Goal: Information Seeking & Learning: Learn about a topic

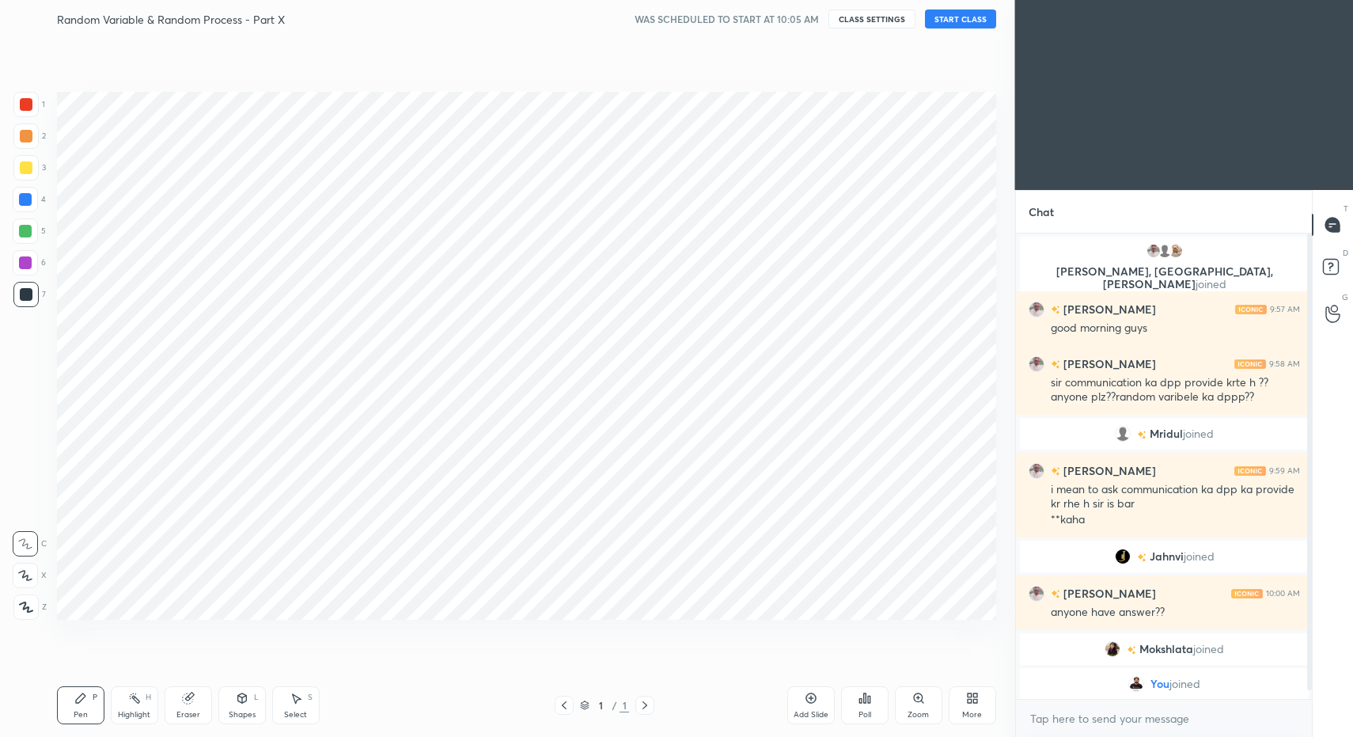
scroll to position [635, 951]
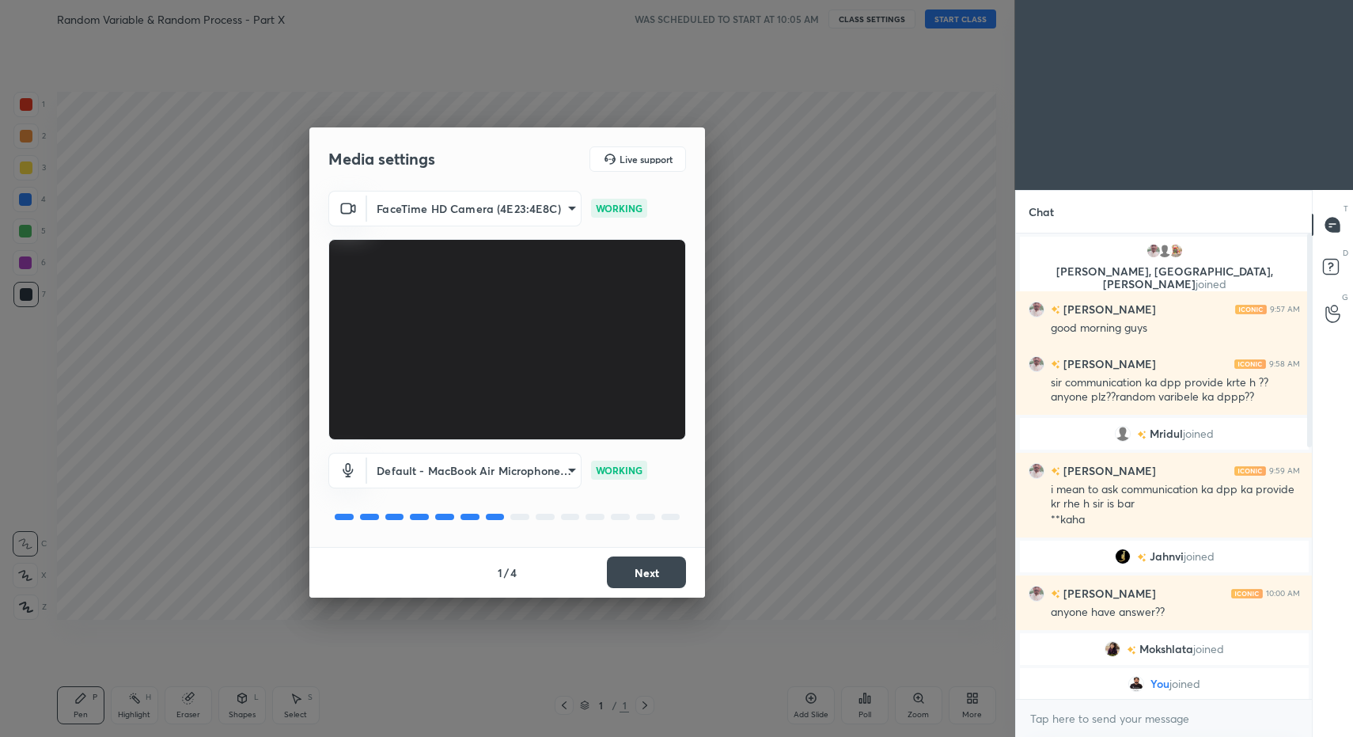
click at [663, 580] on button "Next" at bounding box center [646, 572] width 79 height 32
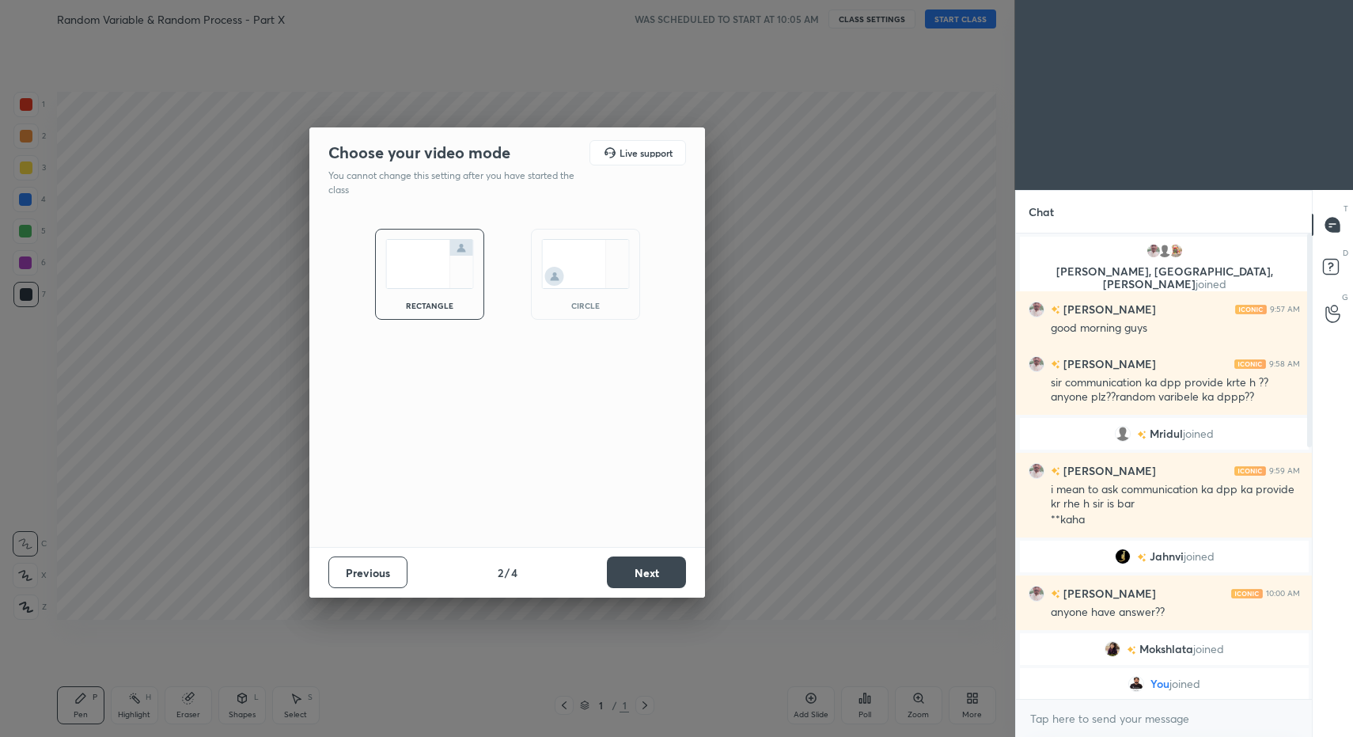
click at [663, 580] on button "Next" at bounding box center [646, 572] width 79 height 32
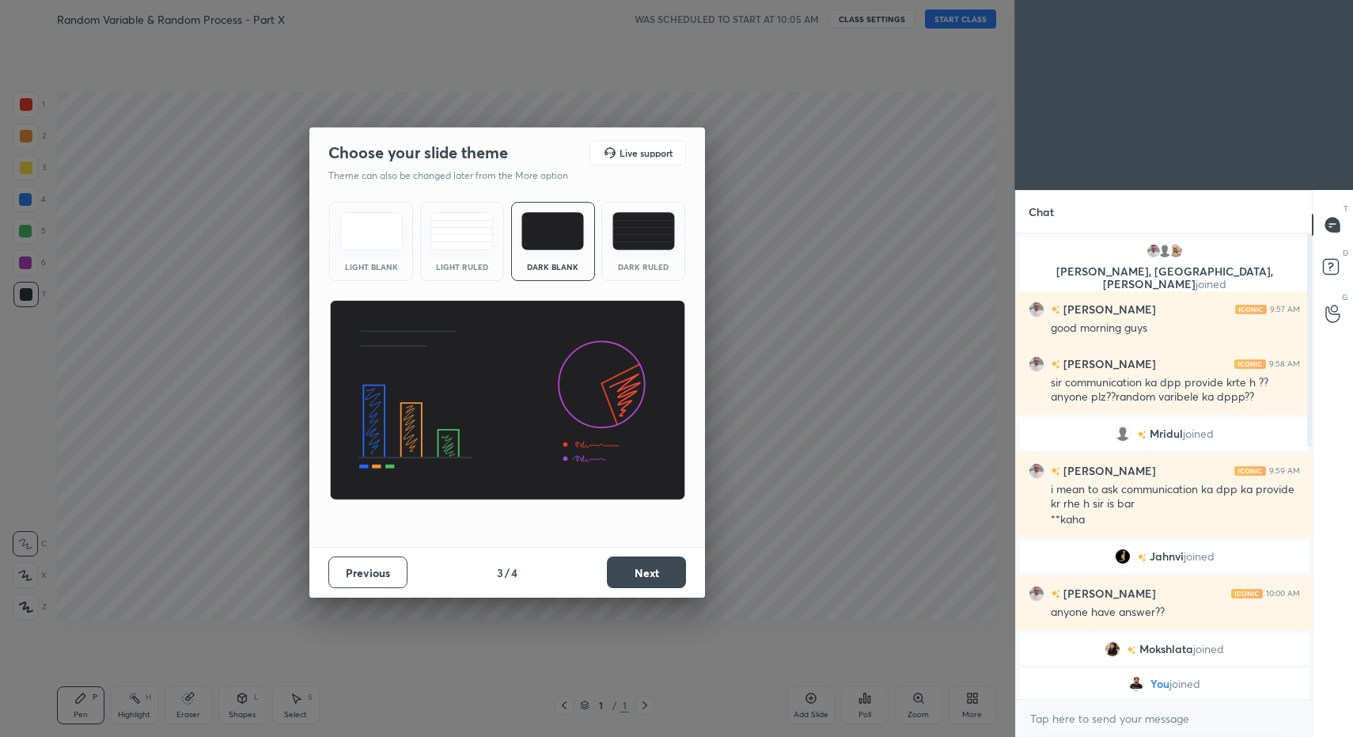
click at [663, 580] on button "Next" at bounding box center [646, 572] width 79 height 32
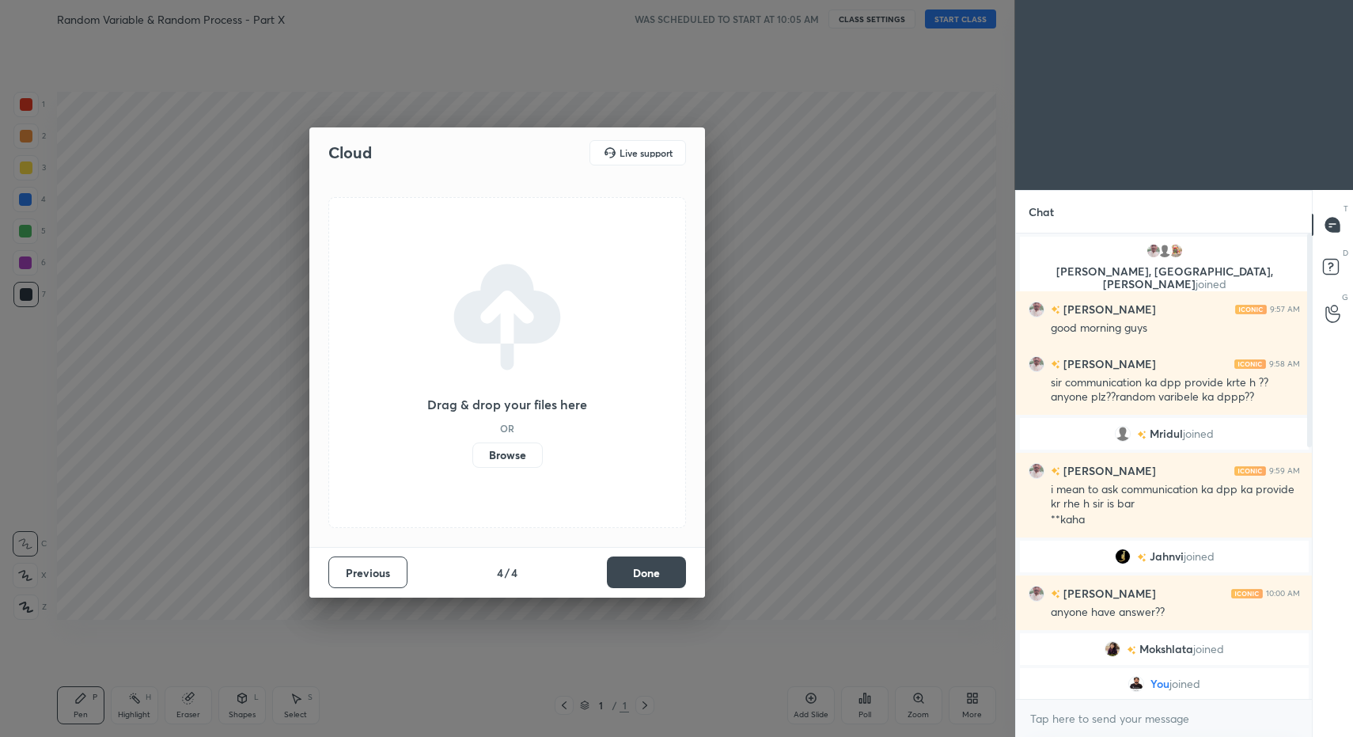
click at [663, 580] on button "Done" at bounding box center [646, 572] width 79 height 32
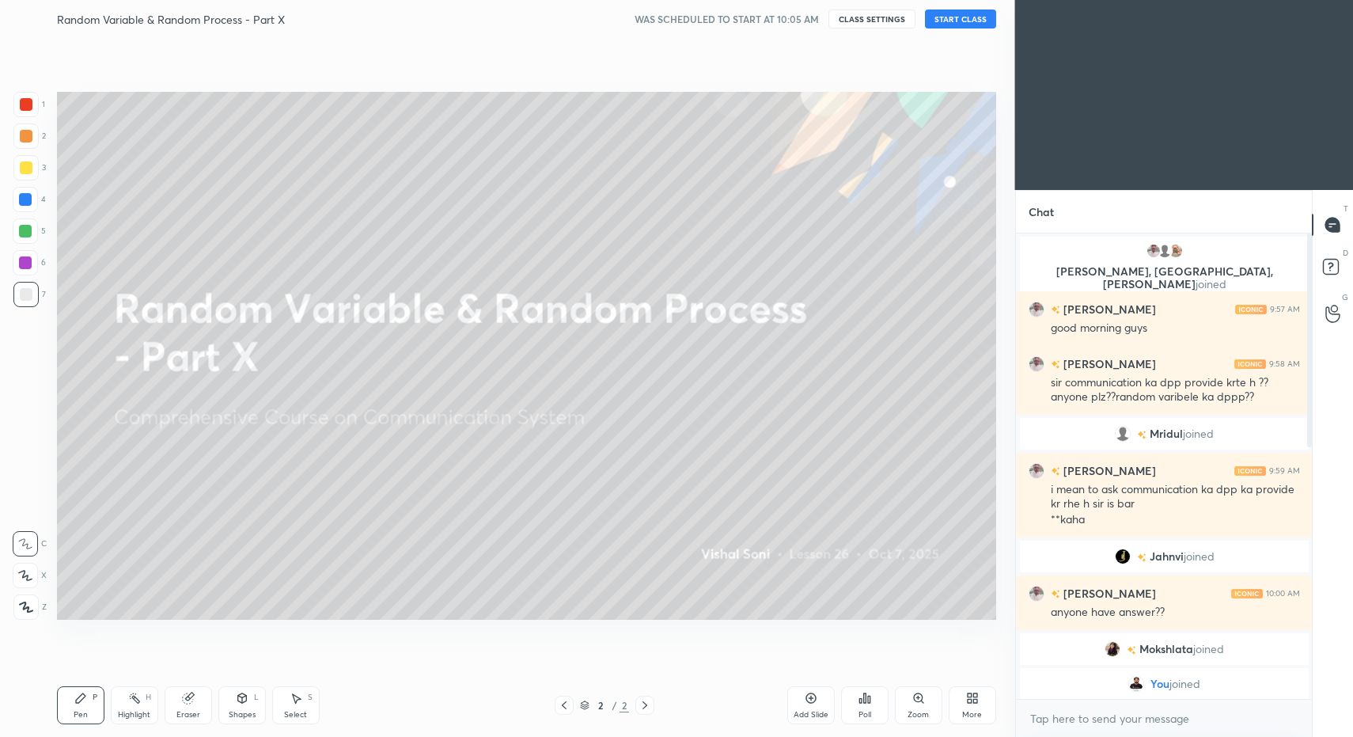
click at [21, 616] on div at bounding box center [25, 606] width 25 height 25
click at [22, 609] on icon at bounding box center [26, 606] width 13 height 9
click at [22, 608] on icon at bounding box center [26, 606] width 13 height 9
click at [971, 716] on div "More" at bounding box center [972, 715] width 20 height 8
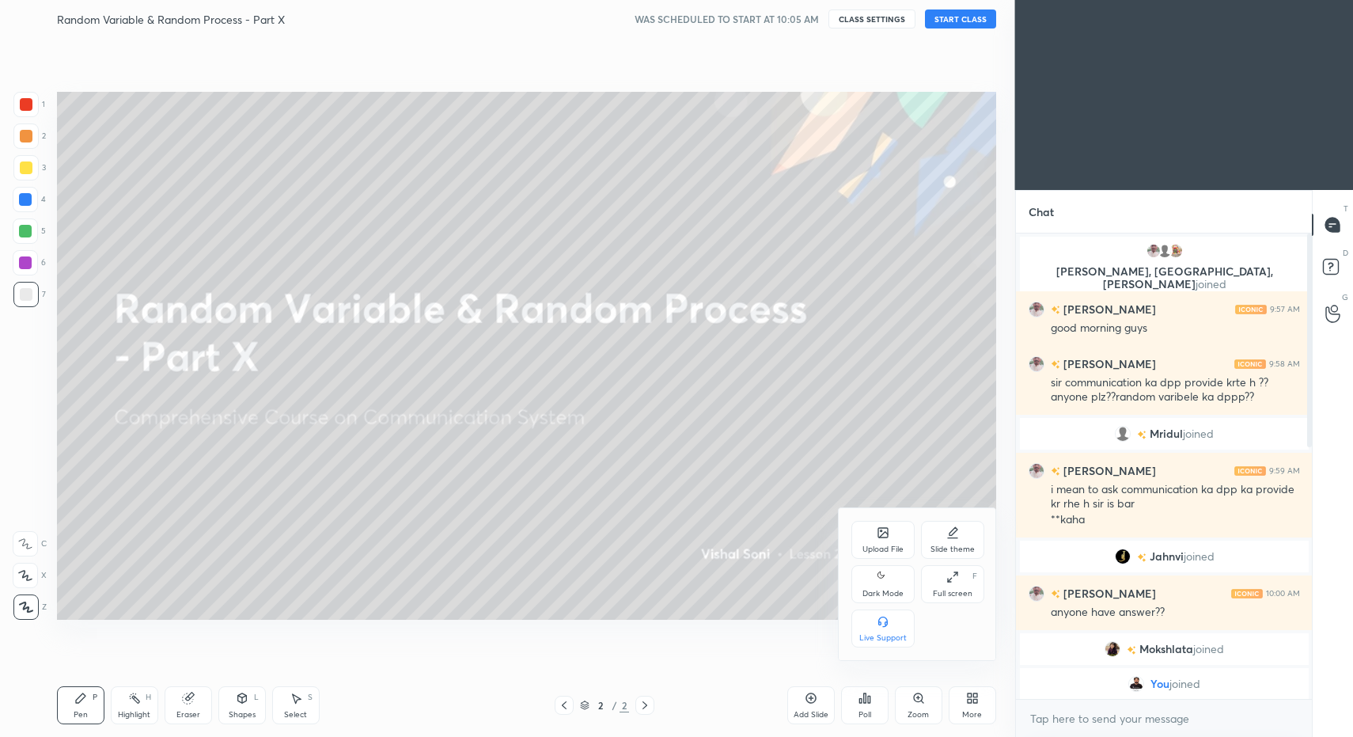
drag, startPoint x: 889, startPoint y: 589, endPoint x: 896, endPoint y: 581, distance: 10.6
click at [889, 589] on div "Dark Mode" at bounding box center [882, 593] width 41 height 8
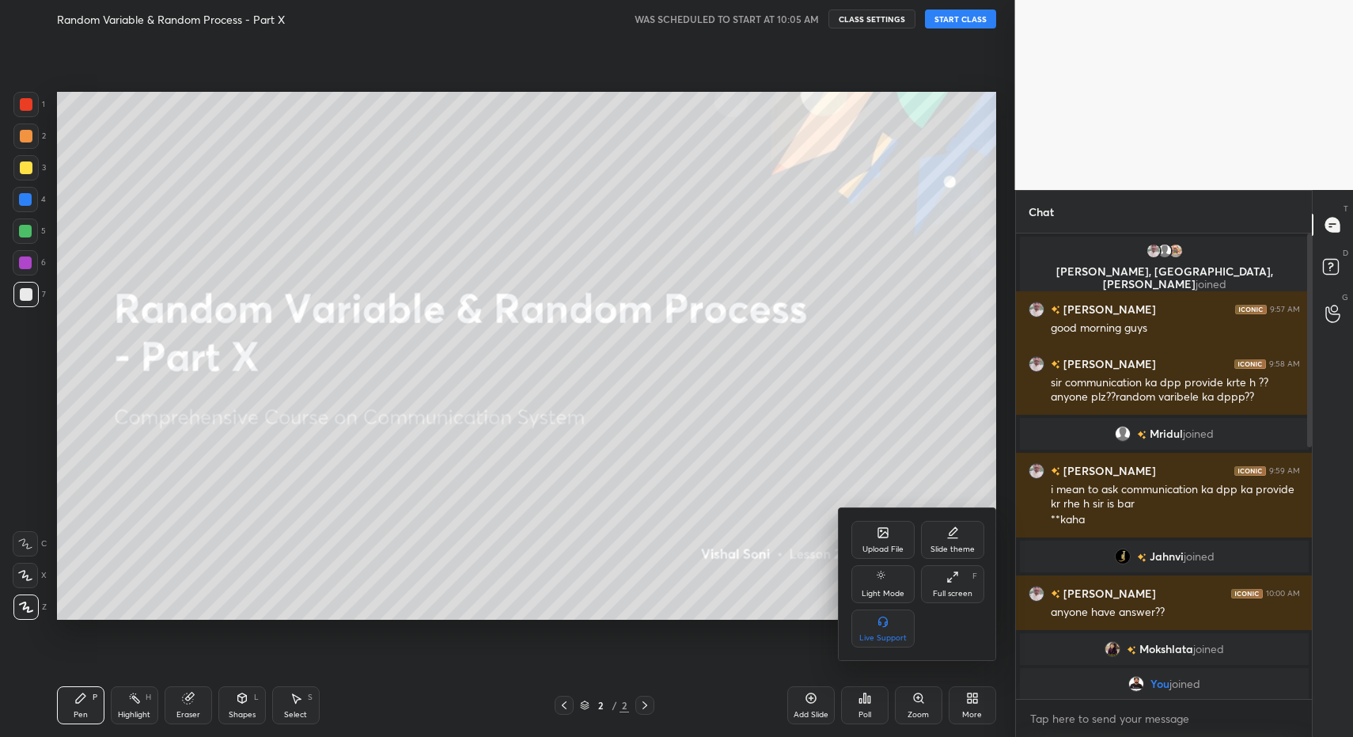
click at [957, 19] on div at bounding box center [676, 368] width 1353 height 737
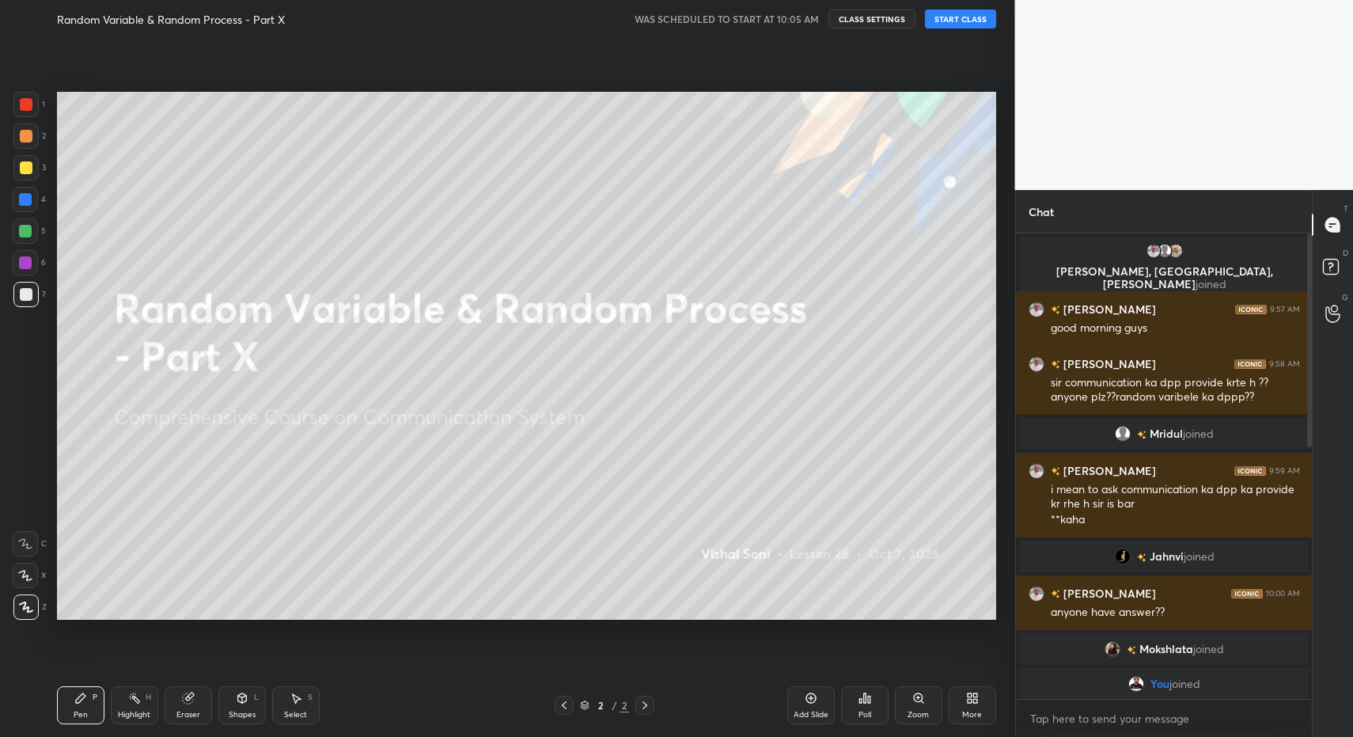
click at [960, 22] on button "START CLASS" at bounding box center [960, 18] width 71 height 19
click at [86, 714] on div "Pen" at bounding box center [81, 715] width 14 height 8
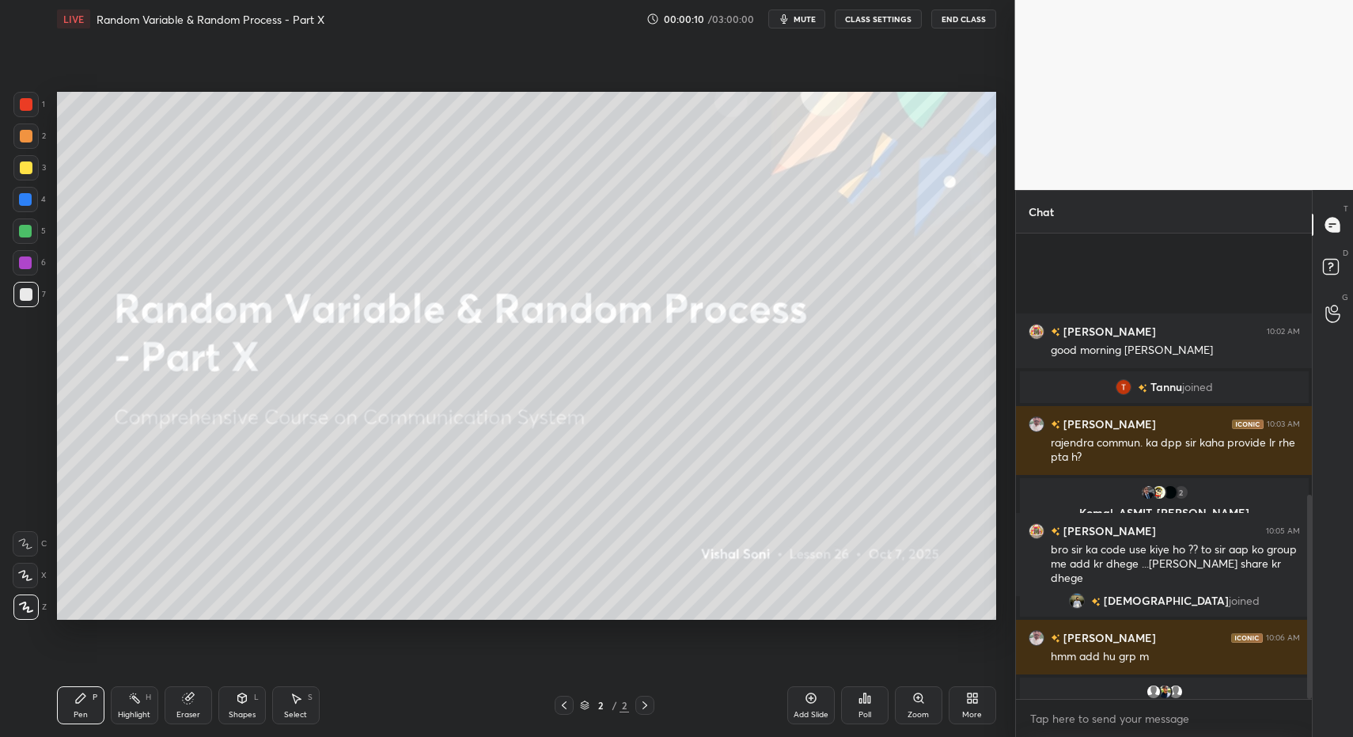
scroll to position [596, 0]
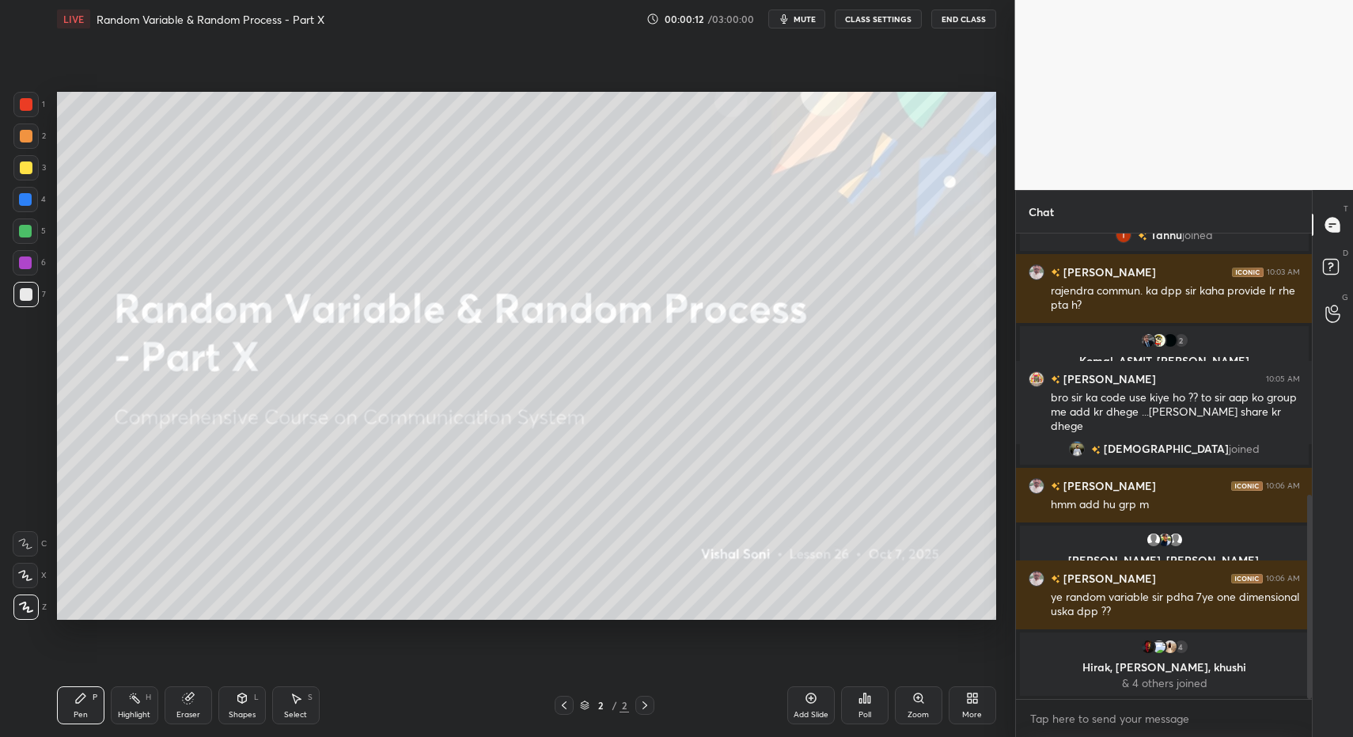
click at [28, 294] on div at bounding box center [26, 294] width 13 height 13
click at [289, 699] on div "Select S" at bounding box center [295, 705] width 47 height 38
click at [296, 694] on icon at bounding box center [296, 698] width 13 height 13
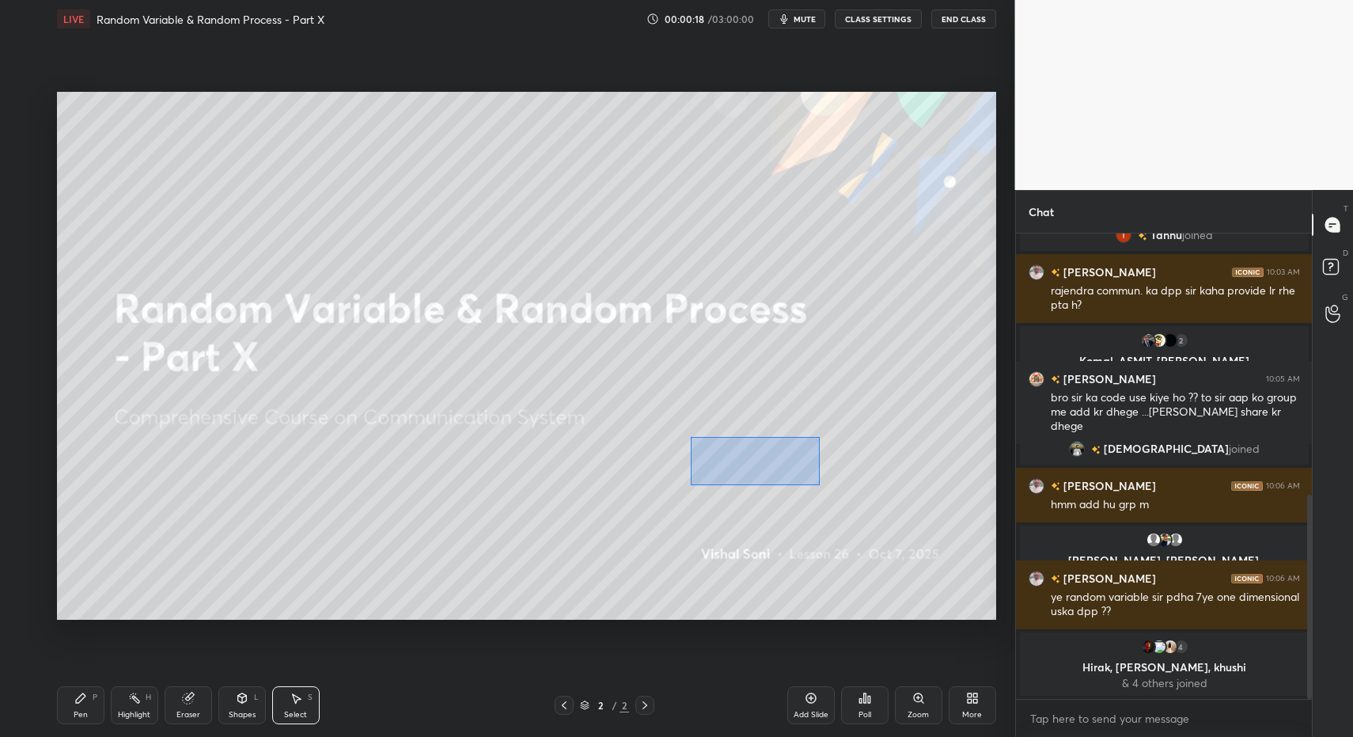
drag, startPoint x: 694, startPoint y: 438, endPoint x: 818, endPoint y: 489, distance: 134.4
click at [819, 485] on div "0 ° Undo Copy Duplicate Duplicate to new slide Delete" at bounding box center [526, 356] width 939 height 529
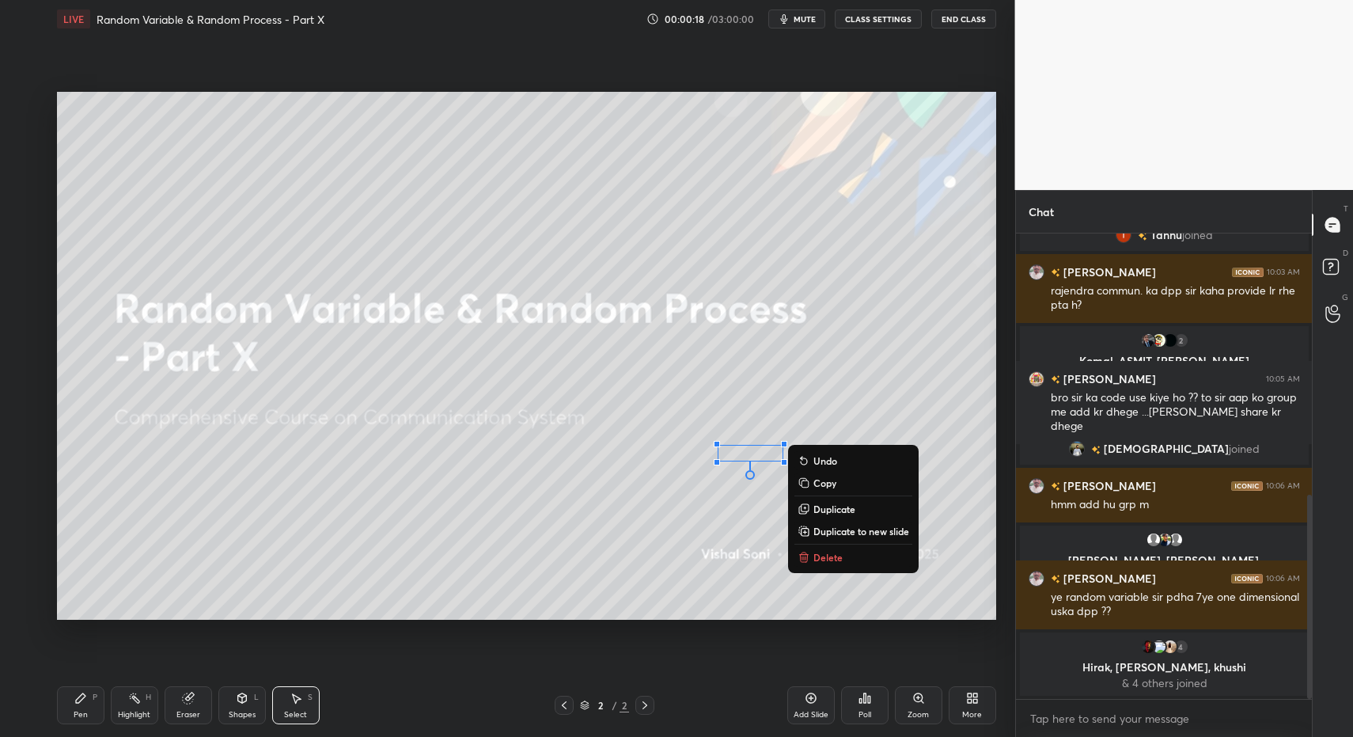
click at [815, 558] on p "Delete" at bounding box center [827, 557] width 29 height 13
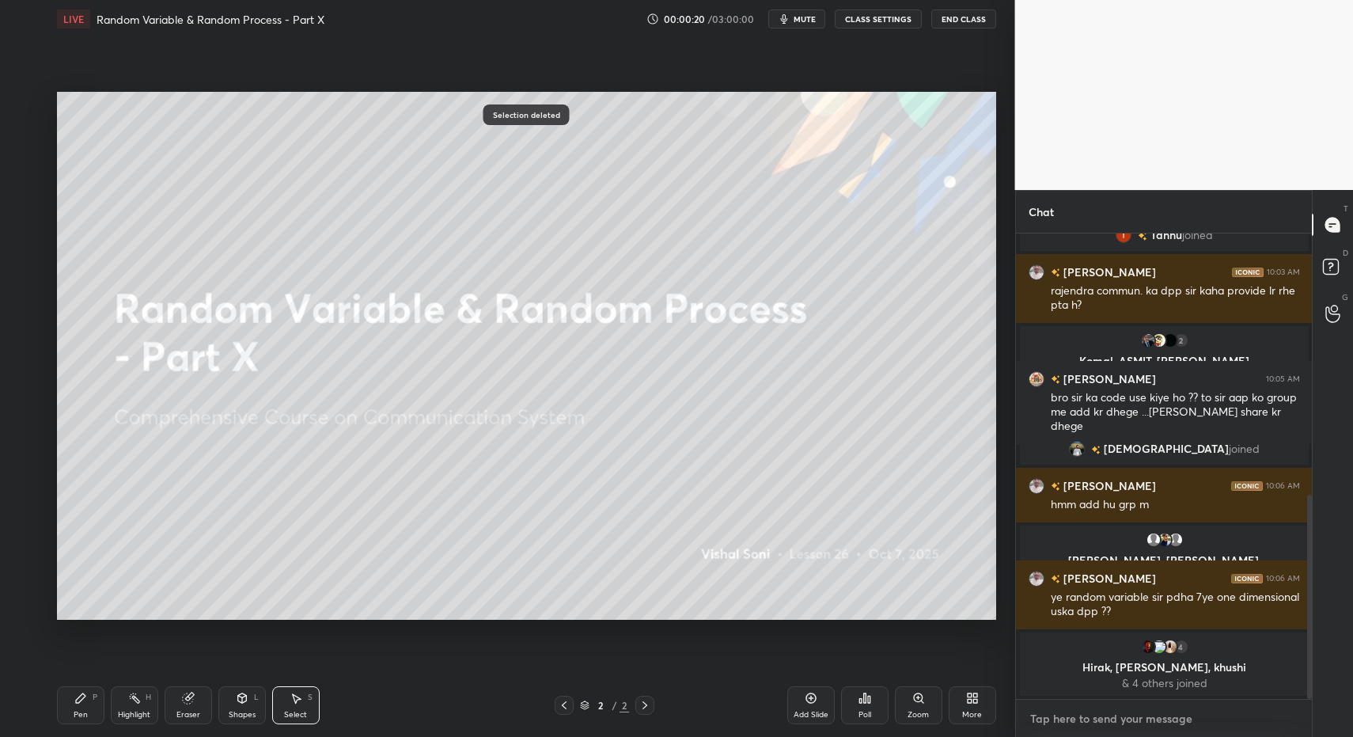
type textarea "x"
drag, startPoint x: 1068, startPoint y: 717, endPoint x: 1069, endPoint y: 709, distance: 8.0
click at [1068, 717] on textarea at bounding box center [1164, 718] width 271 height 25
type textarea "c"
type textarea "x"
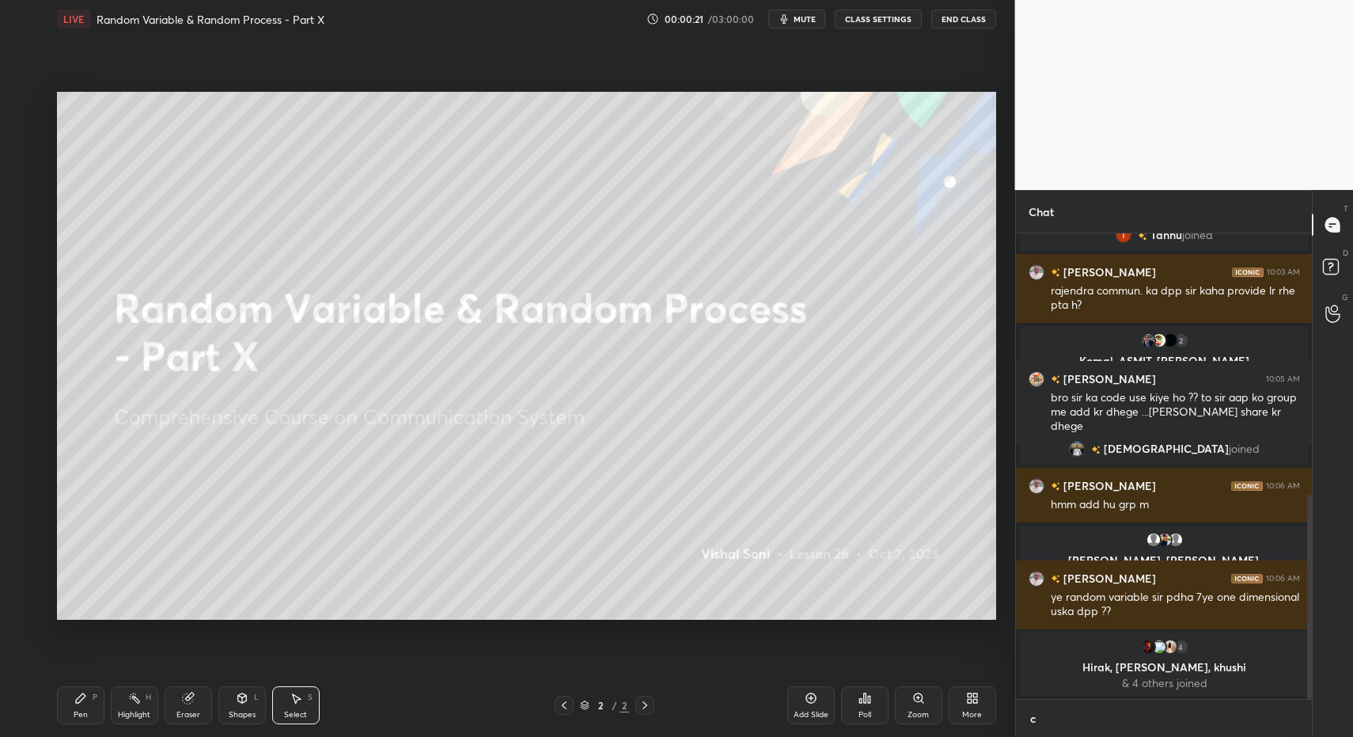
scroll to position [339, 291]
type textarea "cl"
type textarea "x"
type textarea "cla"
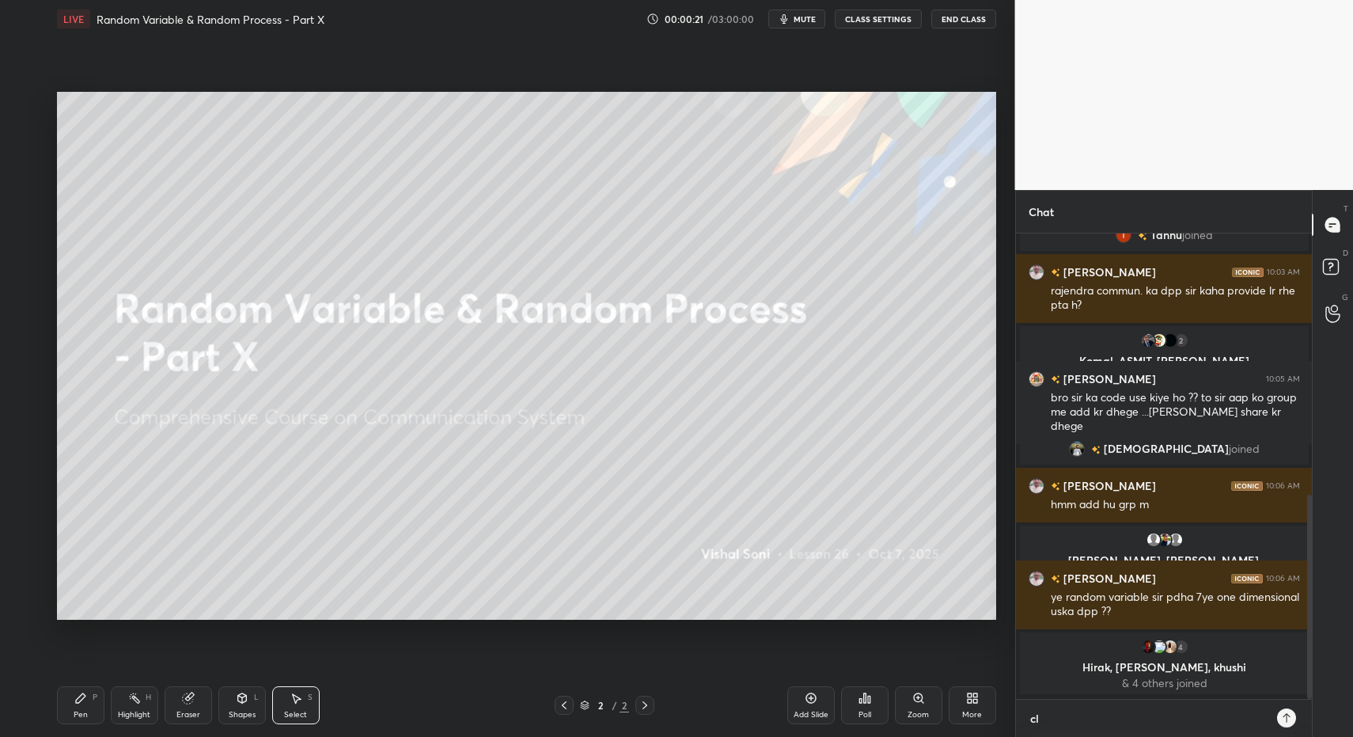
type textarea "x"
type textarea "clas"
type textarea "x"
type textarea "class"
type textarea "x"
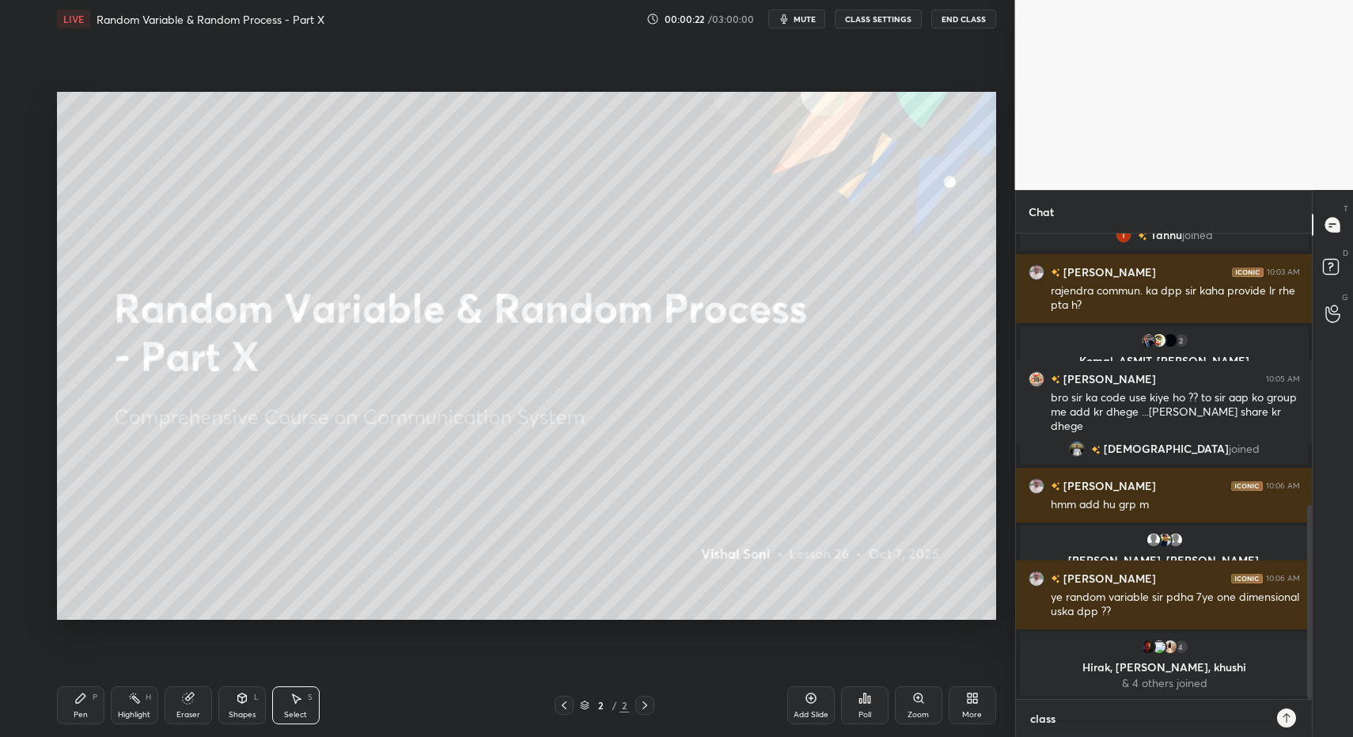
scroll to position [650, 0]
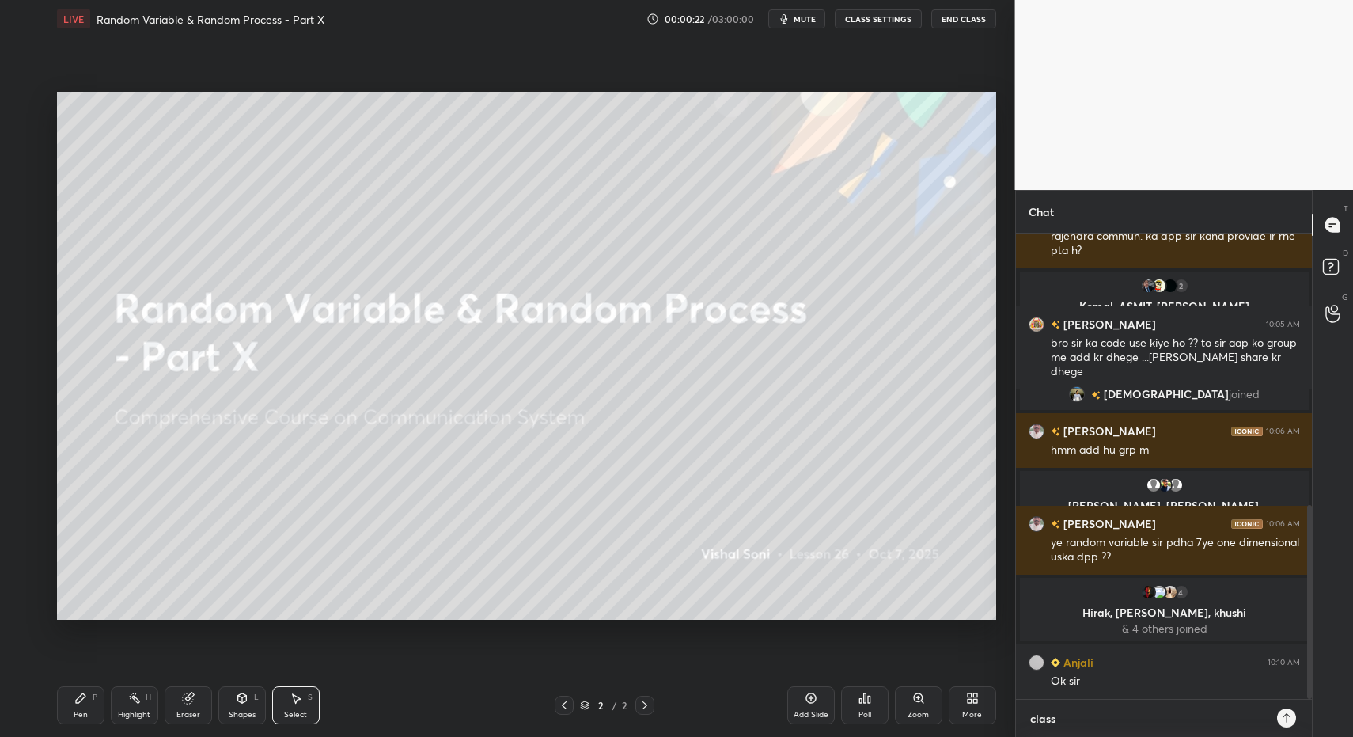
type textarea "class"
type textarea "x"
type textarea "class w"
type textarea "x"
type textarea "class wi"
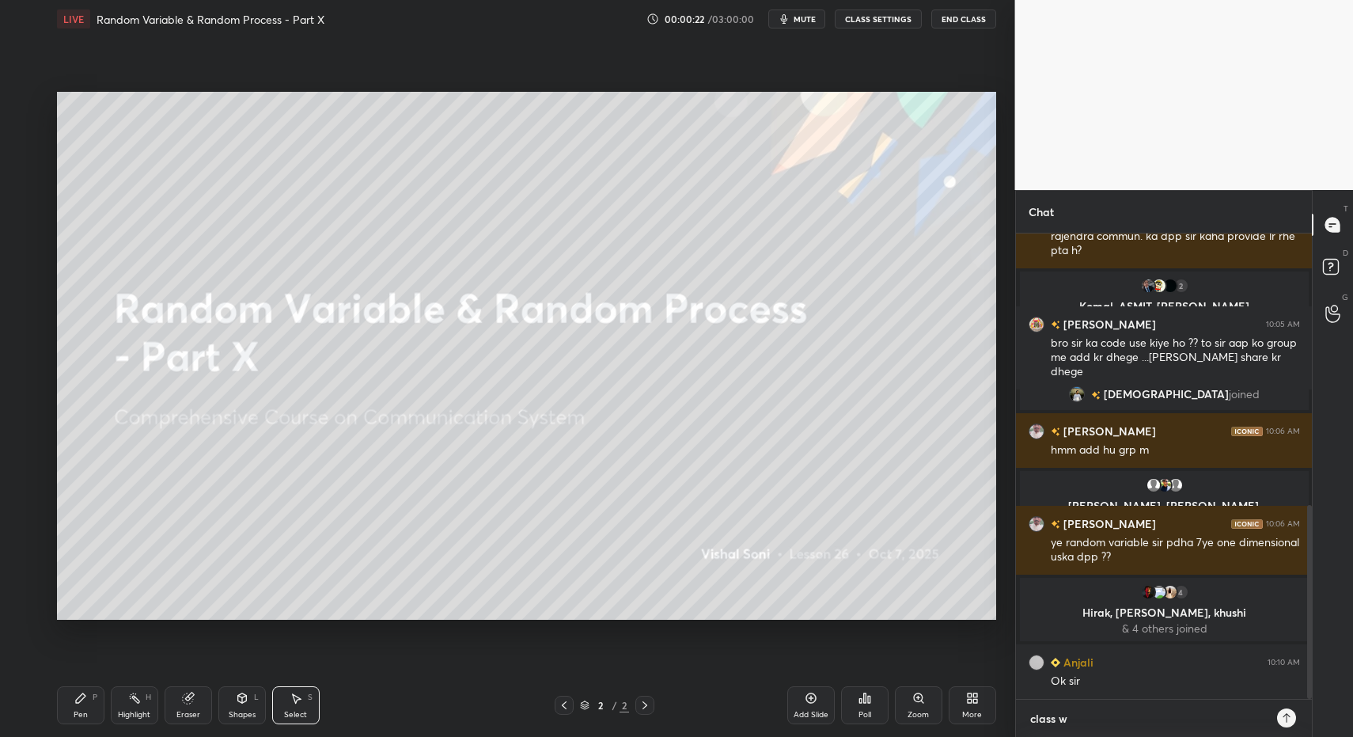
type textarea "x"
type textarea "class wil"
type textarea "x"
type textarea "class will"
type textarea "x"
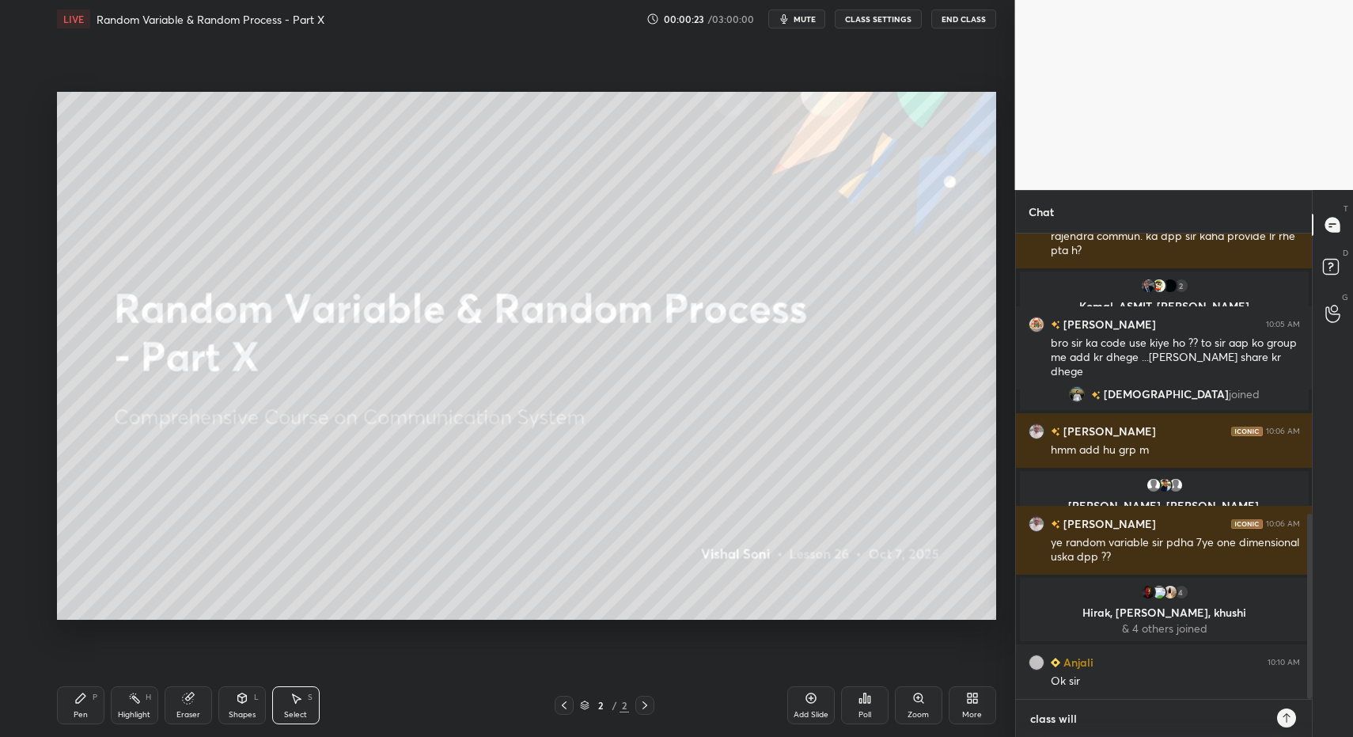
scroll to position [705, 0]
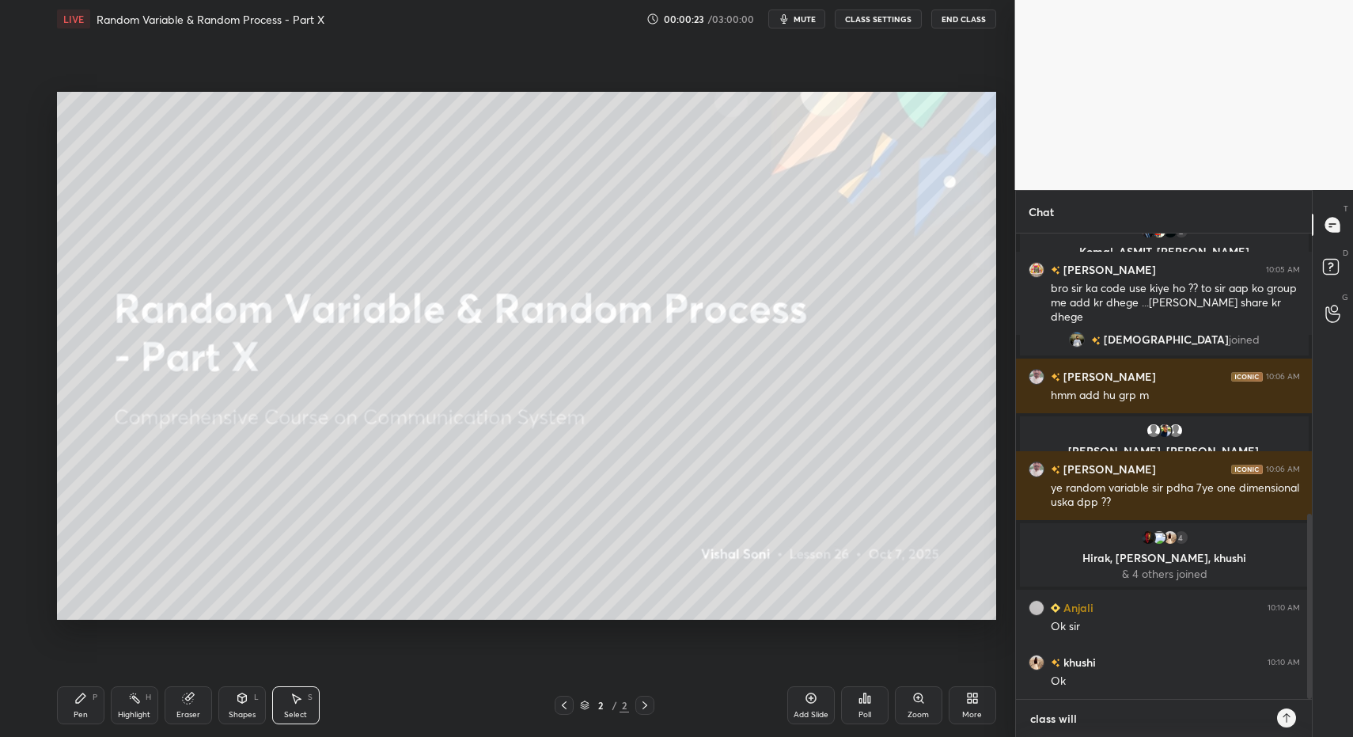
type textarea "class will"
type textarea "x"
type textarea "class will s"
type textarea "x"
type textarea "class will st"
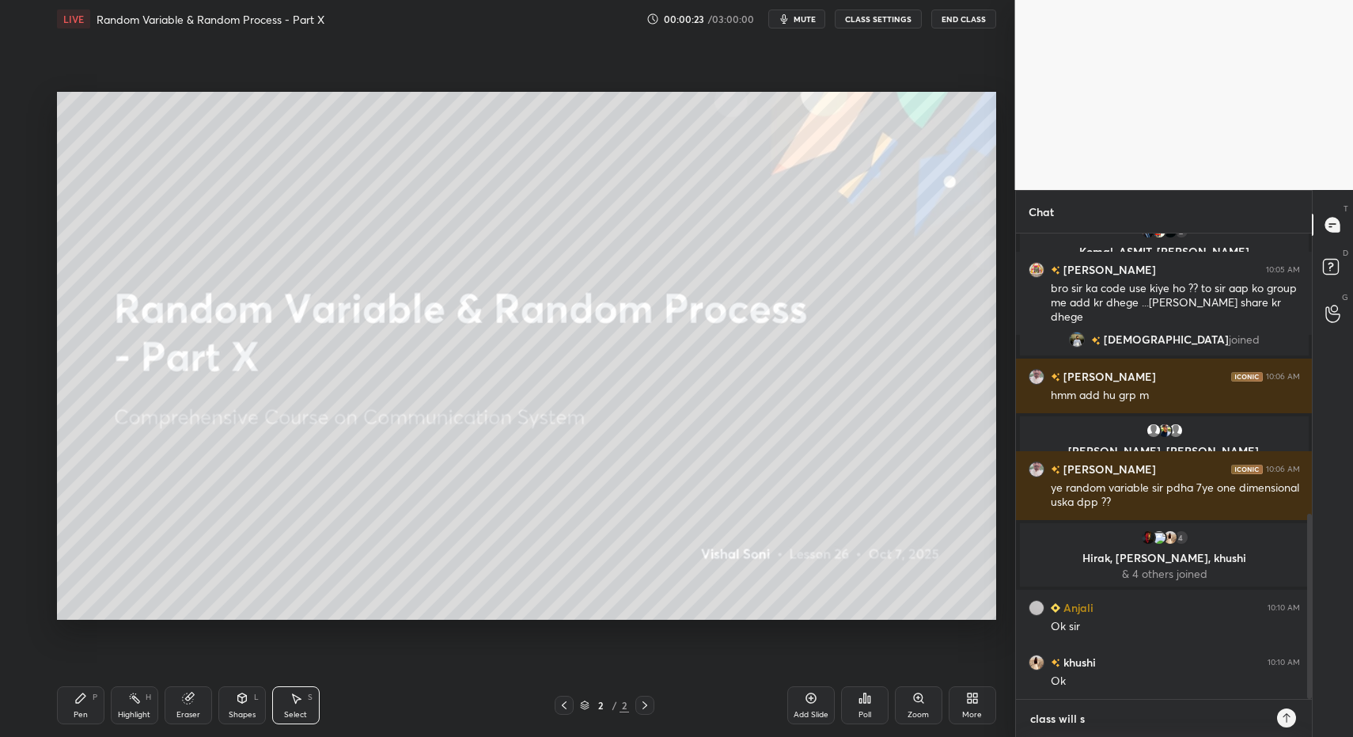
type textarea "x"
type textarea "class will str"
type textarea "x"
type textarea "class will stra"
type textarea "x"
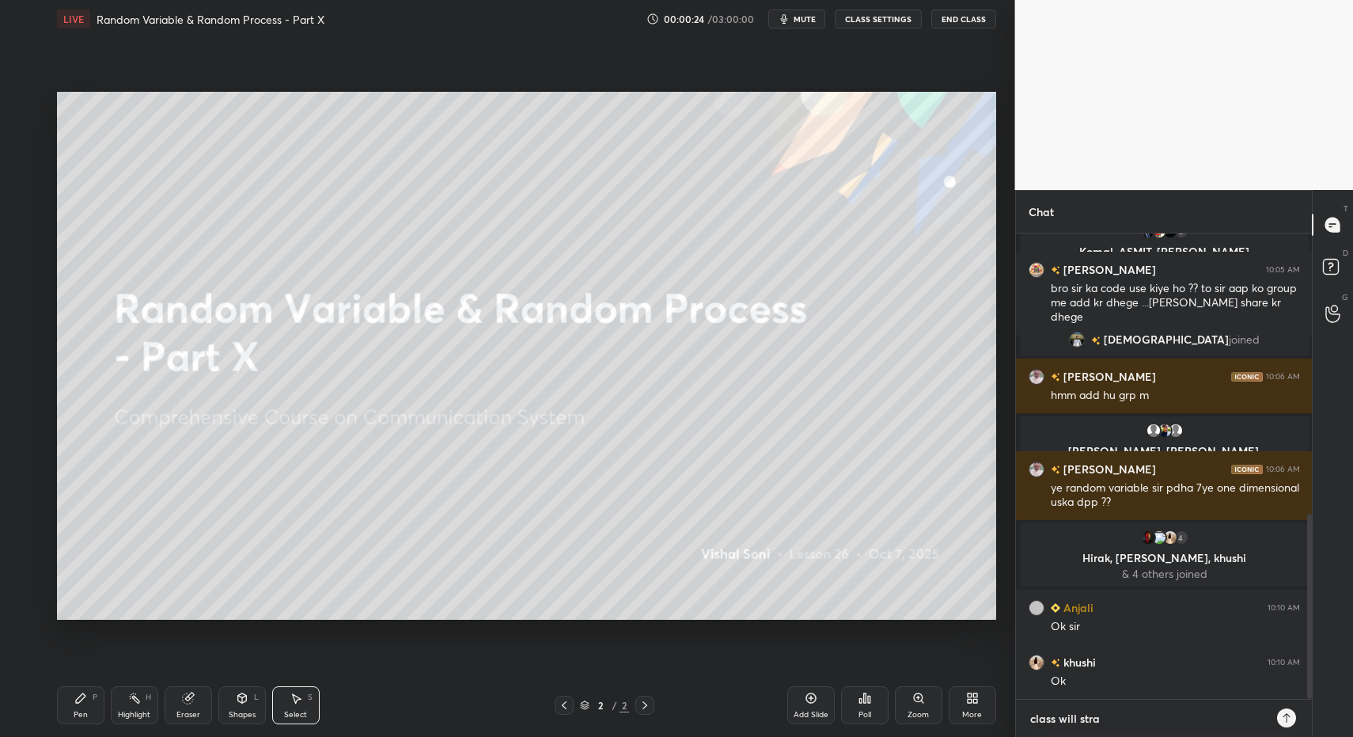
type textarea "class will str"
type textarea "x"
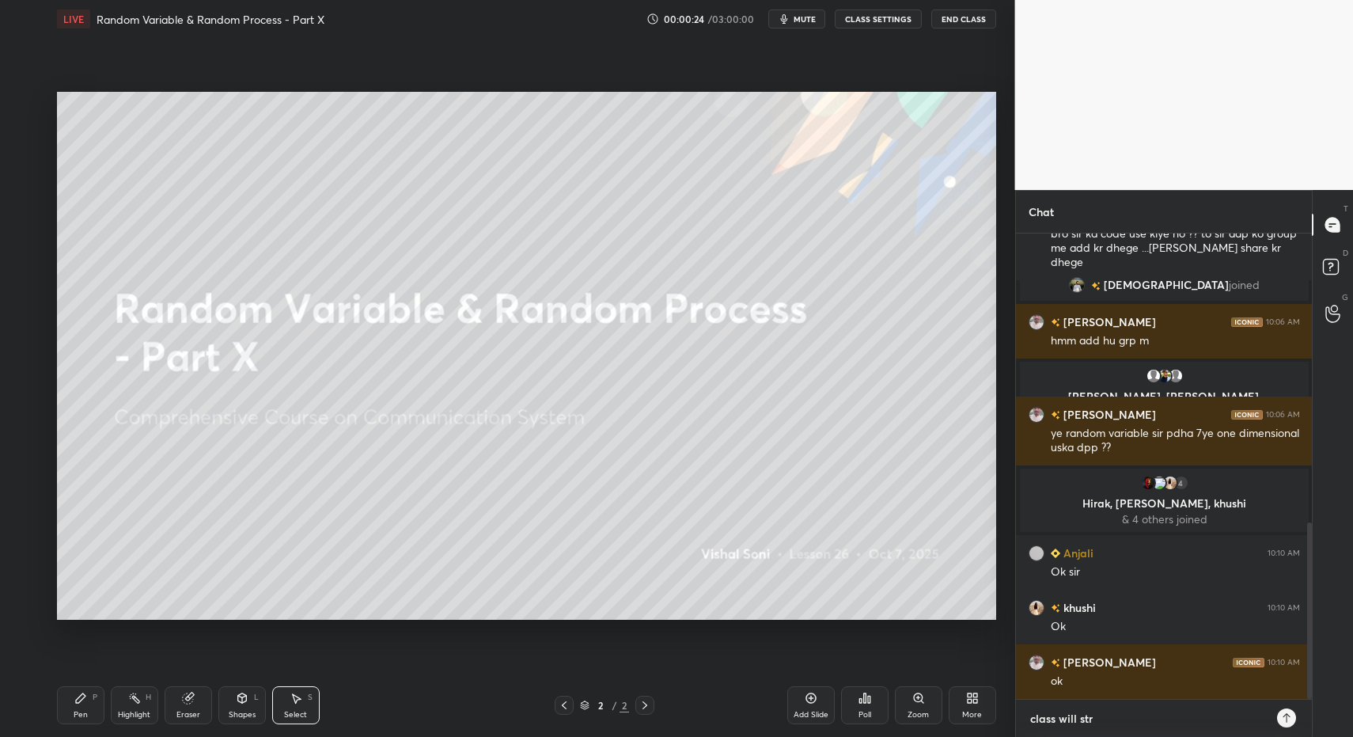
type textarea "class will st"
type textarea "x"
type textarea "class will sta"
type textarea "x"
type textarea "class will star"
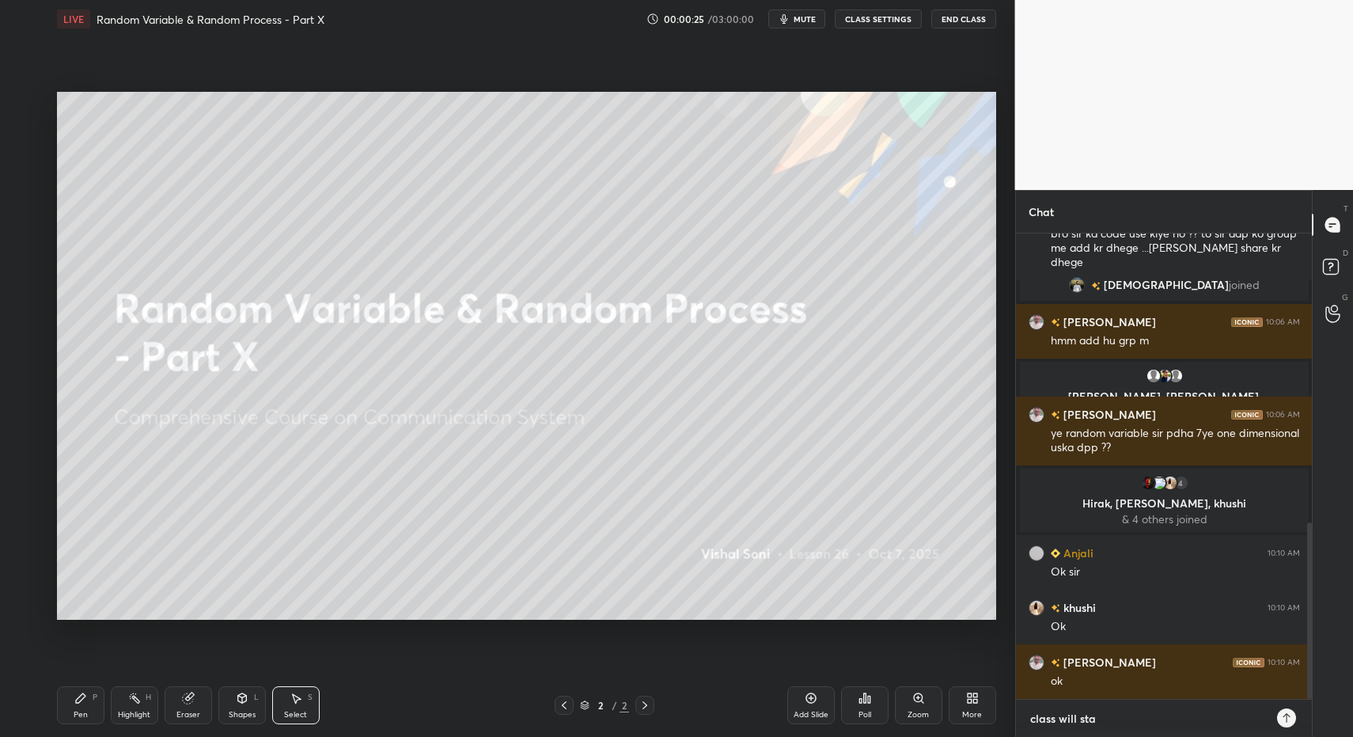
type textarea "x"
type textarea "class will start"
type textarea "x"
type textarea "class will start"
type textarea "x"
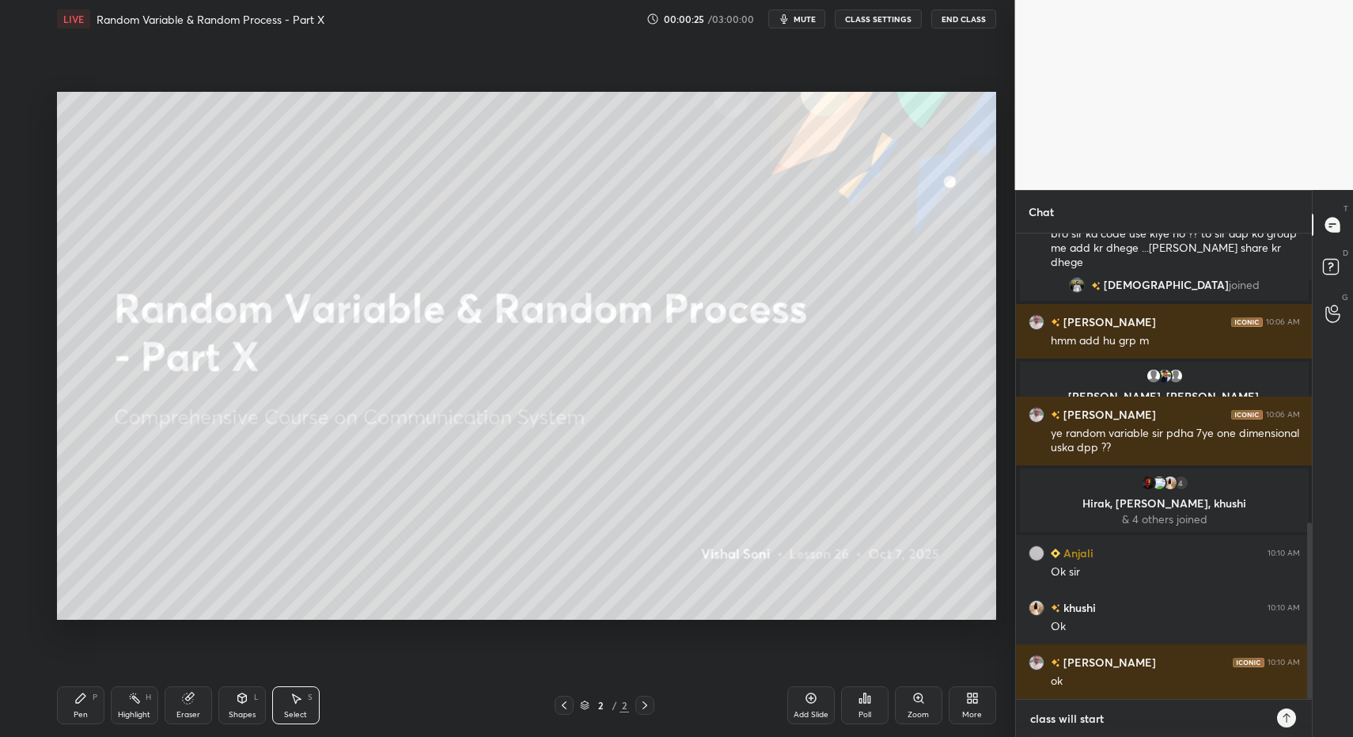
type textarea "class will start a"
type textarea "x"
type textarea "class will start at"
type textarea "x"
type textarea "class will start at"
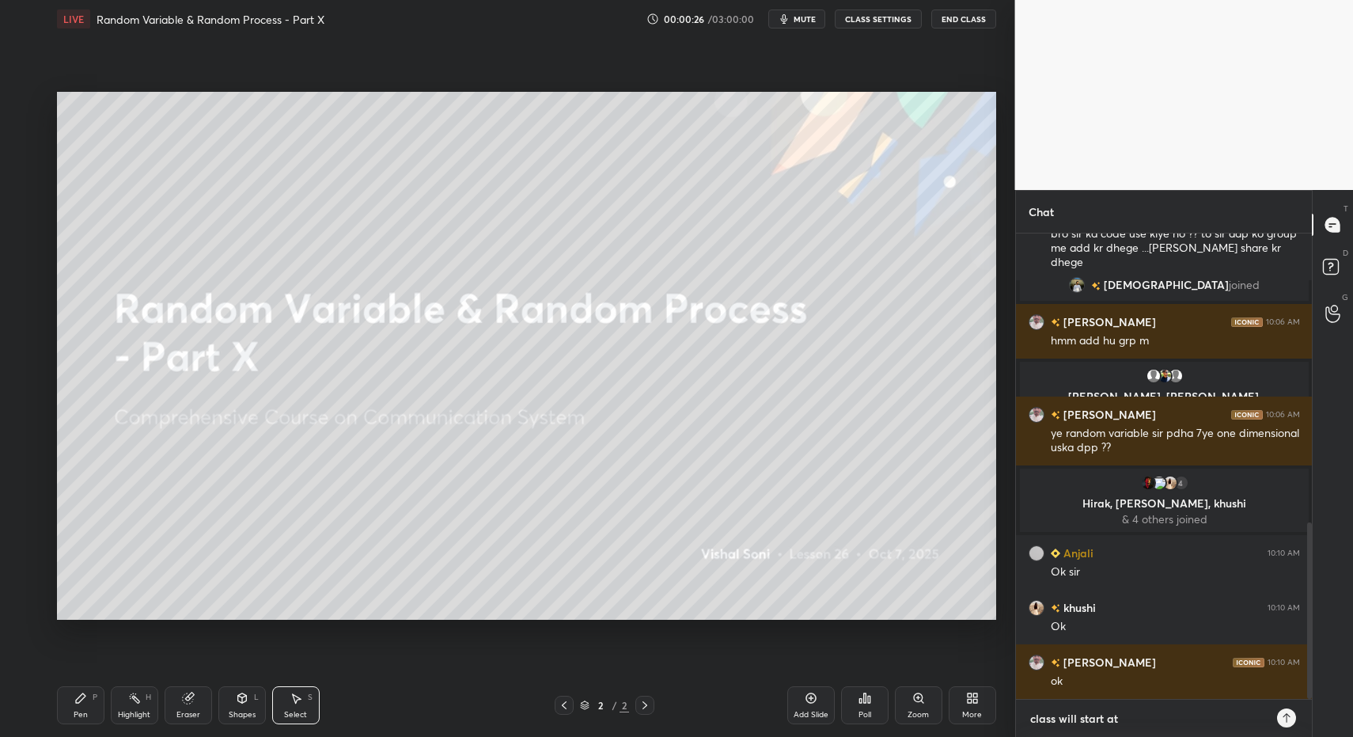
type textarea "x"
type textarea "class will start at 2"
type textarea "x"
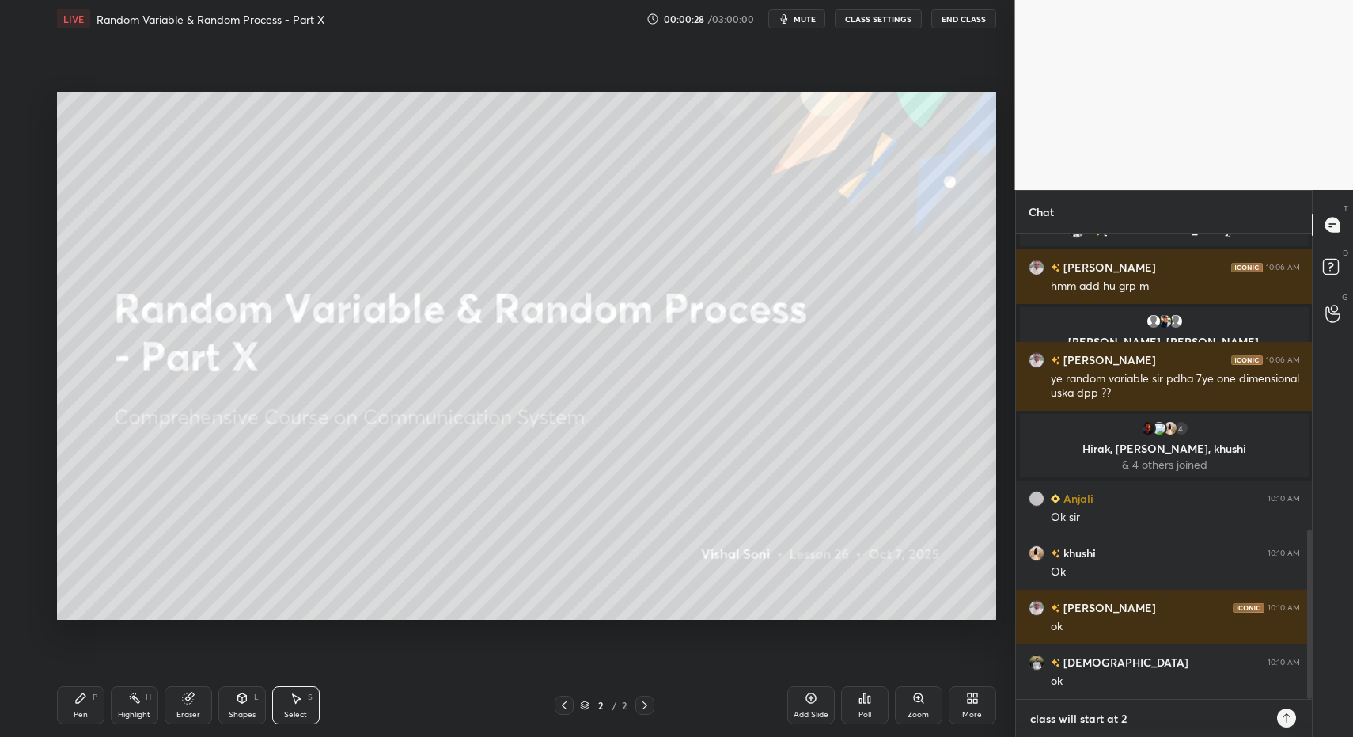
type textarea "class will start at"
type textarea "x"
type textarea "class will start at 1"
type textarea "x"
type textarea "class will start at 10"
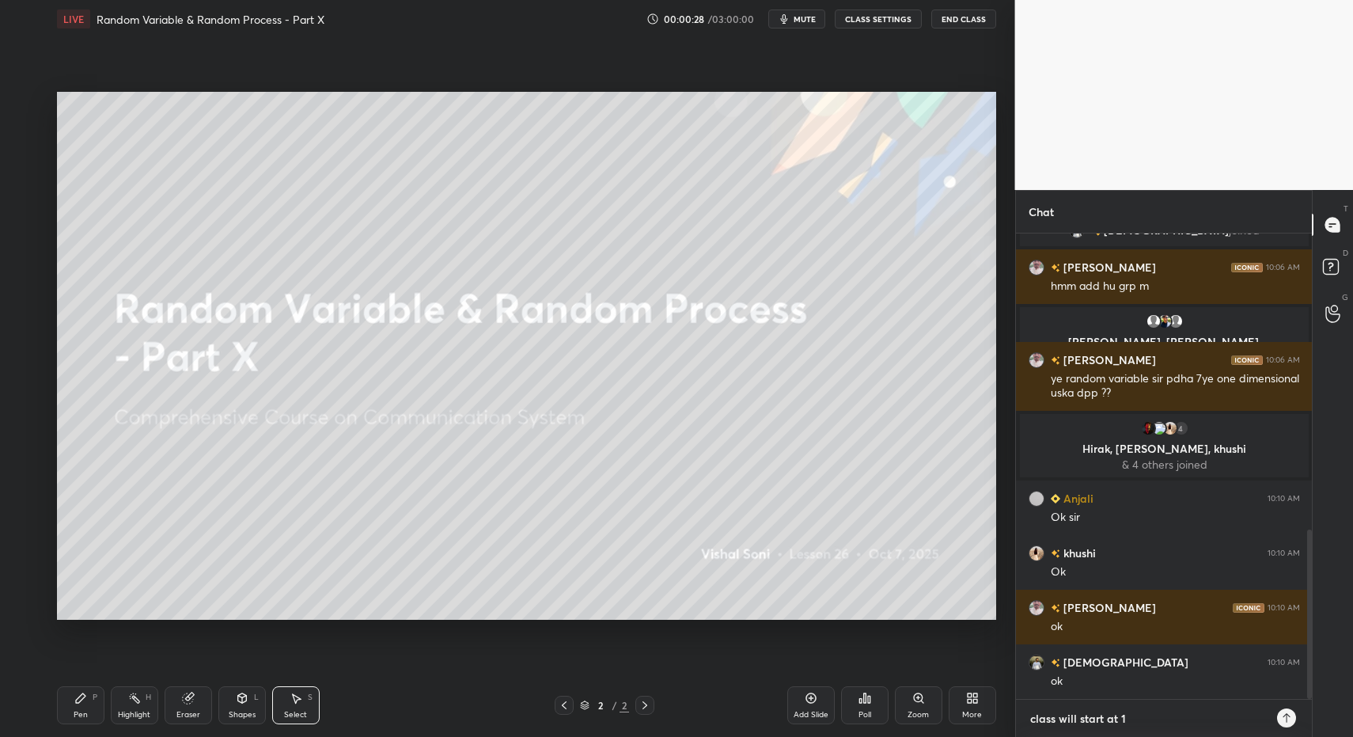
type textarea "x"
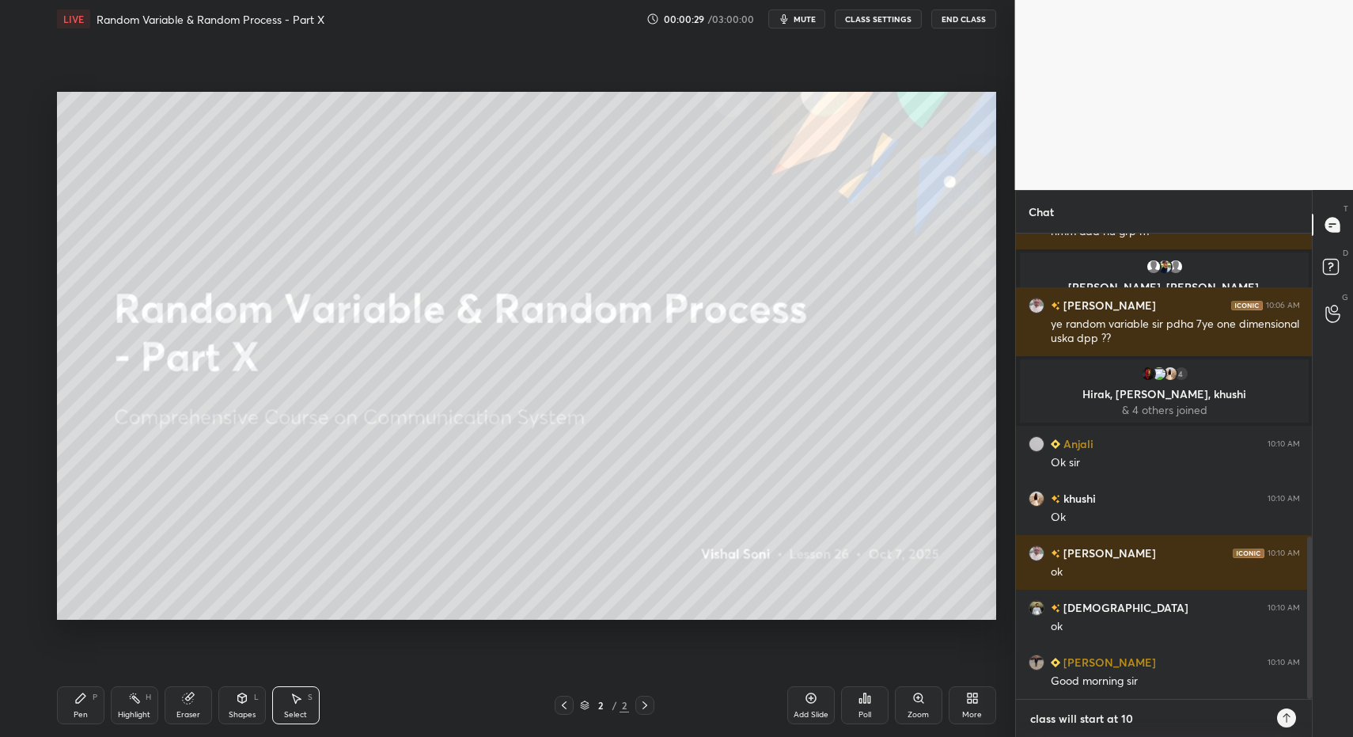
type textarea "class will start at 10:"
type textarea "x"
type textarea "class will start at 10:2"
type textarea "x"
type textarea "class will start at 10:20"
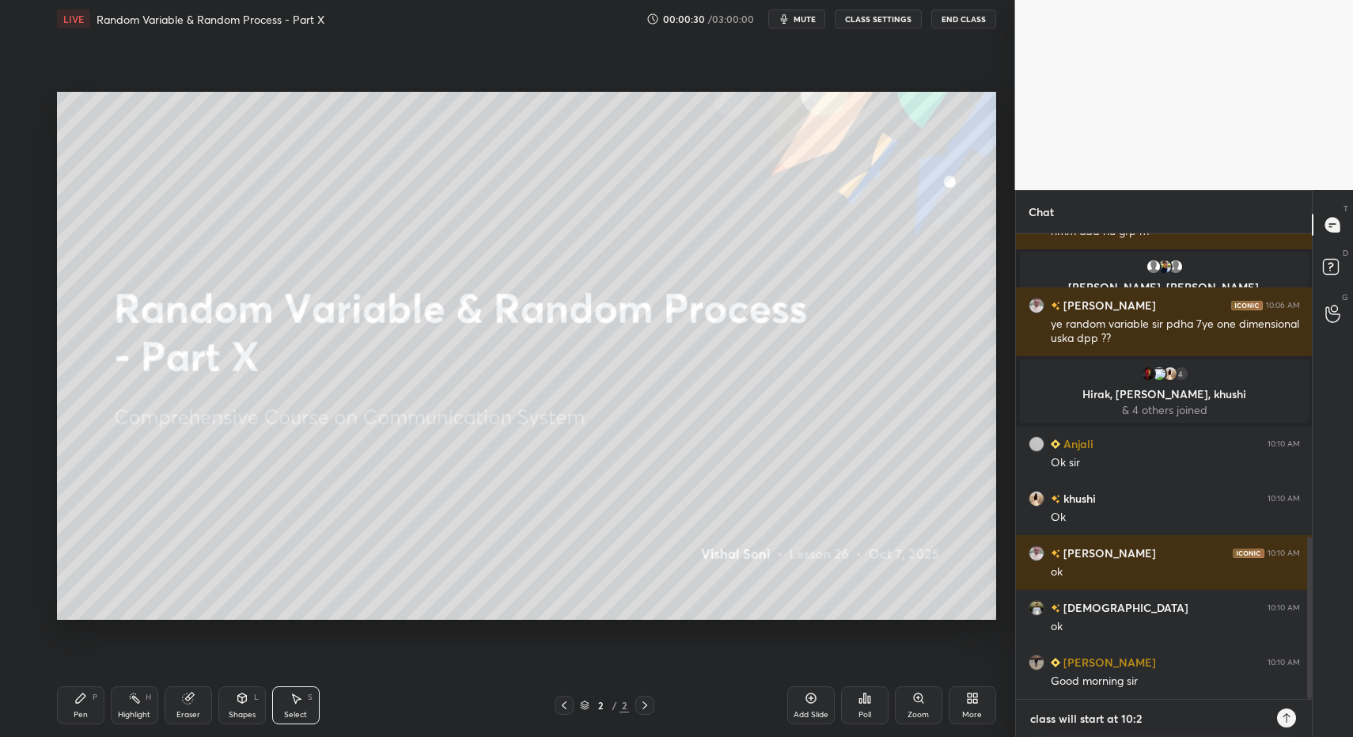
type textarea "x"
type textarea "class will start at 10:20"
type textarea "x"
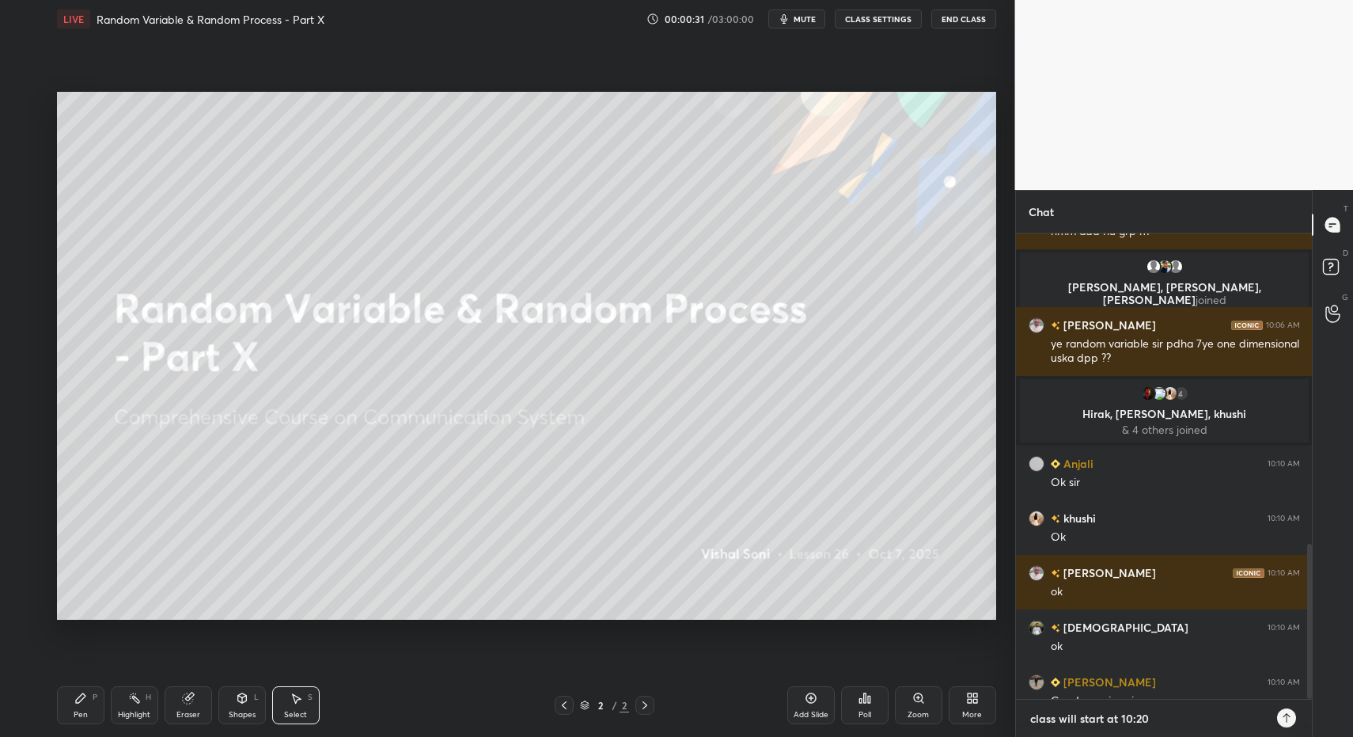
scroll to position [927, 0]
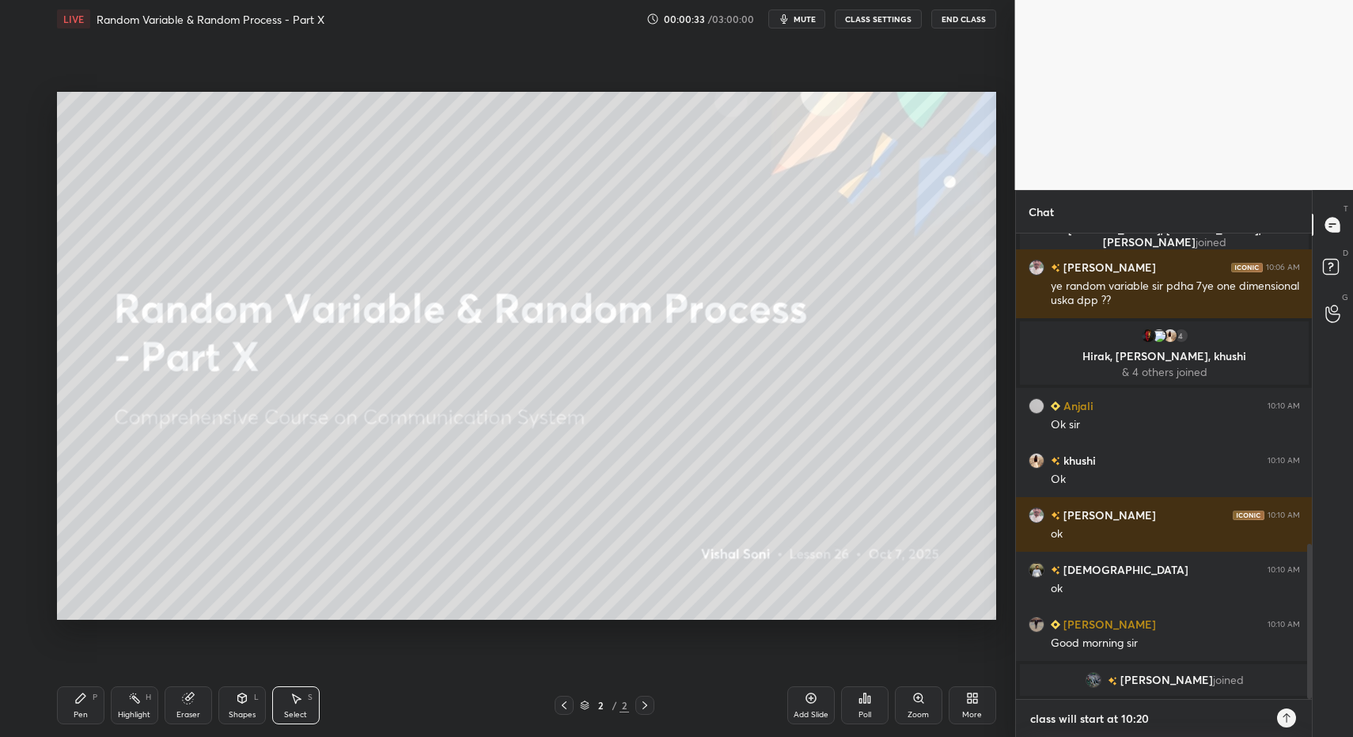
type textarea "class will start at 10:20 a"
type textarea "x"
type textarea "class will start at 10:20 am"
type textarea "x"
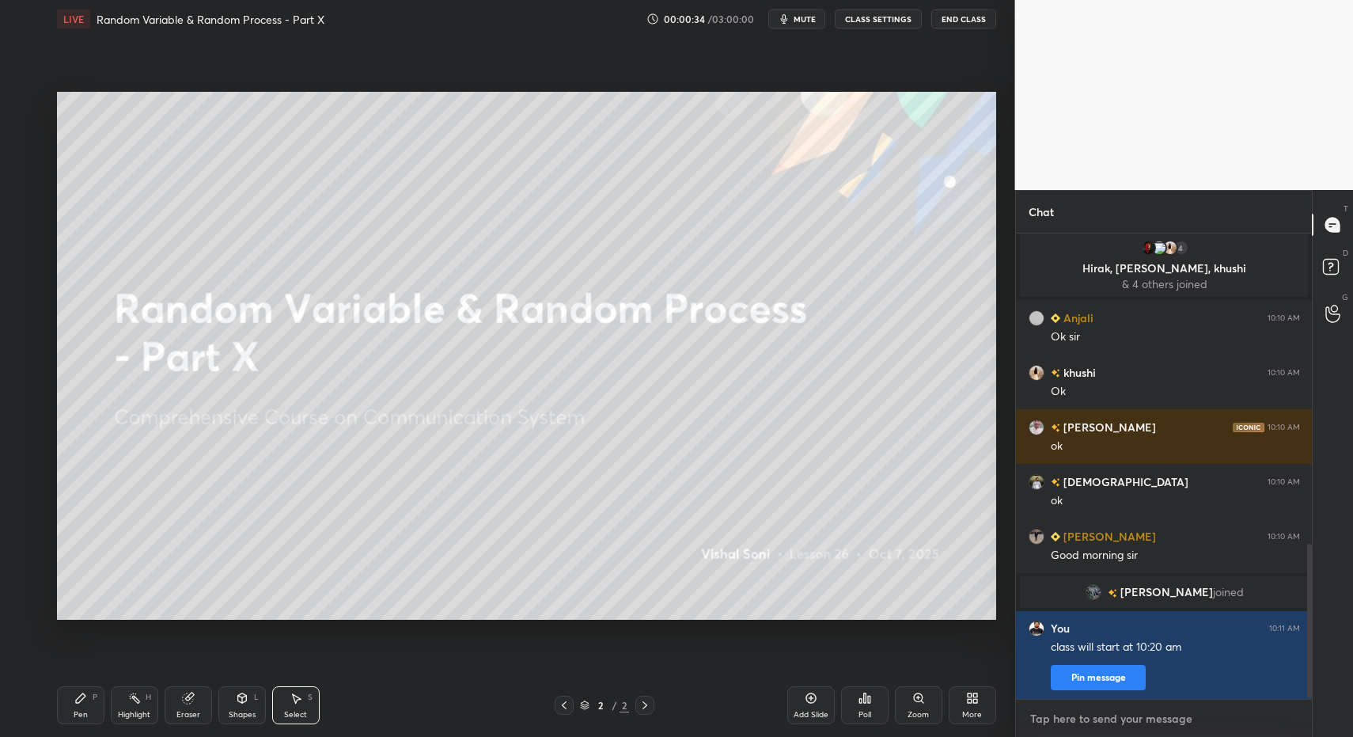
scroll to position [927, 0]
type textarea "x"
drag, startPoint x: 1309, startPoint y: 665, endPoint x: 1308, endPoint y: 673, distance: 8.1
click at [1309, 674] on div at bounding box center [1309, 621] width 5 height 154
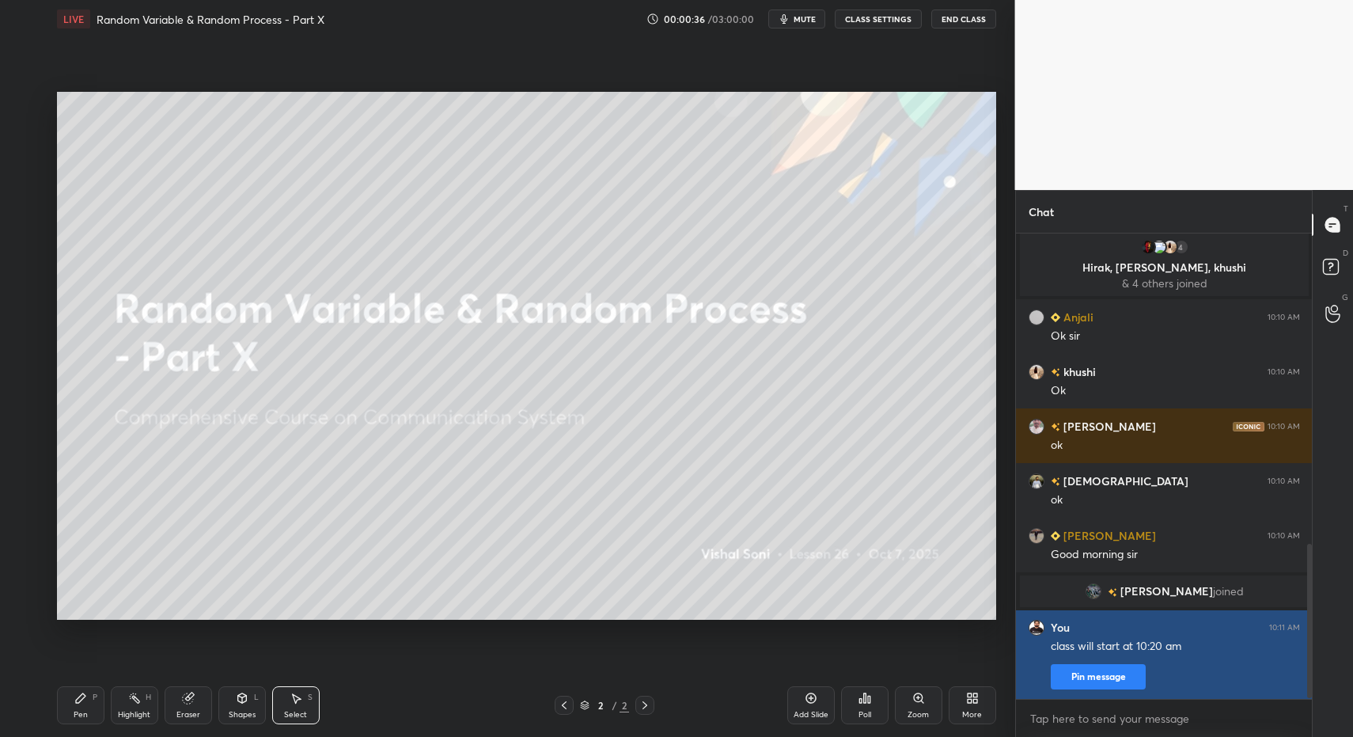
drag, startPoint x: 1310, startPoint y: 675, endPoint x: 1273, endPoint y: 682, distance: 37.9
click at [1309, 680] on div at bounding box center [1309, 621] width 5 height 154
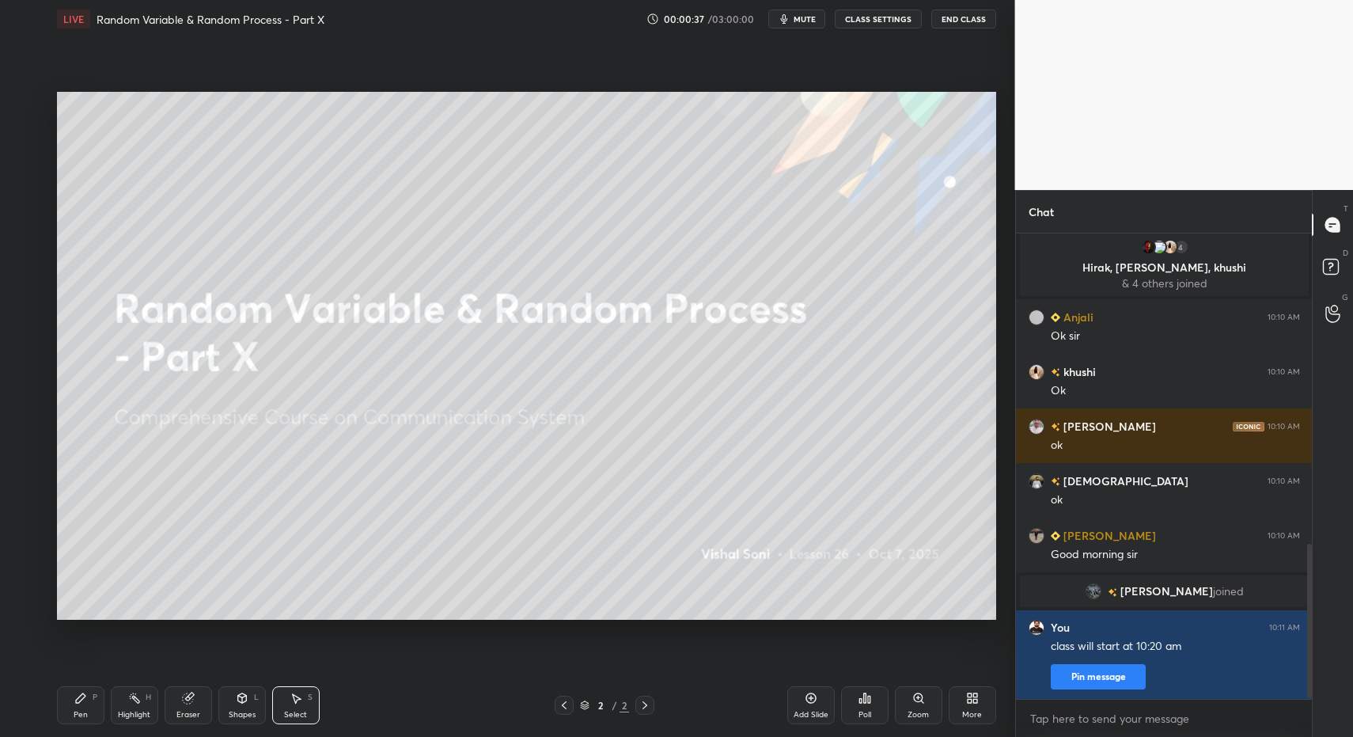
click at [66, 708] on div "Pen P" at bounding box center [80, 705] width 47 height 38
click at [74, 702] on icon at bounding box center [80, 698] width 13 height 13
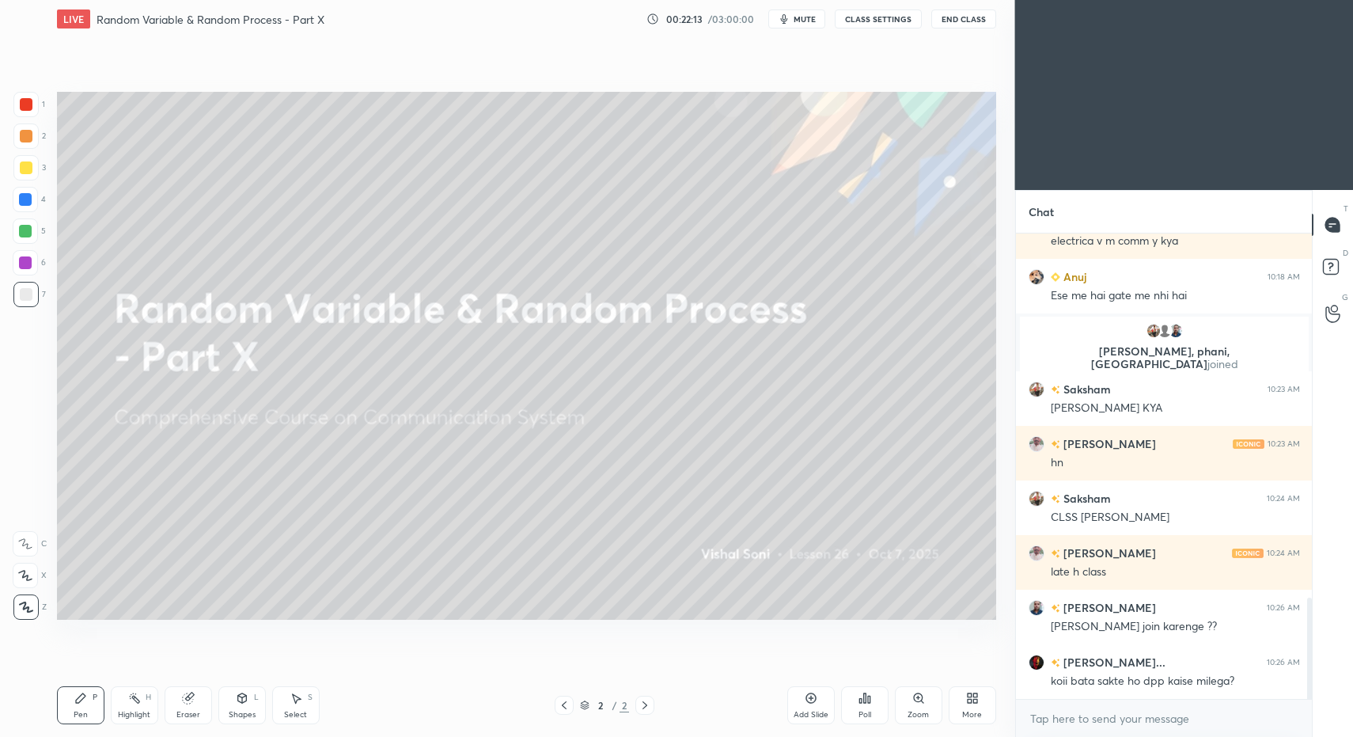
scroll to position [78486, 78169]
click at [17, 595] on div "C X Z" at bounding box center [30, 572] width 34 height 95
click at [970, 704] on div "More" at bounding box center [972, 705] width 47 height 38
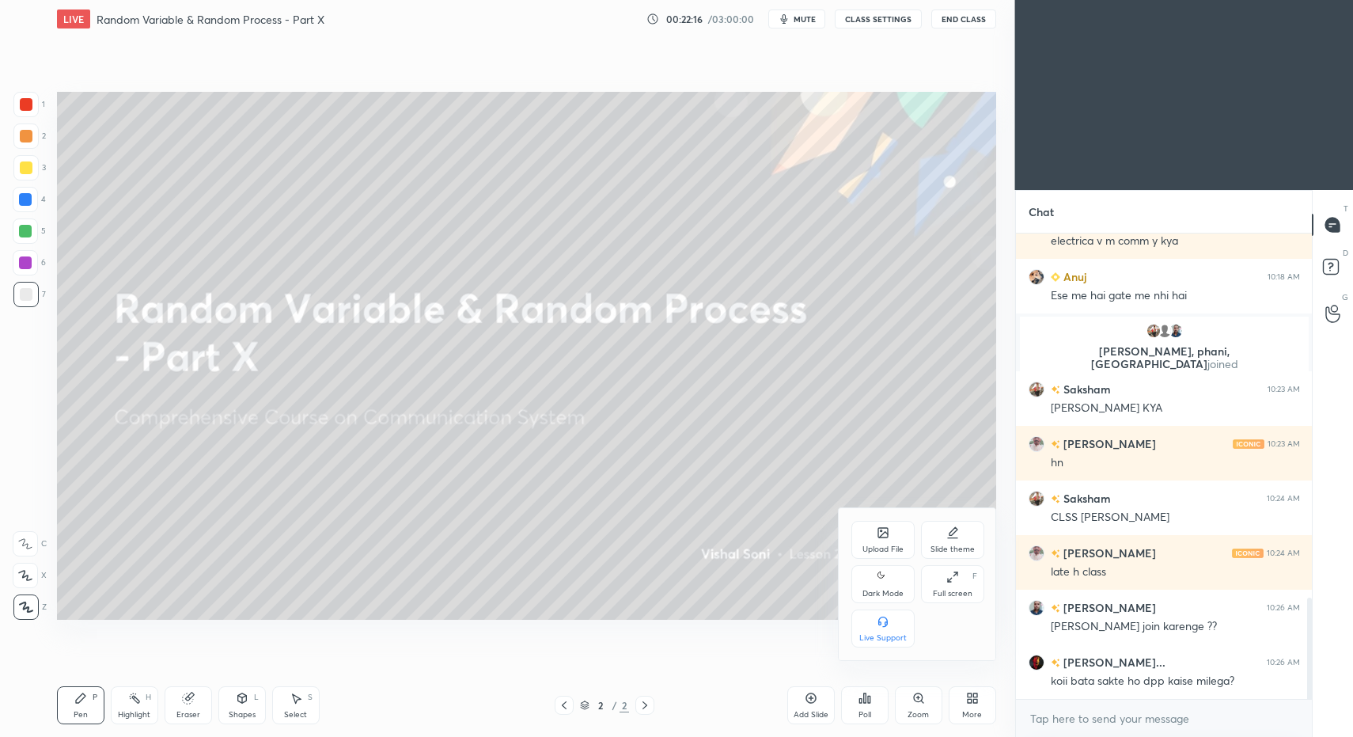
click at [881, 578] on icon at bounding box center [883, 576] width 13 height 19
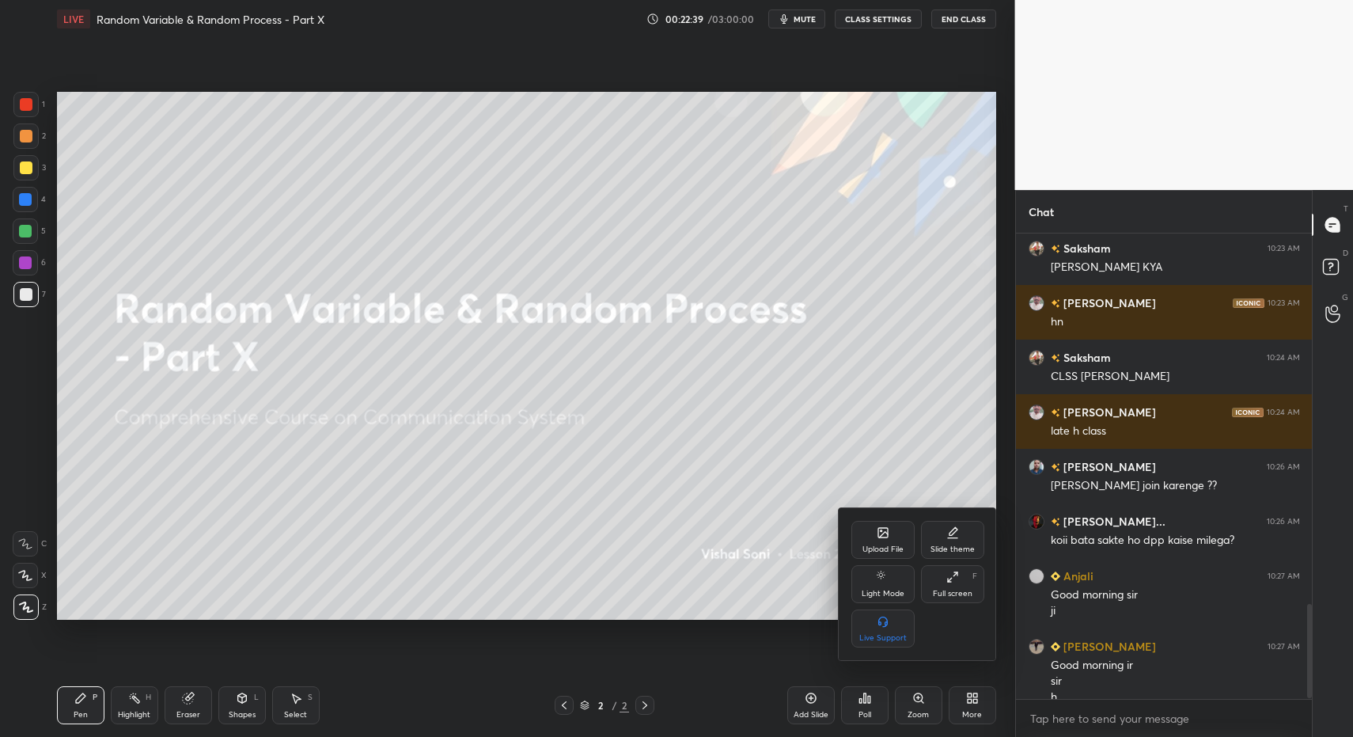
scroll to position [1832, 0]
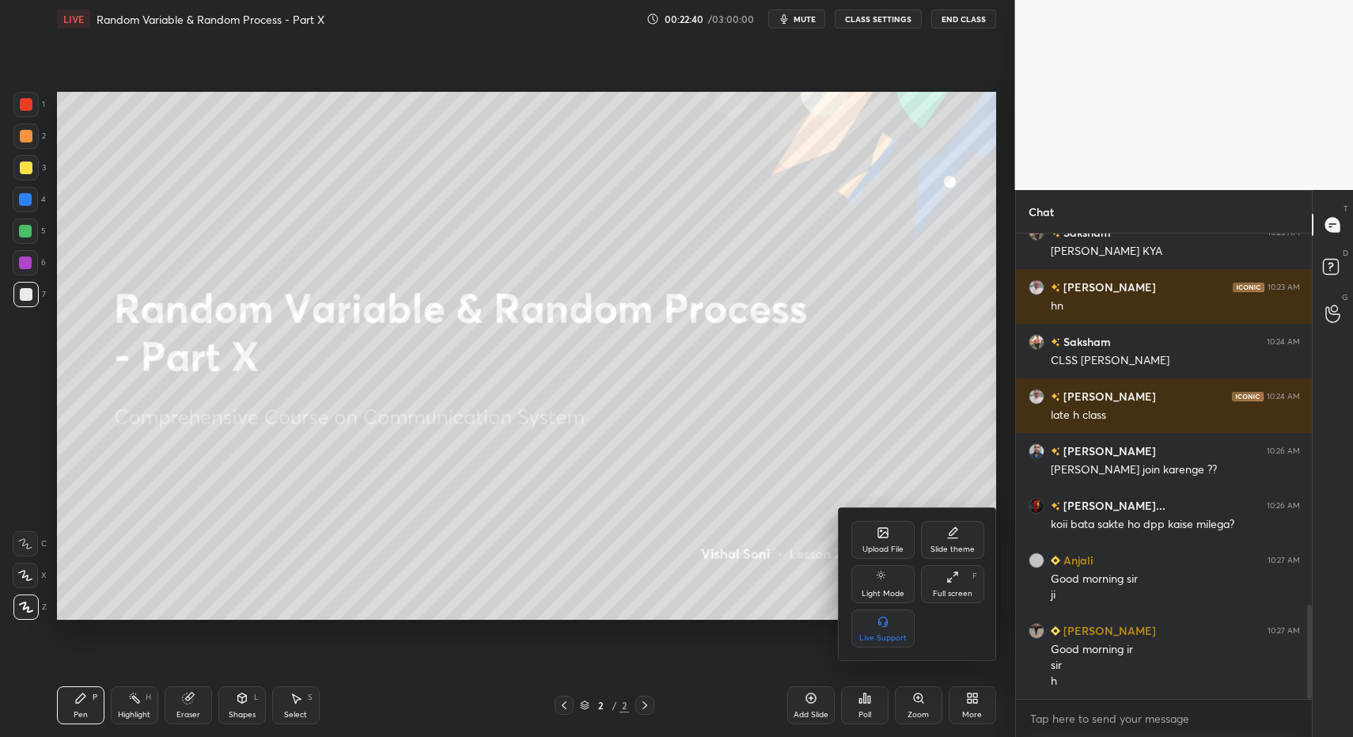
click at [63, 712] on div at bounding box center [676, 368] width 1353 height 737
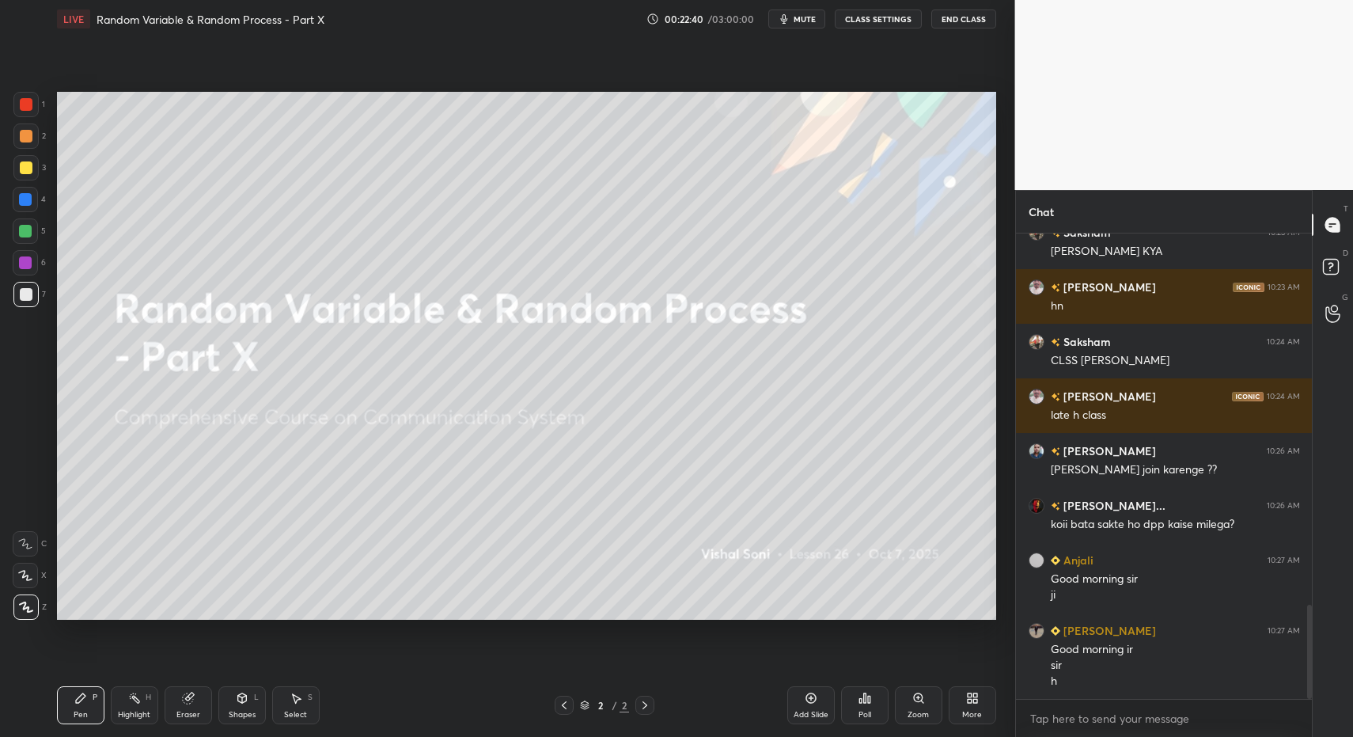
click at [28, 608] on icon at bounding box center [26, 606] width 14 height 11
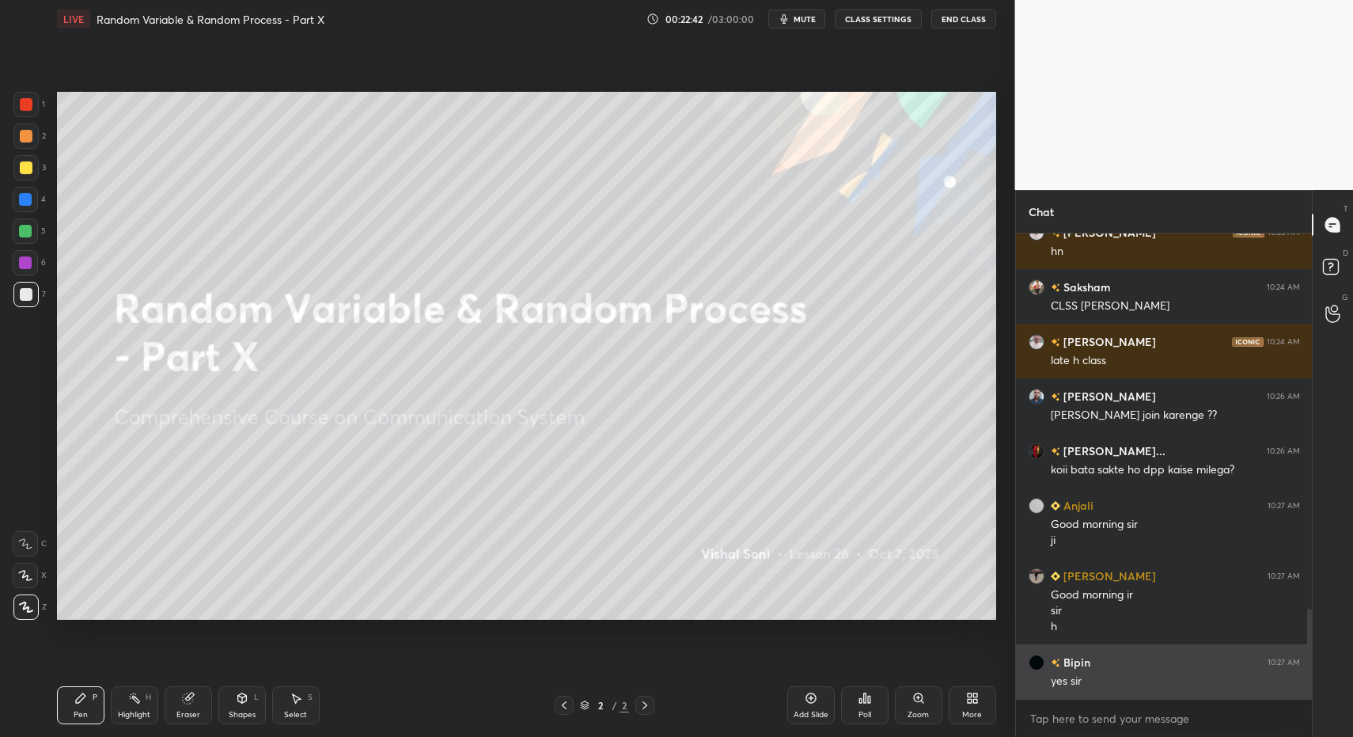
scroll to position [1941, 0]
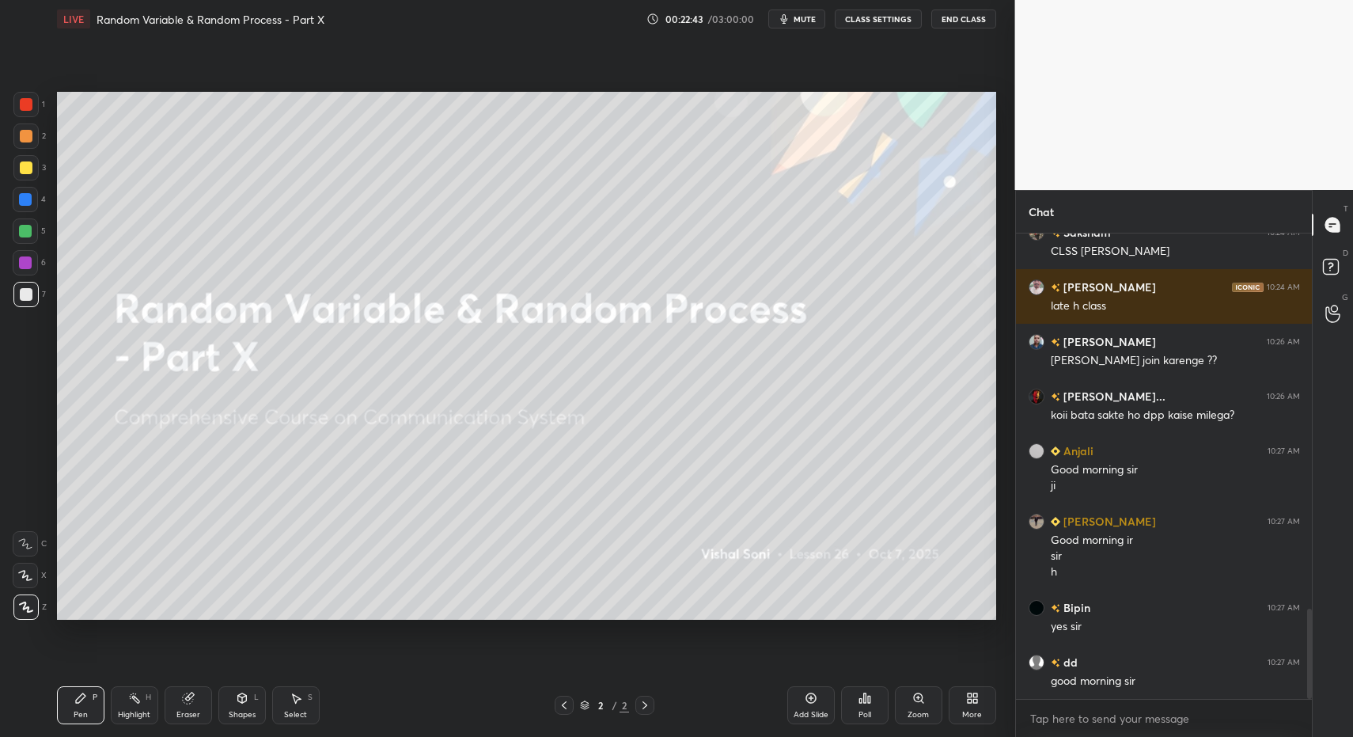
click at [968, 711] on div "More" at bounding box center [972, 715] width 20 height 8
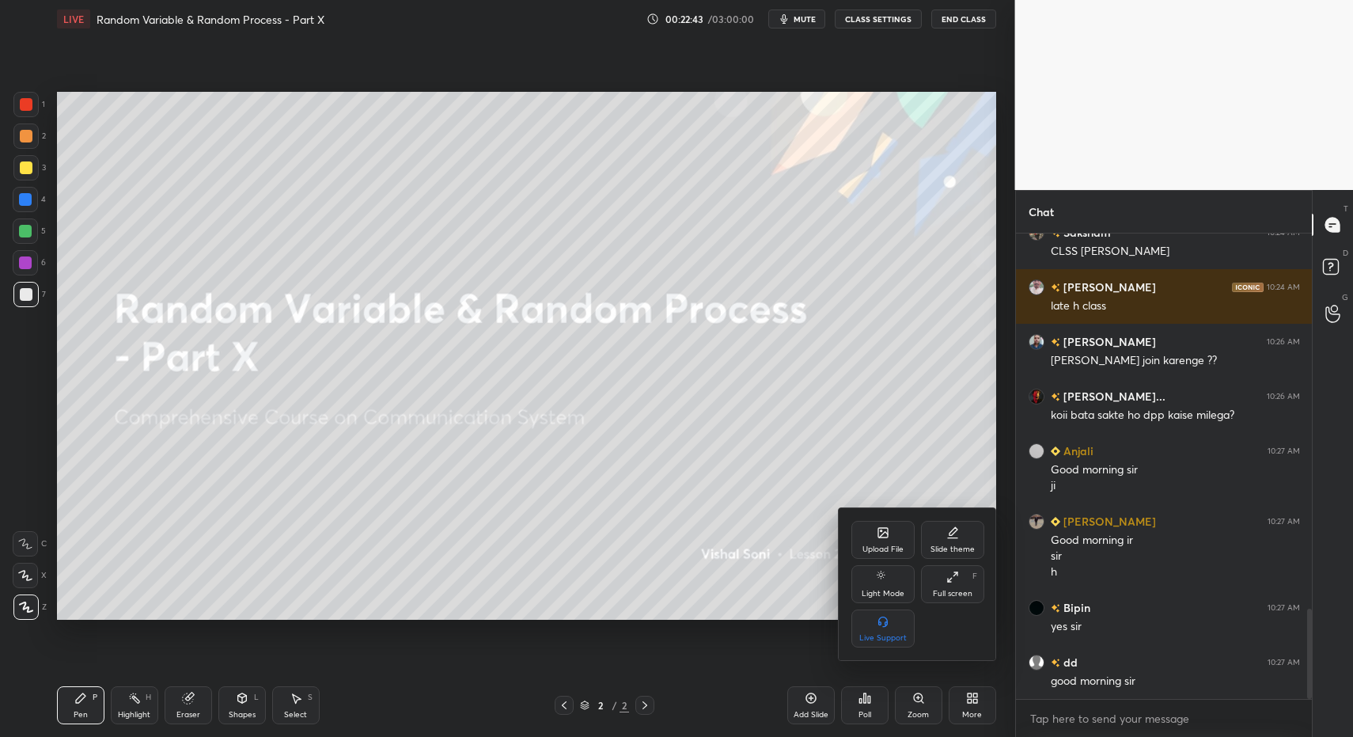
scroll to position [1995, 0]
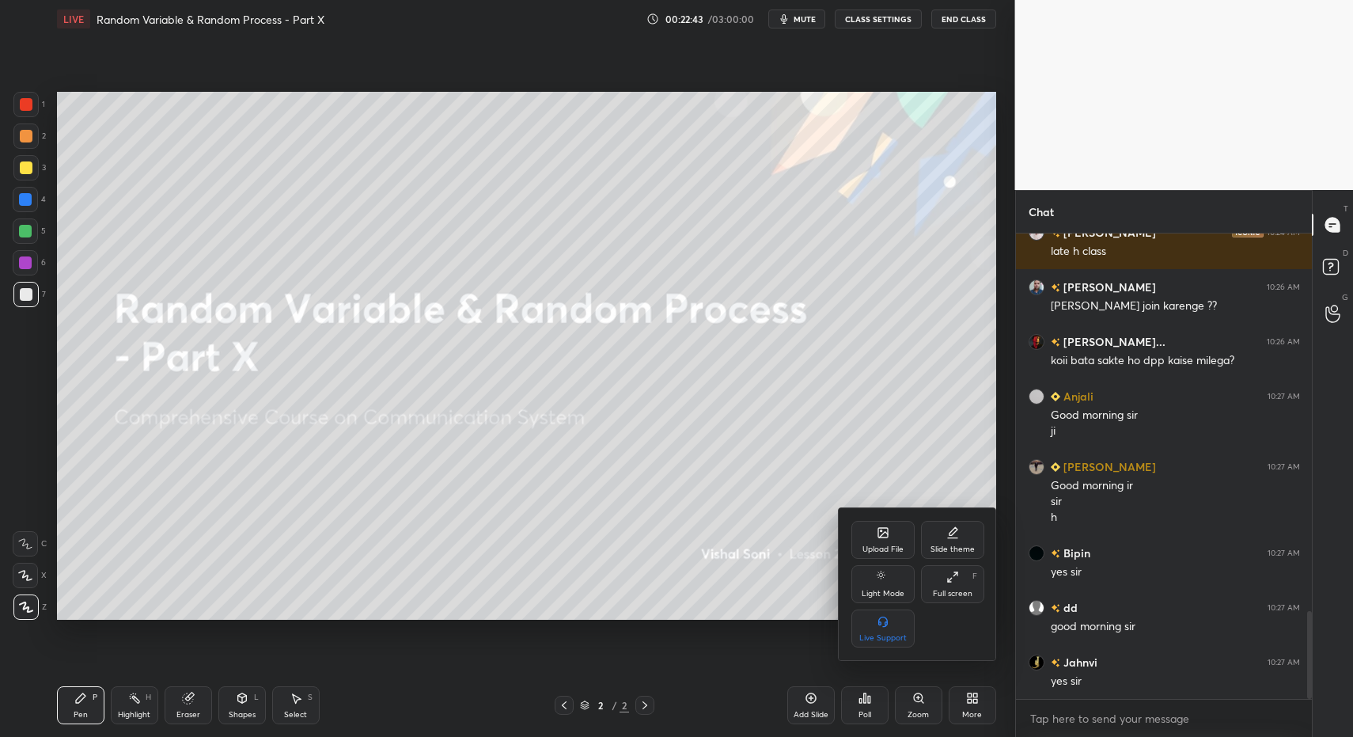
click at [893, 555] on div "Upload File" at bounding box center [882, 540] width 63 height 38
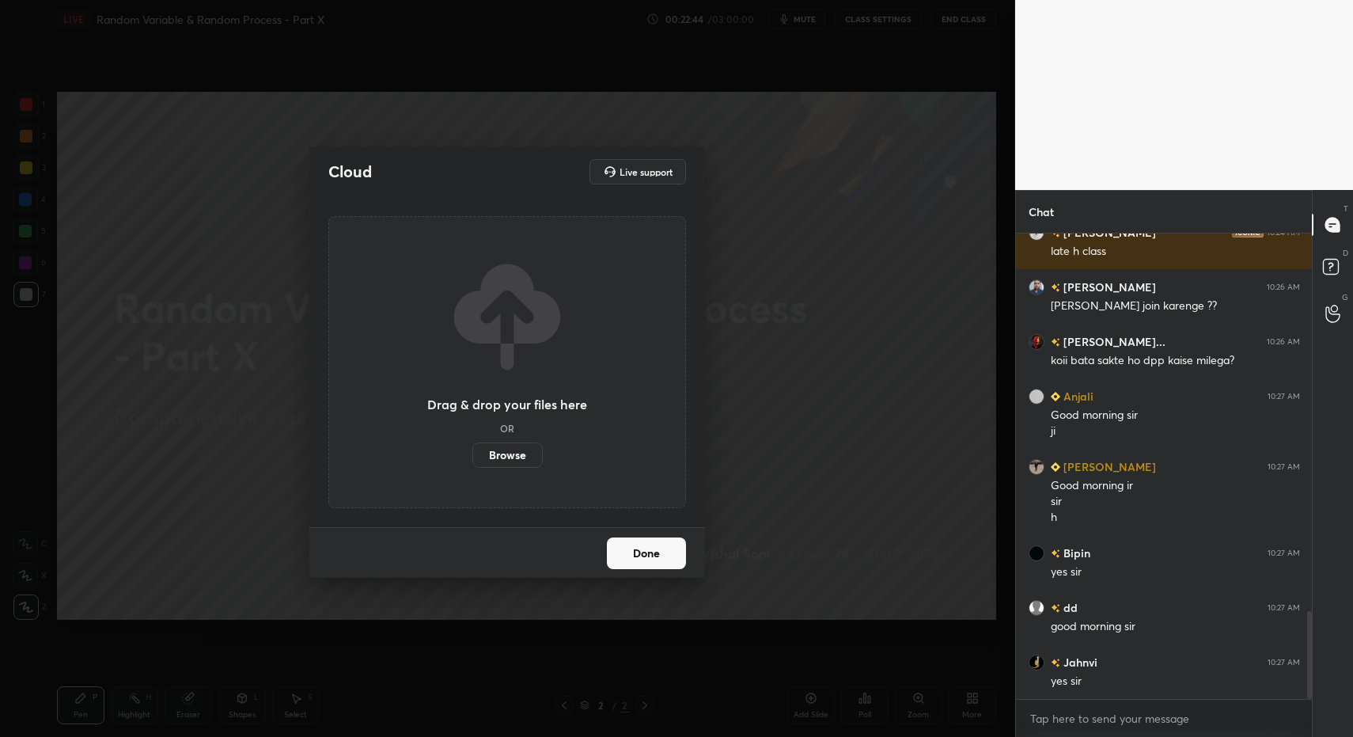
scroll to position [2050, 0]
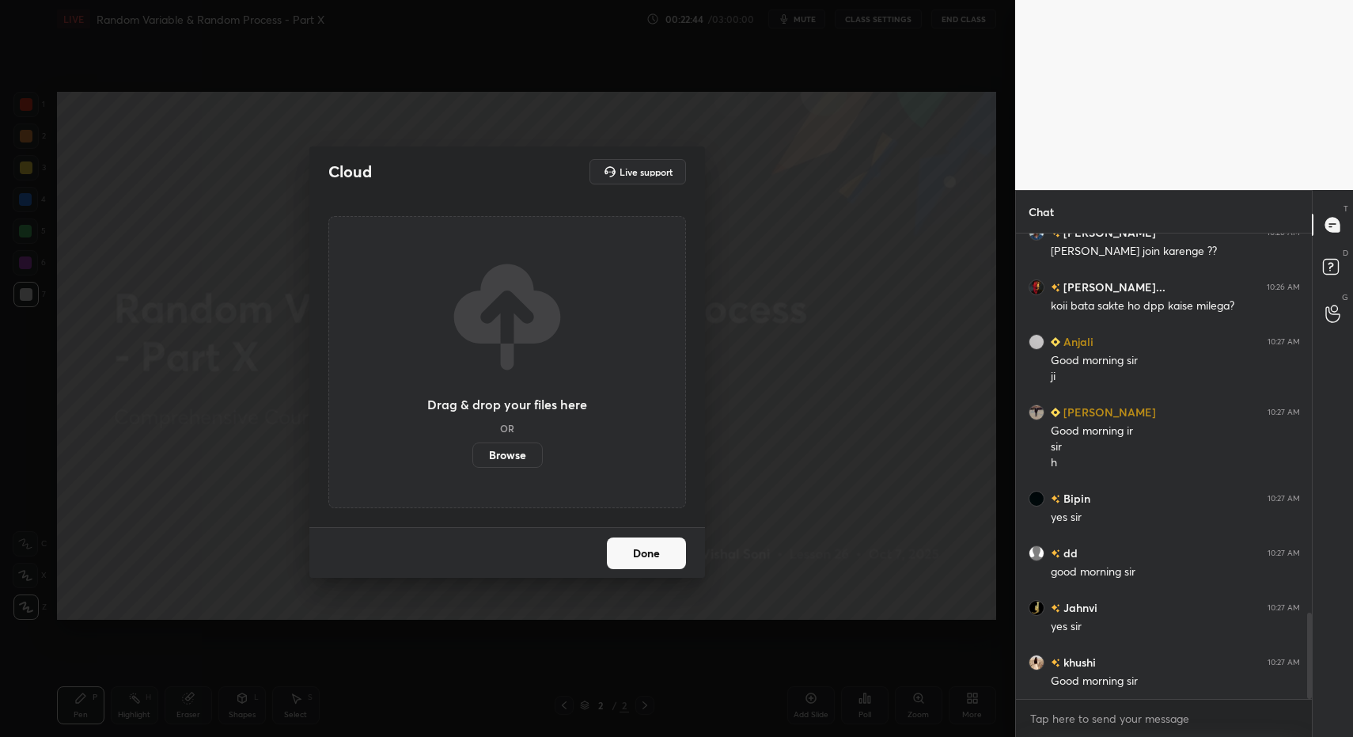
click at [523, 447] on label "Browse" at bounding box center [507, 454] width 70 height 25
click at [472, 447] on input "Browse" at bounding box center [472, 454] width 0 height 25
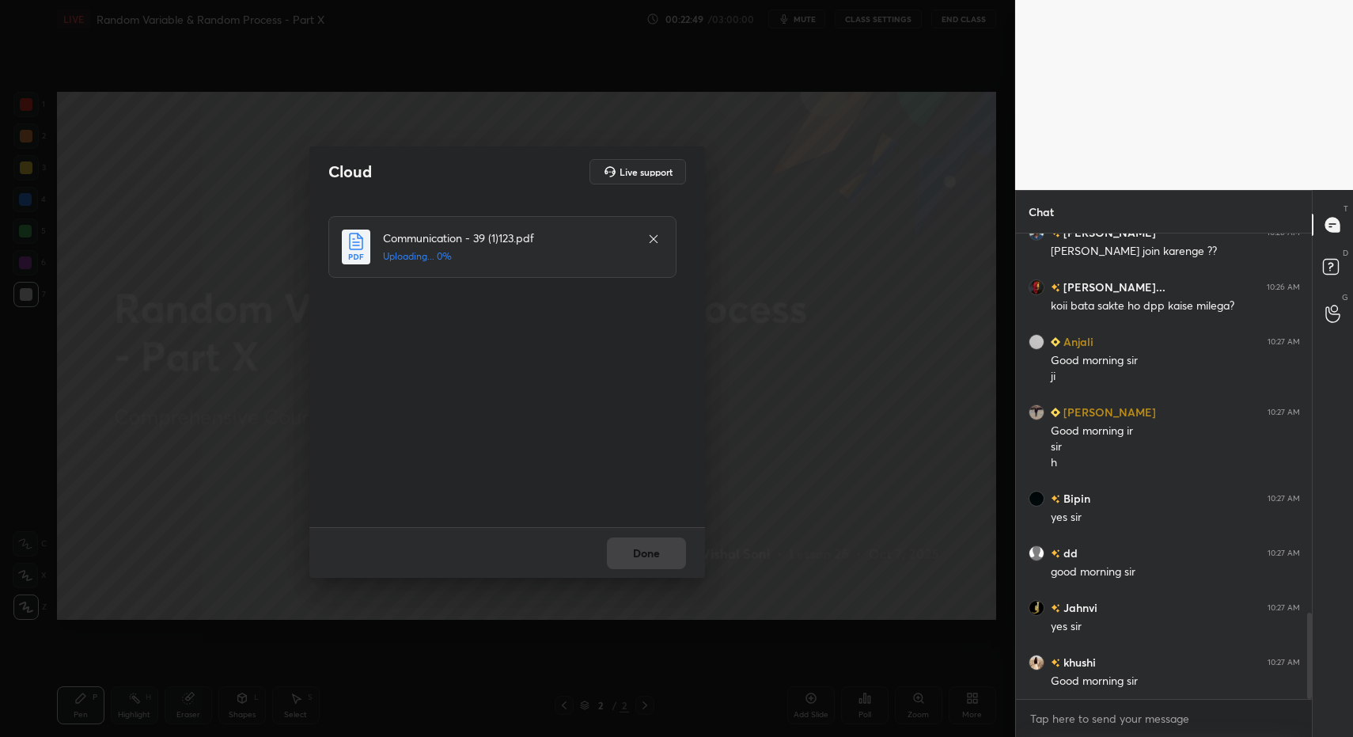
click at [676, 558] on div "Done" at bounding box center [507, 552] width 396 height 51
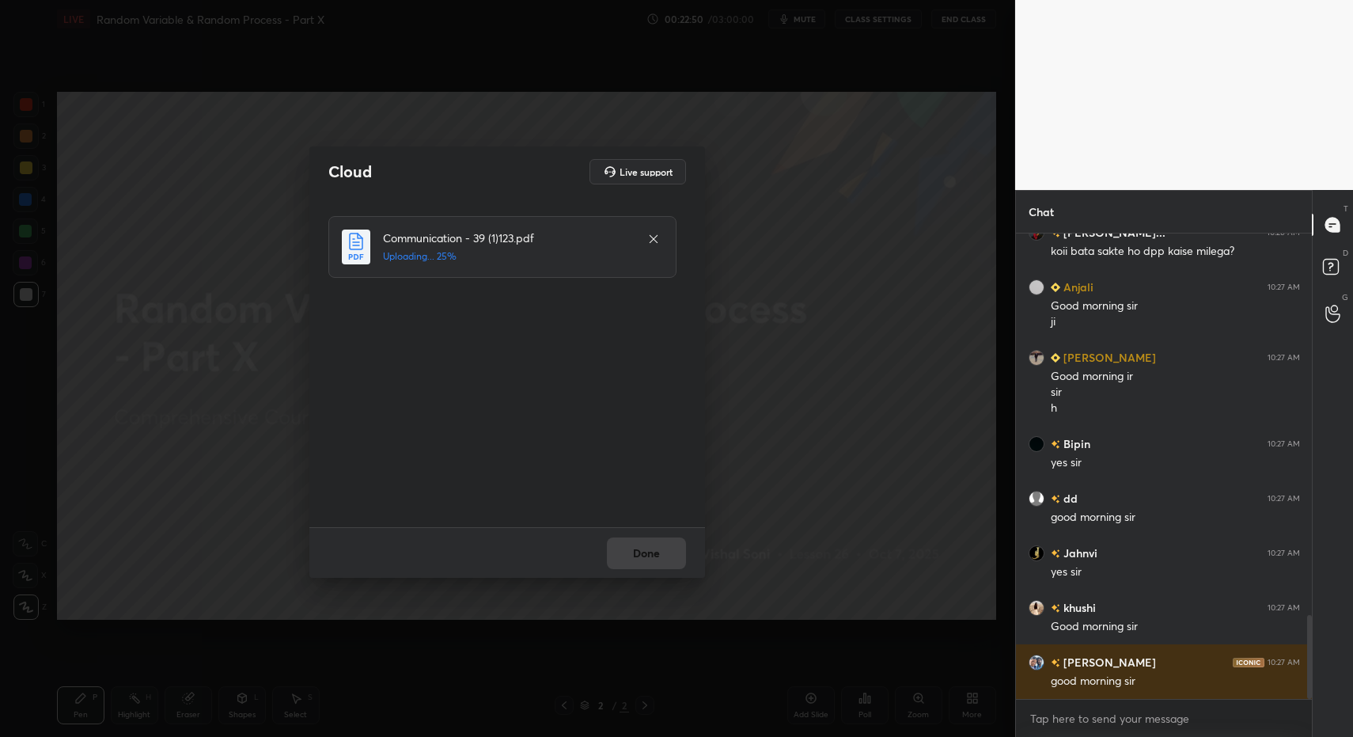
click at [668, 563] on div "Done" at bounding box center [507, 552] width 396 height 51
click at [656, 563] on div "Done" at bounding box center [507, 552] width 396 height 51
click at [659, 558] on div "Done" at bounding box center [507, 552] width 396 height 51
click at [658, 562] on button "Done" at bounding box center [646, 553] width 79 height 32
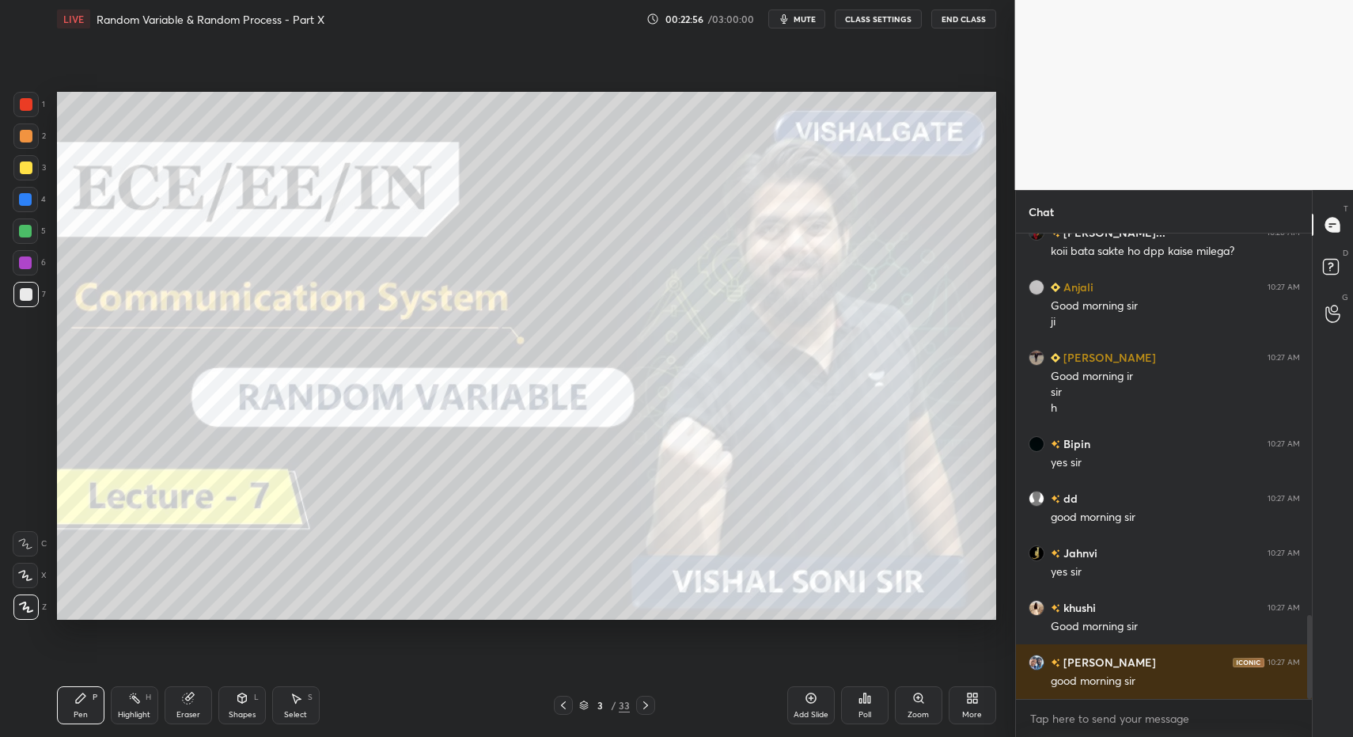
click at [646, 707] on icon at bounding box center [645, 705] width 13 height 13
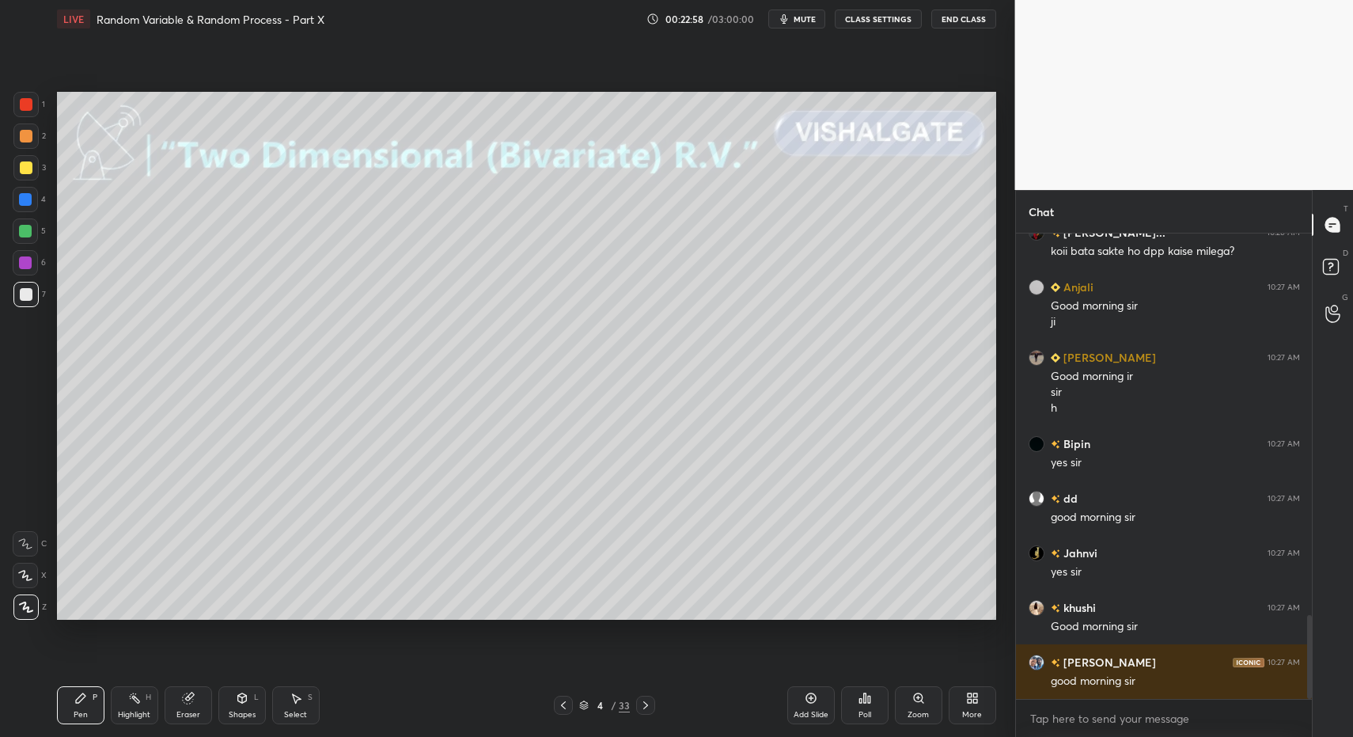
drag, startPoint x: 553, startPoint y: 703, endPoint x: 570, endPoint y: 709, distance: 17.8
click at [553, 703] on div "4 / 33" at bounding box center [605, 704] width 366 height 19
click at [560, 703] on icon at bounding box center [563, 705] width 13 height 13
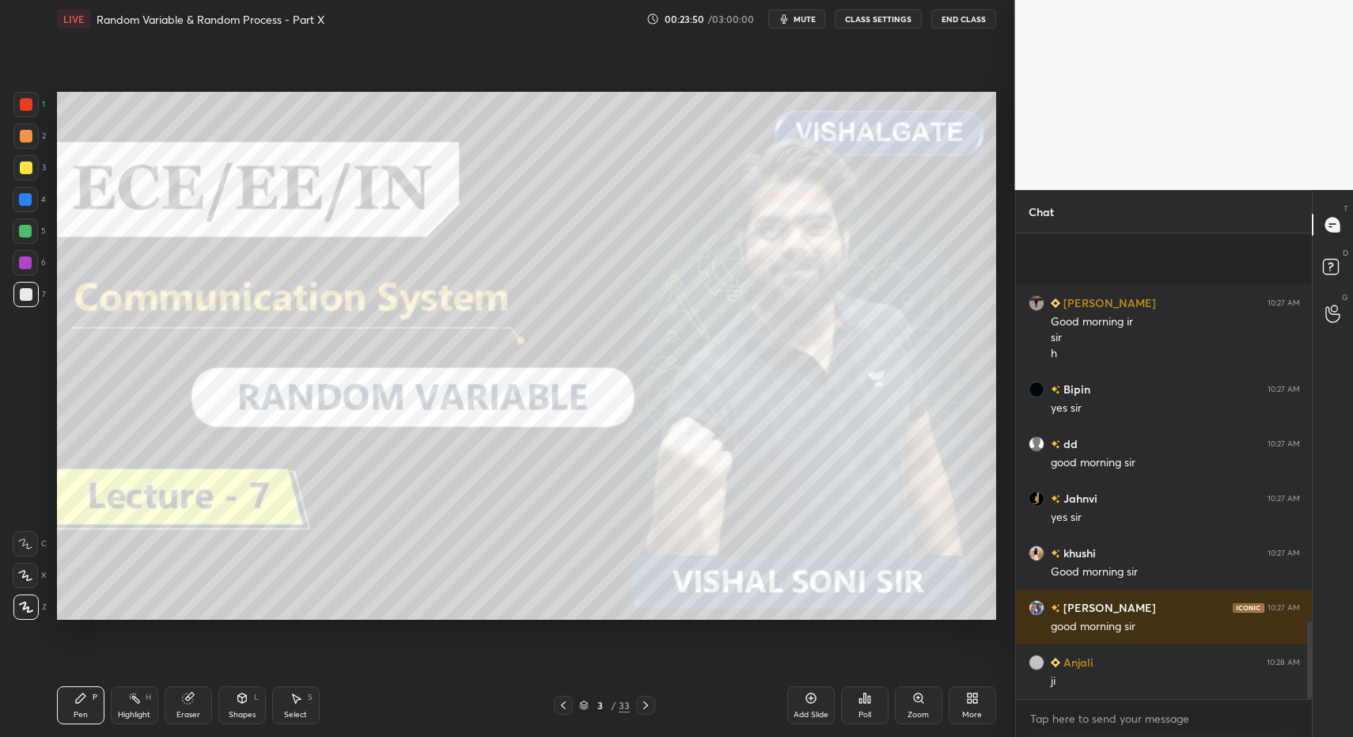
scroll to position [2323, 0]
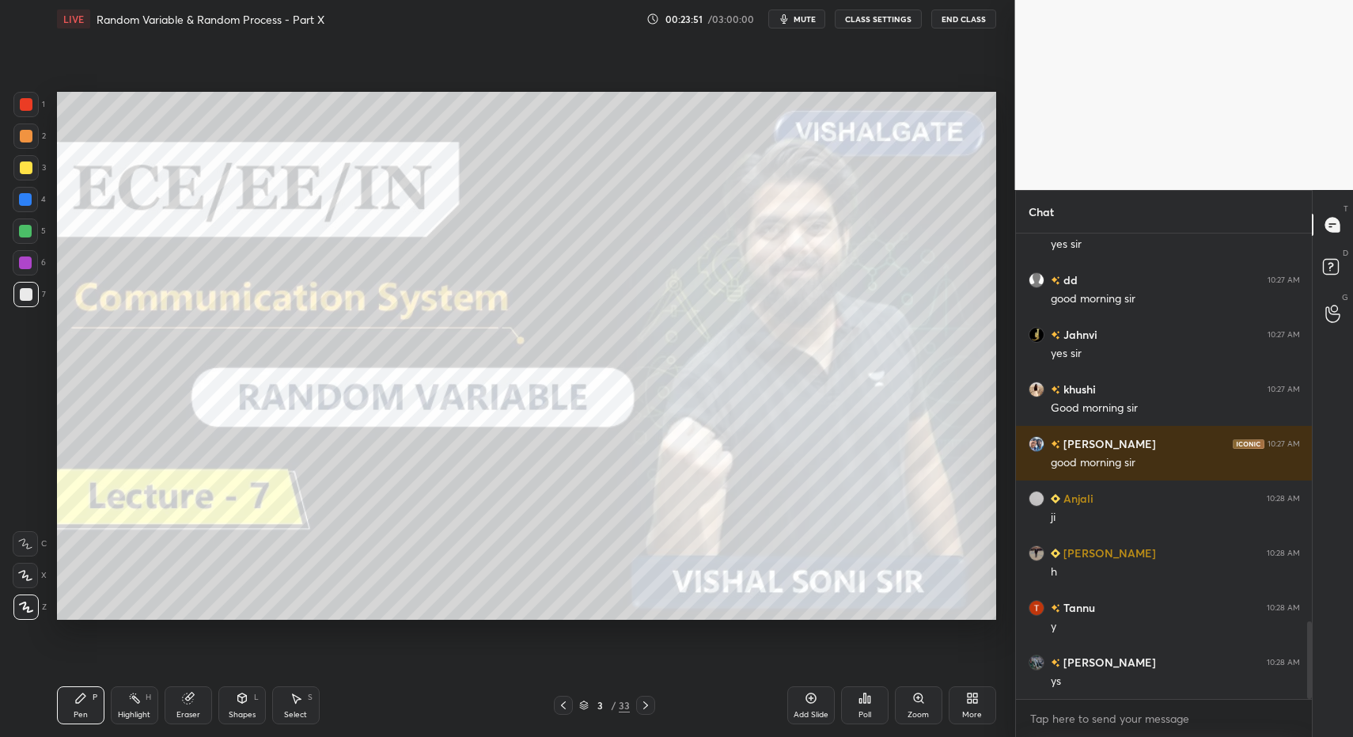
click at [649, 704] on div at bounding box center [645, 704] width 19 height 19
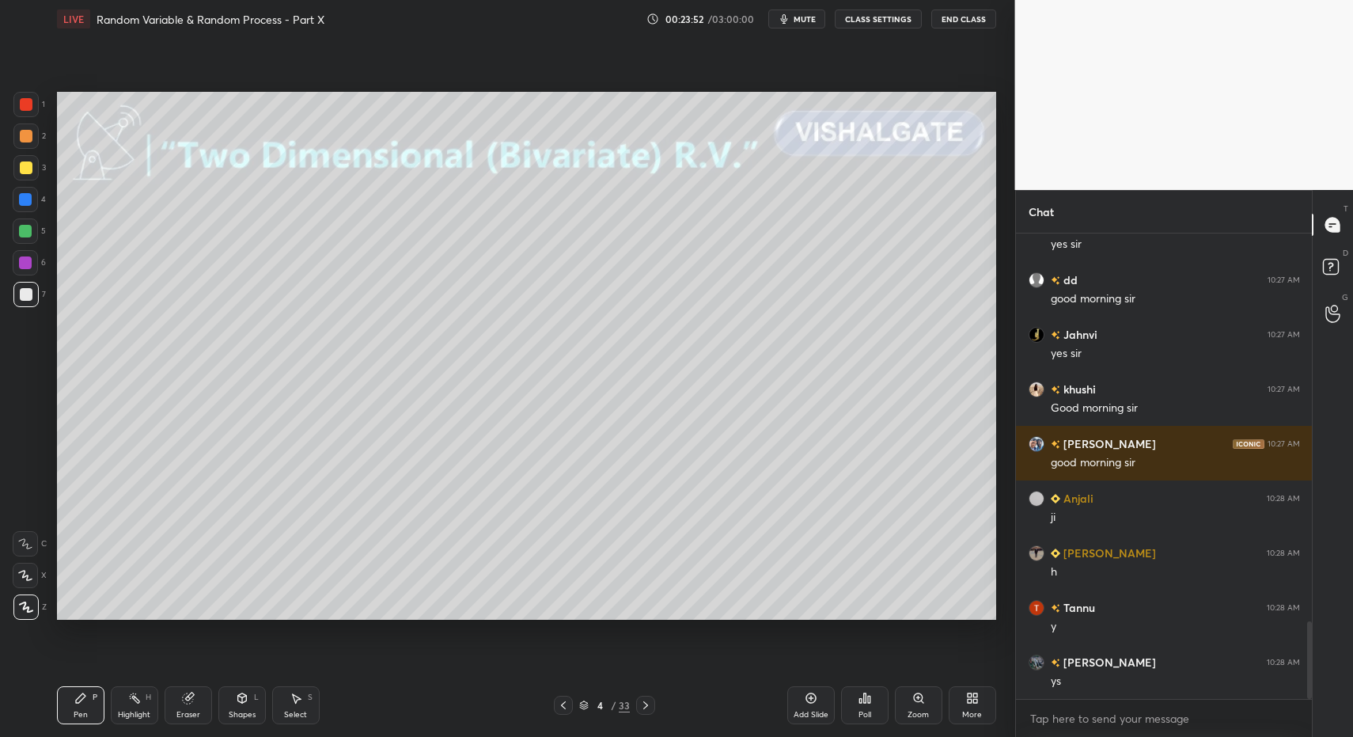
click at [81, 688] on div "Pen P" at bounding box center [80, 705] width 47 height 38
click at [83, 695] on icon at bounding box center [80, 697] width 9 height 9
click at [127, 707] on div "Highlight H" at bounding box center [134, 705] width 47 height 38
drag, startPoint x: 138, startPoint y: 701, endPoint x: 191, endPoint y: 642, distance: 78.5
click at [138, 701] on rect at bounding box center [135, 699] width 8 height 8
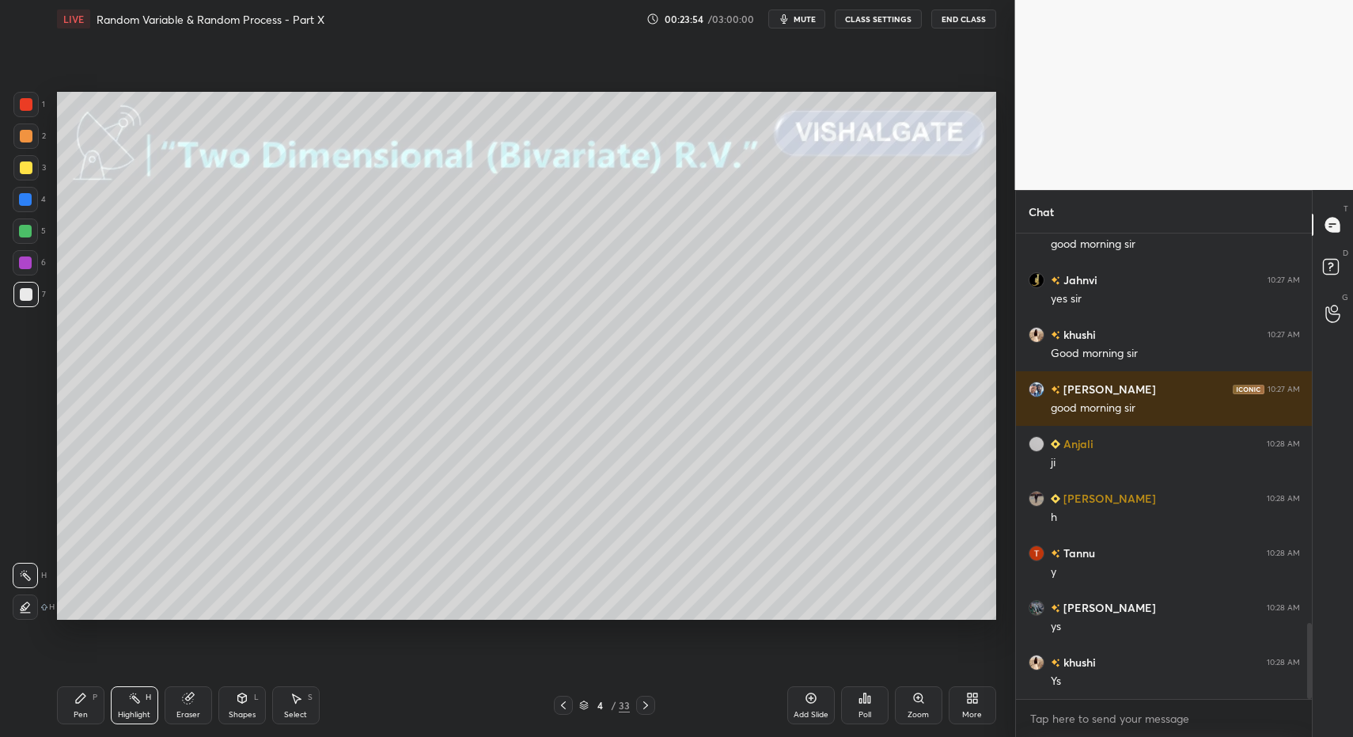
scroll to position [2432, 0]
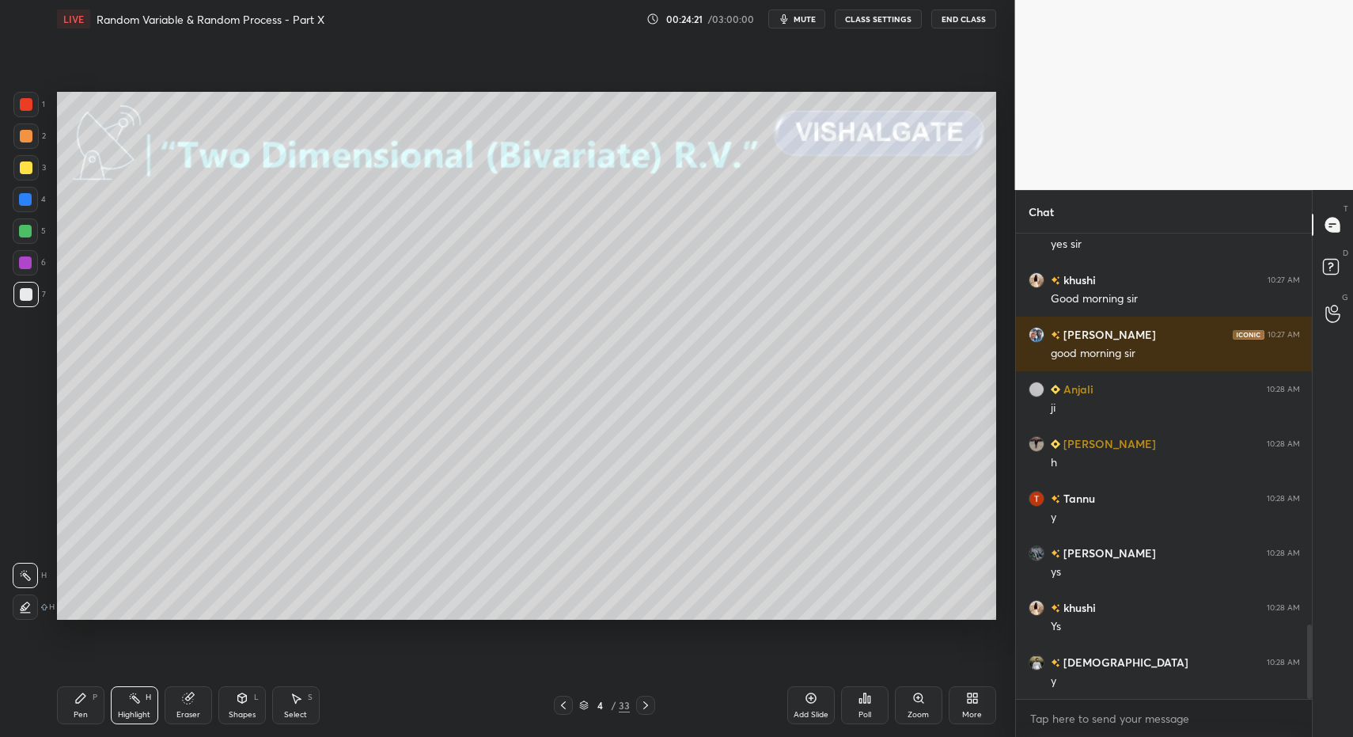
click at [76, 707] on div "Pen P" at bounding box center [80, 705] width 47 height 38
click at [71, 703] on div "Pen P" at bounding box center [80, 705] width 47 height 38
click at [32, 292] on div at bounding box center [25, 294] width 25 height 25
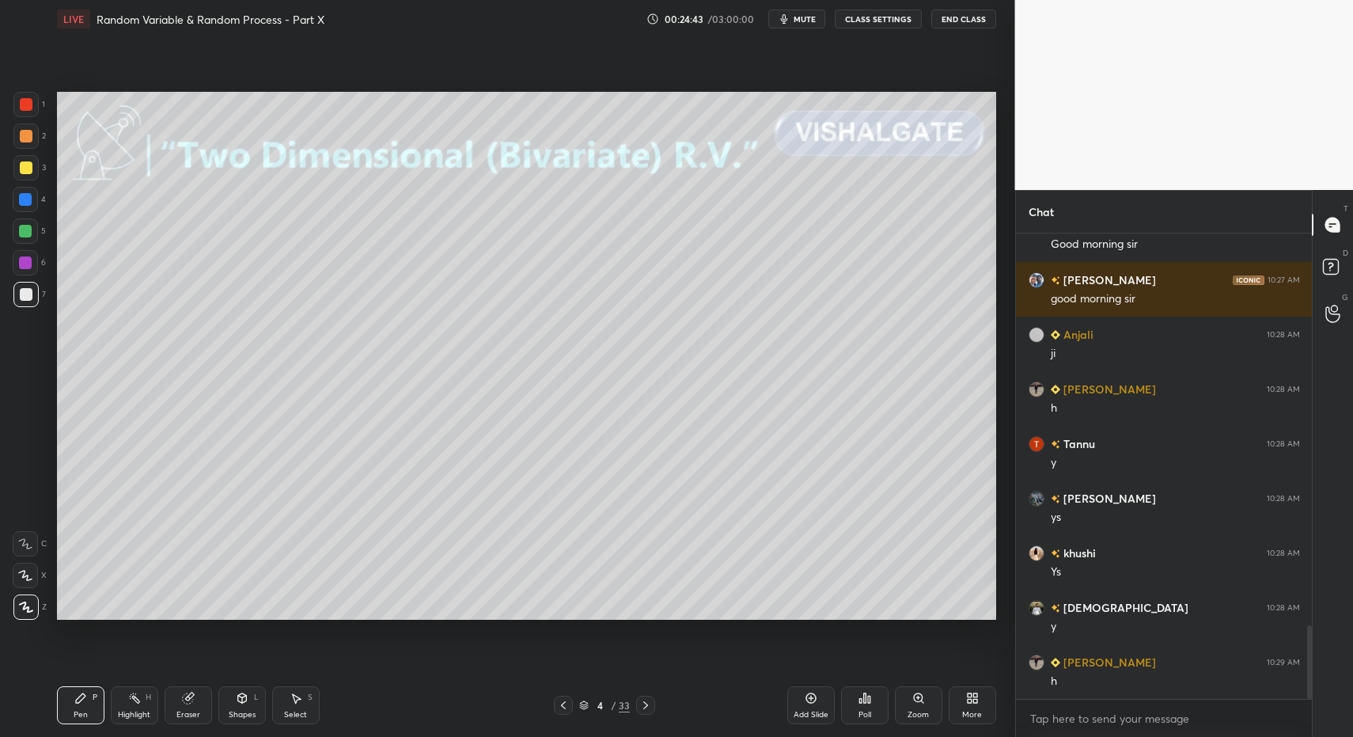
scroll to position [2541, 0]
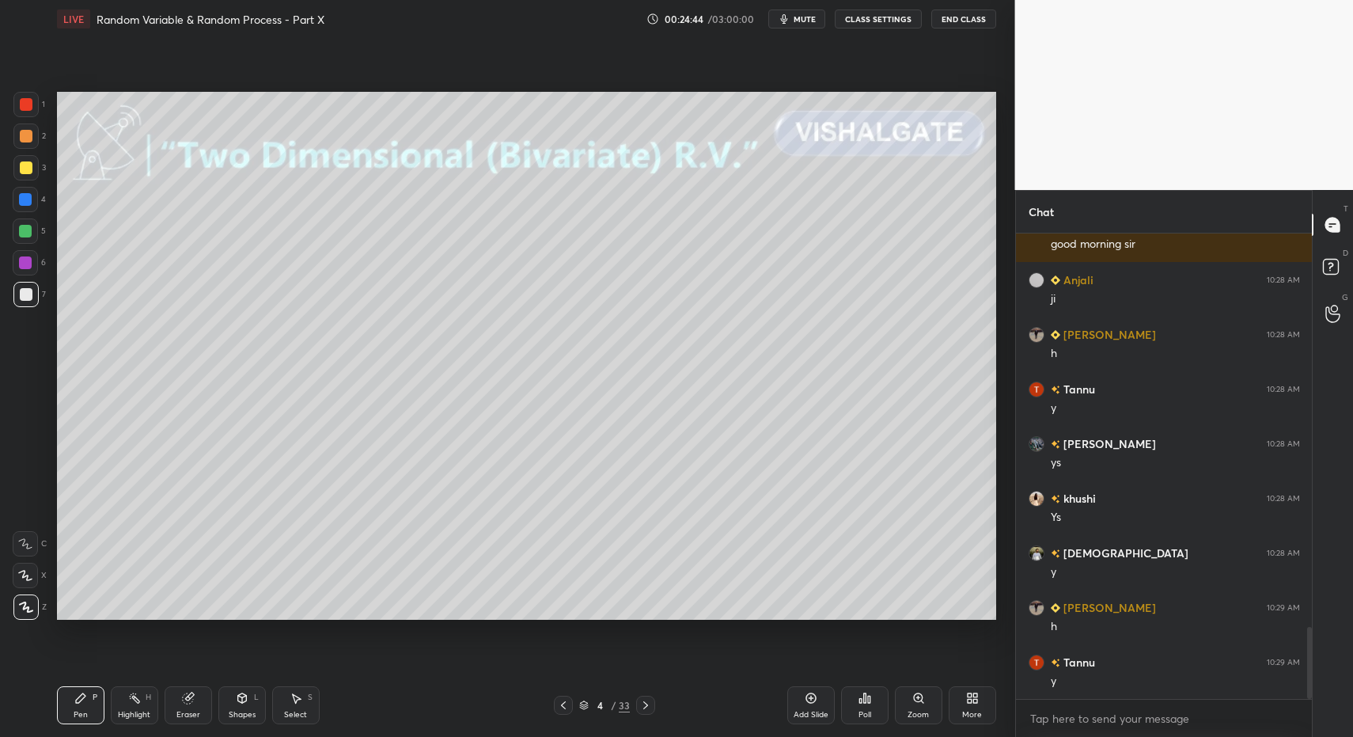
click at [76, 701] on icon at bounding box center [80, 697] width 9 height 9
click at [70, 699] on div "Pen P" at bounding box center [80, 705] width 47 height 38
drag, startPoint x: 31, startPoint y: 290, endPoint x: 32, endPoint y: 358, distance: 67.3
click at [31, 290] on div at bounding box center [26, 294] width 13 height 13
click at [65, 694] on div "Pen P" at bounding box center [80, 705] width 47 height 38
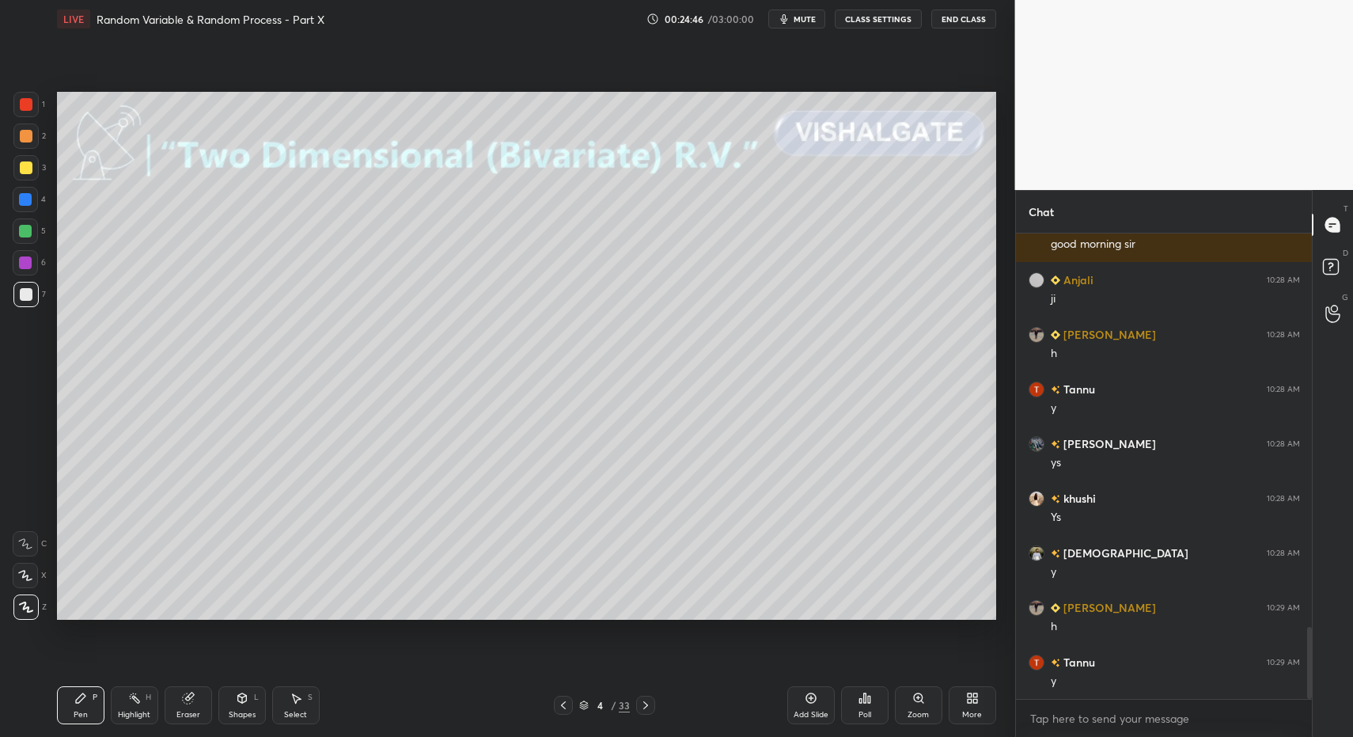
click at [223, 708] on div "Shapes L" at bounding box center [241, 705] width 47 height 38
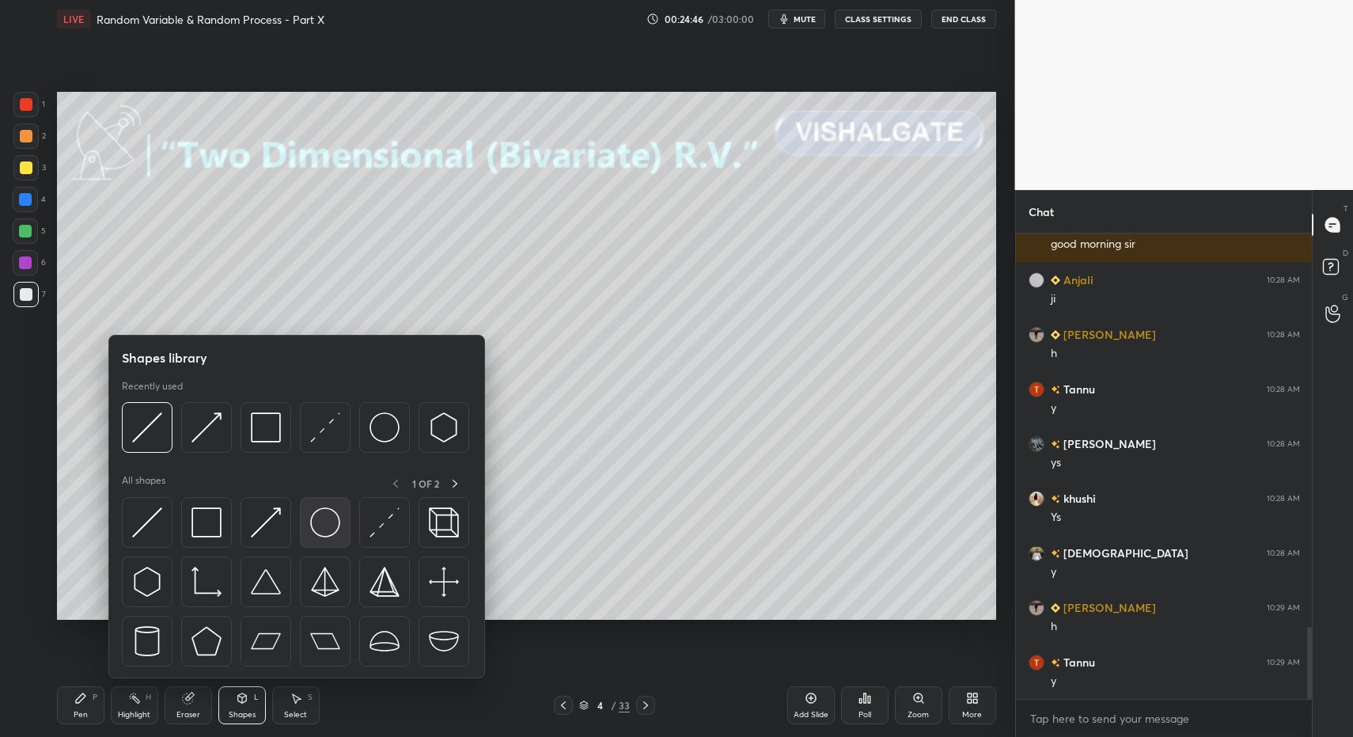
click at [313, 515] on img at bounding box center [325, 522] width 30 height 30
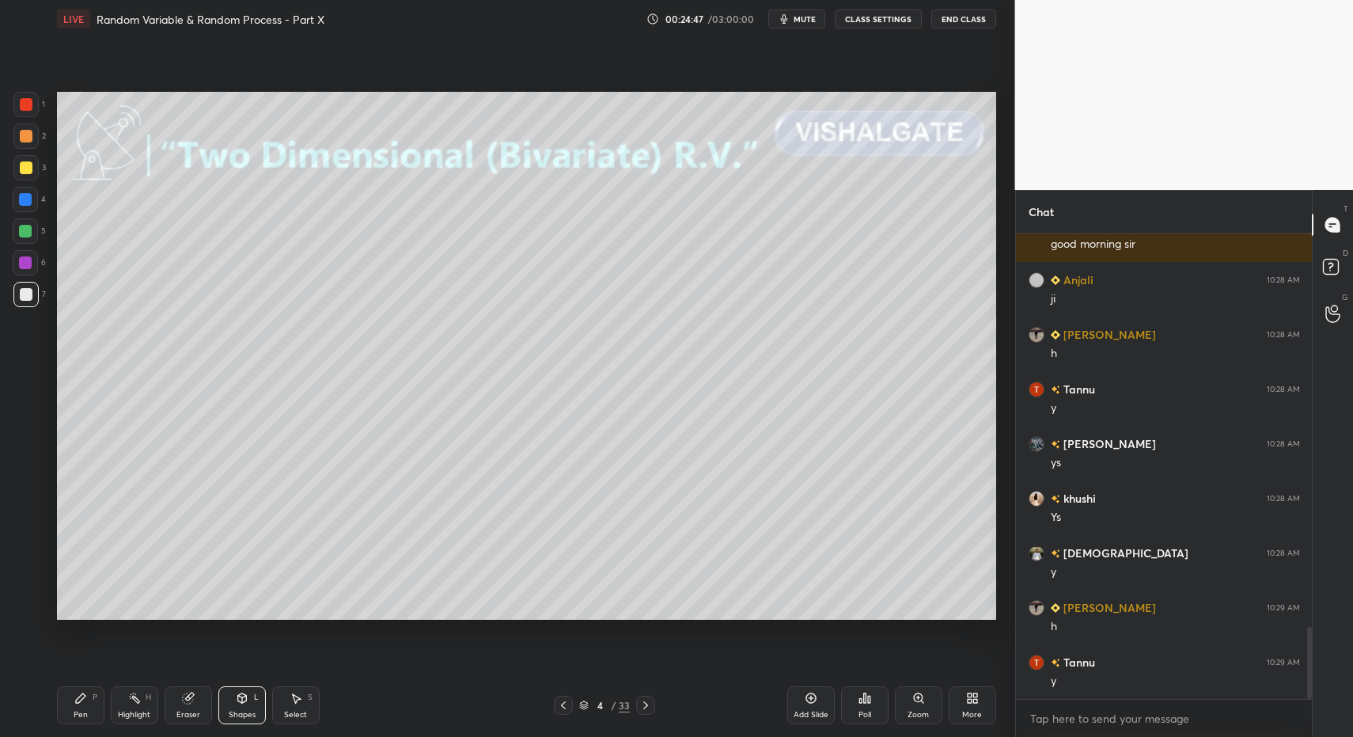
click at [67, 695] on div "Pen P" at bounding box center [80, 705] width 47 height 38
drag, startPoint x: 246, startPoint y: 712, endPoint x: 248, endPoint y: 688, distance: 24.6
click at [246, 712] on div "Shapes" at bounding box center [242, 715] width 27 height 8
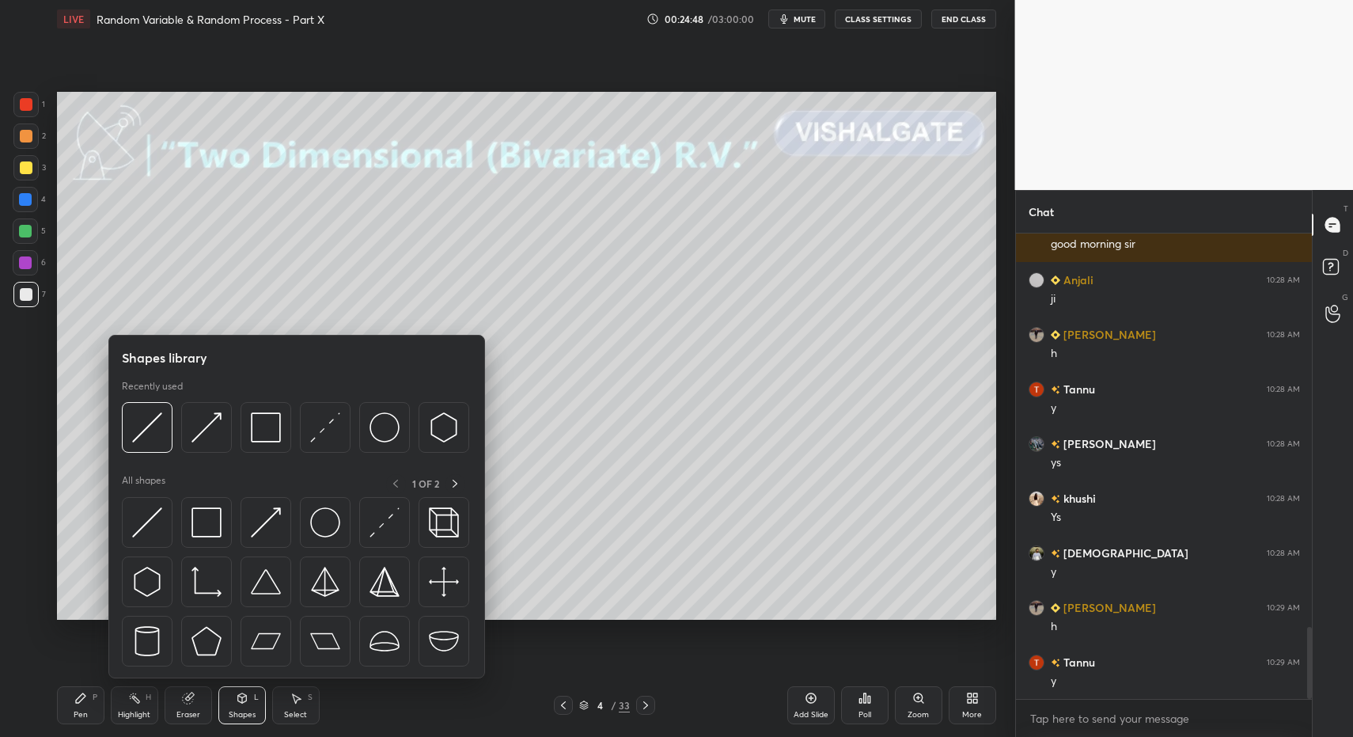
click at [245, 692] on icon at bounding box center [242, 698] width 13 height 13
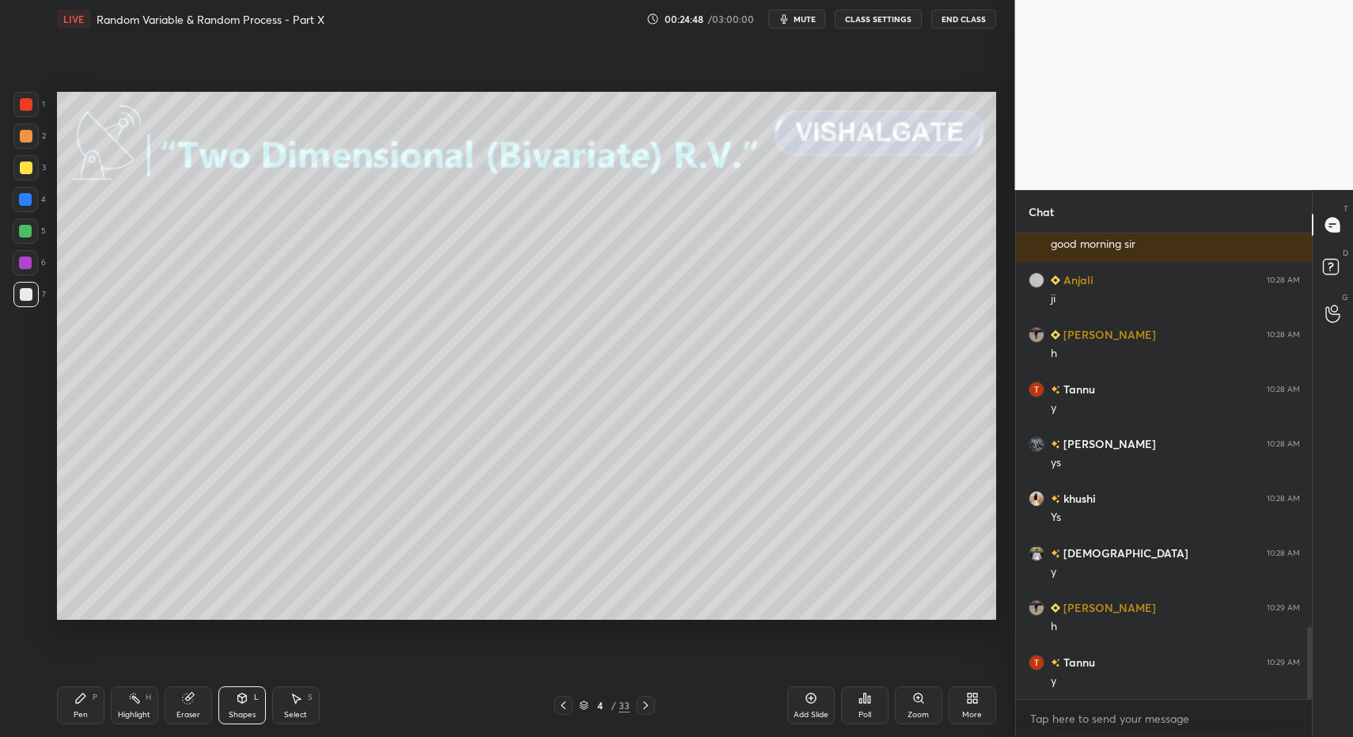
click at [250, 695] on div "Shapes L" at bounding box center [241, 705] width 47 height 38
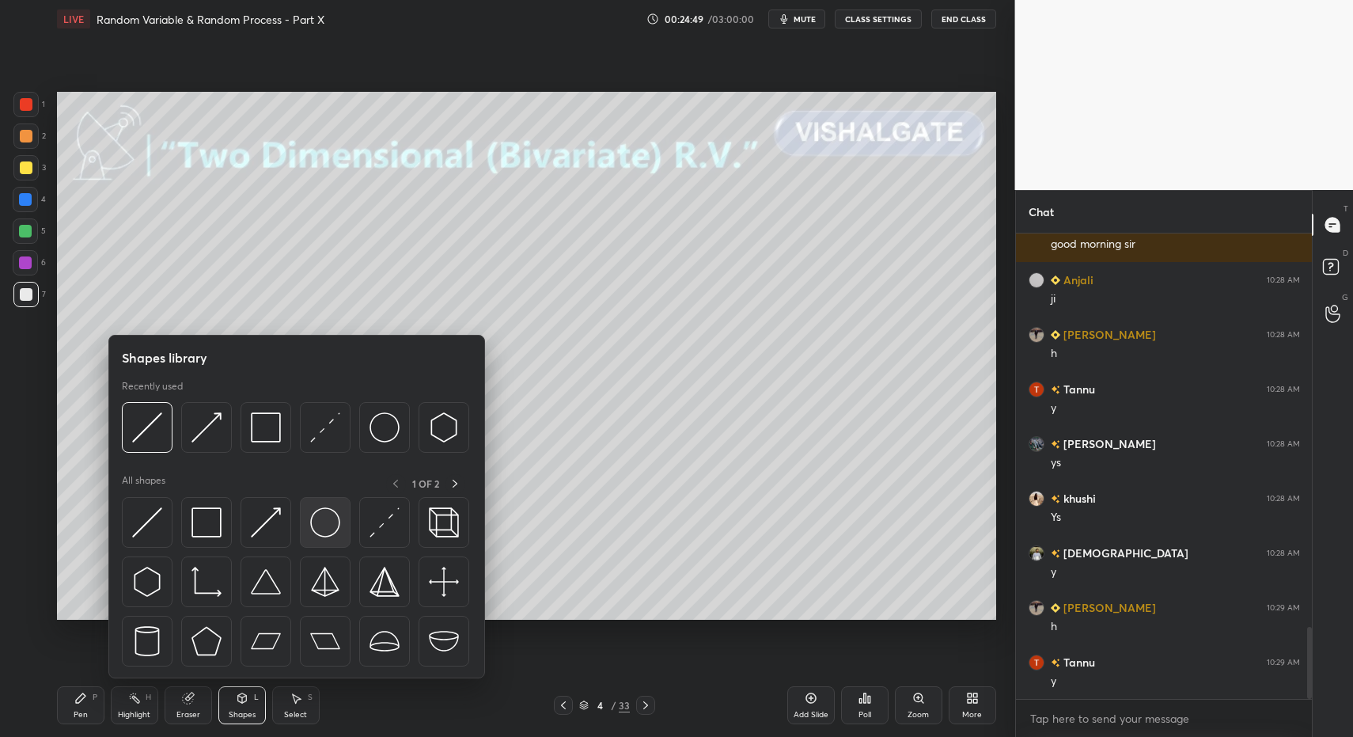
click at [325, 521] on img at bounding box center [325, 522] width 30 height 30
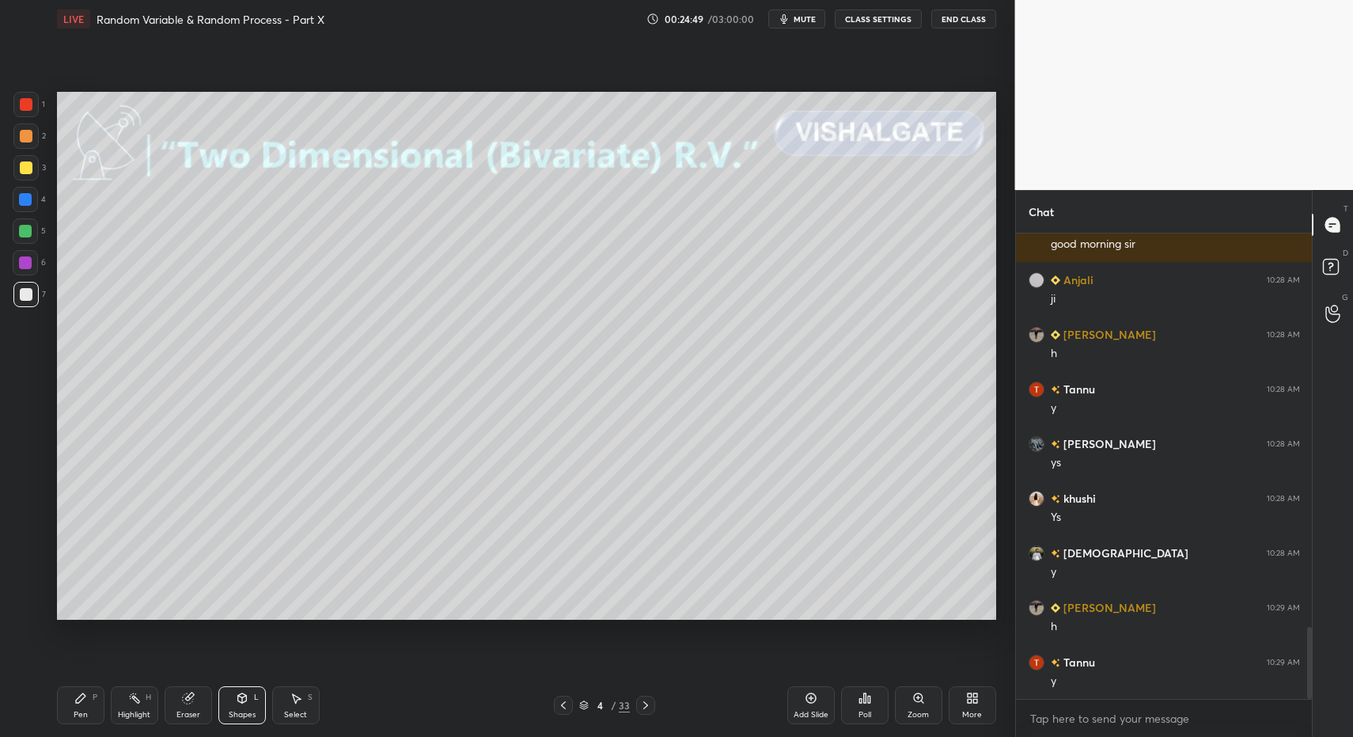
scroll to position [2596, 0]
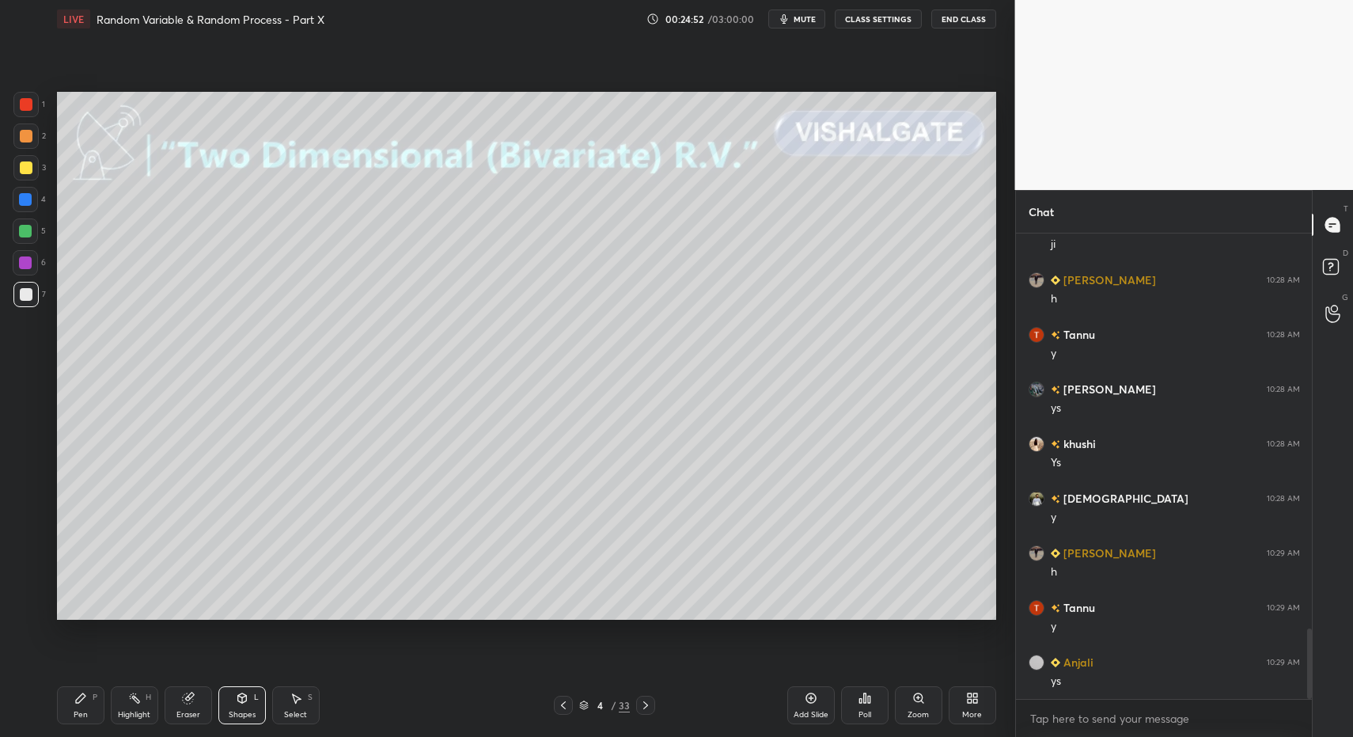
click at [85, 703] on icon at bounding box center [80, 698] width 13 height 13
click at [75, 695] on icon at bounding box center [80, 698] width 13 height 13
click at [33, 163] on div at bounding box center [25, 167] width 25 height 25
click at [73, 696] on div "Pen P" at bounding box center [80, 705] width 47 height 38
click at [289, 711] on div "Select" at bounding box center [295, 715] width 23 height 8
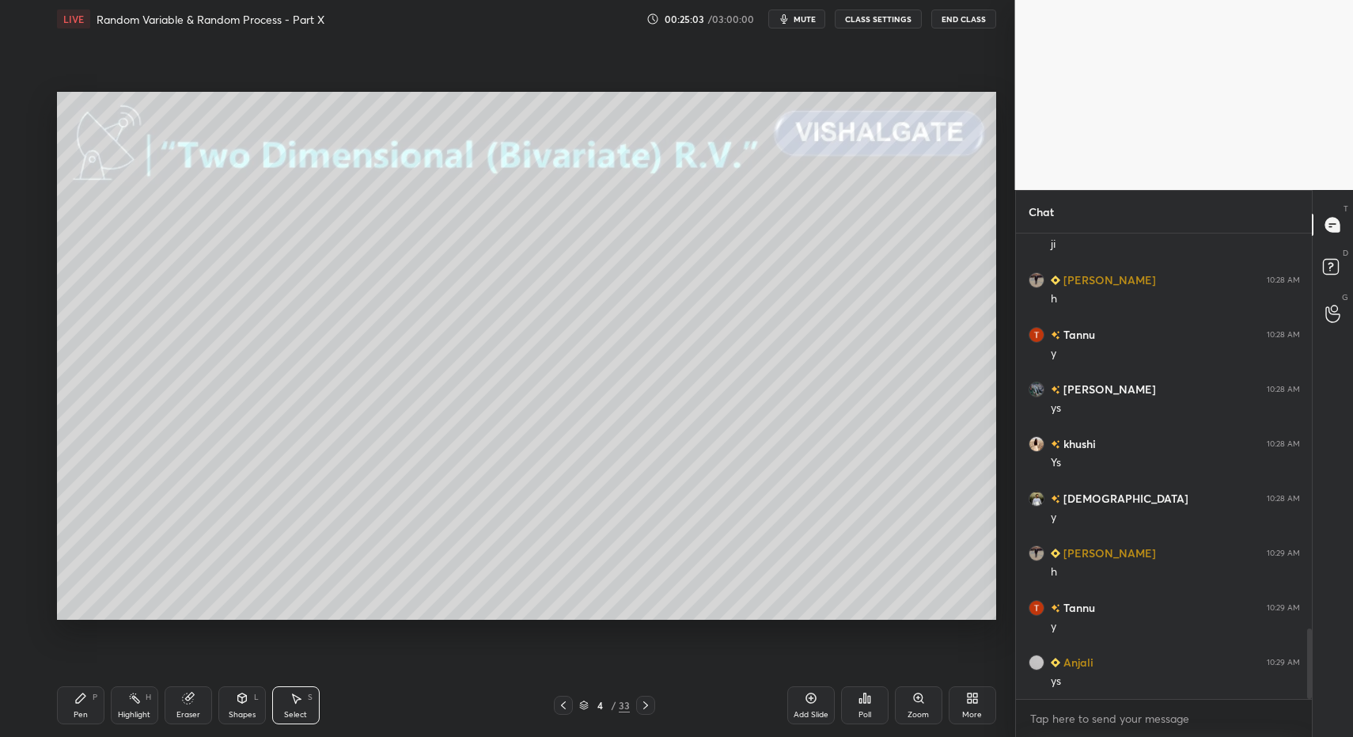
drag, startPoint x: 296, startPoint y: 706, endPoint x: 253, endPoint y: 633, distance: 84.4
click at [293, 699] on div "Select S" at bounding box center [295, 705] width 47 height 38
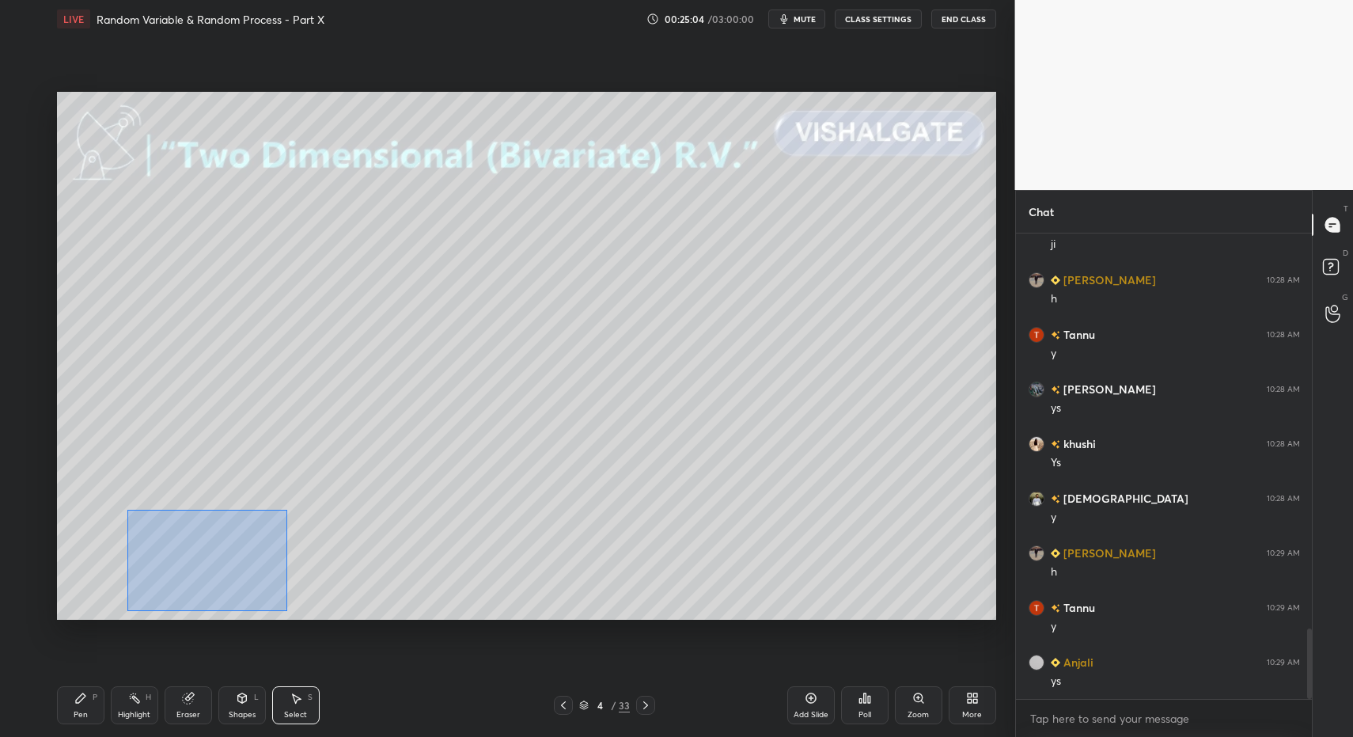
drag, startPoint x: 127, startPoint y: 510, endPoint x: 255, endPoint y: 590, distance: 150.8
click at [287, 610] on div "0 ° Undo Copy Duplicate Duplicate to new slide Delete" at bounding box center [526, 356] width 939 height 529
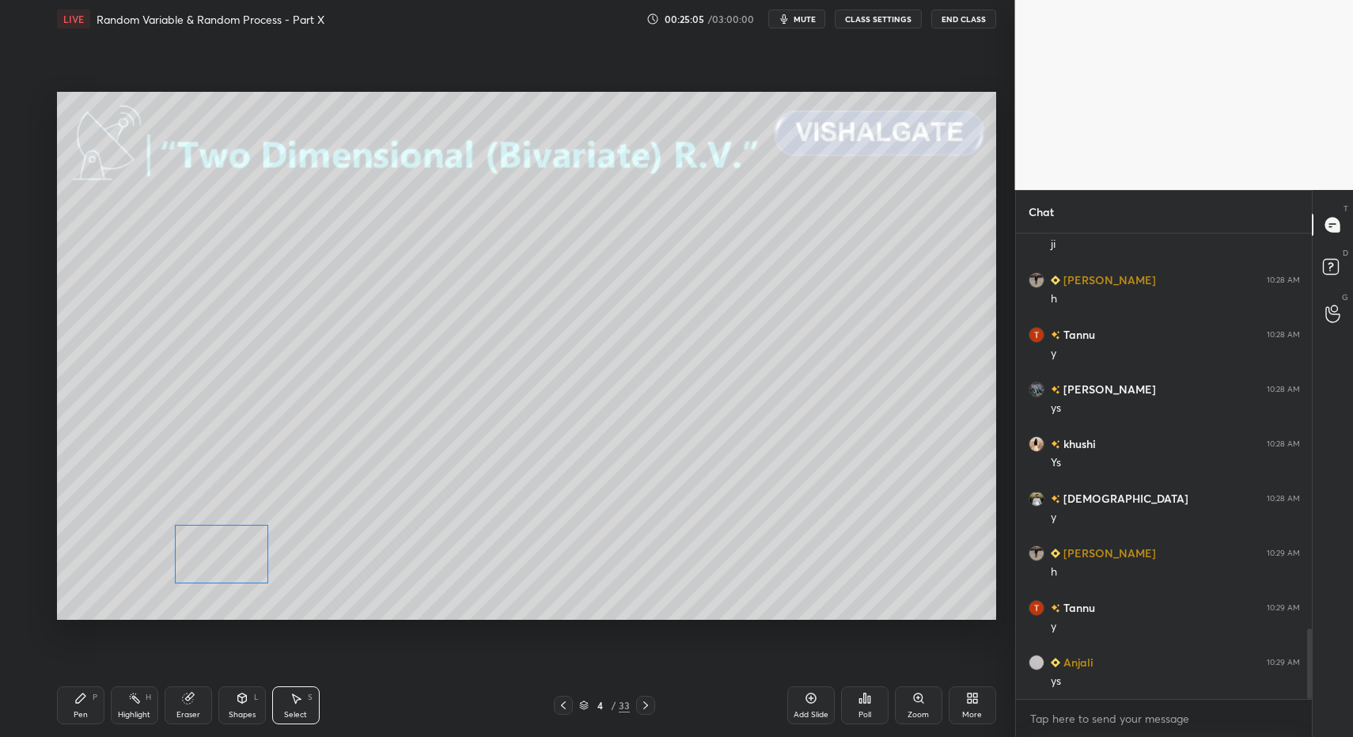
drag, startPoint x: 196, startPoint y: 555, endPoint x: 229, endPoint y: 564, distance: 34.4
click at [229, 564] on div "0 ° Undo Copy Duplicate Duplicate to new slide Delete" at bounding box center [526, 356] width 939 height 529
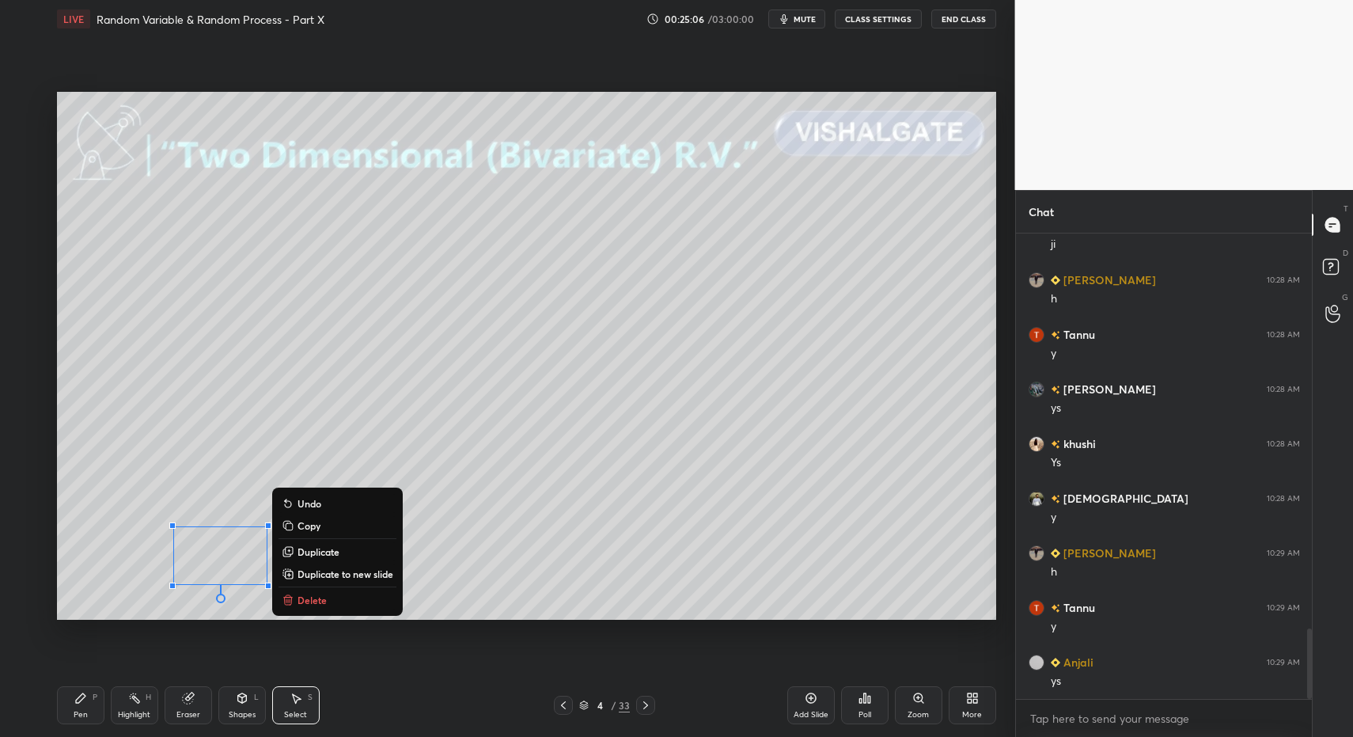
click at [92, 711] on div "Pen P" at bounding box center [80, 705] width 47 height 38
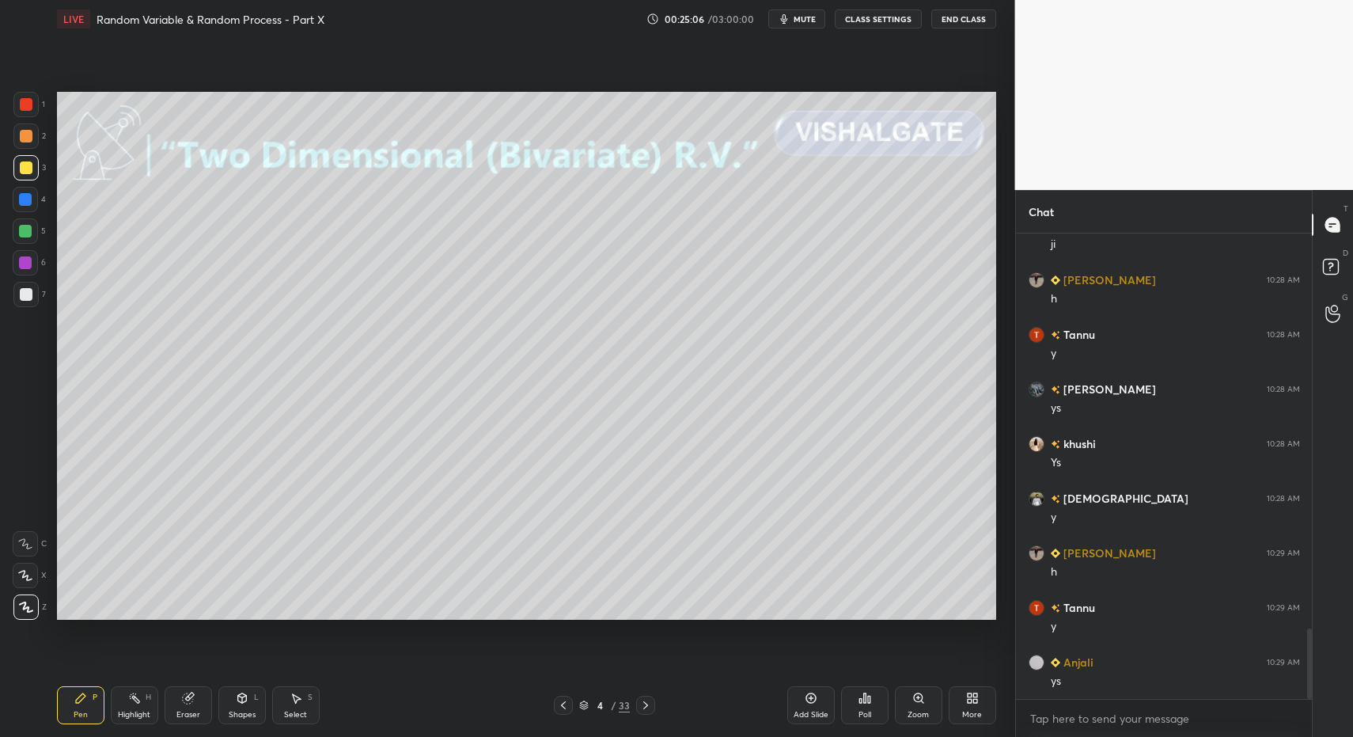
click at [87, 699] on div "Pen P" at bounding box center [80, 705] width 47 height 38
click at [25, 296] on div at bounding box center [26, 294] width 13 height 13
click at [25, 294] on div at bounding box center [26, 294] width 13 height 13
click at [78, 703] on icon at bounding box center [80, 698] width 13 height 13
click at [28, 298] on div at bounding box center [26, 294] width 13 height 13
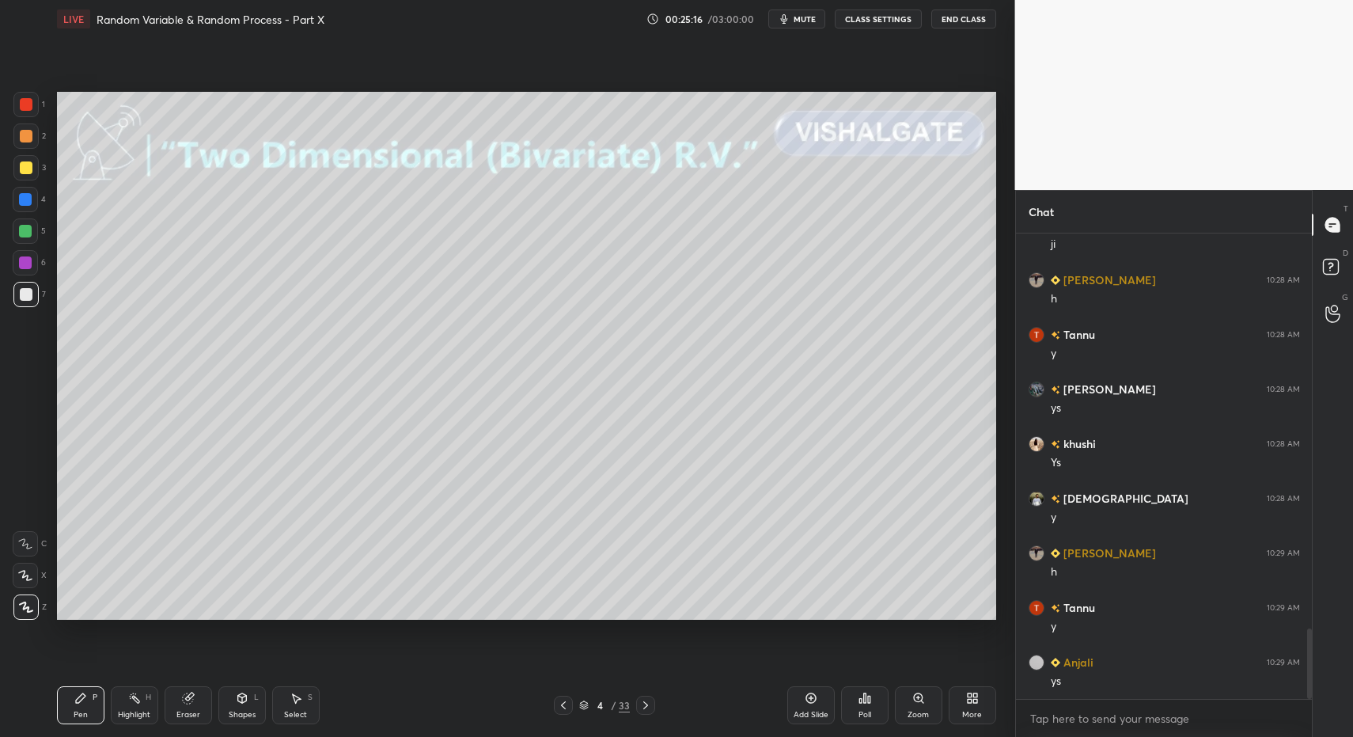
click at [51, 709] on div "LIVE Random Variable & Random Process - Part X 00:25:16 / 03:00:00 mute CLASS S…" at bounding box center [527, 368] width 952 height 737
drag, startPoint x: 26, startPoint y: 222, endPoint x: 26, endPoint y: 295, distance: 72.8
click at [27, 225] on div at bounding box center [25, 230] width 25 height 25
drag, startPoint x: 69, startPoint y: 707, endPoint x: 72, endPoint y: 674, distance: 33.4
click at [69, 707] on div "Pen P" at bounding box center [80, 705] width 47 height 38
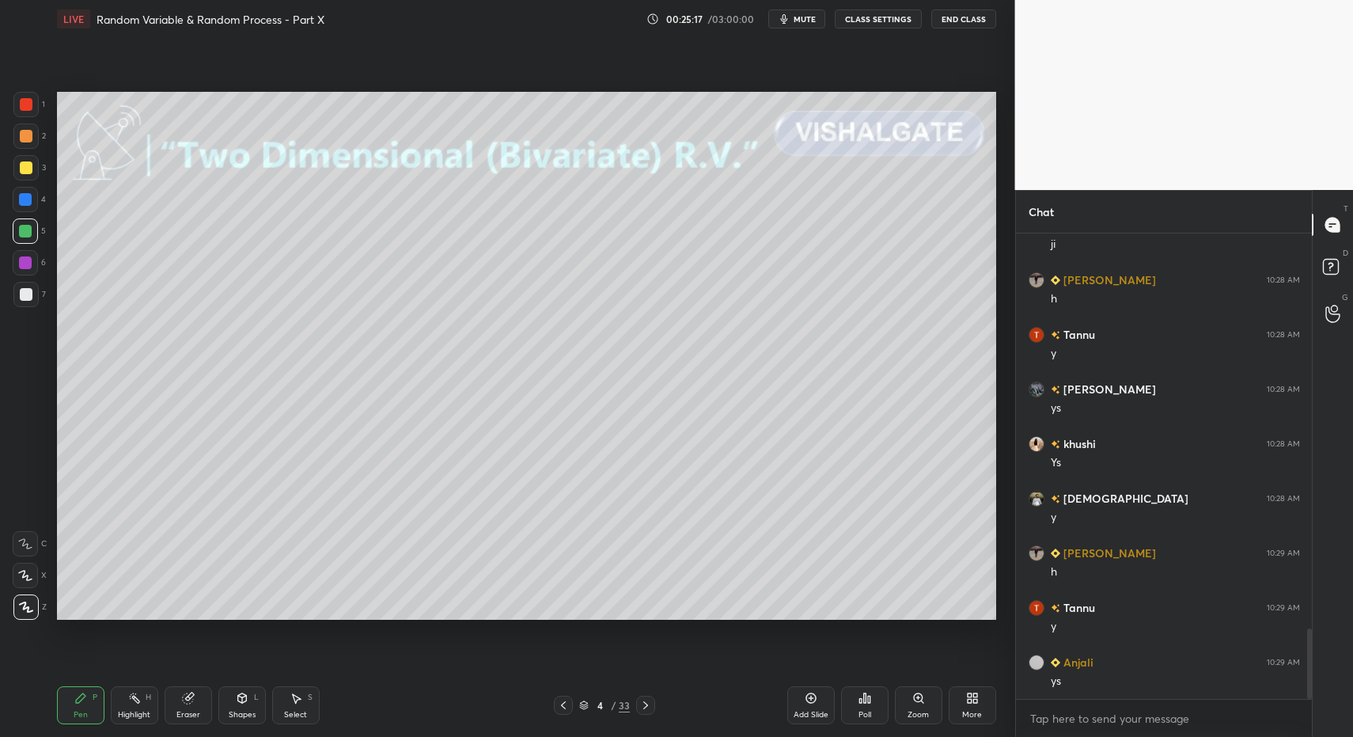
click at [69, 688] on div "Pen P" at bounding box center [80, 705] width 47 height 38
click at [279, 711] on div "Select S" at bounding box center [295, 705] width 47 height 38
drag, startPoint x: 294, startPoint y: 703, endPoint x: 294, endPoint y: 675, distance: 27.7
click at [292, 705] on div "Select S" at bounding box center [295, 705] width 47 height 38
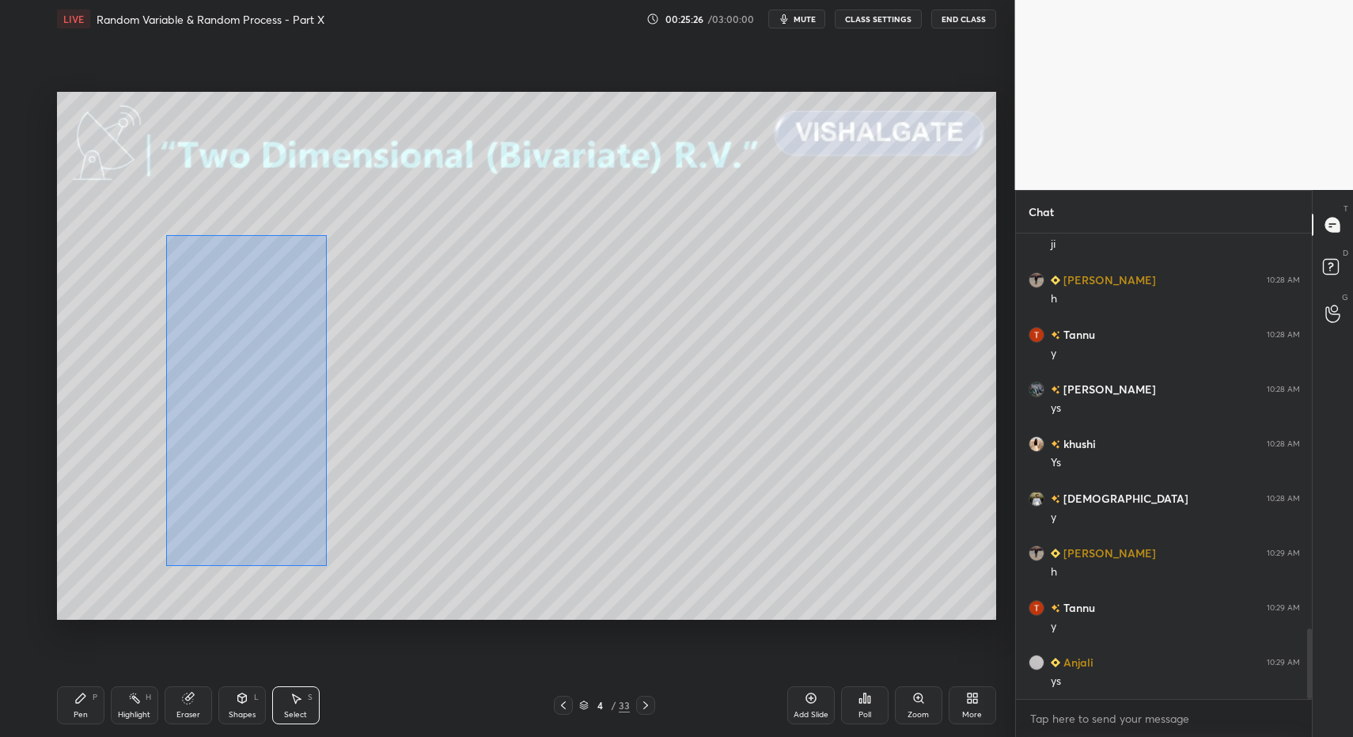
drag, startPoint x: 166, startPoint y: 235, endPoint x: 311, endPoint y: 539, distance: 336.6
click at [327, 565] on div "0 ° Undo Copy Duplicate Duplicate to new slide Delete" at bounding box center [526, 356] width 939 height 529
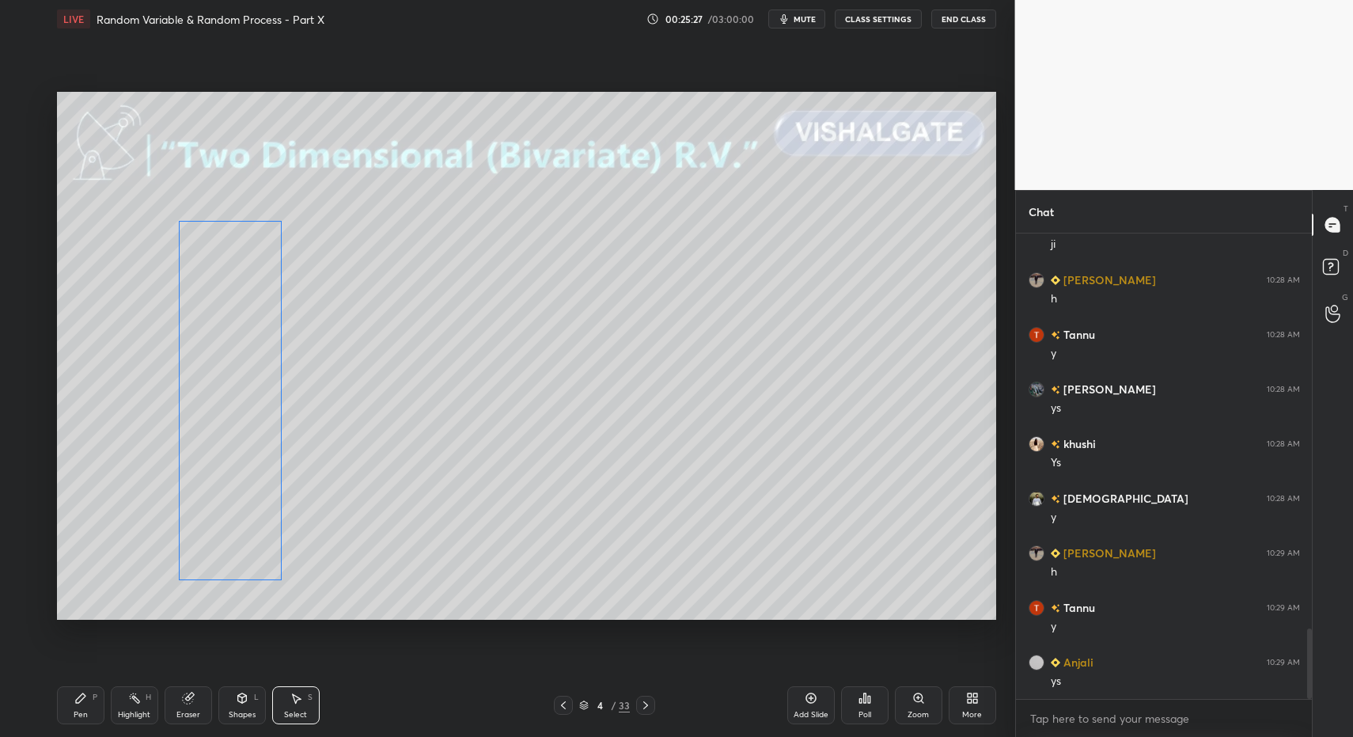
click at [229, 441] on div "0 ° Undo Copy Duplicate Duplicate to new slide Delete" at bounding box center [526, 356] width 939 height 529
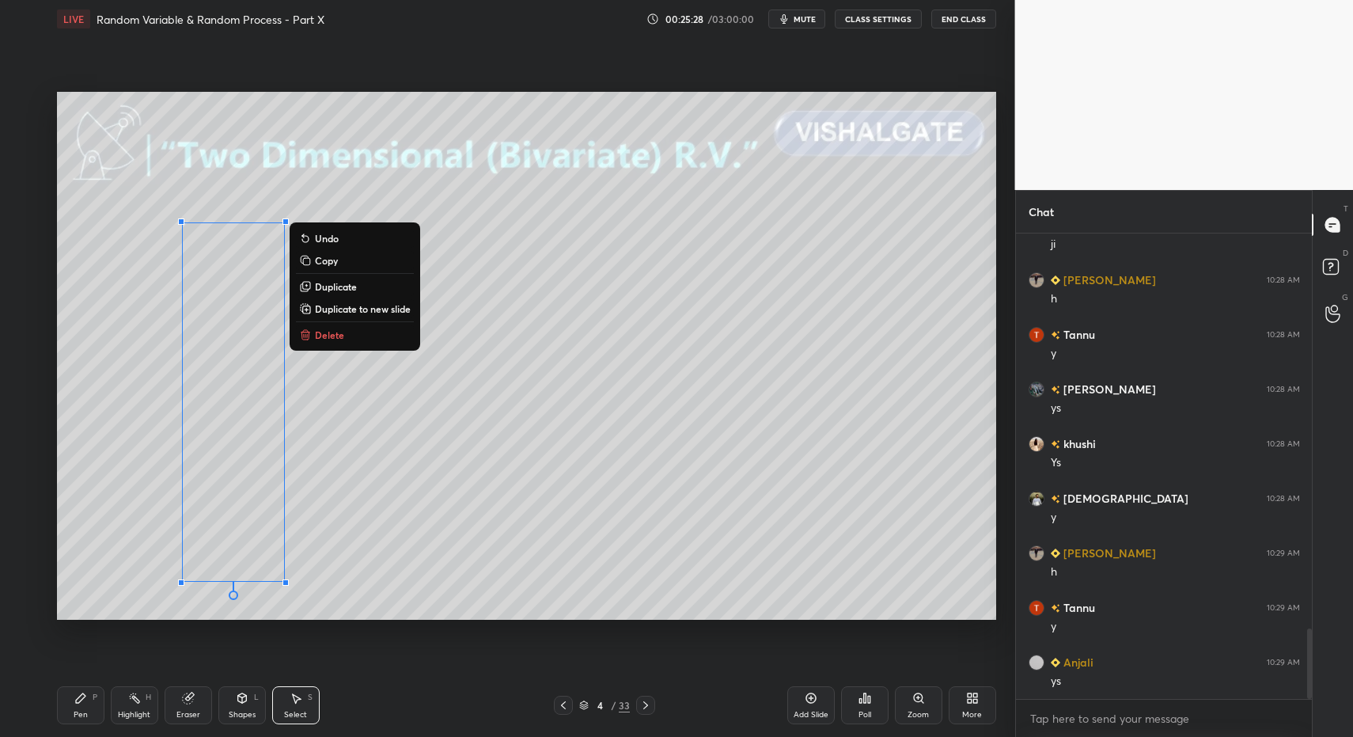
click at [64, 700] on div "Pen P" at bounding box center [80, 705] width 47 height 38
drag, startPoint x: 69, startPoint y: 707, endPoint x: 72, endPoint y: 685, distance: 21.6
click at [69, 707] on div "Pen P" at bounding box center [80, 705] width 47 height 38
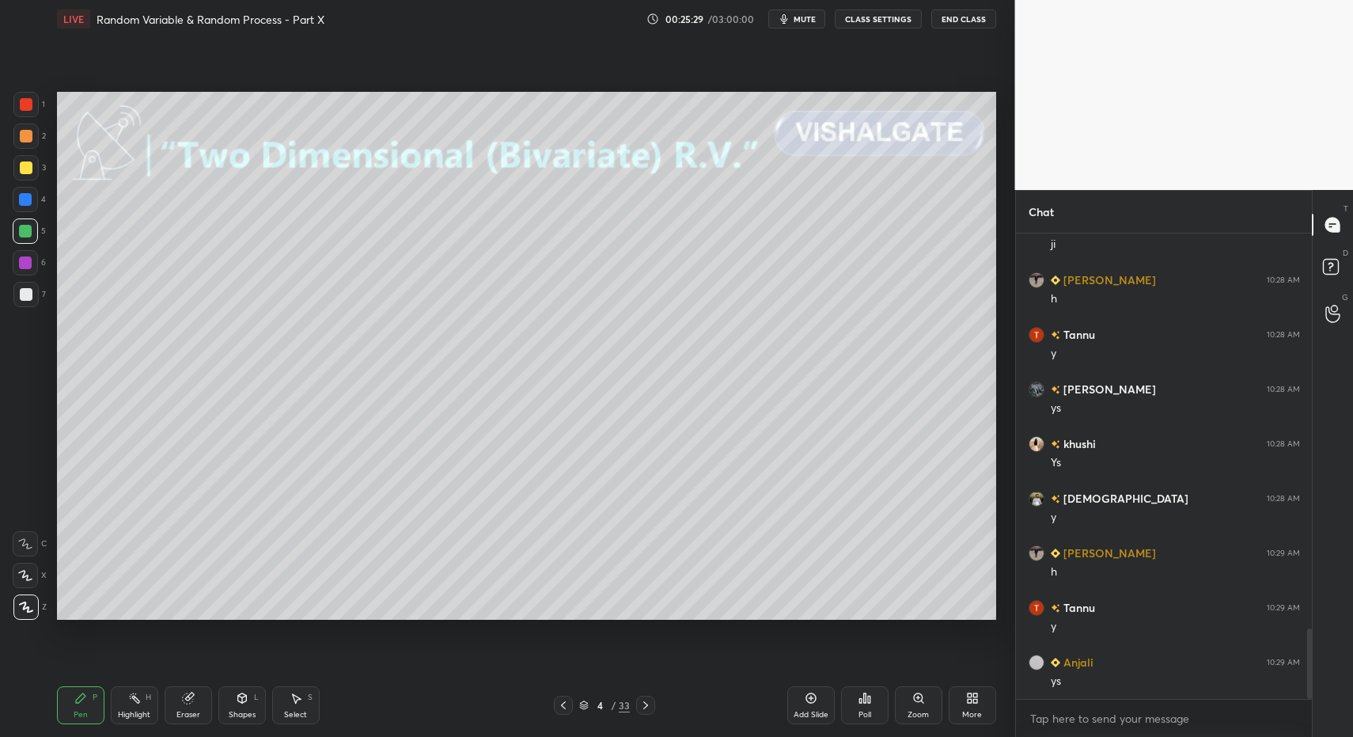
drag, startPoint x: 30, startPoint y: 138, endPoint x: 51, endPoint y: 156, distance: 27.6
click at [32, 139] on div at bounding box center [26, 136] width 13 height 13
click at [232, 701] on div "Shapes L" at bounding box center [241, 705] width 47 height 38
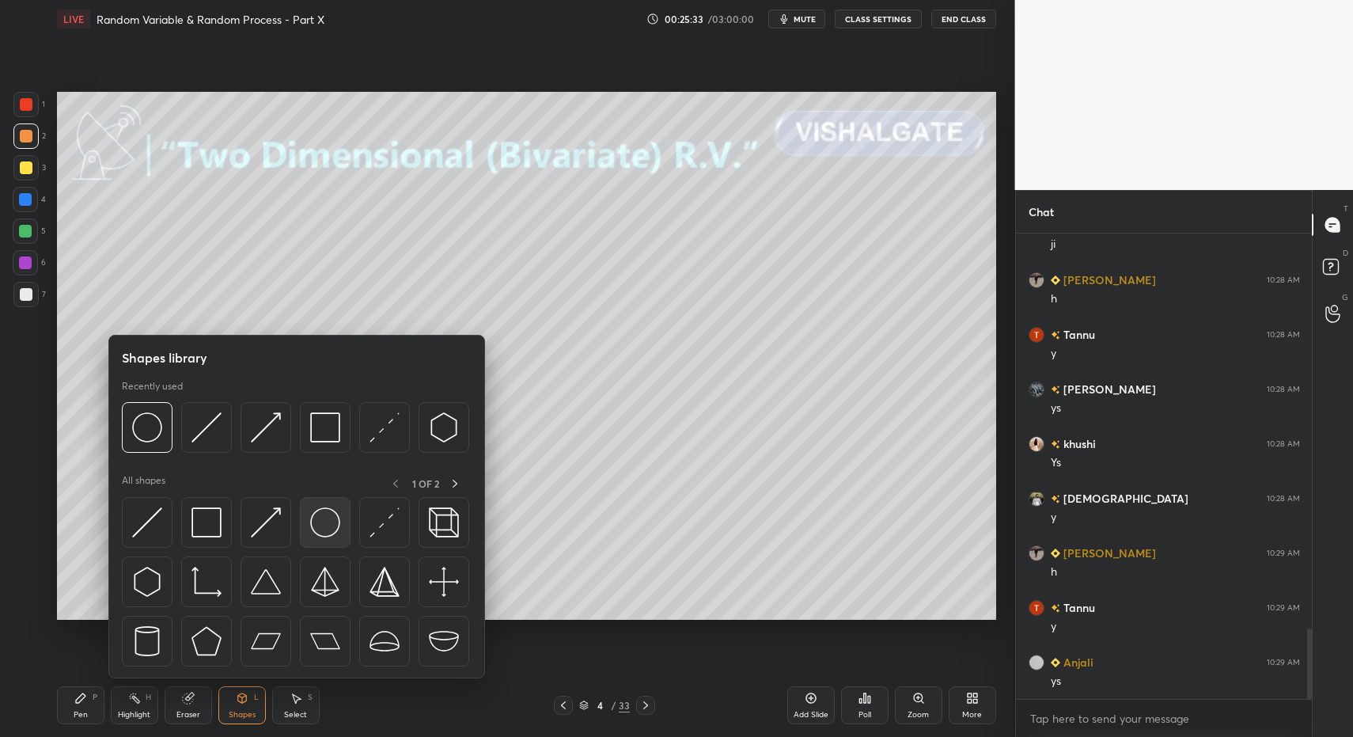
click at [316, 517] on img at bounding box center [325, 522] width 30 height 30
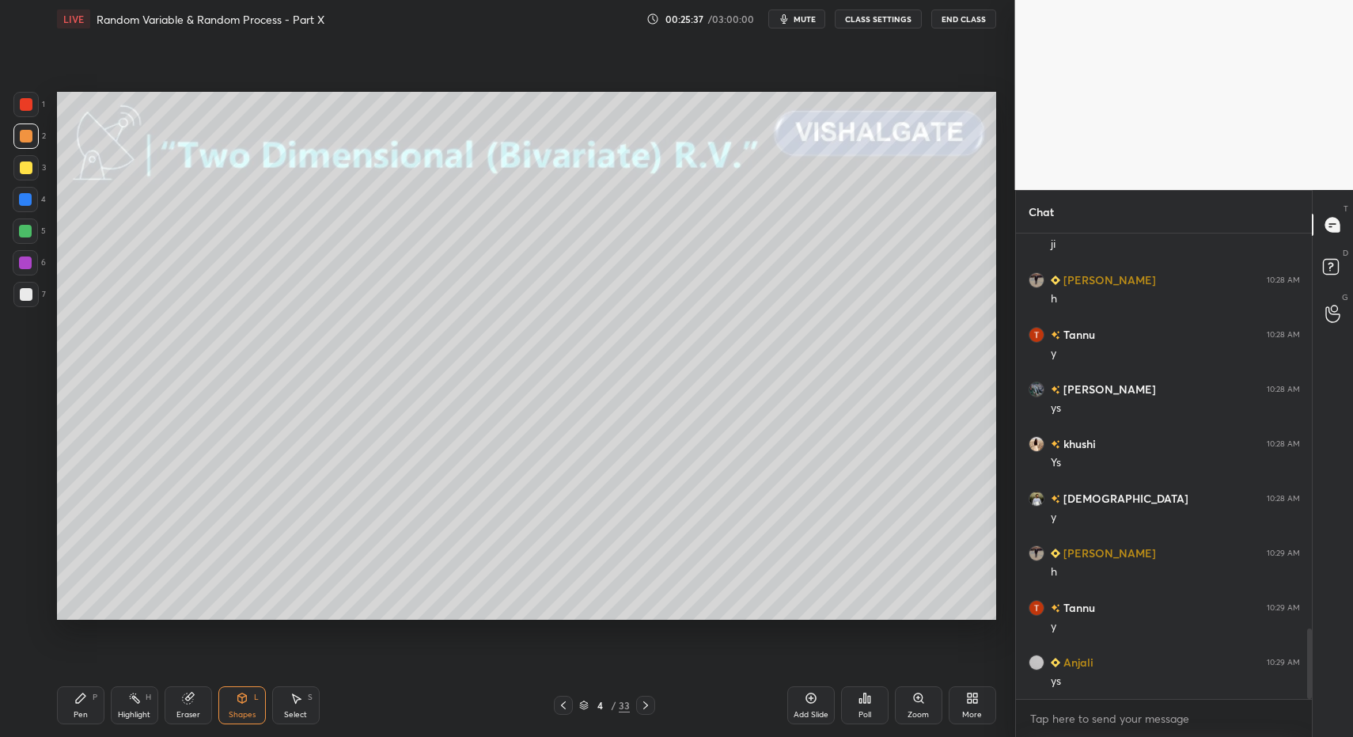
click at [19, 286] on div at bounding box center [25, 294] width 25 height 25
drag, startPoint x: 27, startPoint y: 284, endPoint x: 12, endPoint y: 316, distance: 35.8
click at [25, 288] on div at bounding box center [25, 294] width 25 height 25
click at [57, 720] on div "Pen P Highlight H Eraser Shapes L Select S 4 / 33 Add Slide Poll Zoom More" at bounding box center [526, 704] width 939 height 63
click at [58, 712] on div "Pen P" at bounding box center [80, 705] width 47 height 38
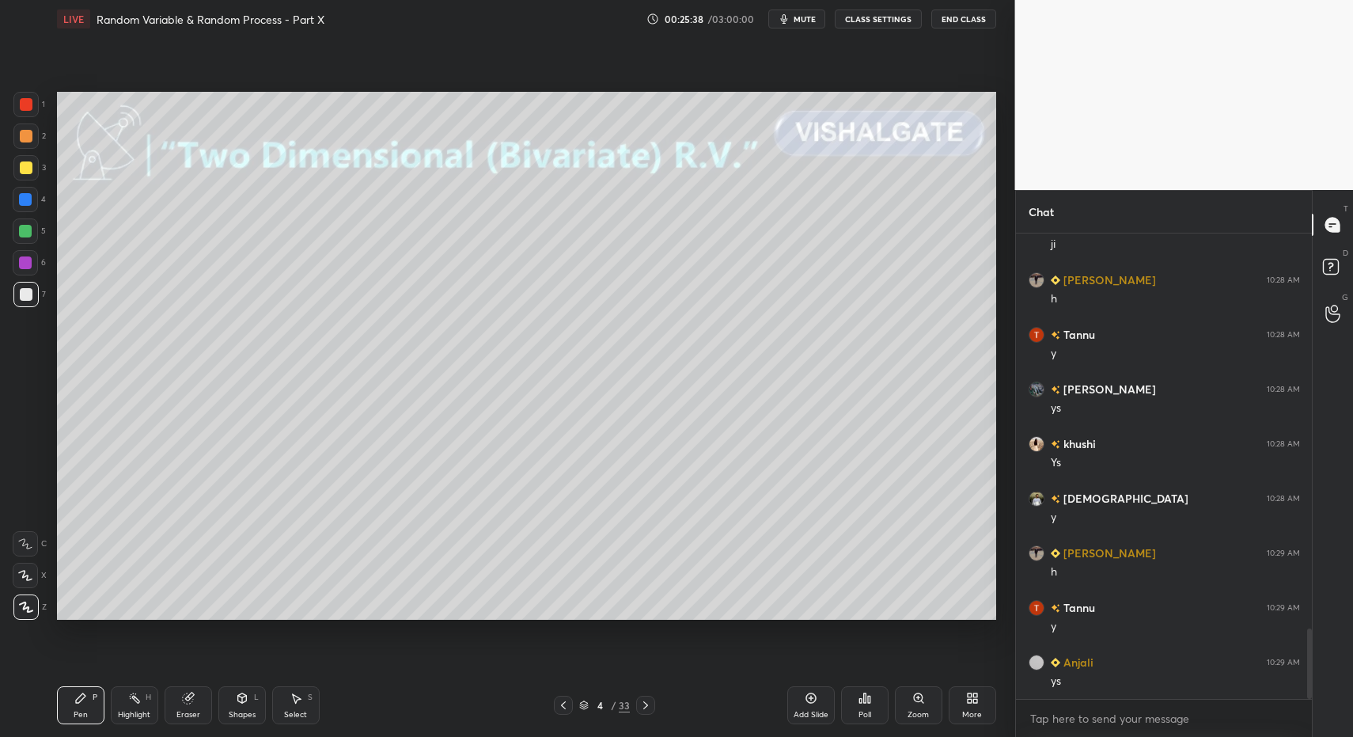
drag, startPoint x: 231, startPoint y: 719, endPoint x: 221, endPoint y: 680, distance: 40.9
click at [231, 716] on div "Shapes" at bounding box center [242, 715] width 27 height 8
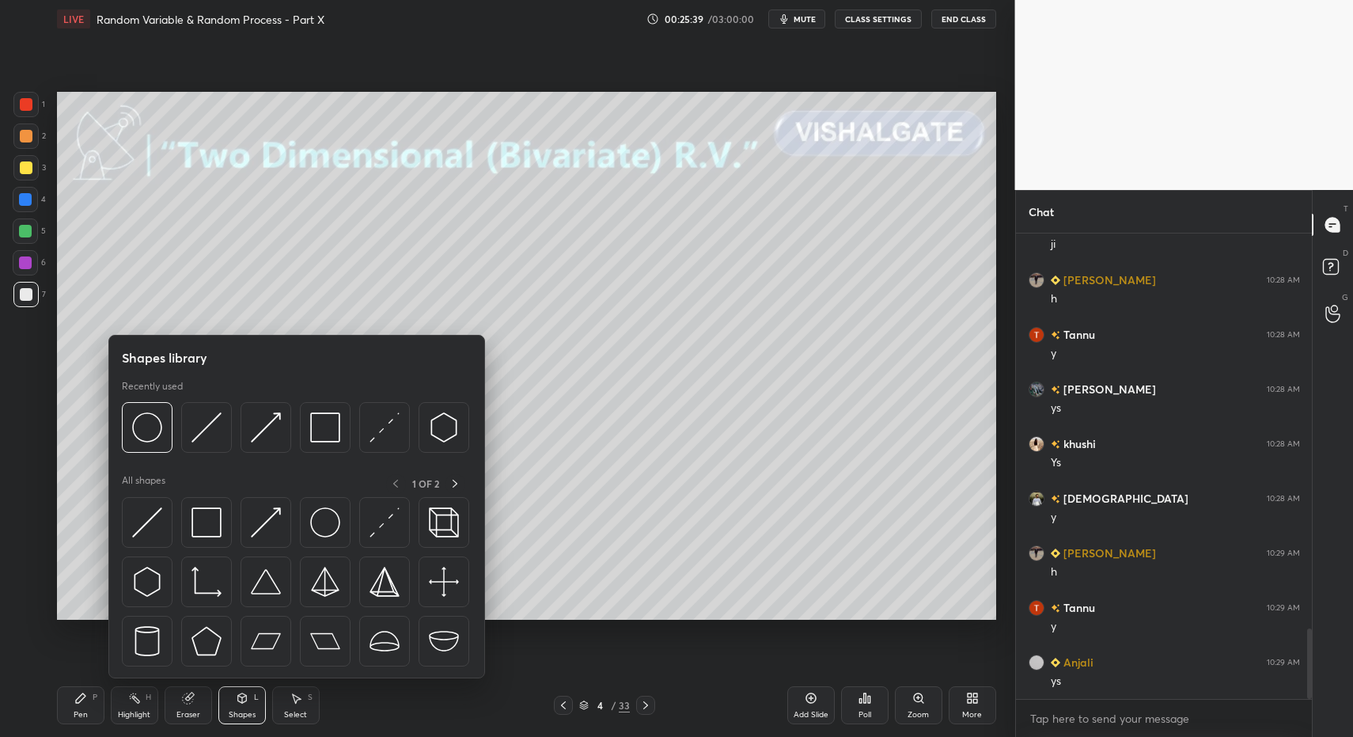
click at [114, 533] on div "Shapes library Recently used All shapes 1 OF 2" at bounding box center [296, 506] width 377 height 343
click at [130, 532] on div at bounding box center [147, 522] width 51 height 51
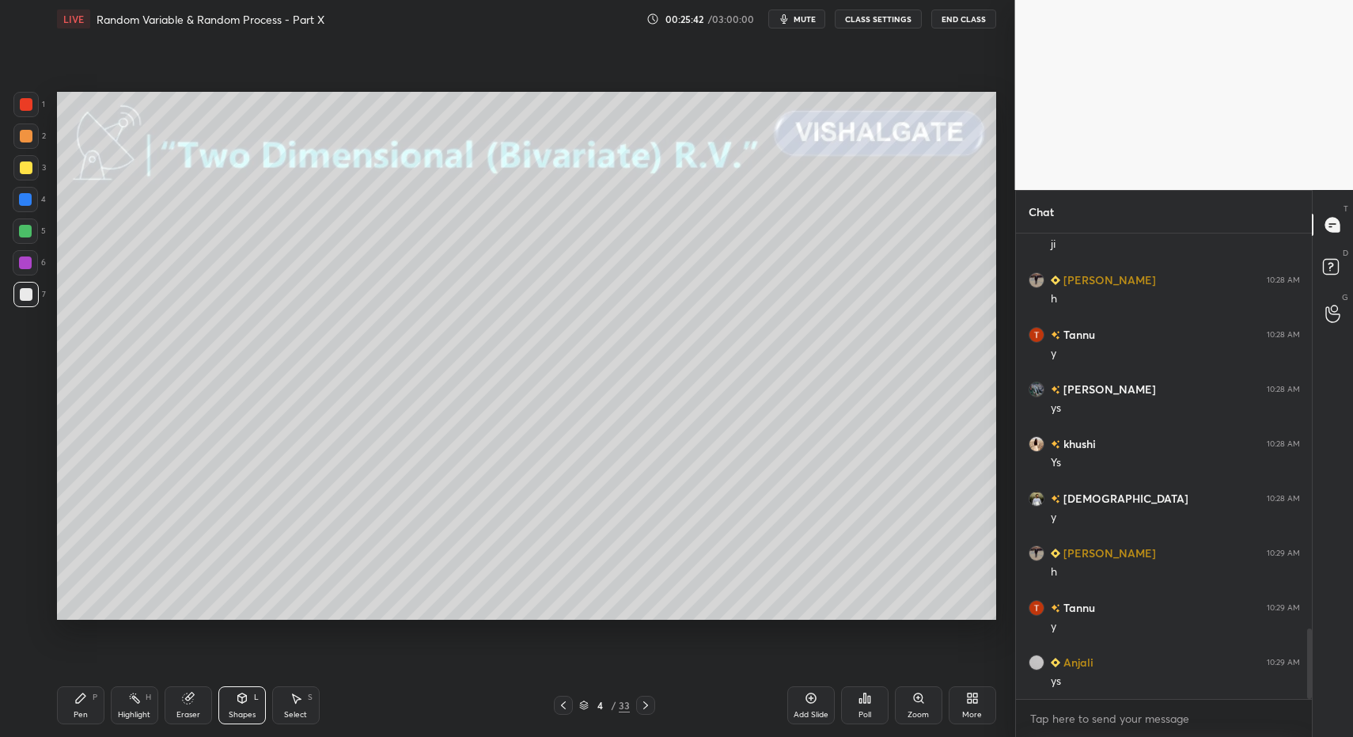
click at [89, 707] on div "Pen P" at bounding box center [80, 705] width 47 height 38
click at [86, 702] on div "Pen P" at bounding box center [80, 705] width 47 height 38
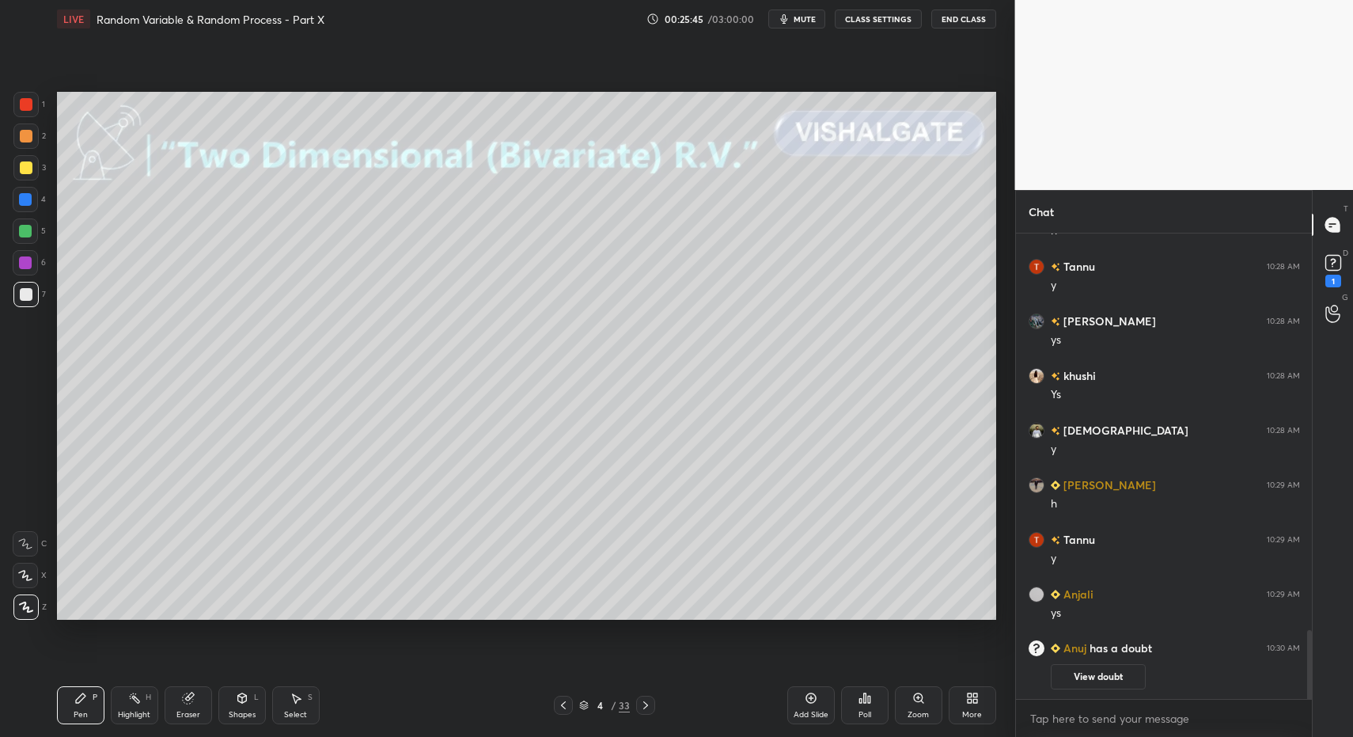
click at [122, 700] on div "Highlight H" at bounding box center [134, 705] width 47 height 38
drag, startPoint x: 123, startPoint y: 701, endPoint x: 153, endPoint y: 642, distance: 66.2
click at [123, 701] on div "Highlight H" at bounding box center [134, 705] width 47 height 38
drag, startPoint x: 89, startPoint y: 693, endPoint x: 203, endPoint y: 627, distance: 131.9
click at [81, 699] on div "Pen P" at bounding box center [80, 705] width 47 height 38
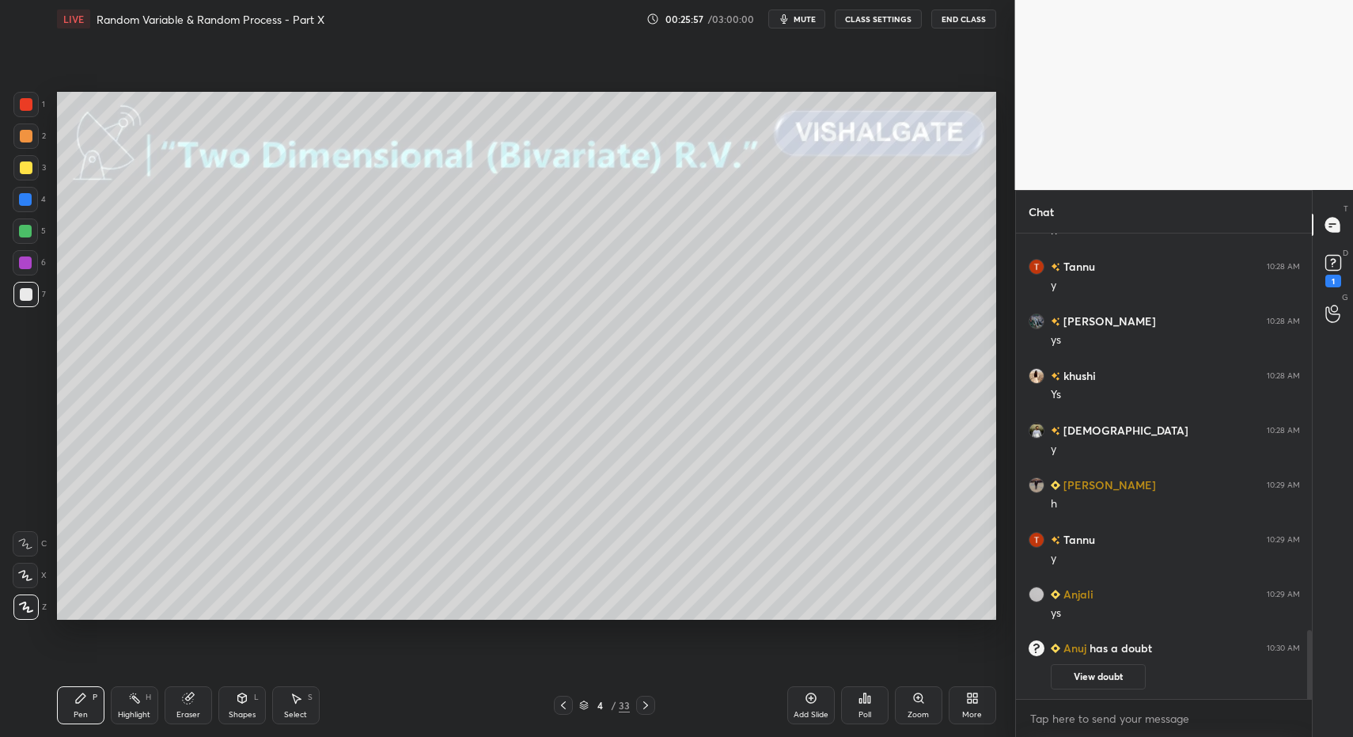
scroll to position [2102, 0]
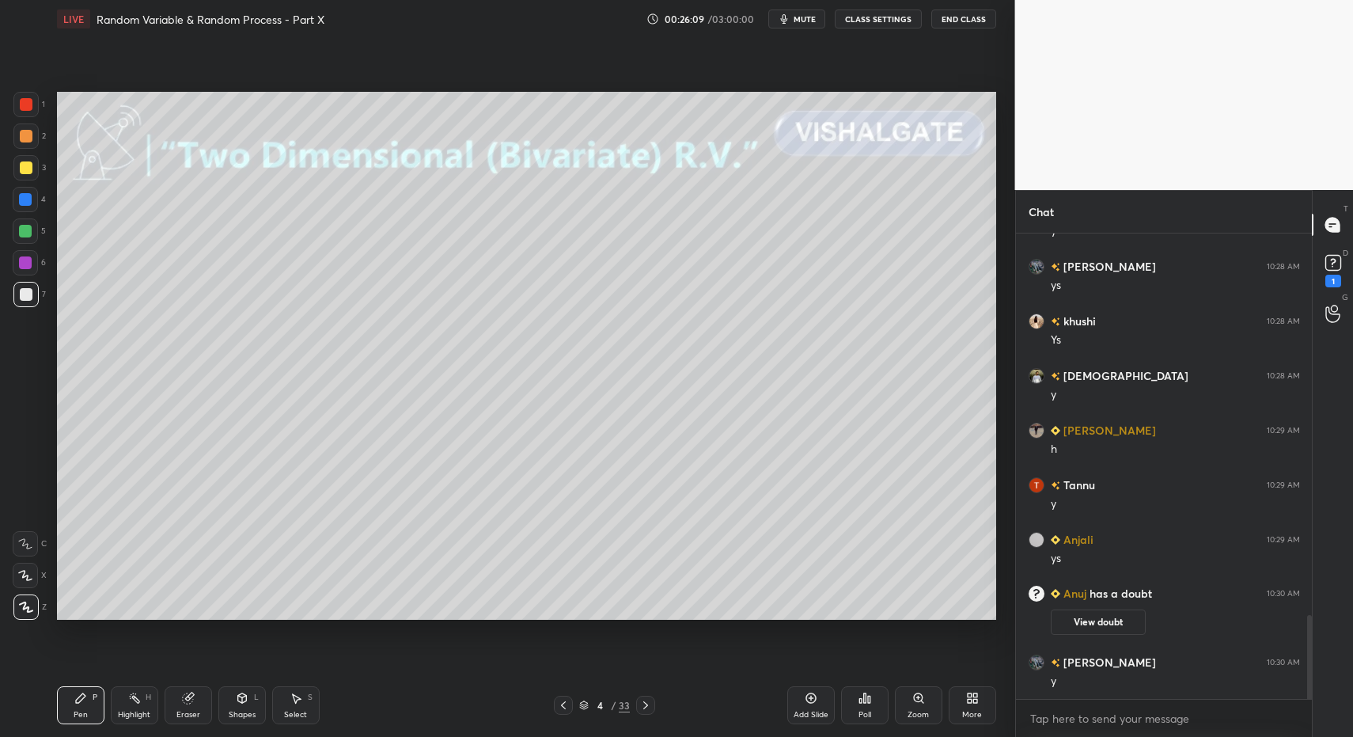
click at [138, 699] on icon at bounding box center [134, 698] width 13 height 13
drag, startPoint x: 138, startPoint y: 699, endPoint x: 200, endPoint y: 642, distance: 84.6
click at [138, 699] on icon at bounding box center [134, 698] width 13 height 13
click at [299, 699] on div "Select S" at bounding box center [295, 705] width 47 height 38
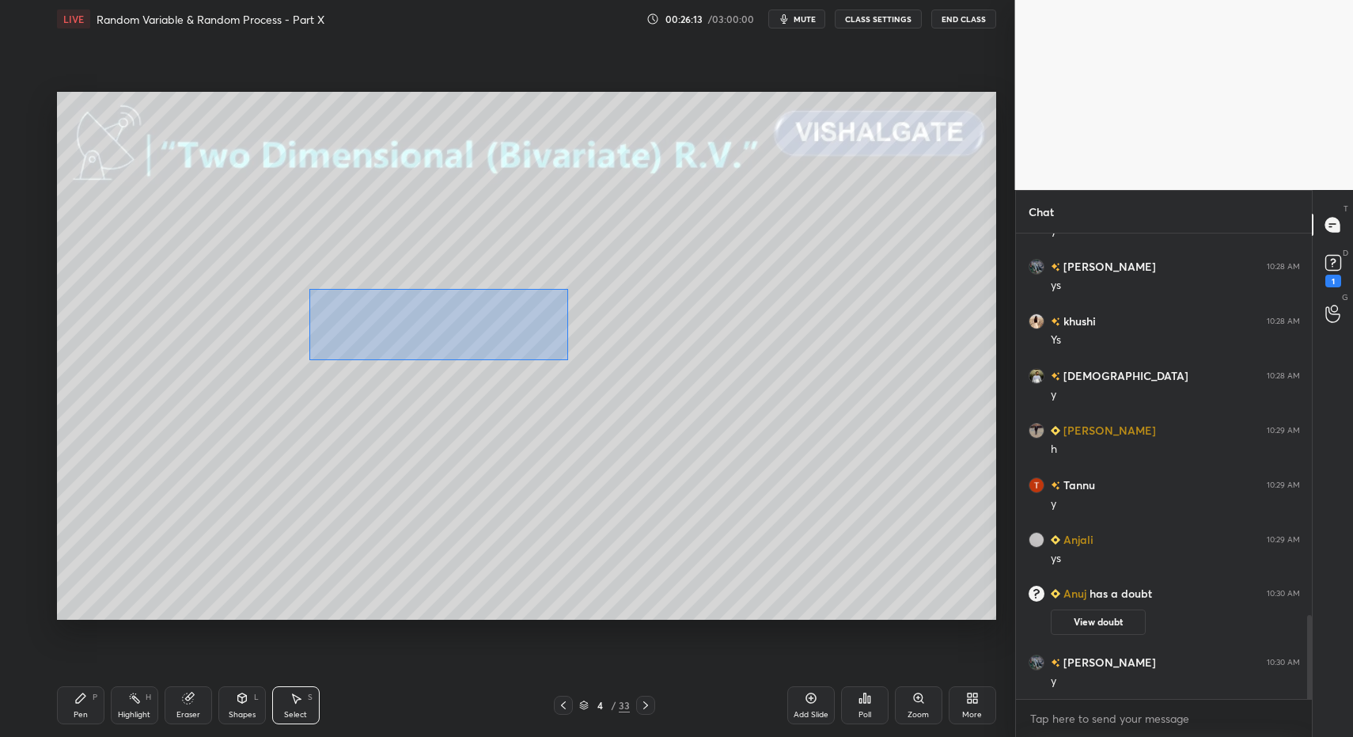
drag, startPoint x: 327, startPoint y: 307, endPoint x: 672, endPoint y: 381, distance: 352.9
click at [676, 375] on div "0 ° Undo Copy Duplicate Duplicate to new slide Delete" at bounding box center [526, 356] width 939 height 529
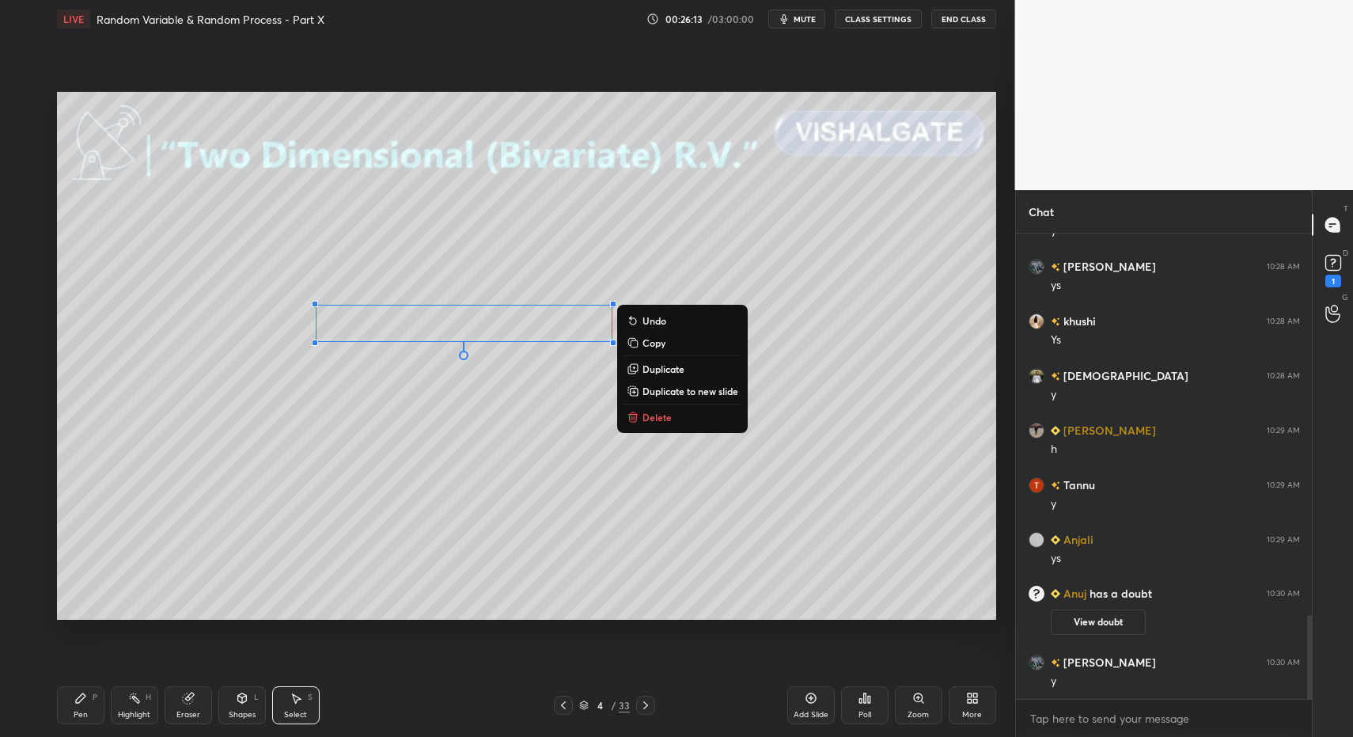
click at [655, 416] on p "Delete" at bounding box center [656, 417] width 29 height 13
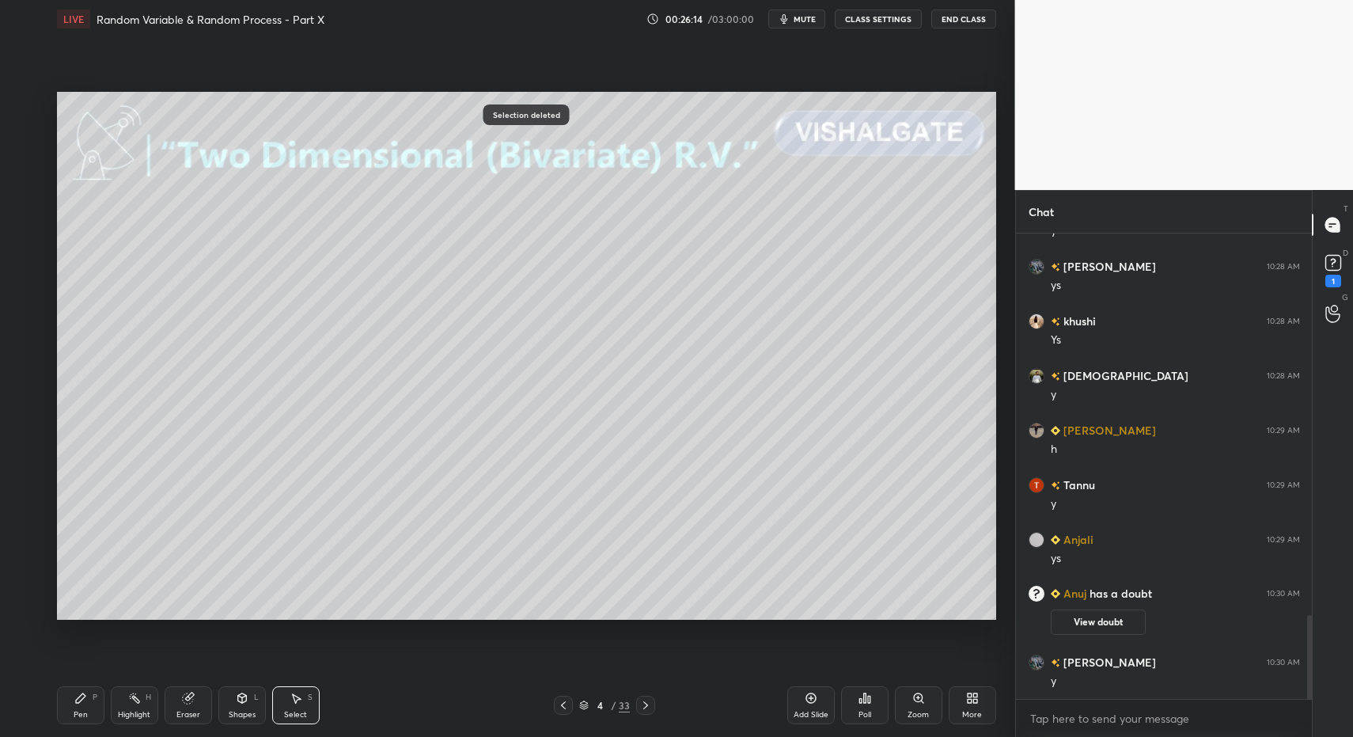
click at [81, 699] on icon at bounding box center [80, 697] width 9 height 9
drag, startPoint x: 81, startPoint y: 699, endPoint x: 157, endPoint y: 630, distance: 101.9
click at [81, 699] on icon at bounding box center [80, 697] width 9 height 9
drag, startPoint x: 96, startPoint y: 722, endPoint x: 91, endPoint y: 646, distance: 75.3
click at [96, 722] on div "Pen P" at bounding box center [80, 705] width 47 height 38
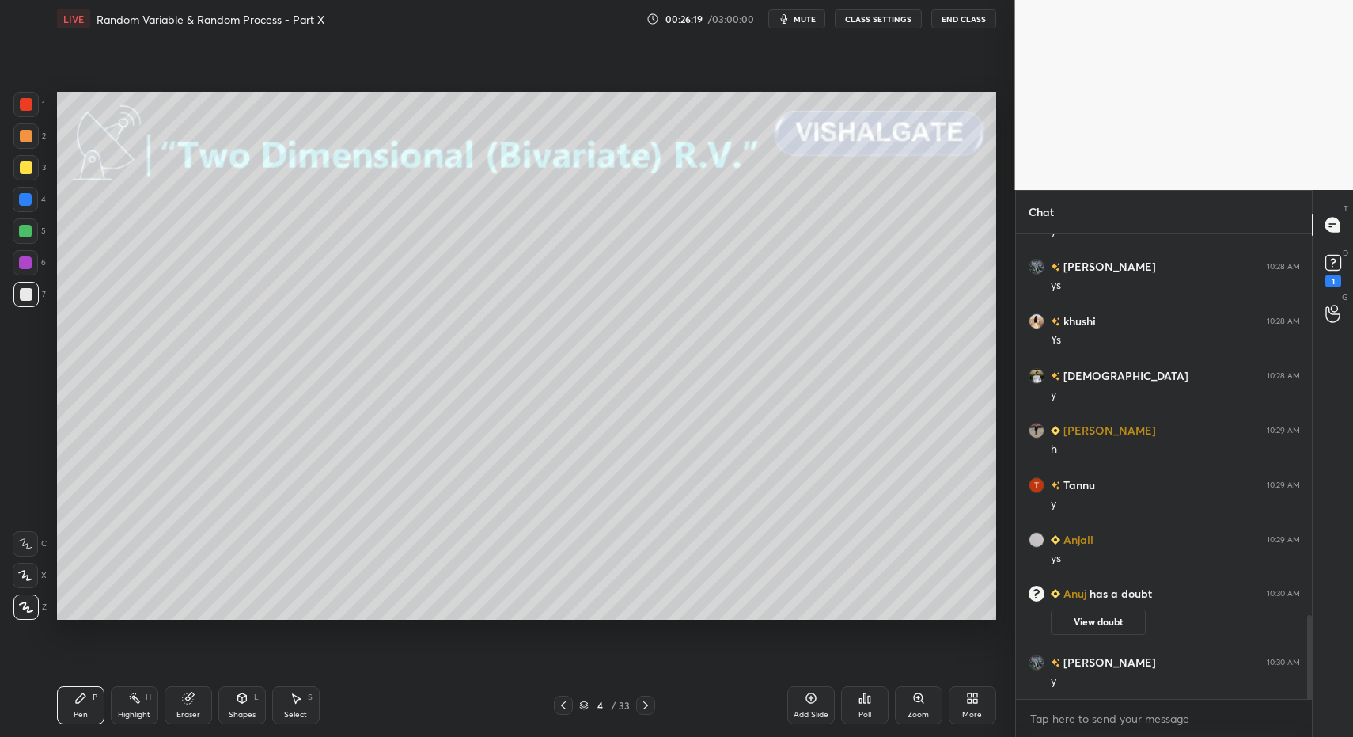
click at [26, 169] on div at bounding box center [26, 167] width 13 height 13
click at [73, 708] on div "Pen P" at bounding box center [80, 705] width 47 height 38
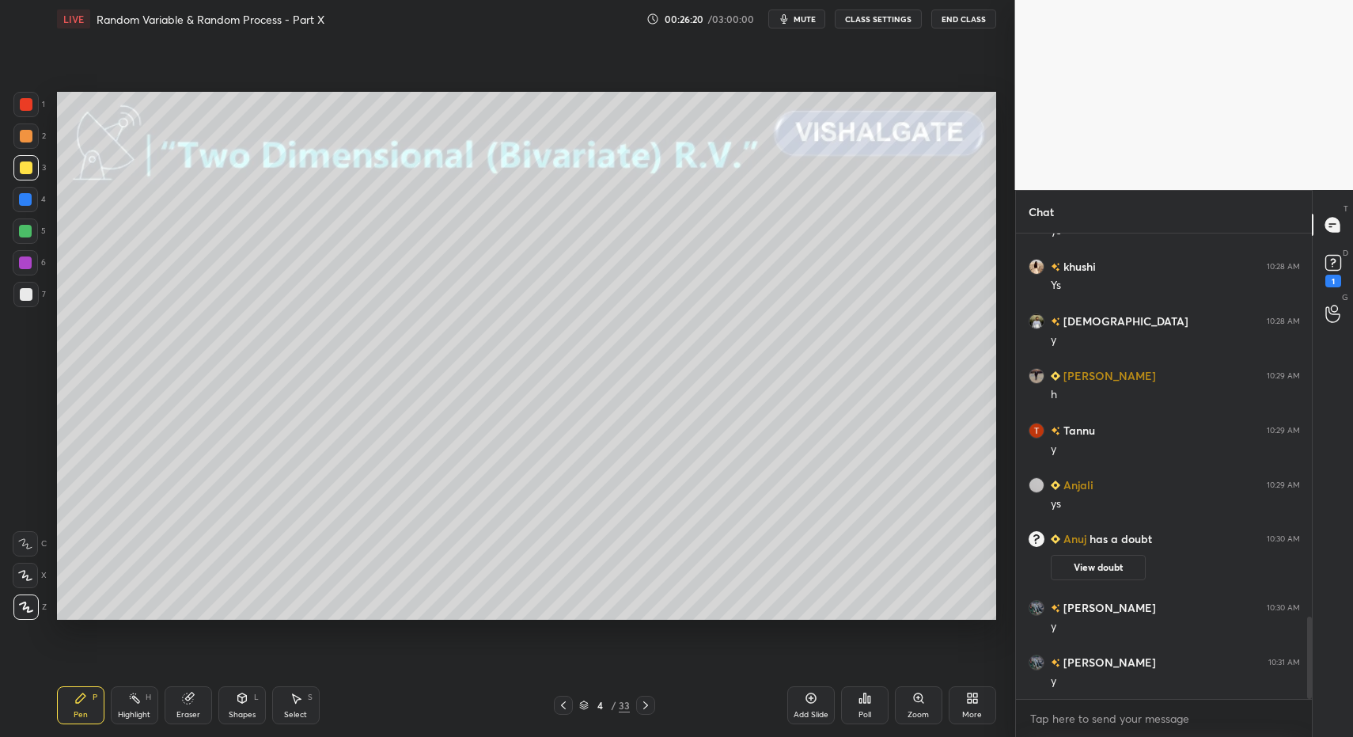
scroll to position [2211, 0]
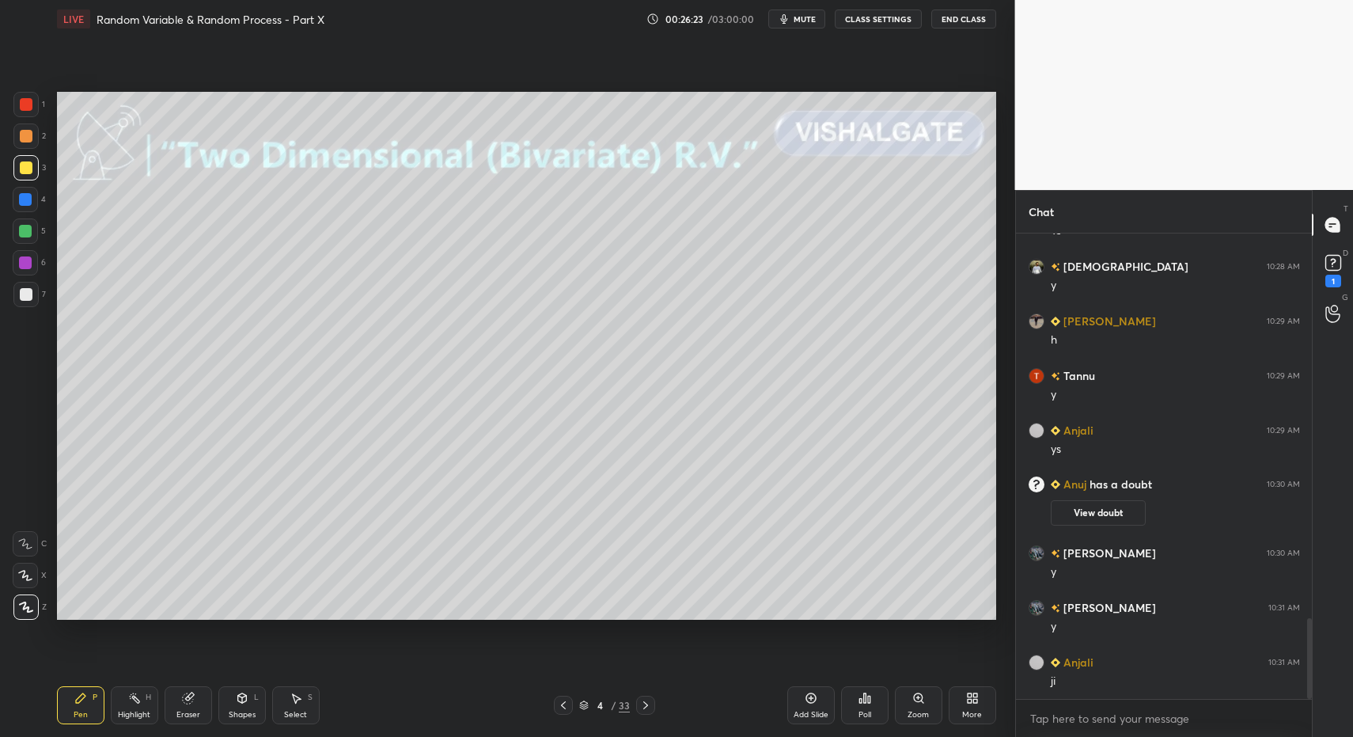
click at [816, 699] on icon at bounding box center [811, 698] width 13 height 13
click at [63, 696] on div "Pen P" at bounding box center [80, 705] width 47 height 38
click at [62, 697] on div "Pen P" at bounding box center [80, 705] width 47 height 38
drag, startPoint x: 34, startPoint y: 299, endPoint x: 38, endPoint y: 287, distance: 12.5
click at [34, 299] on div at bounding box center [25, 294] width 25 height 25
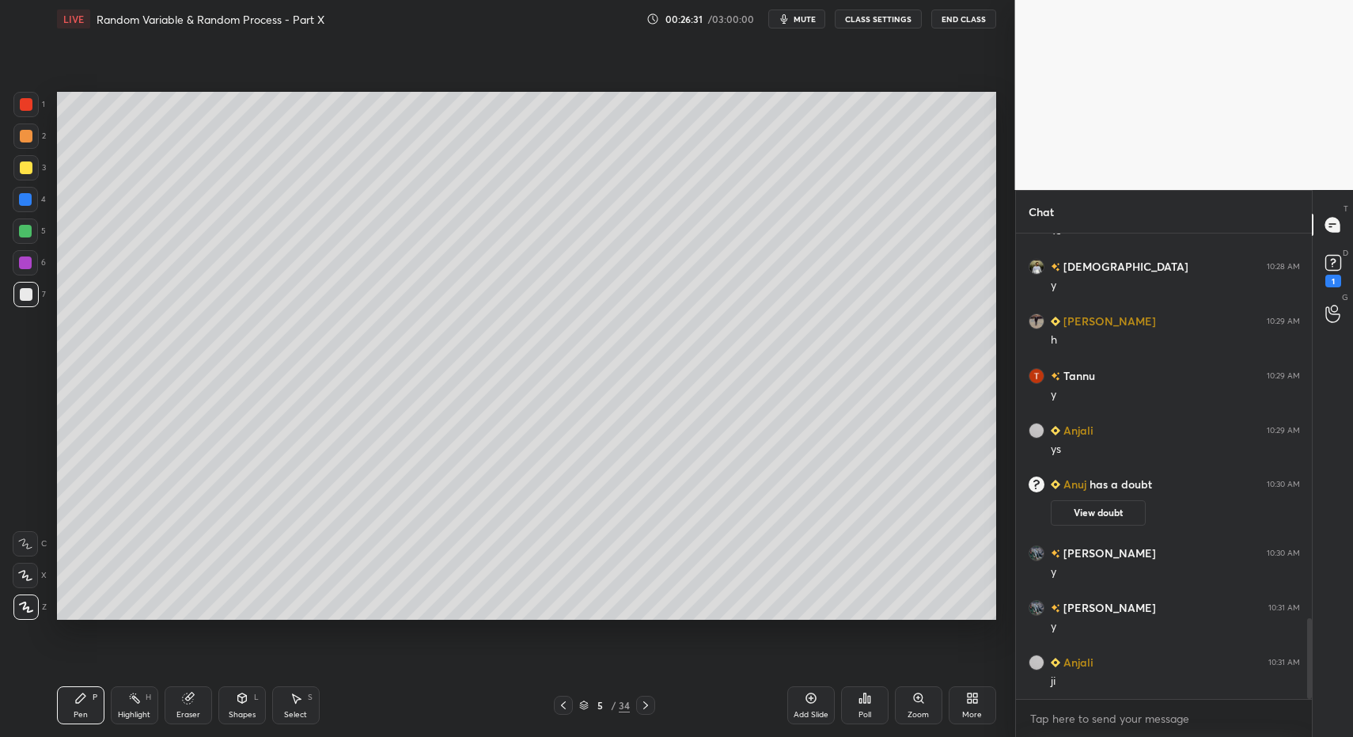
drag, startPoint x: 53, startPoint y: 707, endPoint x: 70, endPoint y: 650, distance: 60.1
click at [53, 707] on div "LIVE Random Variable & Random Process - Part X 00:26:31 / 03:00:00 mute CLASS S…" at bounding box center [527, 368] width 952 height 737
drag, startPoint x: 75, startPoint y: 711, endPoint x: 70, endPoint y: 699, distance: 13.5
click at [75, 711] on div "Pen" at bounding box center [81, 715] width 14 height 8
click at [21, 229] on div at bounding box center [25, 231] width 13 height 13
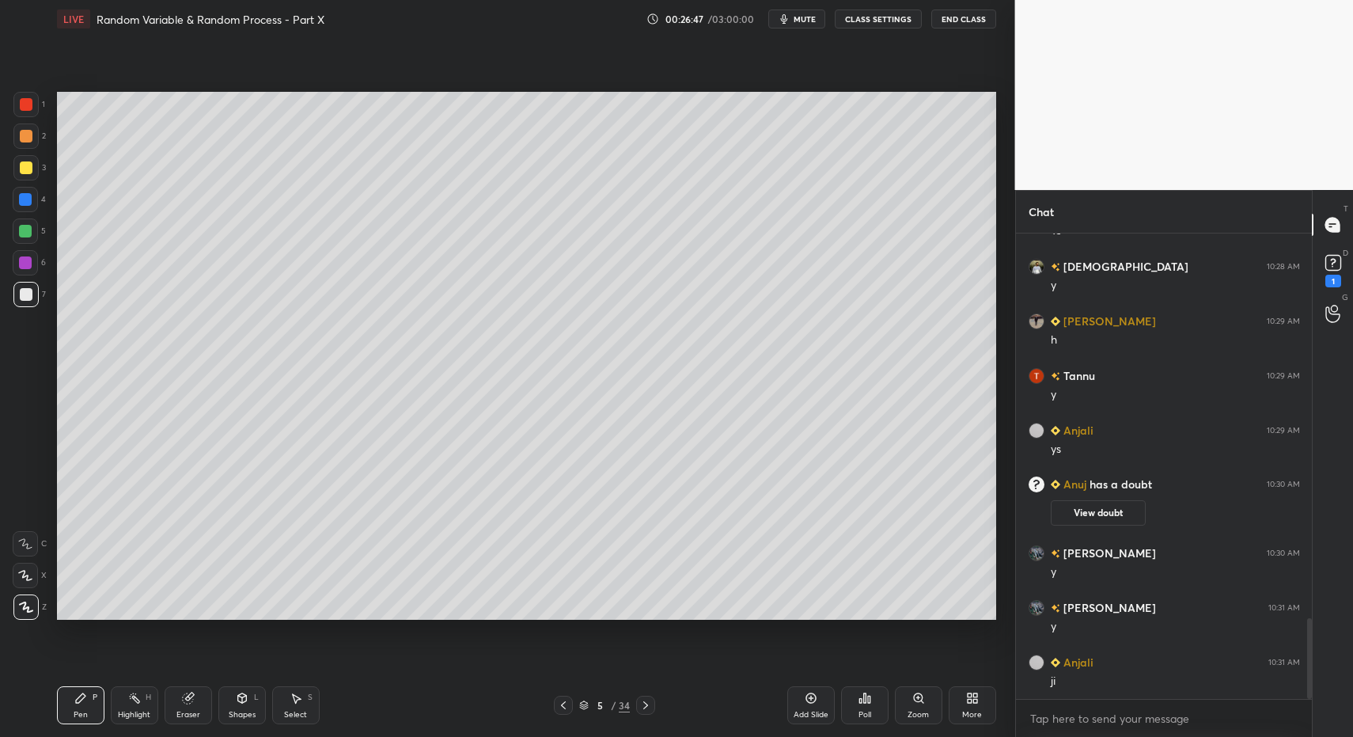
drag, startPoint x: 21, startPoint y: 229, endPoint x: 29, endPoint y: 237, distance: 11.2
click at [21, 229] on div at bounding box center [25, 231] width 13 height 13
click at [229, 708] on div "Shapes L" at bounding box center [241, 705] width 47 height 38
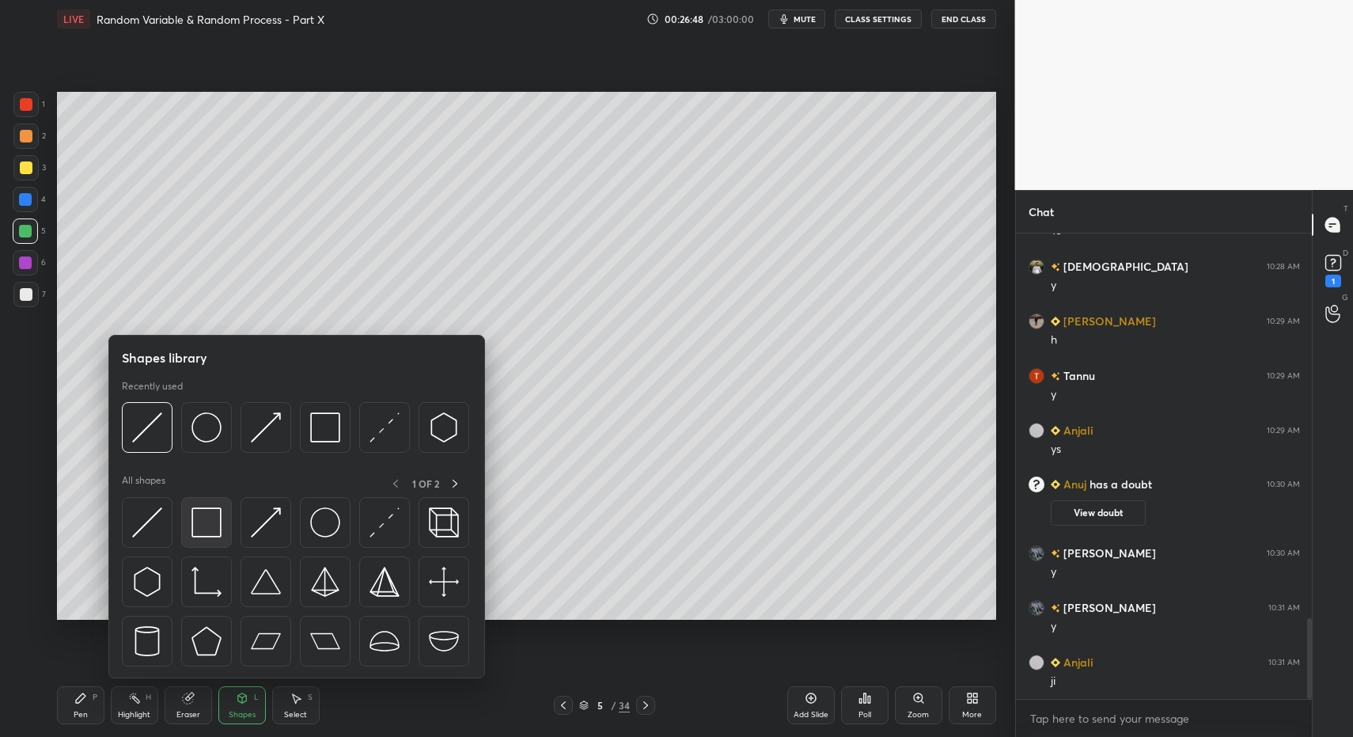
click at [186, 517] on div at bounding box center [206, 522] width 51 height 51
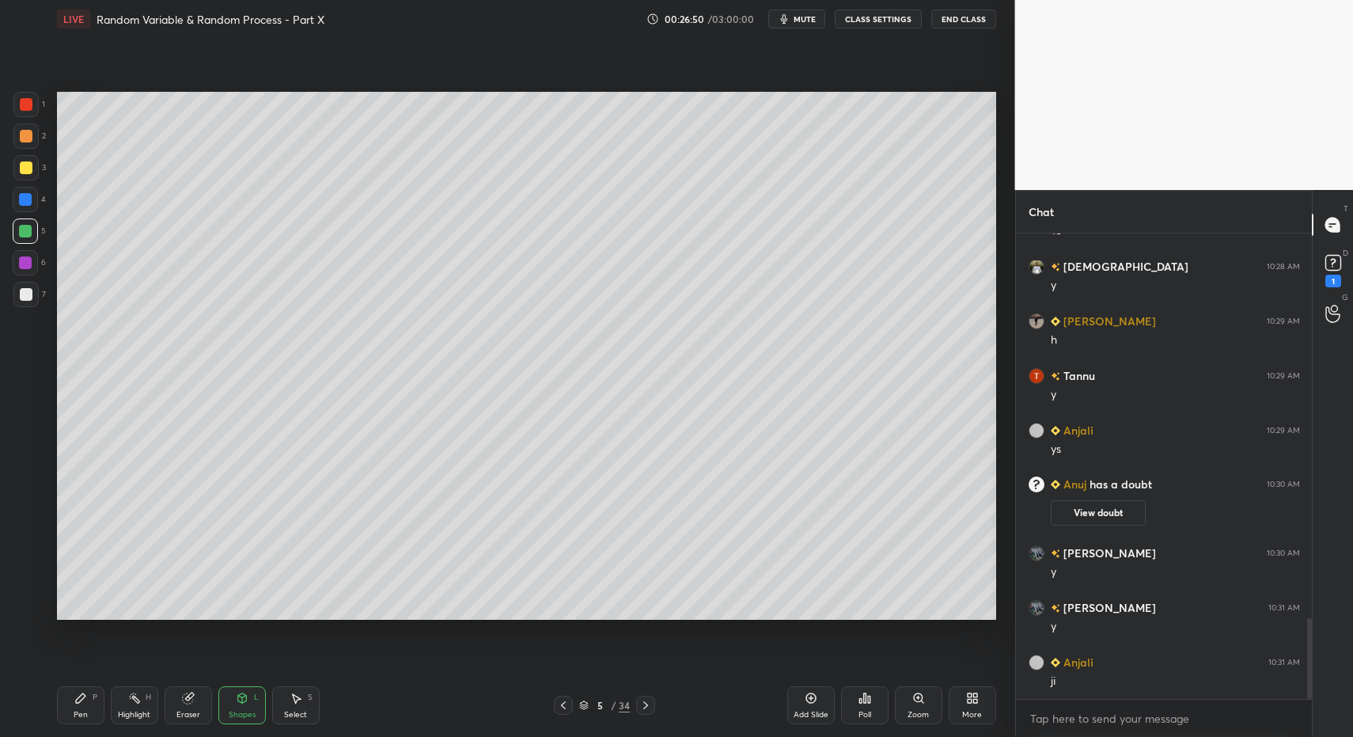
click at [559, 703] on icon at bounding box center [563, 705] width 13 height 13
click at [97, 704] on div "Pen P" at bounding box center [80, 705] width 47 height 38
click at [89, 709] on div "Pen P" at bounding box center [80, 705] width 47 height 38
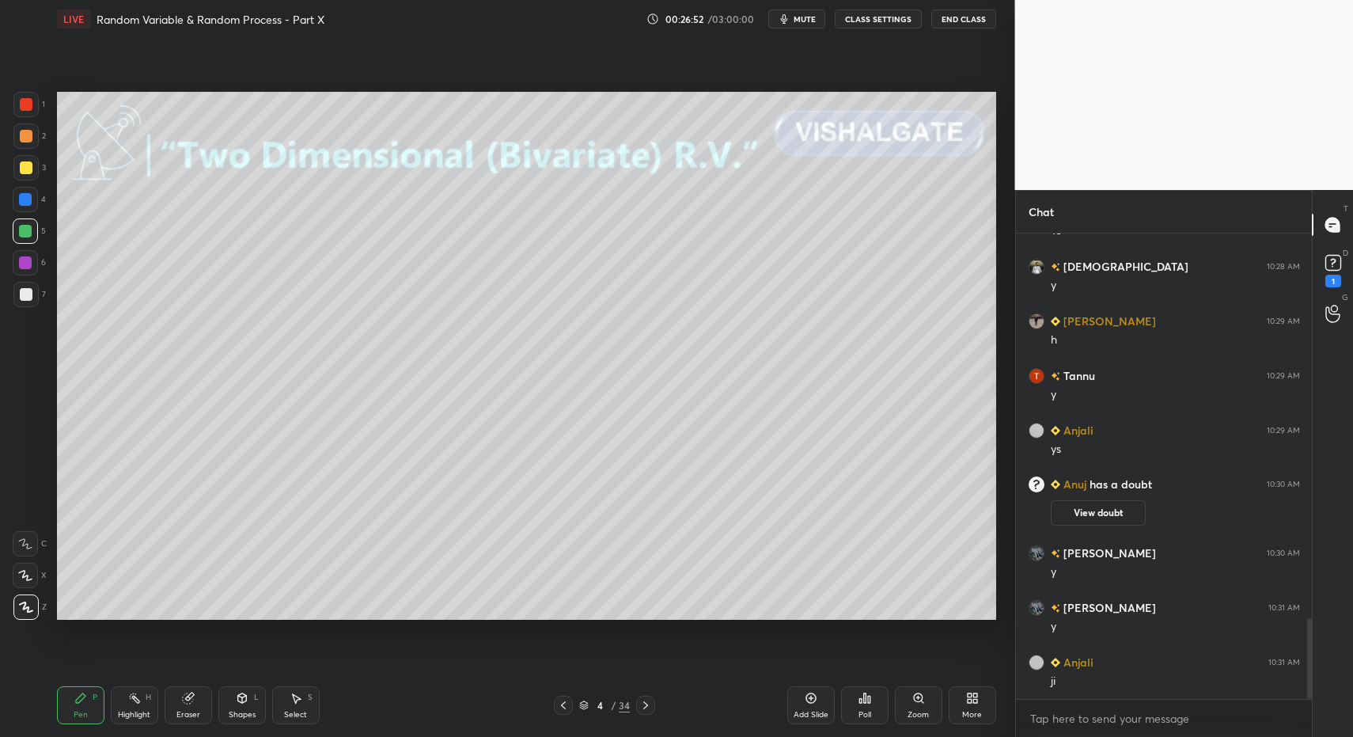
drag, startPoint x: 32, startPoint y: 116, endPoint x: 38, endPoint y: 105, distance: 11.7
click at [32, 111] on div at bounding box center [25, 104] width 25 height 25
click at [34, 301] on div at bounding box center [25, 294] width 25 height 25
click at [67, 703] on div "Pen P" at bounding box center [80, 705] width 47 height 38
click at [129, 703] on icon at bounding box center [134, 698] width 13 height 13
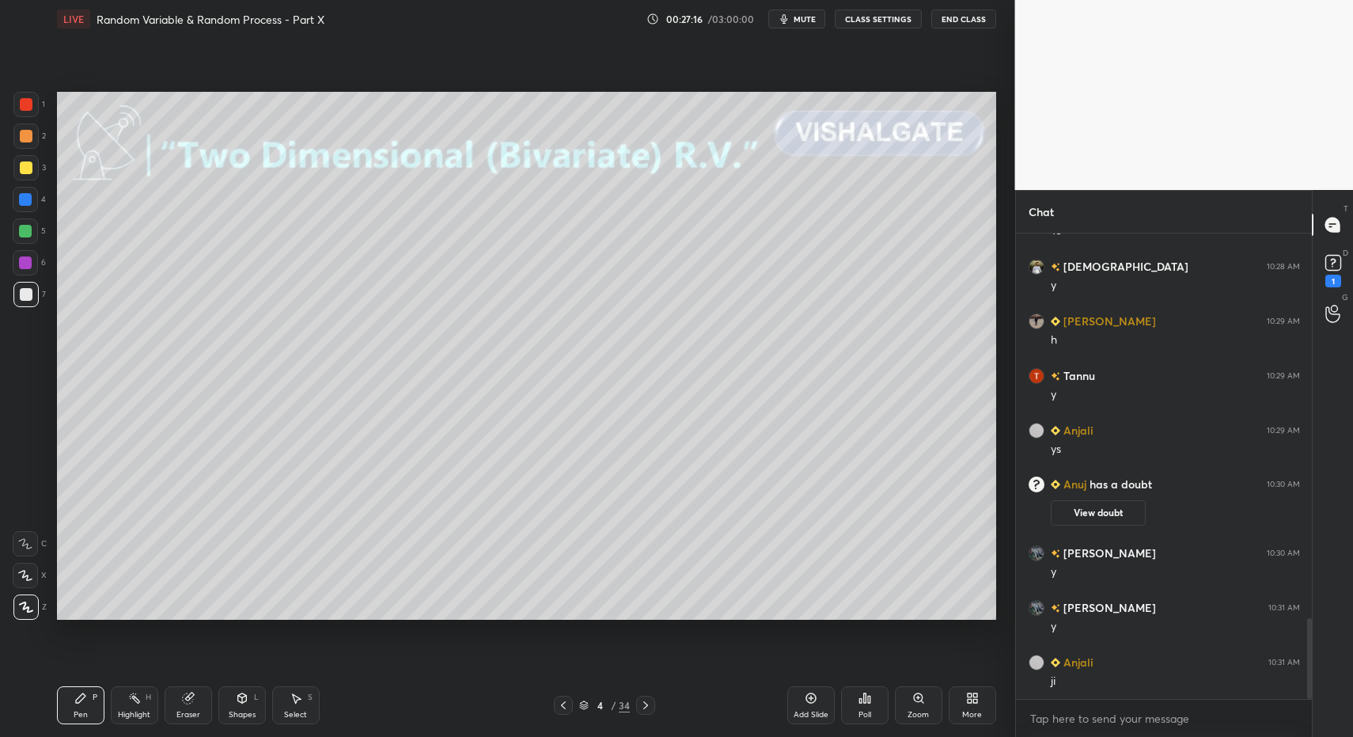
click at [127, 698] on div "Highlight H" at bounding box center [134, 705] width 47 height 38
click at [297, 699] on div "Select S" at bounding box center [295, 705] width 47 height 38
click at [300, 692] on icon at bounding box center [296, 698] width 13 height 13
drag, startPoint x: 832, startPoint y: 469, endPoint x: 915, endPoint y: 503, distance: 89.0
click at [916, 503] on div "0 ° Undo Copy Duplicate Duplicate to new slide Delete" at bounding box center [526, 356] width 939 height 529
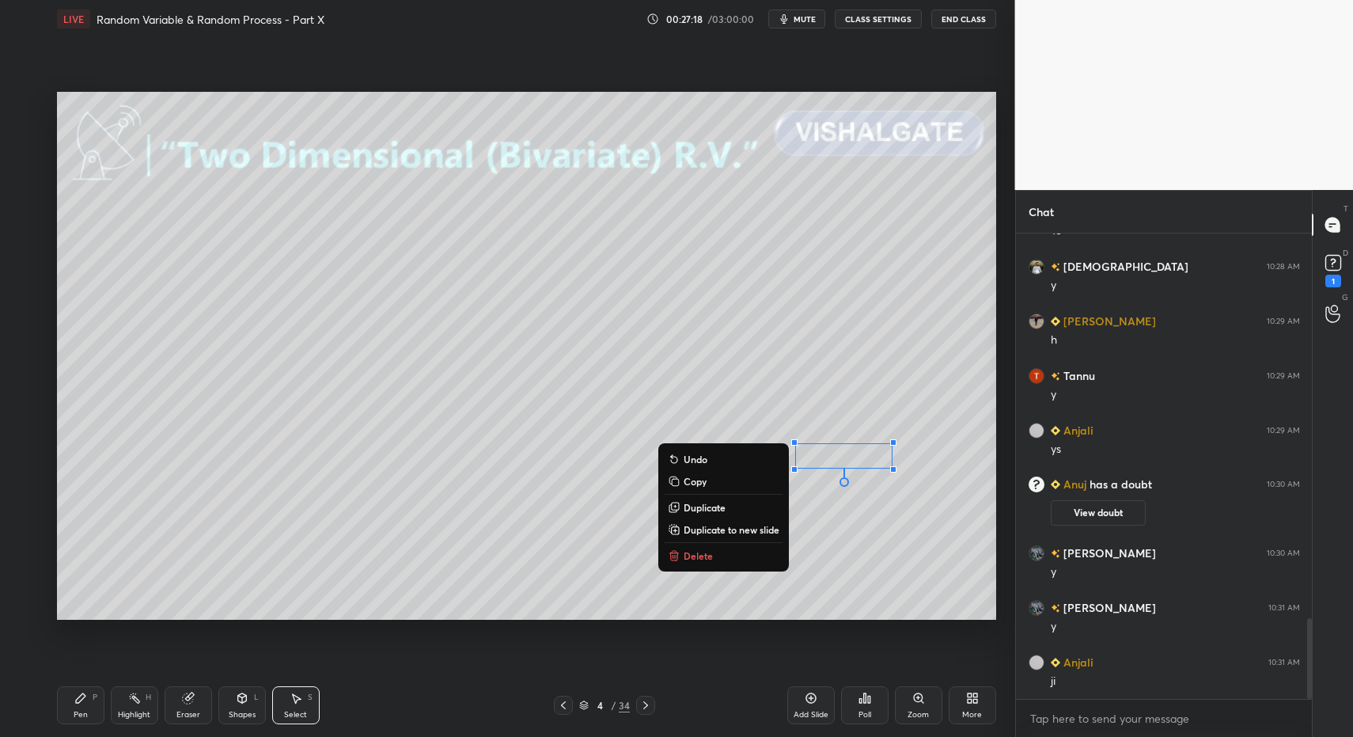
drag, startPoint x: 692, startPoint y: 558, endPoint x: 547, endPoint y: 578, distance: 147.0
click at [692, 558] on p "Delete" at bounding box center [698, 555] width 29 height 13
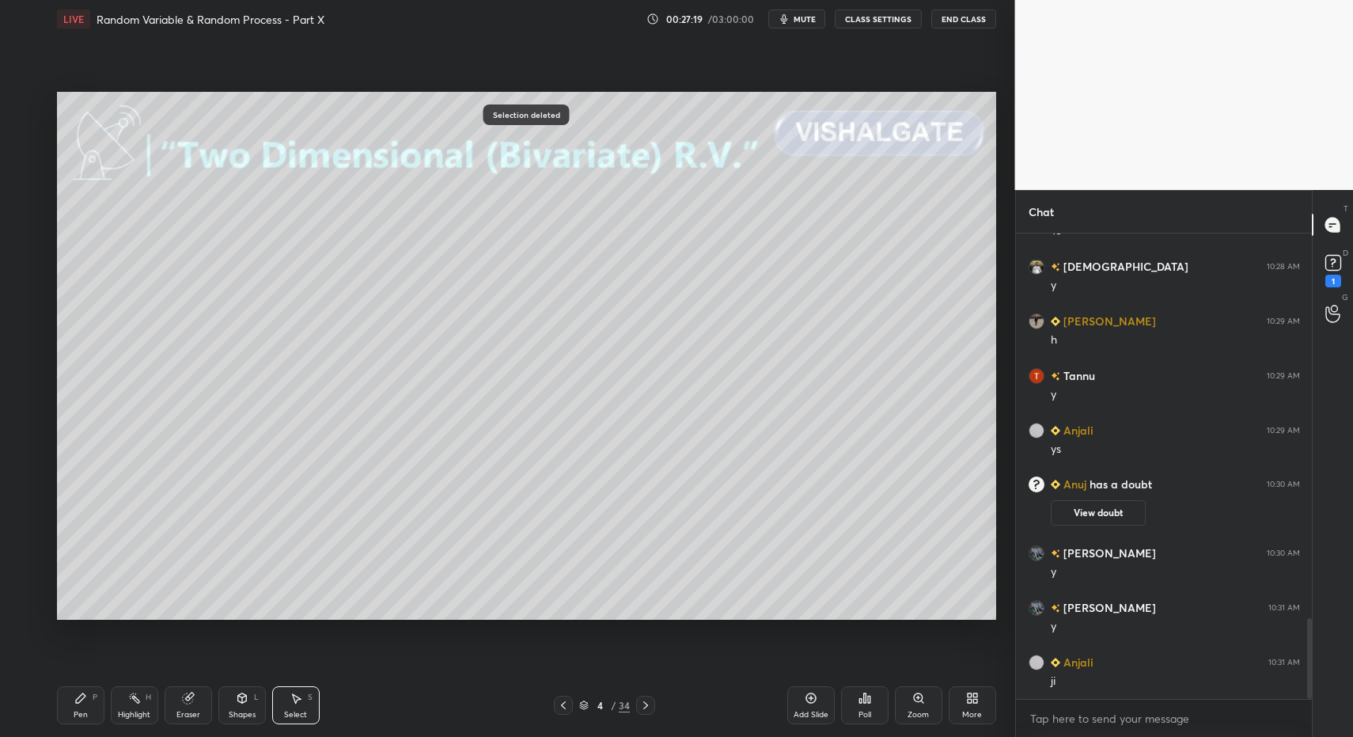
click at [73, 699] on div "Pen P" at bounding box center [80, 705] width 47 height 38
click at [74, 699] on div "Pen P" at bounding box center [80, 705] width 47 height 38
drag, startPoint x: 133, startPoint y: 711, endPoint x: 128, endPoint y: 703, distance: 9.2
click at [133, 711] on div "Highlight" at bounding box center [134, 715] width 32 height 8
click at [124, 707] on div "Highlight H" at bounding box center [134, 705] width 47 height 38
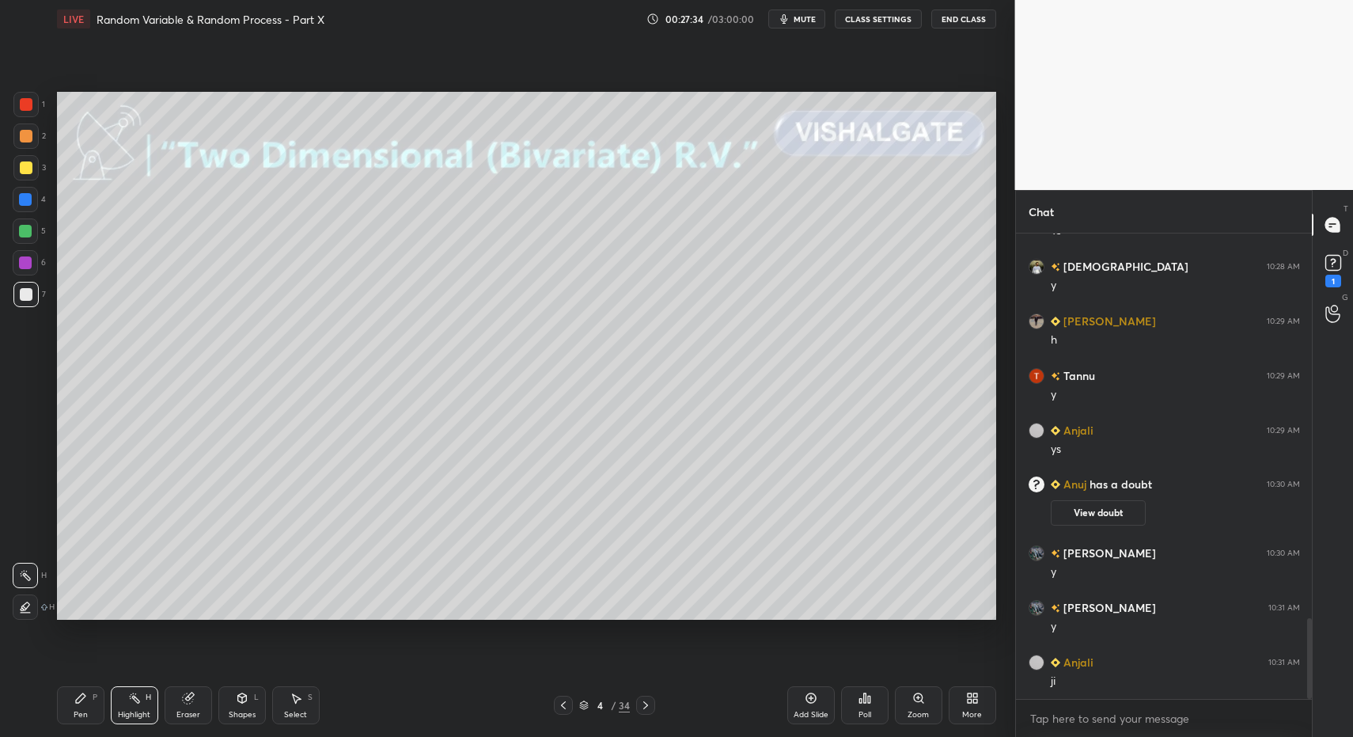
drag, startPoint x: 81, startPoint y: 689, endPoint x: 80, endPoint y: 704, distance: 15.1
click at [81, 696] on div "Pen P" at bounding box center [80, 705] width 47 height 38
click at [67, 702] on div "Pen P" at bounding box center [80, 705] width 47 height 38
click at [25, 257] on div at bounding box center [25, 262] width 25 height 25
click at [30, 239] on div at bounding box center [25, 230] width 25 height 25
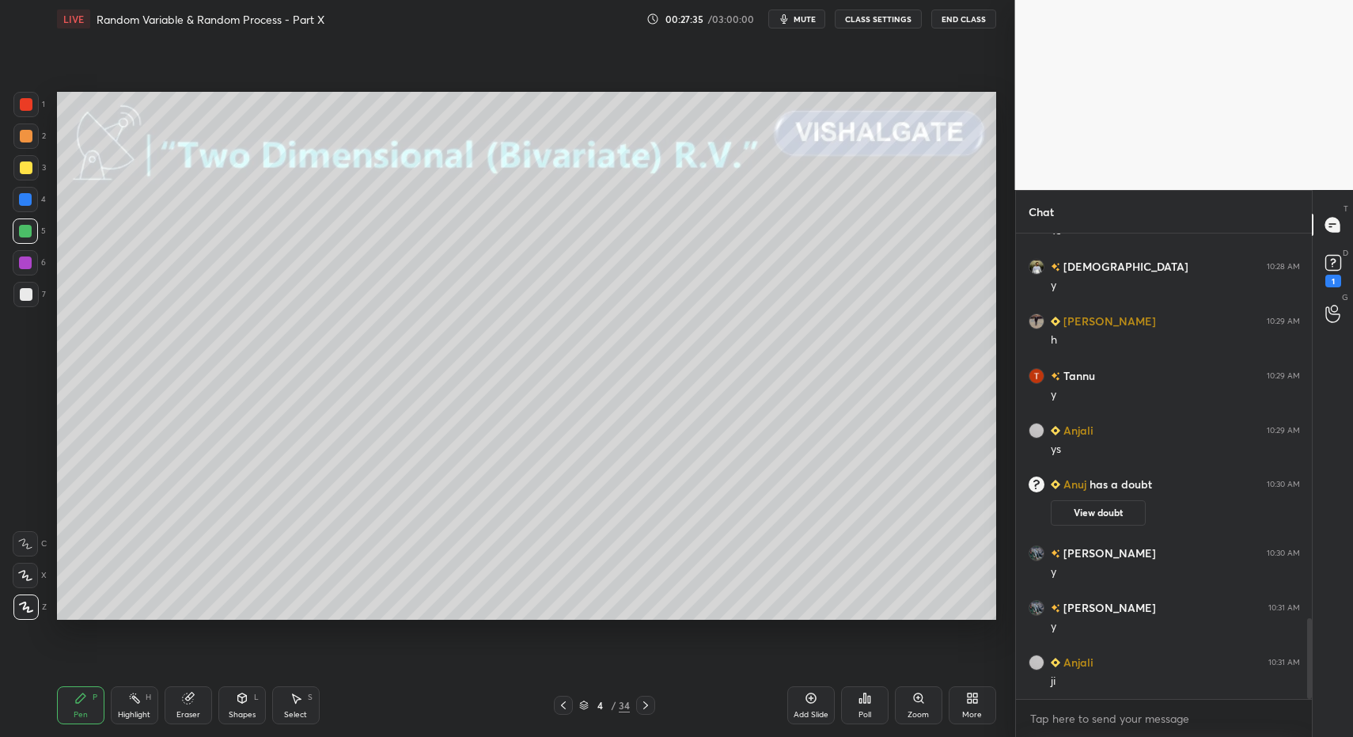
click at [21, 207] on div at bounding box center [25, 199] width 25 height 25
click at [20, 203] on div at bounding box center [25, 199] width 13 height 13
click at [92, 704] on div "Pen P" at bounding box center [80, 705] width 47 height 38
click at [89, 704] on div "Pen P" at bounding box center [80, 705] width 47 height 38
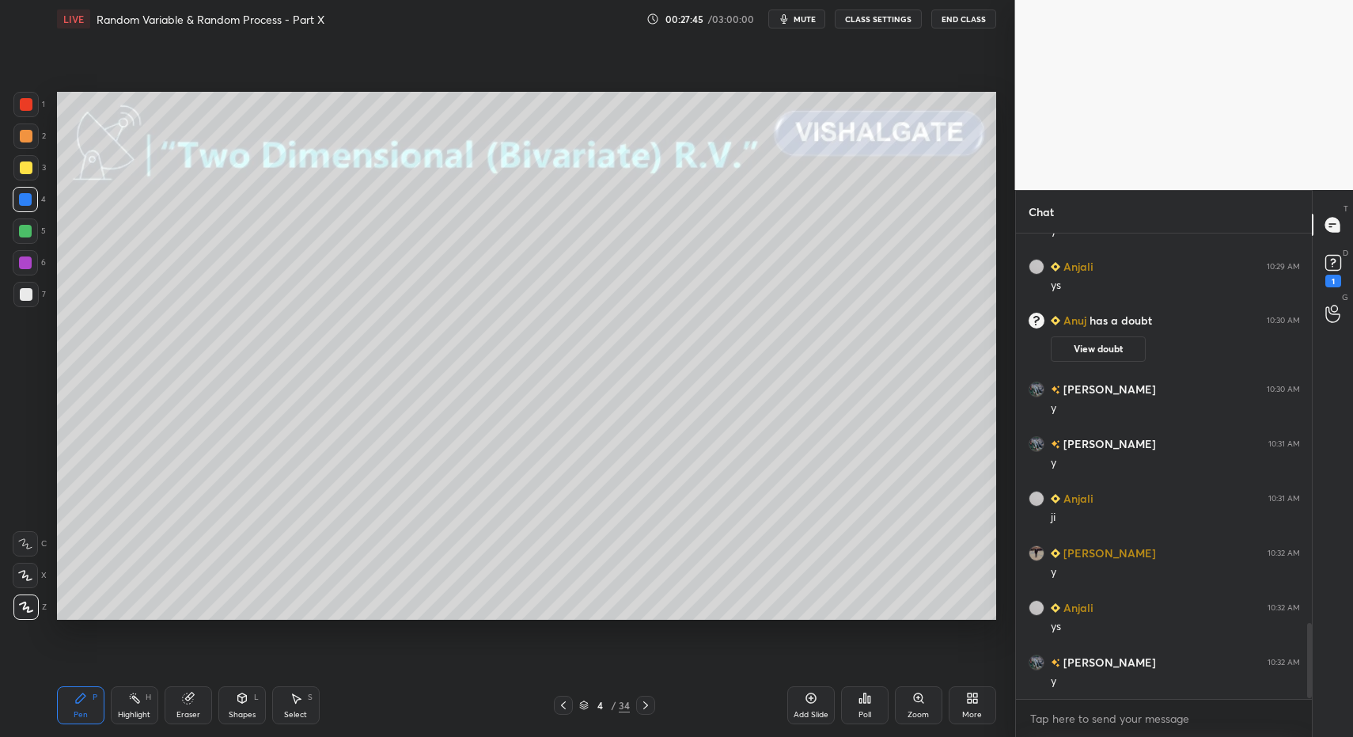
scroll to position [2430, 0]
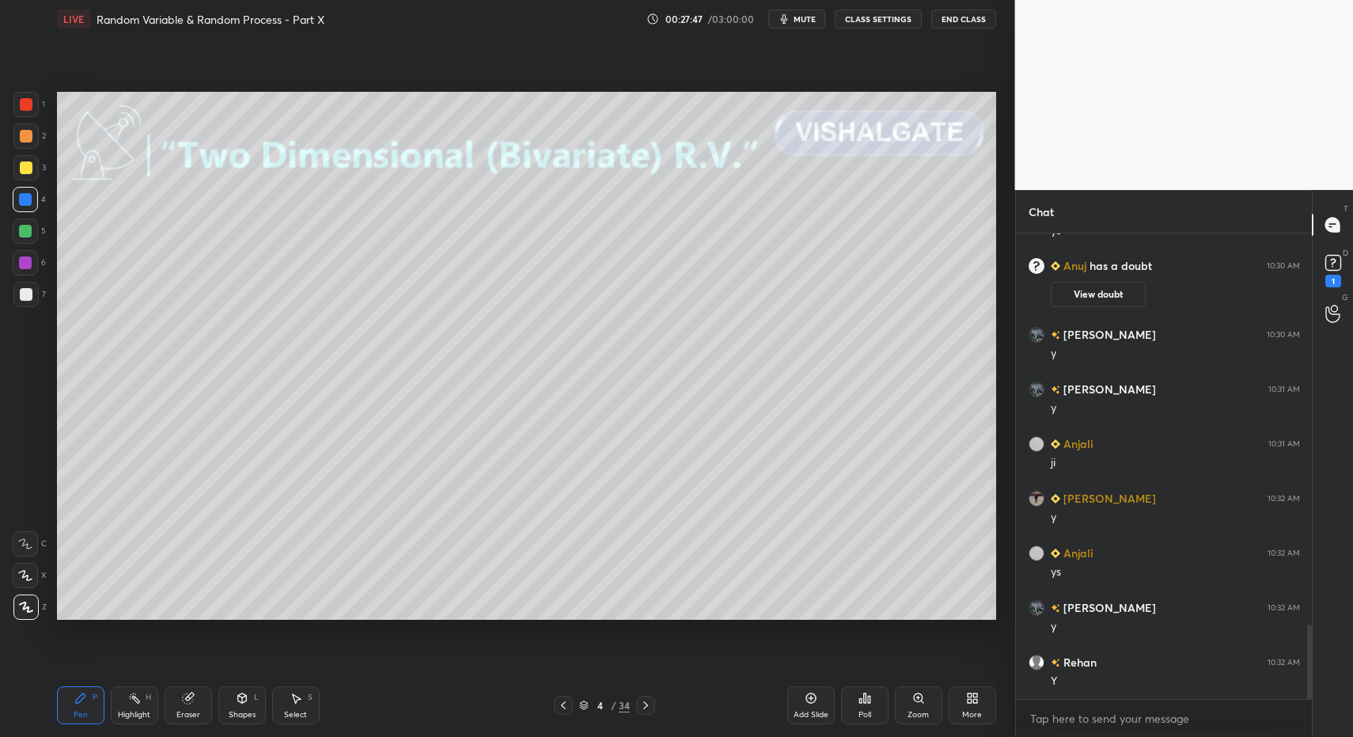
drag, startPoint x: 132, startPoint y: 708, endPoint x: 138, endPoint y: 700, distance: 10.1
click at [132, 708] on div "Highlight H" at bounding box center [134, 705] width 47 height 38
drag, startPoint x: 139, startPoint y: 699, endPoint x: 147, endPoint y: 635, distance: 63.8
click at [139, 699] on icon at bounding box center [134, 698] width 13 height 13
click at [136, 707] on div "Highlight H" at bounding box center [134, 705] width 47 height 38
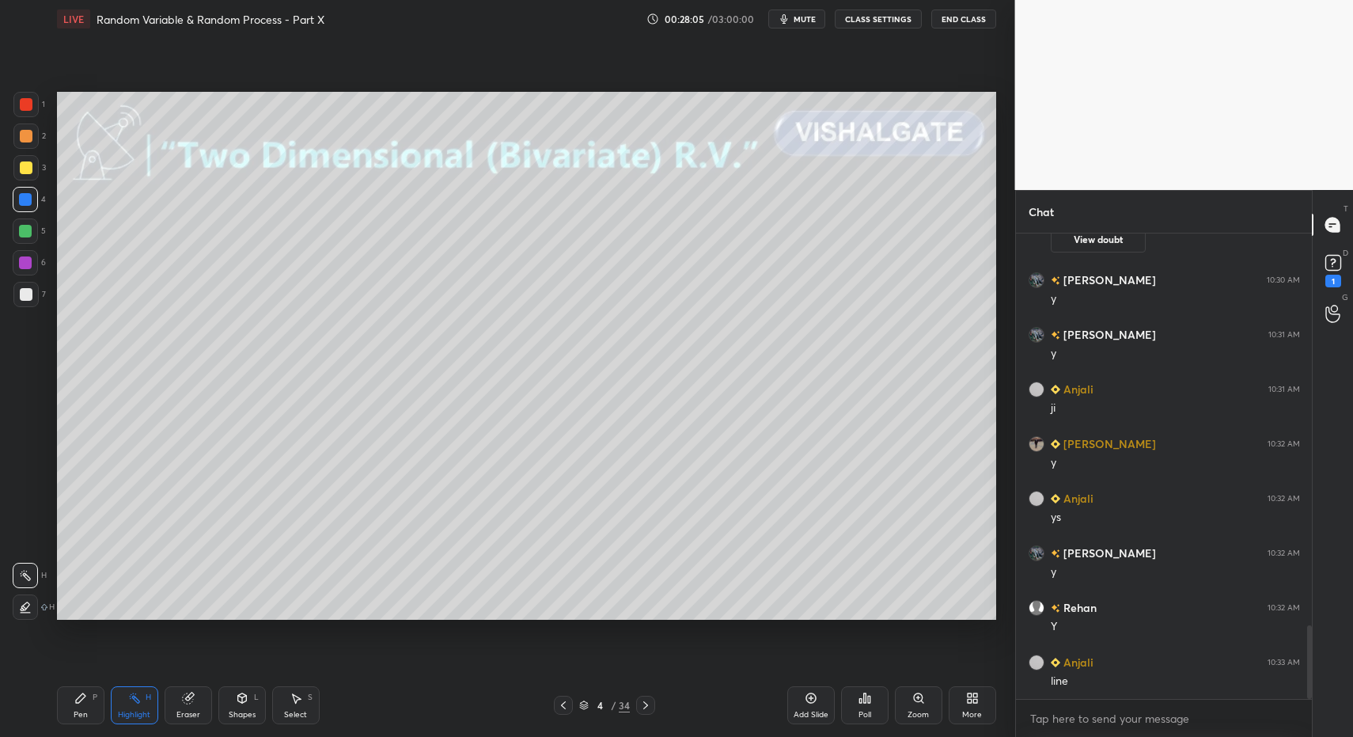
scroll to position [2539, 0]
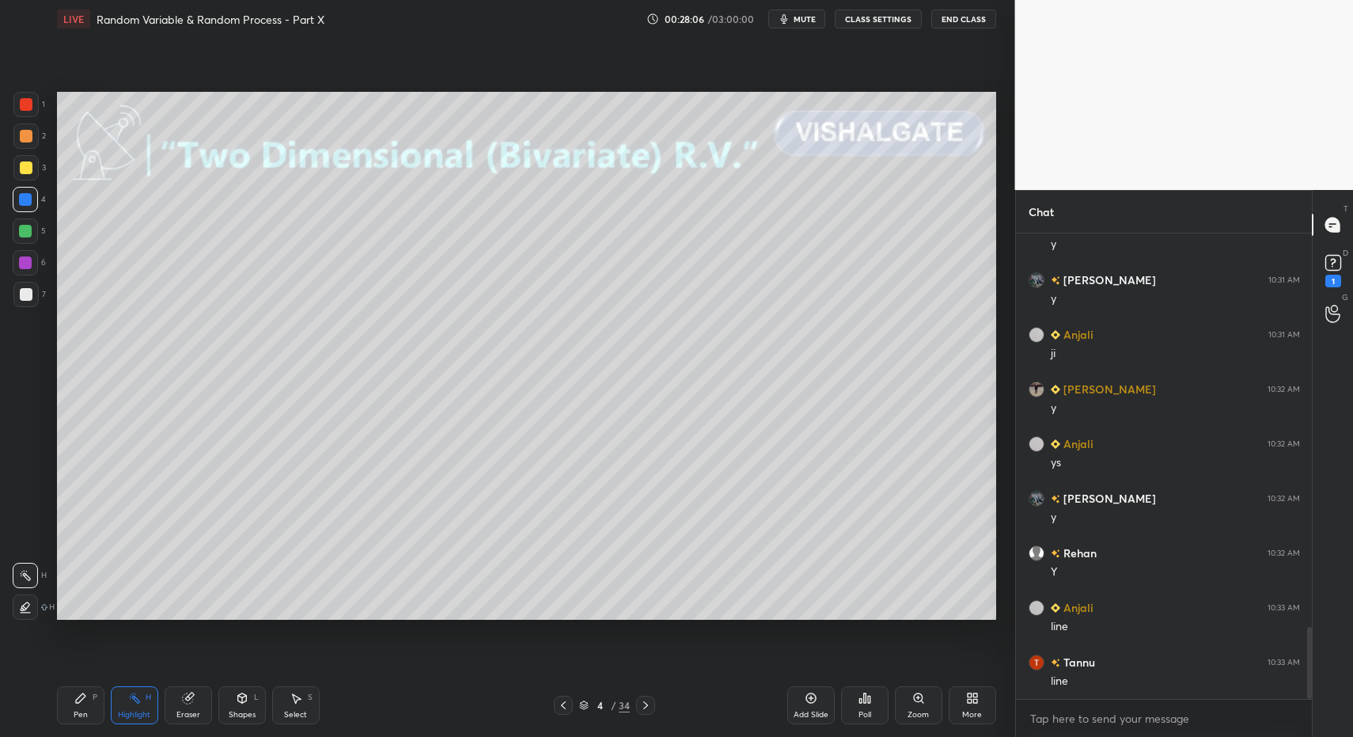
click at [141, 707] on div "Highlight H" at bounding box center [134, 705] width 47 height 38
drag, startPoint x: 135, startPoint y: 706, endPoint x: 159, endPoint y: 632, distance: 77.3
click at [131, 706] on div "Highlight H" at bounding box center [134, 705] width 47 height 38
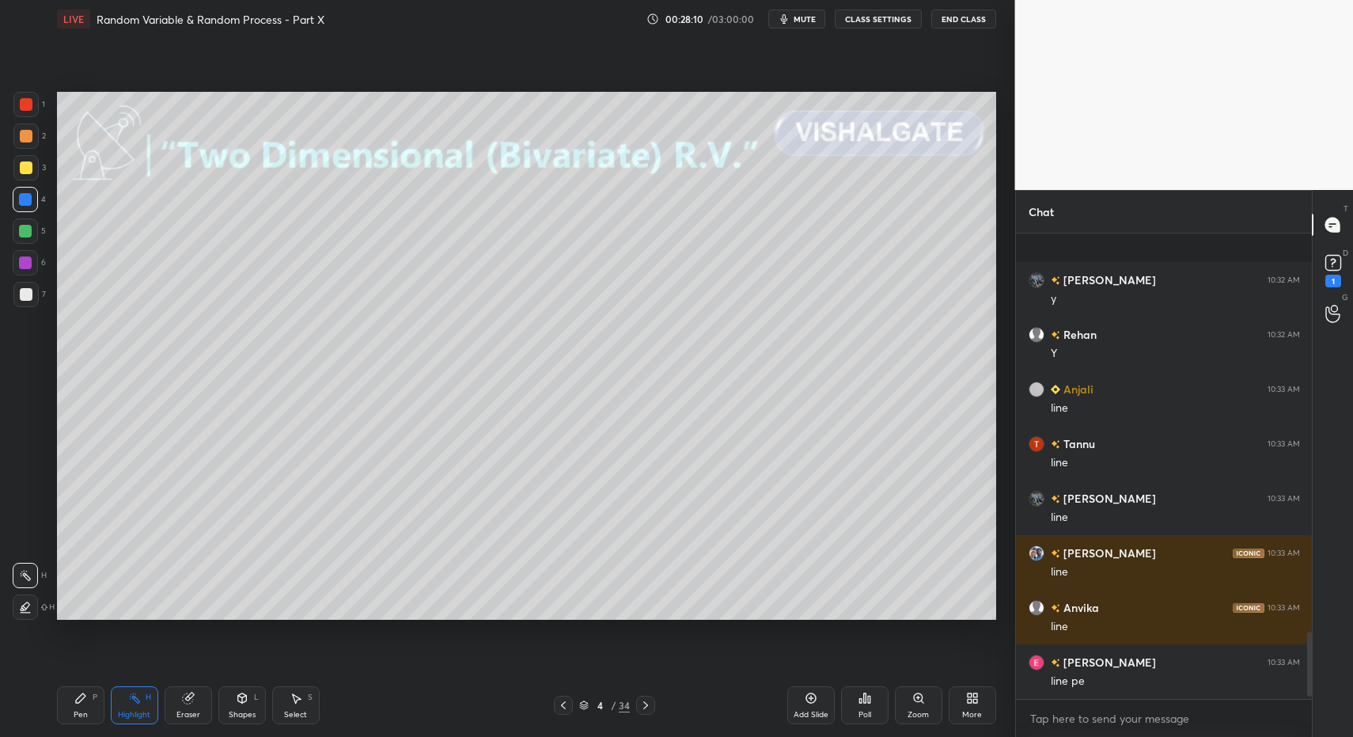
scroll to position [2867, 0]
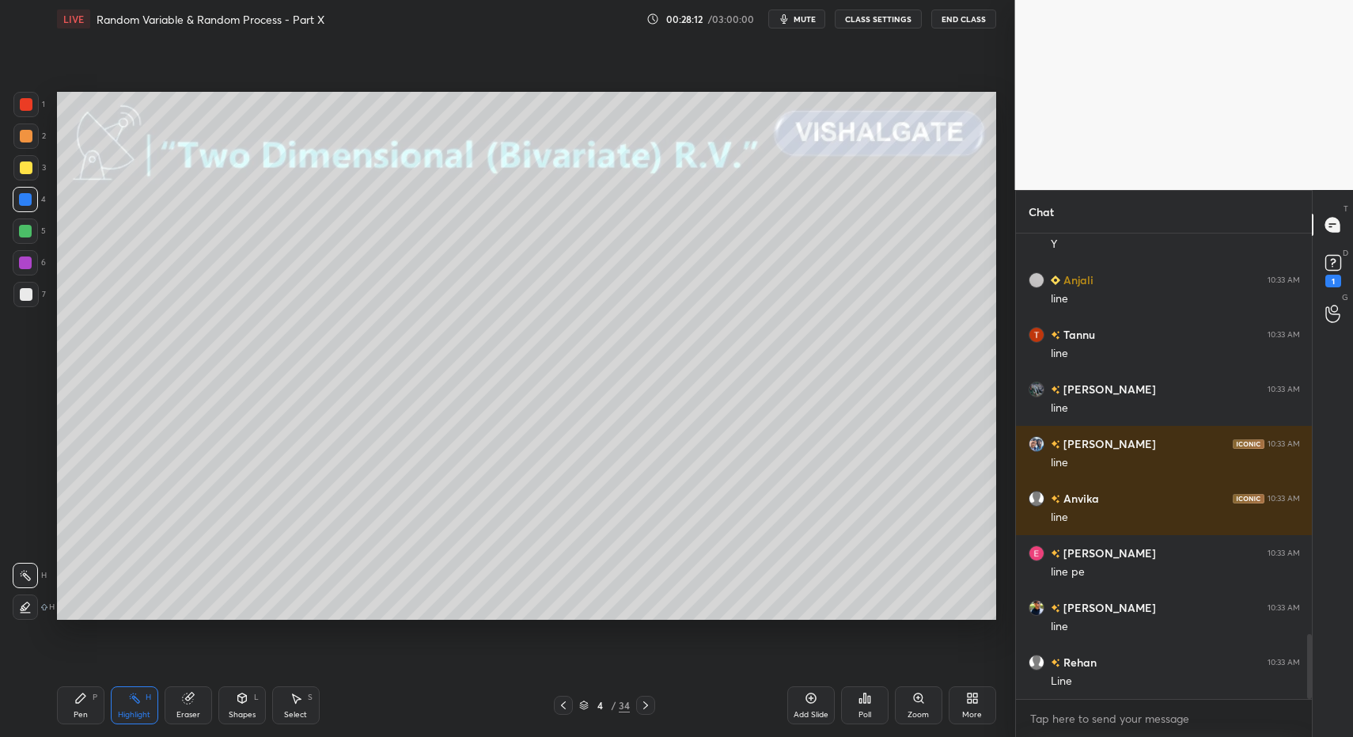
click at [97, 715] on div "Pen P" at bounding box center [80, 705] width 47 height 38
drag, startPoint x: 90, startPoint y: 705, endPoint x: 134, endPoint y: 707, distance: 43.5
click at [90, 705] on div "Pen P" at bounding box center [80, 705] width 47 height 38
click at [135, 702] on div "Highlight H" at bounding box center [134, 705] width 47 height 38
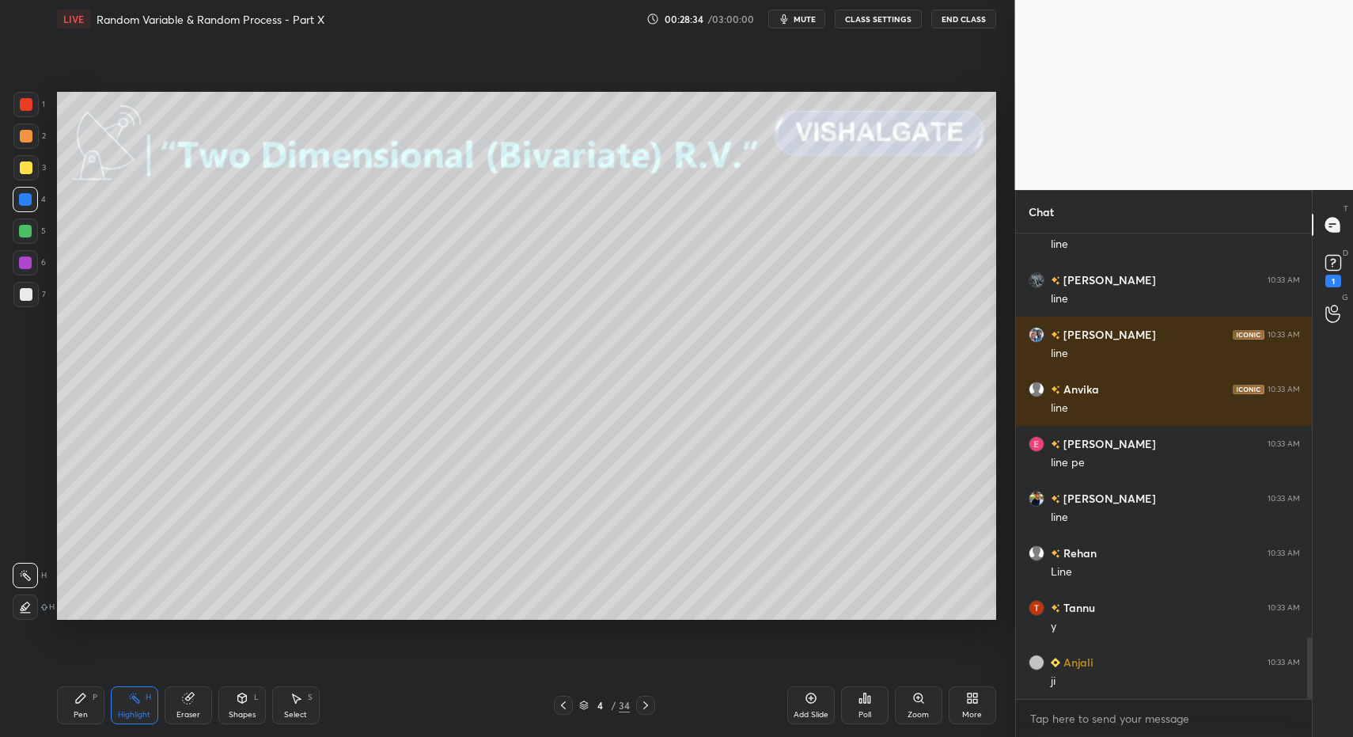
scroll to position [3030, 0]
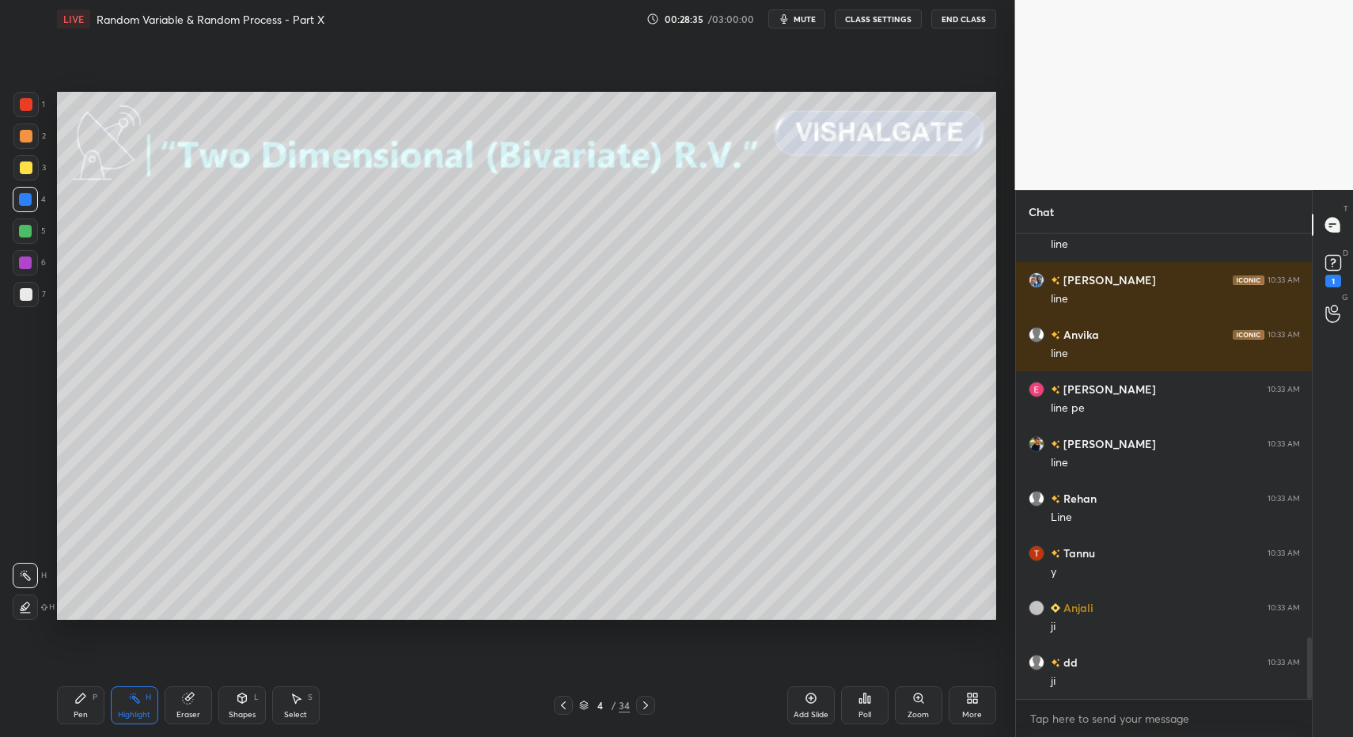
click at [77, 704] on div "Pen P" at bounding box center [80, 705] width 47 height 38
click at [277, 714] on div "Select S" at bounding box center [295, 705] width 47 height 38
click at [273, 708] on div "Select S" at bounding box center [295, 705] width 47 height 38
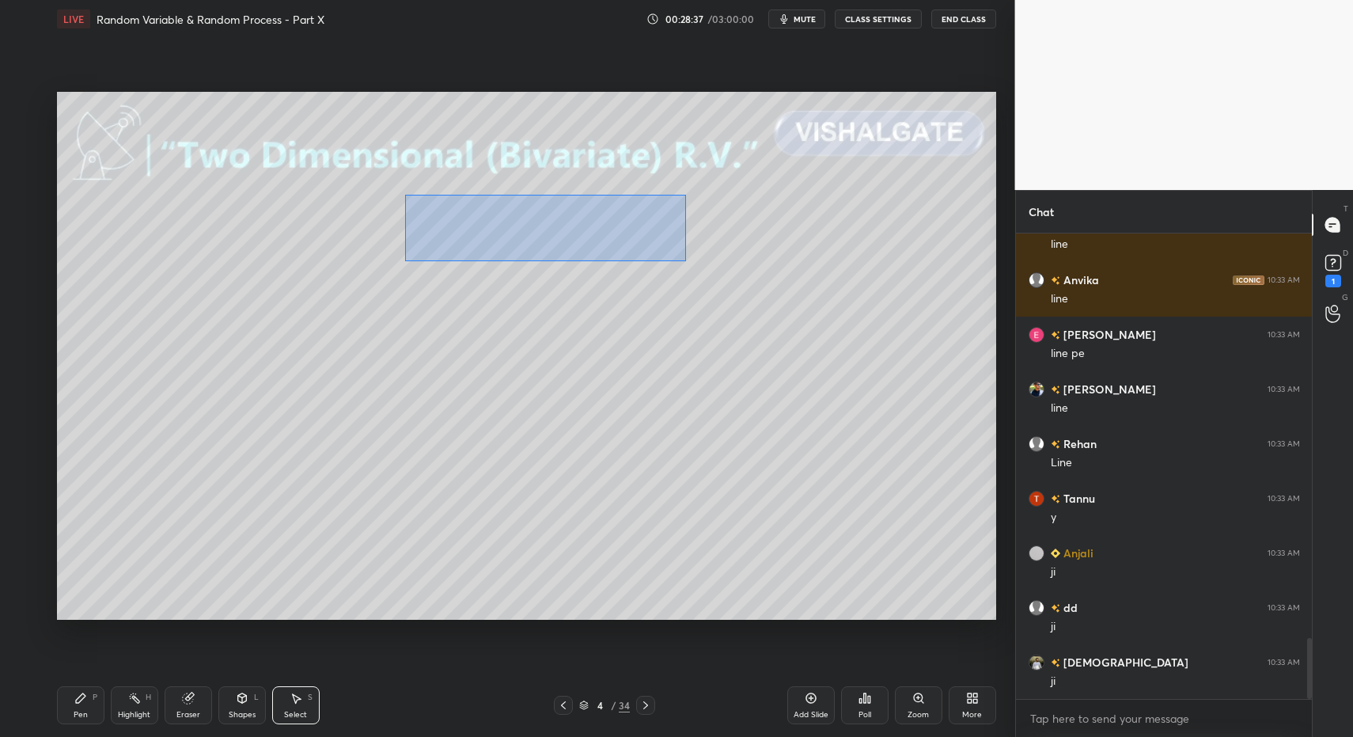
drag, startPoint x: 409, startPoint y: 200, endPoint x: 686, endPoint y: 252, distance: 281.7
click at [689, 254] on div "0 ° Undo Copy Duplicate Duplicate to new slide Delete" at bounding box center [526, 356] width 939 height 529
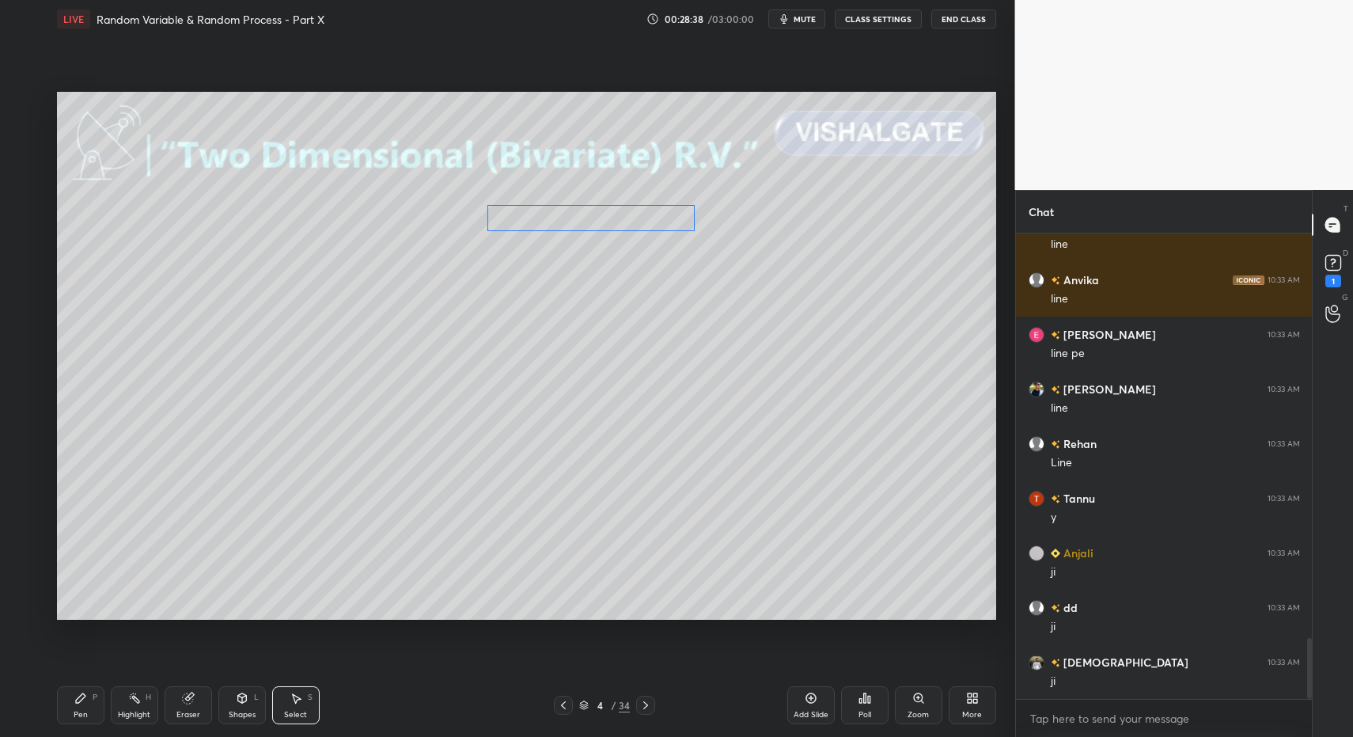
drag, startPoint x: 555, startPoint y: 218, endPoint x: 632, endPoint y: 216, distance: 77.6
click at [634, 217] on div "0 ° Undo Copy Duplicate Duplicate to new slide Delete" at bounding box center [526, 356] width 939 height 529
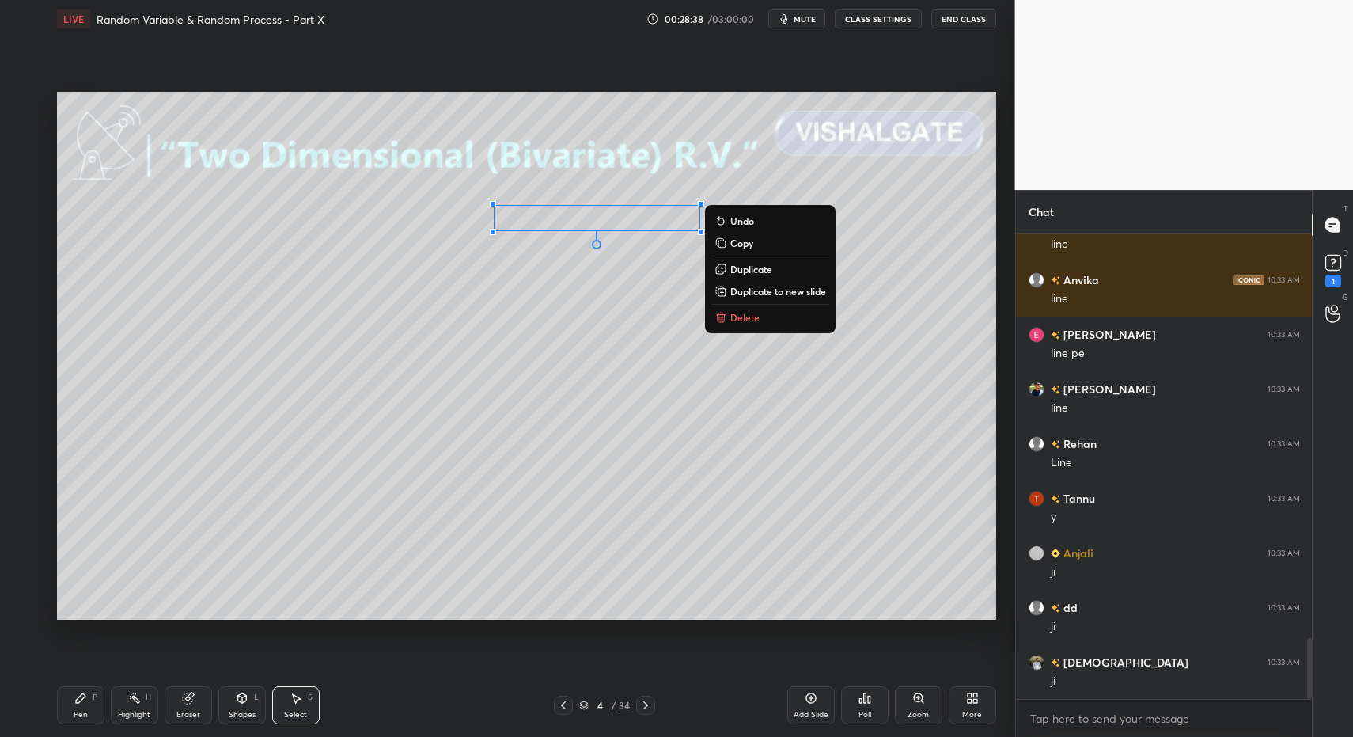
click at [93, 701] on div "P" at bounding box center [95, 697] width 5 height 8
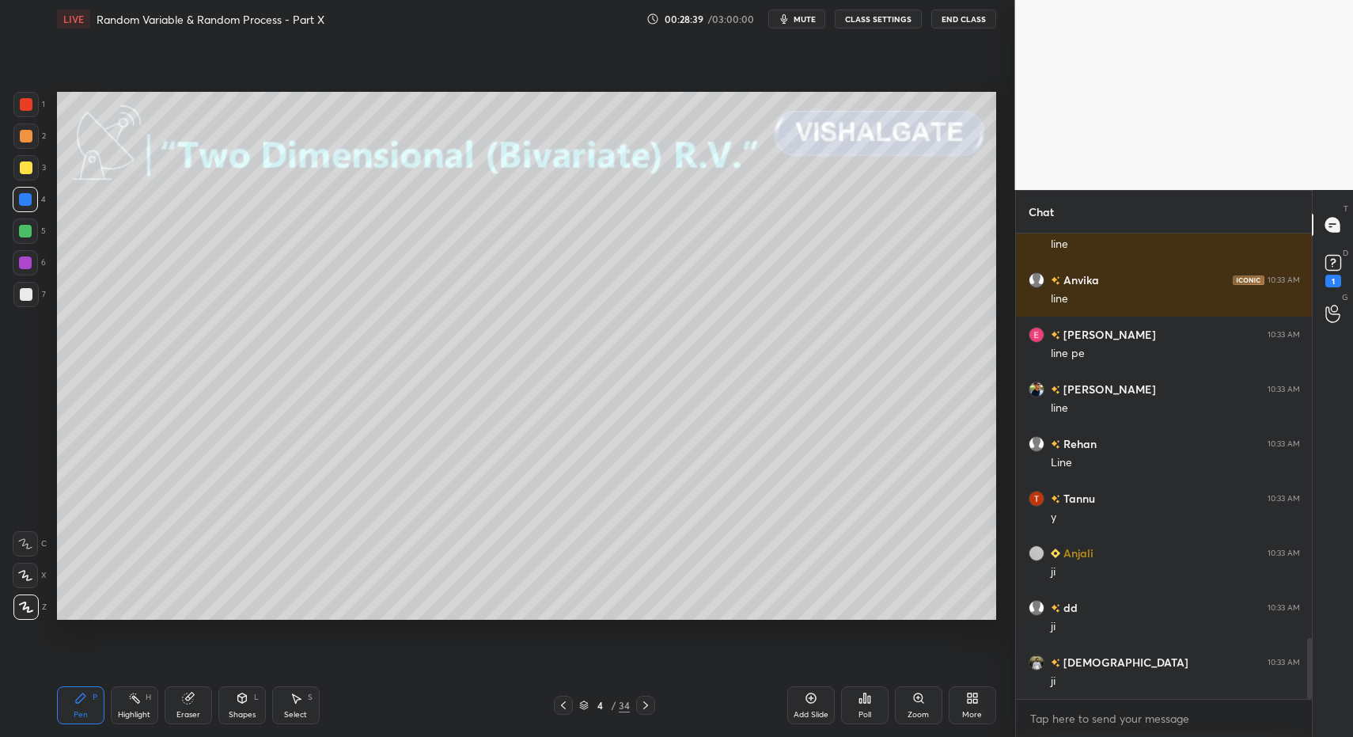
drag, startPoint x: 82, startPoint y: 701, endPoint x: 125, endPoint y: 639, distance: 75.1
click at [85, 697] on icon at bounding box center [80, 698] width 13 height 13
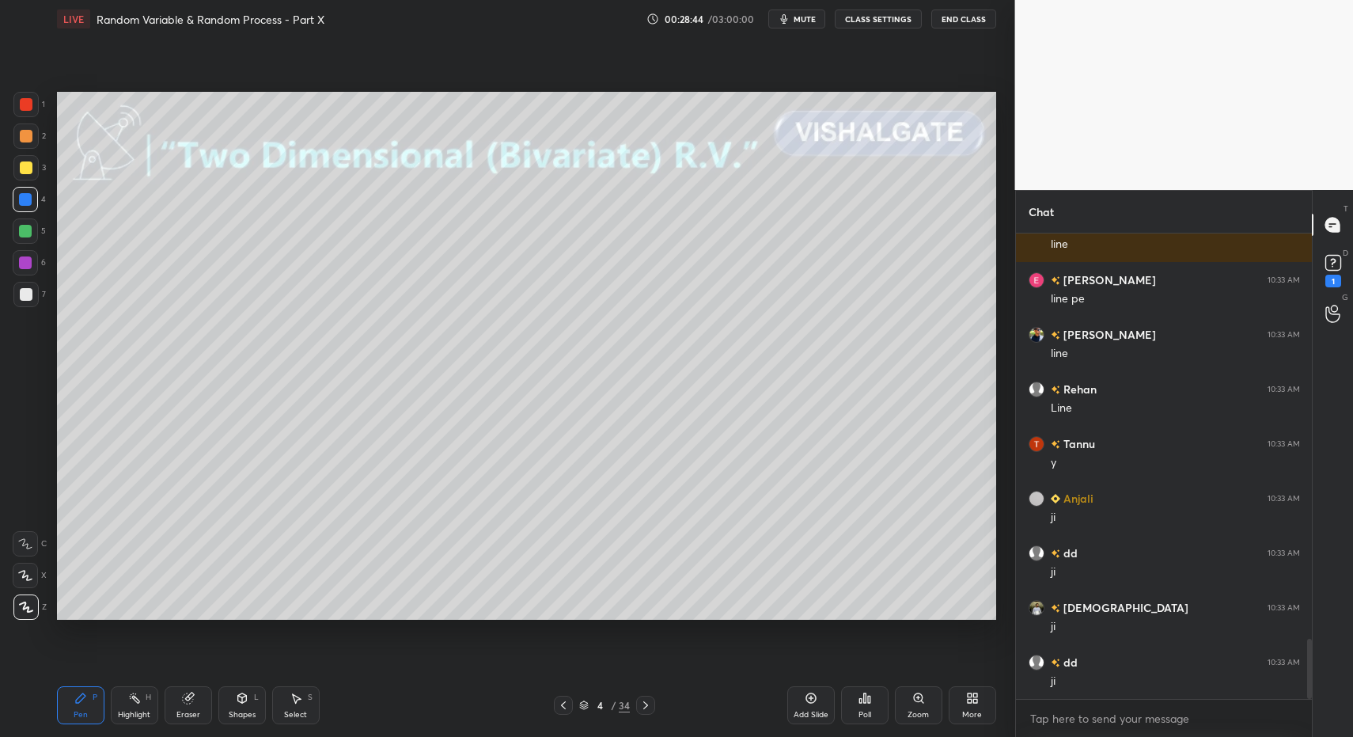
drag, startPoint x: 61, startPoint y: 705, endPoint x: 77, endPoint y: 696, distance: 18.1
click at [66, 702] on div "Pen P" at bounding box center [80, 705] width 47 height 38
click at [300, 699] on icon at bounding box center [296, 698] width 13 height 13
drag, startPoint x: 299, startPoint y: 698, endPoint x: 294, endPoint y: 626, distance: 72.2
click at [297, 692] on div "Select S" at bounding box center [295, 705] width 47 height 38
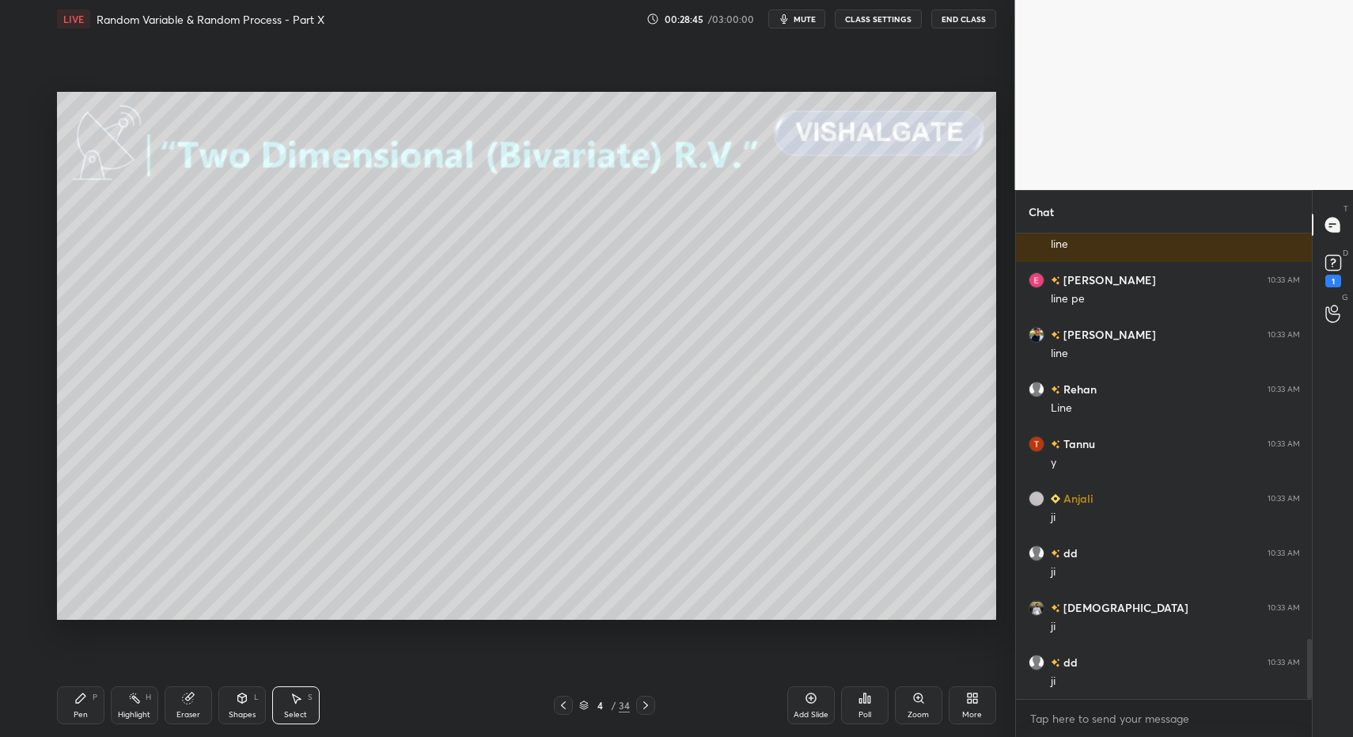
scroll to position [3194, 0]
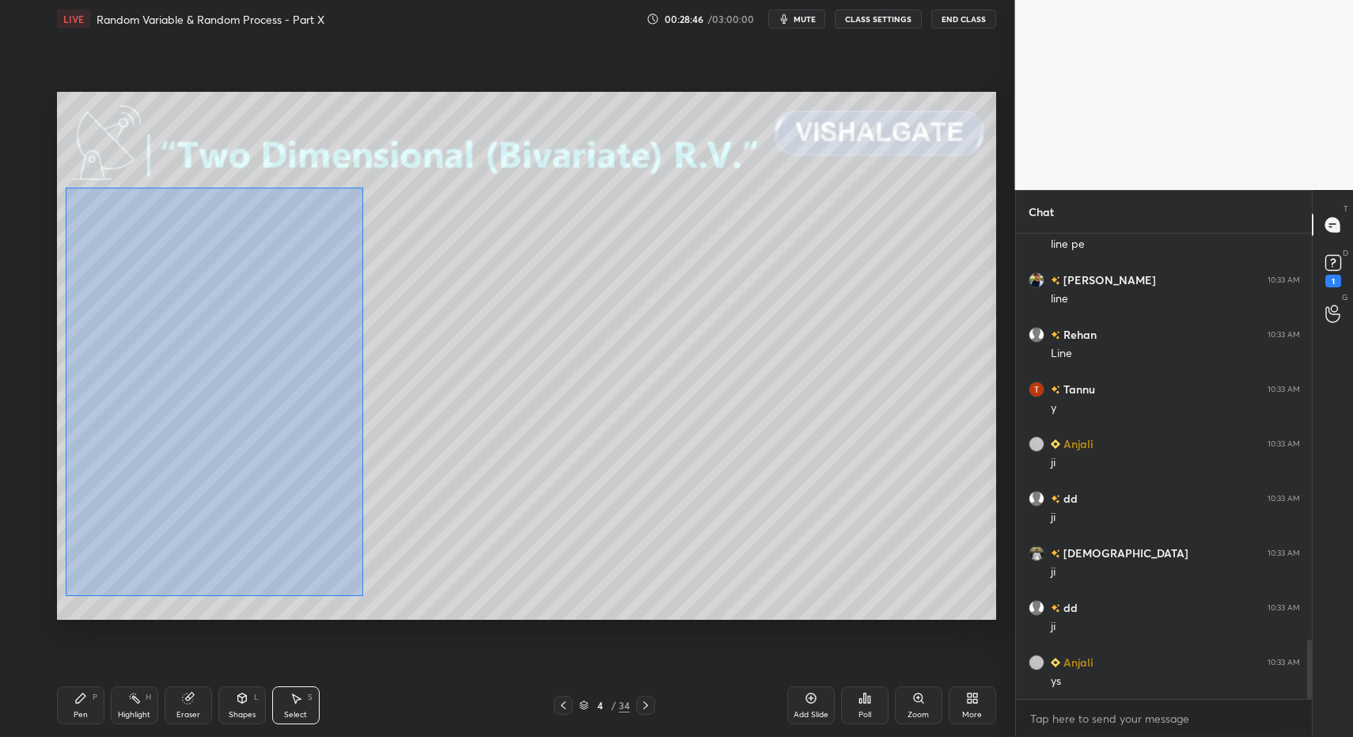
drag, startPoint x: 68, startPoint y: 192, endPoint x: 359, endPoint y: 599, distance: 500.2
click at [363, 597] on div "0 ° Undo Copy Duplicate Duplicate to new slide Delete" at bounding box center [526, 356] width 939 height 529
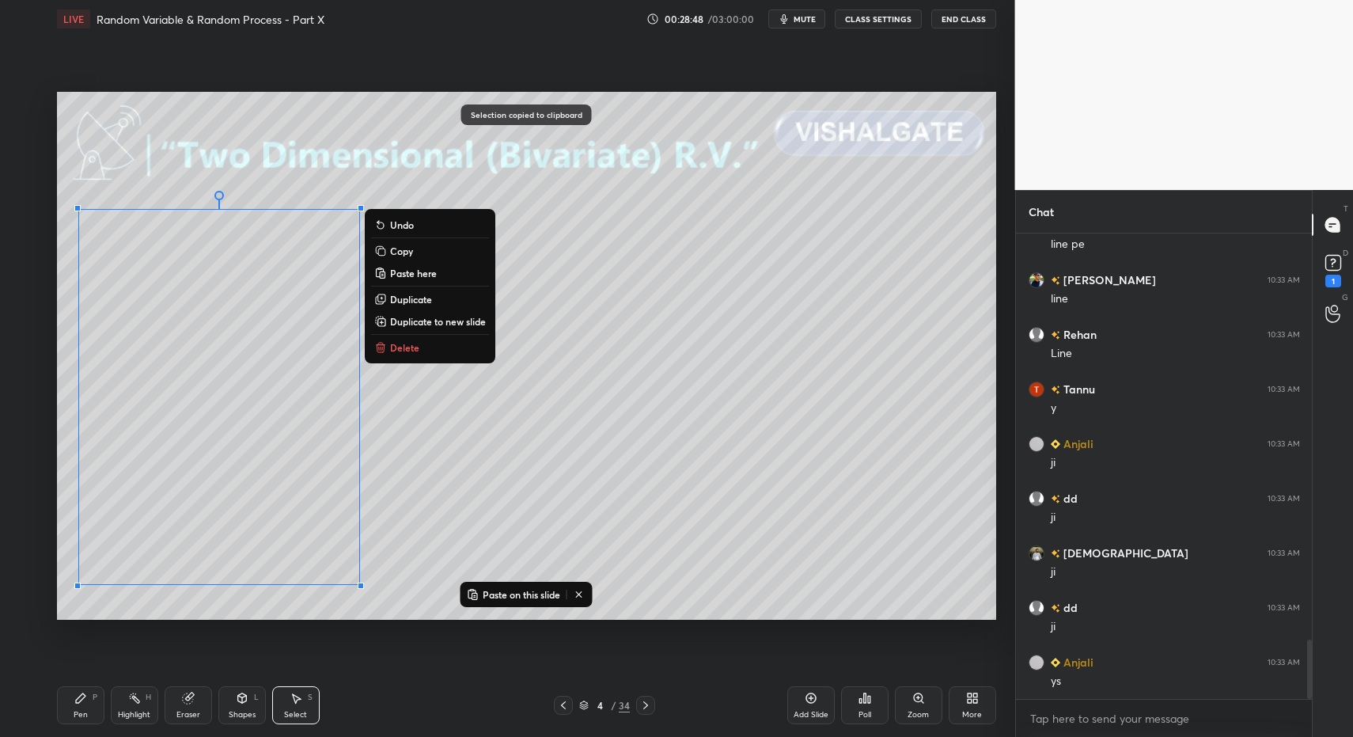
click at [643, 703] on icon at bounding box center [645, 705] width 13 height 13
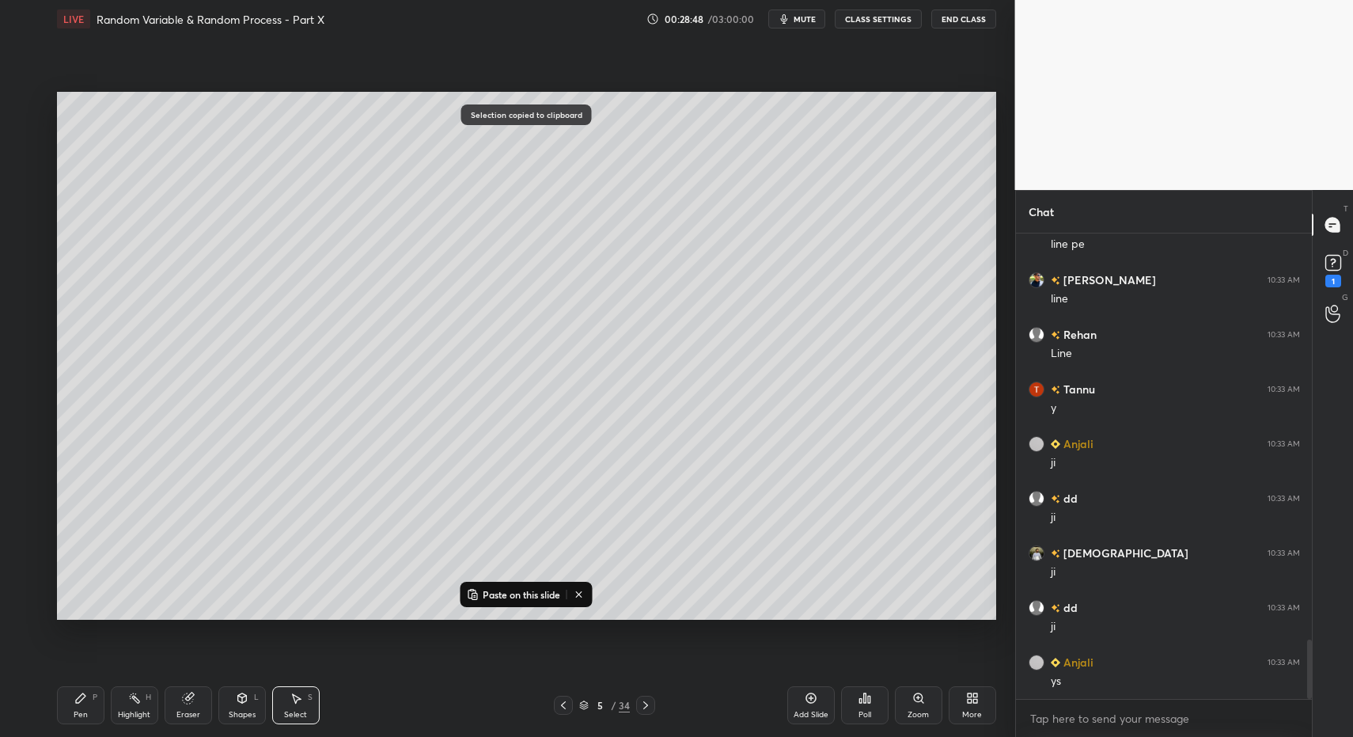
click at [808, 707] on div "Add Slide" at bounding box center [810, 705] width 47 height 38
drag, startPoint x: 137, startPoint y: 437, endPoint x: 138, endPoint y: 366, distance: 70.4
click at [139, 366] on div "0 ° Undo Copy Paste here Duplicate Duplicate to new slide Delete" at bounding box center [526, 356] width 939 height 529
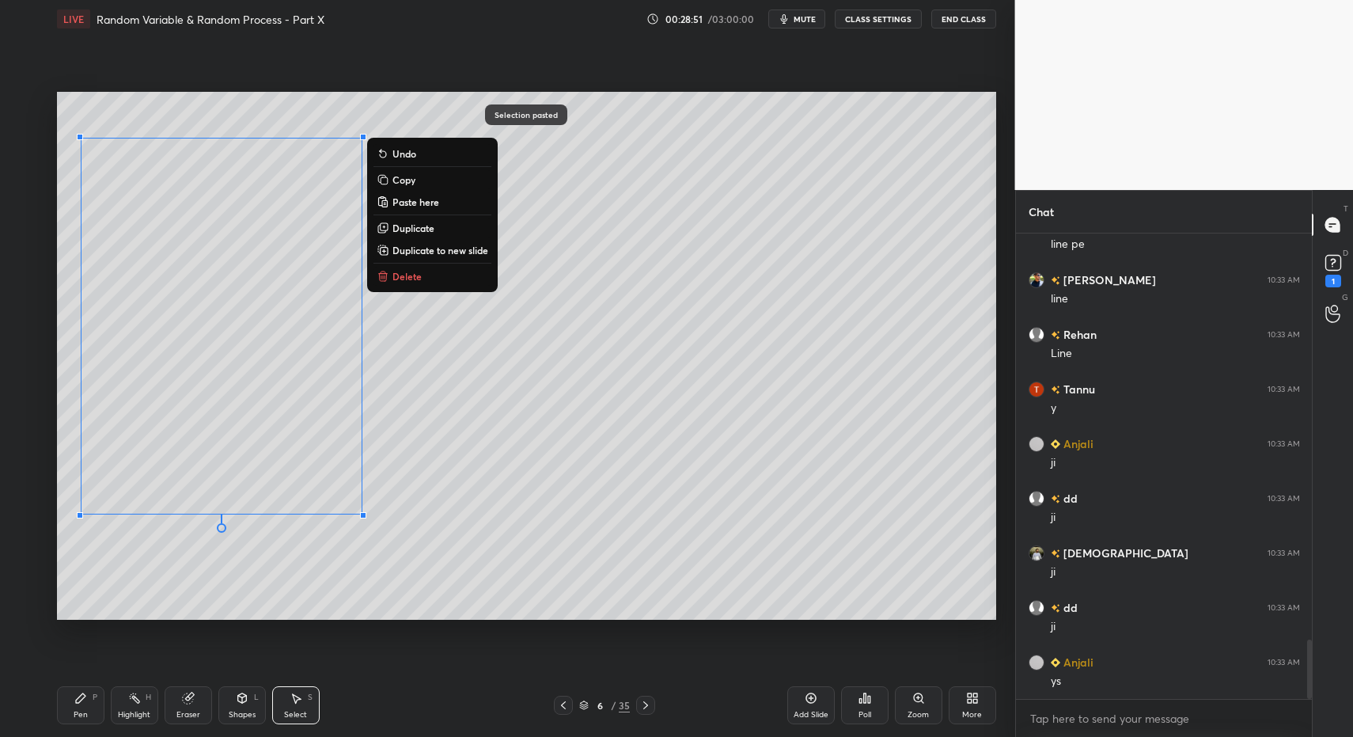
click at [77, 707] on div "Pen P" at bounding box center [80, 705] width 47 height 38
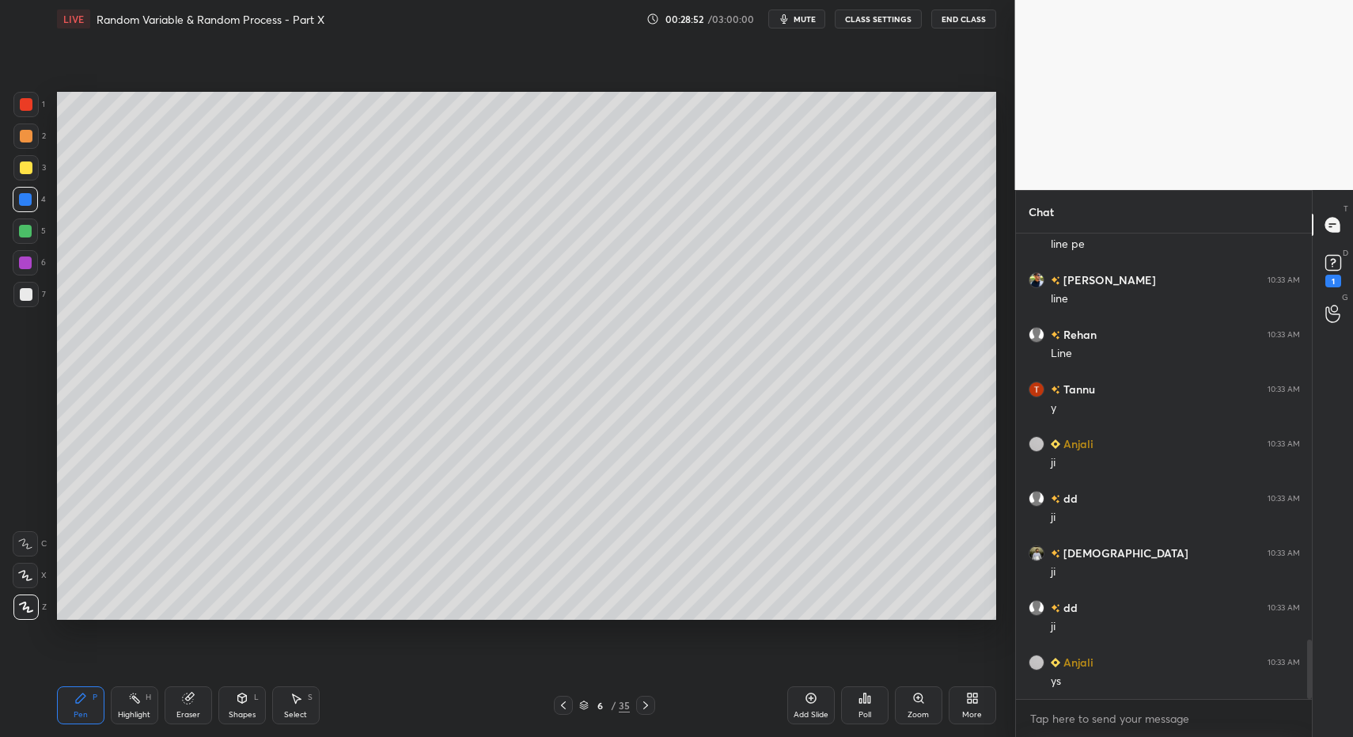
drag, startPoint x: 280, startPoint y: 706, endPoint x: 294, endPoint y: 705, distance: 14.3
click at [287, 706] on div "Select S" at bounding box center [295, 705] width 47 height 38
click at [290, 707] on div "Select S" at bounding box center [295, 705] width 47 height 38
drag, startPoint x: 352, startPoint y: 205, endPoint x: 366, endPoint y: 227, distance: 26.3
click at [378, 230] on div "0 ° Undo Copy Paste here Duplicate Duplicate to new slide Delete" at bounding box center [526, 356] width 939 height 529
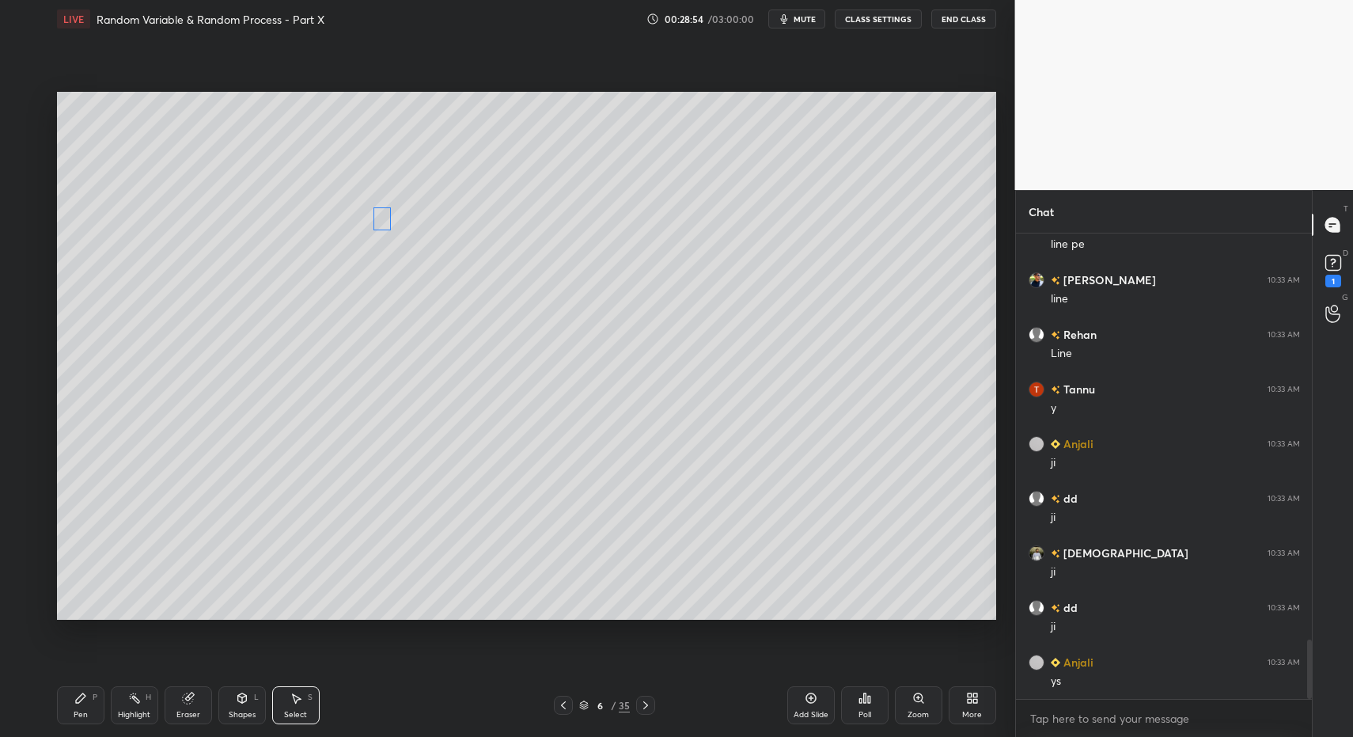
drag, startPoint x: 361, startPoint y: 215, endPoint x: 371, endPoint y: 256, distance: 42.4
click at [388, 214] on div "0 ° Undo Copy Paste here Duplicate Duplicate to new slide Delete" at bounding box center [526, 356] width 939 height 529
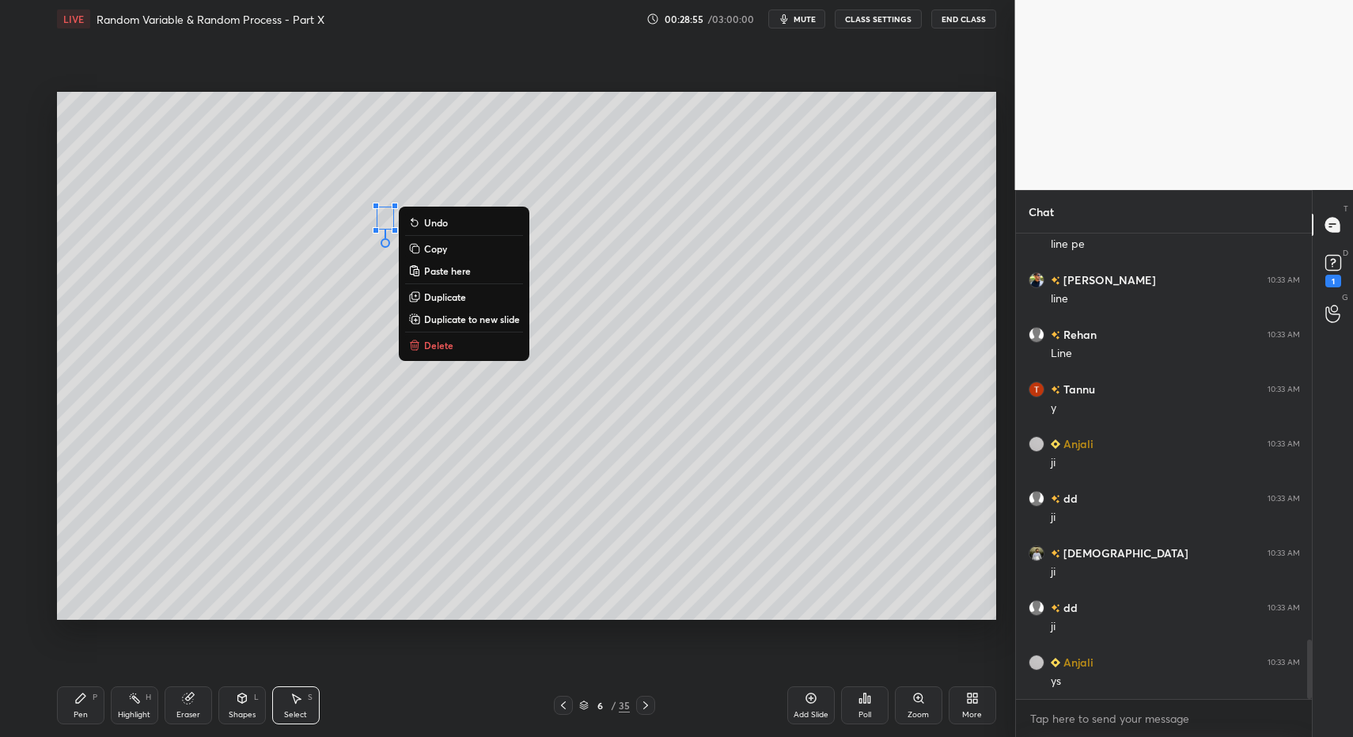
click at [85, 701] on div "Pen P" at bounding box center [80, 705] width 47 height 38
click at [81, 702] on icon at bounding box center [80, 698] width 13 height 13
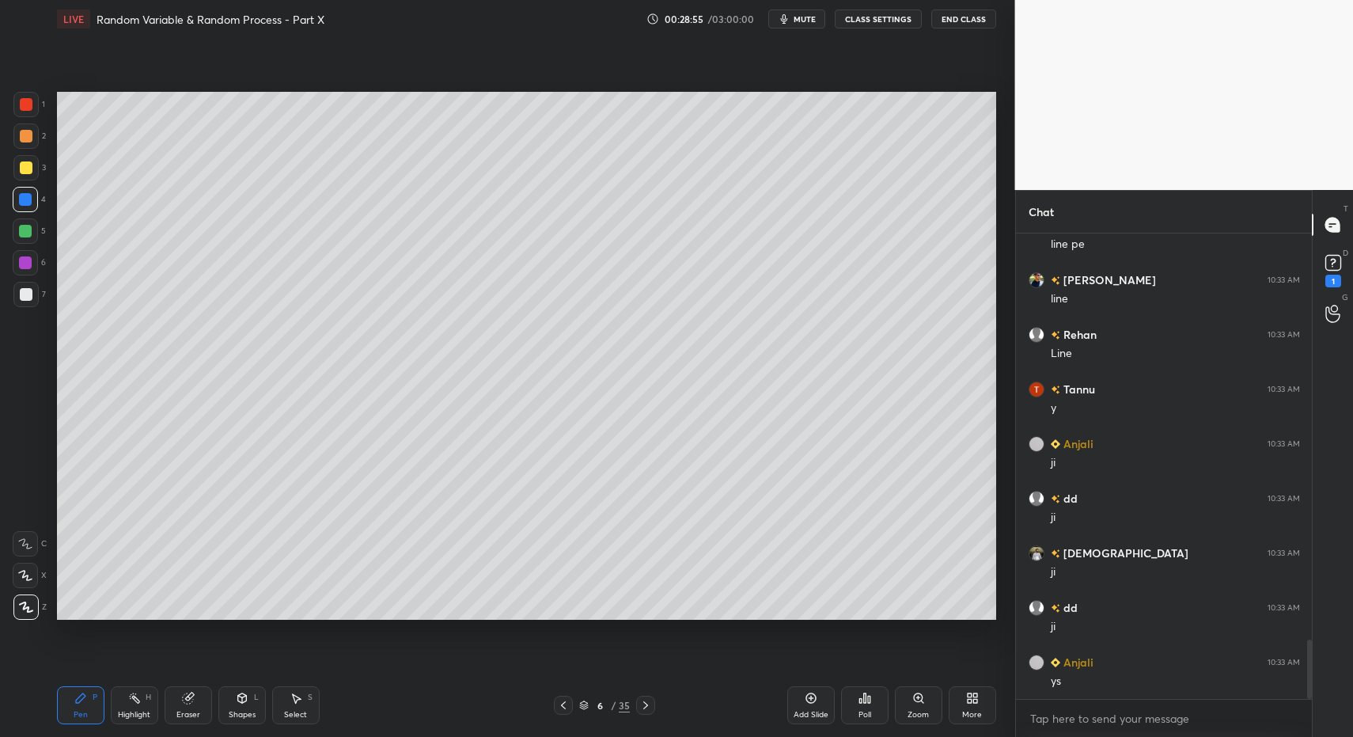
click at [28, 290] on div at bounding box center [25, 294] width 25 height 25
drag, startPoint x: 27, startPoint y: 286, endPoint x: 34, endPoint y: 374, distance: 88.9
click at [24, 294] on div at bounding box center [25, 294] width 25 height 25
drag, startPoint x: 74, startPoint y: 727, endPoint x: 79, endPoint y: 693, distance: 34.5
click at [72, 720] on div "Pen P Highlight H Eraser Shapes L Select S 6 / 35 Add Slide Poll Zoom More" at bounding box center [526, 704] width 939 height 63
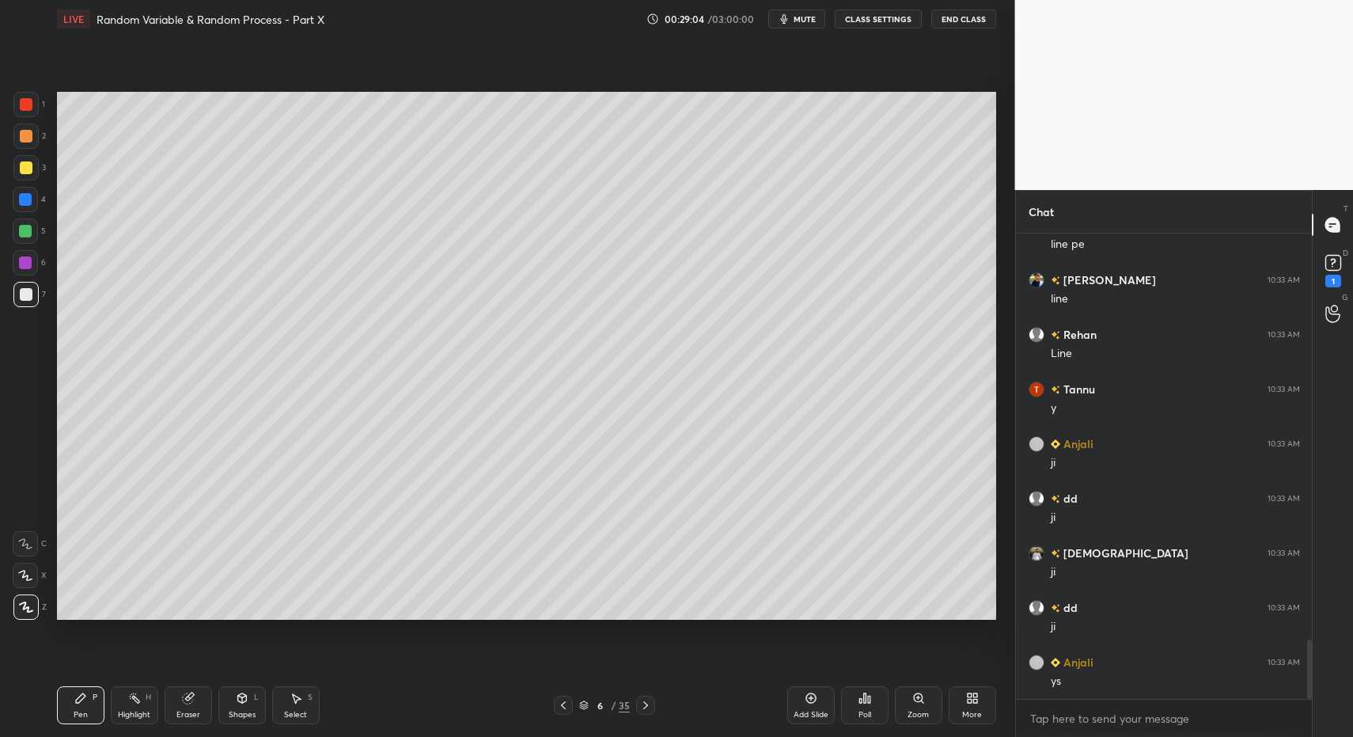
click at [564, 704] on icon at bounding box center [563, 705] width 13 height 13
drag, startPoint x: 295, startPoint y: 711, endPoint x: 290, endPoint y: 692, distance: 20.5
click at [293, 711] on div "Select" at bounding box center [295, 715] width 23 height 8
click at [294, 700] on icon at bounding box center [296, 698] width 13 height 13
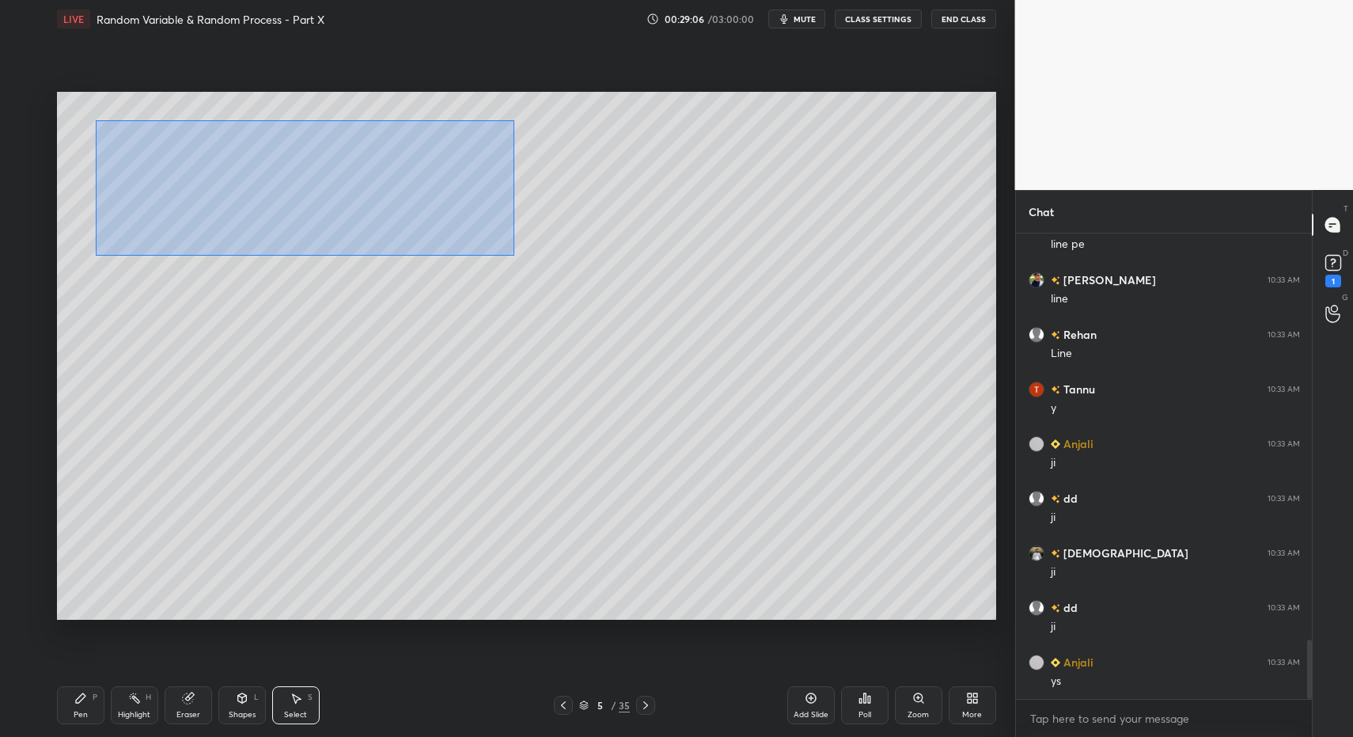
drag, startPoint x: 95, startPoint y: 120, endPoint x: 516, endPoint y: 251, distance: 440.7
click at [513, 256] on div "0 ° Undo Copy Paste here Duplicate Duplicate to new slide Delete" at bounding box center [526, 356] width 939 height 529
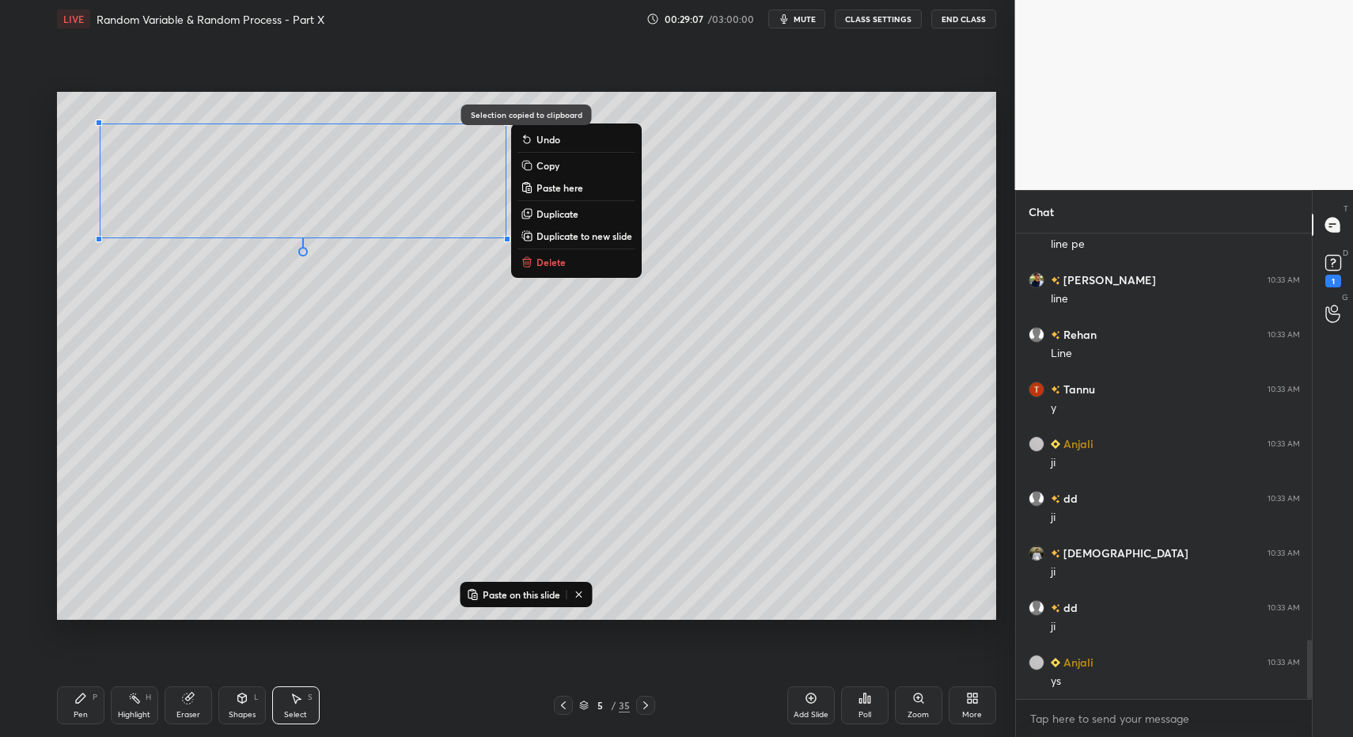
click at [642, 706] on icon at bounding box center [645, 705] width 13 height 13
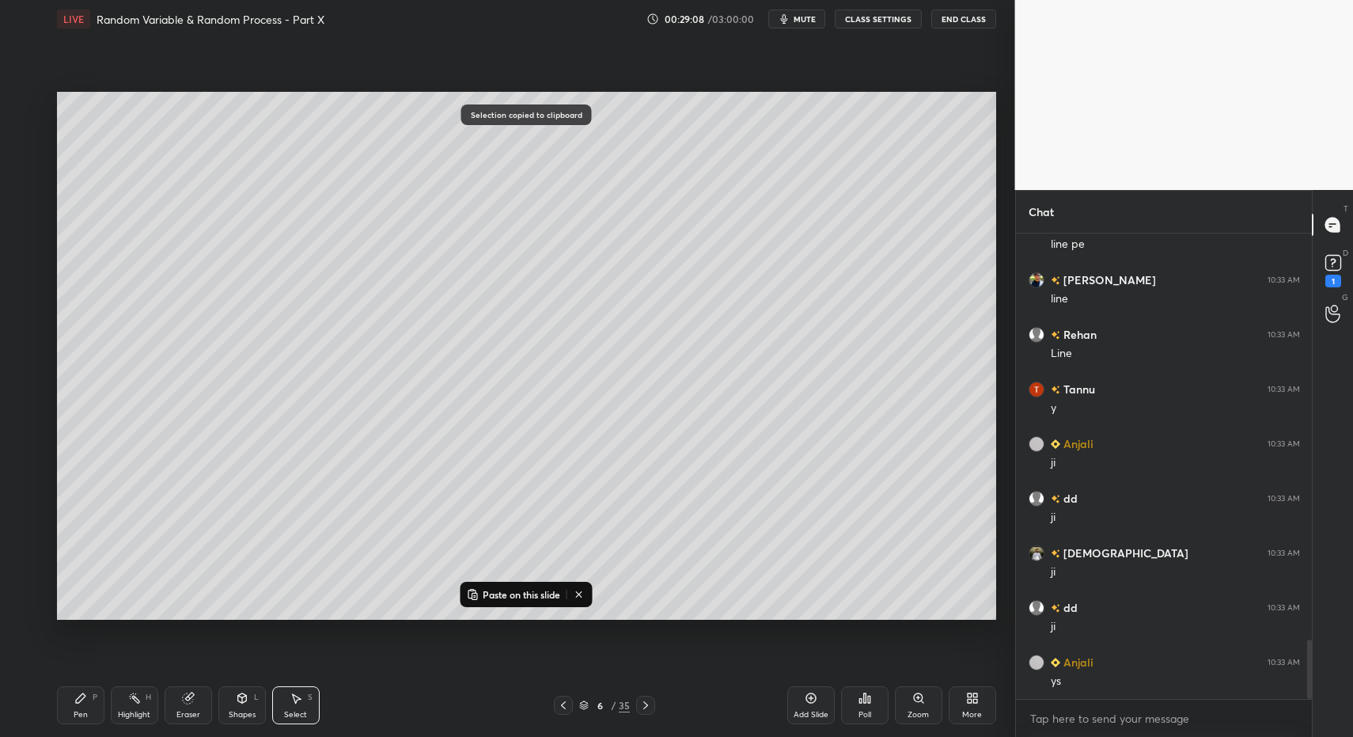
click at [816, 704] on div "Add Slide" at bounding box center [810, 705] width 47 height 38
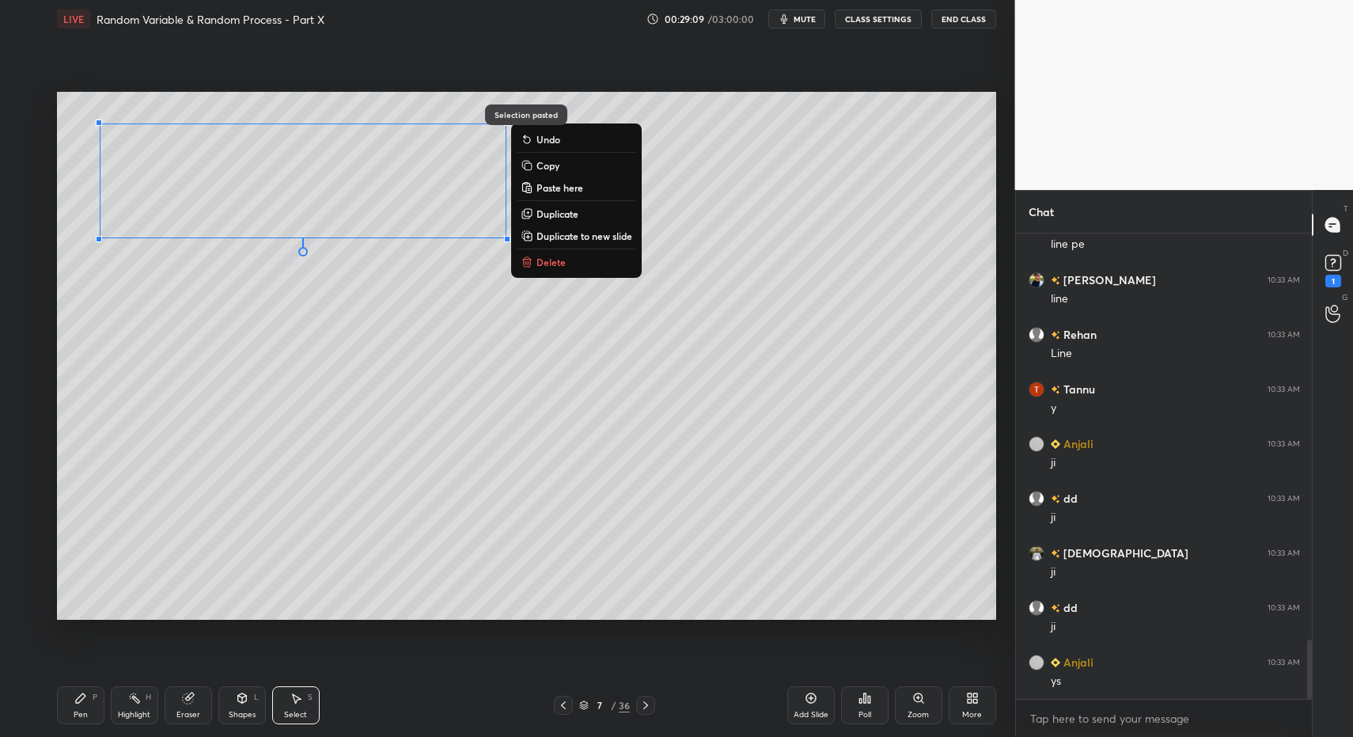
click at [77, 711] on div "Pen P" at bounding box center [80, 705] width 47 height 38
click at [85, 706] on div "Pen P" at bounding box center [80, 705] width 47 height 38
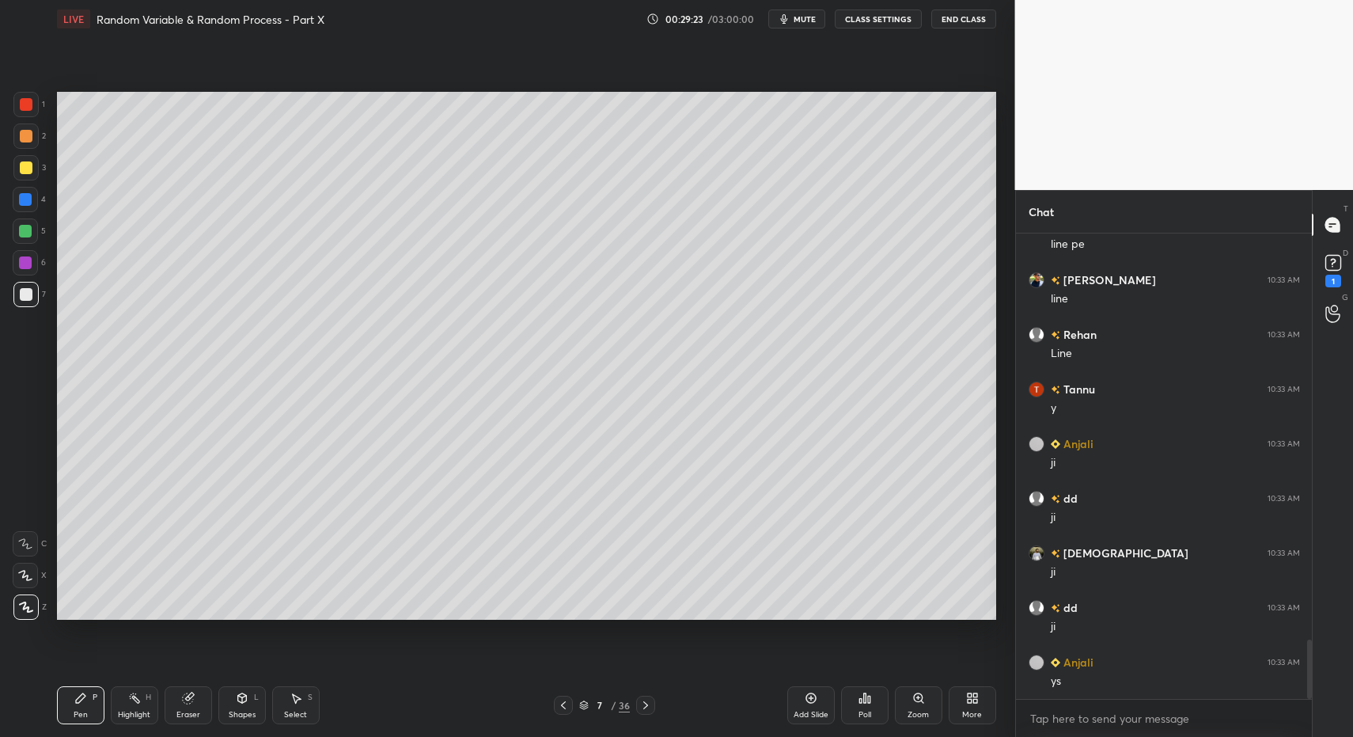
click at [59, 707] on div "Pen P" at bounding box center [80, 705] width 47 height 38
click at [32, 166] on div at bounding box center [25, 167] width 25 height 25
click at [29, 165] on div at bounding box center [26, 167] width 13 height 13
click at [28, 572] on icon at bounding box center [25, 575] width 14 height 11
drag, startPoint x: 26, startPoint y: 547, endPoint x: 51, endPoint y: 574, distance: 36.9
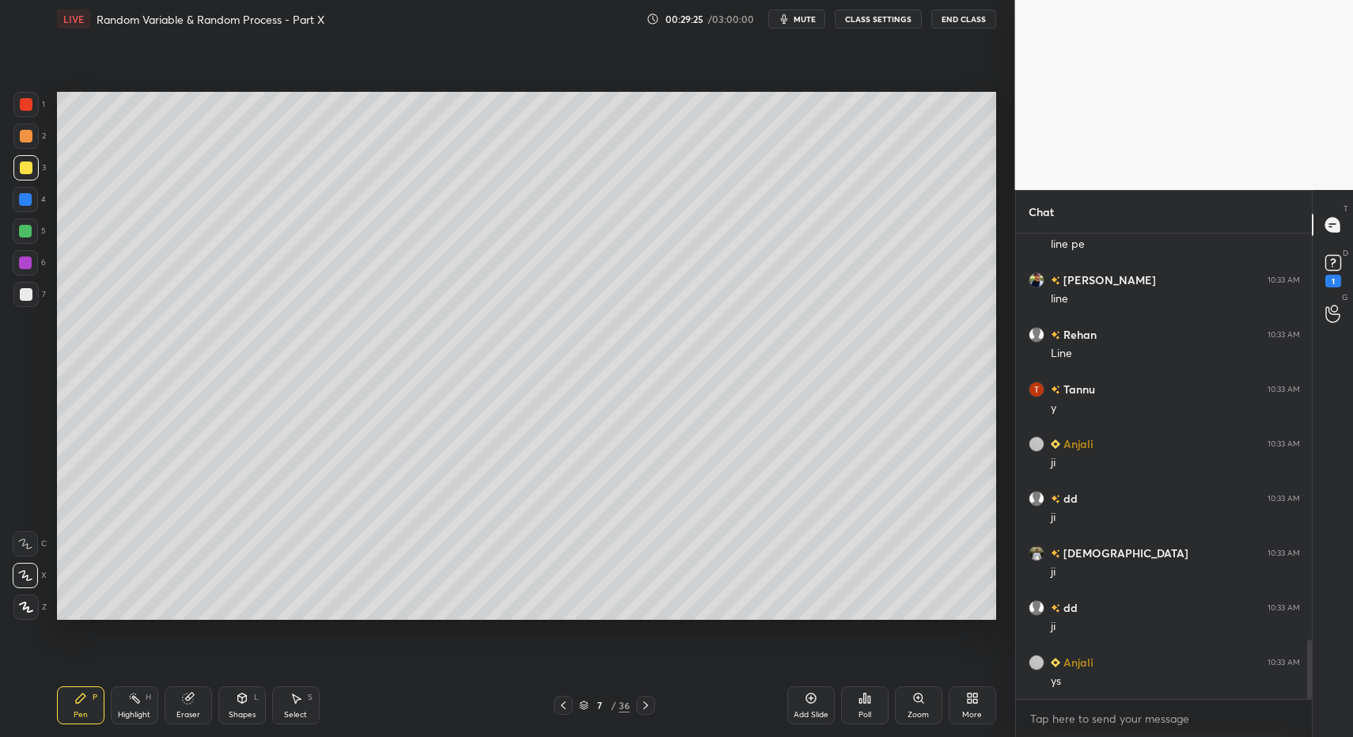
click at [26, 547] on icon at bounding box center [25, 543] width 13 height 9
click at [248, 714] on div "Shapes" at bounding box center [242, 715] width 27 height 8
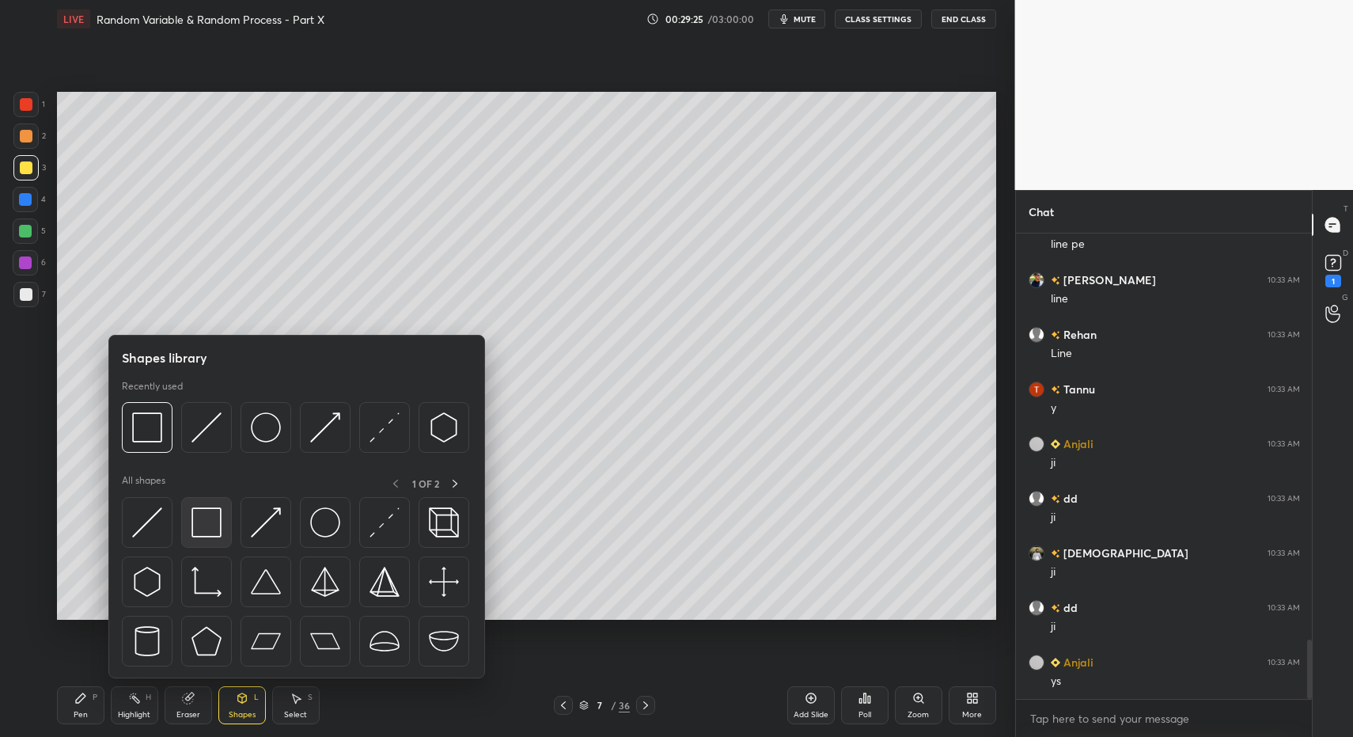
drag, startPoint x: 206, startPoint y: 548, endPoint x: 203, endPoint y: 508, distance: 39.7
click at [206, 548] on div at bounding box center [297, 586] width 350 height 178
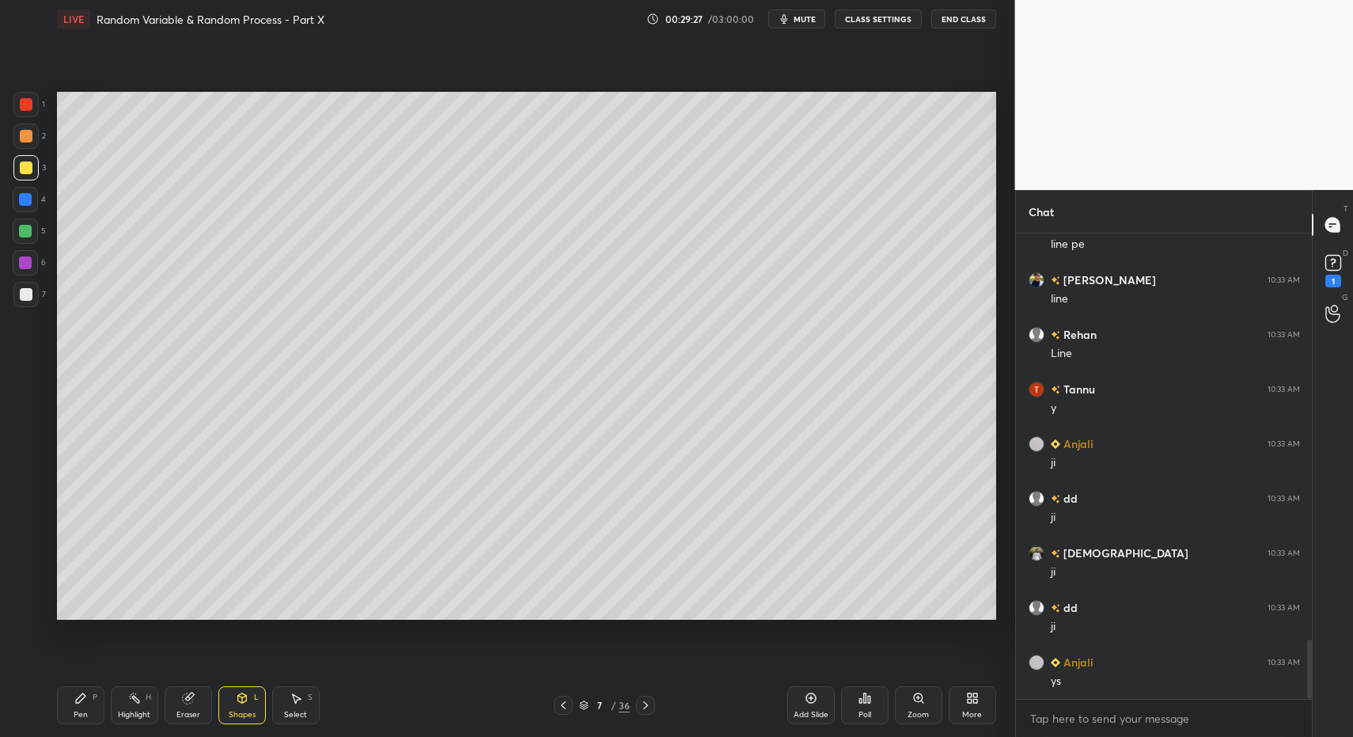
click at [562, 703] on icon at bounding box center [563, 705] width 13 height 13
click at [57, 706] on div "Pen P" at bounding box center [80, 705] width 47 height 38
click at [53, 704] on div "LIVE Random Variable & Random Process - Part X 00:29:28 / 03:00:00 mute CLASS S…" at bounding box center [527, 368] width 952 height 737
click at [27, 294] on div at bounding box center [26, 294] width 13 height 13
drag, startPoint x: 21, startPoint y: 292, endPoint x: 55, endPoint y: 369, distance: 84.4
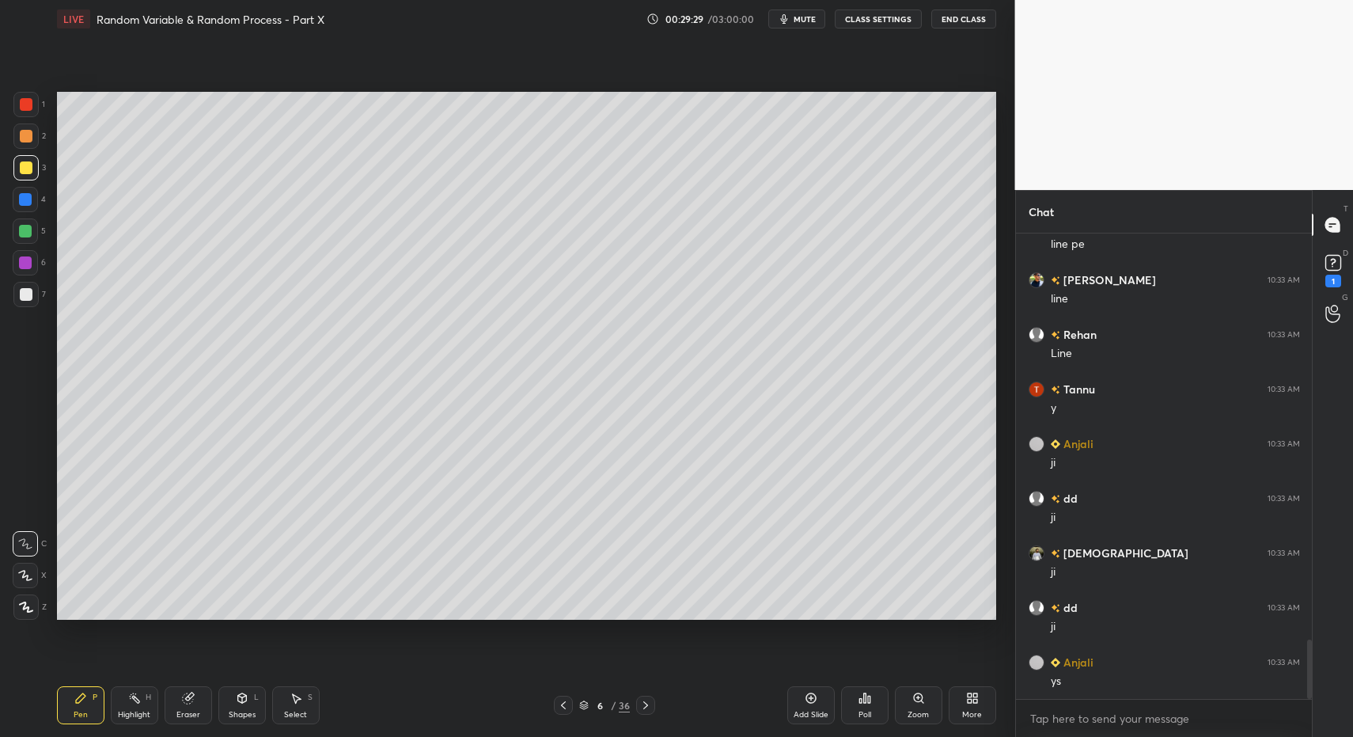
click at [21, 292] on div at bounding box center [26, 294] width 13 height 13
click at [224, 704] on div "Shapes L" at bounding box center [241, 705] width 47 height 38
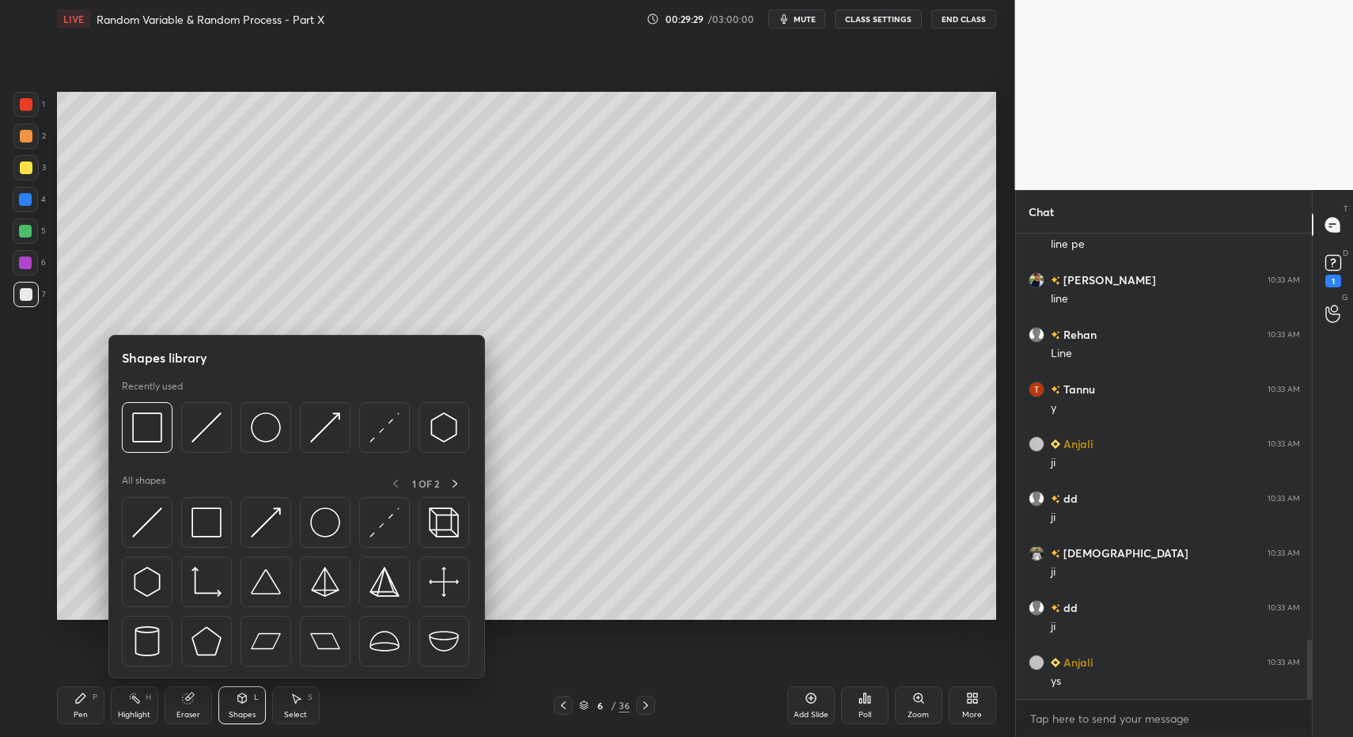
click at [252, 706] on div "Shapes L" at bounding box center [241, 705] width 47 height 38
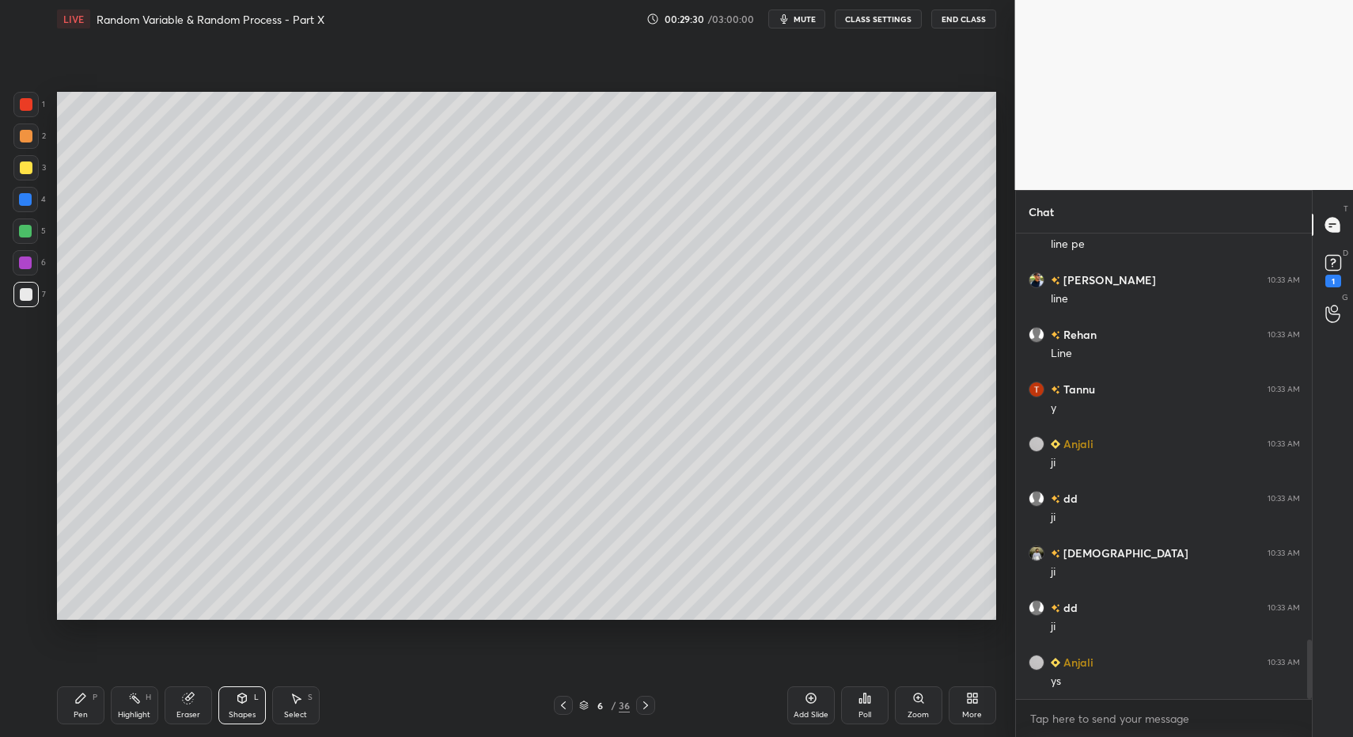
click at [248, 718] on div "Shapes" at bounding box center [242, 715] width 27 height 8
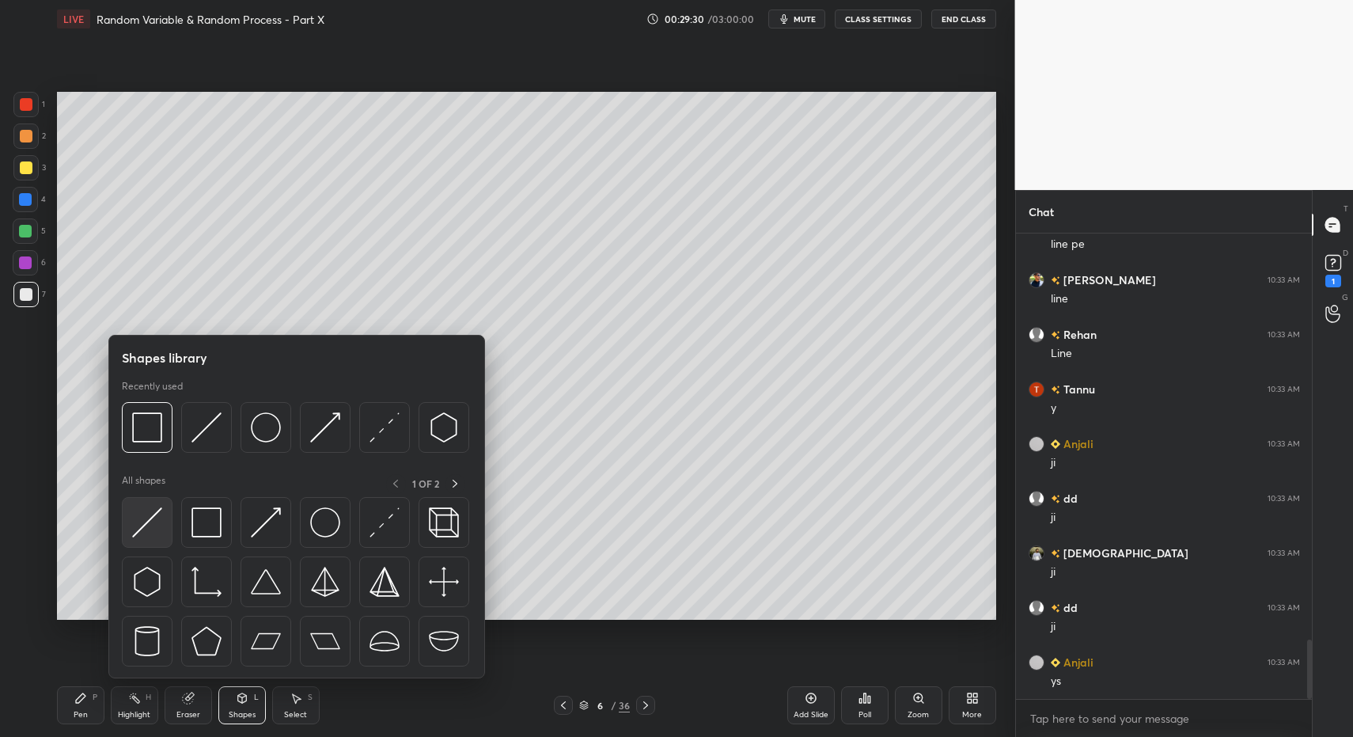
click at [141, 515] on img at bounding box center [147, 522] width 30 height 30
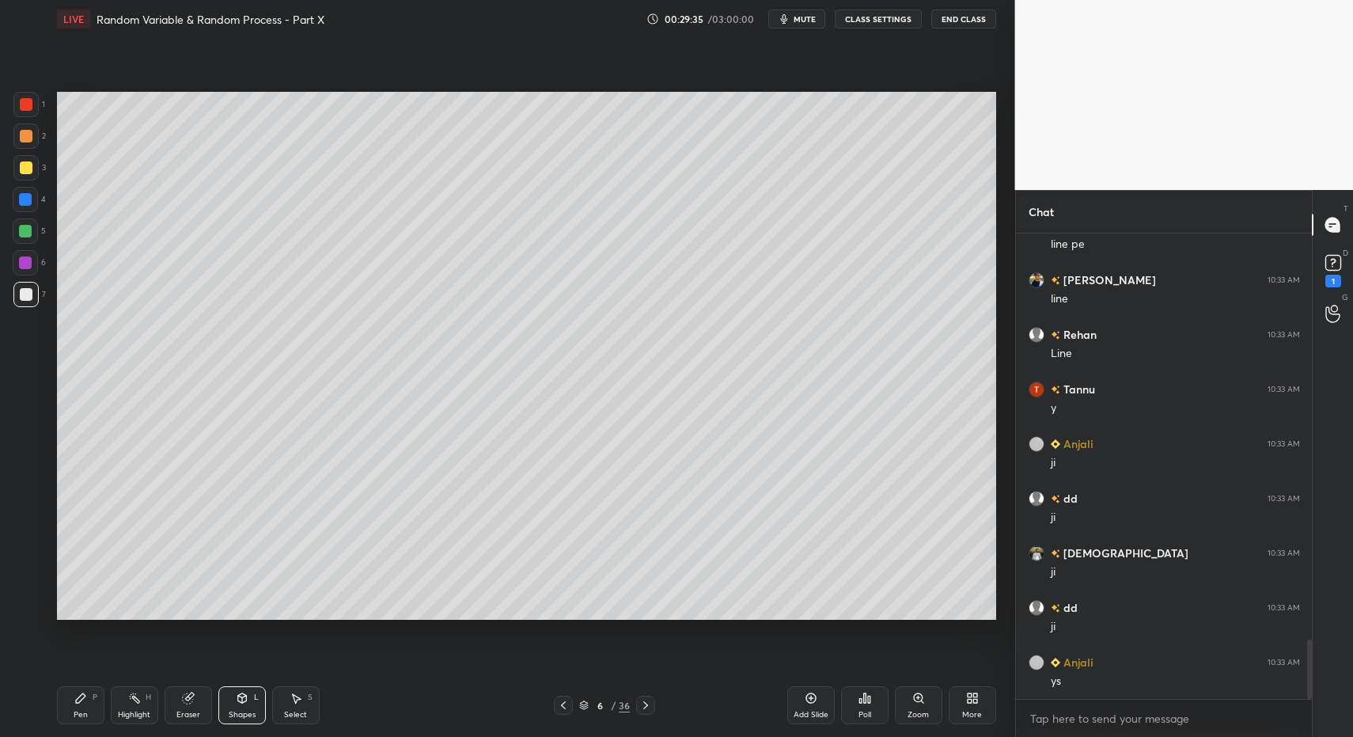
click at [42, 693] on div "1 2 3 4 5 6 7 C X Z C X Z E E Erase all H H LIVE Random Variable & Random Proce…" at bounding box center [501, 368] width 1002 height 737
click at [51, 692] on div "1 2 3 4 5 6 7 C X Z C X Z E E Erase all H H LIVE Random Variable & Random Proce…" at bounding box center [501, 368] width 1002 height 737
click at [76, 701] on icon at bounding box center [80, 697] width 9 height 9
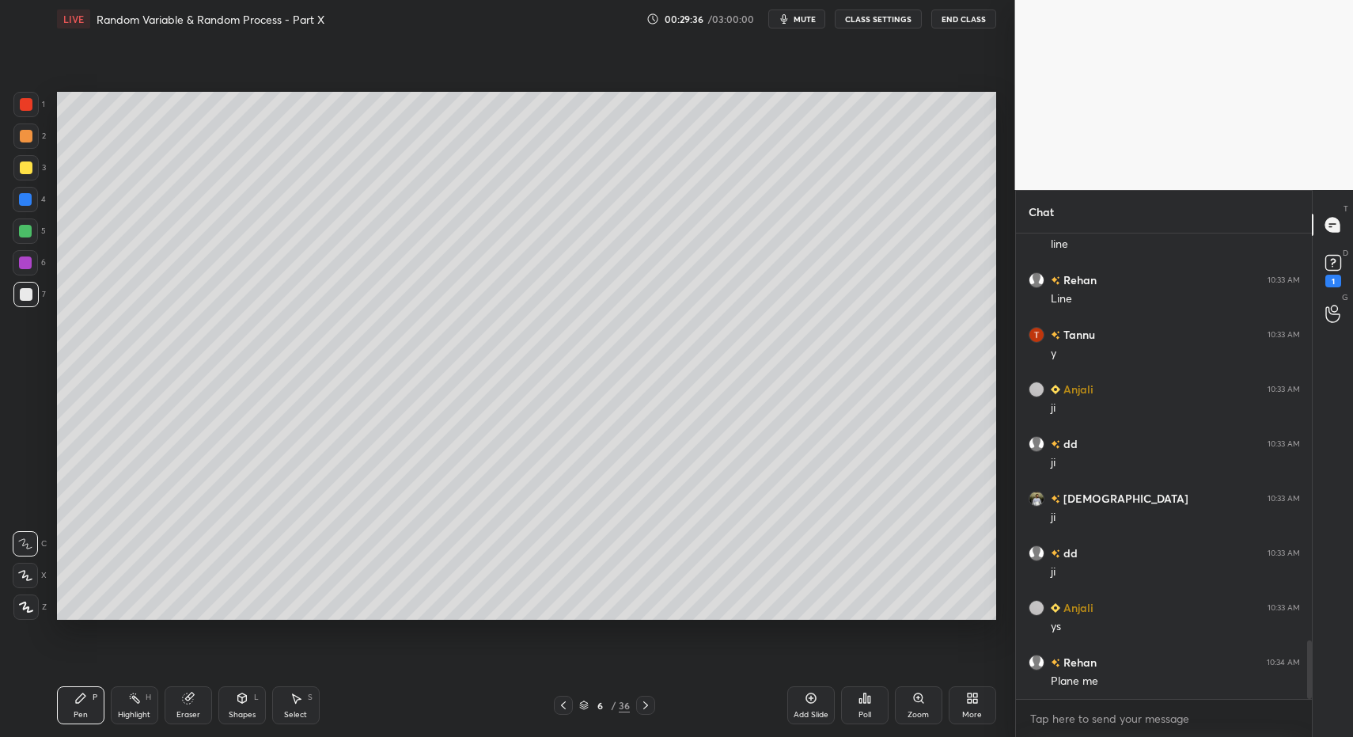
drag, startPoint x: 29, startPoint y: 601, endPoint x: 65, endPoint y: 658, distance: 67.9
click at [29, 601] on div at bounding box center [25, 606] width 25 height 25
click at [97, 706] on div "Pen P" at bounding box center [80, 705] width 47 height 38
click at [25, 127] on div at bounding box center [25, 135] width 25 height 25
drag, startPoint x: 30, startPoint y: 138, endPoint x: 51, endPoint y: 131, distance: 22.0
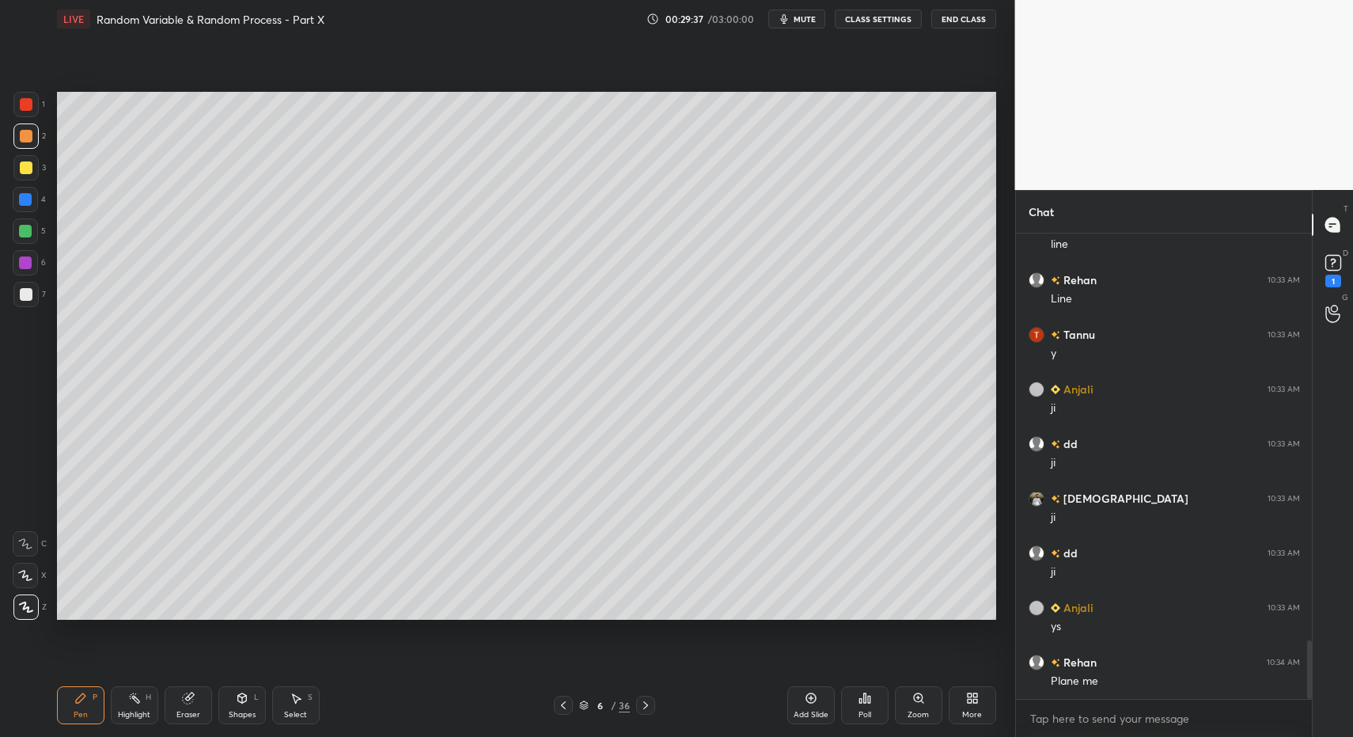
click at [30, 138] on div at bounding box center [26, 136] width 13 height 13
click at [118, 699] on div "Highlight H" at bounding box center [134, 705] width 47 height 38
drag, startPoint x: 118, startPoint y: 699, endPoint x: 124, endPoint y: 692, distance: 9.5
click at [118, 699] on div "Highlight H" at bounding box center [134, 705] width 47 height 38
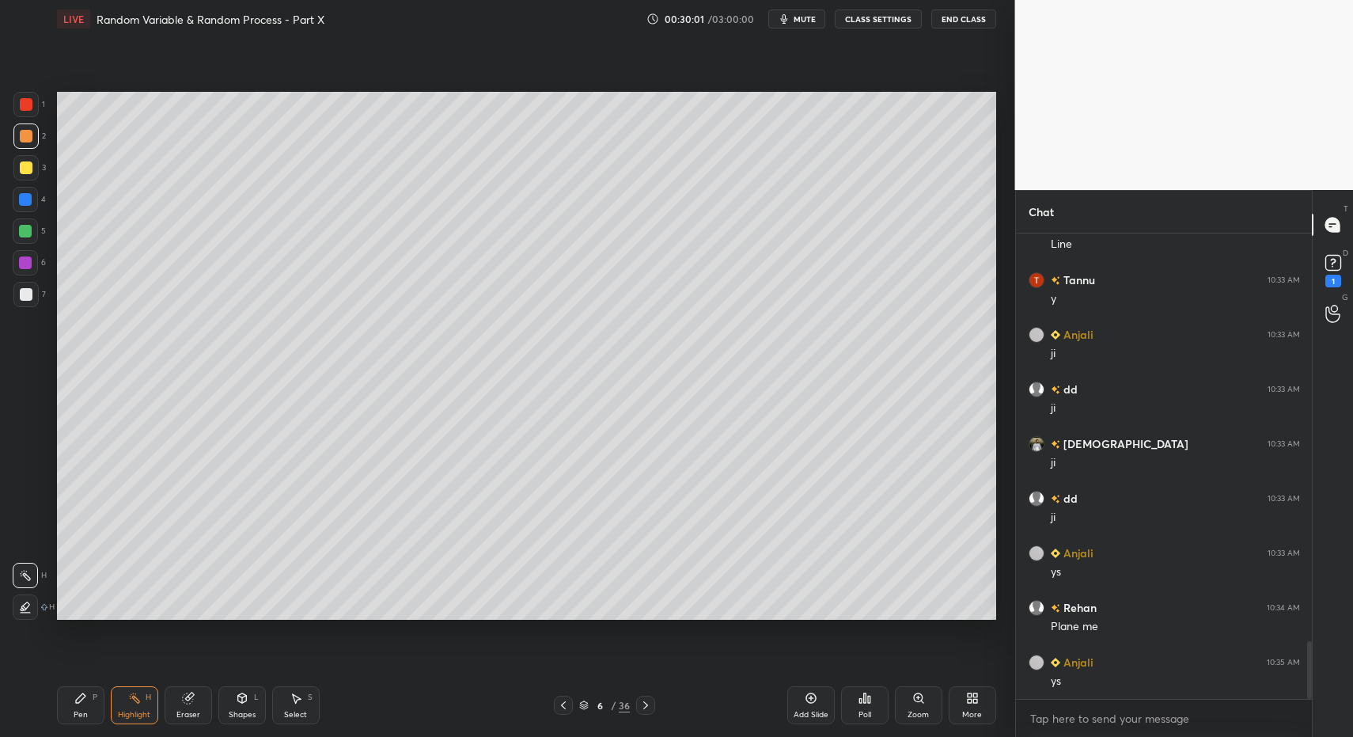
click at [26, 230] on div at bounding box center [25, 231] width 13 height 13
click at [21, 226] on div at bounding box center [25, 231] width 13 height 13
click at [62, 706] on div "Pen P" at bounding box center [80, 705] width 47 height 38
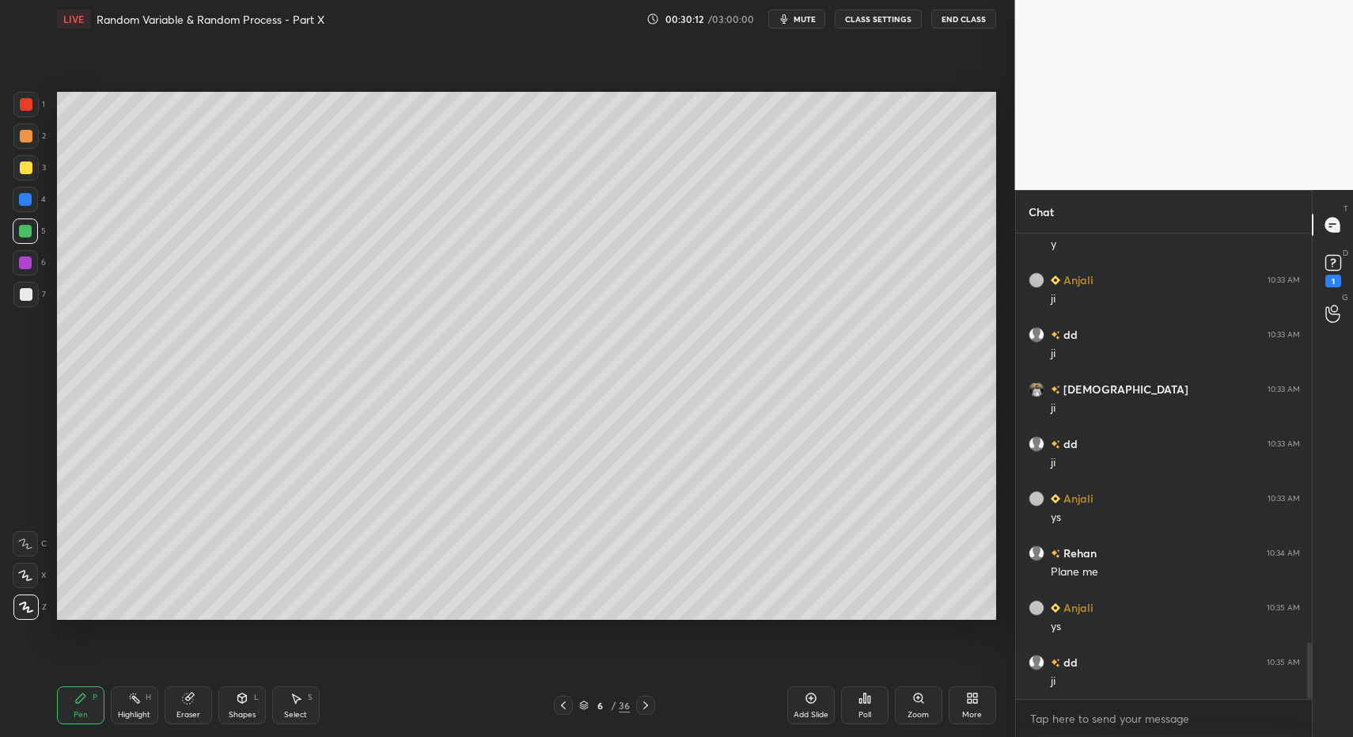
click at [10, 549] on div "1 2 3 4 5 6 7 C X Z C X Z E E Erase all H H" at bounding box center [25, 356] width 51 height 529
click at [18, 540] on icon at bounding box center [25, 543] width 14 height 11
click at [241, 714] on div "Shapes" at bounding box center [242, 715] width 27 height 8
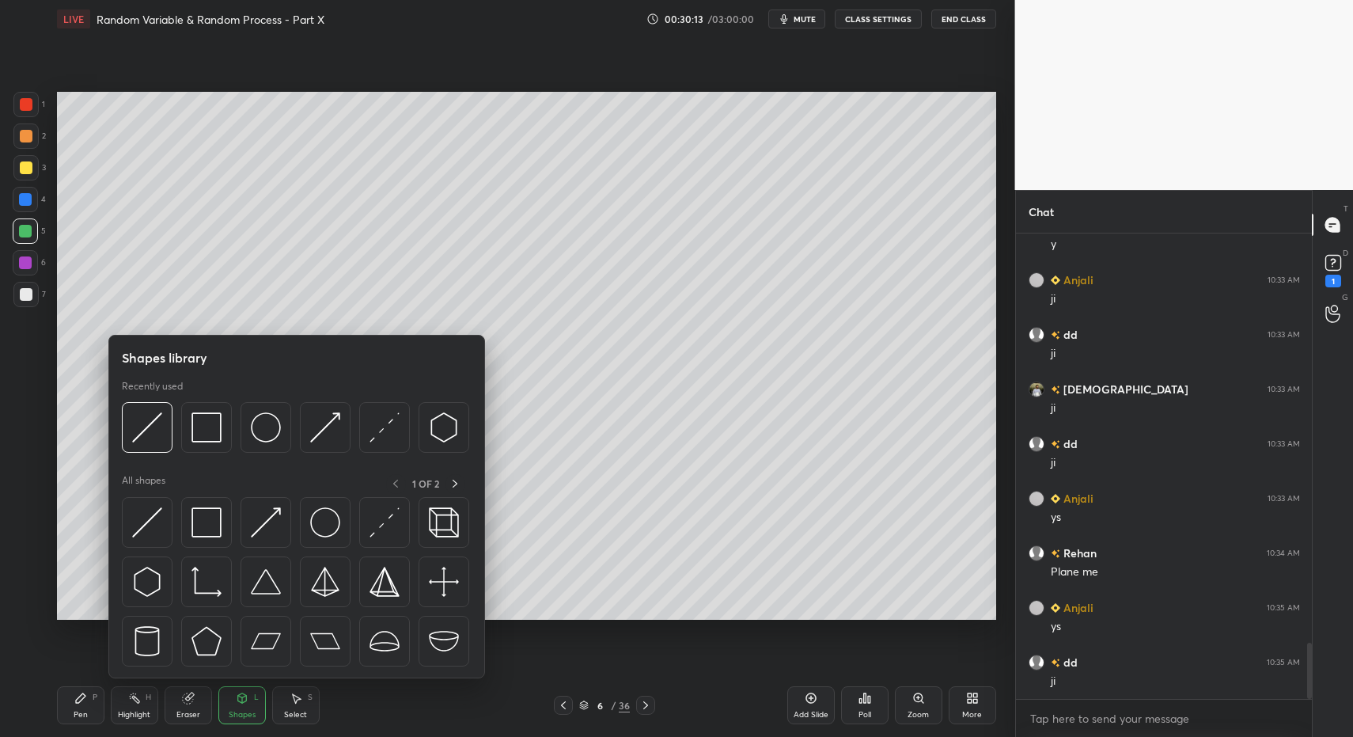
click at [353, 432] on div at bounding box center [295, 431] width 347 height 59
click at [369, 425] on img at bounding box center [384, 427] width 30 height 30
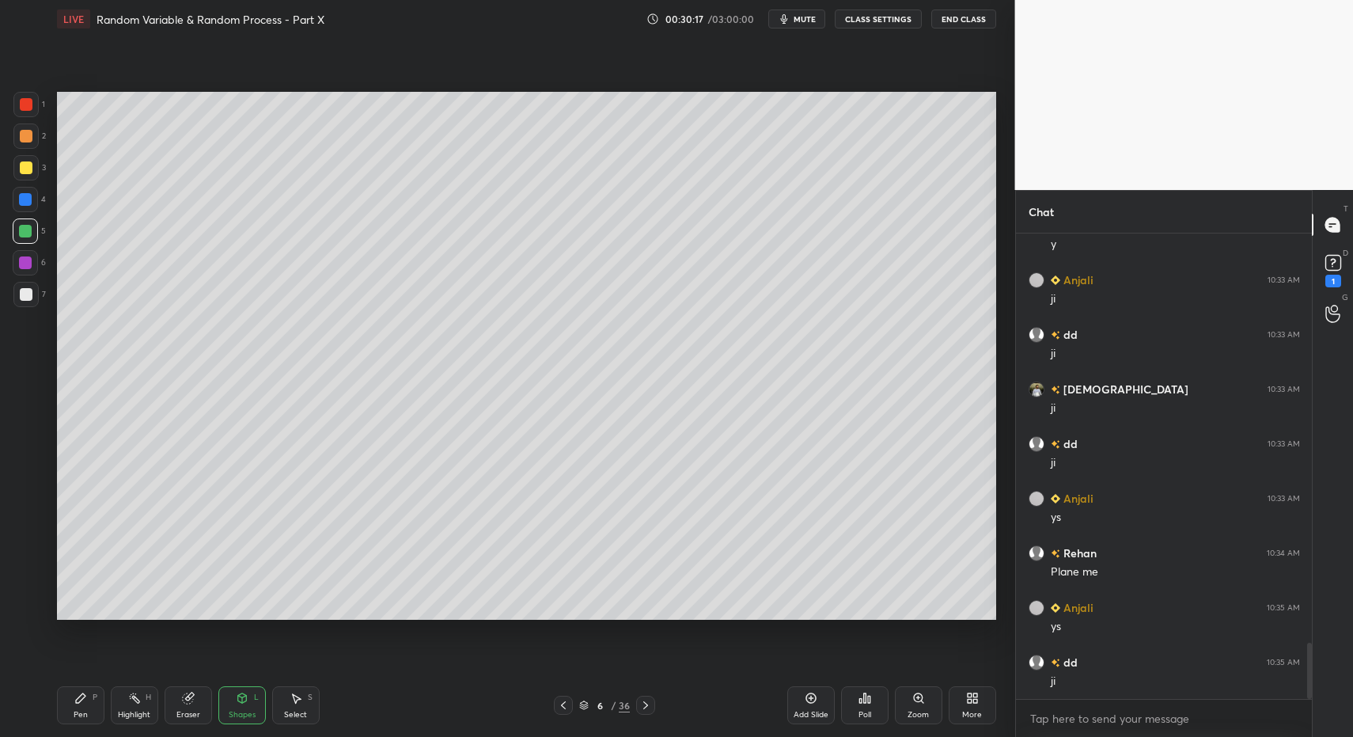
click at [66, 699] on div "Pen P" at bounding box center [80, 705] width 47 height 38
drag, startPoint x: 66, startPoint y: 707, endPoint x: 66, endPoint y: 697, distance: 9.5
click at [69, 707] on div "Pen P" at bounding box center [80, 705] width 47 height 38
click at [25, 604] on icon at bounding box center [26, 606] width 13 height 9
drag, startPoint x: 25, startPoint y: 604, endPoint x: 32, endPoint y: 595, distance: 11.9
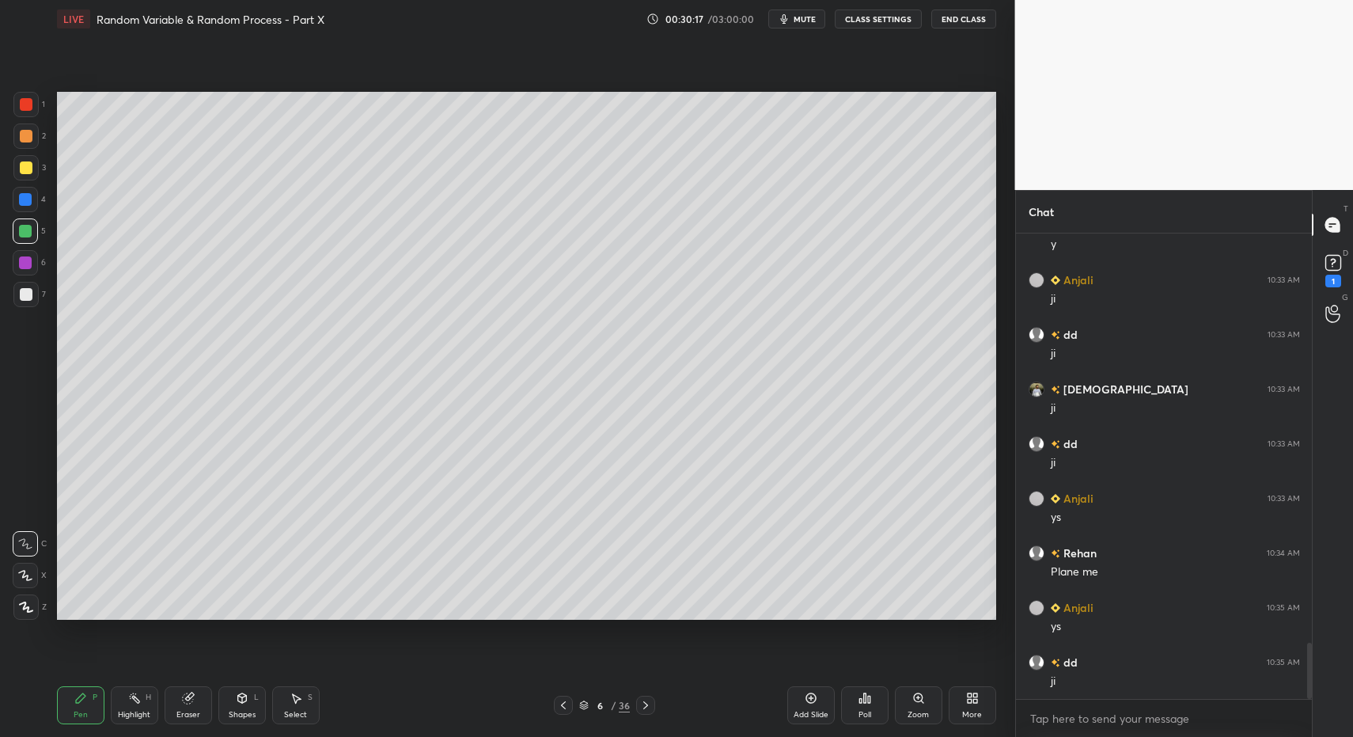
click at [25, 604] on icon at bounding box center [26, 606] width 13 height 9
click at [290, 700] on icon at bounding box center [296, 698] width 13 height 13
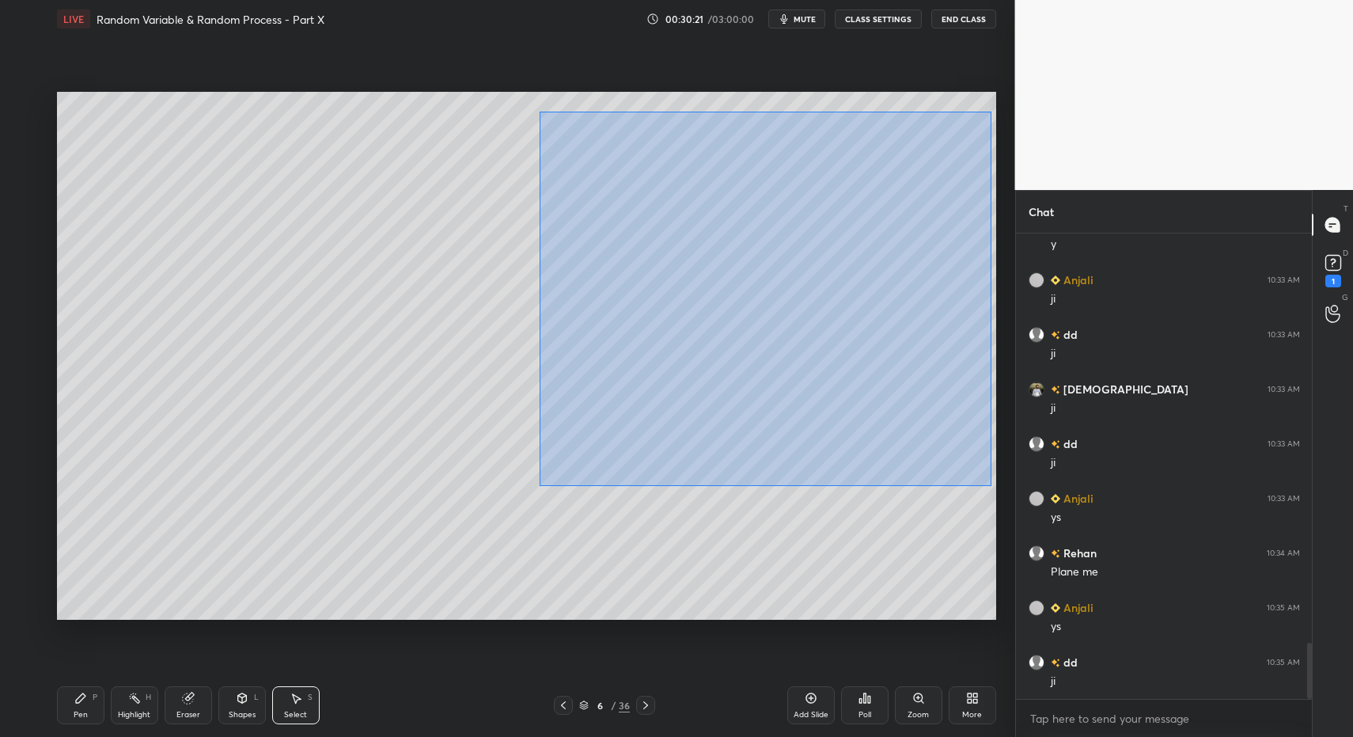
drag, startPoint x: 541, startPoint y: 116, endPoint x: 990, endPoint y: 479, distance: 576.7
click at [995, 483] on div "0 ° Undo Copy Paste here Duplicate Duplicate to new slide Delete" at bounding box center [526, 356] width 939 height 529
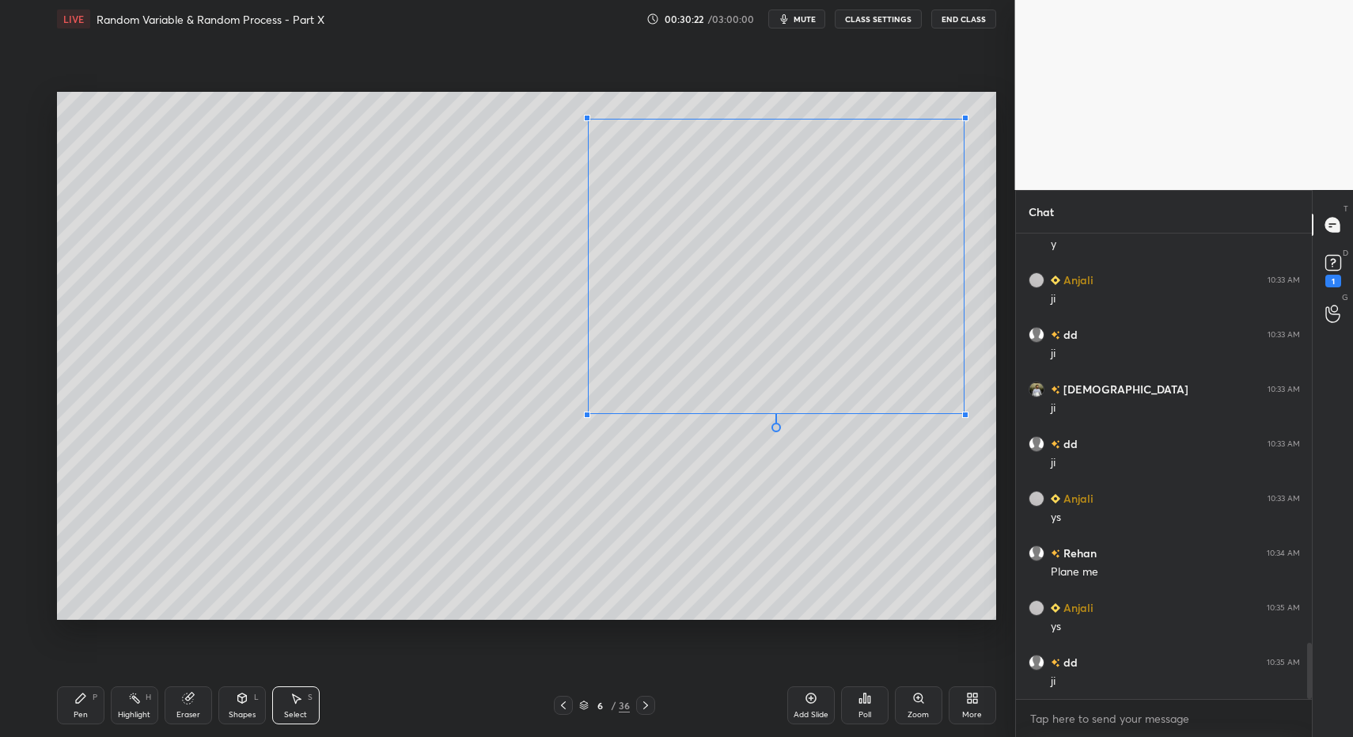
drag, startPoint x: 562, startPoint y: 444, endPoint x: 594, endPoint y: 406, distance: 49.9
click at [590, 411] on div at bounding box center [587, 414] width 6 height 6
drag, startPoint x: 631, startPoint y: 391, endPoint x: 639, endPoint y: 430, distance: 39.6
click at [645, 431] on div "0 ° Undo Copy Paste here Duplicate Duplicate to new slide Delete" at bounding box center [526, 356] width 939 height 529
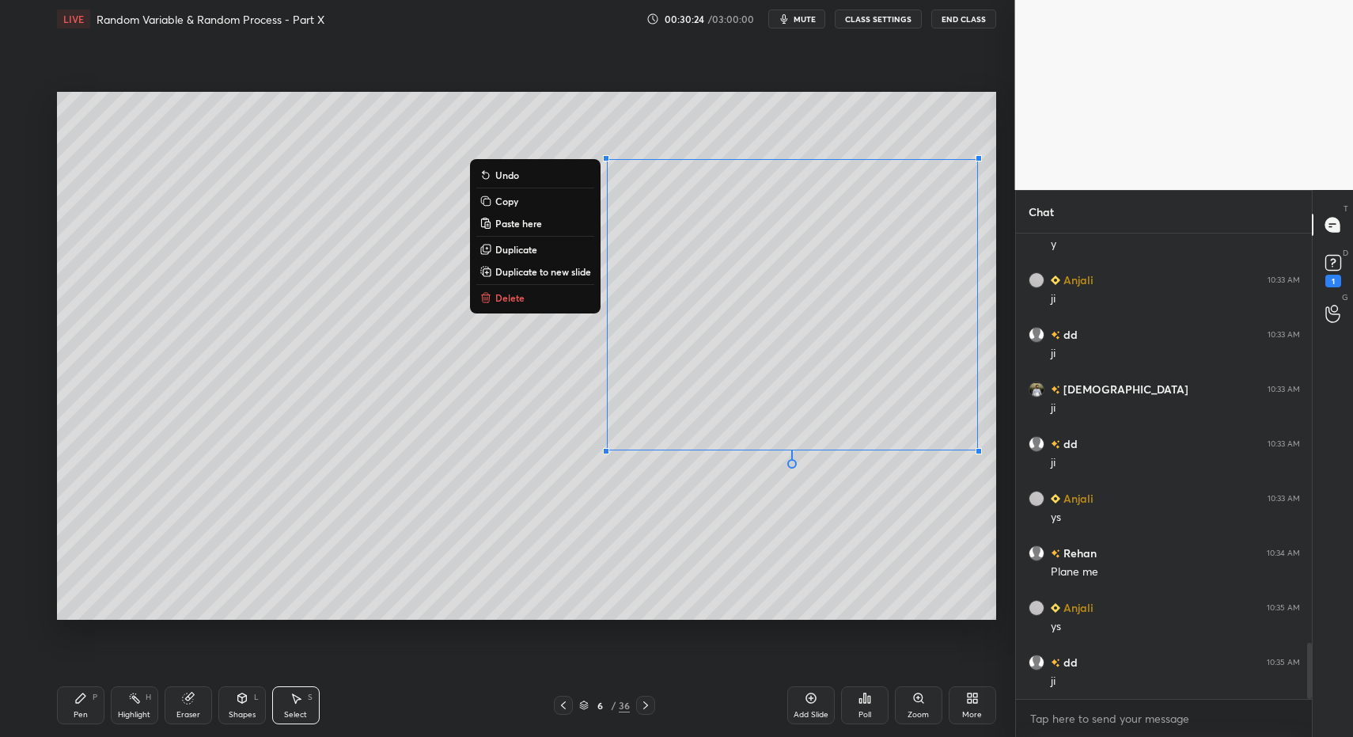
click at [67, 703] on div "Pen P" at bounding box center [80, 705] width 47 height 38
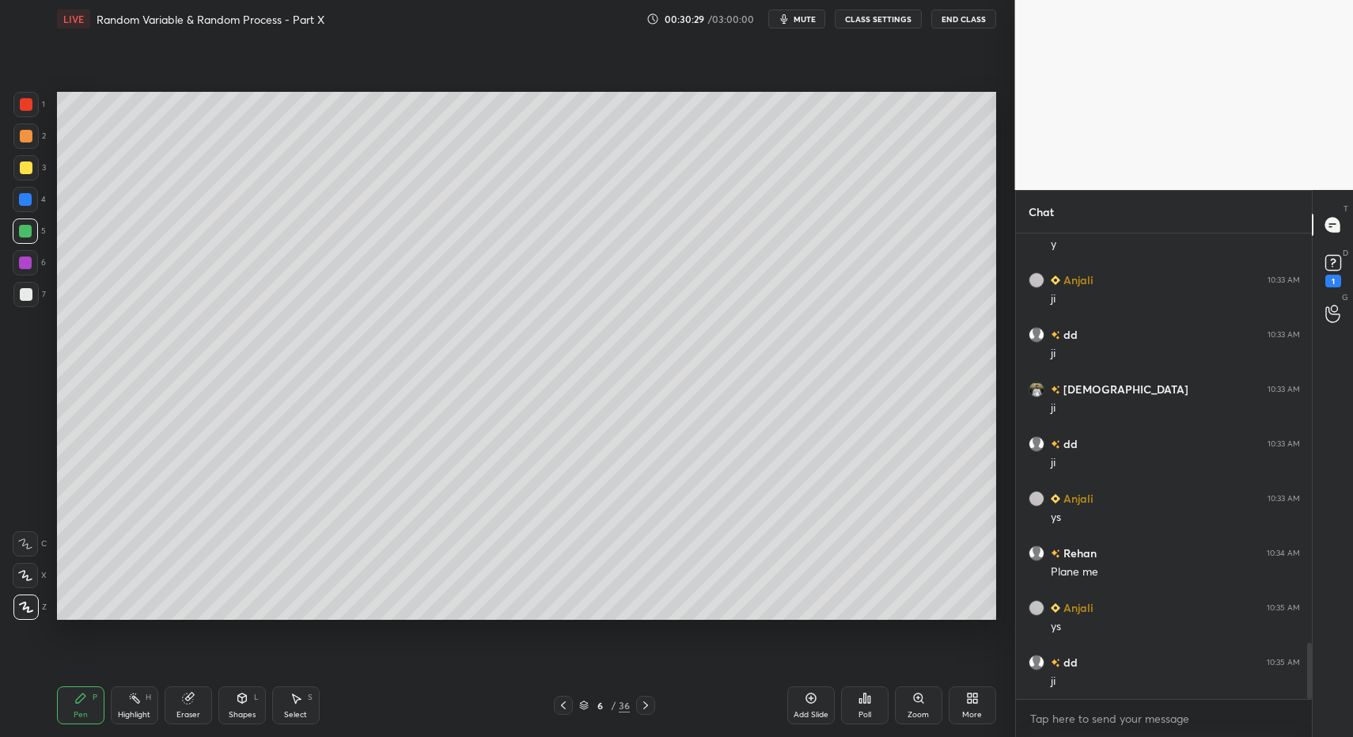
click at [29, 103] on div at bounding box center [26, 104] width 13 height 13
drag, startPoint x: 29, startPoint y: 103, endPoint x: 46, endPoint y: 130, distance: 31.6
click at [17, 105] on div at bounding box center [25, 104] width 25 height 25
click at [28, 260] on div at bounding box center [25, 262] width 13 height 13
click at [29, 142] on div at bounding box center [25, 135] width 25 height 25
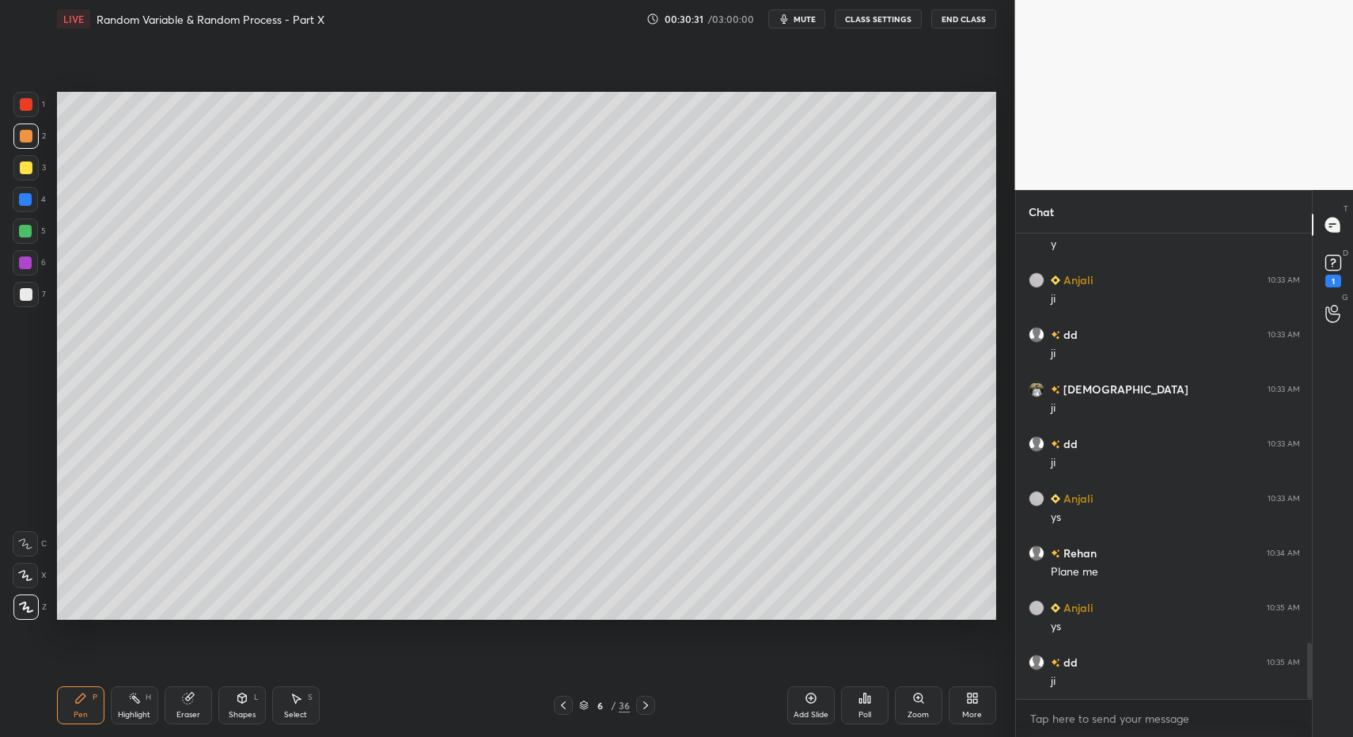
click at [27, 176] on div at bounding box center [25, 167] width 25 height 25
click at [29, 142] on div at bounding box center [25, 135] width 25 height 25
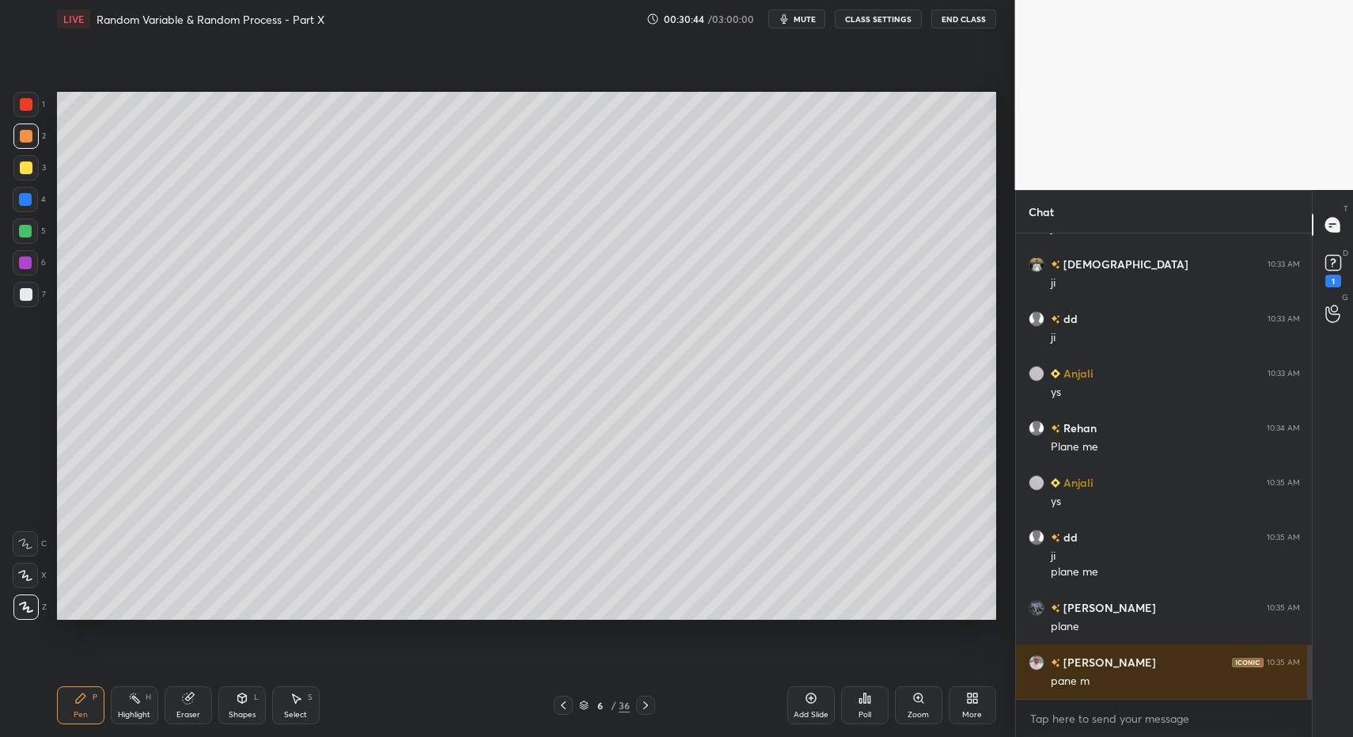
scroll to position [3538, 0]
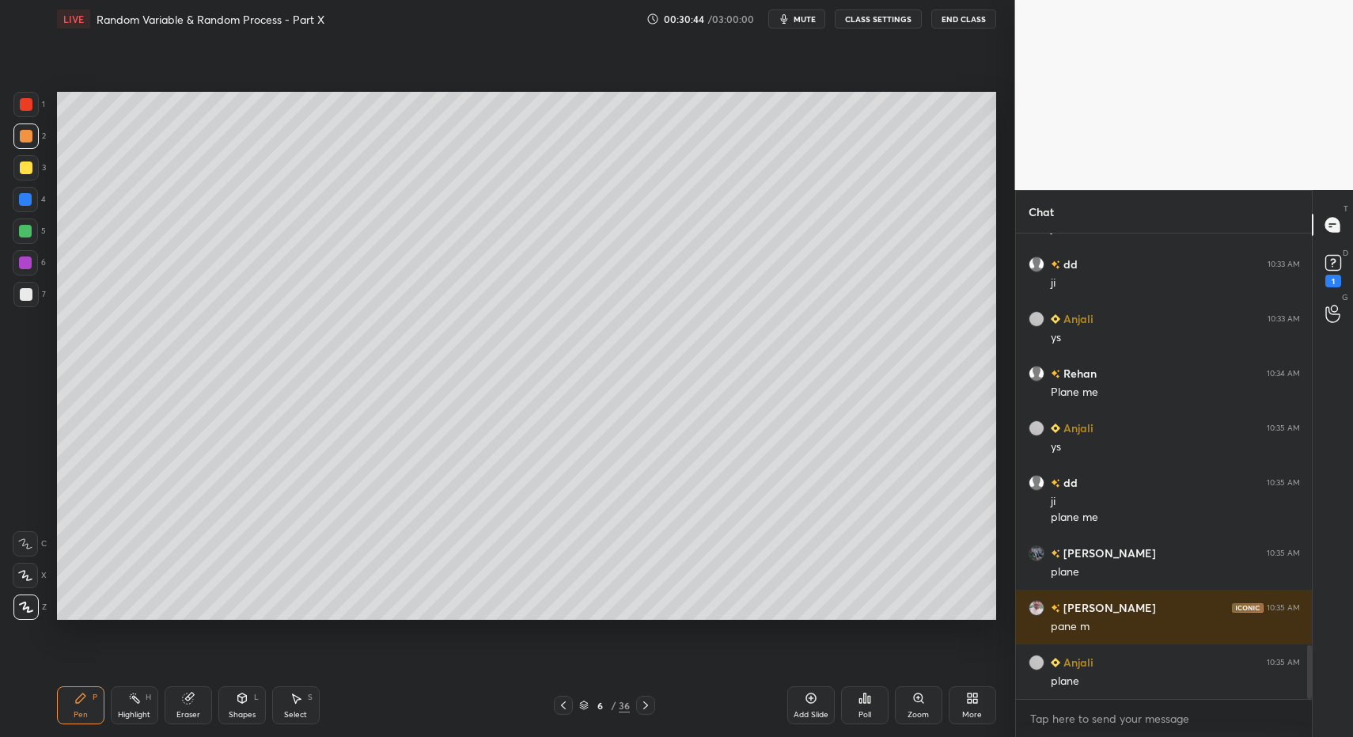
click at [59, 714] on div "Pen P" at bounding box center [80, 705] width 47 height 38
drag, startPoint x: 67, startPoint y: 715, endPoint x: 152, endPoint y: 634, distance: 117.5
click at [66, 711] on div "Pen P" at bounding box center [80, 705] width 47 height 38
click at [35, 294] on div "7" at bounding box center [29, 294] width 32 height 25
click at [32, 612] on icon at bounding box center [26, 606] width 14 height 11
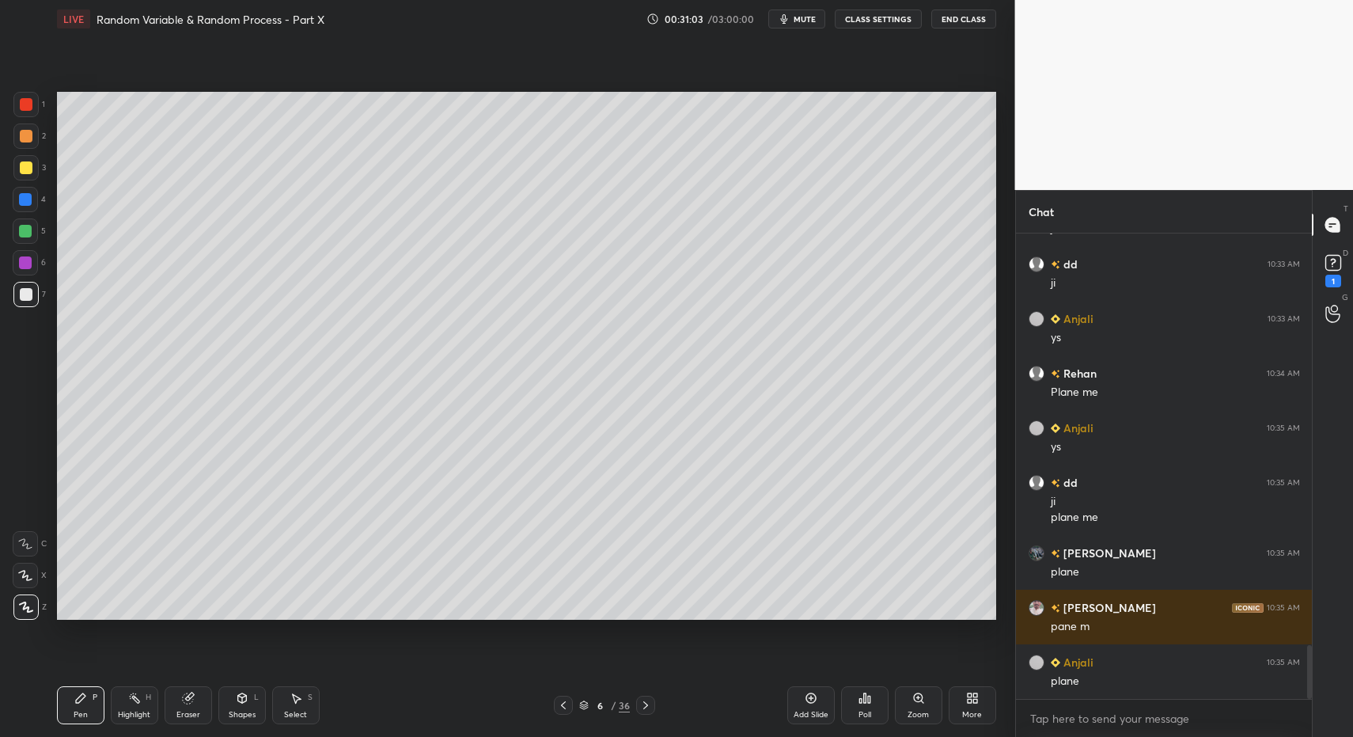
click at [28, 138] on div at bounding box center [26, 136] width 13 height 13
click at [104, 712] on div "Pen P Highlight H Eraser Shapes L Select S" at bounding box center [240, 705] width 366 height 38
click at [120, 703] on div "Highlight H" at bounding box center [134, 705] width 47 height 38
drag, startPoint x: 120, startPoint y: 704, endPoint x: 158, endPoint y: 634, distance: 80.0
click at [120, 704] on div "Highlight H" at bounding box center [134, 705] width 47 height 38
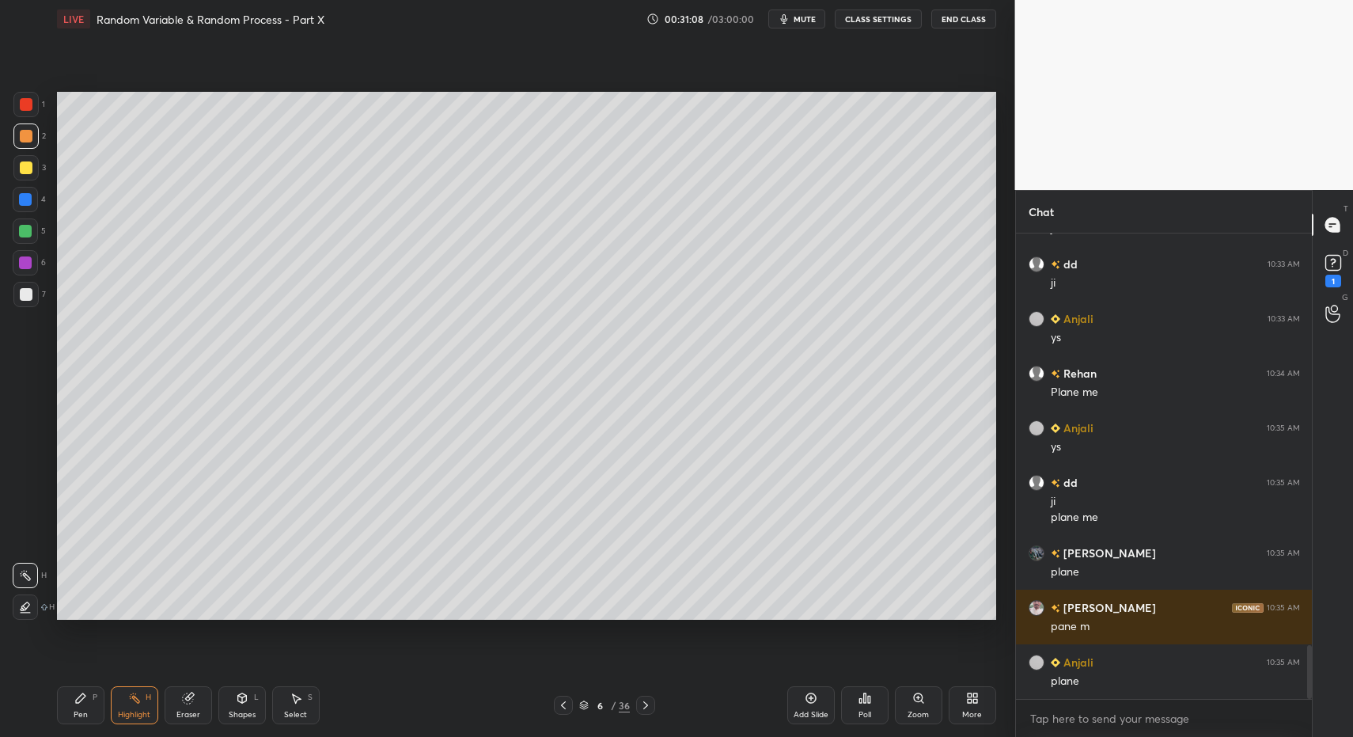
click at [80, 711] on div "Pen" at bounding box center [81, 715] width 14 height 8
click at [81, 703] on div "Pen P" at bounding box center [80, 705] width 47 height 38
click at [32, 229] on div at bounding box center [25, 230] width 25 height 25
click at [32, 238] on div at bounding box center [25, 230] width 25 height 25
drag, startPoint x: 15, startPoint y: 574, endPoint x: 44, endPoint y: 579, distance: 29.7
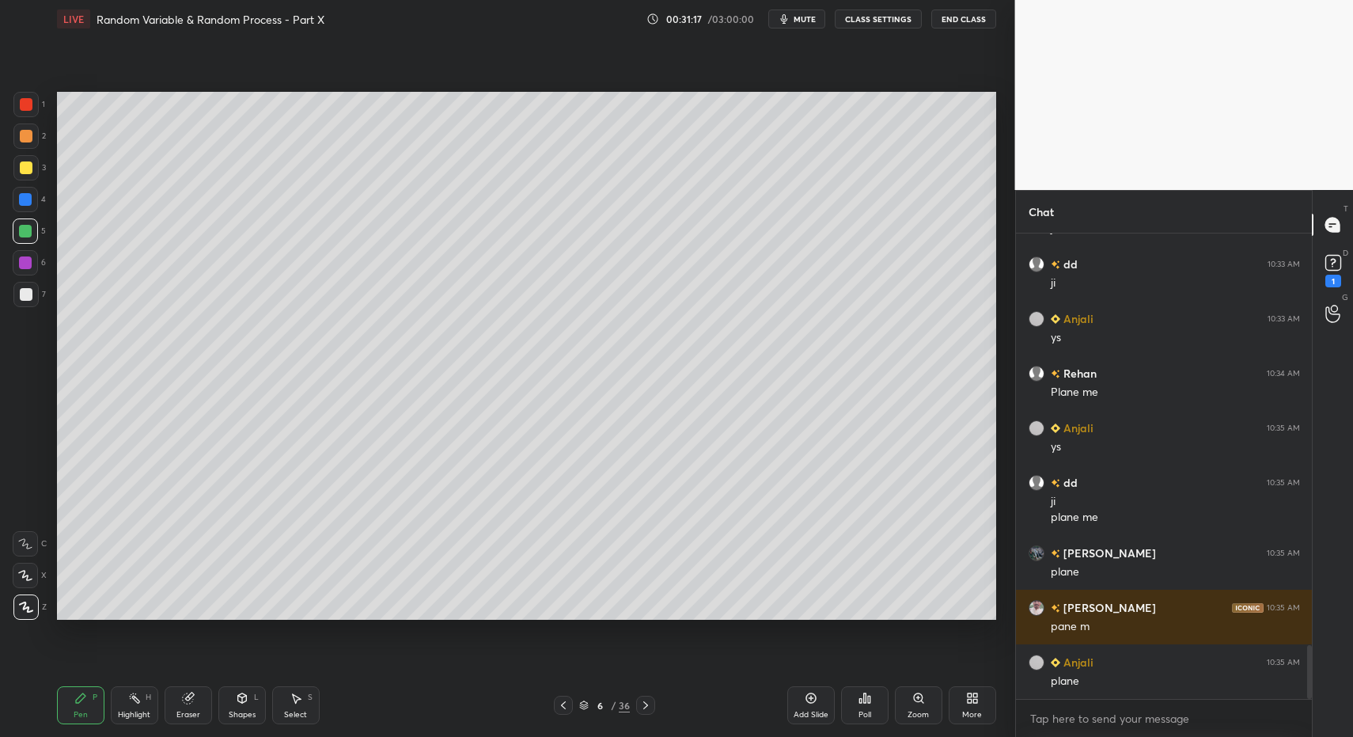
click at [15, 574] on div at bounding box center [25, 575] width 25 height 25
click at [256, 697] on div "L" at bounding box center [256, 697] width 5 height 8
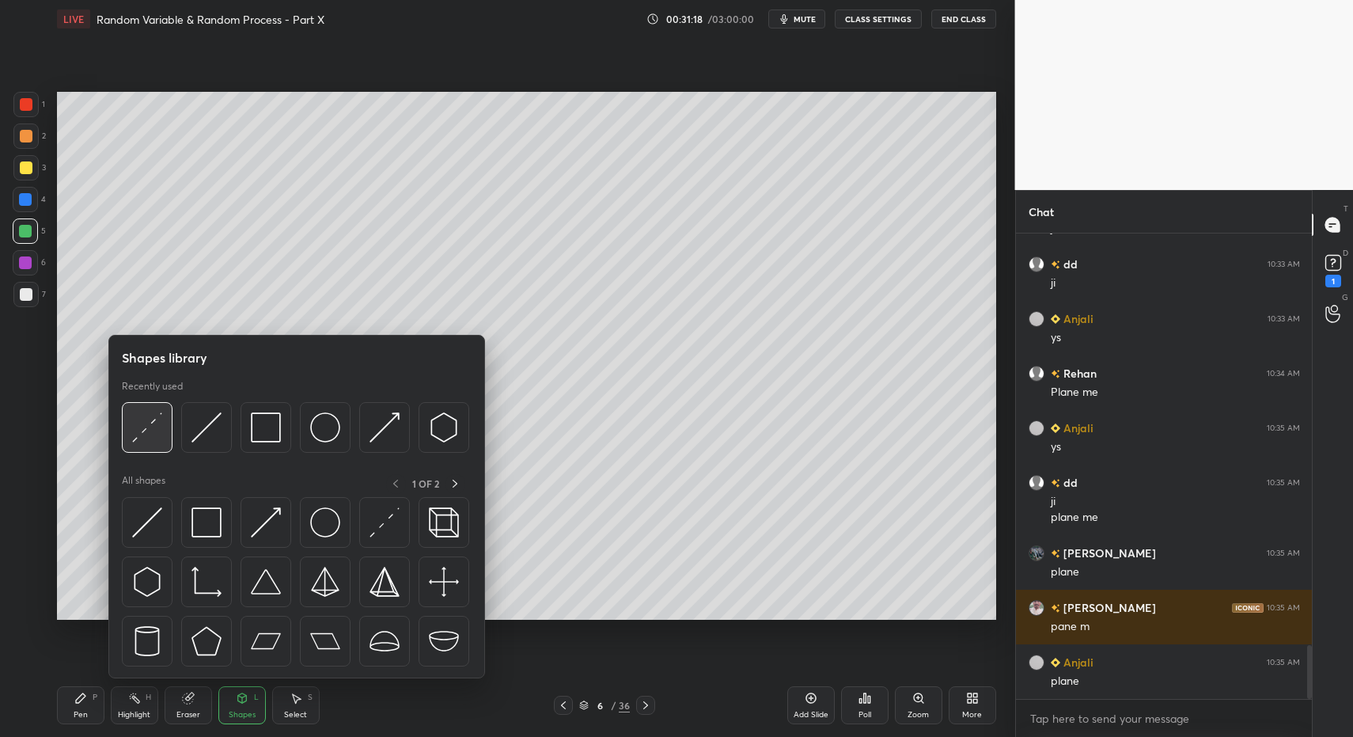
click at [150, 445] on div at bounding box center [147, 427] width 51 height 51
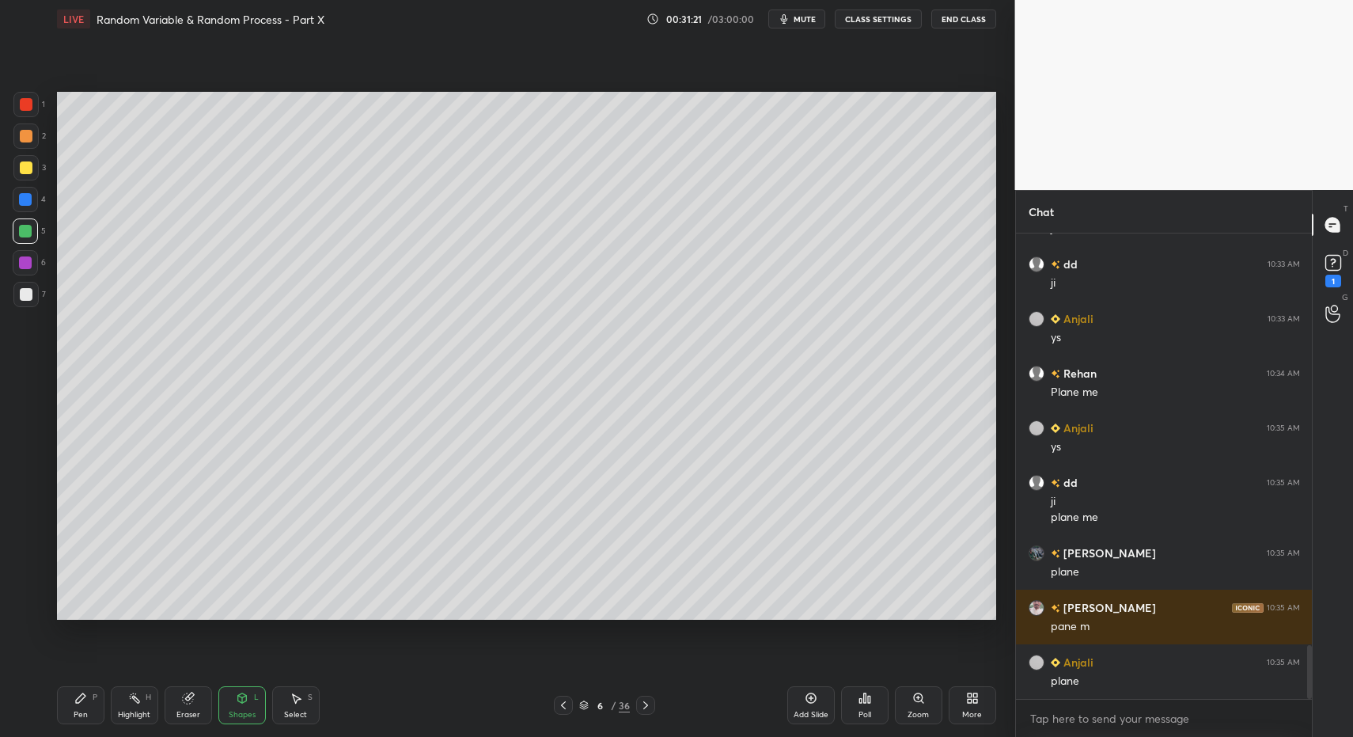
click at [98, 710] on div "Pen P" at bounding box center [80, 705] width 47 height 38
click at [89, 711] on div "Pen P" at bounding box center [80, 705] width 47 height 38
click at [74, 707] on div "Pen P" at bounding box center [80, 705] width 47 height 38
click at [27, 135] on div at bounding box center [26, 136] width 13 height 13
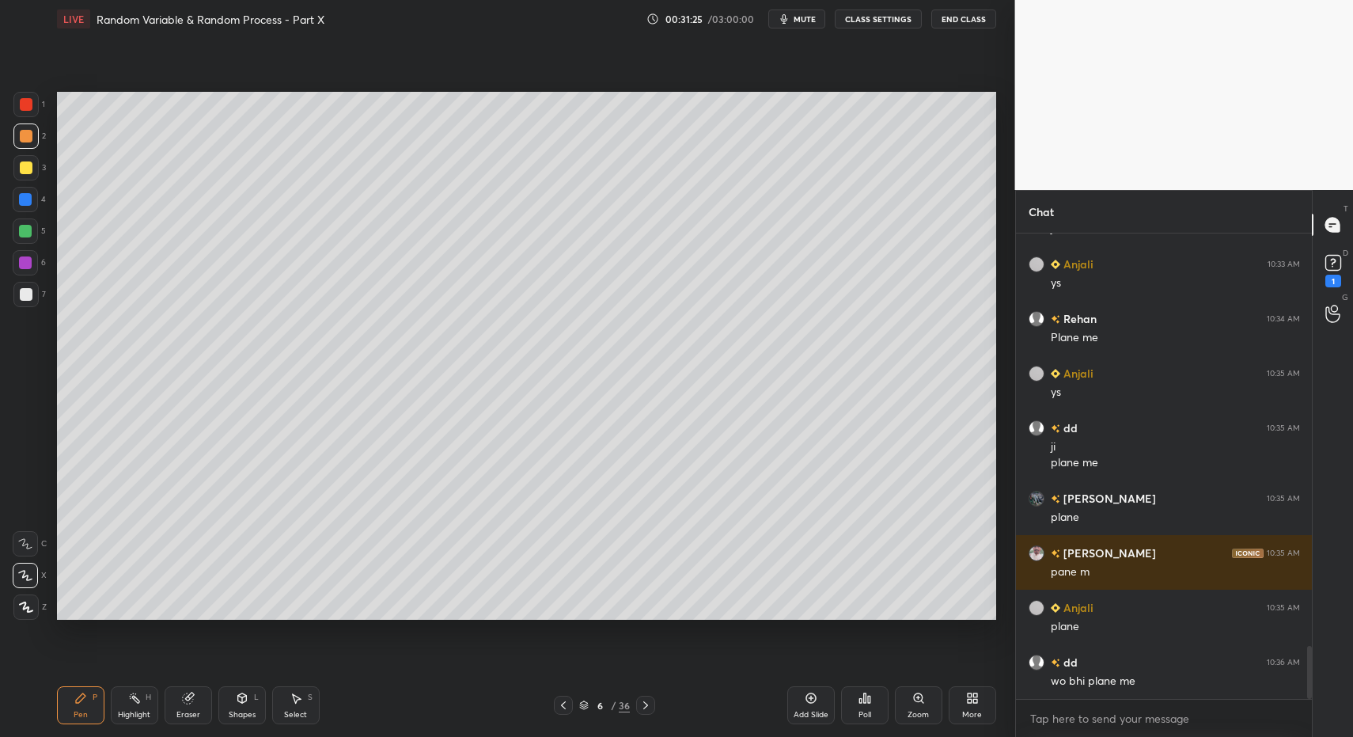
click at [92, 726] on div "Pen P Highlight H Eraser Shapes L Select S 6 / 36 Add Slide Poll Zoom More" at bounding box center [526, 704] width 939 height 63
click at [87, 709] on div "Pen P" at bounding box center [80, 705] width 47 height 38
click at [27, 286] on div at bounding box center [25, 294] width 25 height 25
click at [81, 704] on div "Pen P" at bounding box center [80, 705] width 47 height 38
click at [63, 711] on div "Pen P" at bounding box center [80, 705] width 47 height 38
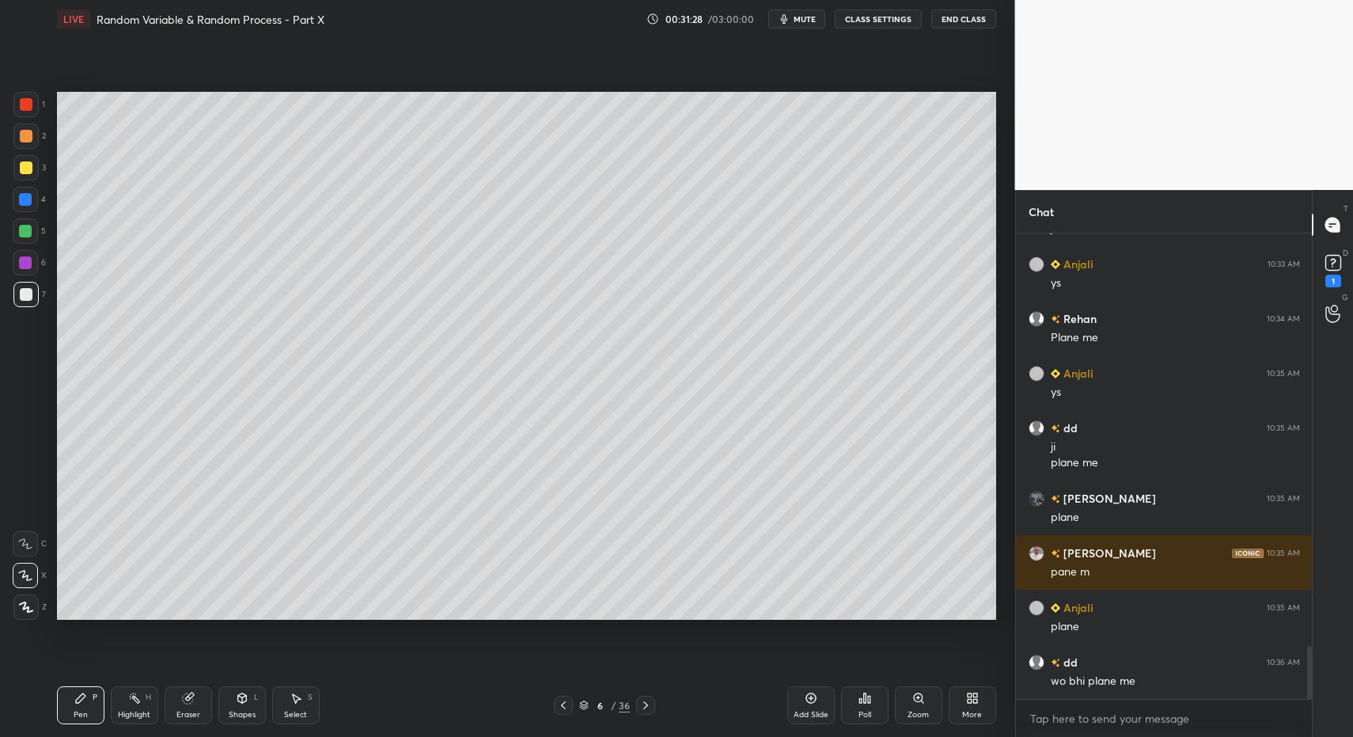
click at [37, 617] on div "1 2 3 4 5 6 7 C X Z C X Z E E Erase all H H LIVE Random Variable & Random Proce…" at bounding box center [501, 368] width 1002 height 737
click at [31, 610] on icon at bounding box center [26, 606] width 13 height 9
click at [23, 96] on div at bounding box center [25, 104] width 25 height 25
click at [20, 103] on div at bounding box center [26, 104] width 13 height 13
click at [25, 203] on div at bounding box center [25, 199] width 13 height 13
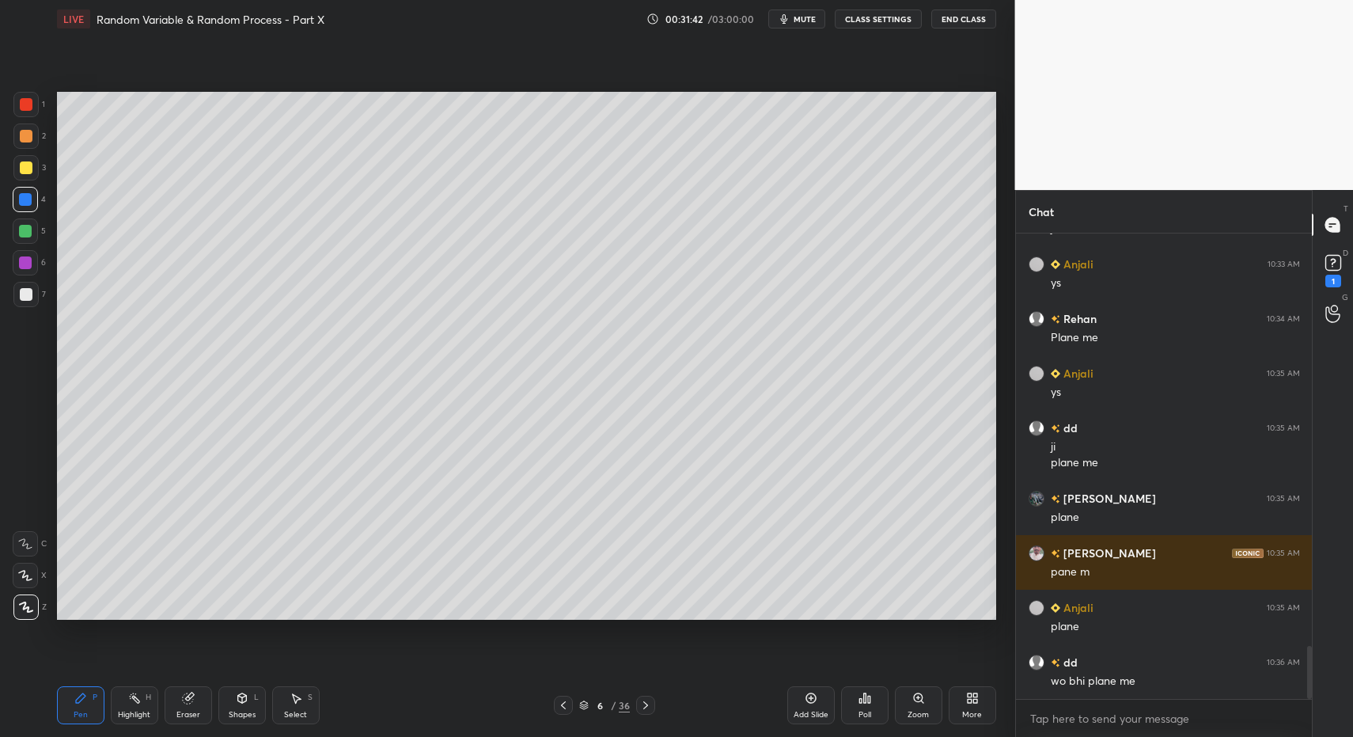
click at [27, 199] on div at bounding box center [25, 199] width 13 height 13
click at [79, 707] on div "Pen P" at bounding box center [80, 705] width 47 height 38
click at [241, 707] on div "Shapes L" at bounding box center [241, 705] width 47 height 38
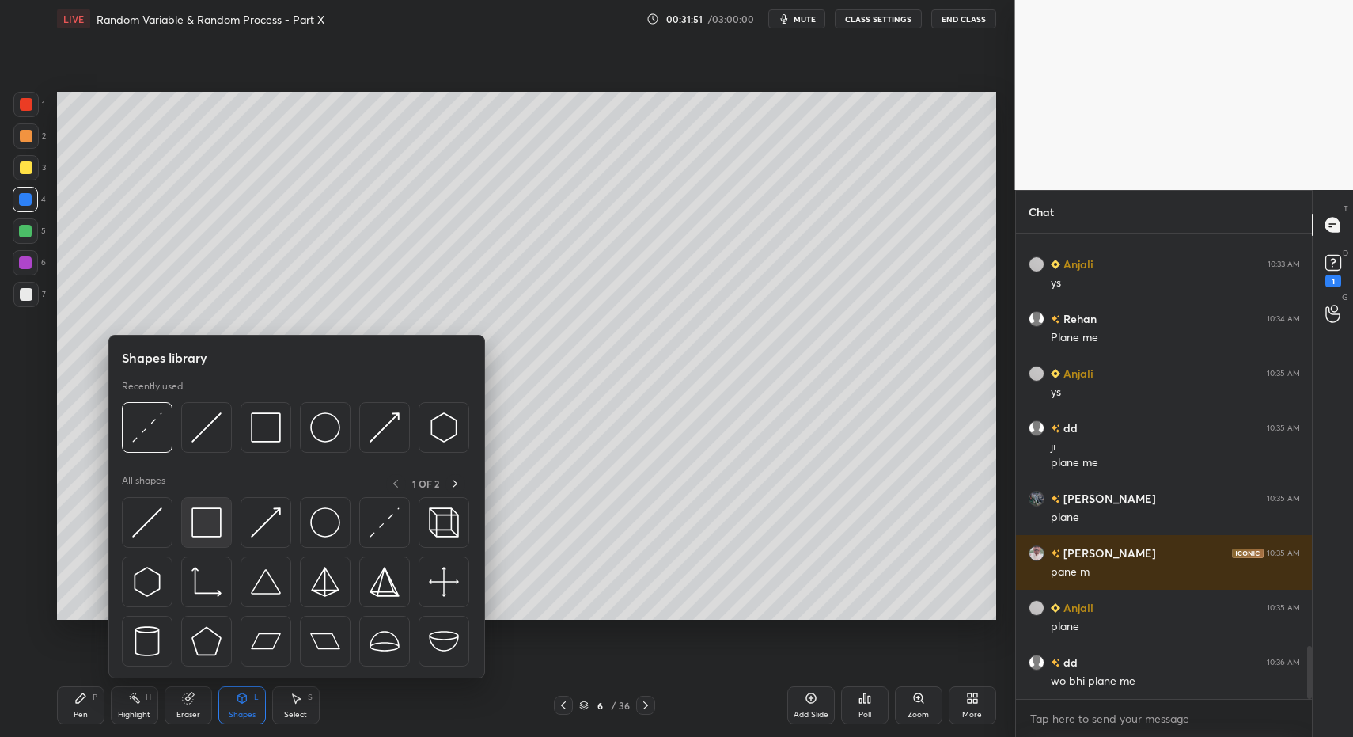
click at [219, 515] on img at bounding box center [206, 522] width 30 height 30
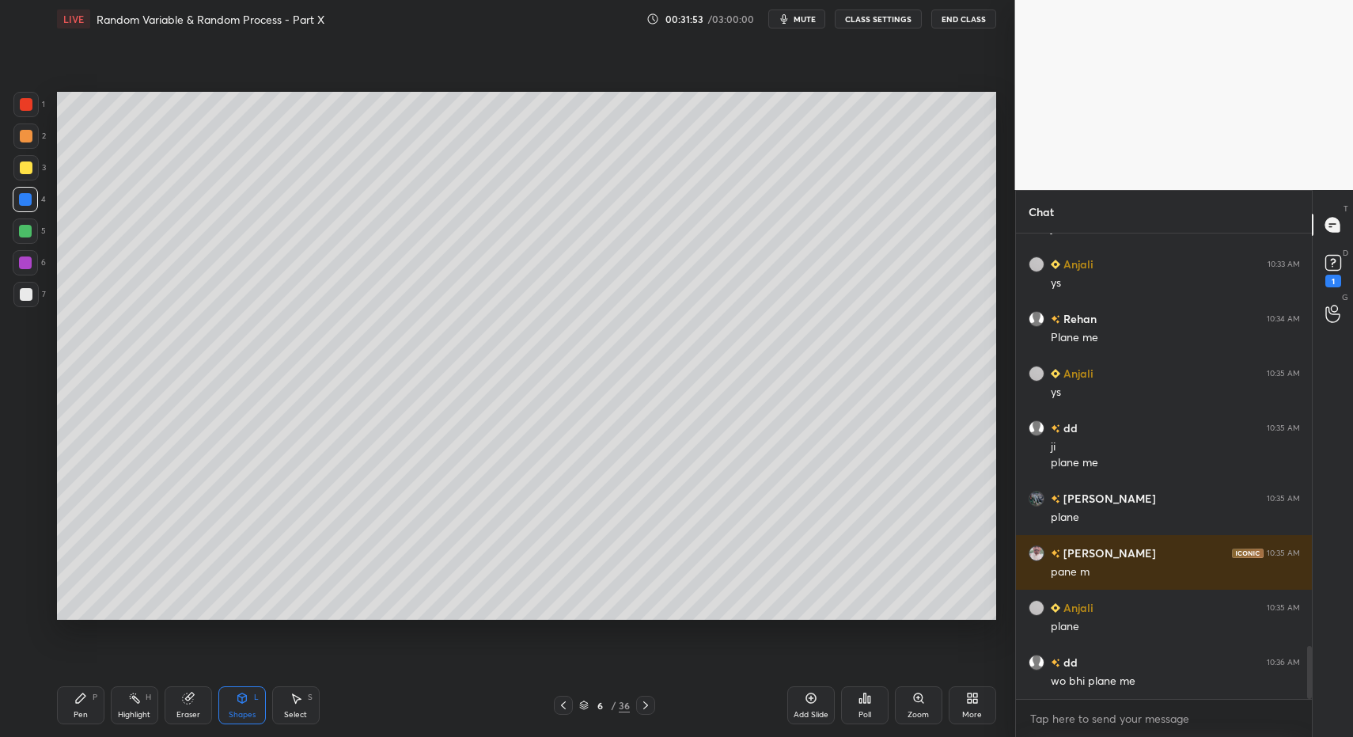
click at [112, 711] on div "Highlight H" at bounding box center [134, 705] width 47 height 38
click at [136, 707] on div "Highlight H" at bounding box center [134, 705] width 47 height 38
drag, startPoint x: 66, startPoint y: 703, endPoint x: 65, endPoint y: 690, distance: 12.8
click at [71, 696] on div "Pen P" at bounding box center [80, 705] width 47 height 38
drag, startPoint x: 22, startPoint y: 290, endPoint x: 32, endPoint y: 290, distance: 10.3
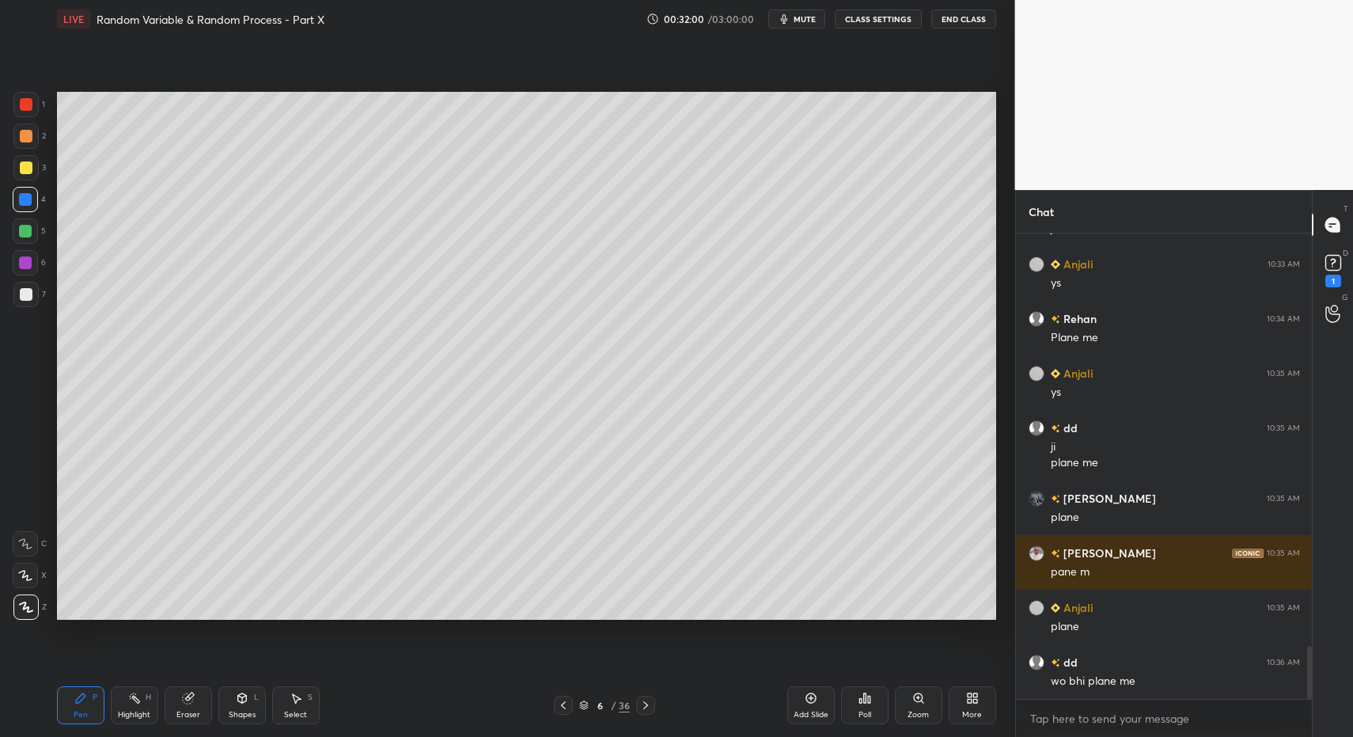
click at [22, 290] on div at bounding box center [26, 294] width 13 height 13
drag, startPoint x: 18, startPoint y: 127, endPoint x: 30, endPoint y: 132, distance: 12.8
click at [17, 131] on div at bounding box center [25, 135] width 25 height 25
drag, startPoint x: 26, startPoint y: 138, endPoint x: 44, endPoint y: 138, distance: 17.4
click at [26, 138] on div at bounding box center [26, 136] width 13 height 13
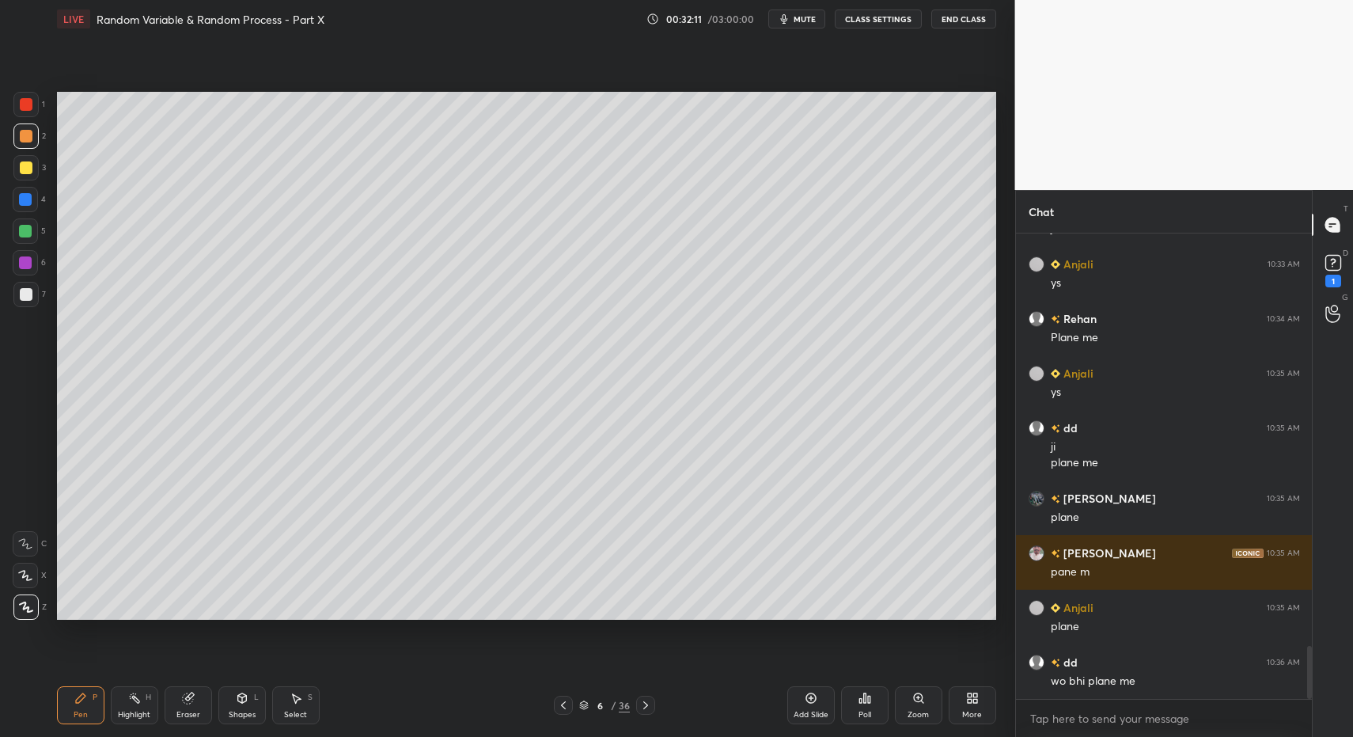
click at [29, 284] on div at bounding box center [25, 294] width 25 height 25
click at [648, 705] on icon at bounding box center [645, 705] width 13 height 13
click at [647, 705] on icon at bounding box center [645, 705] width 13 height 13
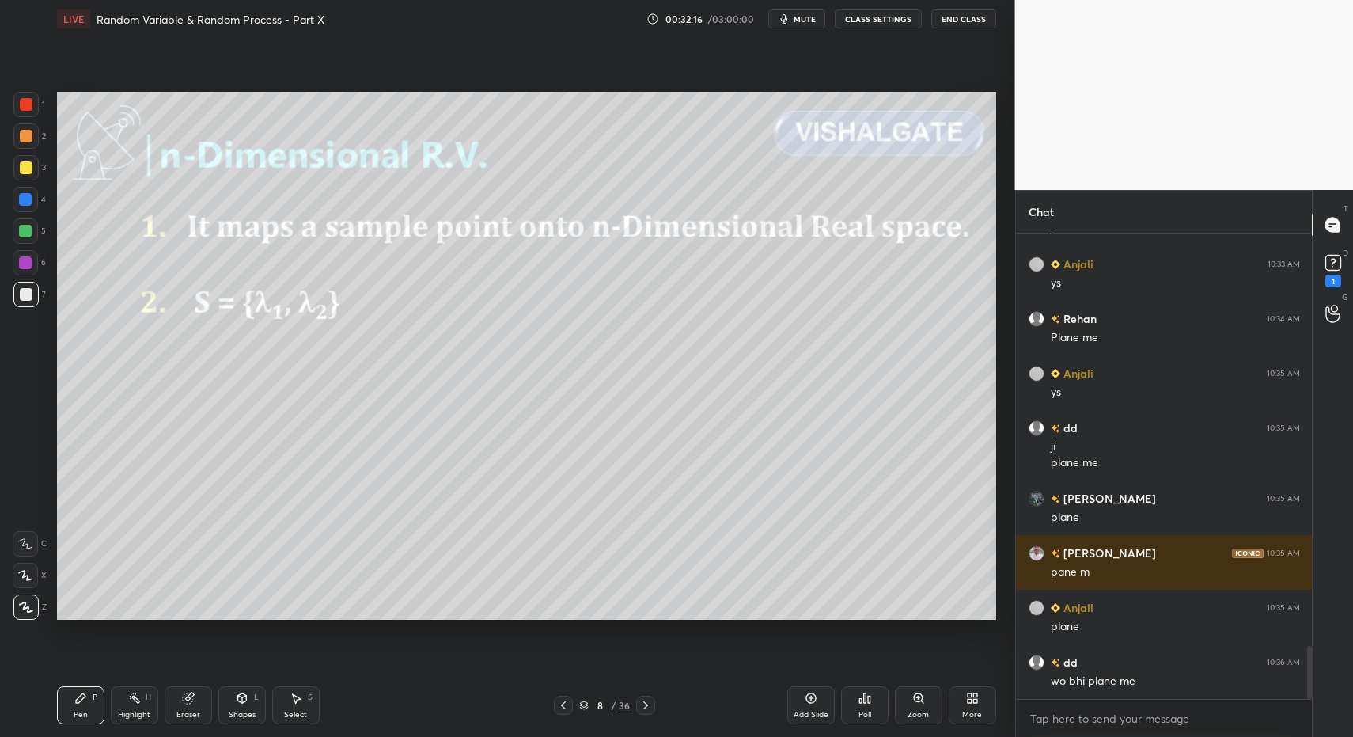
click at [566, 704] on icon at bounding box center [563, 705] width 13 height 13
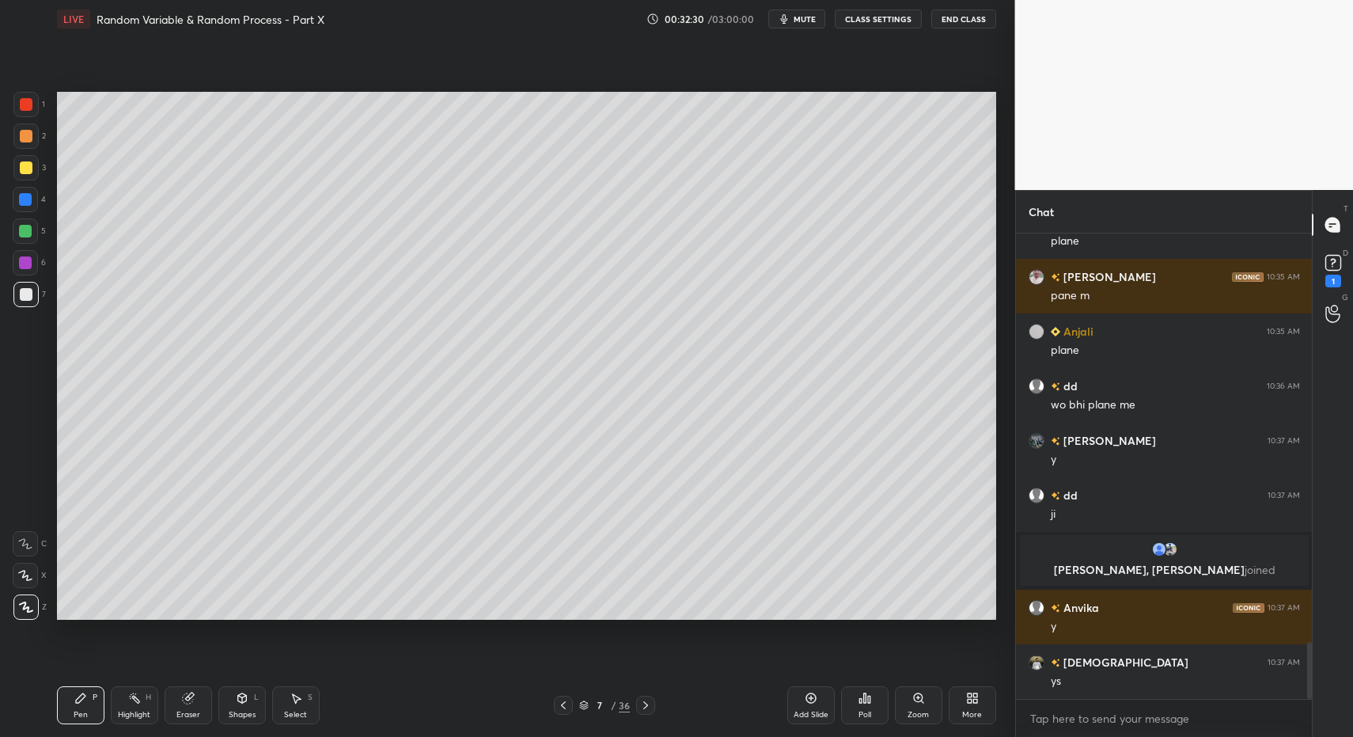
scroll to position [3381, 0]
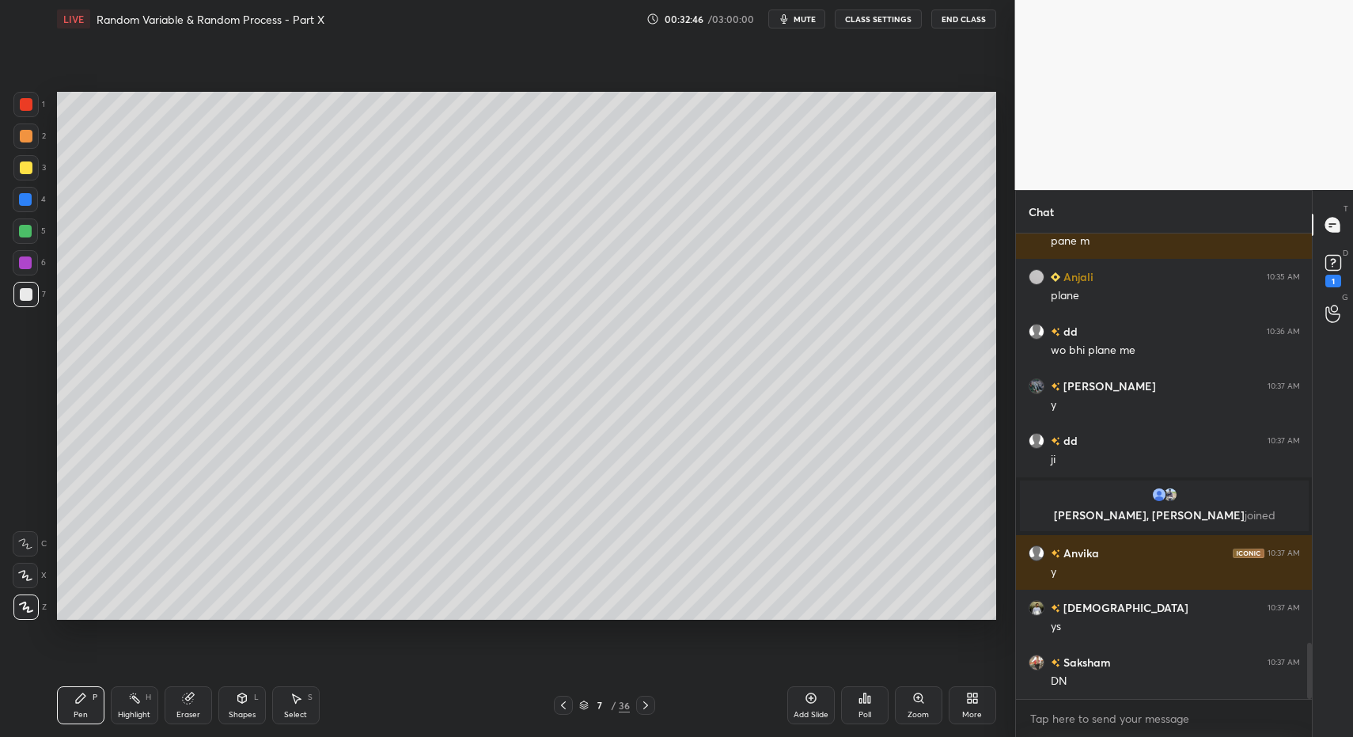
click at [970, 704] on div "More" at bounding box center [972, 705] width 47 height 38
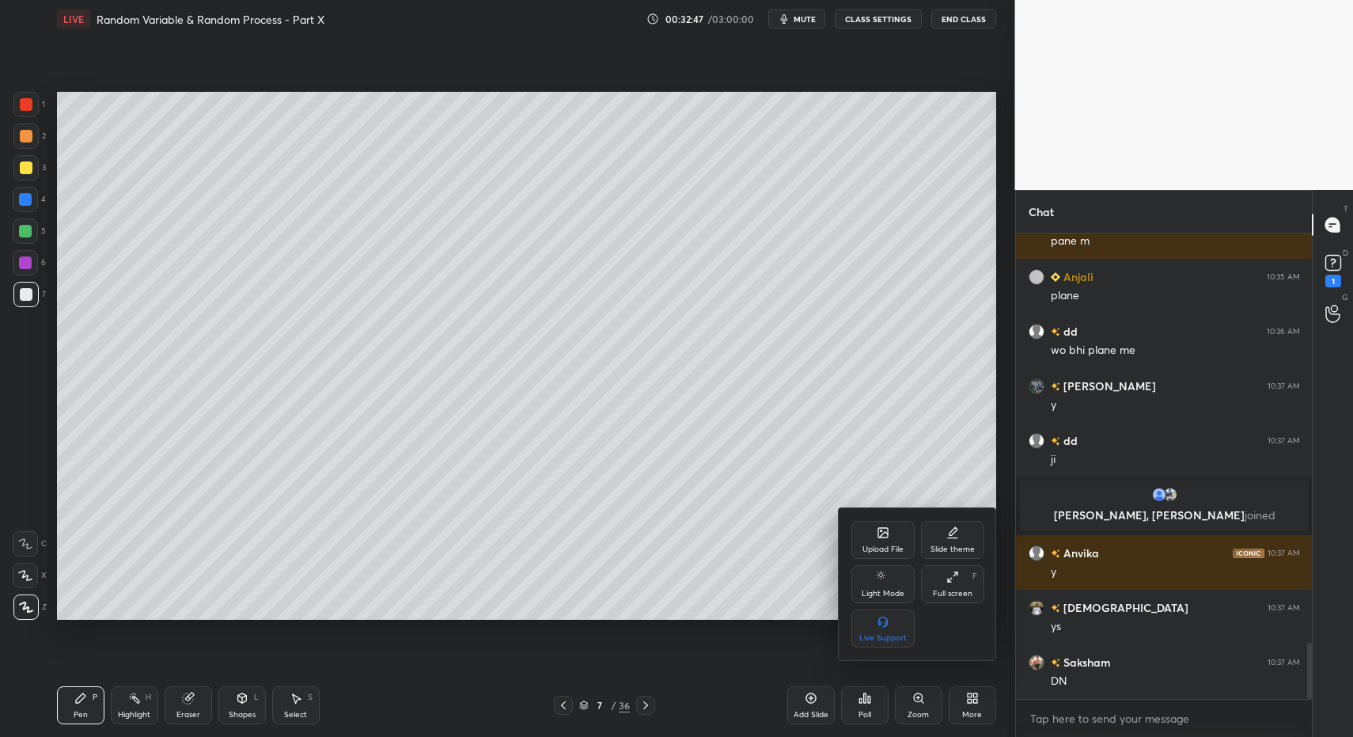
click at [875, 531] on div "Upload File" at bounding box center [882, 540] width 63 height 38
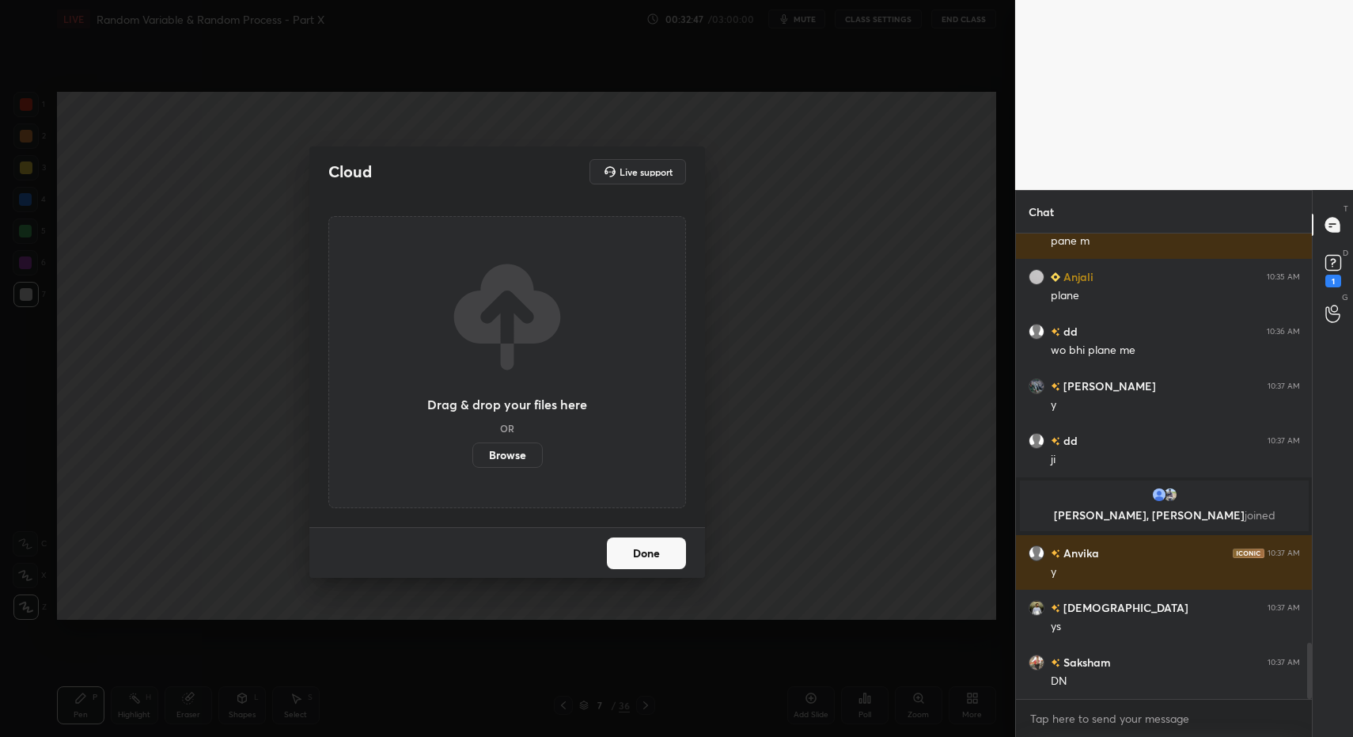
click at [524, 460] on label "Browse" at bounding box center [507, 454] width 70 height 25
click at [472, 460] on input "Browse" at bounding box center [472, 454] width 0 height 25
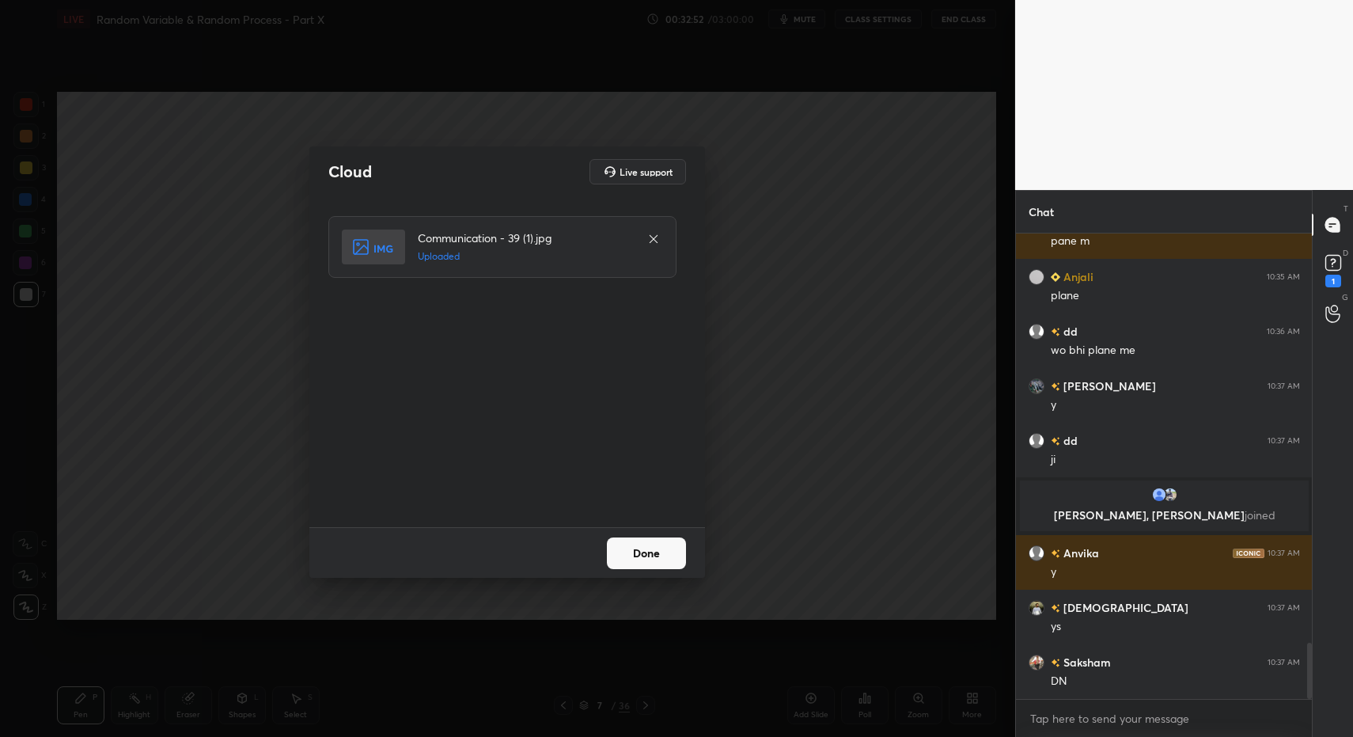
click at [669, 548] on button "Done" at bounding box center [646, 553] width 79 height 32
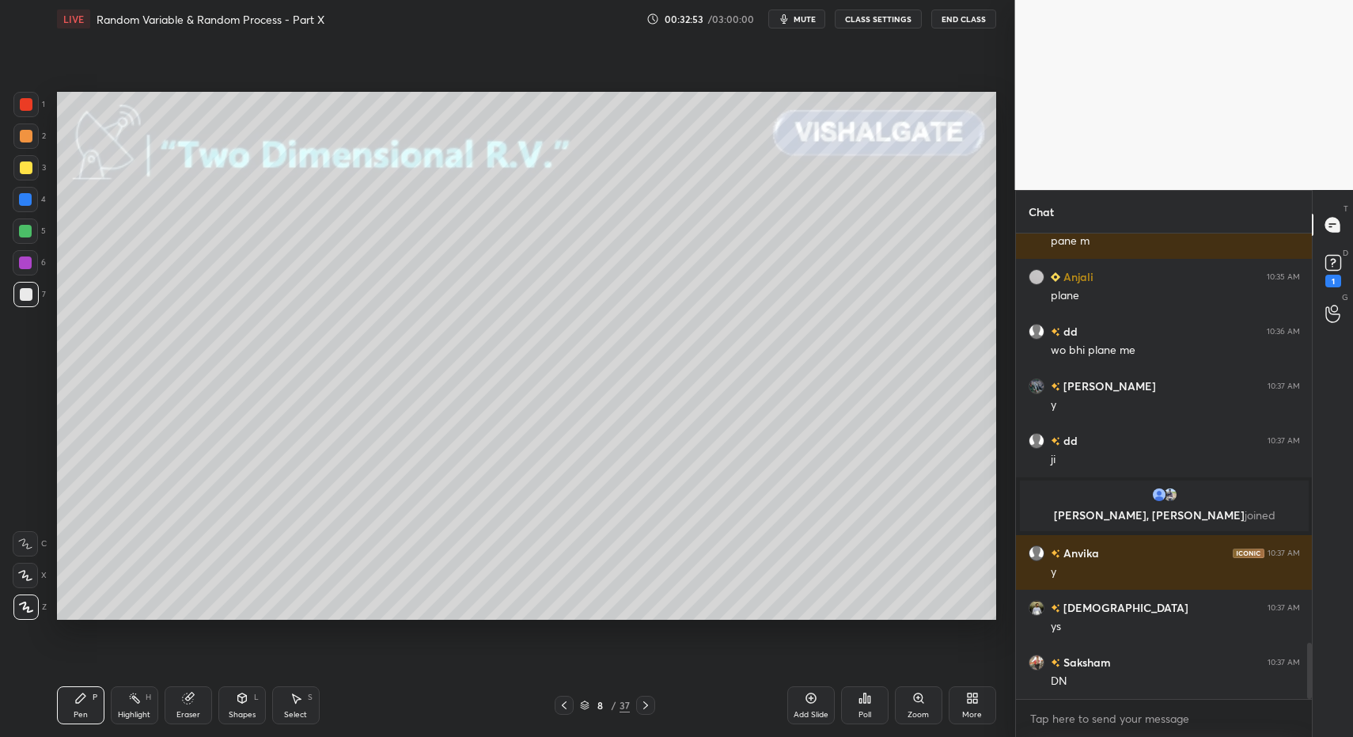
click at [104, 703] on div "Pen P Highlight H Eraser Shapes L Select S" at bounding box center [240, 705] width 366 height 38
click at [71, 706] on div "Pen P" at bounding box center [80, 705] width 47 height 38
drag, startPoint x: 24, startPoint y: 222, endPoint x: 51, endPoint y: 210, distance: 29.7
click at [24, 222] on div at bounding box center [25, 230] width 25 height 25
drag, startPoint x: 241, startPoint y: 725, endPoint x: 238, endPoint y: 651, distance: 73.7
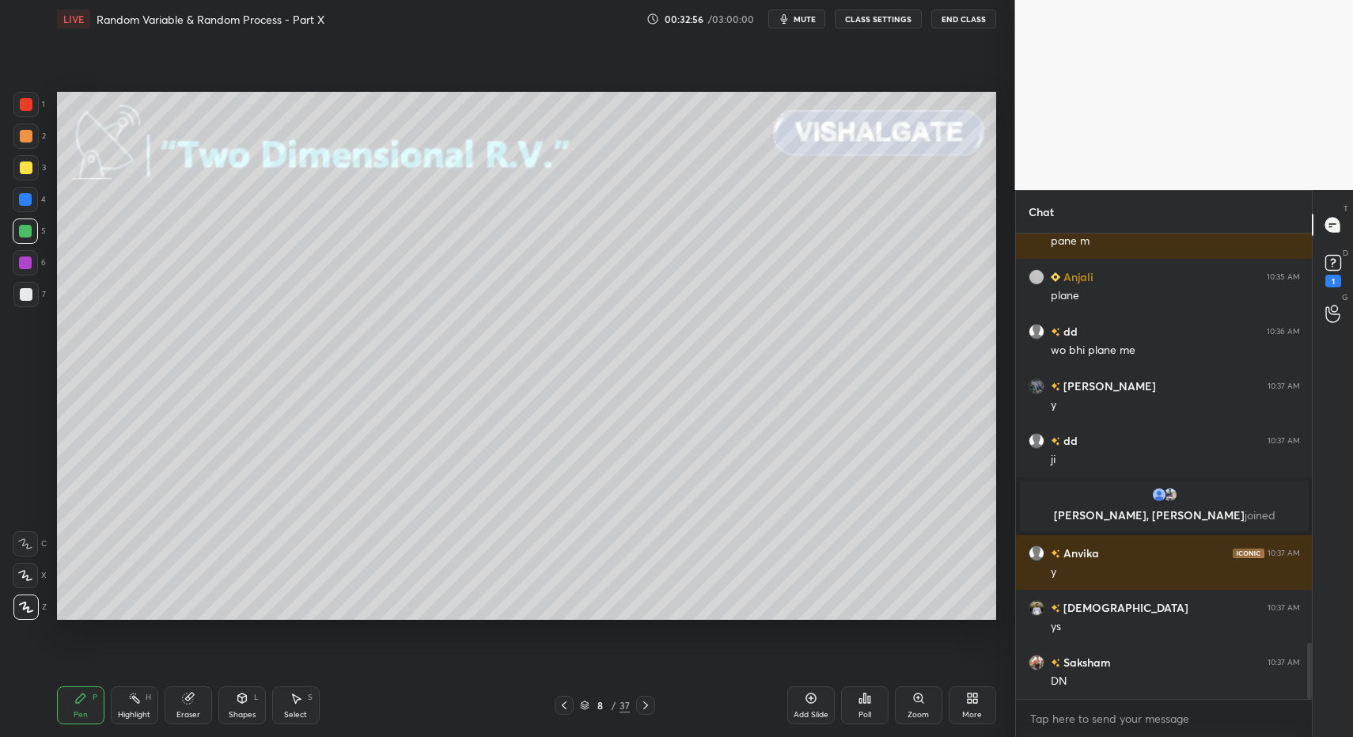
click at [241, 725] on div "Pen P Highlight H Eraser Shapes L Select S 8 / 37 Add Slide Poll Zoom More" at bounding box center [526, 704] width 939 height 63
drag, startPoint x: 238, startPoint y: 705, endPoint x: 225, endPoint y: 684, distance: 24.6
click at [233, 699] on div "Shapes L" at bounding box center [241, 705] width 47 height 38
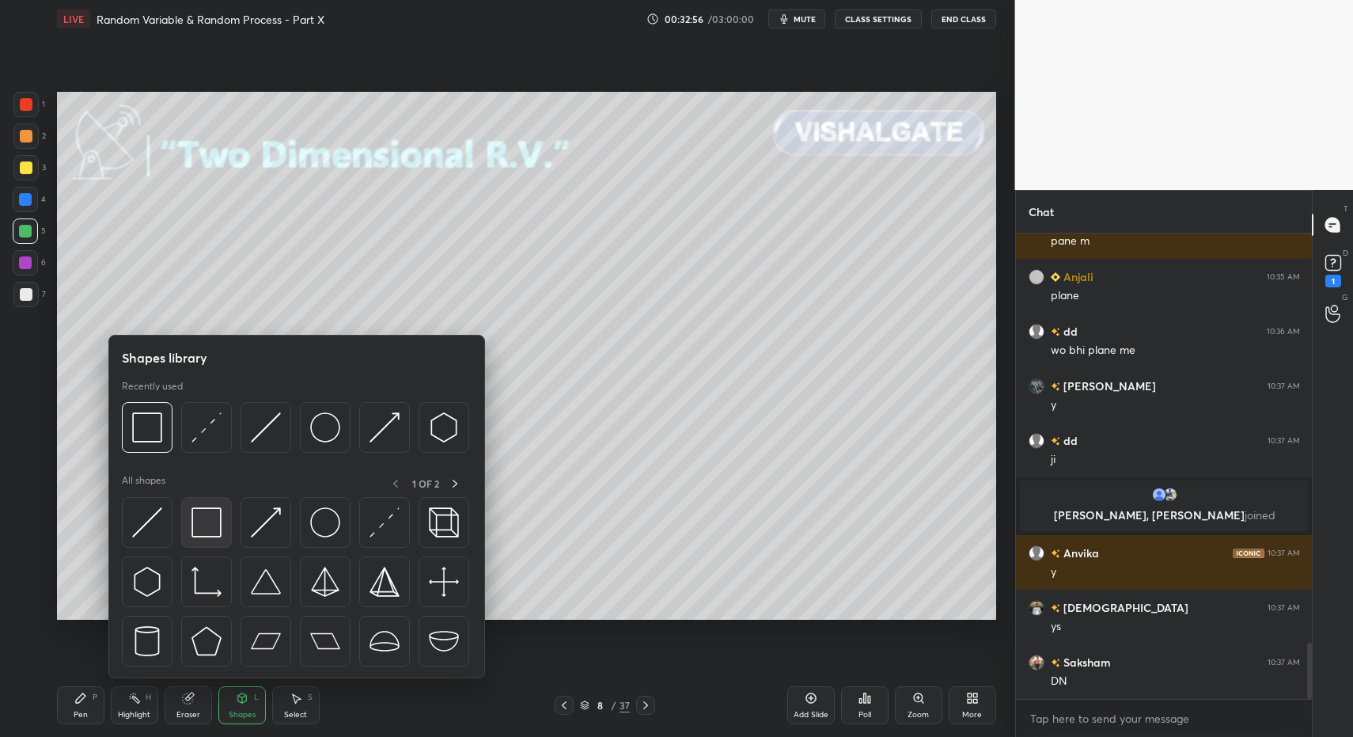
click at [203, 523] on img at bounding box center [206, 522] width 30 height 30
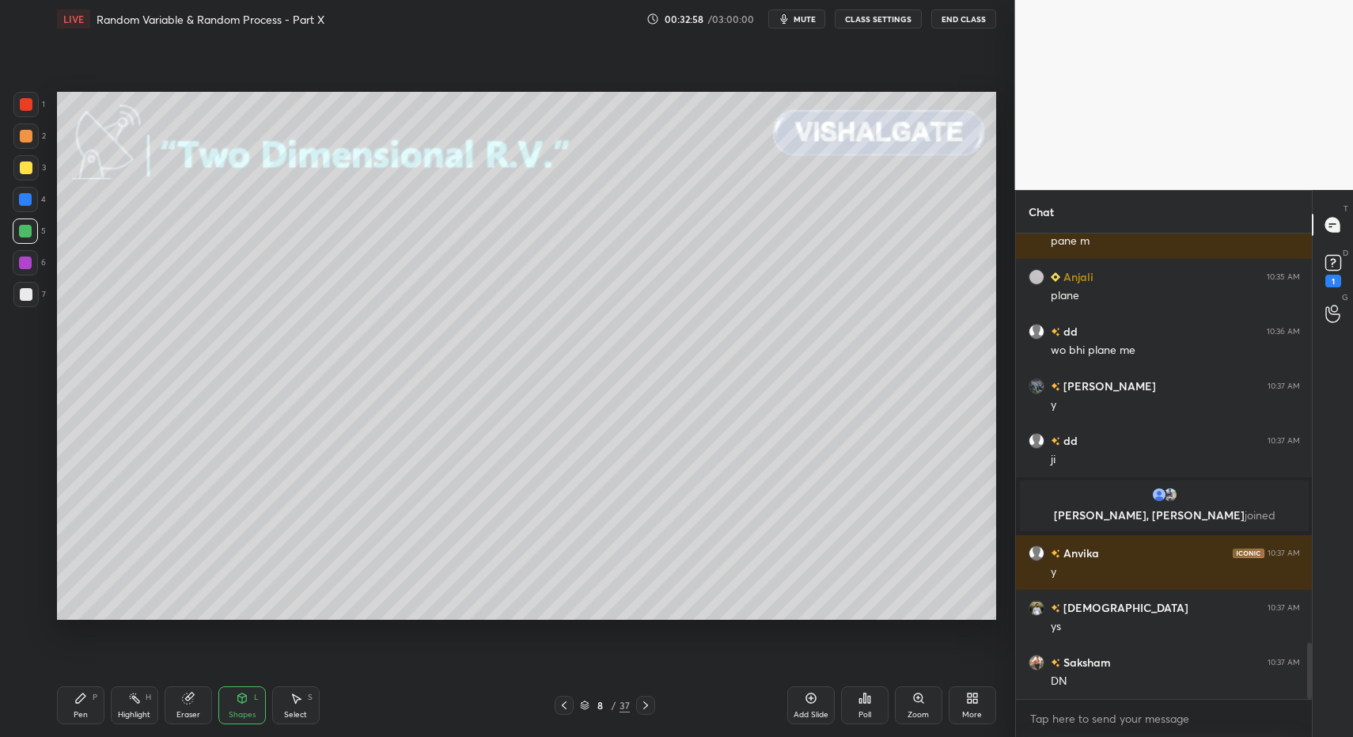
click at [26, 298] on div at bounding box center [26, 294] width 13 height 13
click at [78, 707] on div "Pen P" at bounding box center [80, 705] width 47 height 38
click at [66, 704] on div "Pen P" at bounding box center [80, 705] width 47 height 38
click at [290, 707] on div "Select S" at bounding box center [295, 705] width 47 height 38
click at [298, 701] on icon at bounding box center [296, 698] width 13 height 13
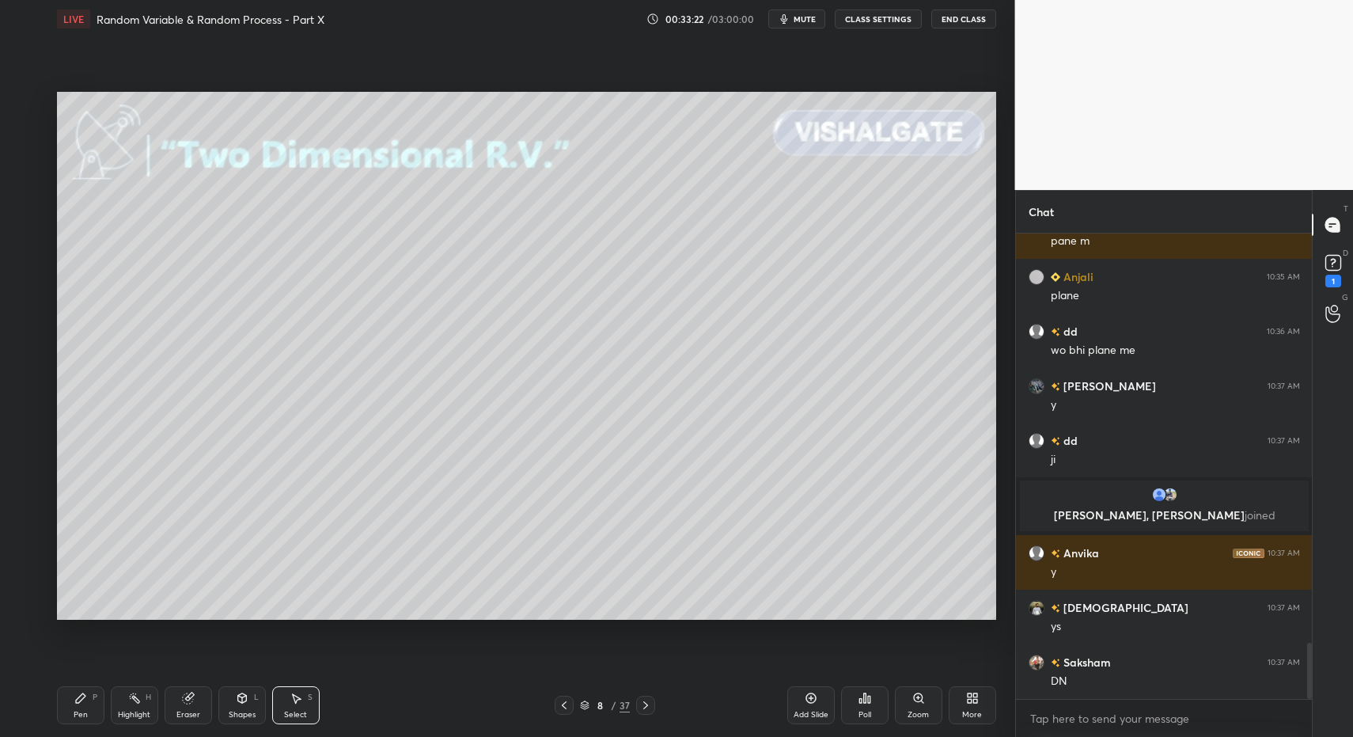
click at [74, 690] on div "Pen P" at bounding box center [80, 705] width 47 height 38
drag, startPoint x: 74, startPoint y: 690, endPoint x: 224, endPoint y: 674, distance: 151.2
click at [74, 690] on div "Pen P" at bounding box center [80, 705] width 47 height 38
click at [309, 695] on div "S" at bounding box center [310, 697] width 5 height 8
click at [295, 695] on div "Select S" at bounding box center [295, 705] width 47 height 38
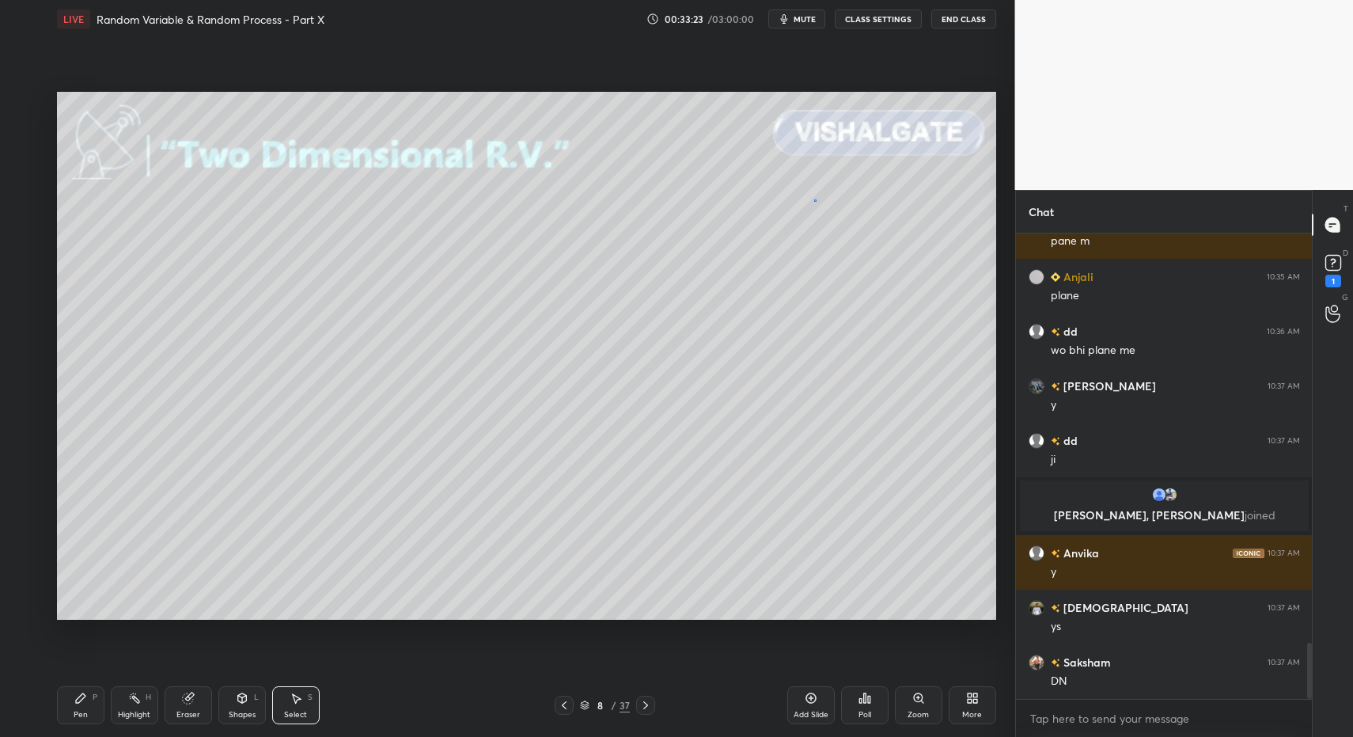
drag, startPoint x: 813, startPoint y: 199, endPoint x: 915, endPoint y: 275, distance: 126.1
click at [919, 273] on div "0 ° Undo Copy Paste here Duplicate Duplicate to new slide Delete" at bounding box center [526, 356] width 939 height 529
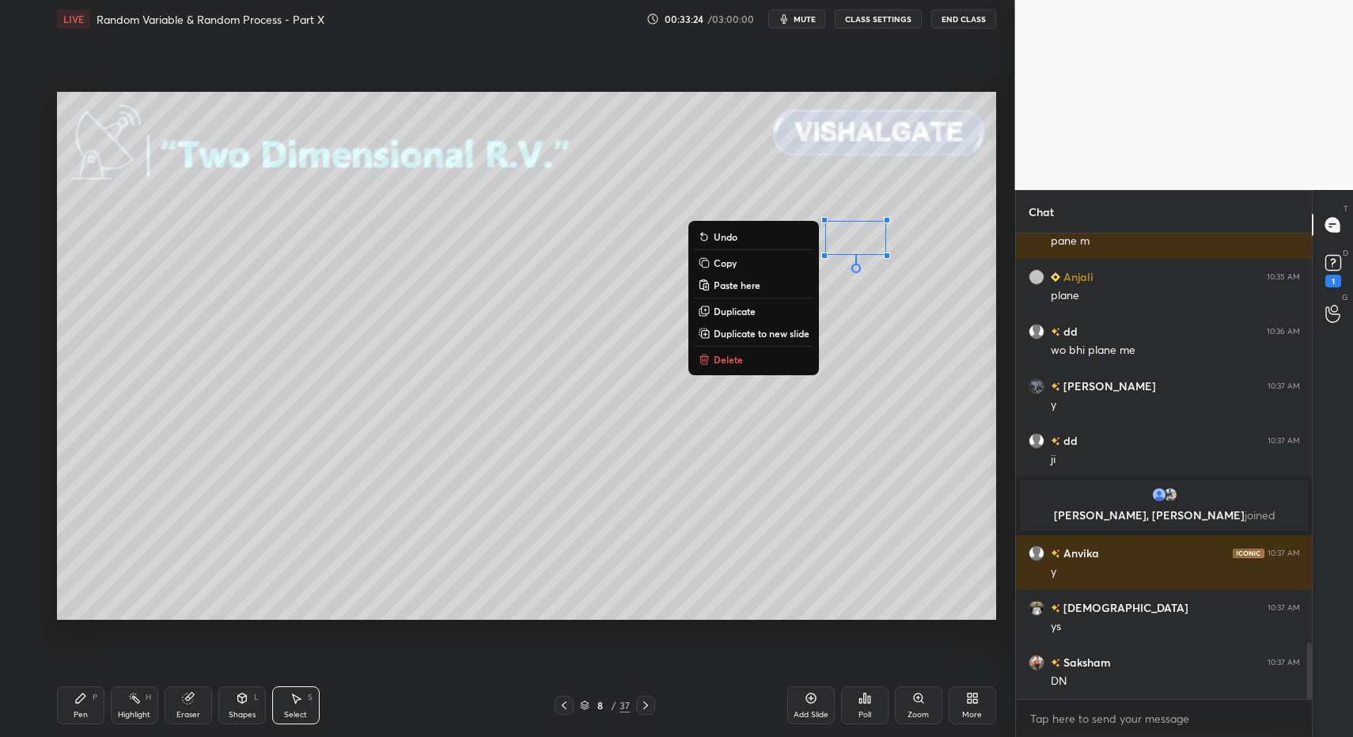
drag, startPoint x: 742, startPoint y: 354, endPoint x: 631, endPoint y: 413, distance: 125.7
click at [741, 357] on button "Delete" at bounding box center [754, 359] width 118 height 19
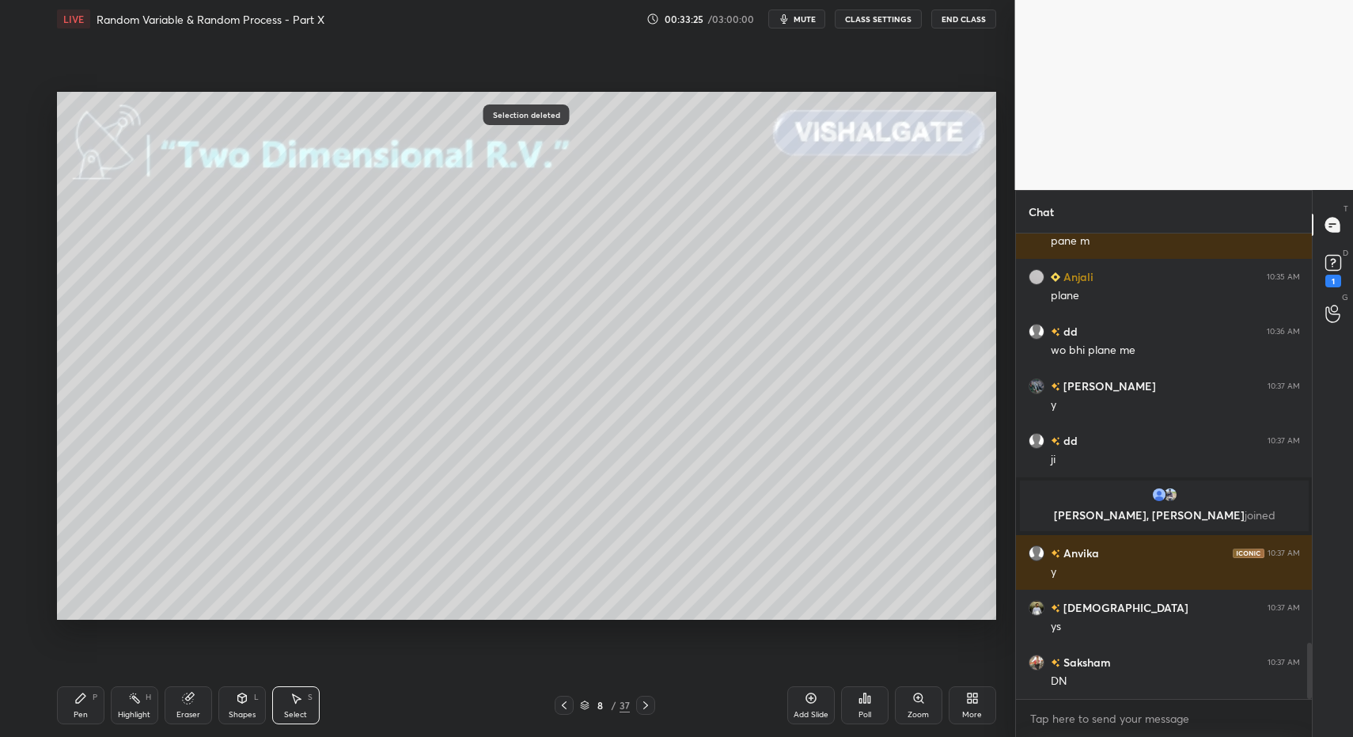
drag, startPoint x: 66, startPoint y: 701, endPoint x: 55, endPoint y: 710, distance: 14.1
click at [66, 701] on div "Pen P" at bounding box center [80, 705] width 47 height 38
click at [60, 711] on div "LIVE Random Variable & Random Process - Part X 00:33:25 / 03:00:00 mute CLASS S…" at bounding box center [527, 368] width 952 height 737
click at [55, 705] on div "LIVE Random Variable & Random Process - Part X 00:33:31 / 03:00:00 mute CLASS S…" at bounding box center [527, 368] width 952 height 737
click at [36, 233] on div at bounding box center [25, 230] width 25 height 25
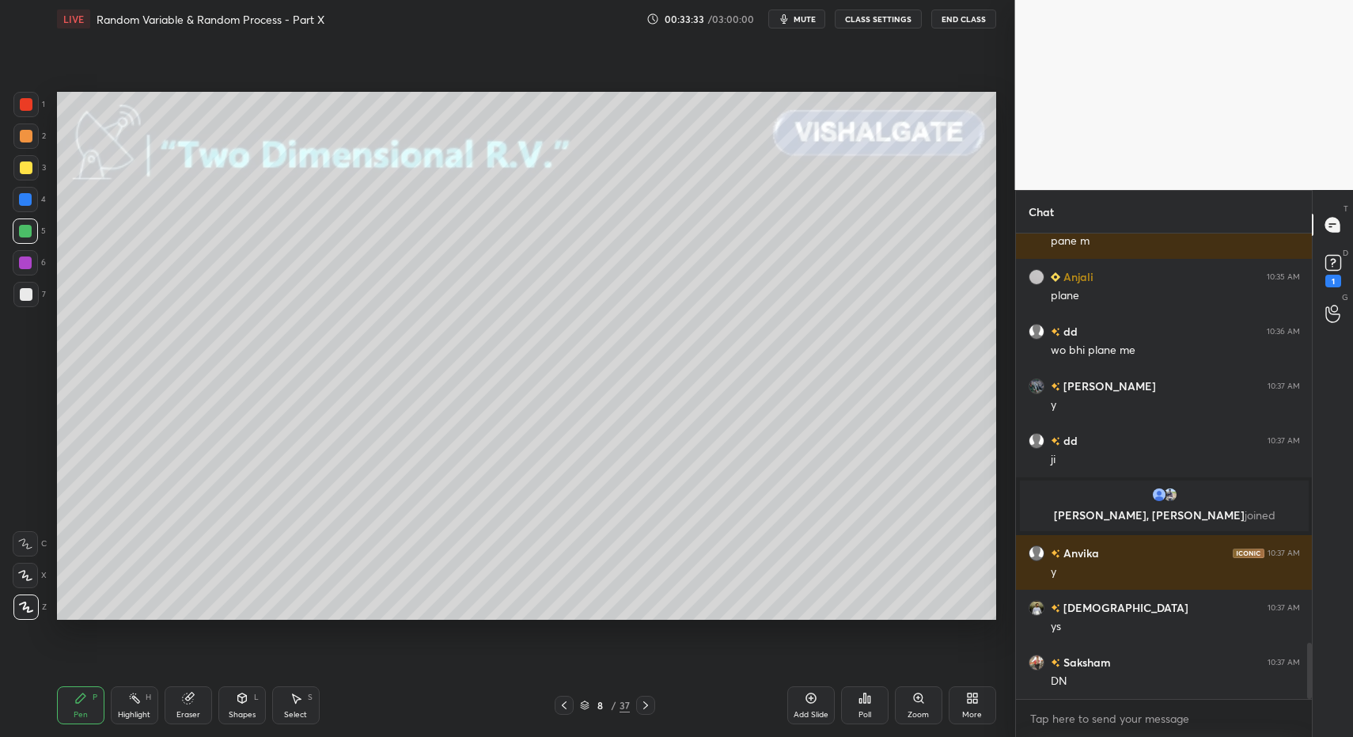
click at [212, 719] on div "Pen P Highlight H Eraser Shapes L Select S" at bounding box center [240, 705] width 366 height 38
drag, startPoint x: 238, startPoint y: 714, endPoint x: 230, endPoint y: 687, distance: 28.0
click at [234, 711] on div "Shapes" at bounding box center [242, 715] width 27 height 8
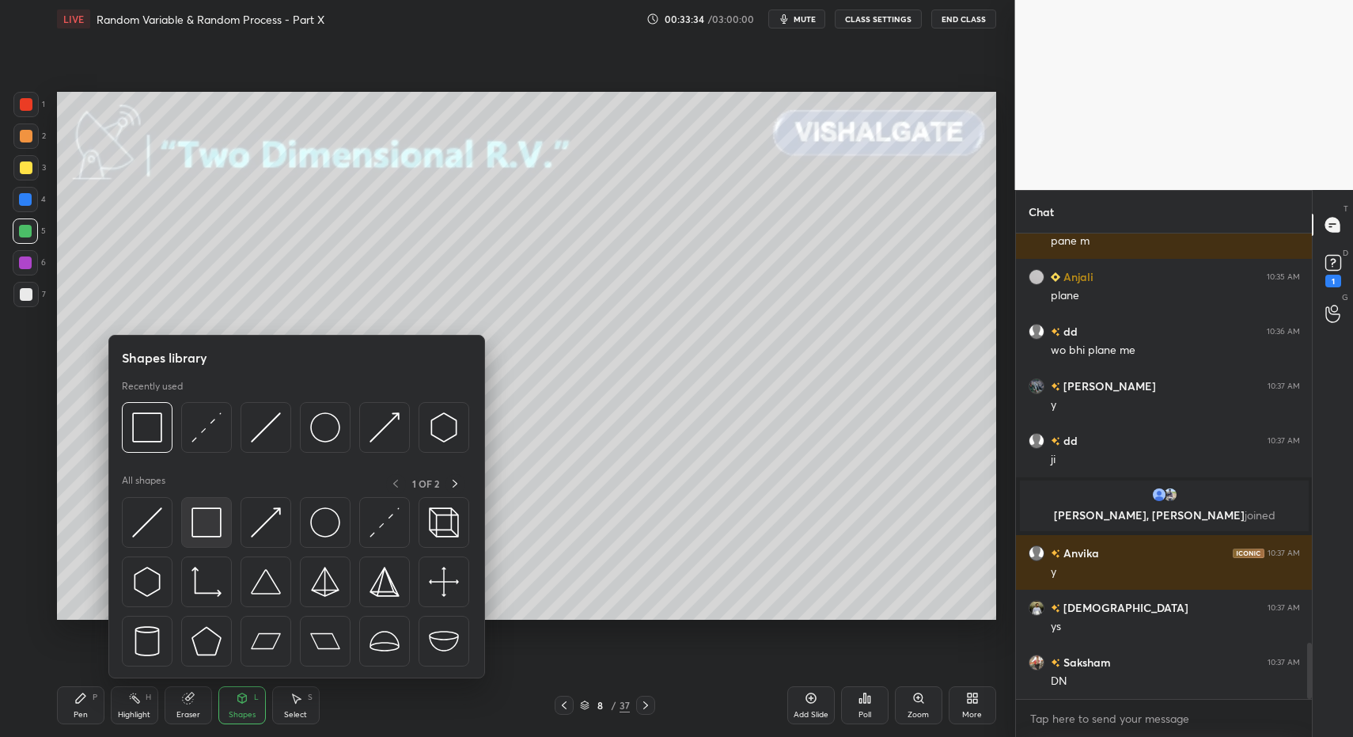
click at [191, 509] on div at bounding box center [206, 522] width 51 height 51
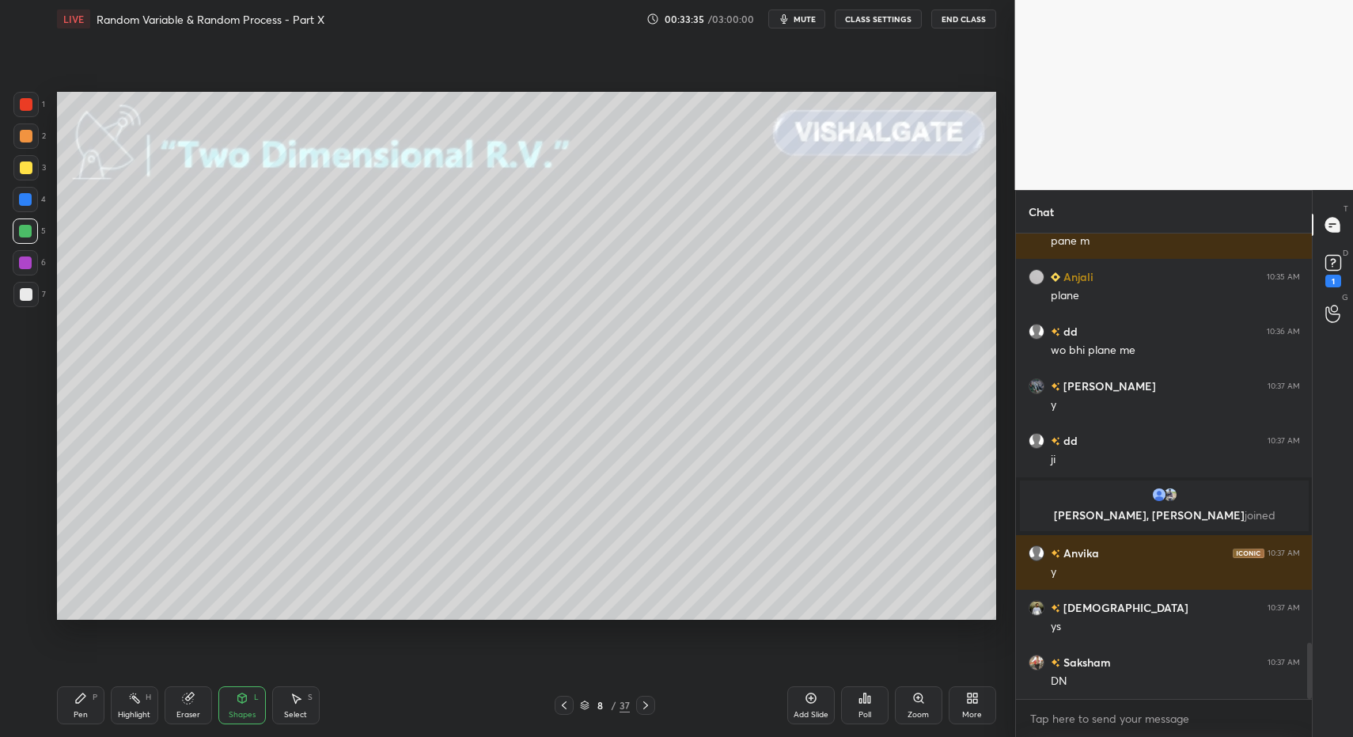
drag, startPoint x: 32, startPoint y: 290, endPoint x: 29, endPoint y: 299, distance: 9.3
click at [32, 290] on div at bounding box center [25, 294] width 25 height 25
click at [75, 711] on div "Pen" at bounding box center [81, 715] width 14 height 8
click at [68, 713] on div "Pen P" at bounding box center [80, 705] width 47 height 38
click at [70, 705] on div "Pen P" at bounding box center [80, 705] width 47 height 38
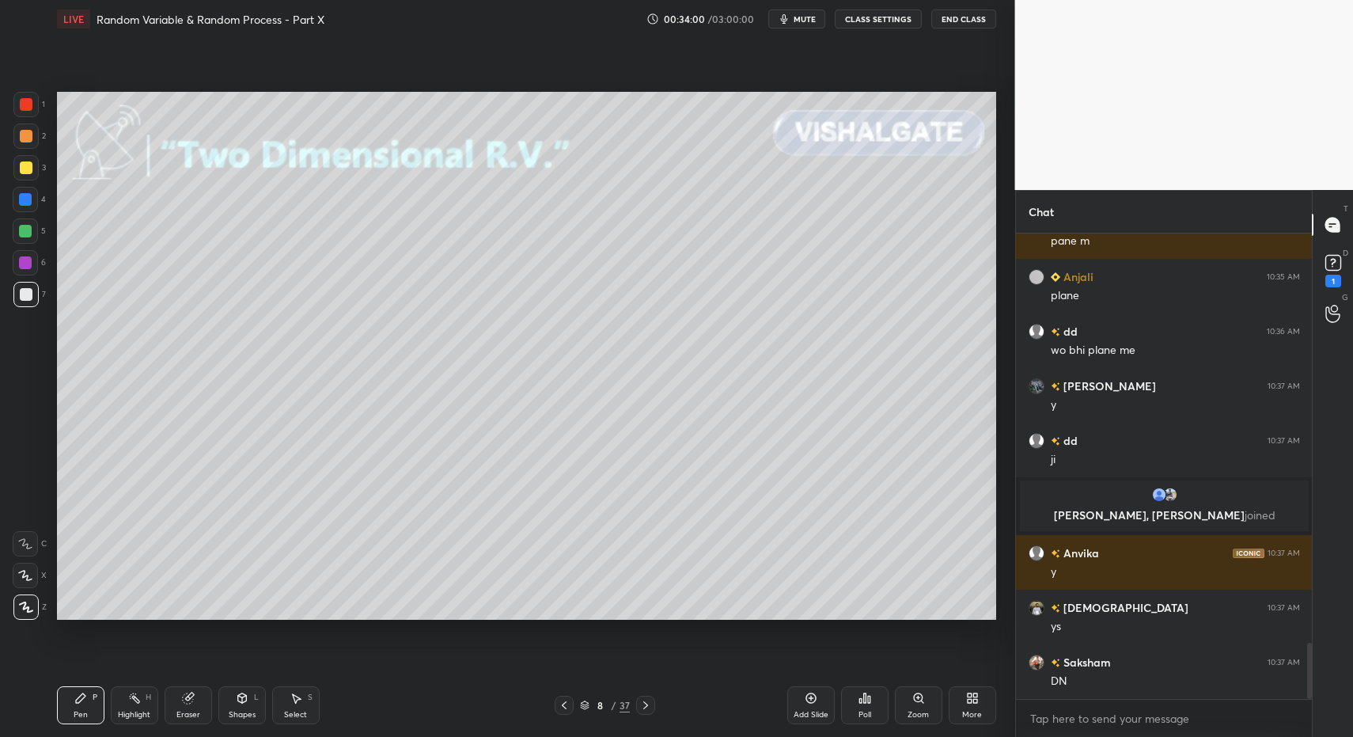
click at [272, 706] on div "Select S" at bounding box center [295, 705] width 47 height 38
click at [294, 711] on div "Select" at bounding box center [295, 715] width 23 height 8
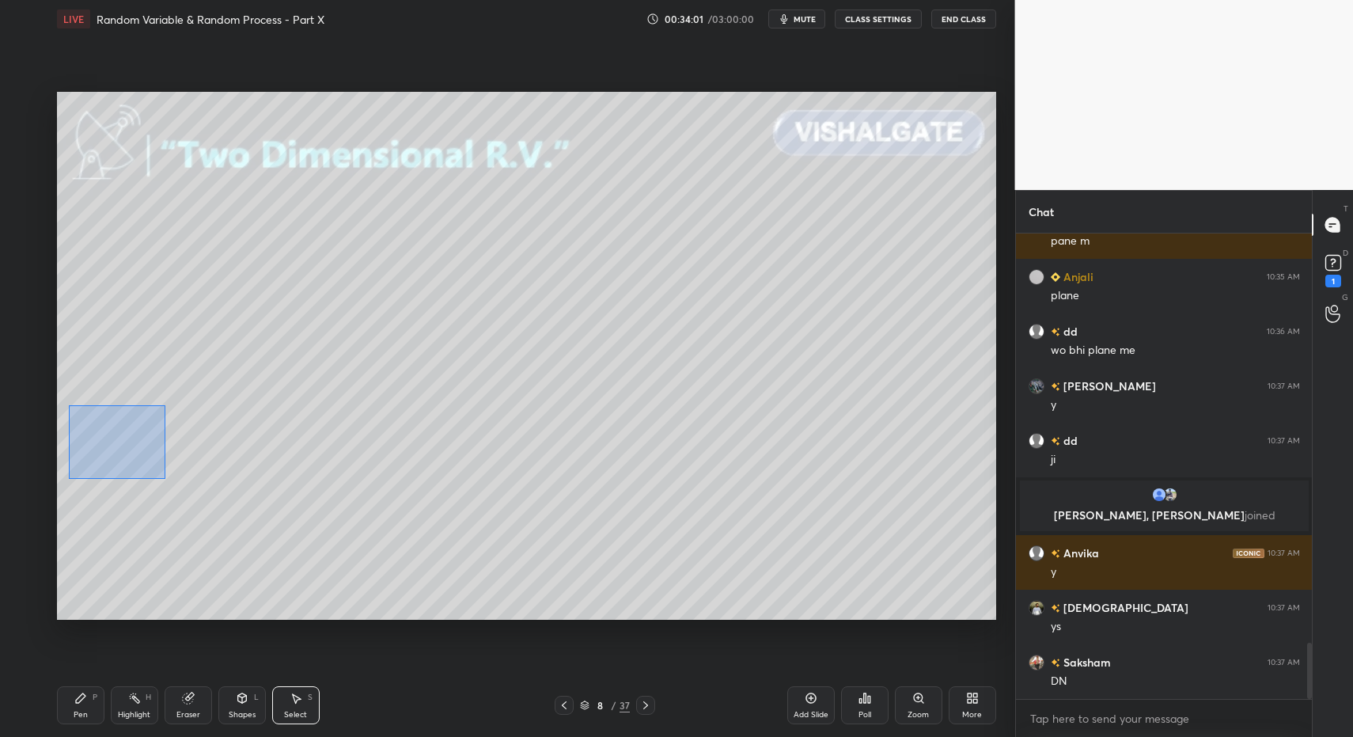
drag, startPoint x: 116, startPoint y: 451, endPoint x: 170, endPoint y: 483, distance: 63.1
click at [169, 481] on div "0 ° Undo Copy Paste here Duplicate Duplicate to new slide Delete" at bounding box center [526, 356] width 939 height 529
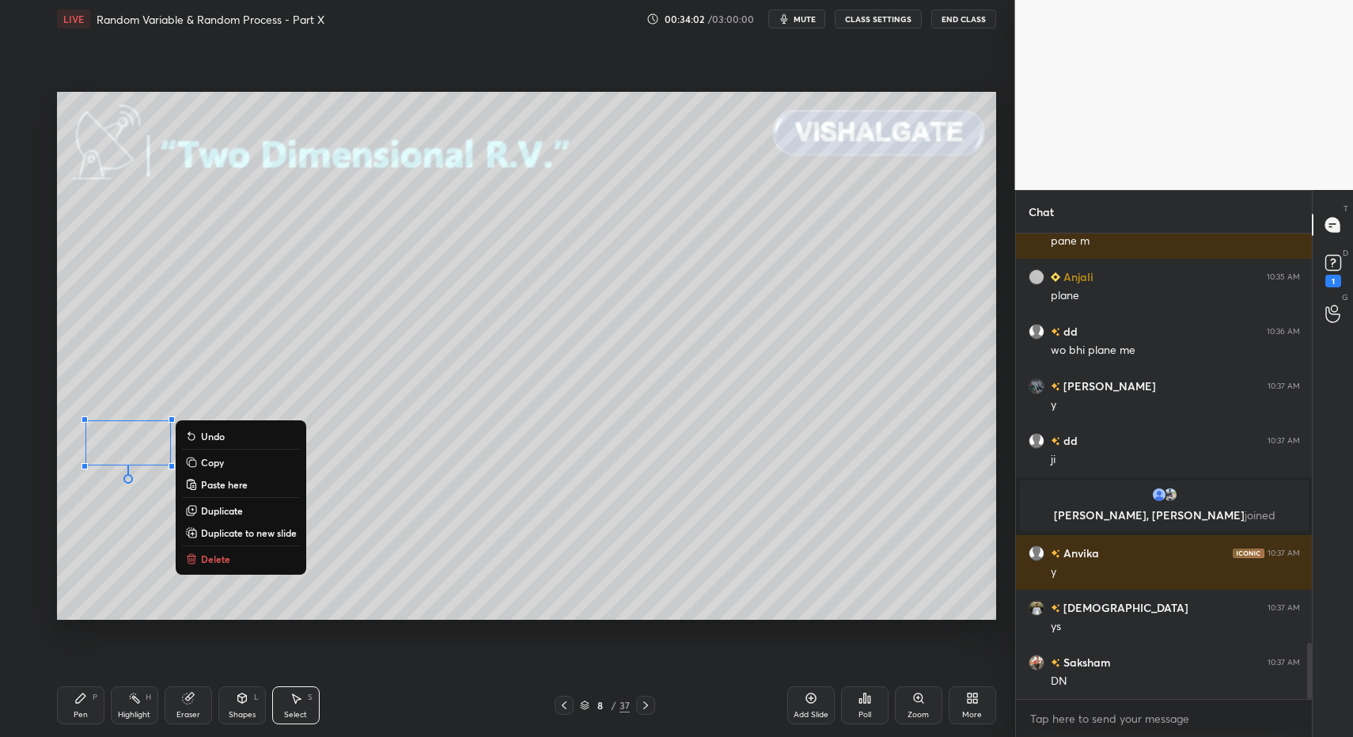
click at [218, 553] on p "Delete" at bounding box center [215, 558] width 29 height 13
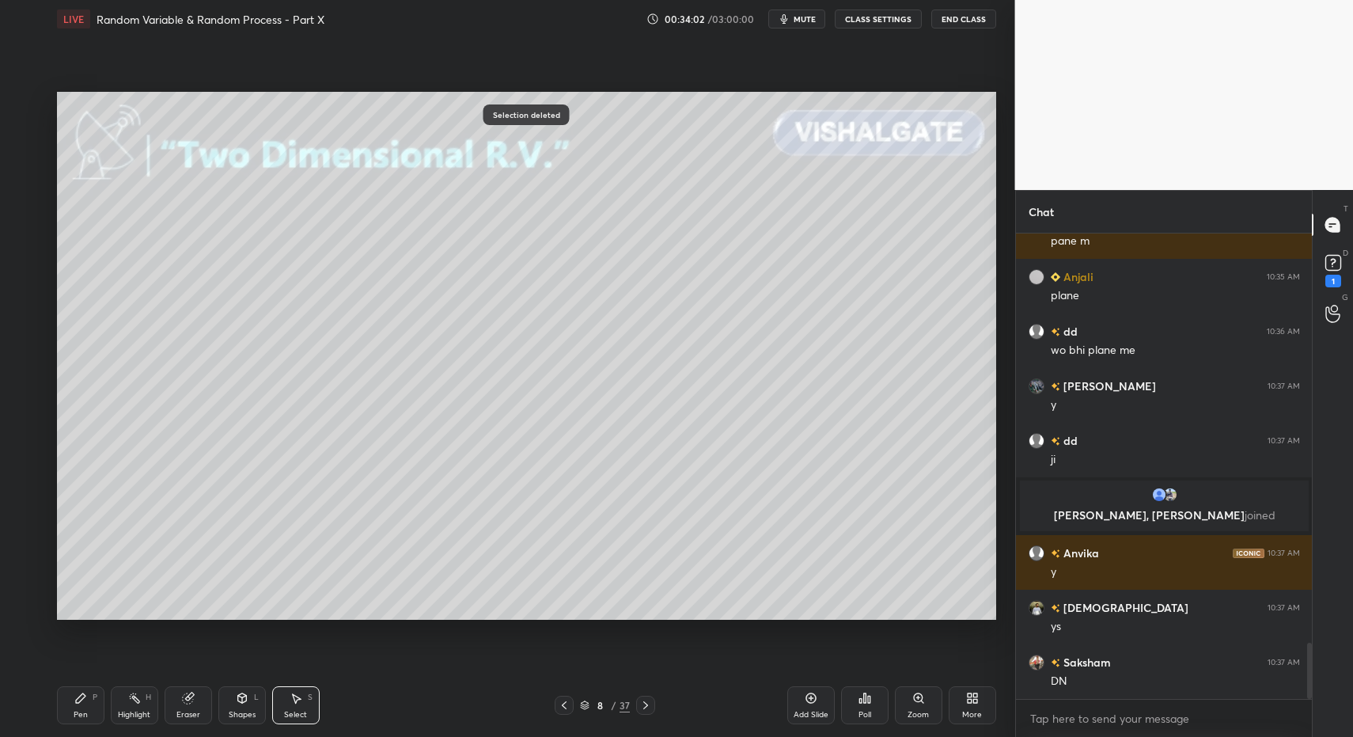
drag, startPoint x: 158, startPoint y: 376, endPoint x: 396, endPoint y: 493, distance: 265.4
click at [448, 525] on div "0 ° Undo Copy Paste here Duplicate Duplicate to new slide Delete" at bounding box center [526, 356] width 939 height 529
drag, startPoint x: 259, startPoint y: 432, endPoint x: 277, endPoint y: 436, distance: 18.6
click at [279, 436] on div "0 ° Undo Copy Paste here Duplicate Duplicate to new slide Delete" at bounding box center [526, 356] width 939 height 529
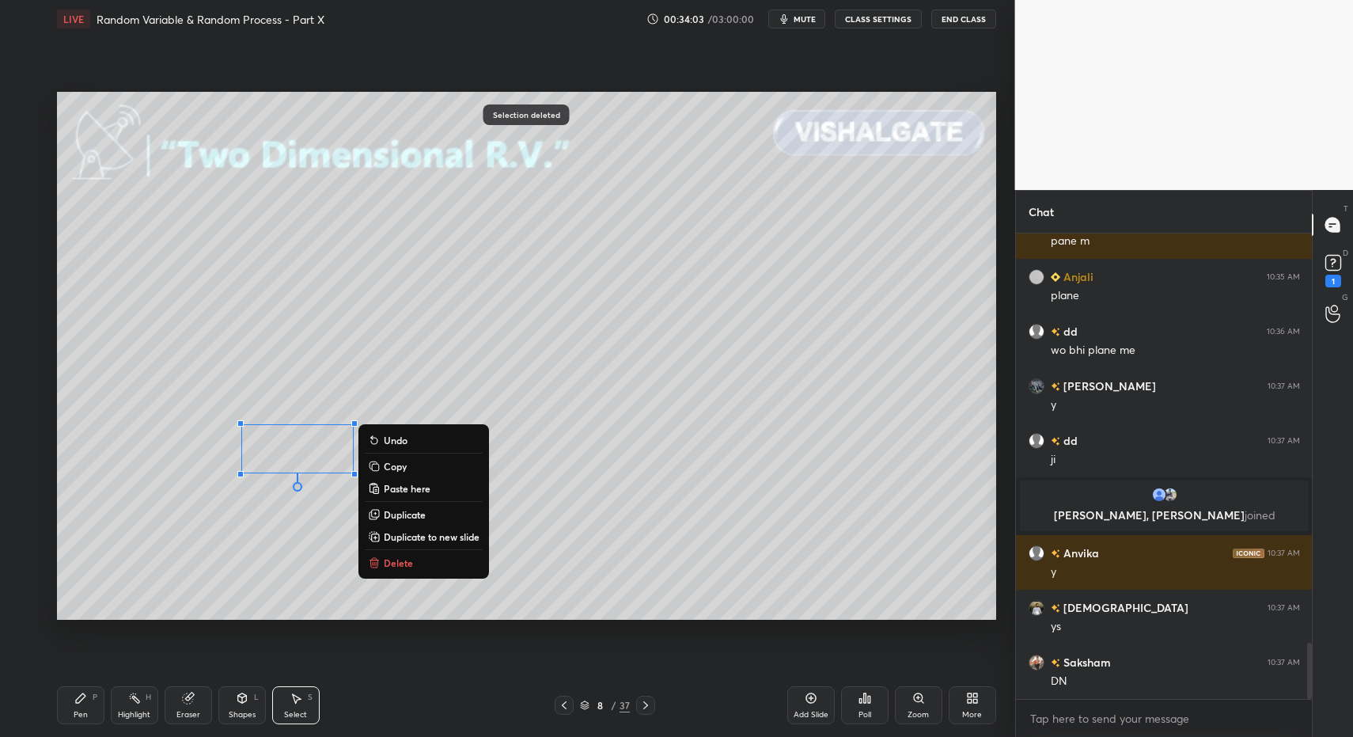
click at [71, 697] on div "Pen P" at bounding box center [80, 705] width 47 height 38
click at [60, 697] on div "Pen P" at bounding box center [80, 705] width 47 height 38
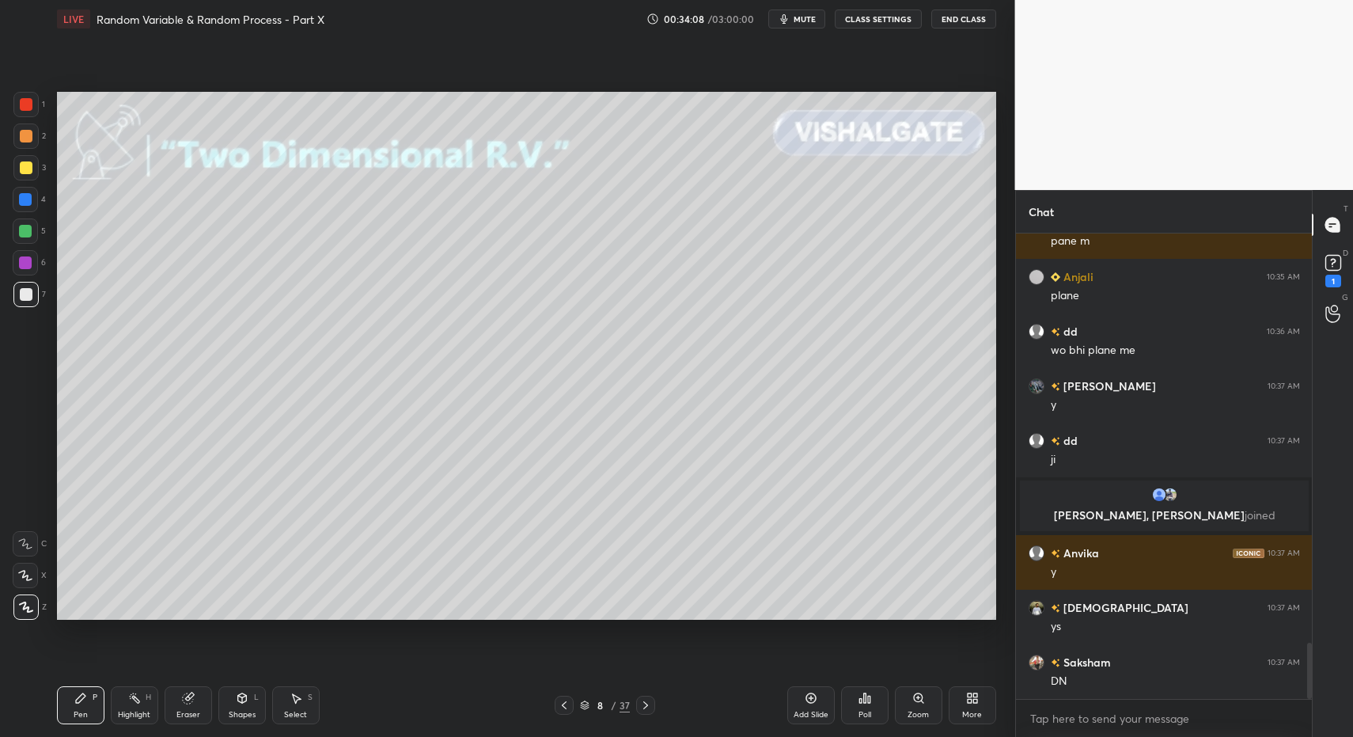
drag, startPoint x: 311, startPoint y: 715, endPoint x: 294, endPoint y: 692, distance: 28.8
click at [308, 707] on div "Select S" at bounding box center [295, 705] width 47 height 38
click at [294, 692] on icon at bounding box center [296, 698] width 13 height 13
drag, startPoint x: 89, startPoint y: 420, endPoint x: 170, endPoint y: 498, distance: 112.5
click at [165, 495] on div "0 ° Undo Copy Paste here Duplicate Duplicate to new slide Delete" at bounding box center [526, 356] width 939 height 529
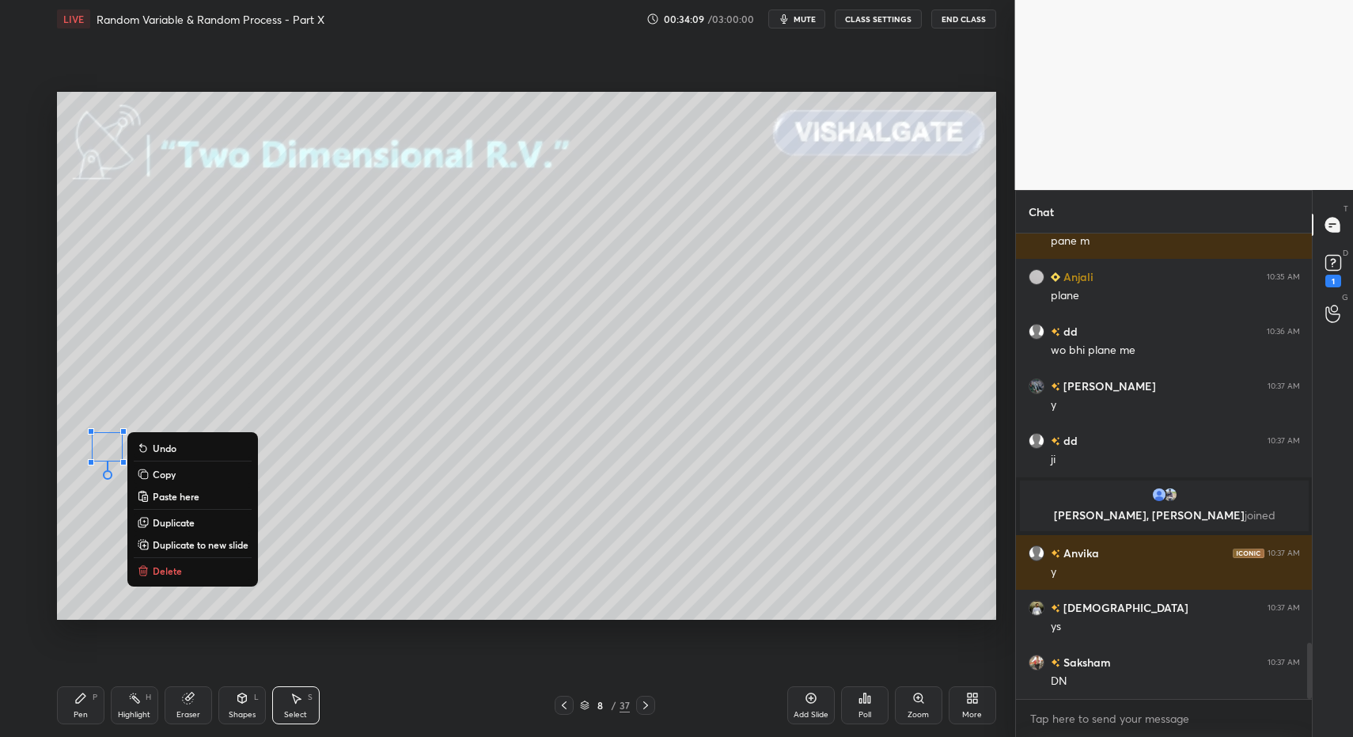
click at [163, 566] on button "Delete" at bounding box center [193, 570] width 118 height 19
click at [161, 573] on div "0 ° Undo Copy Paste here Duplicate Duplicate to new slide Delete" at bounding box center [526, 356] width 939 height 529
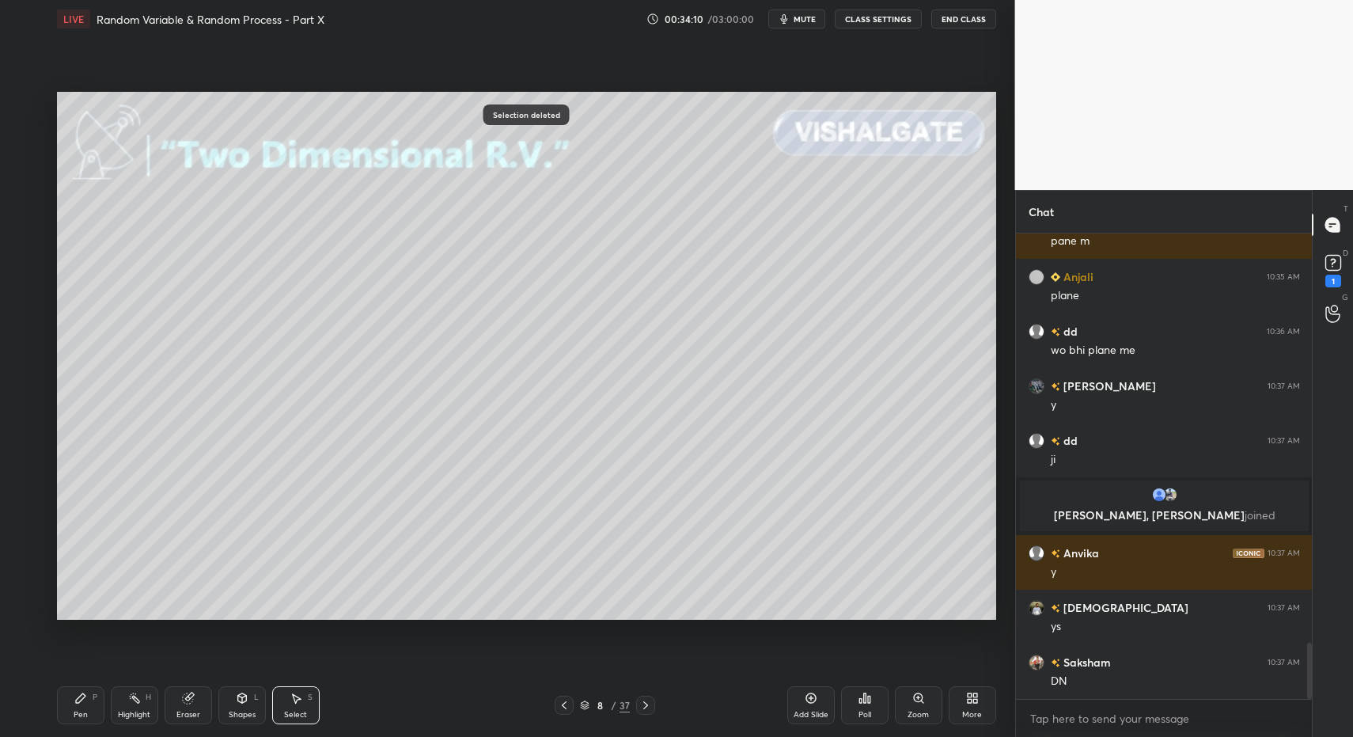
drag, startPoint x: 217, startPoint y: 428, endPoint x: 443, endPoint y: 498, distance: 236.8
click at [457, 513] on div "0 ° Undo Copy Paste here Duplicate Duplicate to new slide Delete" at bounding box center [526, 356] width 939 height 529
drag, startPoint x: 363, startPoint y: 456, endPoint x: 518, endPoint y: 455, distance: 155.1
click at [518, 455] on div "0 ° Undo Copy Paste here Duplicate Duplicate to new slide Delete" at bounding box center [526, 356] width 939 height 529
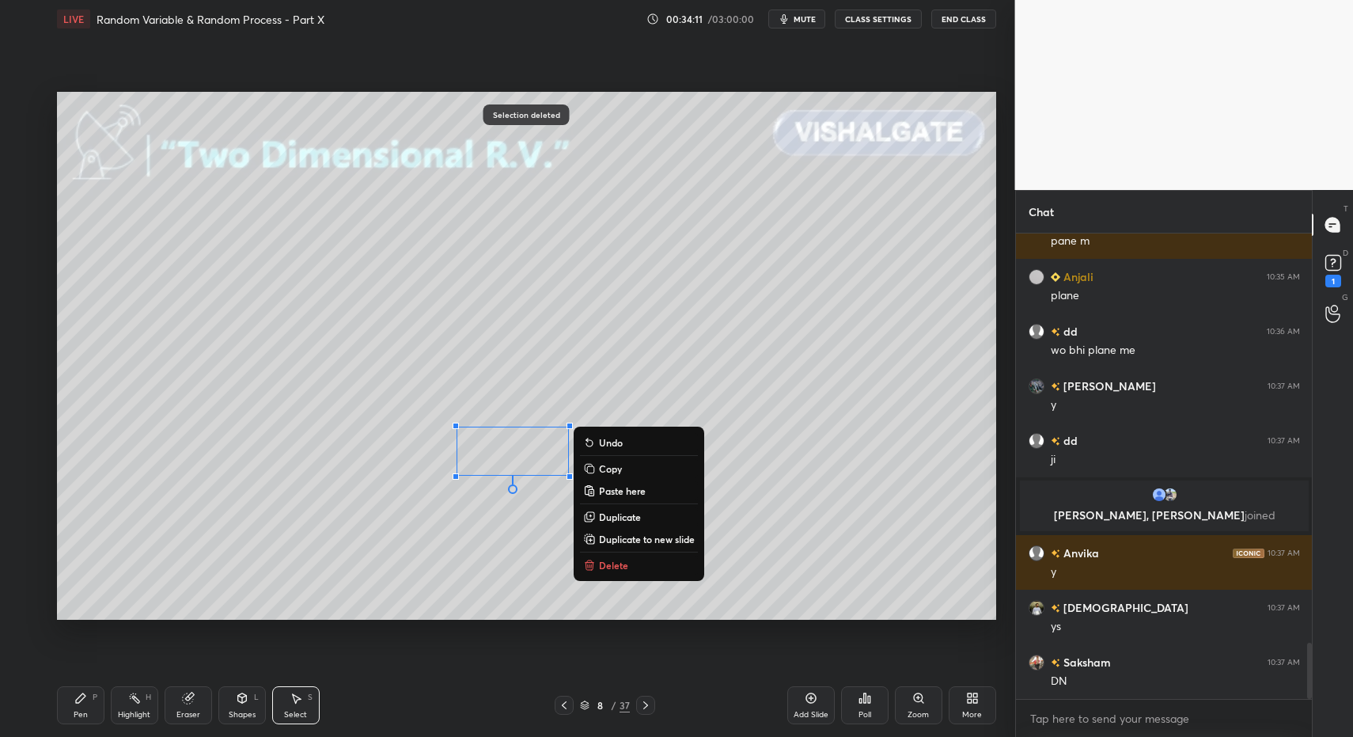
drag, startPoint x: 76, startPoint y: 697, endPoint x: 88, endPoint y: 683, distance: 18.5
click at [71, 699] on div "Pen P" at bounding box center [80, 705] width 47 height 38
click at [73, 702] on div "Pen P" at bounding box center [80, 705] width 47 height 38
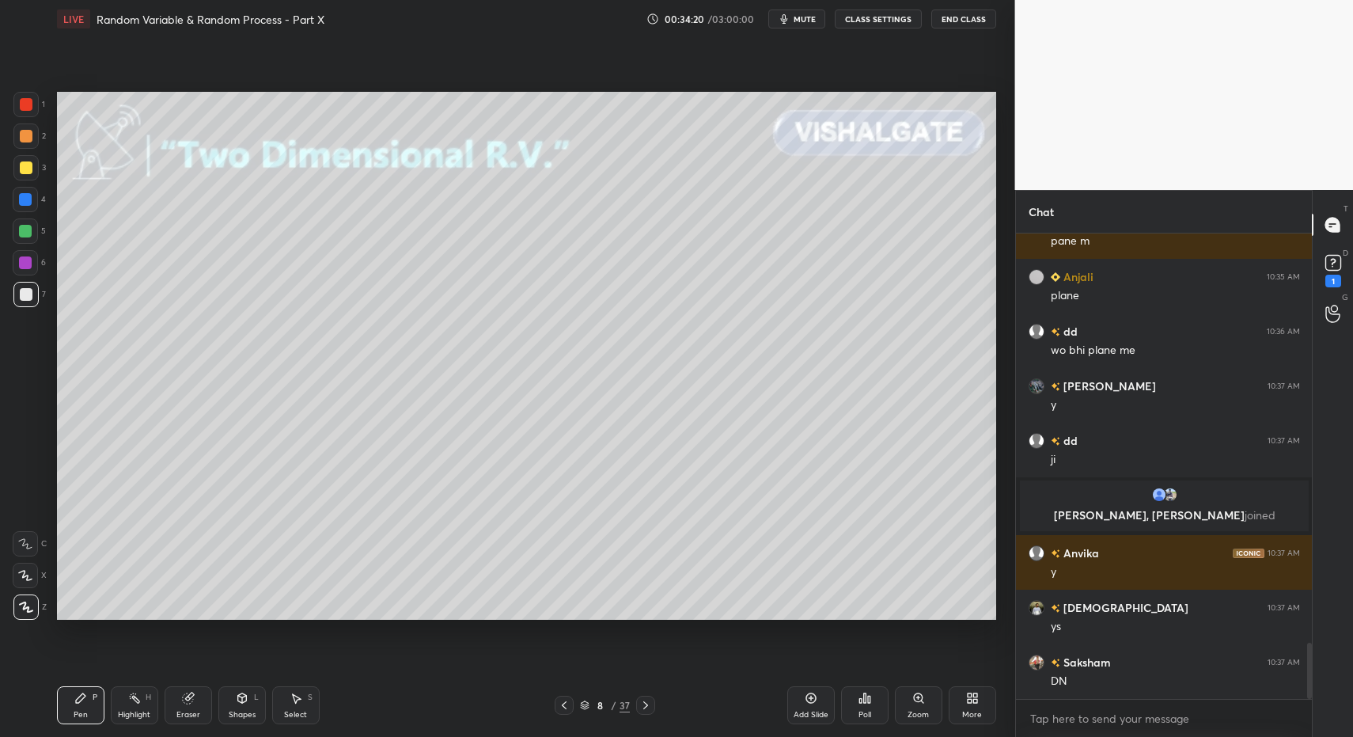
click at [299, 718] on div "Select" at bounding box center [295, 715] width 23 height 8
drag, startPoint x: 295, startPoint y: 718, endPoint x: 304, endPoint y: 700, distance: 19.5
click at [300, 711] on div "Select" at bounding box center [295, 715] width 23 height 8
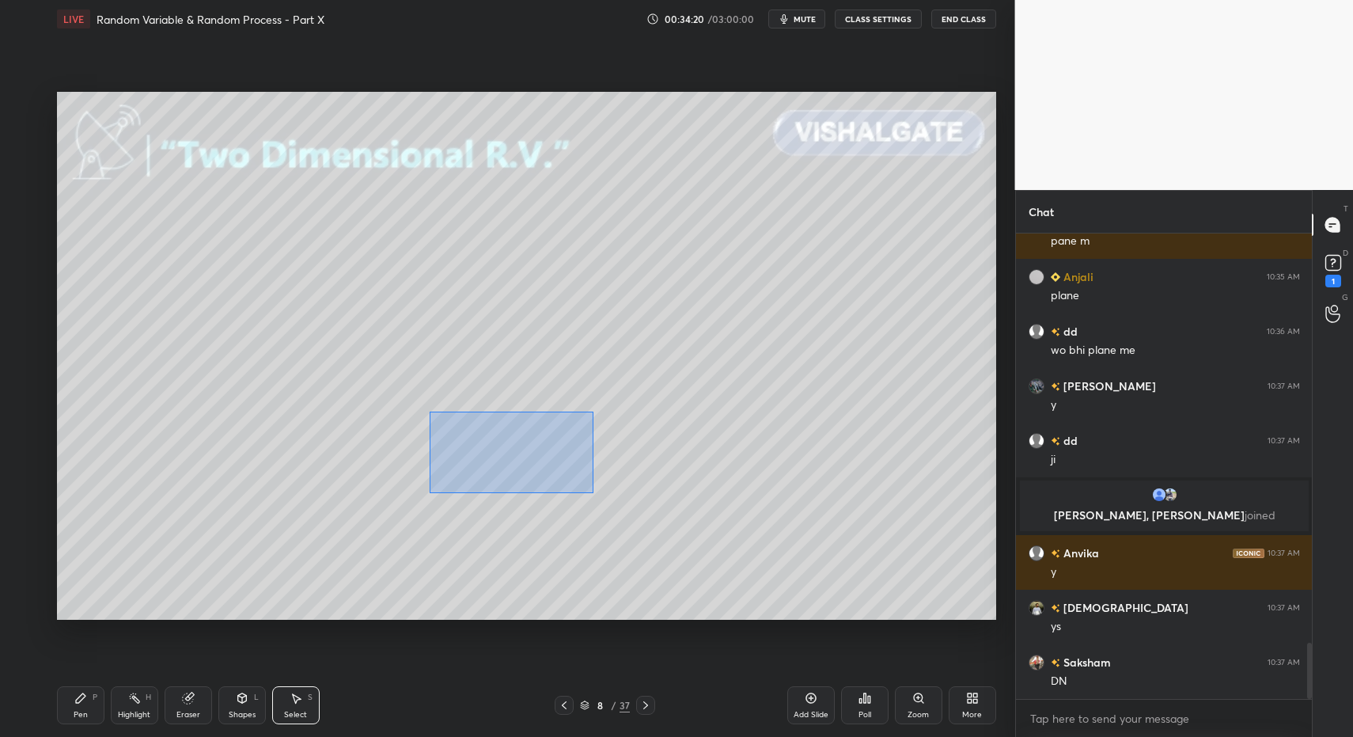
drag, startPoint x: 430, startPoint y: 411, endPoint x: 528, endPoint y: 460, distance: 108.6
click at [631, 507] on div "0 ° Undo Copy Paste here Duplicate Duplicate to new slide Delete" at bounding box center [526, 356] width 939 height 529
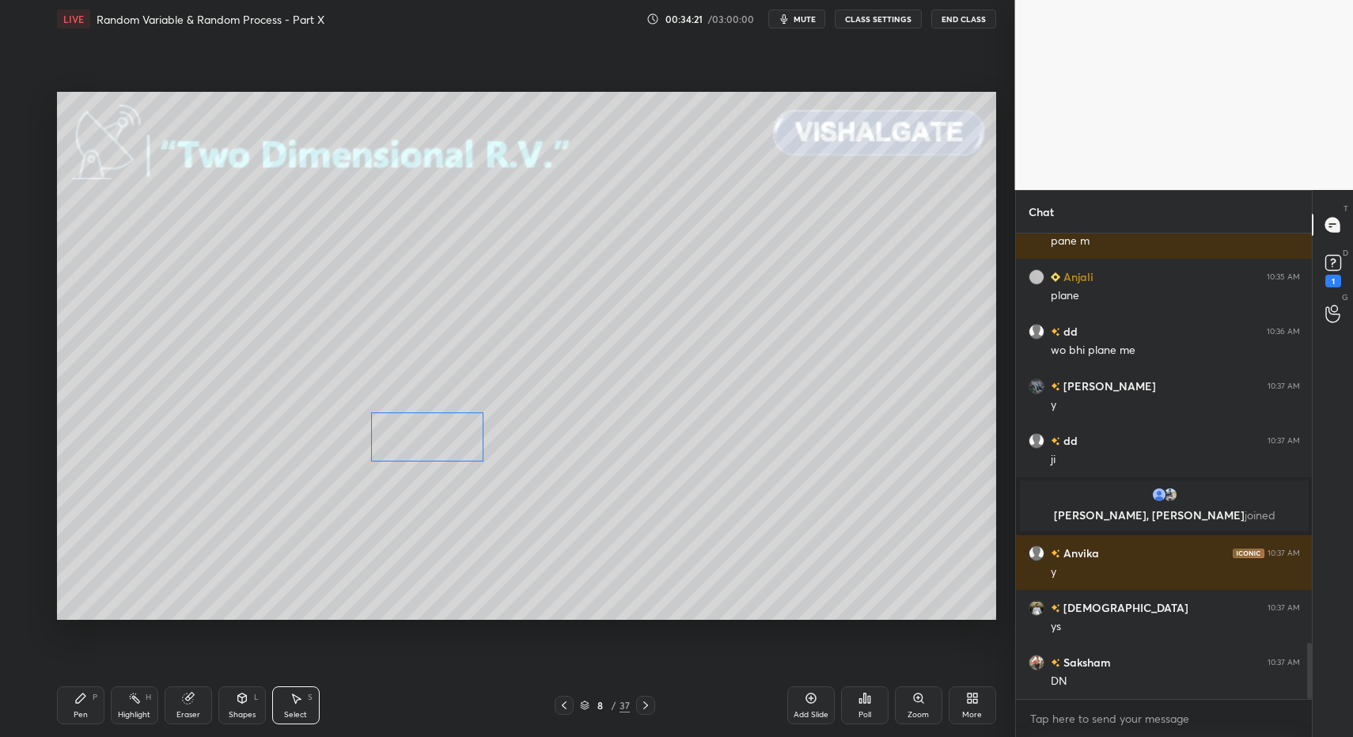
drag, startPoint x: 498, startPoint y: 454, endPoint x: 377, endPoint y: 485, distance: 124.2
click at [411, 440] on div "0 ° Undo Copy Paste here Duplicate Duplicate to new slide Delete" at bounding box center [526, 356] width 939 height 529
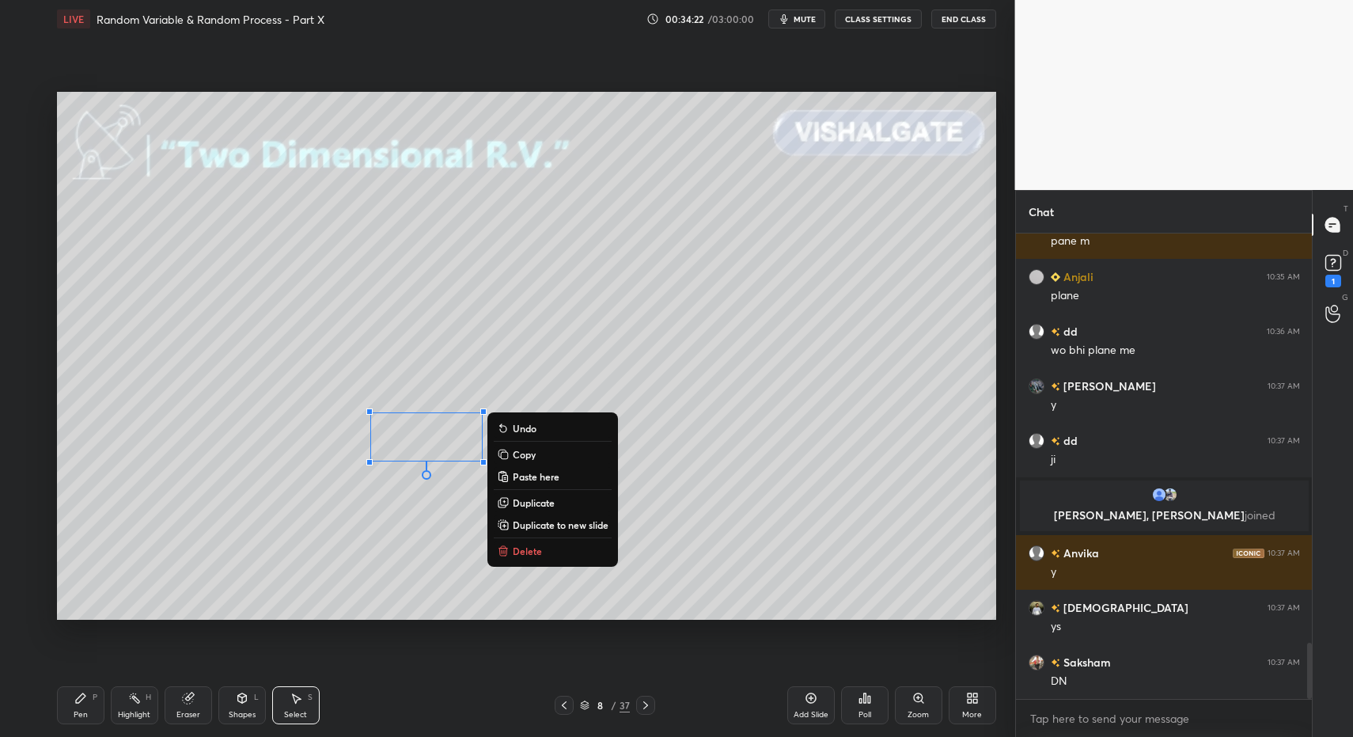
click at [81, 715] on div "Pen" at bounding box center [81, 715] width 14 height 8
click at [84, 699] on icon at bounding box center [80, 698] width 13 height 13
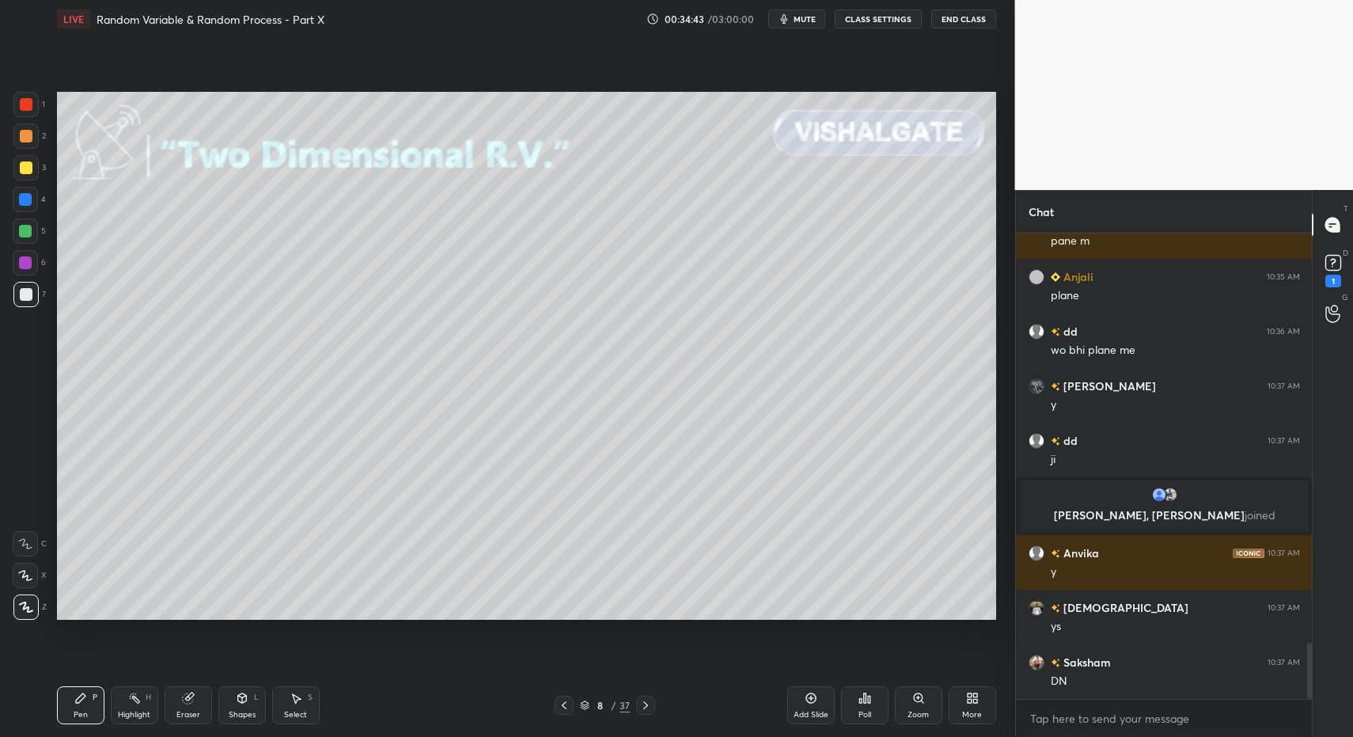
scroll to position [3435, 0]
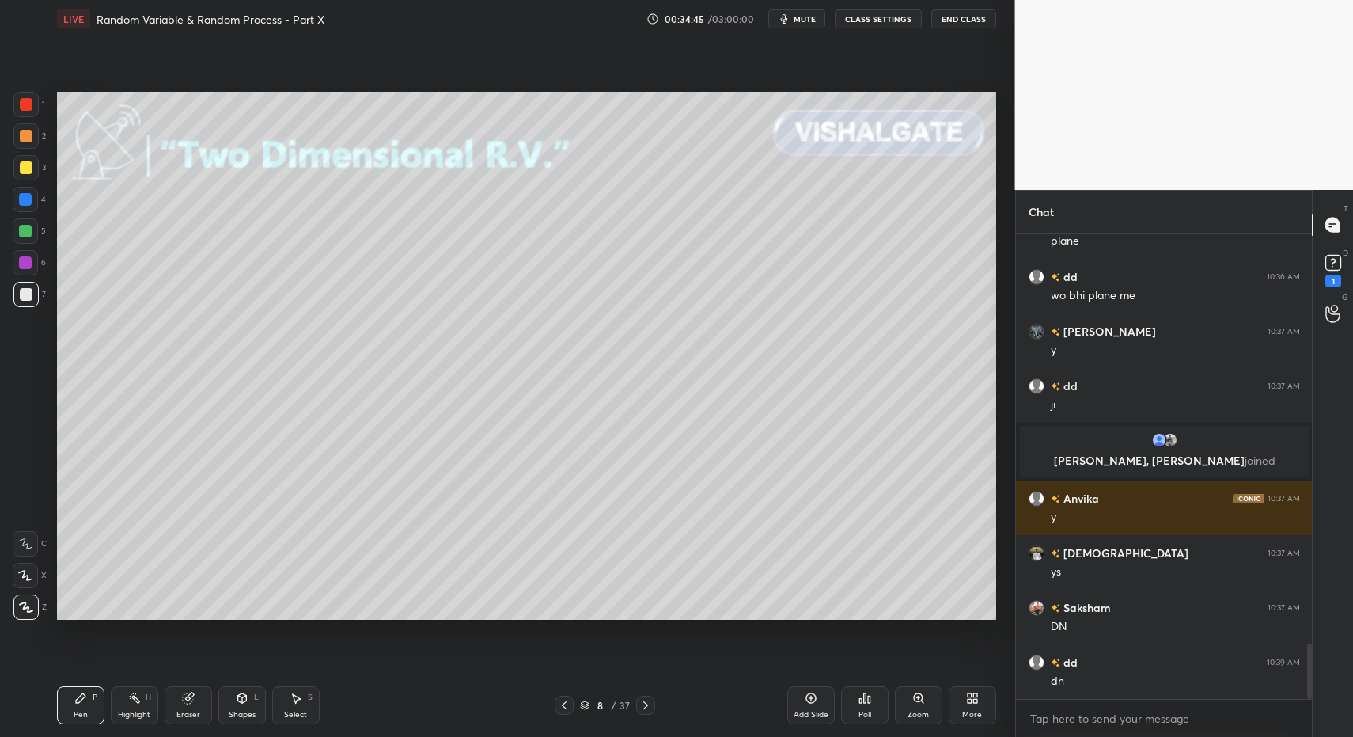
click at [36, 107] on div "1" at bounding box center [29, 104] width 32 height 25
click at [30, 98] on div at bounding box center [26, 104] width 13 height 13
click at [21, 571] on div at bounding box center [25, 575] width 25 height 25
click at [33, 577] on div at bounding box center [25, 575] width 25 height 25
click at [247, 698] on icon at bounding box center [242, 698] width 13 height 13
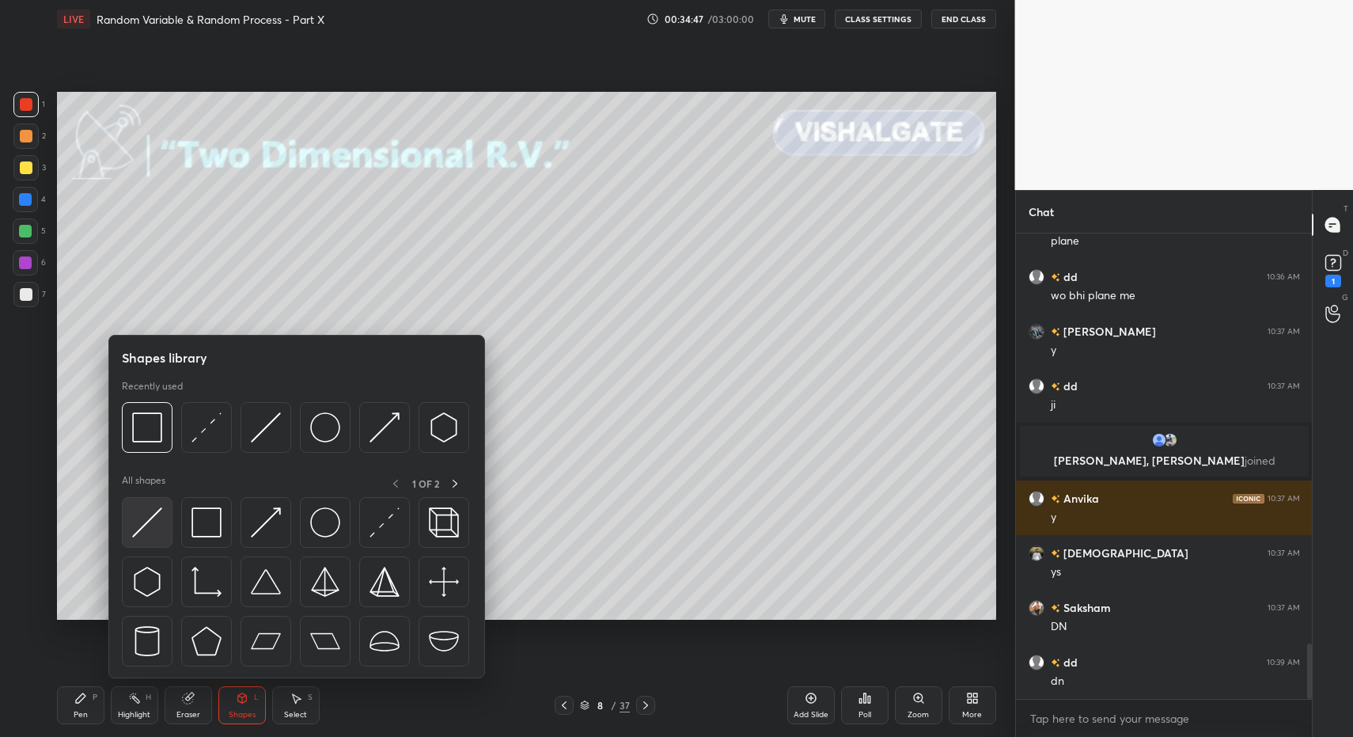
click at [150, 525] on img at bounding box center [147, 522] width 30 height 30
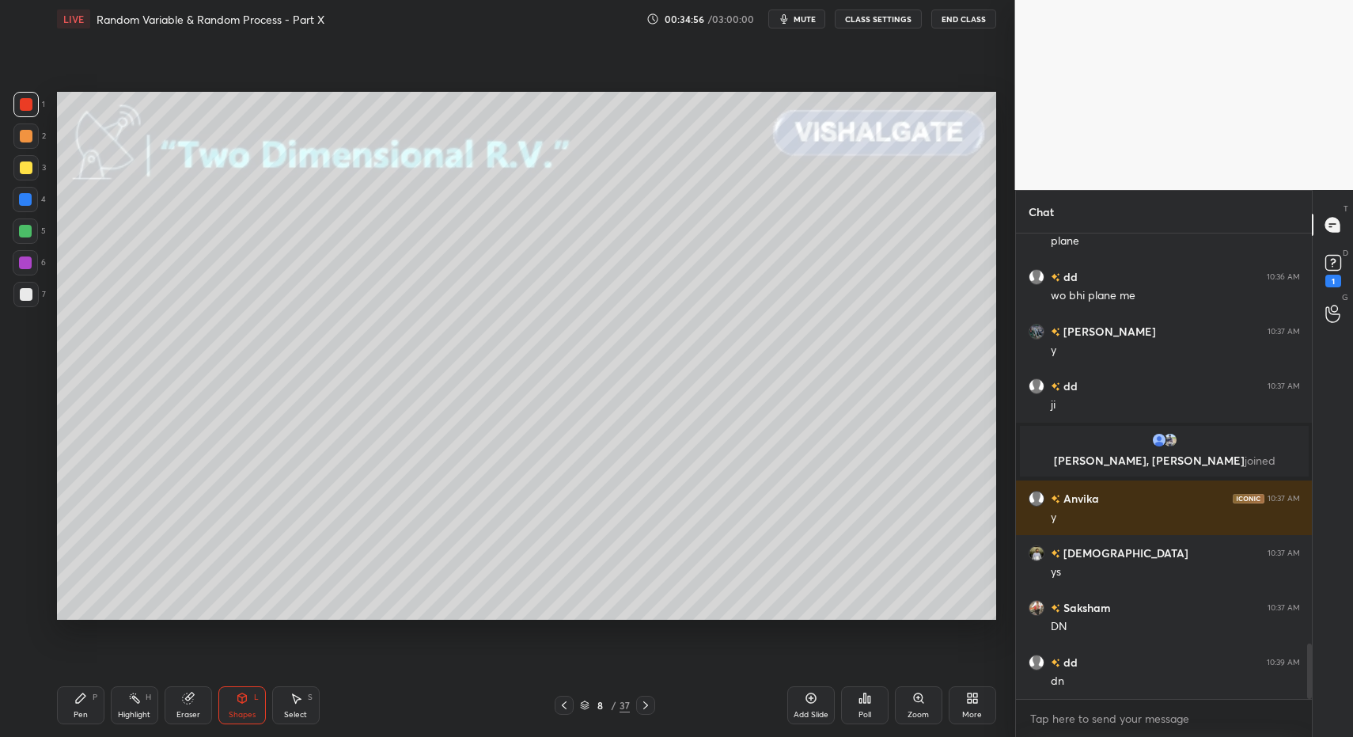
click at [89, 714] on div "Pen P" at bounding box center [80, 705] width 47 height 38
click at [77, 707] on div "Pen P" at bounding box center [80, 705] width 47 height 38
click at [23, 290] on div at bounding box center [25, 294] width 25 height 25
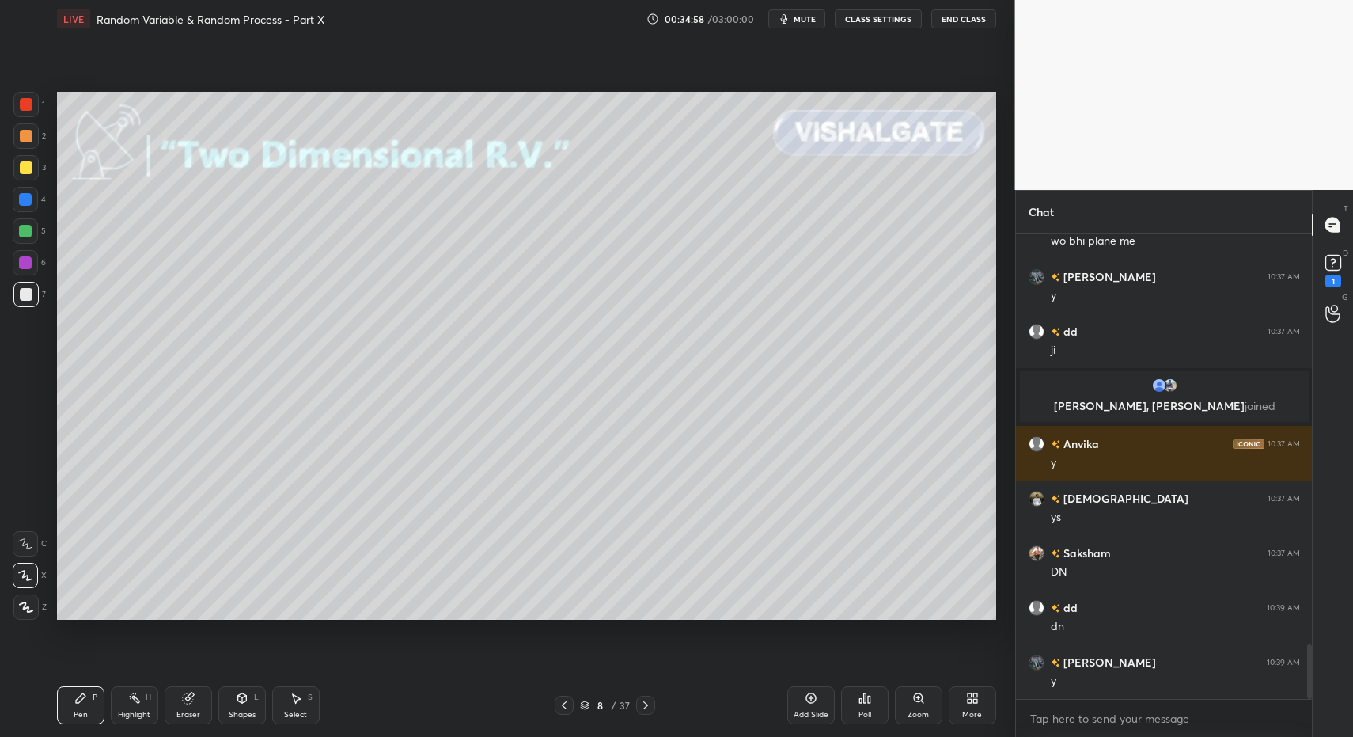
drag, startPoint x: 16, startPoint y: 603, endPoint x: 25, endPoint y: 611, distance: 12.4
click at [17, 606] on div at bounding box center [25, 606] width 25 height 25
click at [19, 613] on div at bounding box center [25, 606] width 25 height 25
click at [134, 697] on icon at bounding box center [135, 698] width 2 height 2
drag, startPoint x: 134, startPoint y: 696, endPoint x: 135, endPoint y: 676, distance: 19.8
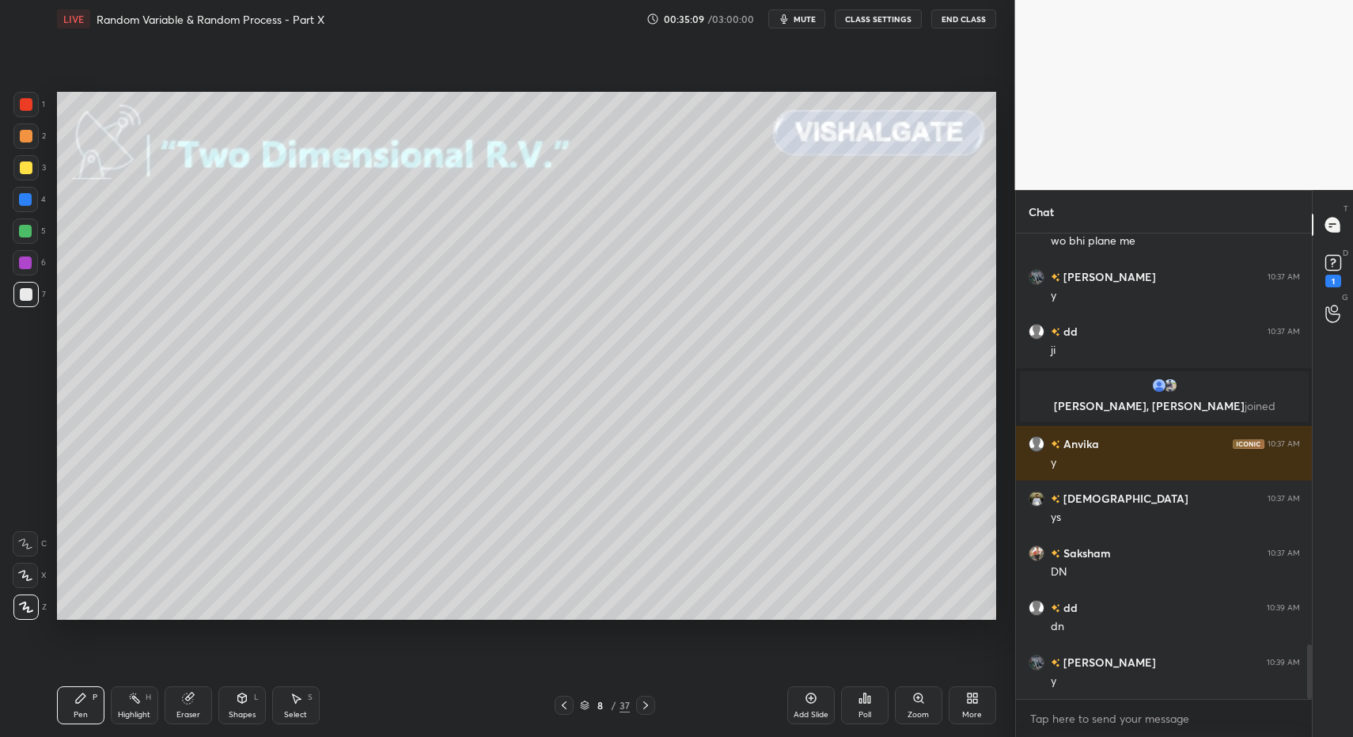
click at [134, 697] on icon at bounding box center [135, 698] width 2 height 2
click at [650, 707] on icon at bounding box center [645, 705] width 13 height 13
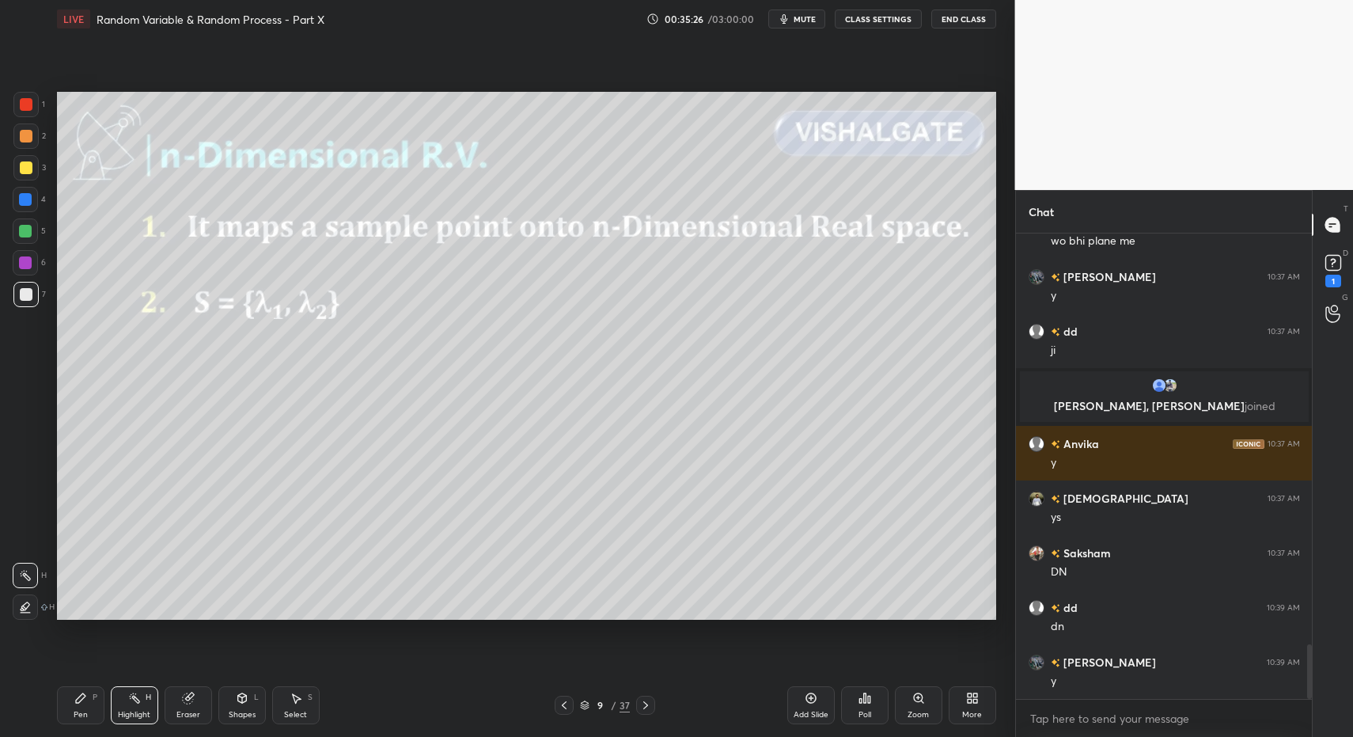
click at [83, 702] on icon at bounding box center [80, 698] width 13 height 13
click at [89, 694] on div "Pen P" at bounding box center [80, 705] width 47 height 38
click at [123, 708] on div "Highlight H" at bounding box center [134, 705] width 47 height 38
drag, startPoint x: 81, startPoint y: 717, endPoint x: 76, endPoint y: 708, distance: 9.9
click at [81, 717] on div "Pen" at bounding box center [81, 715] width 14 height 8
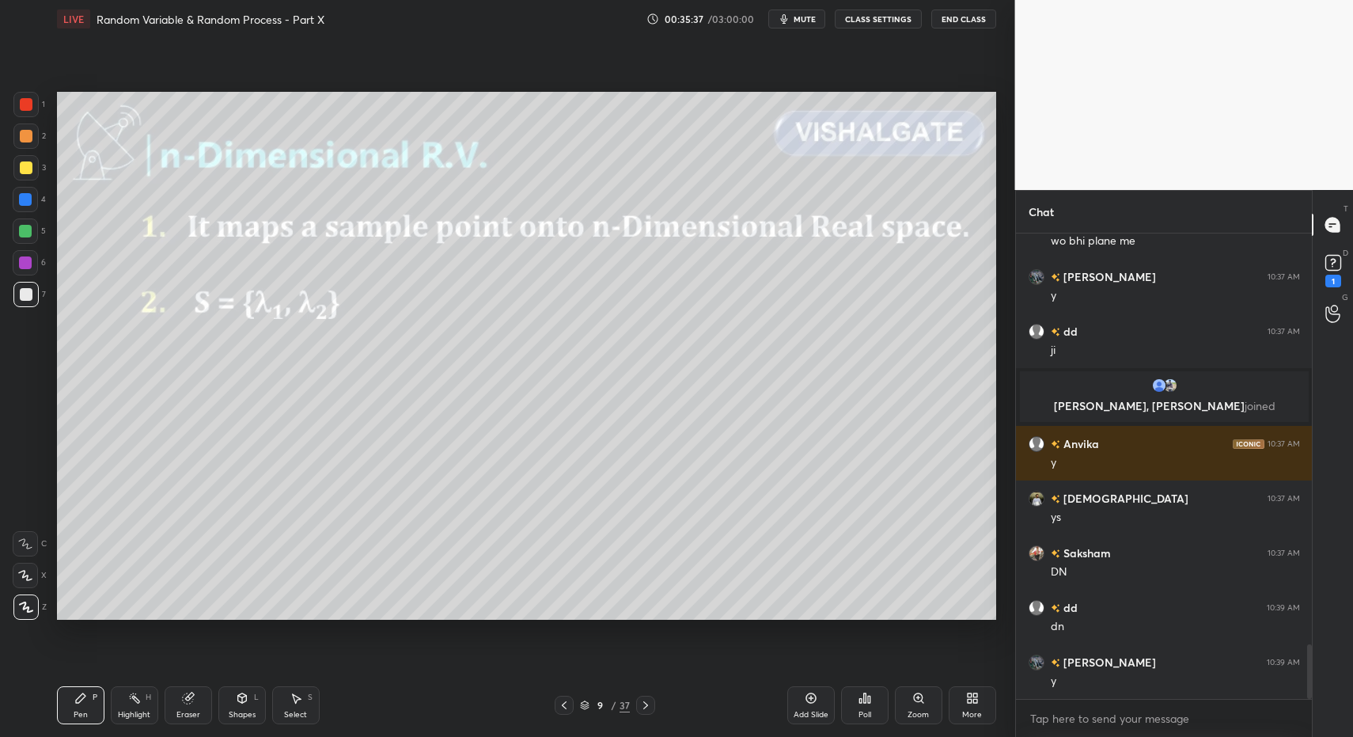
drag, startPoint x: 40, startPoint y: 307, endPoint x: 32, endPoint y: 320, distance: 15.6
click at [36, 305] on div "7" at bounding box center [29, 298] width 32 height 32
drag, startPoint x: 82, startPoint y: 722, endPoint x: 100, endPoint y: 681, distance: 44.3
click at [87, 714] on div "Pen P" at bounding box center [80, 705] width 47 height 38
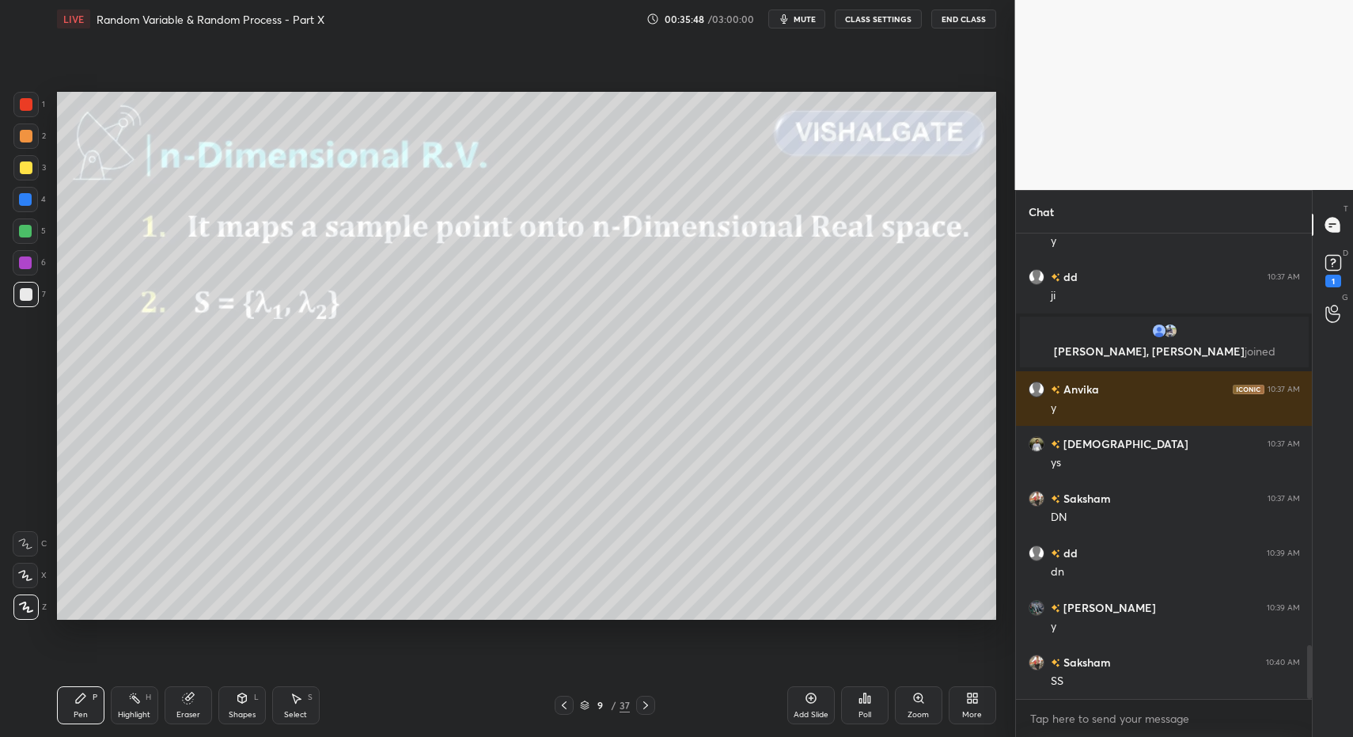
click at [252, 717] on div "Shapes" at bounding box center [242, 715] width 27 height 8
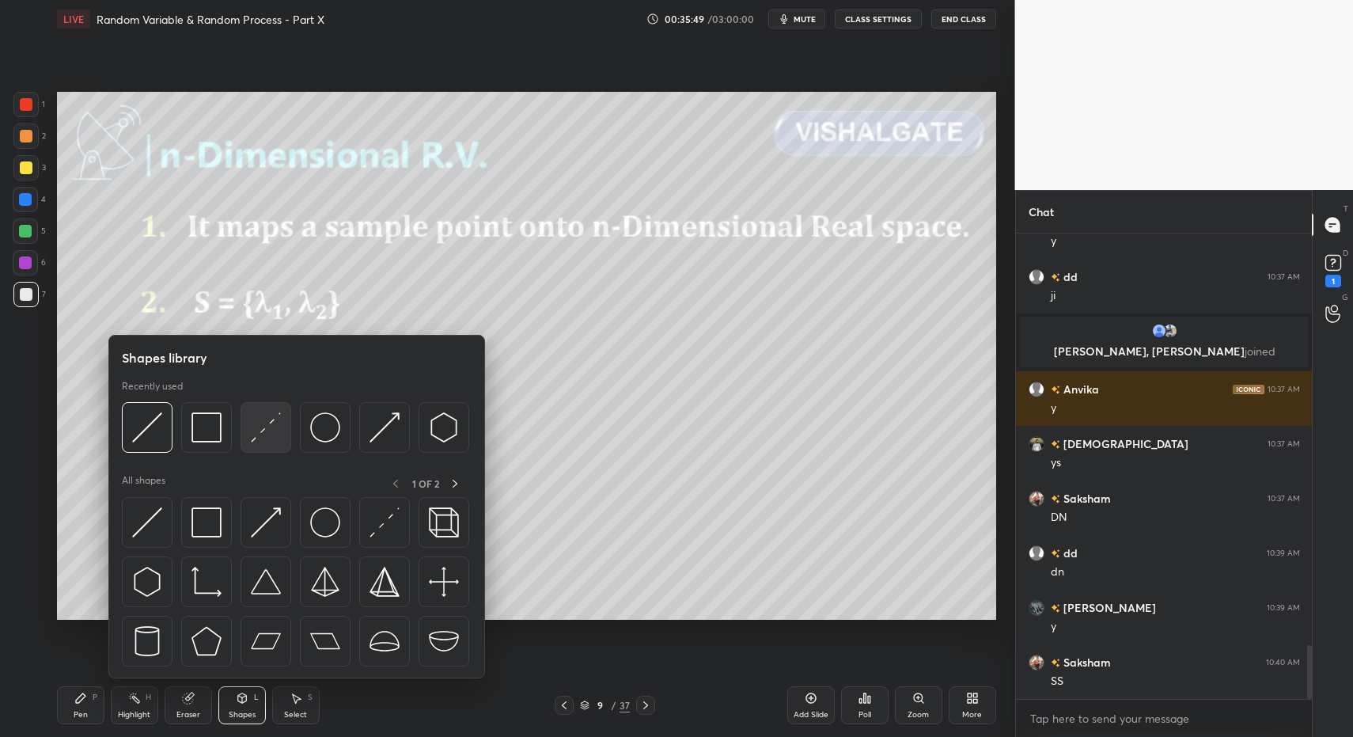
click at [261, 426] on img at bounding box center [266, 427] width 30 height 30
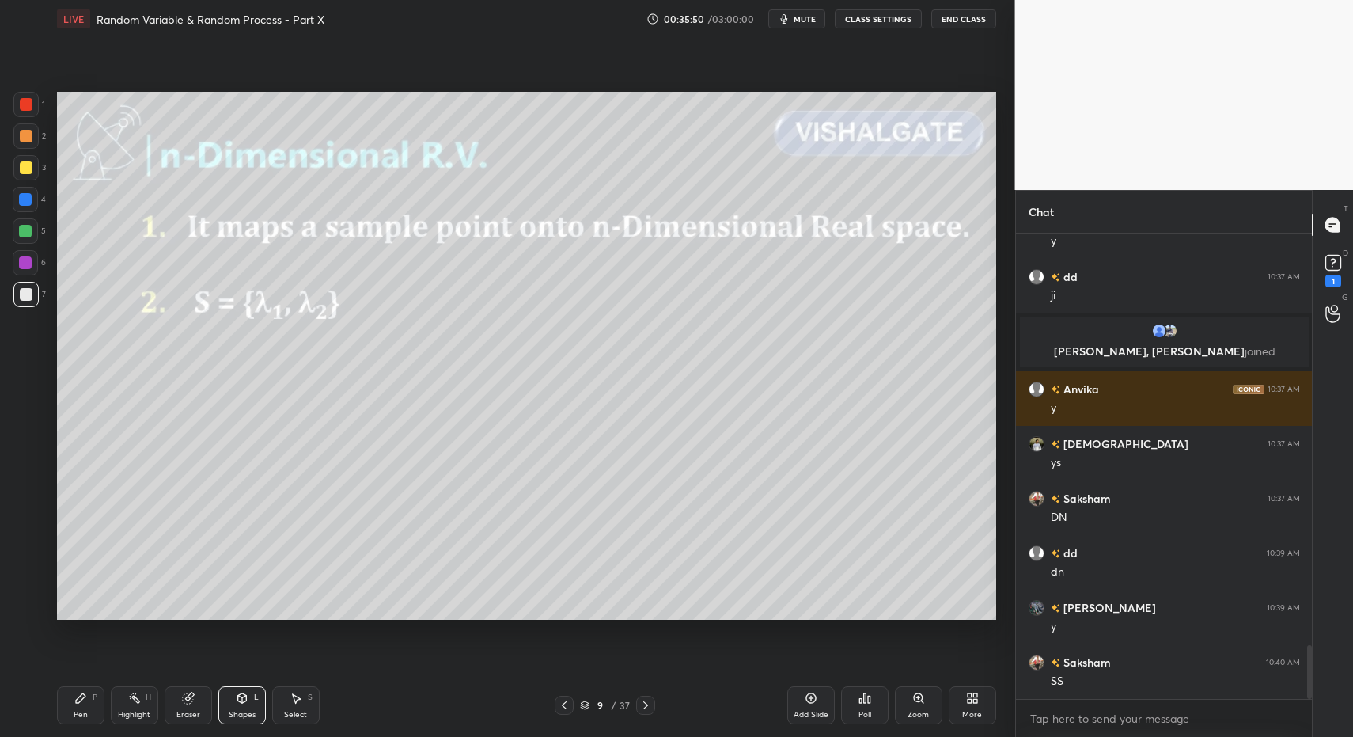
click at [85, 699] on icon at bounding box center [80, 698] width 13 height 13
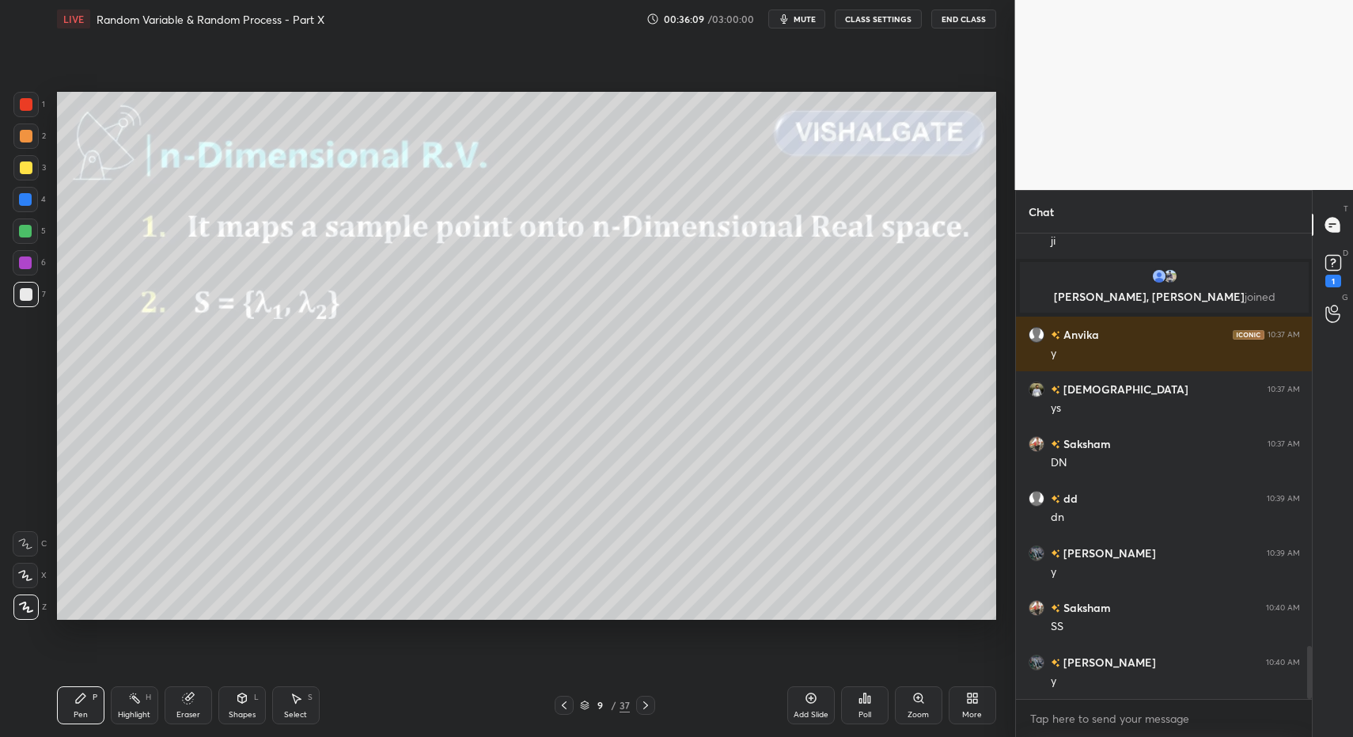
click at [133, 711] on div "Highlight" at bounding box center [134, 715] width 32 height 8
drag, startPoint x: 133, startPoint y: 708, endPoint x: 157, endPoint y: 654, distance: 59.9
click at [125, 711] on div "Highlight" at bounding box center [134, 715] width 32 height 8
drag, startPoint x: 303, startPoint y: 714, endPoint x: 295, endPoint y: 694, distance: 22.0
click at [303, 714] on div "Select" at bounding box center [295, 715] width 23 height 8
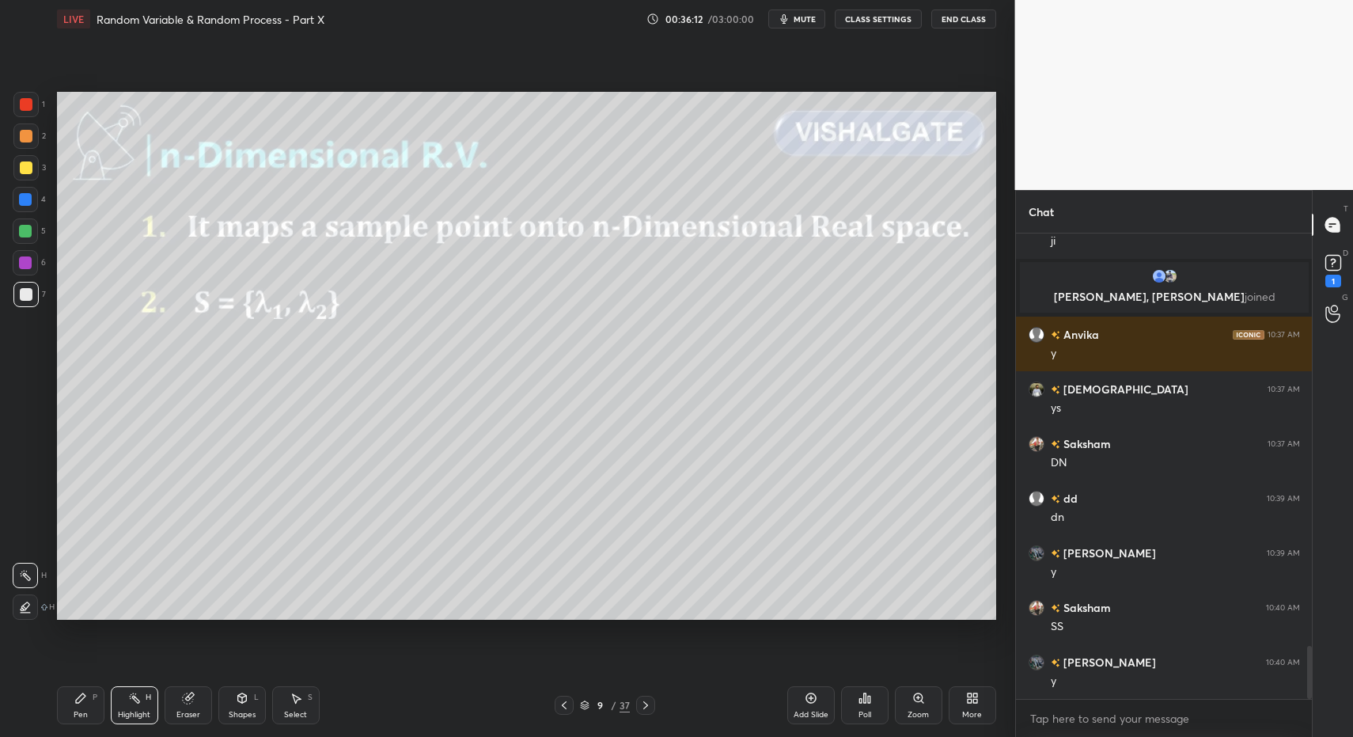
click at [292, 699] on div "Select S" at bounding box center [295, 705] width 47 height 38
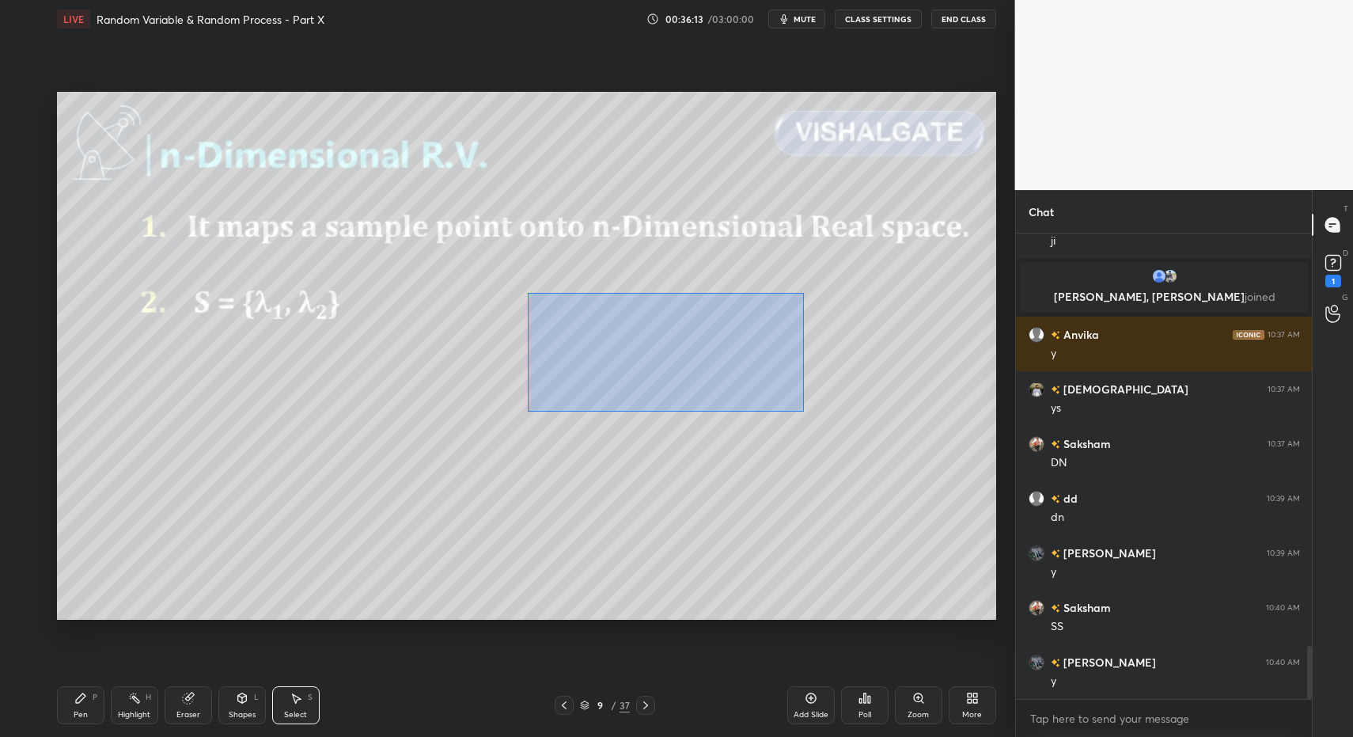
drag, startPoint x: 661, startPoint y: 361, endPoint x: 805, endPoint y: 430, distance: 160.0
click at [826, 426] on div "0 ° Undo Copy Paste here Duplicate Duplicate to new slide Delete" at bounding box center [526, 356] width 939 height 529
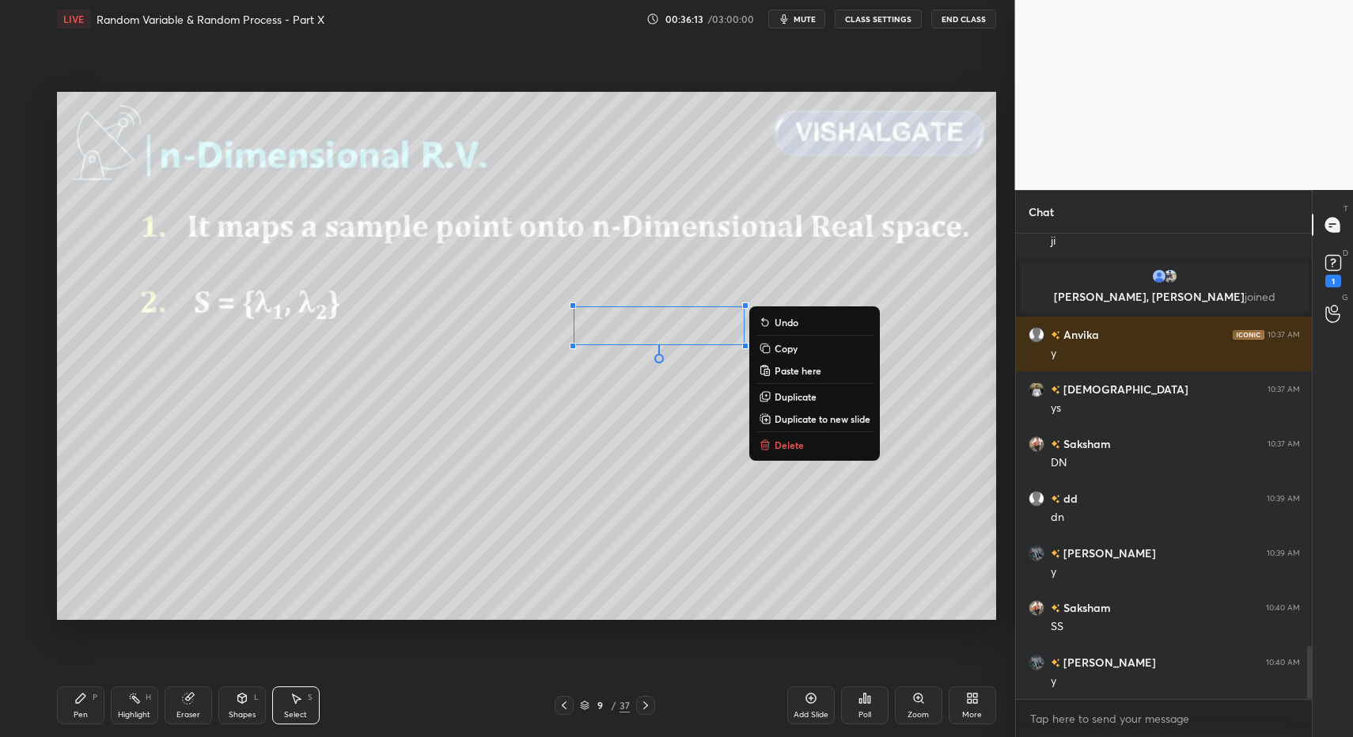
click at [781, 450] on p "Delete" at bounding box center [789, 444] width 29 height 13
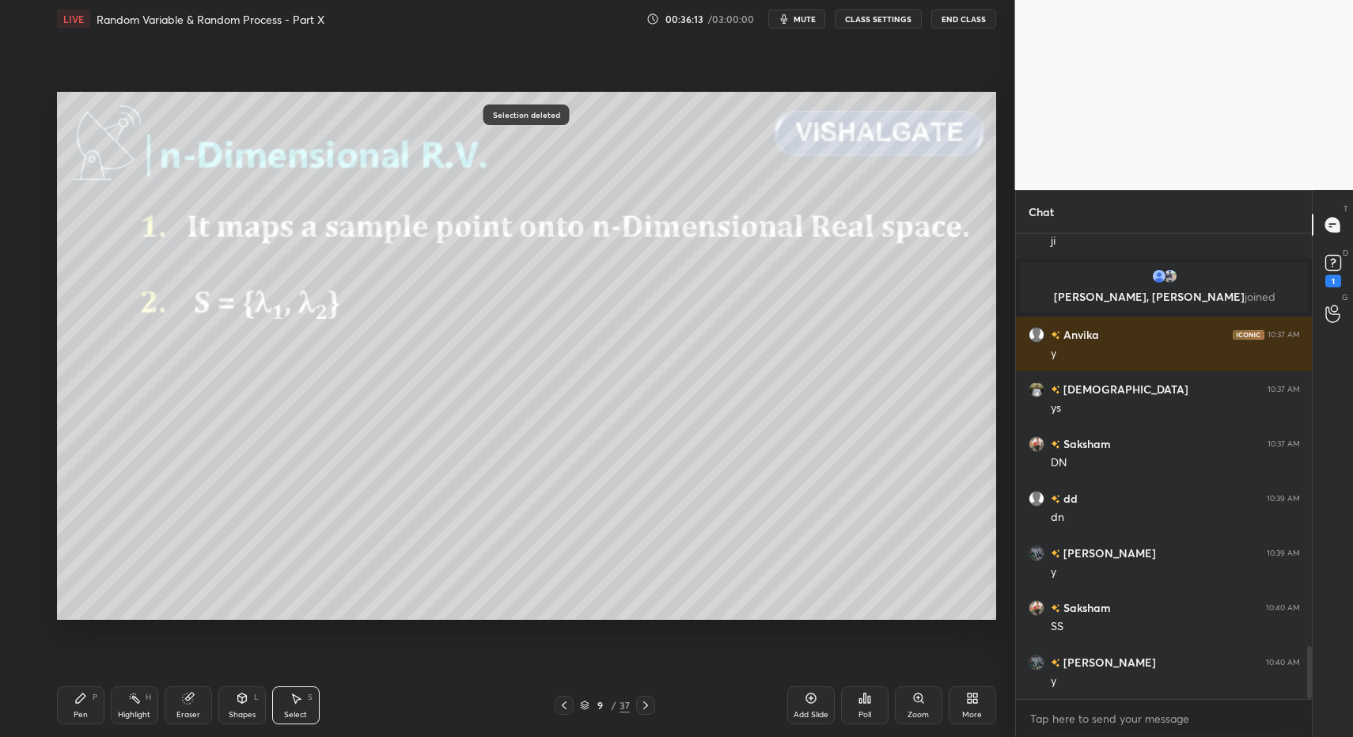
click at [108, 709] on div "Pen P Highlight H Eraser Shapes L Select S" at bounding box center [240, 705] width 366 height 38
click at [90, 711] on div "Pen P" at bounding box center [80, 705] width 47 height 38
click at [123, 711] on div "Highlight" at bounding box center [134, 715] width 32 height 8
click at [76, 717] on div "Pen" at bounding box center [81, 715] width 14 height 8
click at [79, 714] on div "Pen" at bounding box center [81, 715] width 14 height 8
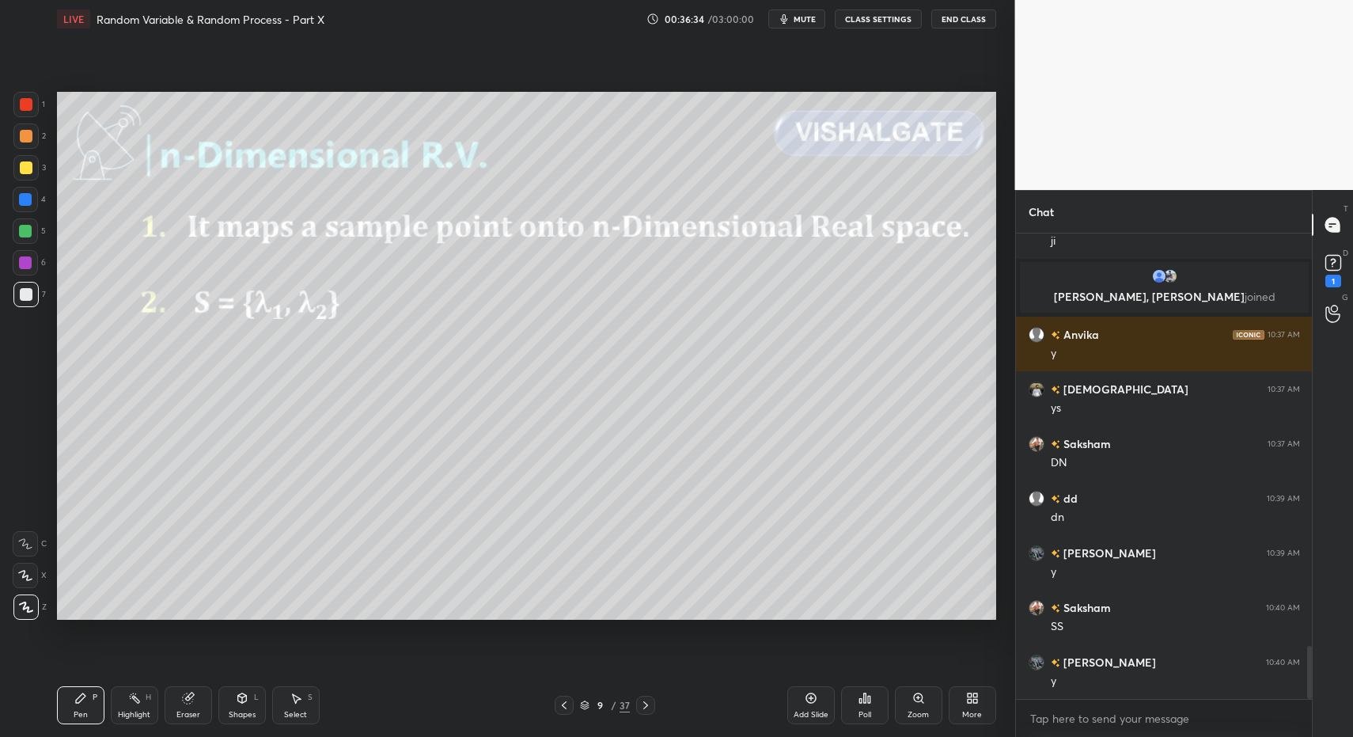
drag, startPoint x: 304, startPoint y: 711, endPoint x: 301, endPoint y: 698, distance: 13.0
click at [304, 711] on div "Select" at bounding box center [295, 715] width 23 height 8
drag, startPoint x: 301, startPoint y: 698, endPoint x: 320, endPoint y: 643, distance: 58.1
click at [303, 689] on div "Select S" at bounding box center [295, 705] width 47 height 38
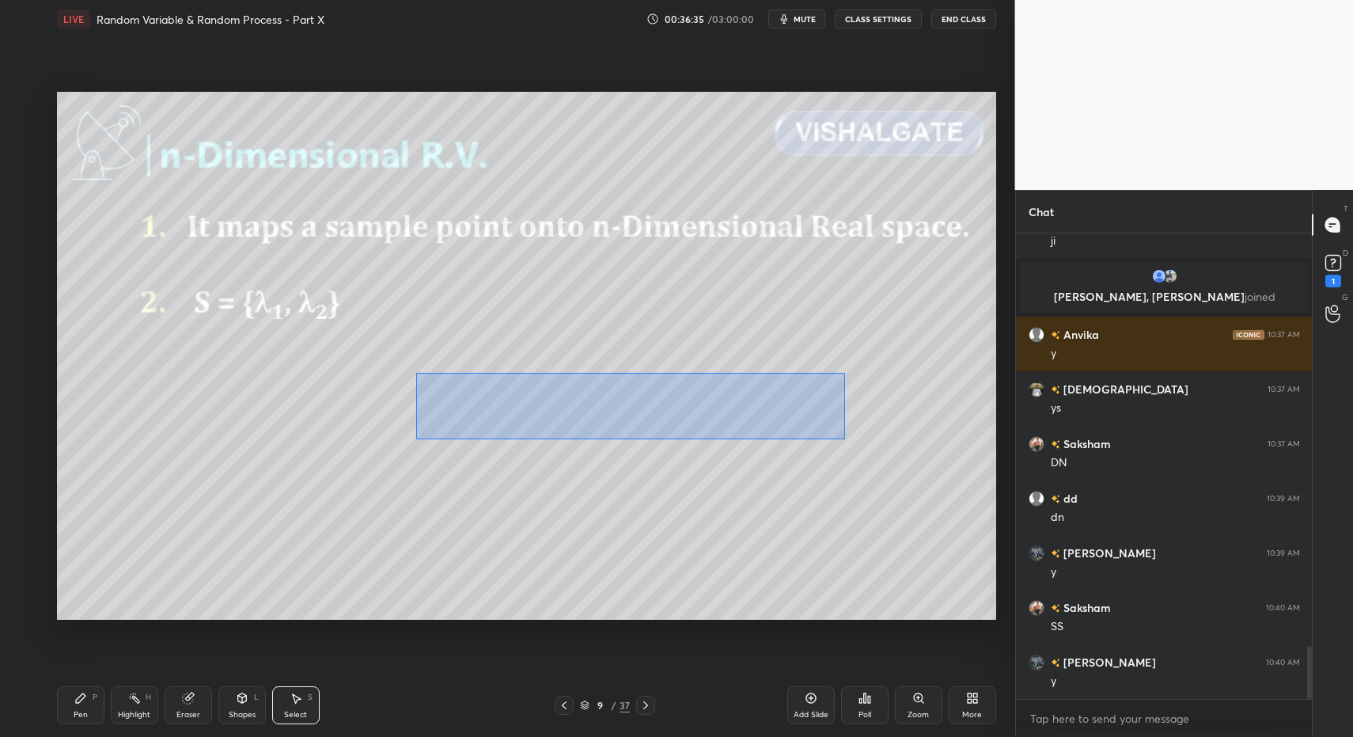
drag, startPoint x: 445, startPoint y: 391, endPoint x: 752, endPoint y: 428, distance: 308.4
click at [845, 439] on div "0 ° Undo Copy Paste here Duplicate Duplicate to new slide Delete" at bounding box center [526, 356] width 939 height 529
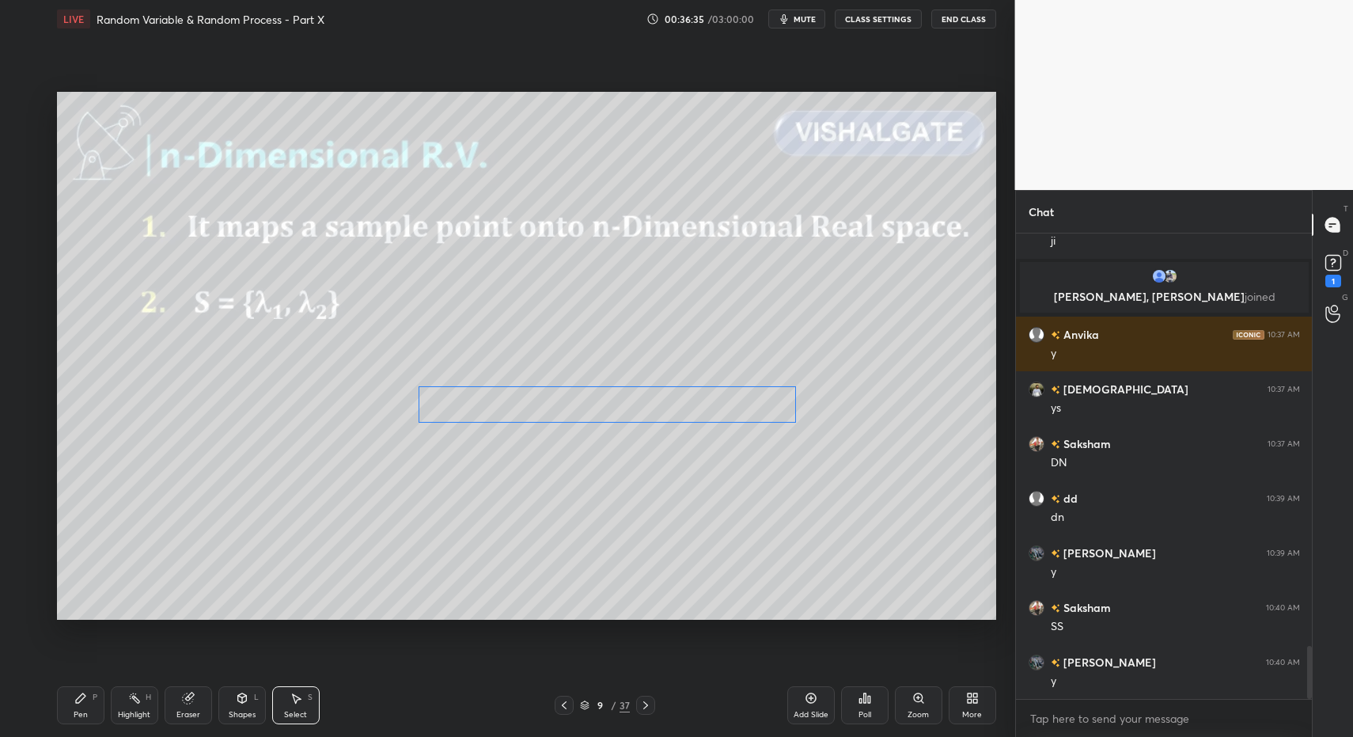
drag, startPoint x: 561, startPoint y: 401, endPoint x: 538, endPoint y: 430, distance: 37.2
click at [576, 400] on div "0 ° Undo Copy Paste here Duplicate Duplicate to new slide Delete" at bounding box center [526, 356] width 939 height 529
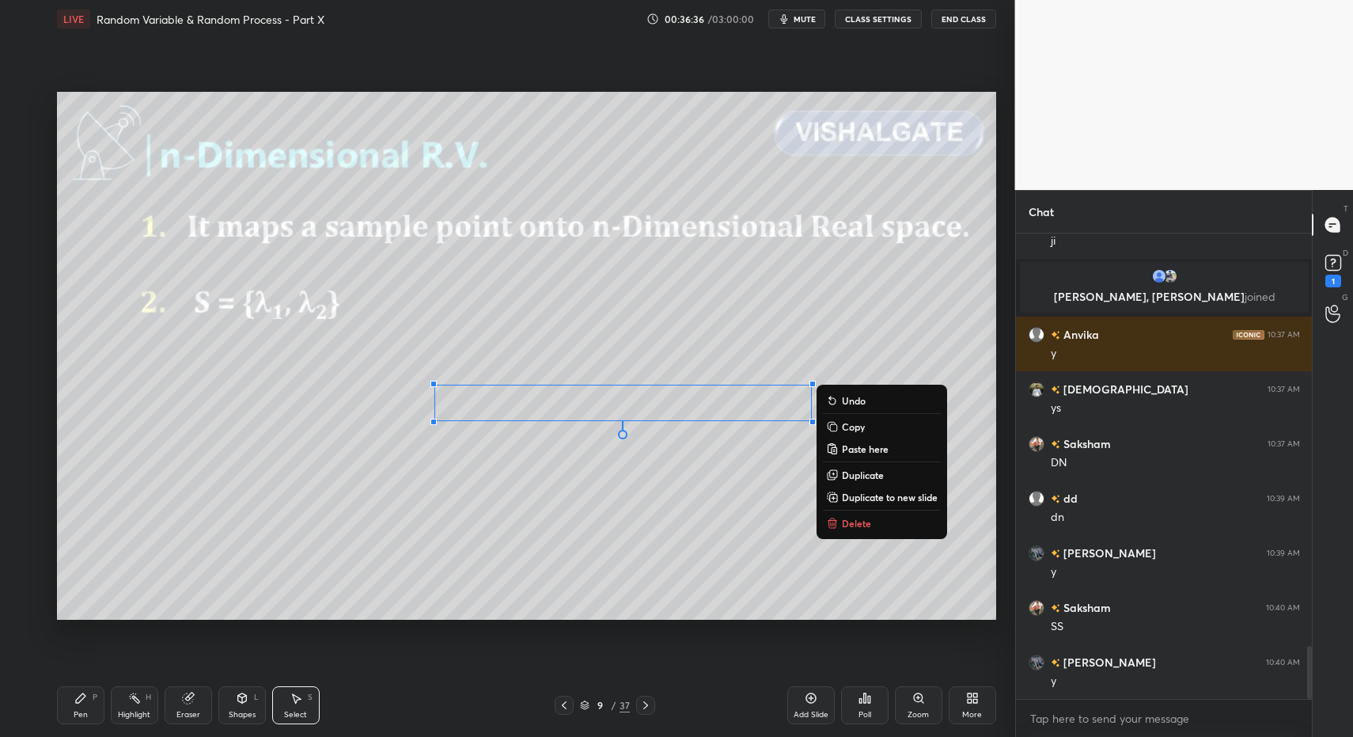
click at [82, 707] on div "Pen P" at bounding box center [80, 705] width 47 height 38
click at [91, 700] on div "Pen P" at bounding box center [80, 705] width 47 height 38
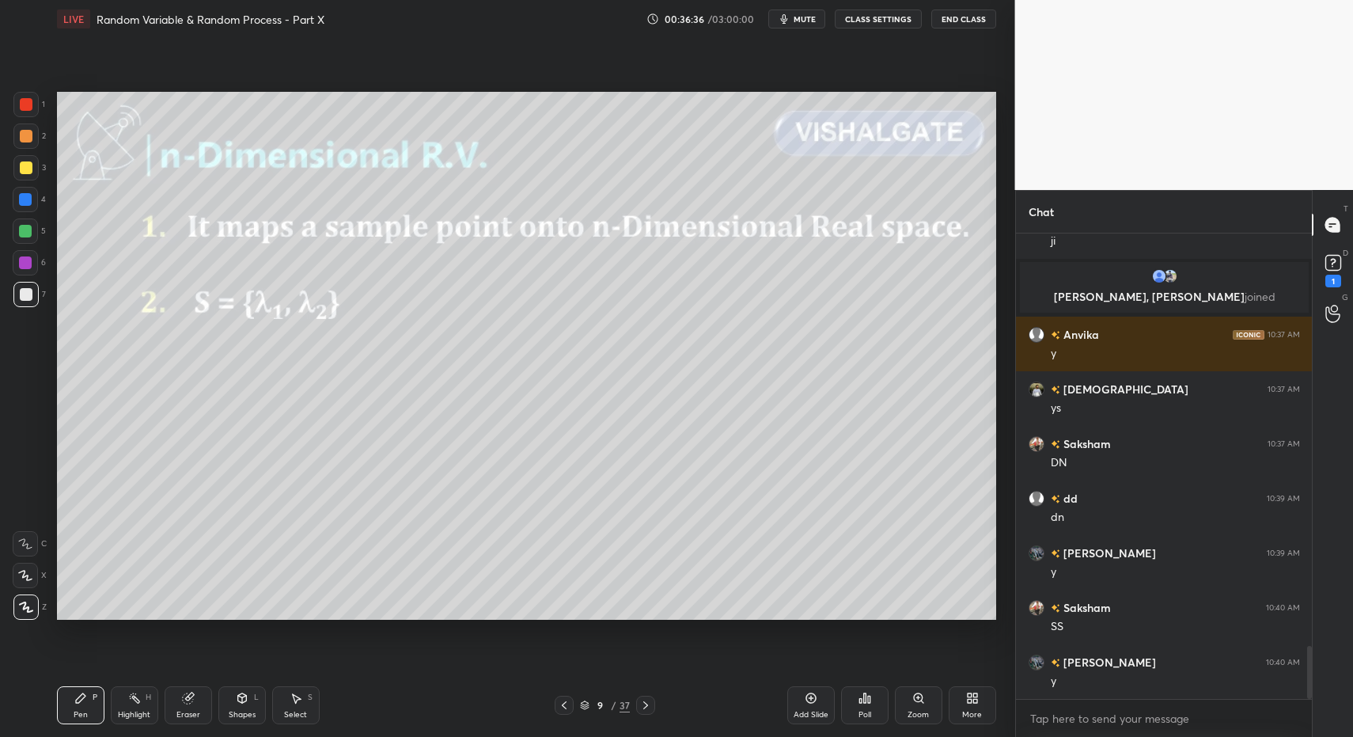
scroll to position [3577, 0]
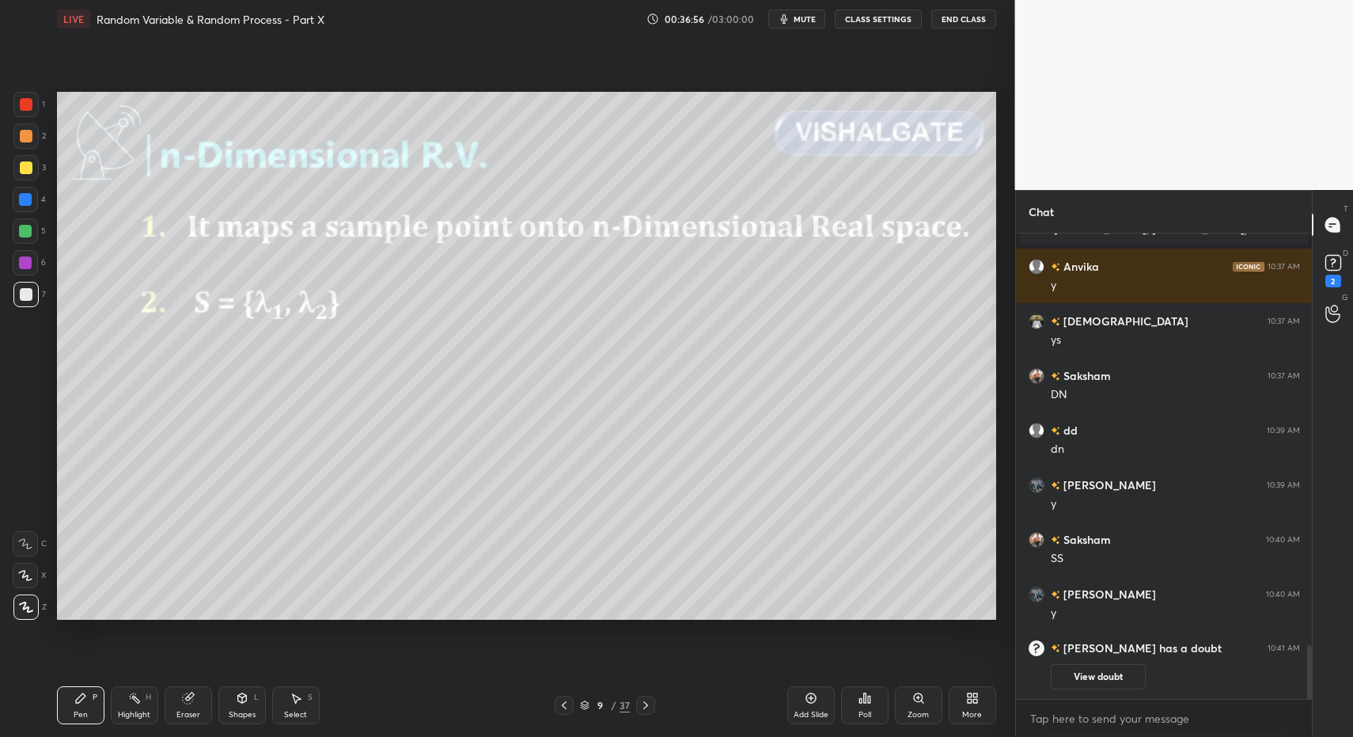
click at [28, 195] on div at bounding box center [25, 199] width 13 height 13
drag, startPoint x: 28, startPoint y: 239, endPoint x: 26, endPoint y: 253, distance: 14.4
click at [32, 237] on div at bounding box center [25, 230] width 25 height 25
click at [20, 540] on icon at bounding box center [25, 543] width 14 height 11
click at [23, 535] on div at bounding box center [25, 543] width 25 height 25
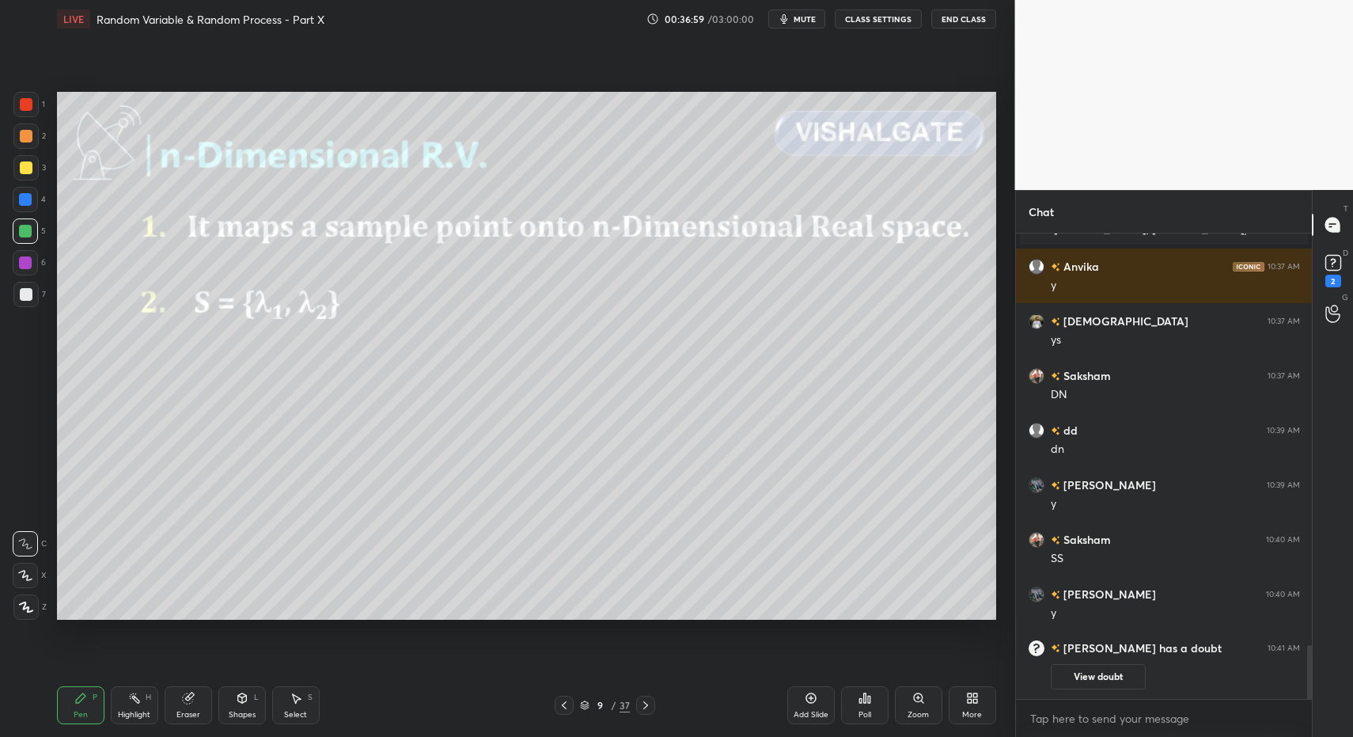
drag, startPoint x: 262, startPoint y: 711, endPoint x: 251, endPoint y: 678, distance: 35.0
click at [256, 707] on div "Shapes L" at bounding box center [241, 705] width 47 height 38
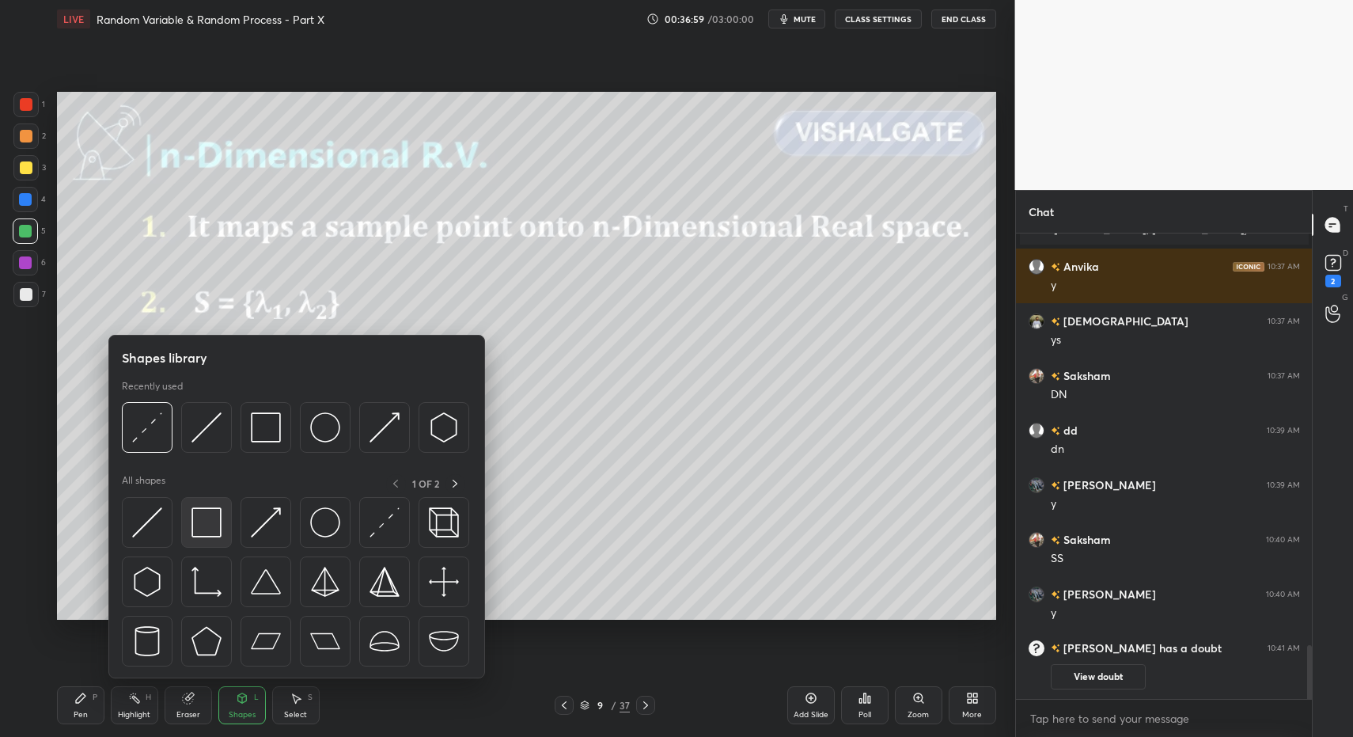
click at [207, 507] on img at bounding box center [206, 522] width 30 height 30
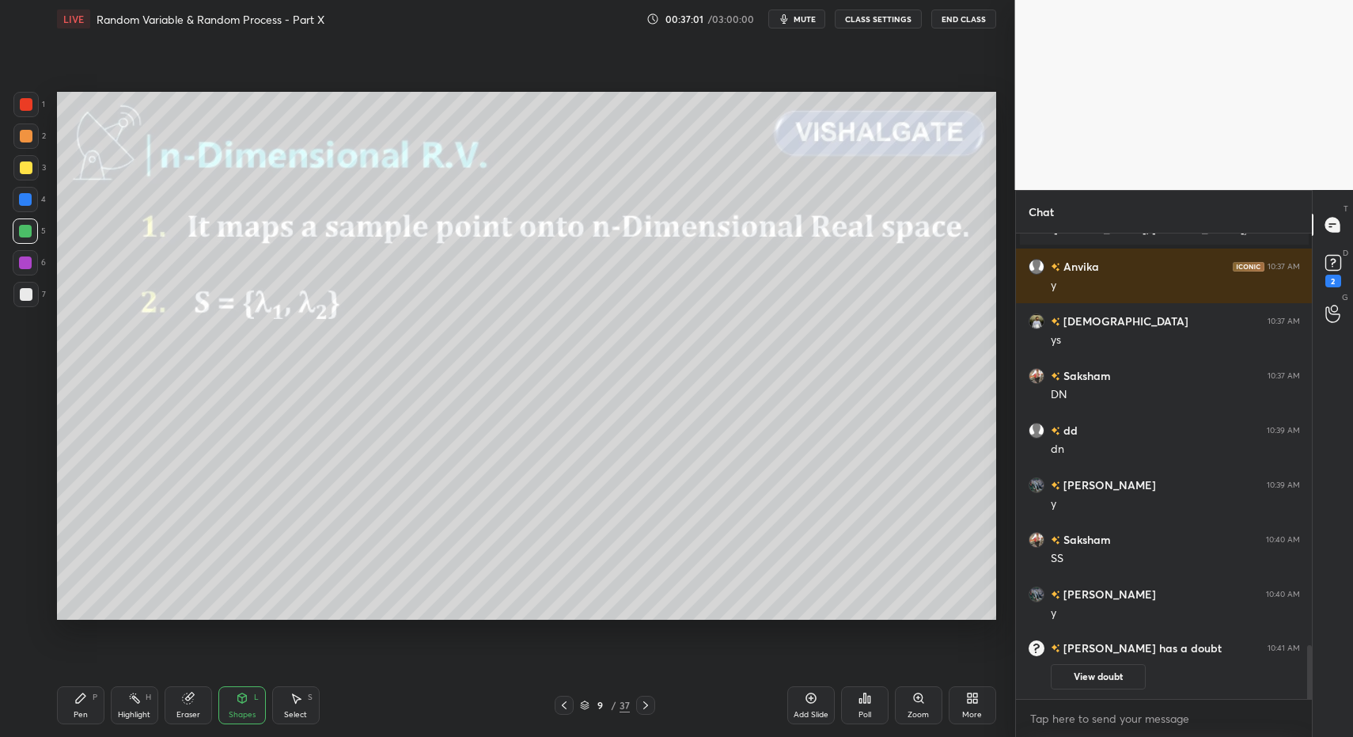
click at [77, 703] on icon at bounding box center [80, 698] width 13 height 13
click at [68, 699] on div "Pen P" at bounding box center [80, 705] width 47 height 38
drag, startPoint x: 21, startPoint y: 317, endPoint x: 25, endPoint y: 302, distance: 15.4
click at [27, 314] on div "1 2 3 4 5 6 7 C X Z C X Z E E Erase all H H" at bounding box center [25, 356] width 51 height 529
drag, startPoint x: 15, startPoint y: 295, endPoint x: 29, endPoint y: 457, distance: 162.8
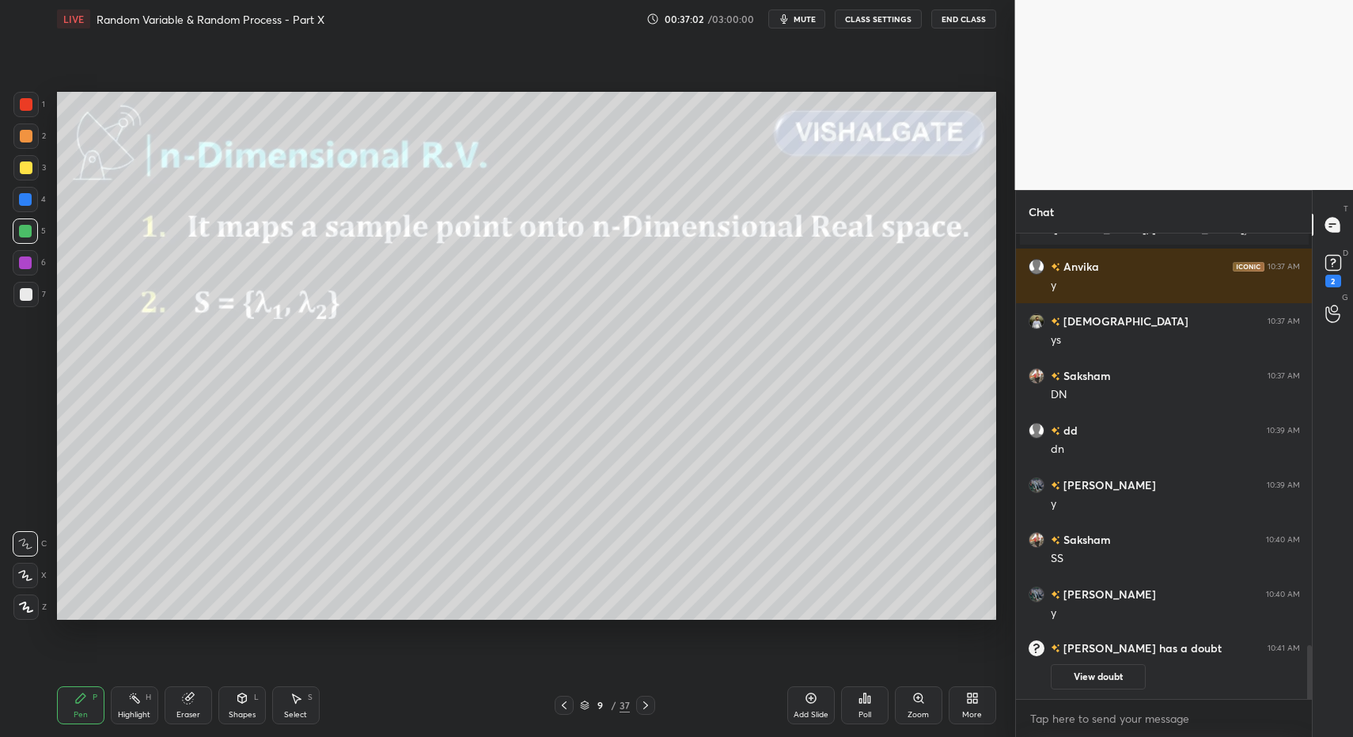
click at [19, 297] on div at bounding box center [25, 294] width 25 height 25
click at [39, 593] on div "Z" at bounding box center [29, 604] width 33 height 32
drag, startPoint x: 41, startPoint y: 589, endPoint x: 22, endPoint y: 597, distance: 20.6
click at [32, 605] on div "Z" at bounding box center [29, 604] width 33 height 32
click at [28, 604] on icon at bounding box center [26, 606] width 14 height 11
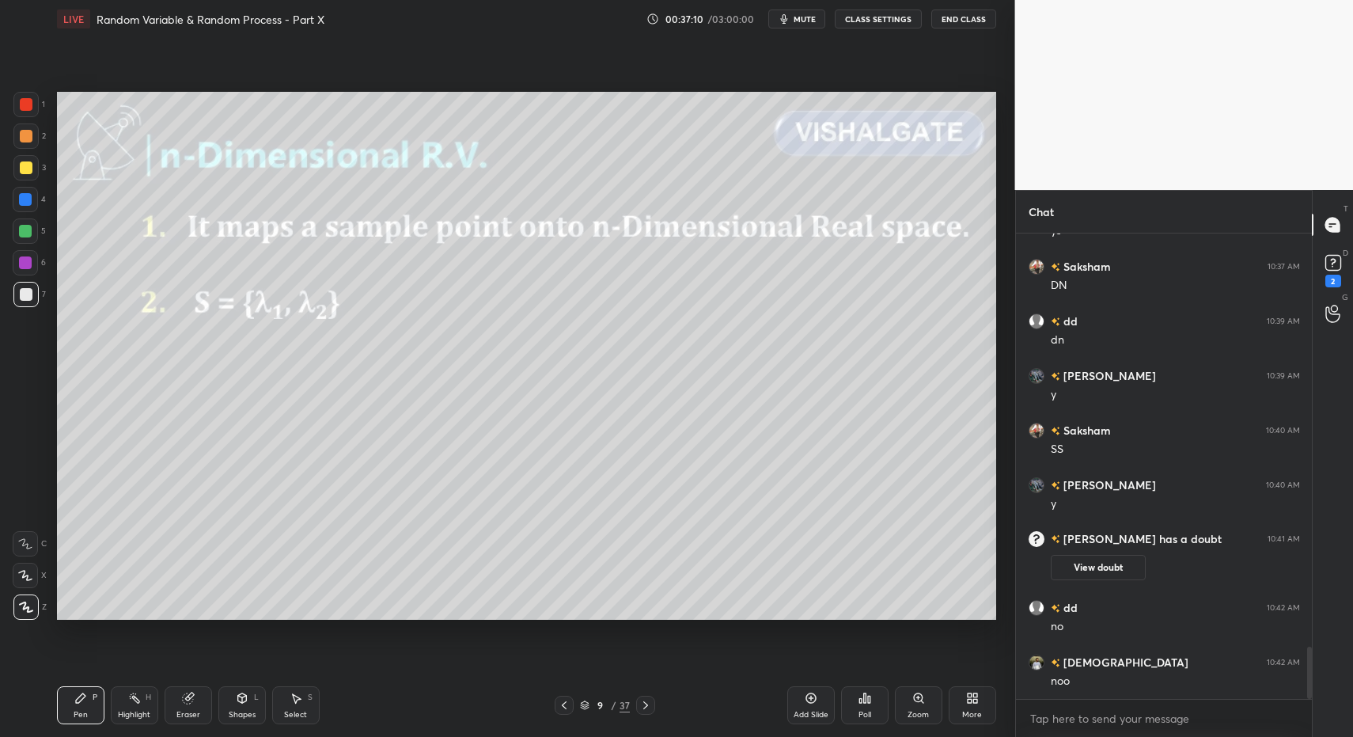
scroll to position [3741, 0]
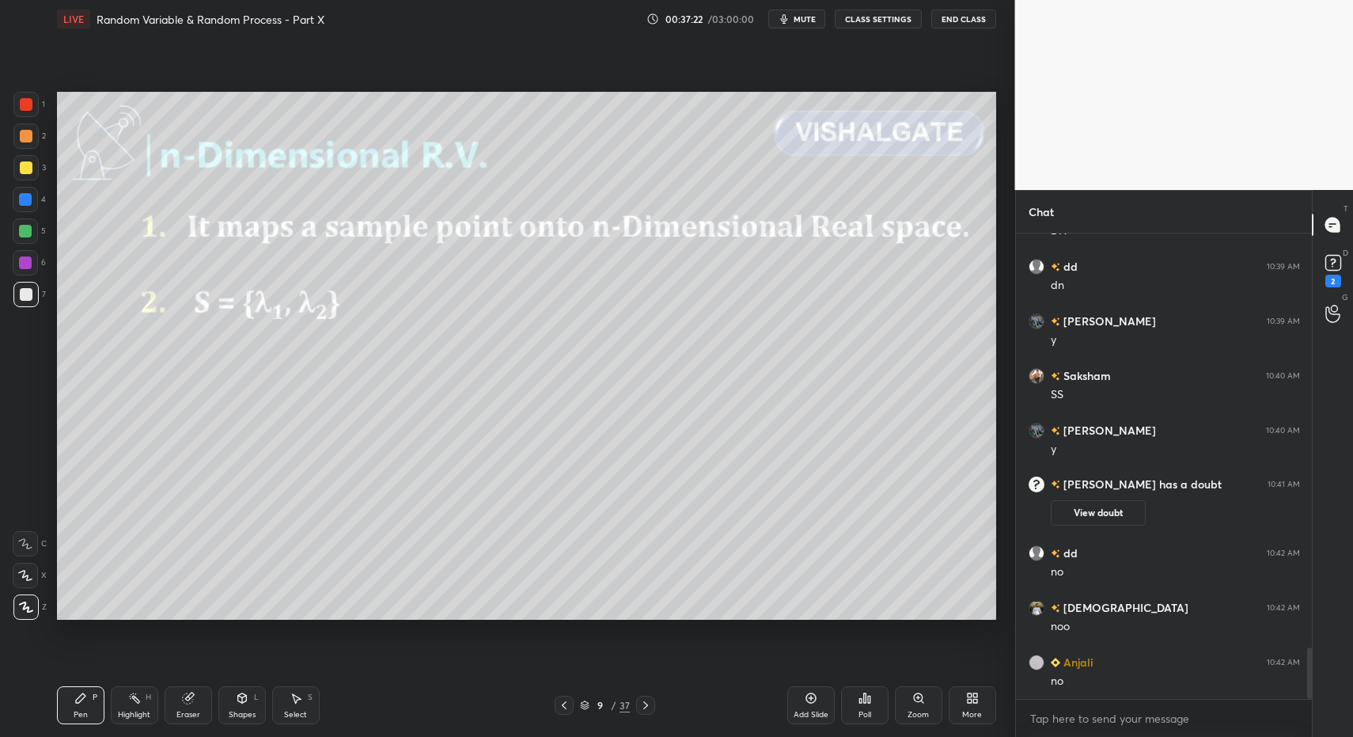
click at [302, 700] on div "Select S" at bounding box center [295, 705] width 47 height 38
drag, startPoint x: 297, startPoint y: 698, endPoint x: 541, endPoint y: 524, distance: 299.5
click at [291, 700] on icon at bounding box center [296, 698] width 13 height 13
click at [721, 426] on div "0 ° Undo Copy Paste here Duplicate Duplicate to new slide Delete" at bounding box center [526, 356] width 939 height 529
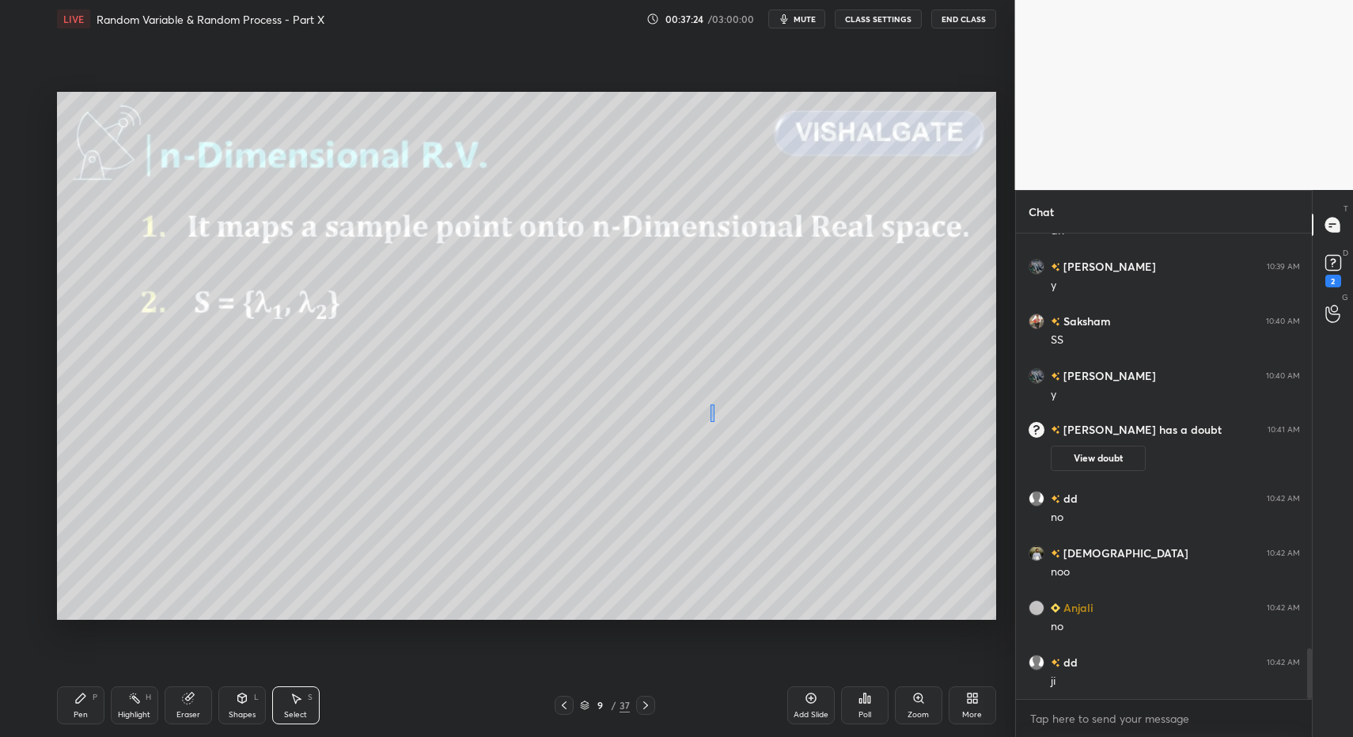
drag, startPoint x: 710, startPoint y: 404, endPoint x: 718, endPoint y: 439, distance: 35.7
click at [716, 423] on div "0 ° Undo Copy Paste here Duplicate Duplicate to new slide Delete" at bounding box center [526, 356] width 939 height 529
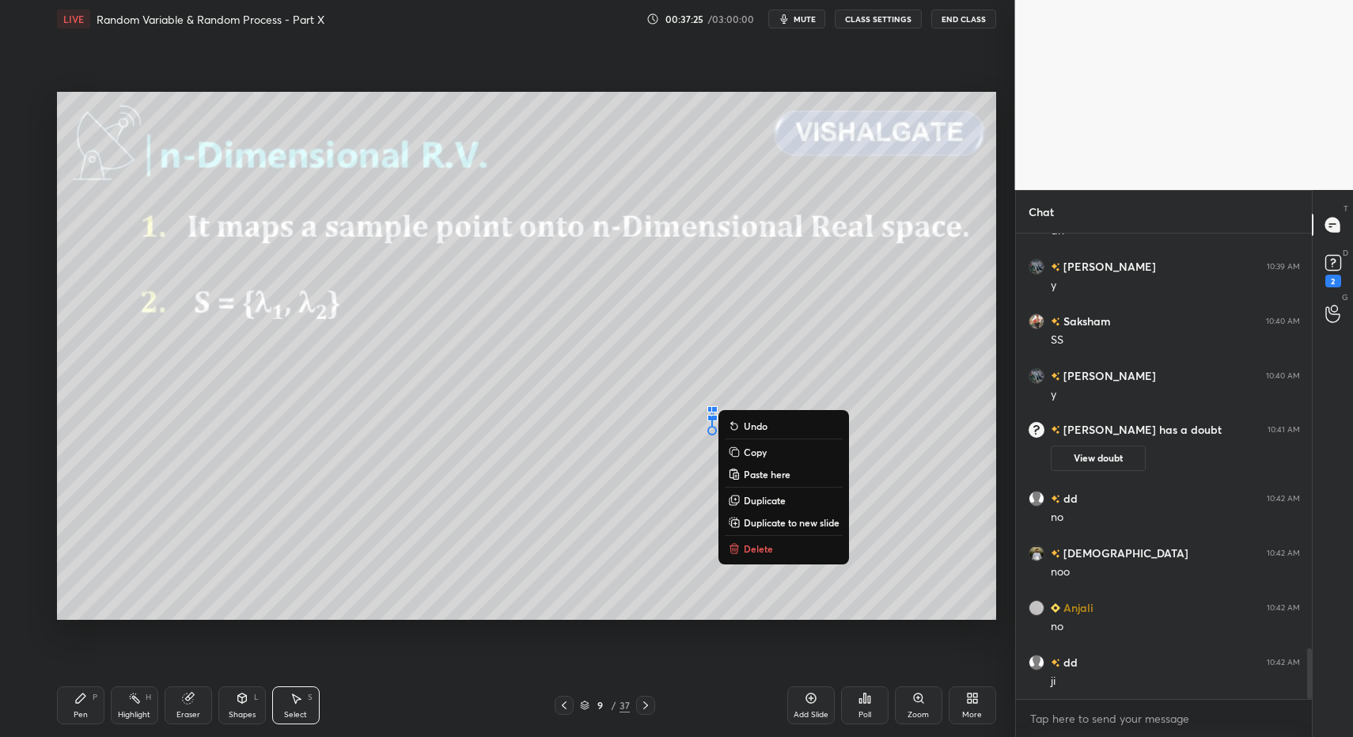
click at [744, 556] on button "Delete" at bounding box center [784, 548] width 118 height 19
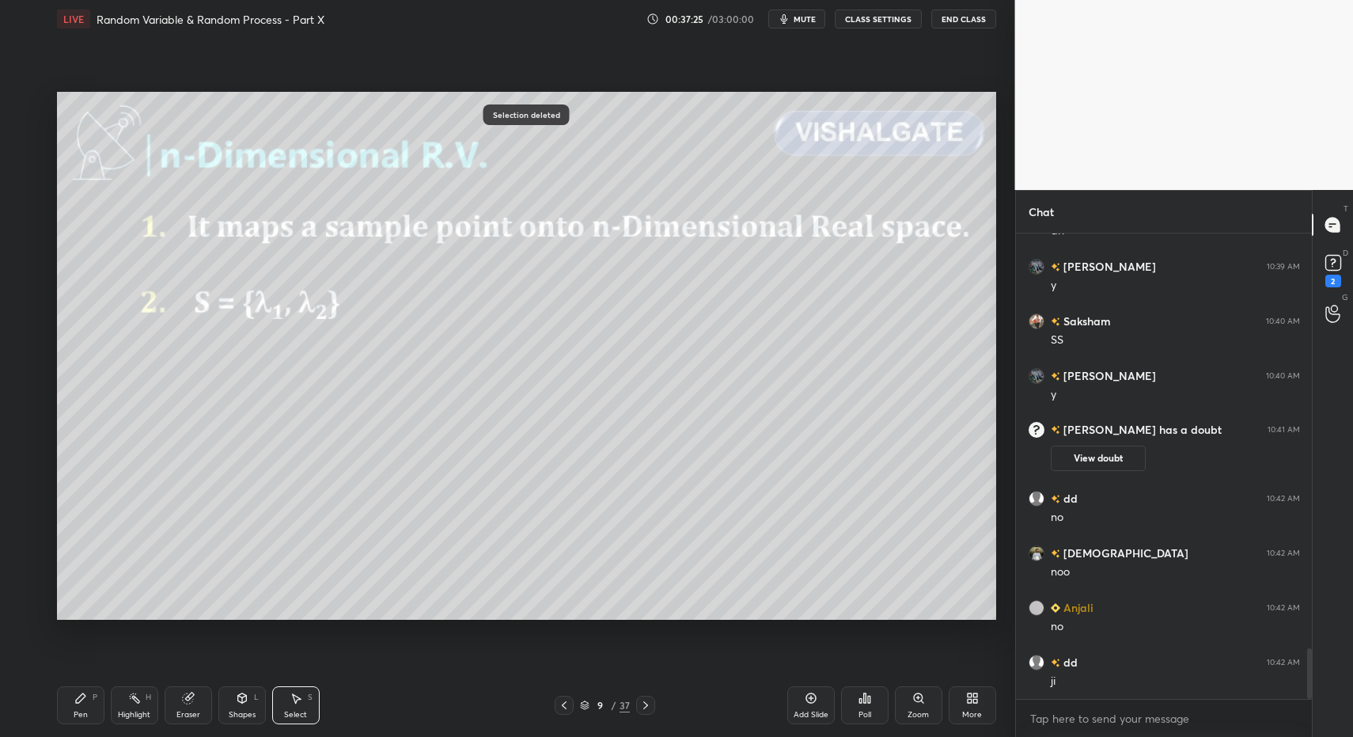
scroll to position [3850, 0]
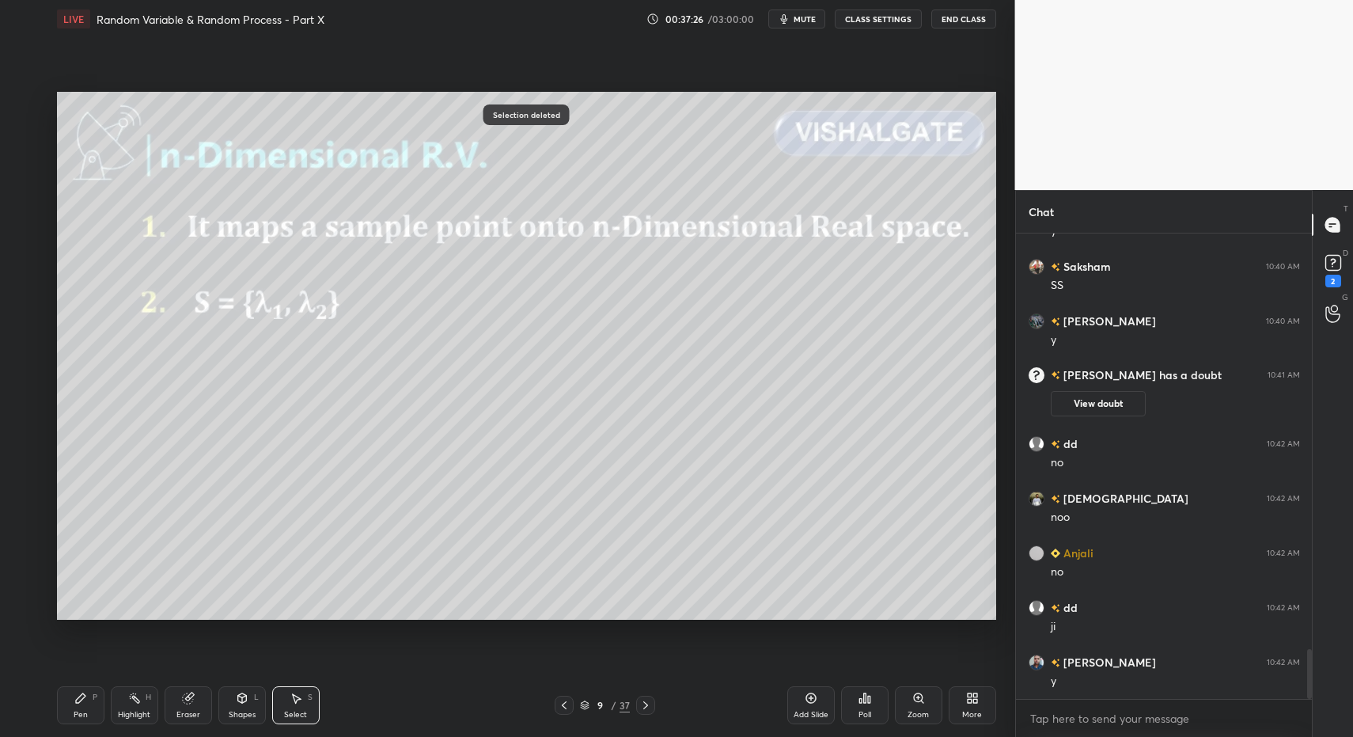
drag, startPoint x: 741, startPoint y: 471, endPoint x: 754, endPoint y: 506, distance: 37.0
click at [753, 504] on div "0 ° Undo Copy Paste here Duplicate Duplicate to new slide Delete" at bounding box center [526, 356] width 939 height 529
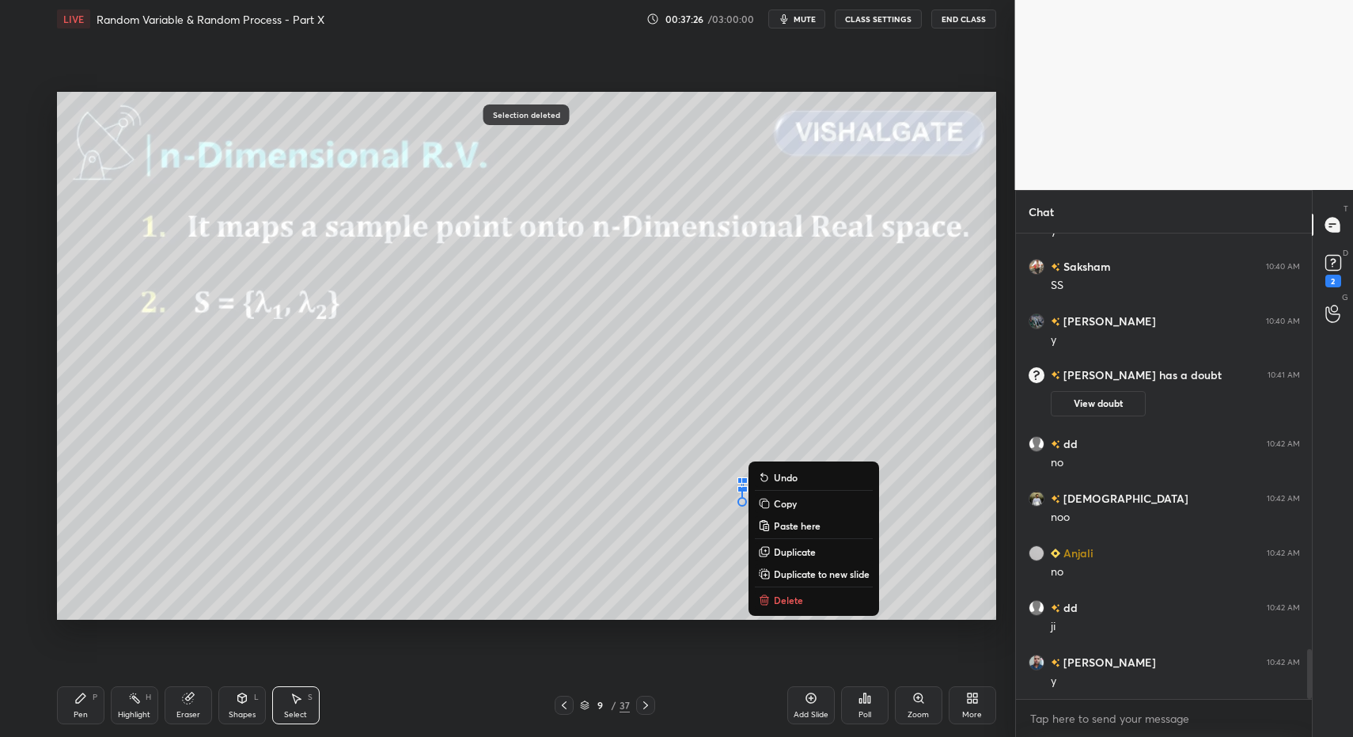
click at [774, 598] on p "Delete" at bounding box center [788, 599] width 29 height 13
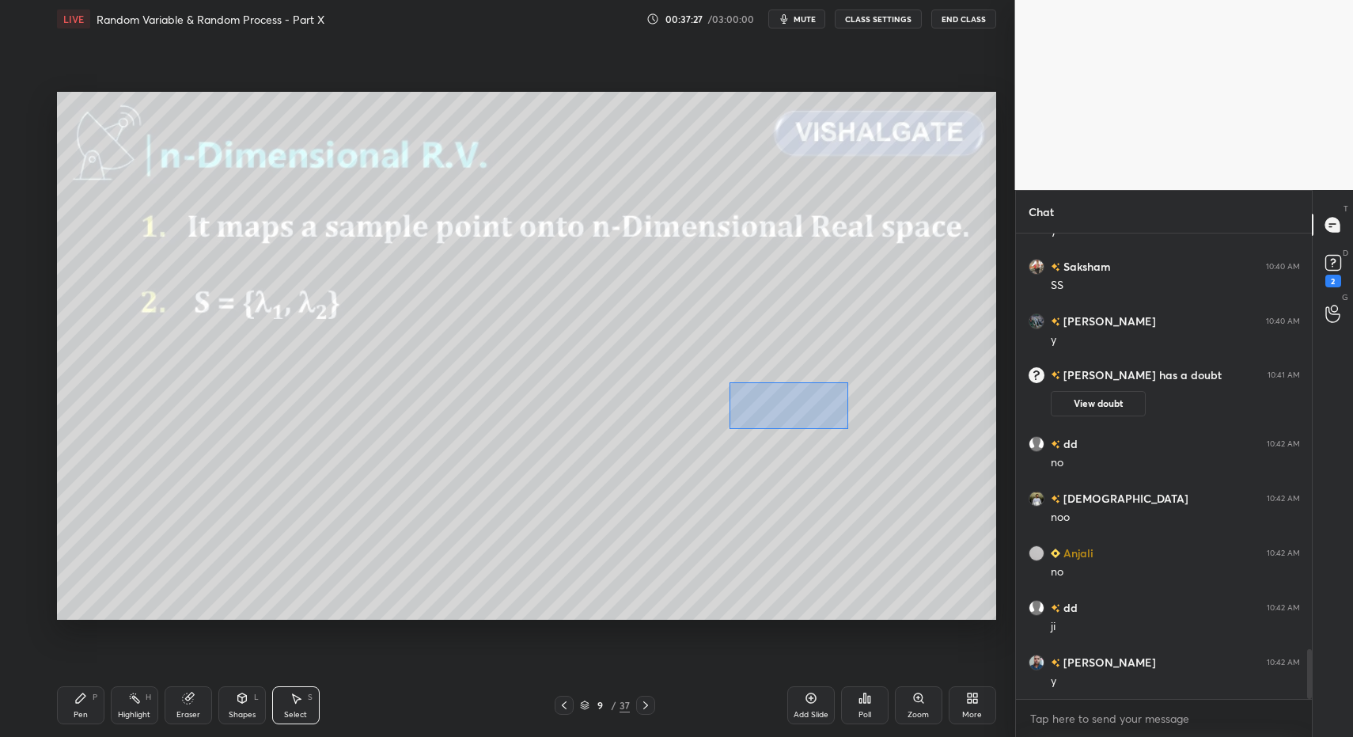
drag, startPoint x: 773, startPoint y: 399, endPoint x: 801, endPoint y: 407, distance: 28.8
click at [847, 427] on div "0 ° Undo Copy Paste here Duplicate Duplicate to new slide Delete" at bounding box center [526, 356] width 939 height 529
drag, startPoint x: 811, startPoint y: 404, endPoint x: 813, endPoint y: 423, distance: 19.1
click at [839, 400] on div "0 ° Undo Copy Paste here Duplicate Duplicate to new slide Delete" at bounding box center [526, 356] width 939 height 529
drag, startPoint x: 781, startPoint y: 452, endPoint x: 767, endPoint y: 455, distance: 14.6
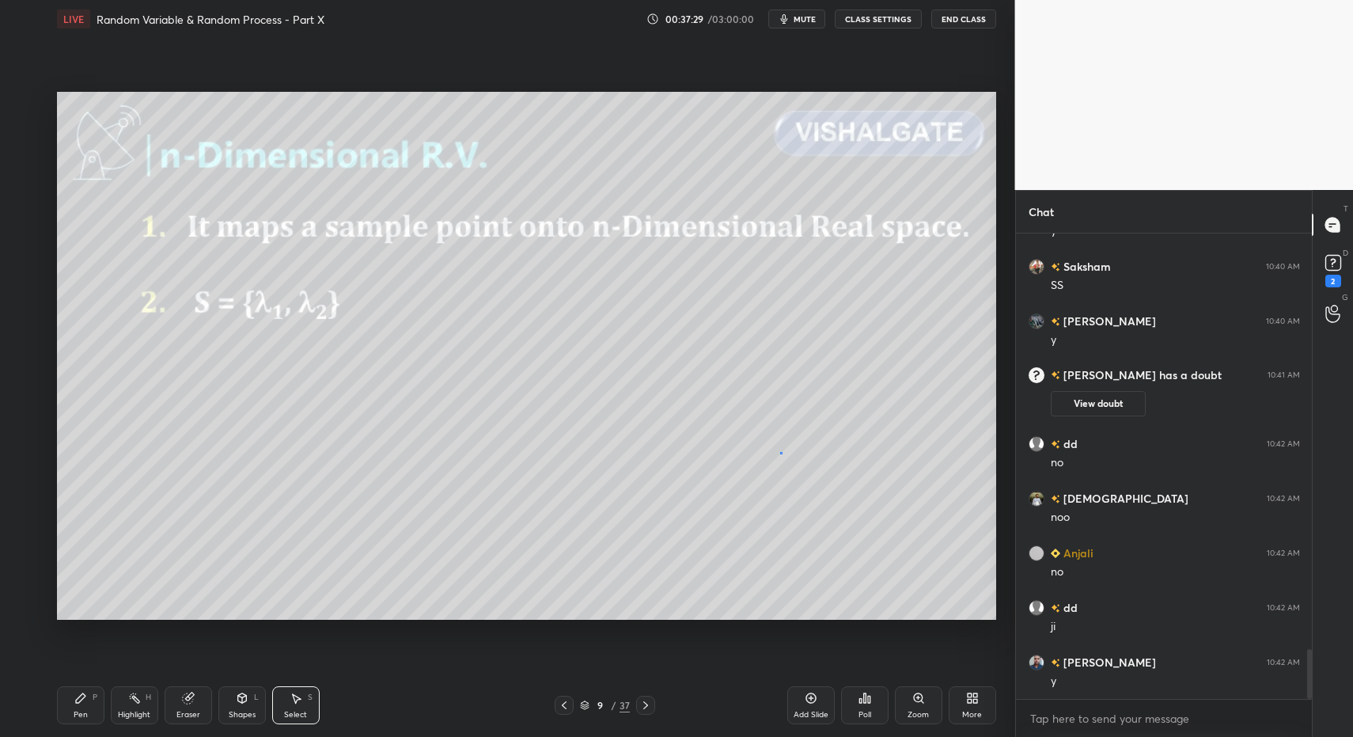
click at [781, 452] on div "0 ° Undo Copy Paste here Duplicate Duplicate to new slide Delete" at bounding box center [526, 356] width 939 height 529
drag, startPoint x: 803, startPoint y: 481, endPoint x: 822, endPoint y: 476, distance: 19.8
click at [848, 497] on div "0 ° Undo Copy Paste here Duplicate Duplicate to new slide Delete" at bounding box center [526, 356] width 939 height 529
drag, startPoint x: 815, startPoint y: 468, endPoint x: 689, endPoint y: 500, distance: 129.9
click at [824, 468] on div "0 ° Undo Copy Paste here Duplicate Duplicate to new slide Delete" at bounding box center [526, 356] width 939 height 529
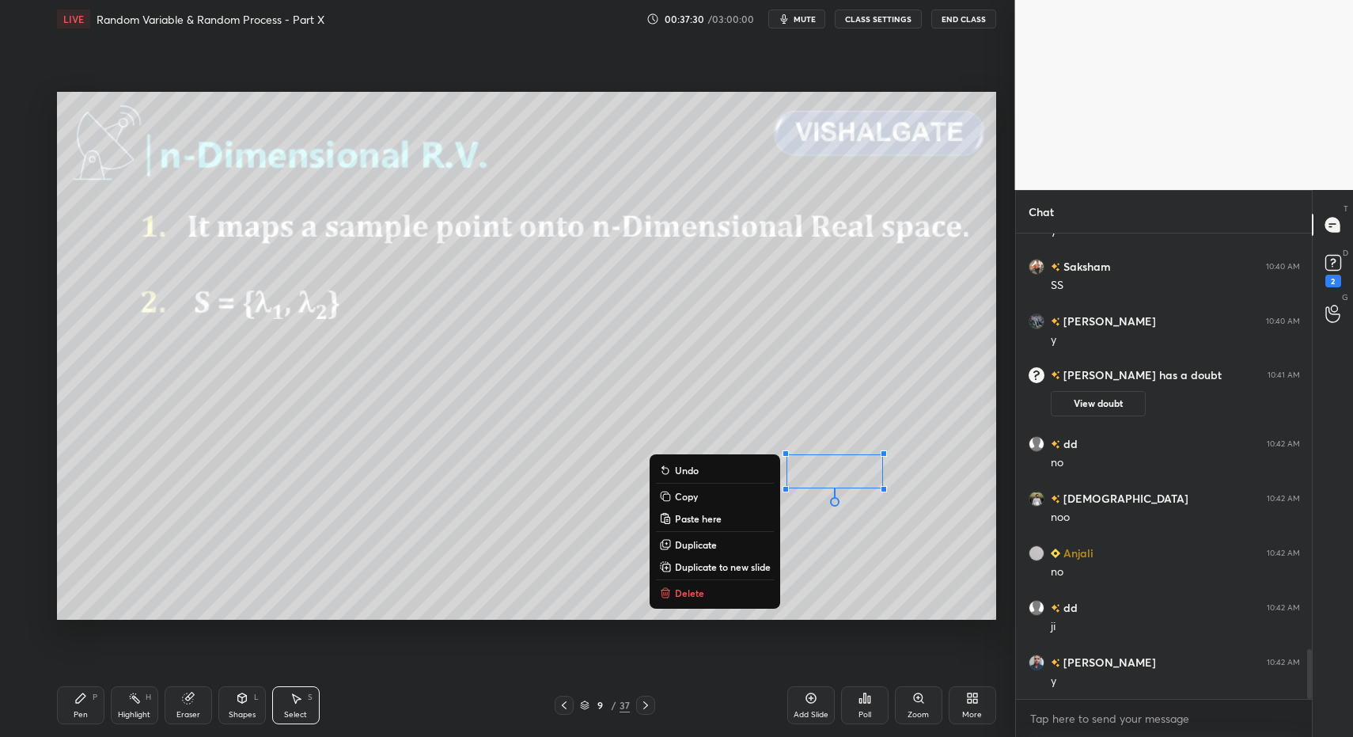
click at [100, 696] on div "Pen P" at bounding box center [80, 705] width 47 height 38
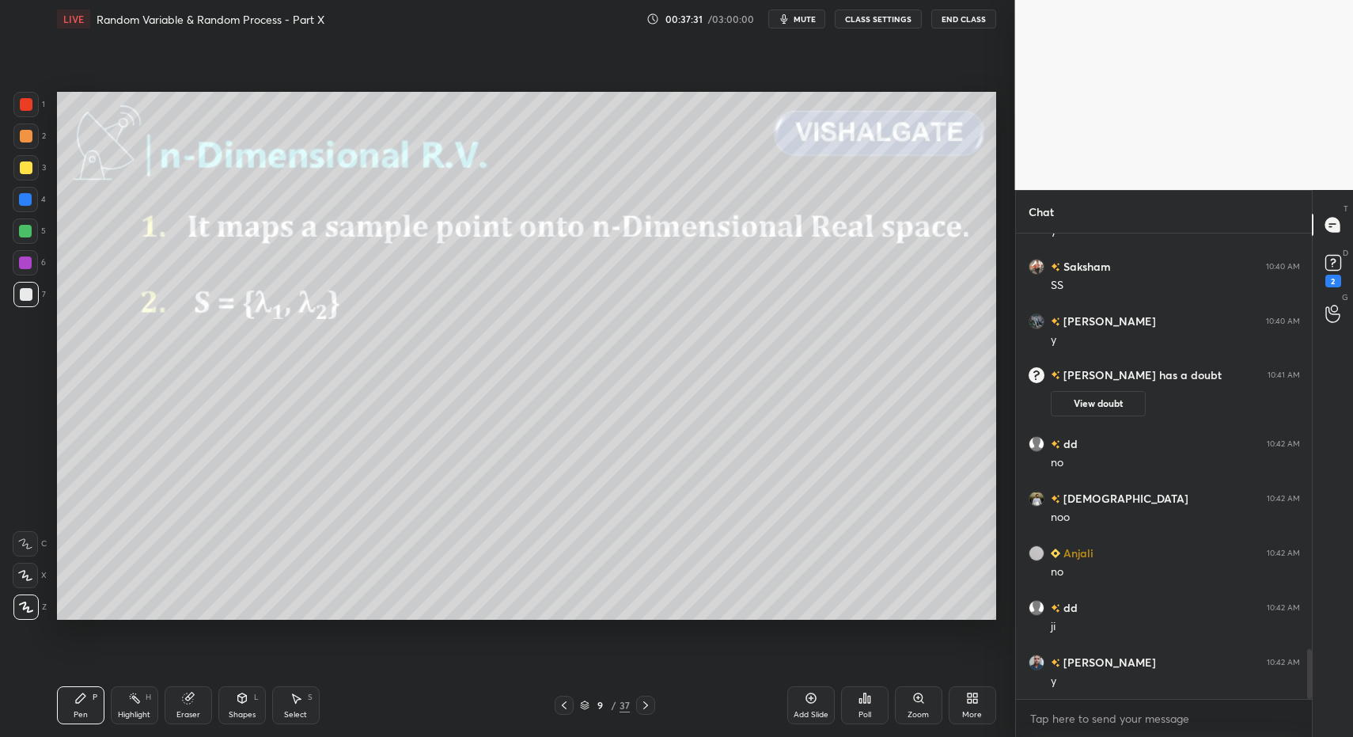
drag, startPoint x: 87, startPoint y: 699, endPoint x: 233, endPoint y: 699, distance: 146.4
click at [89, 699] on div "Pen P" at bounding box center [80, 705] width 47 height 38
click at [241, 703] on icon at bounding box center [242, 698] width 13 height 13
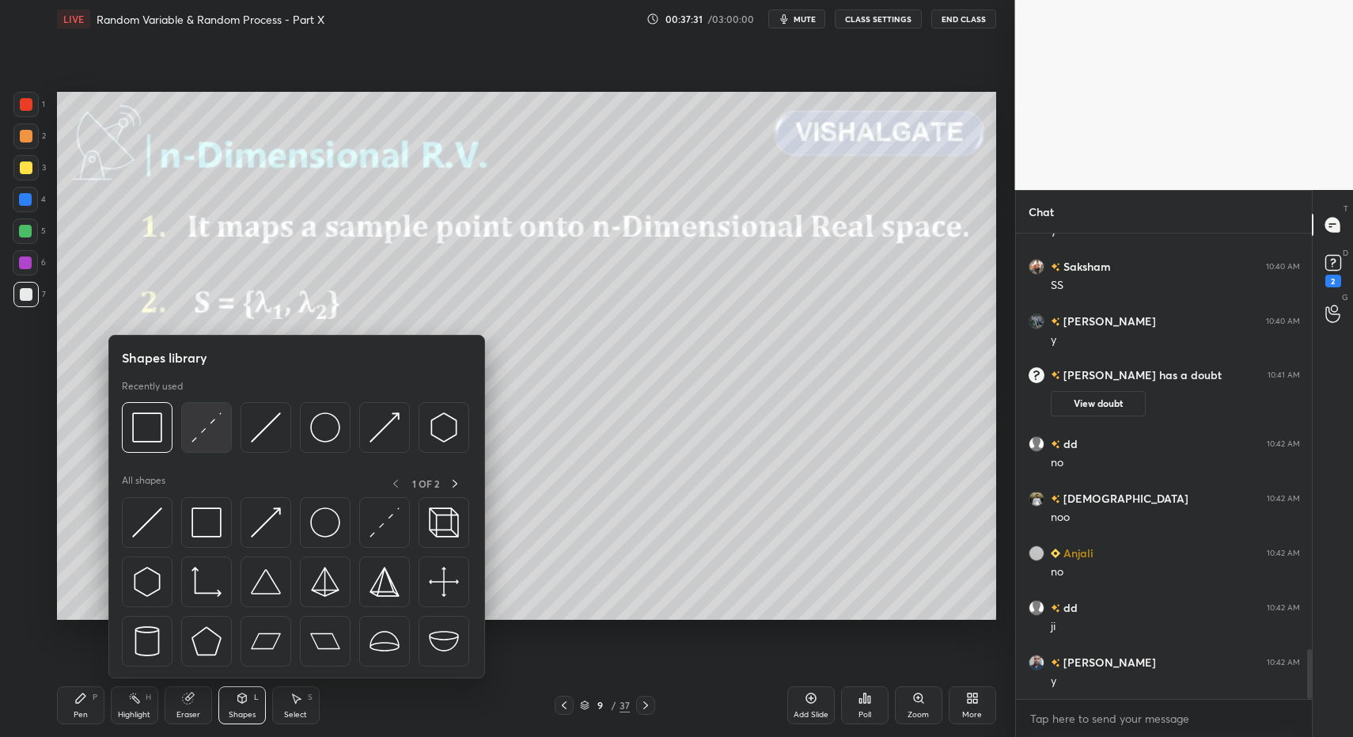
click at [221, 423] on img at bounding box center [206, 427] width 30 height 30
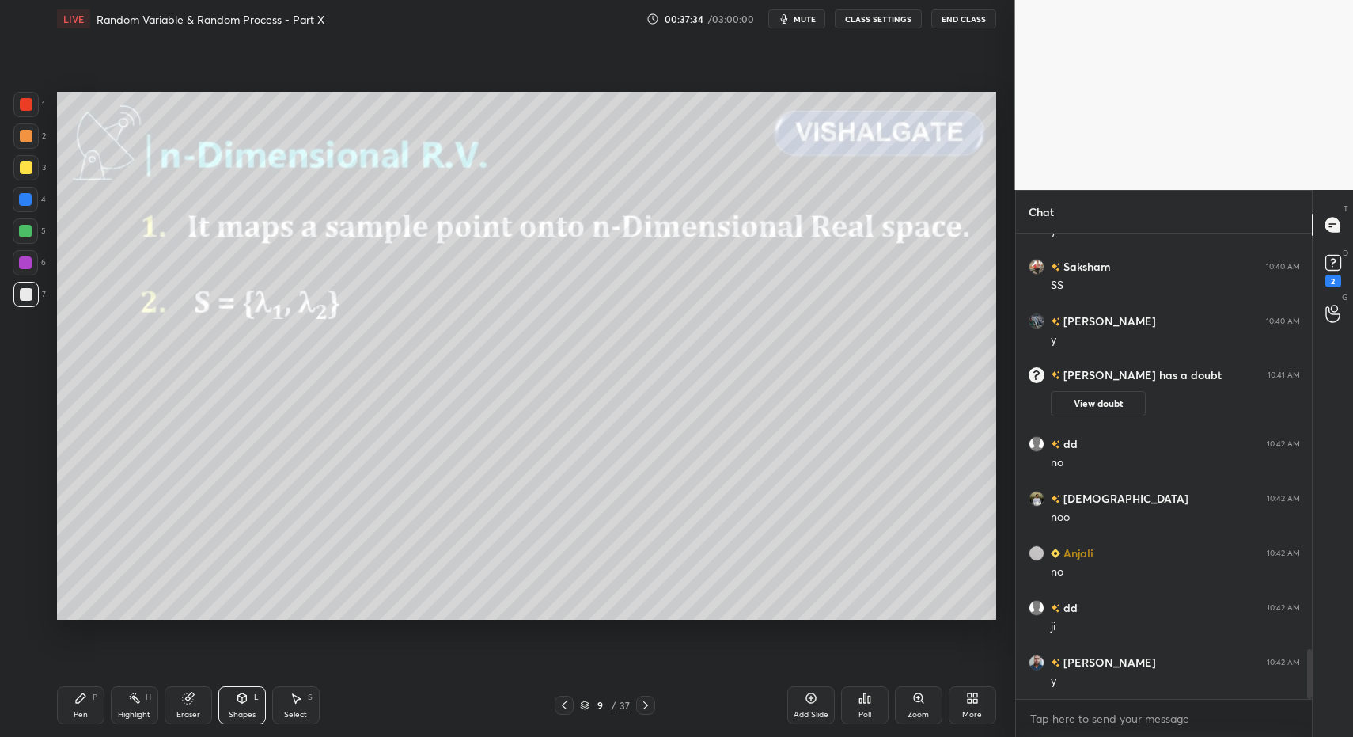
click at [85, 699] on icon at bounding box center [80, 698] width 13 height 13
click at [77, 696] on icon at bounding box center [80, 698] width 13 height 13
click at [23, 293] on div at bounding box center [26, 294] width 13 height 13
click at [116, 704] on div "Highlight H" at bounding box center [134, 705] width 47 height 38
click at [81, 707] on div "Pen P" at bounding box center [80, 705] width 47 height 38
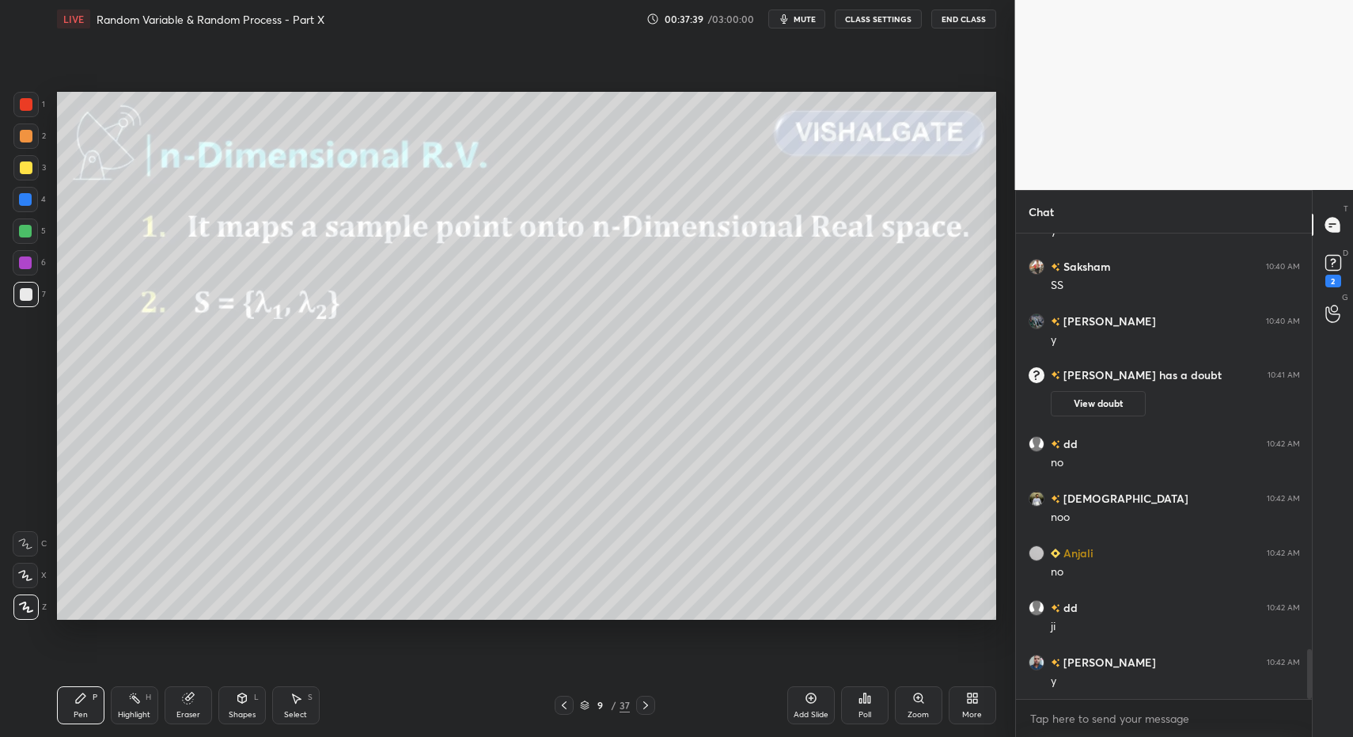
drag, startPoint x: 74, startPoint y: 716, endPoint x: 248, endPoint y: 620, distance: 199.0
click at [78, 714] on div "Pen P" at bounding box center [80, 705] width 47 height 38
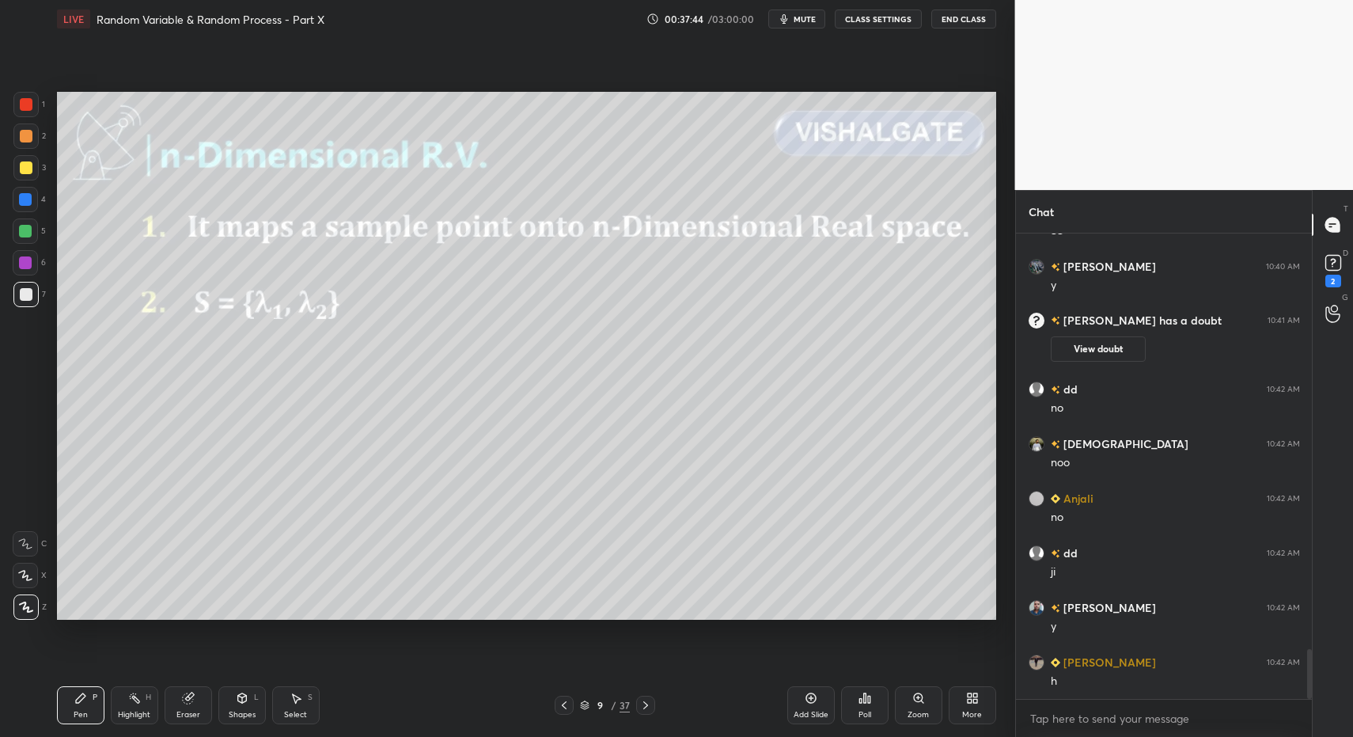
click at [646, 708] on icon at bounding box center [645, 705] width 13 height 13
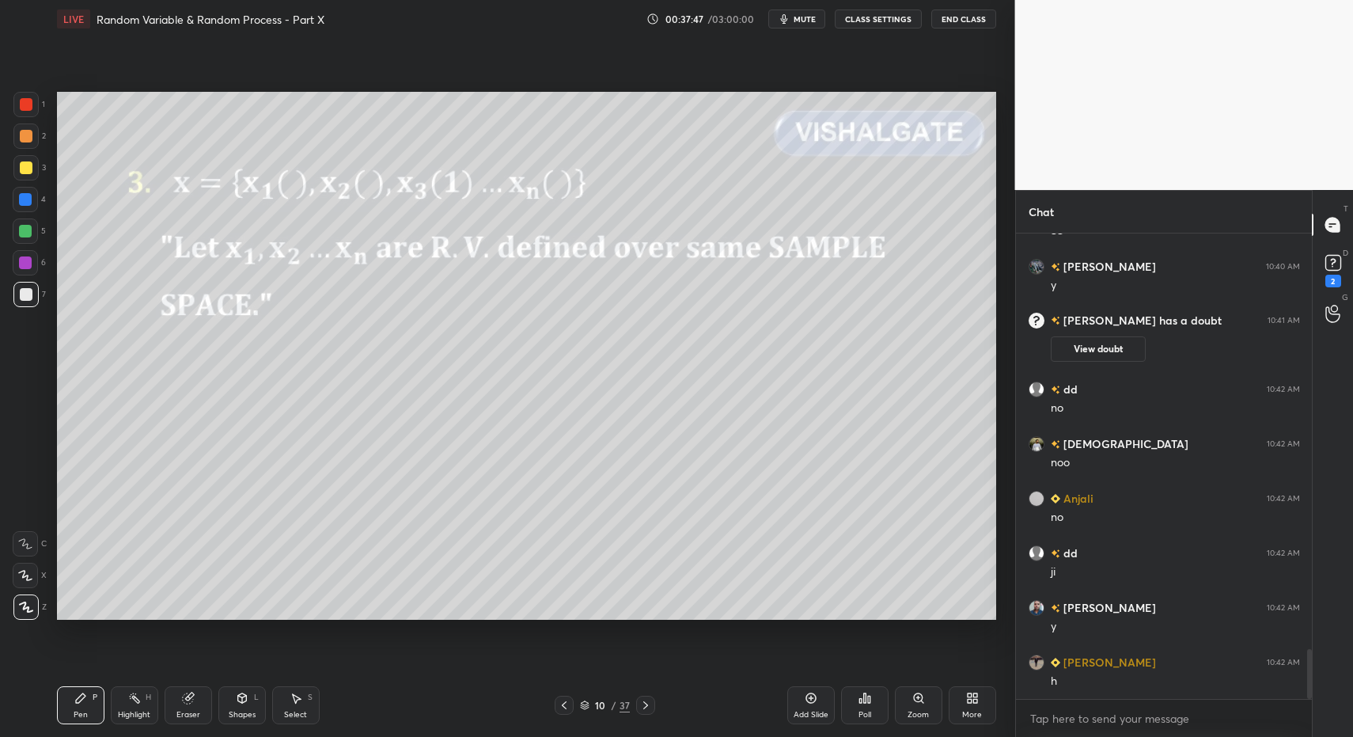
click at [73, 695] on div "Pen P" at bounding box center [80, 705] width 47 height 38
click at [234, 714] on div "Shapes" at bounding box center [242, 715] width 27 height 8
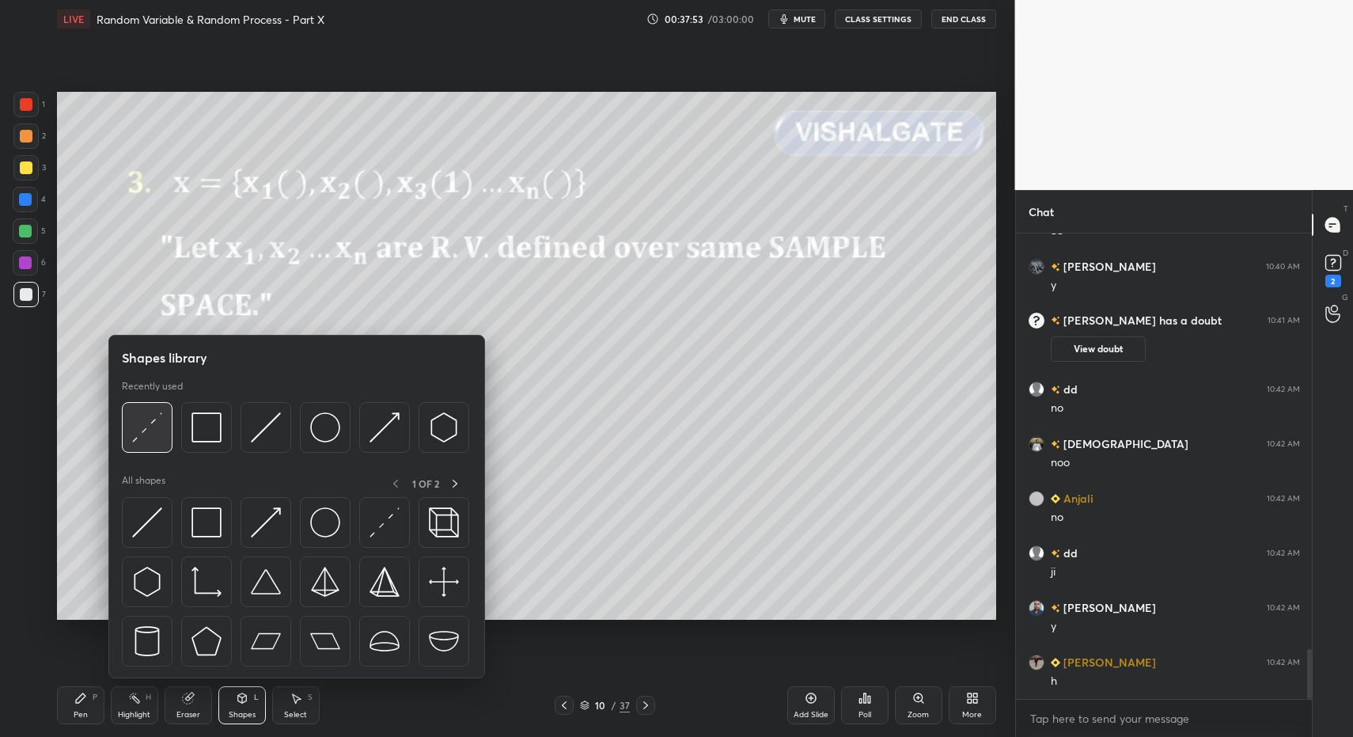
click at [147, 425] on img at bounding box center [147, 427] width 30 height 30
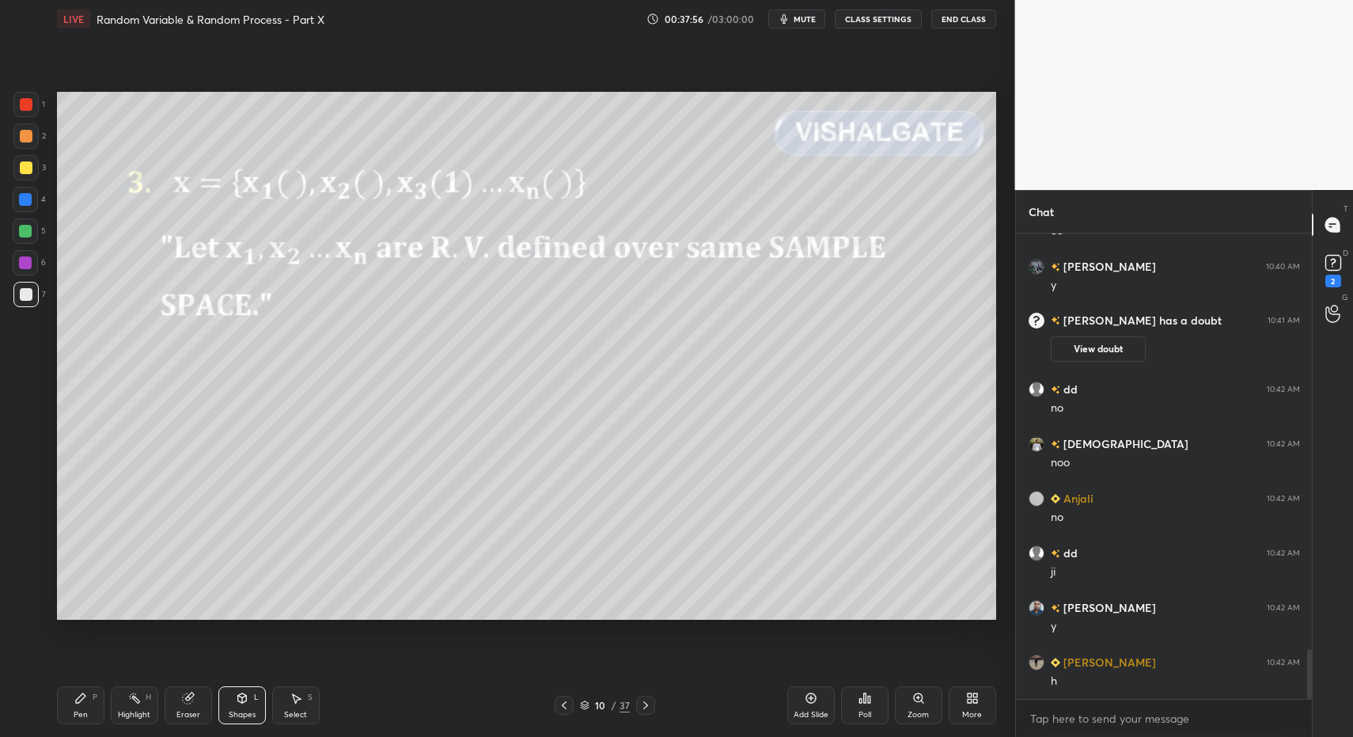
click at [564, 708] on icon at bounding box center [564, 705] width 13 height 13
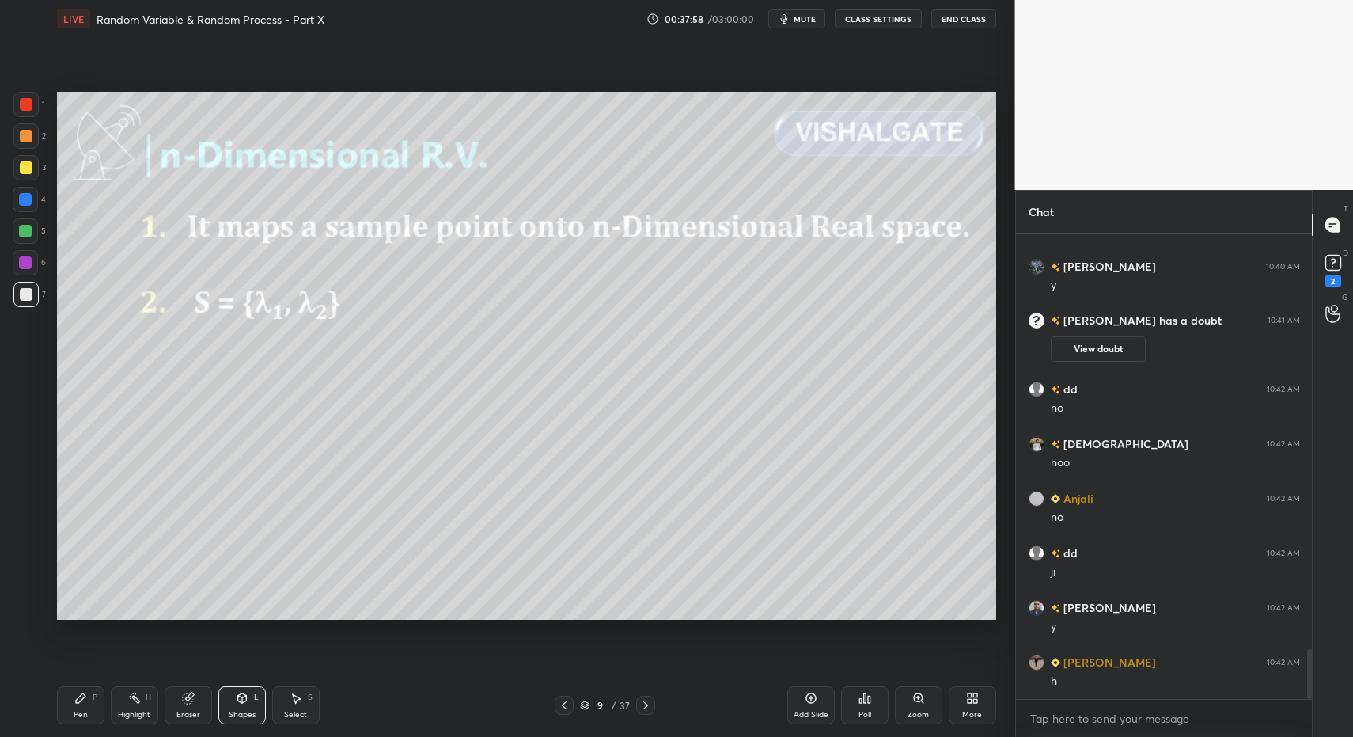
click at [639, 705] on icon at bounding box center [645, 705] width 13 height 13
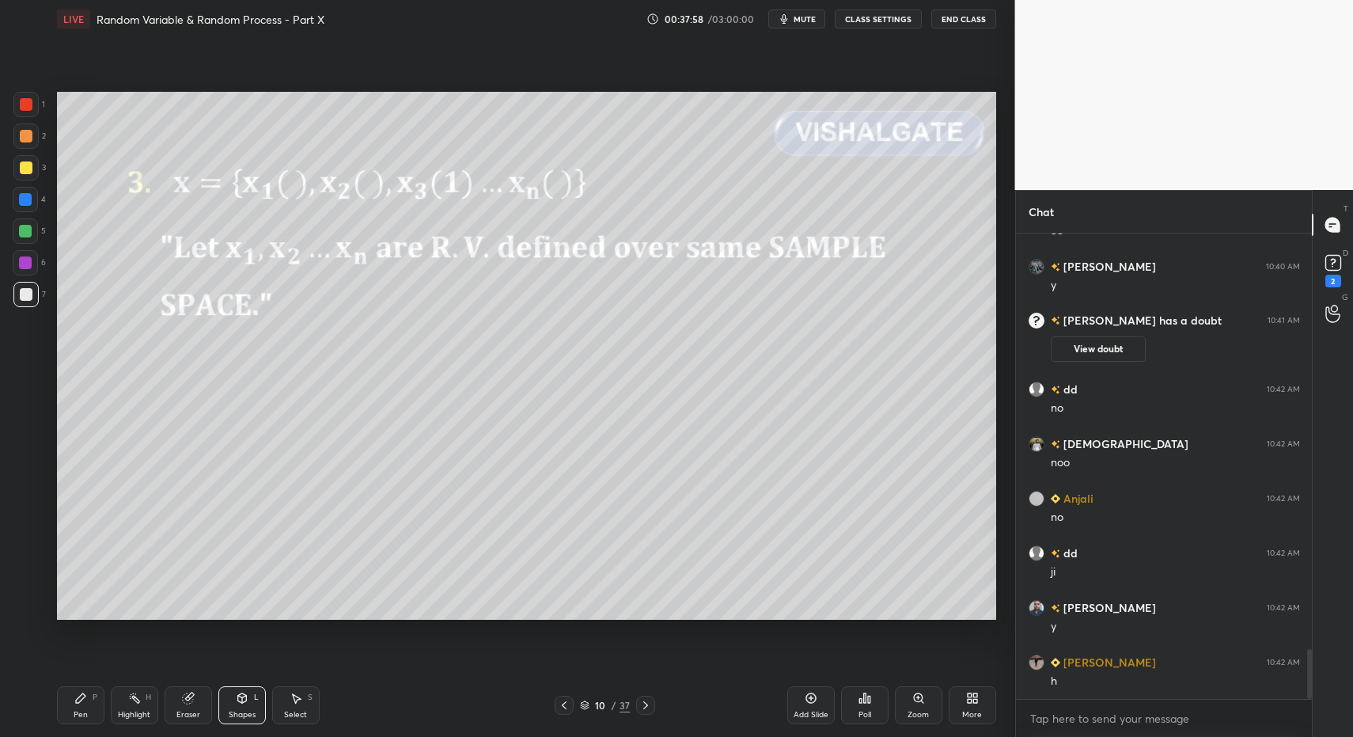
click at [239, 697] on icon at bounding box center [241, 697] width 9 height 9
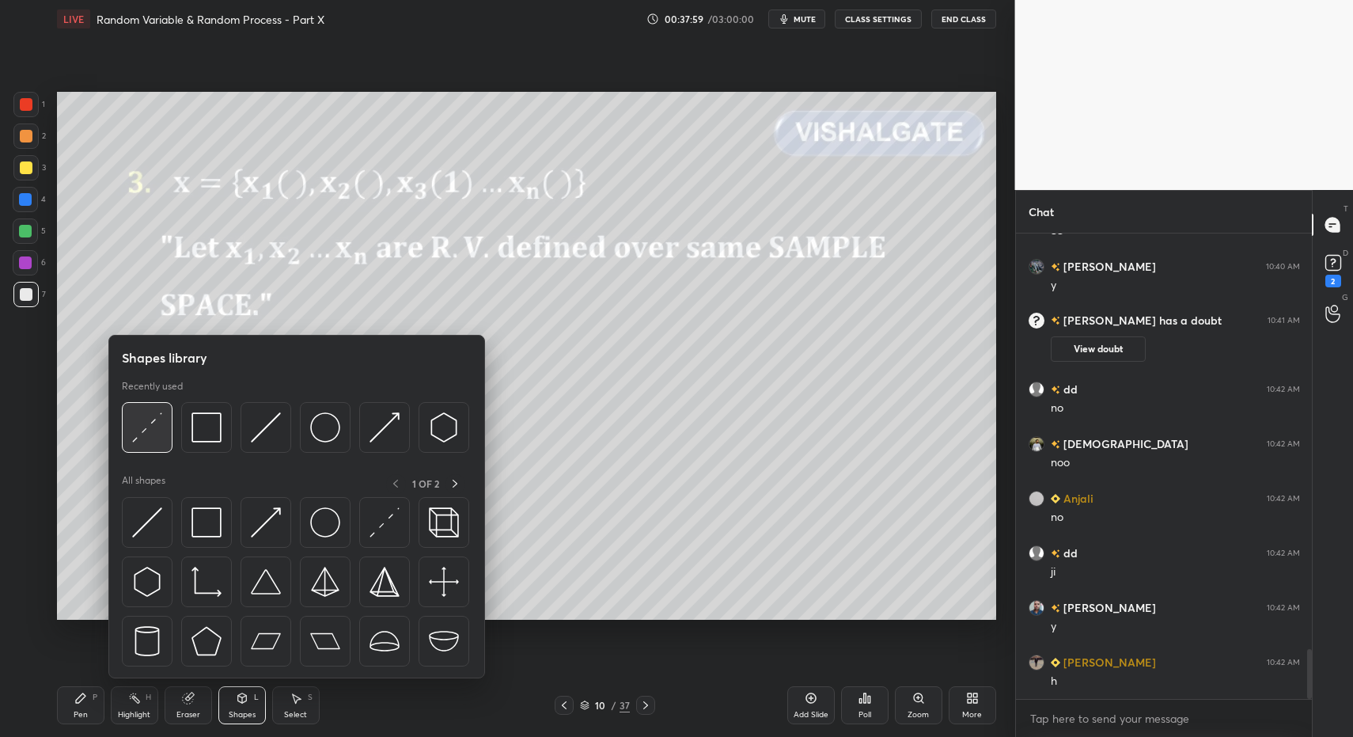
click at [152, 417] on img at bounding box center [147, 427] width 30 height 30
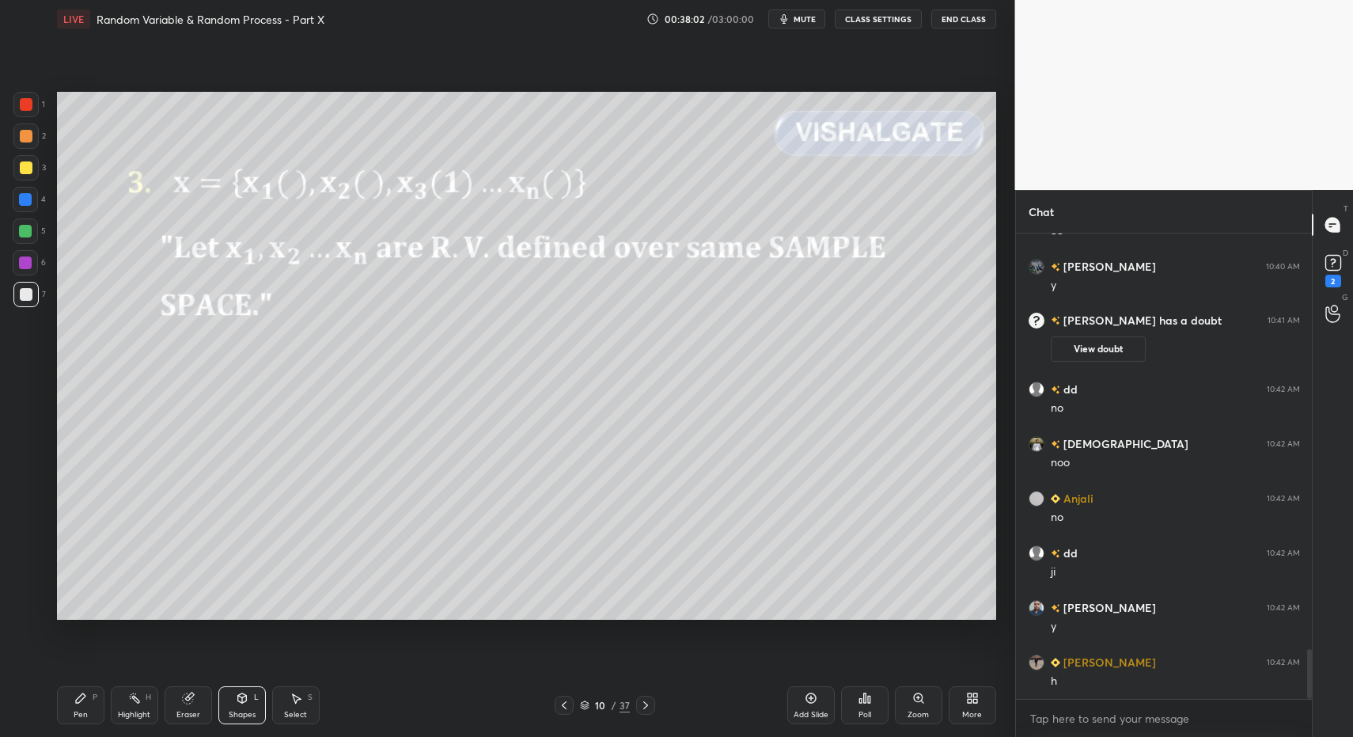
click at [642, 704] on icon at bounding box center [645, 705] width 13 height 13
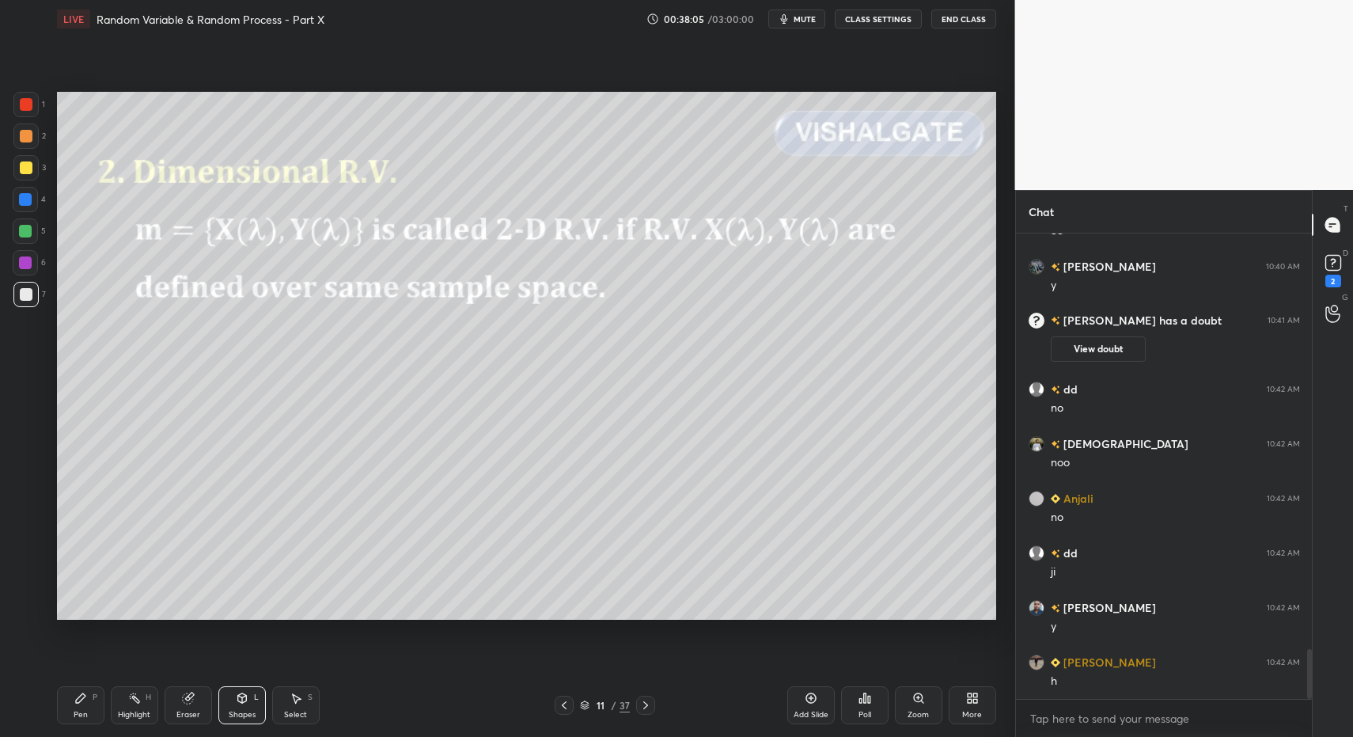
click at [73, 700] on div "Pen P" at bounding box center [80, 705] width 47 height 38
click at [9, 271] on div "1 2 3 4 5 6 7 C X Z C X Z E E Erase all H H" at bounding box center [25, 356] width 51 height 529
drag, startPoint x: 9, startPoint y: 271, endPoint x: 20, endPoint y: 275, distance: 11.0
click at [9, 271] on div "1 2 3 4 5 6 7 C X Z C X Z E E Erase all H H" at bounding box center [25, 356] width 51 height 529
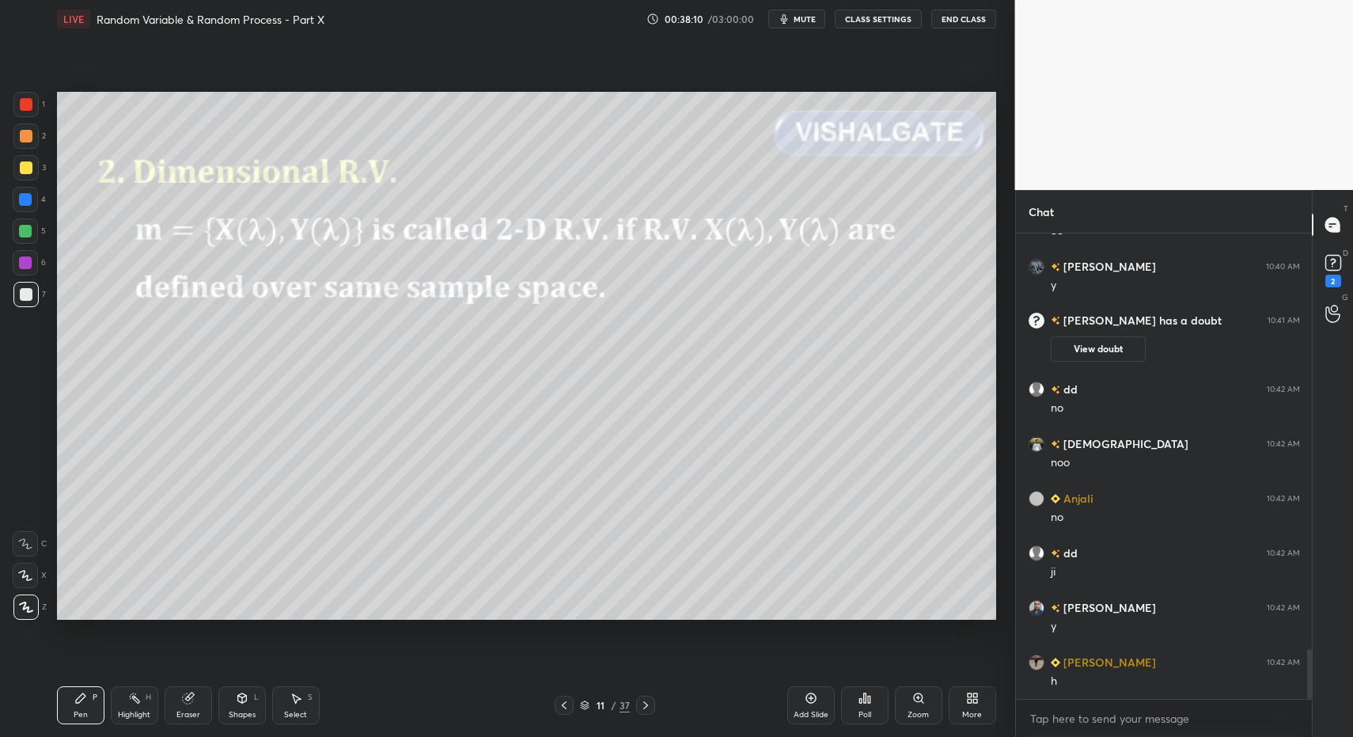
click at [68, 702] on div "Pen P" at bounding box center [80, 705] width 47 height 38
click at [570, 703] on icon at bounding box center [564, 705] width 13 height 13
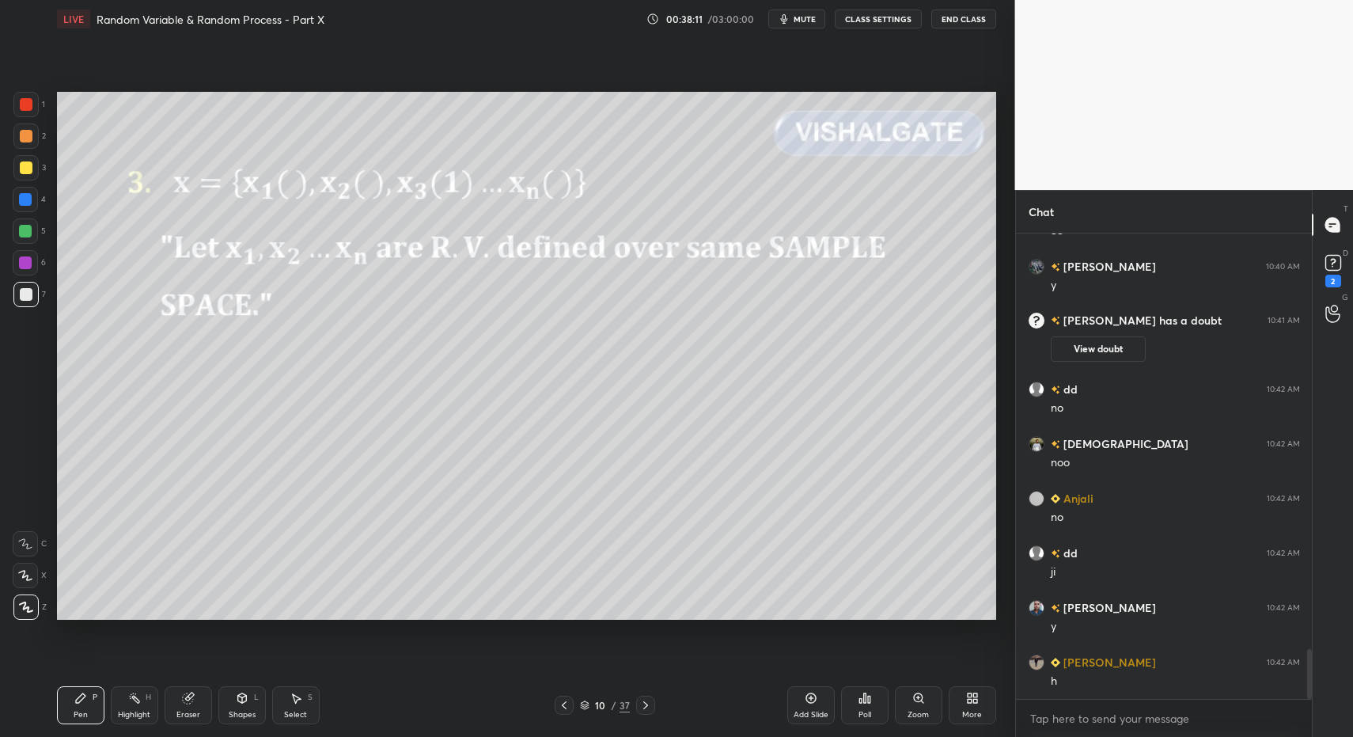
click at [570, 703] on icon at bounding box center [564, 705] width 13 height 13
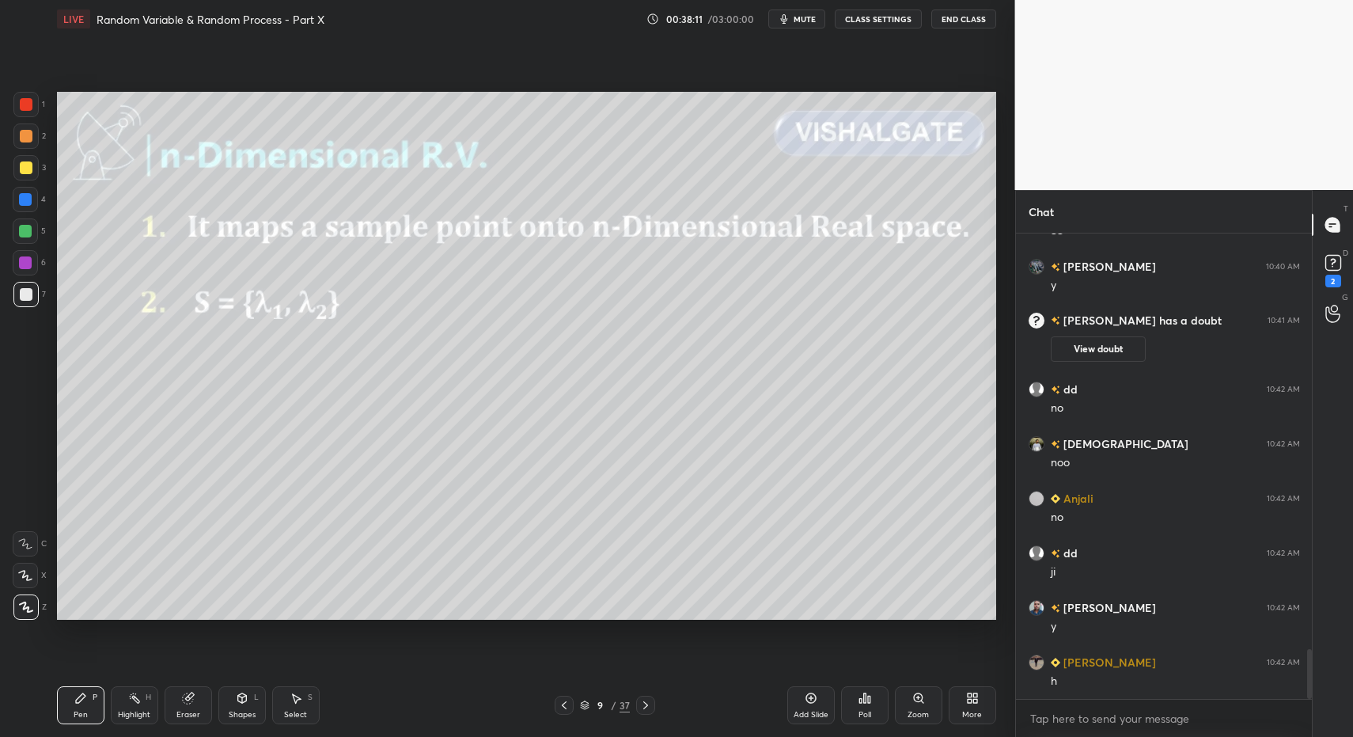
click at [567, 706] on icon at bounding box center [564, 705] width 13 height 13
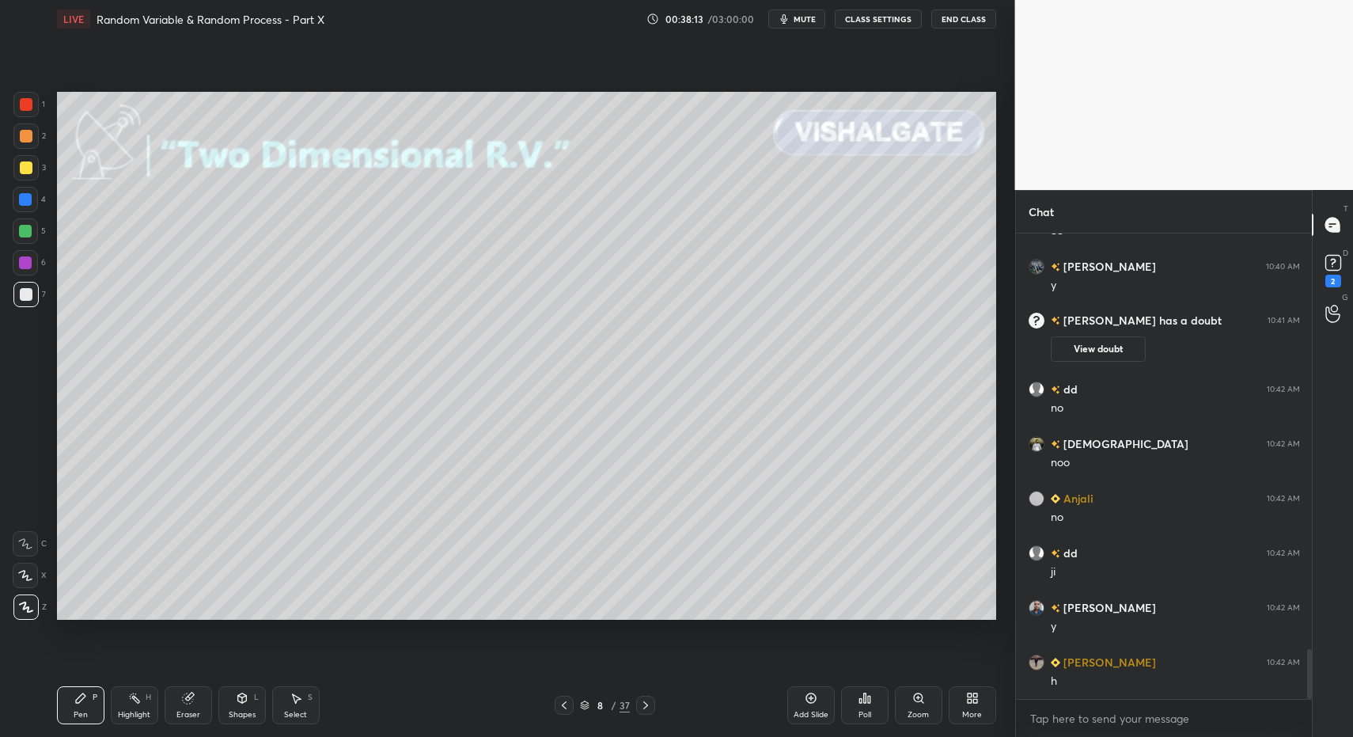
click at [636, 703] on div at bounding box center [645, 704] width 19 height 19
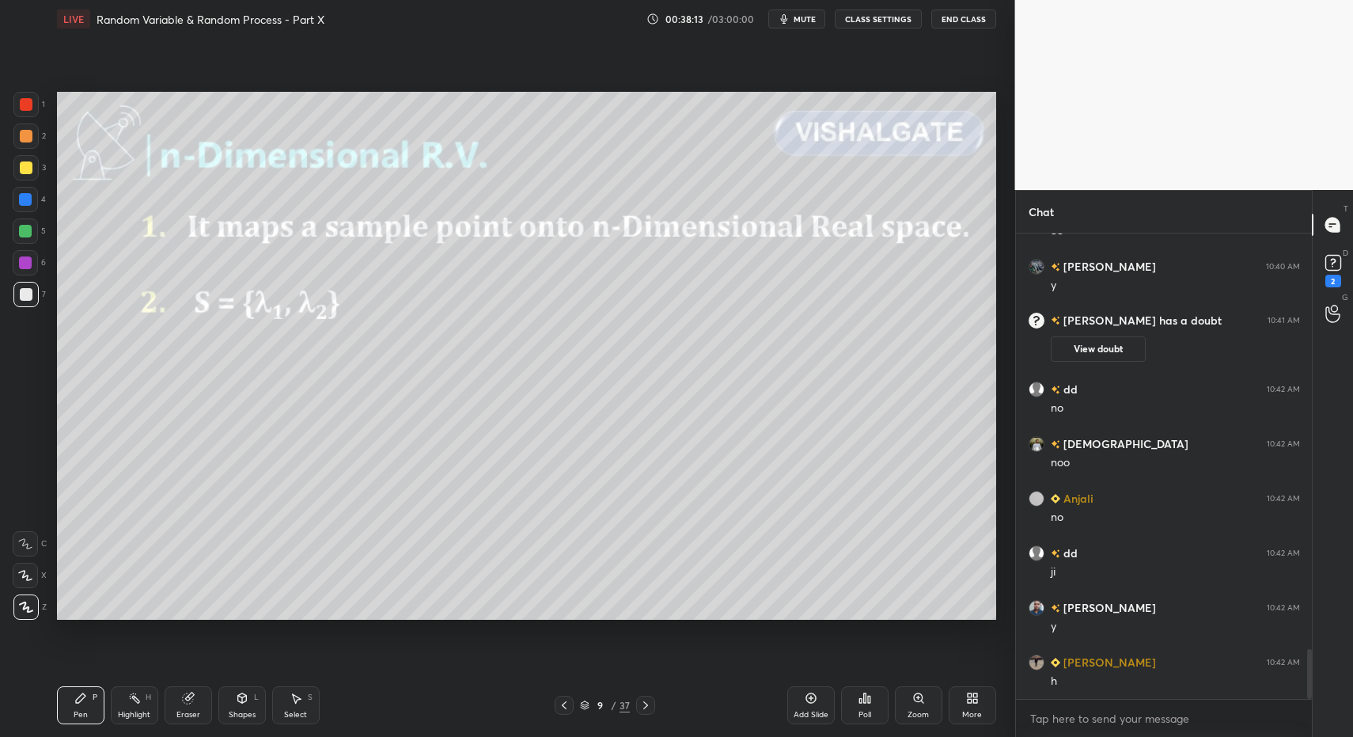
click at [636, 703] on div at bounding box center [645, 704] width 19 height 19
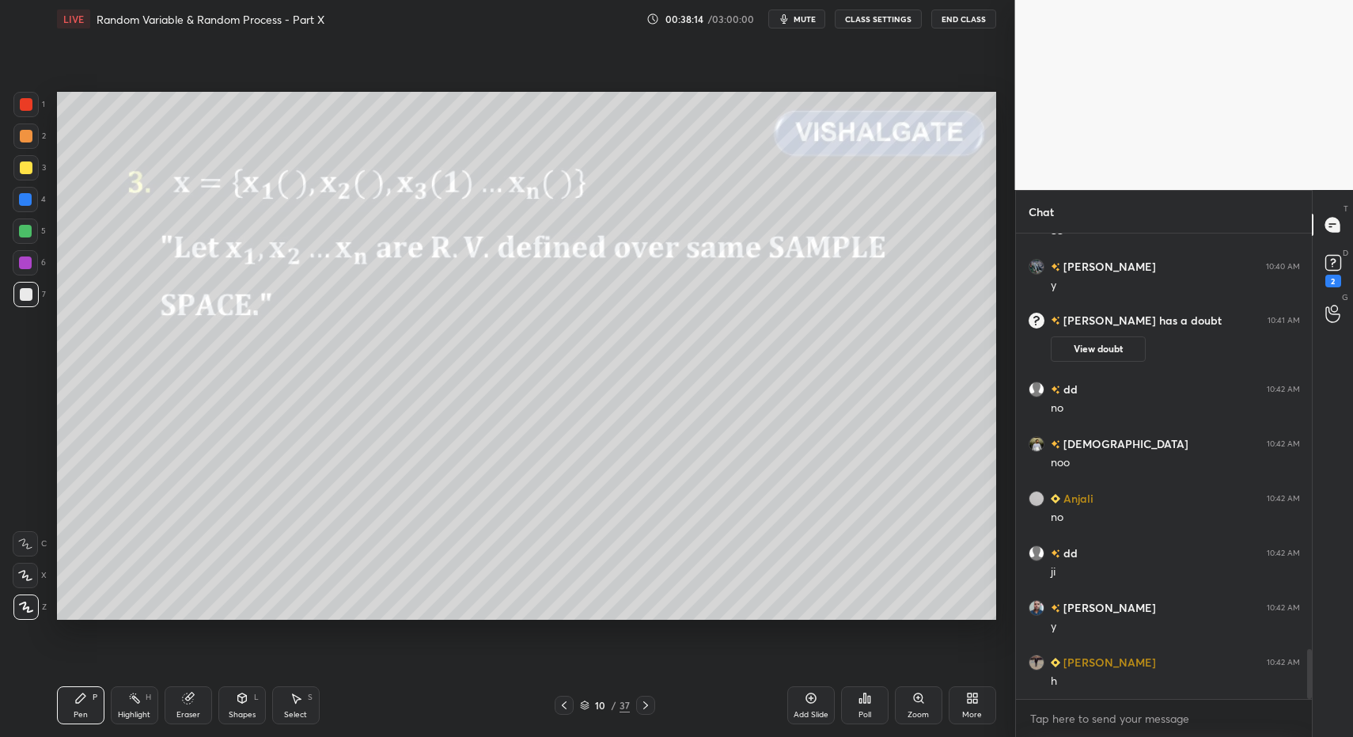
click at [636, 703] on div at bounding box center [645, 704] width 19 height 19
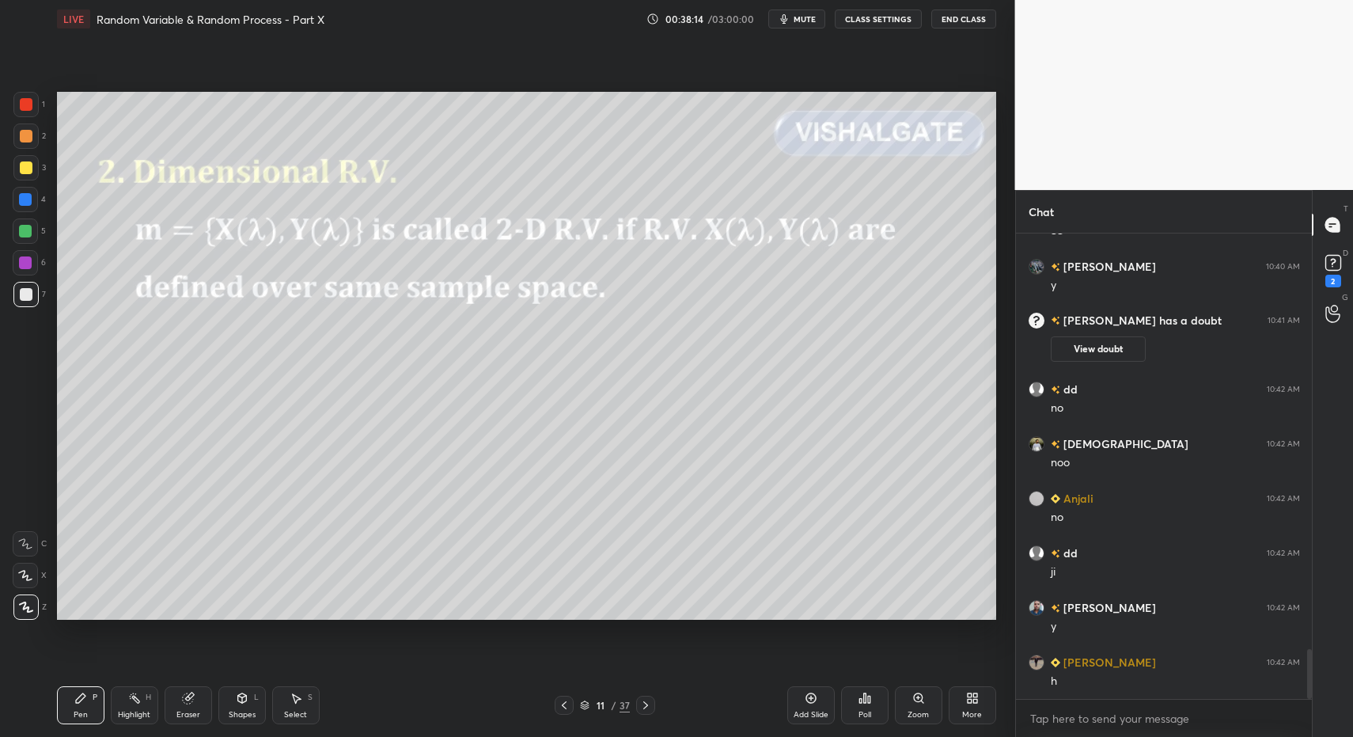
click at [636, 703] on div at bounding box center [645, 704] width 19 height 19
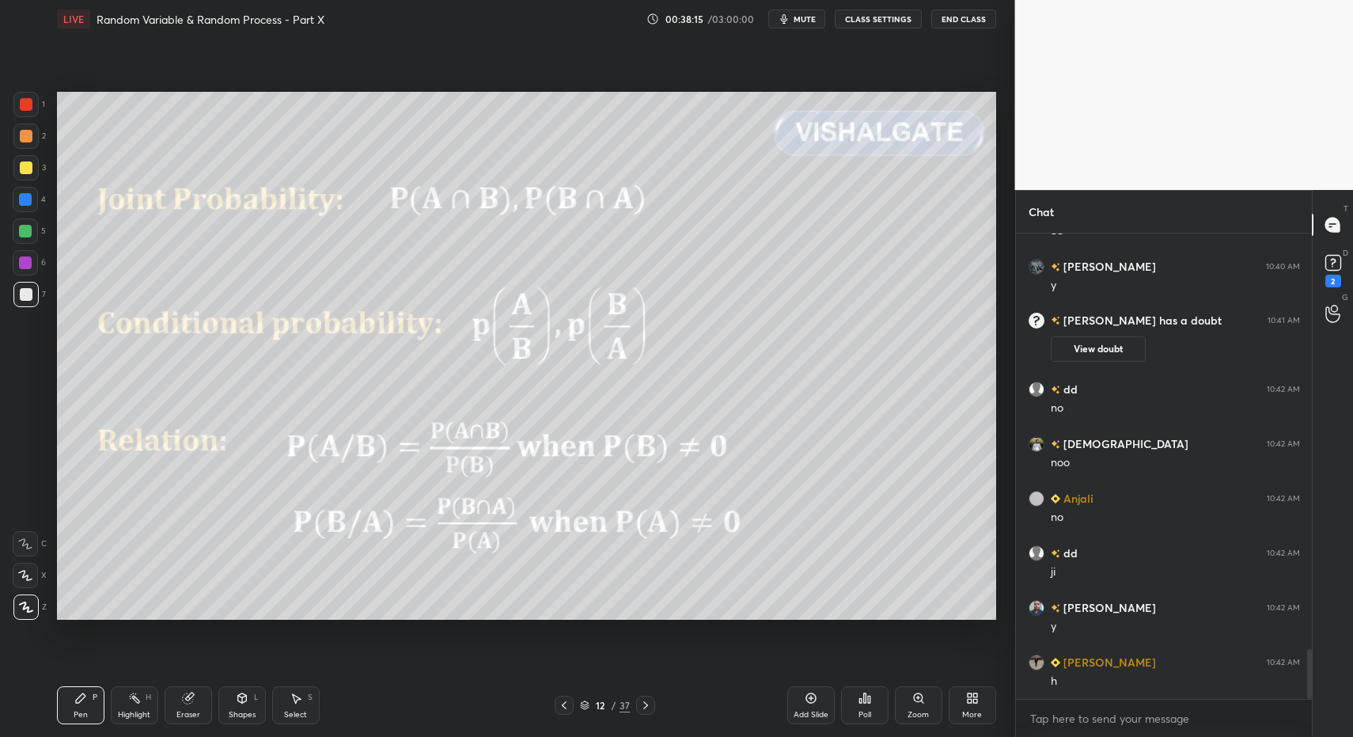
click at [559, 701] on icon at bounding box center [564, 705] width 13 height 13
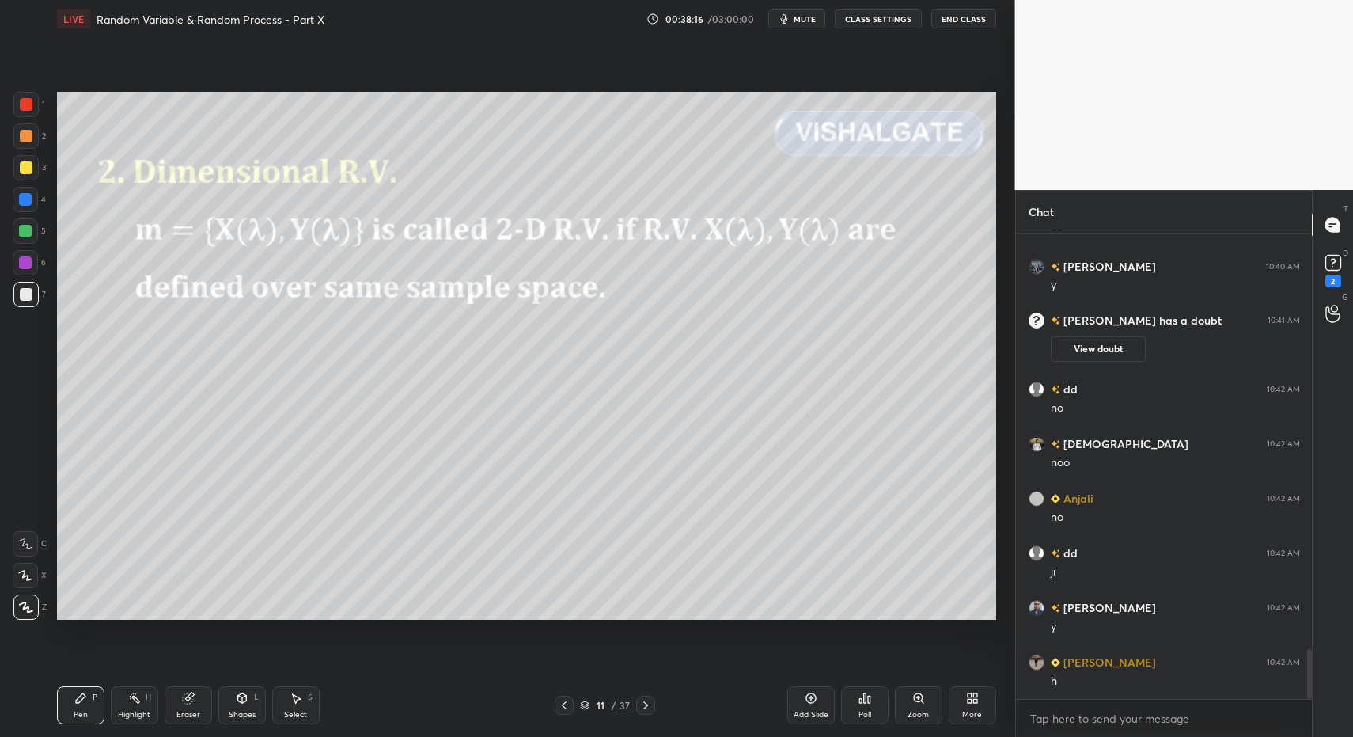
click at [78, 699] on div "Pen P" at bounding box center [80, 705] width 47 height 38
click at [74, 695] on icon at bounding box center [80, 698] width 13 height 13
click at [17, 316] on div "1 2 3 4 5 6 7 C X Z C X Z E E Erase all H H" at bounding box center [25, 356] width 51 height 529
click at [131, 714] on div "Highlight" at bounding box center [134, 715] width 32 height 8
click at [140, 690] on div "Highlight H" at bounding box center [134, 705] width 47 height 38
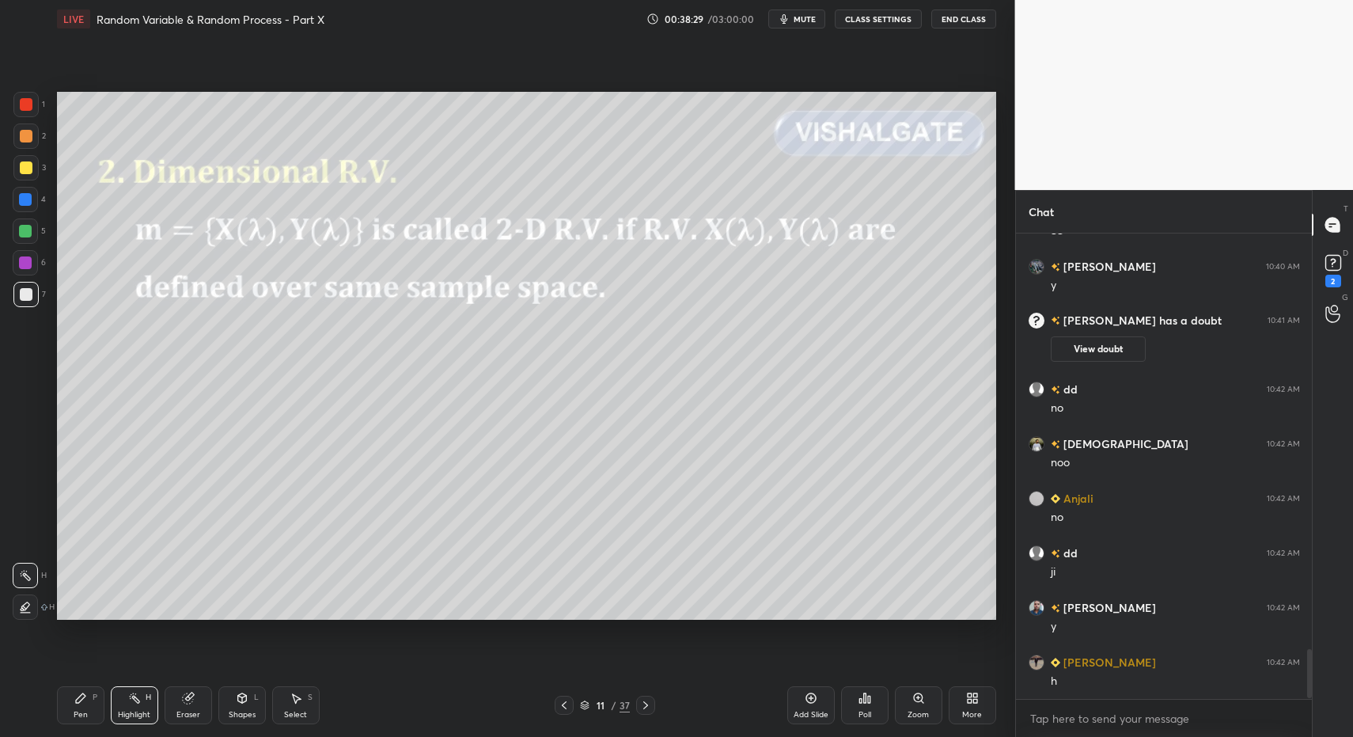
scroll to position [3959, 0]
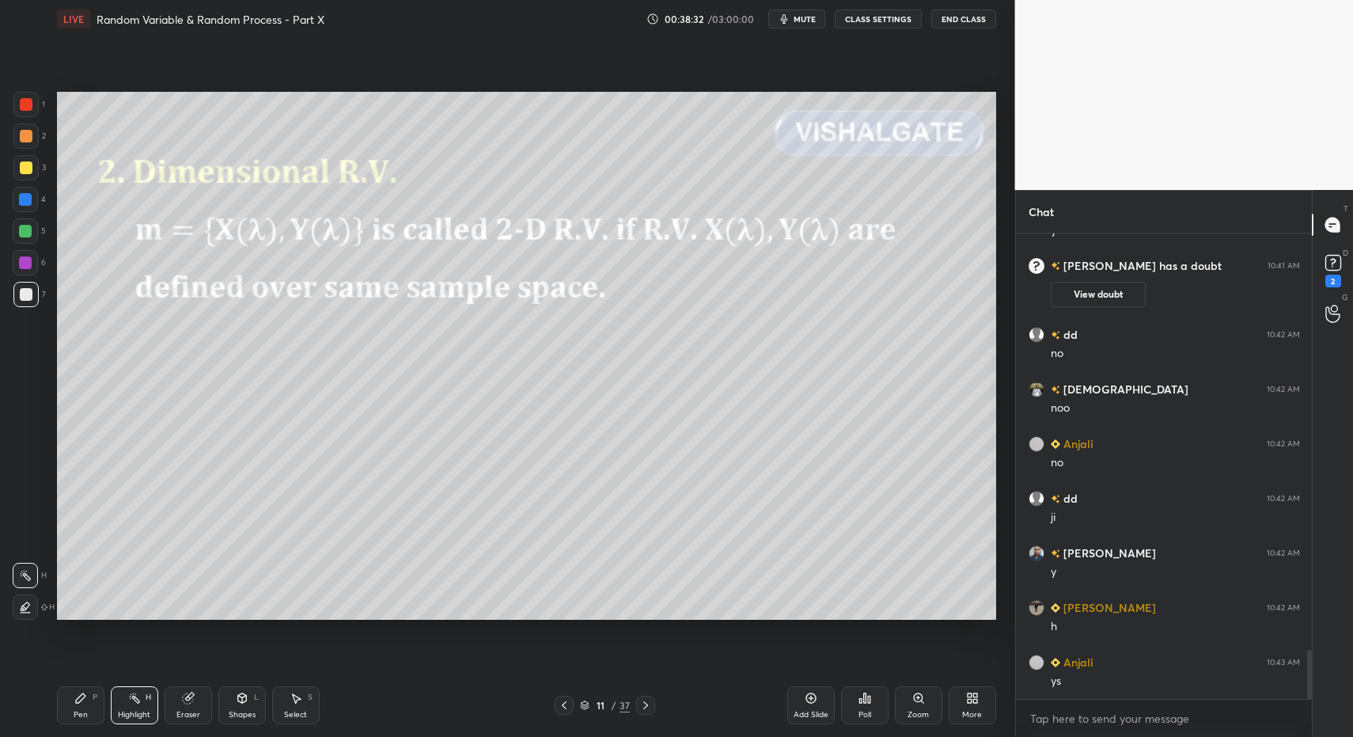
click at [81, 711] on div "Pen" at bounding box center [81, 715] width 14 height 8
click at [127, 706] on div "Highlight H" at bounding box center [134, 705] width 47 height 38
click at [129, 697] on icon at bounding box center [134, 698] width 13 height 13
click at [32, 165] on div at bounding box center [25, 167] width 25 height 25
click at [32, 122] on div "1 2 3 4 5 6 7" at bounding box center [29, 203] width 33 height 222
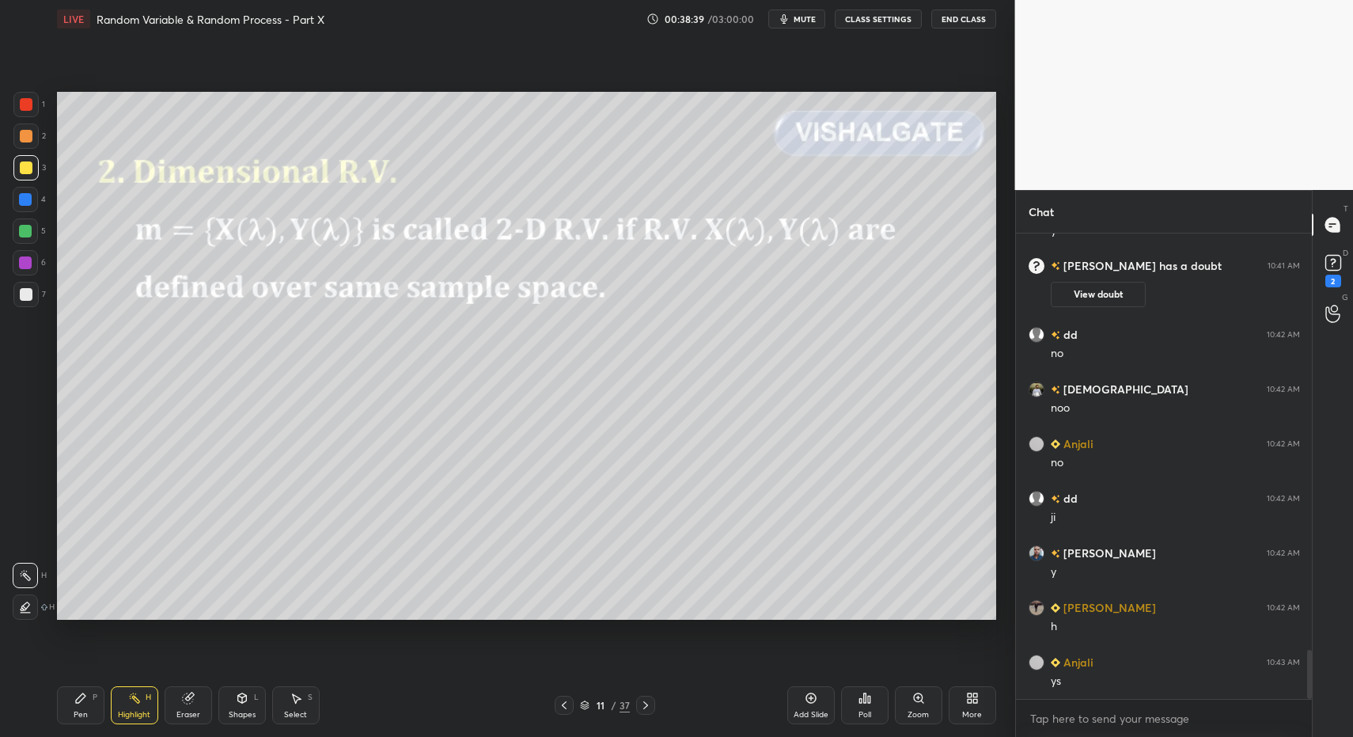
drag, startPoint x: 32, startPoint y: 100, endPoint x: 40, endPoint y: 148, distance: 48.1
click at [32, 100] on div at bounding box center [26, 104] width 13 height 13
drag, startPoint x: 203, startPoint y: 699, endPoint x: 205, endPoint y: 679, distance: 20.7
click at [200, 695] on div "Eraser" at bounding box center [188, 705] width 47 height 38
click at [234, 690] on div "Shapes L" at bounding box center [241, 705] width 47 height 38
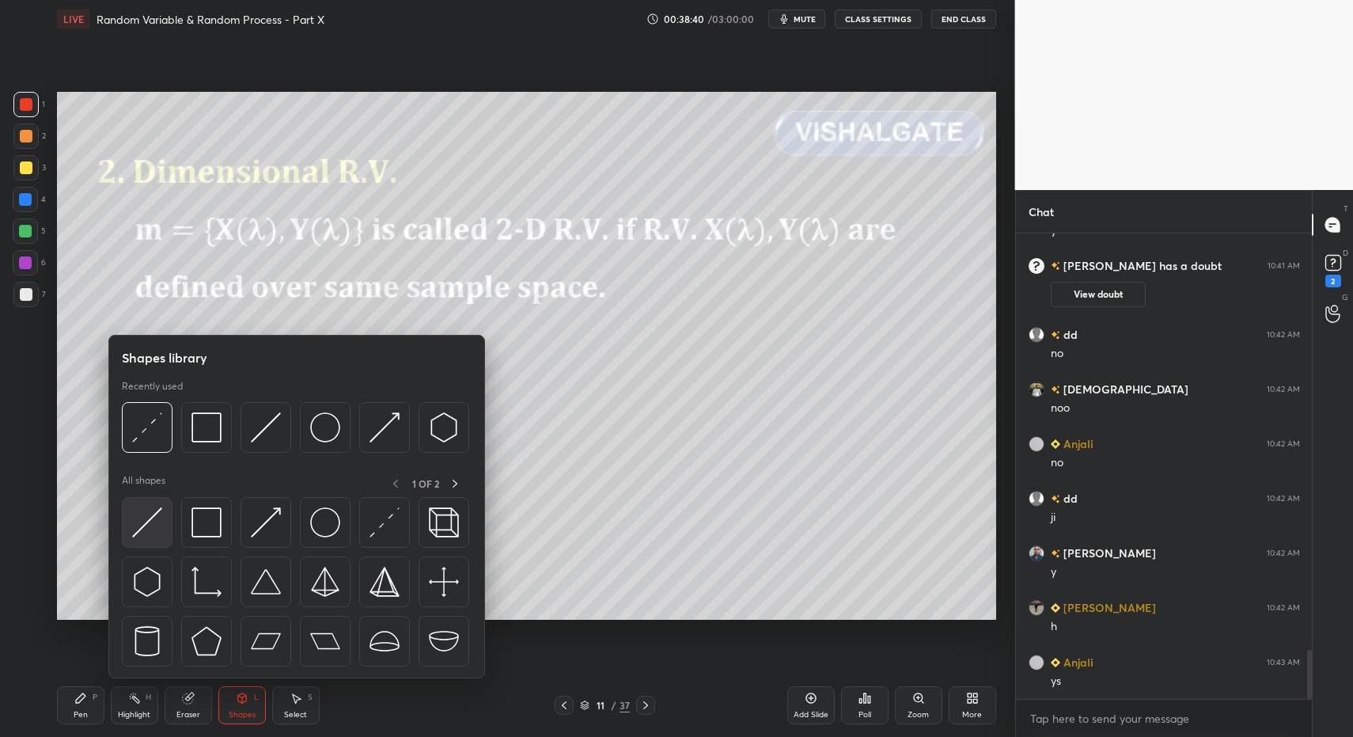
click at [153, 514] on img at bounding box center [147, 522] width 30 height 30
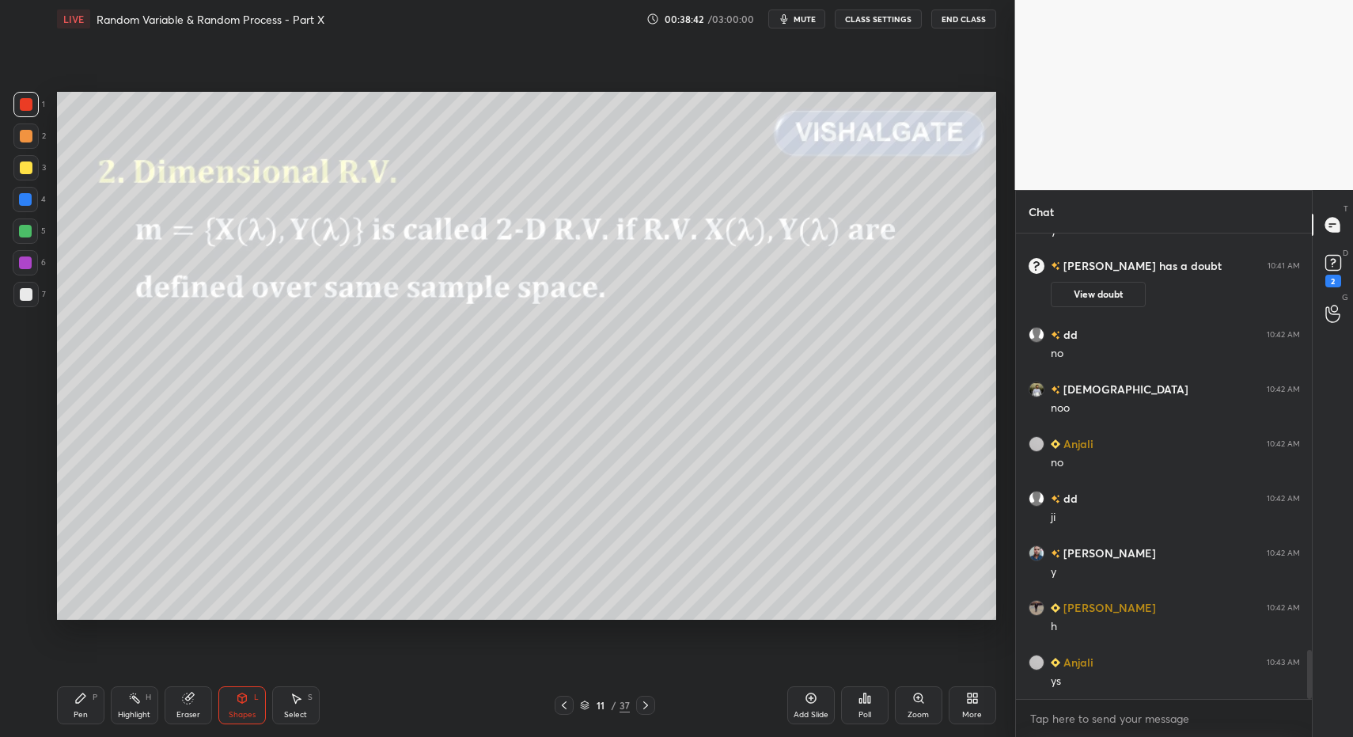
drag, startPoint x: 94, startPoint y: 707, endPoint x: 78, endPoint y: 692, distance: 21.3
click at [94, 707] on div "Pen P" at bounding box center [80, 705] width 47 height 38
click at [81, 699] on icon at bounding box center [80, 697] width 9 height 9
click at [21, 294] on div at bounding box center [26, 294] width 13 height 13
drag, startPoint x: 29, startPoint y: 290, endPoint x: 21, endPoint y: 294, distance: 8.5
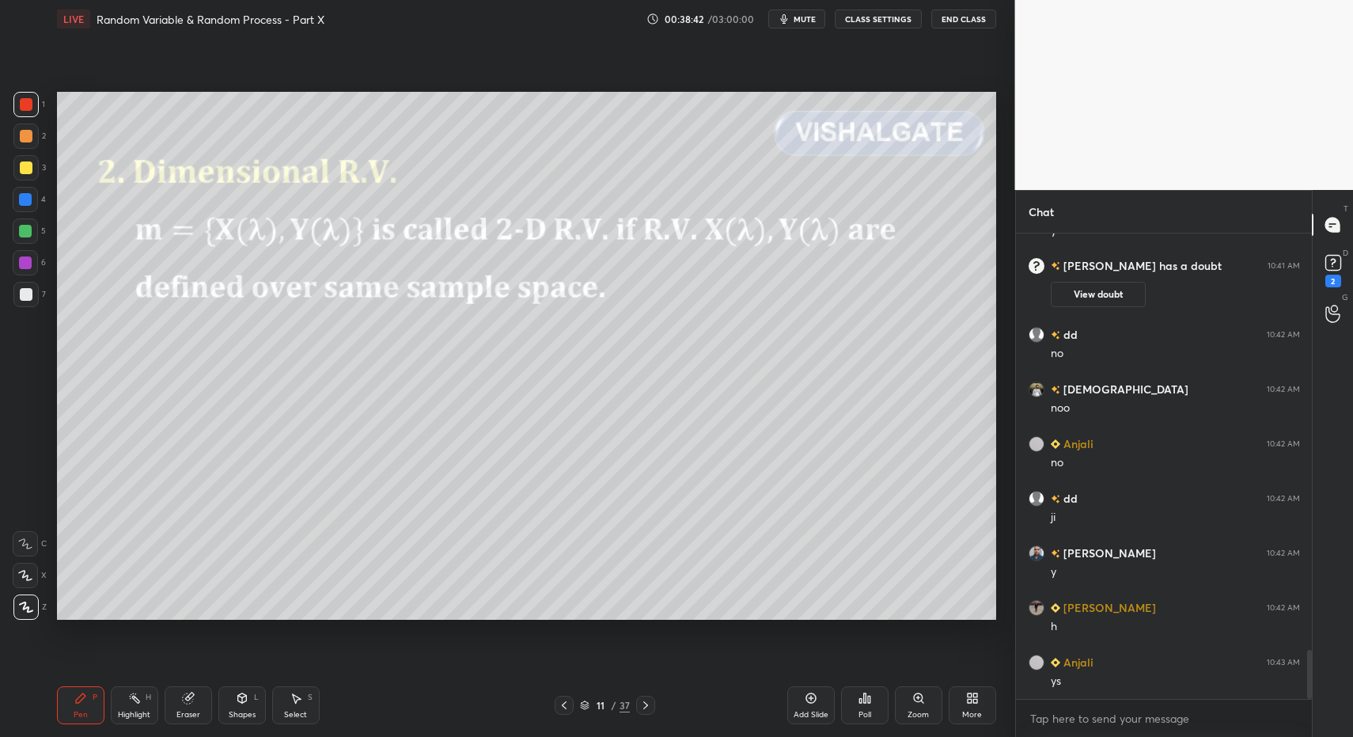
click at [26, 293] on div at bounding box center [26, 294] width 13 height 13
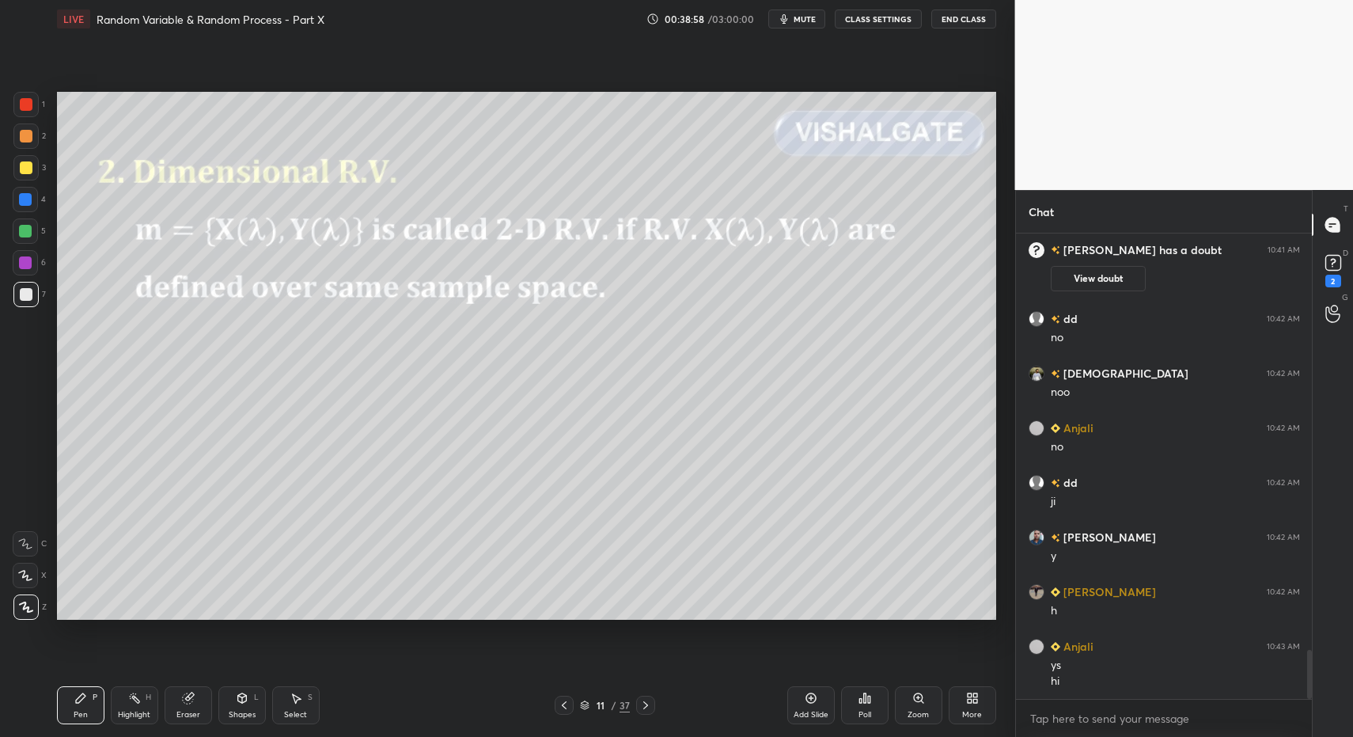
click at [87, 694] on div "Pen P" at bounding box center [80, 705] width 47 height 38
click at [84, 690] on div "Pen P" at bounding box center [80, 705] width 47 height 38
click at [646, 709] on icon at bounding box center [645, 705] width 13 height 13
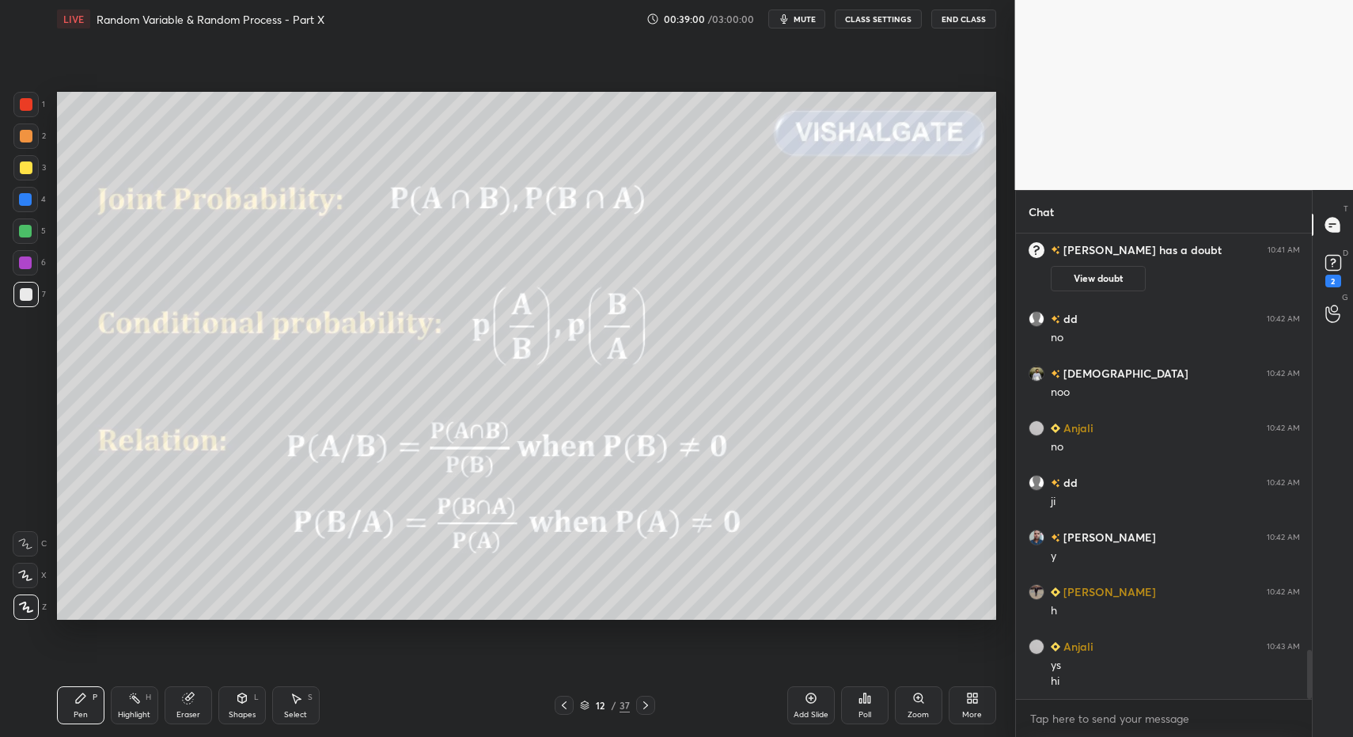
scroll to position [4030, 0]
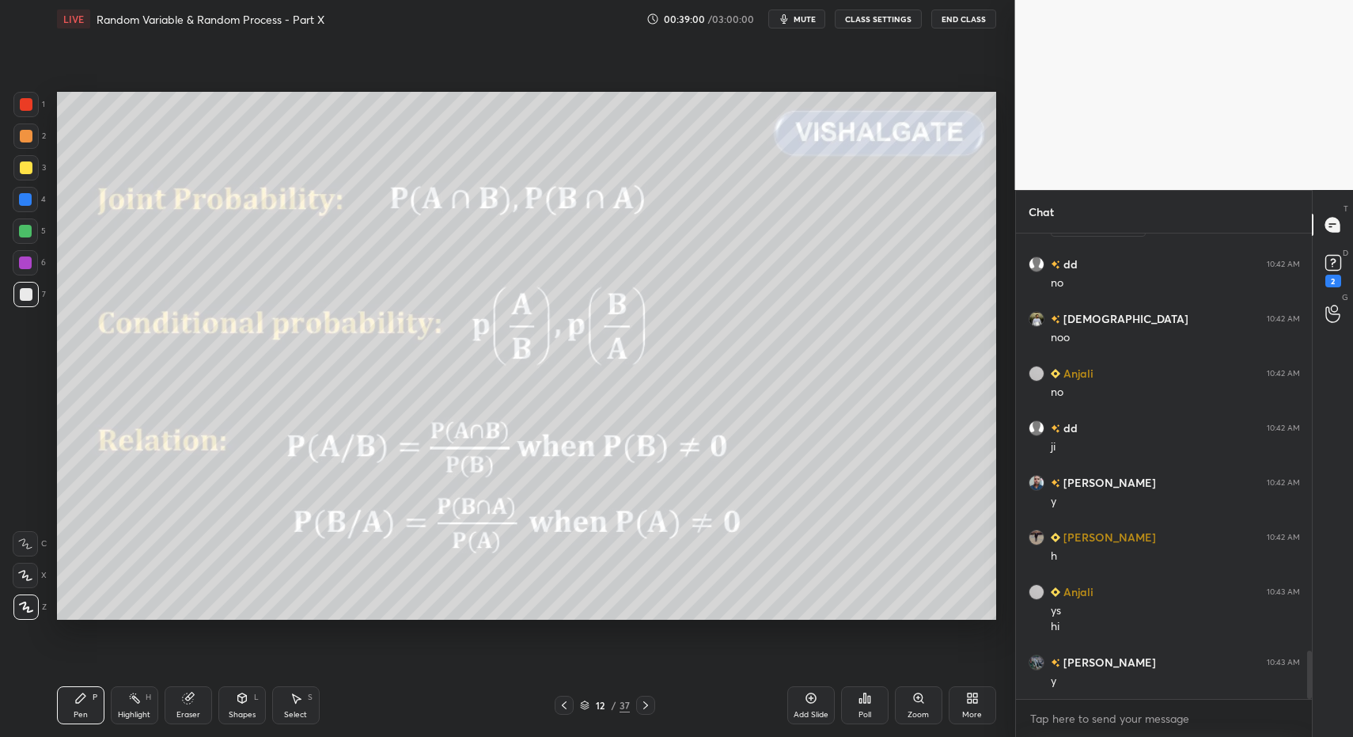
click at [65, 713] on div "Pen P" at bounding box center [80, 705] width 47 height 38
click at [13, 176] on div at bounding box center [25, 167] width 25 height 25
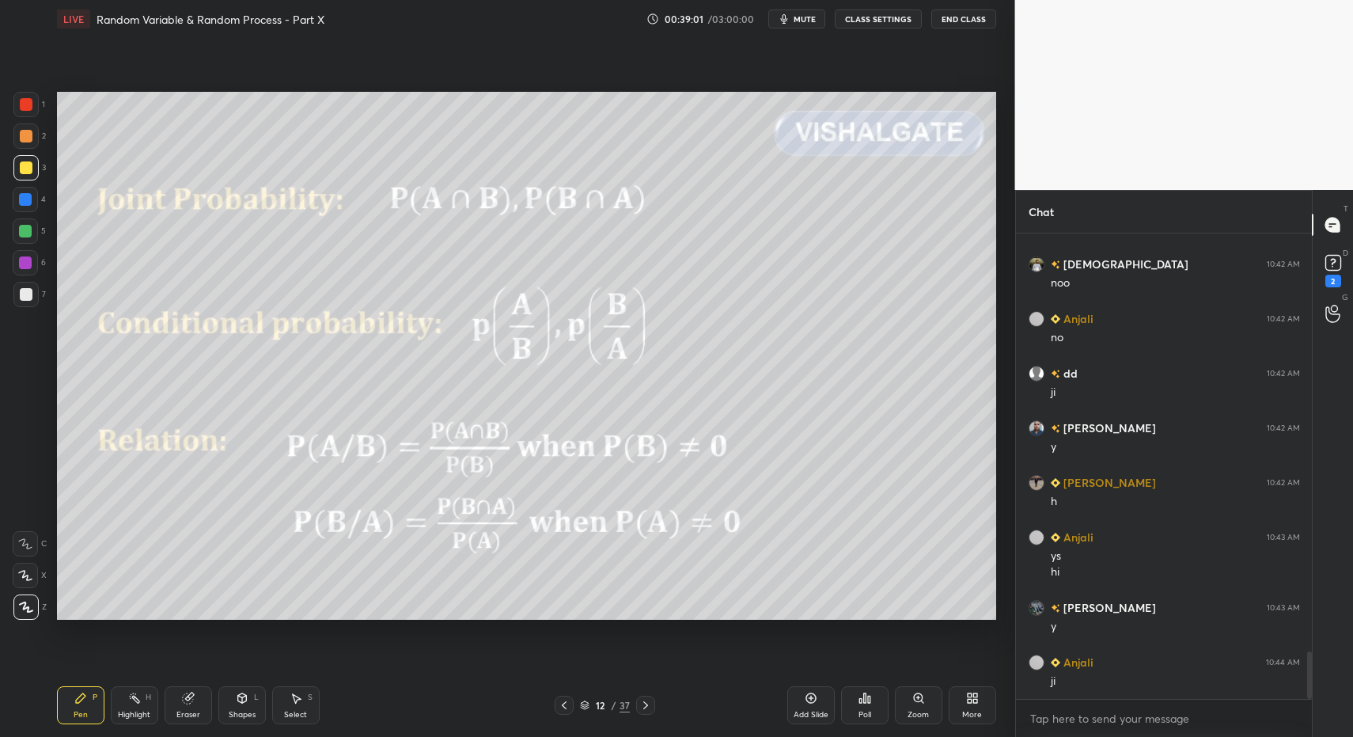
click at [22, 165] on div at bounding box center [26, 167] width 13 height 13
click at [233, 711] on div "Shapes" at bounding box center [242, 715] width 27 height 8
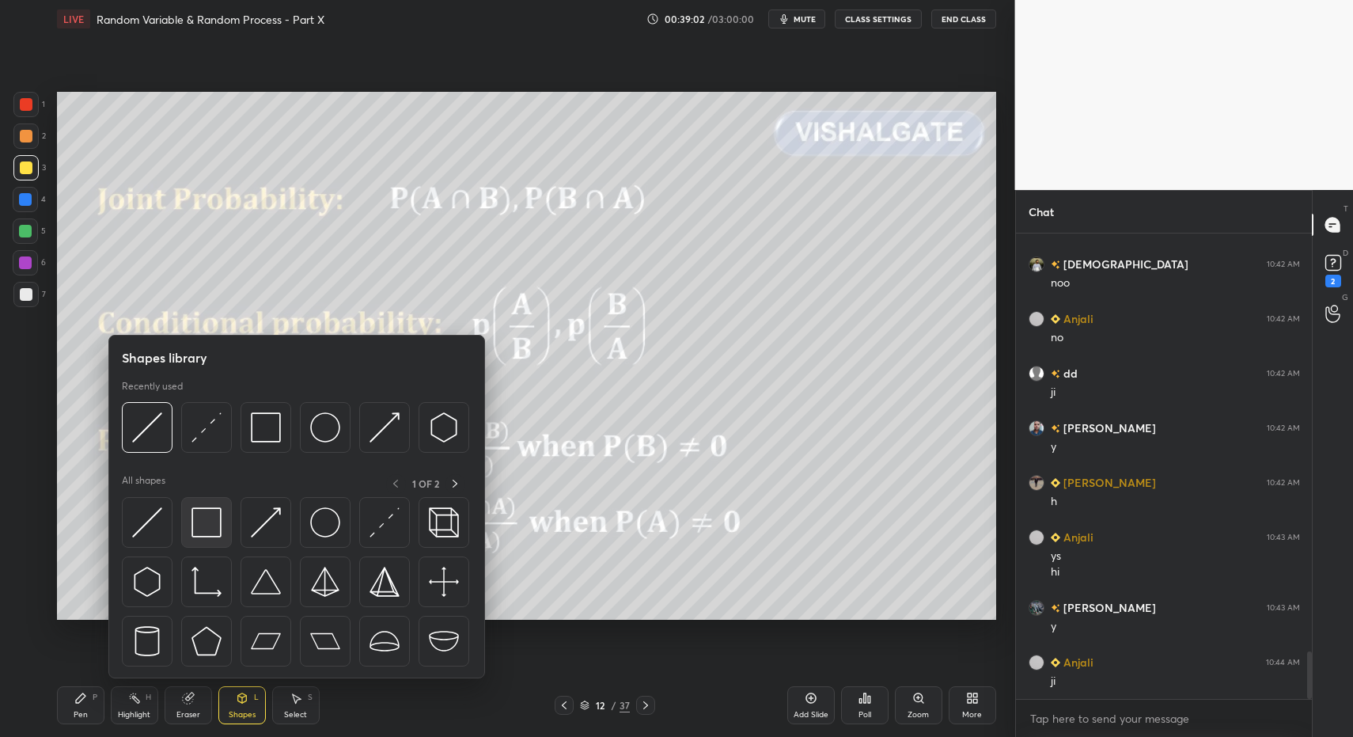
click at [198, 519] on img at bounding box center [206, 522] width 30 height 30
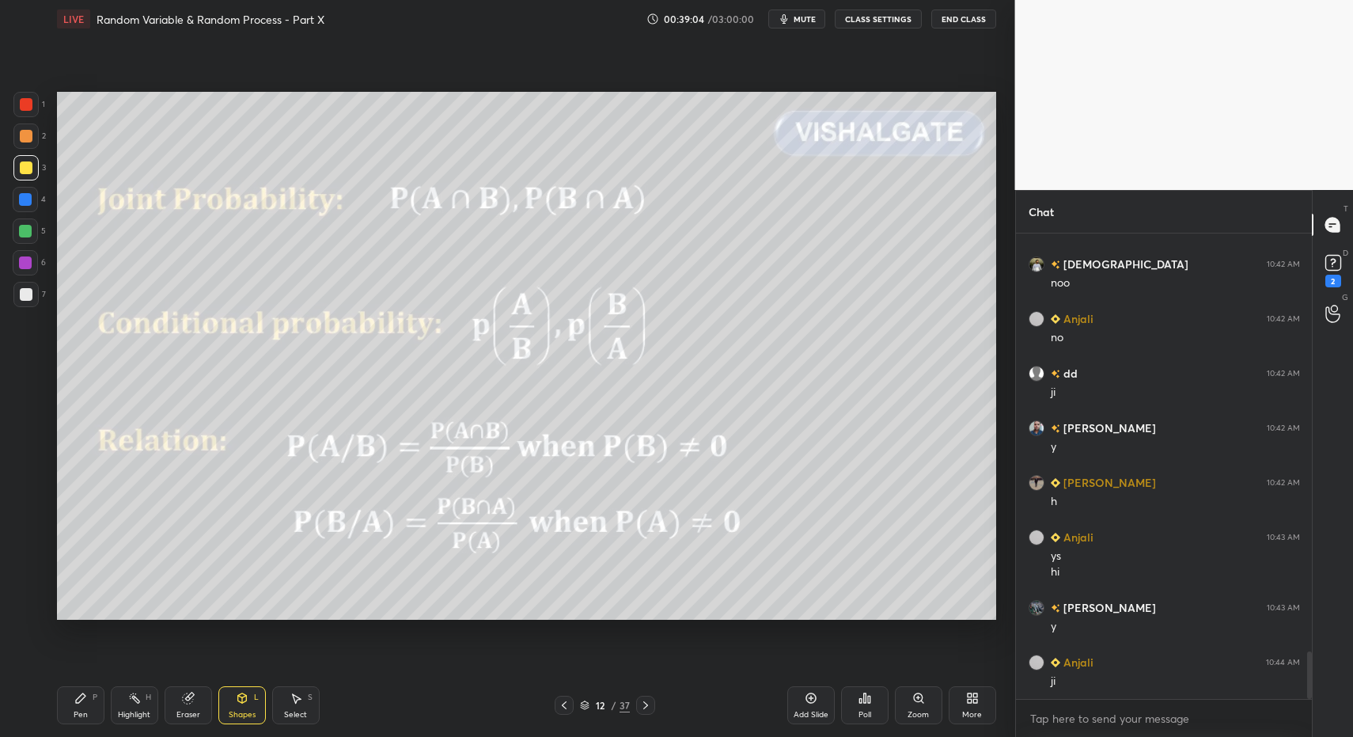
click at [169, 714] on div "Eraser" at bounding box center [188, 705] width 47 height 38
click at [136, 698] on div "Highlight H" at bounding box center [134, 705] width 47 height 38
click at [88, 703] on div "Pen P" at bounding box center [80, 705] width 47 height 38
drag, startPoint x: 256, startPoint y: 714, endPoint x: 257, endPoint y: 699, distance: 15.8
click at [256, 714] on div "Shapes L" at bounding box center [241, 705] width 47 height 38
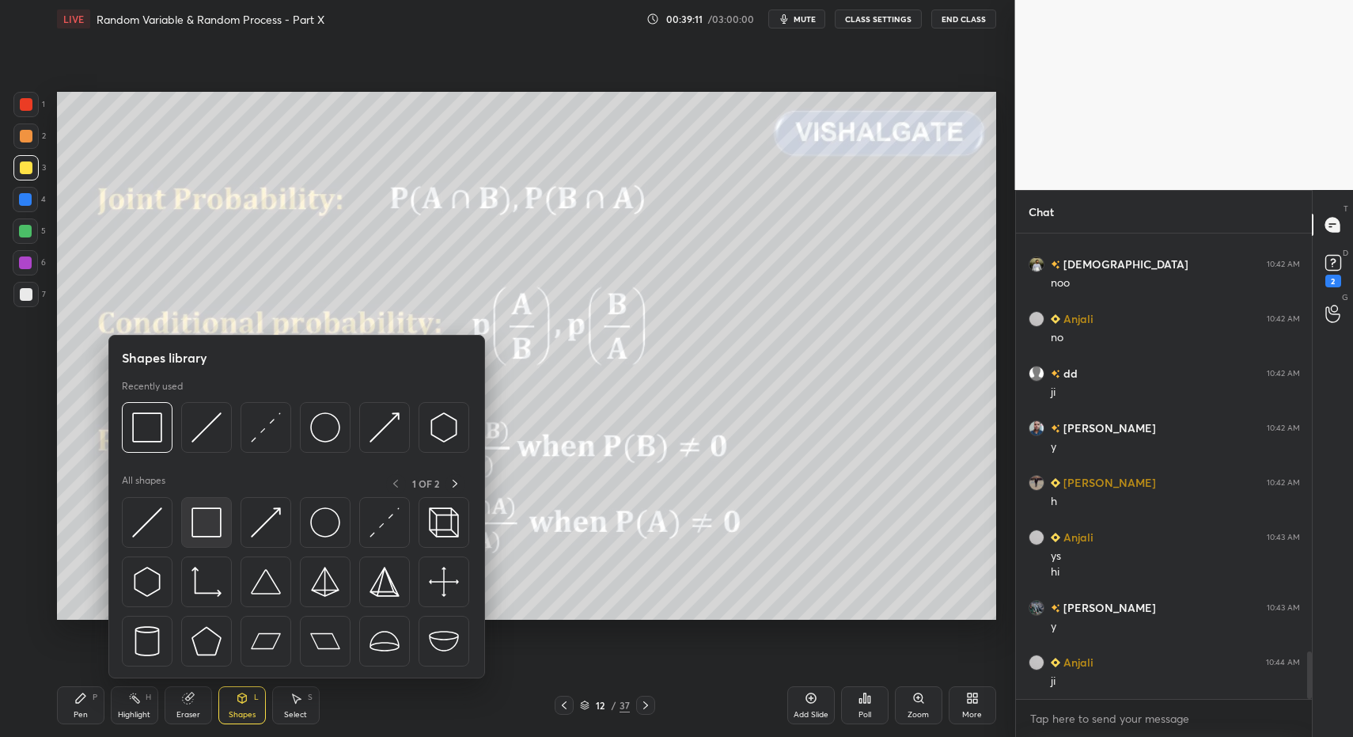
click at [199, 502] on div at bounding box center [206, 522] width 51 height 51
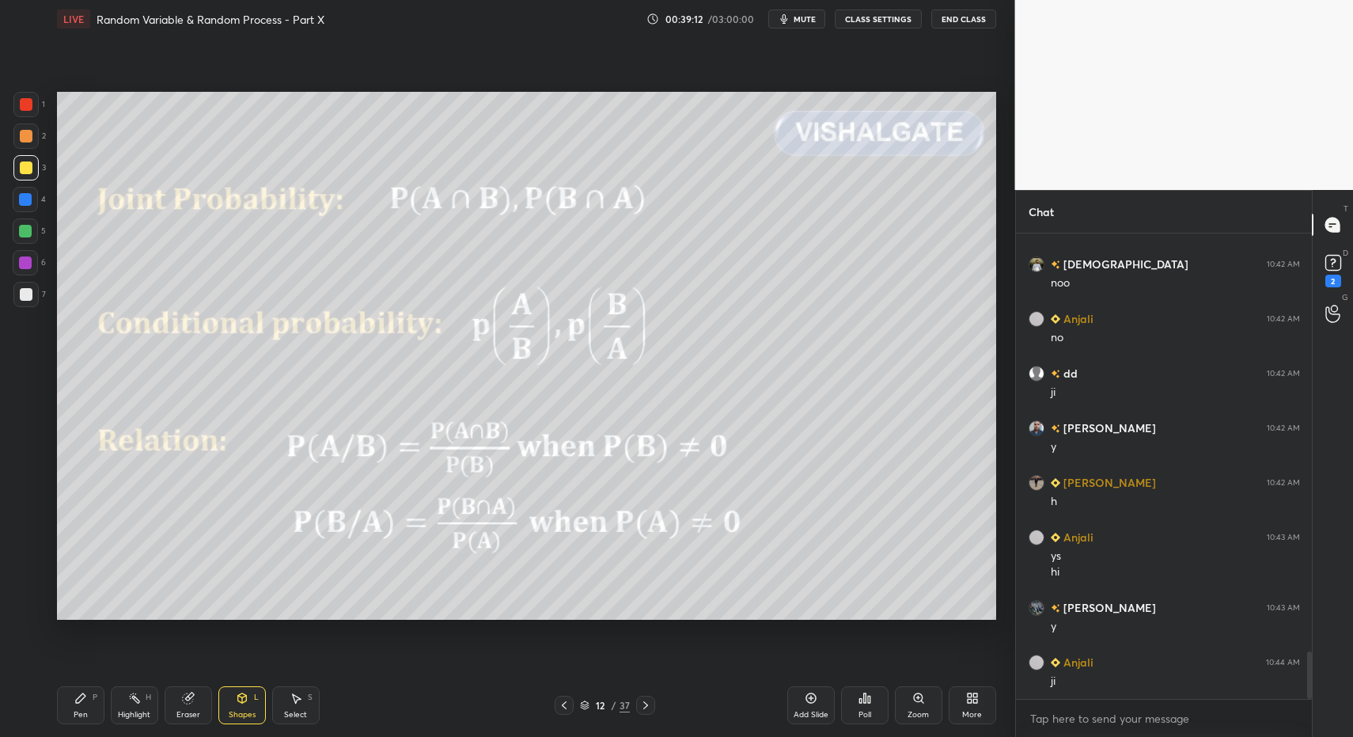
click at [133, 702] on icon at bounding box center [134, 698] width 13 height 13
click at [133, 697] on rect at bounding box center [135, 699] width 8 height 8
drag, startPoint x: 93, startPoint y: 693, endPoint x: 85, endPoint y: 692, distance: 8.1
click at [93, 693] on div "P" at bounding box center [95, 697] width 5 height 8
drag, startPoint x: 85, startPoint y: 692, endPoint x: 136, endPoint y: 688, distance: 50.8
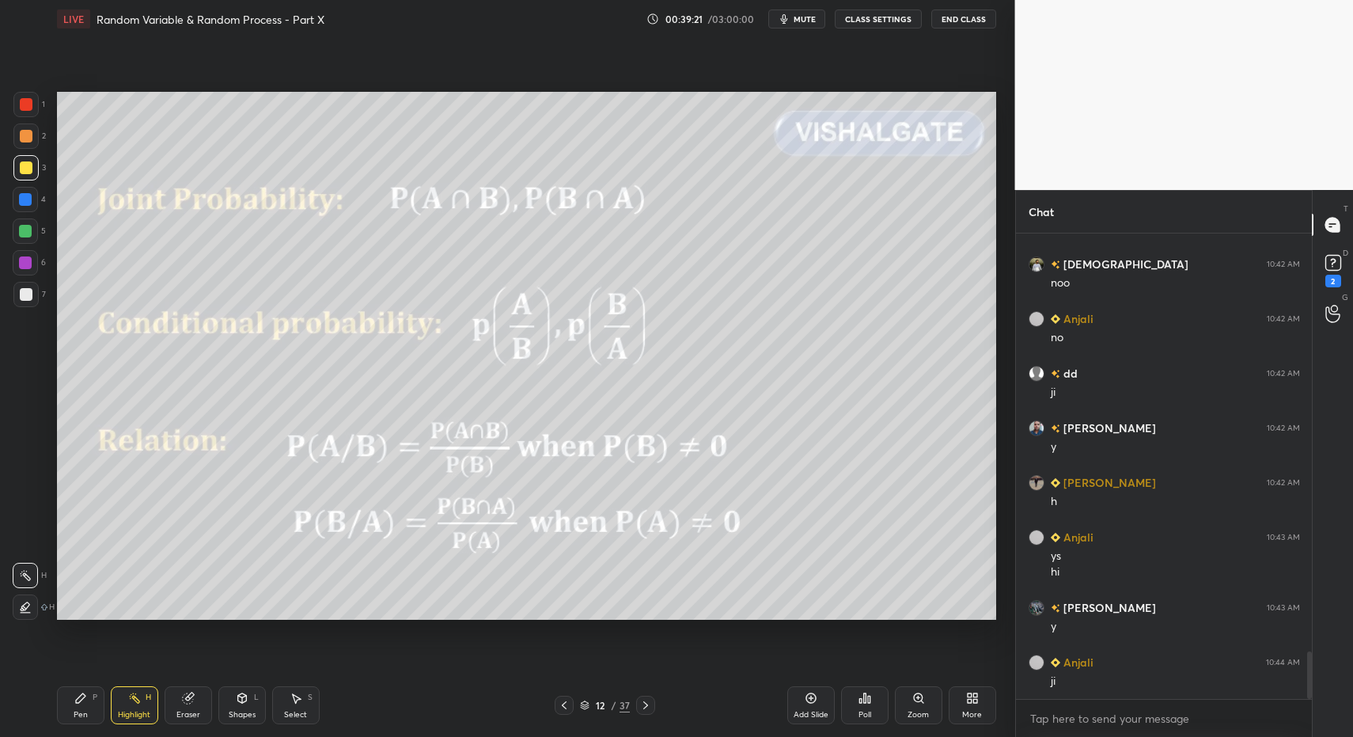
click at [85, 692] on div "Pen P" at bounding box center [80, 705] width 47 height 38
click at [228, 701] on div "Shapes L" at bounding box center [241, 705] width 47 height 38
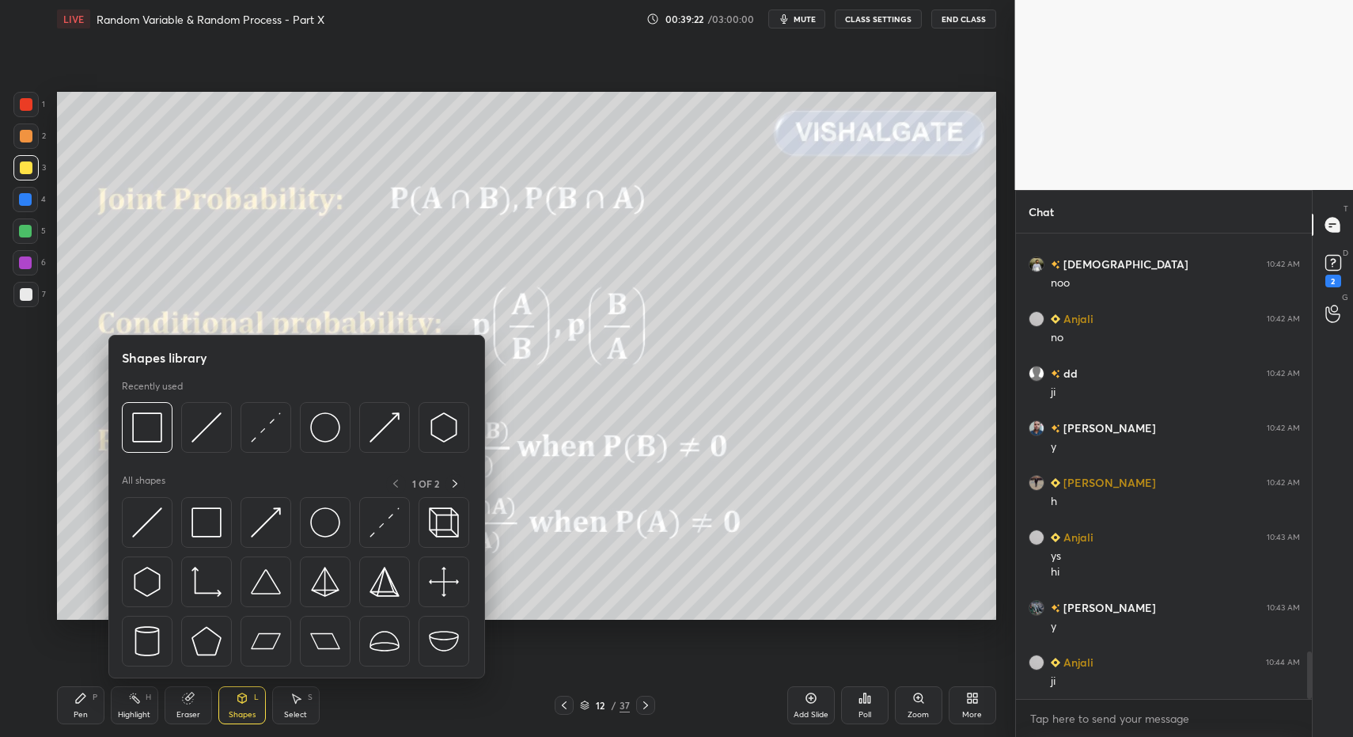
click at [127, 698] on div "Highlight H" at bounding box center [134, 705] width 47 height 38
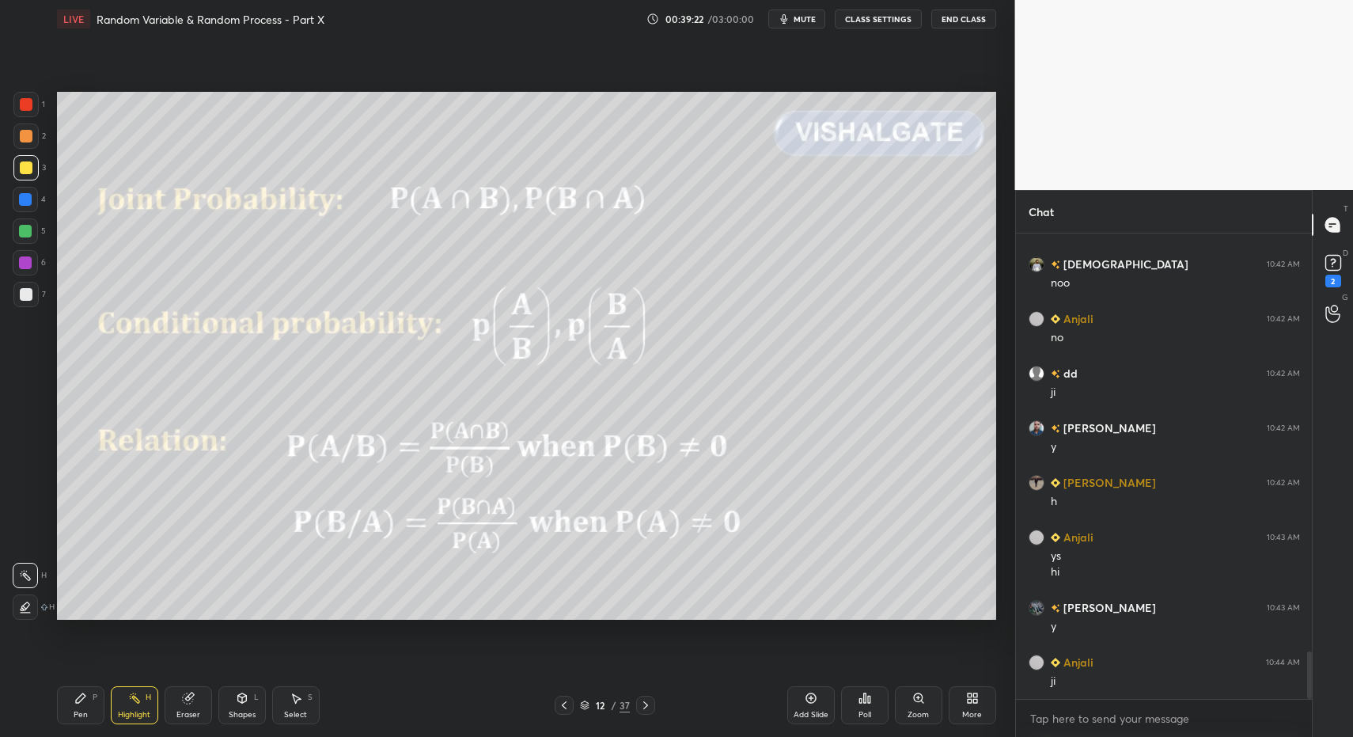
click at [115, 698] on div "Highlight H" at bounding box center [134, 705] width 47 height 38
drag, startPoint x: 116, startPoint y: 697, endPoint x: 197, endPoint y: 634, distance: 102.6
click at [116, 697] on div "Highlight H" at bounding box center [134, 705] width 47 height 38
click at [63, 703] on div "Pen P" at bounding box center [80, 705] width 47 height 38
click at [83, 699] on icon at bounding box center [80, 698] width 13 height 13
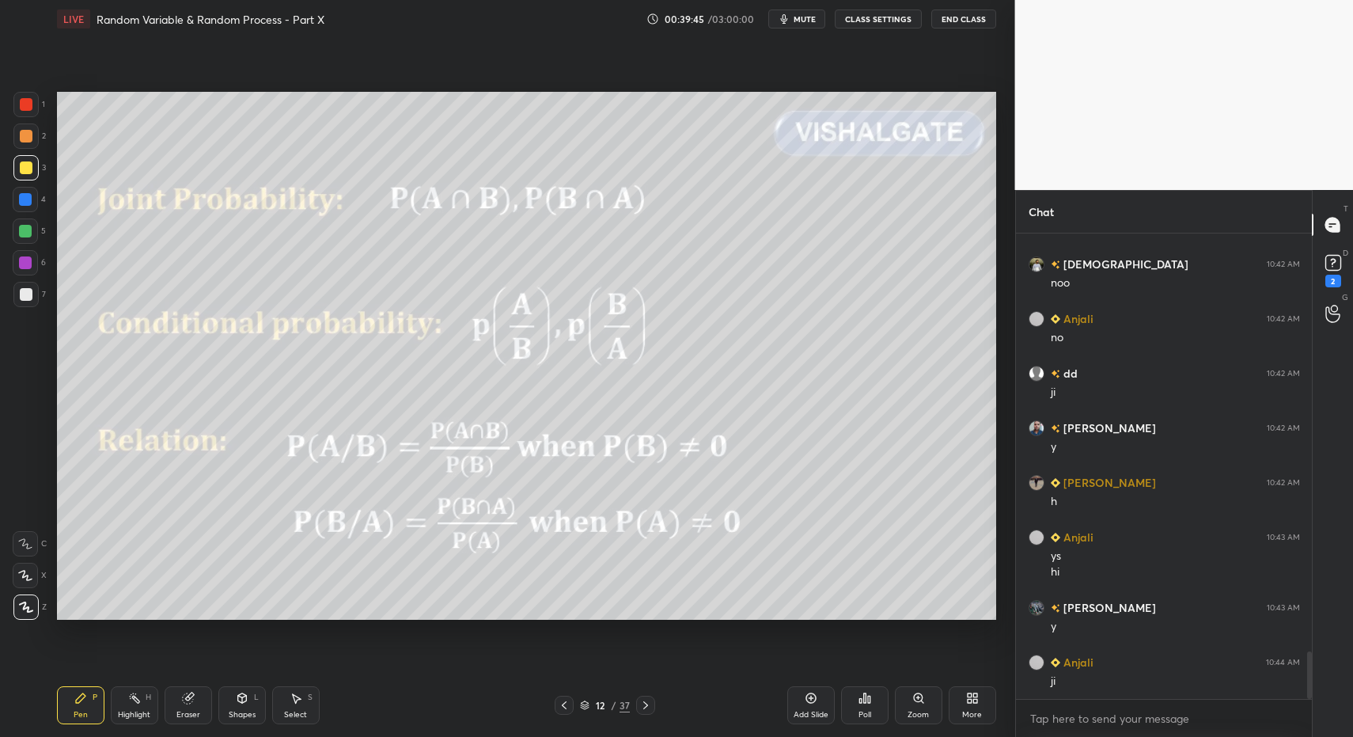
click at [233, 711] on div "Shapes" at bounding box center [242, 715] width 27 height 8
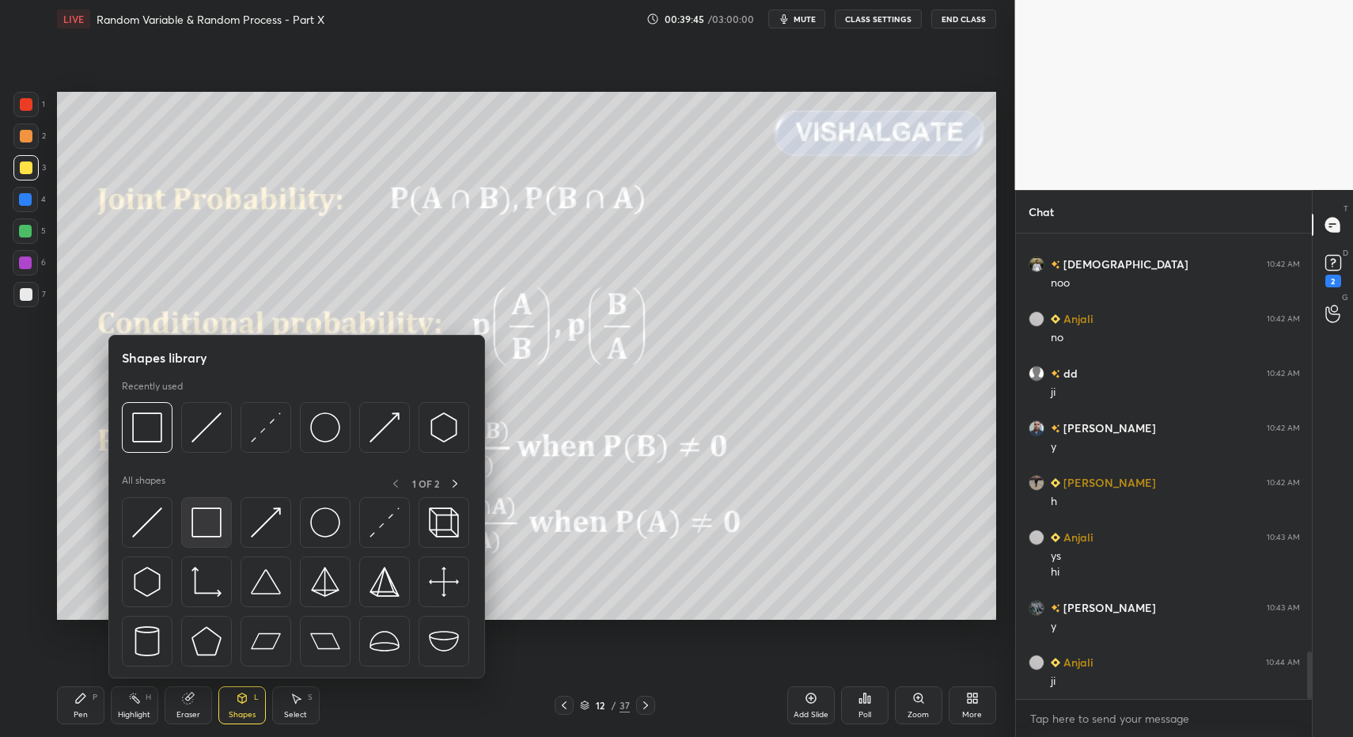
click at [211, 512] on img at bounding box center [206, 522] width 30 height 30
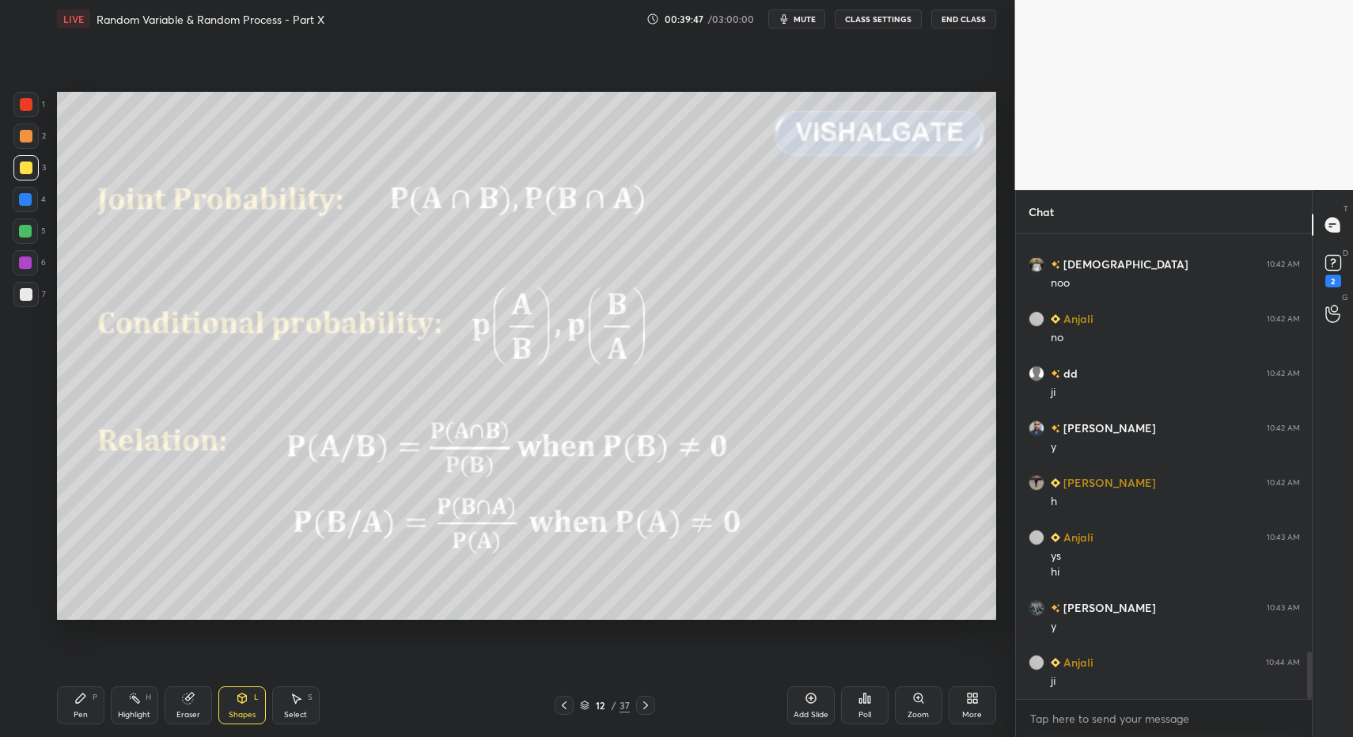
click at [85, 711] on div "Pen" at bounding box center [81, 715] width 14 height 8
click at [44, 291] on div "7" at bounding box center [29, 294] width 32 height 25
click at [28, 287] on div at bounding box center [25, 294] width 25 height 25
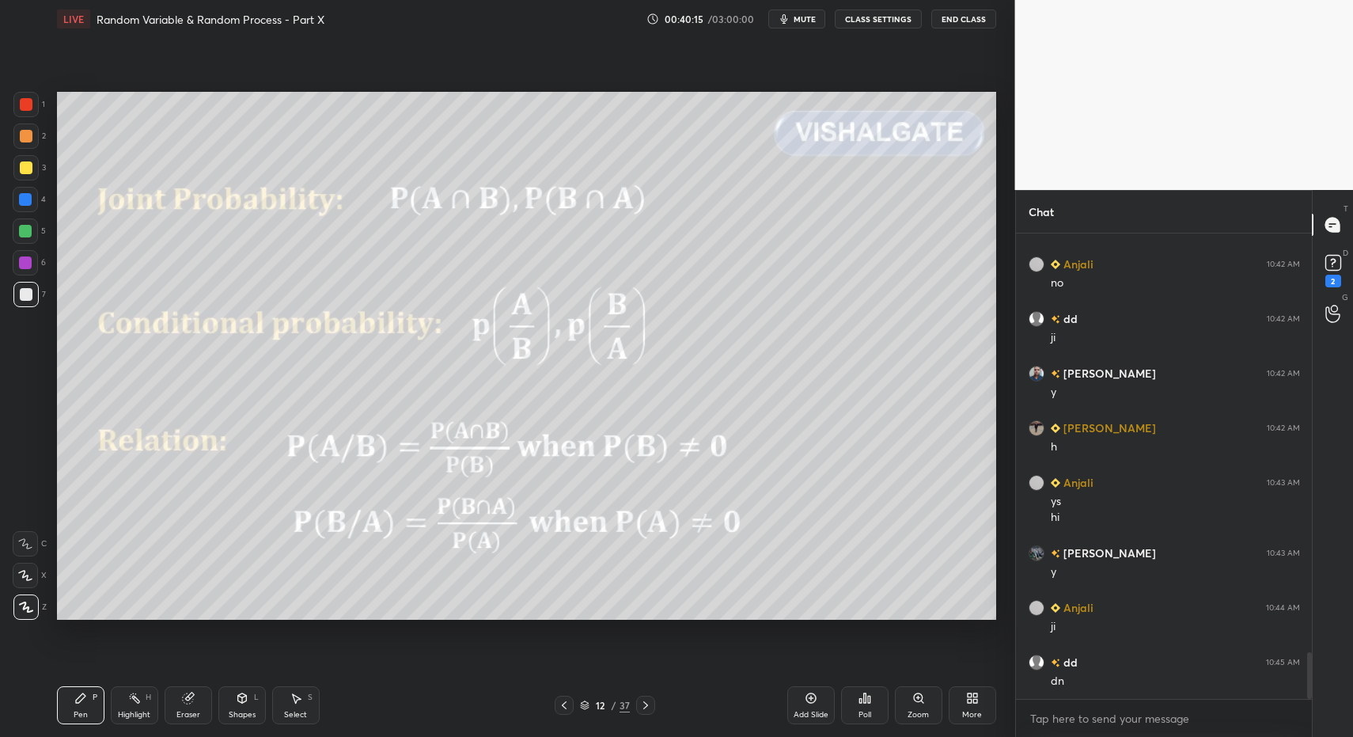
click at [645, 704] on icon at bounding box center [645, 705] width 13 height 13
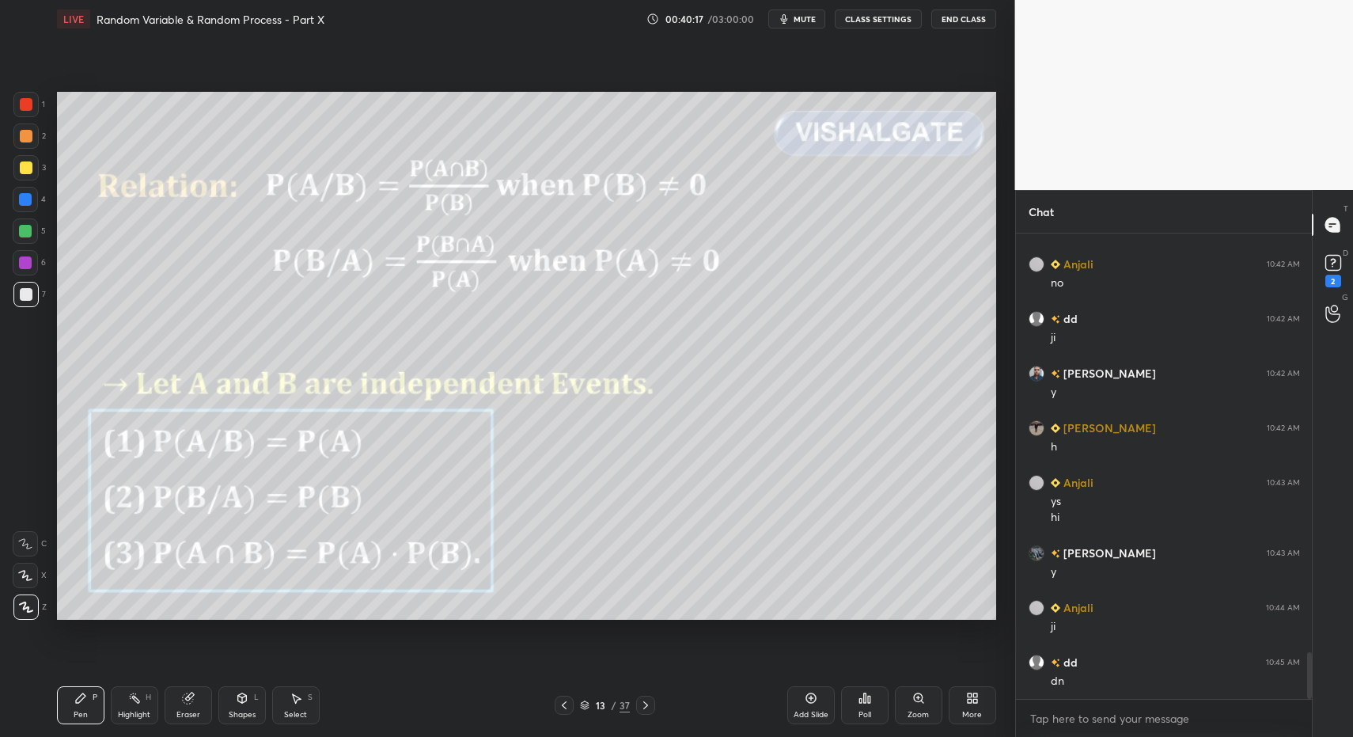
click at [567, 707] on icon at bounding box center [564, 705] width 13 height 13
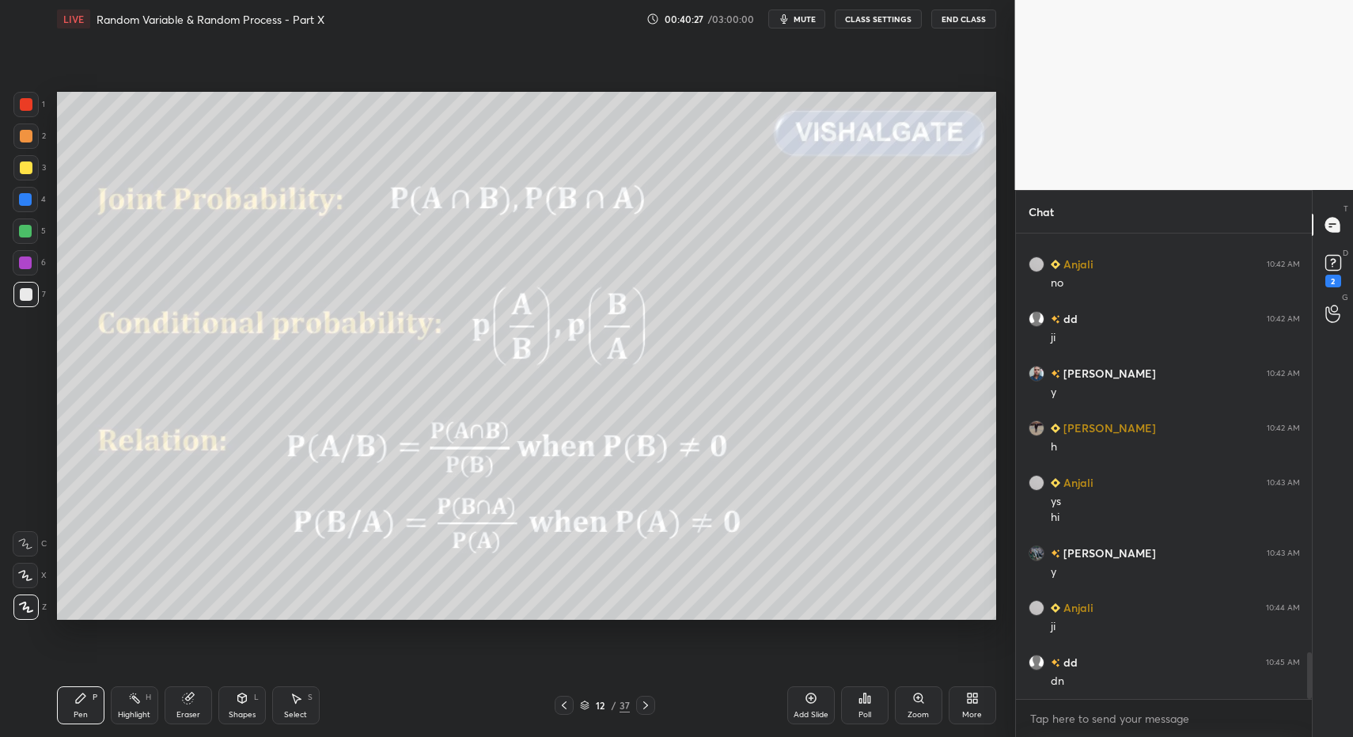
scroll to position [4193, 0]
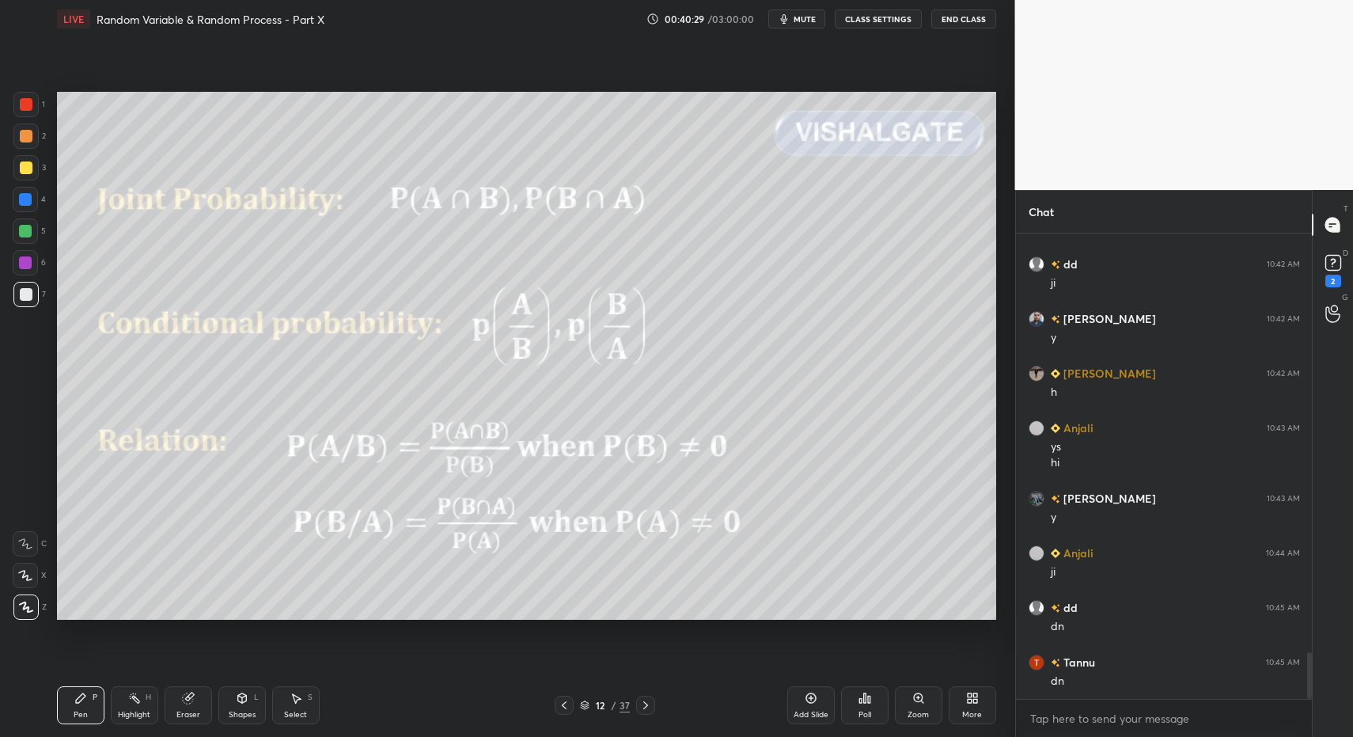
click at [637, 706] on div at bounding box center [645, 704] width 19 height 19
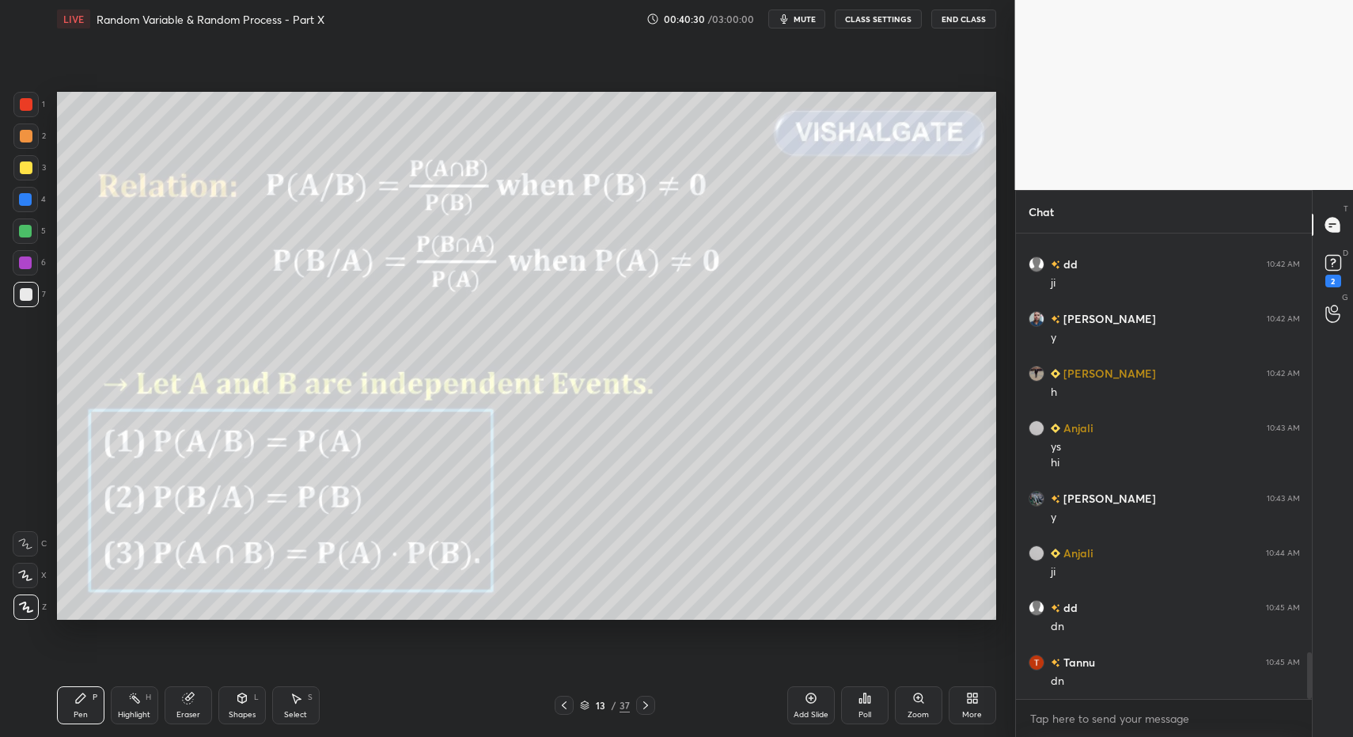
click at [84, 700] on icon at bounding box center [80, 698] width 13 height 13
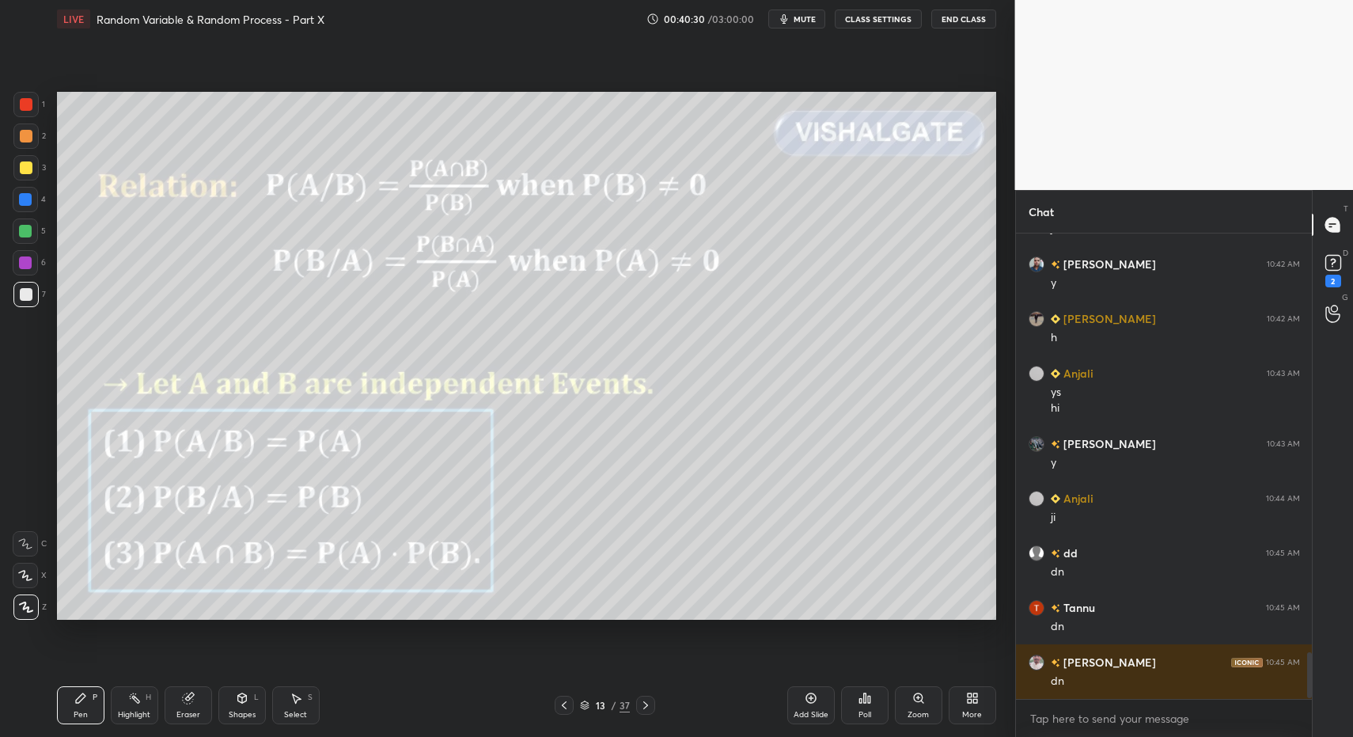
click at [135, 699] on rect at bounding box center [135, 699] width 8 height 8
click at [130, 699] on icon at bounding box center [134, 698] width 13 height 13
drag, startPoint x: 259, startPoint y: 708, endPoint x: 254, endPoint y: 688, distance: 21.1
click at [254, 709] on div "Shapes L" at bounding box center [241, 705] width 47 height 38
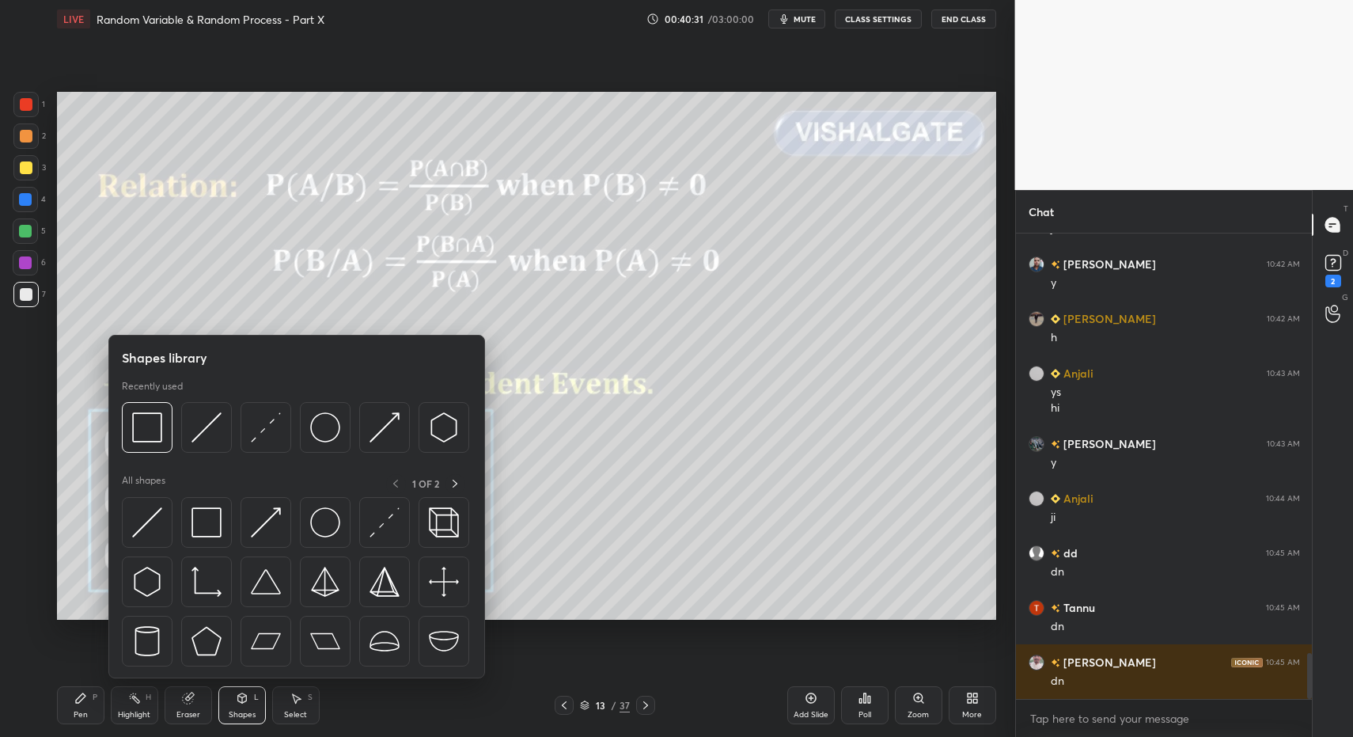
click at [69, 707] on div "Pen P" at bounding box center [80, 705] width 47 height 38
click at [69, 703] on div "Pen P" at bounding box center [80, 705] width 47 height 38
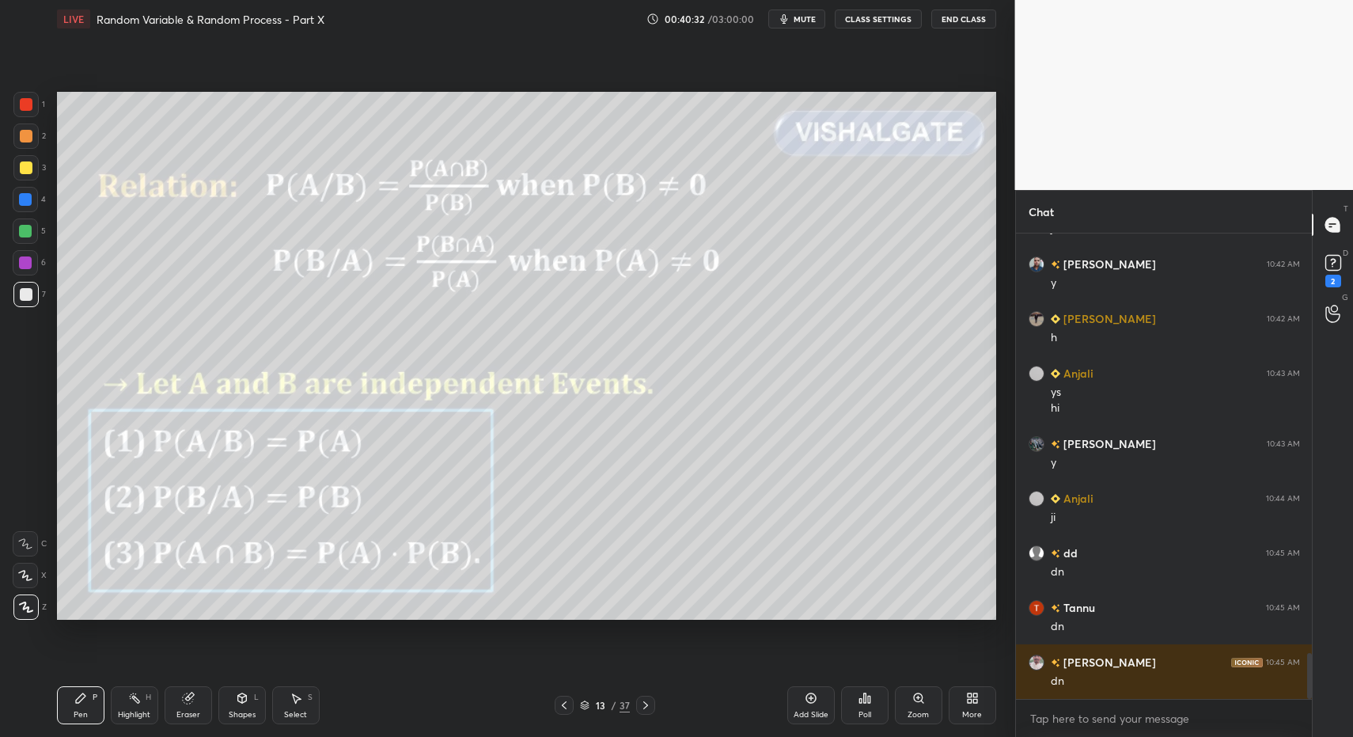
drag, startPoint x: 32, startPoint y: 164, endPoint x: 32, endPoint y: 180, distance: 16.6
click at [32, 167] on div at bounding box center [25, 167] width 25 height 25
click at [28, 548] on icon at bounding box center [25, 543] width 14 height 11
click at [231, 703] on div "Shapes L" at bounding box center [241, 705] width 47 height 38
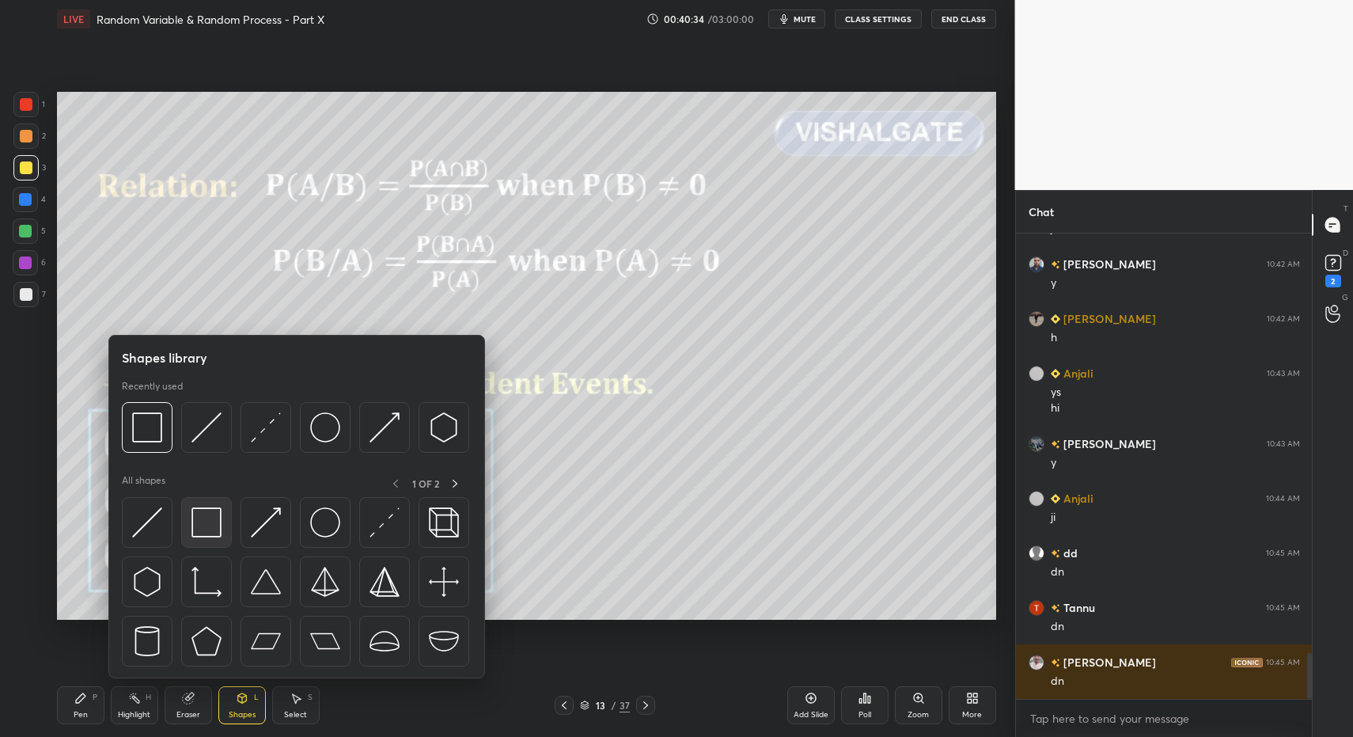
click at [201, 527] on img at bounding box center [206, 522] width 30 height 30
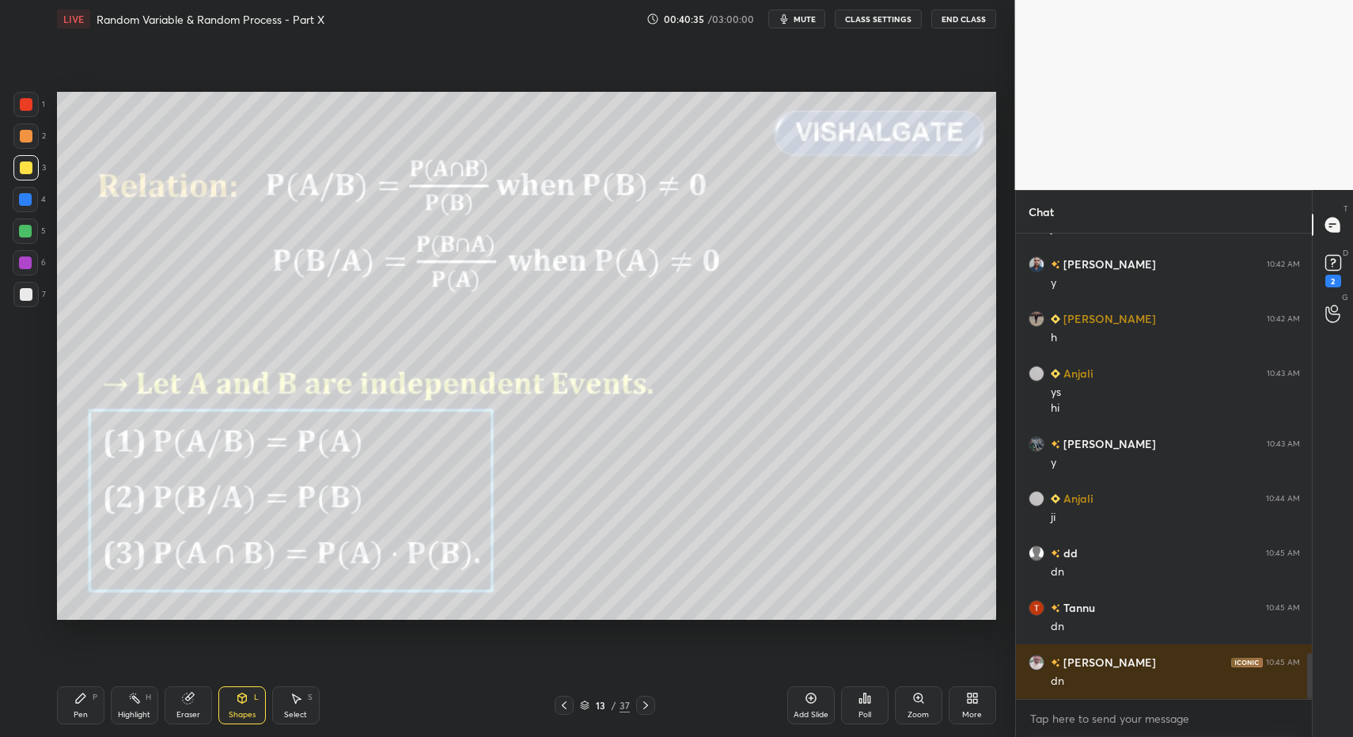
click at [131, 705] on div "Highlight H" at bounding box center [134, 705] width 47 height 38
click at [71, 703] on div "Pen P" at bounding box center [80, 705] width 47 height 38
click at [561, 707] on icon at bounding box center [564, 705] width 13 height 13
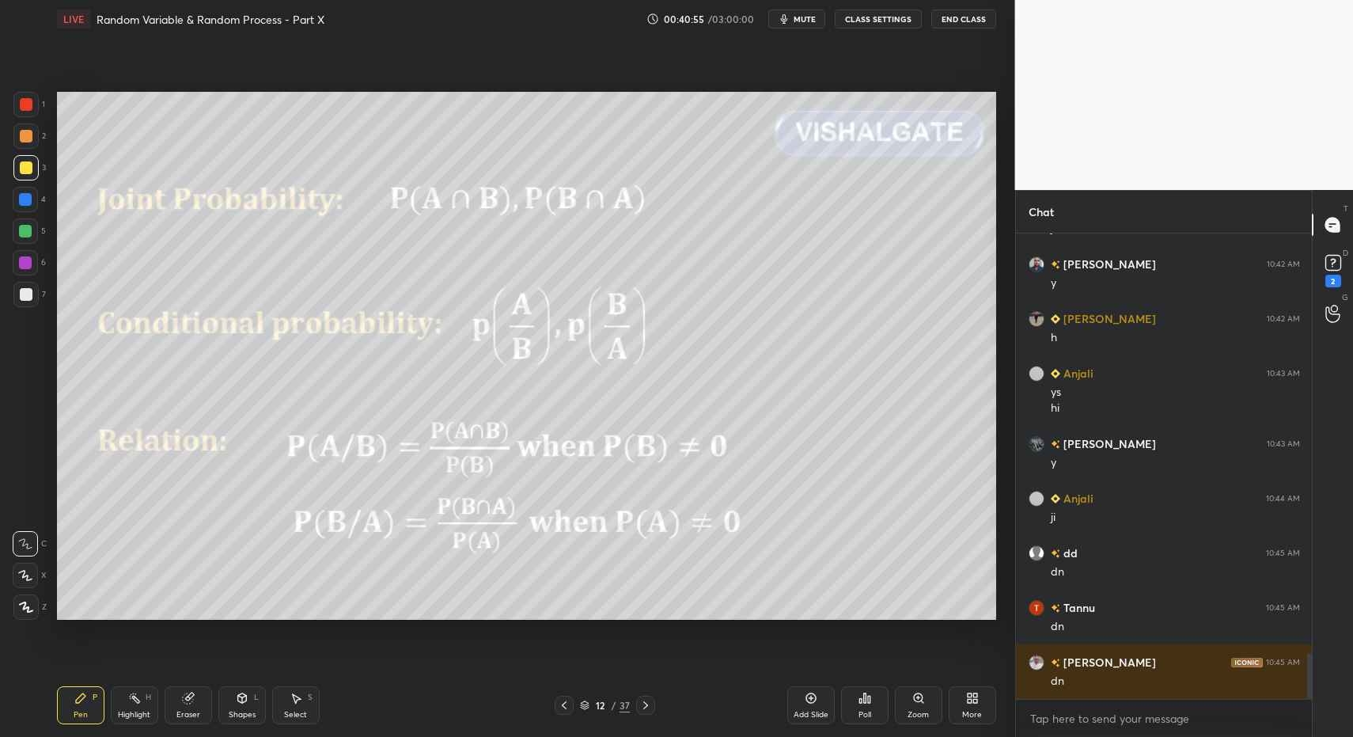
click at [88, 707] on div "Pen P" at bounding box center [80, 705] width 47 height 38
click at [644, 711] on div at bounding box center [645, 704] width 19 height 19
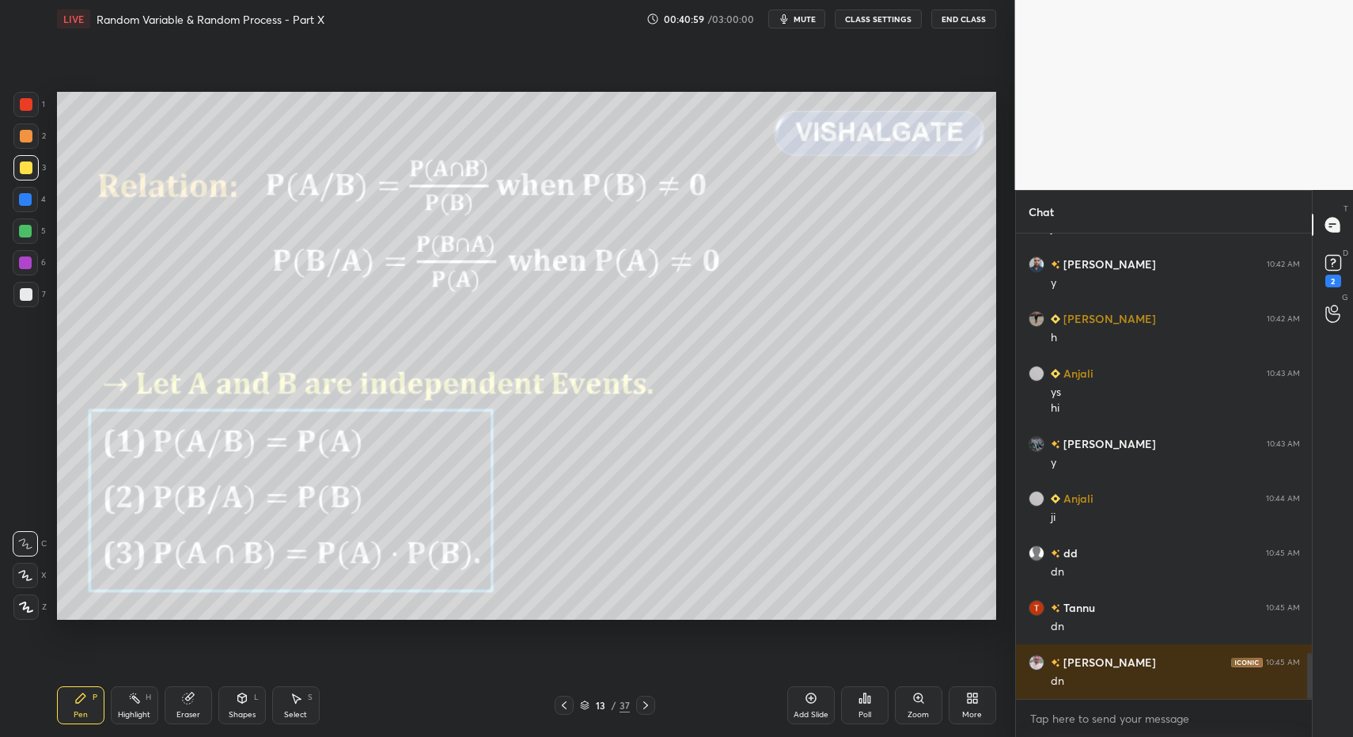
click at [84, 703] on icon at bounding box center [80, 698] width 13 height 13
click at [74, 699] on icon at bounding box center [80, 698] width 13 height 13
click at [21, 287] on div at bounding box center [25, 294] width 25 height 25
click at [21, 284] on div at bounding box center [25, 294] width 25 height 25
click at [288, 707] on div "Select S" at bounding box center [295, 705] width 47 height 38
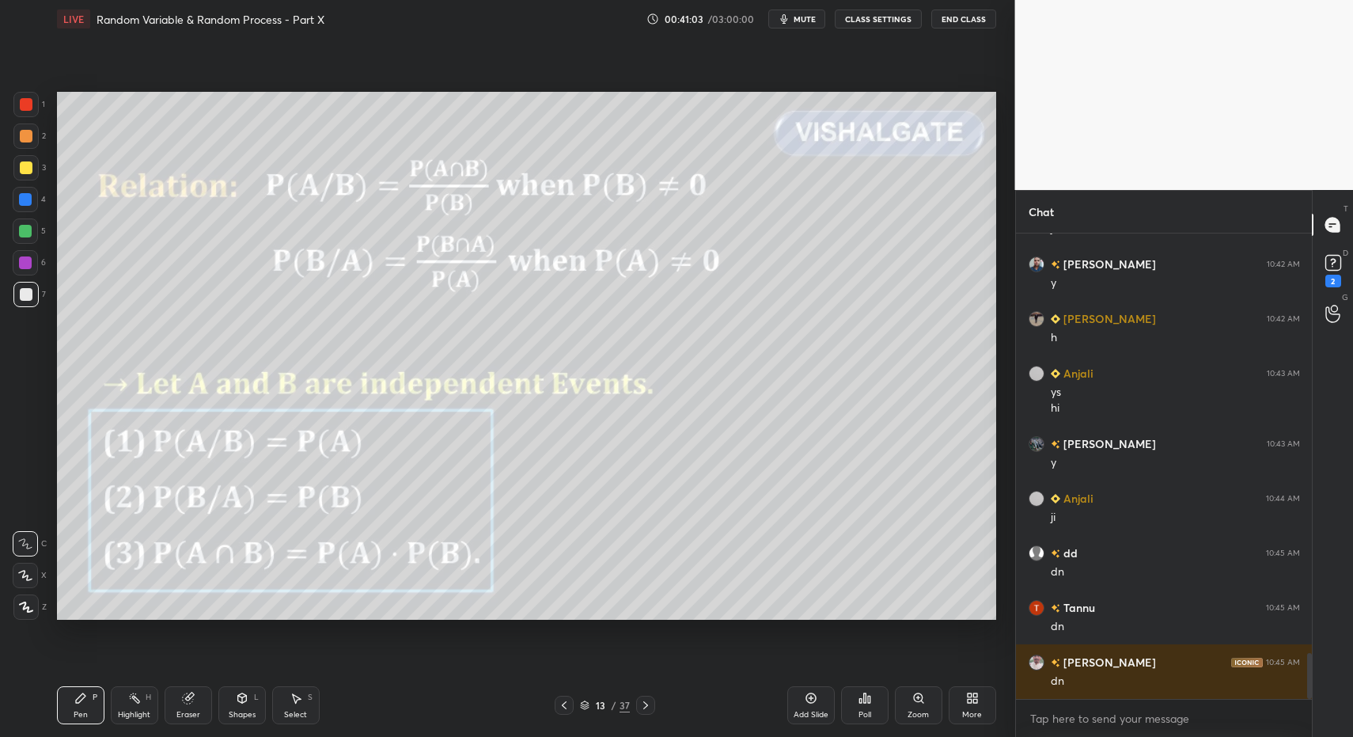
click at [292, 697] on div "Select S" at bounding box center [295, 705] width 47 height 38
drag, startPoint x: 107, startPoint y: 325, endPoint x: 123, endPoint y: 362, distance: 40.0
click at [119, 337] on div "0 ° Undo Copy Paste here Duplicate Duplicate to new slide Delete" at bounding box center [526, 356] width 939 height 529
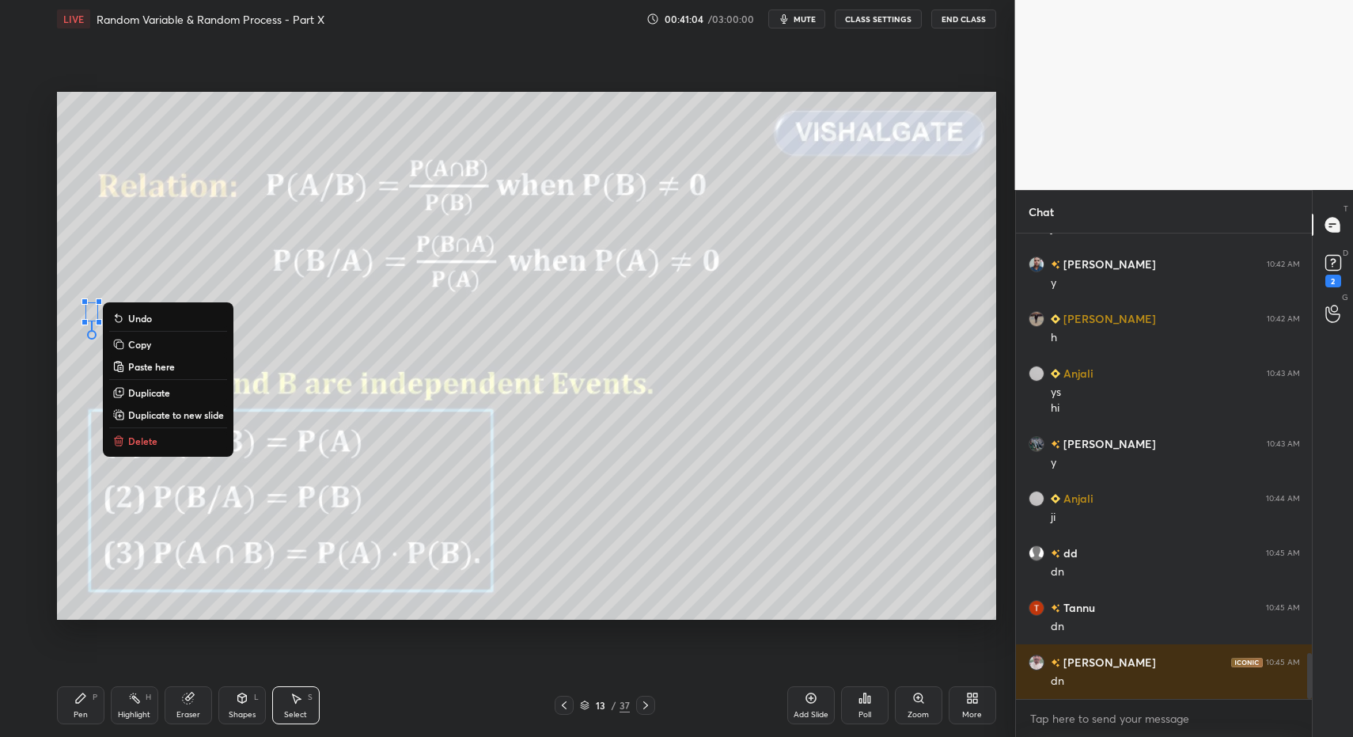
click at [126, 434] on button "Delete" at bounding box center [168, 440] width 118 height 19
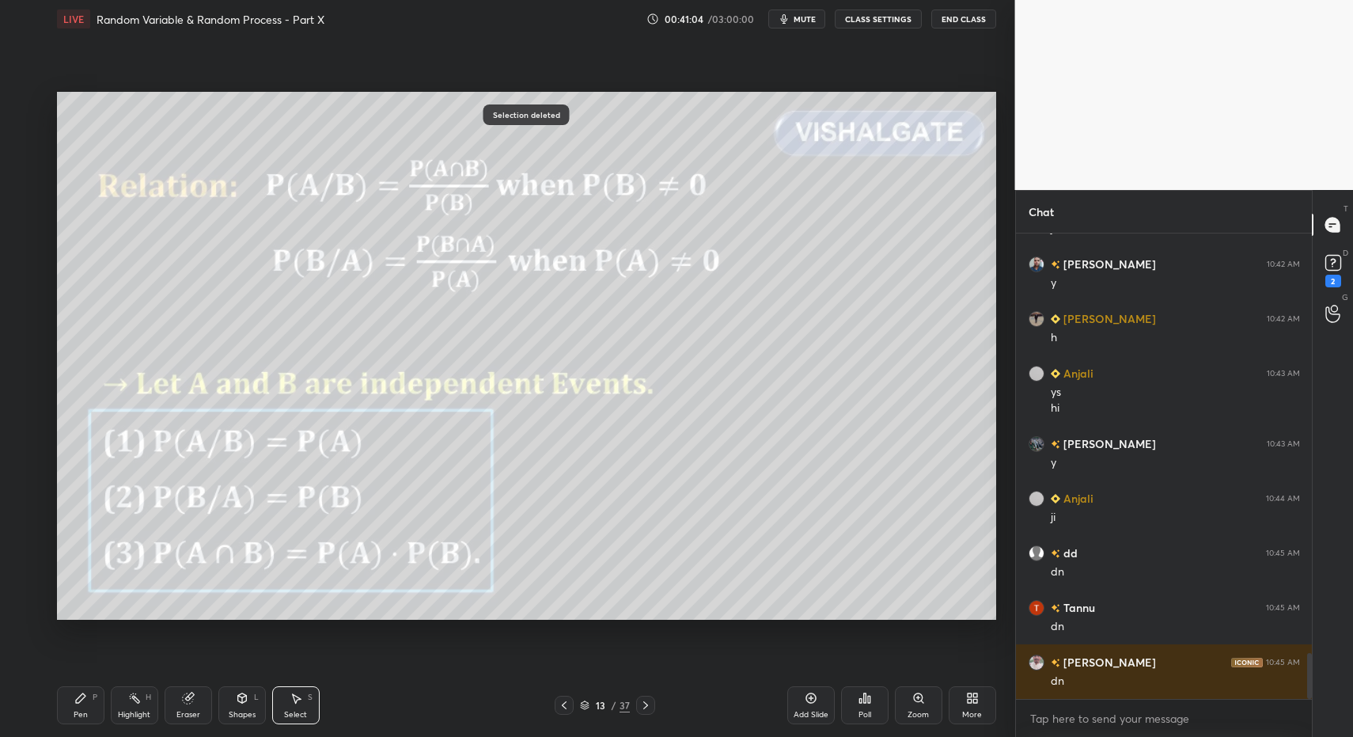
click at [72, 703] on div "Pen P" at bounding box center [80, 705] width 47 height 38
click at [30, 611] on icon at bounding box center [26, 606] width 14 height 11
click at [33, 604] on div at bounding box center [25, 606] width 25 height 25
click at [85, 704] on div "Pen P" at bounding box center [80, 705] width 47 height 38
drag, startPoint x: 251, startPoint y: 712, endPoint x: 247, endPoint y: 698, distance: 14.8
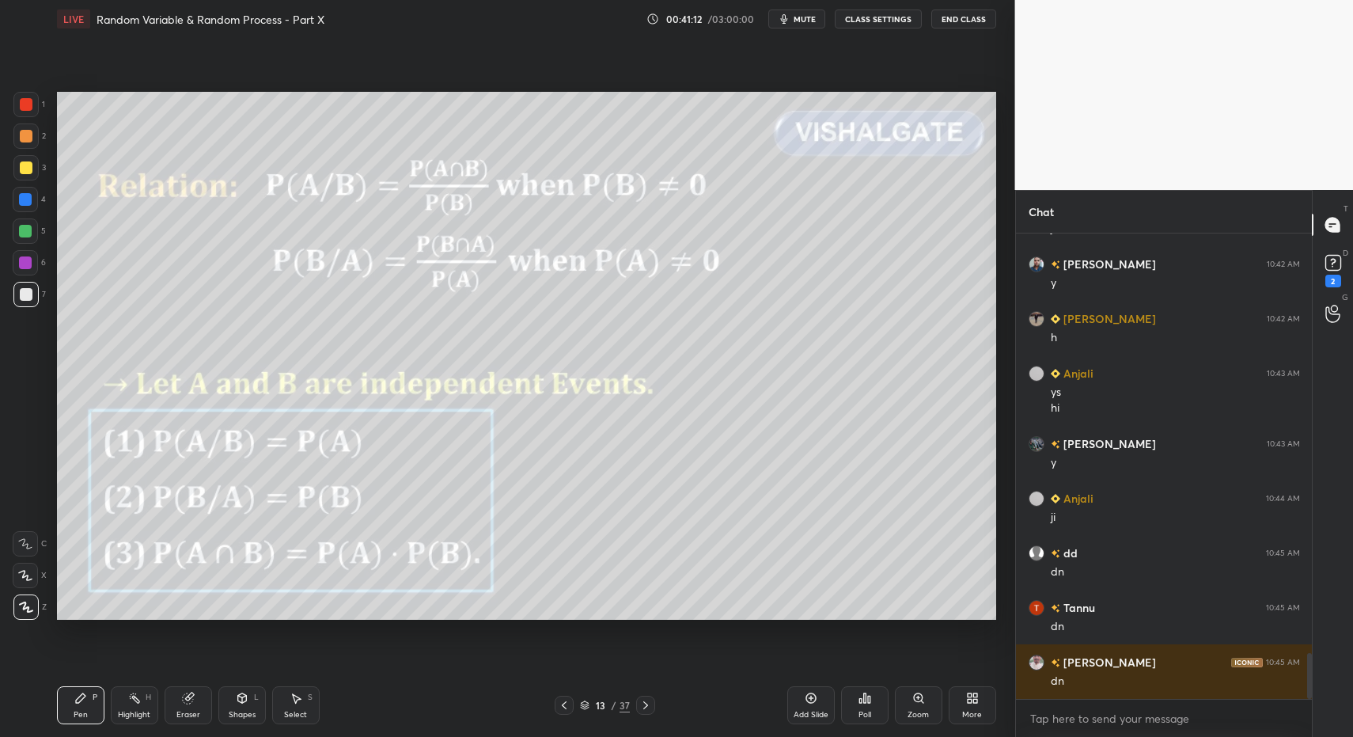
click at [248, 705] on div "Shapes L" at bounding box center [241, 705] width 47 height 38
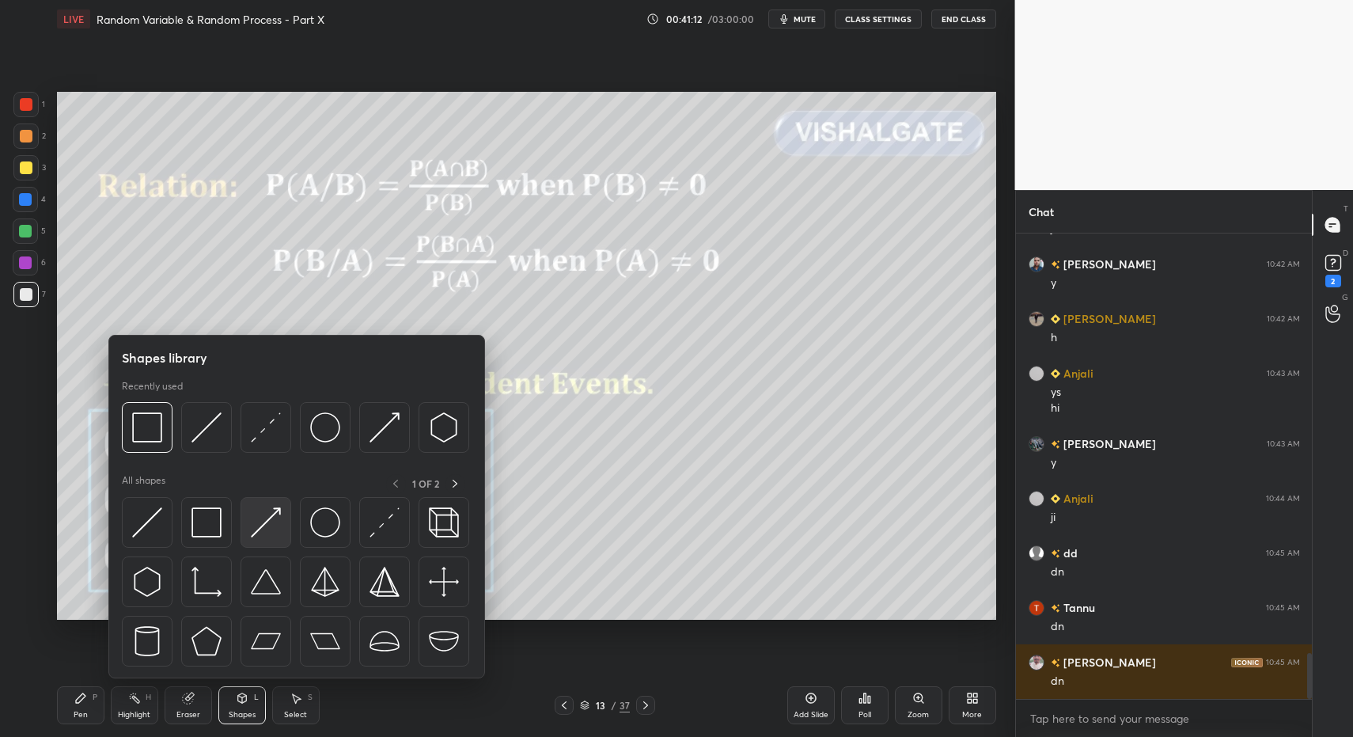
click at [272, 532] on img at bounding box center [266, 522] width 30 height 30
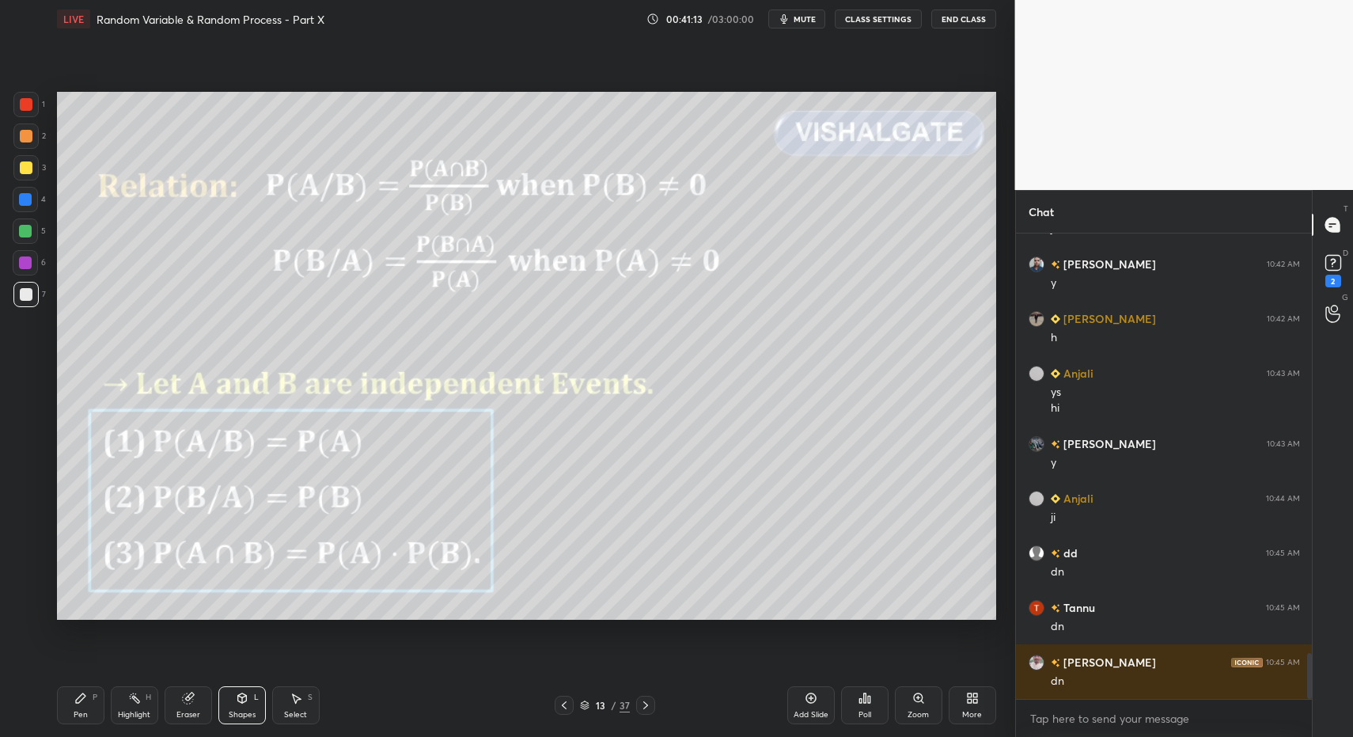
click at [63, 711] on div "Pen P" at bounding box center [80, 705] width 47 height 38
click at [63, 705] on div "Pen P" at bounding box center [80, 705] width 47 height 38
click at [27, 116] on div at bounding box center [25, 104] width 25 height 25
click at [31, 103] on div at bounding box center [26, 104] width 13 height 13
click at [13, 551] on div at bounding box center [25, 543] width 25 height 25
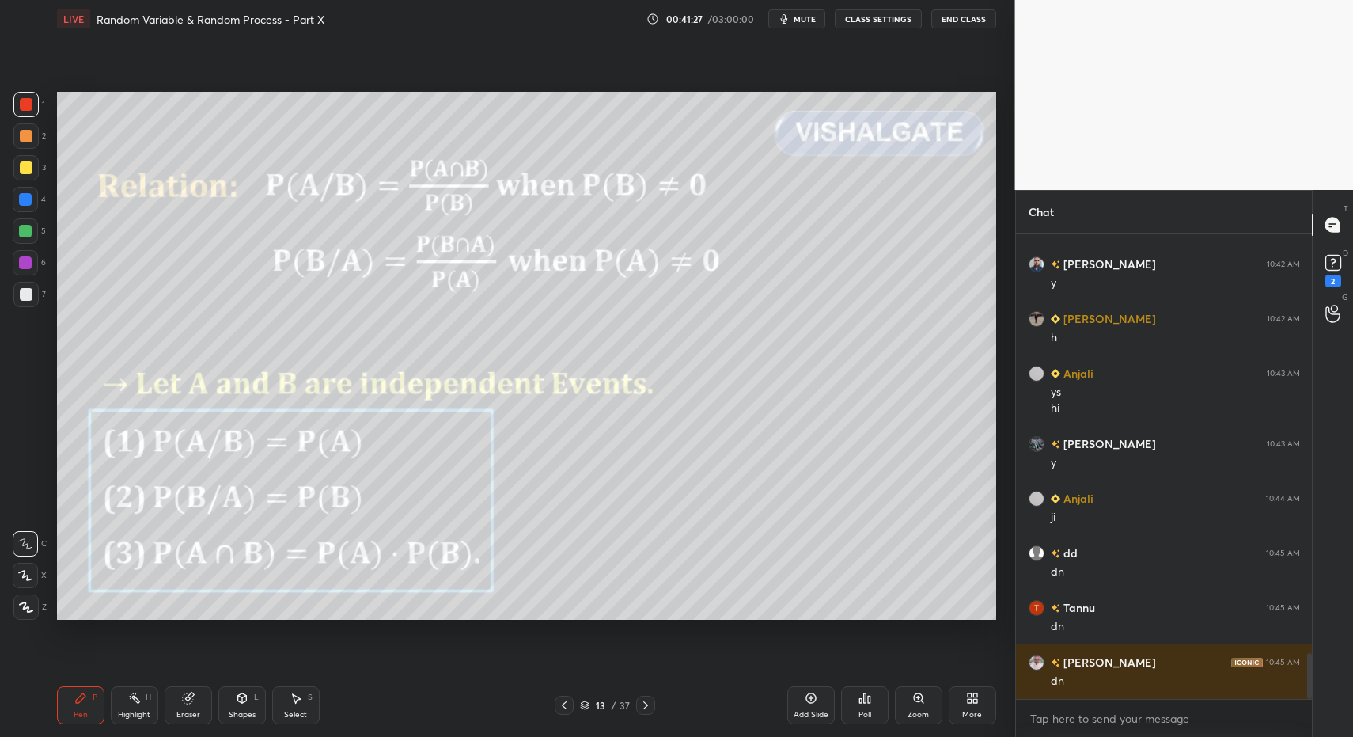
drag, startPoint x: 22, startPoint y: 542, endPoint x: 43, endPoint y: 562, distance: 28.5
click at [20, 546] on icon at bounding box center [25, 543] width 14 height 11
click at [245, 700] on div "Shapes L" at bounding box center [241, 705] width 47 height 38
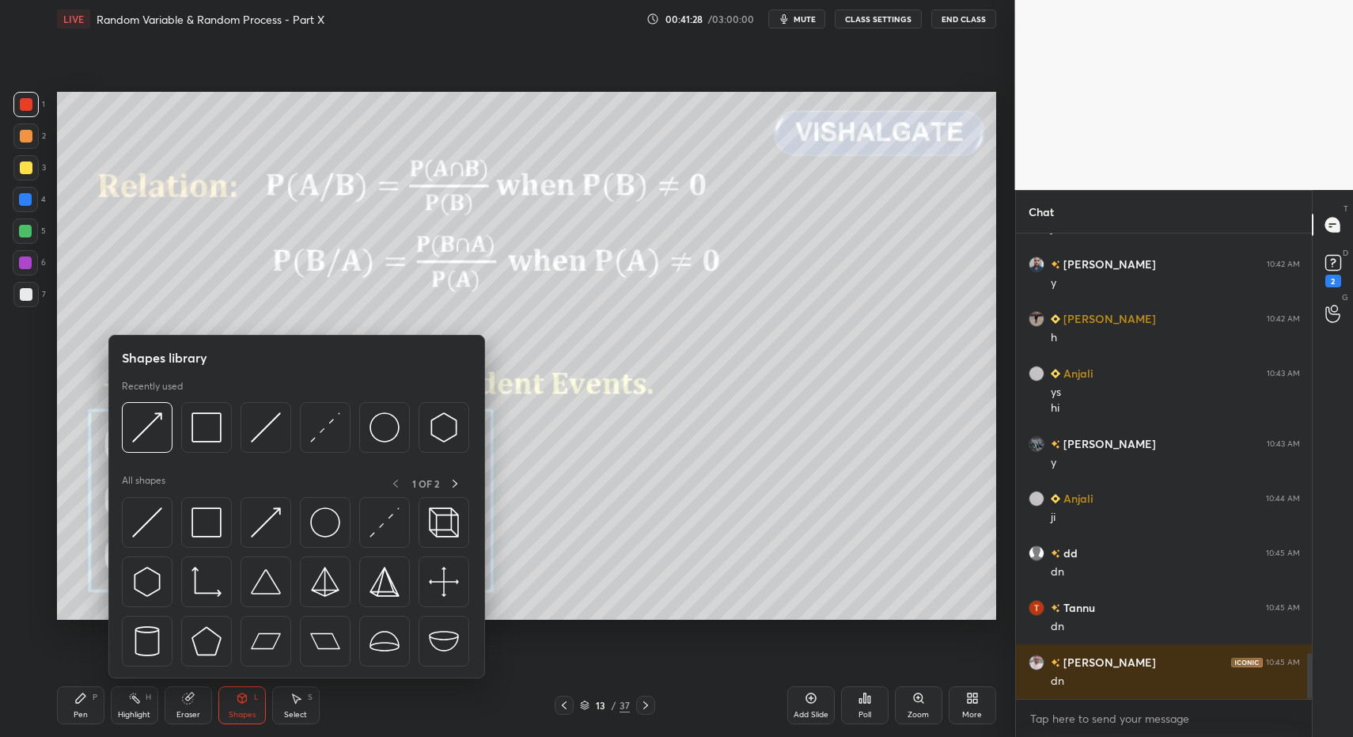
click at [209, 551] on div at bounding box center [297, 586] width 350 height 178
click at [207, 418] on img at bounding box center [206, 427] width 30 height 30
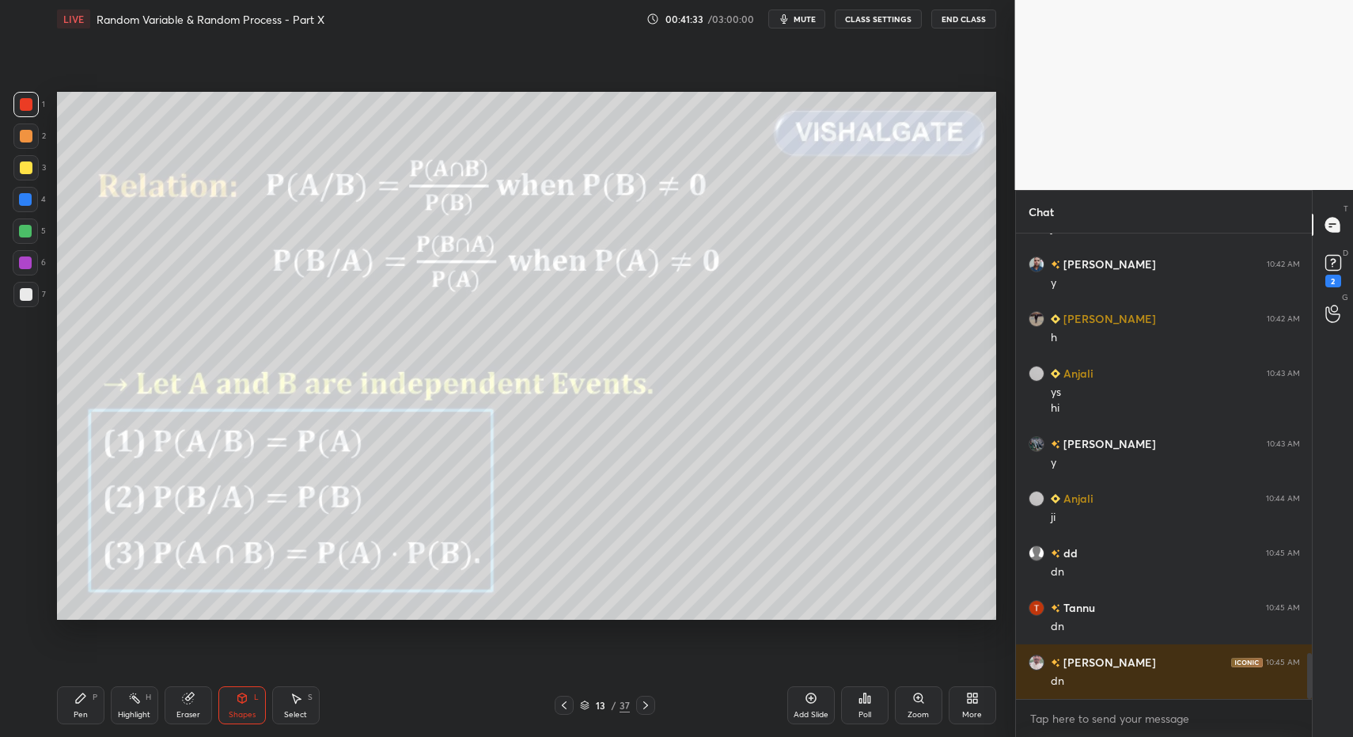
click at [328, 708] on div "Pen P Highlight H Eraser Shapes L Select S" at bounding box center [240, 705] width 366 height 38
click at [305, 696] on div "Select S" at bounding box center [295, 705] width 47 height 38
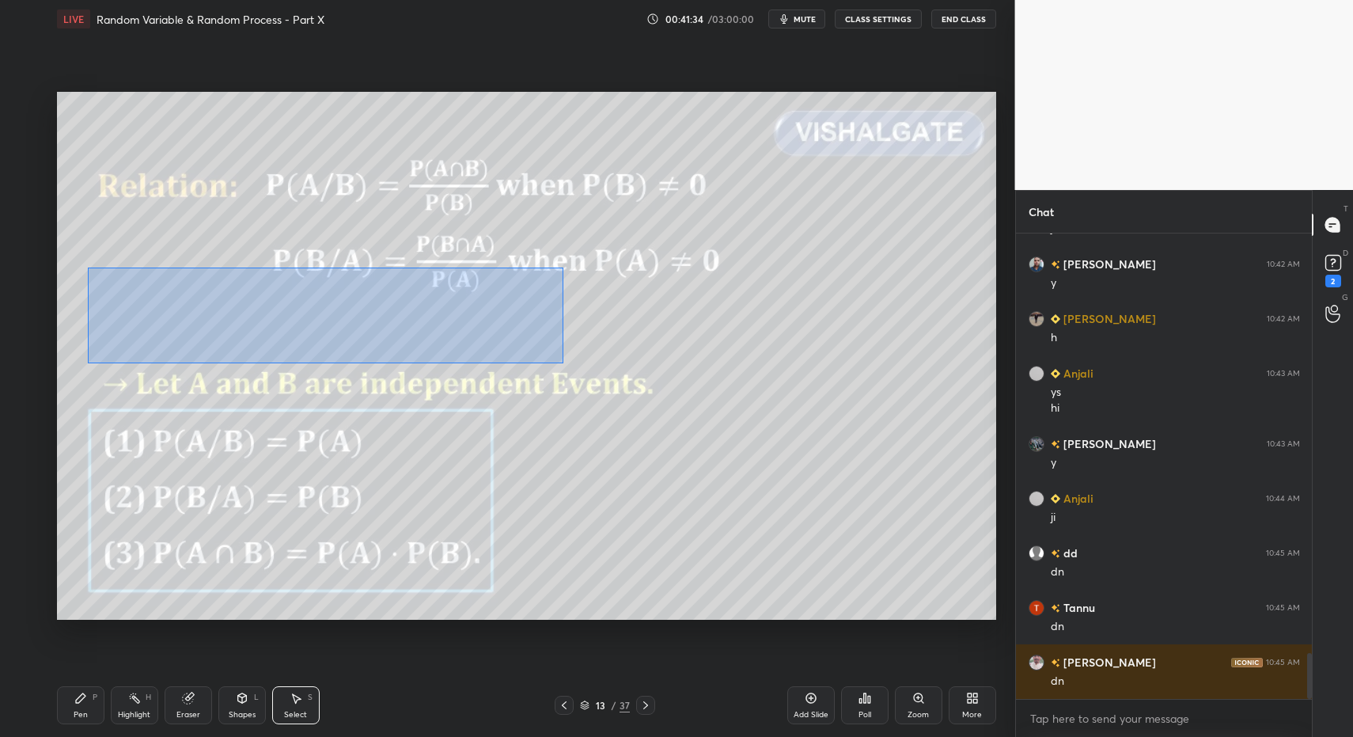
drag, startPoint x: 89, startPoint y: 277, endPoint x: 585, endPoint y: 354, distance: 502.0
click at [680, 370] on div "0 ° Undo Copy Paste here Duplicate Duplicate to new slide Delete" at bounding box center [526, 356] width 939 height 529
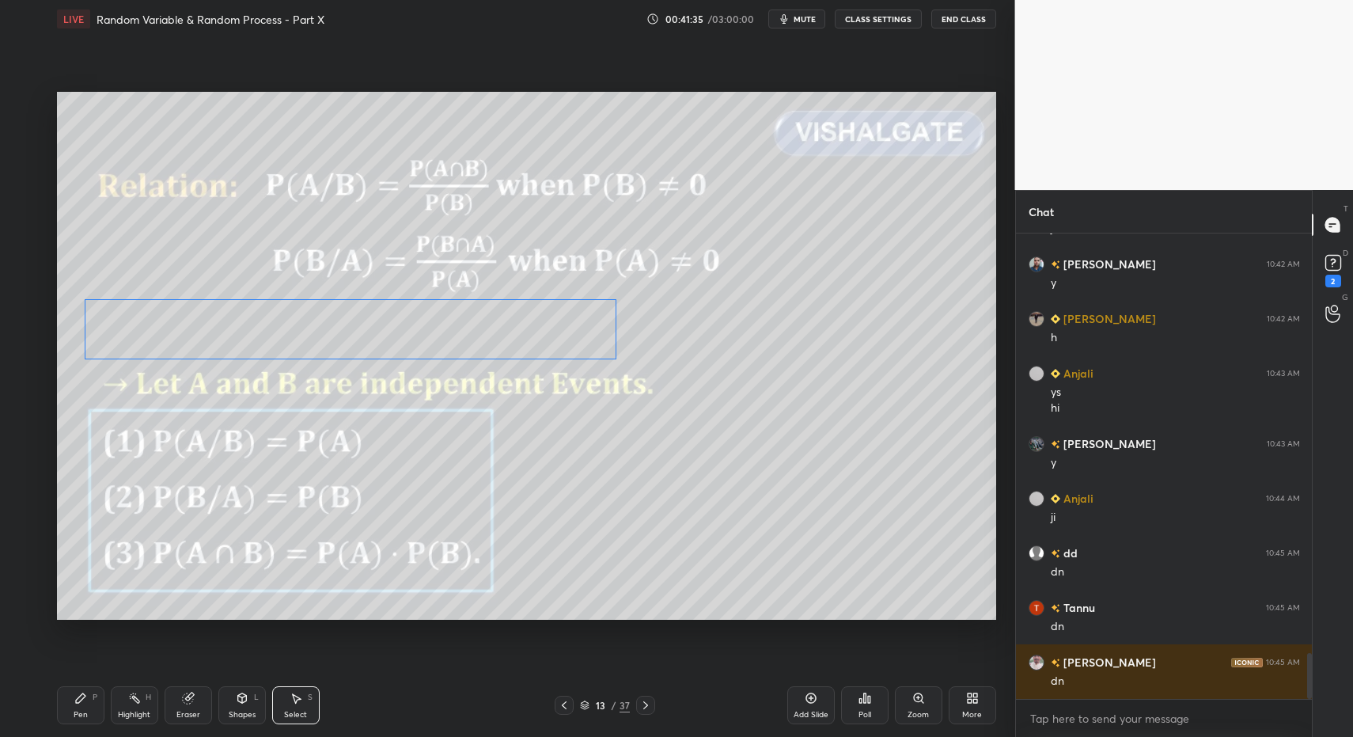
drag, startPoint x: 310, startPoint y: 317, endPoint x: 280, endPoint y: 380, distance: 69.4
click at [309, 324] on div "0 ° Undo Copy Paste here Duplicate Duplicate to new slide Delete" at bounding box center [526, 356] width 939 height 529
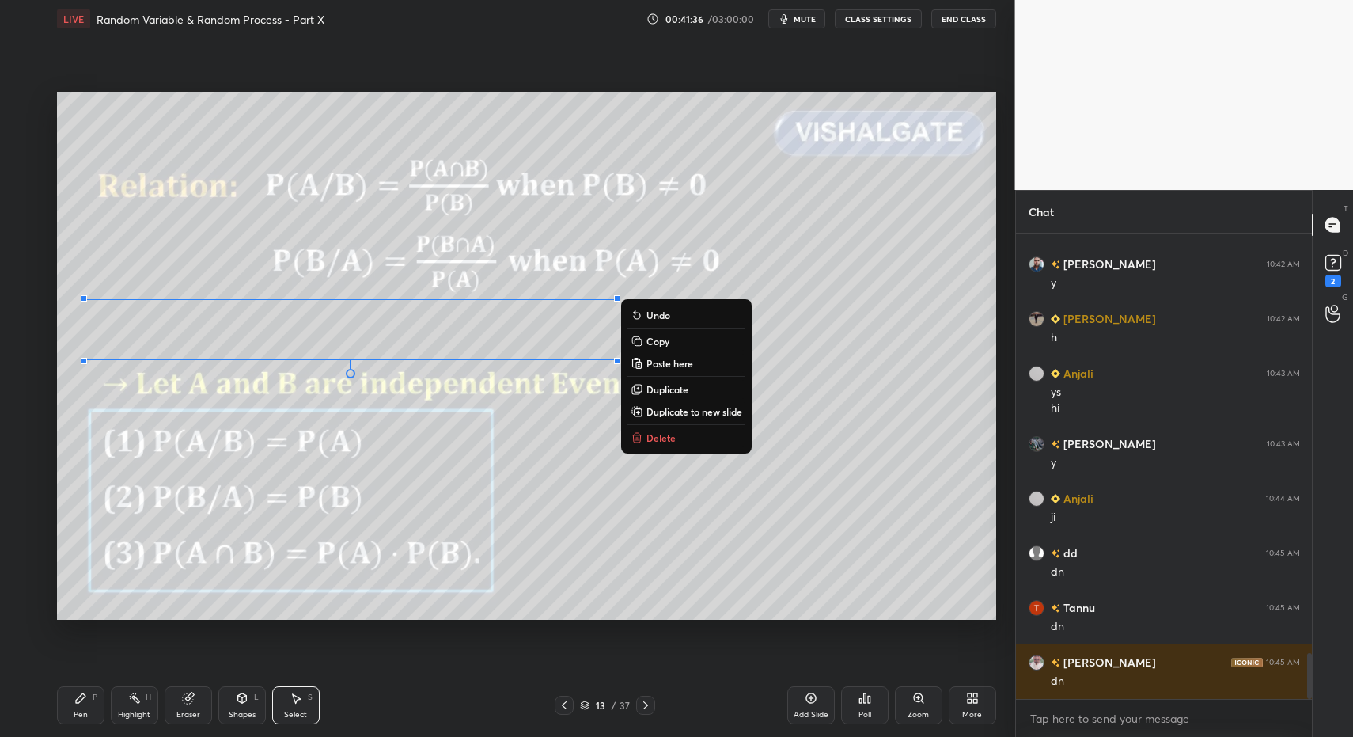
click at [89, 703] on div "Pen P" at bounding box center [80, 705] width 47 height 38
click at [83, 694] on icon at bounding box center [80, 698] width 13 height 13
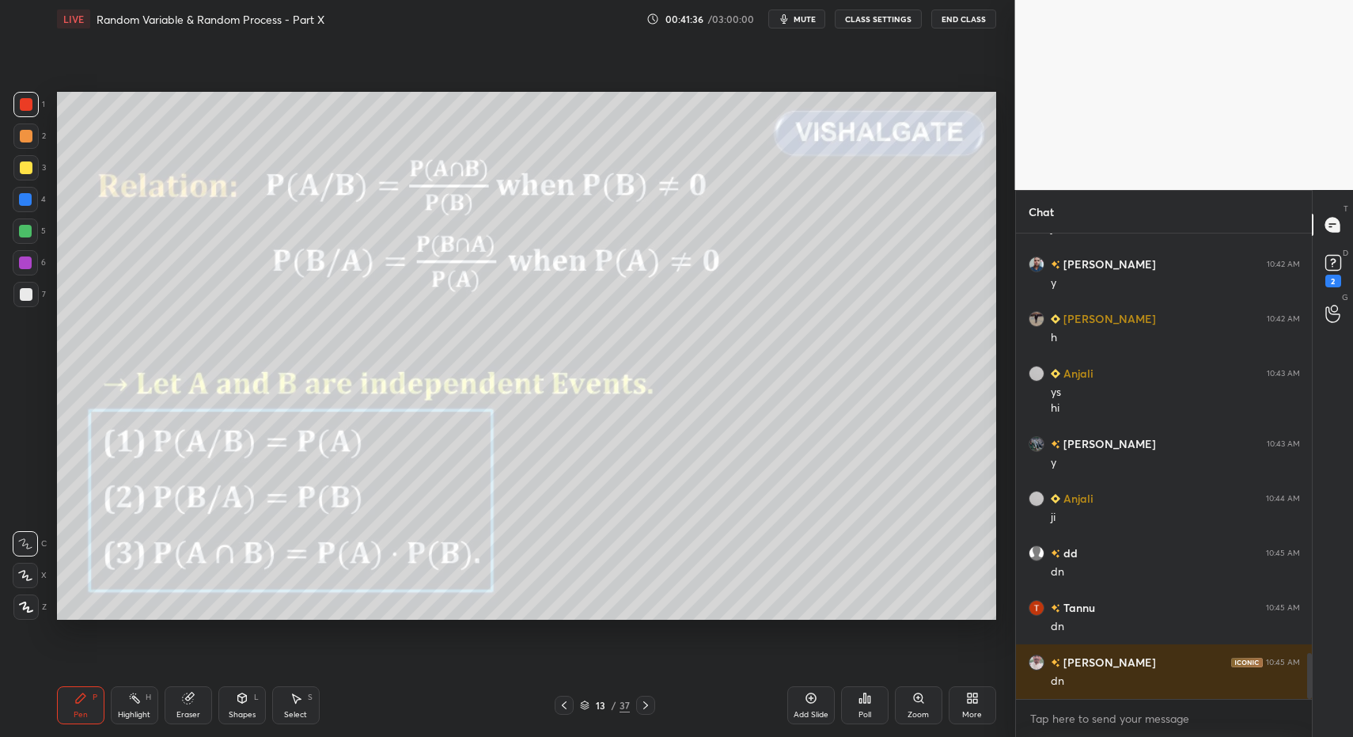
click at [26, 289] on div at bounding box center [26, 294] width 13 height 13
click at [28, 296] on div at bounding box center [26, 294] width 13 height 13
click at [26, 612] on div at bounding box center [25, 606] width 25 height 25
drag, startPoint x: 26, startPoint y: 612, endPoint x: 35, endPoint y: 597, distance: 17.4
click at [26, 612] on div at bounding box center [25, 606] width 25 height 25
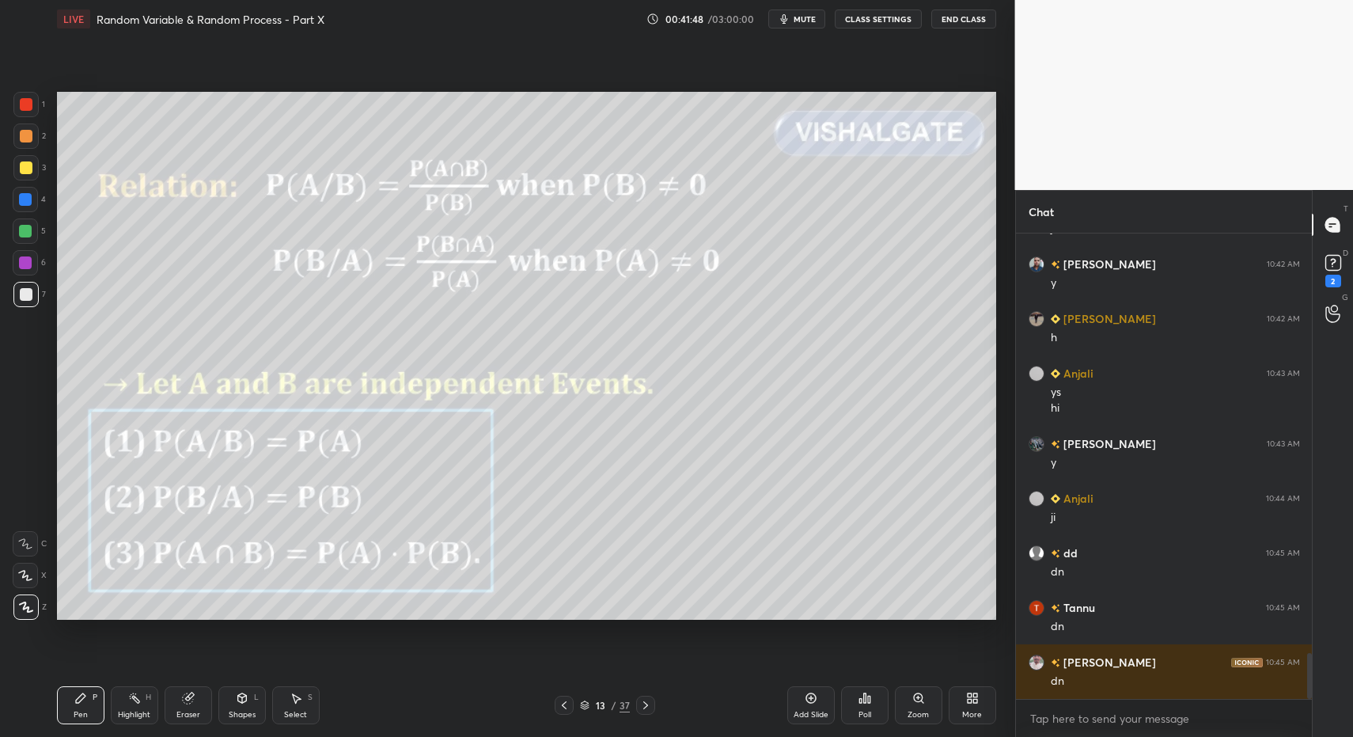
scroll to position [4303, 0]
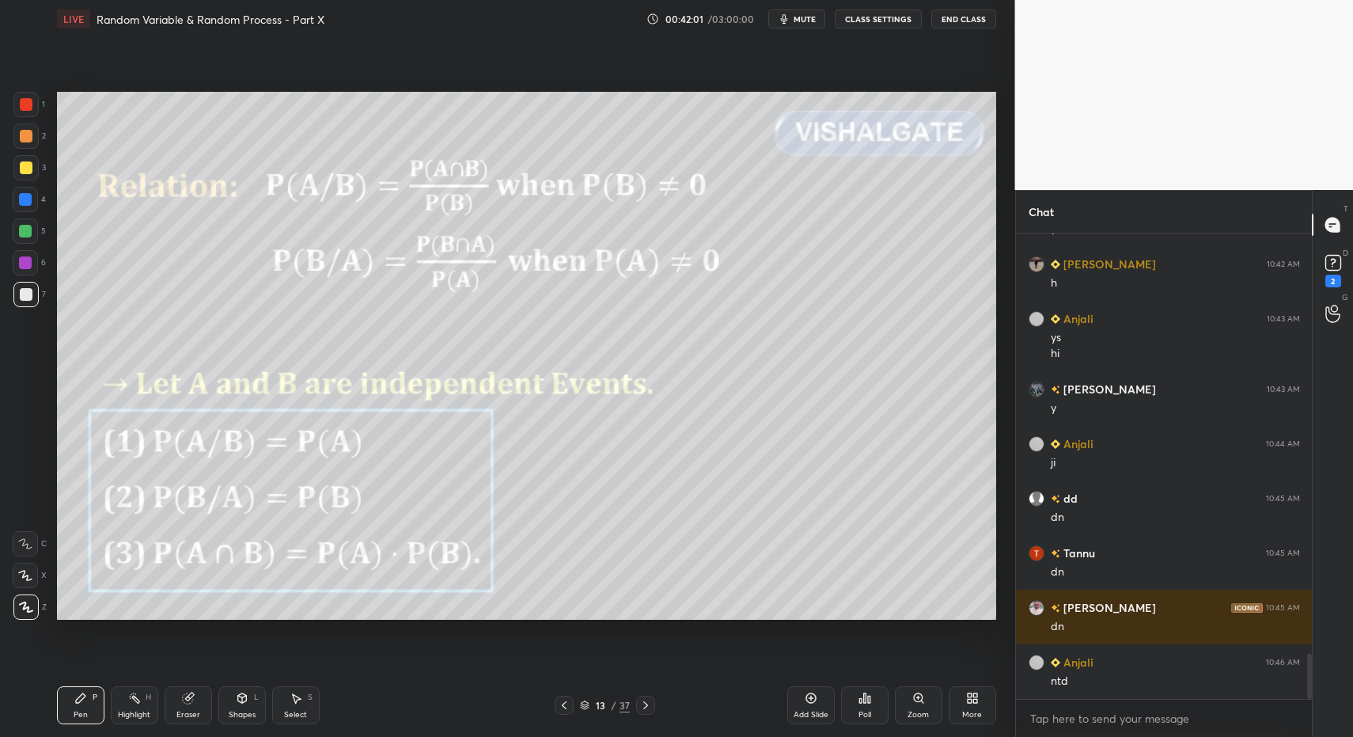
click at [75, 711] on div "Pen" at bounding box center [81, 715] width 14 height 8
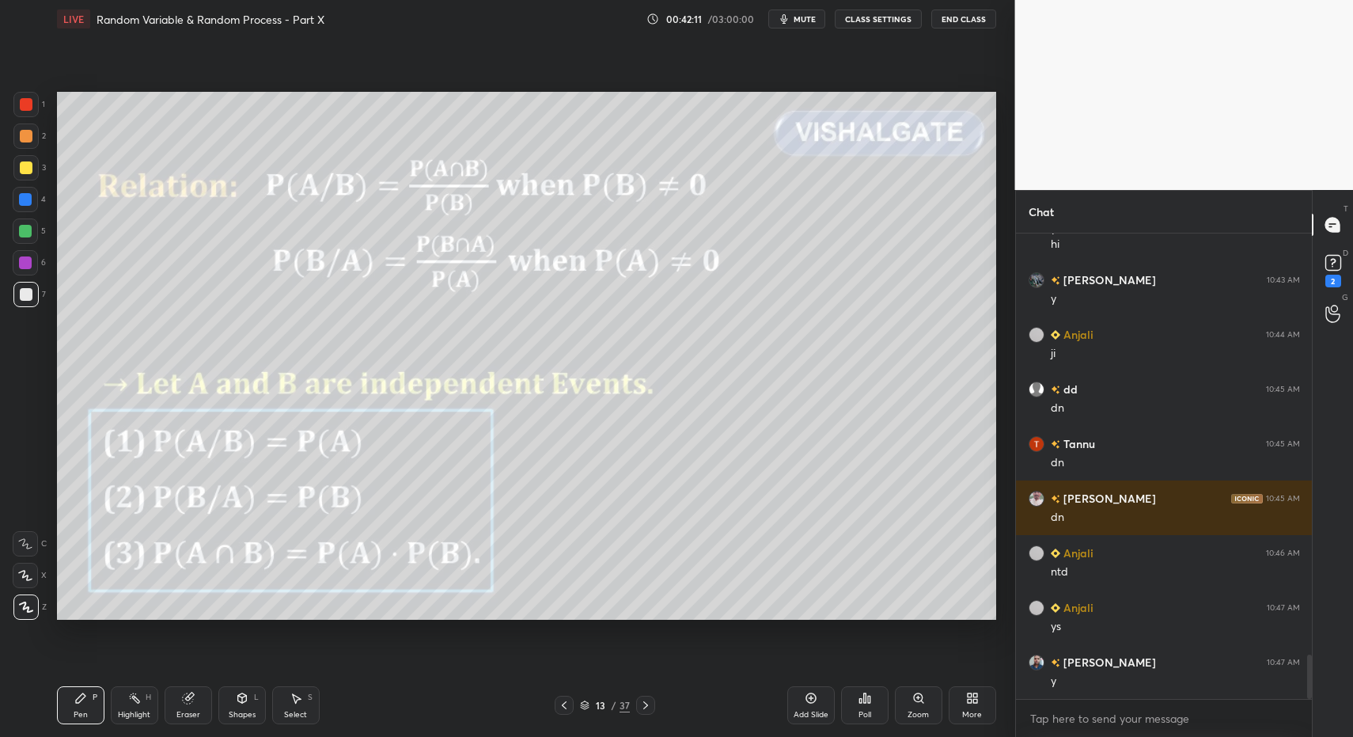
scroll to position [4466, 0]
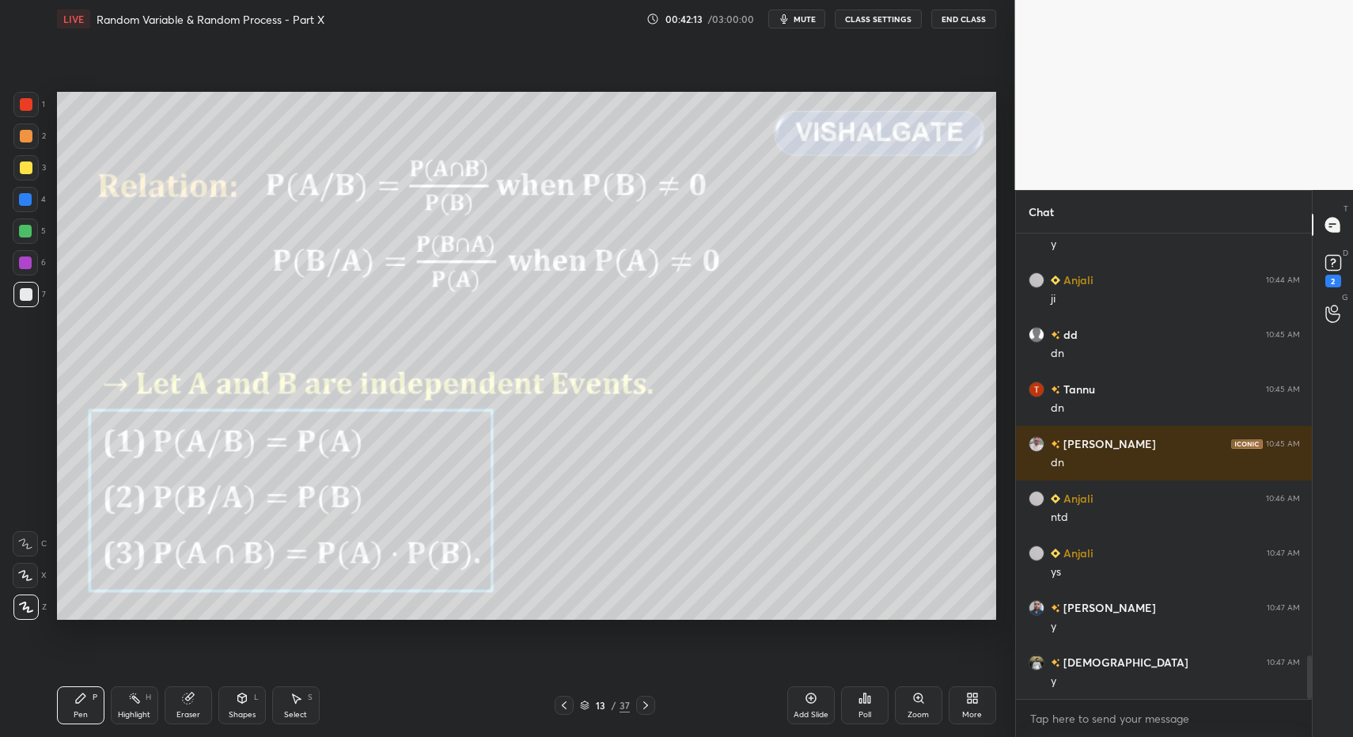
click at [23, 292] on div at bounding box center [26, 294] width 13 height 13
click at [562, 700] on icon at bounding box center [564, 705] width 13 height 13
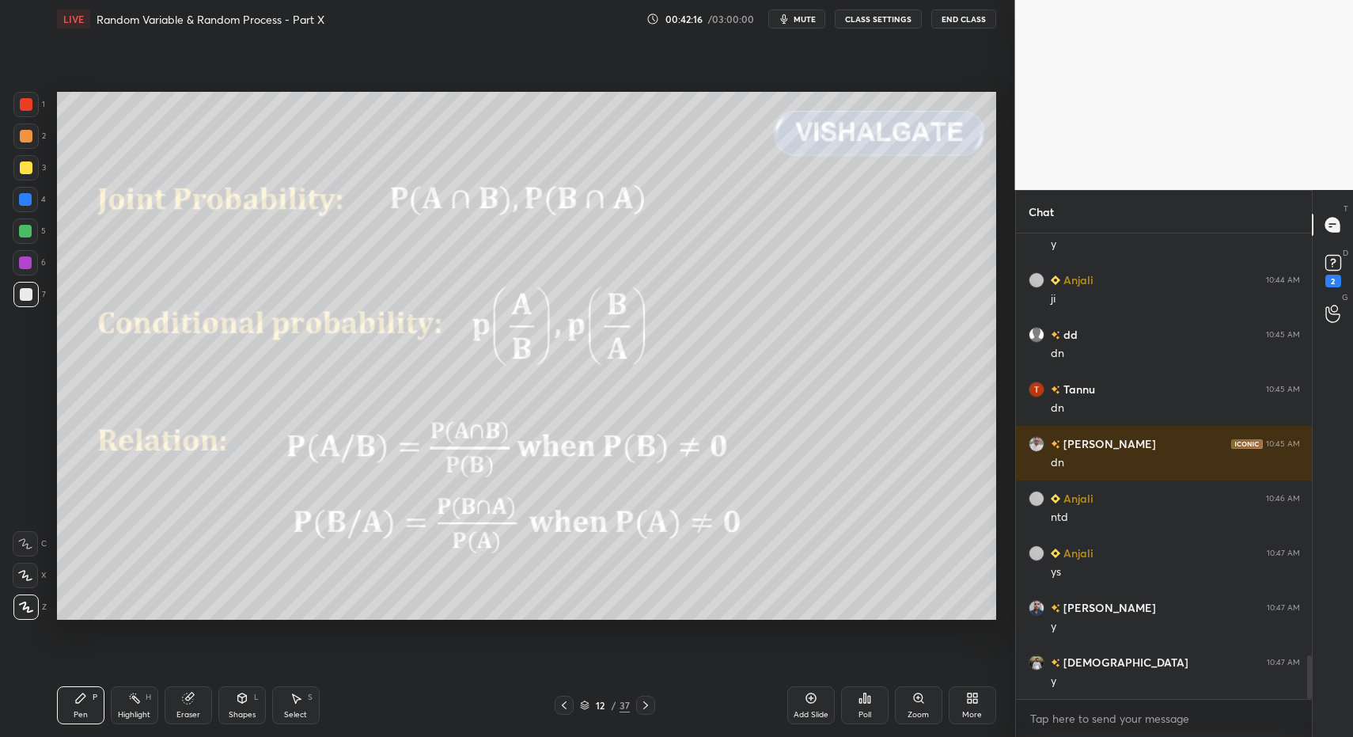
click at [130, 701] on icon at bounding box center [134, 698] width 13 height 13
drag, startPoint x: 132, startPoint y: 699, endPoint x: 304, endPoint y: 646, distance: 179.9
click at [132, 699] on icon at bounding box center [134, 698] width 13 height 13
click at [644, 707] on icon at bounding box center [645, 705] width 5 height 8
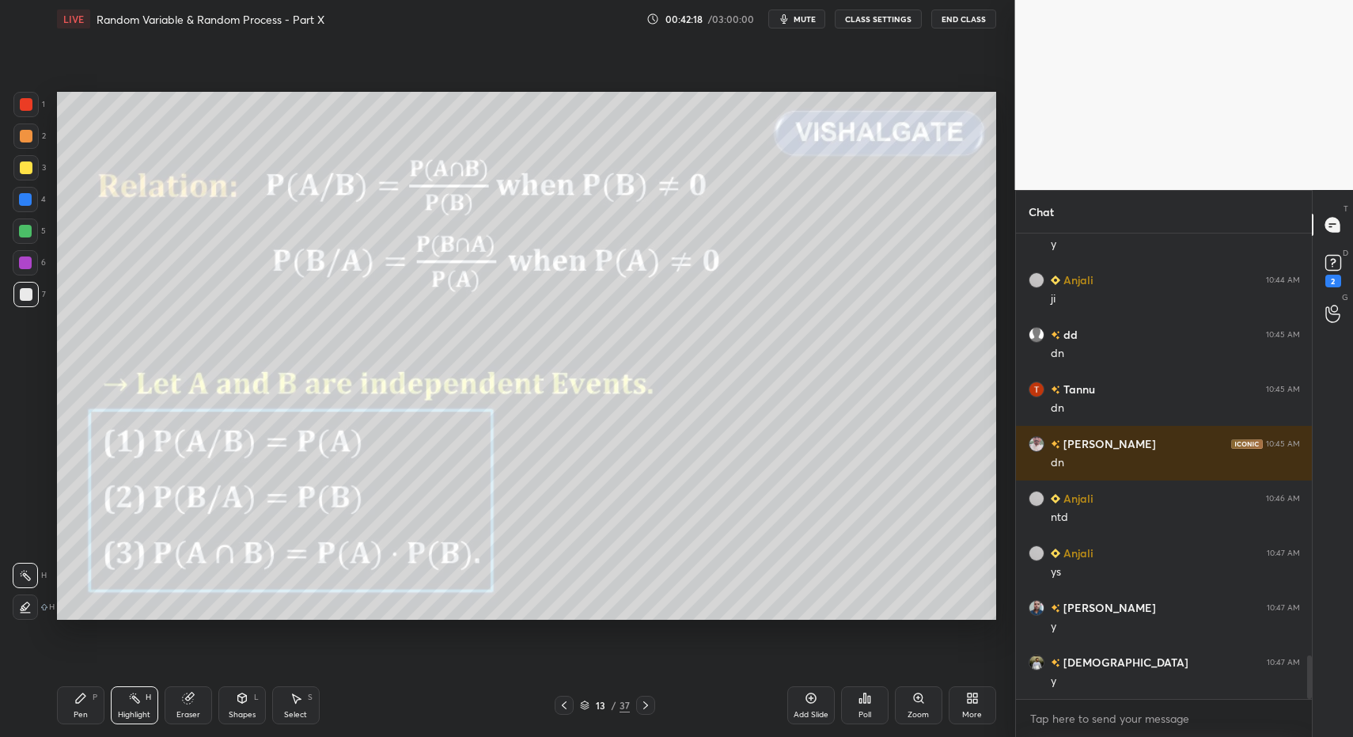
click at [76, 692] on icon at bounding box center [80, 698] width 13 height 13
click at [74, 707] on div "Pen P" at bounding box center [80, 705] width 47 height 38
click at [119, 704] on div "Highlight H" at bounding box center [134, 705] width 47 height 38
drag, startPoint x: 115, startPoint y: 704, endPoint x: 123, endPoint y: 702, distance: 9.0
click at [115, 704] on div "Highlight H" at bounding box center [134, 705] width 47 height 38
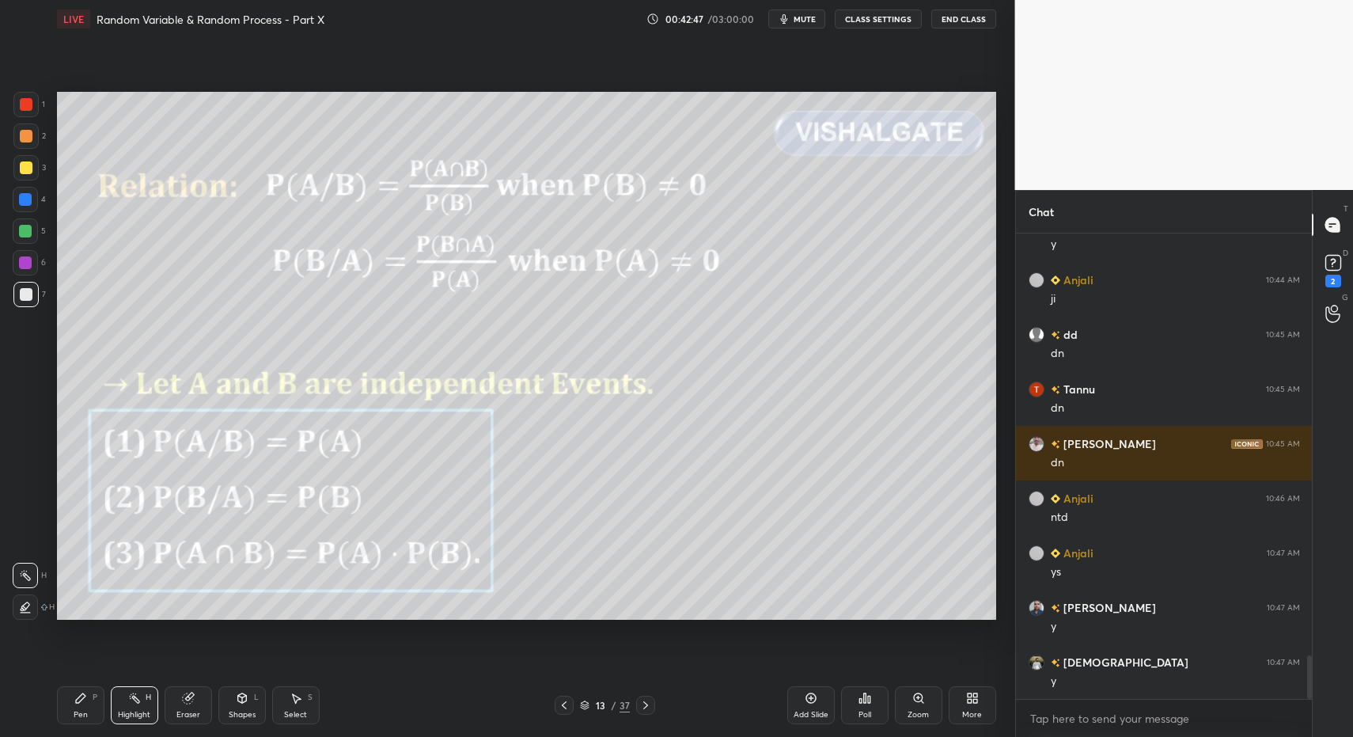
click at [136, 704] on div "Highlight H" at bounding box center [134, 705] width 47 height 38
drag, startPoint x: 68, startPoint y: 688, endPoint x: 82, endPoint y: 704, distance: 21.3
click at [72, 691] on div "Pen P" at bounding box center [80, 705] width 47 height 38
drag, startPoint x: 76, startPoint y: 706, endPoint x: 320, endPoint y: 670, distance: 246.3
click at [76, 706] on div "Pen P" at bounding box center [80, 705] width 47 height 38
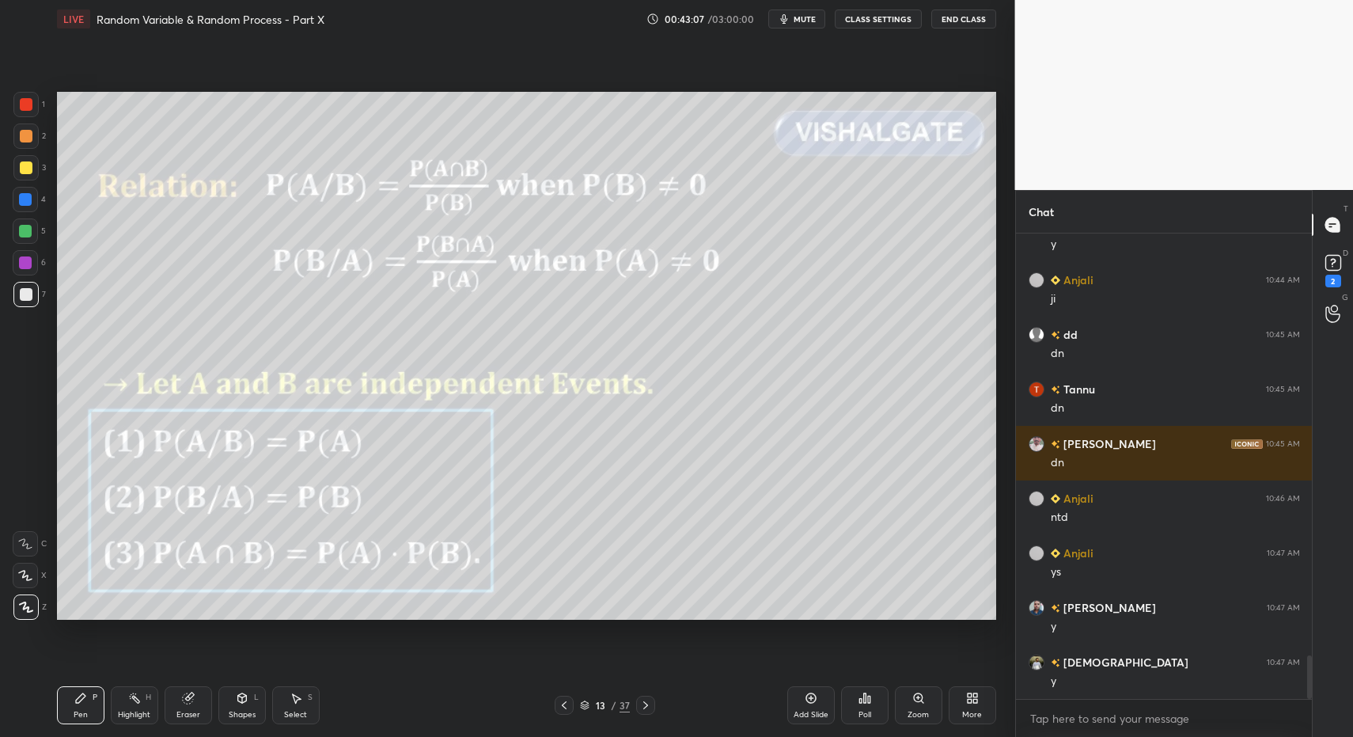
click at [646, 704] on icon at bounding box center [645, 705] width 5 height 8
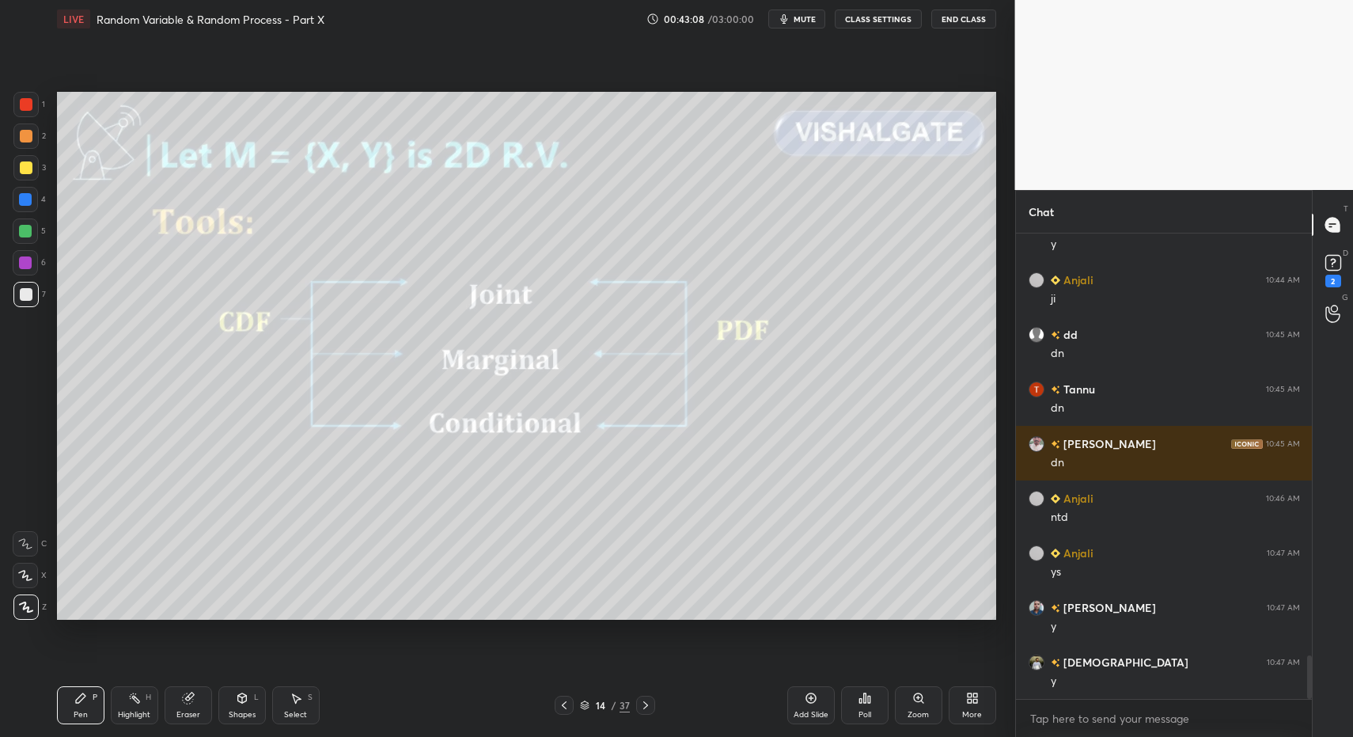
drag, startPoint x: 75, startPoint y: 705, endPoint x: 73, endPoint y: 693, distance: 12.1
click at [71, 703] on div "Pen P" at bounding box center [80, 705] width 47 height 38
click at [73, 700] on div "Pen P" at bounding box center [80, 705] width 47 height 38
click at [15, 295] on div at bounding box center [25, 294] width 25 height 25
drag, startPoint x: 124, startPoint y: 711, endPoint x: 138, endPoint y: 703, distance: 16.7
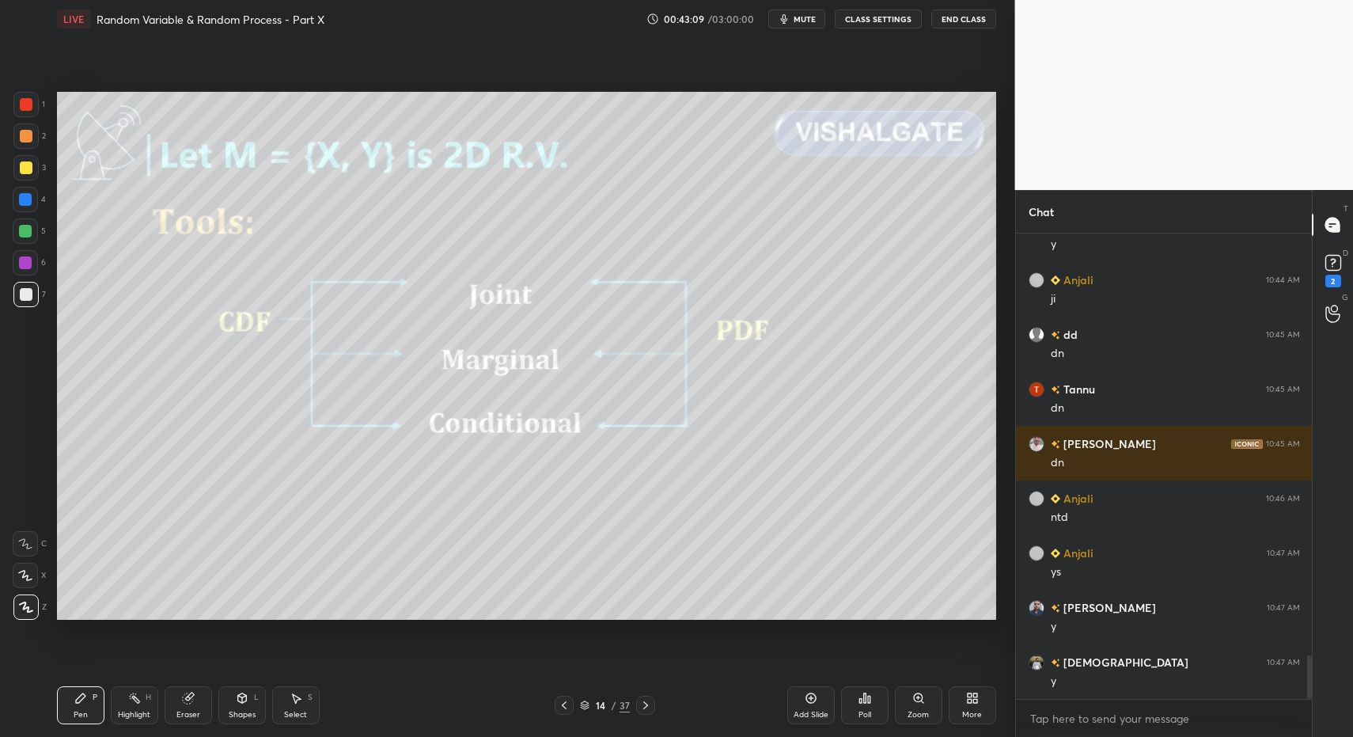
click at [124, 711] on div "Highlight" at bounding box center [134, 715] width 32 height 8
click at [138, 702] on div "Highlight H" at bounding box center [134, 705] width 47 height 38
drag, startPoint x: 123, startPoint y: 706, endPoint x: 105, endPoint y: 703, distance: 18.4
click at [123, 706] on div "Highlight H" at bounding box center [134, 705] width 47 height 38
drag, startPoint x: 73, startPoint y: 695, endPoint x: 110, endPoint y: 694, distance: 37.2
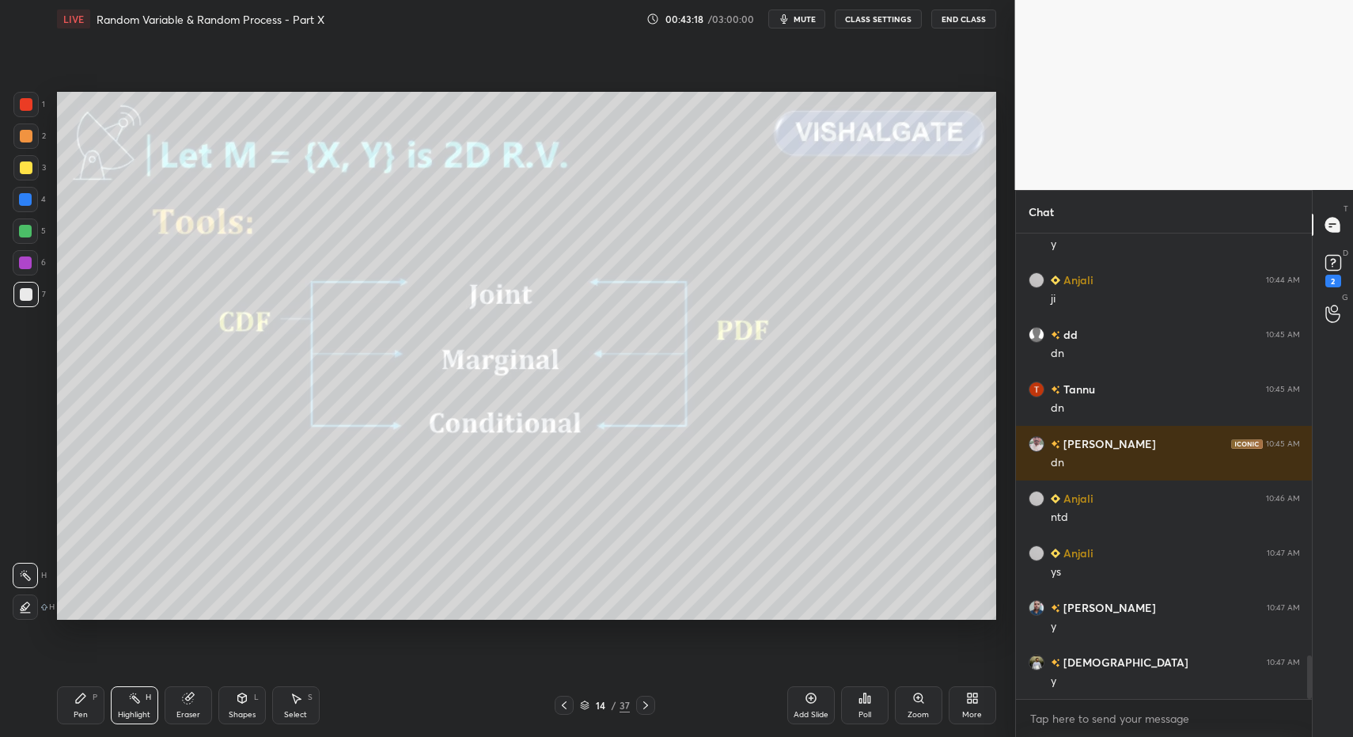
click at [73, 695] on div "Pen P" at bounding box center [80, 705] width 47 height 38
click at [132, 695] on rect at bounding box center [135, 699] width 8 height 8
click at [86, 703] on div "Pen P" at bounding box center [80, 705] width 47 height 38
click at [132, 703] on icon at bounding box center [134, 698] width 13 height 13
drag, startPoint x: 69, startPoint y: 706, endPoint x: 91, endPoint y: 706, distance: 22.2
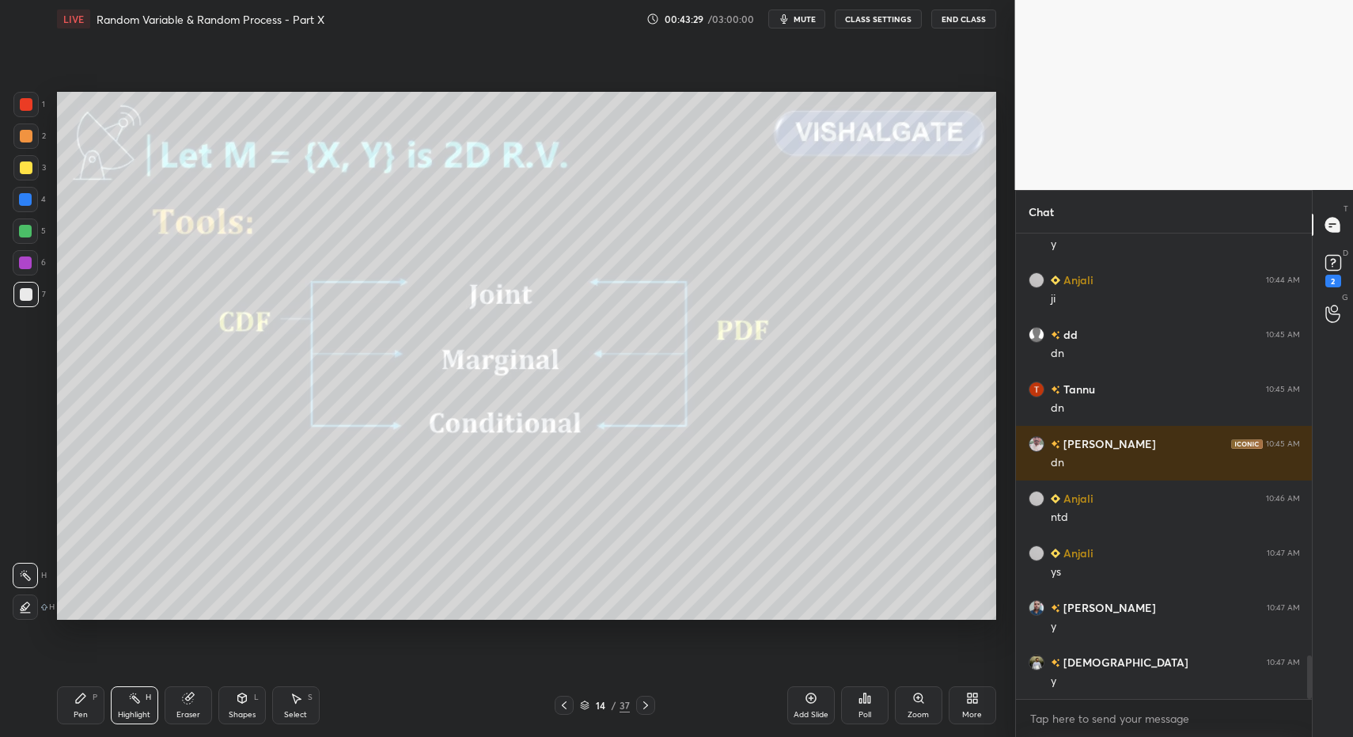
click at [75, 706] on div "Pen P" at bounding box center [80, 705] width 47 height 38
click at [138, 704] on div "Highlight H" at bounding box center [134, 705] width 47 height 38
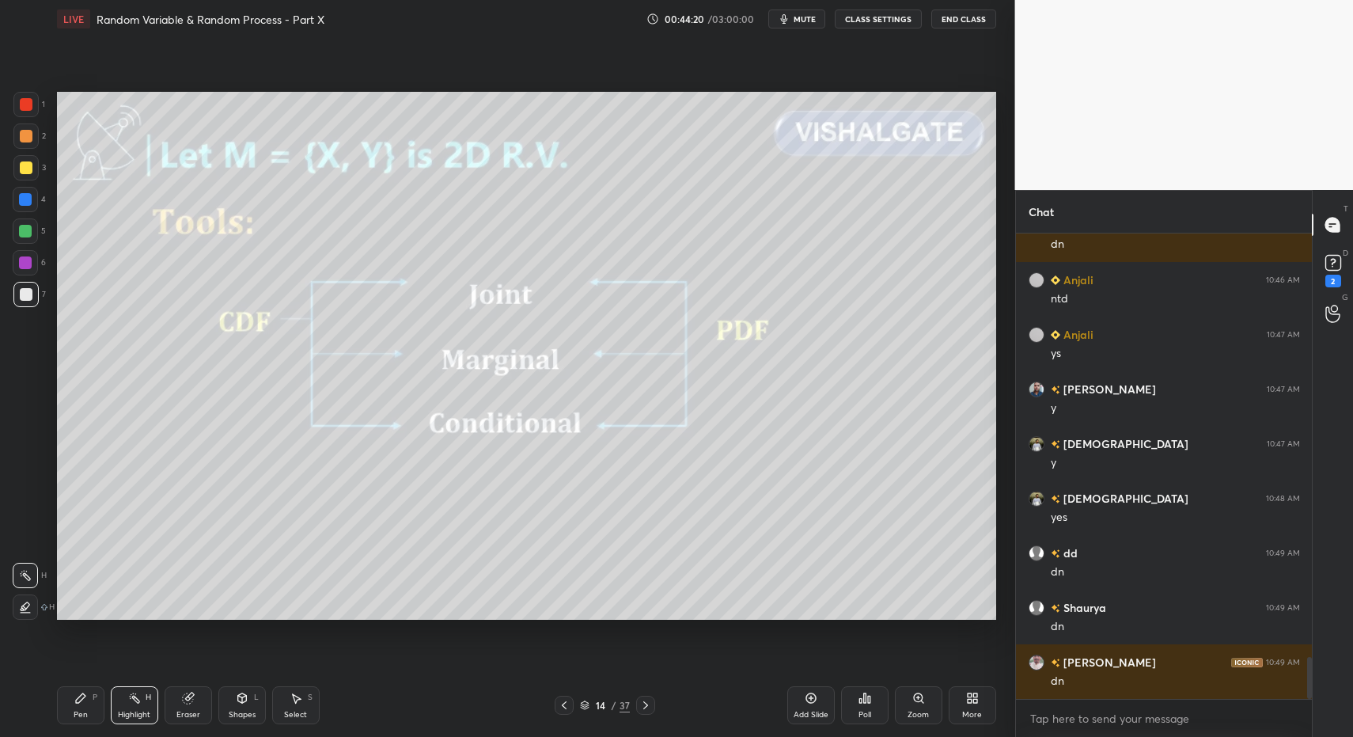
scroll to position [6, 6]
click at [642, 704] on icon at bounding box center [645, 705] width 13 height 13
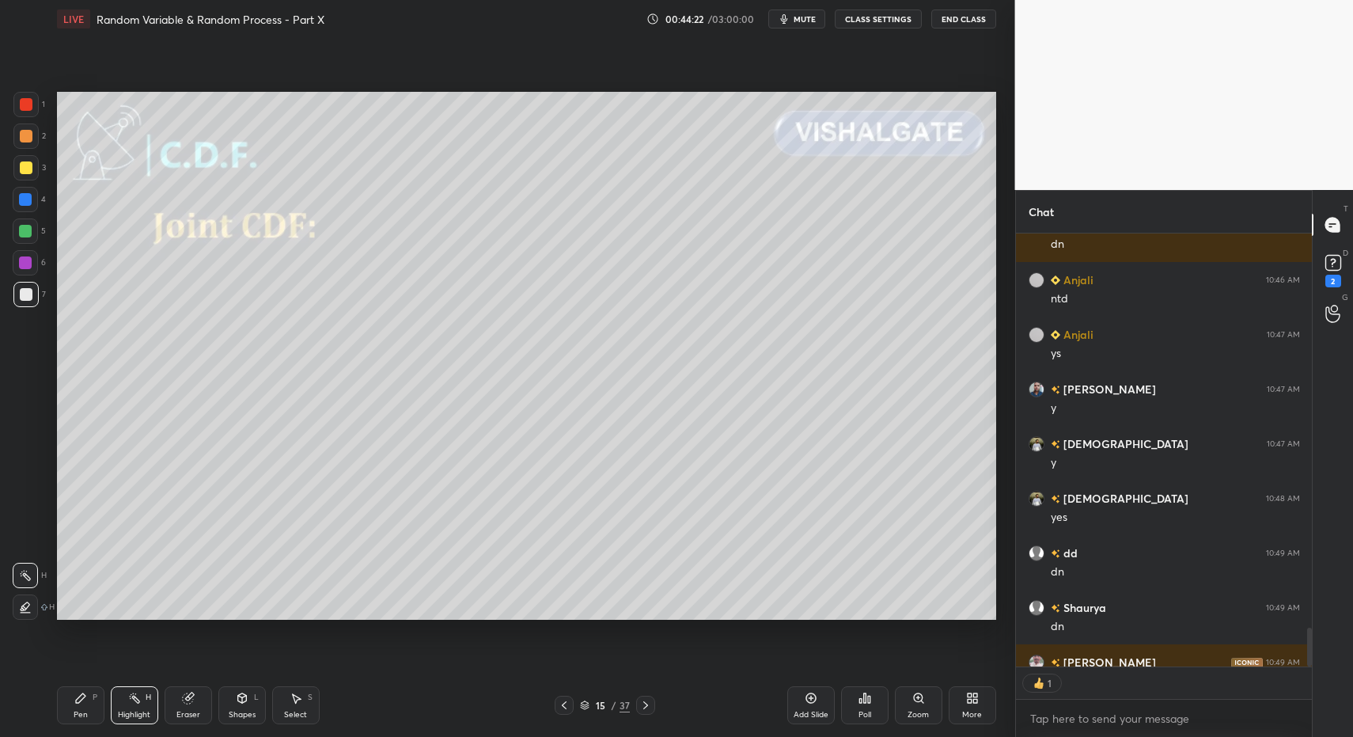
click at [63, 716] on div "Pen P" at bounding box center [80, 705] width 47 height 38
drag, startPoint x: 82, startPoint y: 712, endPoint x: 89, endPoint y: 677, distance: 35.4
click at [82, 707] on div "Pen P" at bounding box center [80, 705] width 47 height 38
click at [32, 299] on div at bounding box center [25, 294] width 25 height 25
click at [33, 168] on div at bounding box center [25, 167] width 25 height 25
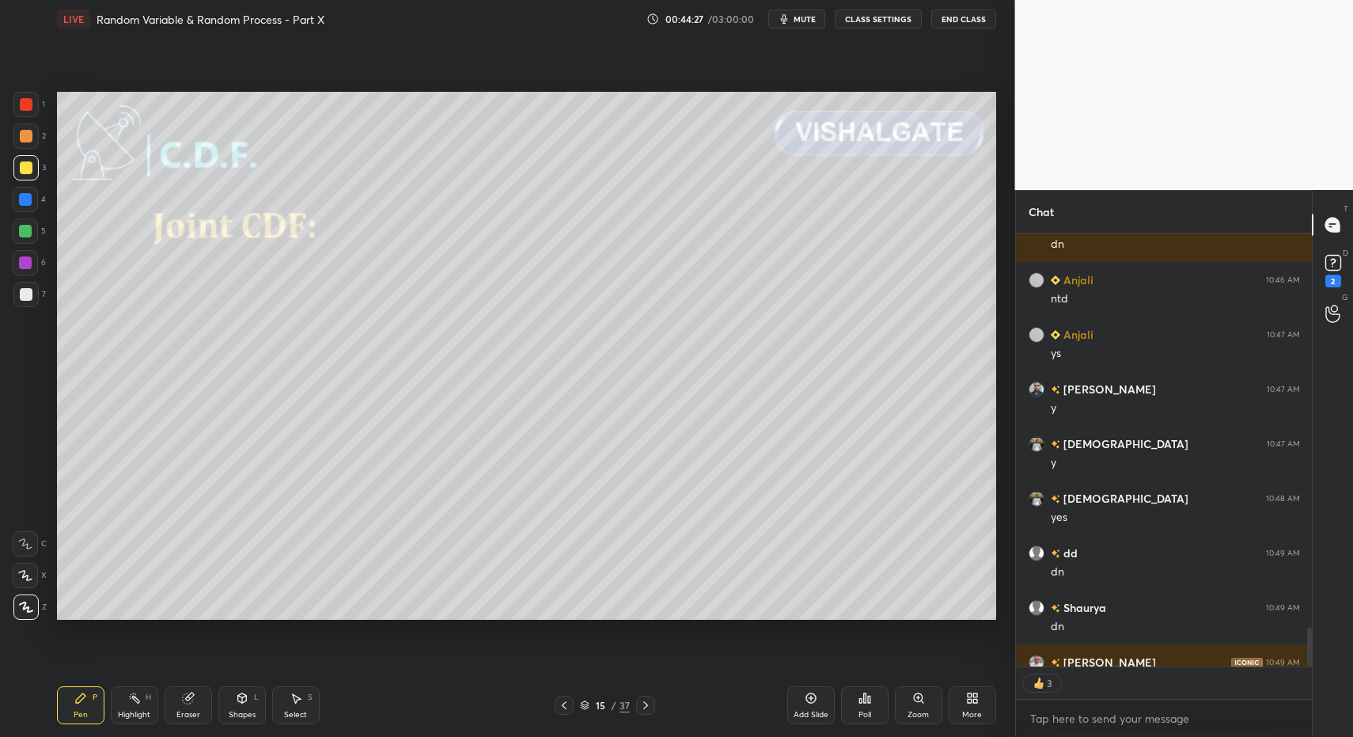
drag, startPoint x: 247, startPoint y: 709, endPoint x: 251, endPoint y: 683, distance: 26.4
click at [244, 711] on div "Shapes" at bounding box center [242, 715] width 27 height 8
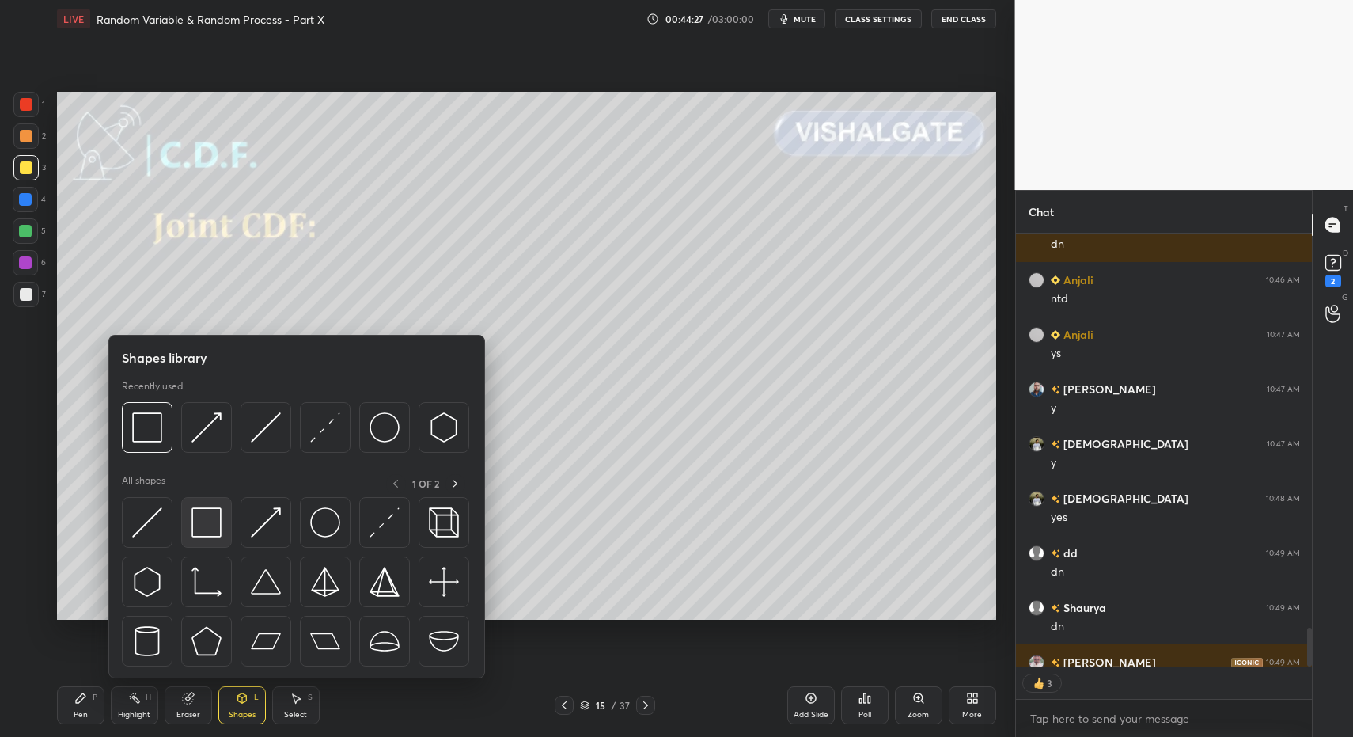
click at [203, 531] on img at bounding box center [206, 522] width 30 height 30
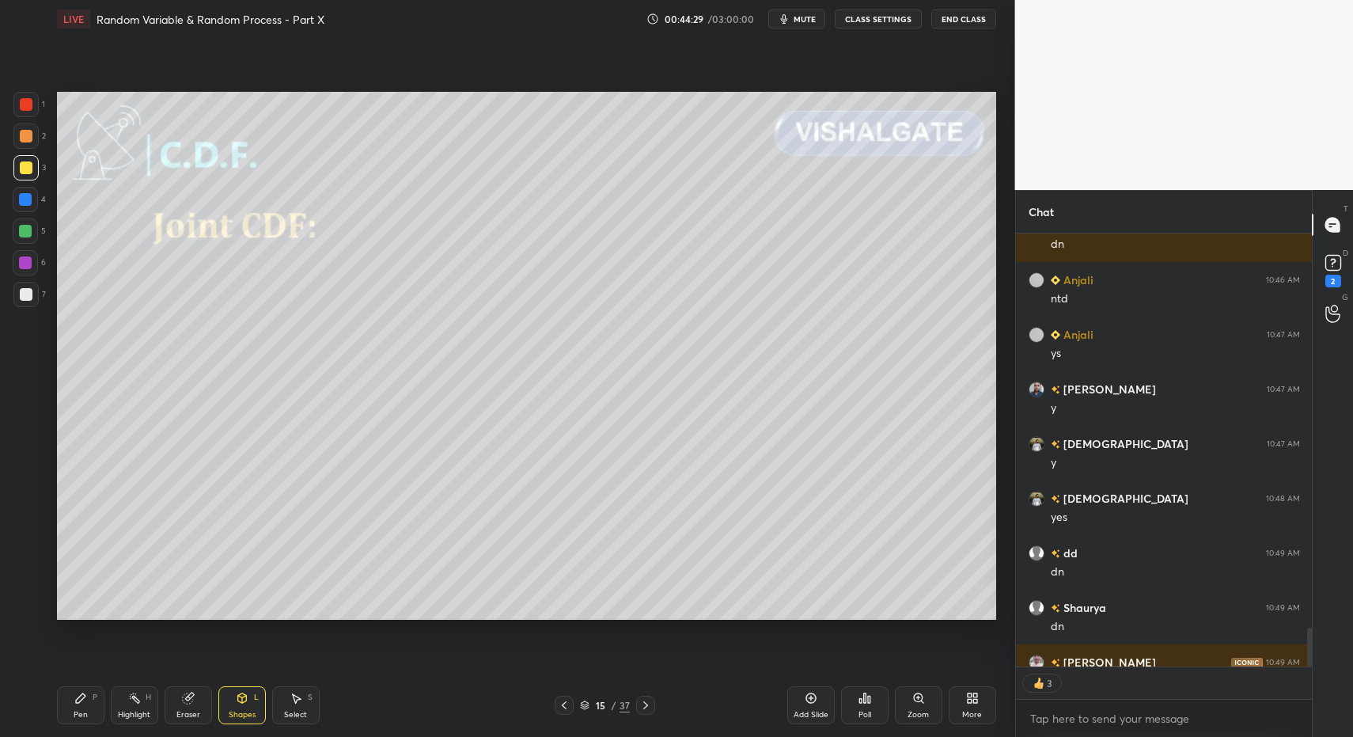
click at [27, 309] on div "7" at bounding box center [29, 298] width 32 height 32
click at [93, 718] on div "Pen P" at bounding box center [80, 705] width 47 height 38
drag, startPoint x: 78, startPoint y: 710, endPoint x: 97, endPoint y: 666, distance: 47.8
click at [78, 704] on div "Pen P" at bounding box center [80, 705] width 47 height 38
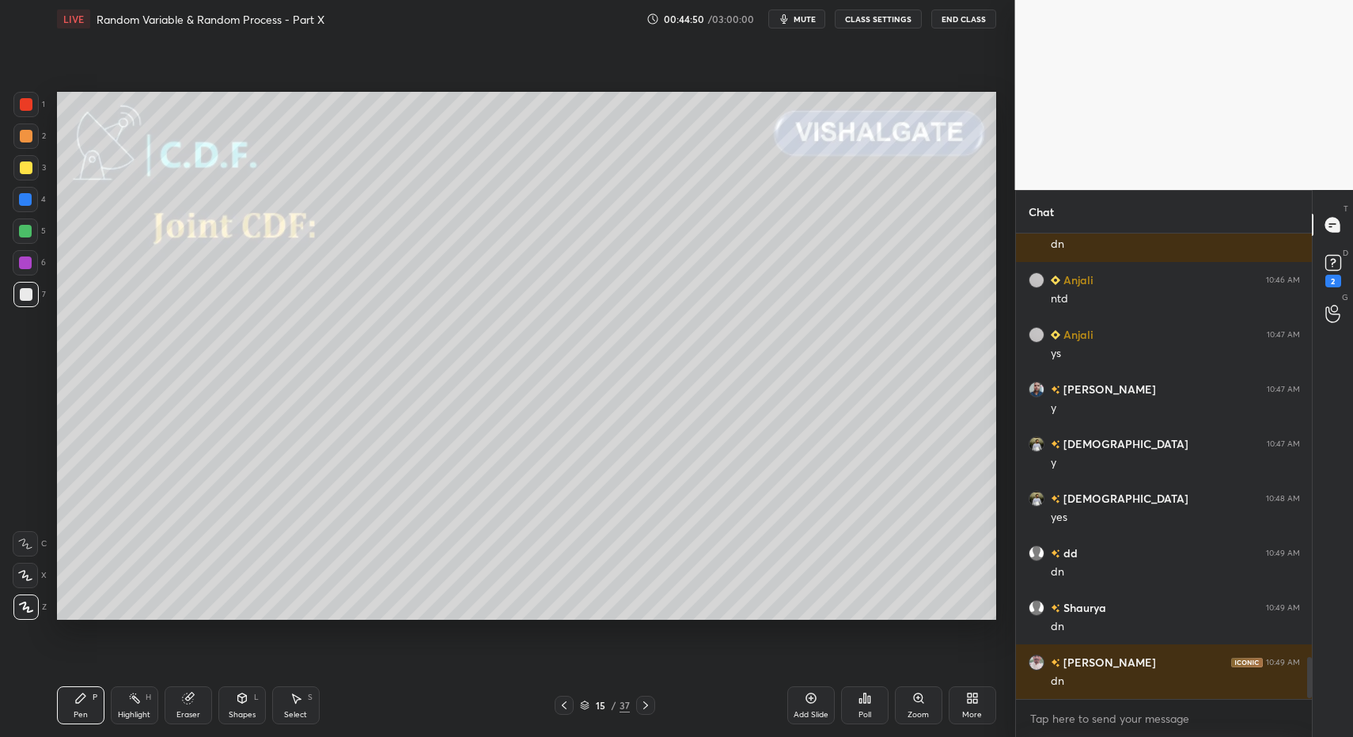
click at [69, 708] on div "Pen P" at bounding box center [80, 705] width 47 height 38
click at [69, 699] on div "Pen P" at bounding box center [80, 705] width 47 height 38
click at [29, 174] on div at bounding box center [25, 167] width 25 height 25
click at [21, 172] on div at bounding box center [26, 167] width 13 height 13
click at [73, 699] on div "Pen P" at bounding box center [80, 705] width 47 height 38
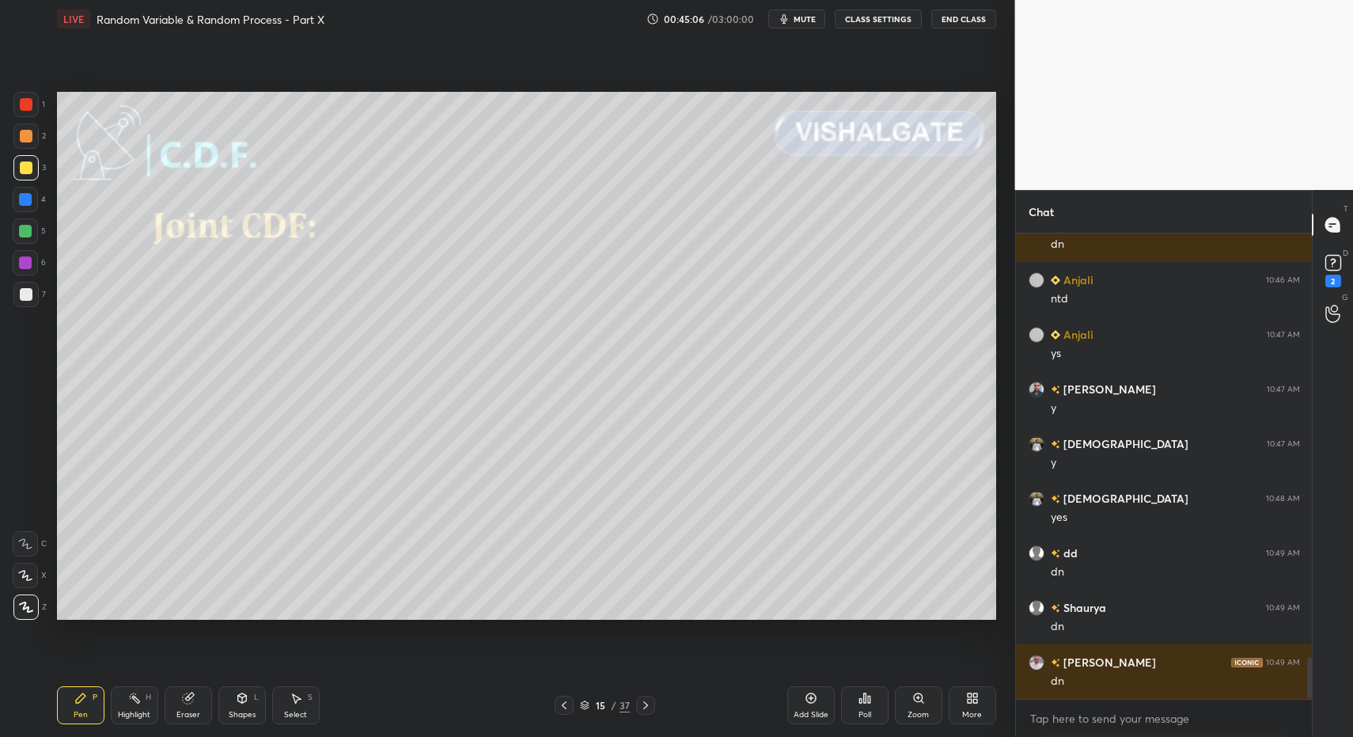
click at [252, 711] on div "Shapes" at bounding box center [242, 715] width 27 height 8
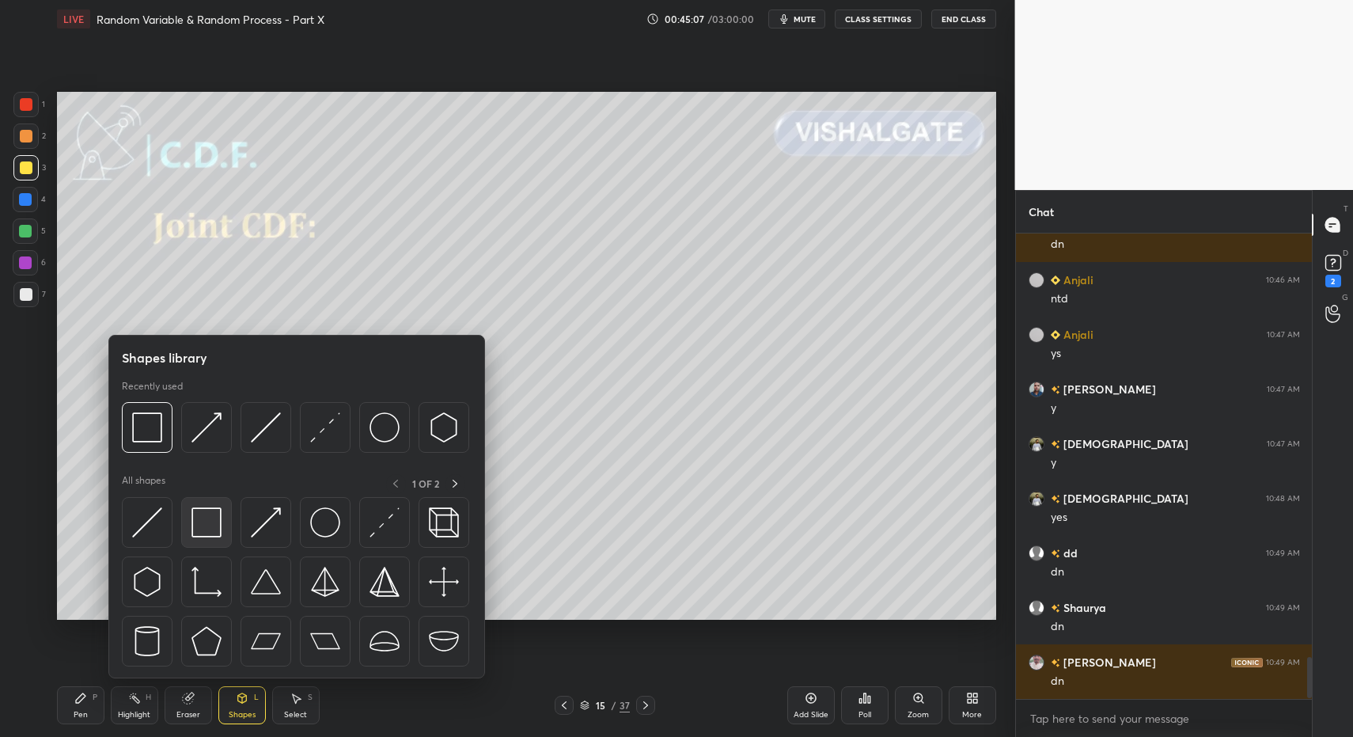
click at [196, 525] on img at bounding box center [206, 522] width 30 height 30
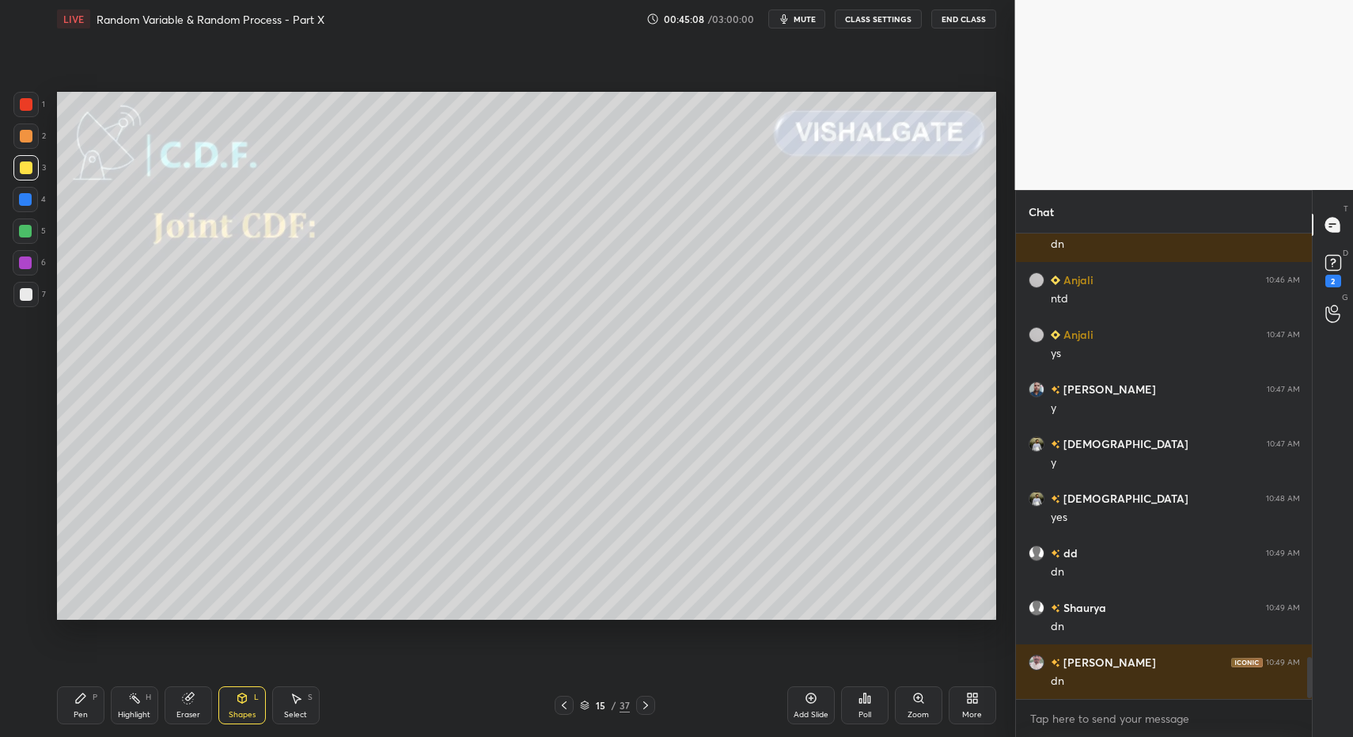
click at [37, 301] on div at bounding box center [25, 294] width 25 height 25
drag, startPoint x: 78, startPoint y: 708, endPoint x: 84, endPoint y: 687, distance: 22.3
click at [78, 711] on div "Pen" at bounding box center [81, 715] width 14 height 8
click at [78, 703] on icon at bounding box center [80, 698] width 13 height 13
click at [104, 688] on div "Pen P Highlight H Eraser Shapes L Select S" at bounding box center [240, 705] width 366 height 38
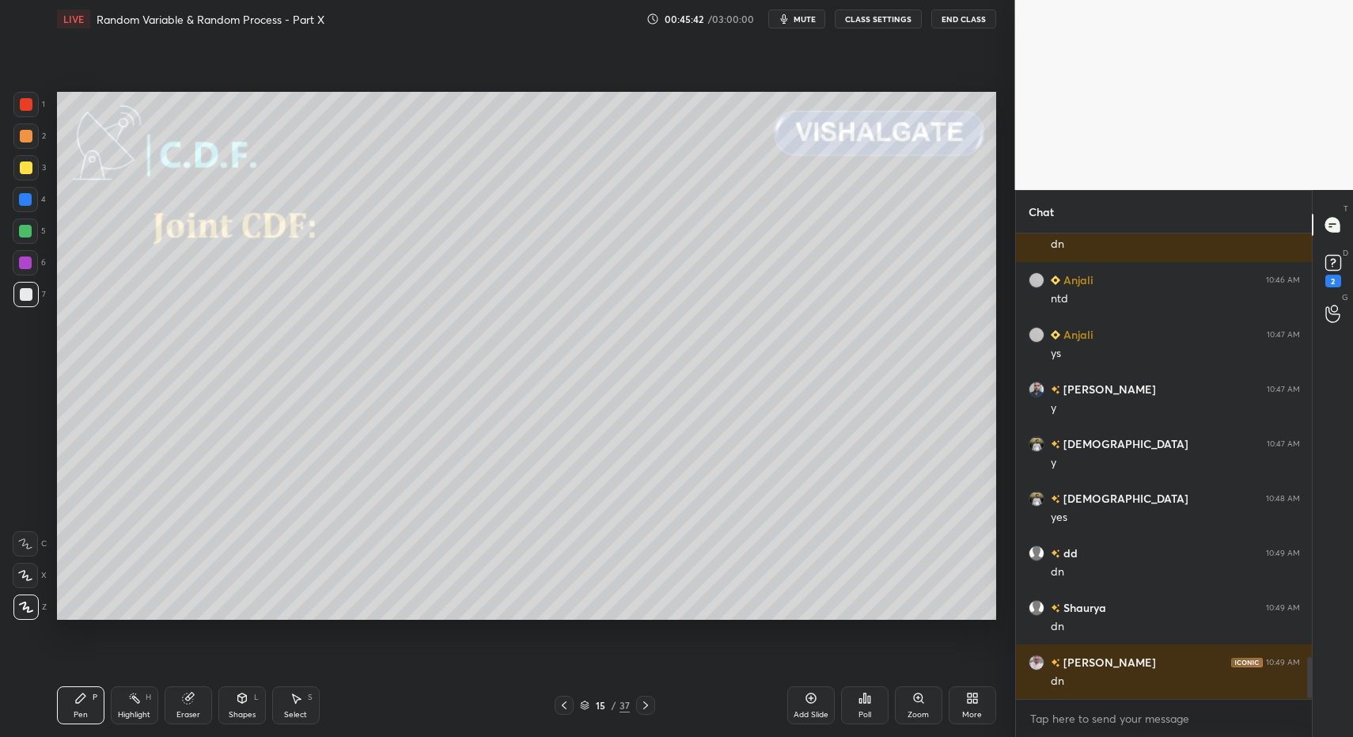
click at [646, 706] on icon at bounding box center [645, 705] width 13 height 13
click at [30, 151] on div "2" at bounding box center [29, 139] width 32 height 32
click at [83, 703] on div "Pen P" at bounding box center [80, 705] width 47 height 38
click at [29, 180] on div "3" at bounding box center [29, 171] width 32 height 32
click at [225, 696] on div "Shapes L" at bounding box center [241, 705] width 47 height 38
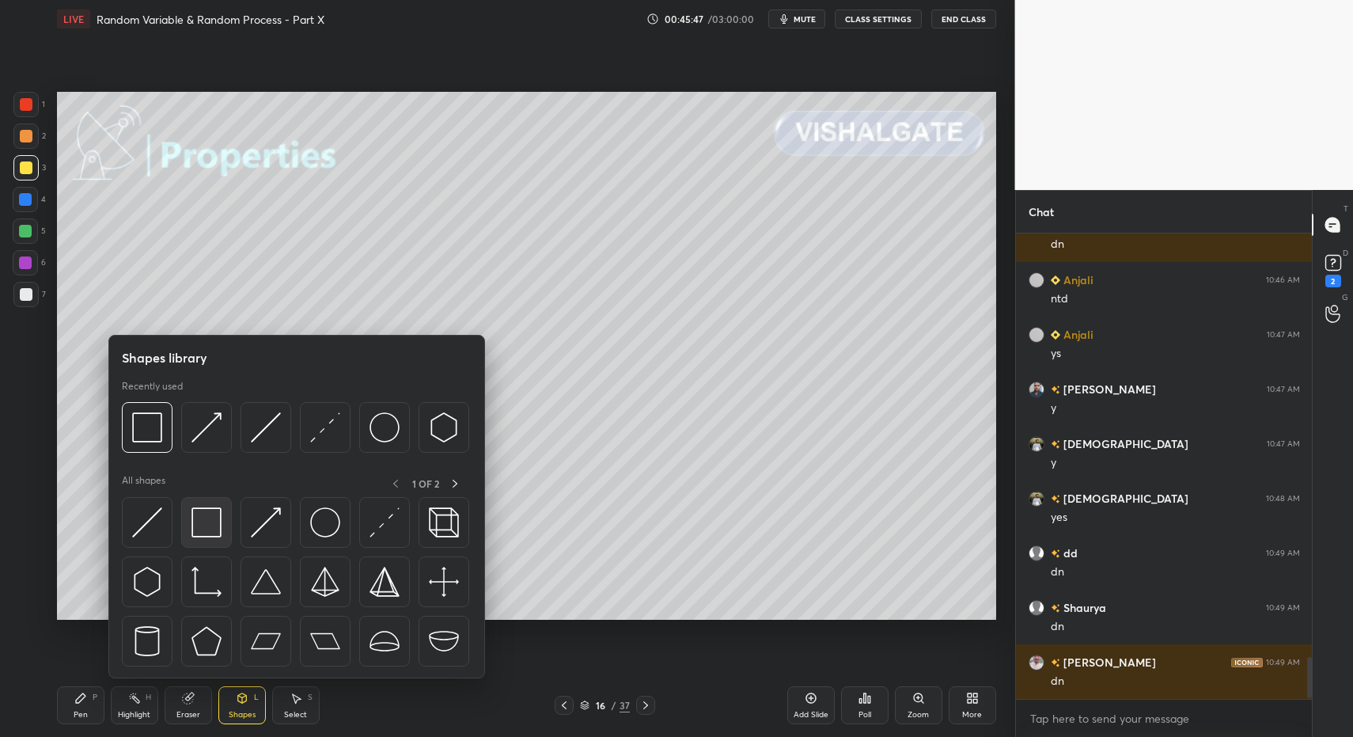
click at [203, 516] on img at bounding box center [206, 522] width 30 height 30
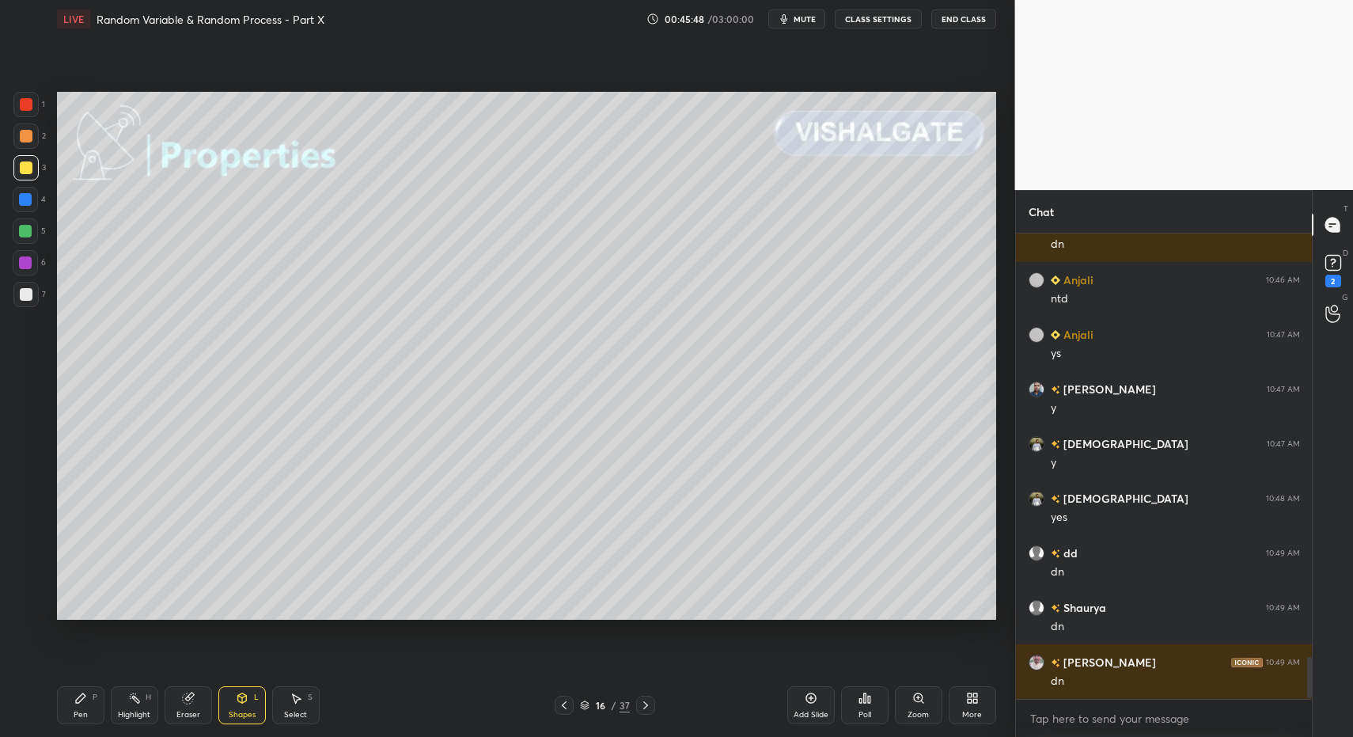
click at [34, 297] on div at bounding box center [25, 294] width 25 height 25
click at [28, 292] on div at bounding box center [26, 294] width 13 height 13
click at [78, 711] on div "Pen" at bounding box center [81, 715] width 14 height 8
click at [562, 703] on icon at bounding box center [564, 705] width 13 height 13
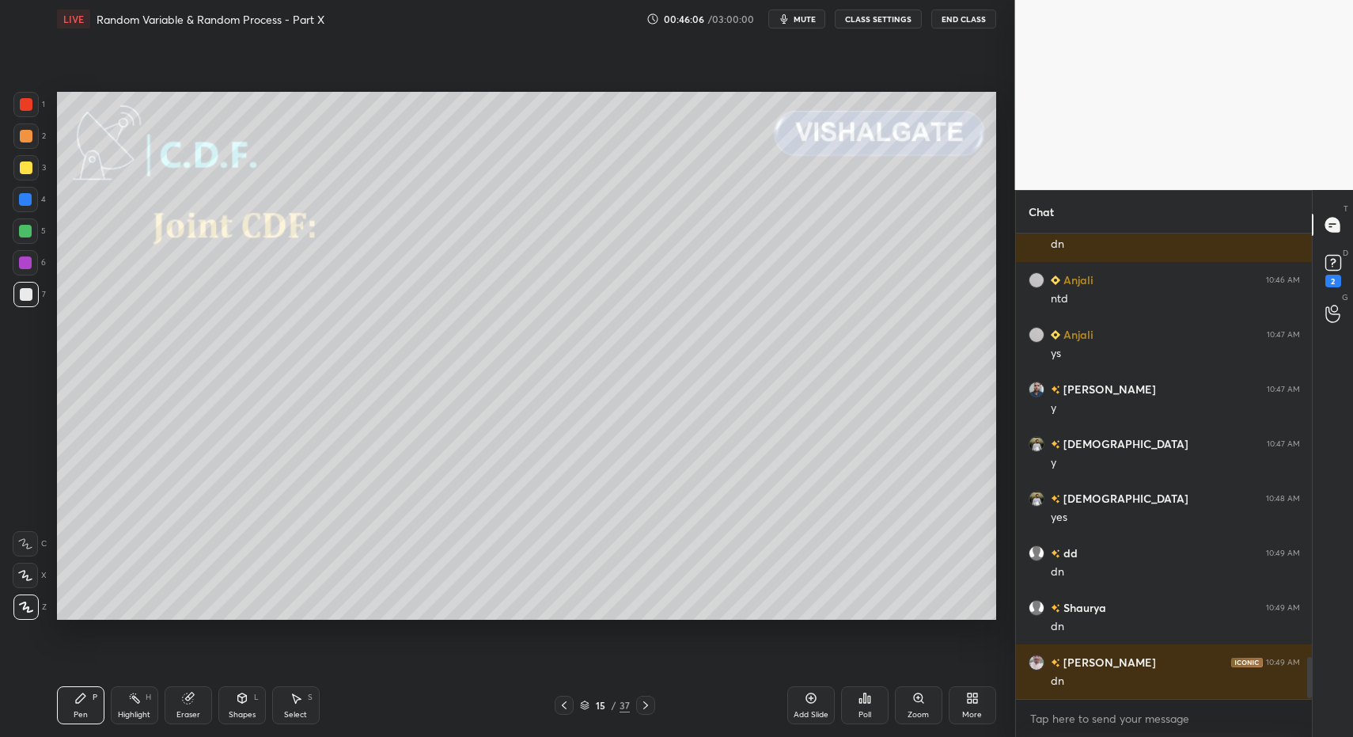
click at [642, 705] on icon at bounding box center [645, 705] width 13 height 13
click at [297, 705] on div "Select S" at bounding box center [295, 705] width 47 height 38
drag, startPoint x: 293, startPoint y: 695, endPoint x: 293, endPoint y: 639, distance: 57.0
click at [290, 692] on icon at bounding box center [296, 698] width 13 height 13
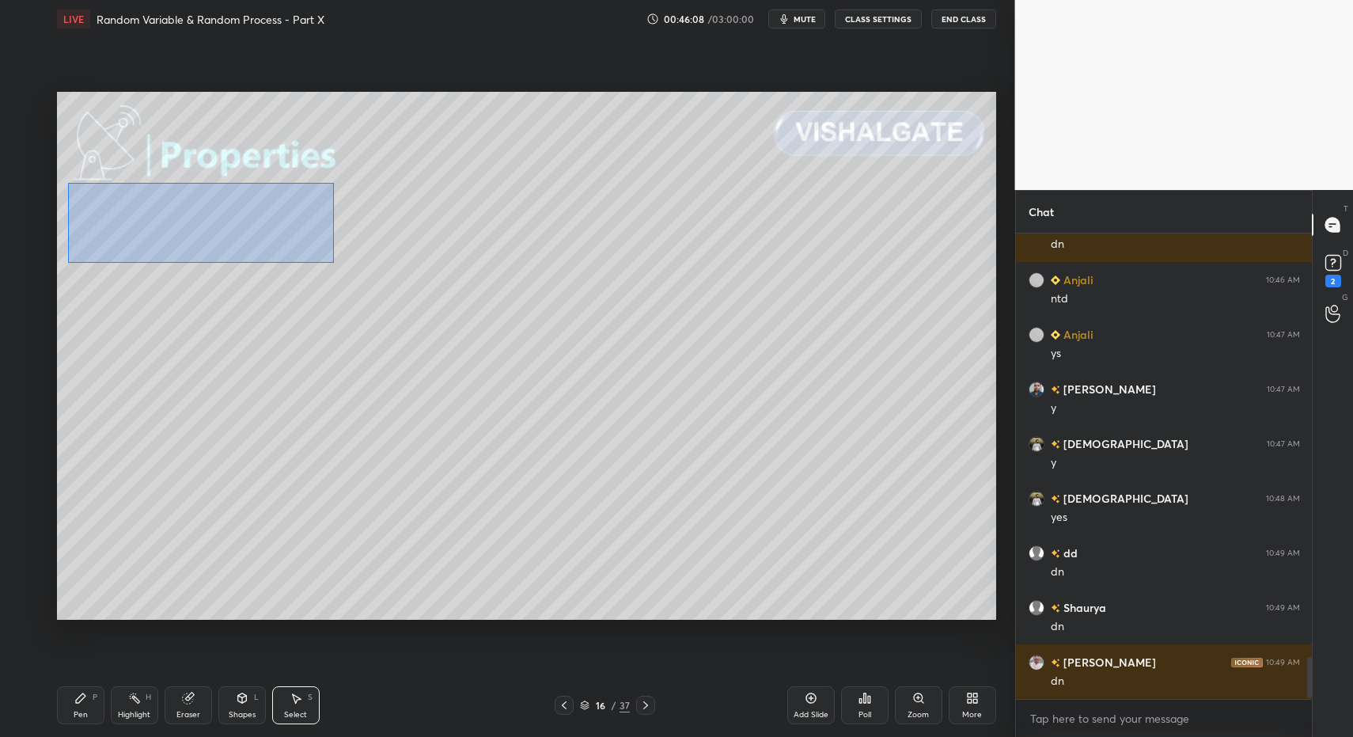
drag, startPoint x: 177, startPoint y: 227, endPoint x: 347, endPoint y: 313, distance: 190.0
click at [348, 264] on div "0 ° Undo Copy Paste here Duplicate Duplicate to new slide Delete" at bounding box center [526, 356] width 939 height 529
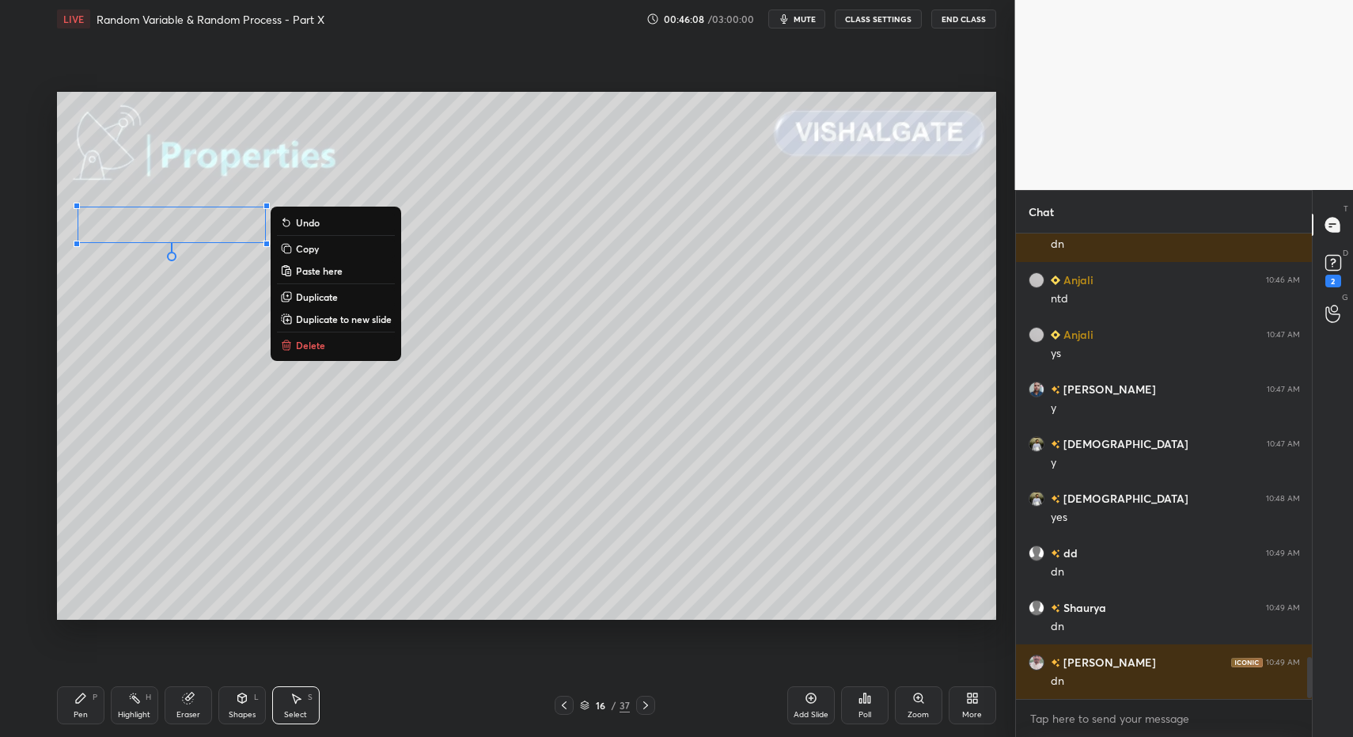
click at [337, 336] on button "Delete" at bounding box center [336, 344] width 118 height 19
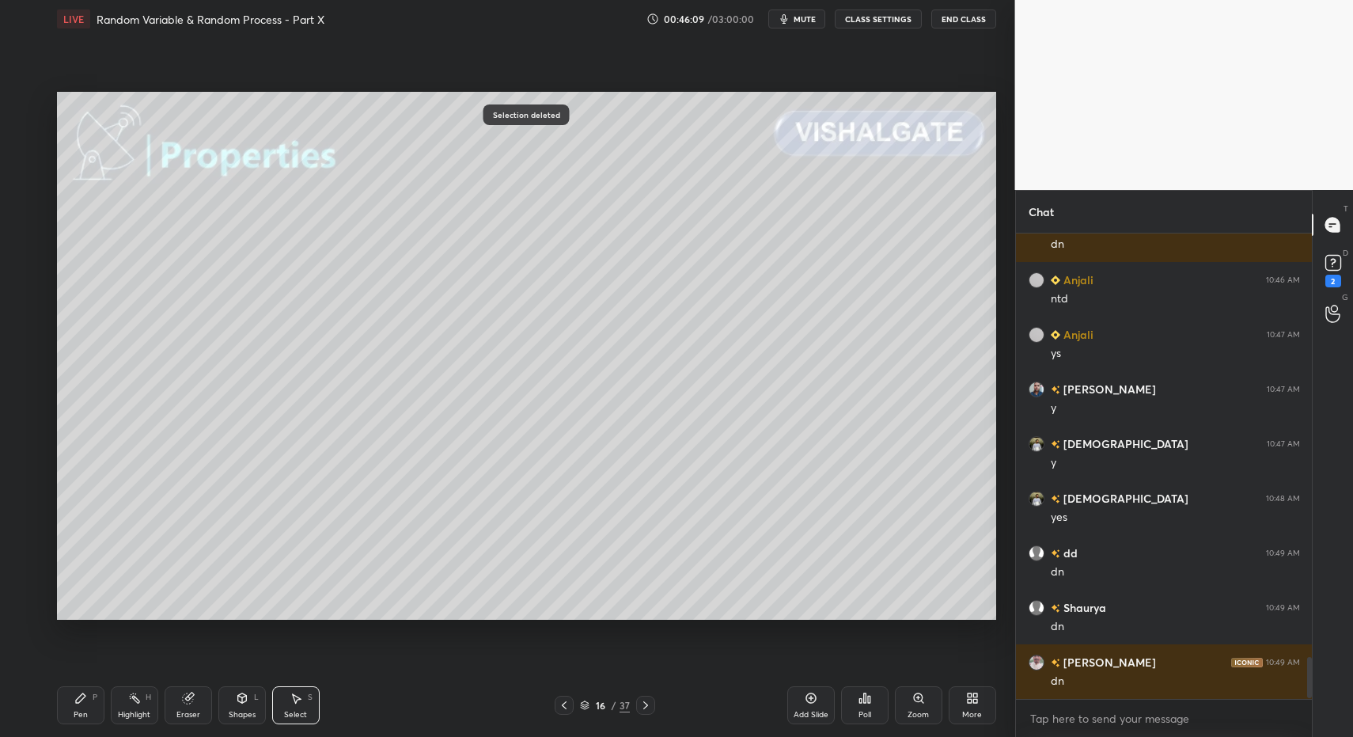
click at [561, 711] on icon at bounding box center [564, 705] width 13 height 13
click at [799, 699] on div "Add Slide" at bounding box center [810, 705] width 47 height 38
drag, startPoint x: 90, startPoint y: 702, endPoint x: 92, endPoint y: 691, distance: 11.2
click at [90, 702] on div "Pen P" at bounding box center [80, 705] width 47 height 38
drag, startPoint x: 92, startPoint y: 691, endPoint x: 104, endPoint y: 642, distance: 50.5
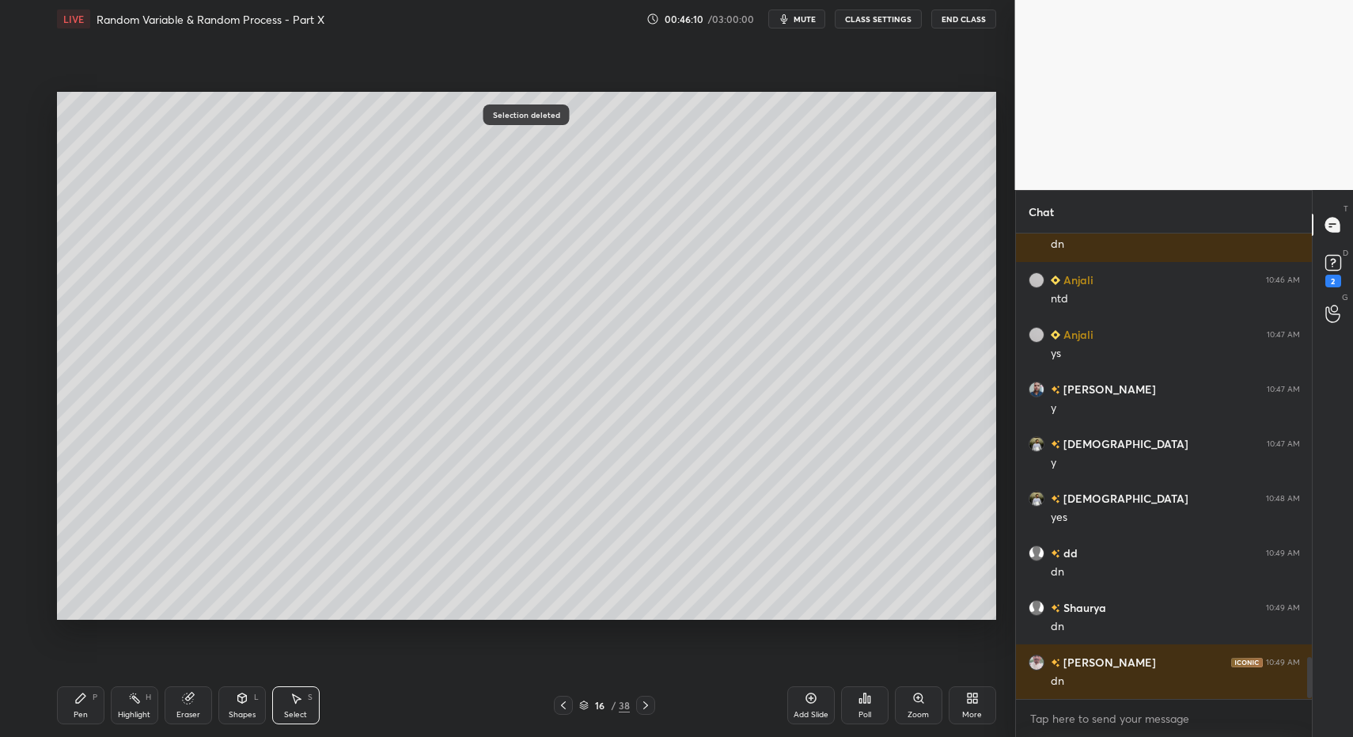
click at [92, 691] on div "Pen P" at bounding box center [80, 705] width 47 height 38
click at [25, 290] on div at bounding box center [26, 294] width 13 height 13
click at [30, 229] on div at bounding box center [25, 231] width 13 height 13
click at [63, 683] on div "Pen P Highlight H Eraser Shapes L Select S 16 / 38 Add Slide Poll Zoom More" at bounding box center [526, 704] width 939 height 63
click at [29, 223] on div at bounding box center [25, 230] width 25 height 25
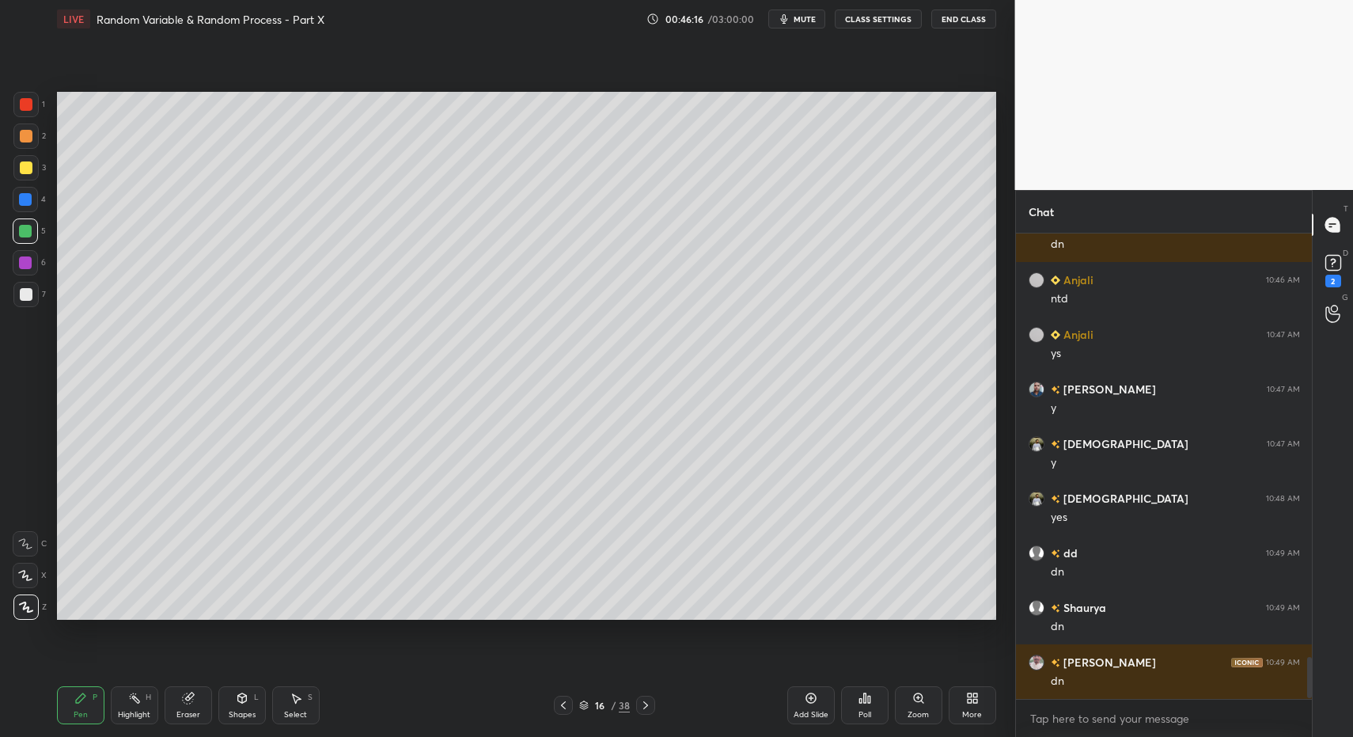
click at [239, 698] on icon at bounding box center [241, 697] width 9 height 9
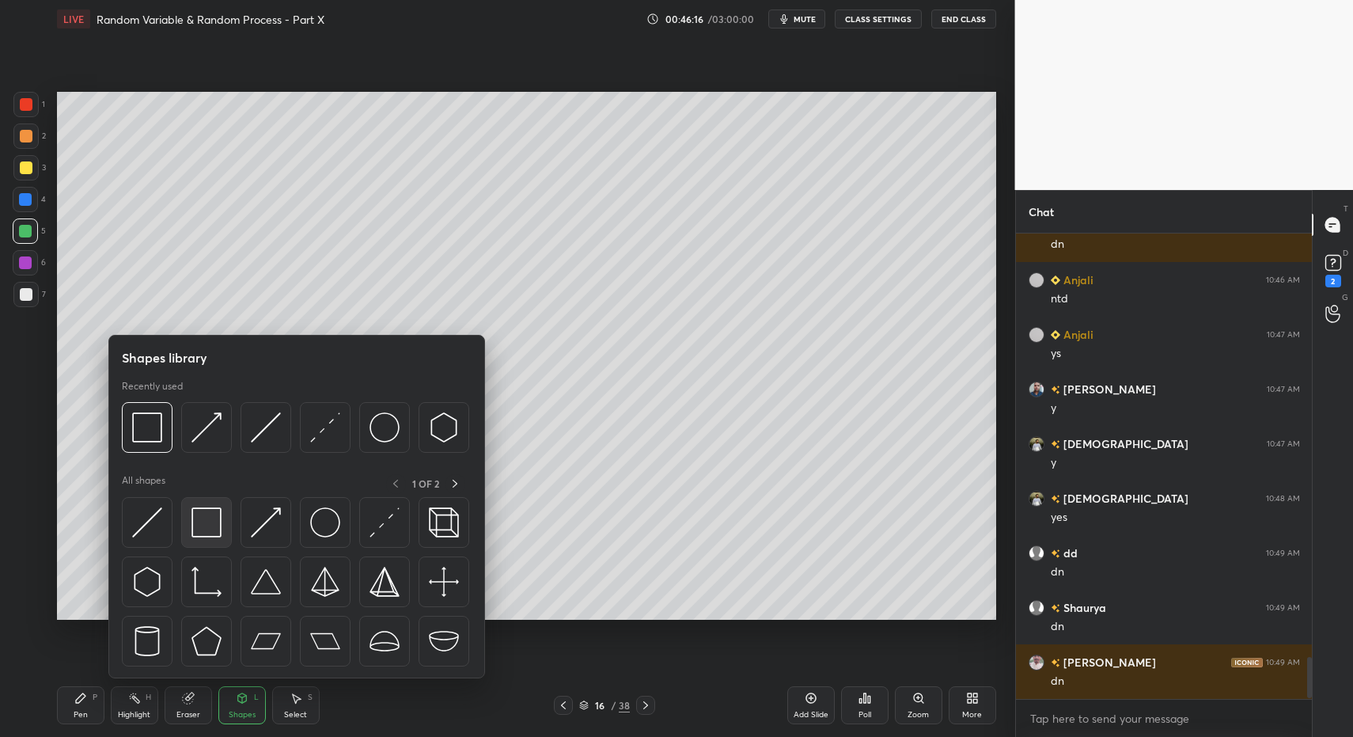
click at [201, 514] on img at bounding box center [206, 522] width 30 height 30
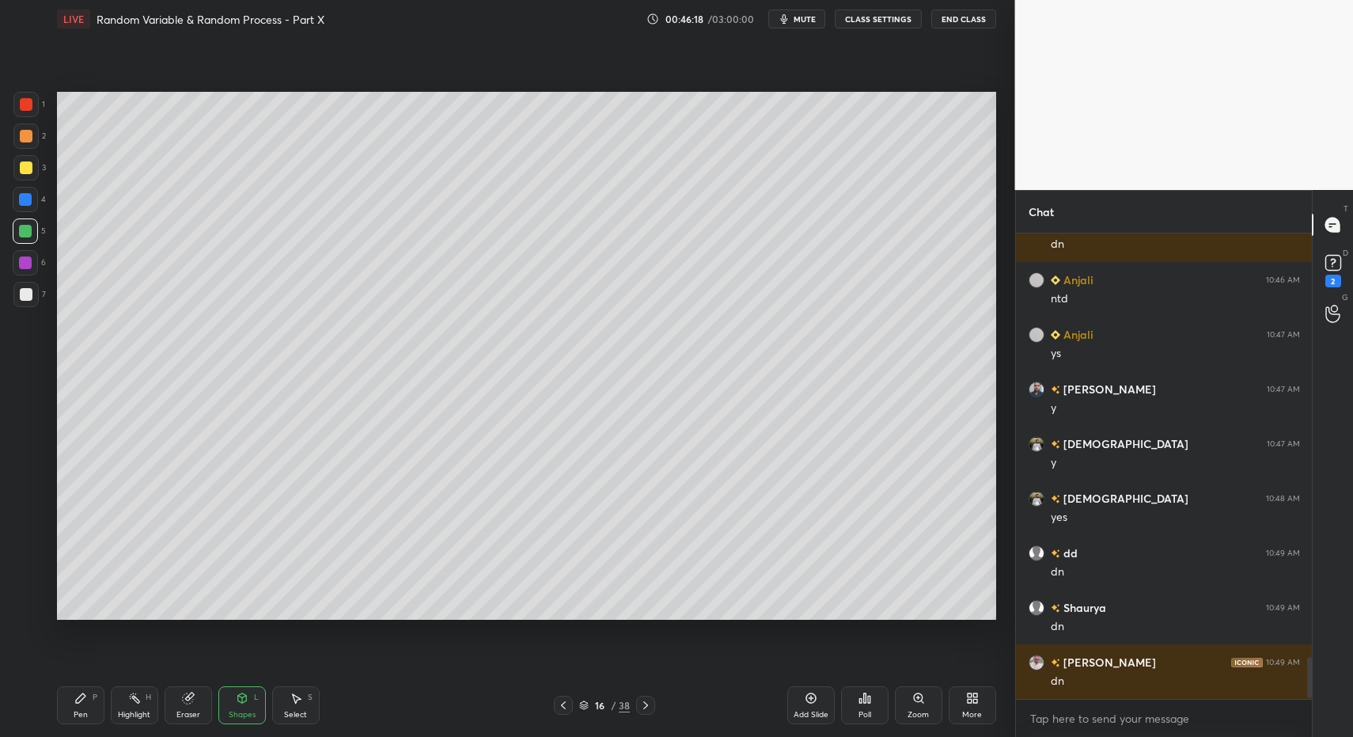
click at [30, 298] on div "7" at bounding box center [29, 298] width 32 height 32
click at [567, 699] on icon at bounding box center [563, 705] width 13 height 13
click at [299, 703] on div "Select S" at bounding box center [295, 705] width 47 height 38
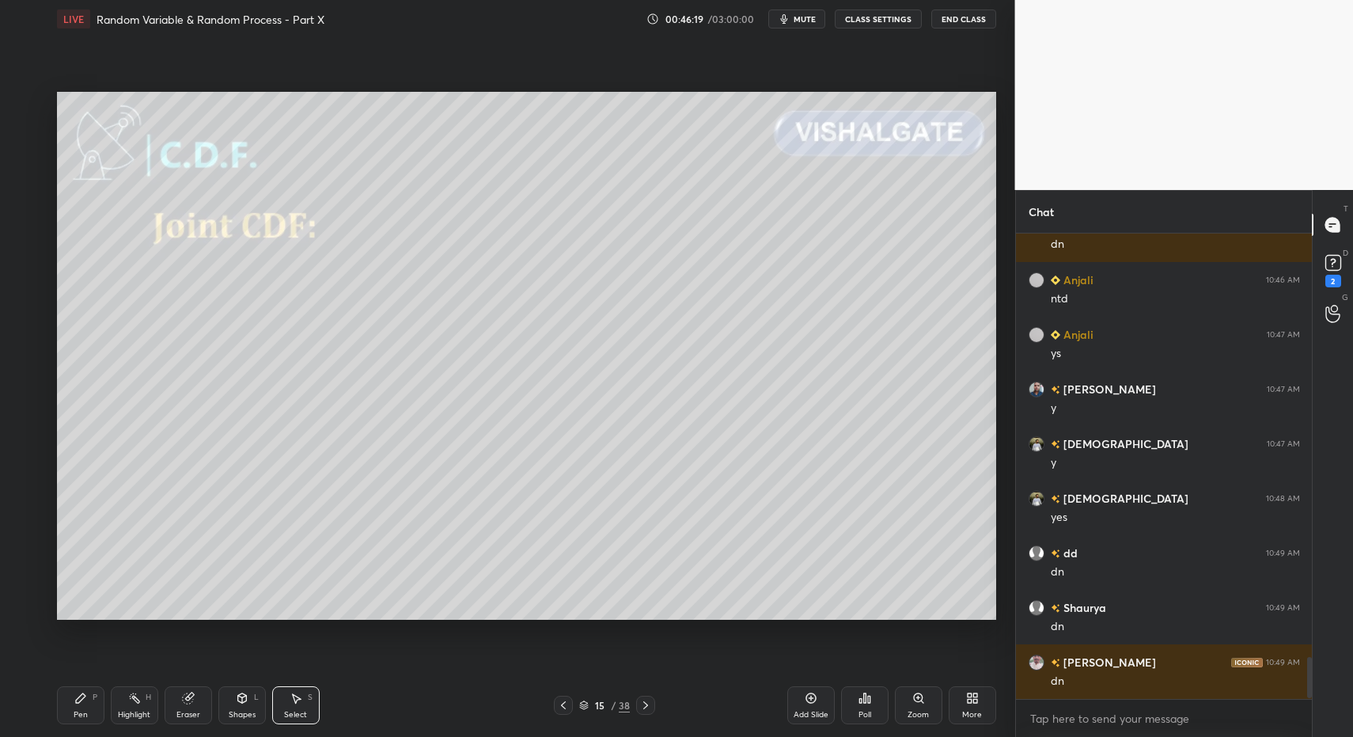
click at [290, 696] on icon at bounding box center [296, 698] width 13 height 13
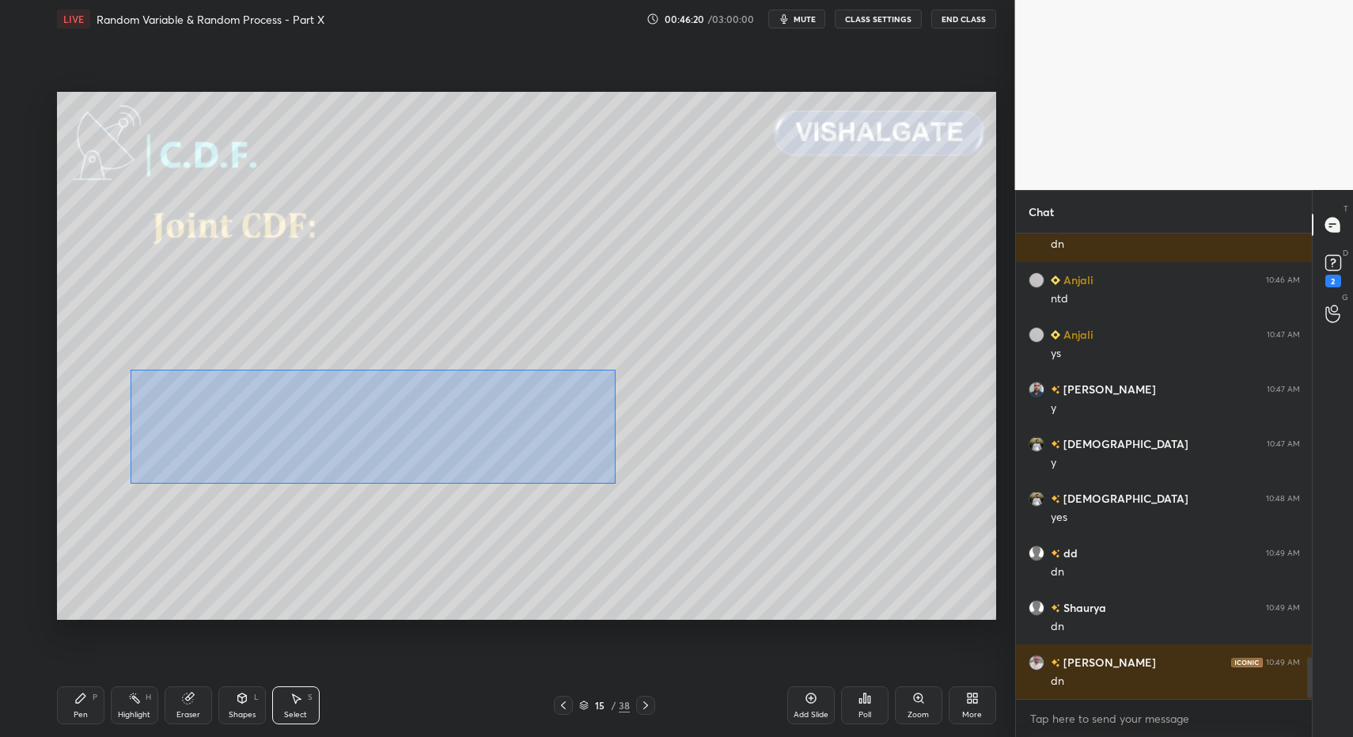
drag, startPoint x: 131, startPoint y: 369, endPoint x: 620, endPoint y: 486, distance: 503.4
click at [620, 486] on div "0 ° Undo Copy Paste here Duplicate Duplicate to new slide Delete" at bounding box center [526, 356] width 939 height 529
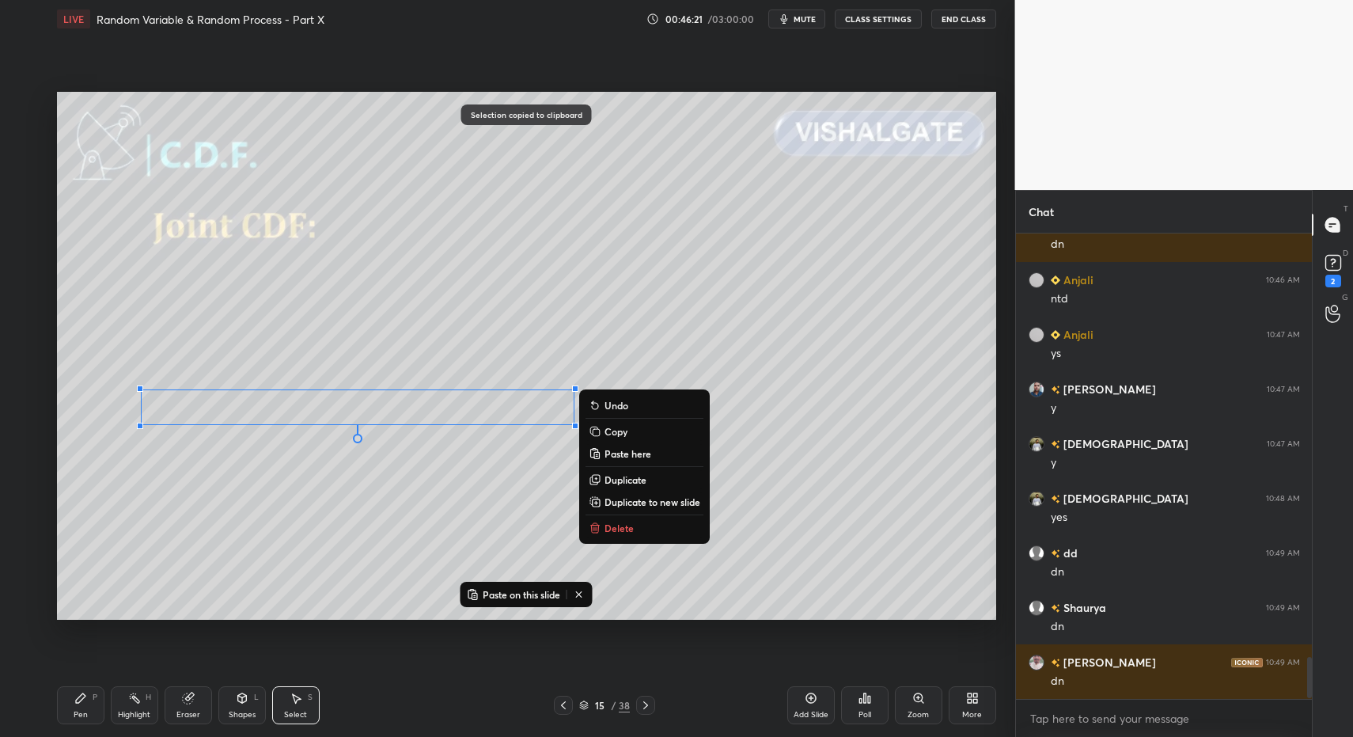
click at [641, 699] on icon at bounding box center [645, 705] width 13 height 13
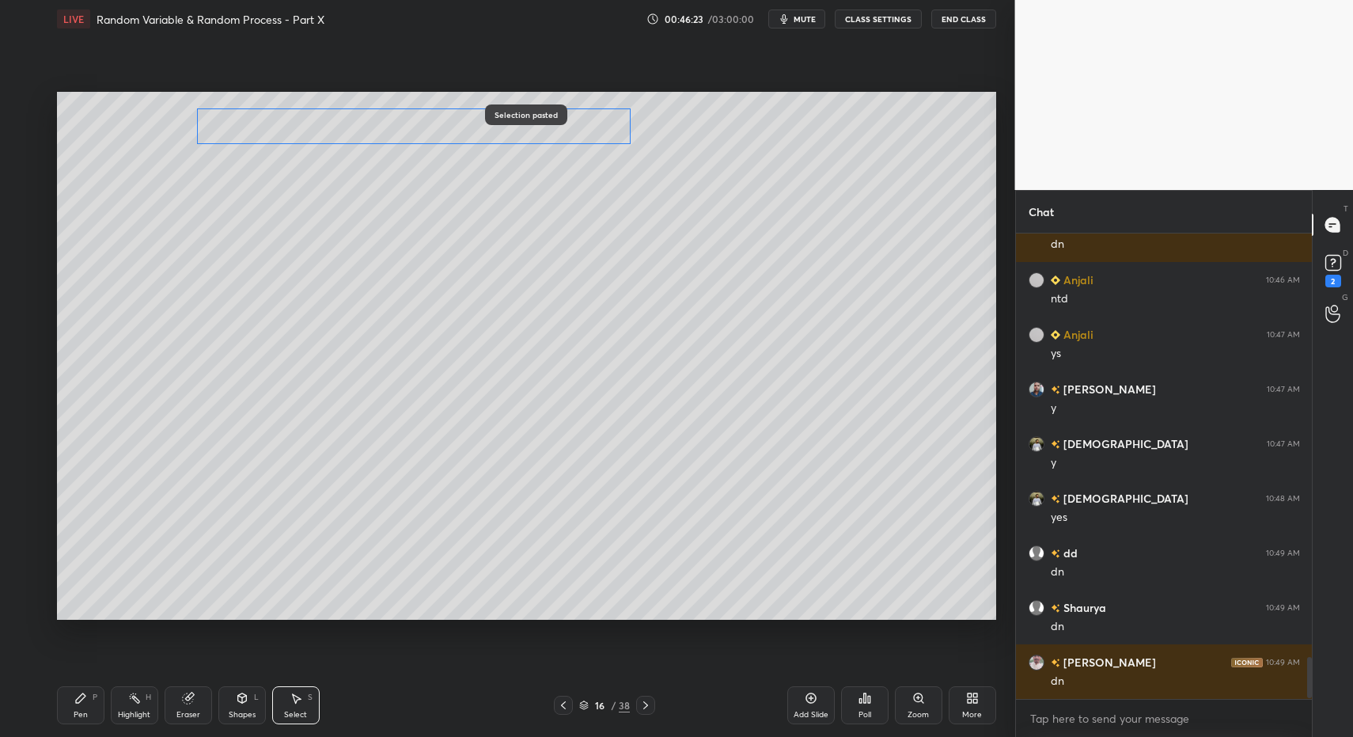
drag, startPoint x: 242, startPoint y: 385, endPoint x: 293, endPoint y: 135, distance: 255.1
click at [296, 125] on div "0 ° Undo Copy Paste here Duplicate Duplicate to new slide Delete" at bounding box center [526, 356] width 939 height 529
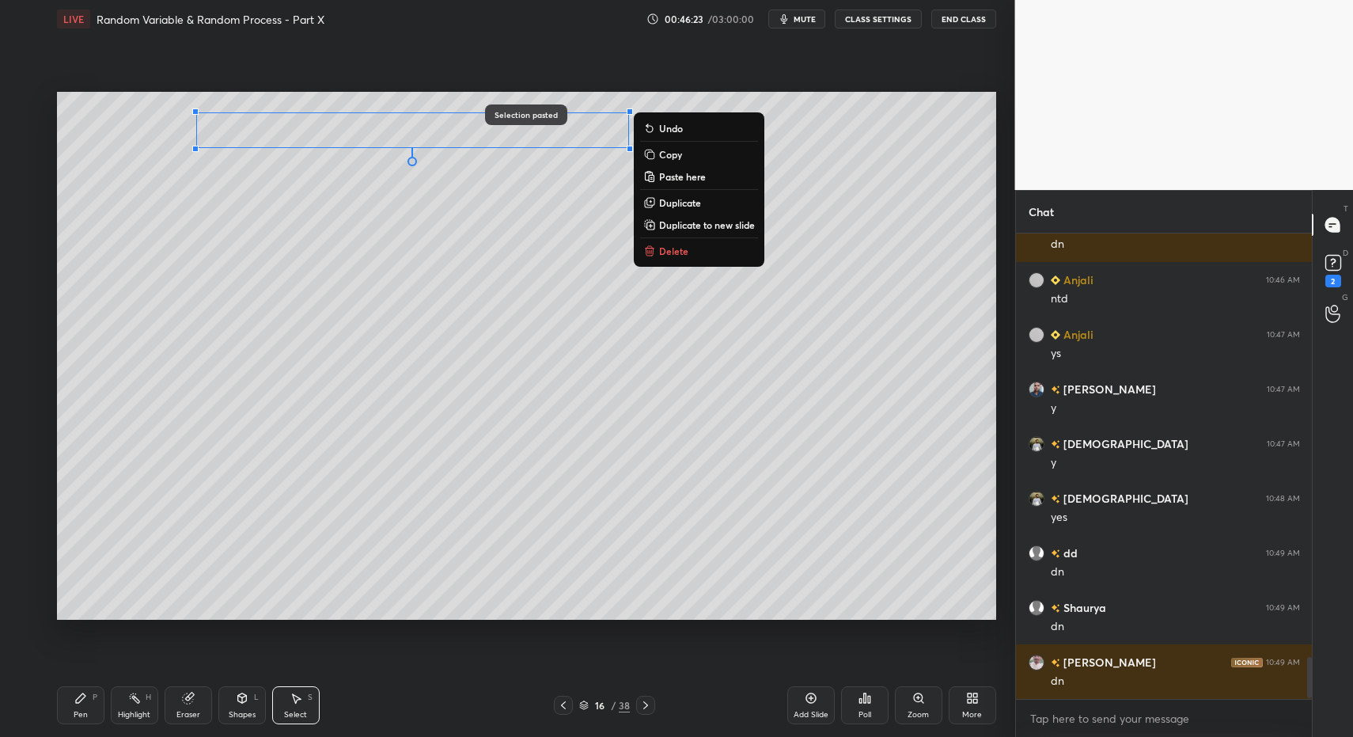
click at [90, 703] on div "Pen P" at bounding box center [80, 705] width 47 height 38
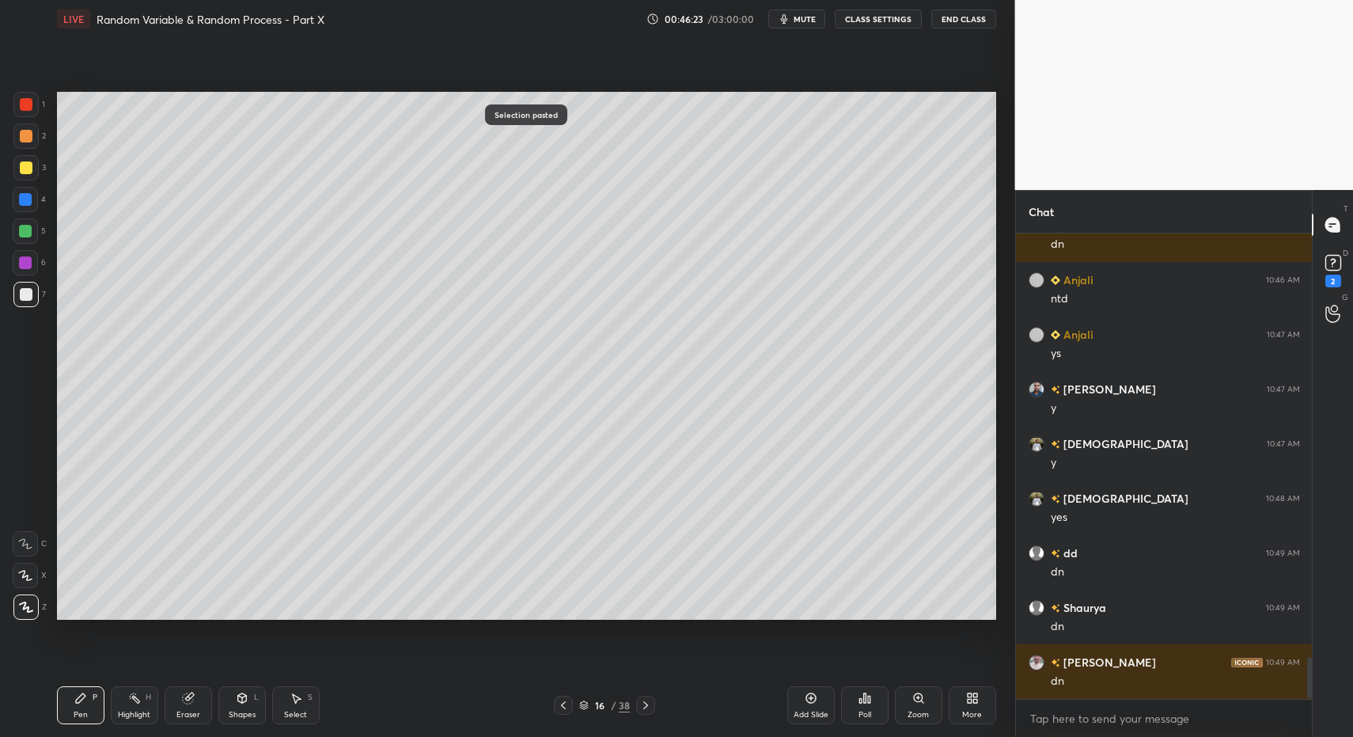
click at [251, 715] on div "Shapes L" at bounding box center [241, 705] width 47 height 38
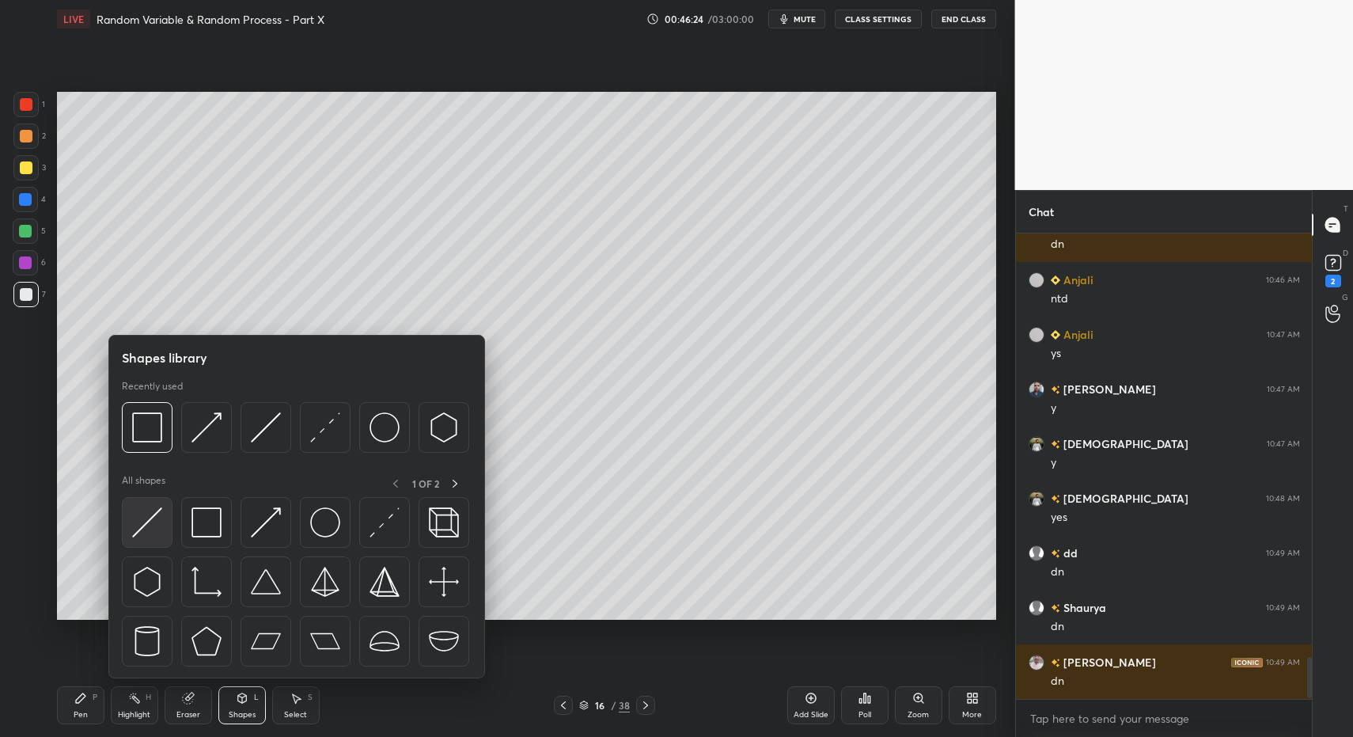
click at [137, 521] on img at bounding box center [147, 522] width 30 height 30
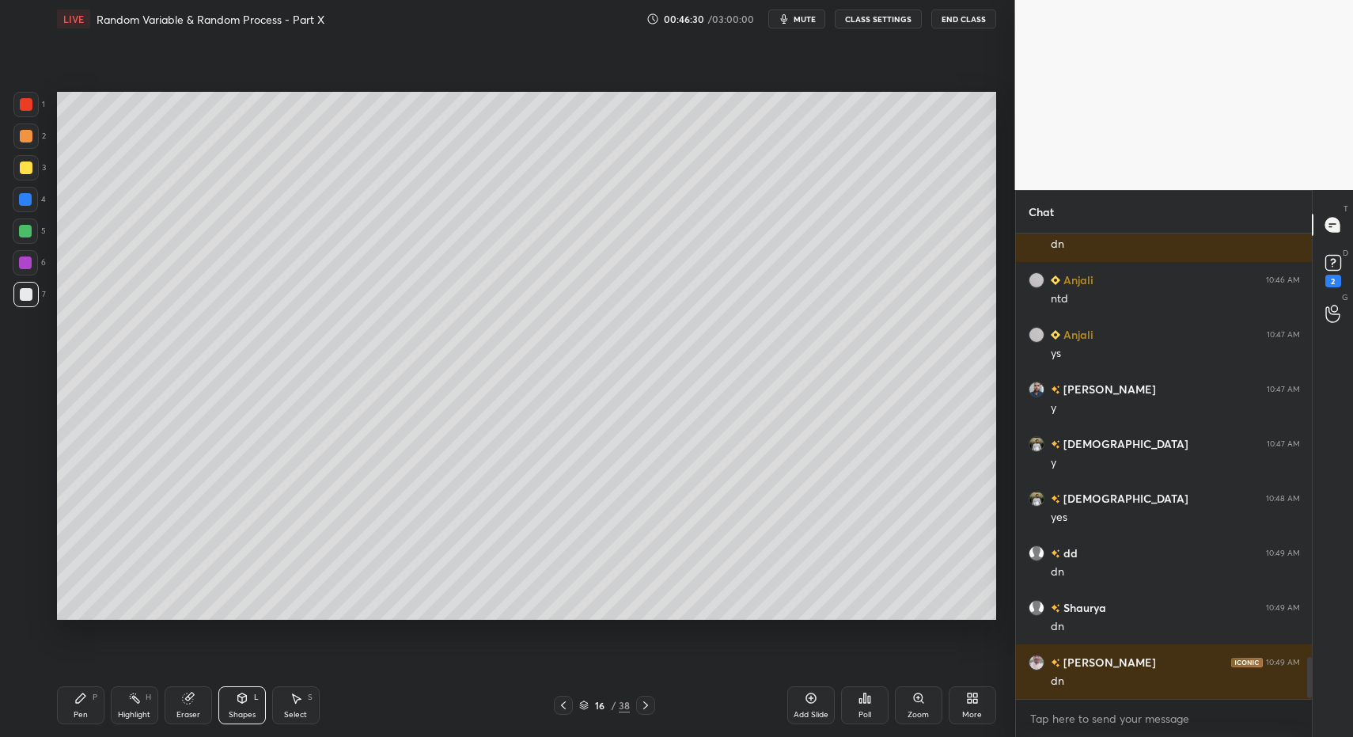
click at [75, 707] on div "Pen P" at bounding box center [80, 705] width 47 height 38
drag, startPoint x: 66, startPoint y: 706, endPoint x: 78, endPoint y: 689, distance: 20.4
click at [66, 706] on div "Pen P" at bounding box center [80, 705] width 47 height 38
click at [32, 166] on div at bounding box center [25, 167] width 25 height 25
drag, startPoint x: 32, startPoint y: 166, endPoint x: 37, endPoint y: 225, distance: 59.6
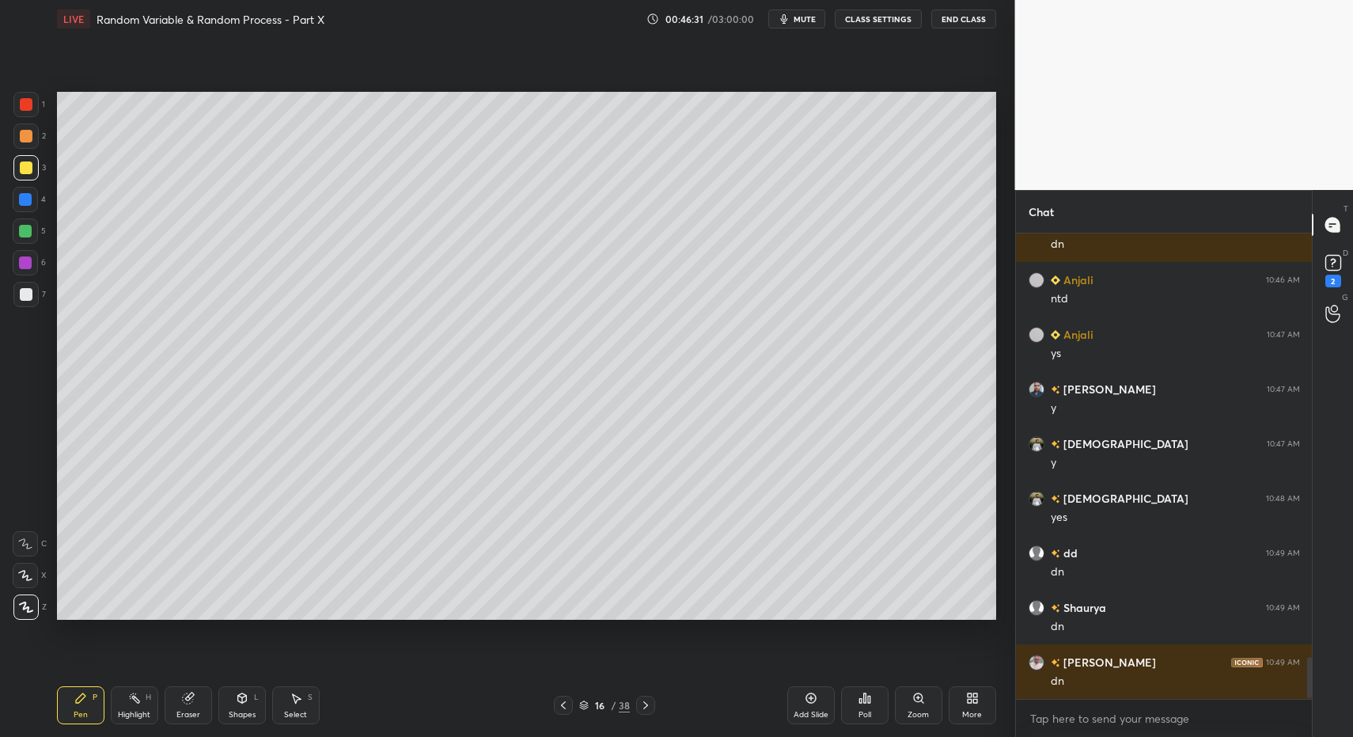
click at [32, 166] on div at bounding box center [25, 167] width 25 height 25
click at [233, 718] on div "Shapes" at bounding box center [242, 715] width 27 height 8
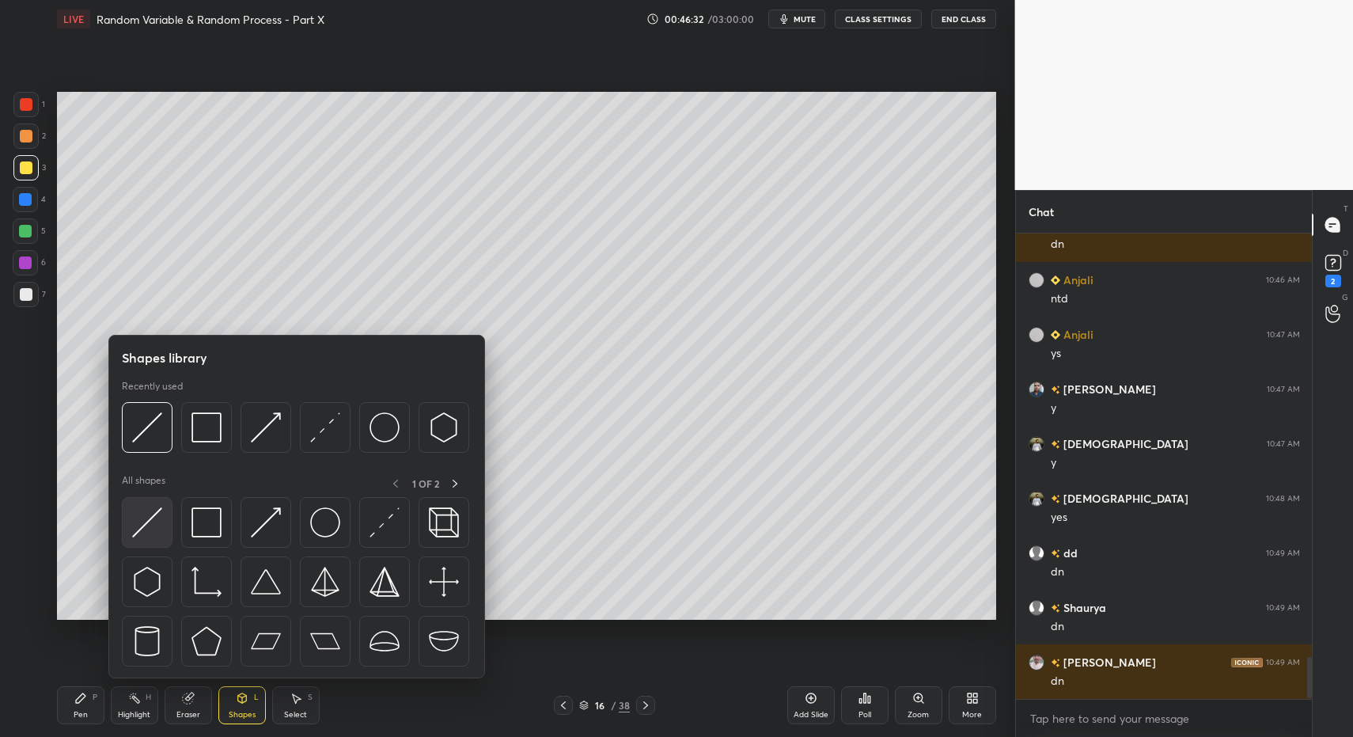
click at [154, 529] on img at bounding box center [147, 522] width 30 height 30
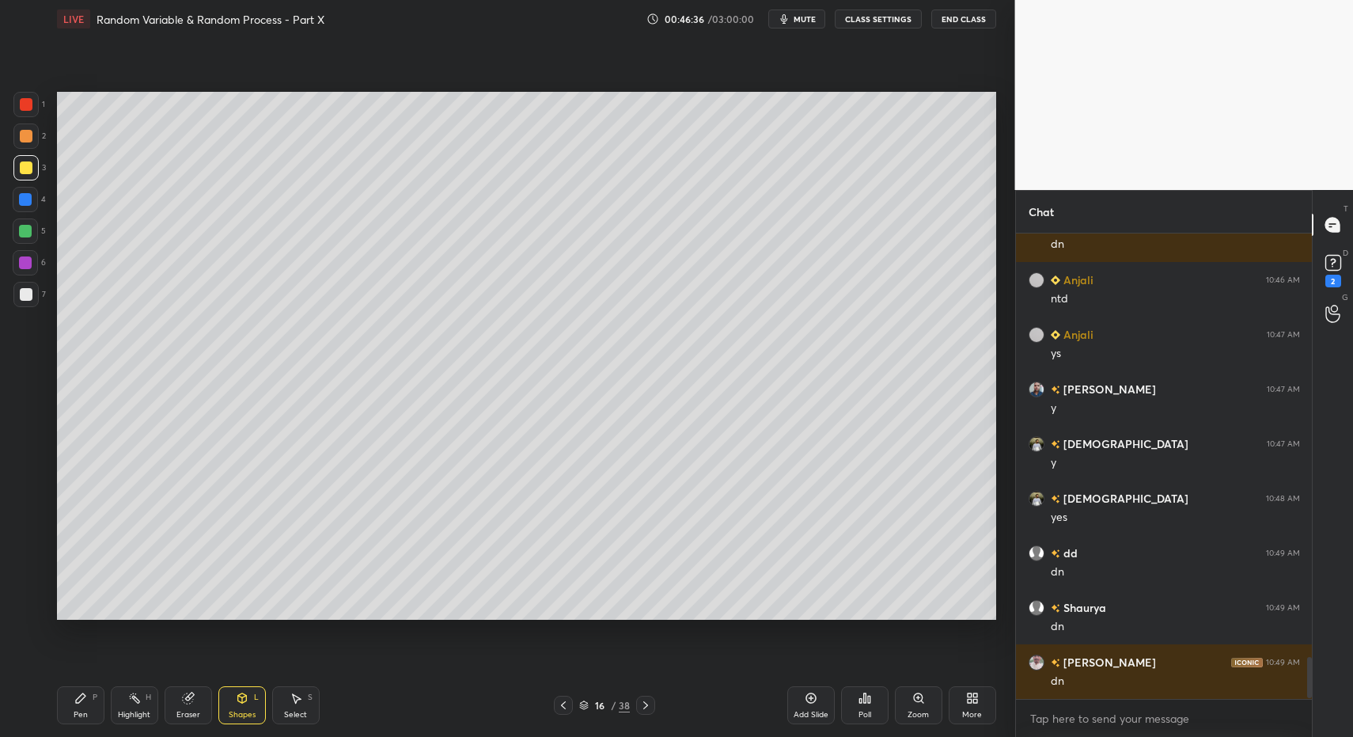
click at [314, 703] on div "Select S" at bounding box center [295, 705] width 47 height 38
click at [296, 702] on icon at bounding box center [296, 698] width 13 height 13
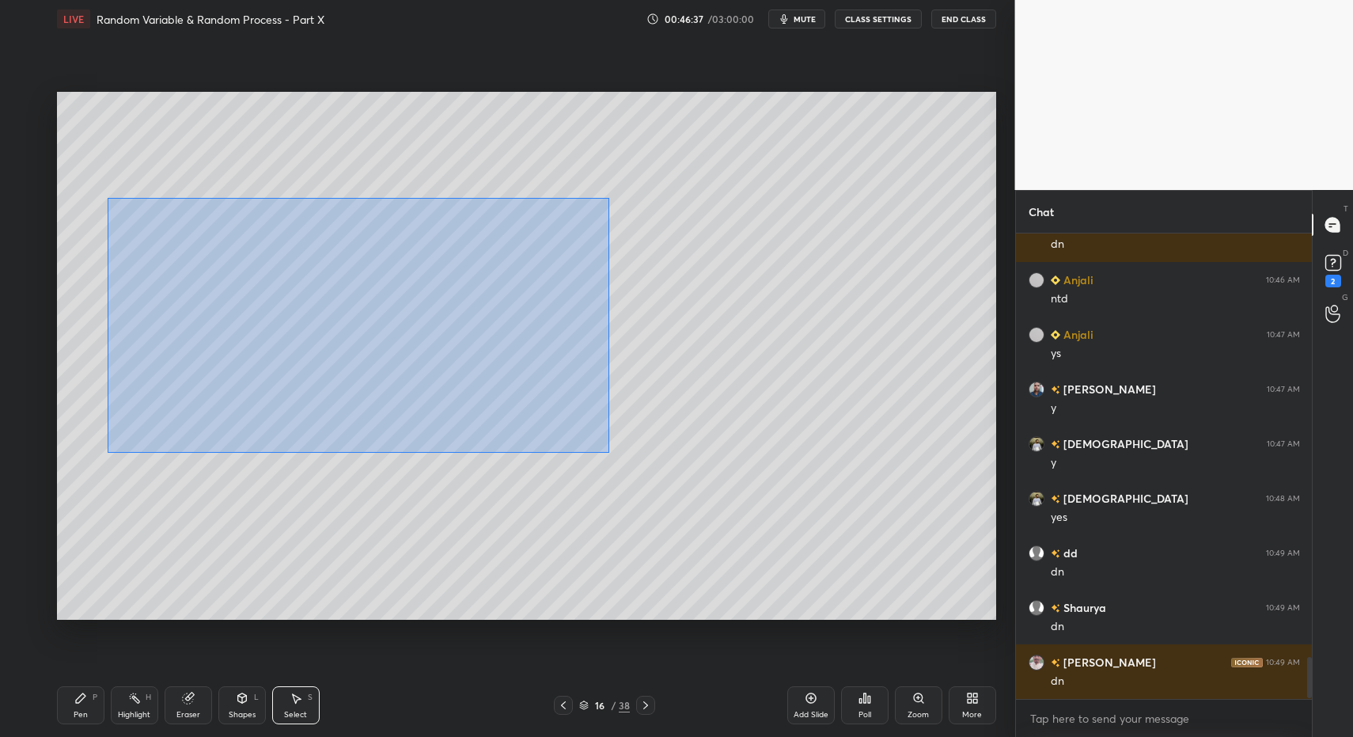
drag, startPoint x: 111, startPoint y: 207, endPoint x: 927, endPoint y: 541, distance: 881.4
click at [934, 547] on div "0 ° Undo Copy Paste here Duplicate Duplicate to new slide Delete" at bounding box center [526, 356] width 939 height 529
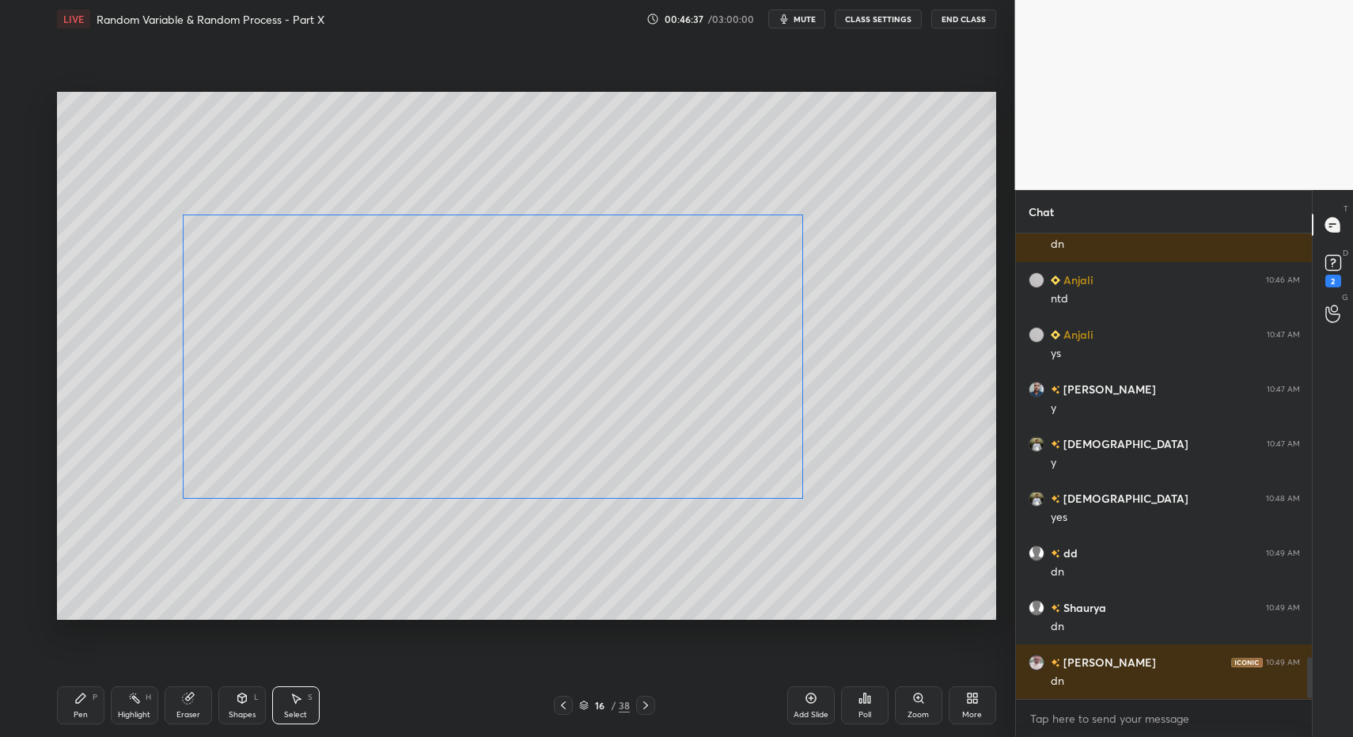
drag, startPoint x: 452, startPoint y: 394, endPoint x: 423, endPoint y: 421, distance: 39.8
click at [423, 421] on div "0 ° Undo Copy Paste here Duplicate Duplicate to new slide Delete" at bounding box center [526, 356] width 939 height 529
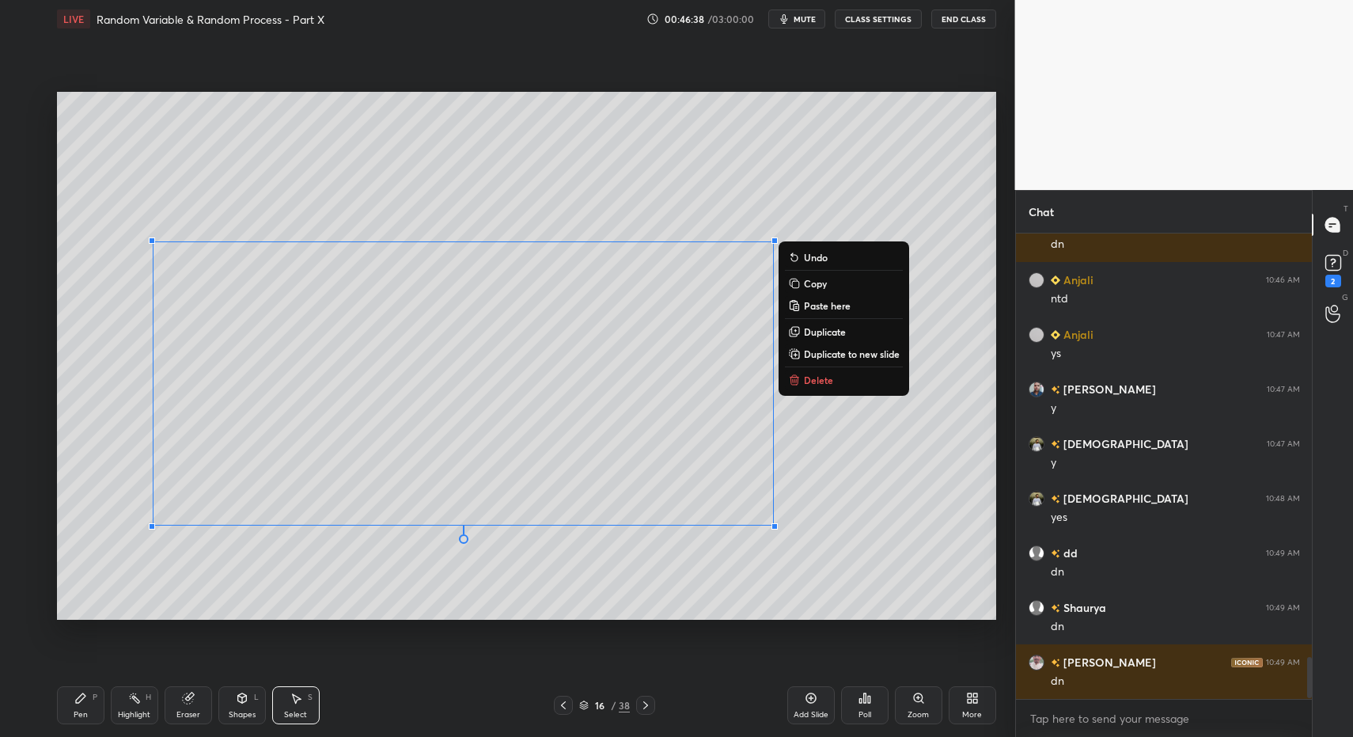
click at [84, 699] on div "Pen P" at bounding box center [80, 705] width 47 height 38
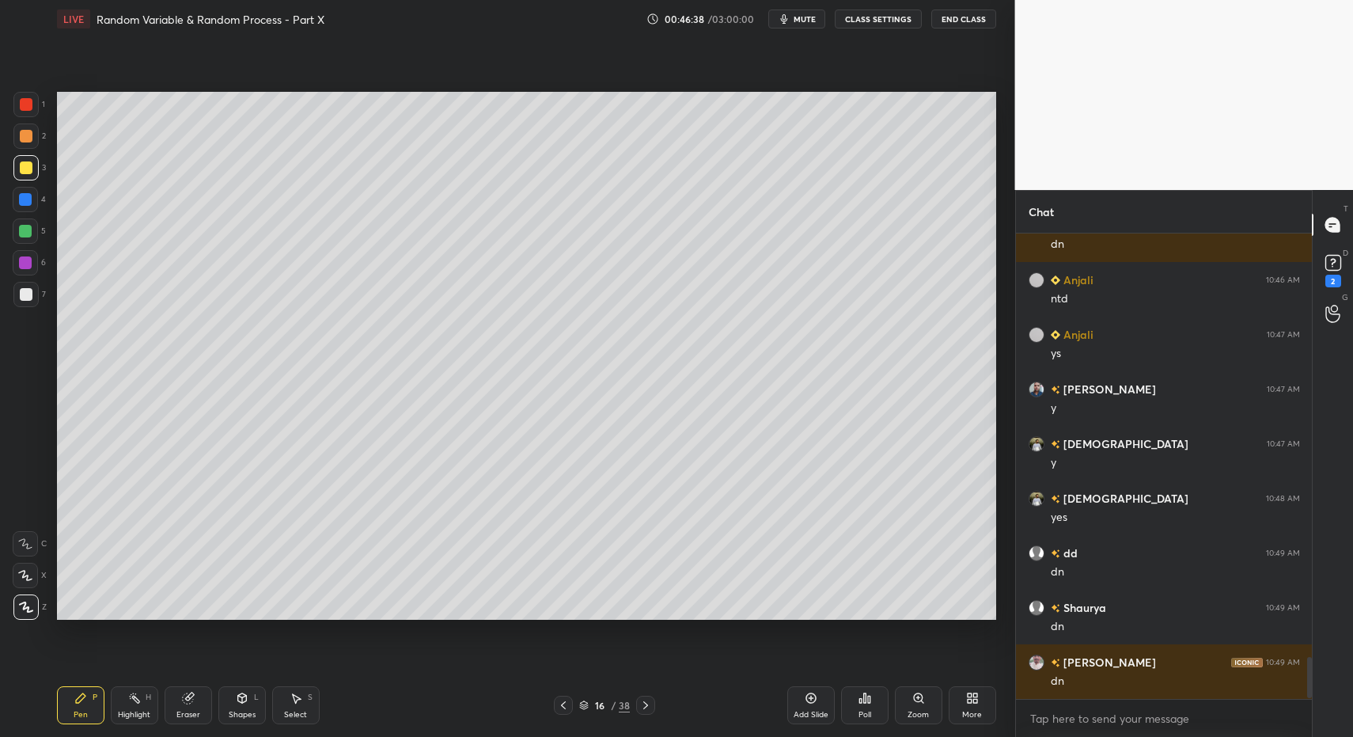
click at [127, 711] on div "Highlight" at bounding box center [134, 715] width 32 height 8
drag, startPoint x: 132, startPoint y: 707, endPoint x: 198, endPoint y: 629, distance: 101.6
click at [131, 703] on div "Highlight H" at bounding box center [134, 705] width 47 height 38
click at [64, 702] on div "Pen P" at bounding box center [80, 705] width 47 height 38
click at [85, 702] on div "Pen P" at bounding box center [80, 705] width 47 height 38
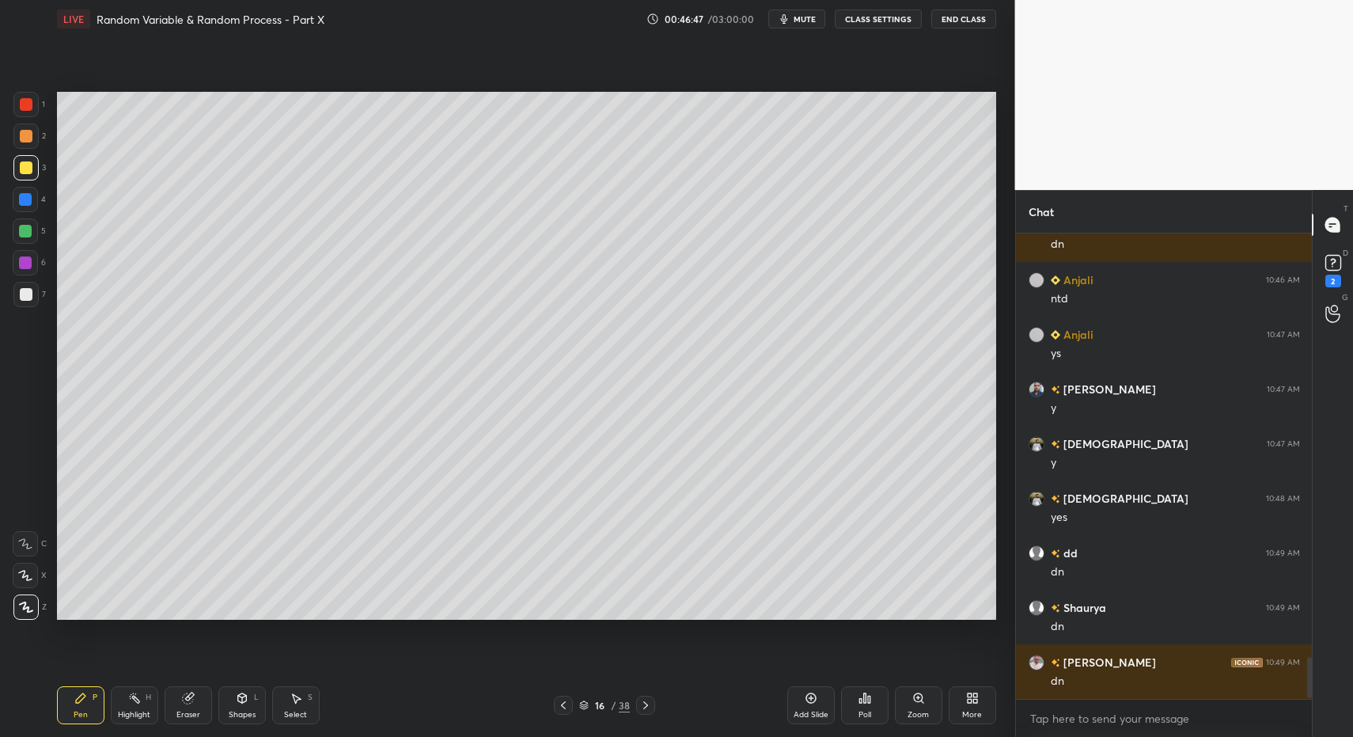
click at [25, 253] on div "1 2 3 4 5 6 7" at bounding box center [29, 203] width 33 height 222
click at [26, 250] on div at bounding box center [25, 262] width 25 height 25
click at [24, 153] on div "2" at bounding box center [29, 139] width 32 height 32
drag, startPoint x: 31, startPoint y: 168, endPoint x: 30, endPoint y: 290, distance: 122.6
click at [31, 168] on div at bounding box center [26, 167] width 13 height 13
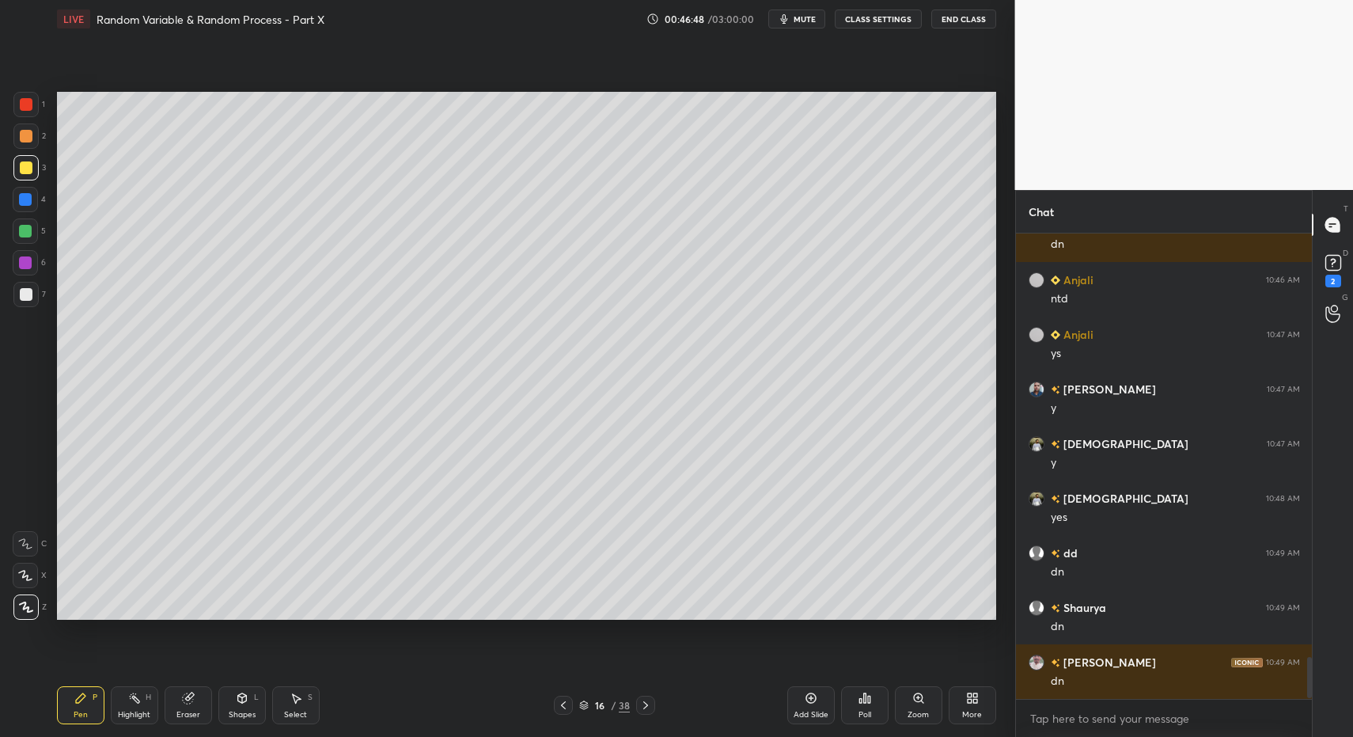
click at [87, 719] on div "Pen P" at bounding box center [80, 705] width 47 height 38
click at [28, 141] on div at bounding box center [26, 136] width 13 height 13
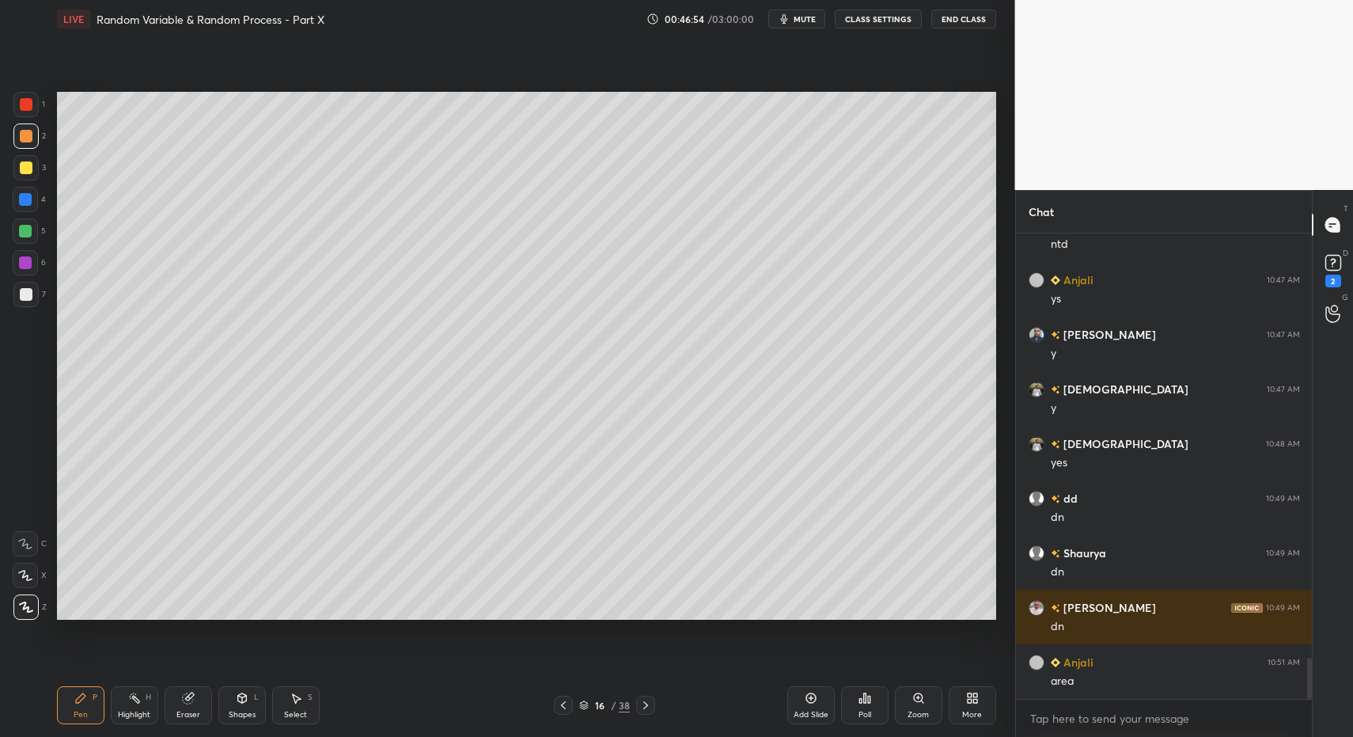
scroll to position [4794, 0]
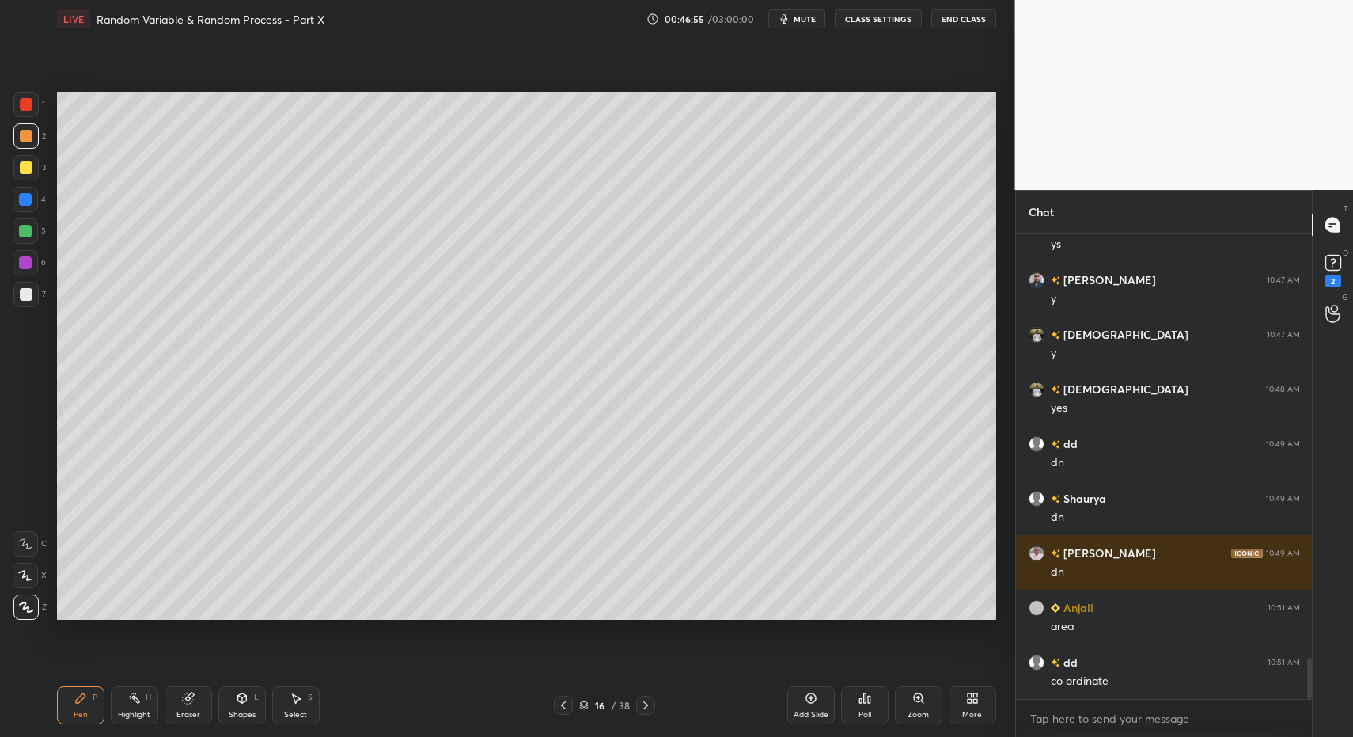
click at [248, 703] on div "Shapes L" at bounding box center [241, 705] width 47 height 38
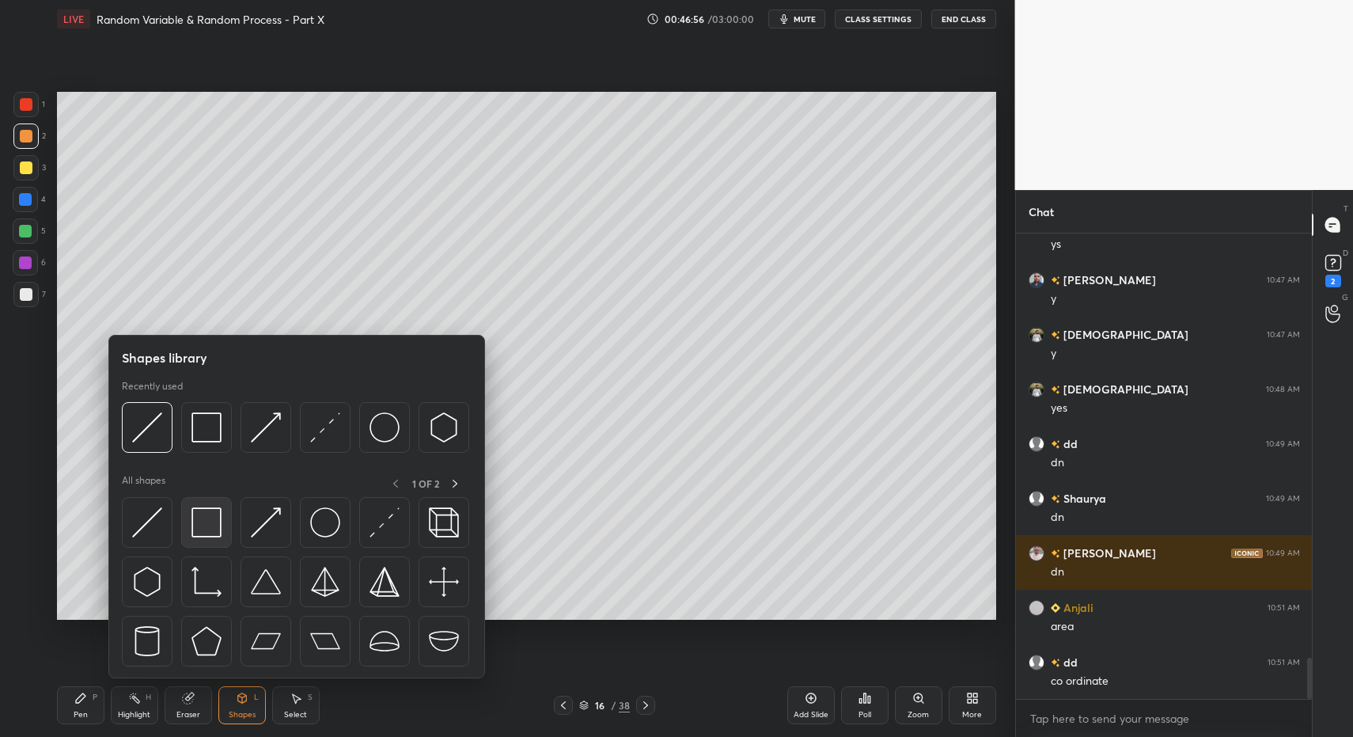
click at [207, 514] on img at bounding box center [206, 522] width 30 height 30
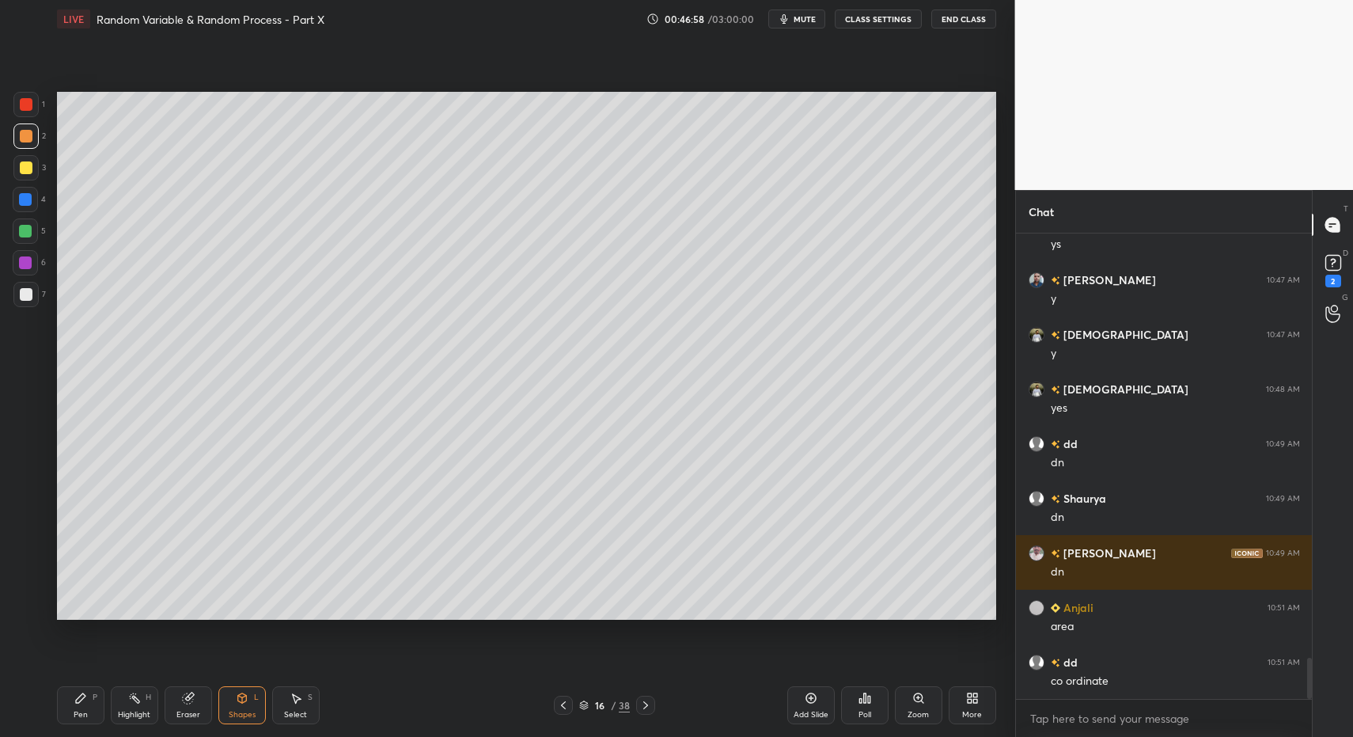
click at [301, 703] on div "Select S" at bounding box center [295, 705] width 47 height 38
click at [292, 692] on icon at bounding box center [296, 698] width 13 height 13
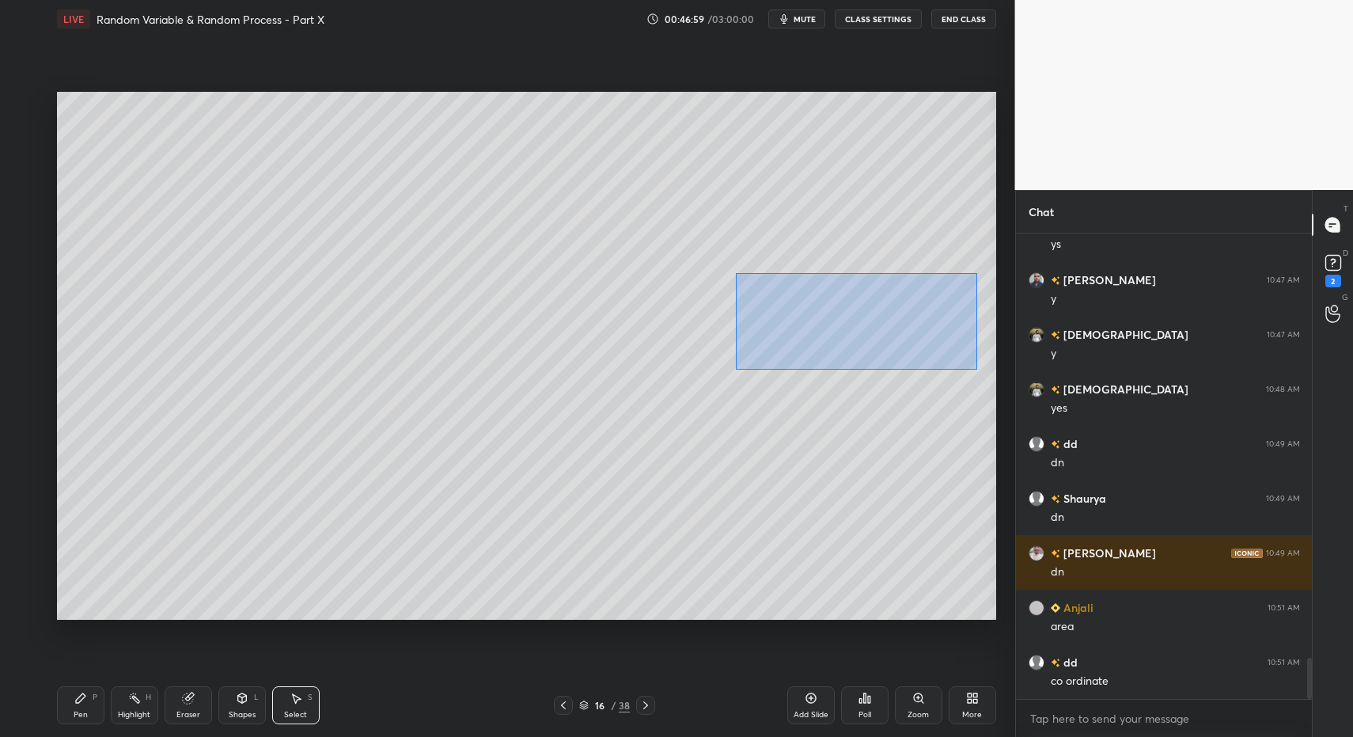
drag, startPoint x: 802, startPoint y: 318, endPoint x: 958, endPoint y: 357, distance: 160.6
click at [976, 367] on div "0 ° Undo Copy Paste here Duplicate Duplicate to new slide Delete" at bounding box center [526, 356] width 939 height 529
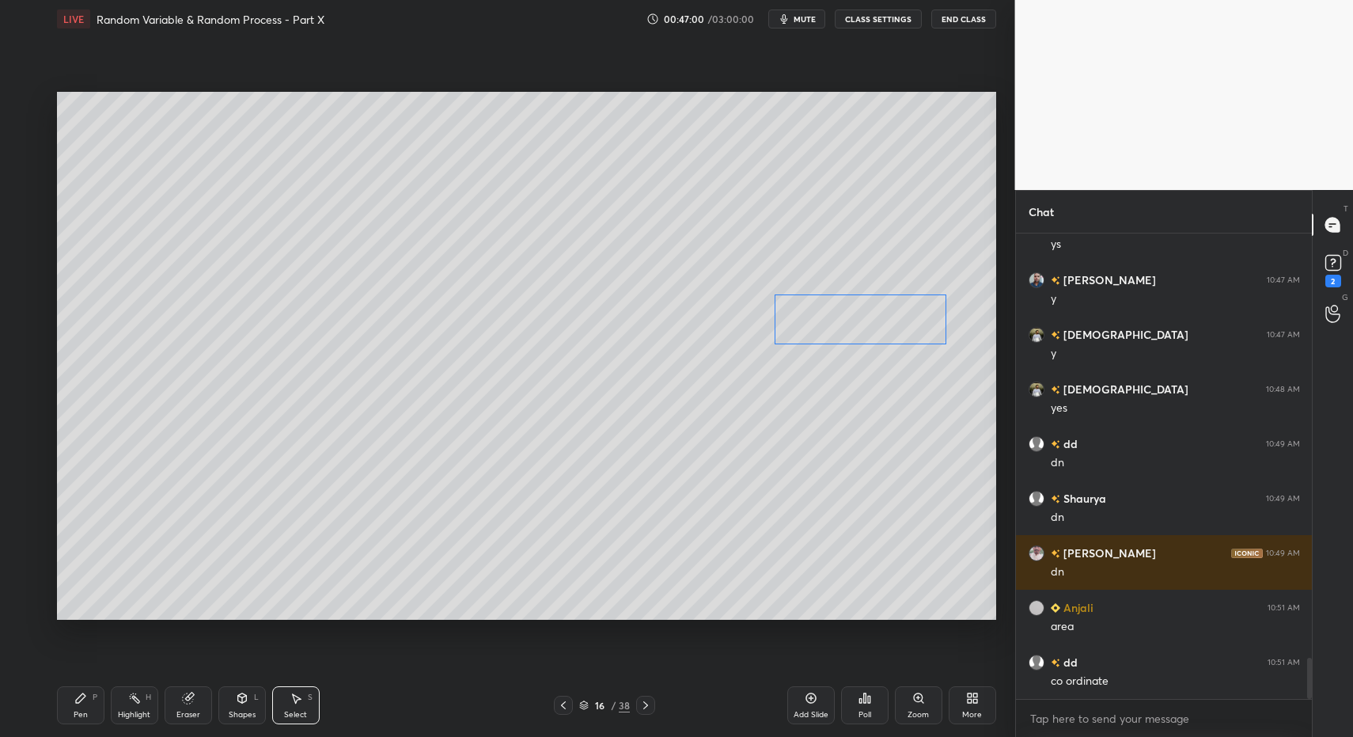
drag, startPoint x: 821, startPoint y: 320, endPoint x: 849, endPoint y: 332, distance: 29.8
click at [861, 324] on div "0 ° Undo Copy Paste here Duplicate Duplicate to new slide Delete" at bounding box center [526, 356] width 939 height 529
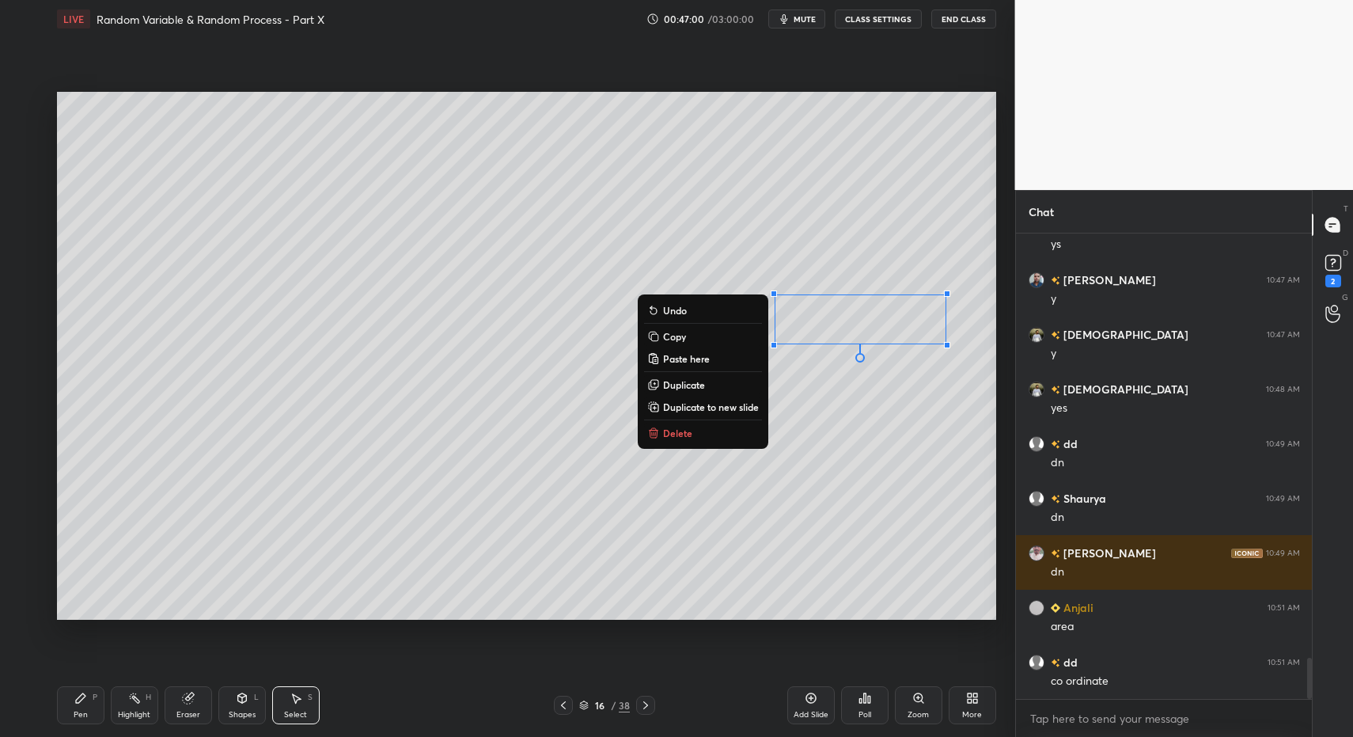
click at [84, 711] on div "Pen" at bounding box center [81, 715] width 14 height 8
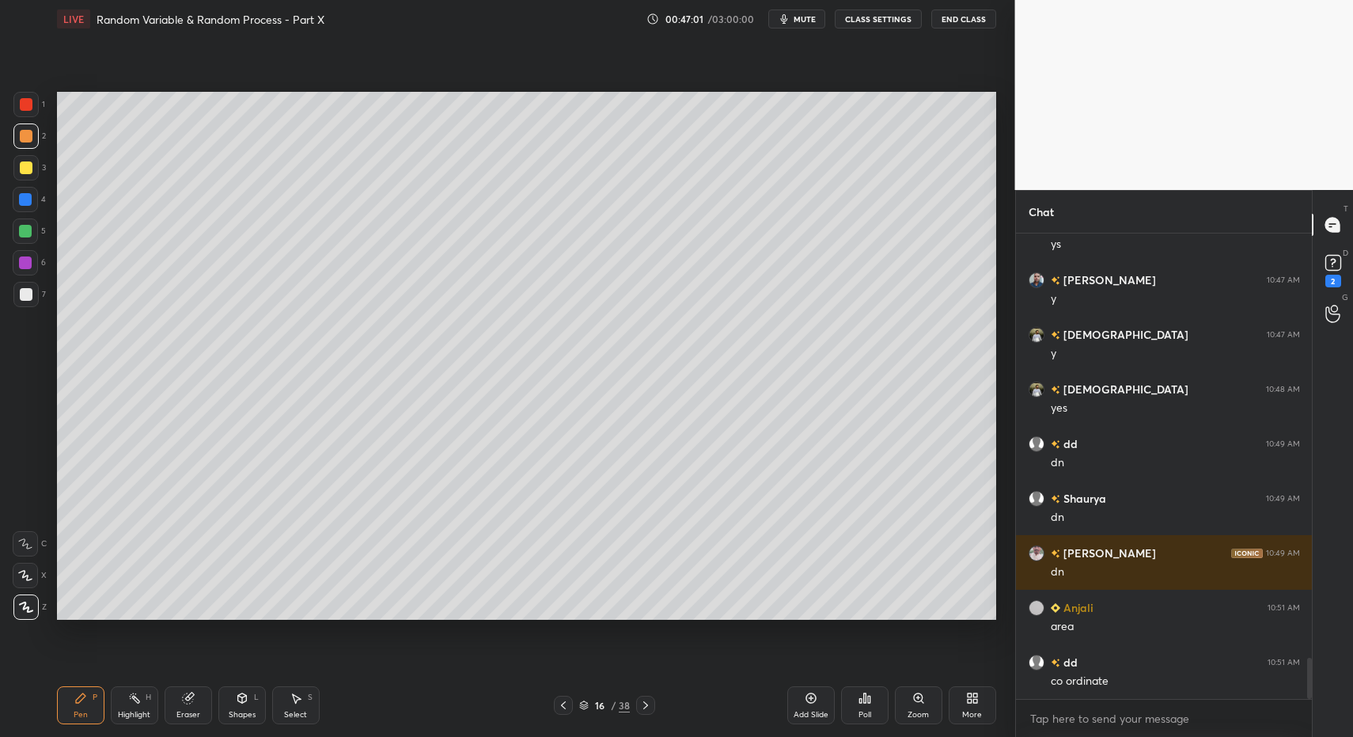
click at [28, 159] on div at bounding box center [25, 167] width 25 height 25
click at [25, 155] on div at bounding box center [25, 167] width 25 height 25
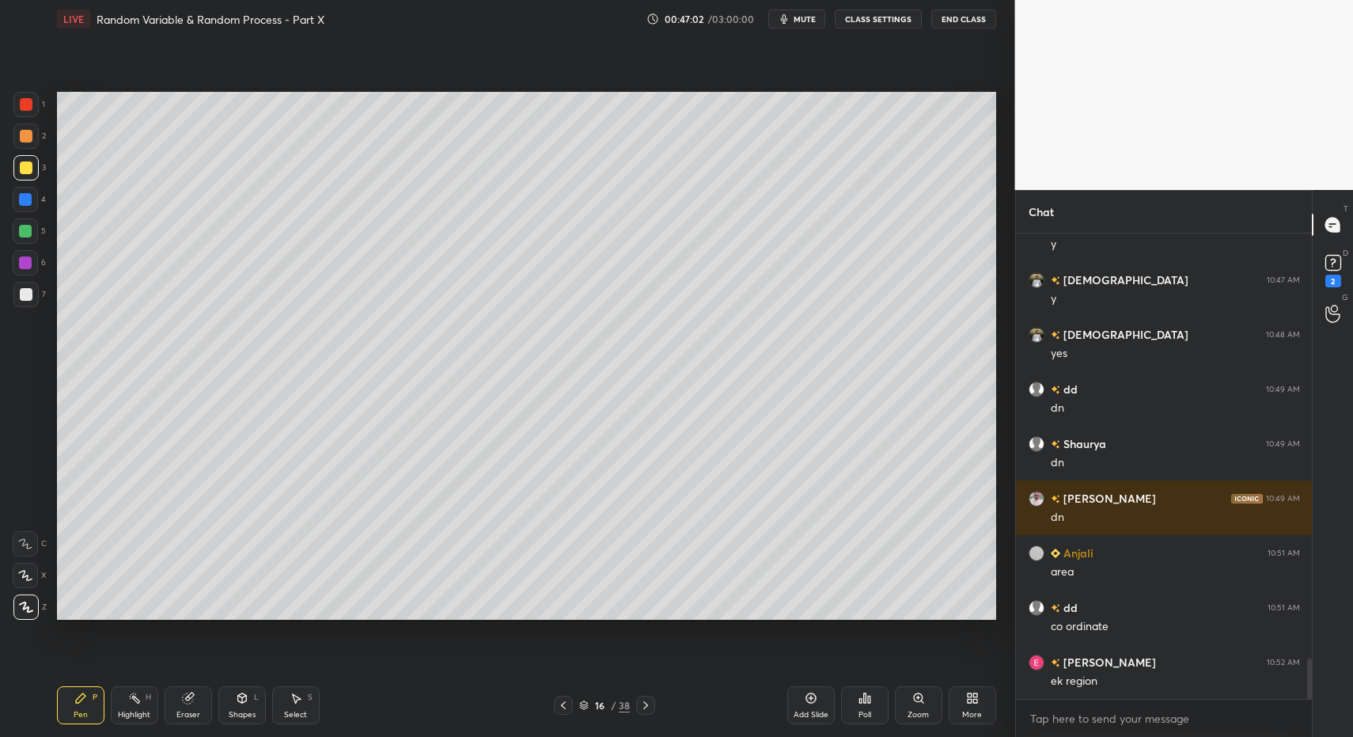
drag, startPoint x: 28, startPoint y: 293, endPoint x: 36, endPoint y: 268, distance: 25.5
click at [28, 293] on div at bounding box center [26, 294] width 13 height 13
click at [29, 161] on div at bounding box center [26, 167] width 13 height 13
click at [30, 585] on div "C X Z" at bounding box center [30, 572] width 34 height 95
click at [14, 554] on div at bounding box center [25, 543] width 25 height 25
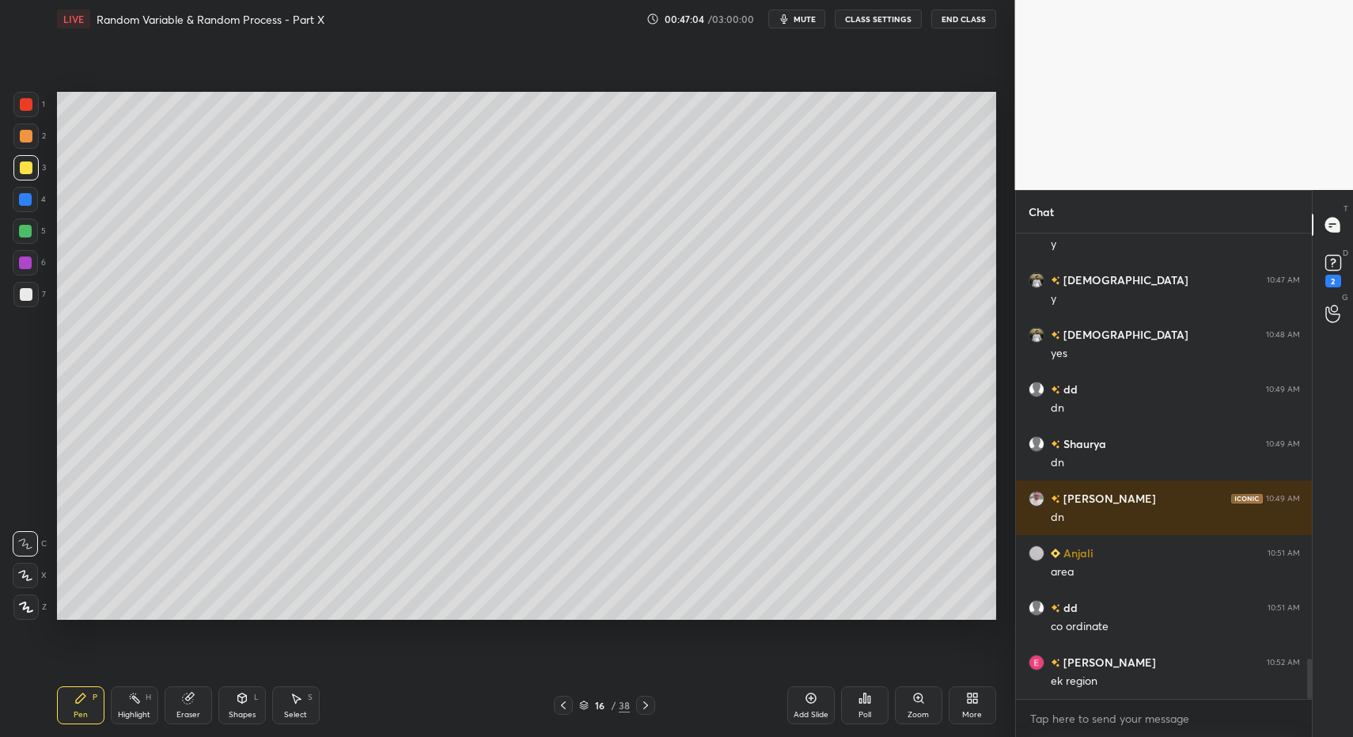
drag, startPoint x: 21, startPoint y: 573, endPoint x: 34, endPoint y: 584, distance: 17.4
click at [21, 575] on icon at bounding box center [25, 575] width 14 height 11
click at [221, 700] on div "Shapes L" at bounding box center [241, 705] width 47 height 38
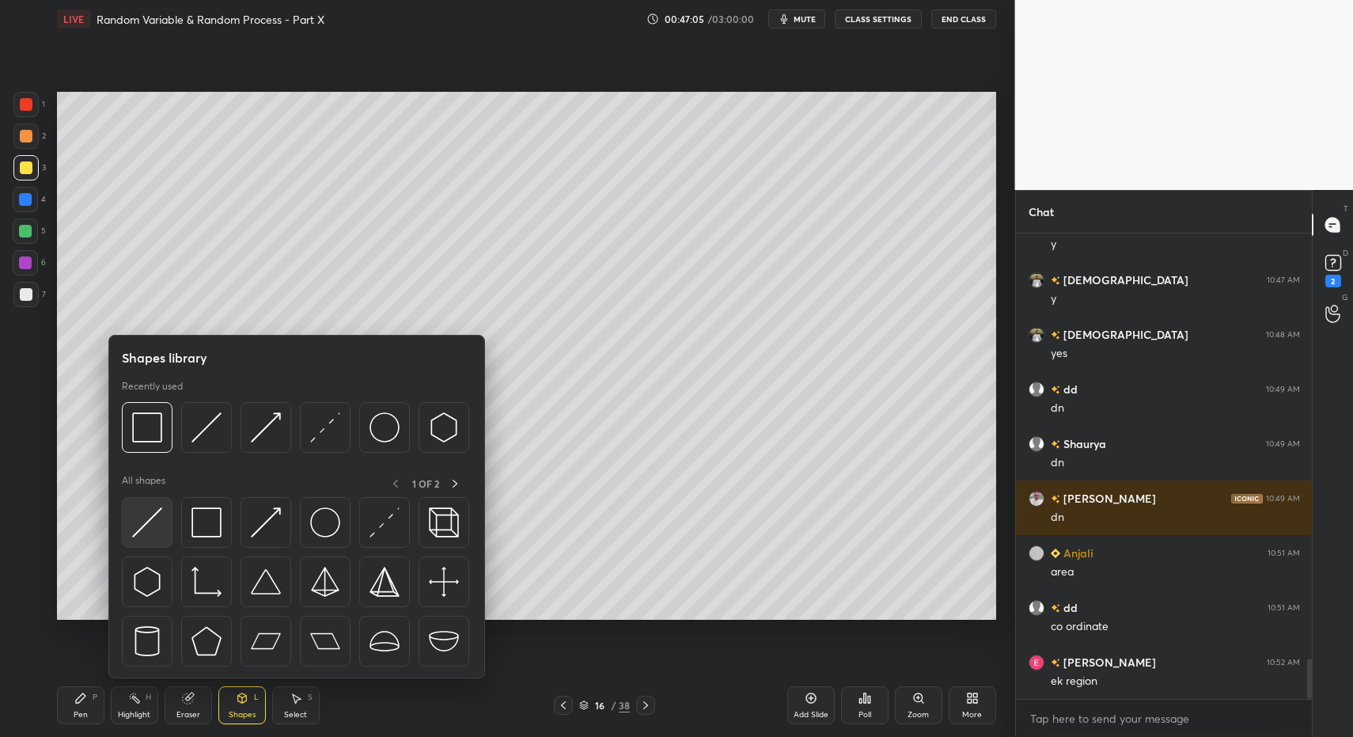
click at [144, 514] on img at bounding box center [147, 522] width 30 height 30
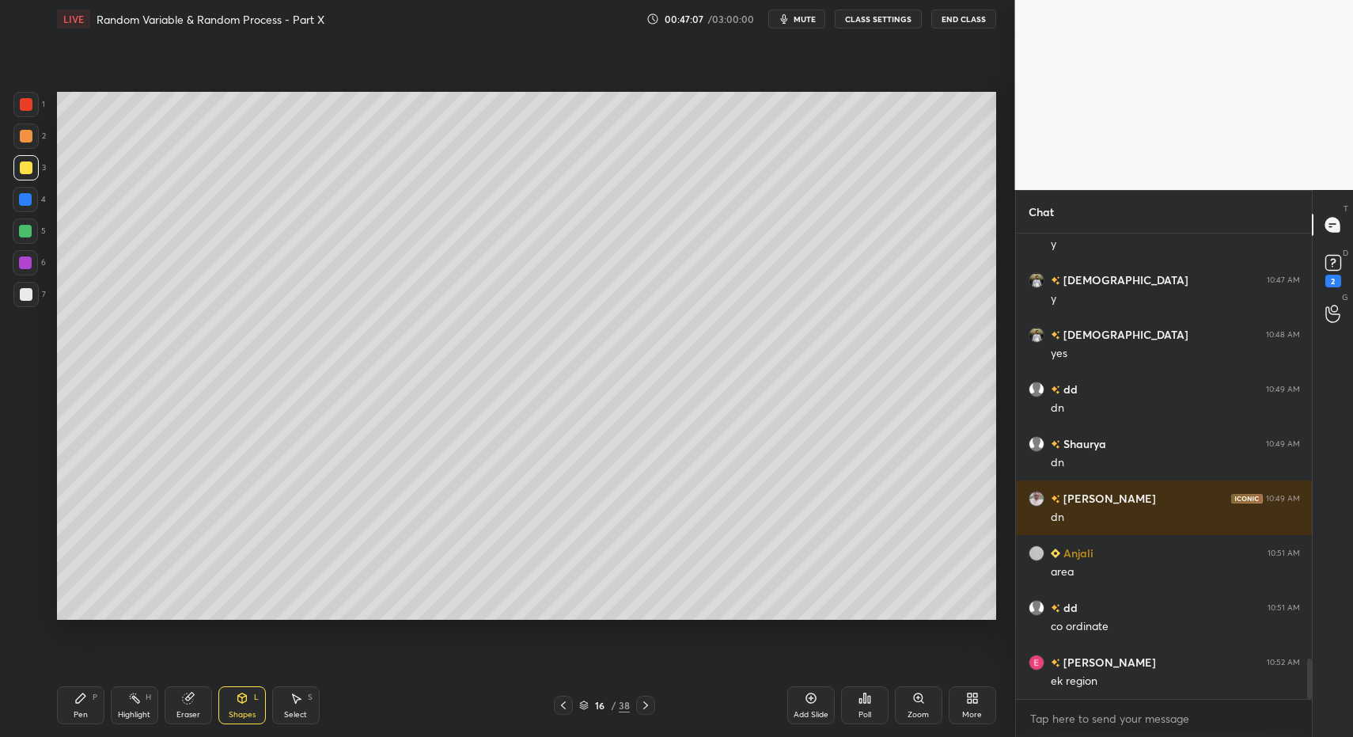
click at [107, 699] on div "Pen P Highlight H Eraser Shapes L Select S" at bounding box center [240, 705] width 366 height 38
click at [88, 706] on div "Pen P" at bounding box center [80, 705] width 47 height 38
drag, startPoint x: 17, startPoint y: 613, endPoint x: 50, endPoint y: 582, distance: 44.8
click at [17, 614] on div at bounding box center [25, 606] width 25 height 25
click at [252, 711] on div "Shapes" at bounding box center [242, 715] width 27 height 8
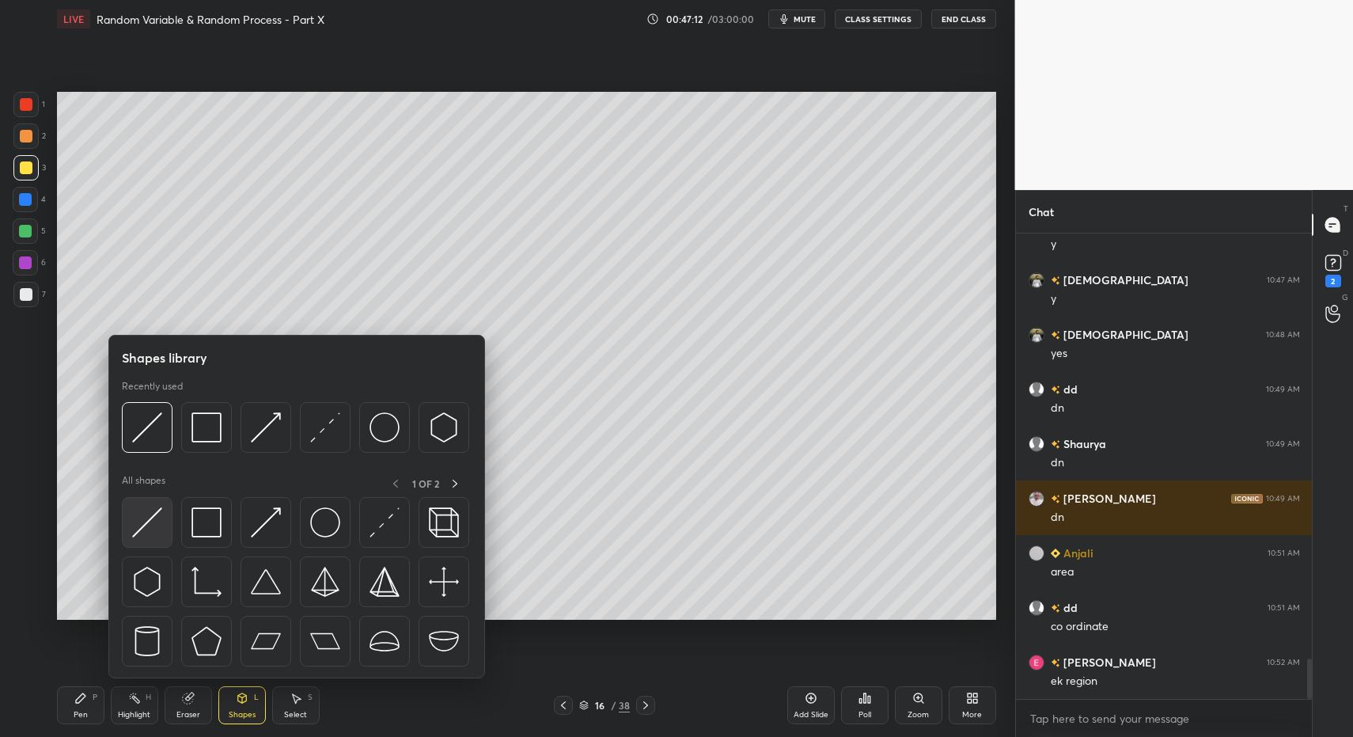
scroll to position [4903, 0]
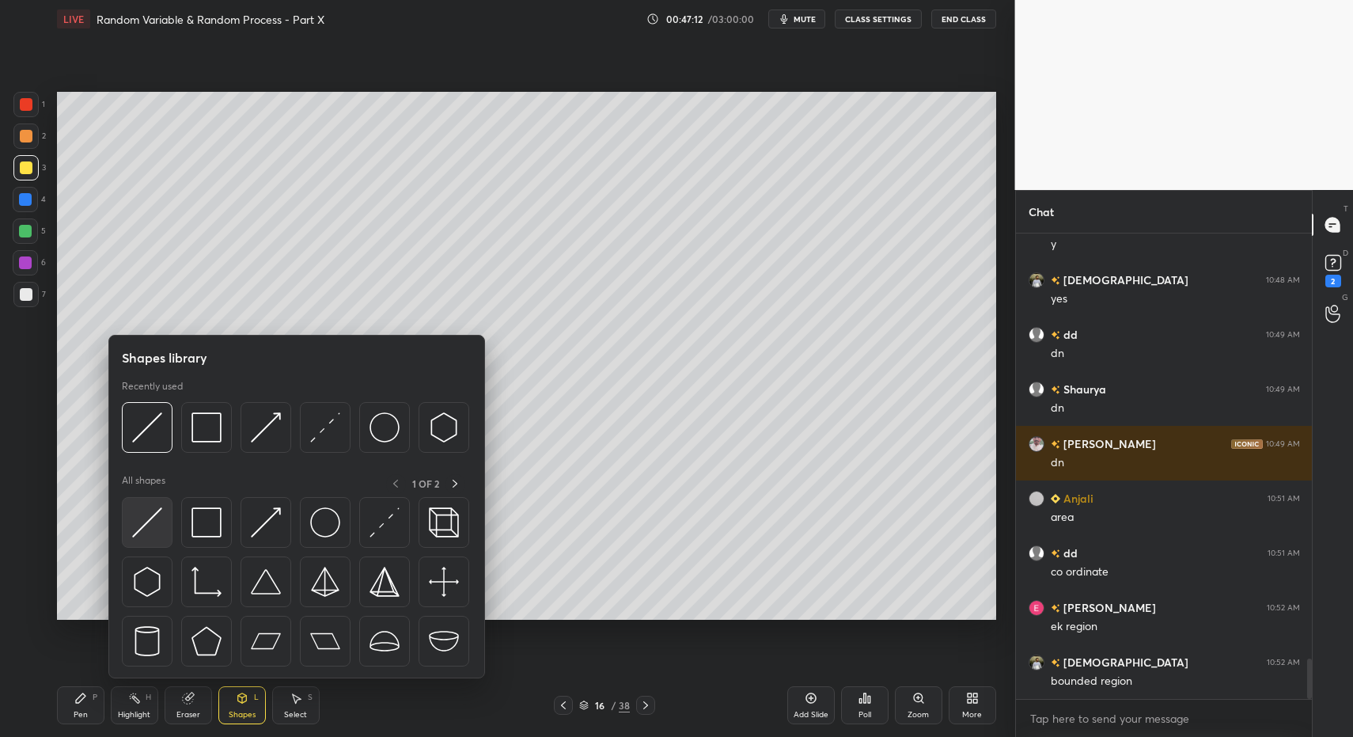
click at [147, 517] on img at bounding box center [147, 522] width 30 height 30
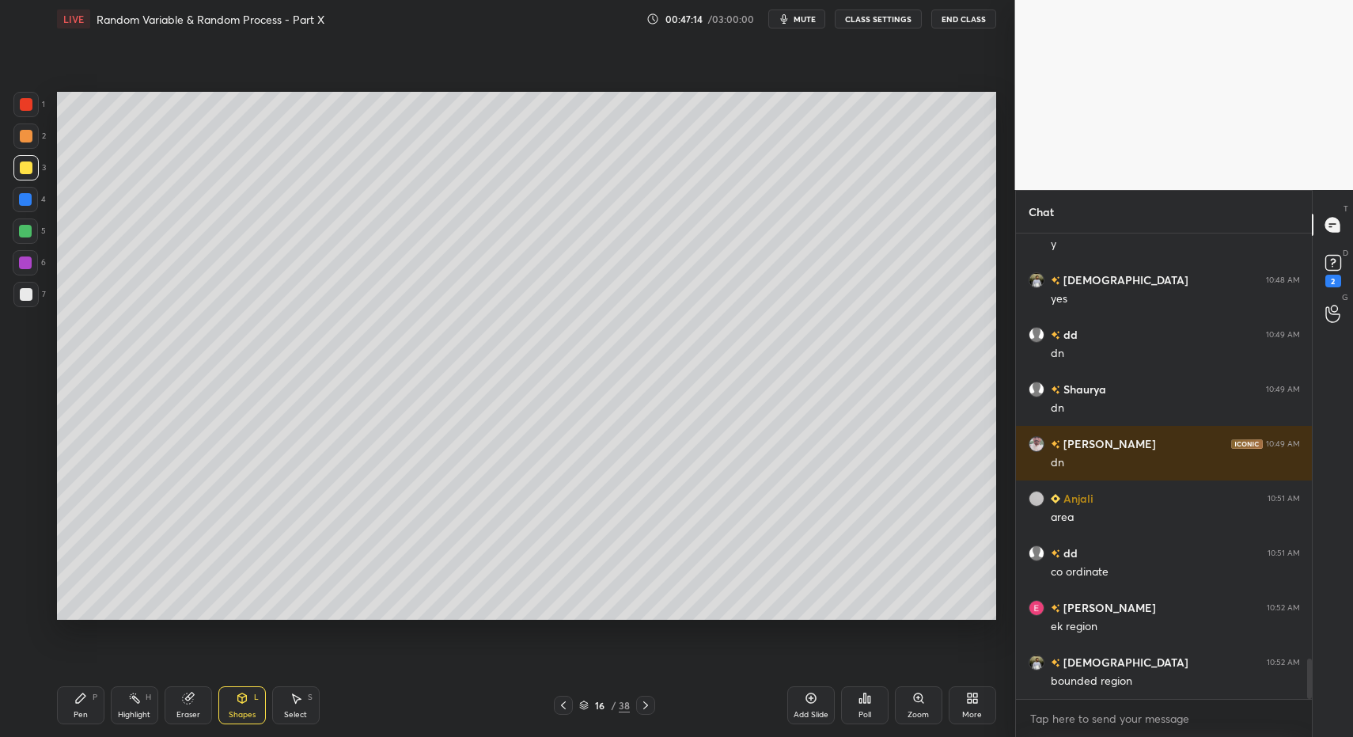
click at [86, 711] on div "Pen" at bounding box center [81, 715] width 14 height 8
drag, startPoint x: 78, startPoint y: 701, endPoint x: 151, endPoint y: 627, distance: 104.6
click at [75, 702] on icon at bounding box center [80, 698] width 13 height 13
click at [21, 109] on div at bounding box center [26, 104] width 13 height 13
drag, startPoint x: 25, startPoint y: 103, endPoint x: 38, endPoint y: 131, distance: 31.2
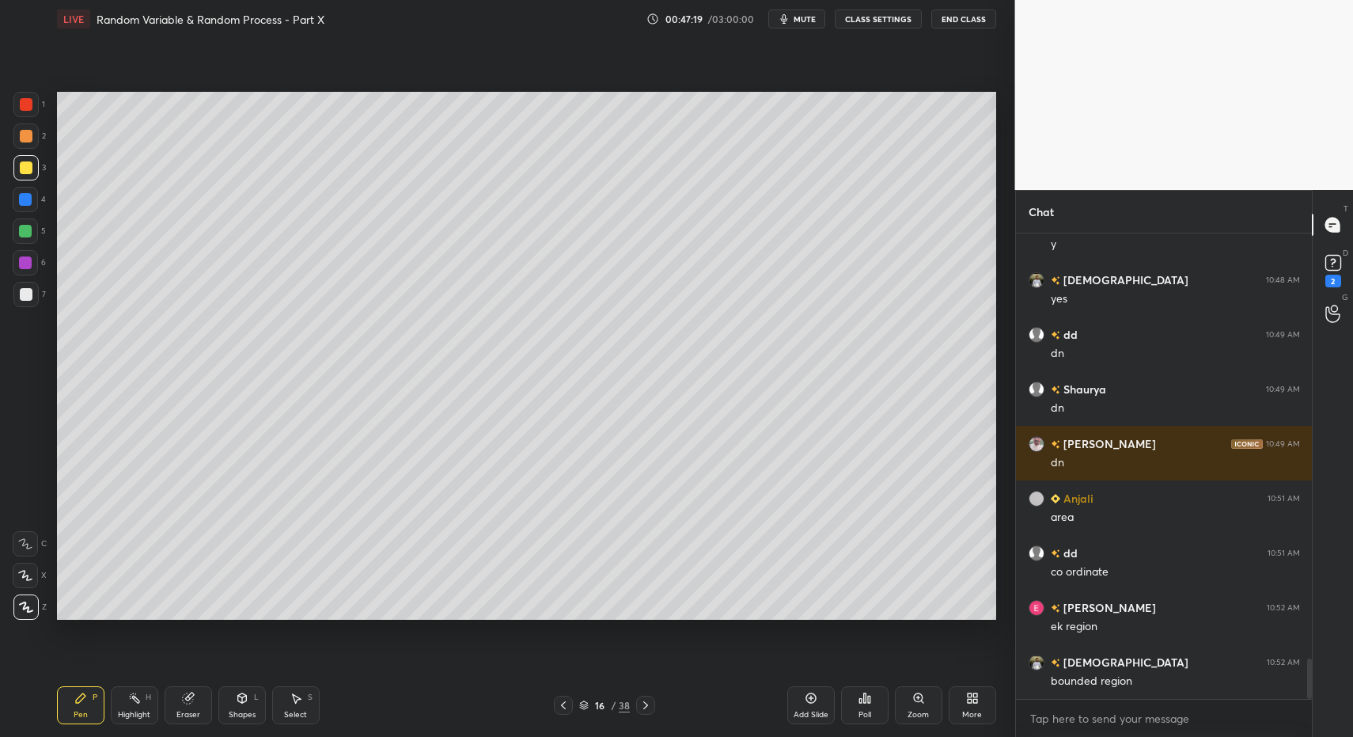
click at [25, 103] on div at bounding box center [26, 104] width 13 height 13
click at [24, 541] on icon at bounding box center [25, 543] width 13 height 9
click at [23, 539] on div at bounding box center [25, 543] width 25 height 25
drag, startPoint x: 244, startPoint y: 705, endPoint x: 259, endPoint y: 678, distance: 30.8
click at [244, 705] on div "Shapes L" at bounding box center [241, 705] width 47 height 38
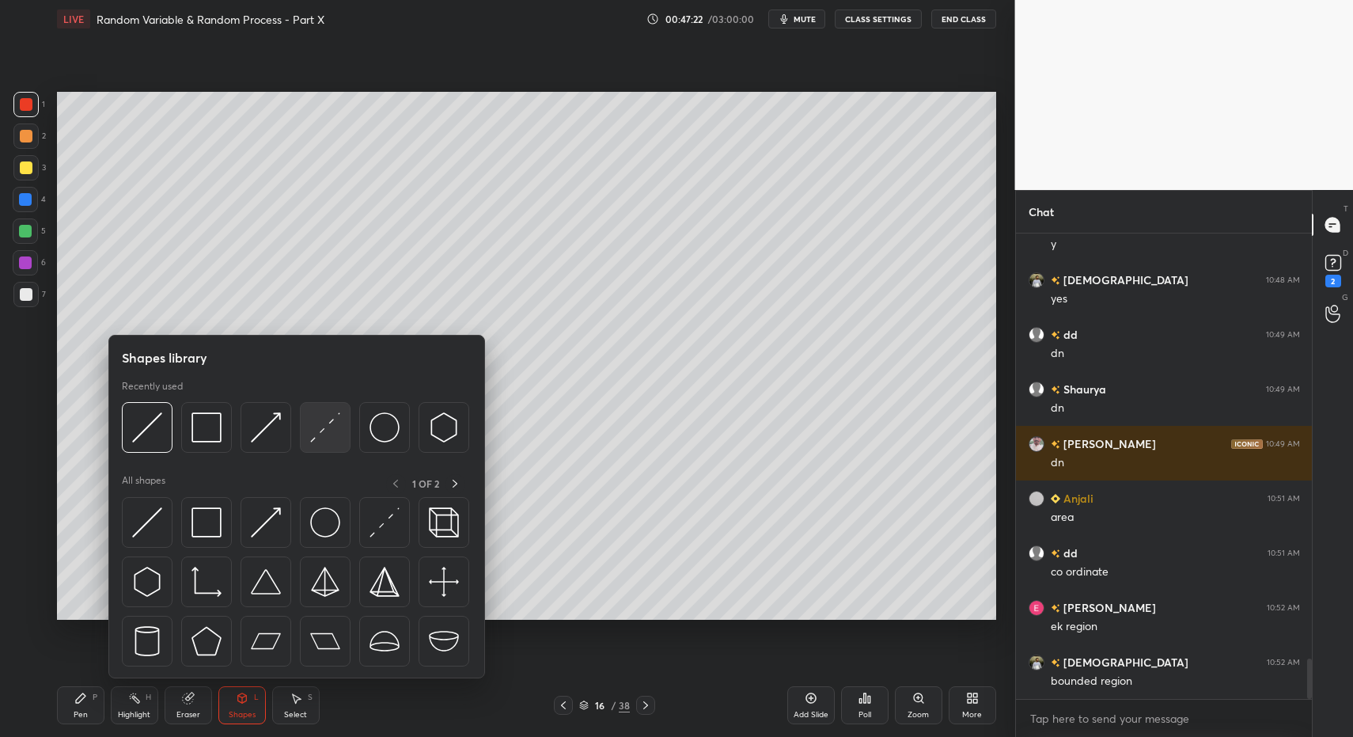
click at [320, 432] on img at bounding box center [325, 427] width 30 height 30
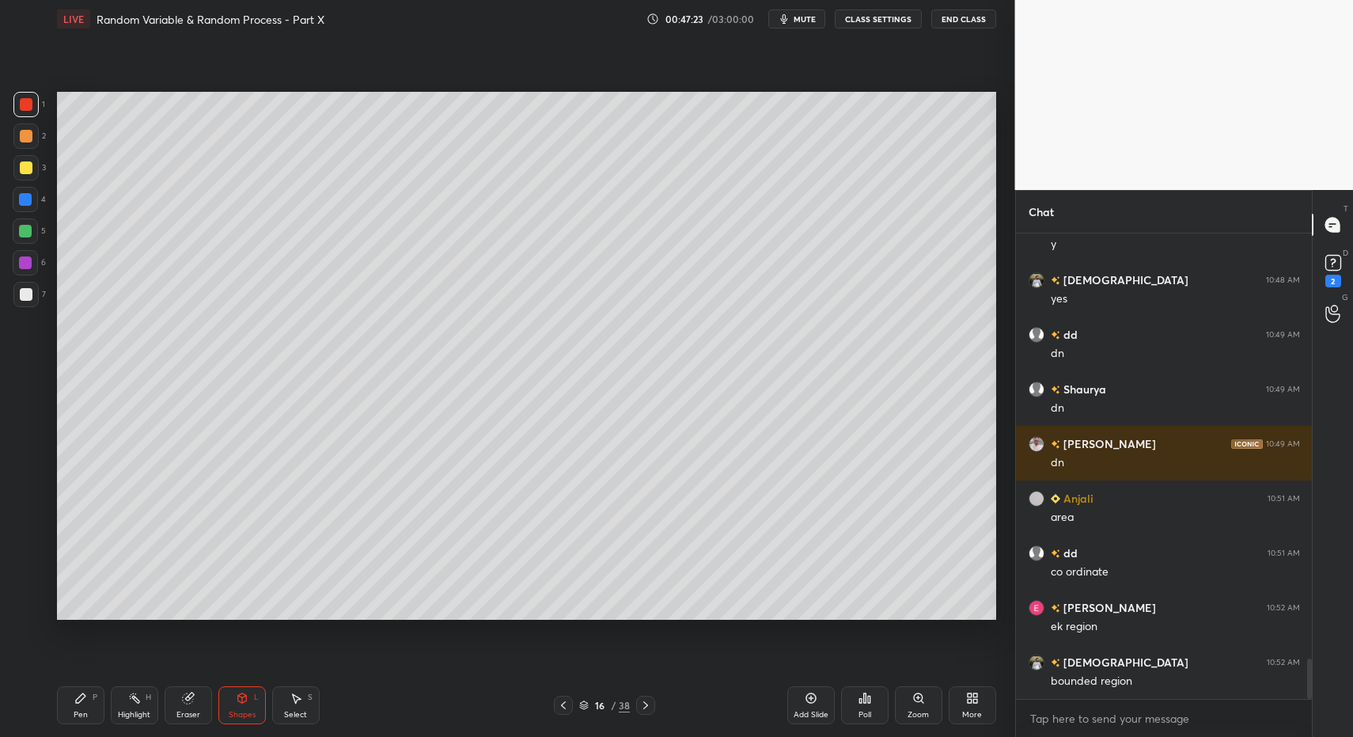
scroll to position [4958, 0]
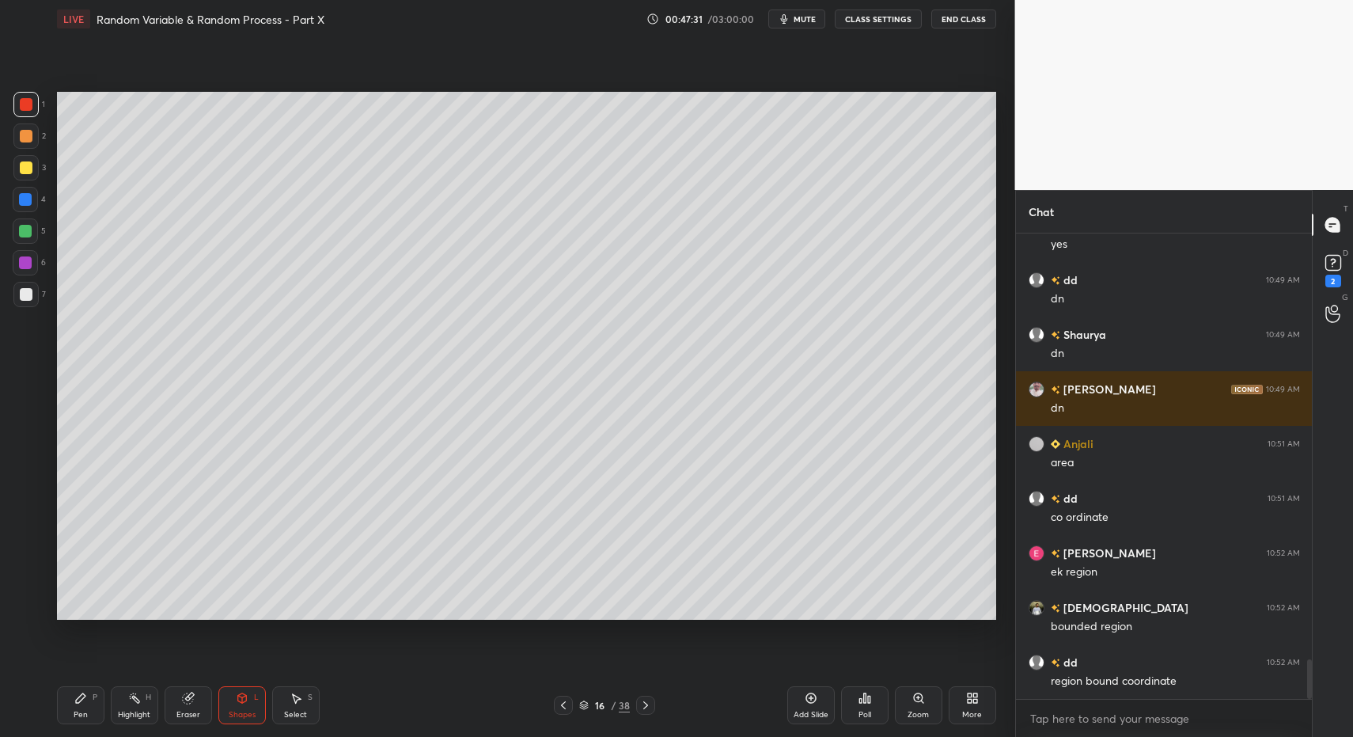
drag, startPoint x: 94, startPoint y: 692, endPoint x: 74, endPoint y: 697, distance: 20.3
click at [89, 690] on div "Pen P" at bounding box center [80, 705] width 47 height 38
drag, startPoint x: 74, startPoint y: 697, endPoint x: 46, endPoint y: 594, distance: 106.7
click at [74, 697] on icon at bounding box center [80, 698] width 13 height 13
click at [31, 603] on icon at bounding box center [26, 606] width 14 height 11
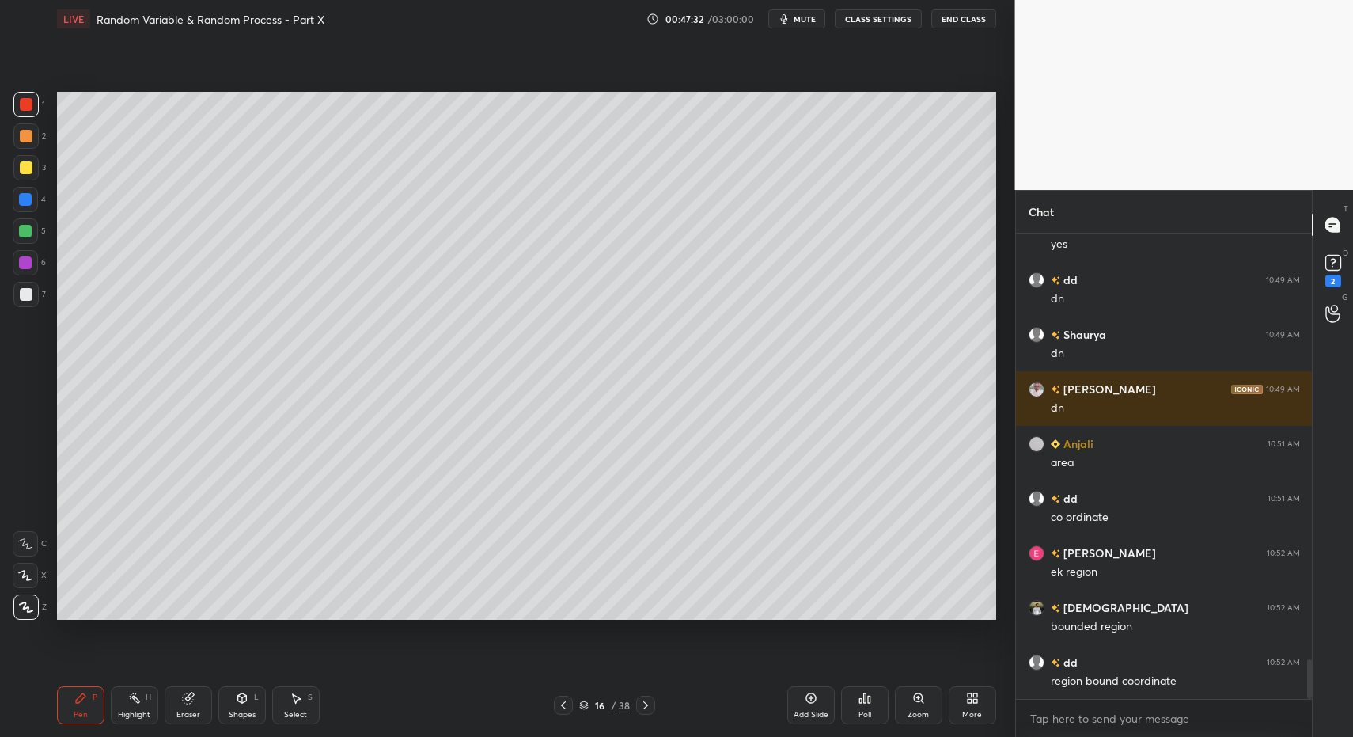
drag, startPoint x: 21, startPoint y: 610, endPoint x: 37, endPoint y: 578, distance: 36.1
click at [20, 604] on icon at bounding box center [26, 606] width 14 height 11
click at [30, 300] on div at bounding box center [25, 294] width 25 height 25
click at [16, 299] on div at bounding box center [25, 294] width 25 height 25
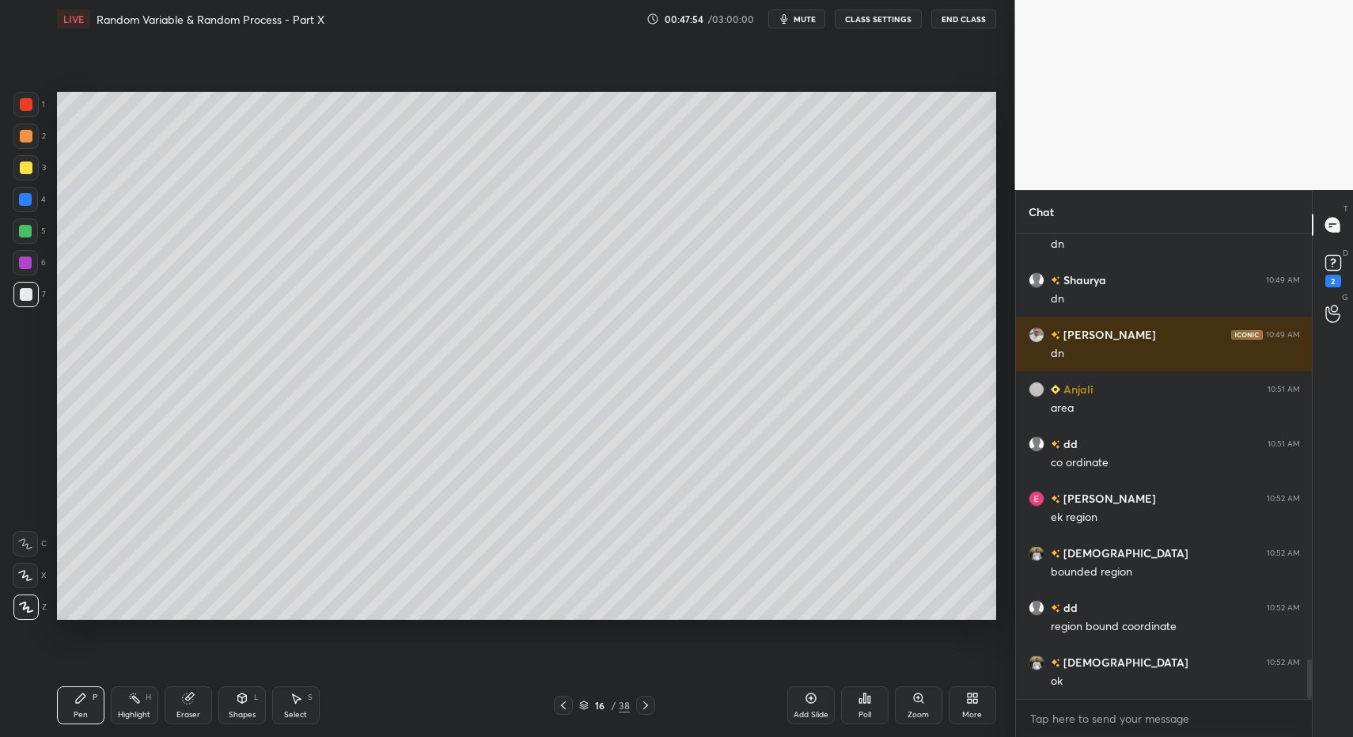
scroll to position [5067, 0]
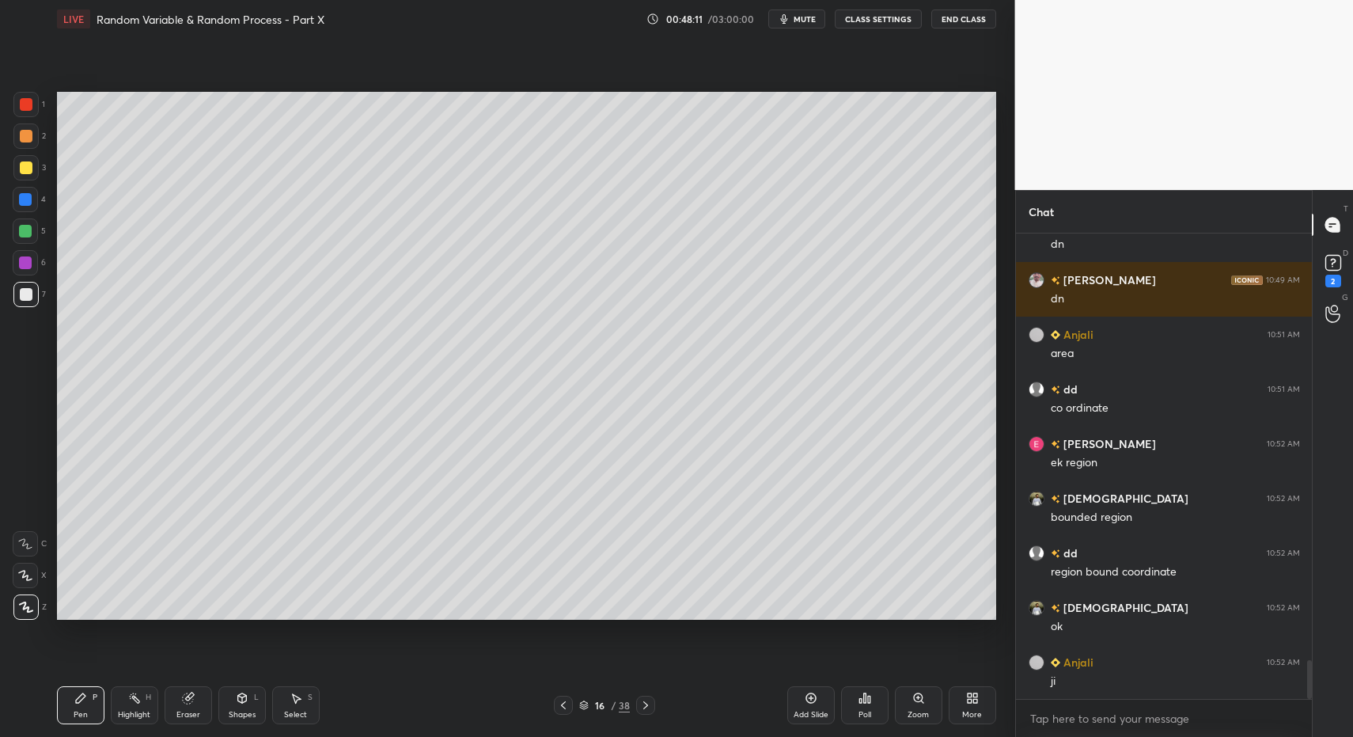
click at [123, 713] on div "Highlight" at bounding box center [134, 715] width 32 height 8
click at [132, 713] on div "Highlight" at bounding box center [134, 715] width 32 height 8
drag, startPoint x: 64, startPoint y: 714, endPoint x: 70, endPoint y: 703, distance: 12.8
click at [64, 714] on div "Pen P" at bounding box center [80, 705] width 47 height 38
click at [70, 703] on div "Pen P" at bounding box center [80, 705] width 47 height 38
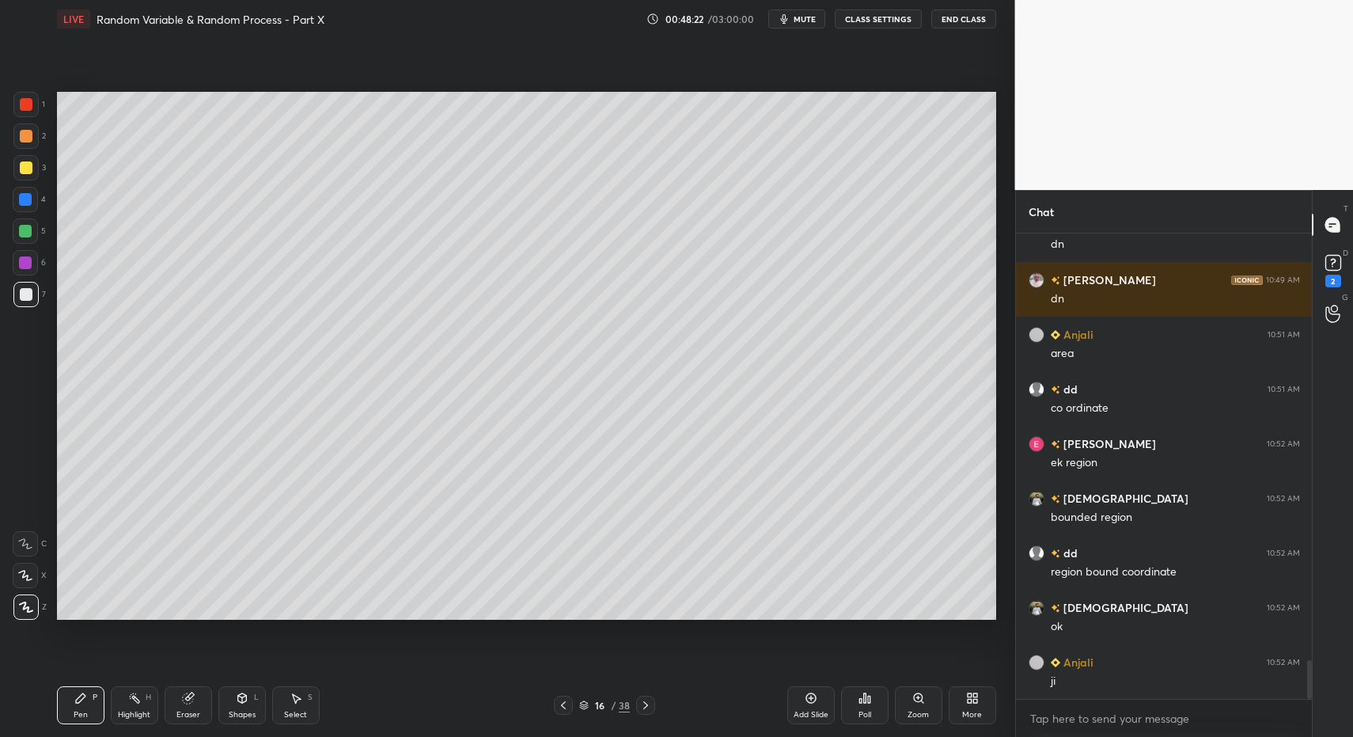
scroll to position [5122, 0]
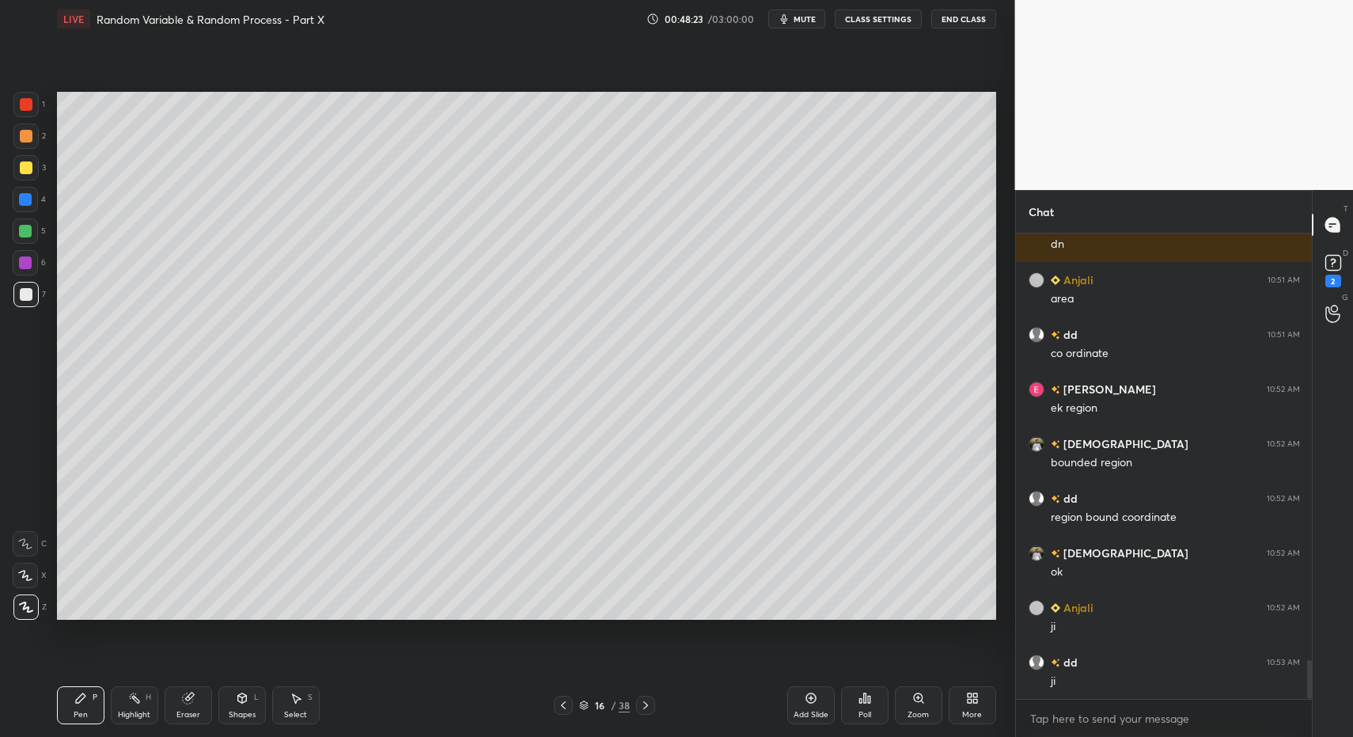
click at [648, 709] on icon at bounding box center [645, 705] width 13 height 13
click at [68, 692] on div "Pen P" at bounding box center [80, 705] width 47 height 38
click at [20, 218] on div at bounding box center [25, 230] width 25 height 25
click at [66, 697] on div "Pen P" at bounding box center [80, 705] width 47 height 38
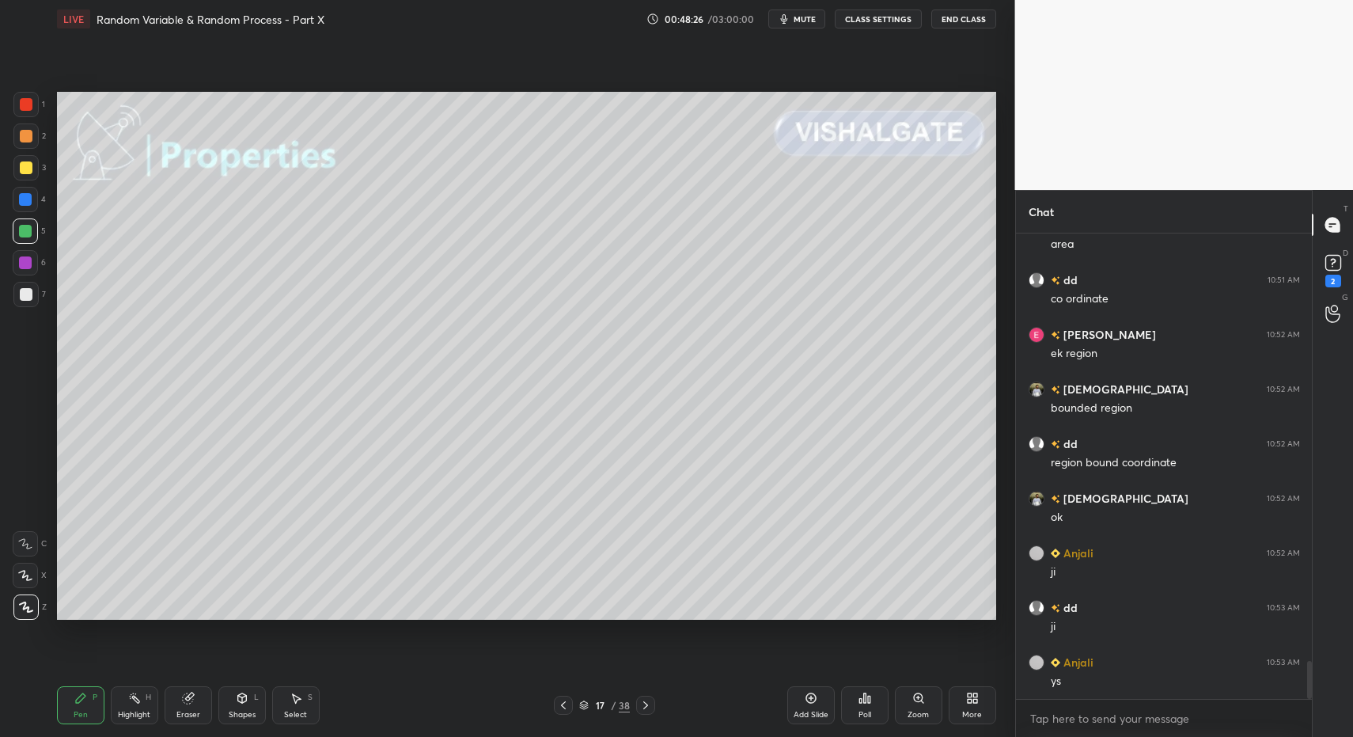
click at [35, 164] on div at bounding box center [25, 167] width 25 height 25
drag, startPoint x: 241, startPoint y: 701, endPoint x: 240, endPoint y: 693, distance: 8.1
click at [242, 701] on icon at bounding box center [242, 700] width 0 height 6
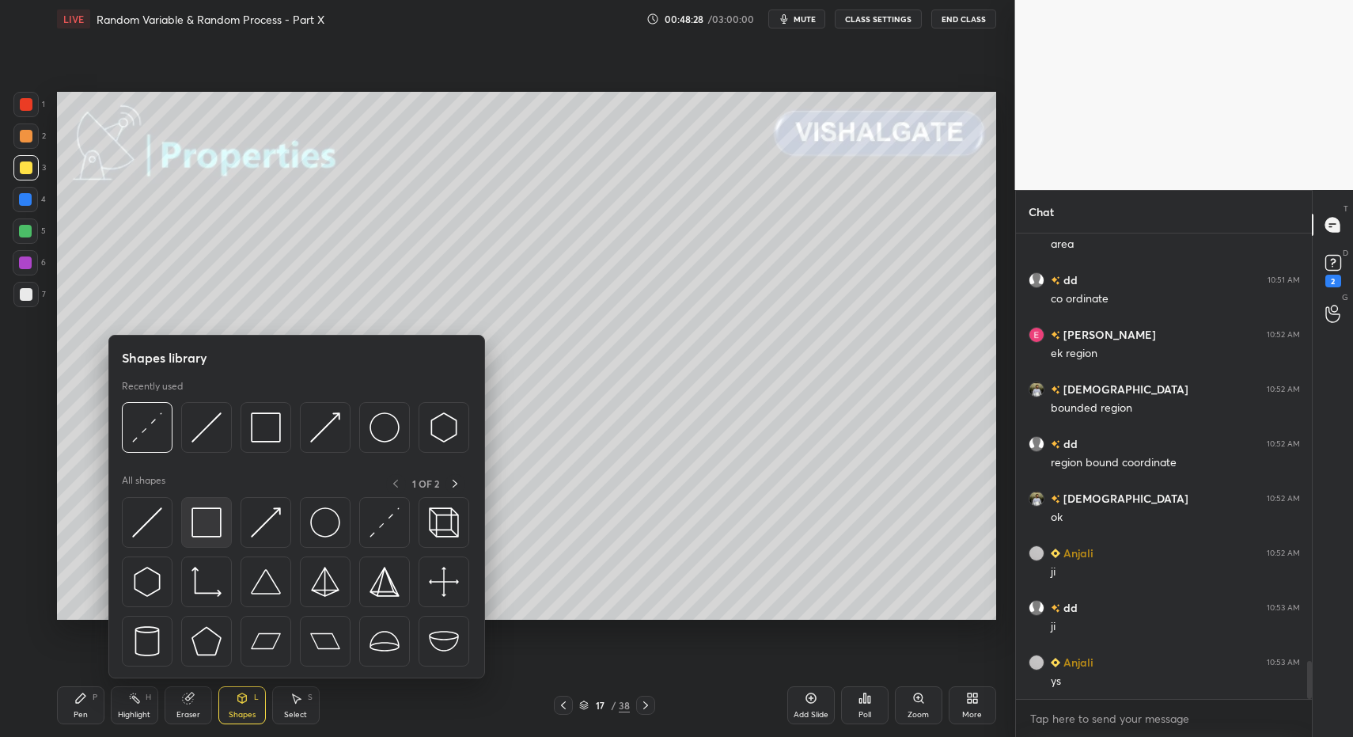
click at [204, 514] on img at bounding box center [206, 522] width 30 height 30
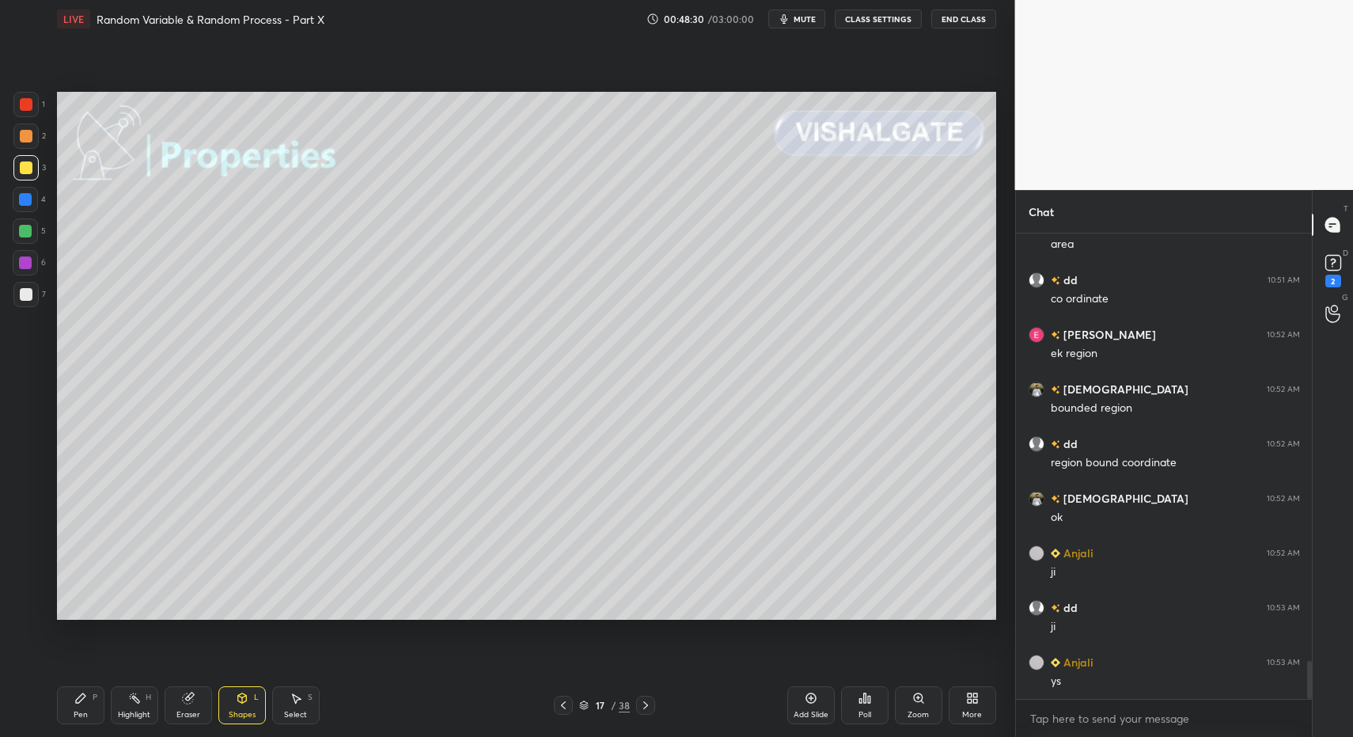
click at [20, 294] on div at bounding box center [26, 294] width 13 height 13
click at [20, 297] on div at bounding box center [26, 294] width 13 height 13
click at [71, 703] on div "Pen P" at bounding box center [80, 705] width 47 height 38
click at [66, 702] on div "Pen P" at bounding box center [80, 705] width 47 height 38
drag, startPoint x: 89, startPoint y: 711, endPoint x: 127, endPoint y: 639, distance: 81.4
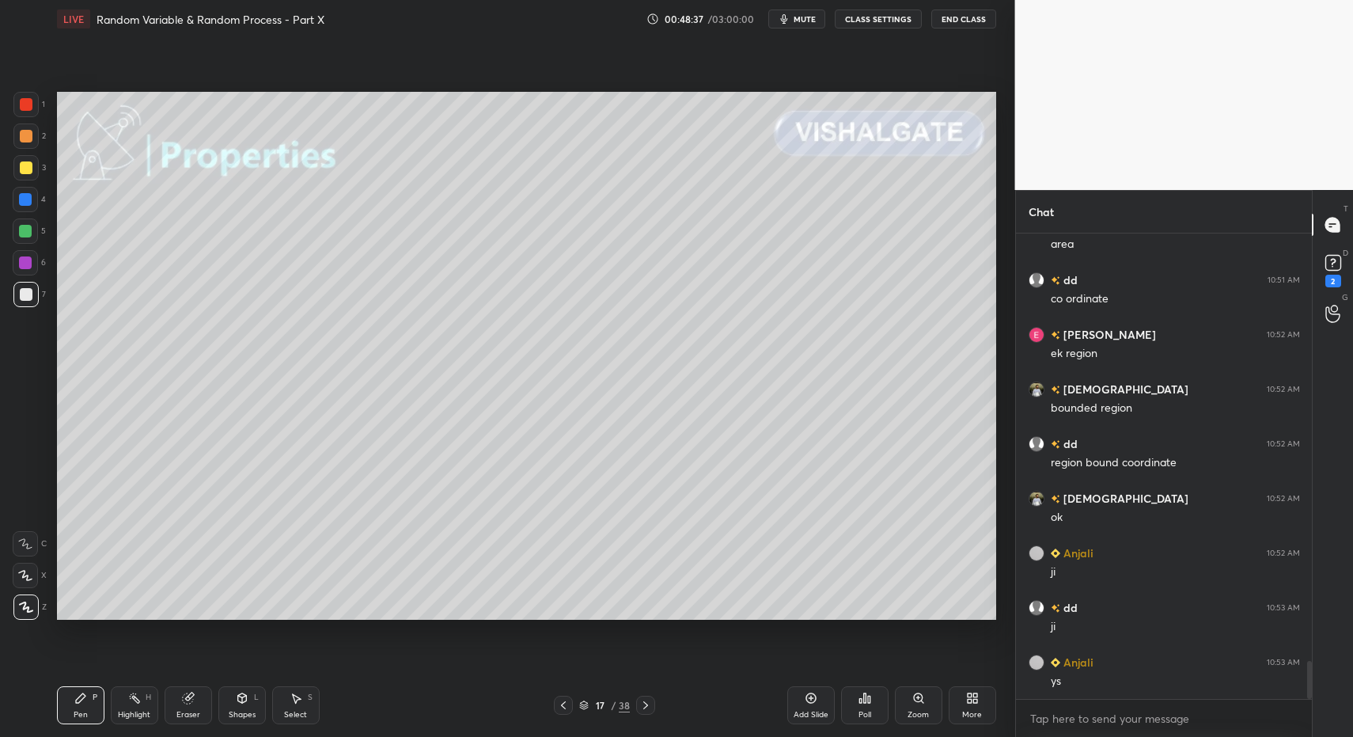
click at [87, 708] on div "Pen P" at bounding box center [80, 705] width 47 height 38
click at [112, 692] on div "Highlight H" at bounding box center [134, 705] width 47 height 38
click at [131, 703] on div "Highlight H" at bounding box center [134, 705] width 47 height 38
click at [134, 697] on icon at bounding box center [135, 698] width 2 height 2
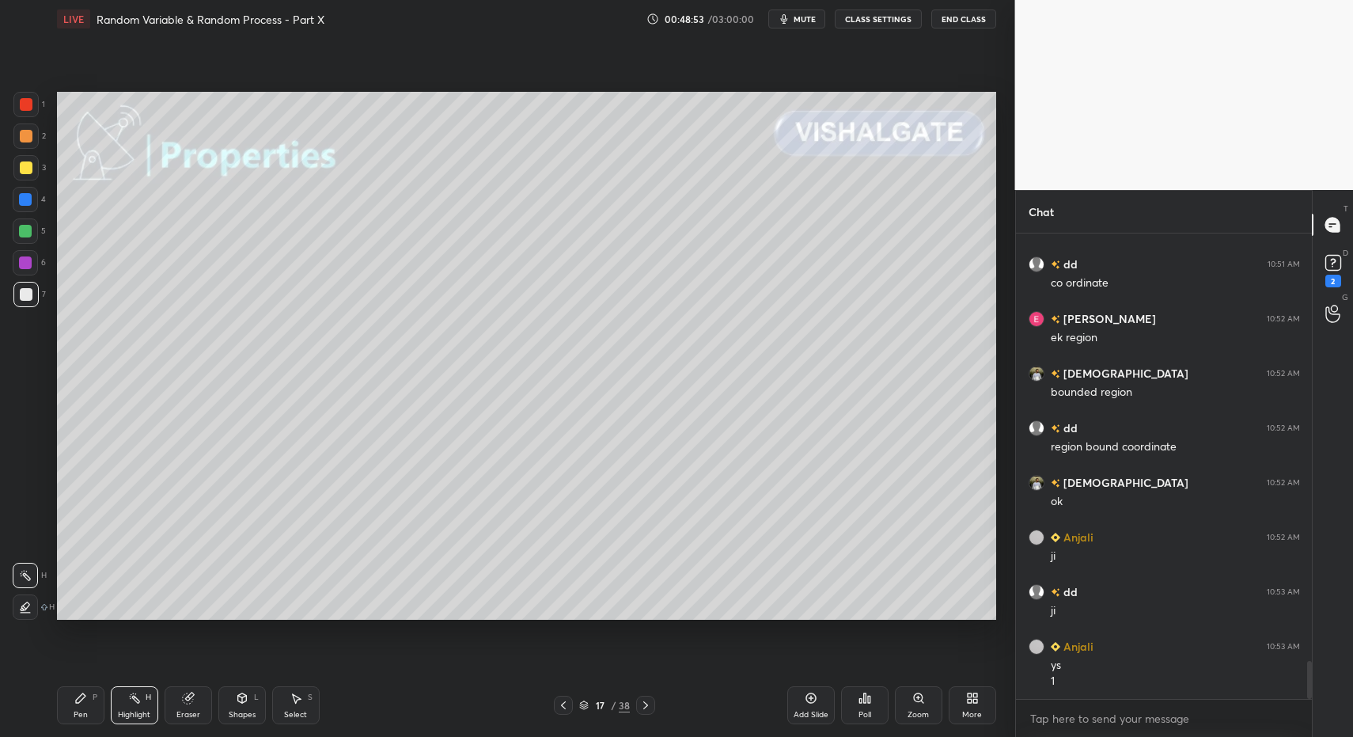
click at [104, 717] on div "Pen P Highlight H Eraser Shapes L Select S" at bounding box center [240, 705] width 366 height 38
click at [96, 707] on div "Pen P" at bounding box center [80, 705] width 47 height 38
drag, startPoint x: 21, startPoint y: 168, endPoint x: 39, endPoint y: 180, distance: 22.2
click at [21, 168] on div at bounding box center [26, 167] width 13 height 13
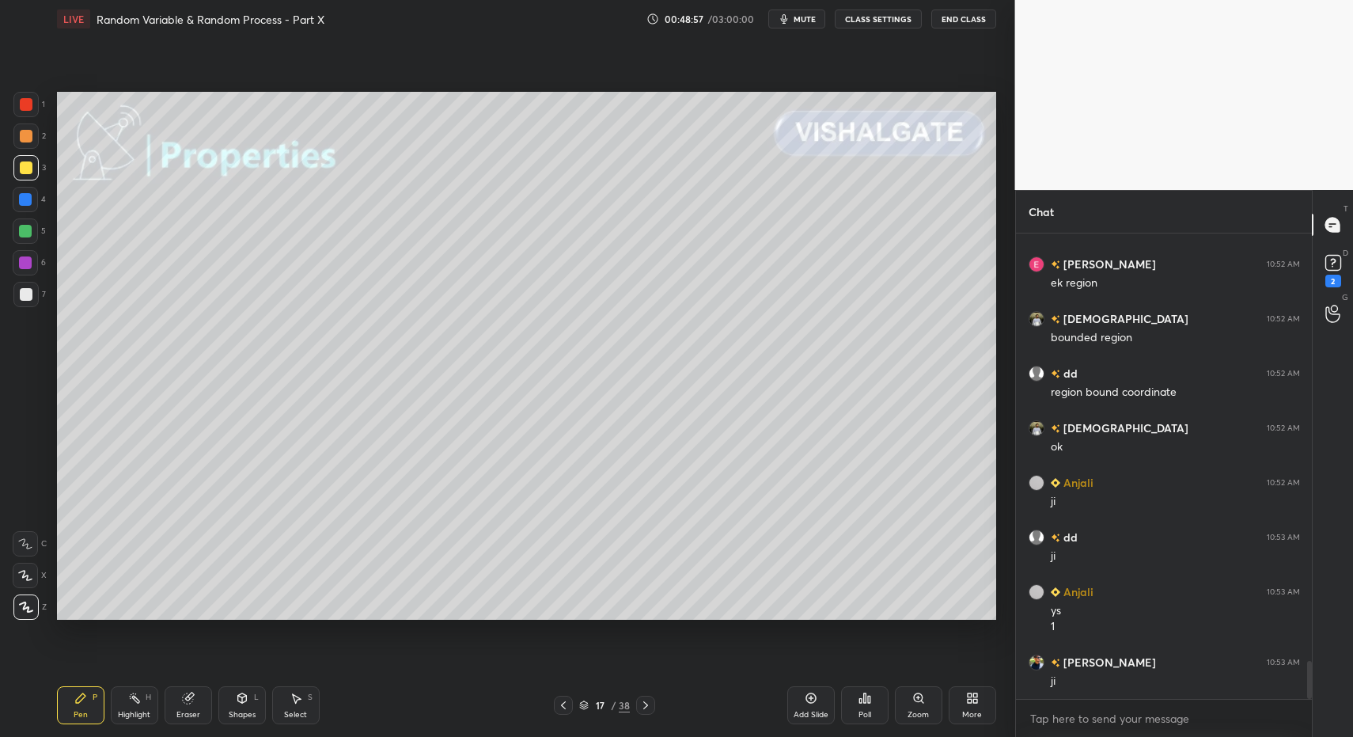
drag, startPoint x: 245, startPoint y: 694, endPoint x: 241, endPoint y: 684, distance: 10.3
click at [243, 690] on div "Shapes L" at bounding box center [241, 705] width 47 height 38
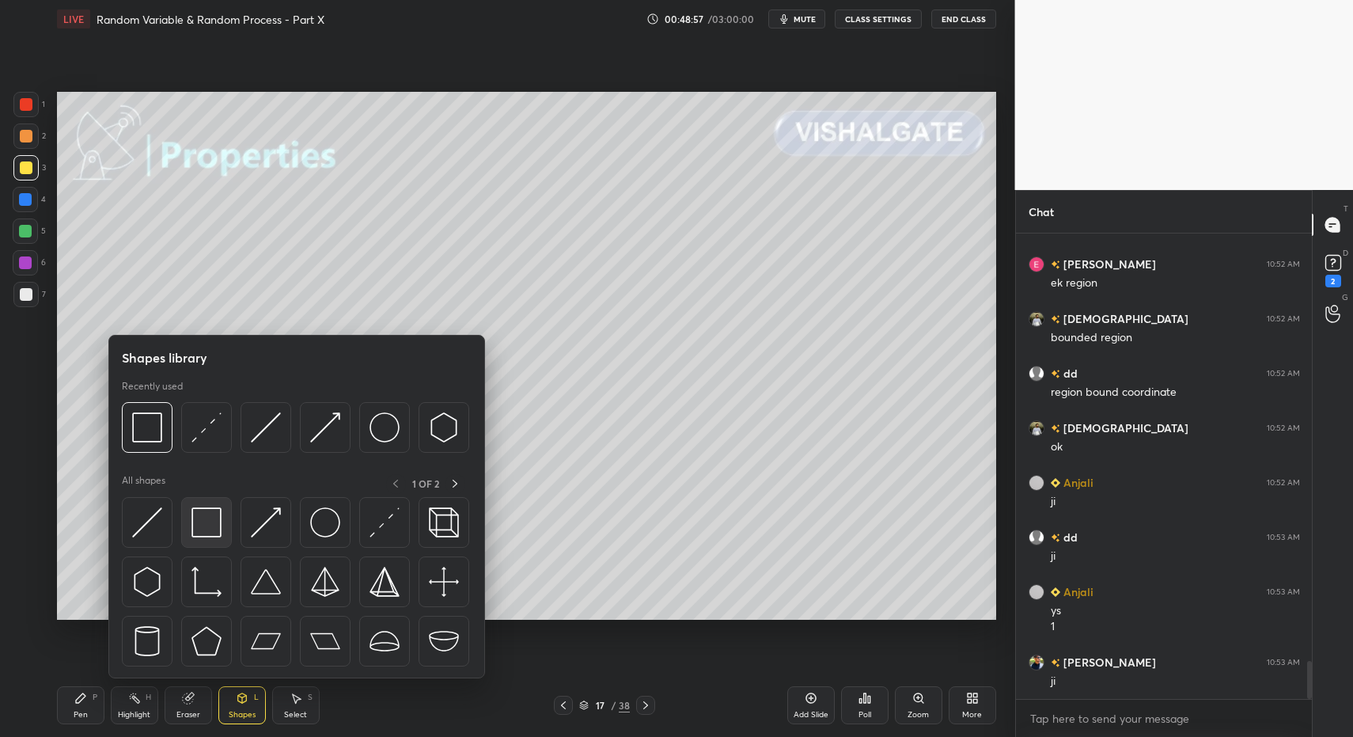
click at [196, 539] on div at bounding box center [206, 522] width 51 height 51
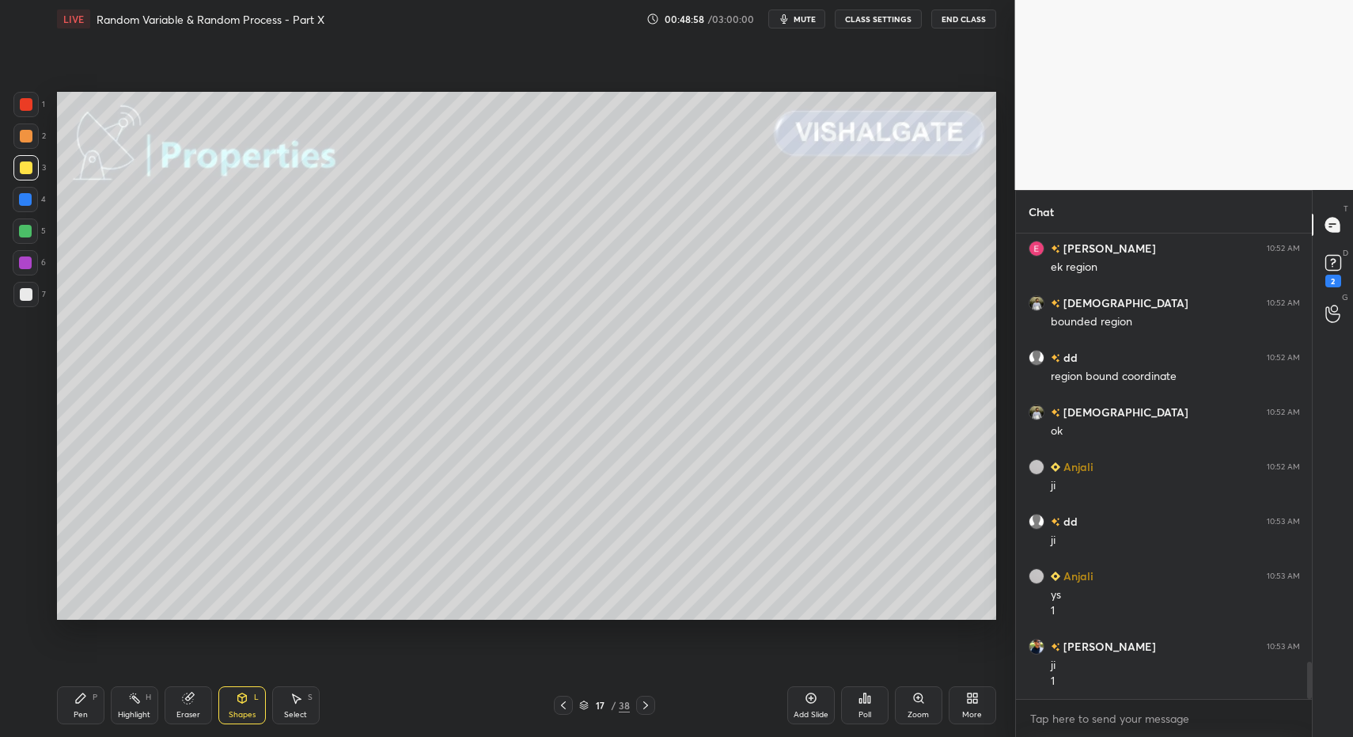
scroll to position [5317, 0]
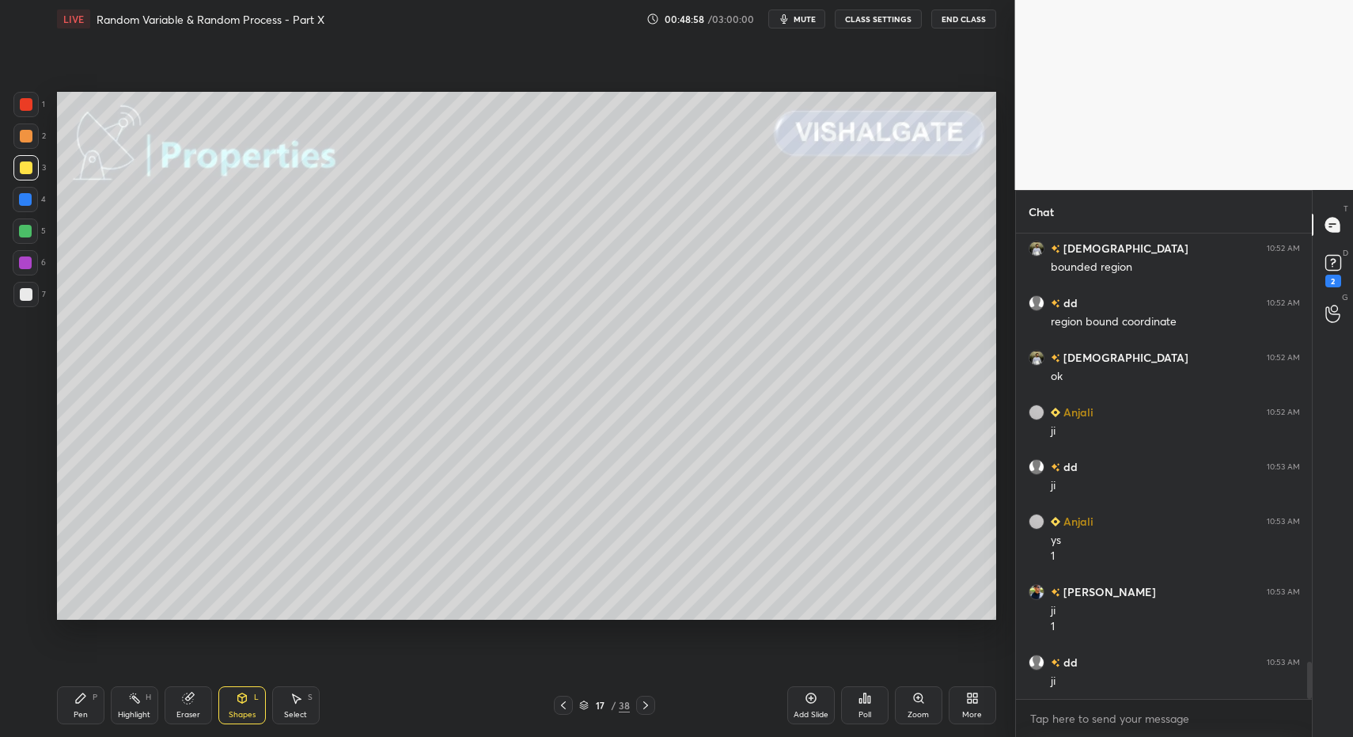
drag, startPoint x: 29, startPoint y: 297, endPoint x: 25, endPoint y: 315, distance: 18.6
click at [29, 297] on div at bounding box center [26, 294] width 13 height 13
click at [80, 707] on div "Pen P" at bounding box center [80, 705] width 47 height 38
click at [102, 711] on div "Pen P" at bounding box center [80, 705] width 47 height 38
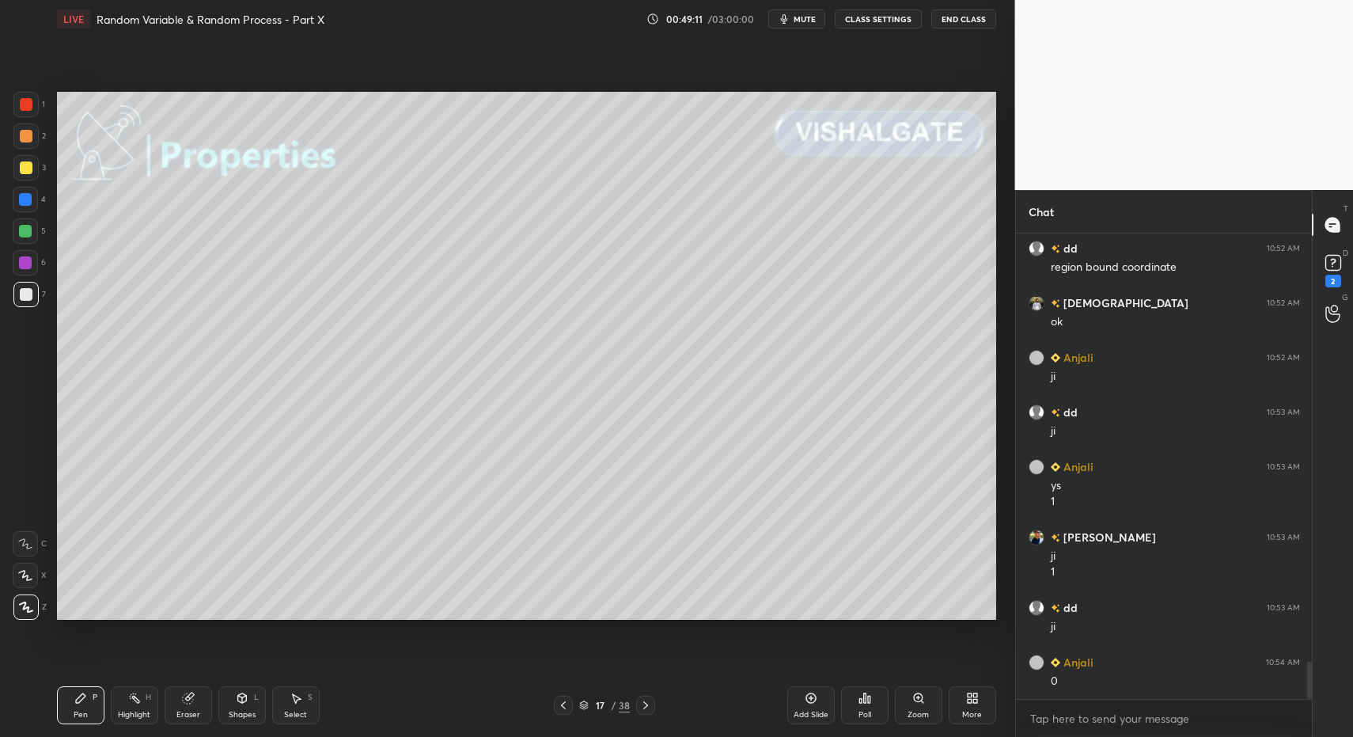
click at [313, 706] on div "Select S" at bounding box center [295, 705] width 47 height 38
drag, startPoint x: 279, startPoint y: 718, endPoint x: 335, endPoint y: 615, distance: 117.6
click at [282, 711] on div "Select S" at bounding box center [295, 705] width 47 height 38
drag, startPoint x: 423, startPoint y: 309, endPoint x: 489, endPoint y: 339, distance: 72.9
click at [527, 352] on div "0 ° Undo Copy Paste here Duplicate Duplicate to new slide Delete" at bounding box center [526, 356] width 939 height 529
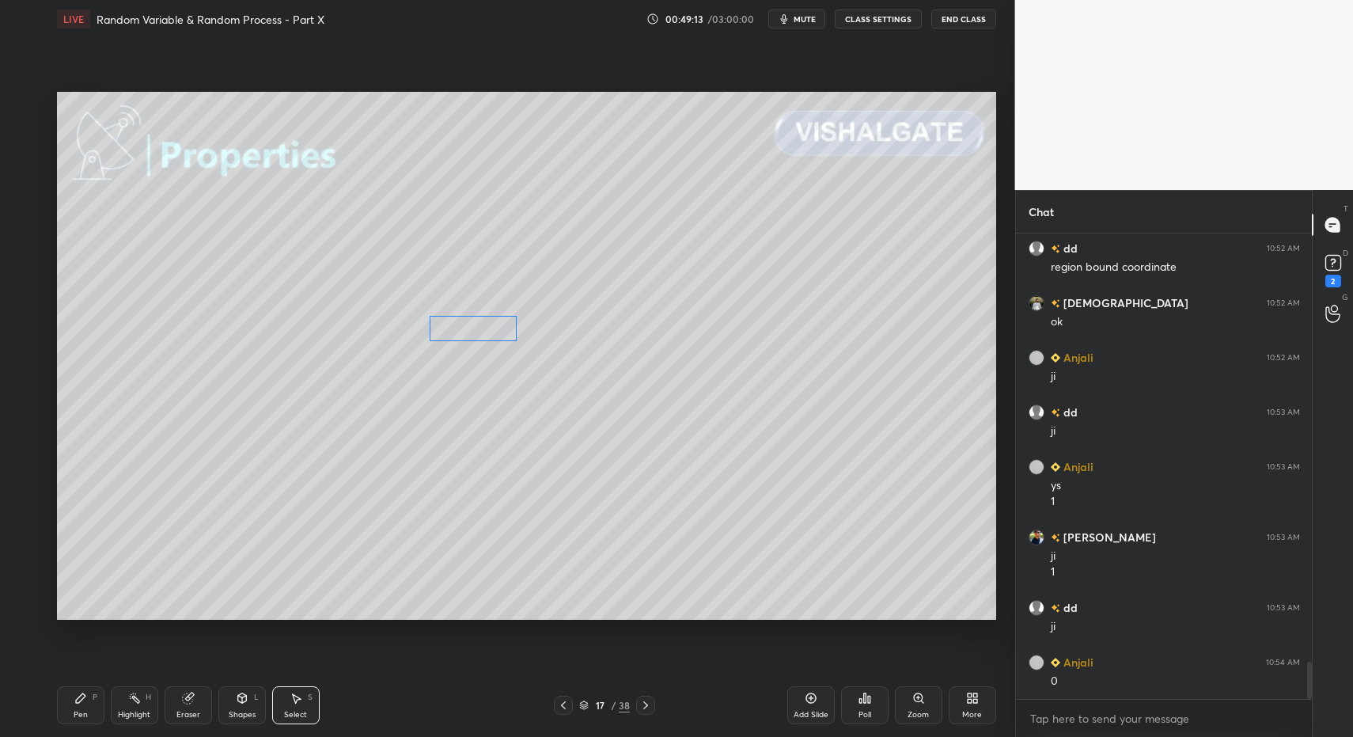
drag, startPoint x: 468, startPoint y: 330, endPoint x: 436, endPoint y: 373, distance: 54.3
click at [482, 329] on div "0 ° Undo Copy Paste here Duplicate Duplicate to new slide Delete" at bounding box center [526, 356] width 939 height 529
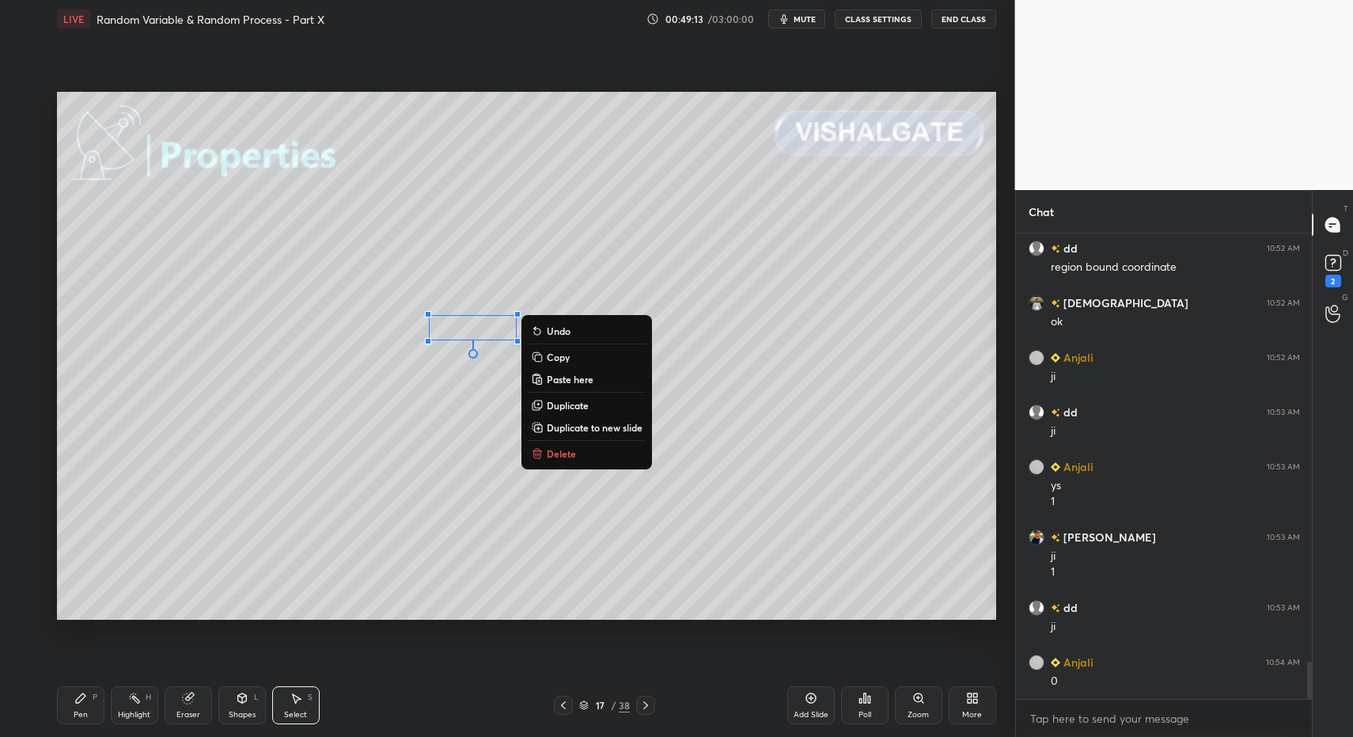
drag, startPoint x: 81, startPoint y: 700, endPoint x: 104, endPoint y: 663, distance: 43.7
click at [81, 700] on icon at bounding box center [80, 697] width 9 height 9
click at [78, 697] on div "Pen P" at bounding box center [80, 705] width 47 height 38
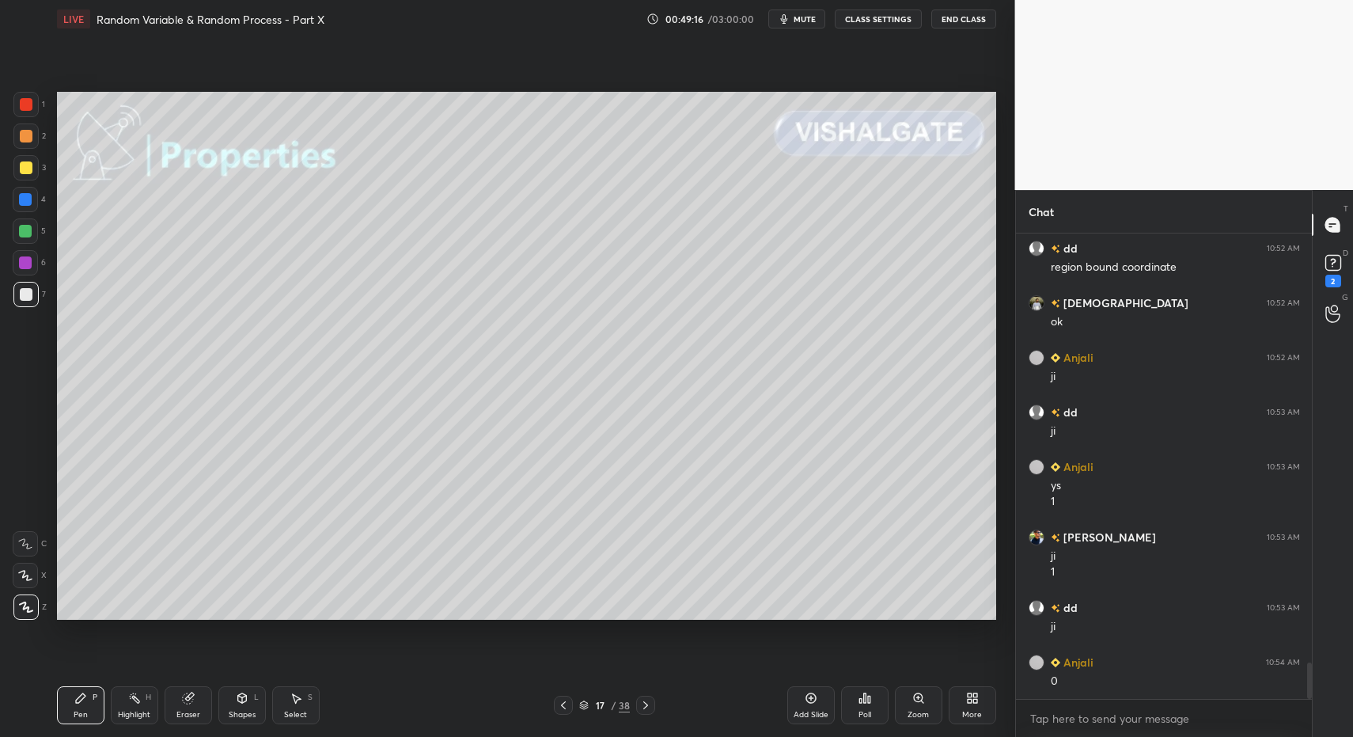
scroll to position [5426, 0]
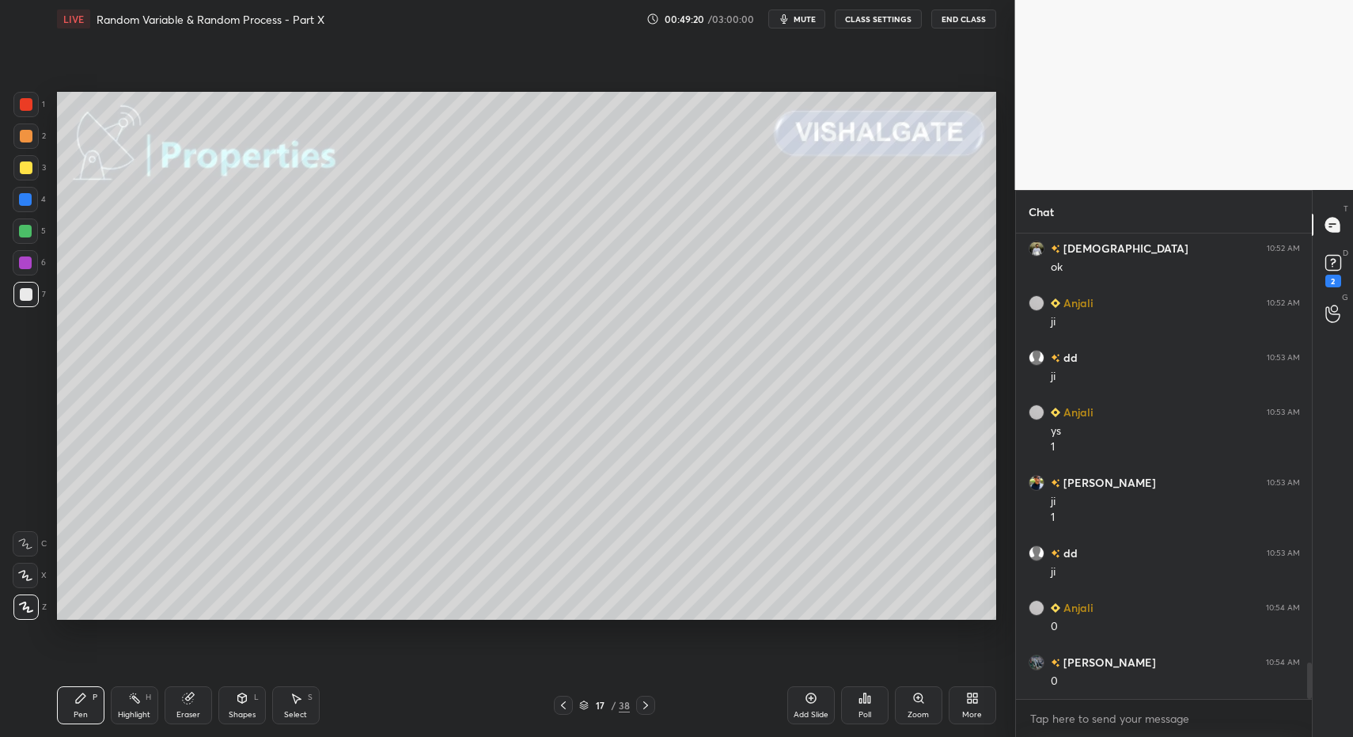
click at [32, 166] on div at bounding box center [25, 167] width 25 height 25
click at [238, 700] on div "Shapes L" at bounding box center [241, 705] width 47 height 38
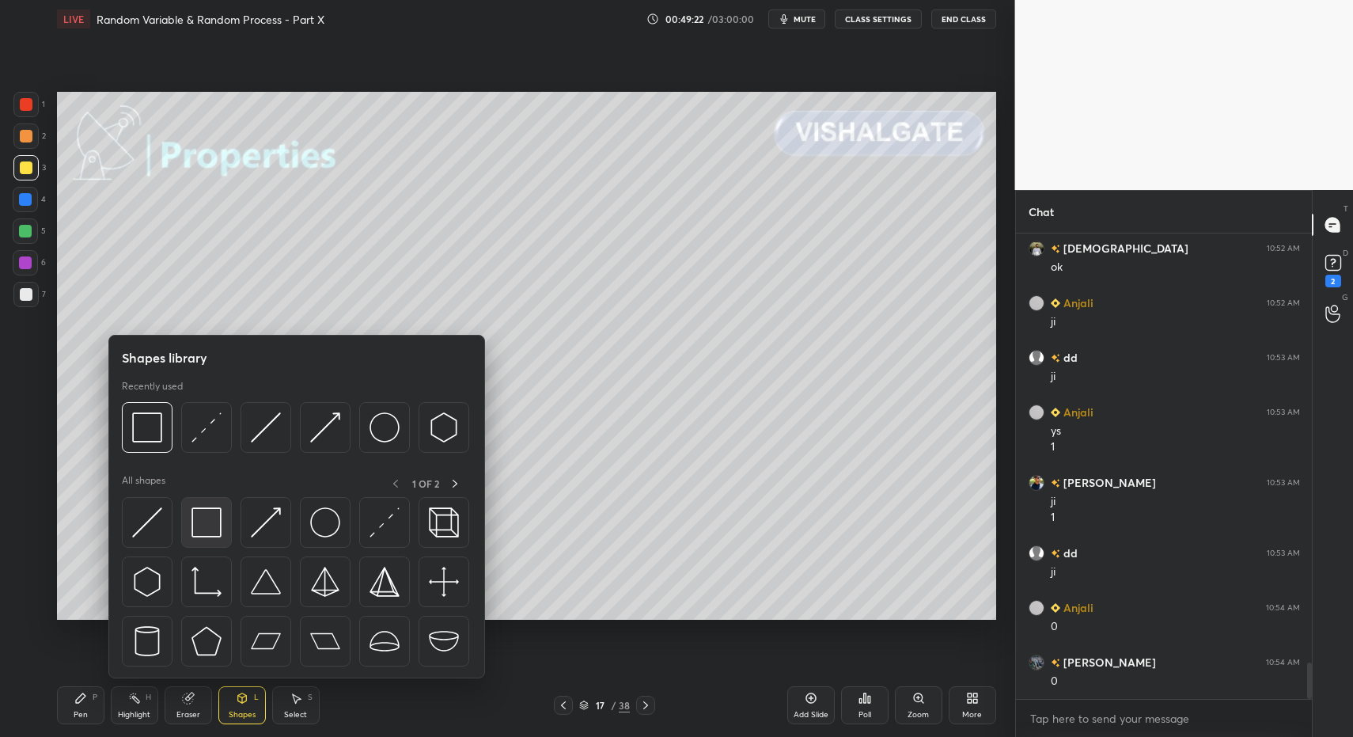
click at [204, 537] on div at bounding box center [206, 522] width 51 height 51
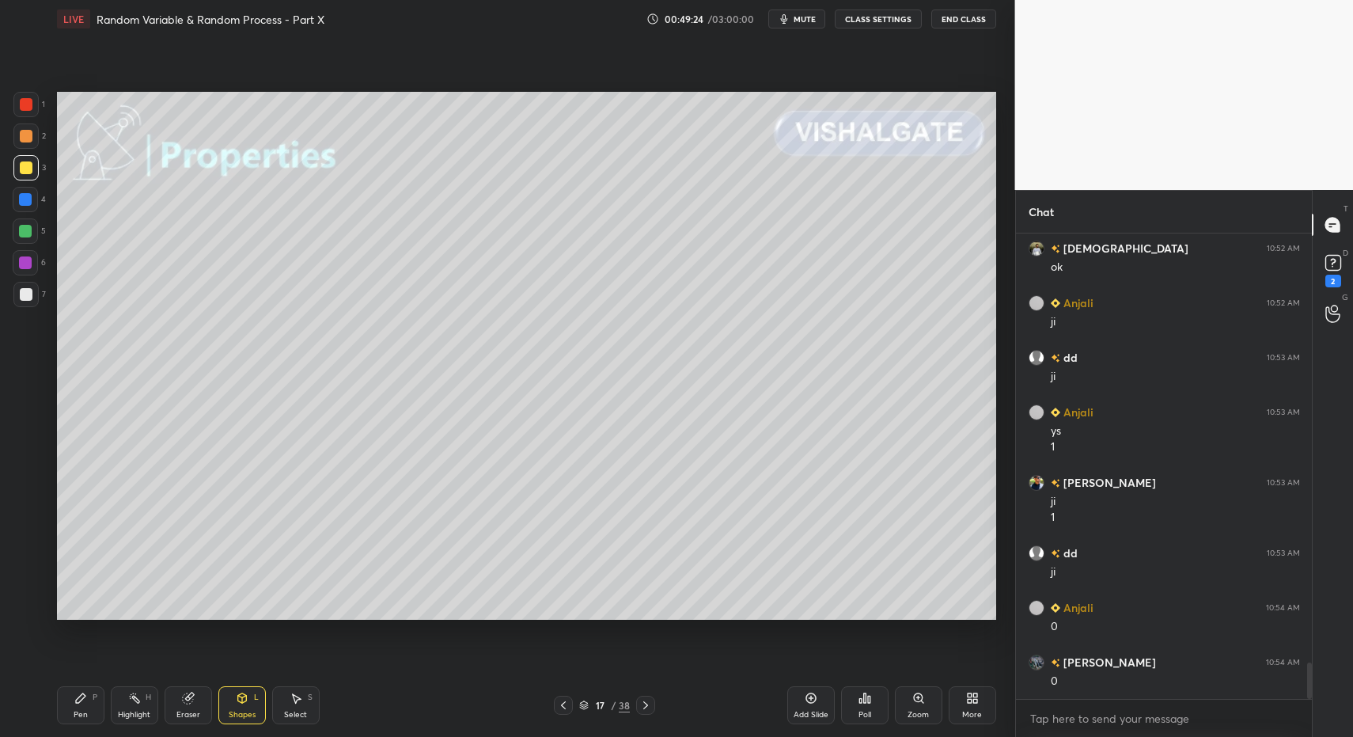
drag, startPoint x: 40, startPoint y: 297, endPoint x: 33, endPoint y: 389, distance: 92.8
click at [40, 297] on div "7" at bounding box center [29, 294] width 32 height 25
click at [87, 697] on div "Pen P" at bounding box center [80, 705] width 47 height 38
click at [86, 699] on icon at bounding box center [80, 698] width 13 height 13
click at [309, 711] on div "Select S" at bounding box center [295, 705] width 47 height 38
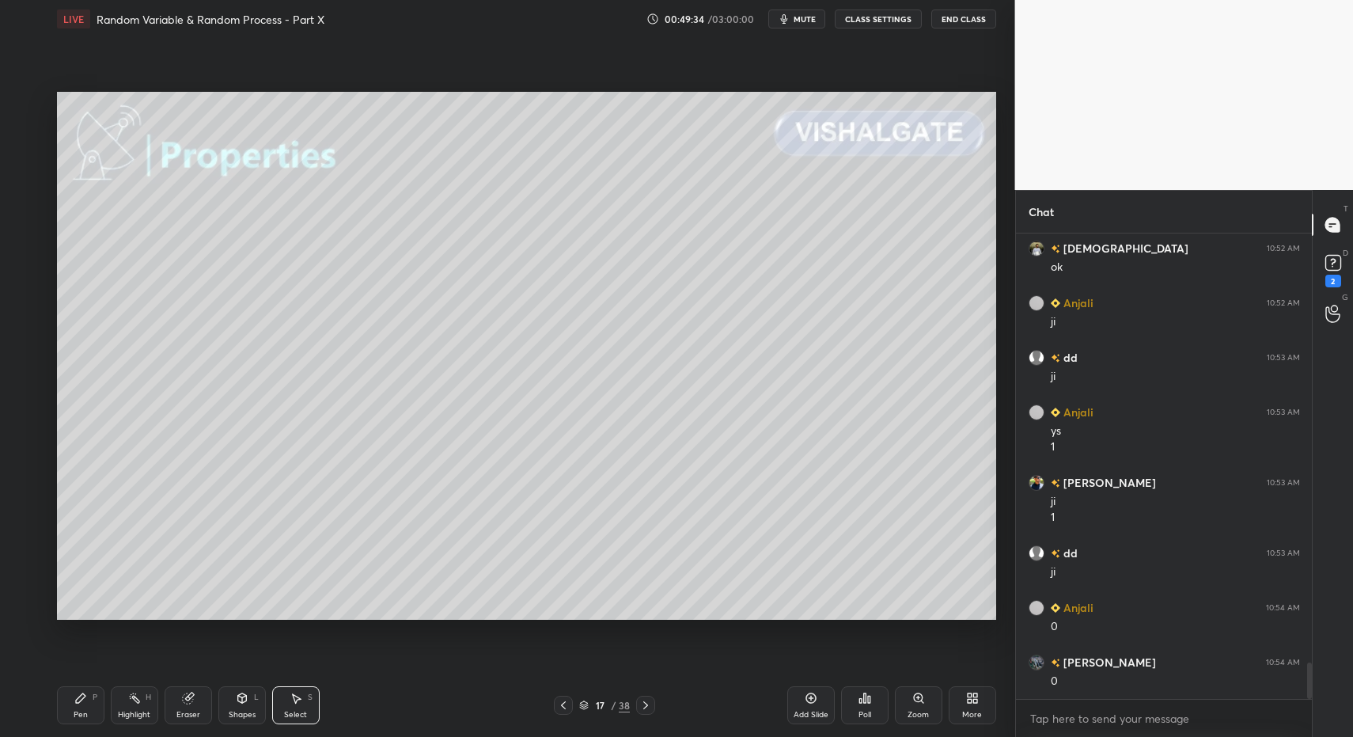
drag, startPoint x: 309, startPoint y: 711, endPoint x: 300, endPoint y: 588, distance: 122.9
click at [305, 709] on div "Select S" at bounding box center [295, 705] width 47 height 38
drag, startPoint x: 248, startPoint y: 402, endPoint x: 260, endPoint y: 430, distance: 30.9
click at [260, 419] on div "0 ° Undo Copy Paste here Duplicate Duplicate to new slide Delete" at bounding box center [526, 356] width 939 height 529
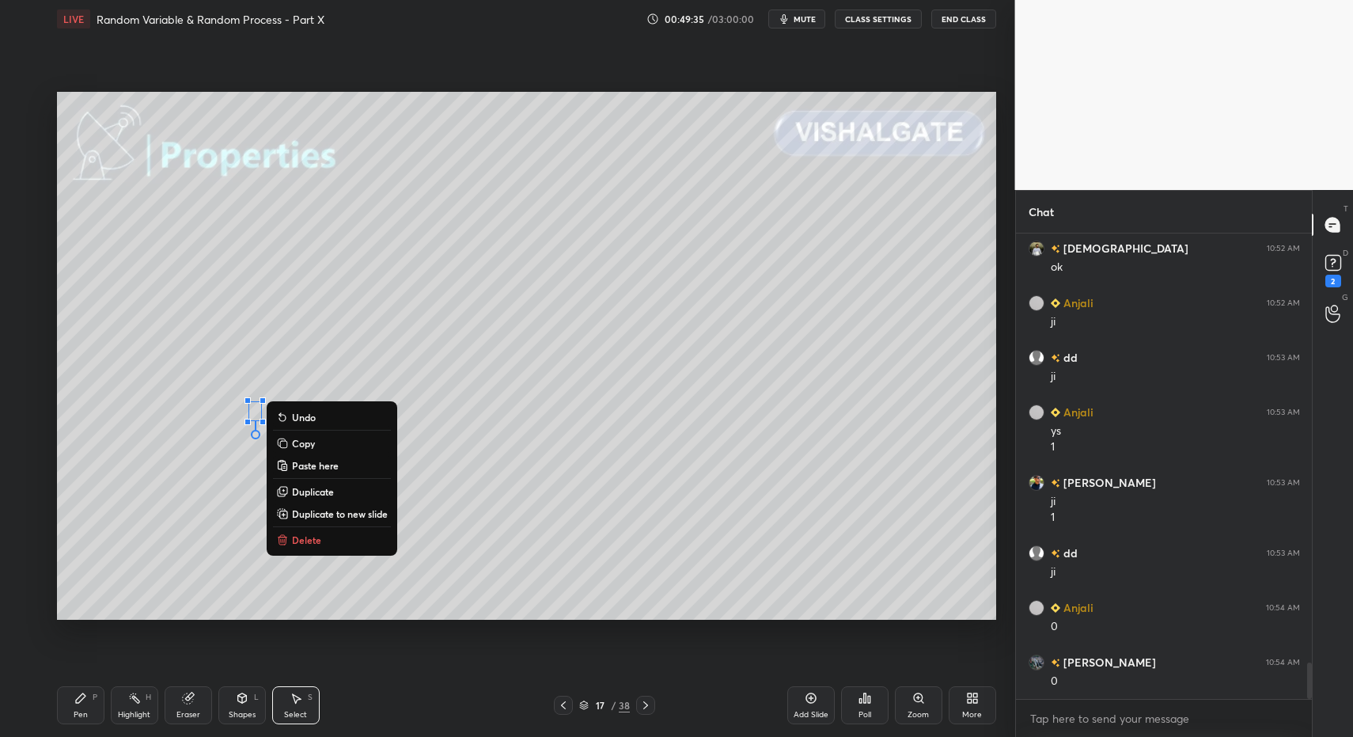
click at [294, 536] on p "Delete" at bounding box center [306, 539] width 29 height 13
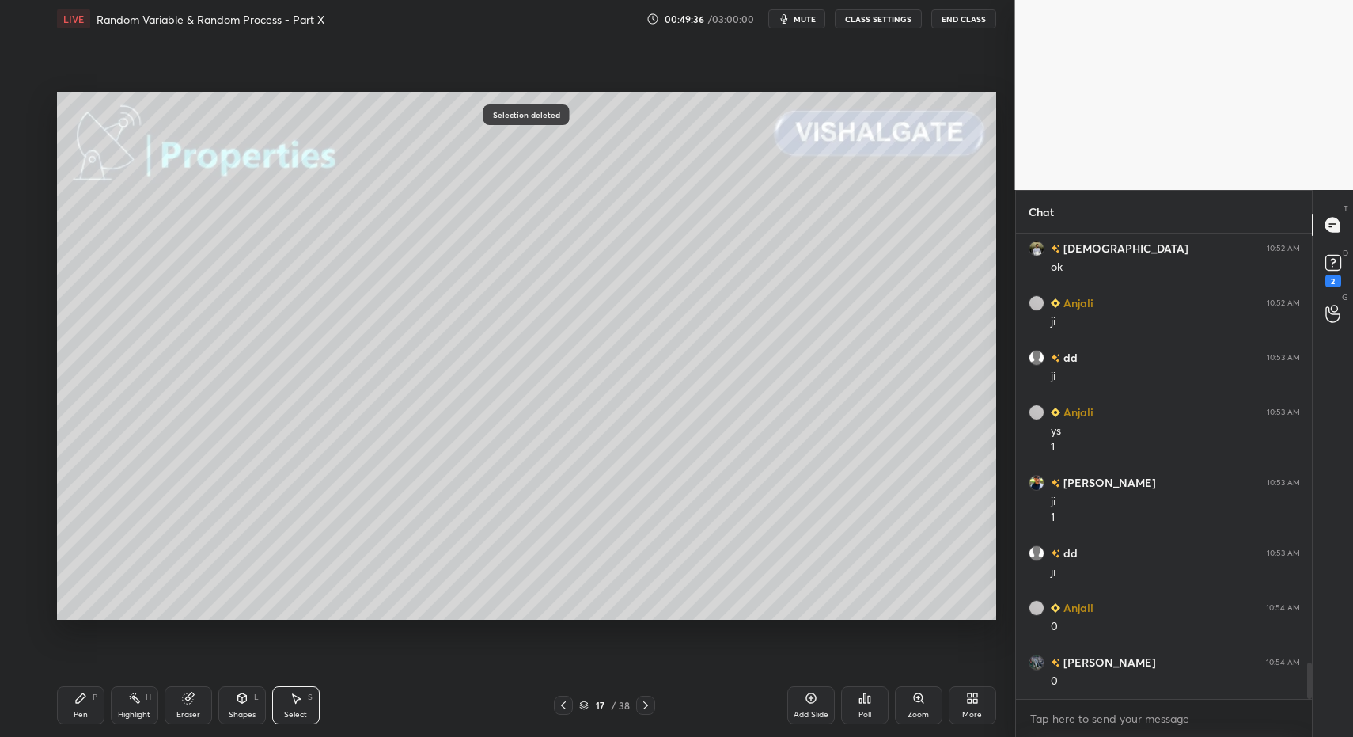
drag, startPoint x: 89, startPoint y: 716, endPoint x: 85, endPoint y: 705, distance: 12.1
click at [89, 716] on div "Pen P" at bounding box center [80, 705] width 47 height 38
click at [85, 705] on div "Pen P" at bounding box center [80, 705] width 47 height 38
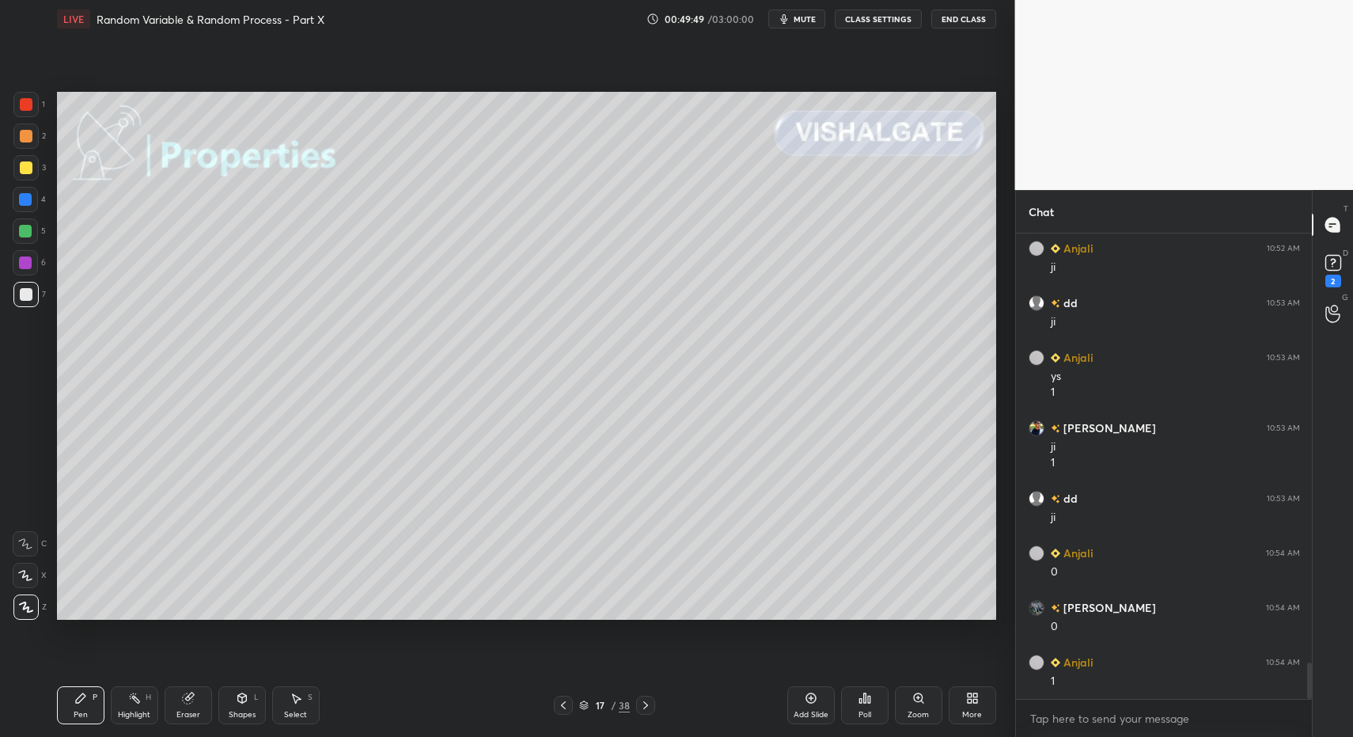
click at [27, 173] on div at bounding box center [26, 167] width 13 height 13
click at [17, 171] on div at bounding box center [25, 167] width 25 height 25
click at [243, 696] on icon at bounding box center [241, 696] width 9 height 2
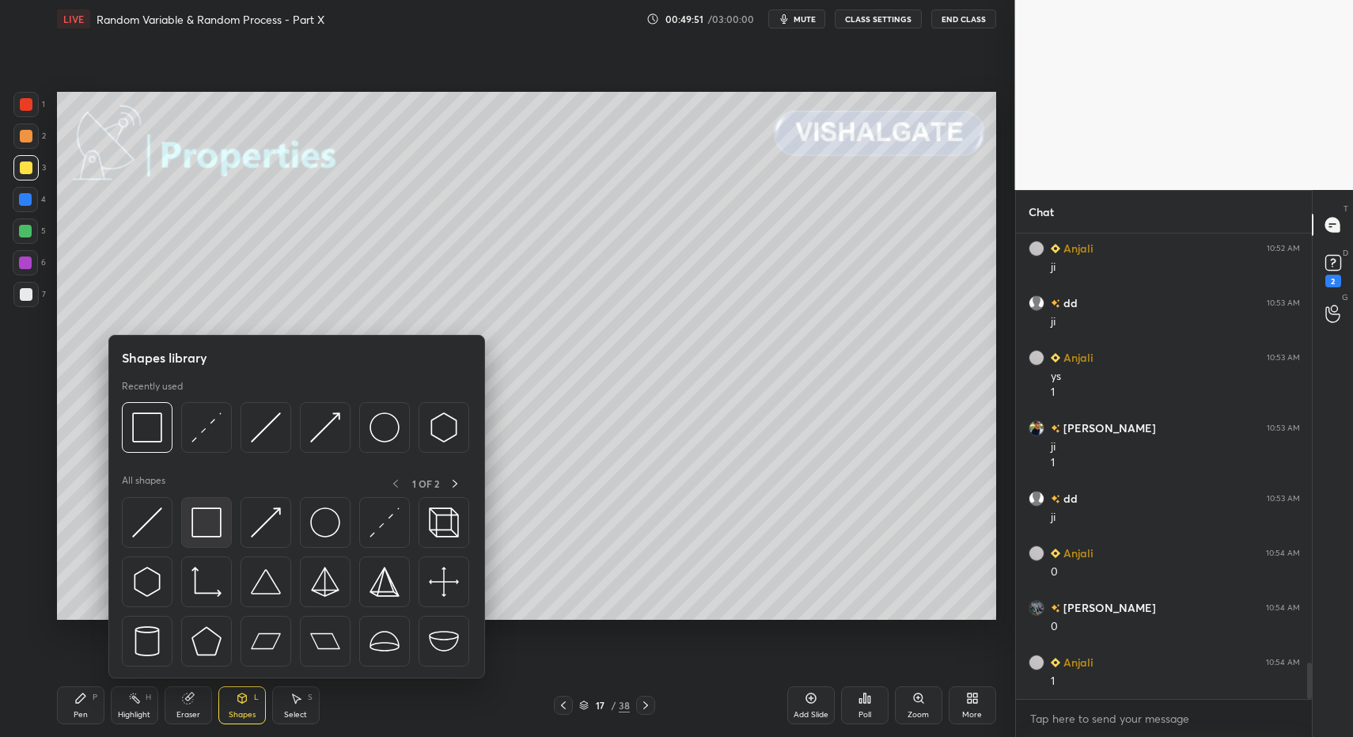
click at [210, 523] on img at bounding box center [206, 522] width 30 height 30
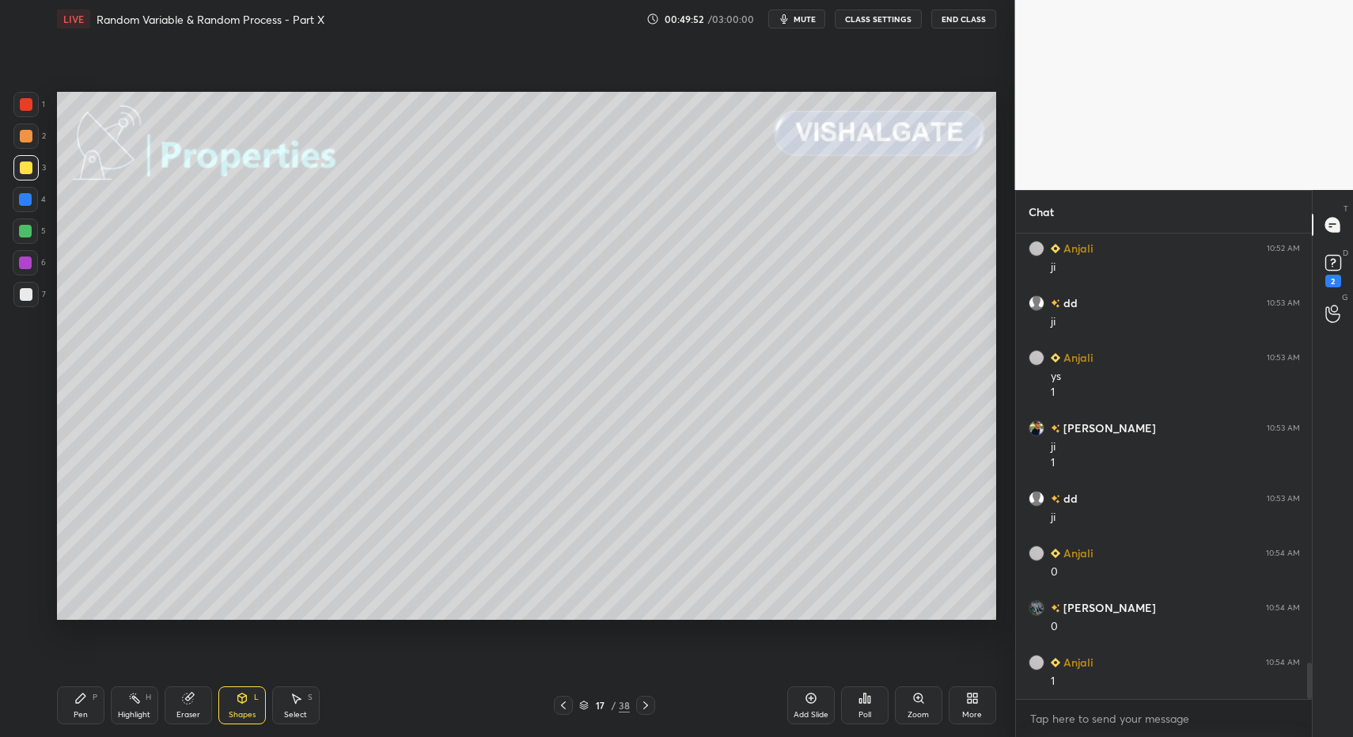
scroll to position [5535, 0]
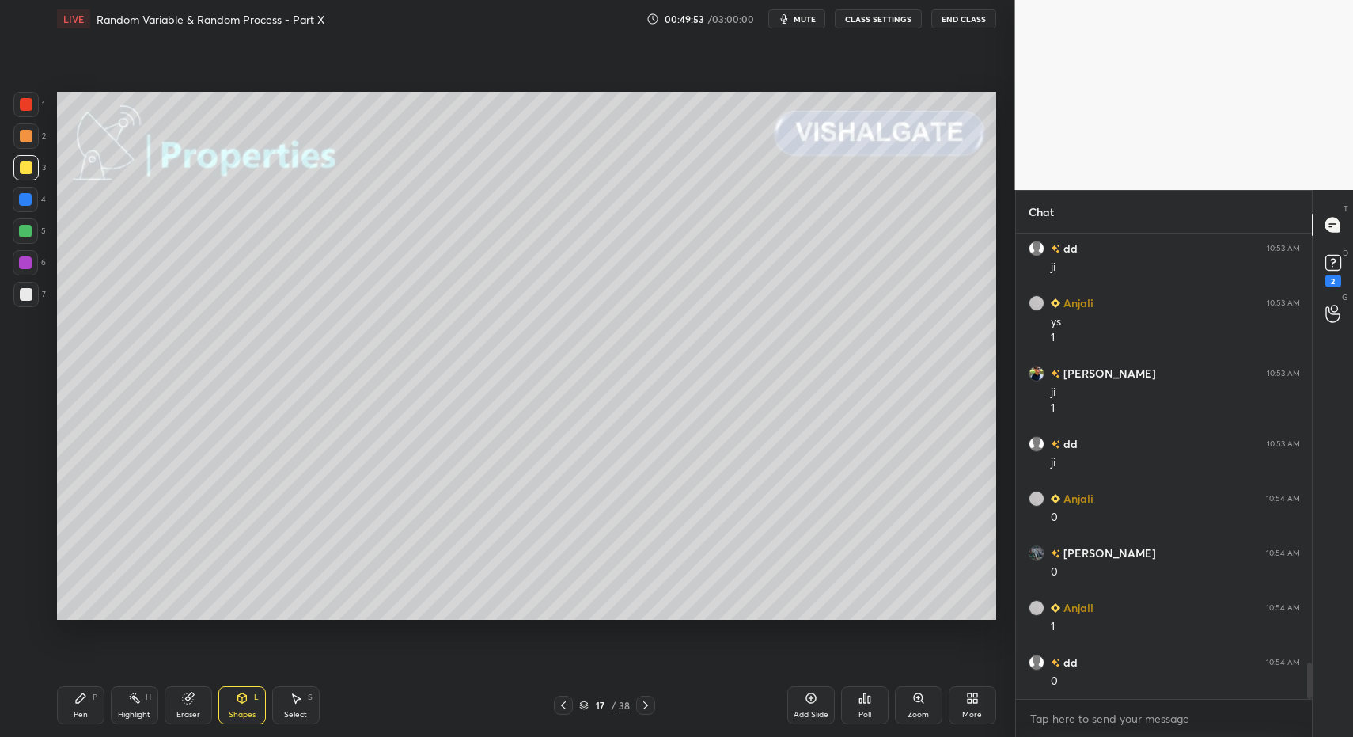
drag, startPoint x: 25, startPoint y: 299, endPoint x: 39, endPoint y: 358, distance: 60.8
click at [25, 299] on div at bounding box center [26, 294] width 13 height 13
drag, startPoint x: 81, startPoint y: 703, endPoint x: 143, endPoint y: 657, distance: 77.4
click at [81, 703] on icon at bounding box center [80, 698] width 13 height 13
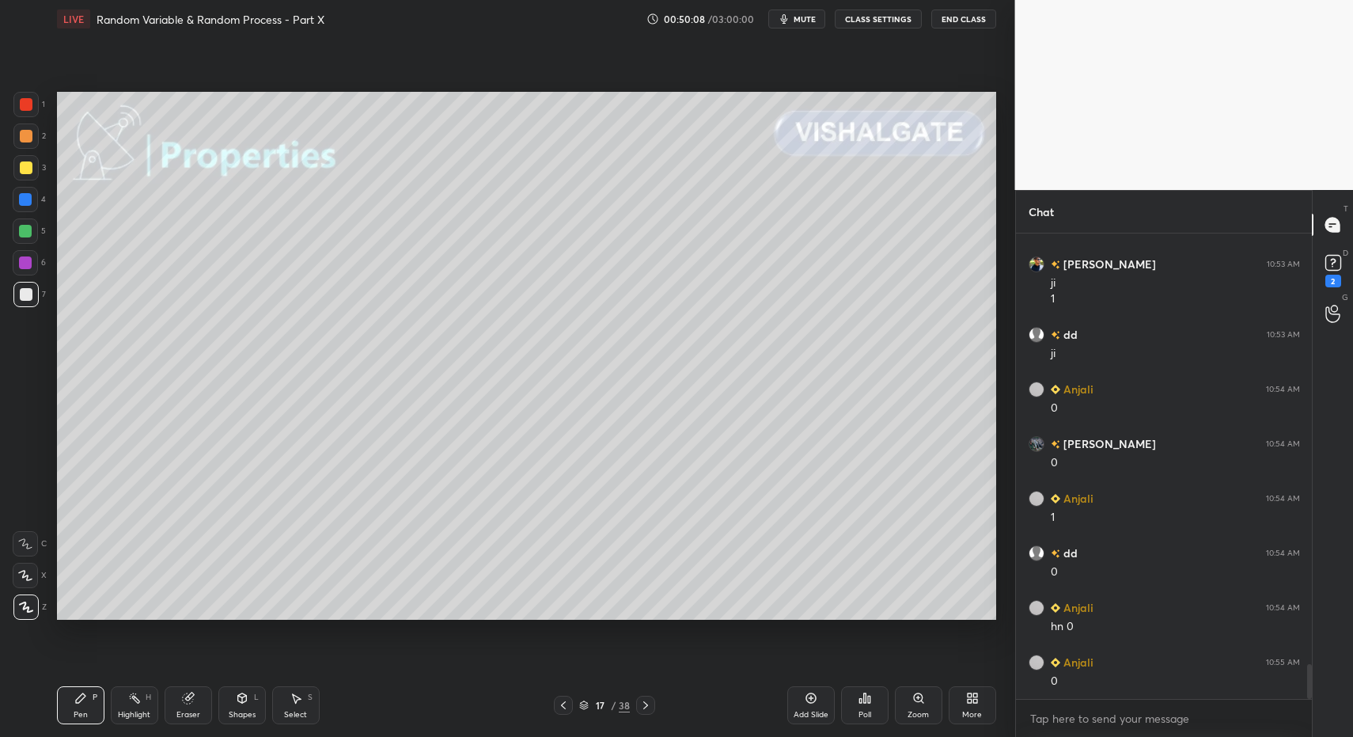
scroll to position [5699, 0]
click at [28, 157] on div at bounding box center [25, 167] width 25 height 25
click at [30, 161] on div at bounding box center [26, 167] width 13 height 13
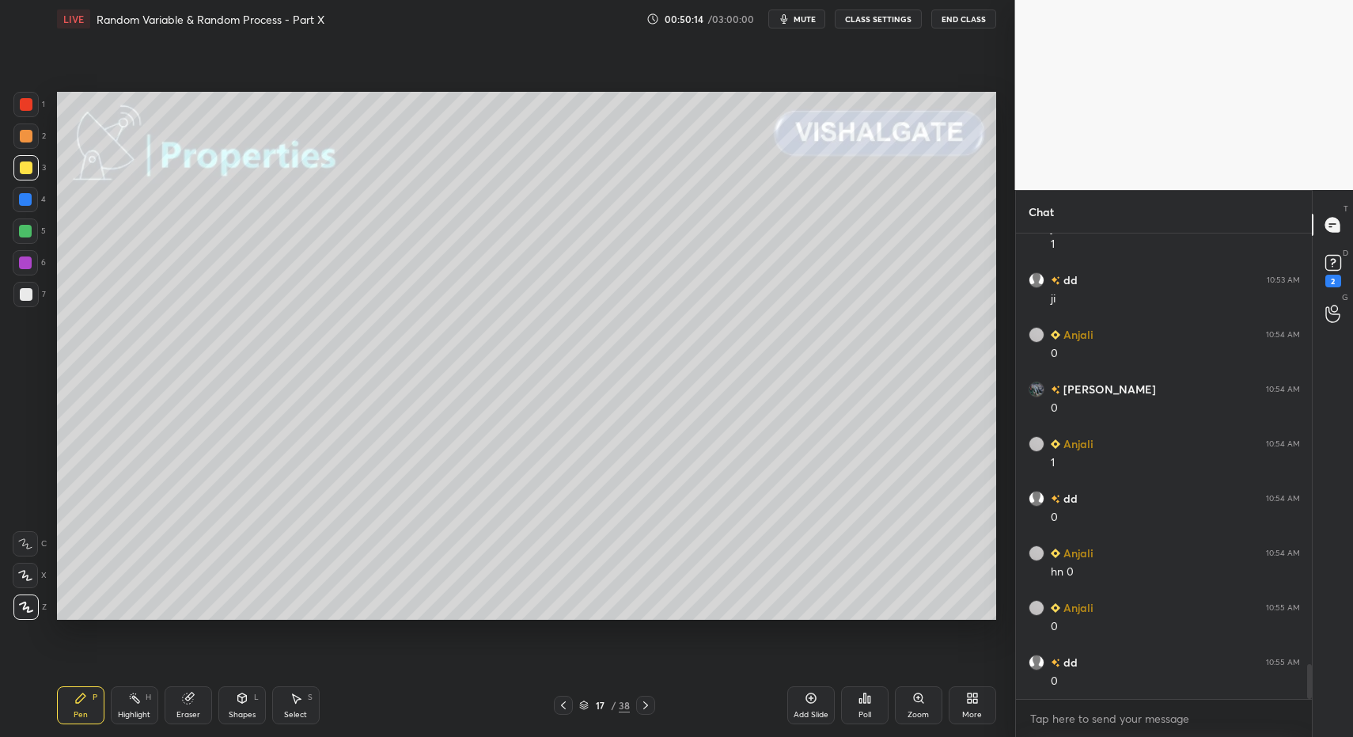
click at [243, 711] on div "Shapes" at bounding box center [242, 715] width 27 height 8
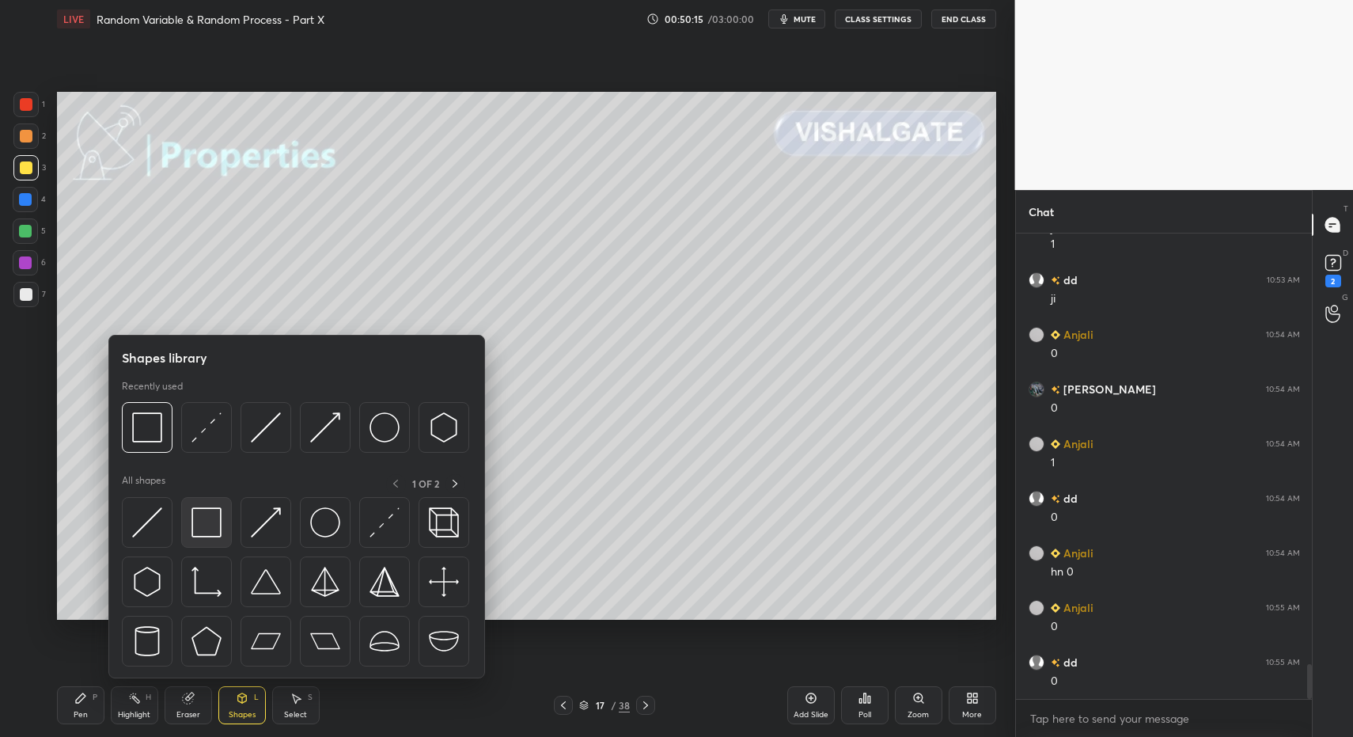
click at [212, 537] on div at bounding box center [206, 522] width 51 height 51
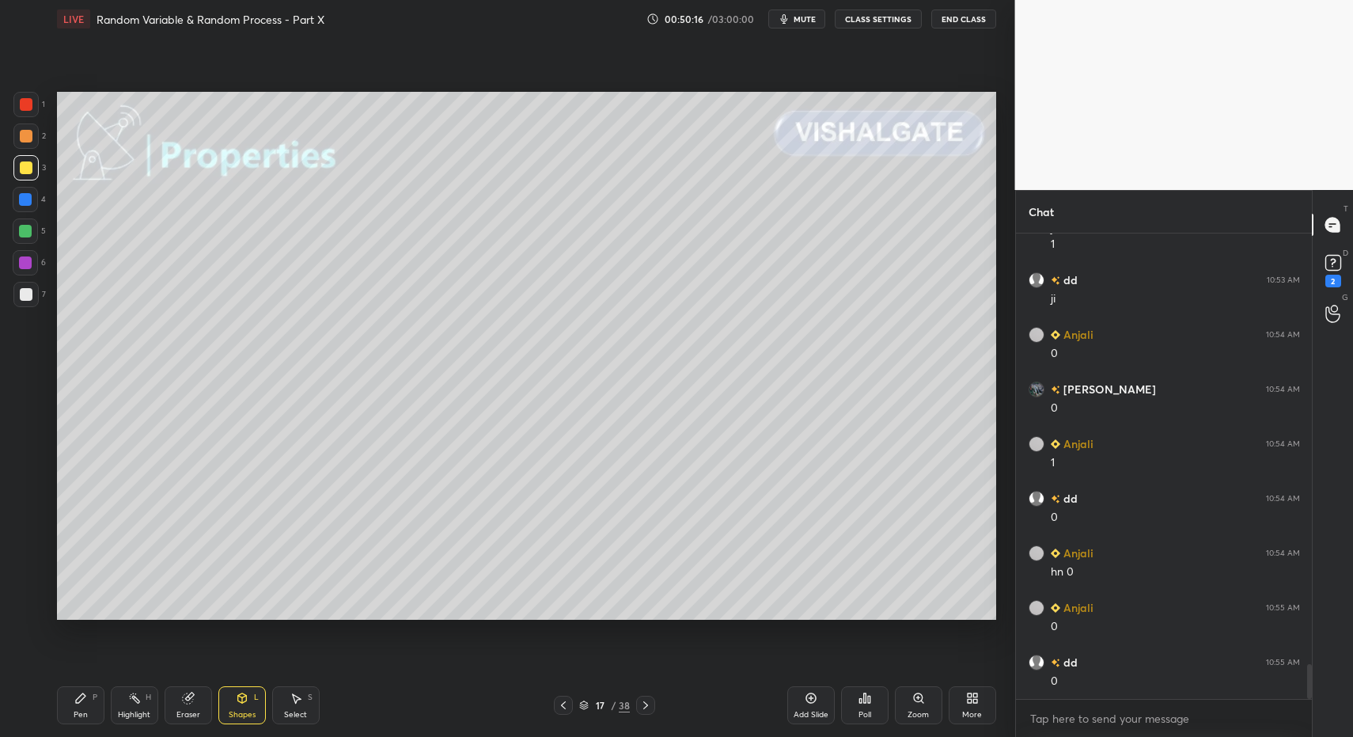
click at [77, 706] on div "Pen P" at bounding box center [80, 705] width 47 height 38
drag, startPoint x: 28, startPoint y: 286, endPoint x: 39, endPoint y: 329, distance: 44.9
click at [28, 286] on div at bounding box center [25, 294] width 25 height 25
drag, startPoint x: 95, startPoint y: 708, endPoint x: 151, endPoint y: 641, distance: 87.6
click at [95, 708] on div "Pen P" at bounding box center [80, 705] width 47 height 38
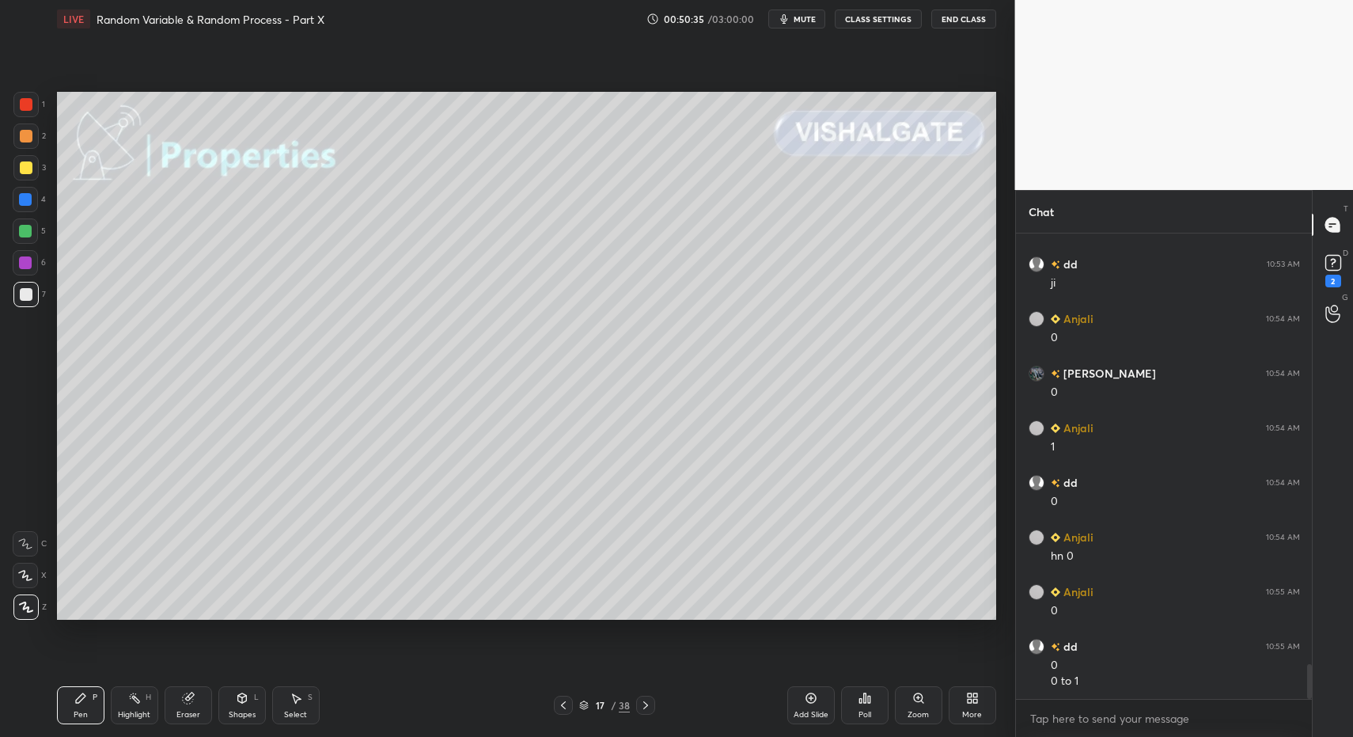
scroll to position [5770, 0]
click at [824, 704] on div "Add Slide" at bounding box center [810, 705] width 47 height 38
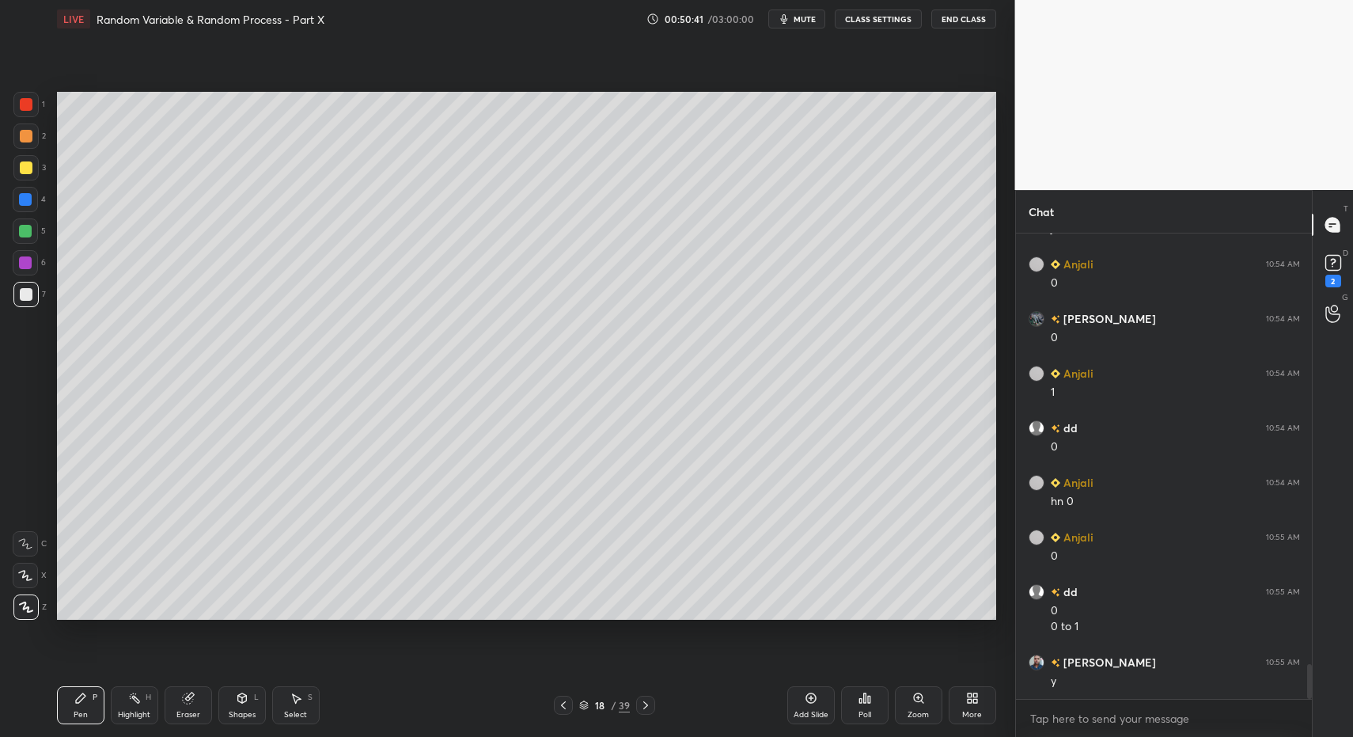
click at [82, 711] on div "Pen" at bounding box center [81, 715] width 14 height 8
click at [31, 170] on div at bounding box center [26, 167] width 13 height 13
drag, startPoint x: 248, startPoint y: 711, endPoint x: 233, endPoint y: 683, distance: 31.1
click at [236, 707] on div "Shapes L" at bounding box center [241, 705] width 47 height 38
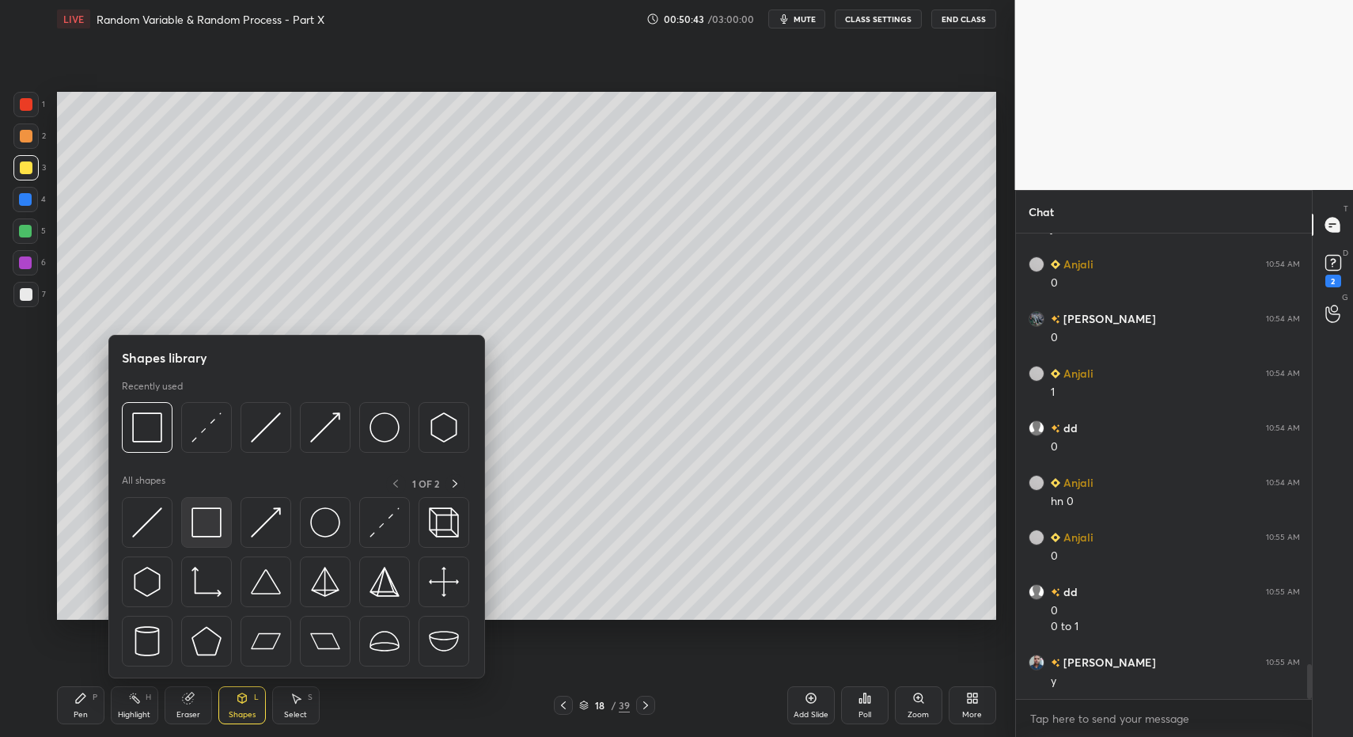
click at [196, 526] on img at bounding box center [206, 522] width 30 height 30
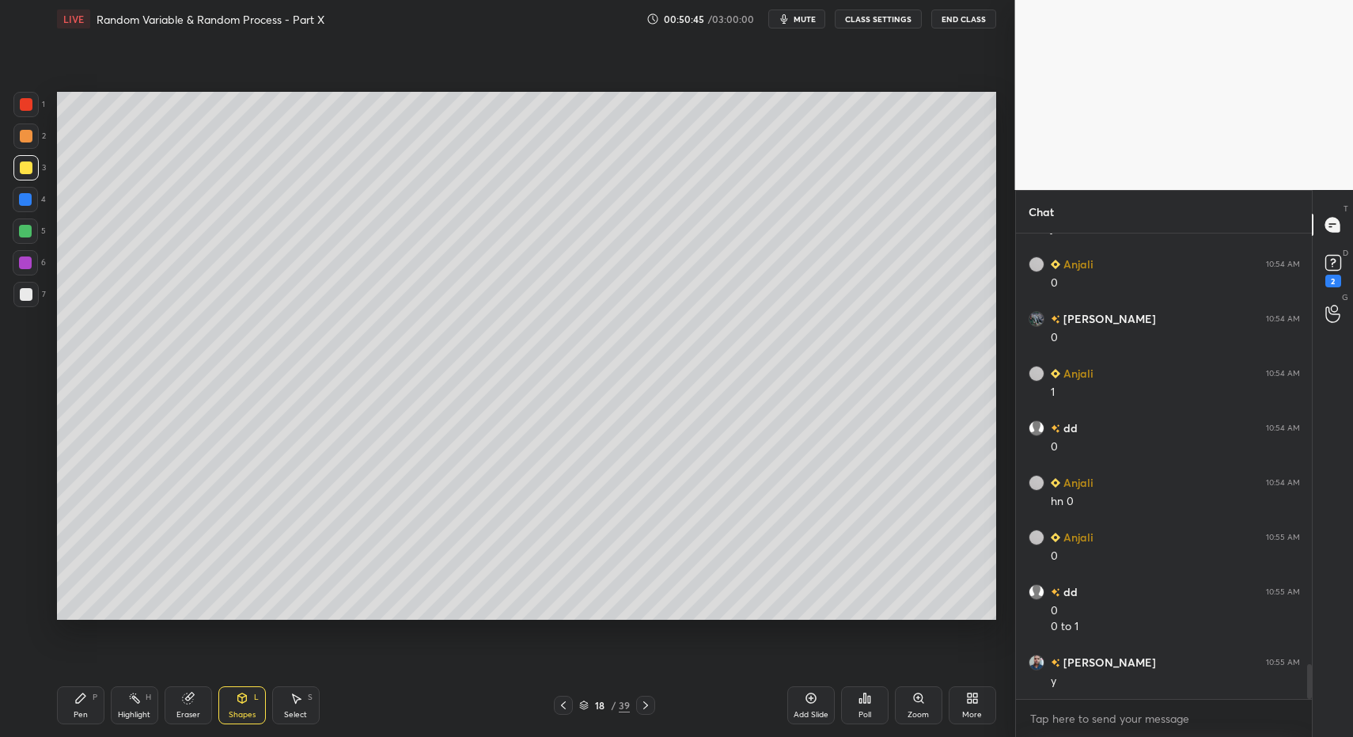
drag, startPoint x: 28, startPoint y: 301, endPoint x: 36, endPoint y: 362, distance: 62.2
click at [28, 301] on div at bounding box center [25, 294] width 25 height 25
click at [79, 711] on div "Pen" at bounding box center [81, 715] width 14 height 8
click at [78, 707] on div "Pen P" at bounding box center [80, 705] width 47 height 38
drag, startPoint x: 114, startPoint y: 705, endPoint x: 137, endPoint y: 622, distance: 86.2
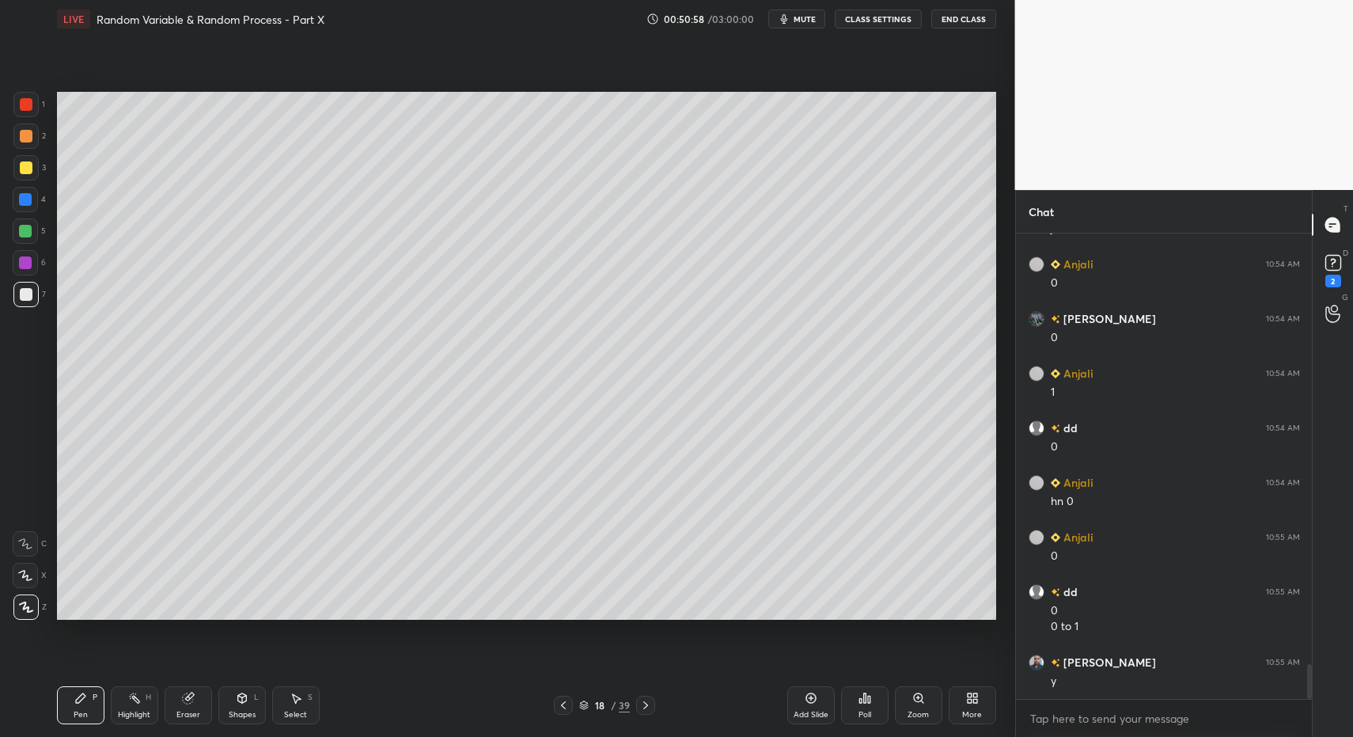
click at [116, 686] on div "Highlight H" at bounding box center [134, 705] width 47 height 38
drag, startPoint x: 63, startPoint y: 710, endPoint x: 99, endPoint y: 653, distance: 67.6
click at [63, 710] on div "Pen P" at bounding box center [80, 705] width 47 height 38
click at [78, 686] on div "Pen P" at bounding box center [80, 705] width 47 height 38
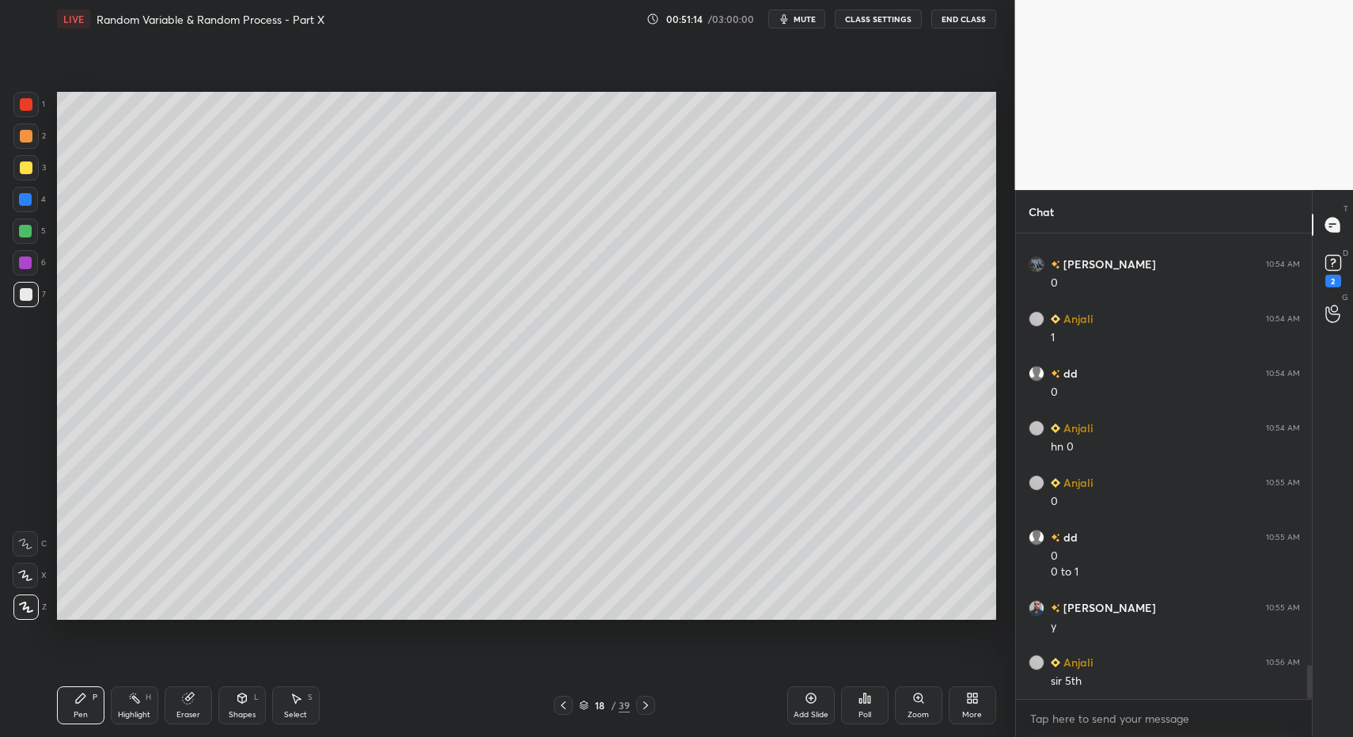
drag, startPoint x: 22, startPoint y: 163, endPoint x: 30, endPoint y: 174, distance: 13.6
click at [22, 163] on div at bounding box center [26, 167] width 13 height 13
click at [237, 703] on icon at bounding box center [242, 698] width 13 height 13
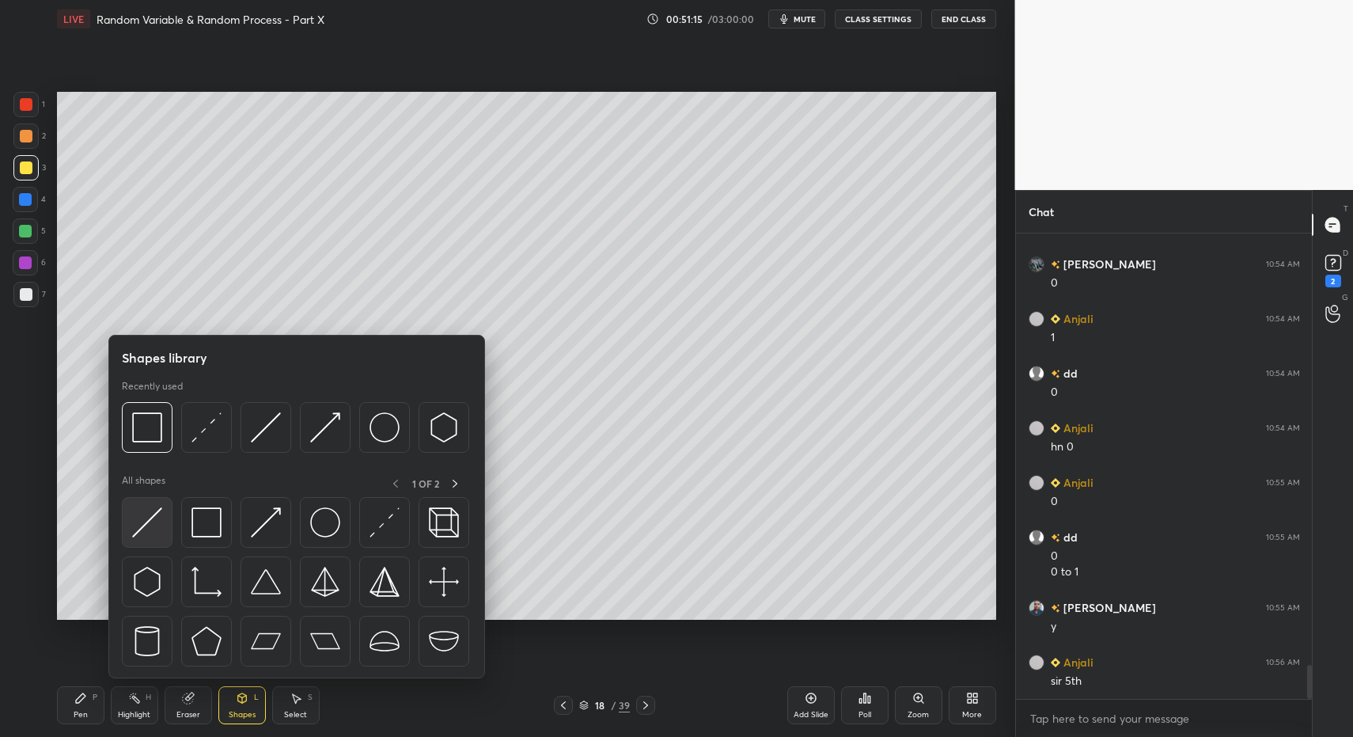
click at [155, 539] on div at bounding box center [147, 522] width 51 height 51
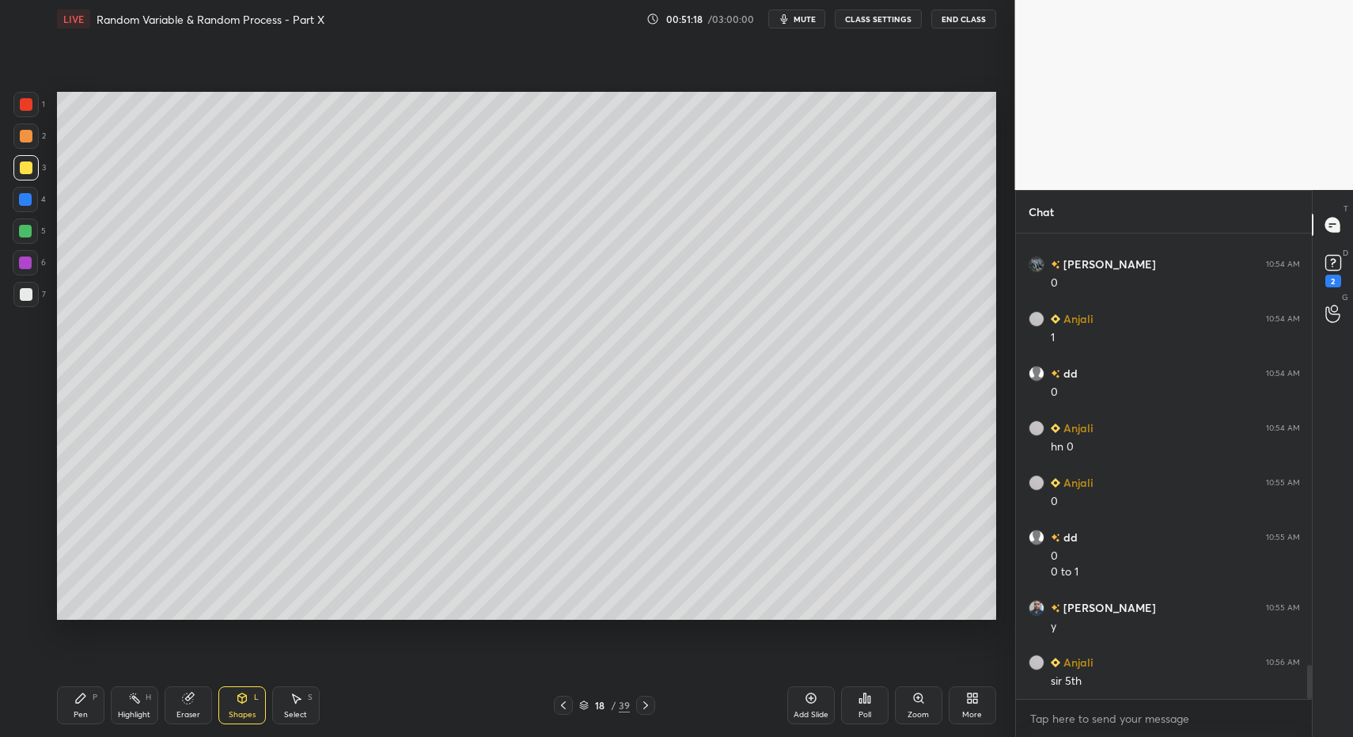
click at [77, 718] on div "Pen" at bounding box center [81, 715] width 14 height 8
drag, startPoint x: 77, startPoint y: 718, endPoint x: 74, endPoint y: 710, distance: 8.5
click at [74, 711] on div "Pen" at bounding box center [81, 715] width 14 height 8
click at [25, 298] on div at bounding box center [26, 294] width 13 height 13
drag, startPoint x: 29, startPoint y: 294, endPoint x: 33, endPoint y: 280, distance: 14.0
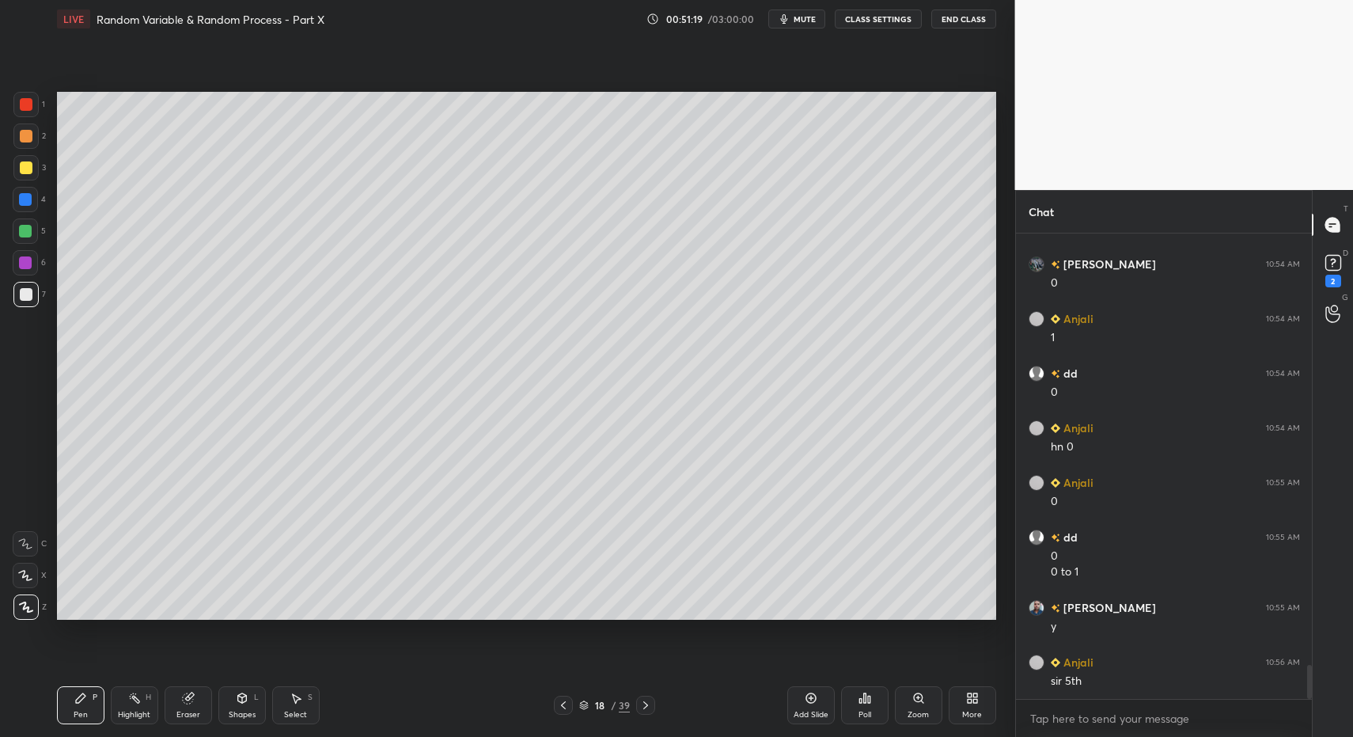
click at [28, 289] on div at bounding box center [26, 294] width 13 height 13
click at [35, 227] on div at bounding box center [25, 230] width 25 height 25
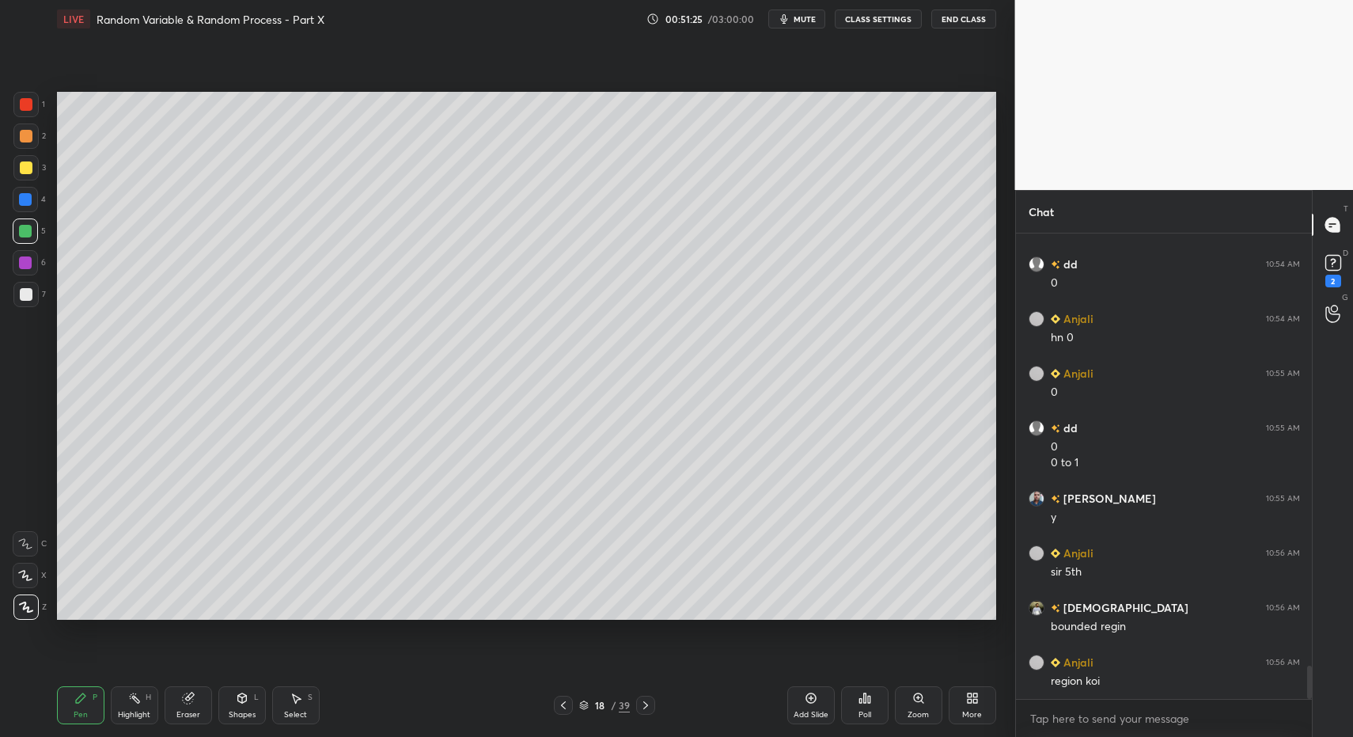
scroll to position [5988, 0]
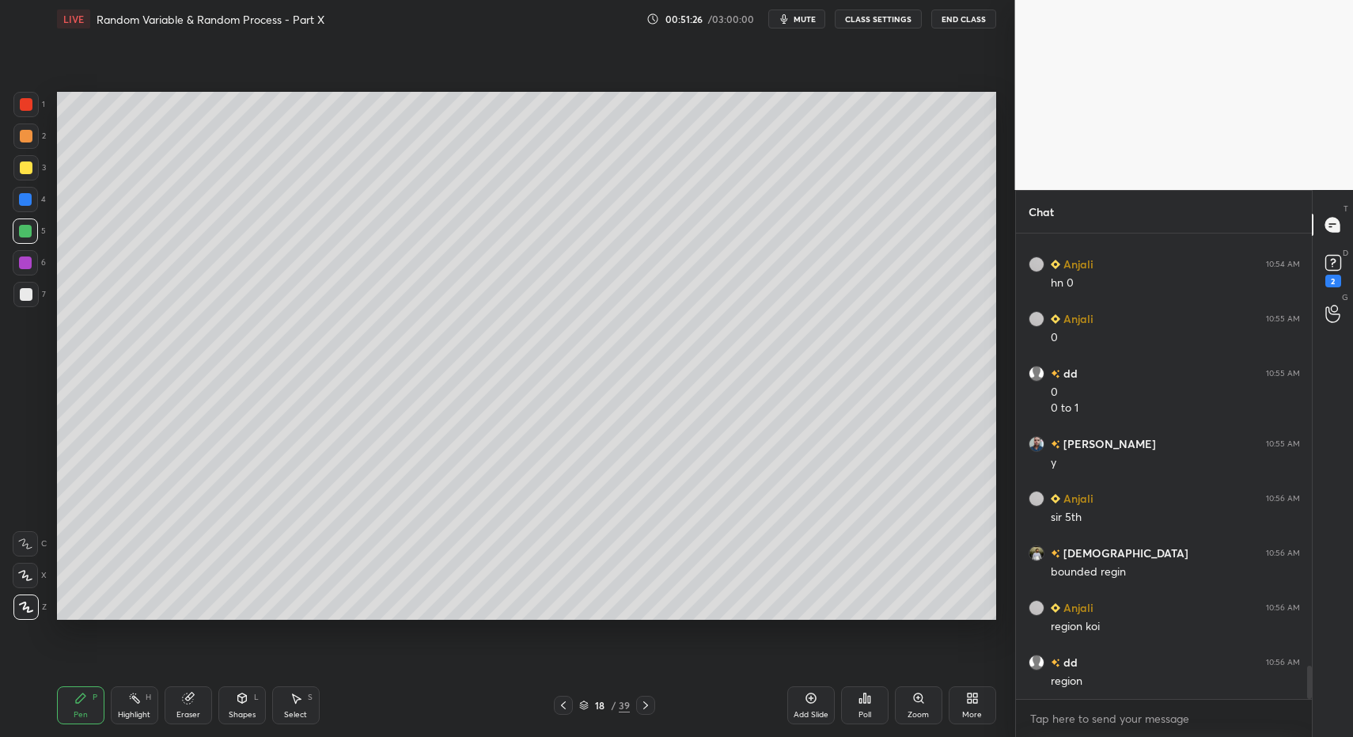
click at [21, 299] on div "7" at bounding box center [29, 298] width 32 height 32
drag, startPoint x: 246, startPoint y: 726, endPoint x: 231, endPoint y: 642, distance: 86.0
click at [246, 726] on div "Pen P Highlight H Eraser Shapes L Select S 18 / 39 Add Slide Poll Zoom More" at bounding box center [526, 704] width 939 height 63
click at [222, 692] on div "Shapes L" at bounding box center [241, 705] width 47 height 38
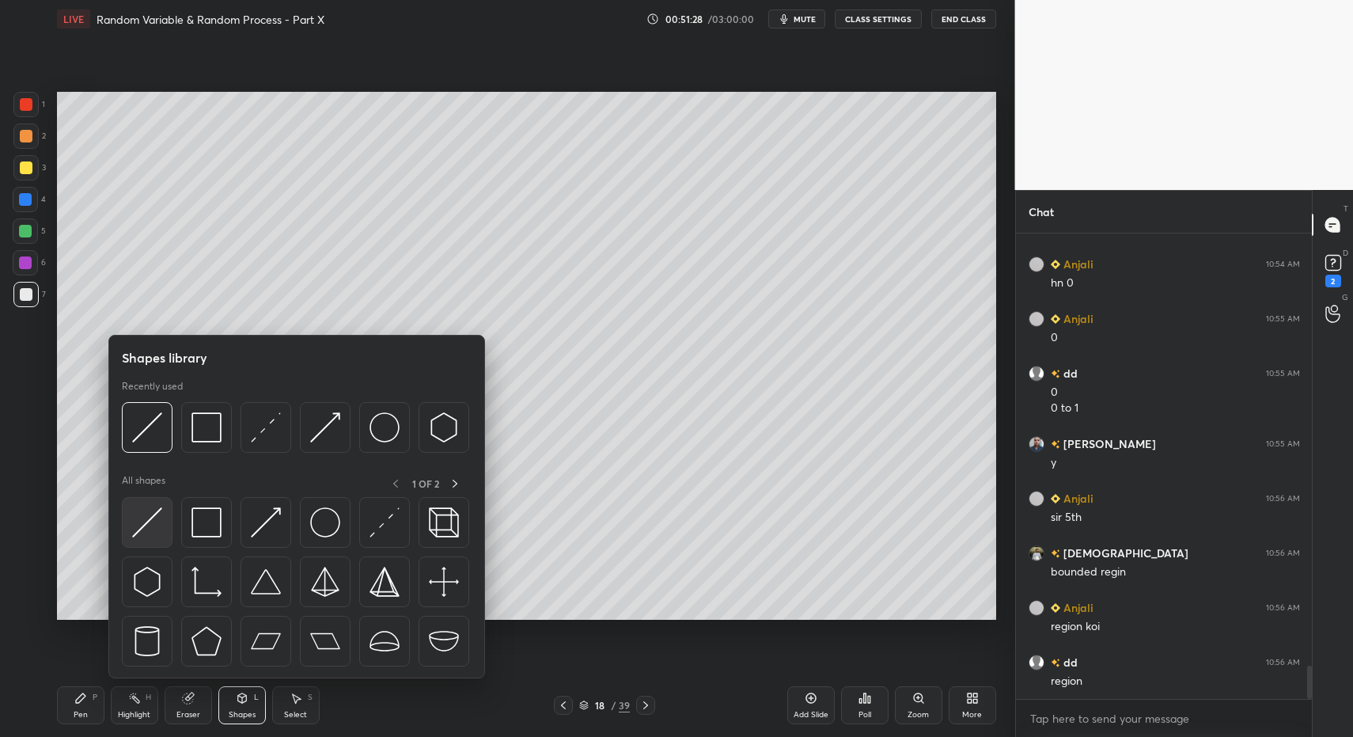
click at [146, 520] on img at bounding box center [147, 522] width 30 height 30
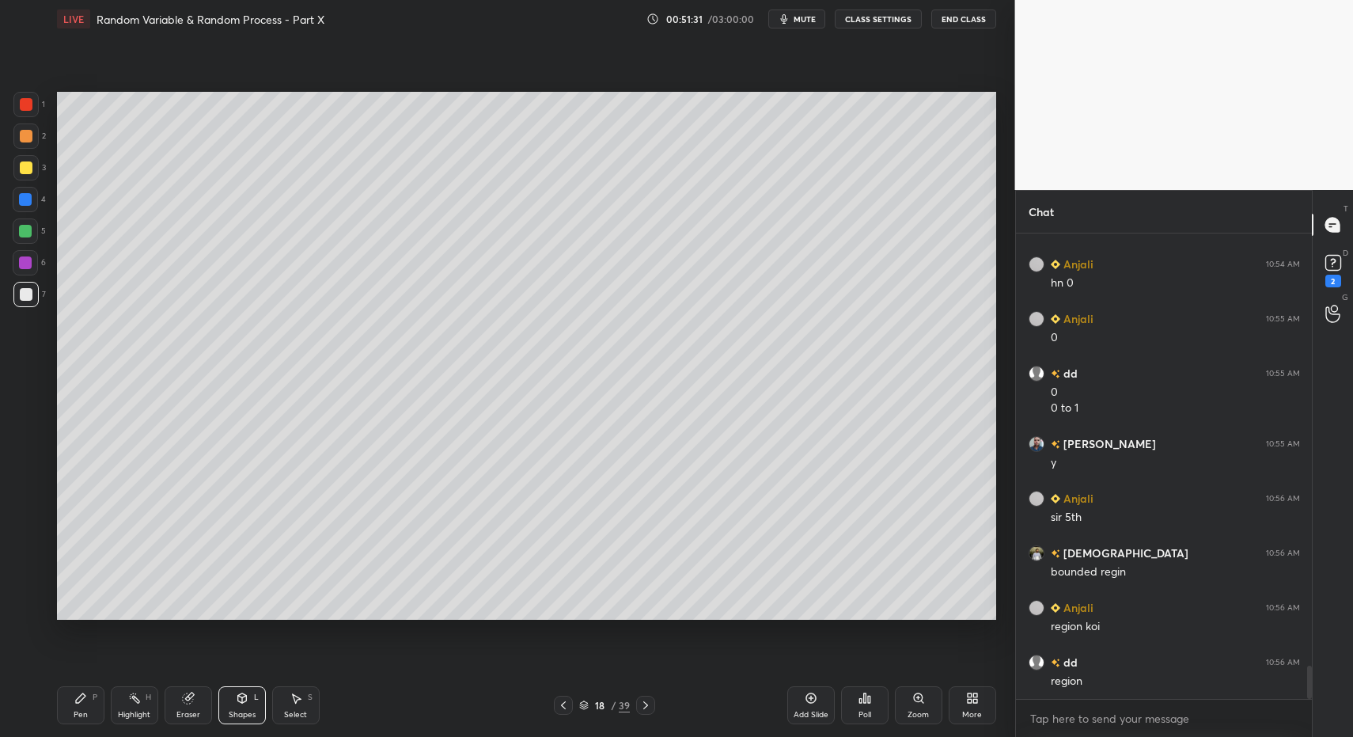
click at [77, 714] on div "Pen" at bounding box center [81, 715] width 14 height 8
drag, startPoint x: 63, startPoint y: 707, endPoint x: 172, endPoint y: 642, distance: 126.3
click at [63, 707] on div "Pen P" at bounding box center [80, 705] width 47 height 38
click at [25, 153] on div "2" at bounding box center [29, 139] width 32 height 32
click at [21, 168] on div at bounding box center [26, 167] width 13 height 13
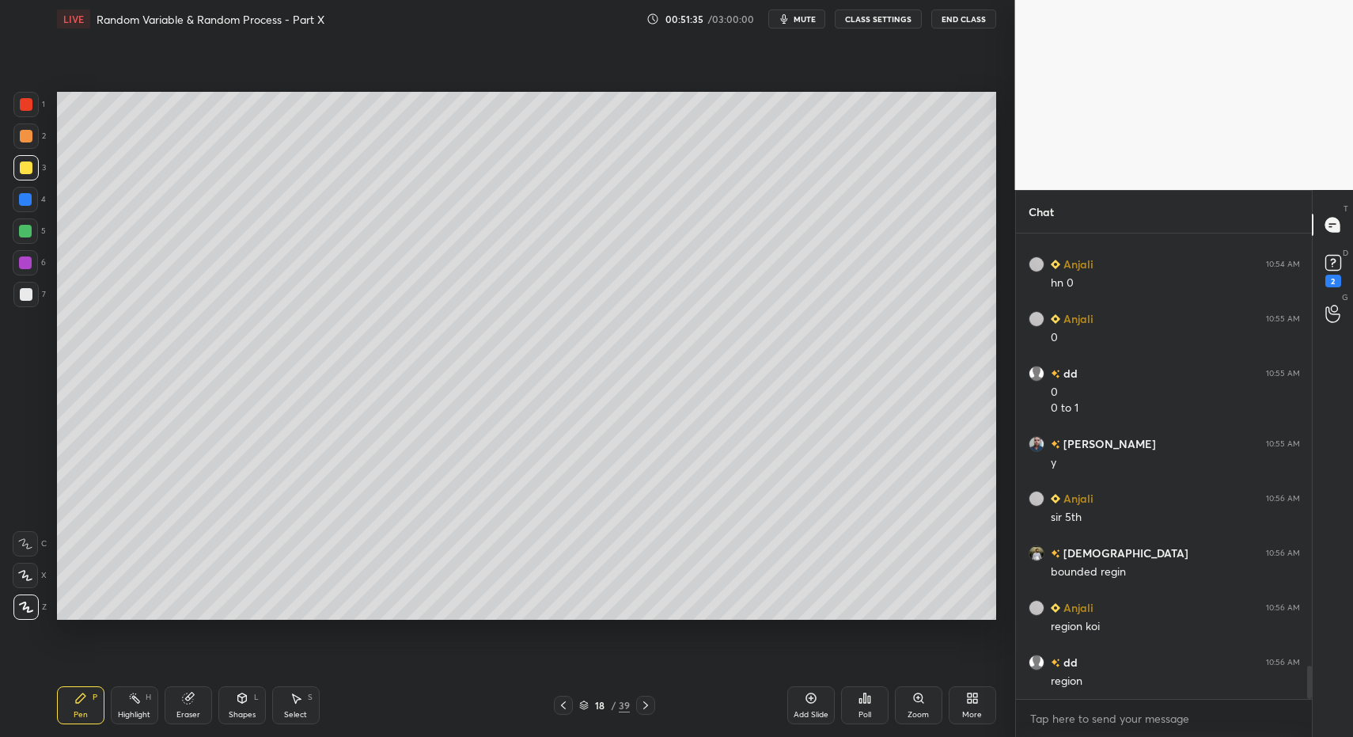
click at [25, 579] on div at bounding box center [25, 575] width 25 height 25
click at [33, 574] on div at bounding box center [25, 575] width 25 height 25
drag, startPoint x: 230, startPoint y: 700, endPoint x: 220, endPoint y: 679, distance: 23.7
click at [227, 699] on div "Shapes L" at bounding box center [241, 705] width 47 height 38
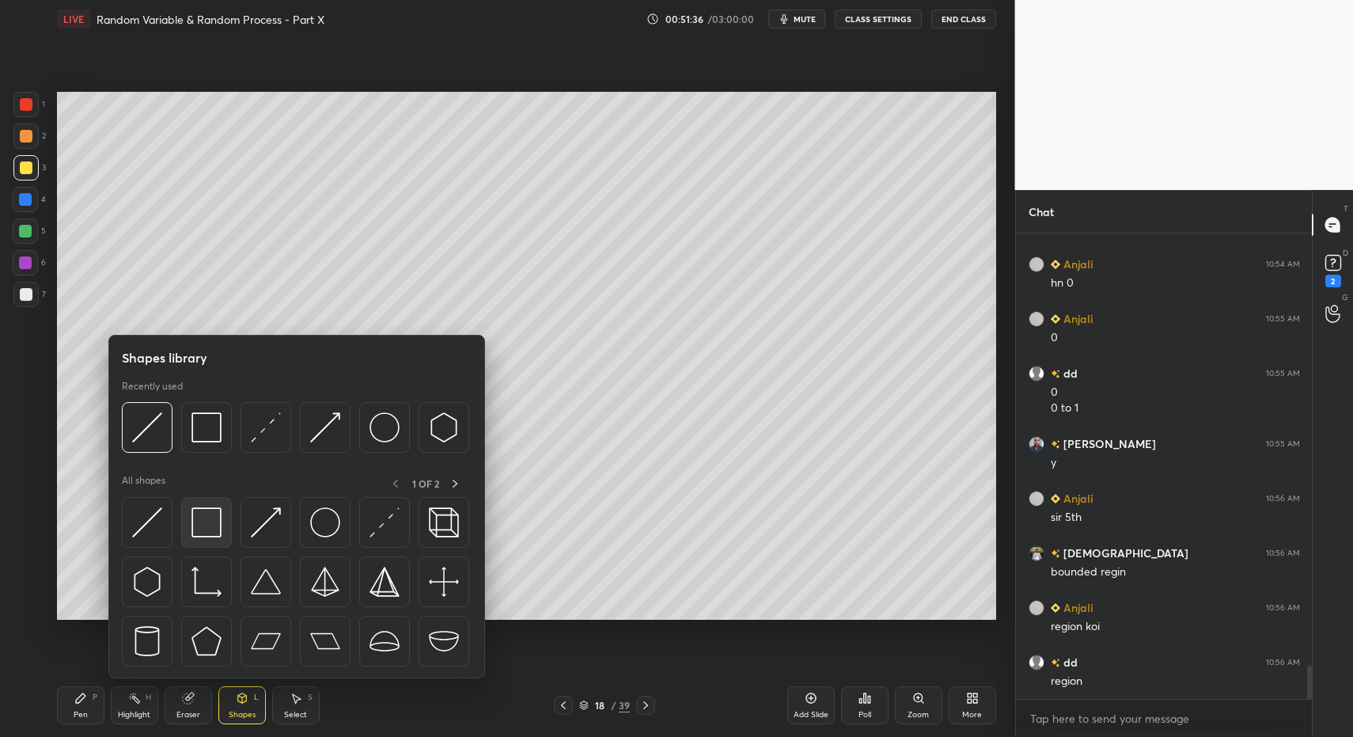
click at [210, 513] on img at bounding box center [206, 522] width 30 height 30
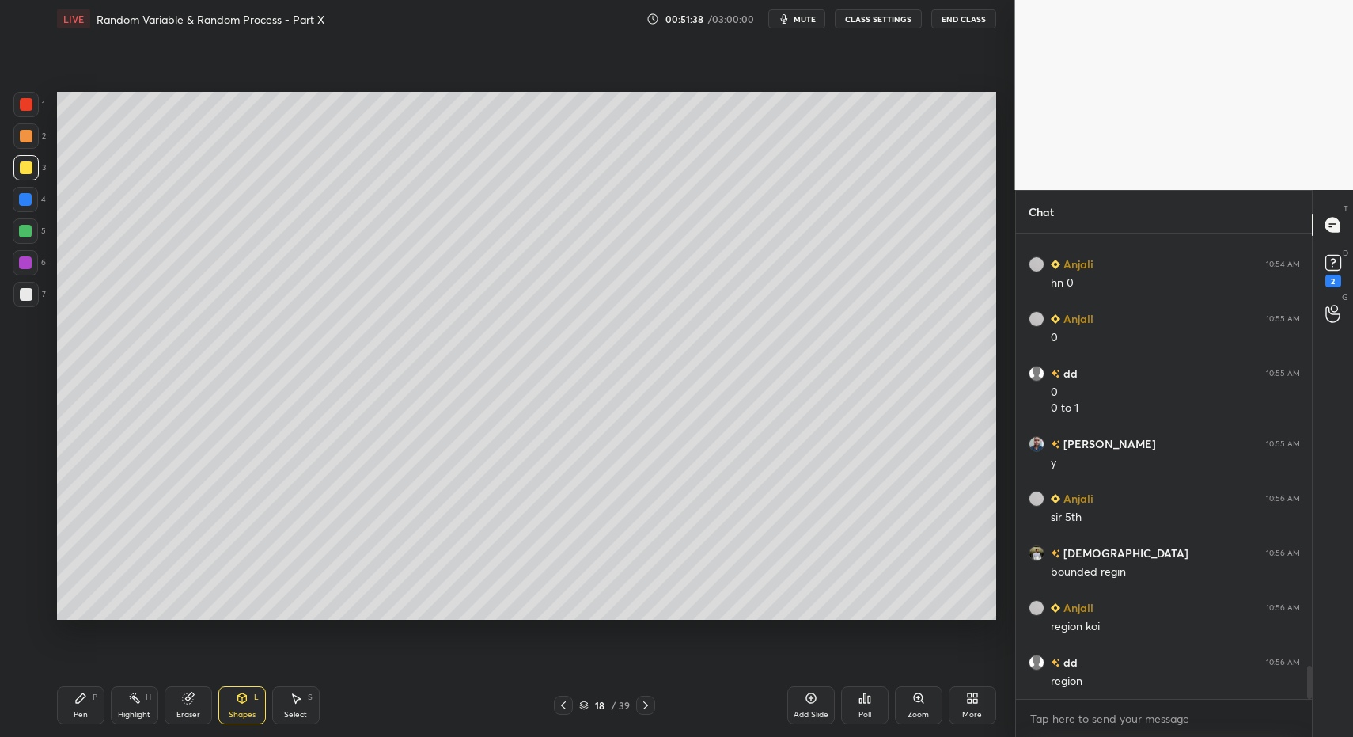
click at [89, 708] on div "Pen P" at bounding box center [80, 705] width 47 height 38
click at [75, 702] on icon at bounding box center [80, 698] width 13 height 13
click at [25, 305] on div at bounding box center [25, 294] width 25 height 25
click at [32, 617] on div at bounding box center [25, 606] width 25 height 25
click at [22, 604] on div at bounding box center [25, 606] width 25 height 25
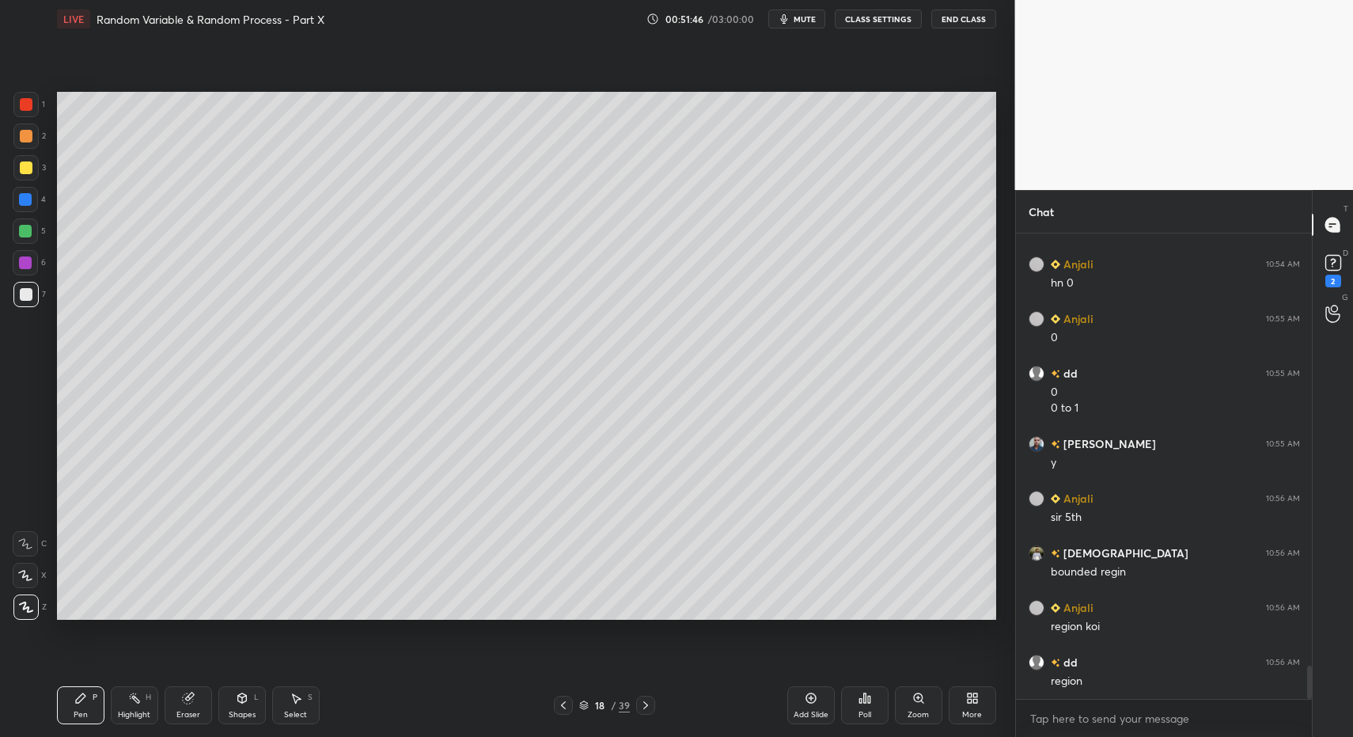
click at [20, 105] on div at bounding box center [26, 104] width 13 height 13
drag, startPoint x: 29, startPoint y: 105, endPoint x: 21, endPoint y: 285, distance: 179.8
click at [29, 105] on div at bounding box center [26, 104] width 13 height 13
click at [17, 535] on div at bounding box center [25, 543] width 25 height 25
click at [25, 544] on div at bounding box center [25, 543] width 25 height 25
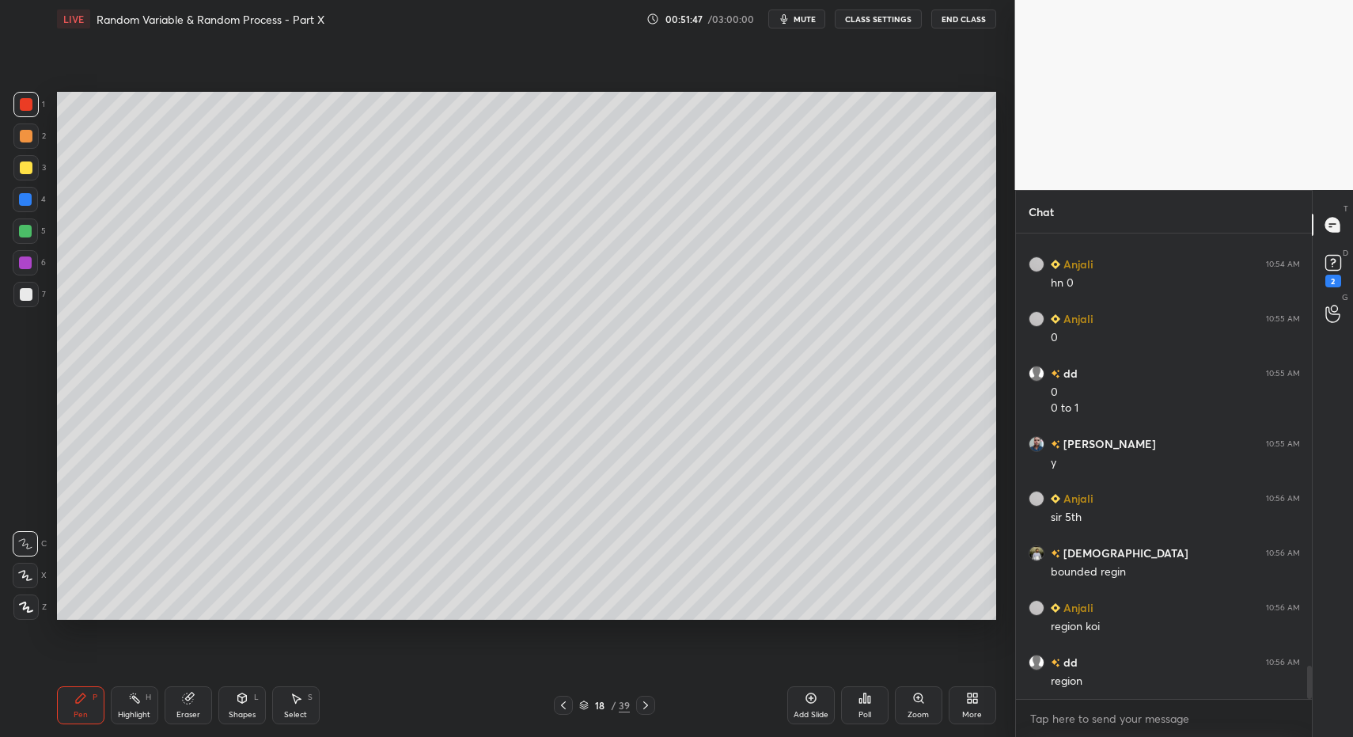
click at [267, 707] on div "Pen P Highlight H Eraser Shapes L Select S" at bounding box center [240, 705] width 366 height 38
click at [247, 707] on div "Shapes L" at bounding box center [241, 705] width 47 height 38
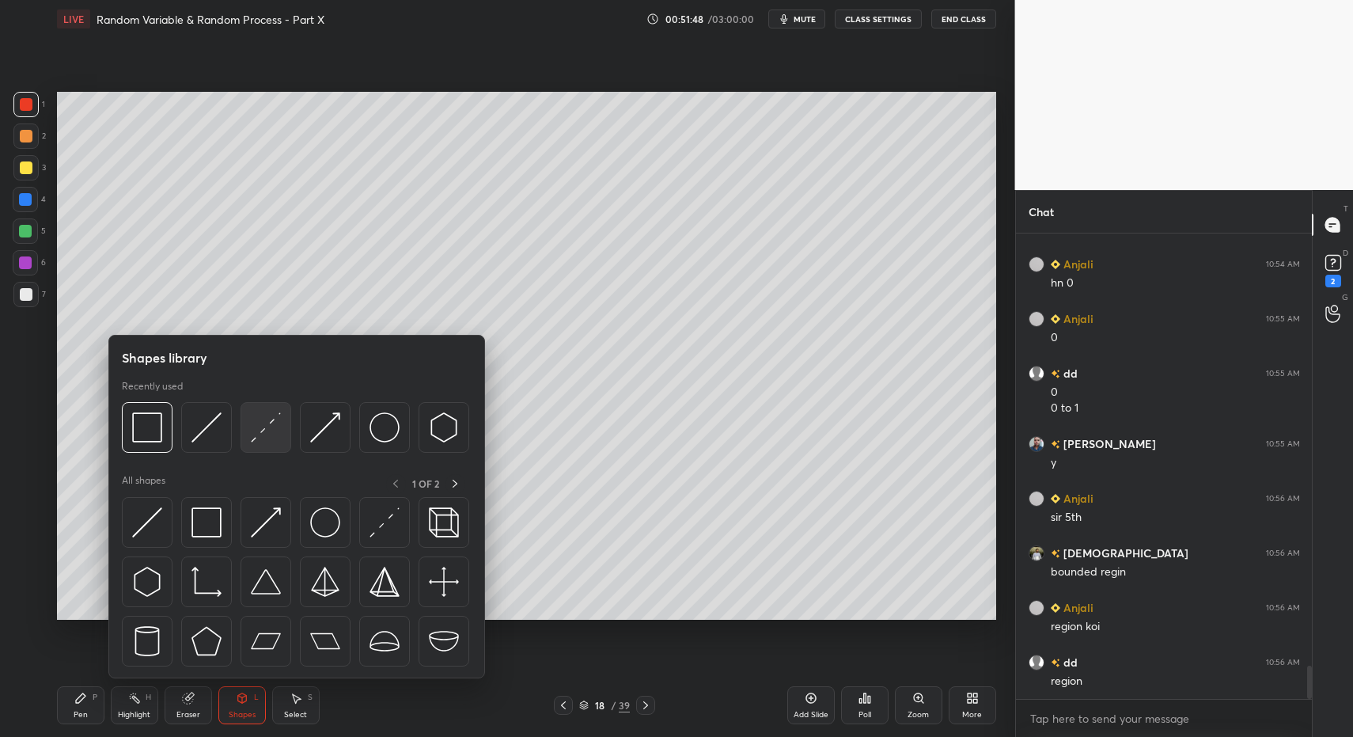
click at [269, 439] on img at bounding box center [266, 427] width 30 height 30
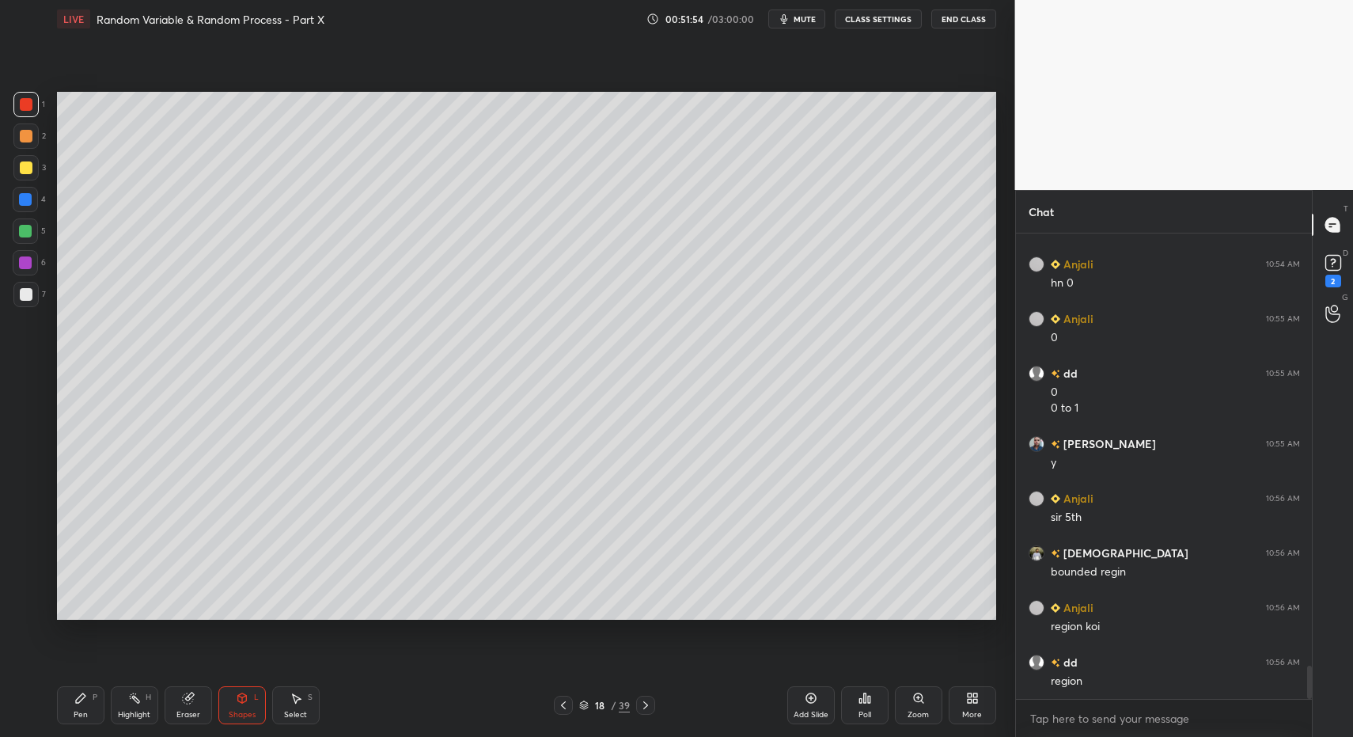
click at [59, 707] on div "Pen P" at bounding box center [80, 705] width 47 height 38
drag, startPoint x: 59, startPoint y: 707, endPoint x: 60, endPoint y: 656, distance: 50.7
click at [59, 707] on div "Pen P" at bounding box center [80, 705] width 47 height 38
click at [27, 612] on div at bounding box center [25, 606] width 25 height 25
drag, startPoint x: 24, startPoint y: 613, endPoint x: 43, endPoint y: 630, distance: 25.2
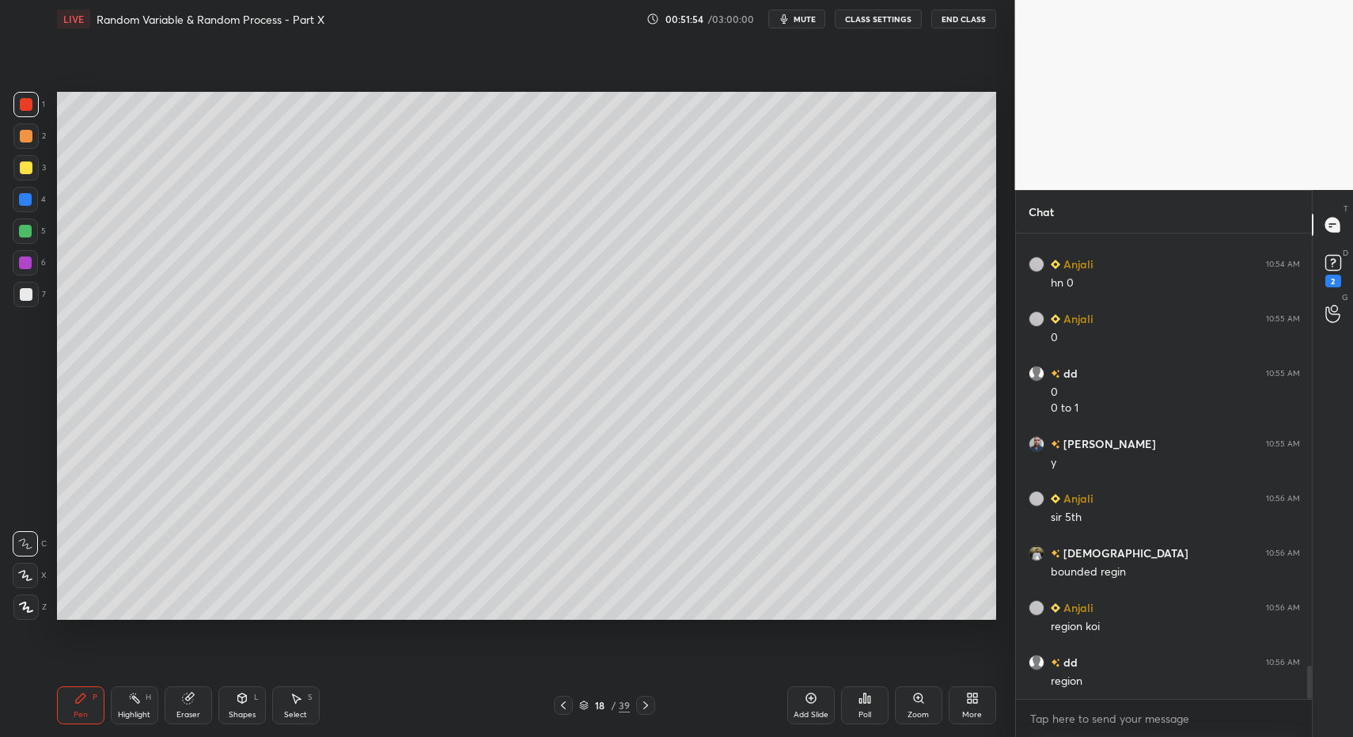
click at [26, 616] on div at bounding box center [25, 606] width 25 height 25
click at [87, 698] on div "Pen P" at bounding box center [80, 705] width 47 height 38
click at [28, 301] on div at bounding box center [25, 294] width 25 height 25
click at [26, 296] on div at bounding box center [26, 294] width 13 height 13
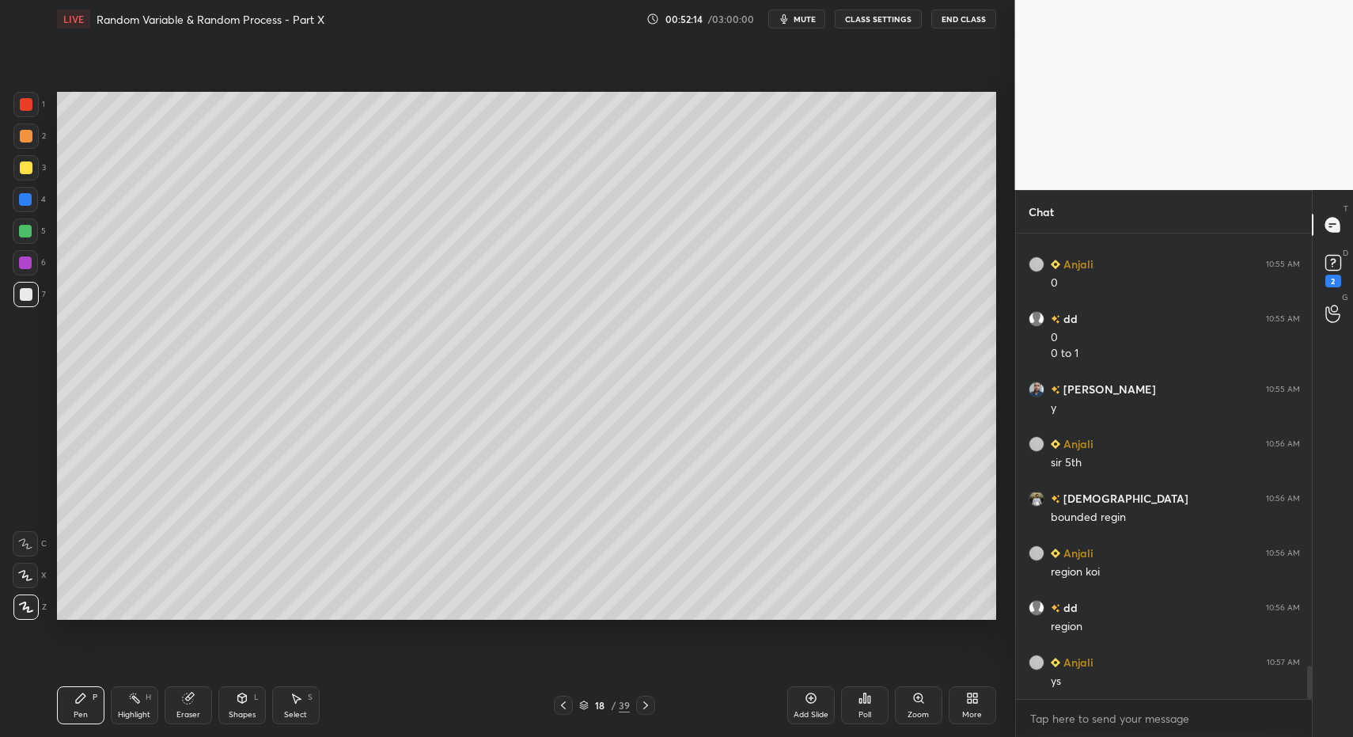
drag, startPoint x: 800, startPoint y: 700, endPoint x: 727, endPoint y: 676, distance: 76.6
click at [795, 698] on div "Add Slide" at bounding box center [810, 705] width 47 height 38
click
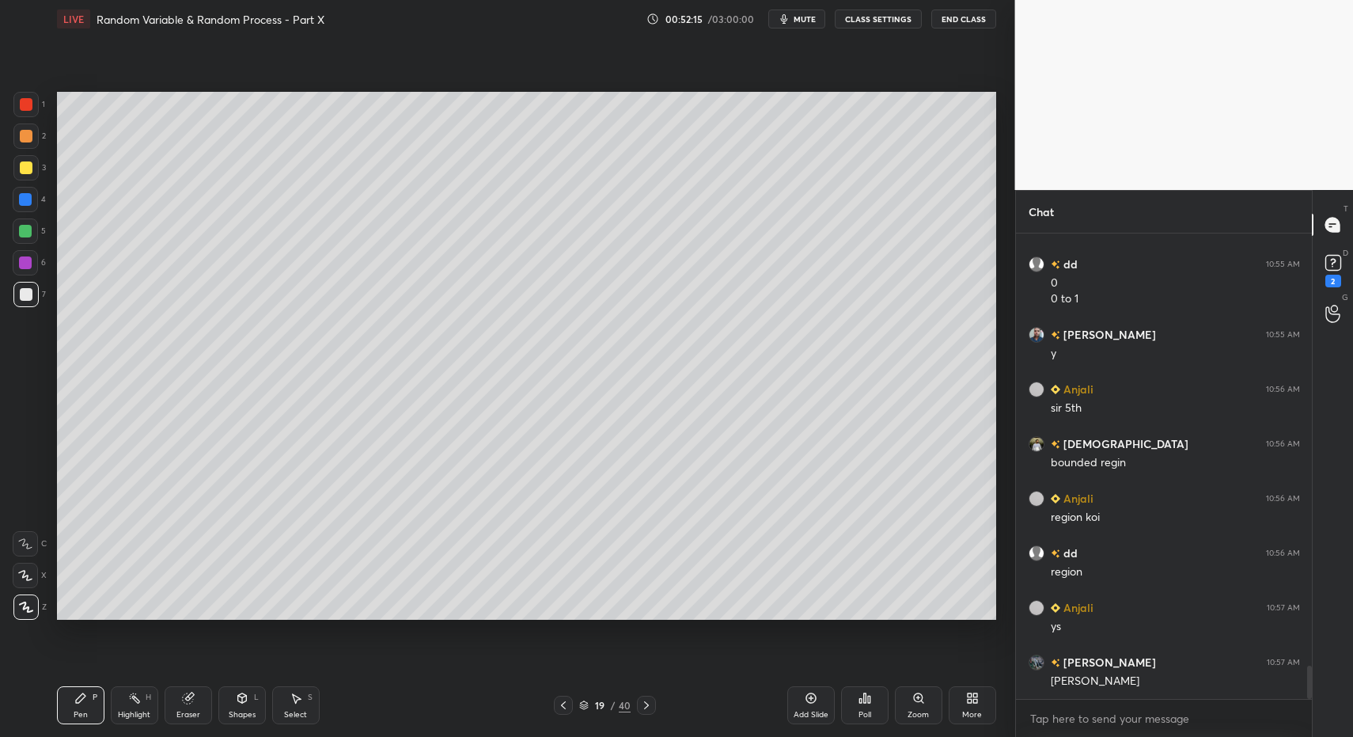
click at [561, 705] on icon at bounding box center [563, 705] width 5 height 8
click at [278, 707] on div "Select S" at bounding box center [295, 705] width 47 height 38
click at [291, 706] on div "Select S" at bounding box center [295, 705] width 47 height 38
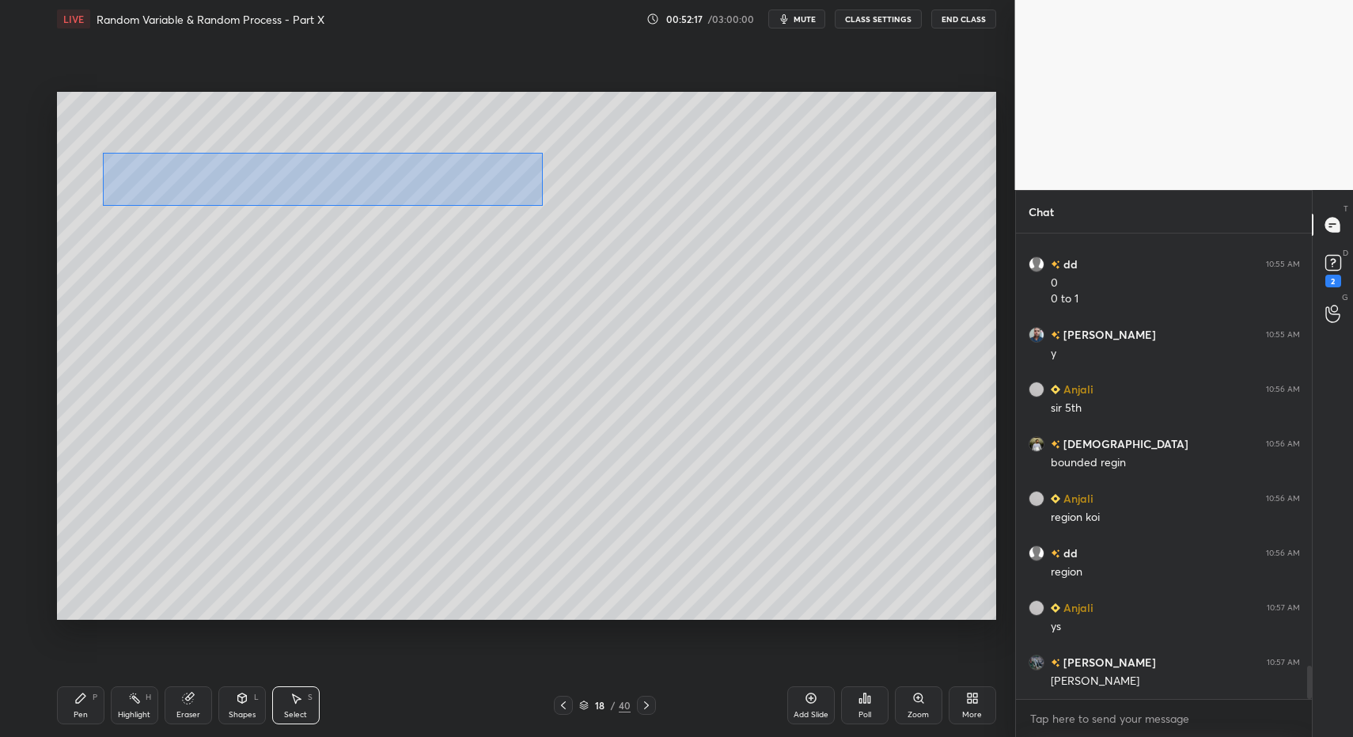
drag, startPoint x: 102, startPoint y: 152, endPoint x: 524, endPoint y: 216, distance: 426.6
click at [542, 205] on div "0 ° Undo Copy Paste here Duplicate Duplicate to new slide Delete" at bounding box center [526, 356] width 939 height 529
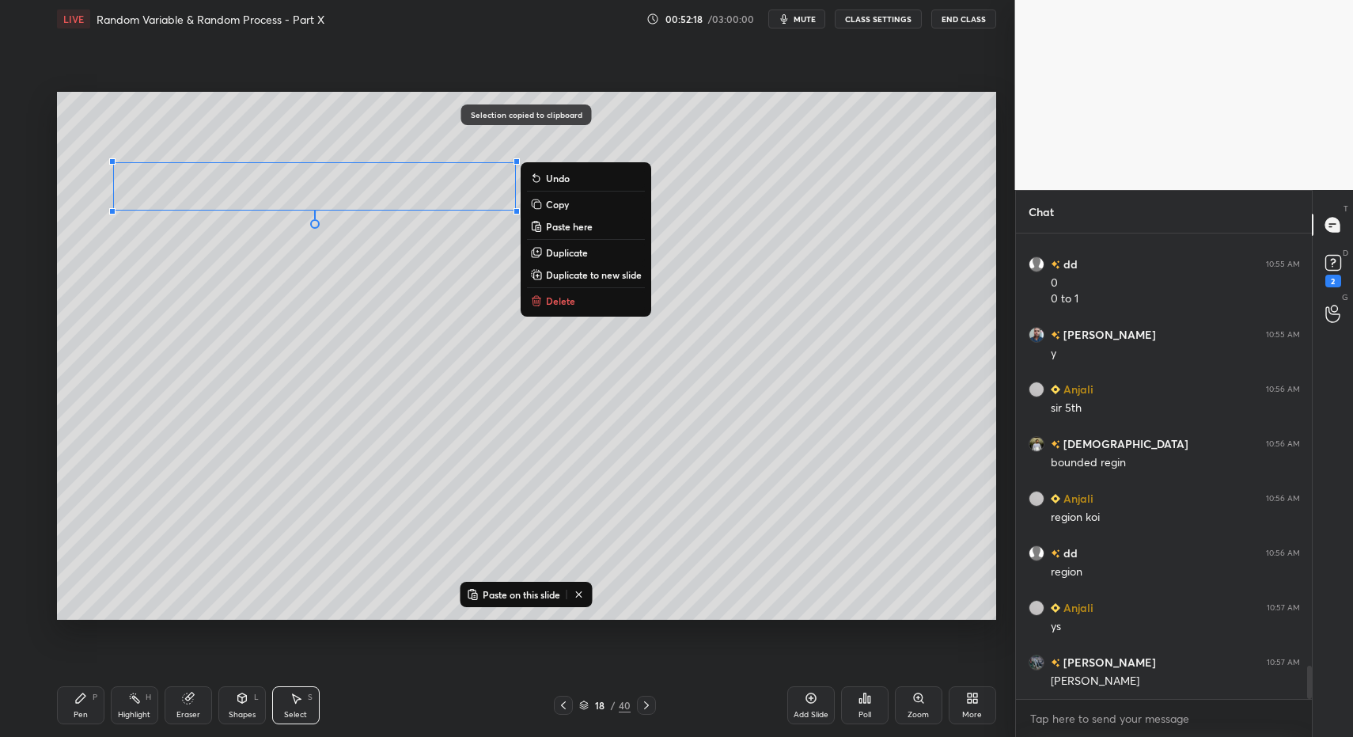
click at [643, 708] on icon at bounding box center [646, 705] width 13 height 13
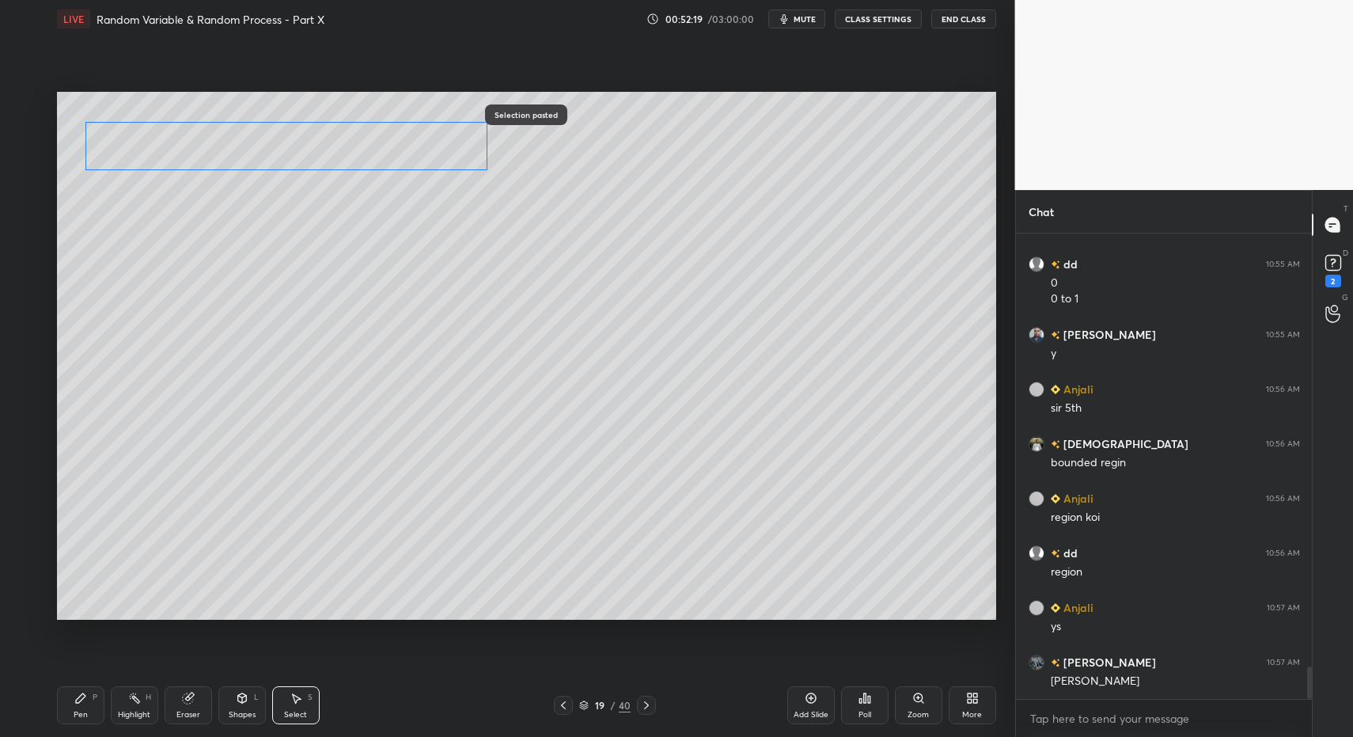
scroll to position [6152, 0]
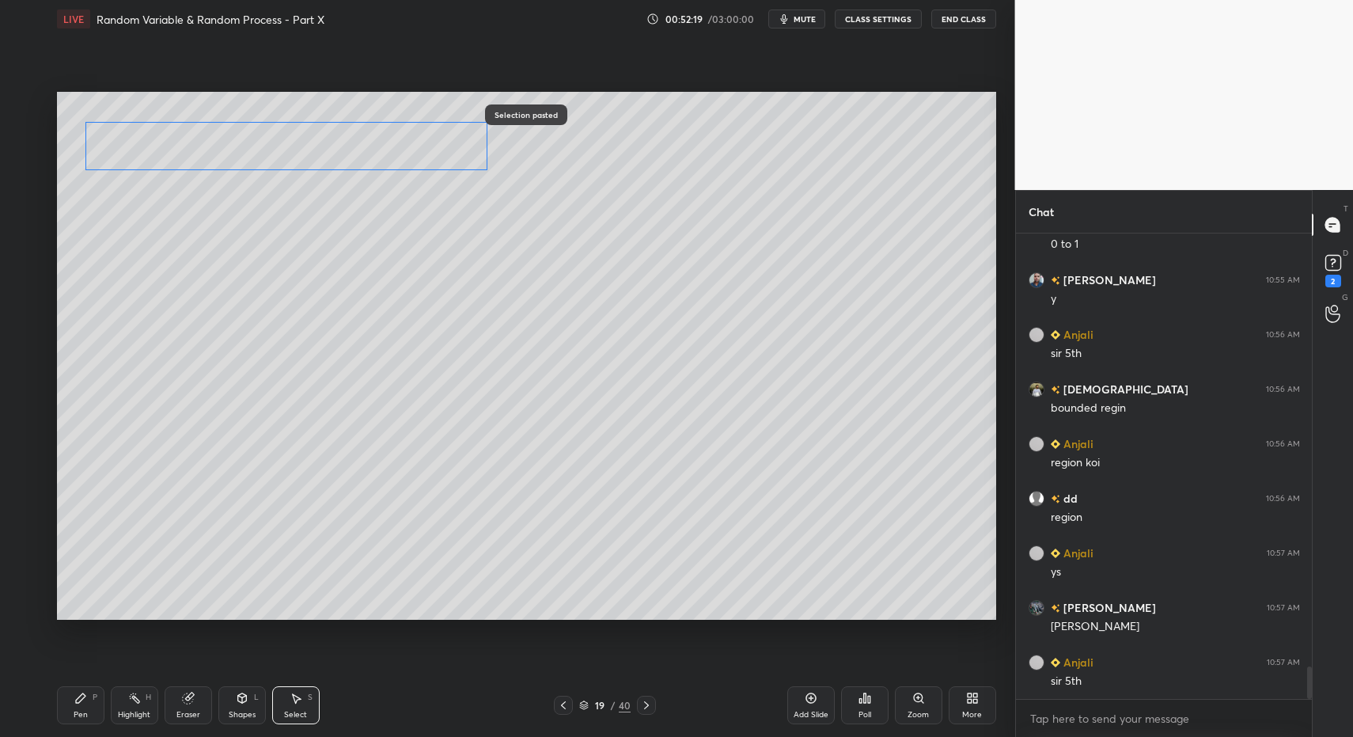
drag, startPoint x: 163, startPoint y: 186, endPoint x: 149, endPoint y: 151, distance: 37.6
click at [150, 150] on div "0 ° Undo Copy Paste here Duplicate Duplicate to new slide Delete" at bounding box center [526, 356] width 939 height 529
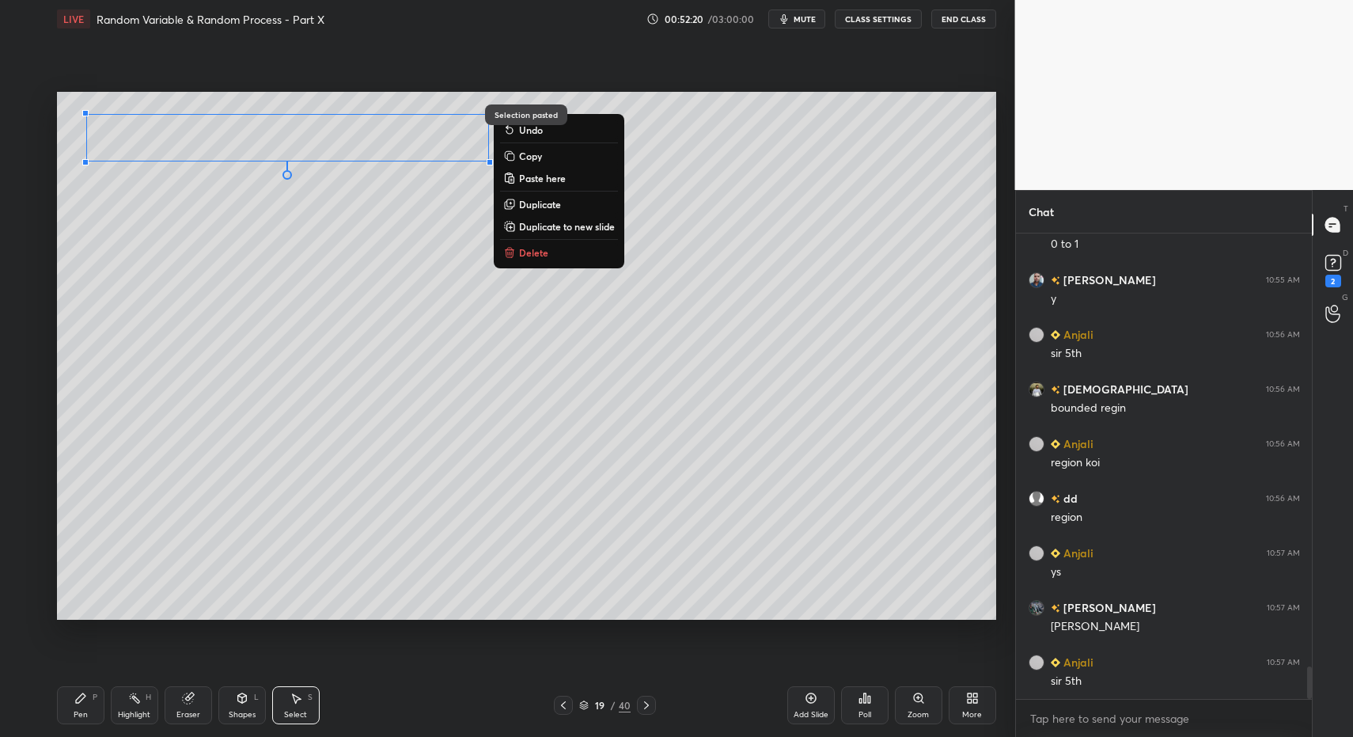
click at [66, 704] on div "Pen P" at bounding box center [80, 705] width 47 height 38
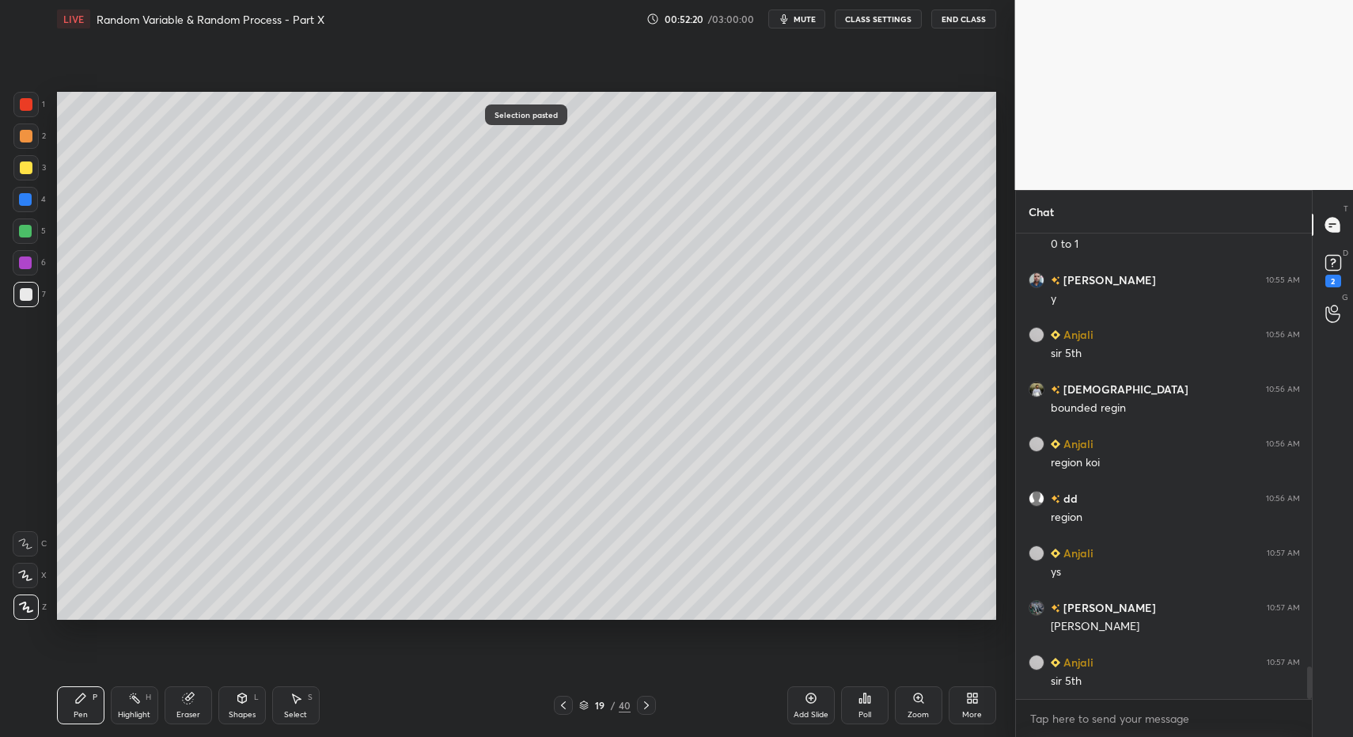
click at [65, 695] on div "Pen P" at bounding box center [80, 705] width 47 height 38
drag, startPoint x: 85, startPoint y: 706, endPoint x: 92, endPoint y: 673, distance: 33.8
click at [85, 706] on div "Pen P" at bounding box center [80, 705] width 47 height 38
click at [74, 699] on div "Pen P" at bounding box center [80, 705] width 47 height 38
click at [59, 700] on div "Pen P" at bounding box center [80, 705] width 47 height 38
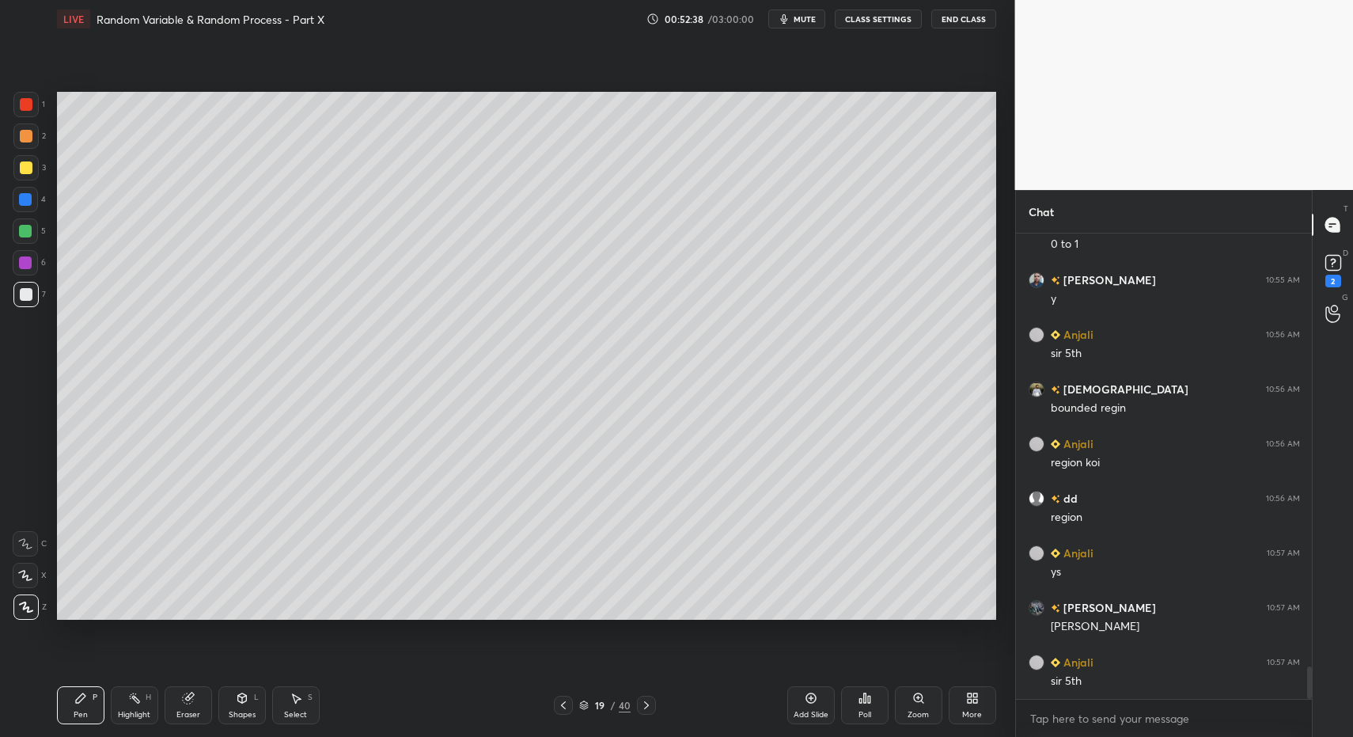
click at [98, 707] on div "Pen P" at bounding box center [80, 705] width 47 height 38
click at [134, 711] on div "Highlight" at bounding box center [134, 715] width 32 height 8
click at [135, 702] on icon at bounding box center [134, 698] width 13 height 13
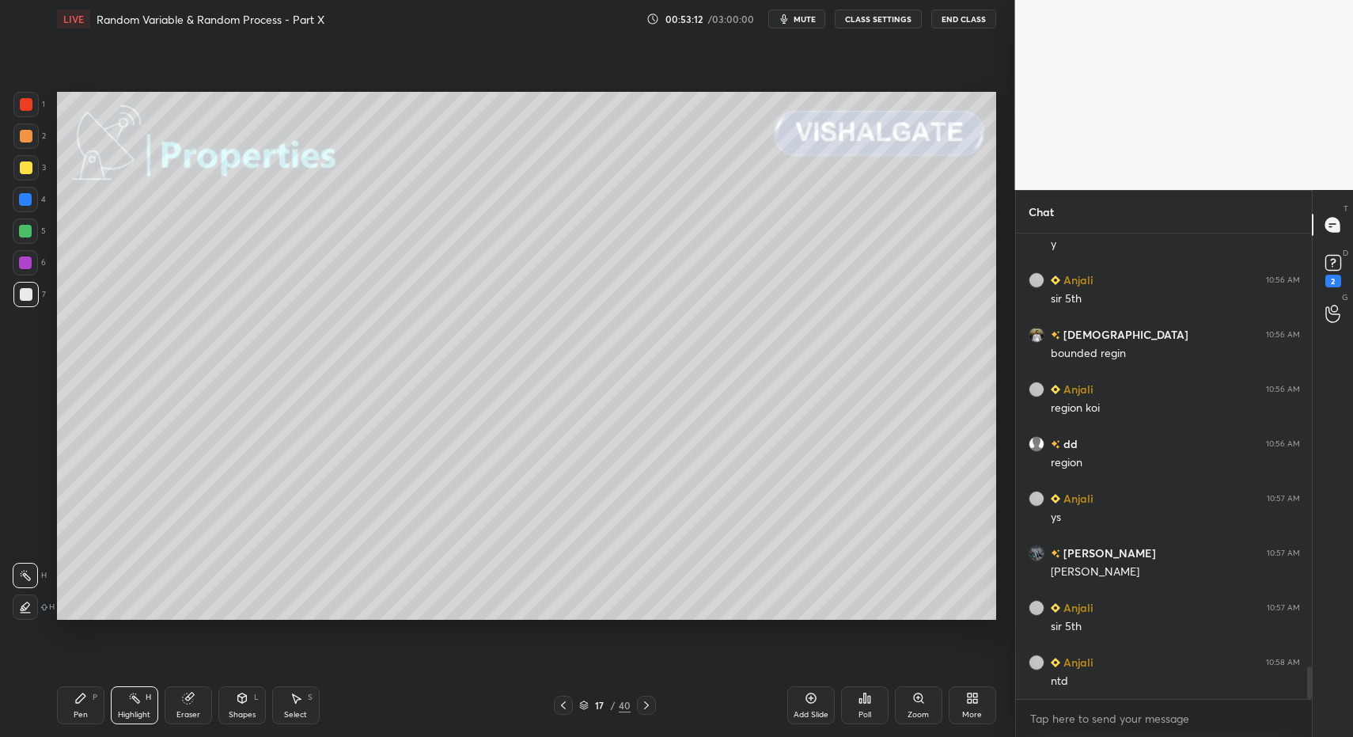
scroll to position [6222, 0]
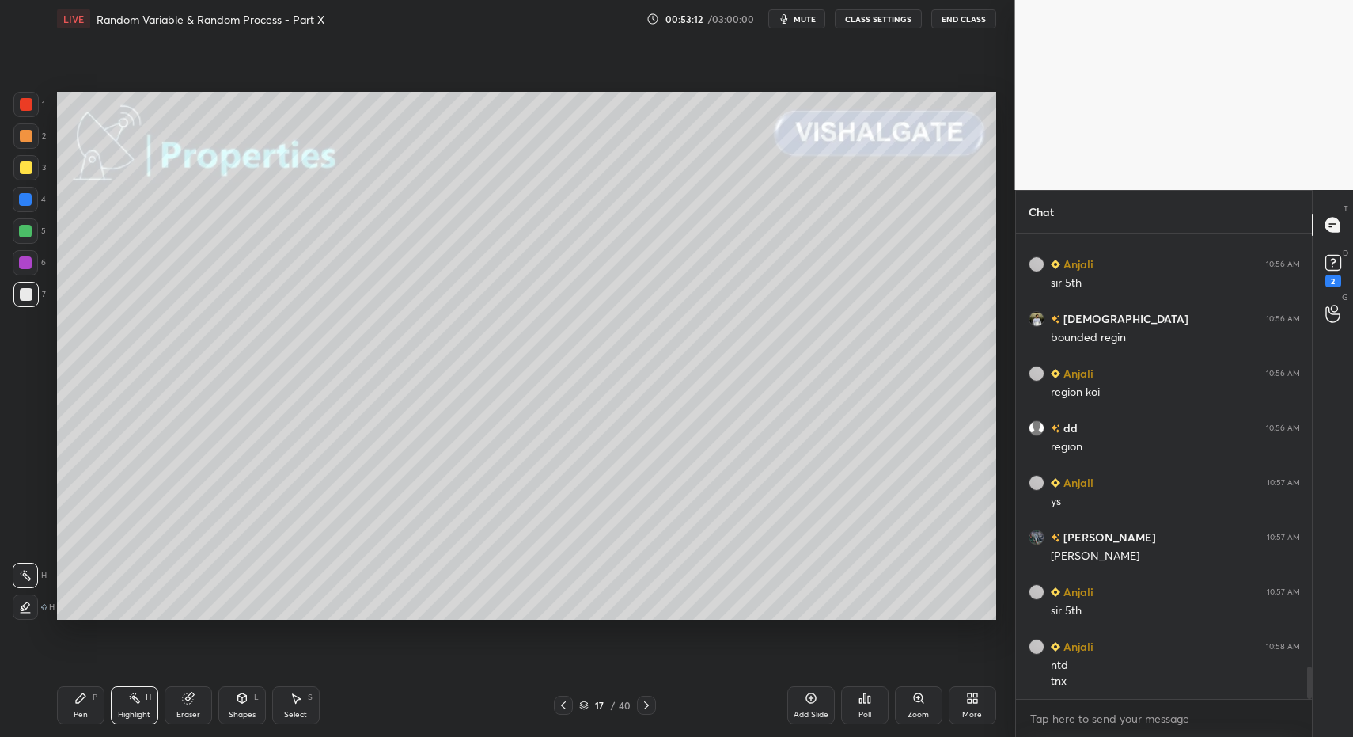
click at [649, 700] on icon at bounding box center [646, 705] width 13 height 13
drag, startPoint x: 70, startPoint y: 697, endPoint x: 104, endPoint y: 639, distance: 67.7
drag, startPoint x: 129, startPoint y: 714, endPoint x: 134, endPoint y: 707, distance: 9.2
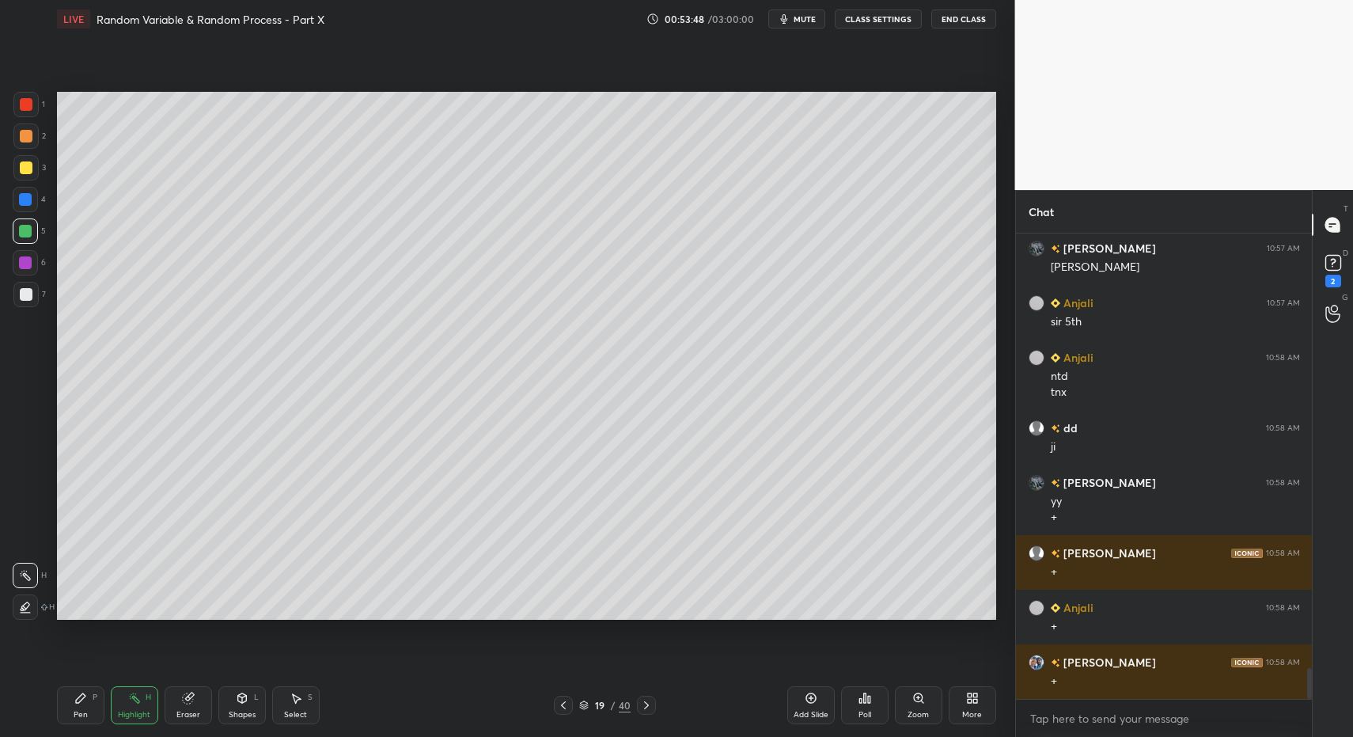
scroll to position [6565, 0]
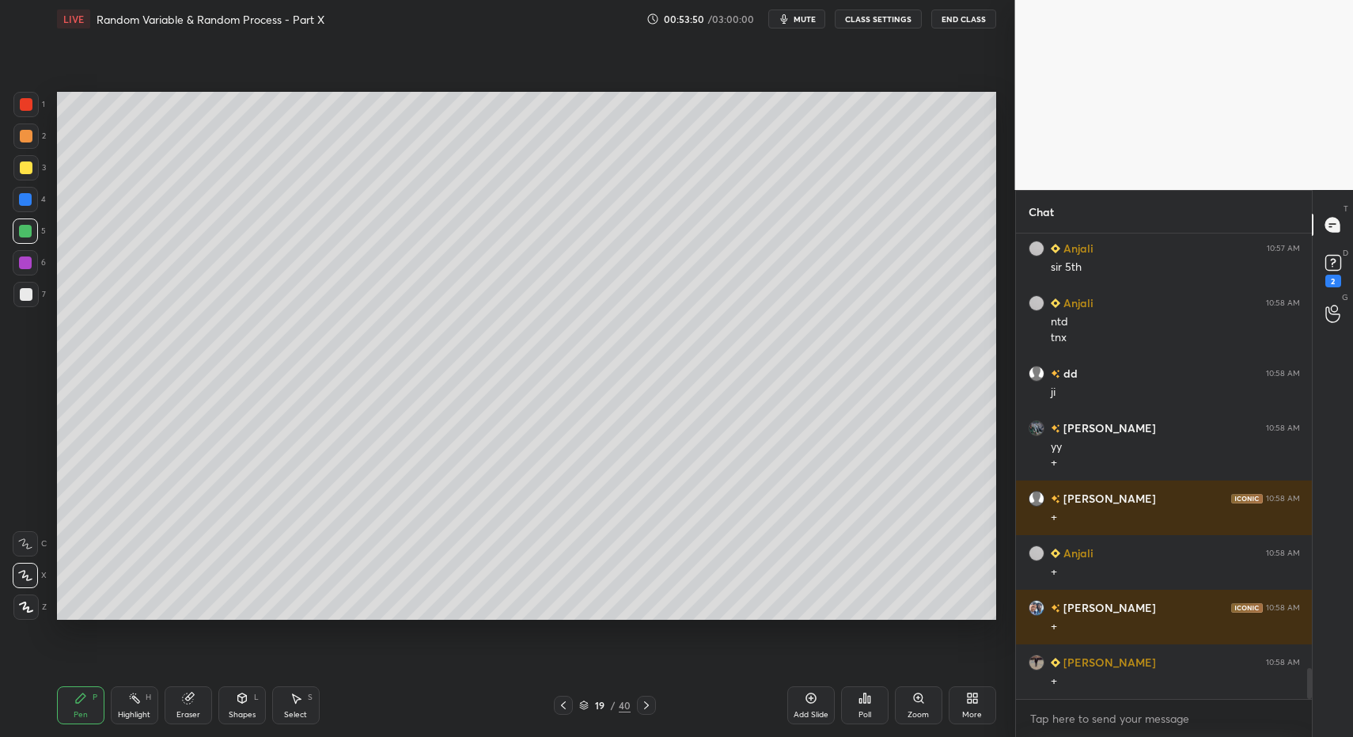
drag, startPoint x: 78, startPoint y: 715, endPoint x: 88, endPoint y: 700, distance: 18.2
drag, startPoint x: 91, startPoint y: 700, endPoint x: 98, endPoint y: 676, distance: 25.5
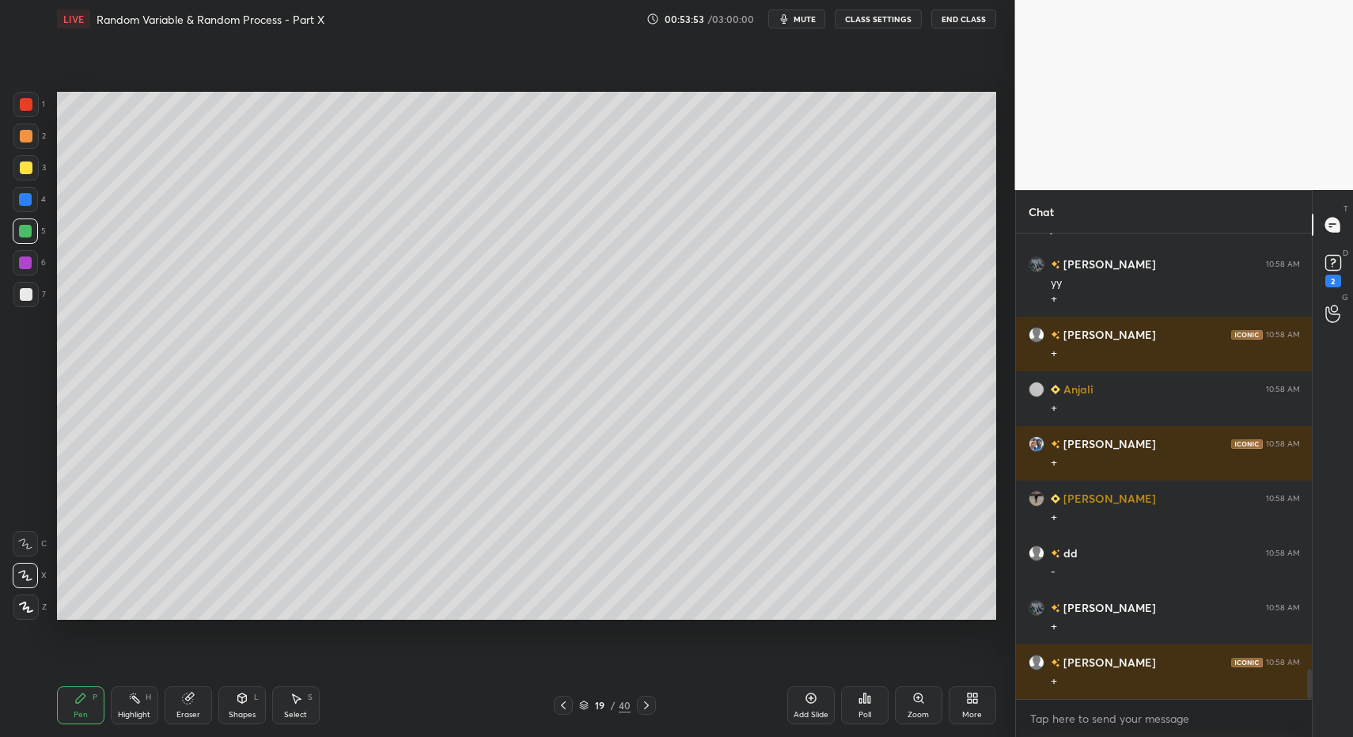
scroll to position [6784, 0]
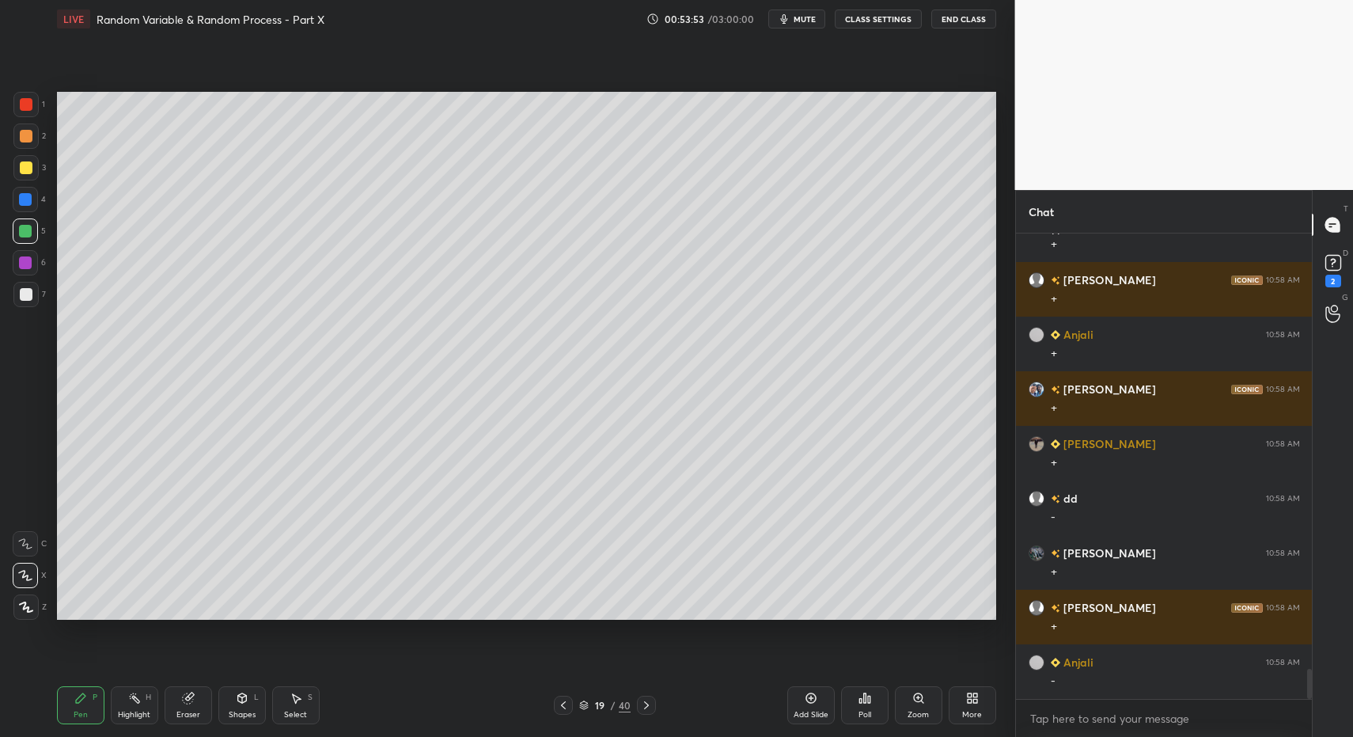
drag, startPoint x: 141, startPoint y: 709, endPoint x: 153, endPoint y: 675, distance: 36.3
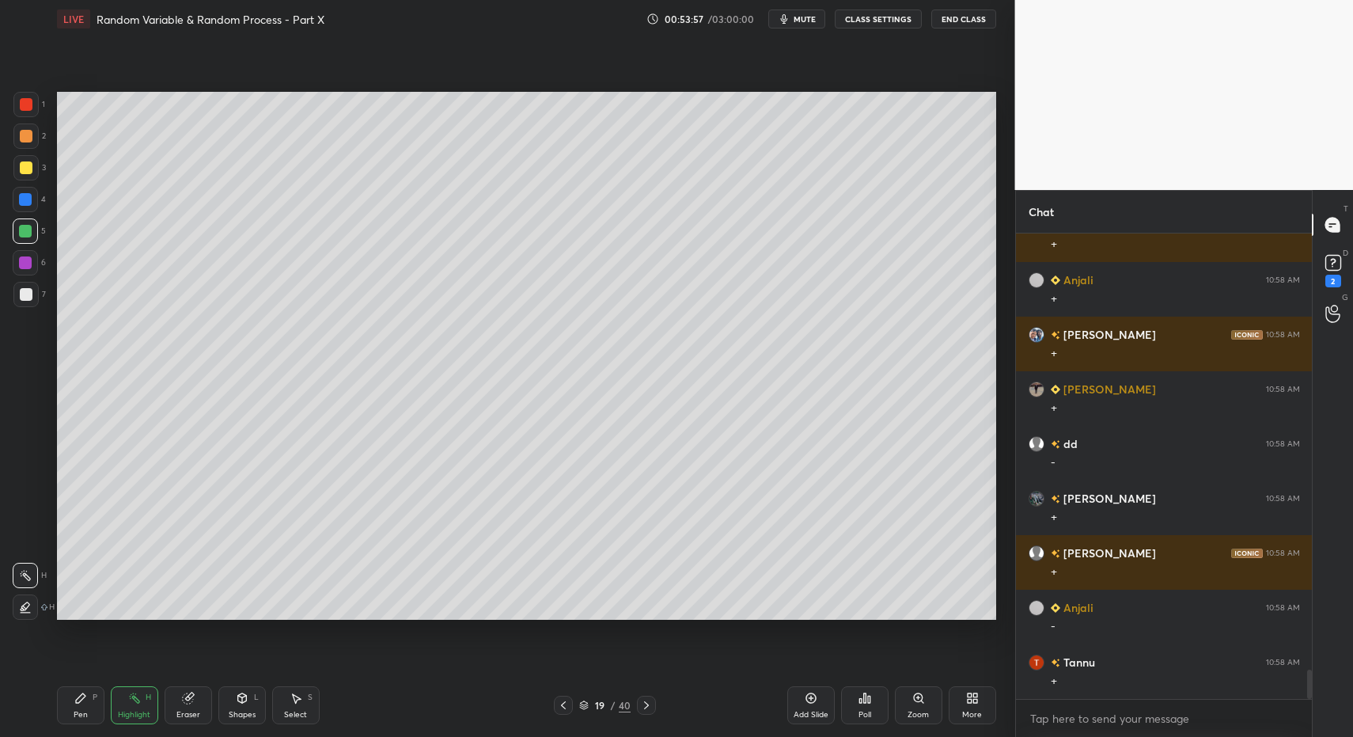
drag, startPoint x: 64, startPoint y: 714, endPoint x: 72, endPoint y: 710, distance: 8.8
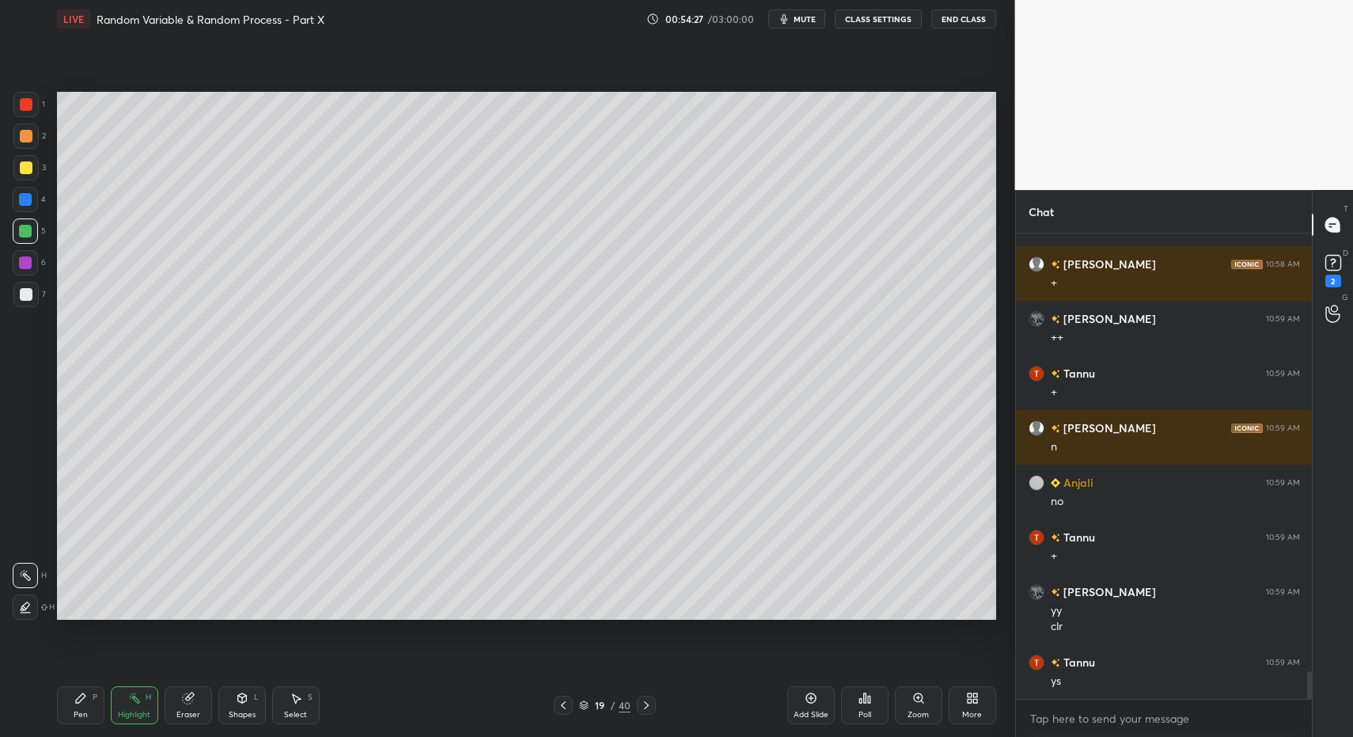
scroll to position [7346, 0]
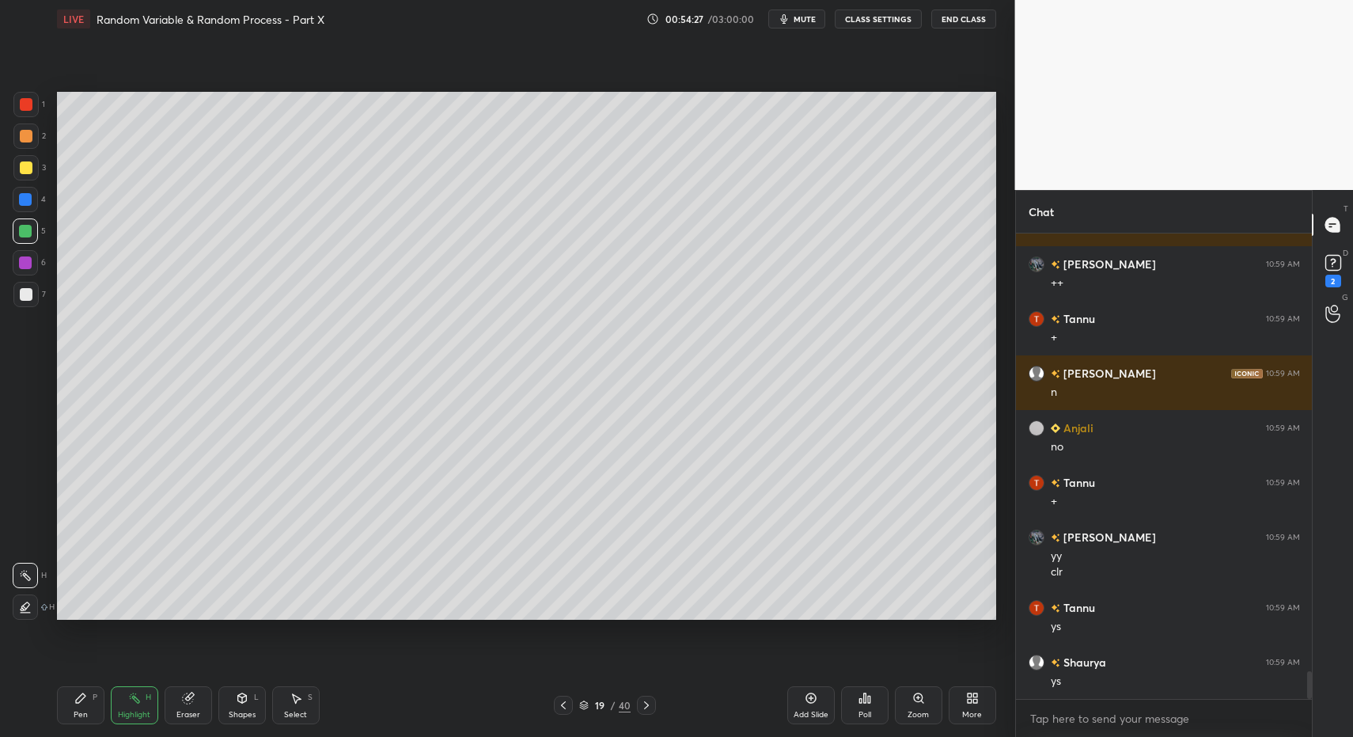
drag, startPoint x: 550, startPoint y: 707, endPoint x: 562, endPoint y: 707, distance: 11.9
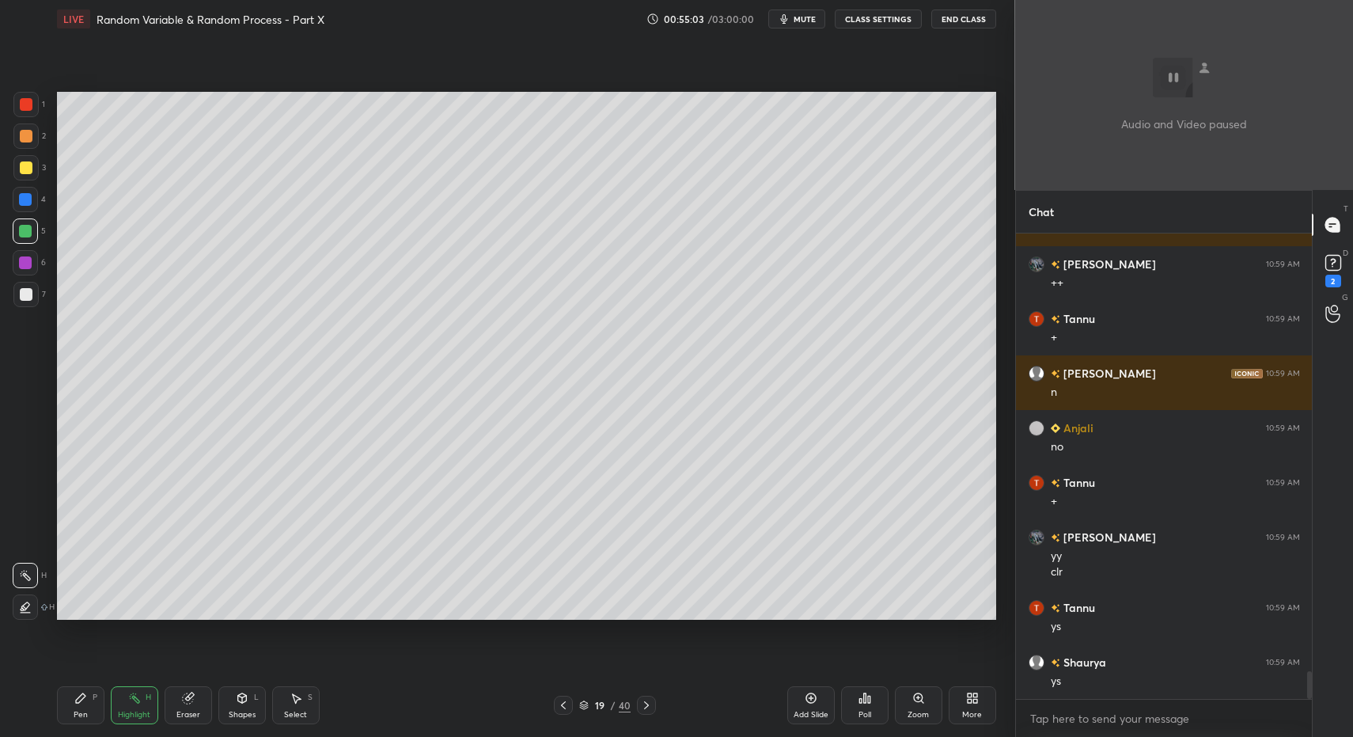
scroll to position [7400, 0]
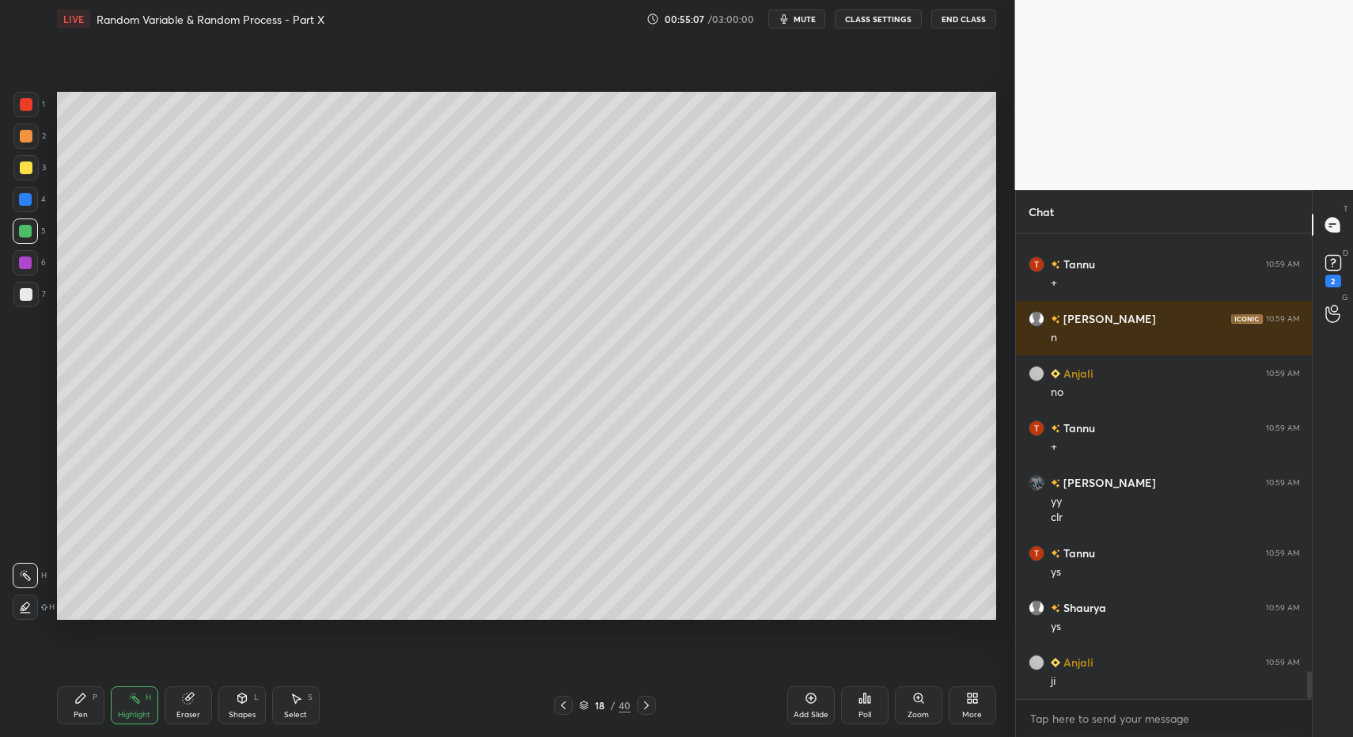
drag, startPoint x: 649, startPoint y: 702, endPoint x: 681, endPoint y: 701, distance: 32.4
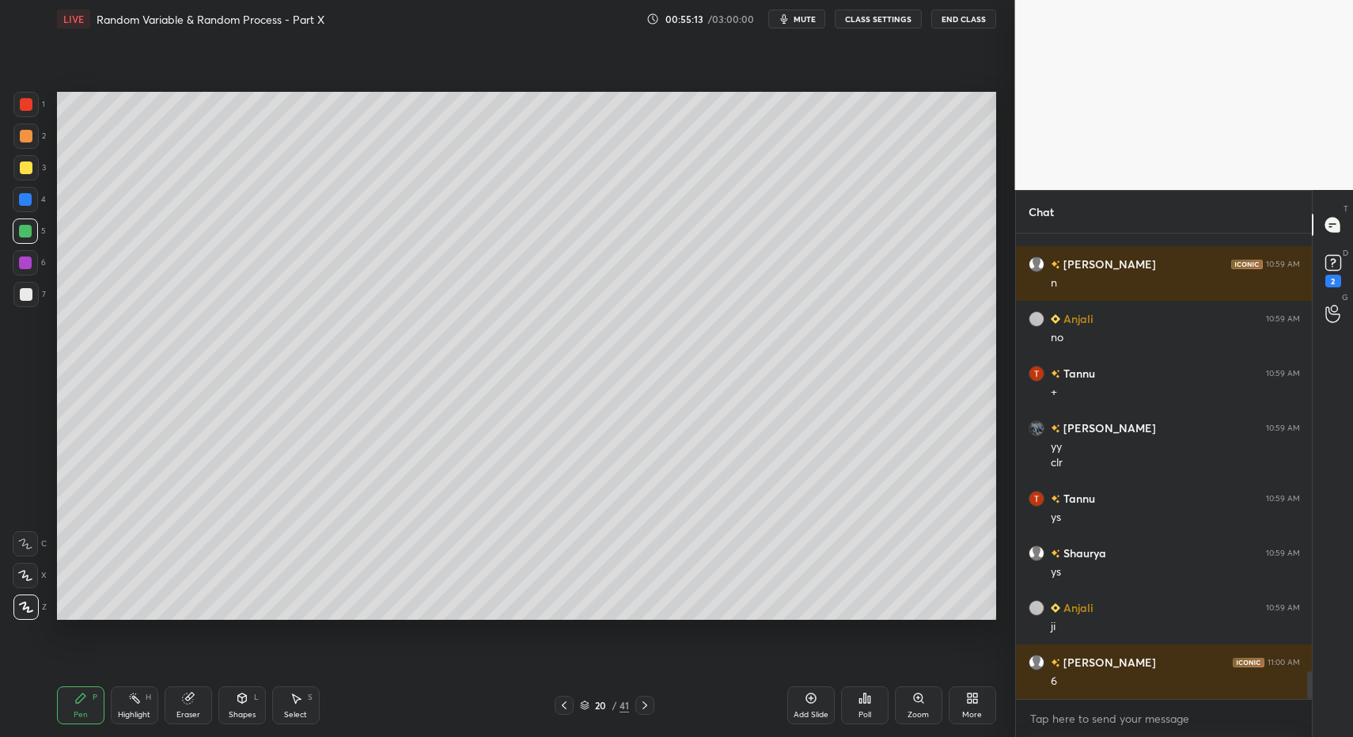
drag, startPoint x: 241, startPoint y: 705, endPoint x: 231, endPoint y: 682, distance: 25.1
click at [21, 293] on div at bounding box center [26, 294] width 13 height 13
click at [84, 700] on icon at bounding box center [80, 698] width 13 height 13
drag, startPoint x: 25, startPoint y: 162, endPoint x: 51, endPoint y: 149, distance: 28.7
click at [28, 162] on div at bounding box center [26, 167] width 13 height 13
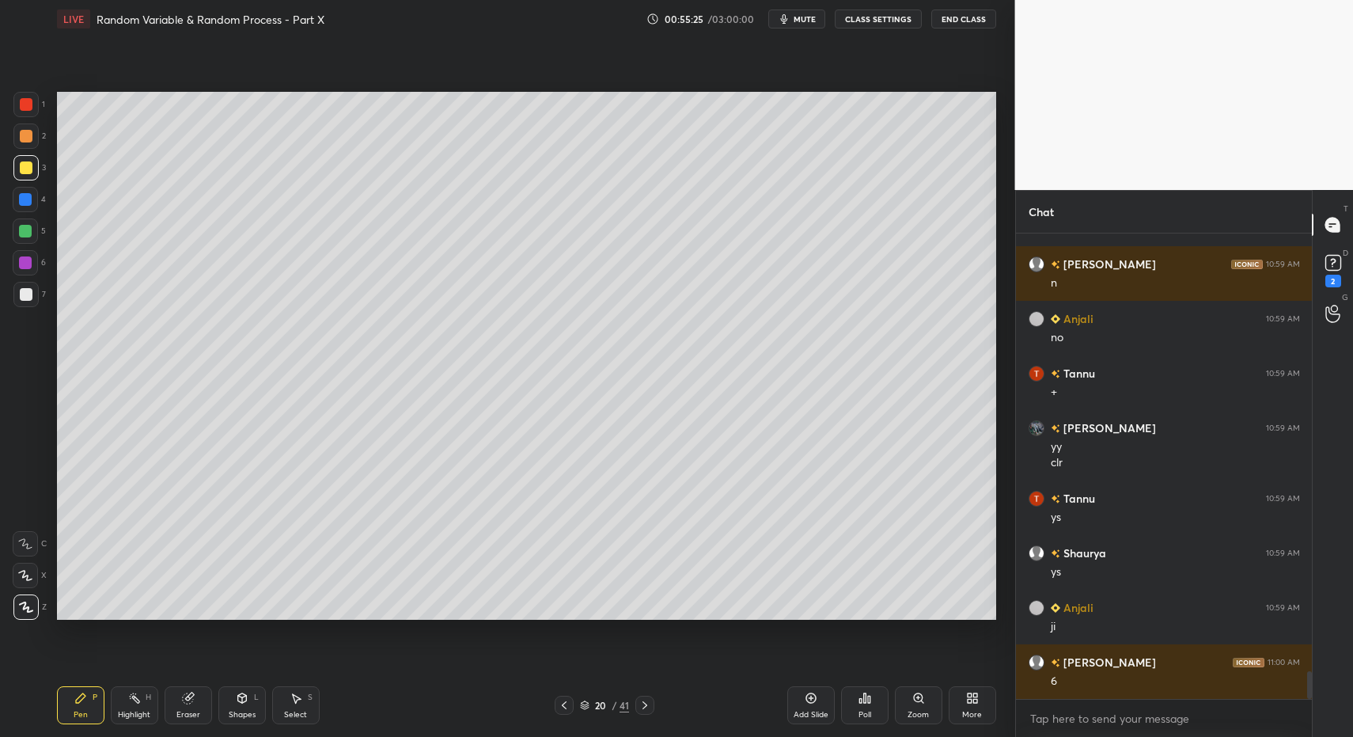
click at [248, 713] on div "Shapes" at bounding box center [242, 715] width 27 height 8
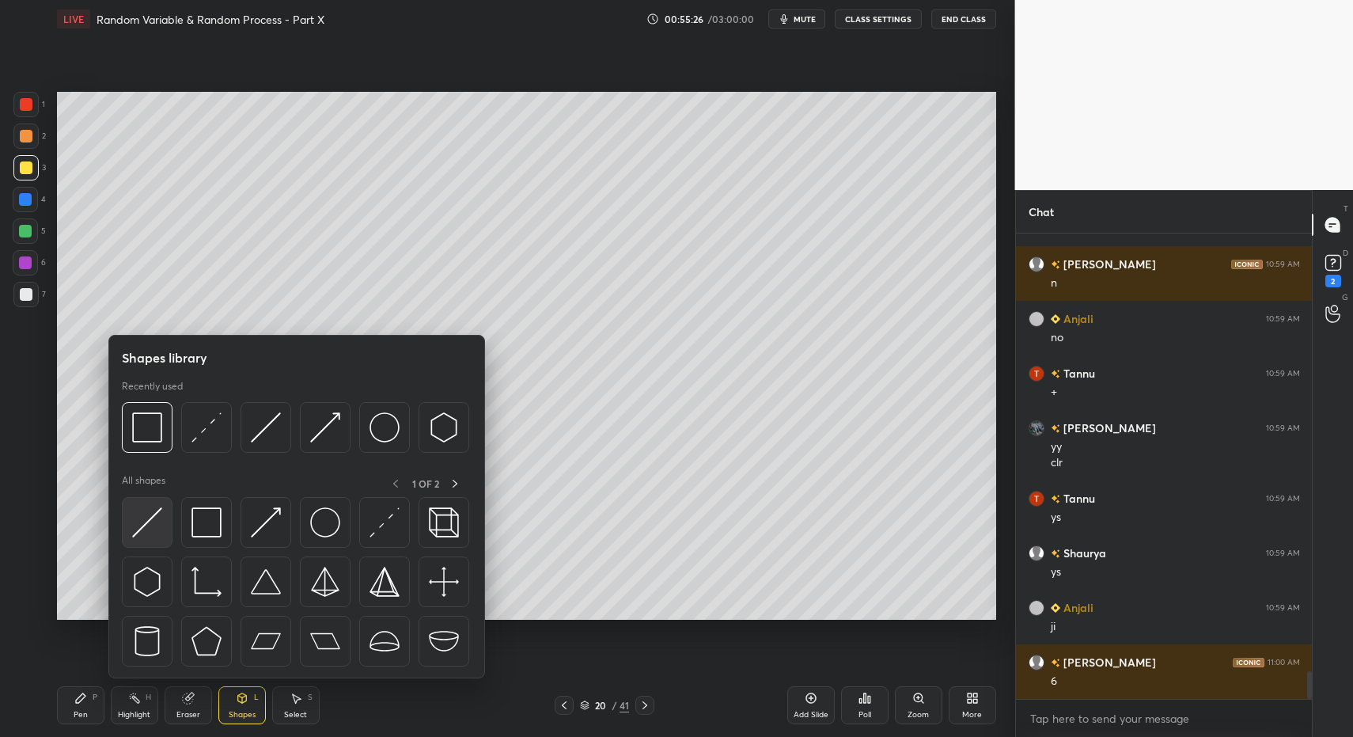
click at [149, 524] on img at bounding box center [147, 522] width 30 height 30
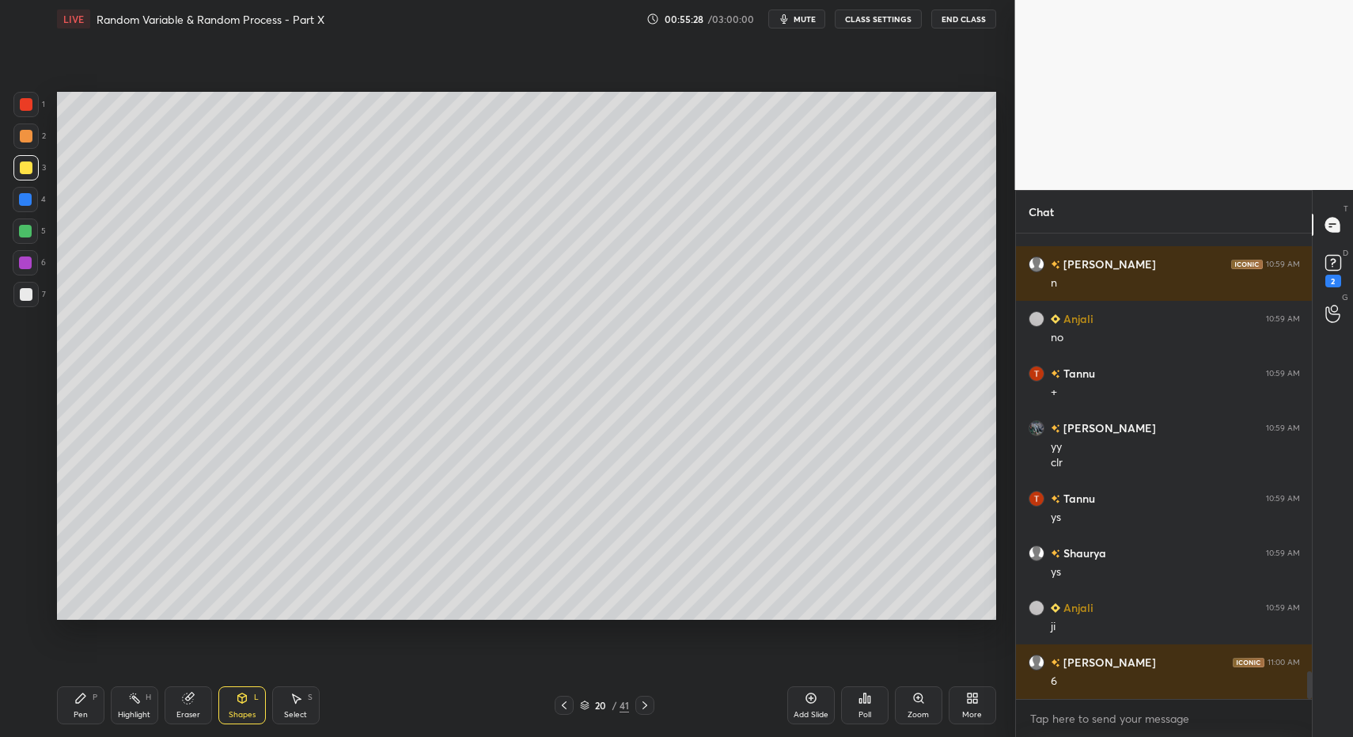
drag, startPoint x: 22, startPoint y: 297, endPoint x: 37, endPoint y: 328, distance: 35.0
click at [22, 297] on div at bounding box center [26, 294] width 13 height 13
click at [63, 699] on div "Pen P" at bounding box center [80, 705] width 47 height 38
drag, startPoint x: 66, startPoint y: 687, endPoint x: 72, endPoint y: 679, distance: 10.1
click at [66, 687] on div "Pen P" at bounding box center [80, 705] width 47 height 38
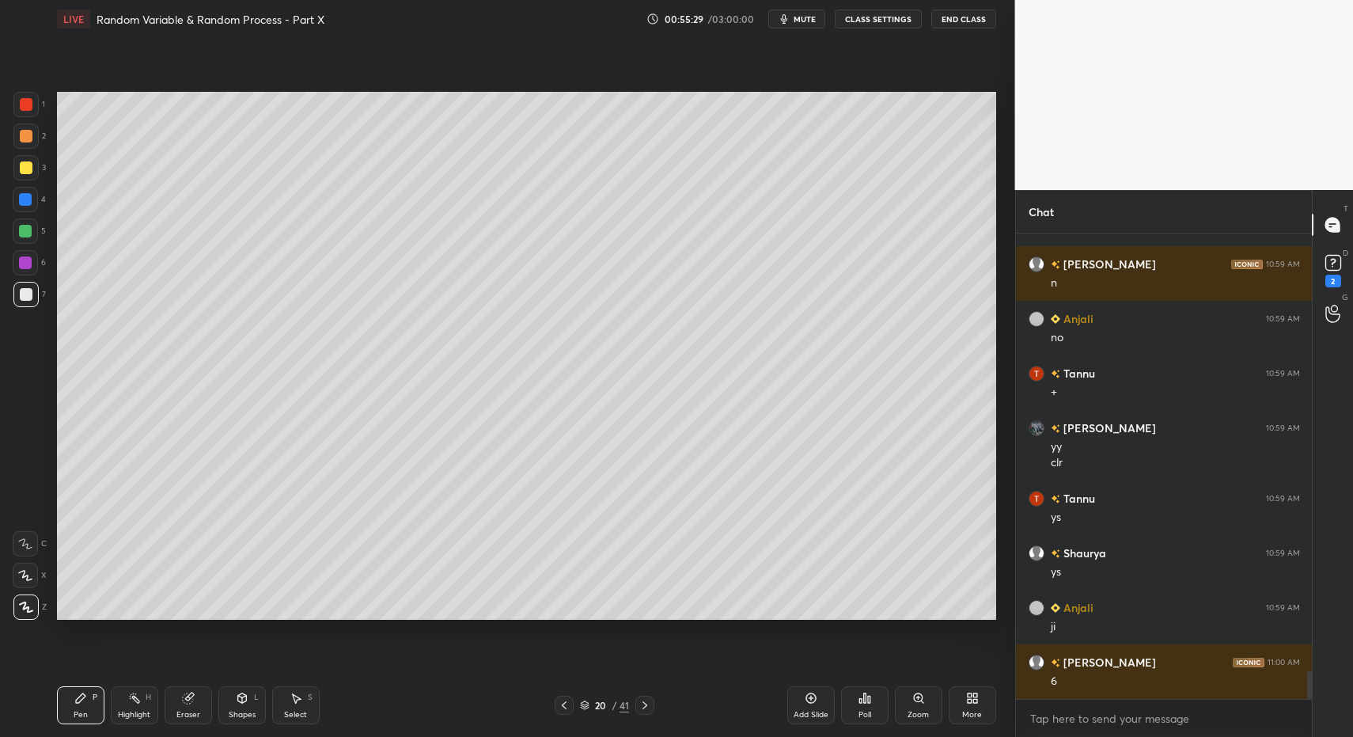
click at [25, 308] on div "7" at bounding box center [29, 298] width 32 height 32
click at [81, 687] on div "Pen P" at bounding box center [80, 705] width 47 height 38
click at [239, 714] on div "Shapes" at bounding box center [242, 715] width 27 height 8
click at [34, 166] on div at bounding box center [25, 167] width 25 height 25
drag, startPoint x: 34, startPoint y: 166, endPoint x: 32, endPoint y: 294, distance: 128.2
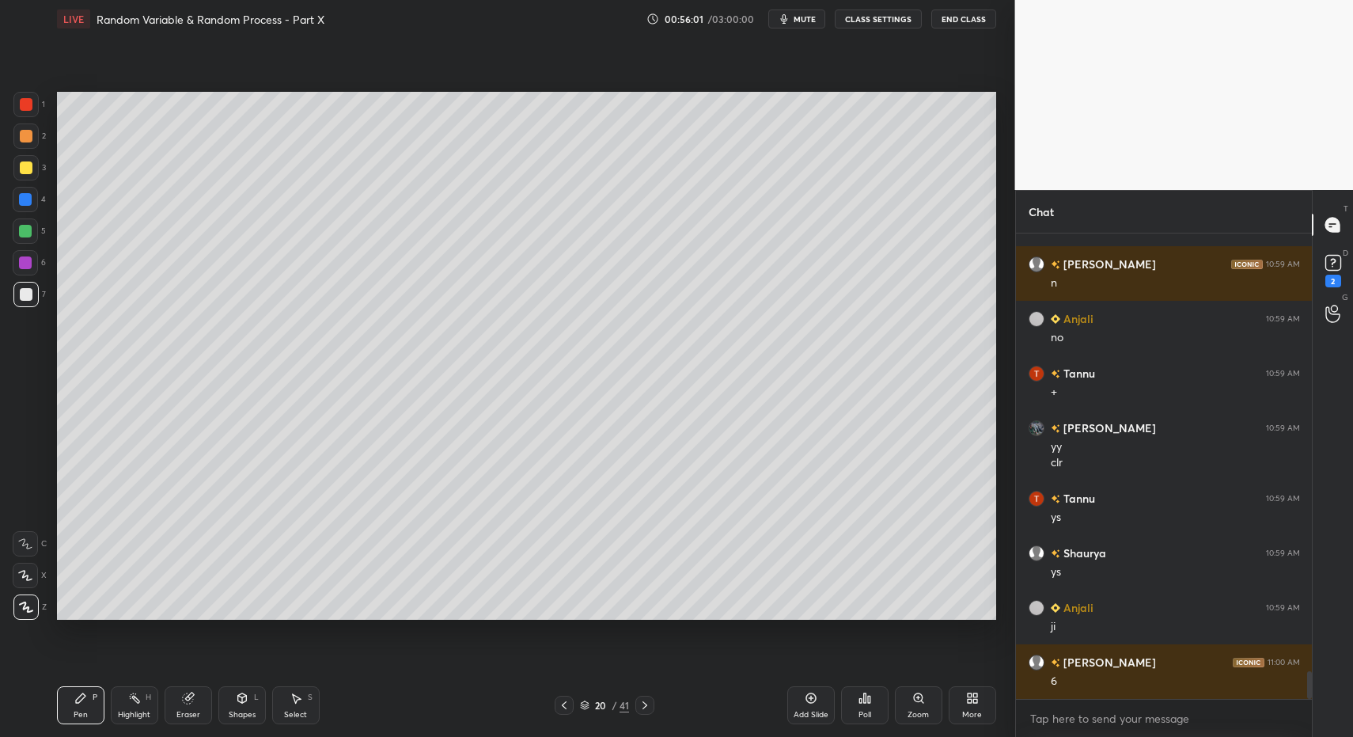
click at [34, 166] on div at bounding box center [25, 167] width 25 height 25
click at [30, 544] on icon at bounding box center [25, 543] width 14 height 11
click at [34, 573] on div at bounding box center [25, 575] width 25 height 25
click at [247, 707] on div "Shapes L" at bounding box center [241, 705] width 47 height 38
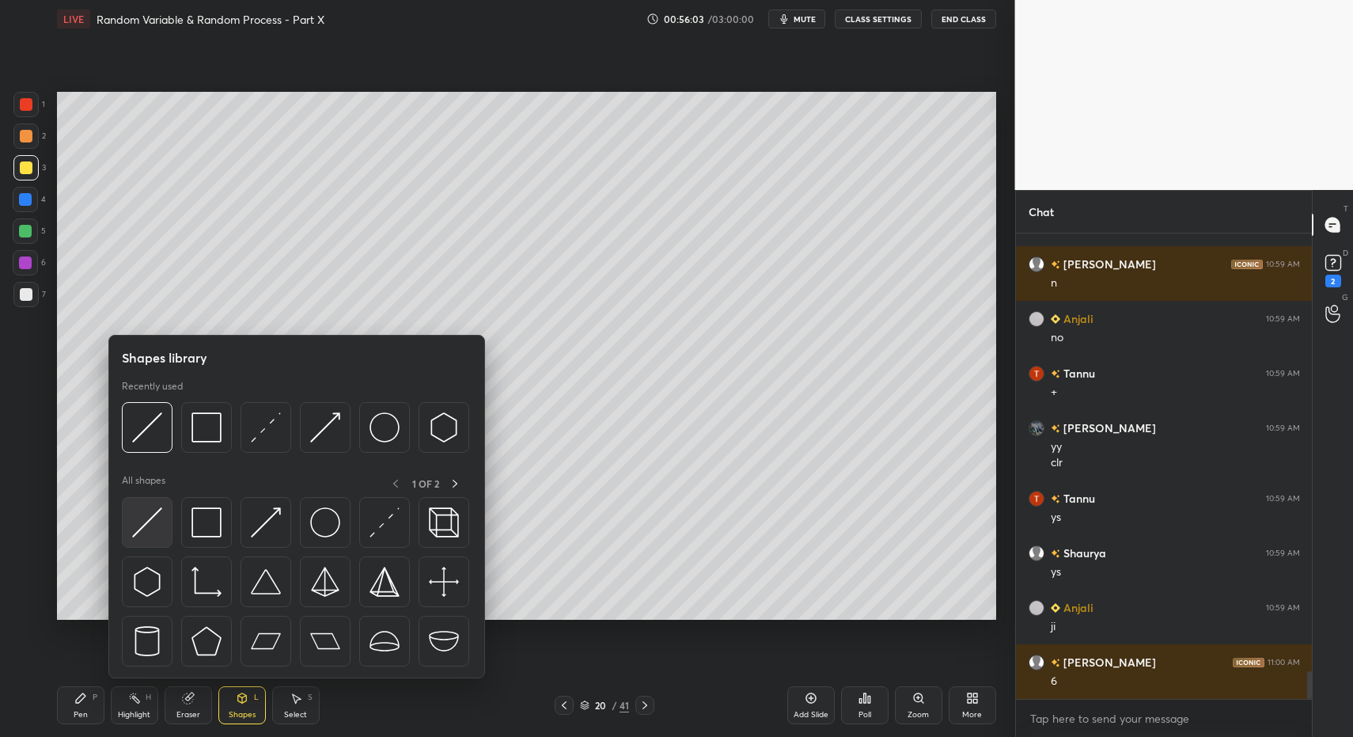
click at [157, 513] on img at bounding box center [147, 522] width 30 height 30
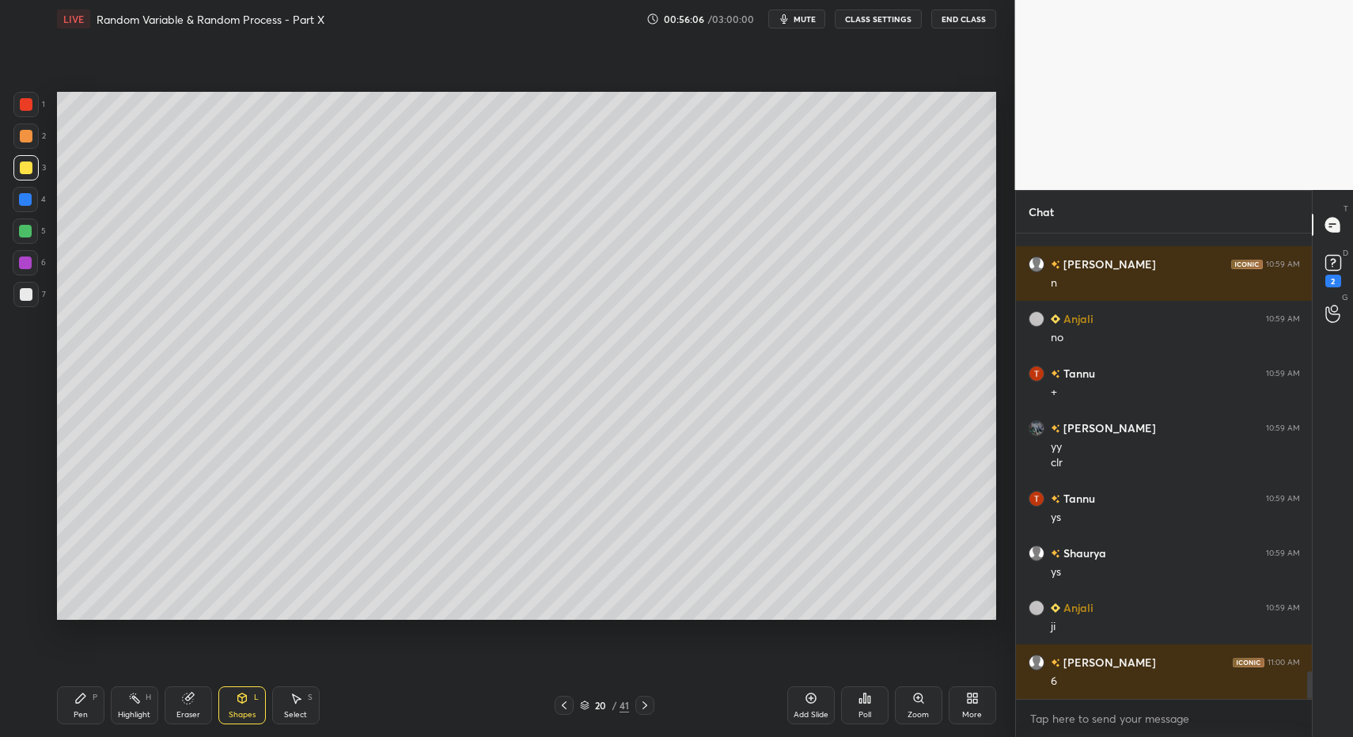
click at [94, 696] on div "P" at bounding box center [95, 697] width 5 height 8
drag, startPoint x: 86, startPoint y: 701, endPoint x: 132, endPoint y: 631, distance: 84.1
click at [85, 697] on icon at bounding box center [80, 698] width 13 height 13
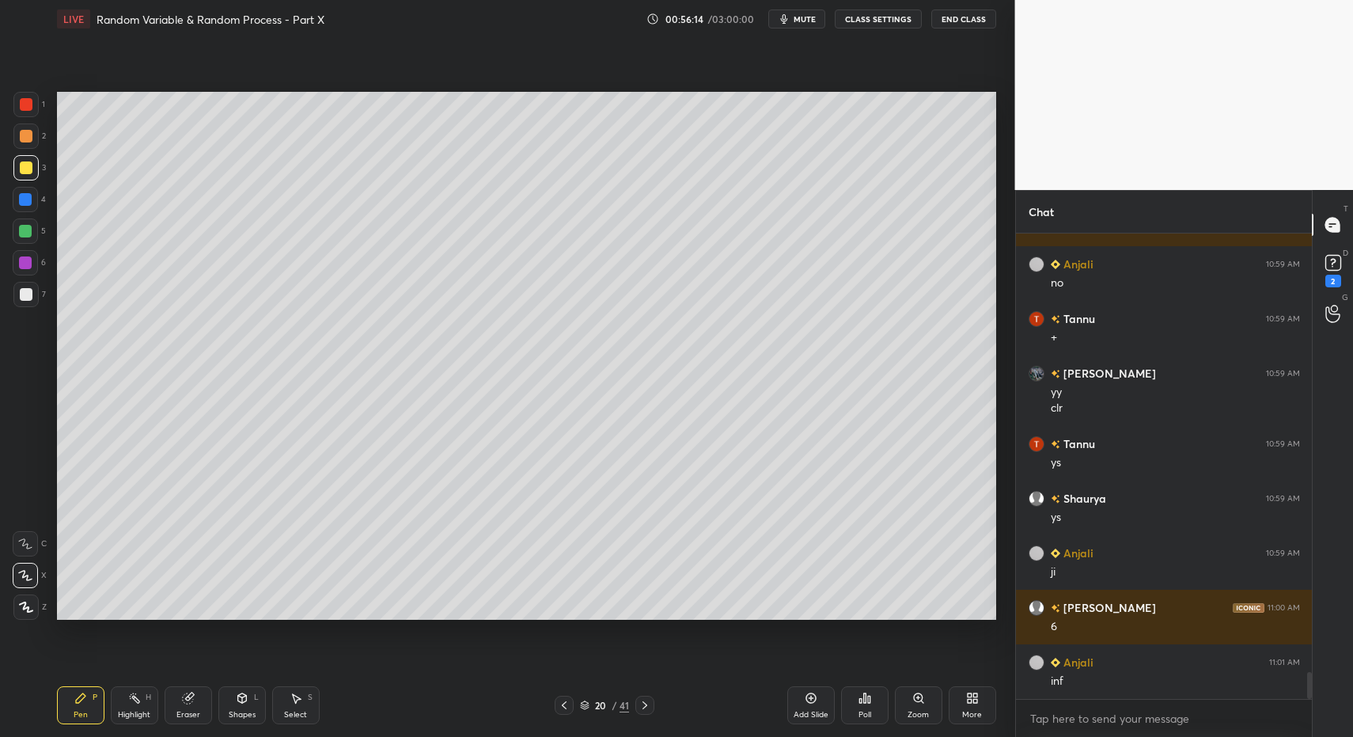
click at [31, 101] on div at bounding box center [26, 104] width 13 height 13
click at [10, 540] on div "1 2 3 4 5 6 7 C X Z C X Z E E Erase all H H" at bounding box center [25, 356] width 51 height 529
click at [25, 541] on div at bounding box center [25, 543] width 25 height 25
click at [244, 711] on div "Shapes" at bounding box center [242, 715] width 27 height 8
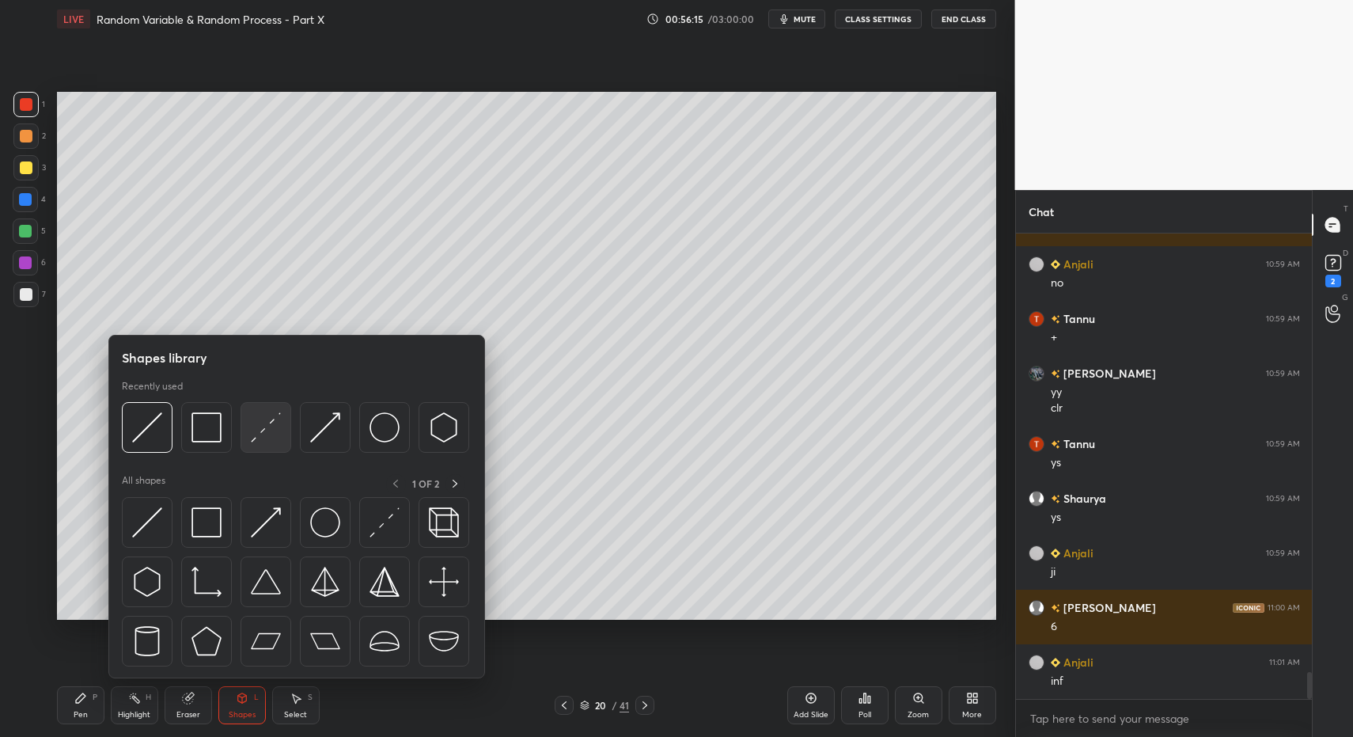
click at [253, 438] on img at bounding box center [266, 427] width 30 height 30
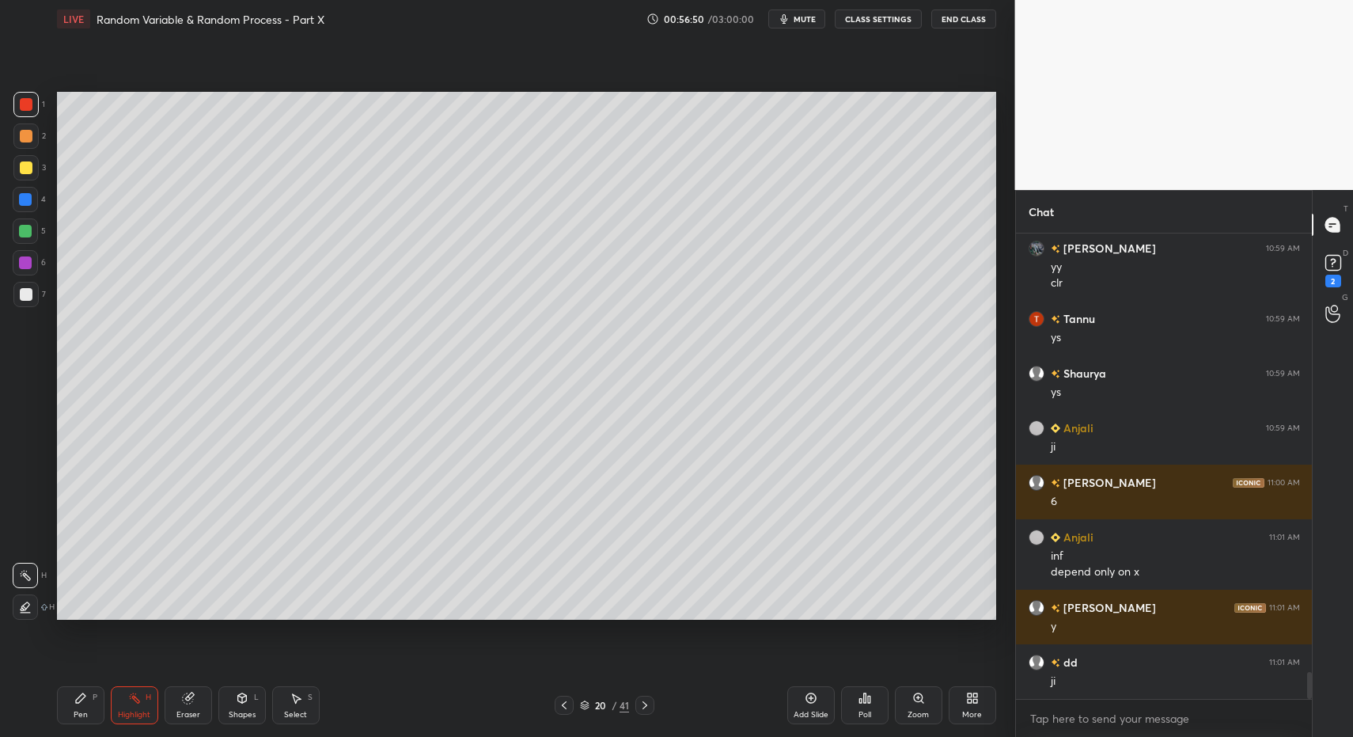
scroll to position [7689, 0]
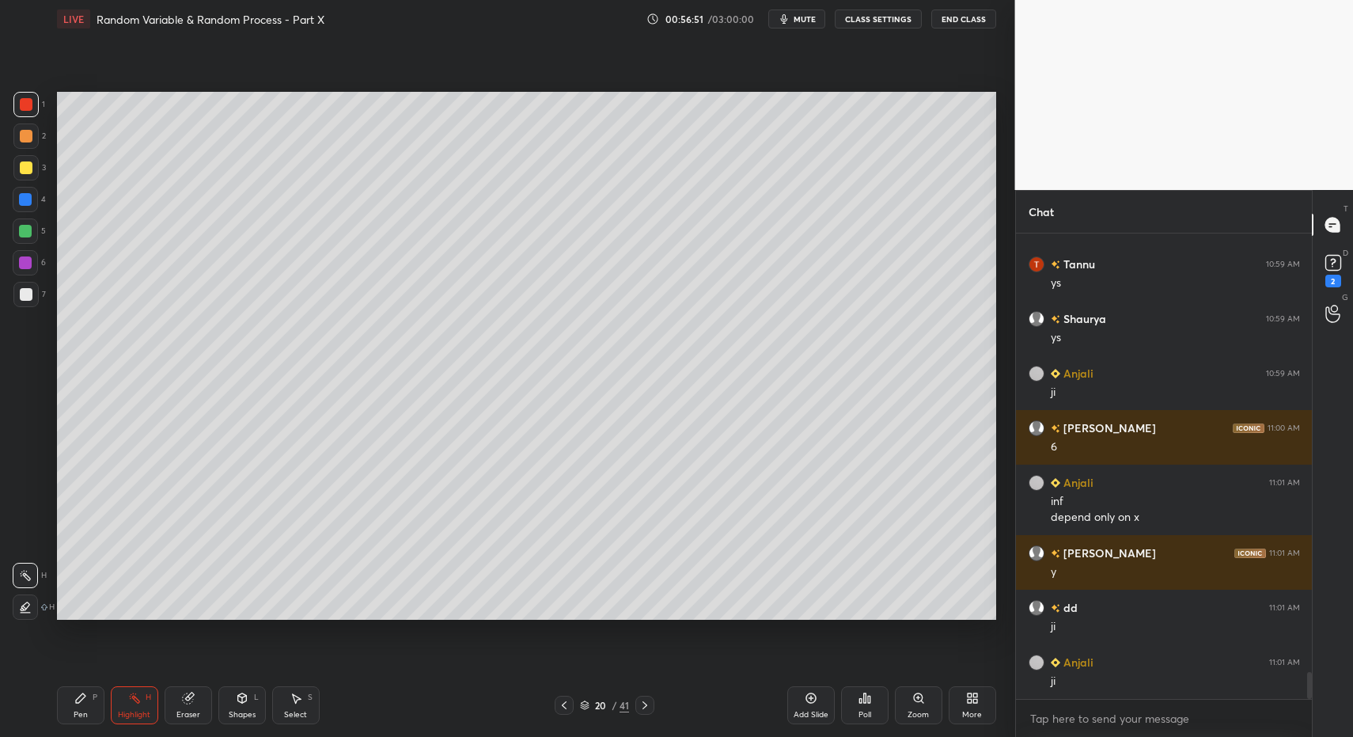
click at [83, 699] on icon at bounding box center [80, 698] width 13 height 13
click at [78, 699] on div "Pen P" at bounding box center [80, 705] width 47 height 38
click at [22, 290] on div at bounding box center [25, 294] width 25 height 25
drag, startPoint x: 31, startPoint y: 290, endPoint x: 32, endPoint y: 281, distance: 8.8
click at [28, 284] on div at bounding box center [25, 294] width 25 height 25
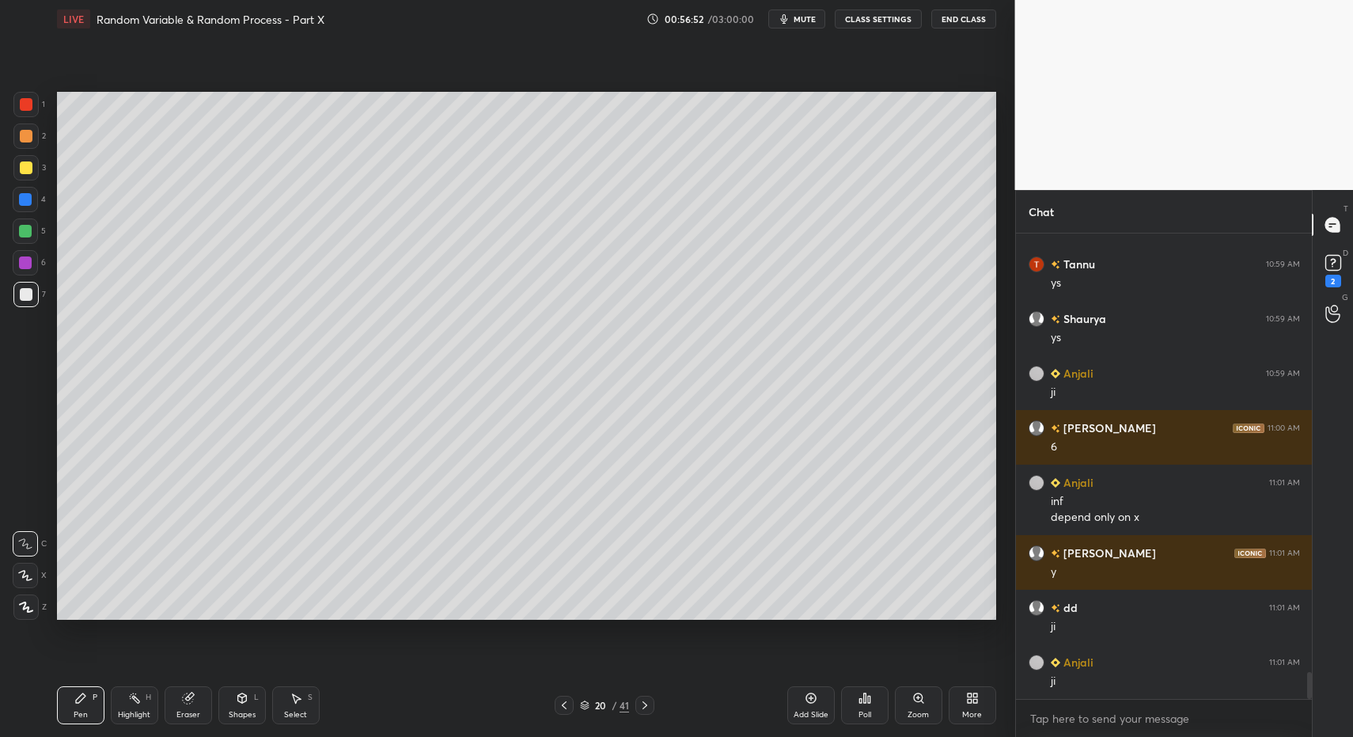
click at [28, 600] on div at bounding box center [25, 606] width 25 height 25
drag, startPoint x: 19, startPoint y: 607, endPoint x: 42, endPoint y: 571, distance: 42.4
click at [19, 607] on icon at bounding box center [26, 606] width 14 height 11
click at [28, 112] on div at bounding box center [25, 104] width 25 height 25
drag, startPoint x: 26, startPoint y: 109, endPoint x: 38, endPoint y: 183, distance: 74.5
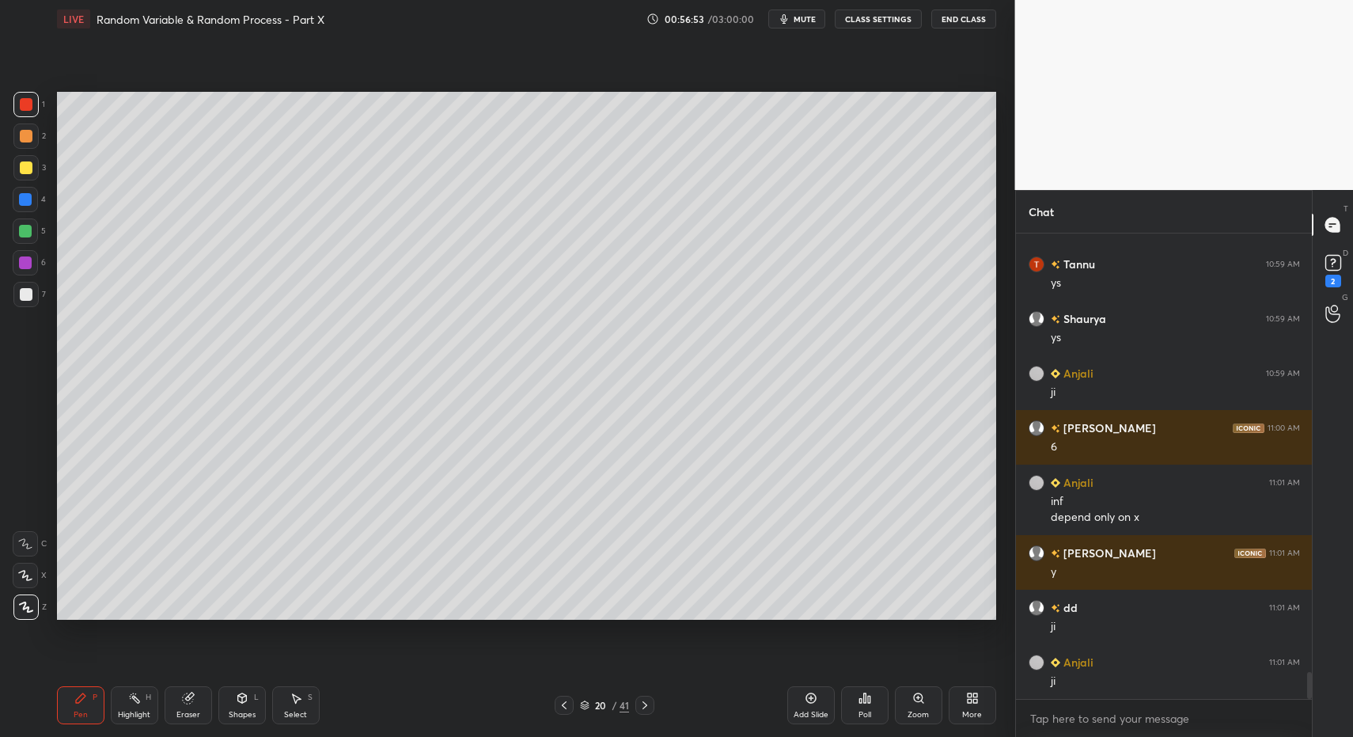
click at [26, 109] on div at bounding box center [26, 104] width 13 height 13
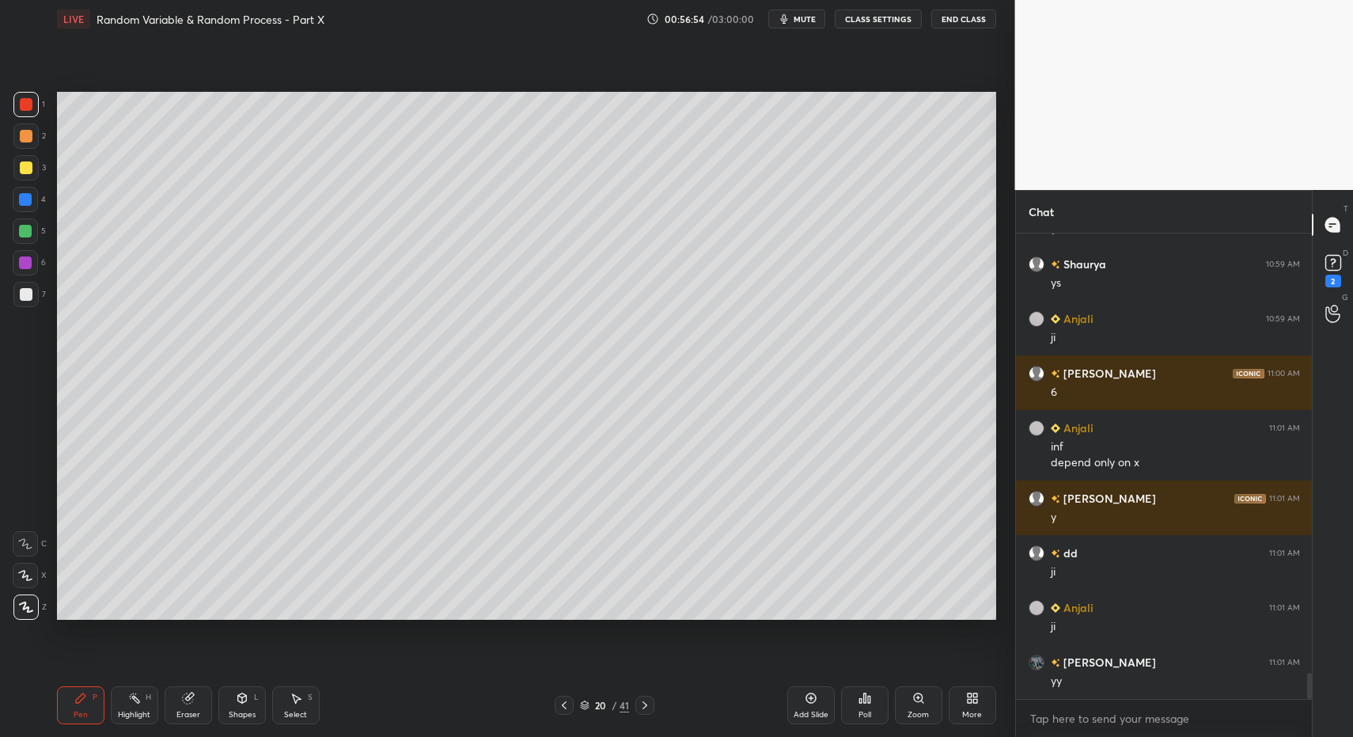
click at [29, 237] on div at bounding box center [25, 230] width 25 height 25
click at [242, 700] on icon at bounding box center [242, 700] width 0 height 6
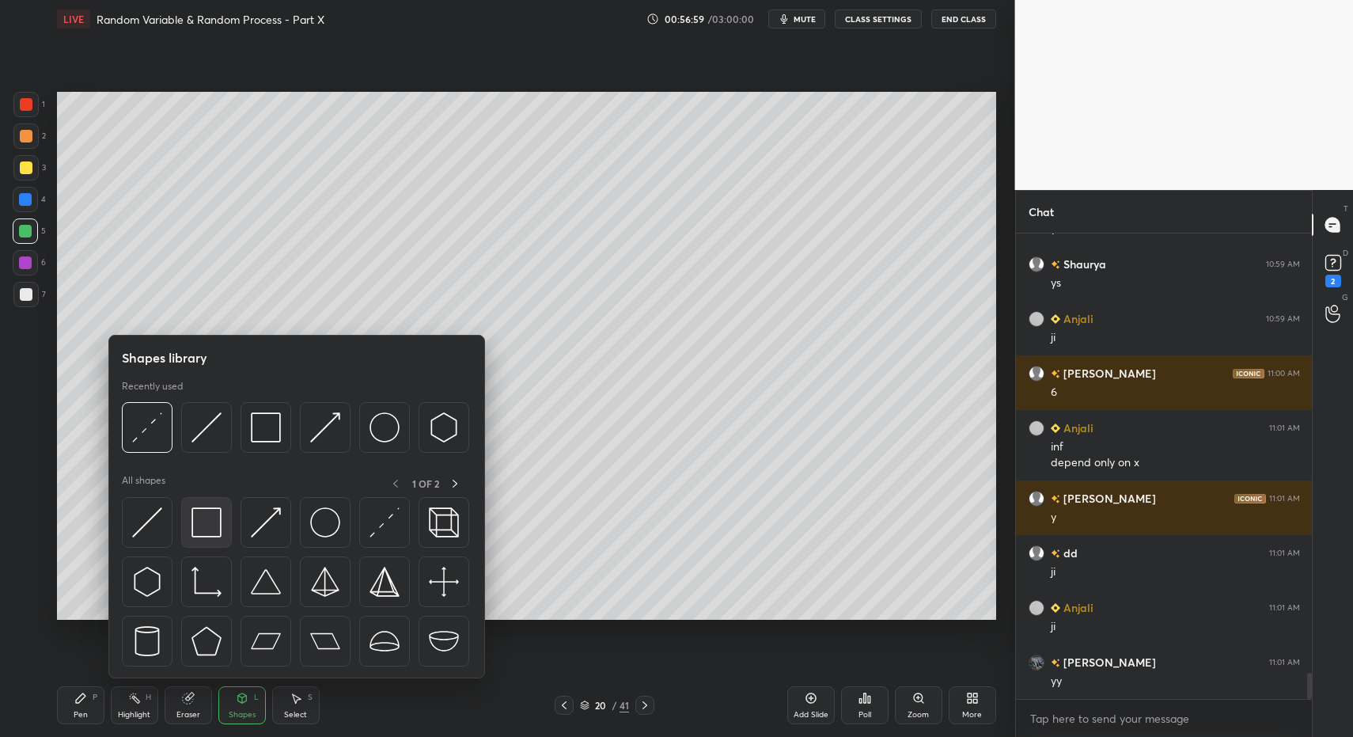
click at [194, 520] on img at bounding box center [206, 522] width 30 height 30
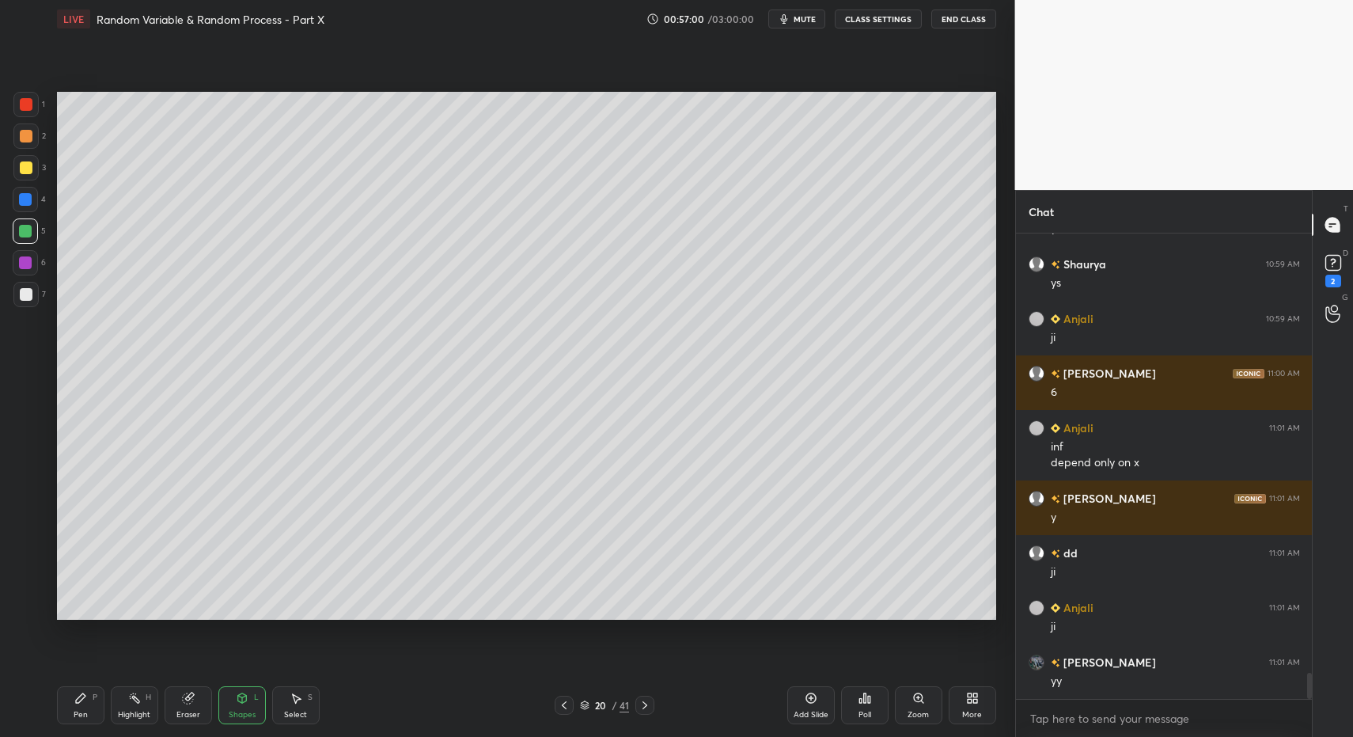
drag, startPoint x: 85, startPoint y: 712, endPoint x: 89, endPoint y: 641, distance: 71.3
click at [85, 712] on div "Pen" at bounding box center [81, 715] width 14 height 8
click at [32, 292] on div at bounding box center [26, 294] width 13 height 13
click at [83, 699] on icon at bounding box center [80, 698] width 13 height 13
drag, startPoint x: 80, startPoint y: 705, endPoint x: 109, endPoint y: 670, distance: 45.5
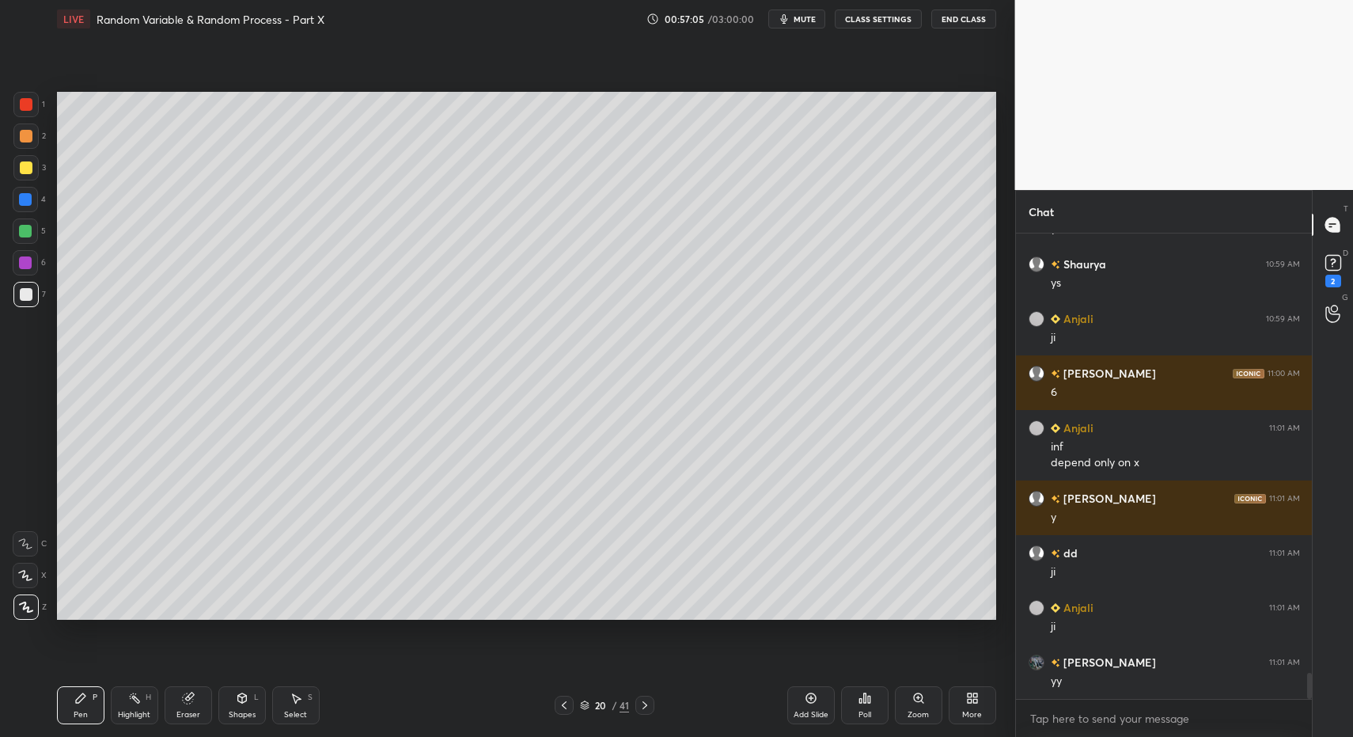
click at [80, 705] on div "Pen P" at bounding box center [80, 705] width 47 height 38
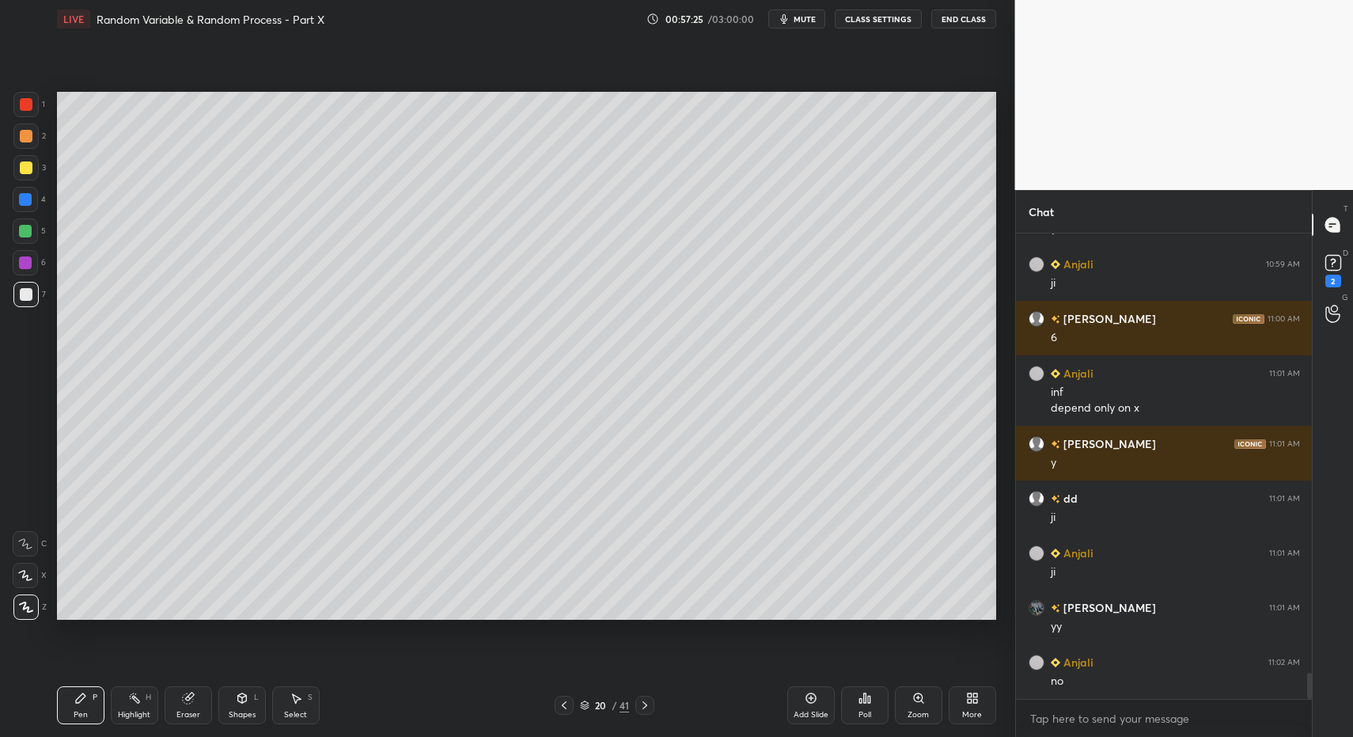
scroll to position [7853, 0]
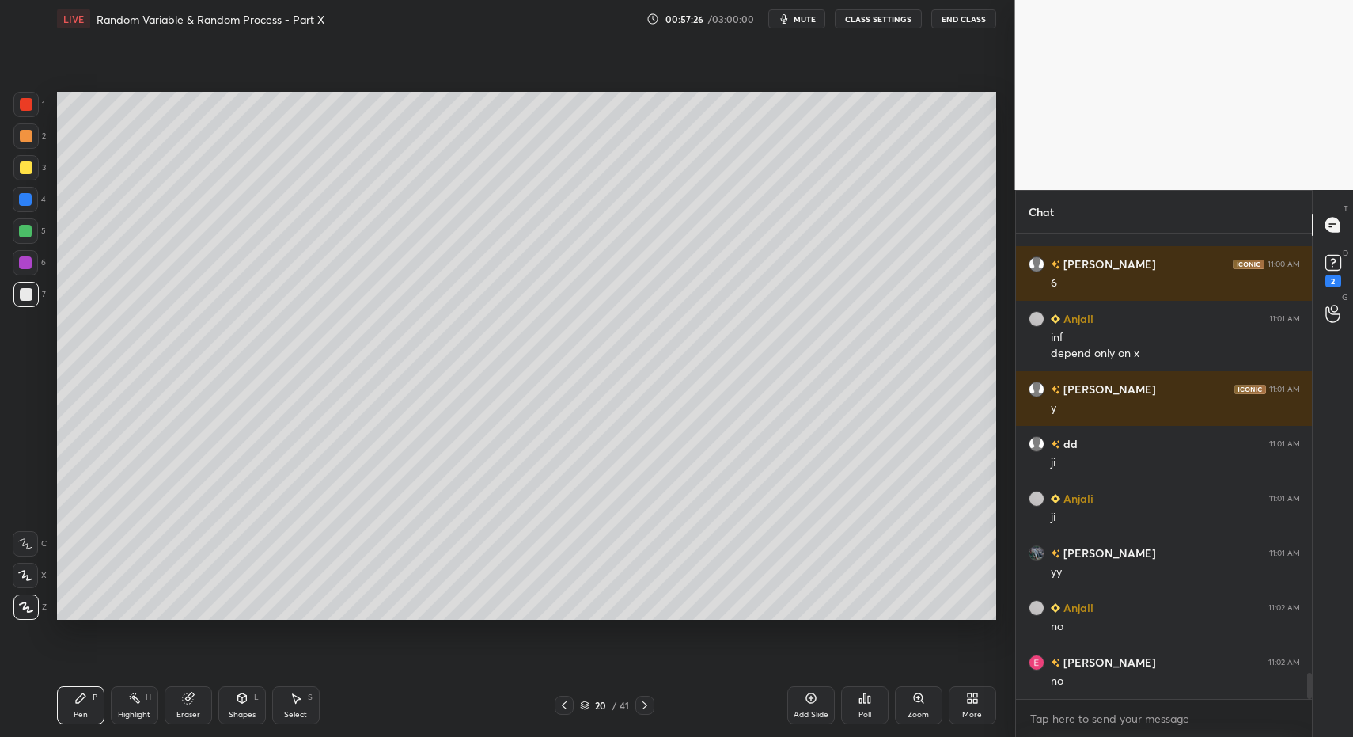
drag, startPoint x: 121, startPoint y: 706, endPoint x: 132, endPoint y: 690, distance: 19.3
click at [123, 702] on div "Highlight H" at bounding box center [134, 705] width 47 height 38
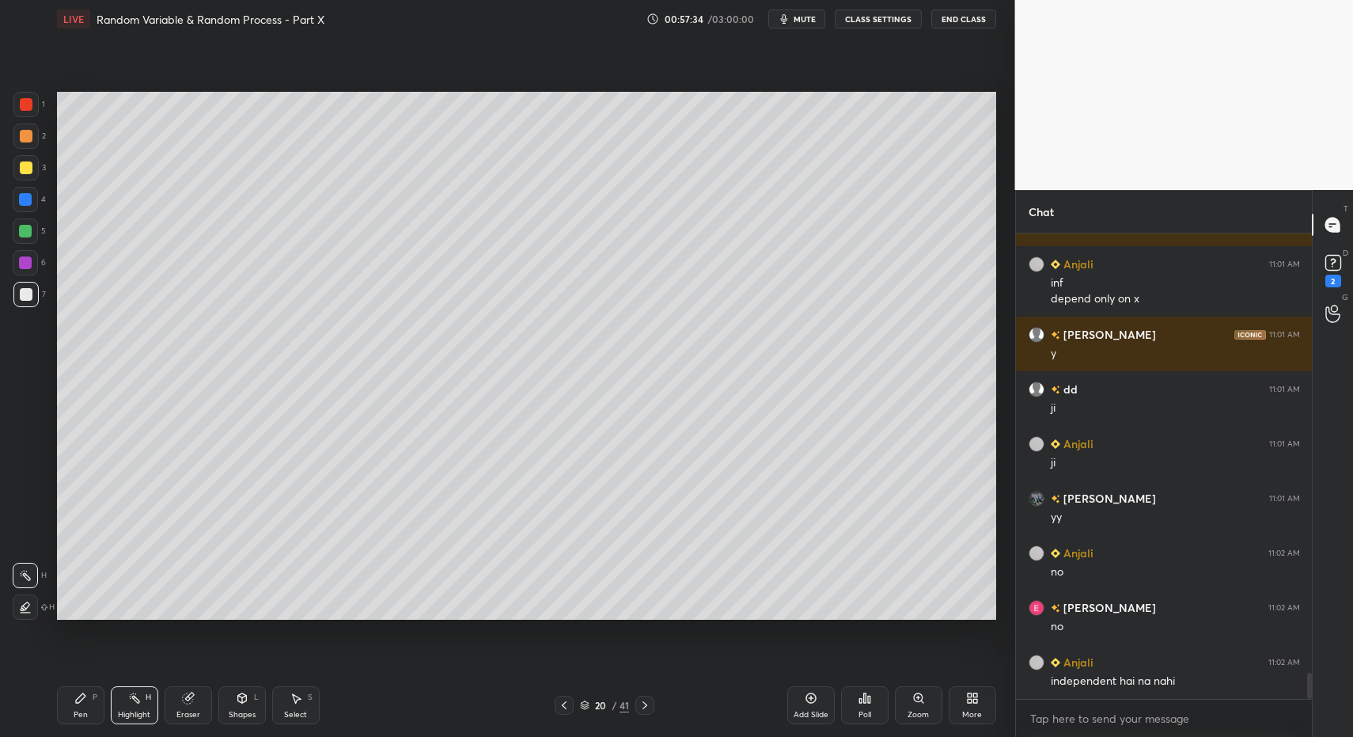
scroll to position [7962, 0]
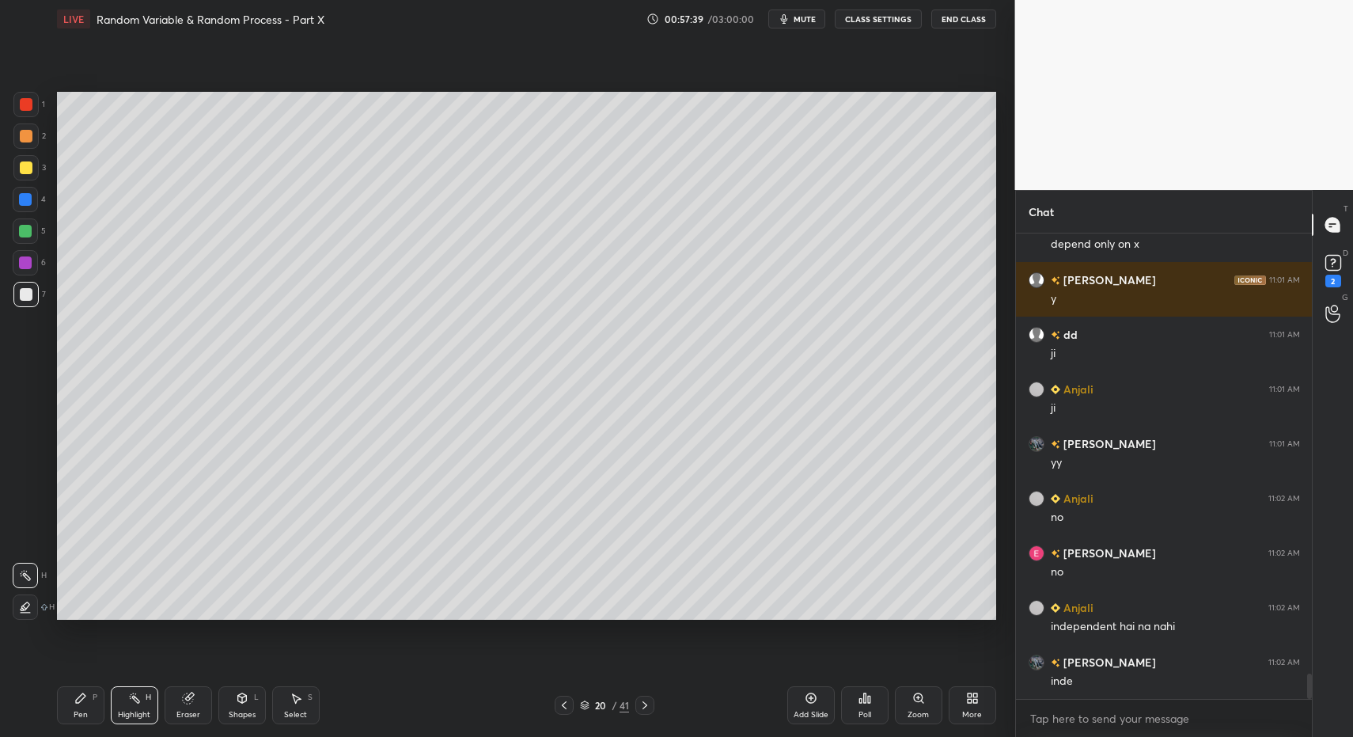
click at [284, 695] on div "Select S" at bounding box center [295, 705] width 47 height 38
drag, startPoint x: 294, startPoint y: 693, endPoint x: 314, endPoint y: 680, distance: 23.9
click at [294, 693] on icon at bounding box center [296, 698] width 13 height 13
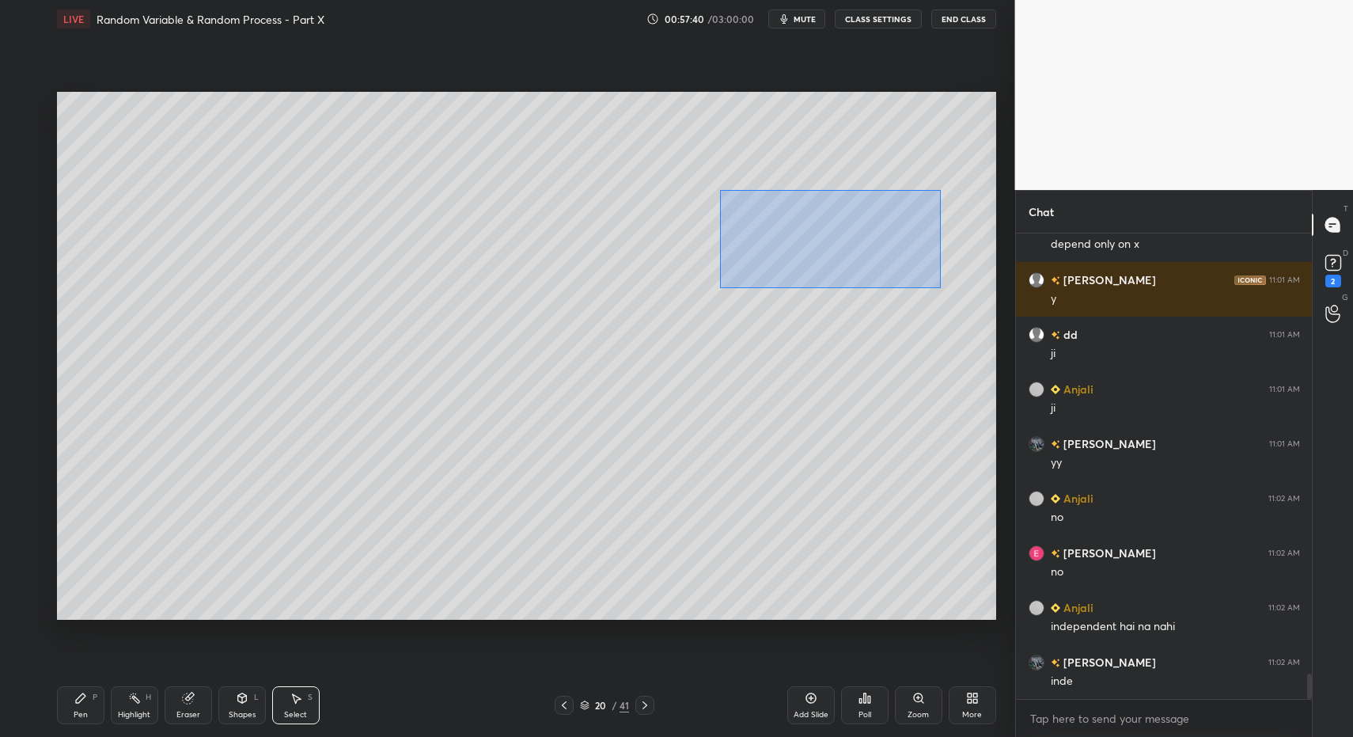
drag, startPoint x: 719, startPoint y: 190, endPoint x: 937, endPoint y: 282, distance: 236.5
click at [937, 282] on div "0 ° Undo Copy Paste here Duplicate Duplicate to new slide Delete" at bounding box center [526, 356] width 939 height 529
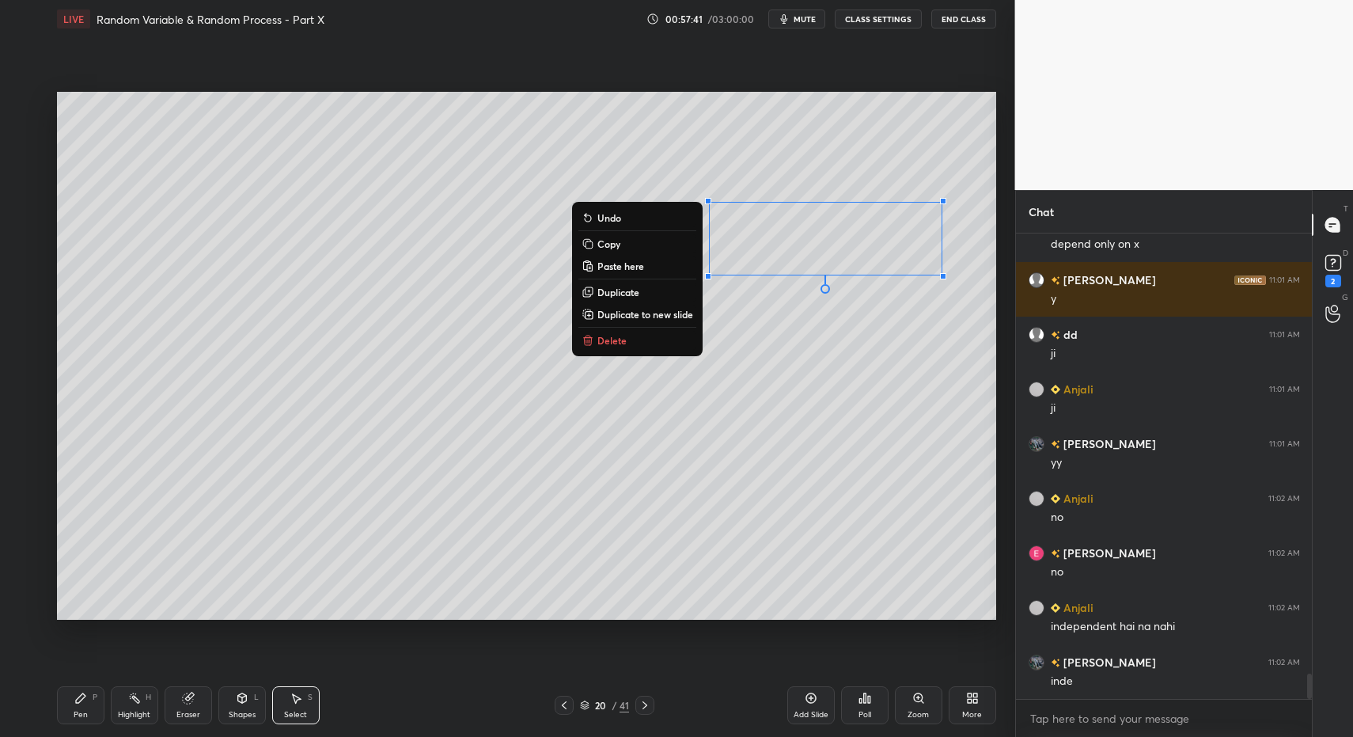
click at [631, 337] on button "Delete" at bounding box center [637, 340] width 118 height 19
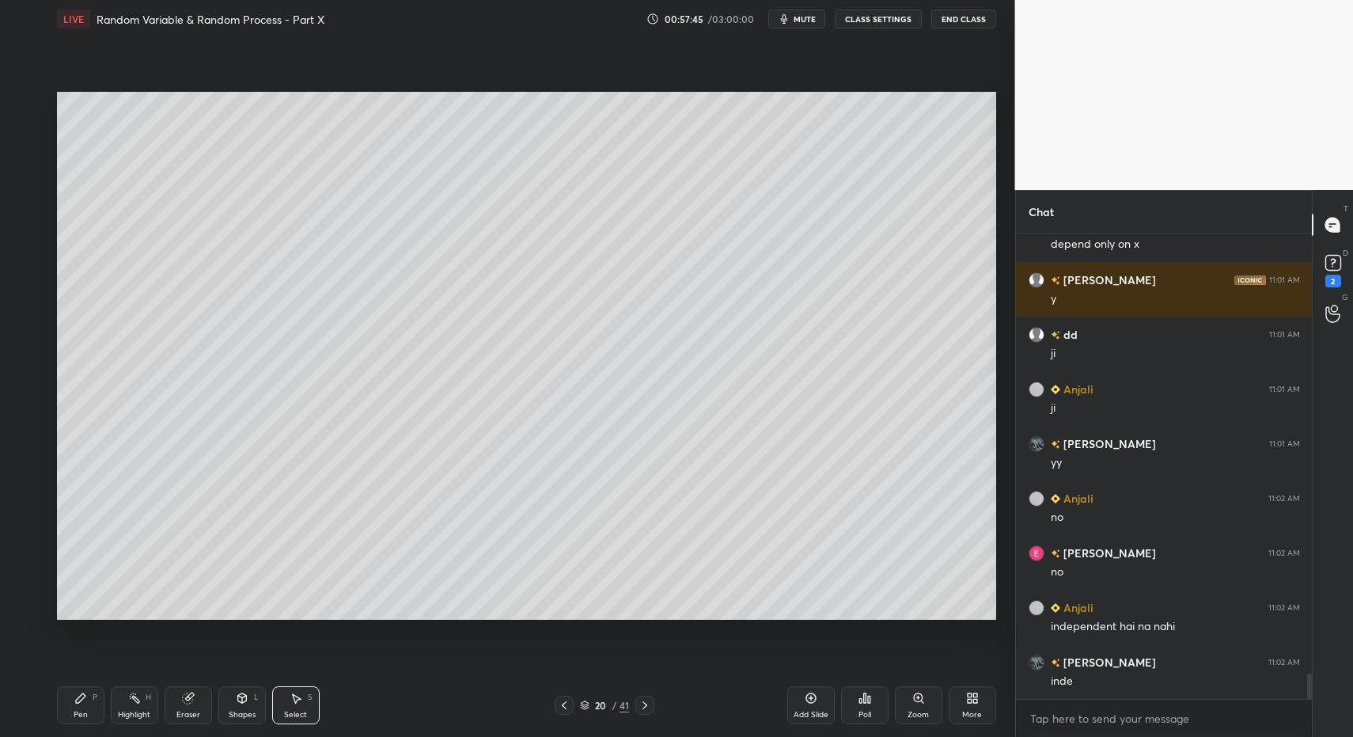
click at [808, 703] on icon at bounding box center [811, 698] width 13 height 13
click at [67, 704] on div "Pen P" at bounding box center [80, 705] width 47 height 38
click at [71, 703] on div "Pen P" at bounding box center [80, 705] width 47 height 38
drag, startPoint x: 35, startPoint y: 297, endPoint x: 47, endPoint y: 289, distance: 15.4
click at [35, 297] on div at bounding box center [25, 294] width 25 height 25
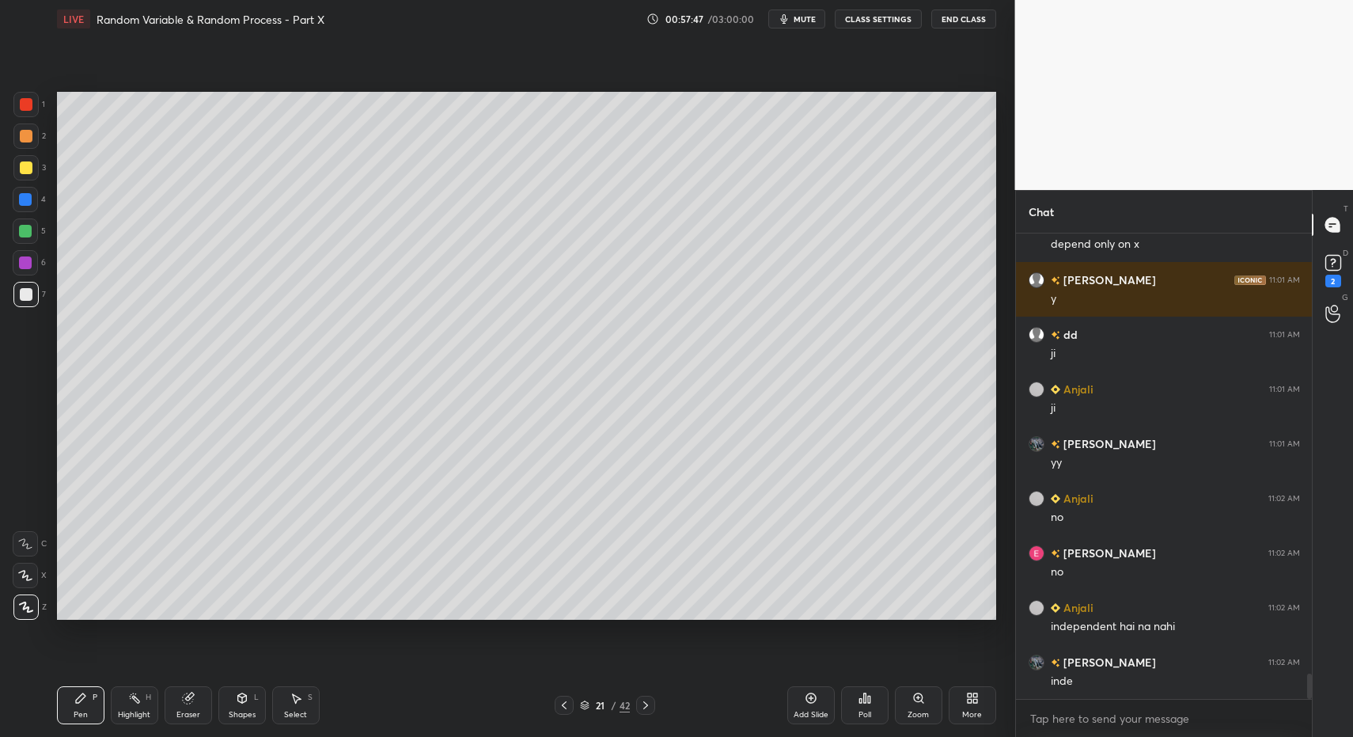
click at [563, 713] on div at bounding box center [564, 704] width 19 height 19
drag, startPoint x: 563, startPoint y: 713, endPoint x: 635, endPoint y: 713, distance: 72.0
click at [563, 713] on div at bounding box center [564, 704] width 19 height 19
click at [644, 700] on icon at bounding box center [645, 705] width 13 height 13
click at [642, 706] on icon at bounding box center [645, 705] width 13 height 13
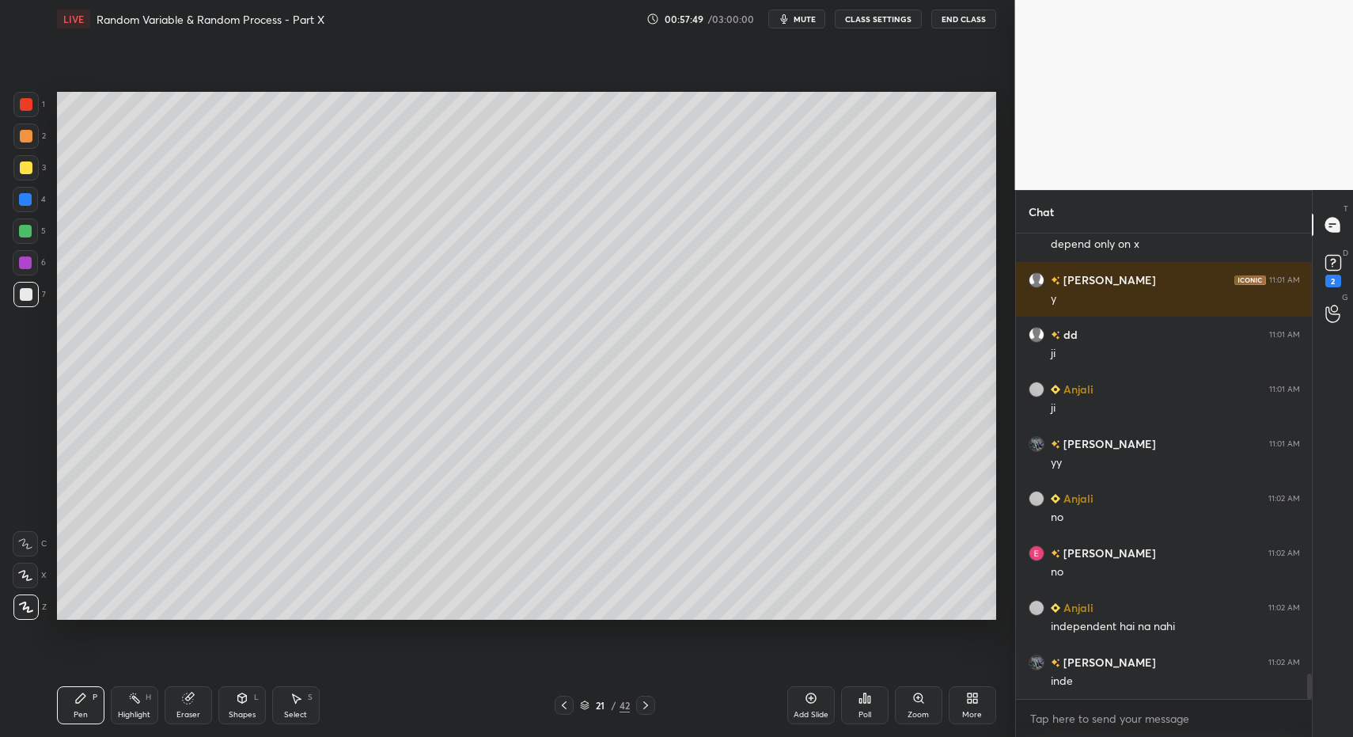
drag, startPoint x: 639, startPoint y: 704, endPoint x: 628, endPoint y: 703, distance: 10.4
click at [639, 704] on icon at bounding box center [645, 705] width 13 height 13
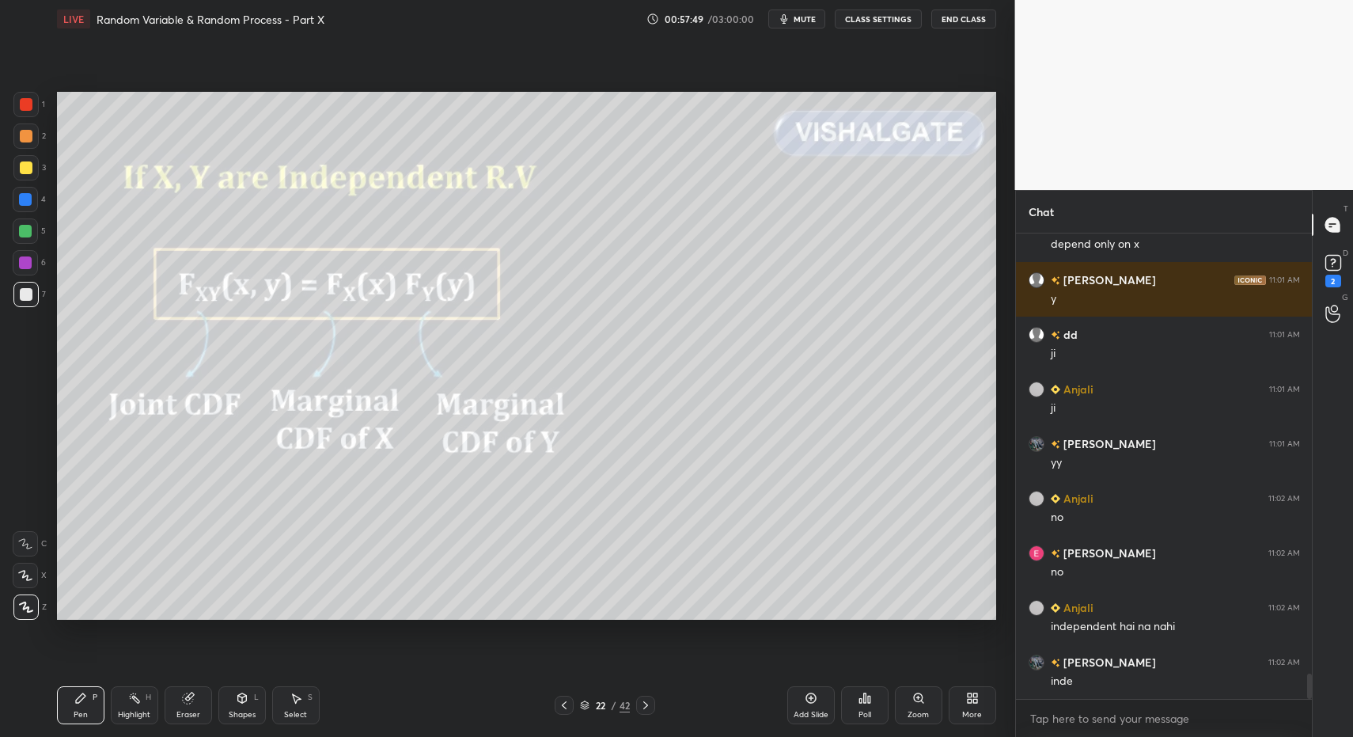
click at [563, 703] on icon at bounding box center [564, 705] width 5 height 8
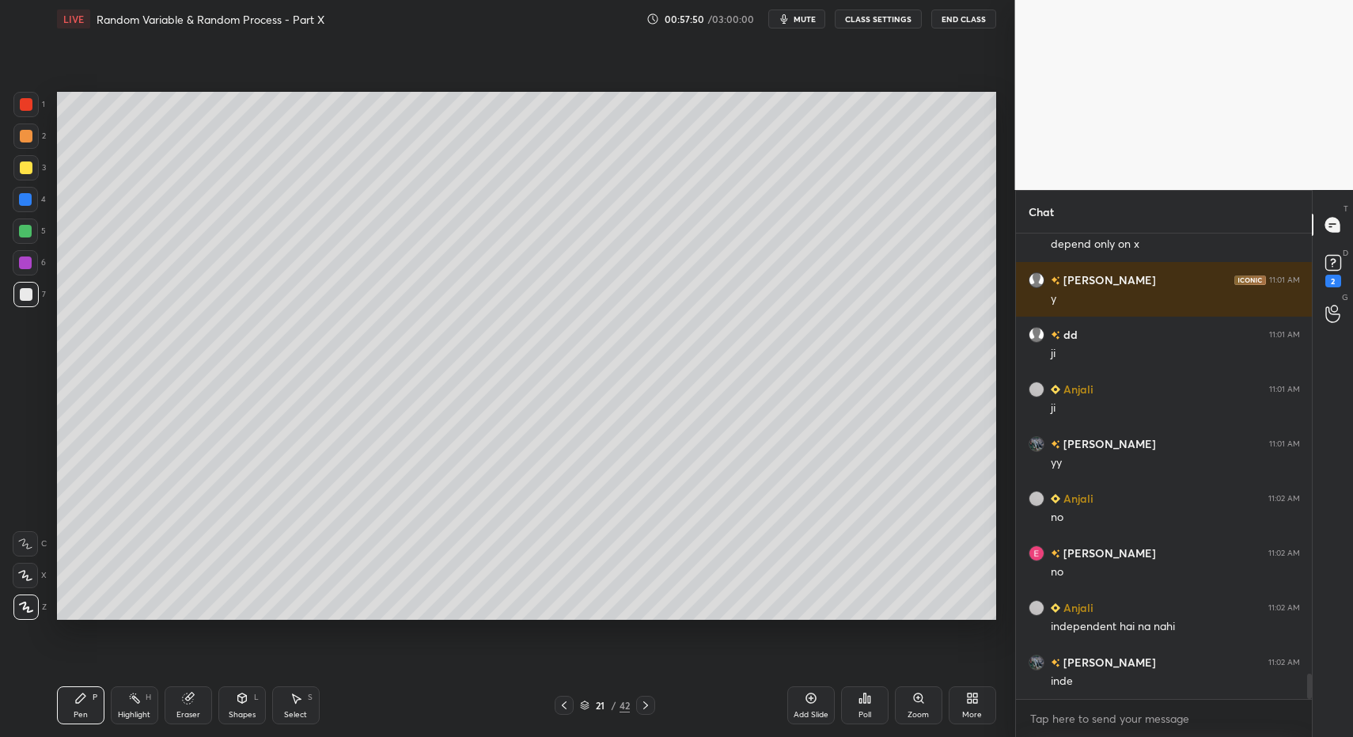
click at [563, 703] on icon at bounding box center [564, 705] width 5 height 8
click at [639, 703] on icon at bounding box center [645, 705] width 13 height 13
drag, startPoint x: 82, startPoint y: 700, endPoint x: 78, endPoint y: 693, distance: 8.6
click at [82, 700] on icon at bounding box center [80, 698] width 13 height 13
drag, startPoint x: 81, startPoint y: 699, endPoint x: 97, endPoint y: 686, distance: 20.8
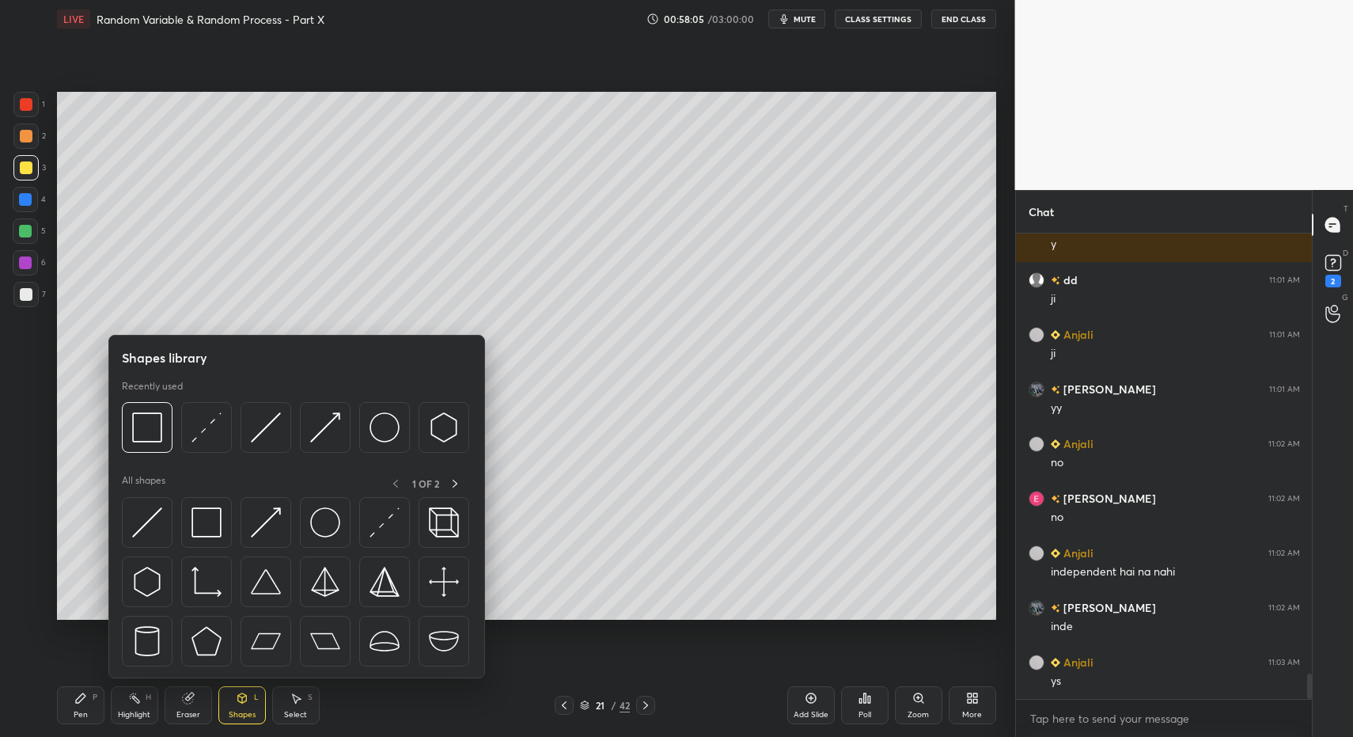
scroll to position [8071, 0]
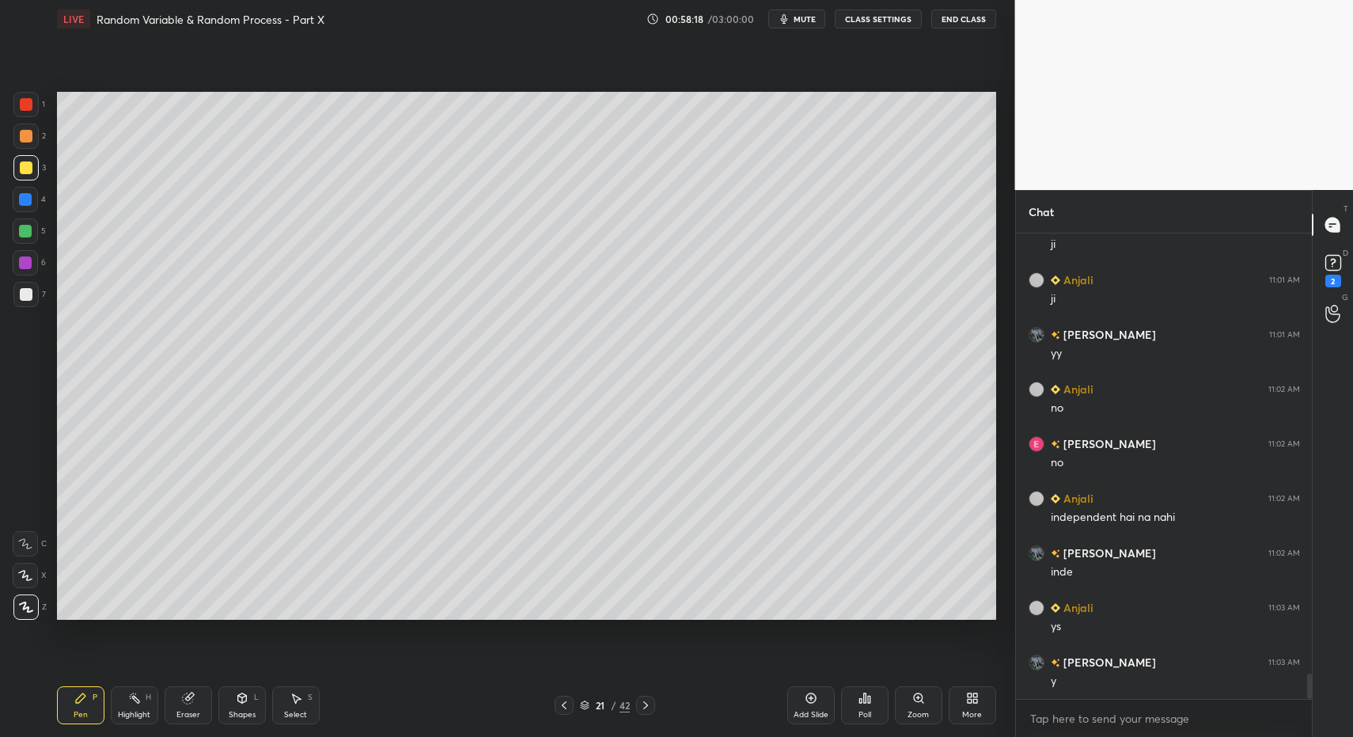
drag, startPoint x: 279, startPoint y: 710, endPoint x: 300, endPoint y: 685, distance: 32.5
click at [279, 710] on div "Select S" at bounding box center [295, 705] width 47 height 38
click at [294, 701] on div "Select S" at bounding box center [295, 705] width 47 height 38
drag, startPoint x: 609, startPoint y: 116, endPoint x: 691, endPoint y: 192, distance: 111.4
click at [697, 176] on div "0 ° Undo Copy Paste here Duplicate Duplicate to new slide Delete" at bounding box center [526, 356] width 939 height 529
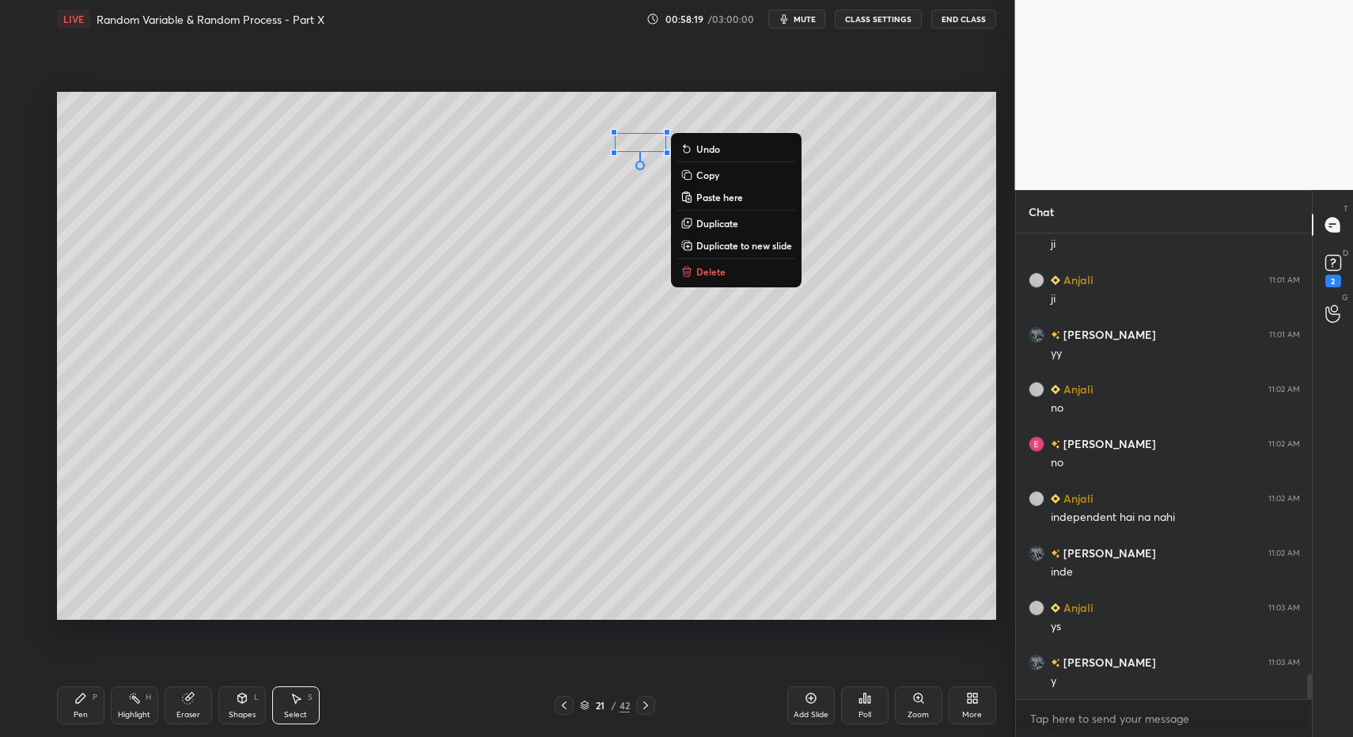
click at [695, 269] on button "Delete" at bounding box center [736, 271] width 118 height 19
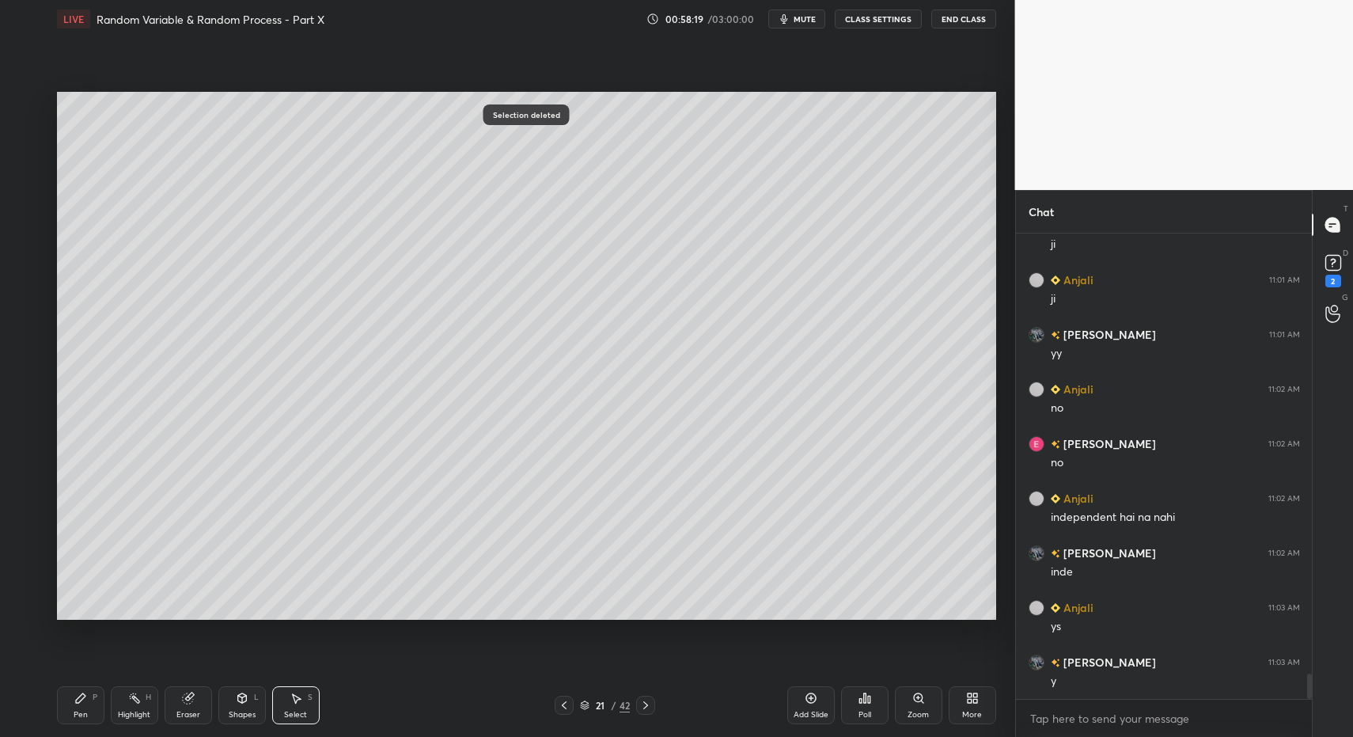
click at [77, 699] on icon at bounding box center [80, 697] width 9 height 9
click at [77, 702] on icon at bounding box center [80, 697] width 9 height 9
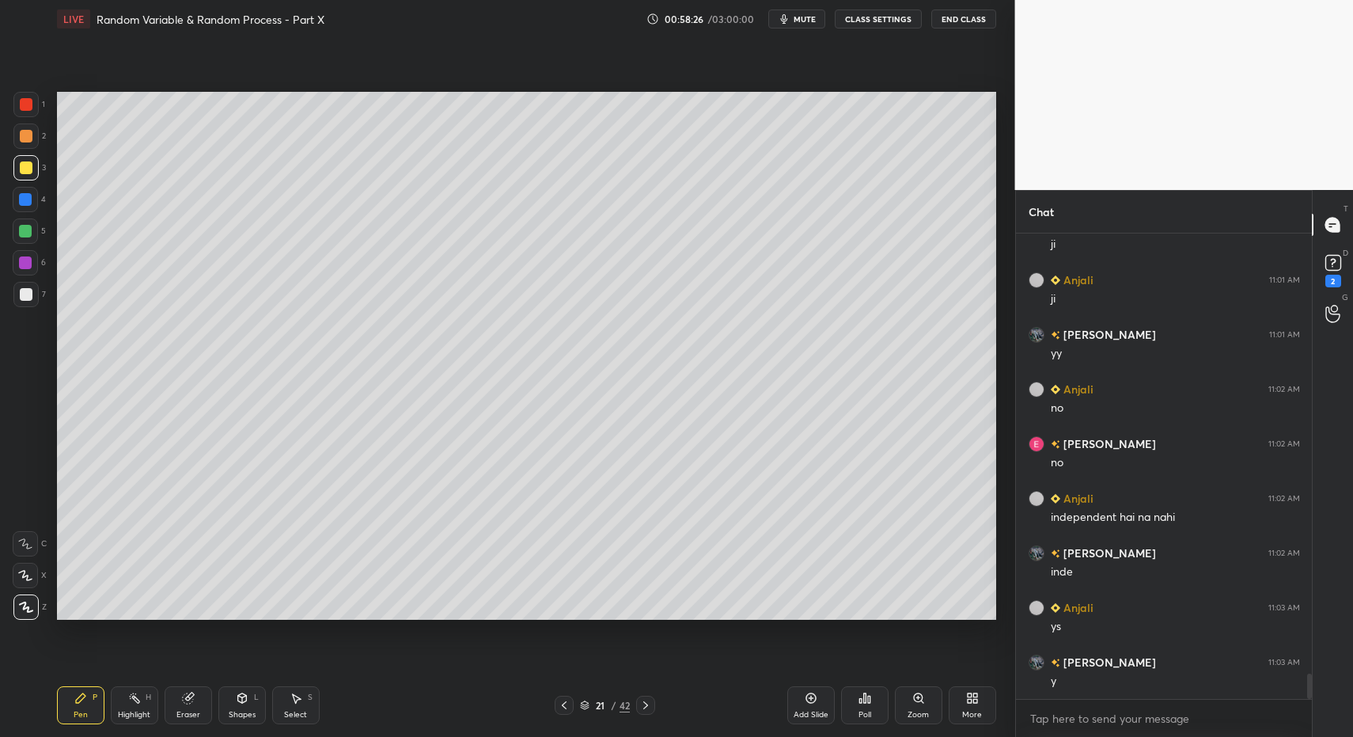
click at [25, 300] on div at bounding box center [25, 294] width 25 height 25
click at [70, 703] on div "Pen P" at bounding box center [80, 705] width 47 height 38
click at [37, 162] on div at bounding box center [25, 167] width 25 height 25
click at [235, 703] on div "Shapes L" at bounding box center [241, 705] width 47 height 38
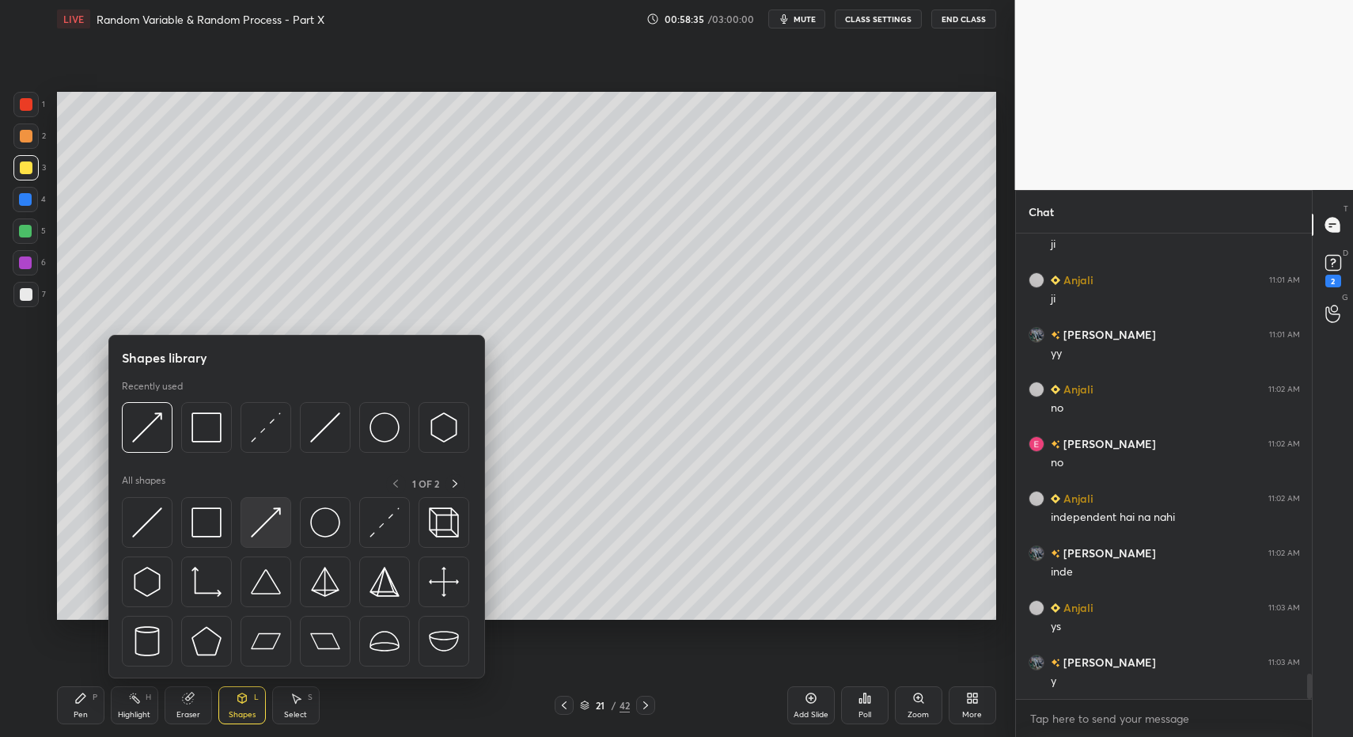
click at [263, 523] on img at bounding box center [266, 522] width 30 height 30
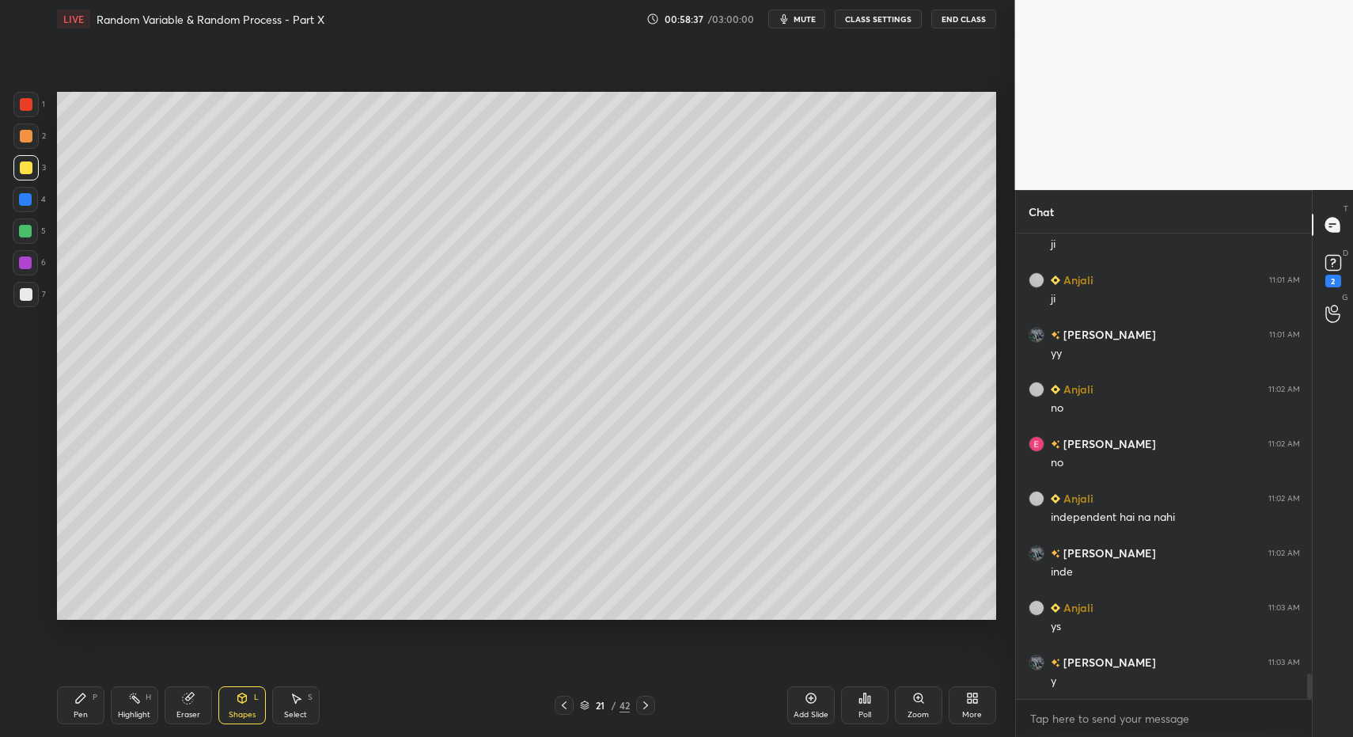
click at [70, 698] on div "Pen P" at bounding box center [80, 705] width 47 height 38
click at [76, 703] on icon at bounding box center [80, 697] width 9 height 9
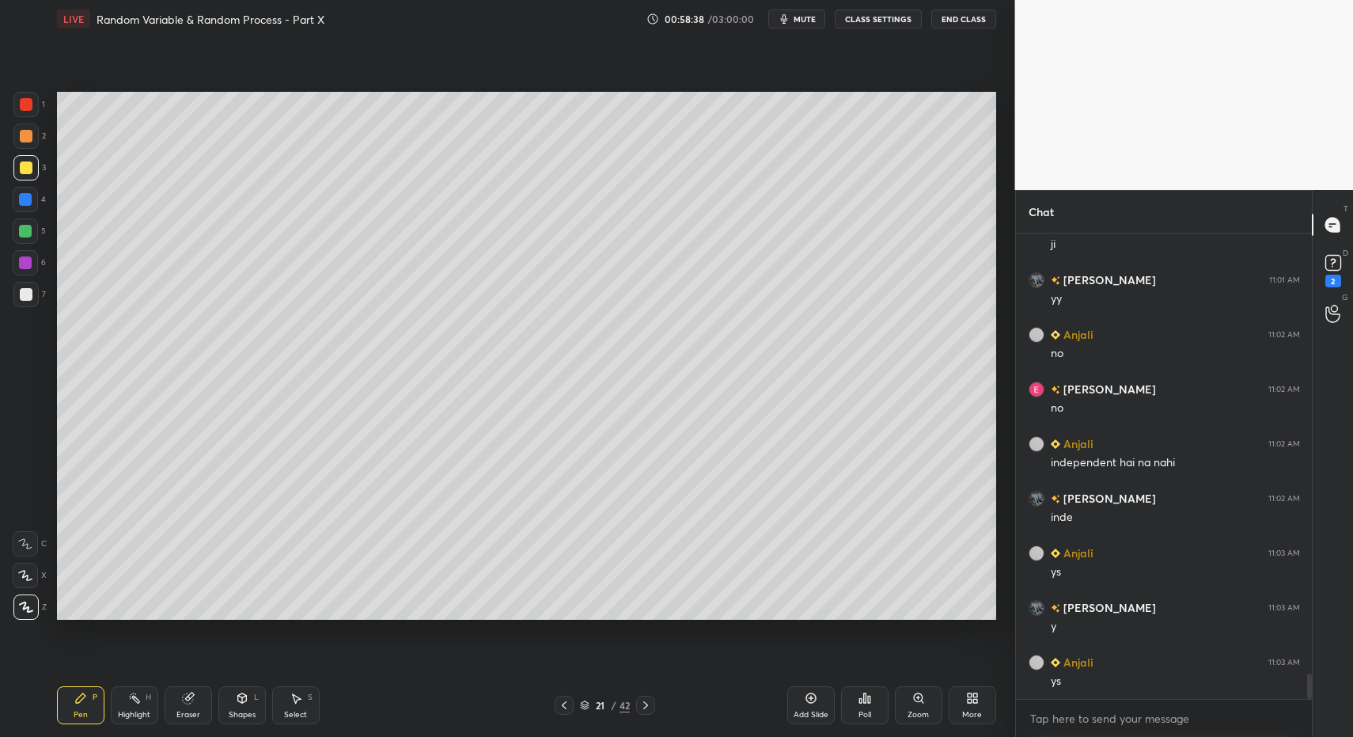
click at [27, 288] on div at bounding box center [26, 294] width 13 height 13
drag, startPoint x: 22, startPoint y: 292, endPoint x: 50, endPoint y: 283, distance: 29.0
click at [20, 292] on div at bounding box center [26, 294] width 13 height 13
click at [70, 699] on div "Pen P" at bounding box center [80, 705] width 47 height 38
drag, startPoint x: 298, startPoint y: 705, endPoint x: 324, endPoint y: 646, distance: 64.8
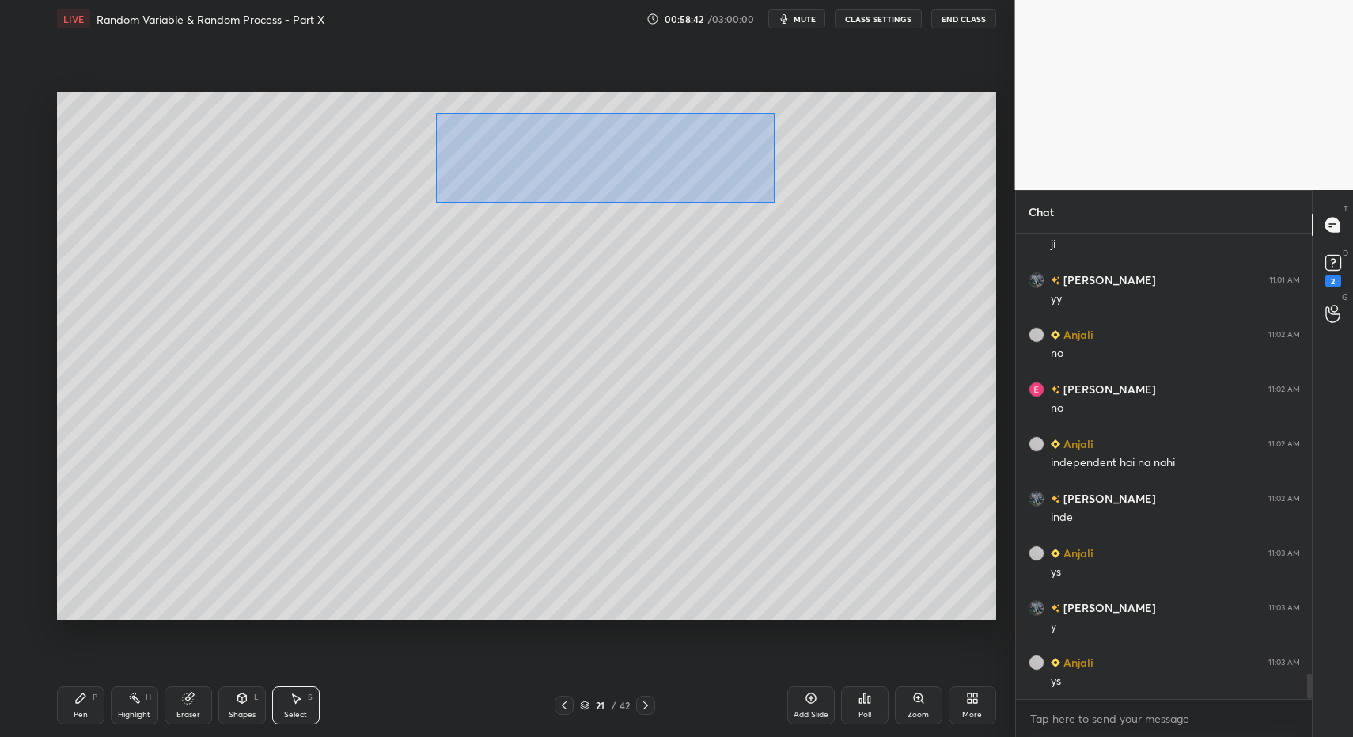
drag, startPoint x: 570, startPoint y: 170, endPoint x: 759, endPoint y: 223, distance: 196.4
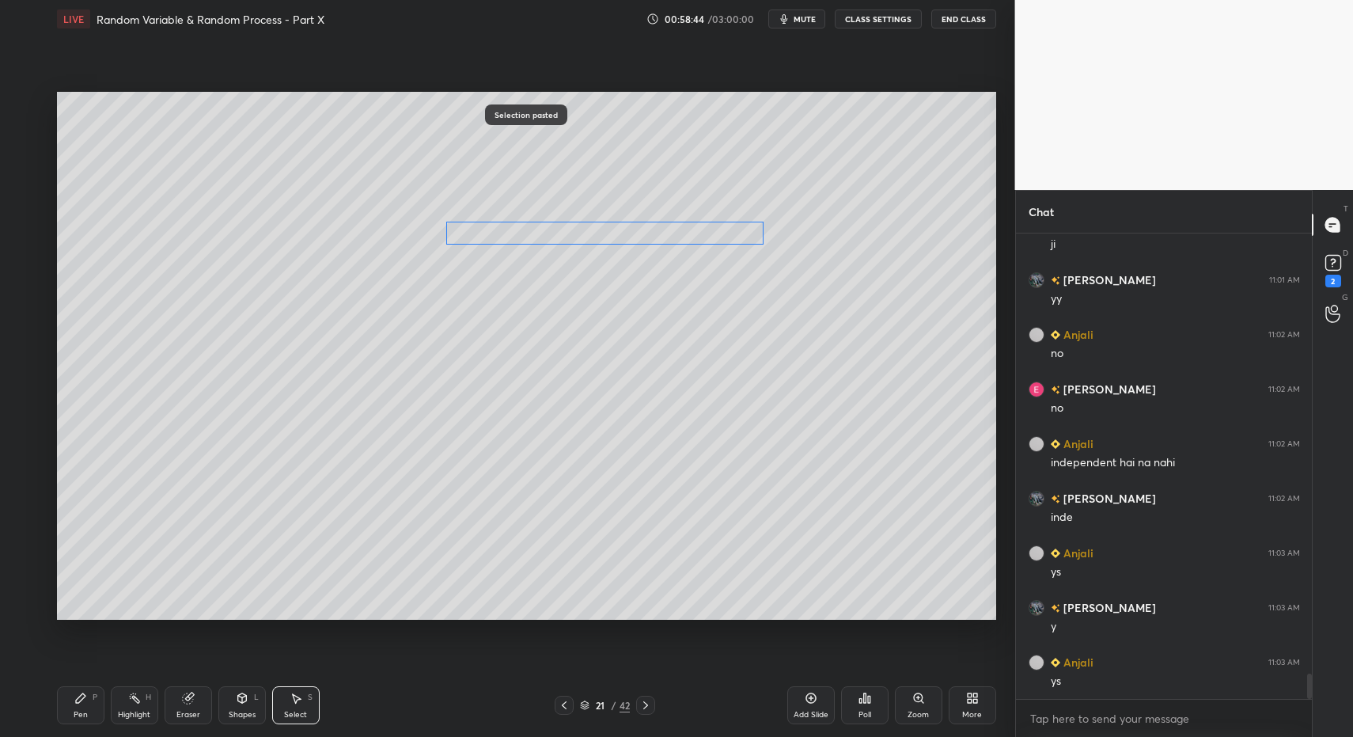
drag, startPoint x: 519, startPoint y: 169, endPoint x: 489, endPoint y: 248, distance: 83.9
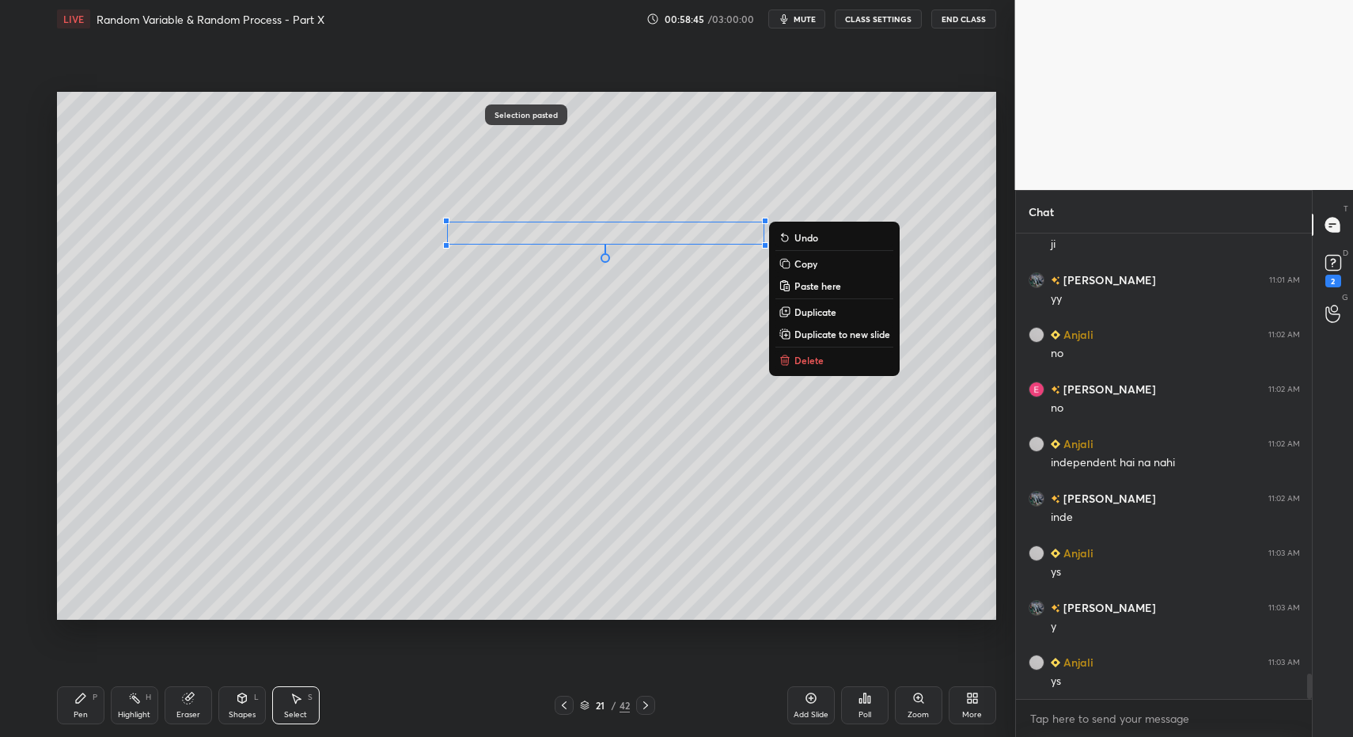
drag, startPoint x: 58, startPoint y: 683, endPoint x: 92, endPoint y: 689, distance: 34.6
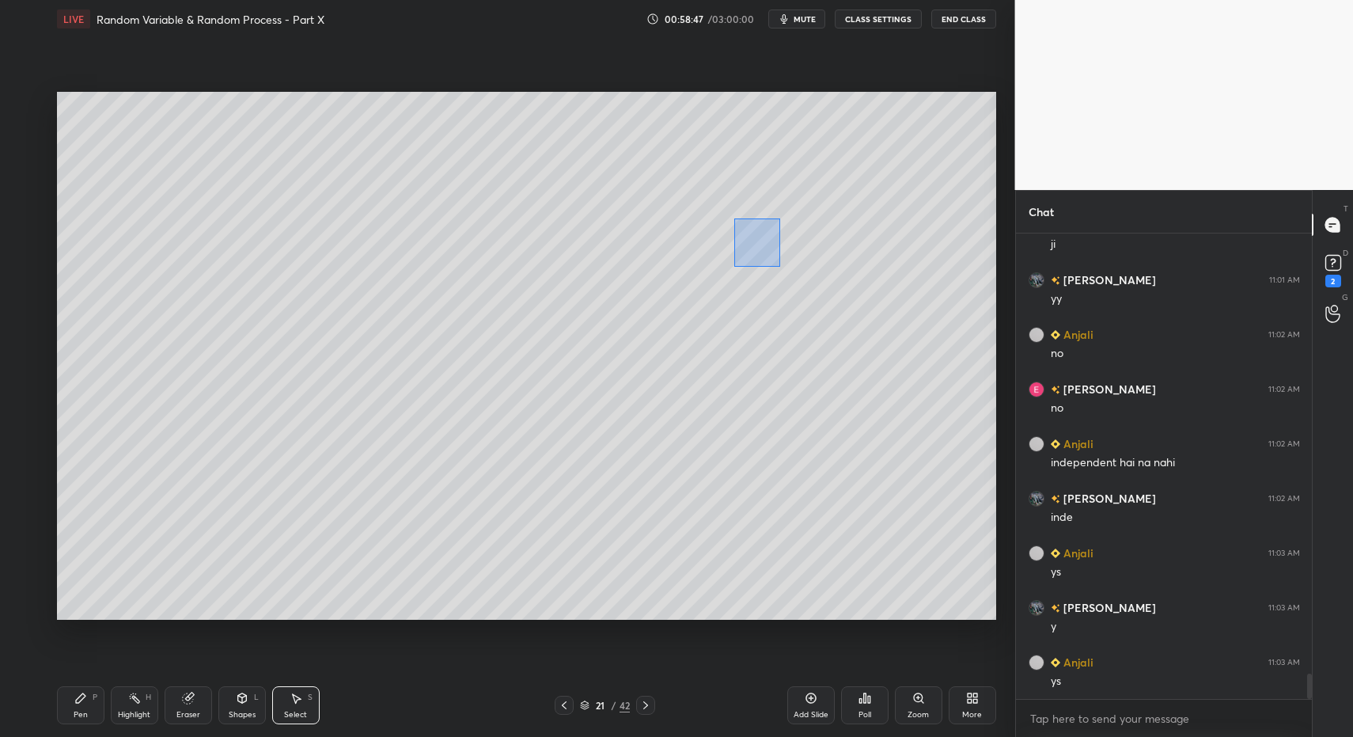
drag, startPoint x: 735, startPoint y: 218, endPoint x: 780, endPoint y: 269, distance: 67.8
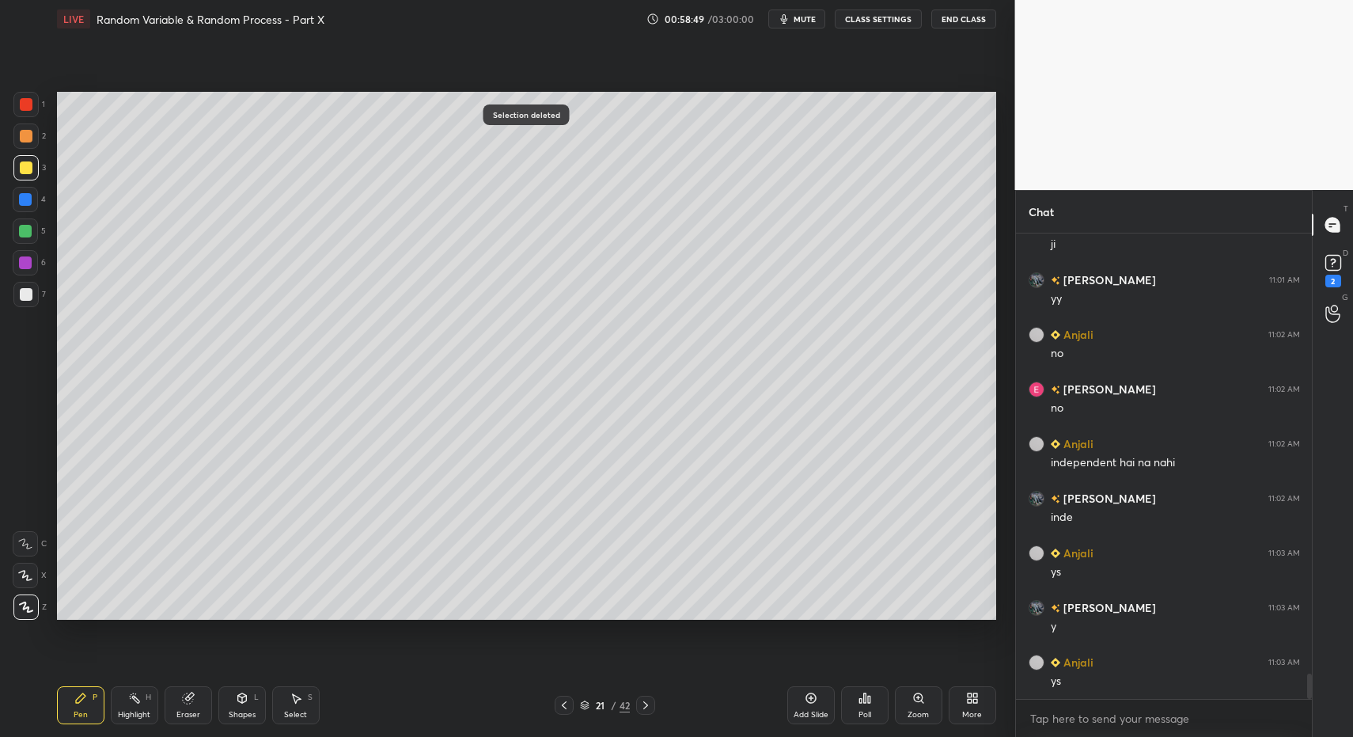
scroll to position [8180, 0]
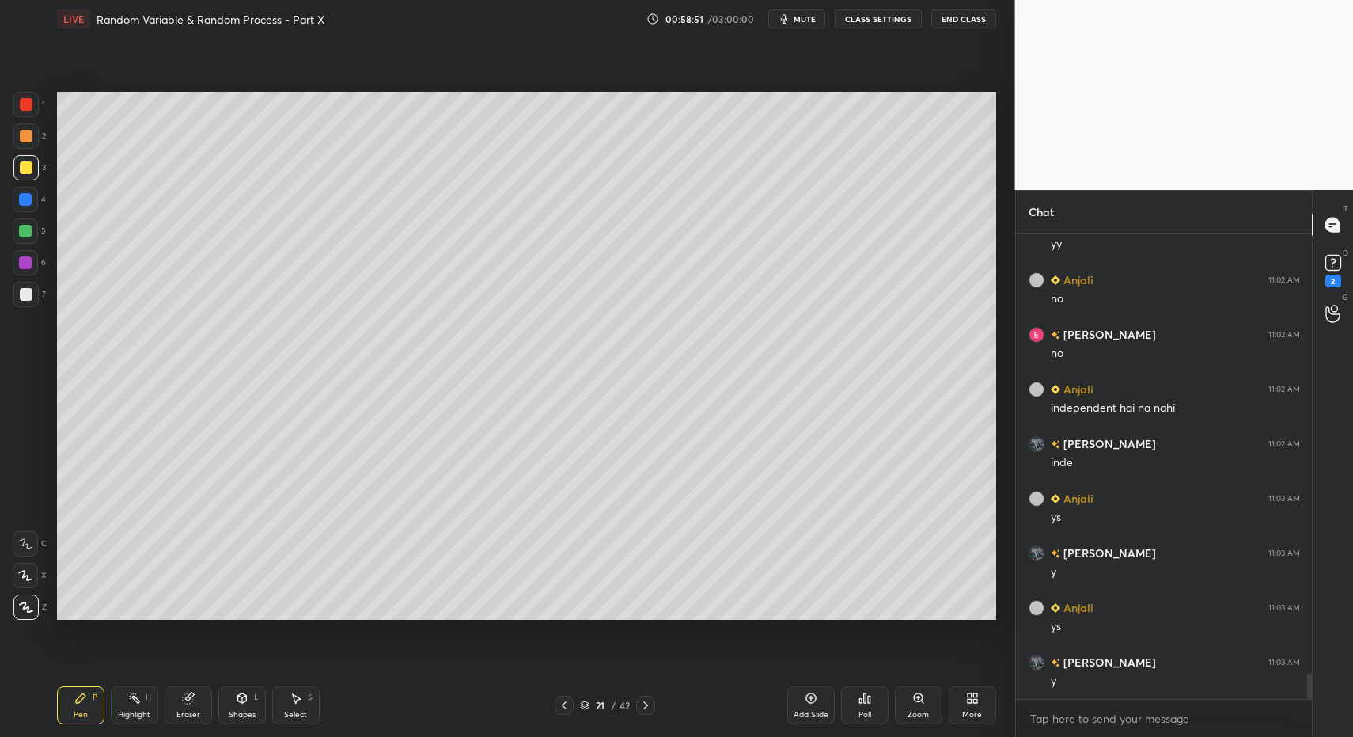
drag, startPoint x: 28, startPoint y: 131, endPoint x: 14, endPoint y: 178, distance: 49.3
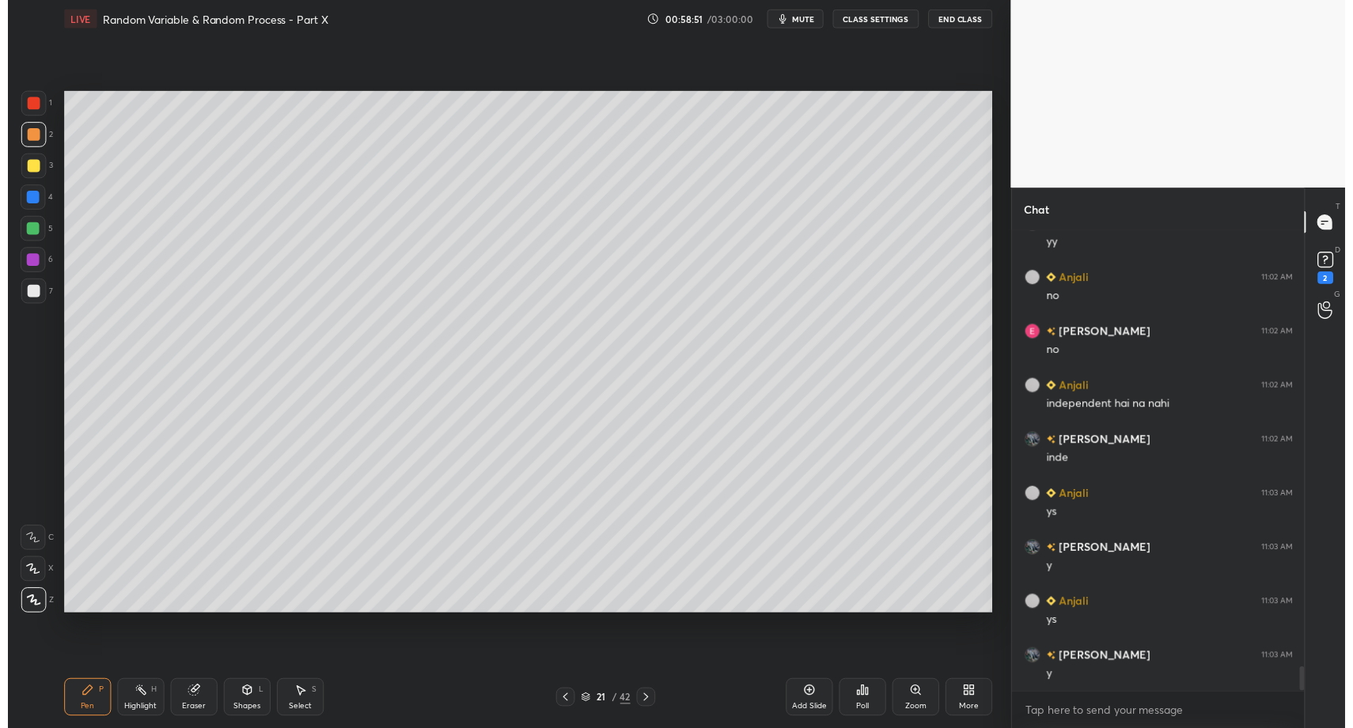
scroll to position [8235, 0]
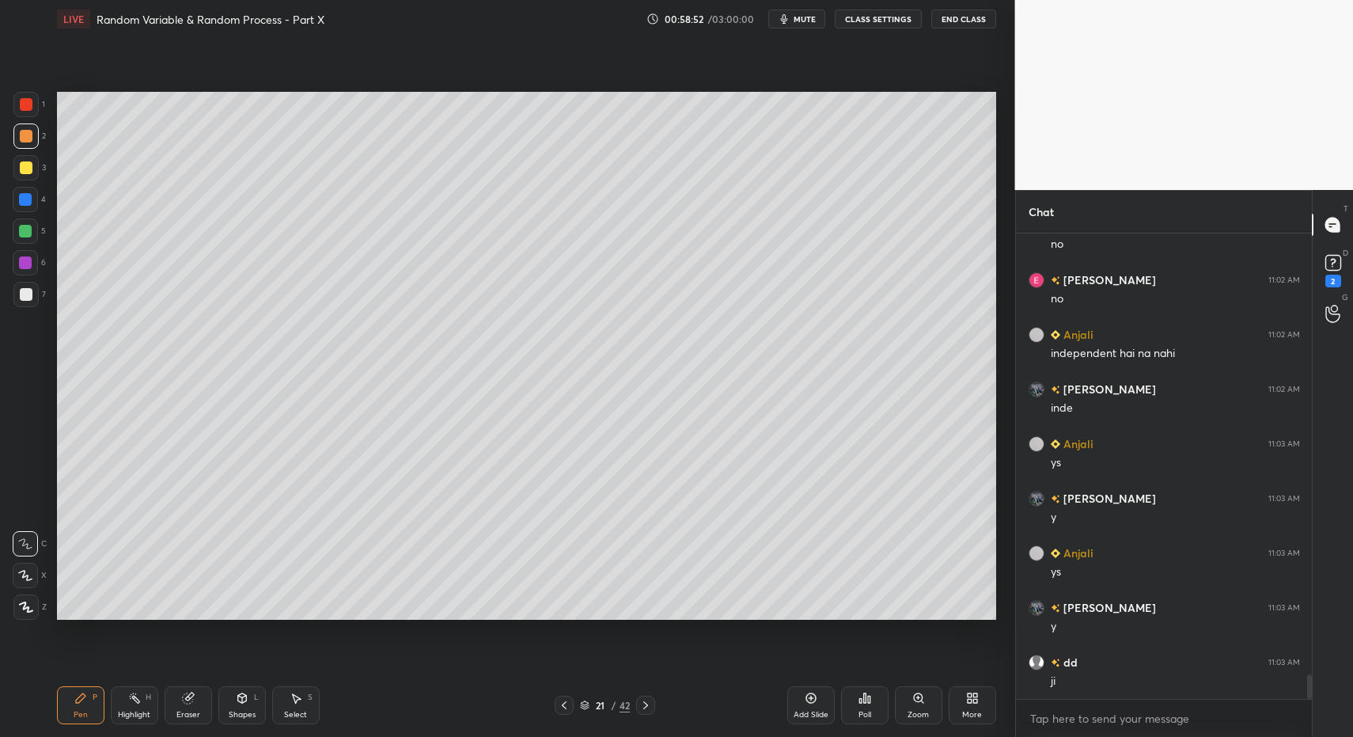
drag, startPoint x: 235, startPoint y: 712, endPoint x: 239, endPoint y: 680, distance: 31.9
drag, startPoint x: 76, startPoint y: 703, endPoint x: 78, endPoint y: 623, distance: 79.1
drag, startPoint x: 648, startPoint y: 705, endPoint x: 600, endPoint y: 706, distance: 48.3
click at [643, 705] on icon at bounding box center [645, 705] width 13 height 13
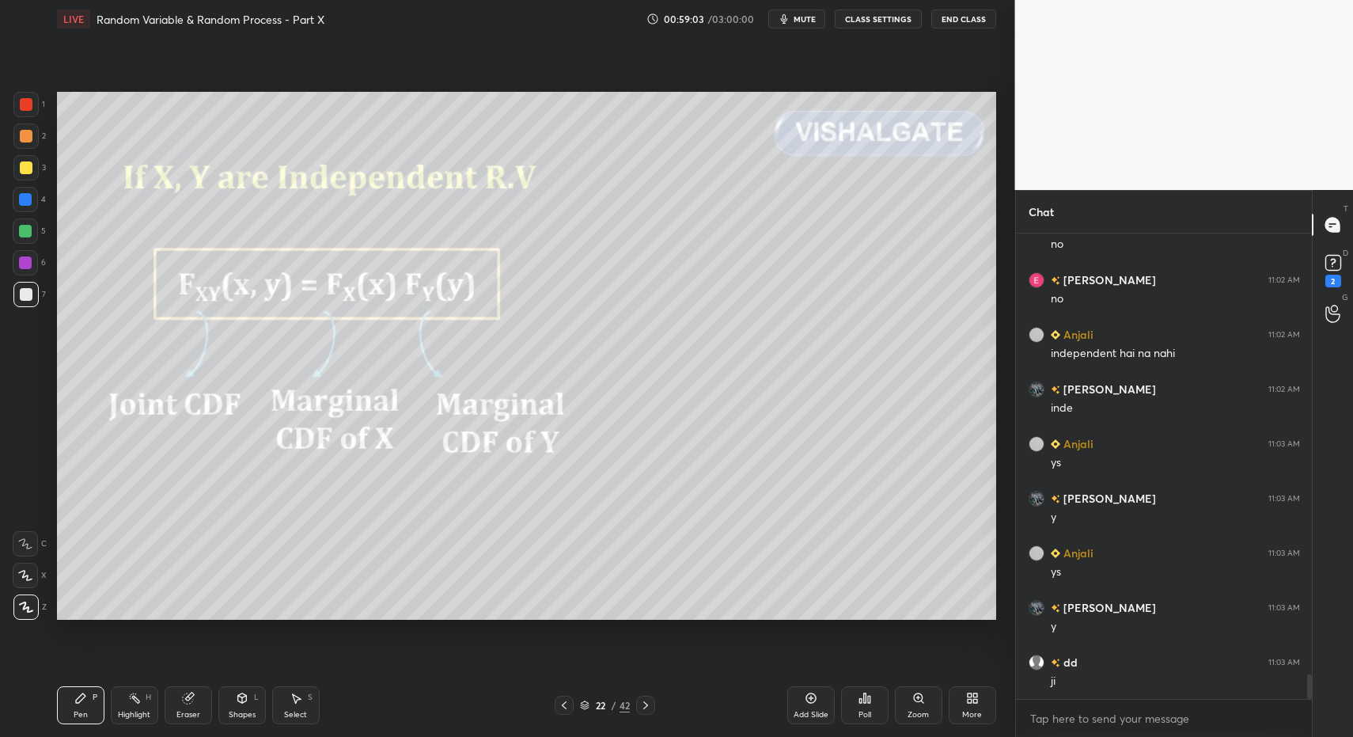
click at [563, 700] on icon at bounding box center [564, 705] width 13 height 13
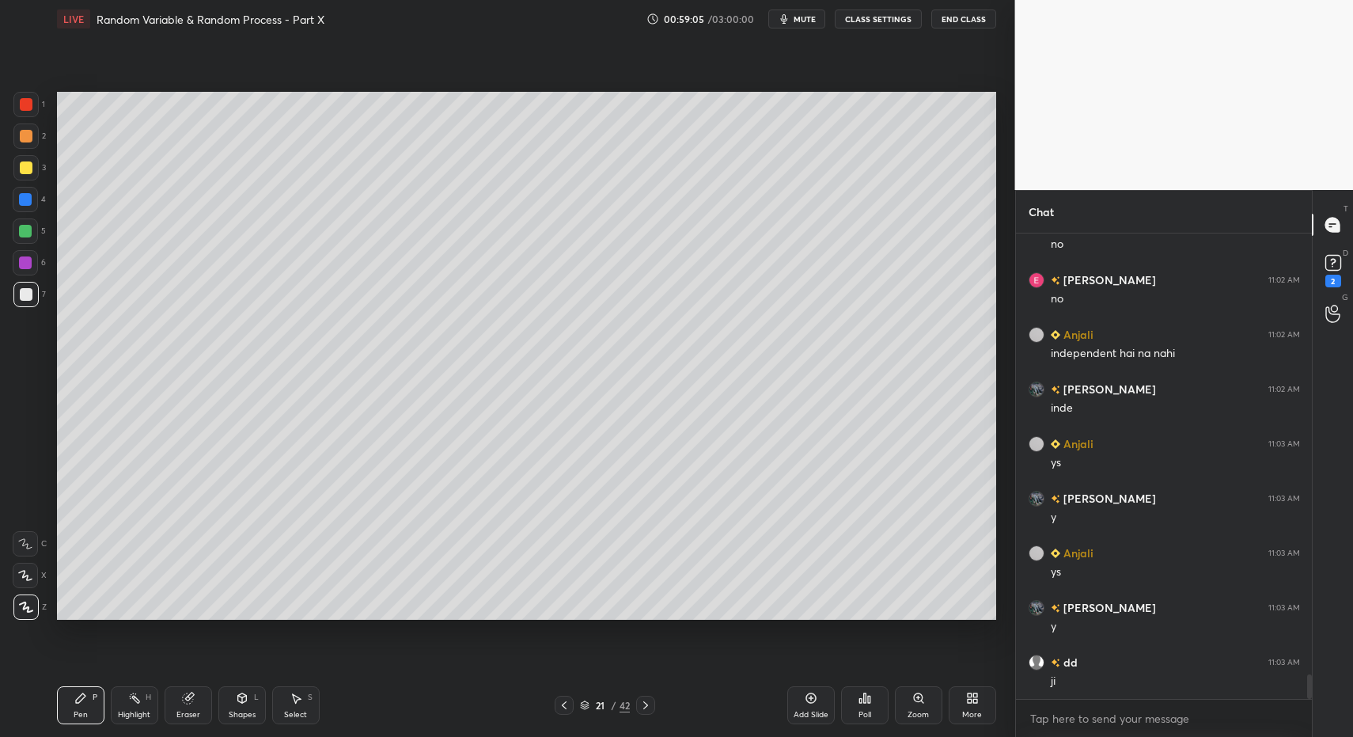
click at [564, 706] on icon at bounding box center [564, 705] width 13 height 13
click at [567, 707] on icon at bounding box center [564, 705] width 13 height 13
drag, startPoint x: 337, startPoint y: 703, endPoint x: 297, endPoint y: 708, distance: 39.8
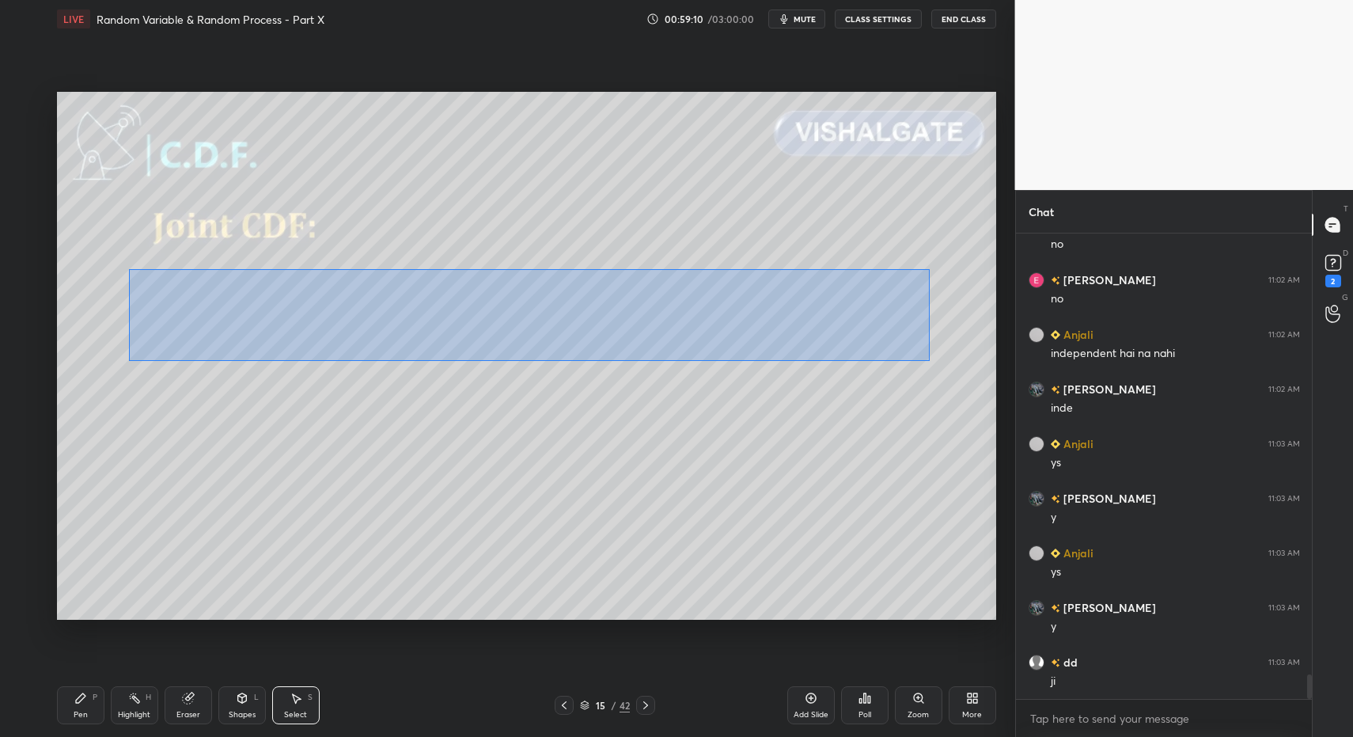
drag, startPoint x: 129, startPoint y: 268, endPoint x: 915, endPoint y: 361, distance: 791.1
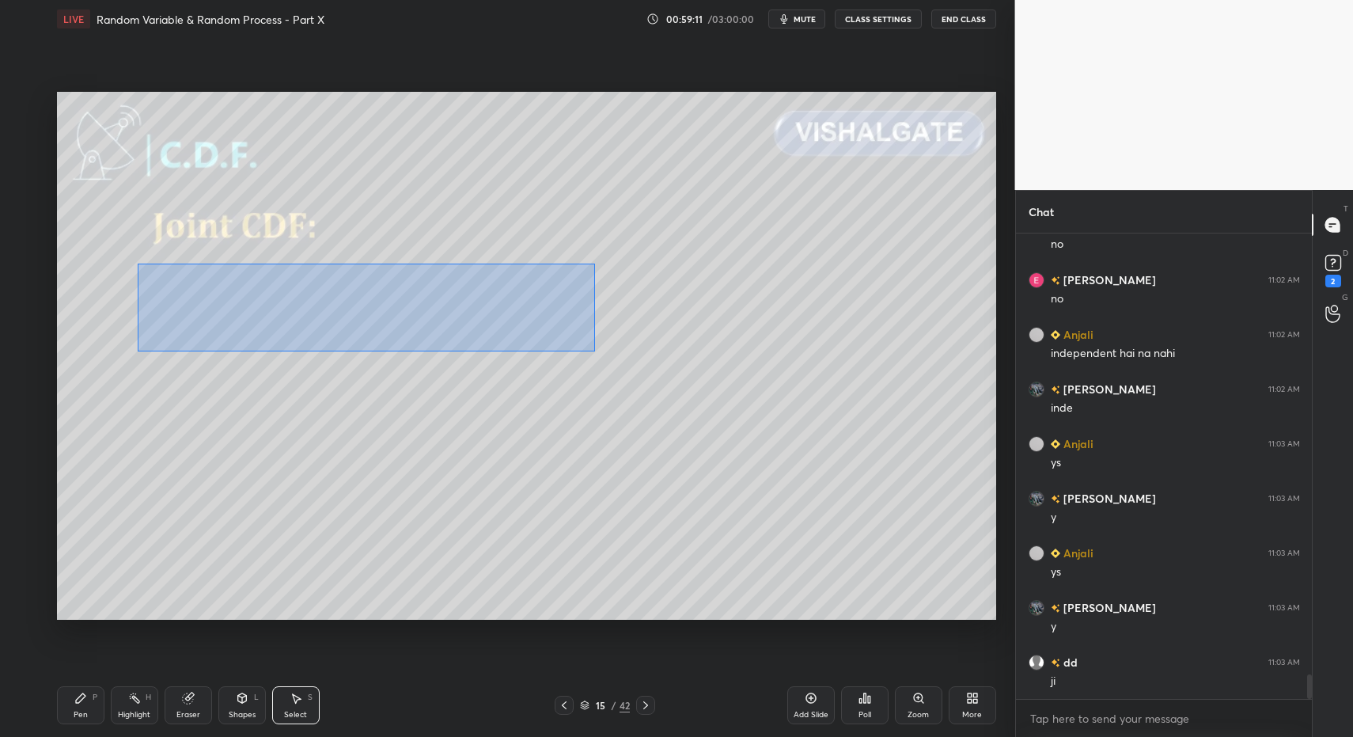
drag, startPoint x: 138, startPoint y: 263, endPoint x: 591, endPoint y: 350, distance: 461.5
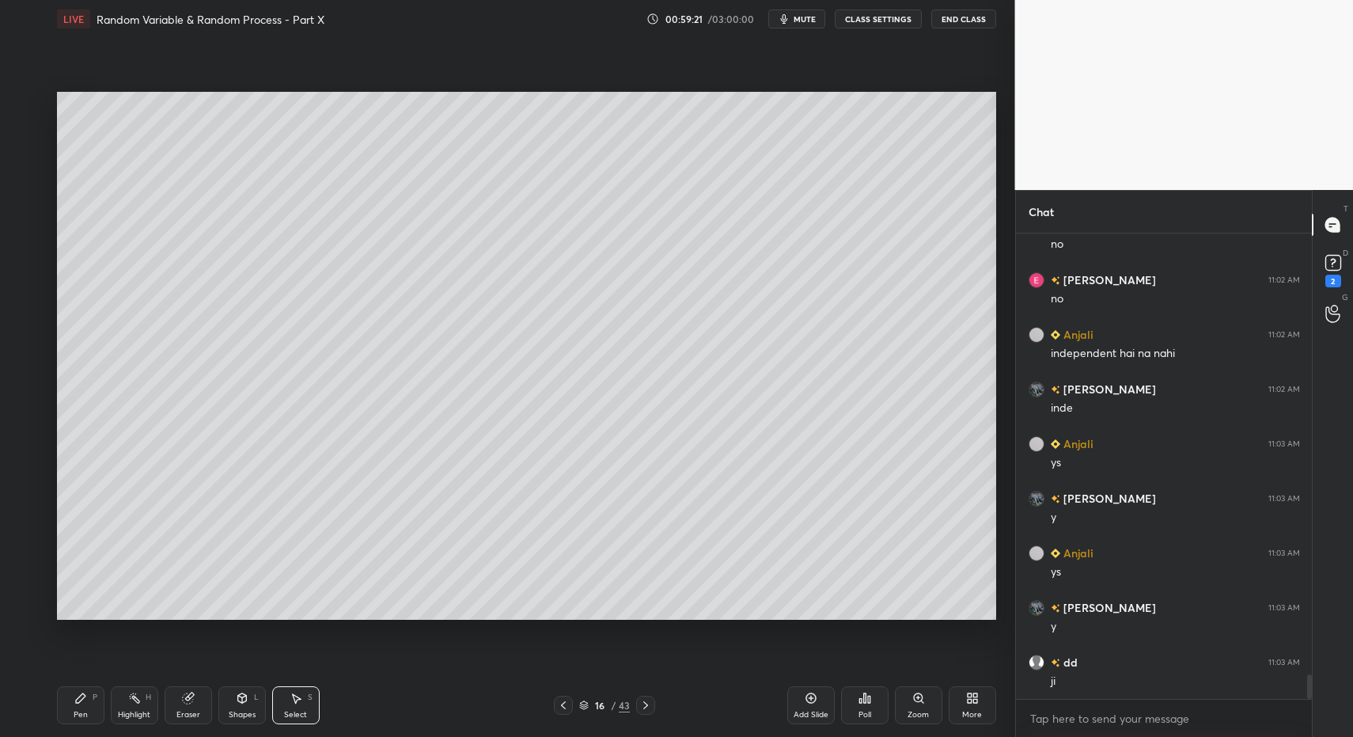
drag, startPoint x: 646, startPoint y: 704, endPoint x: 637, endPoint y: 702, distance: 9.8
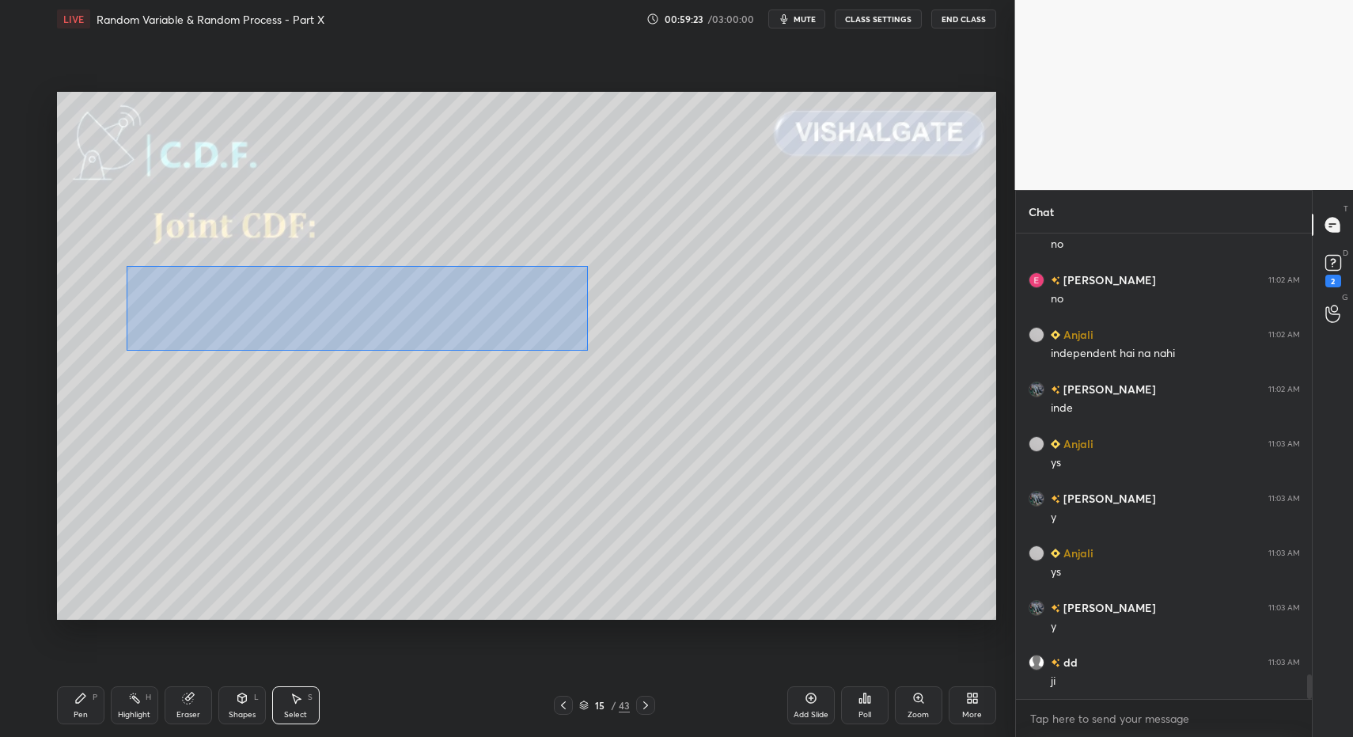
drag, startPoint x: 127, startPoint y: 265, endPoint x: 589, endPoint y: 350, distance: 469.8
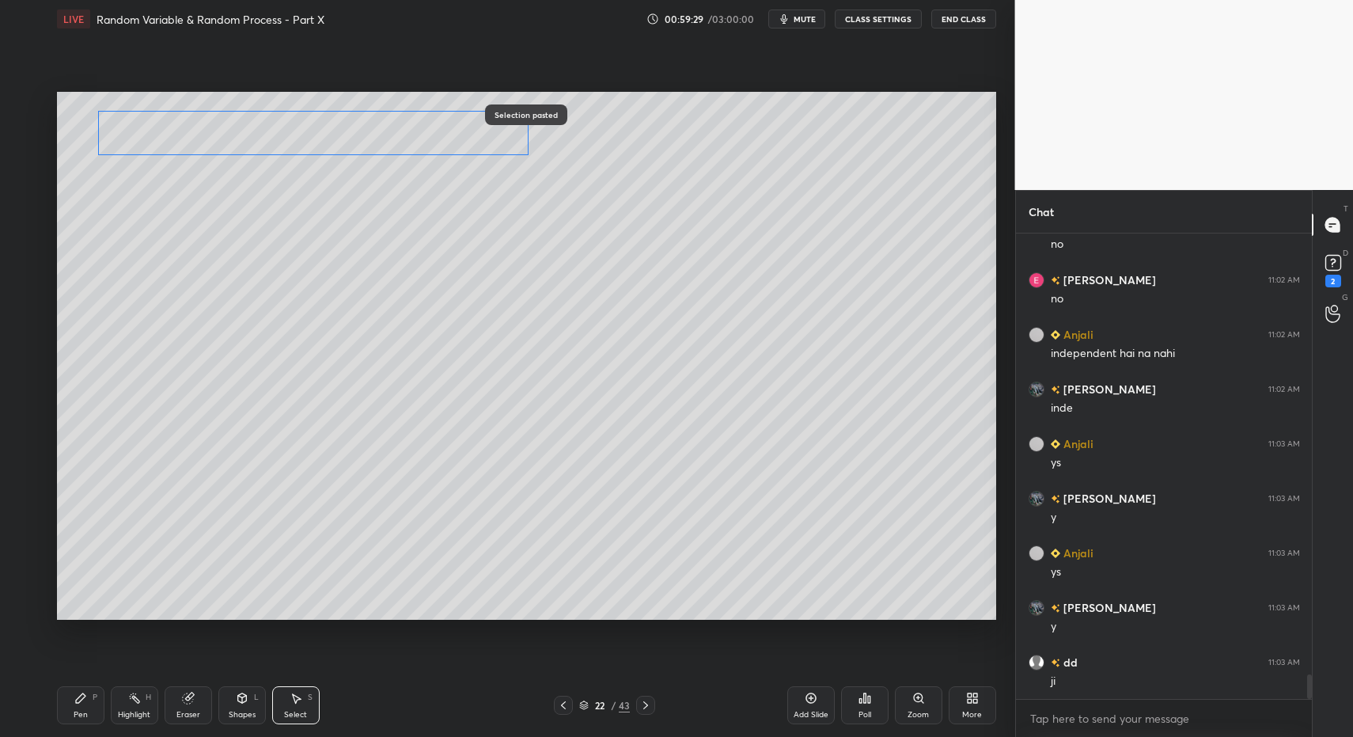
drag, startPoint x: 218, startPoint y: 300, endPoint x: 170, endPoint y: 129, distance: 177.4
drag, startPoint x: 21, startPoint y: 299, endPoint x: 36, endPoint y: 328, distance: 31.8
drag, startPoint x: 85, startPoint y: 703, endPoint x: 96, endPoint y: 621, distance: 82.9
drag, startPoint x: 61, startPoint y: 703, endPoint x: 130, endPoint y: 632, distance: 98.5
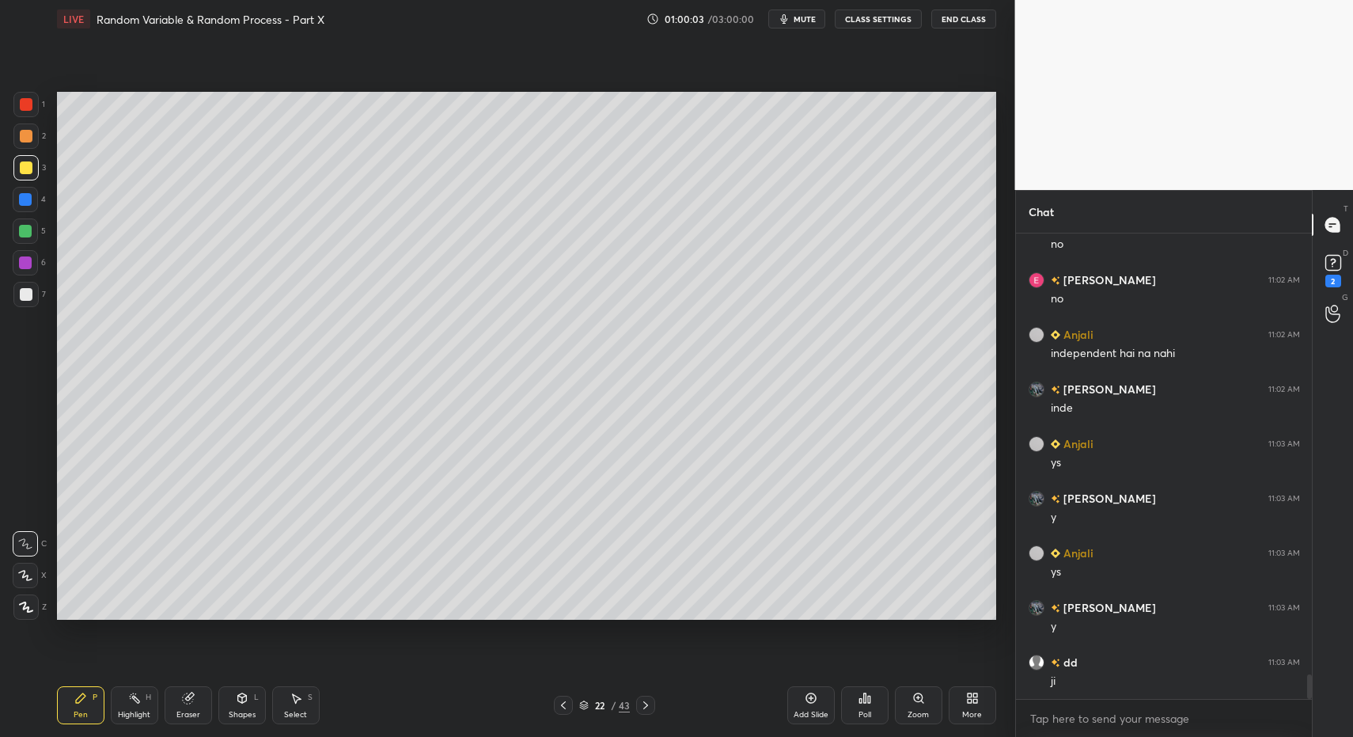
drag, startPoint x: 82, startPoint y: 705, endPoint x: 85, endPoint y: 623, distance: 82.3
drag, startPoint x: 28, startPoint y: 291, endPoint x: 30, endPoint y: 249, distance: 42.0
drag, startPoint x: 23, startPoint y: 599, endPoint x: 47, endPoint y: 613, distance: 28.4
drag, startPoint x: 231, startPoint y: 708, endPoint x: 225, endPoint y: 685, distance: 23.6
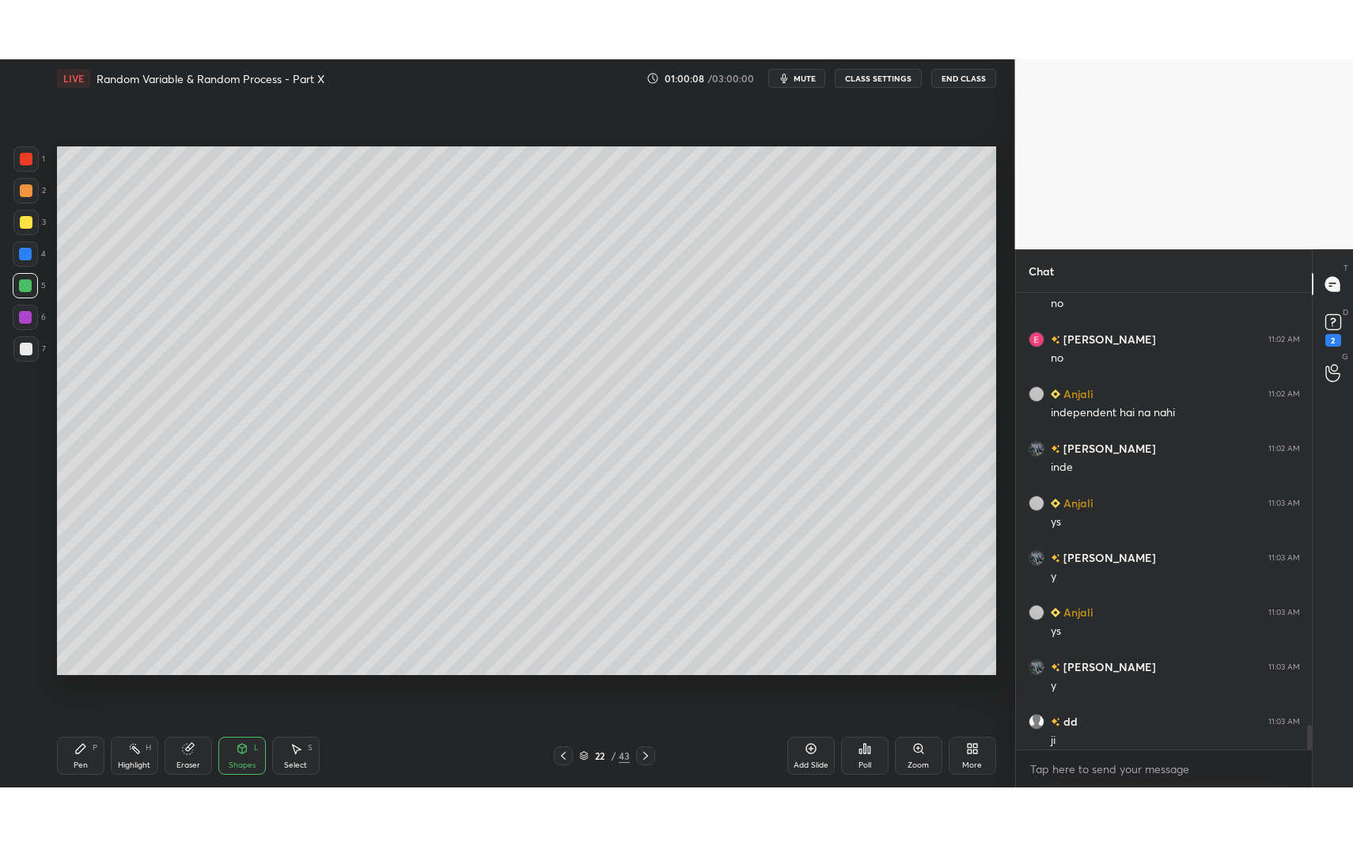
scroll to position [78495, 78169]
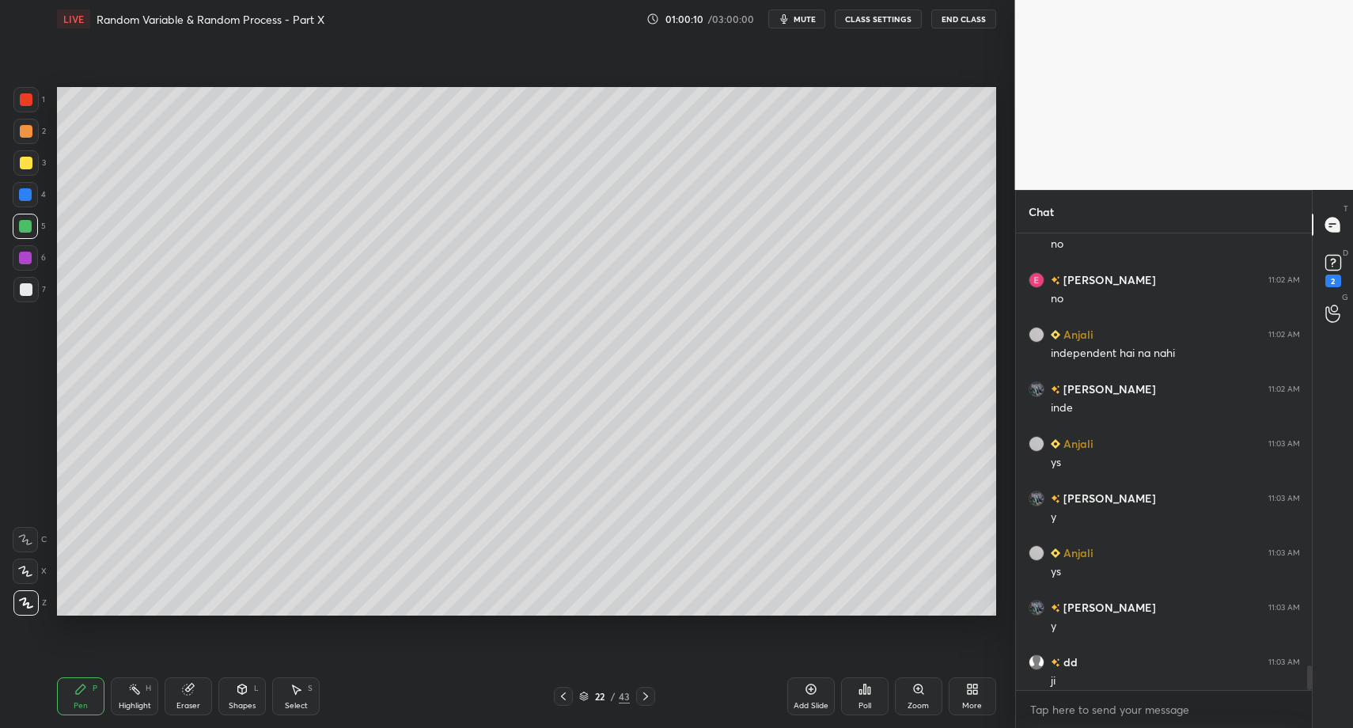
drag, startPoint x: 246, startPoint y: 706, endPoint x: 240, endPoint y: 674, distance: 32.3
drag, startPoint x: 66, startPoint y: 692, endPoint x: 80, endPoint y: 670, distance: 25.7
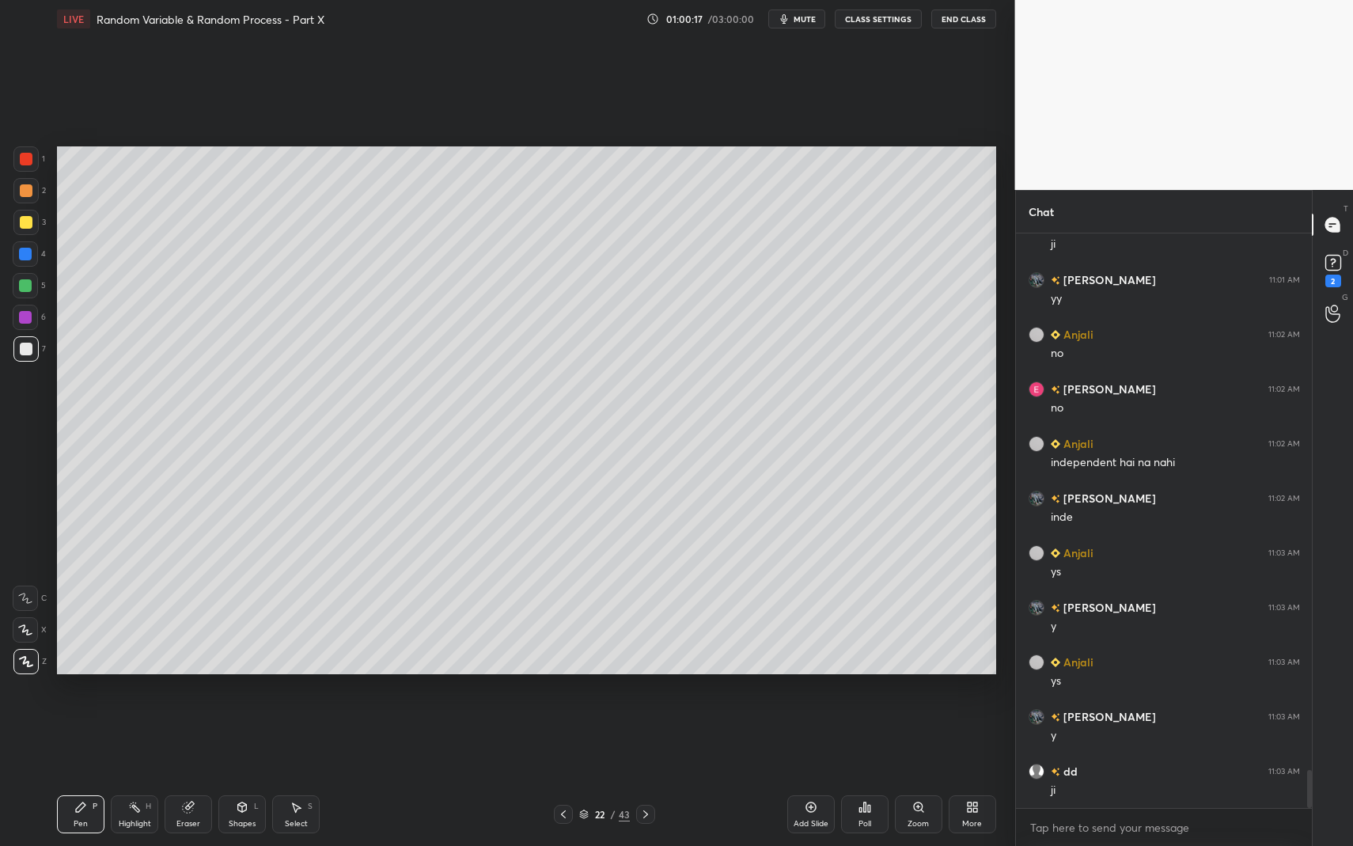
scroll to position [8180, 0]
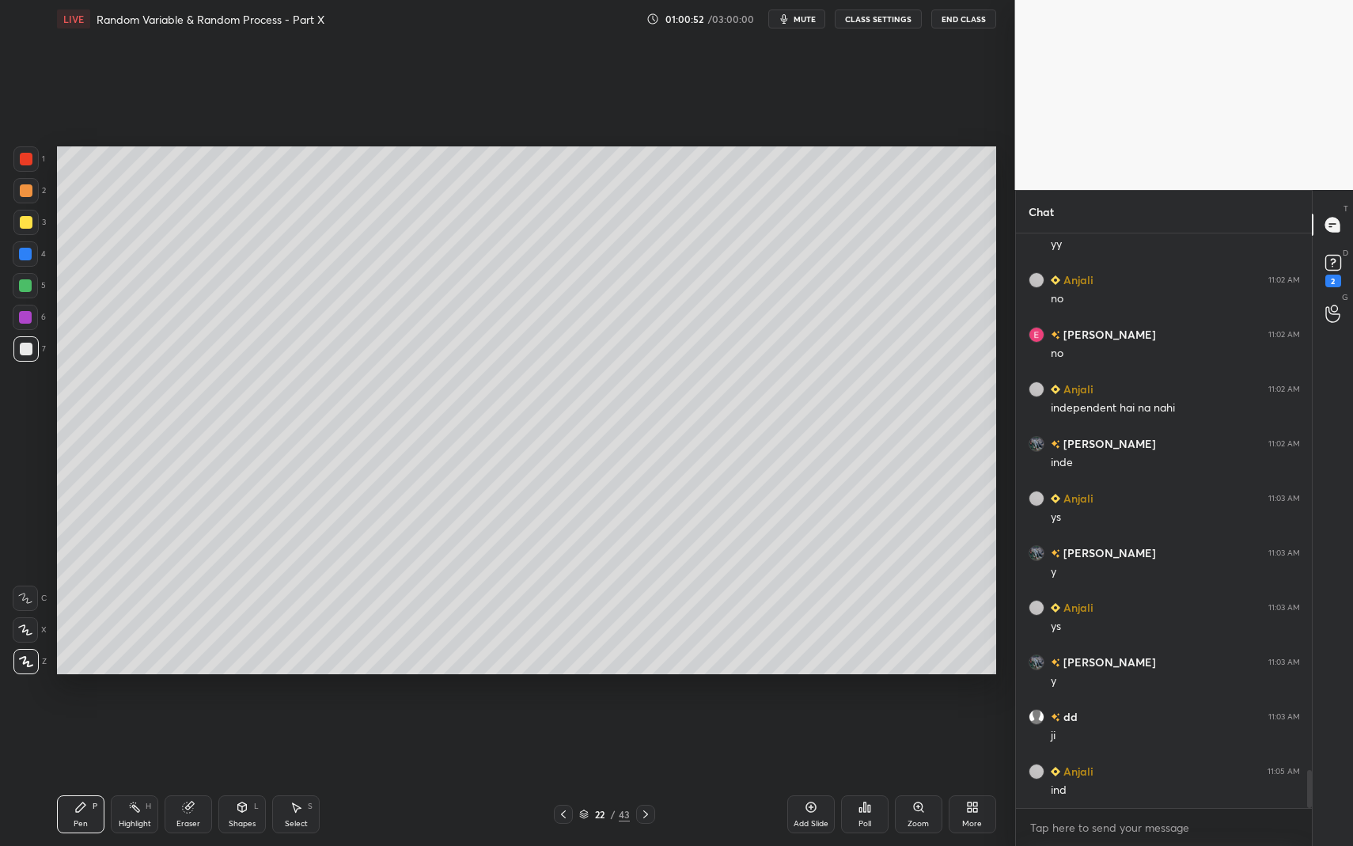
drag, startPoint x: 20, startPoint y: 351, endPoint x: 43, endPoint y: 346, distance: 23.4
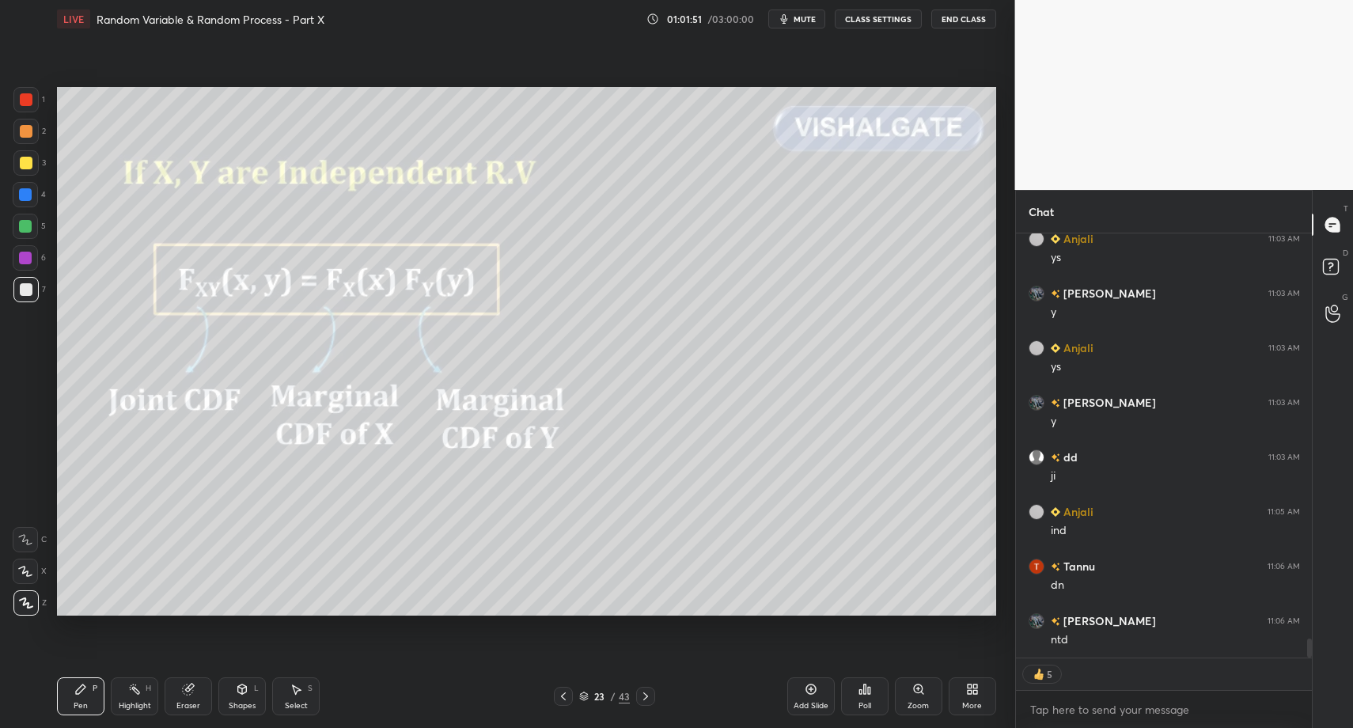
scroll to position [8899, 0]
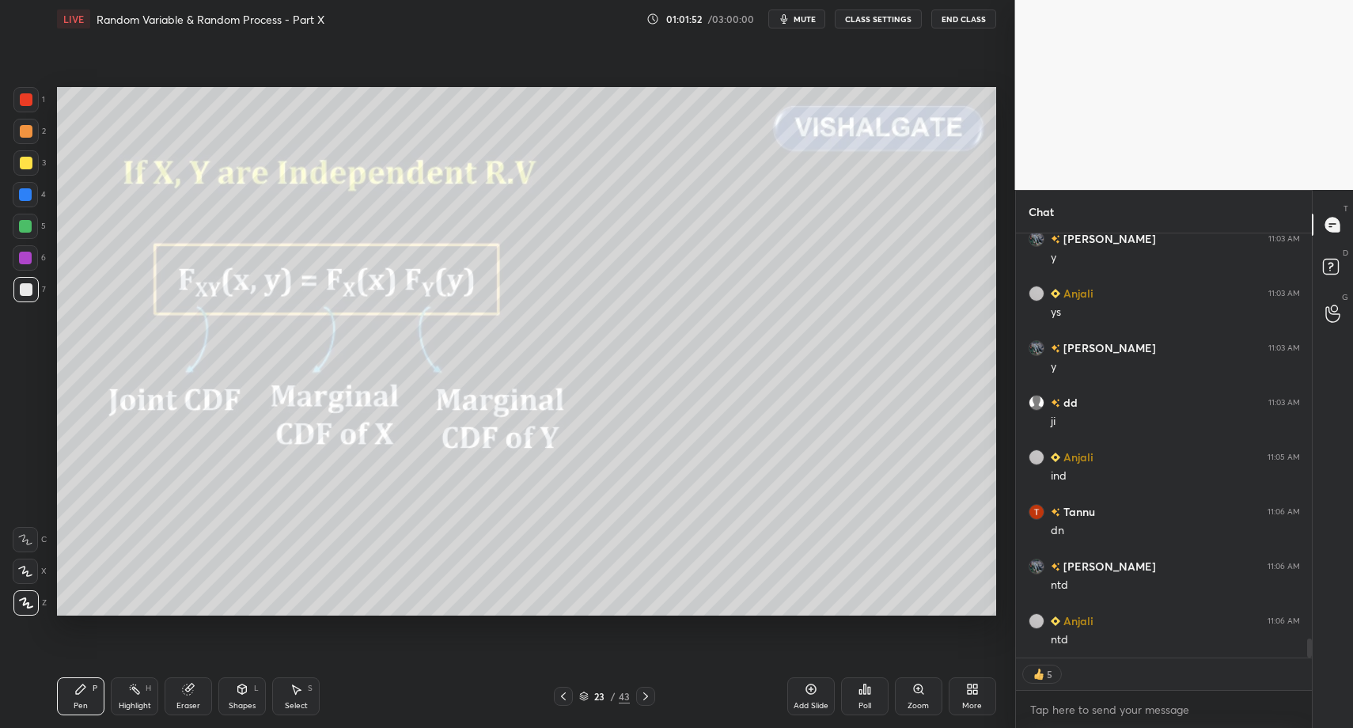
drag, startPoint x: 77, startPoint y: 693, endPoint x: 85, endPoint y: 689, distance: 9.6
drag, startPoint x: 142, startPoint y: 707, endPoint x: 142, endPoint y: 677, distance: 29.3
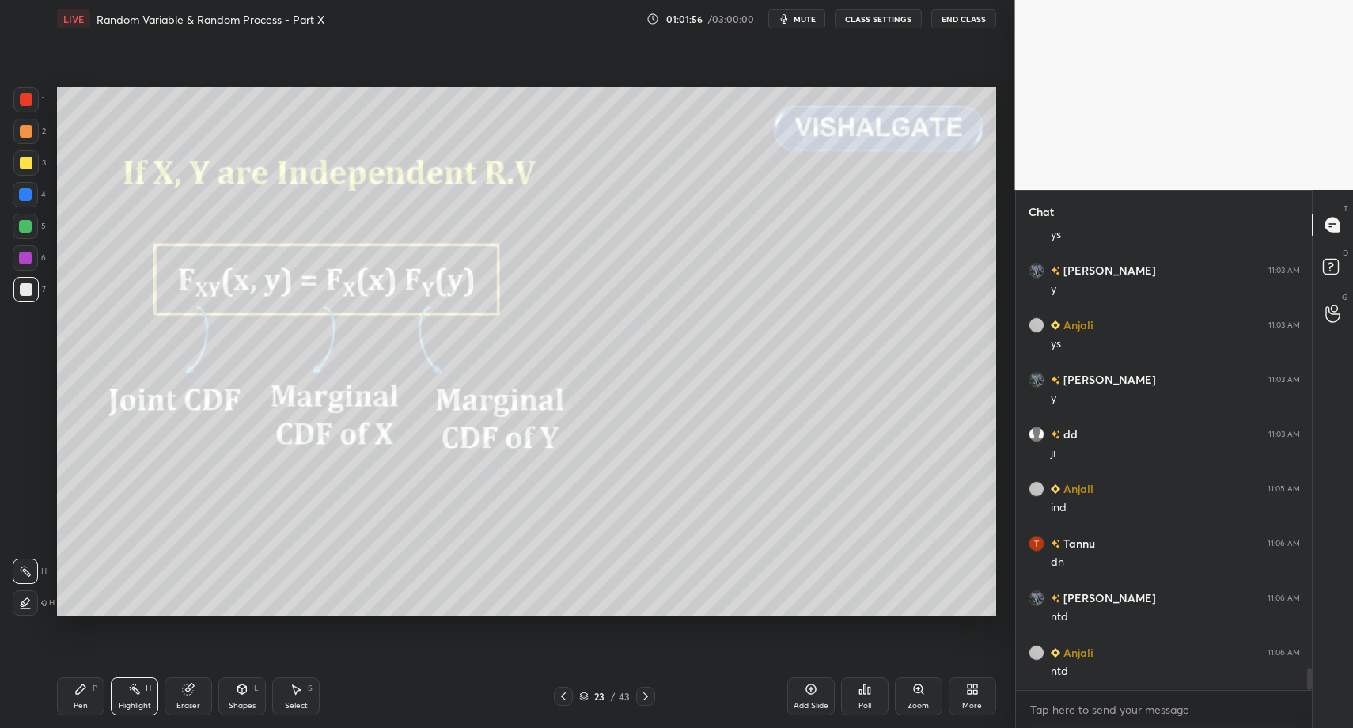
scroll to position [451, 291]
drag, startPoint x: 77, startPoint y: 695, endPoint x: 74, endPoint y: 687, distance: 9.3
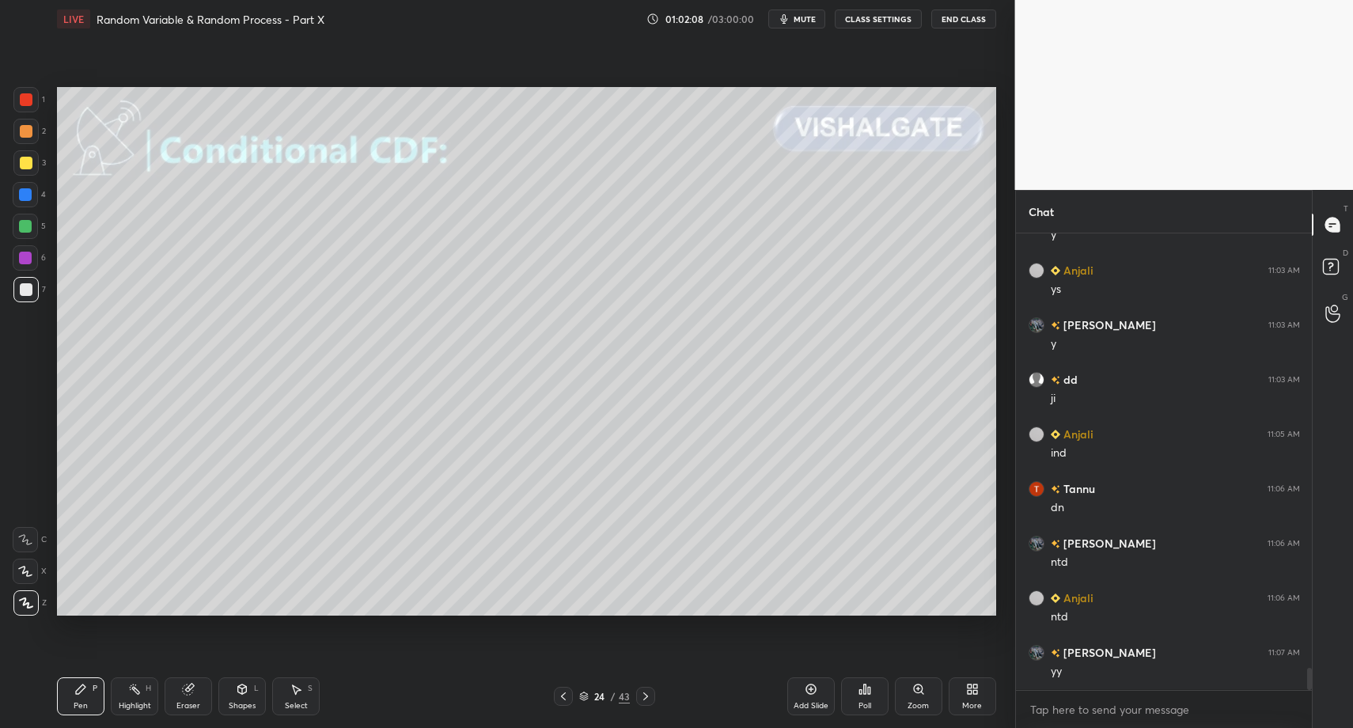
drag, startPoint x: 28, startPoint y: 225, endPoint x: 51, endPoint y: 218, distance: 24.8
drag, startPoint x: 84, startPoint y: 692, endPoint x: 75, endPoint y: 631, distance: 61.5
drag, startPoint x: 28, startPoint y: 297, endPoint x: 44, endPoint y: 311, distance: 21.4
drag, startPoint x: 97, startPoint y: 695, endPoint x: 105, endPoint y: 660, distance: 35.9
drag, startPoint x: 93, startPoint y: 708, endPoint x: 127, endPoint y: 625, distance: 90.1
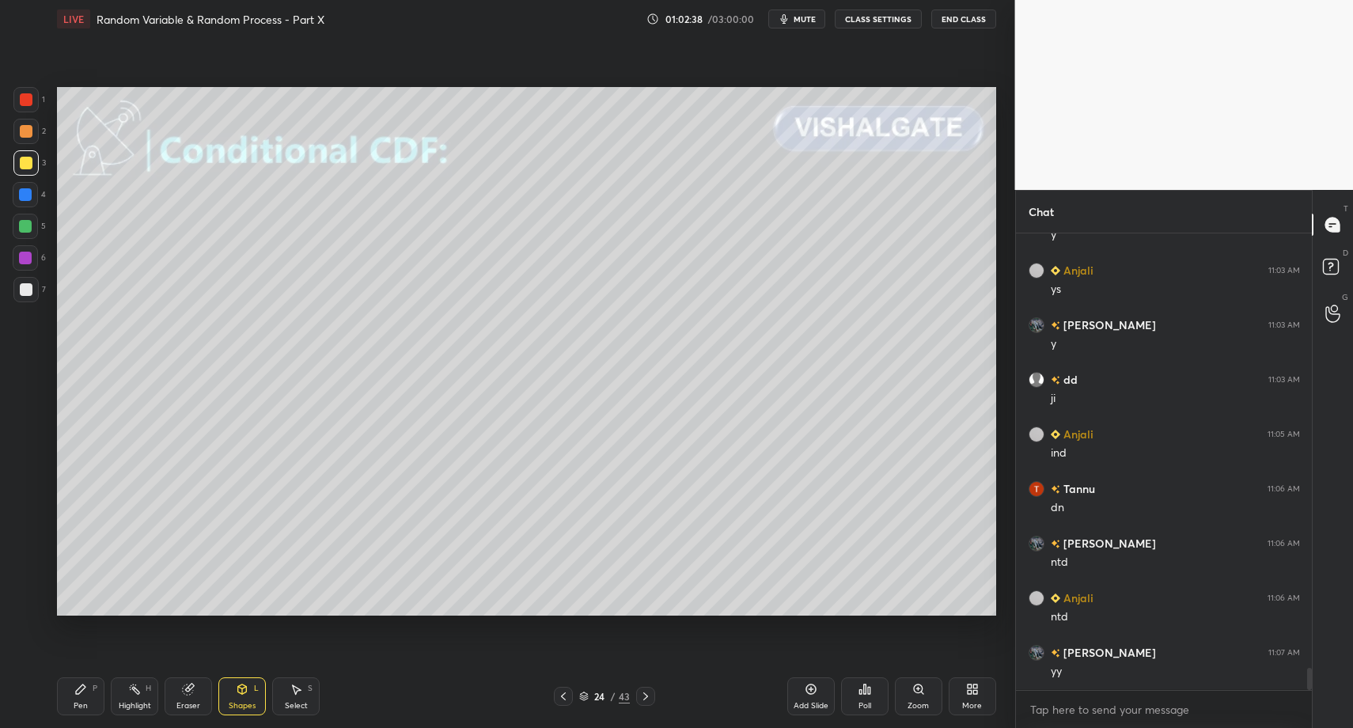
drag, startPoint x: 25, startPoint y: 300, endPoint x: 38, endPoint y: 337, distance: 39.3
drag, startPoint x: 97, startPoint y: 704, endPoint x: 89, endPoint y: 700, distance: 8.8
drag, startPoint x: 89, startPoint y: 700, endPoint x: 91, endPoint y: 684, distance: 15.9
drag, startPoint x: 323, startPoint y: 709, endPoint x: 298, endPoint y: 704, distance: 25.0
drag, startPoint x: 298, startPoint y: 704, endPoint x: 296, endPoint y: 657, distance: 46.7
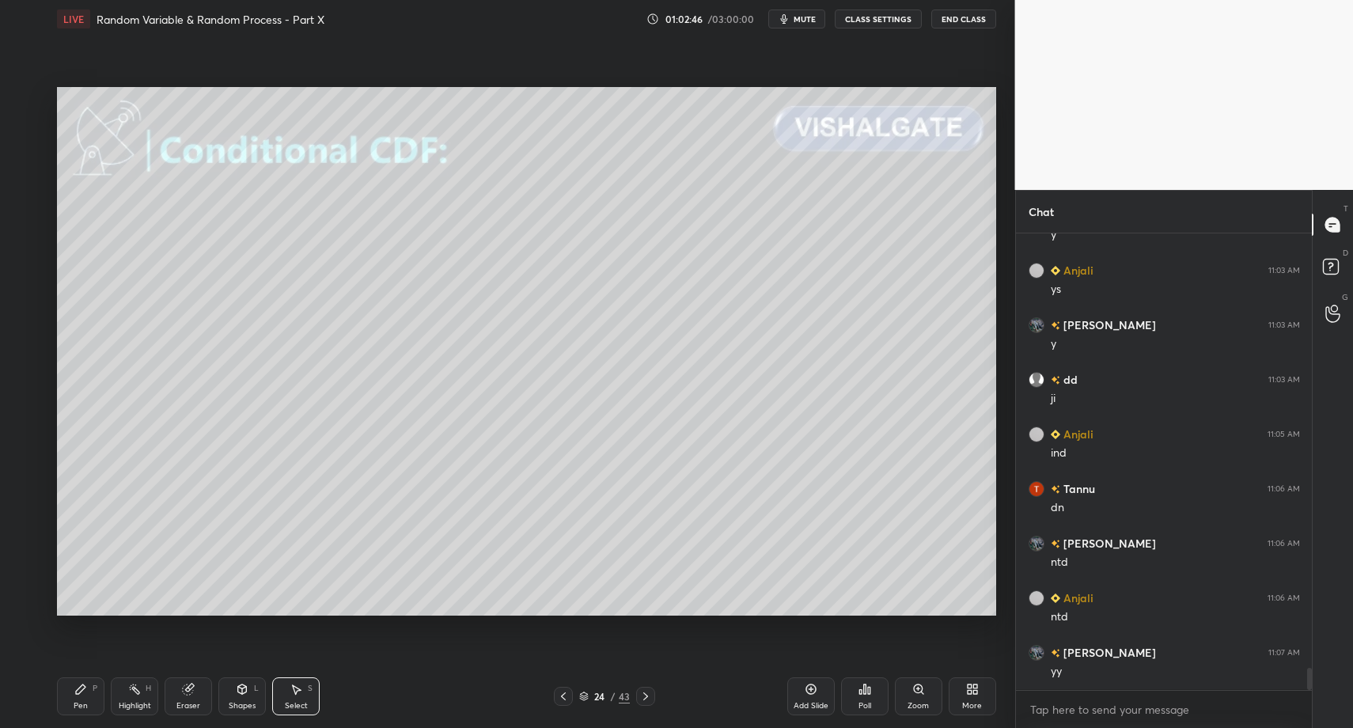
drag, startPoint x: 124, startPoint y: 316, endPoint x: 135, endPoint y: 332, distance: 20.0
drag, startPoint x: 90, startPoint y: 695, endPoint x: 125, endPoint y: 633, distance: 70.9
drag, startPoint x: 32, startPoint y: 114, endPoint x: 32, endPoint y: 131, distance: 17.4
drag, startPoint x: 17, startPoint y: 233, endPoint x: 20, endPoint y: 271, distance: 38.1
drag, startPoint x: 239, startPoint y: 693, endPoint x: 237, endPoint y: 685, distance: 8.1
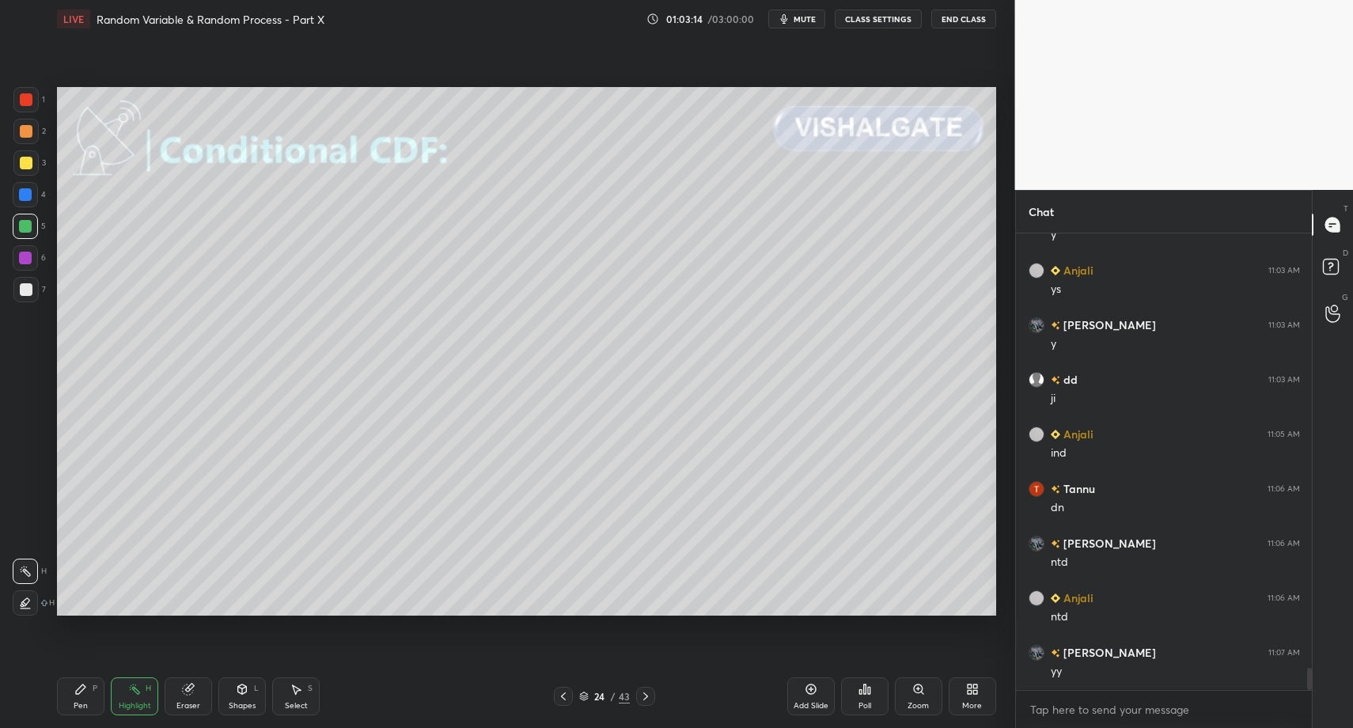
drag, startPoint x: 129, startPoint y: 691, endPoint x: 150, endPoint y: 627, distance: 67.3
drag, startPoint x: 42, startPoint y: 293, endPoint x: 30, endPoint y: 290, distance: 12.1
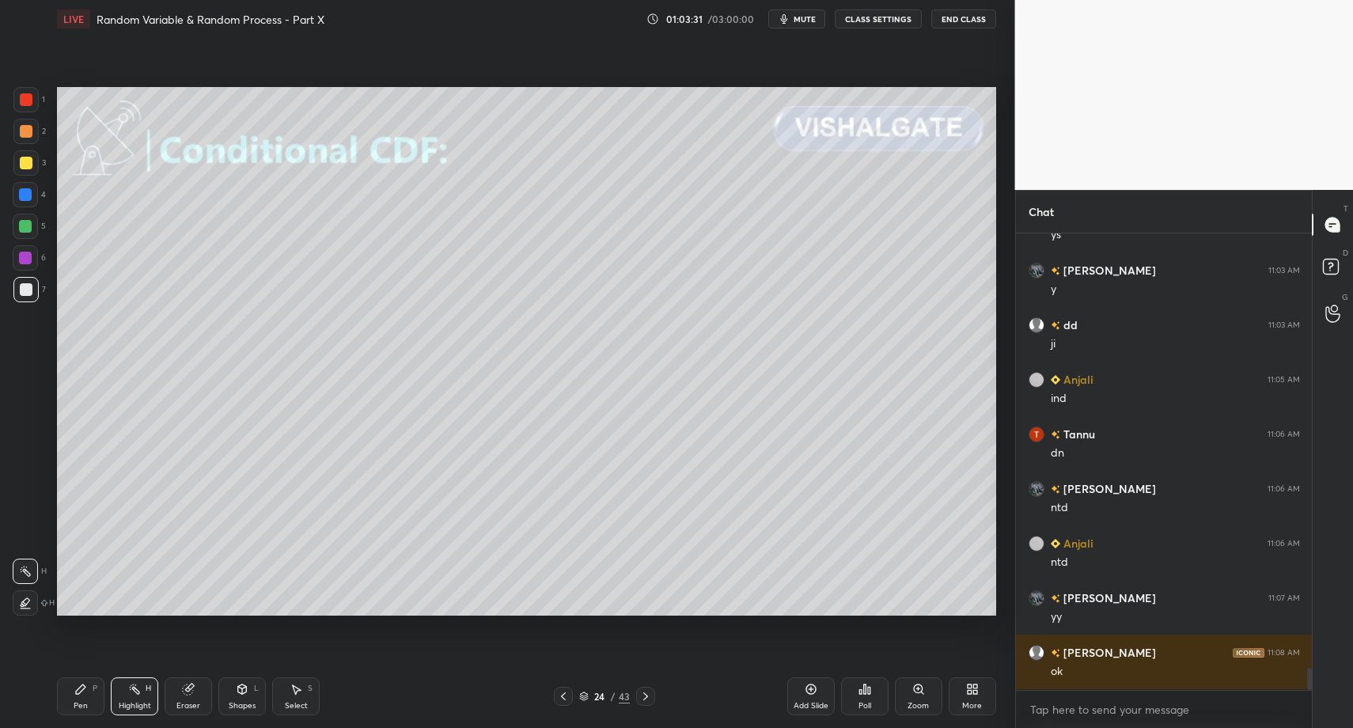
drag, startPoint x: 85, startPoint y: 692, endPoint x: 74, endPoint y: 617, distance: 76.0
drag, startPoint x: 133, startPoint y: 701, endPoint x: 135, endPoint y: 685, distance: 16.0
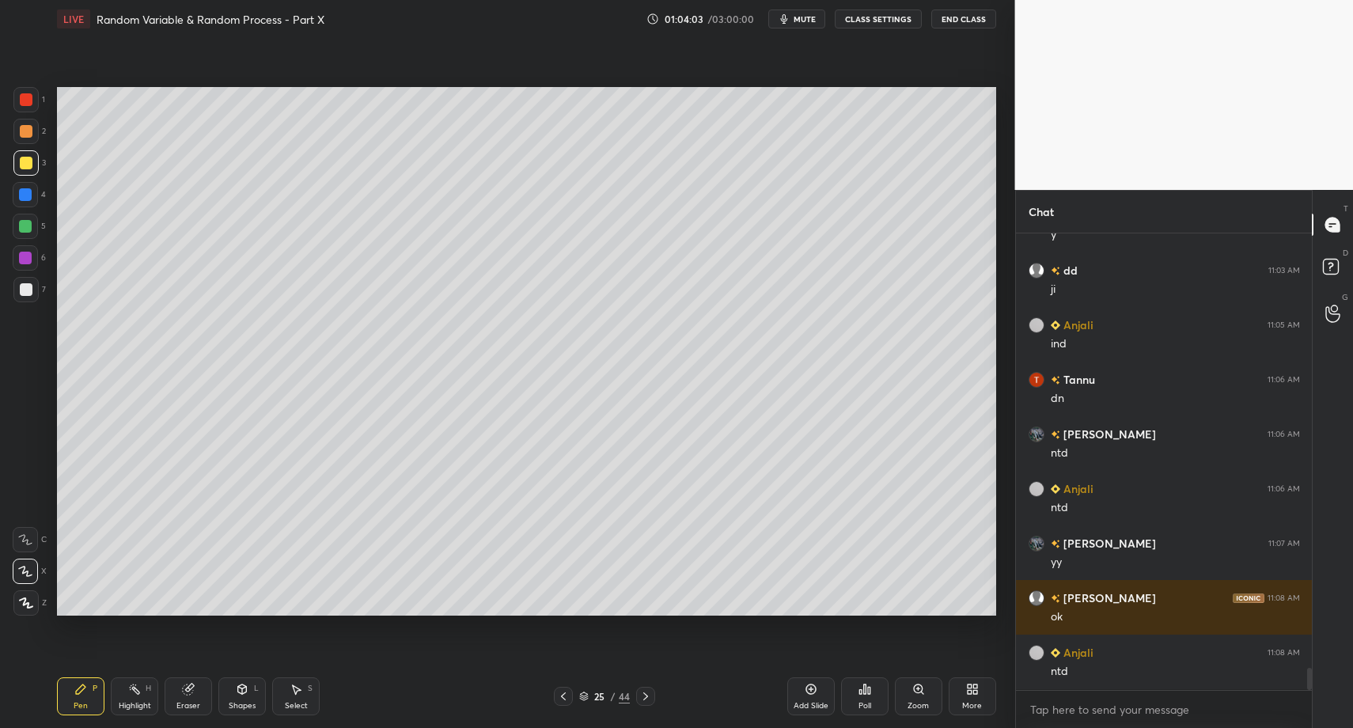
drag, startPoint x: 236, startPoint y: 695, endPoint x: 227, endPoint y: 680, distance: 18.1
drag, startPoint x: 76, startPoint y: 121, endPoint x: 112, endPoint y: 149, distance: 45.7
drag, startPoint x: 91, startPoint y: 146, endPoint x: 86, endPoint y: 274, distance: 128.3
drag, startPoint x: 28, startPoint y: 593, endPoint x: 40, endPoint y: 655, distance: 62.7
drag, startPoint x: 237, startPoint y: 699, endPoint x: 237, endPoint y: 680, distance: 18.2
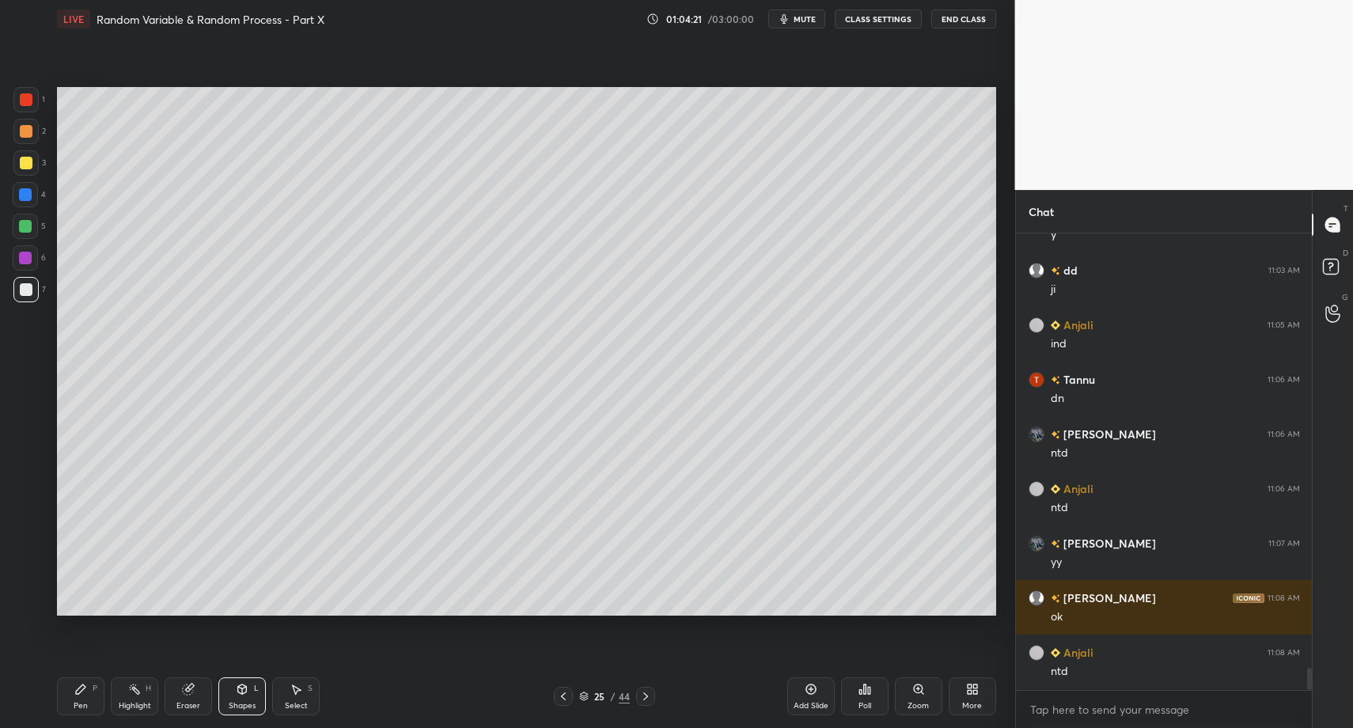
drag, startPoint x: 89, startPoint y: 701, endPoint x: 85, endPoint y: 691, distance: 11.3
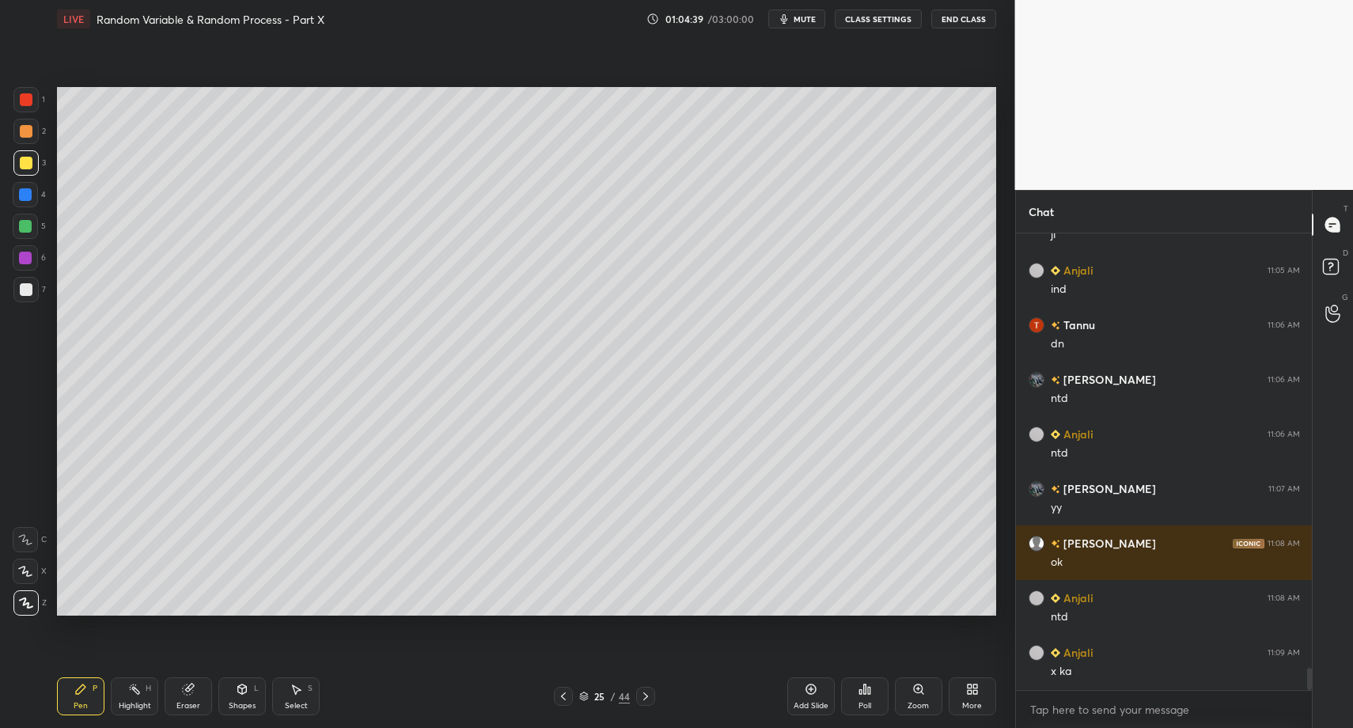
drag, startPoint x: 264, startPoint y: 700, endPoint x: 254, endPoint y: 690, distance: 14.5
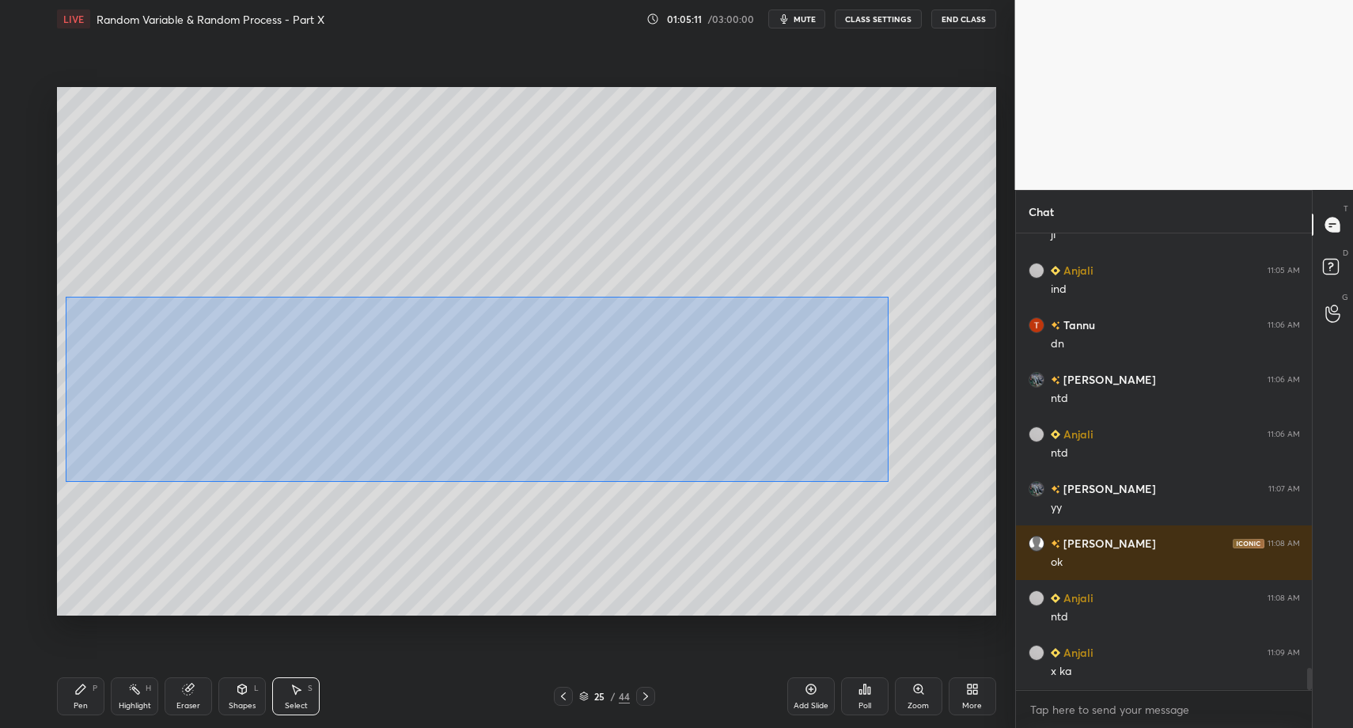
drag, startPoint x: 113, startPoint y: 324, endPoint x: 736, endPoint y: 417, distance: 629.5
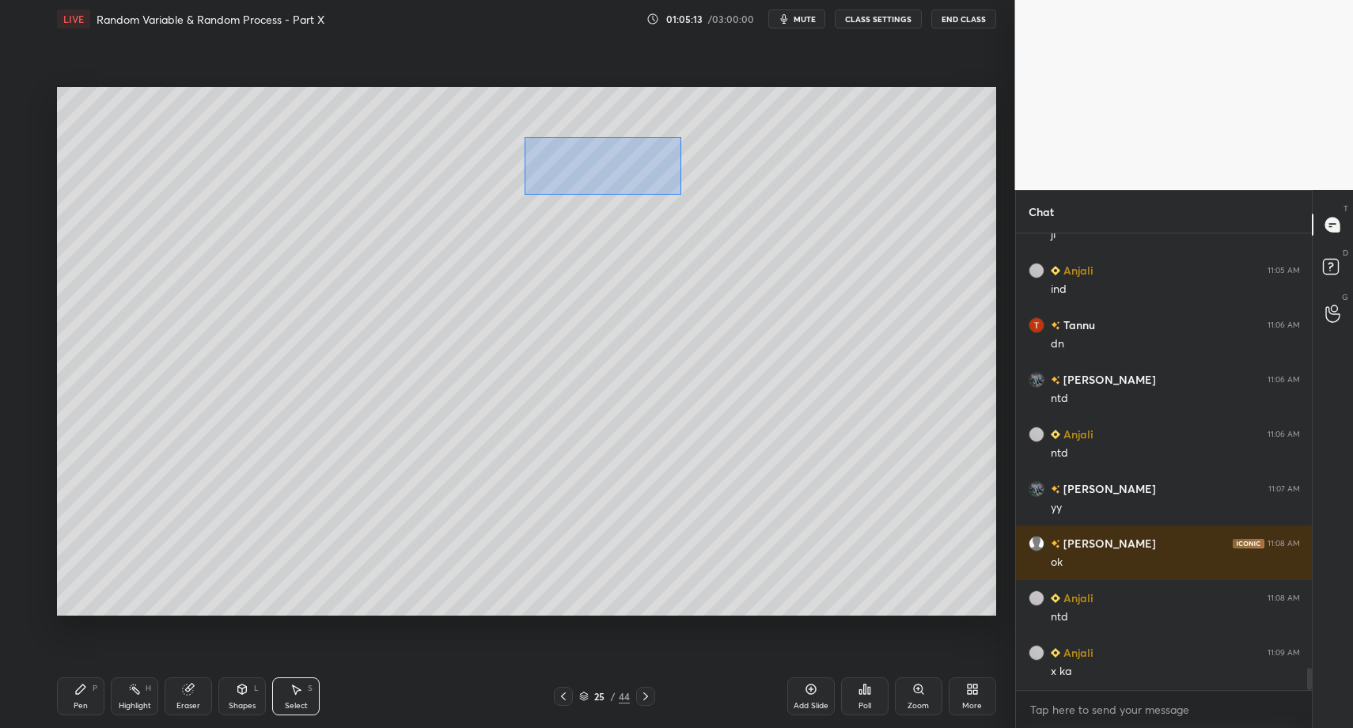
drag, startPoint x: 662, startPoint y: 188, endPoint x: 892, endPoint y: 237, distance: 234.6
drag, startPoint x: 718, startPoint y: 165, endPoint x: 634, endPoint y: 267, distance: 132.7
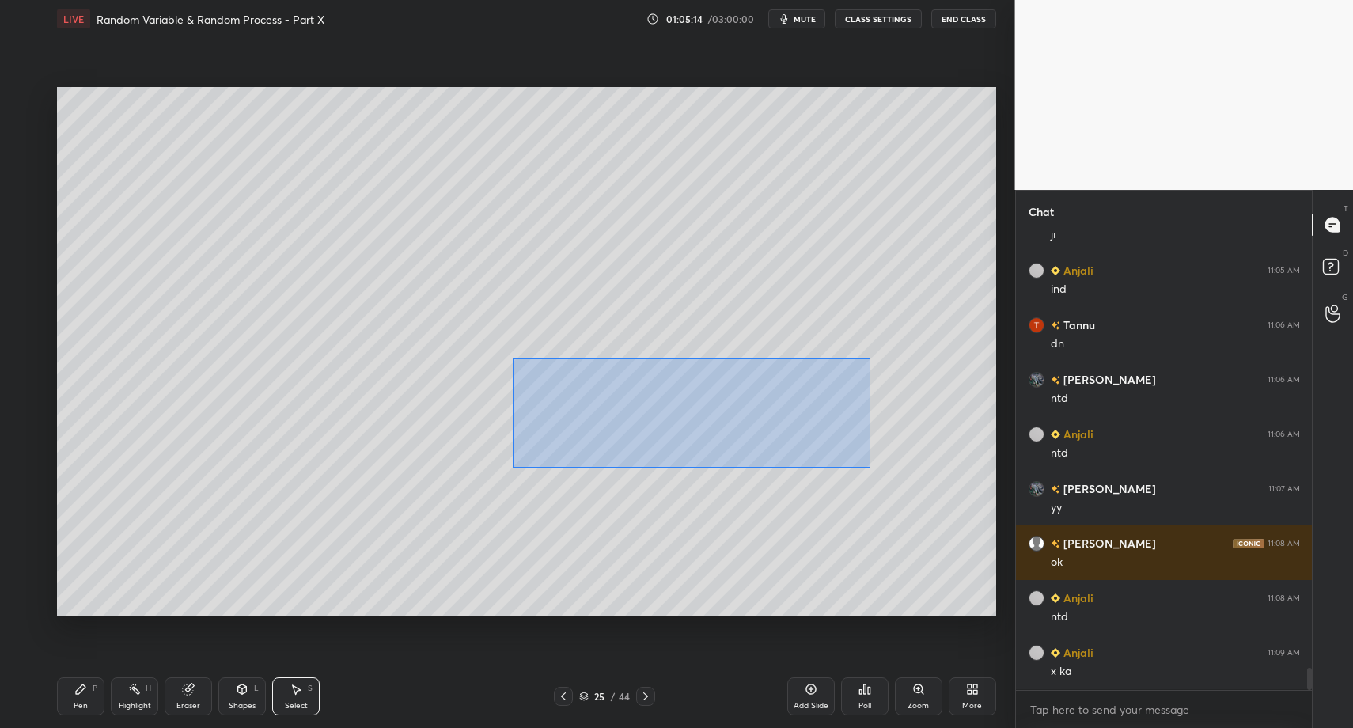
drag, startPoint x: 513, startPoint y: 359, endPoint x: 808, endPoint y: 425, distance: 301.6
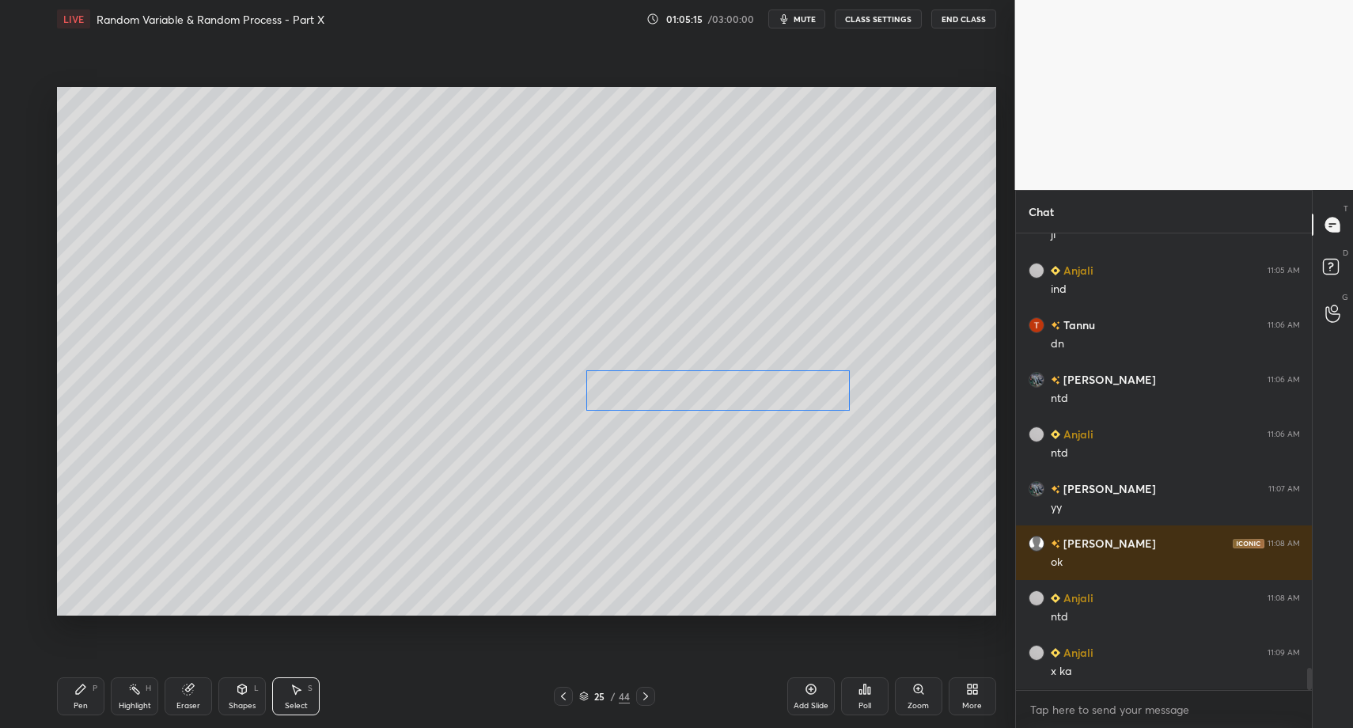
drag, startPoint x: 687, startPoint y: 391, endPoint x: 692, endPoint y: 411, distance: 21.3
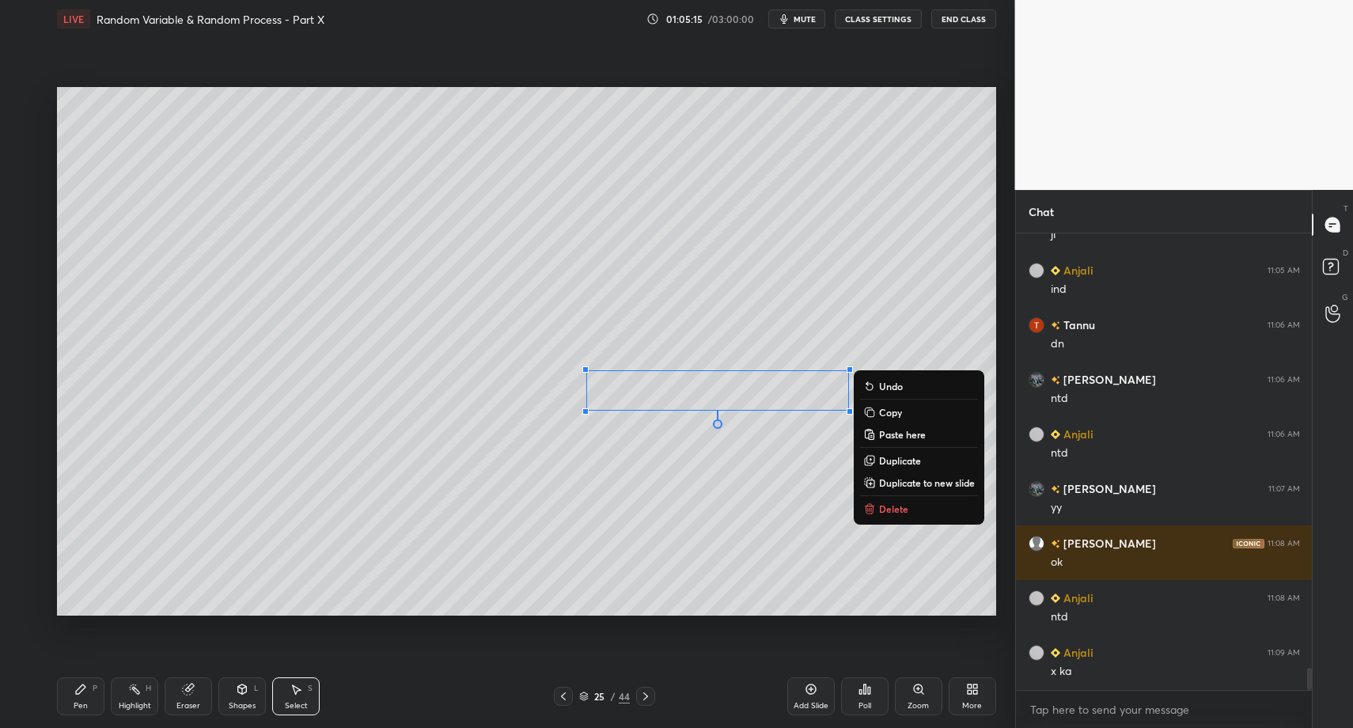
drag, startPoint x: 111, startPoint y: 695, endPoint x: 95, endPoint y: 699, distance: 16.1
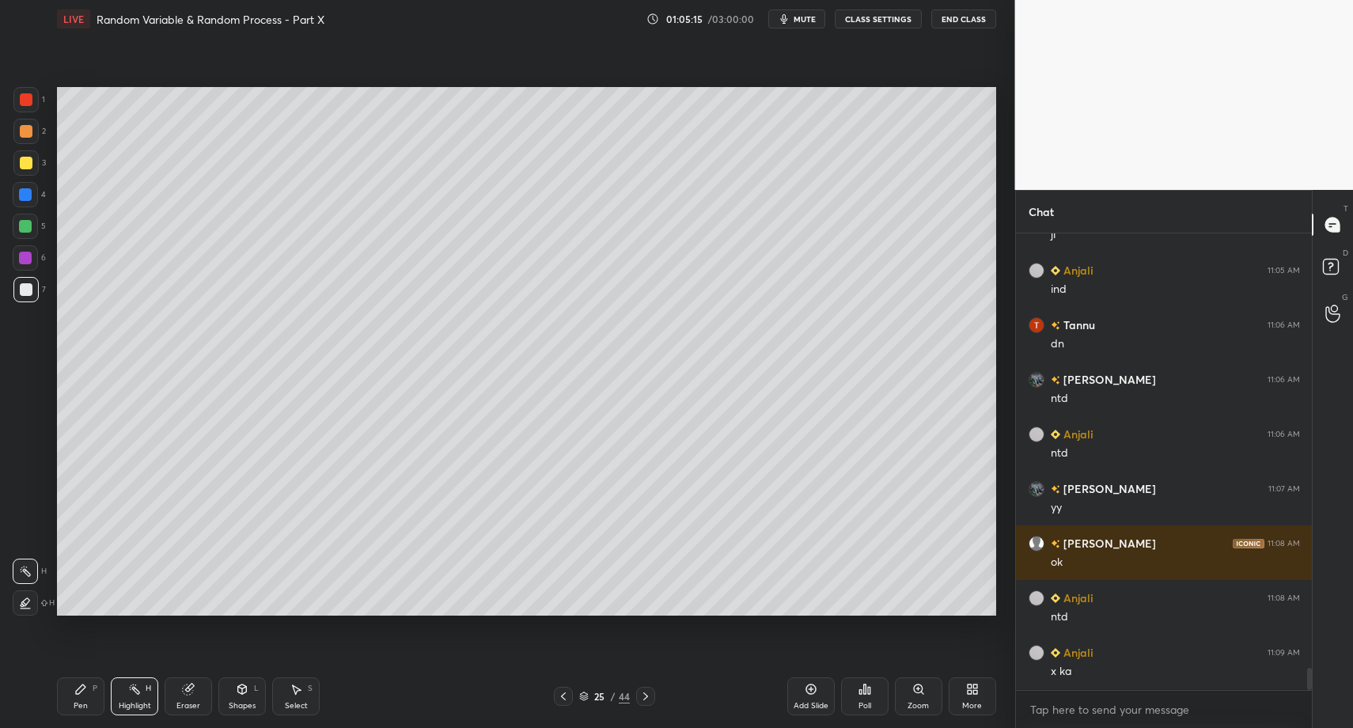
drag, startPoint x: 70, startPoint y: 703, endPoint x: 100, endPoint y: 616, distance: 92.3
drag, startPoint x: 22, startPoint y: 159, endPoint x: 29, endPoint y: 176, distance: 18.8
drag, startPoint x: 288, startPoint y: 688, endPoint x: 350, endPoint y: 641, distance: 77.9
drag, startPoint x: 489, startPoint y: 507, endPoint x: 548, endPoint y: 550, distance: 73.1
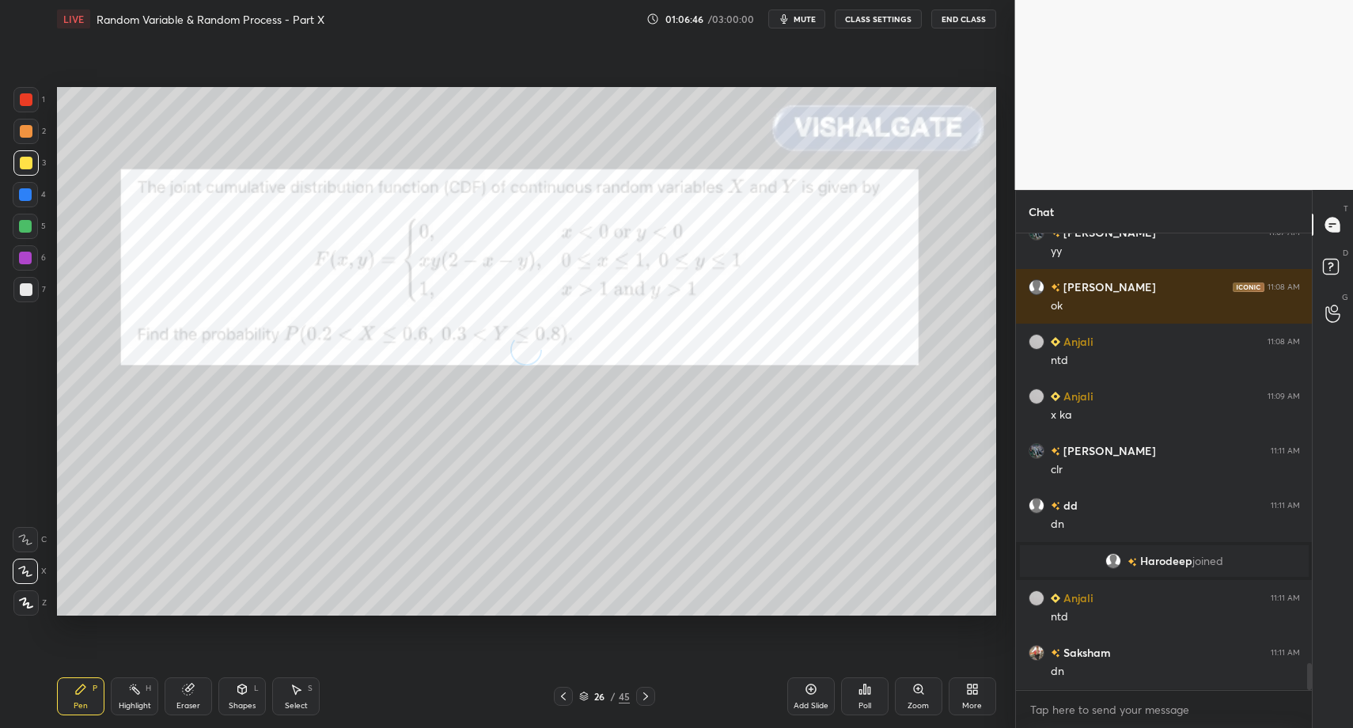
scroll to position [7390, 0]
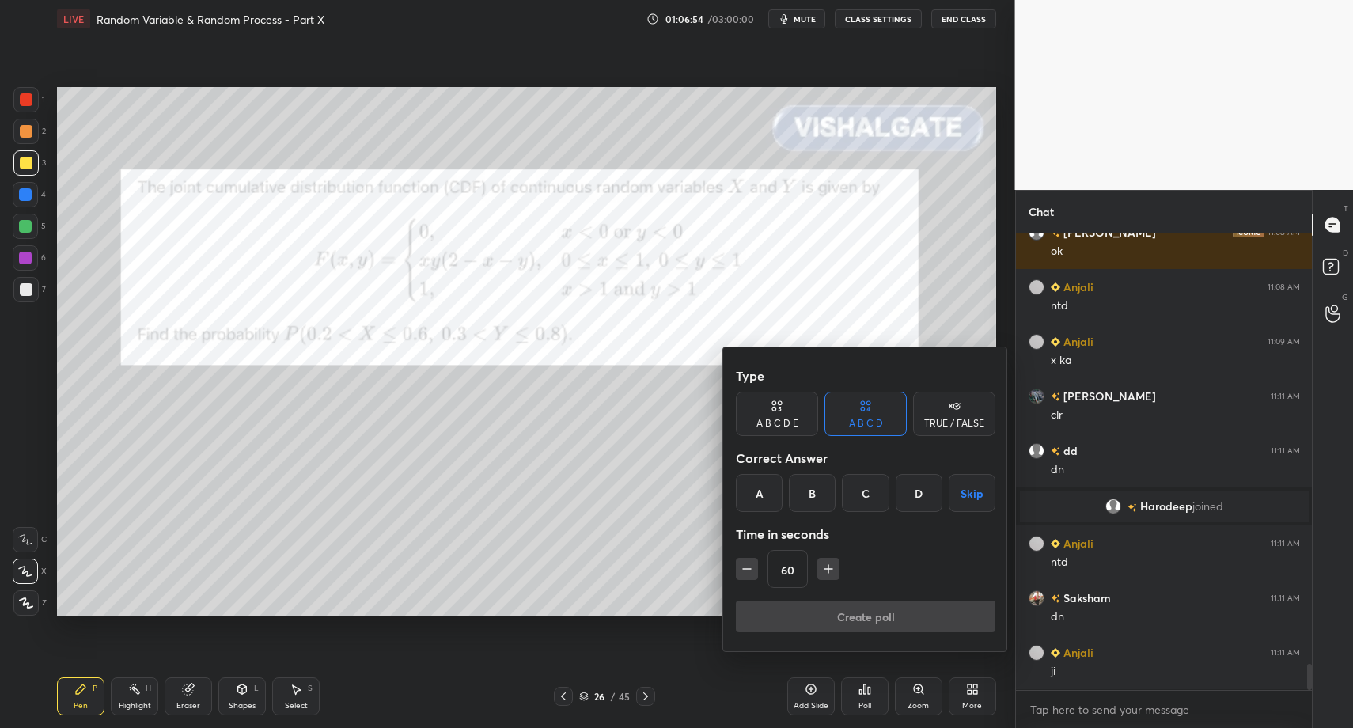
drag, startPoint x: 975, startPoint y: 494, endPoint x: 926, endPoint y: 568, distance: 89.1
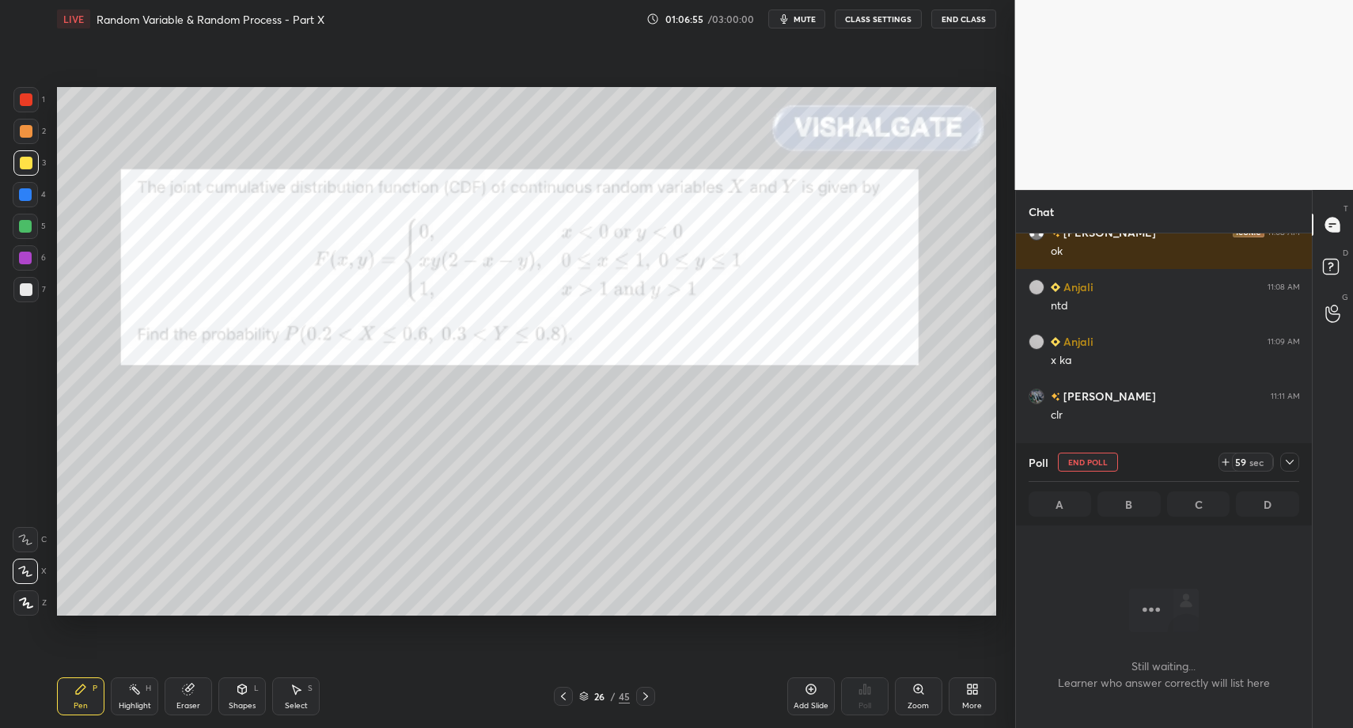
scroll to position [6, 6]
click at [1293, 458] on icon at bounding box center [1289, 462] width 13 height 13
type textarea "x"
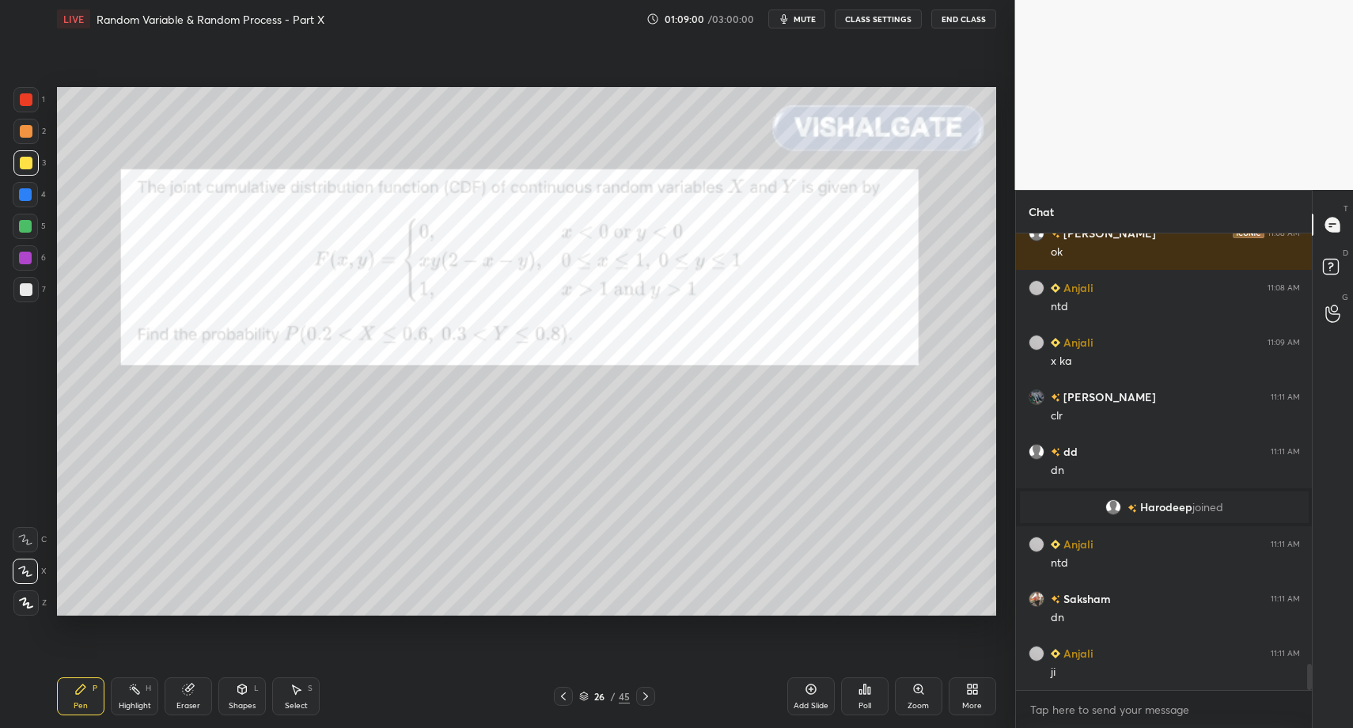
scroll to position [0, 0]
click at [21, 285] on div at bounding box center [26, 289] width 13 height 13
click at [17, 294] on div at bounding box center [25, 289] width 25 height 25
click at [80, 666] on div "Pen P Highlight H Eraser Shapes L Select S 26 / 45 Add Slide Poll Zoom More" at bounding box center [526, 696] width 939 height 63
click at [24, 164] on div at bounding box center [26, 163] width 13 height 13
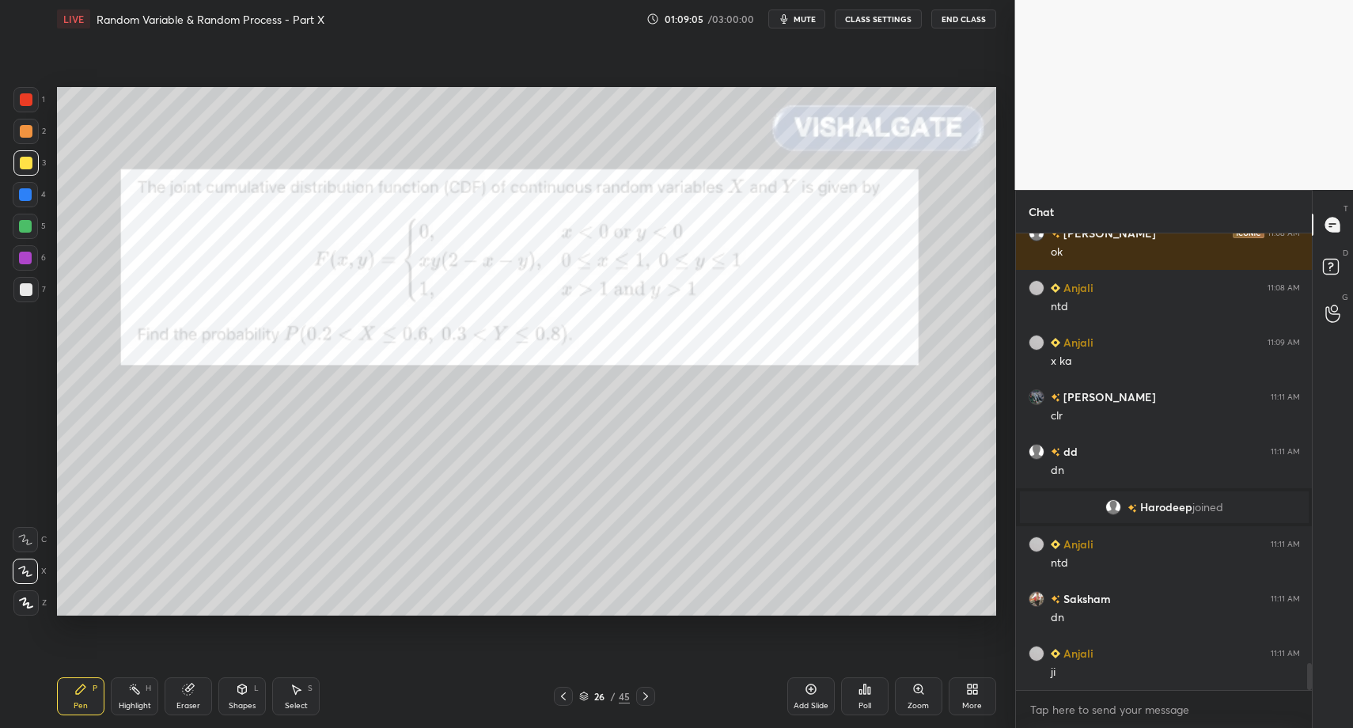
click at [224, 682] on div "Shapes L" at bounding box center [241, 696] width 47 height 38
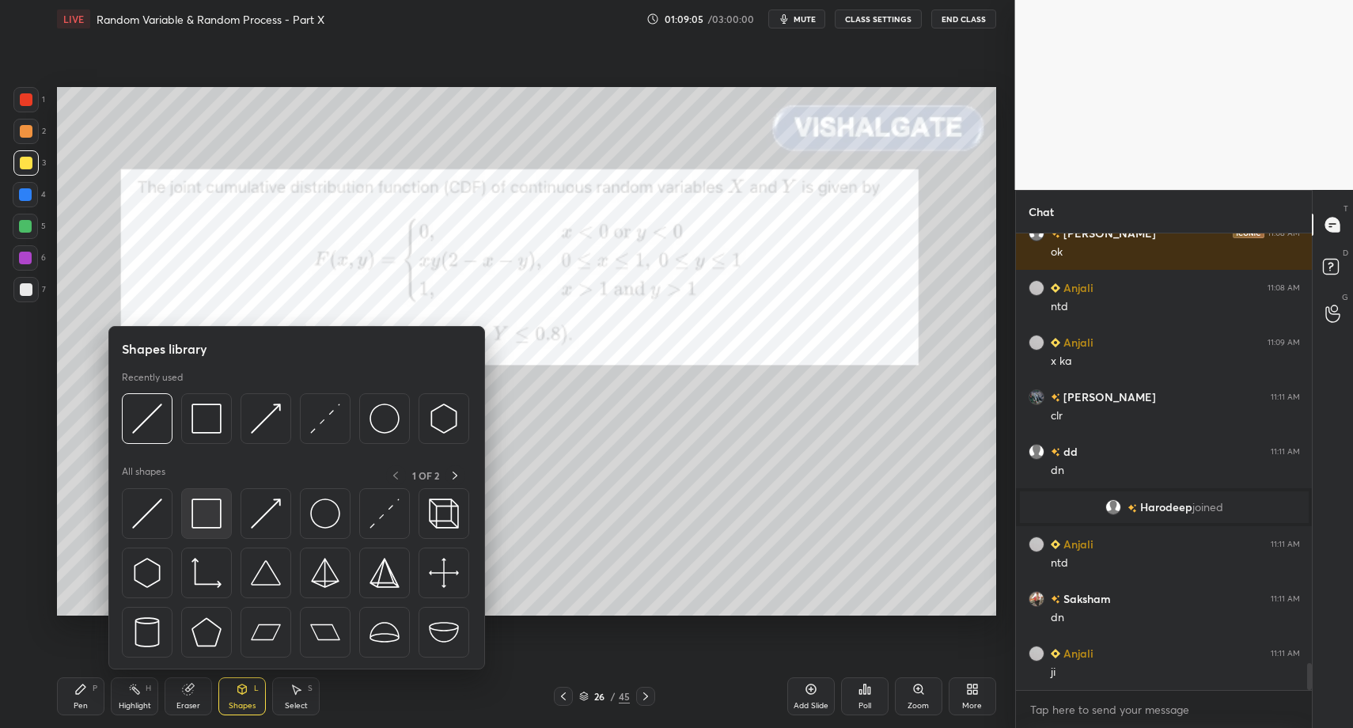
click at [199, 510] on img at bounding box center [206, 513] width 30 height 30
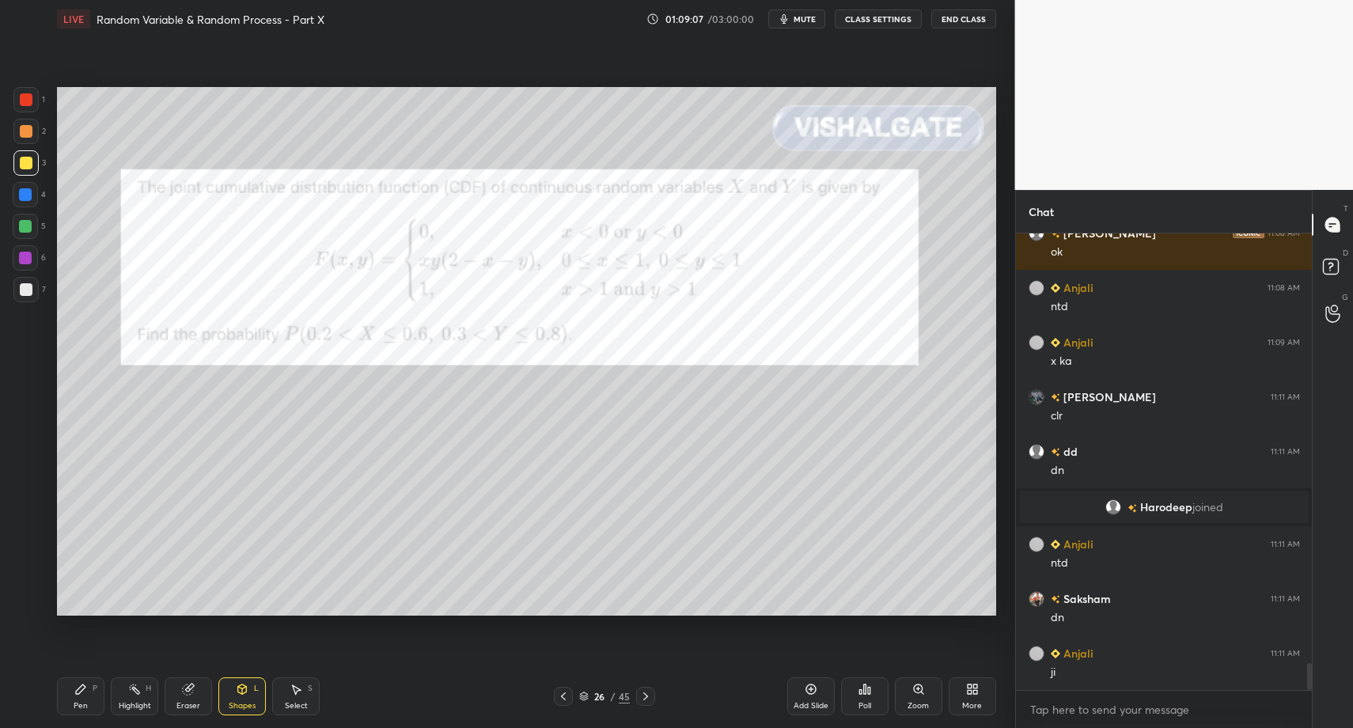
drag, startPoint x: 26, startPoint y: 294, endPoint x: 28, endPoint y: 314, distance: 20.6
click at [26, 294] on div at bounding box center [26, 289] width 13 height 13
click at [67, 705] on div "Pen P" at bounding box center [80, 696] width 47 height 38
drag, startPoint x: 67, startPoint y: 705, endPoint x: 110, endPoint y: 658, distance: 63.3
click at [67, 705] on div "Pen P" at bounding box center [80, 696] width 47 height 38
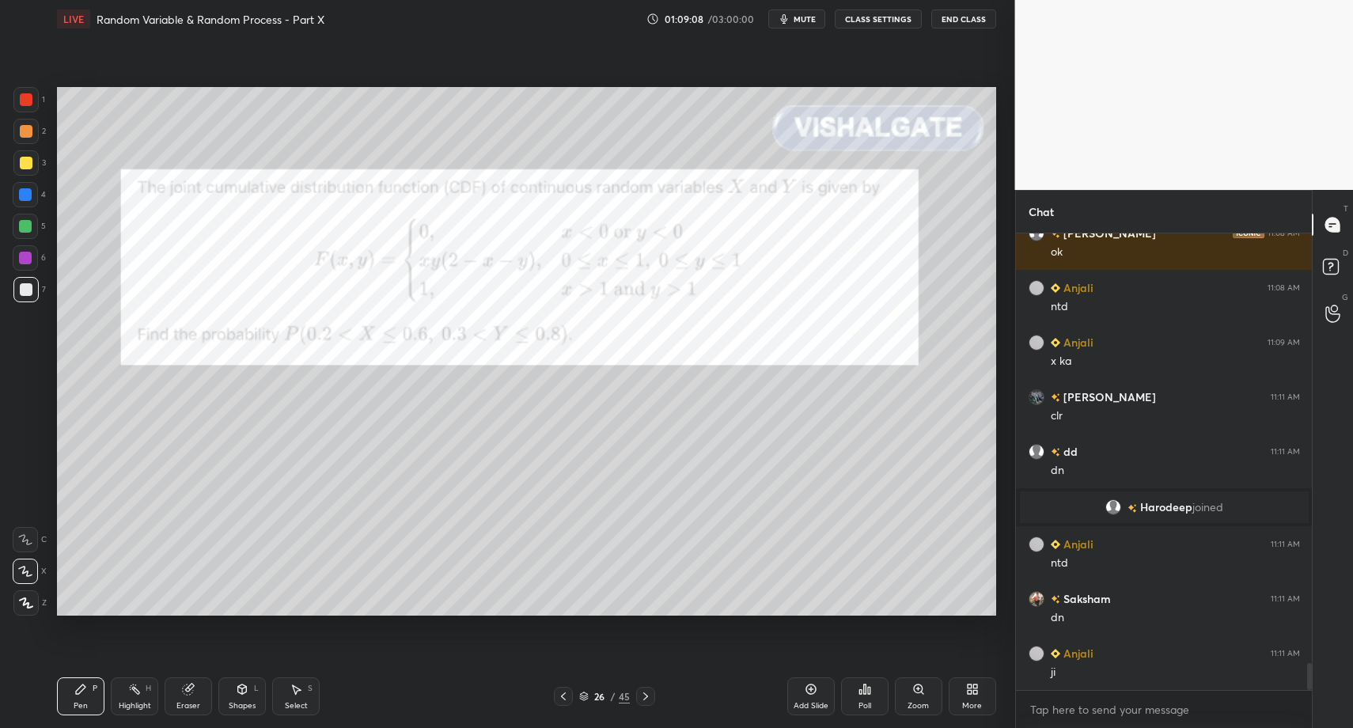
click at [24, 587] on div "Z" at bounding box center [29, 600] width 33 height 32
click at [22, 598] on icon at bounding box center [26, 602] width 14 height 11
click at [281, 700] on div "Select S" at bounding box center [295, 696] width 47 height 38
click at [282, 693] on div "Select S" at bounding box center [295, 696] width 47 height 38
drag, startPoint x: 103, startPoint y: 385, endPoint x: 202, endPoint y: 477, distance: 135.5
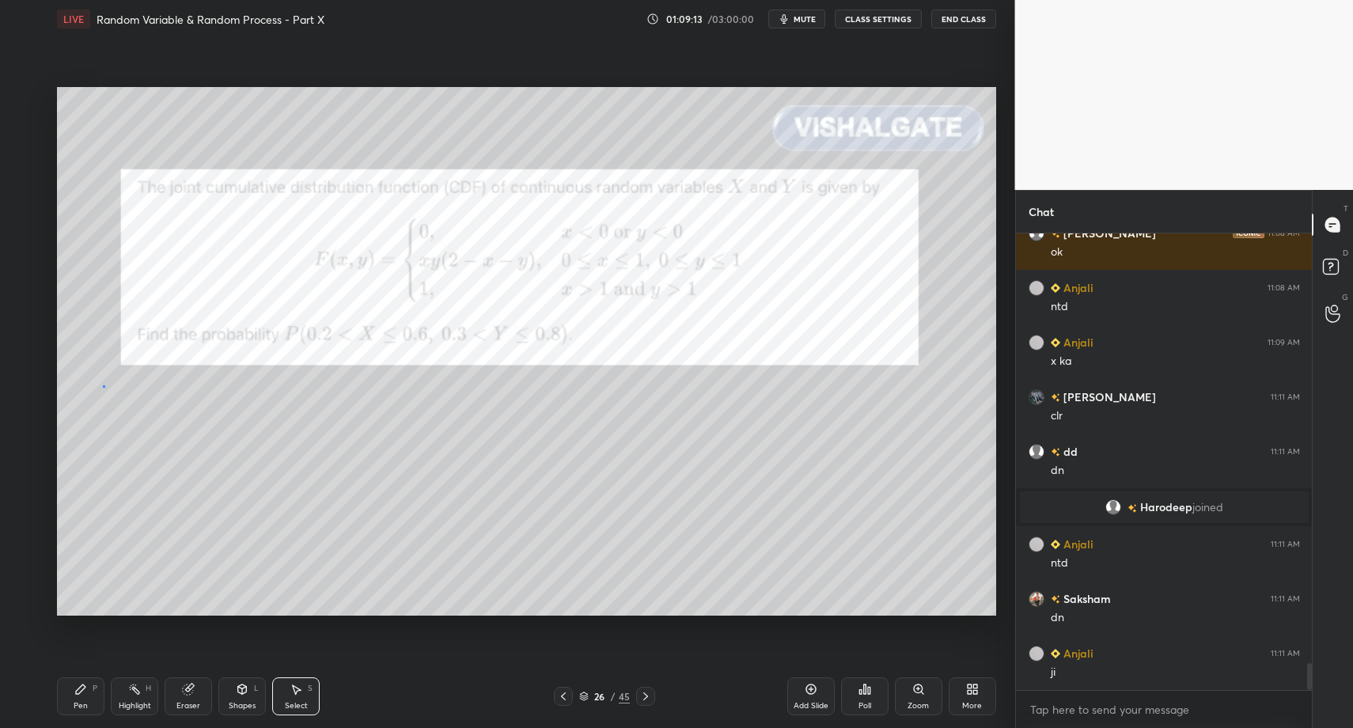
click at [193, 462] on div "0 ° Undo Copy Paste here Duplicate Duplicate to new slide Delete" at bounding box center [526, 351] width 939 height 528
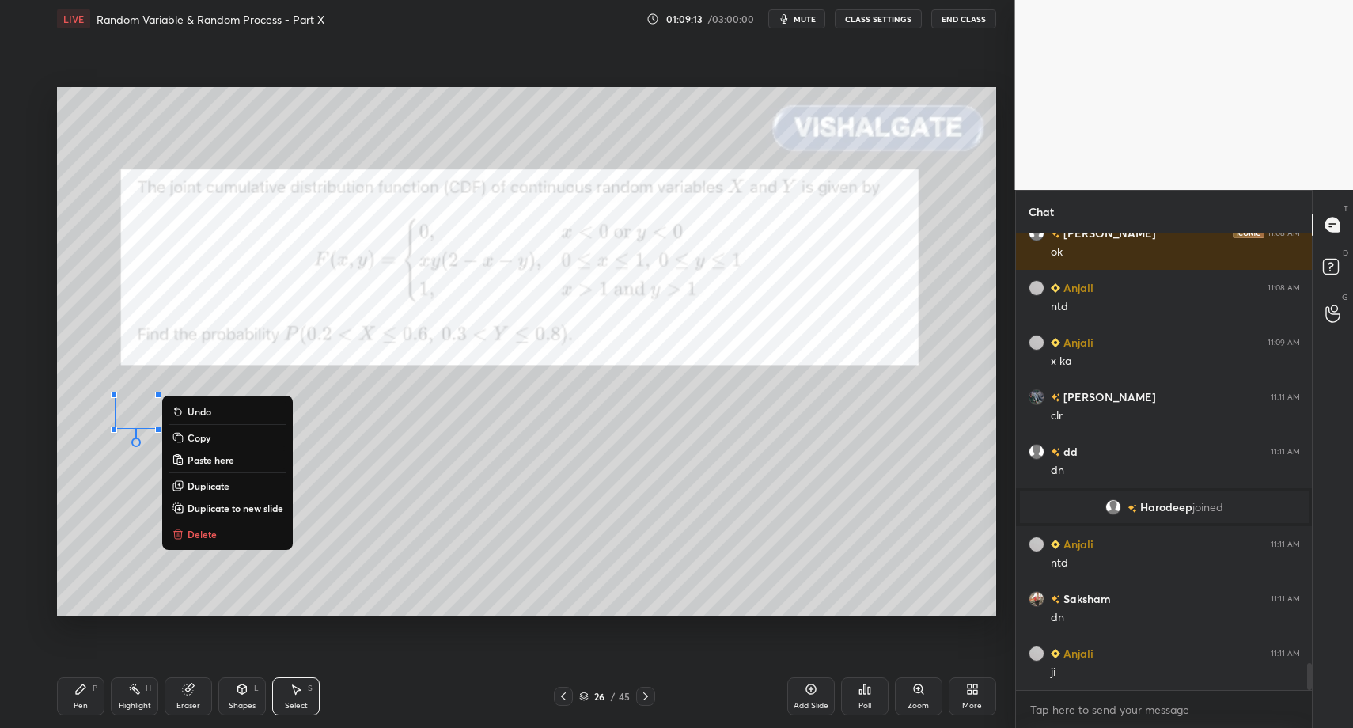
click at [207, 532] on p "Delete" at bounding box center [202, 534] width 29 height 13
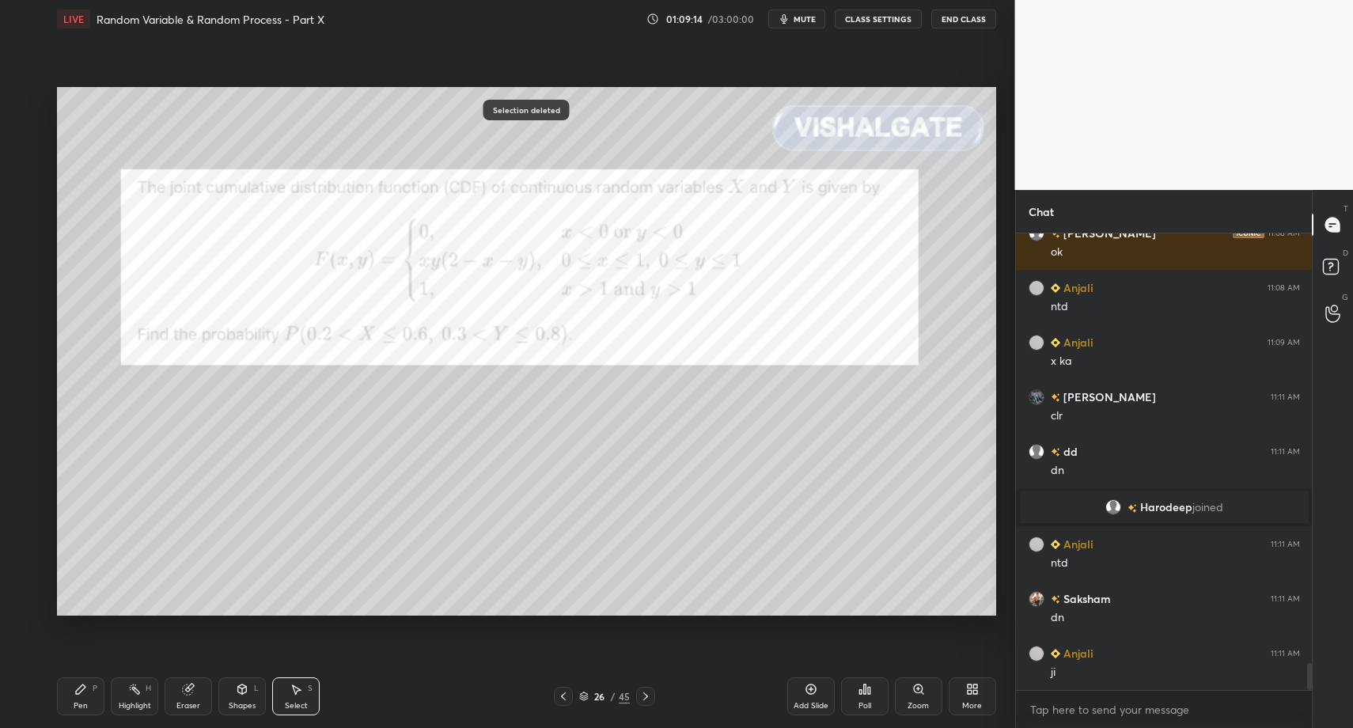
click at [78, 704] on div "Pen" at bounding box center [81, 706] width 14 height 8
drag, startPoint x: 81, startPoint y: 704, endPoint x: 98, endPoint y: 640, distance: 66.4
click at [81, 704] on div "Pen" at bounding box center [81, 706] width 14 height 8
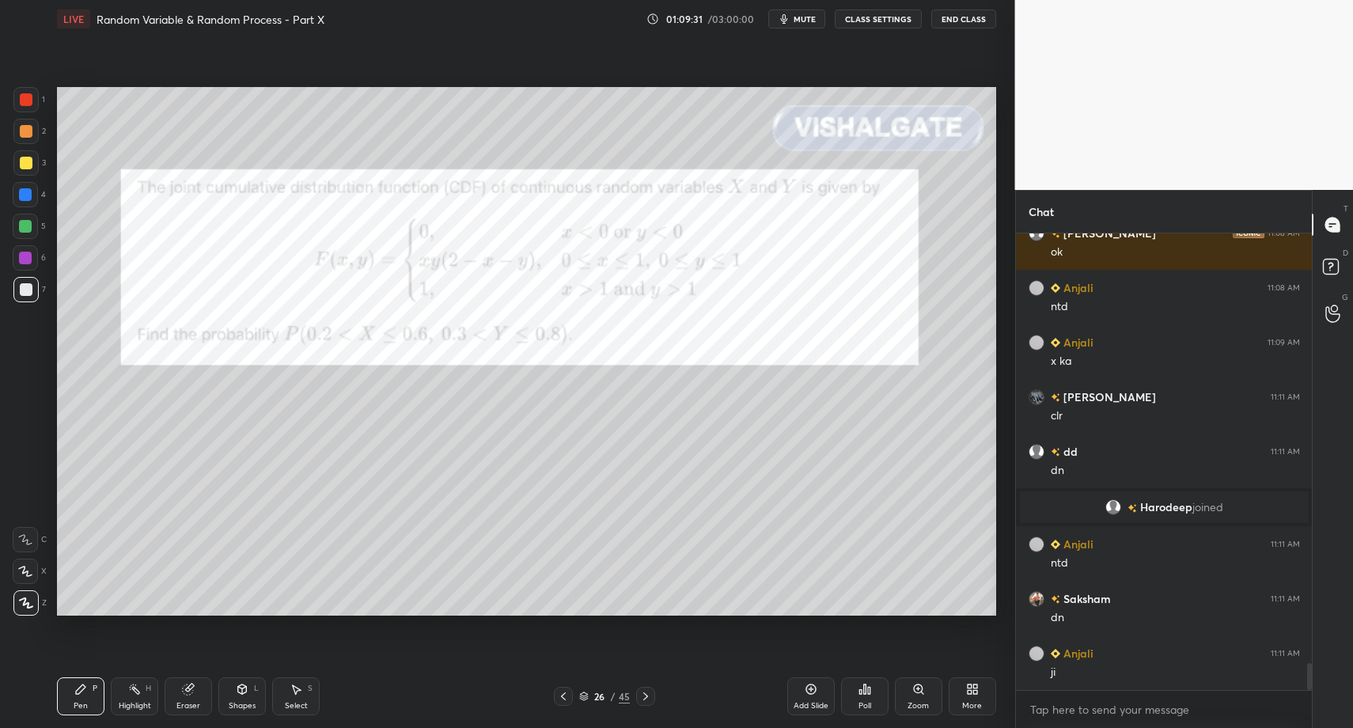
drag, startPoint x: 79, startPoint y: 703, endPoint x: 116, endPoint y: 653, distance: 62.2
click at [80, 701] on div "Pen P" at bounding box center [80, 696] width 47 height 38
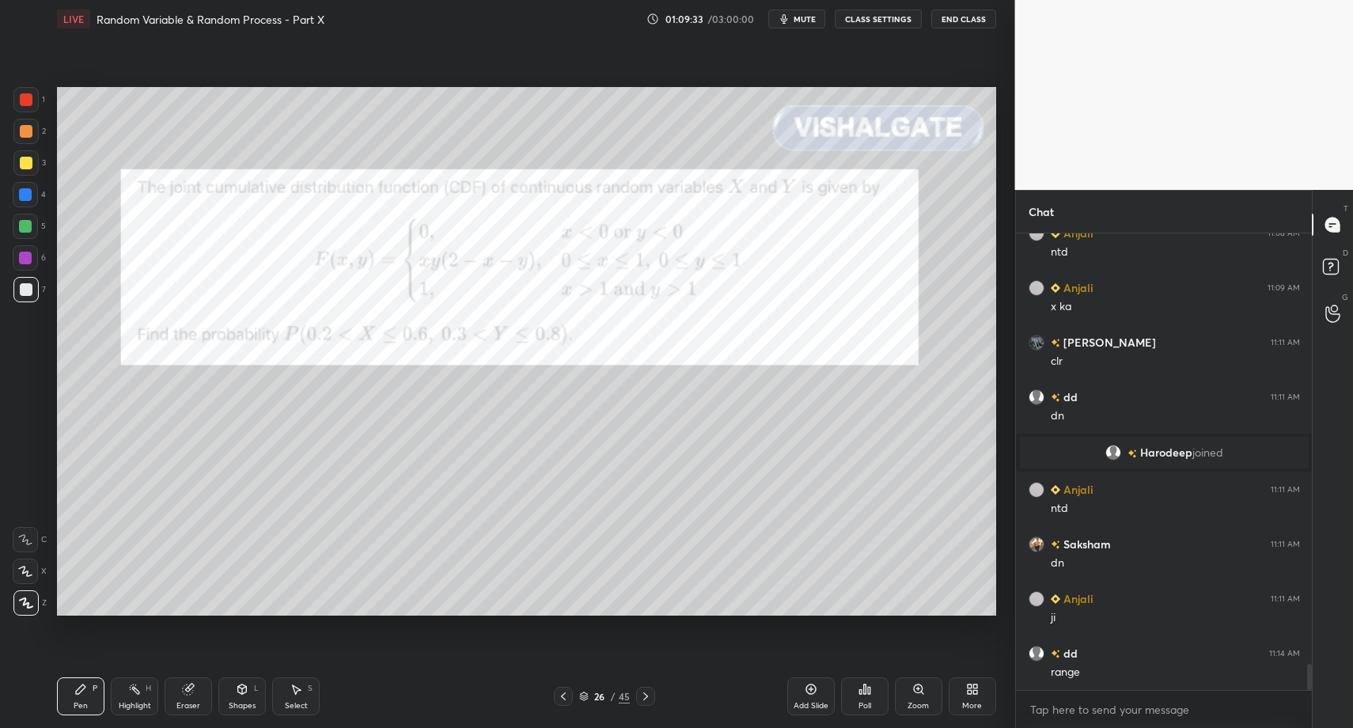
drag, startPoint x: 162, startPoint y: 700, endPoint x: 136, endPoint y: 691, distance: 27.8
click at [162, 700] on div "Pen P Highlight H Eraser Shapes L Select S" at bounding box center [239, 696] width 365 height 38
drag, startPoint x: 136, startPoint y: 691, endPoint x: 178, endPoint y: 623, distance: 79.9
click at [139, 684] on icon at bounding box center [134, 689] width 13 height 13
click at [70, 706] on div "Pen P" at bounding box center [80, 696] width 47 height 38
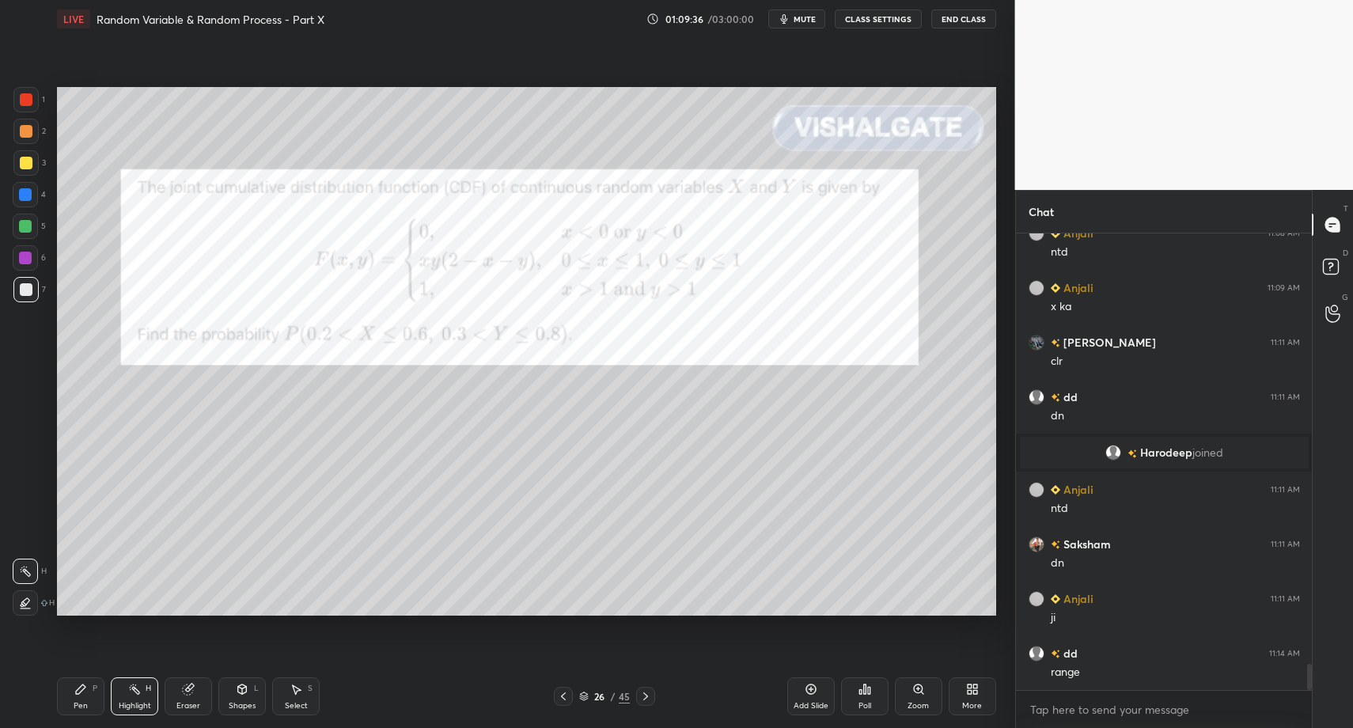
drag, startPoint x: 70, startPoint y: 699, endPoint x: 85, endPoint y: 682, distance: 22.5
click at [70, 699] on div "Pen P" at bounding box center [80, 696] width 47 height 38
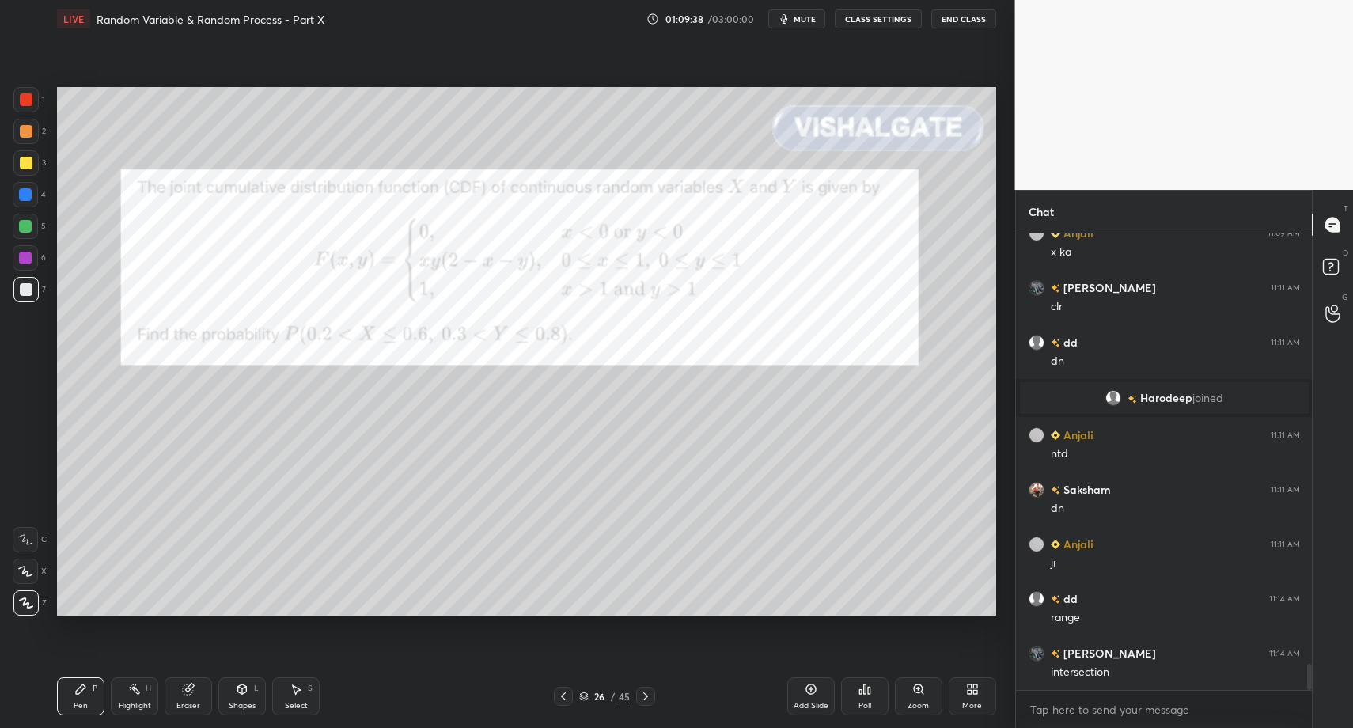
scroll to position [7553, 0]
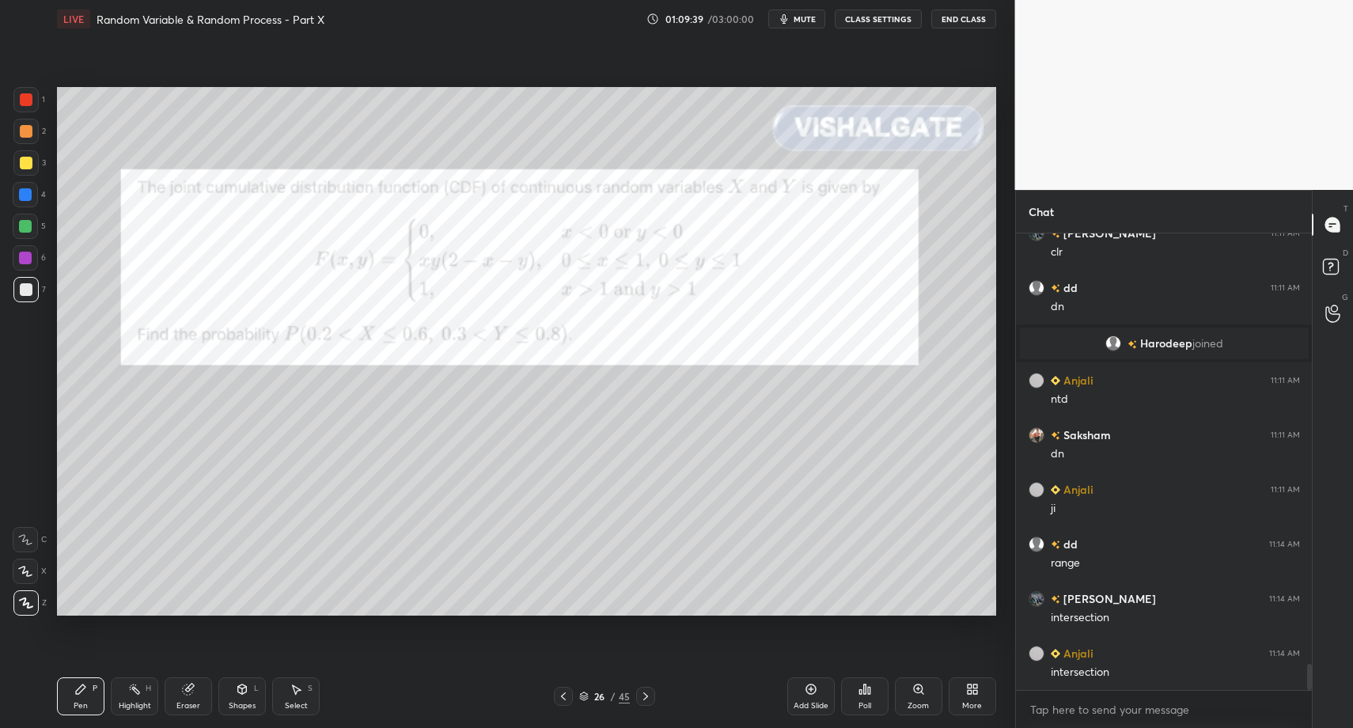
click at [90, 683] on div "Pen P" at bounding box center [80, 696] width 47 height 38
click at [143, 699] on div "Highlight H" at bounding box center [134, 696] width 47 height 38
drag, startPoint x: 141, startPoint y: 699, endPoint x: 151, endPoint y: 626, distance: 73.5
click at [141, 699] on div "Highlight H" at bounding box center [134, 696] width 47 height 38
click at [90, 707] on div "Pen P" at bounding box center [80, 696] width 47 height 38
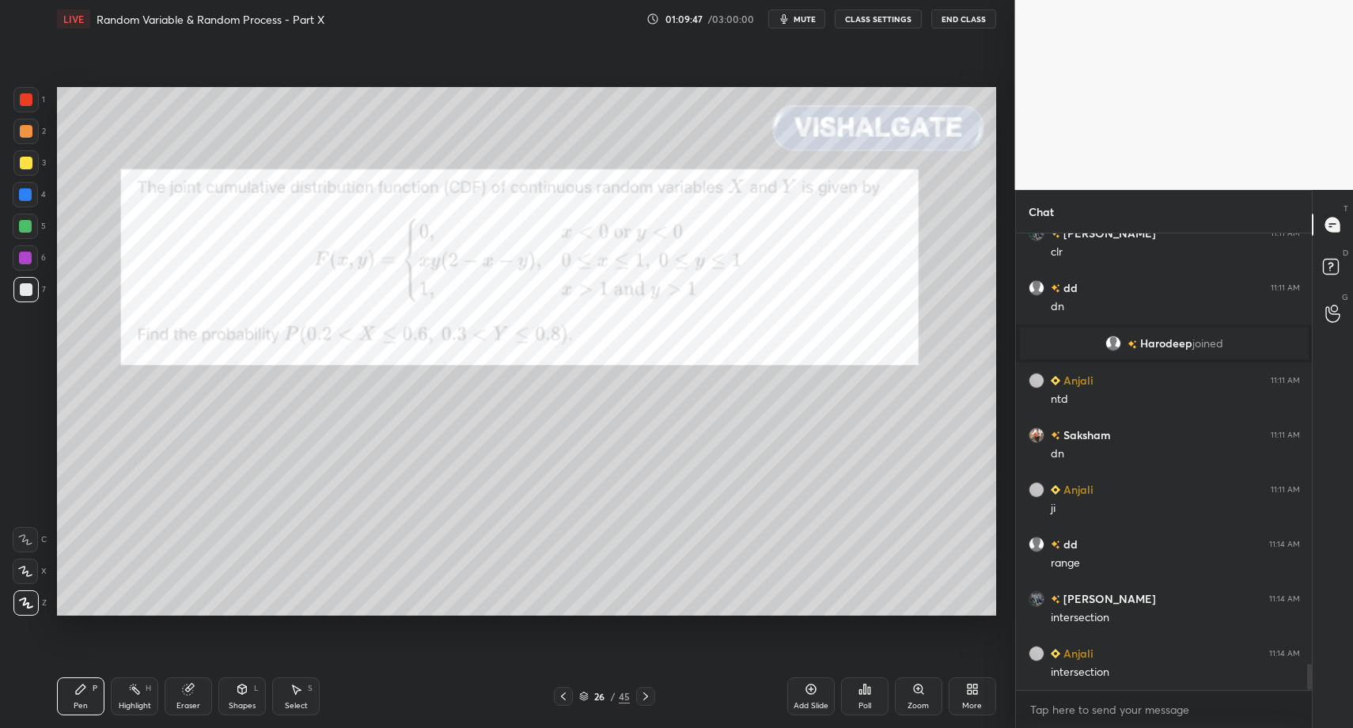
drag, startPoint x: 81, startPoint y: 693, endPoint x: 193, endPoint y: 620, distance: 133.2
click at [88, 687] on div "Pen P" at bounding box center [80, 696] width 47 height 38
click at [132, 694] on div "Highlight H" at bounding box center [134, 696] width 47 height 38
click at [128, 694] on icon at bounding box center [134, 689] width 13 height 13
click at [85, 690] on icon at bounding box center [80, 689] width 13 height 13
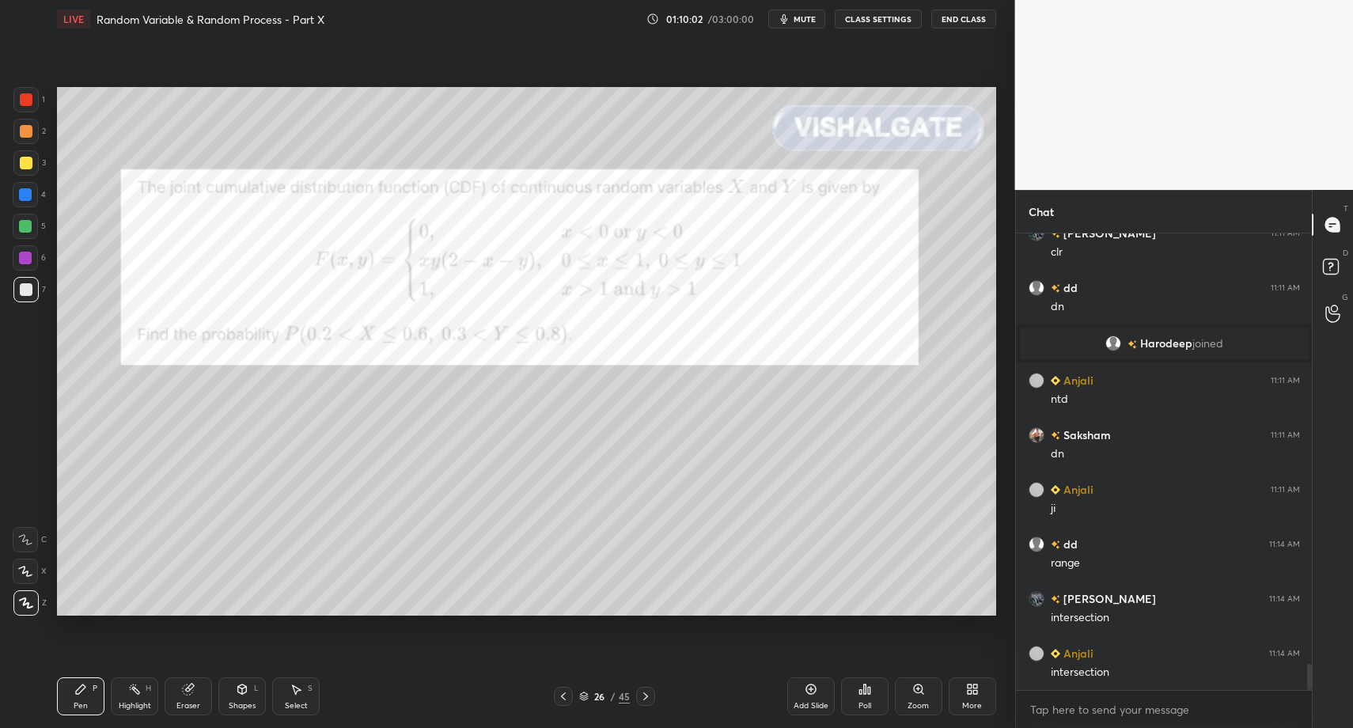
drag, startPoint x: 85, startPoint y: 690, endPoint x: 173, endPoint y: 618, distance: 113.6
click at [85, 690] on icon at bounding box center [80, 689] width 13 height 13
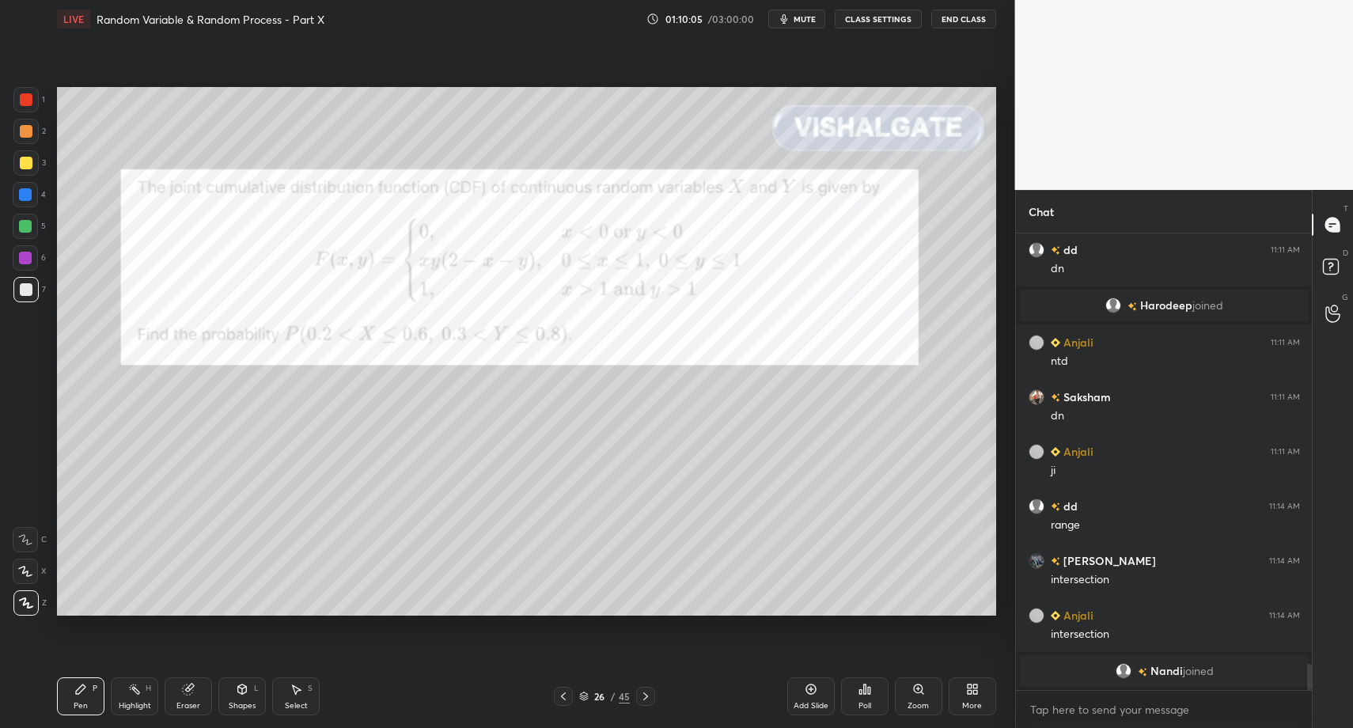
scroll to position [7555, 0]
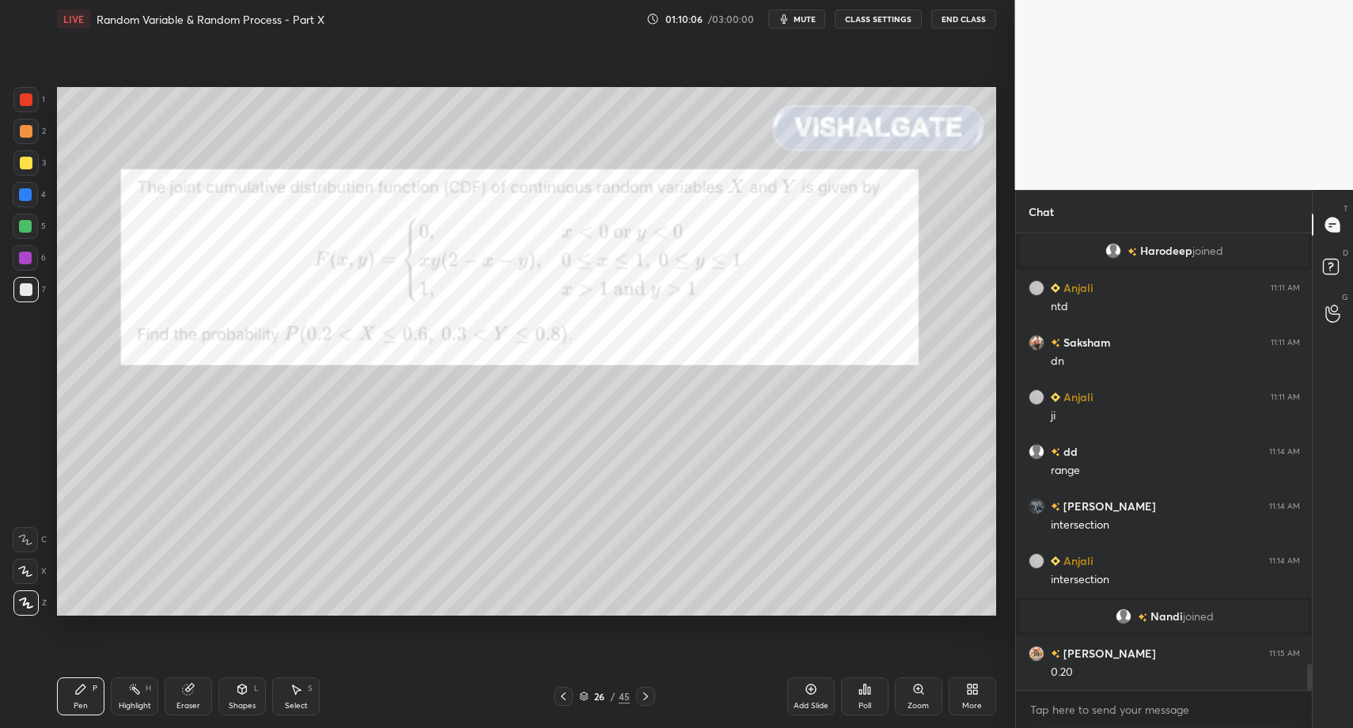
click at [123, 698] on div "Highlight H" at bounding box center [134, 696] width 47 height 38
click at [89, 698] on div "Pen P" at bounding box center [80, 696] width 47 height 38
click at [81, 690] on div "Pen P" at bounding box center [80, 696] width 47 height 38
click at [28, 89] on div at bounding box center [25, 99] width 25 height 25
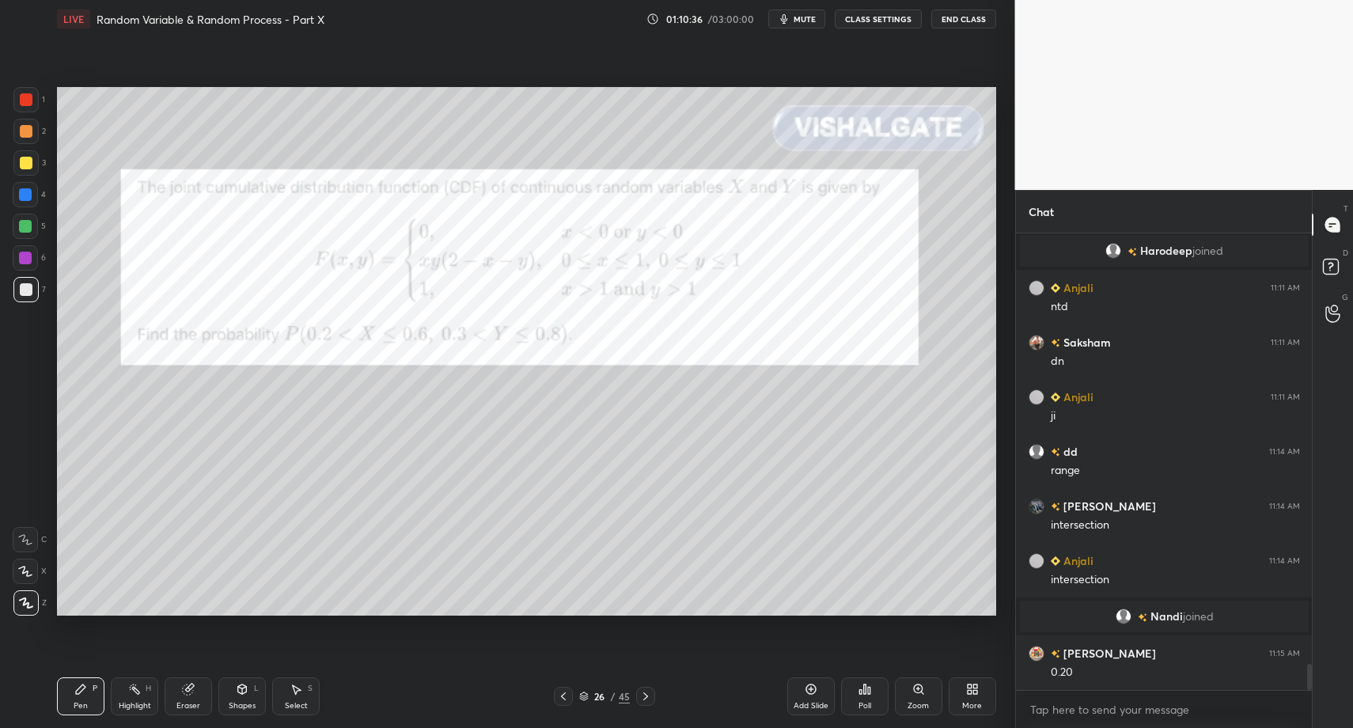
click at [31, 97] on div at bounding box center [26, 99] width 13 height 13
click at [40, 525] on div "C" at bounding box center [30, 537] width 34 height 32
click at [241, 702] on div "Shapes" at bounding box center [242, 706] width 27 height 8
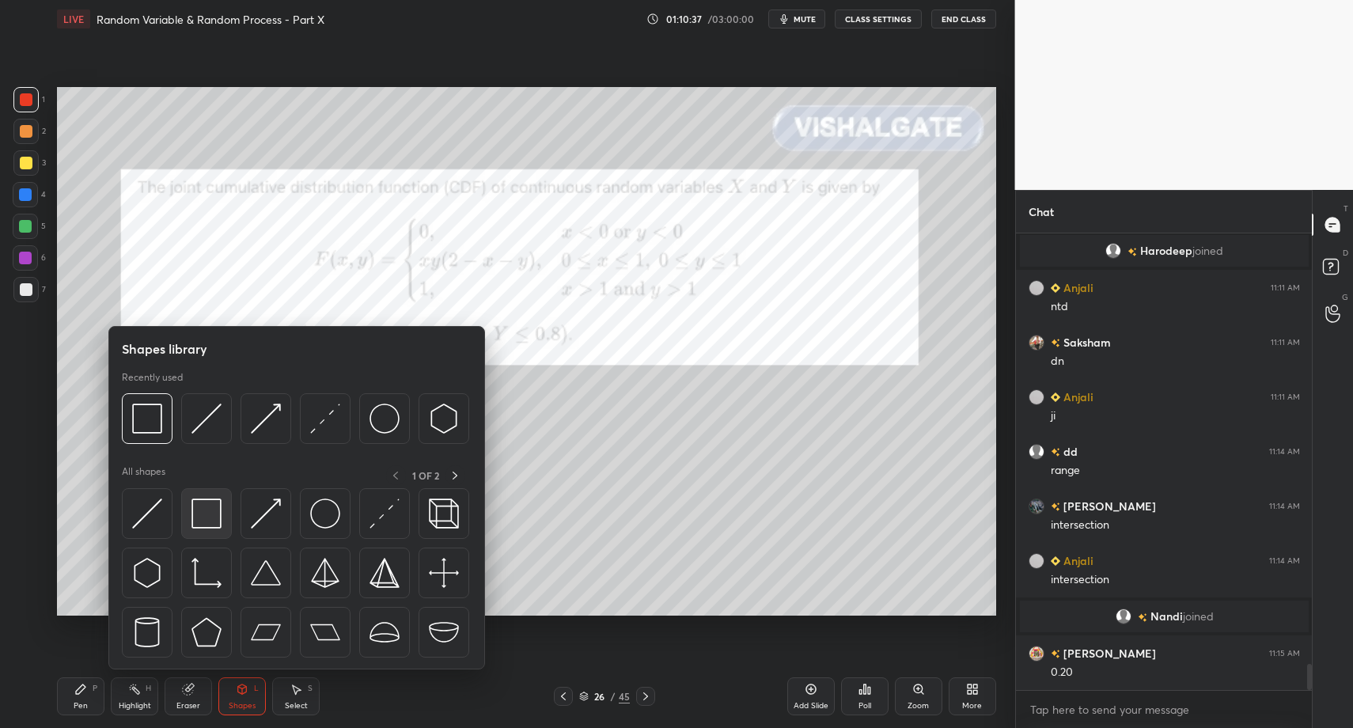
click at [219, 535] on div at bounding box center [206, 513] width 51 height 51
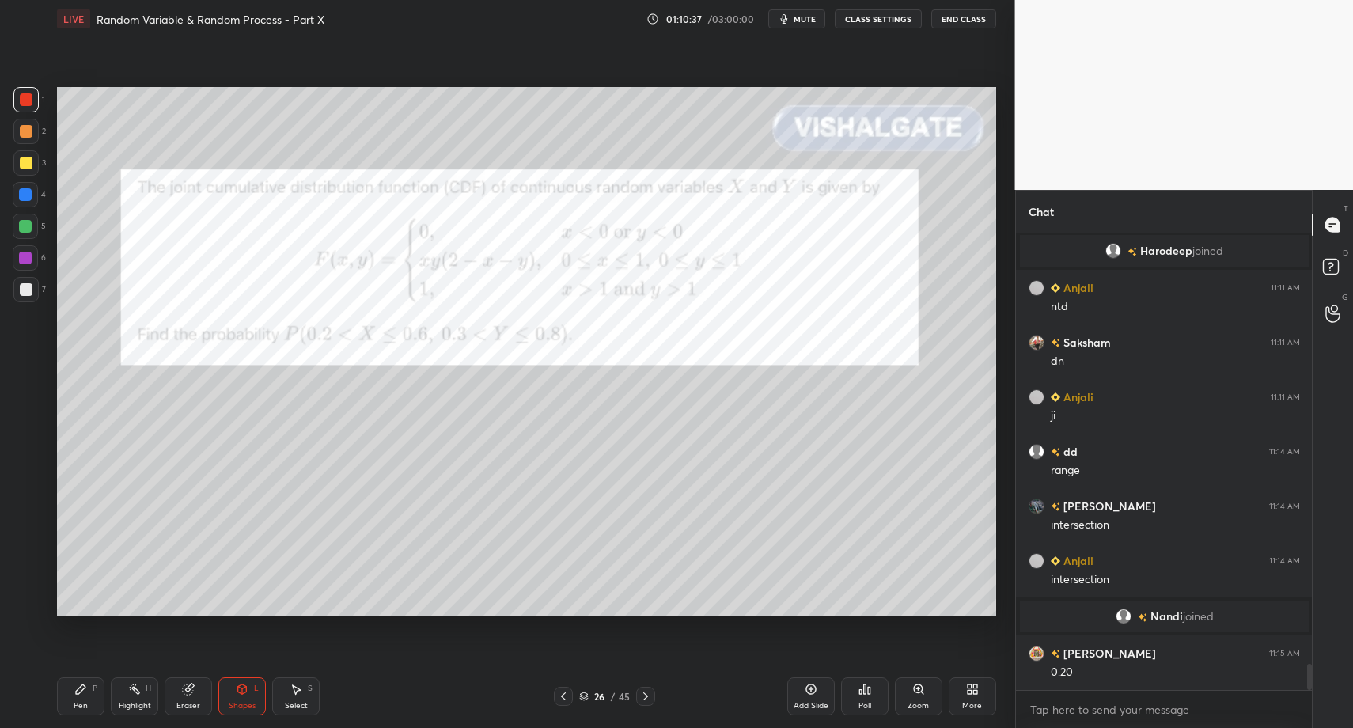
scroll to position [7610, 0]
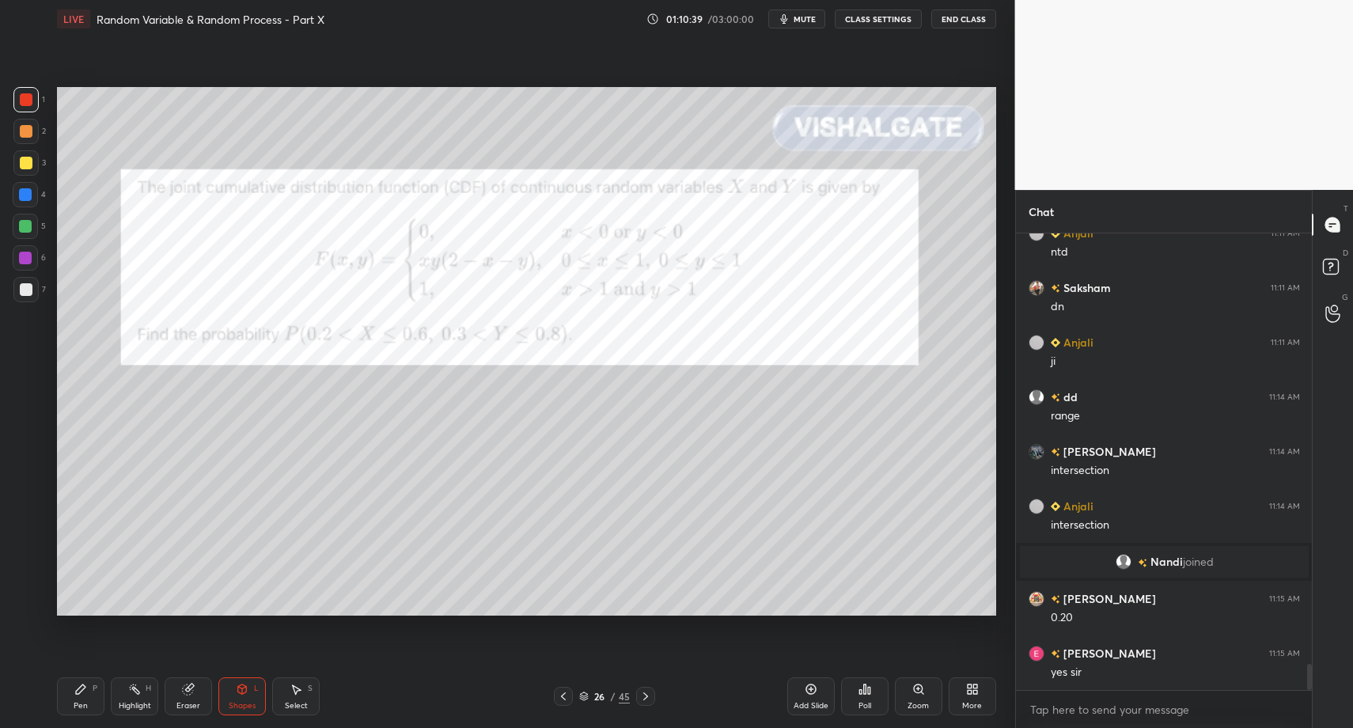
click at [85, 703] on div "Pen" at bounding box center [81, 706] width 14 height 8
drag, startPoint x: 85, startPoint y: 698, endPoint x: 74, endPoint y: 625, distance: 73.6
click at [83, 696] on div "Pen P" at bounding box center [80, 696] width 47 height 38
click at [37, 305] on div "7" at bounding box center [29, 293] width 32 height 32
drag, startPoint x: 32, startPoint y: 297, endPoint x: 38, endPoint y: 419, distance: 122.8
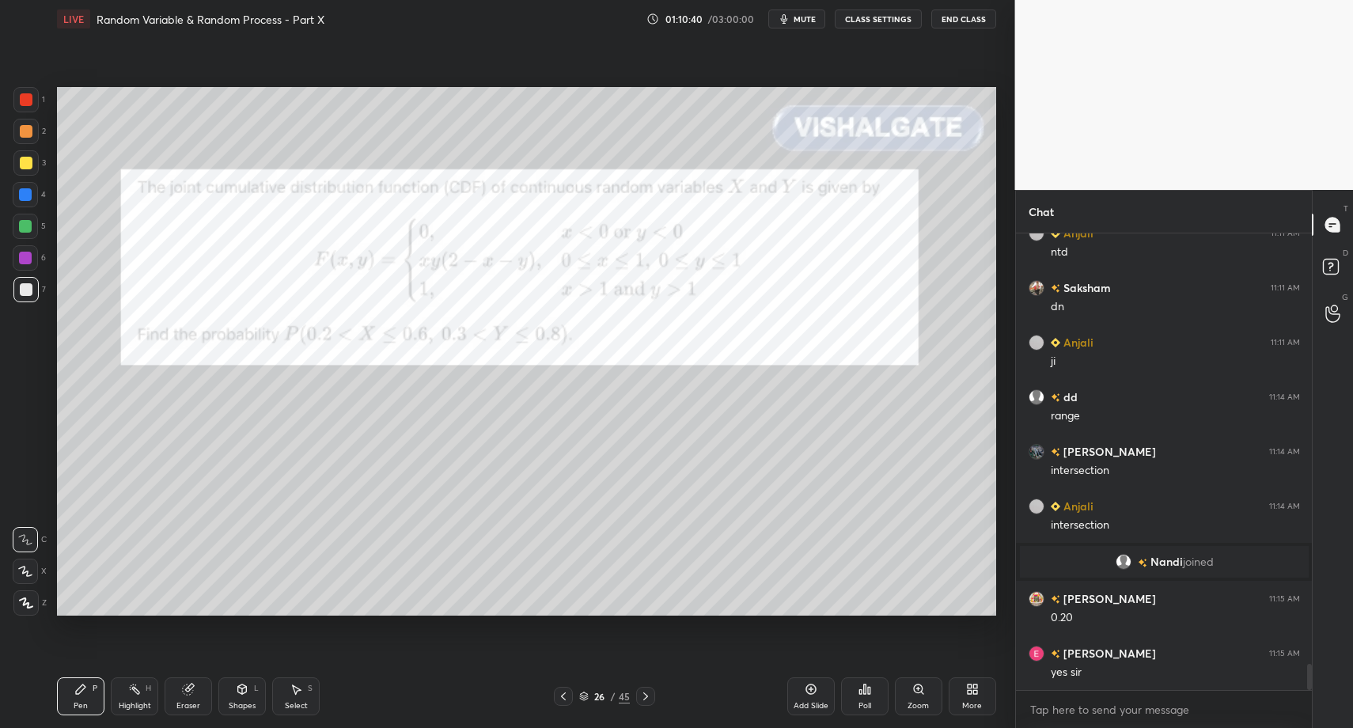
click at [32, 297] on div at bounding box center [25, 289] width 25 height 25
click at [30, 584] on div "Z" at bounding box center [29, 600] width 33 height 32
click at [26, 597] on div at bounding box center [25, 602] width 25 height 25
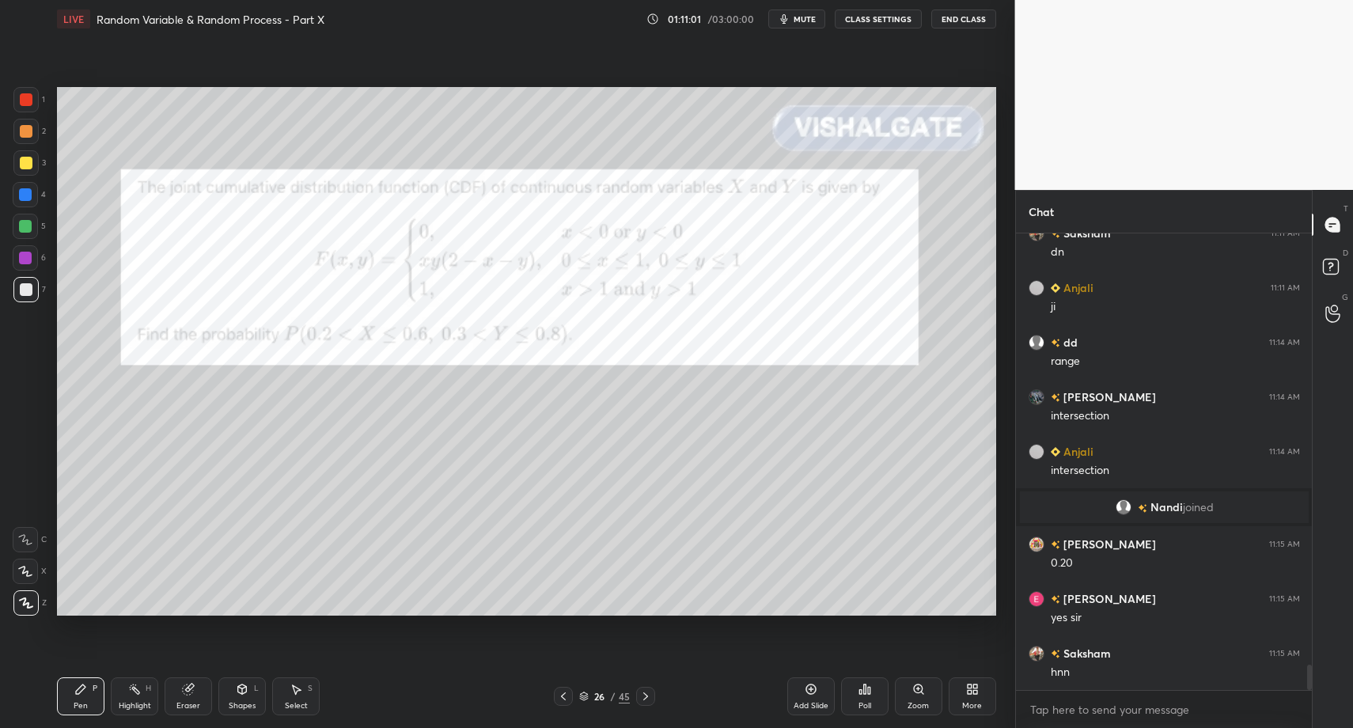
click at [926, 695] on div "Zoom" at bounding box center [918, 696] width 47 height 38
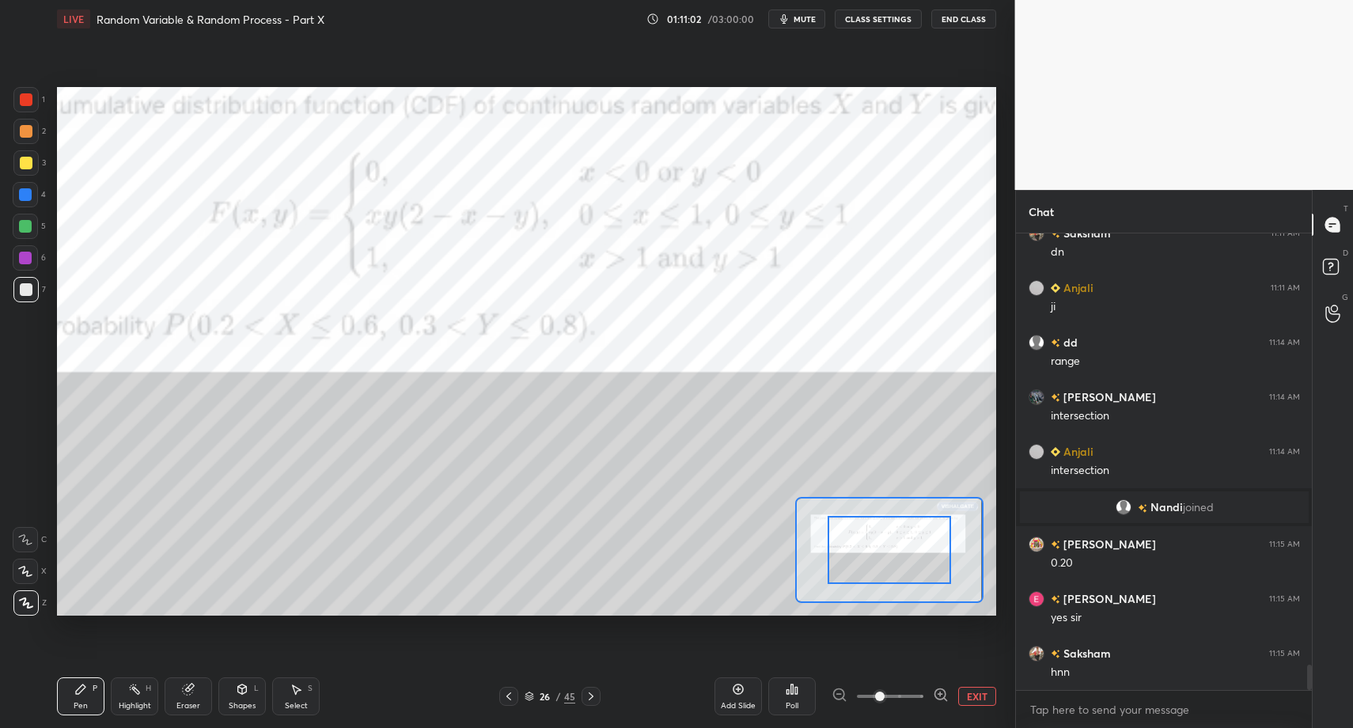
click at [970, 699] on button "EXIT" at bounding box center [977, 696] width 38 height 19
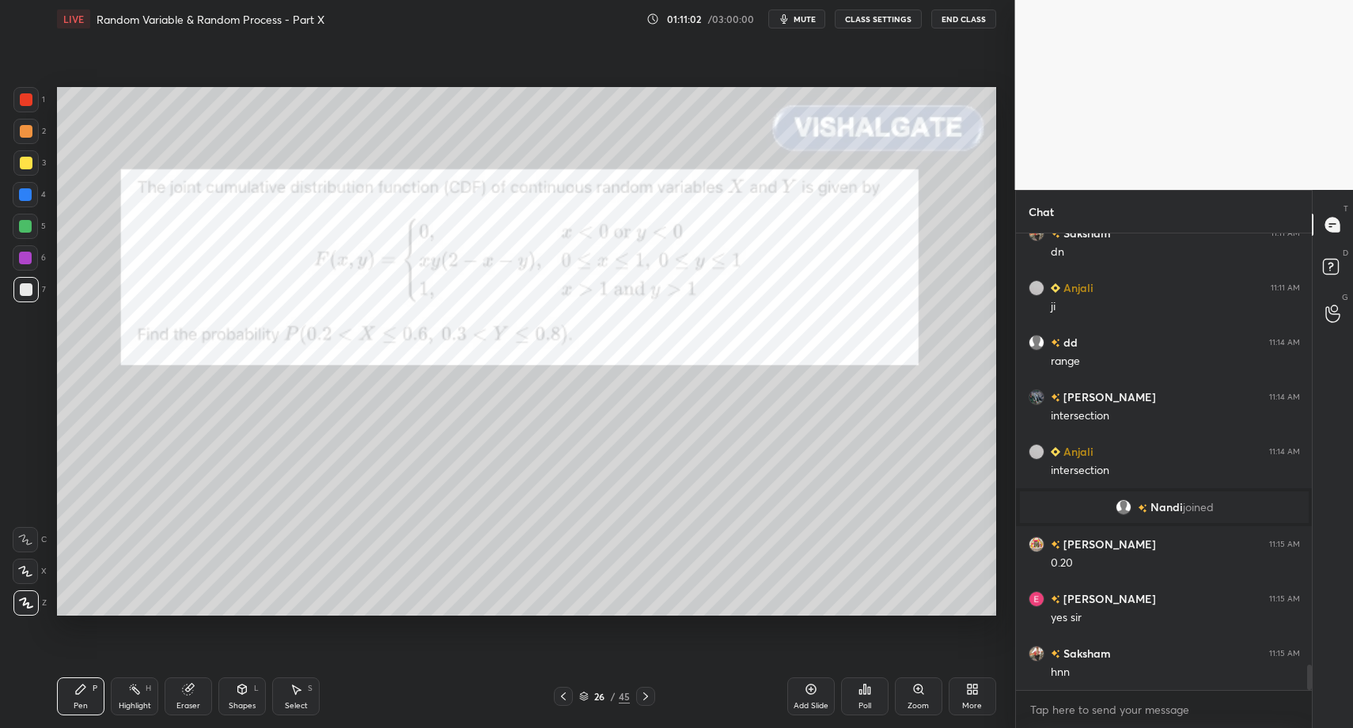
click at [981, 692] on div "More" at bounding box center [972, 696] width 47 height 38
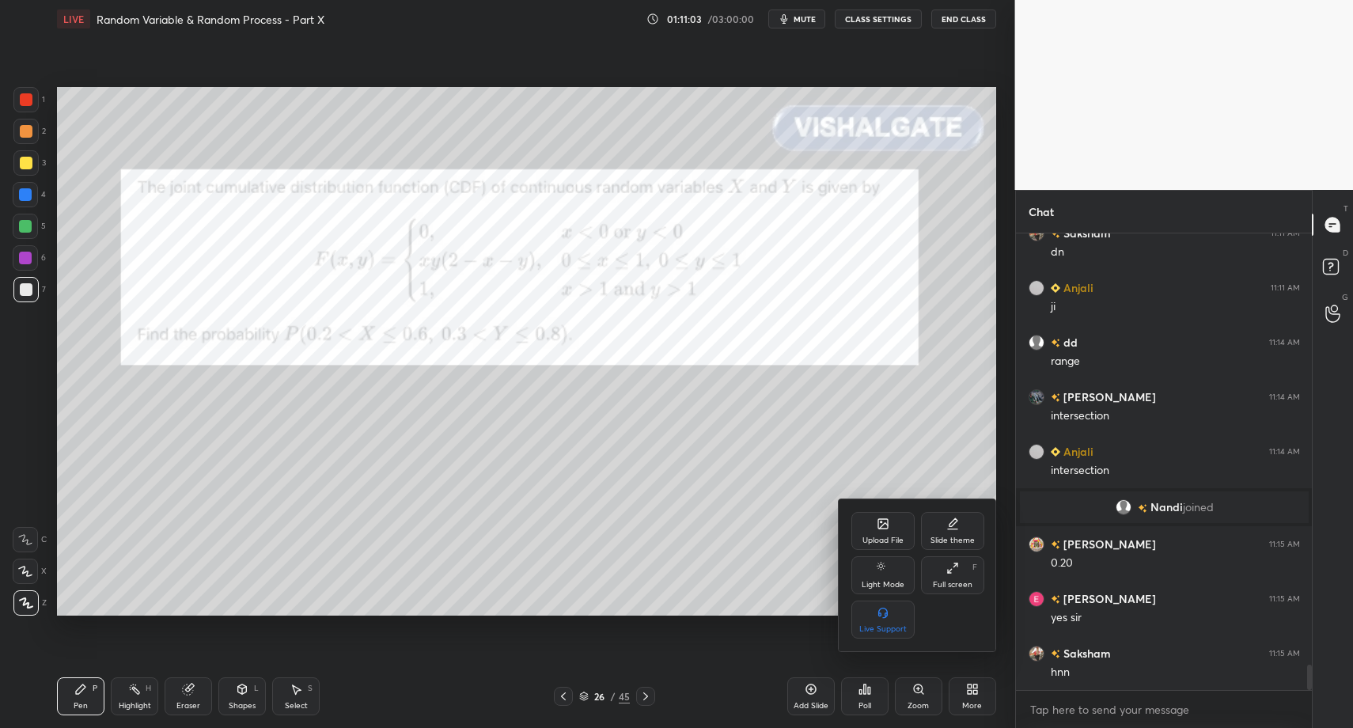
click at [877, 523] on icon at bounding box center [883, 523] width 13 height 13
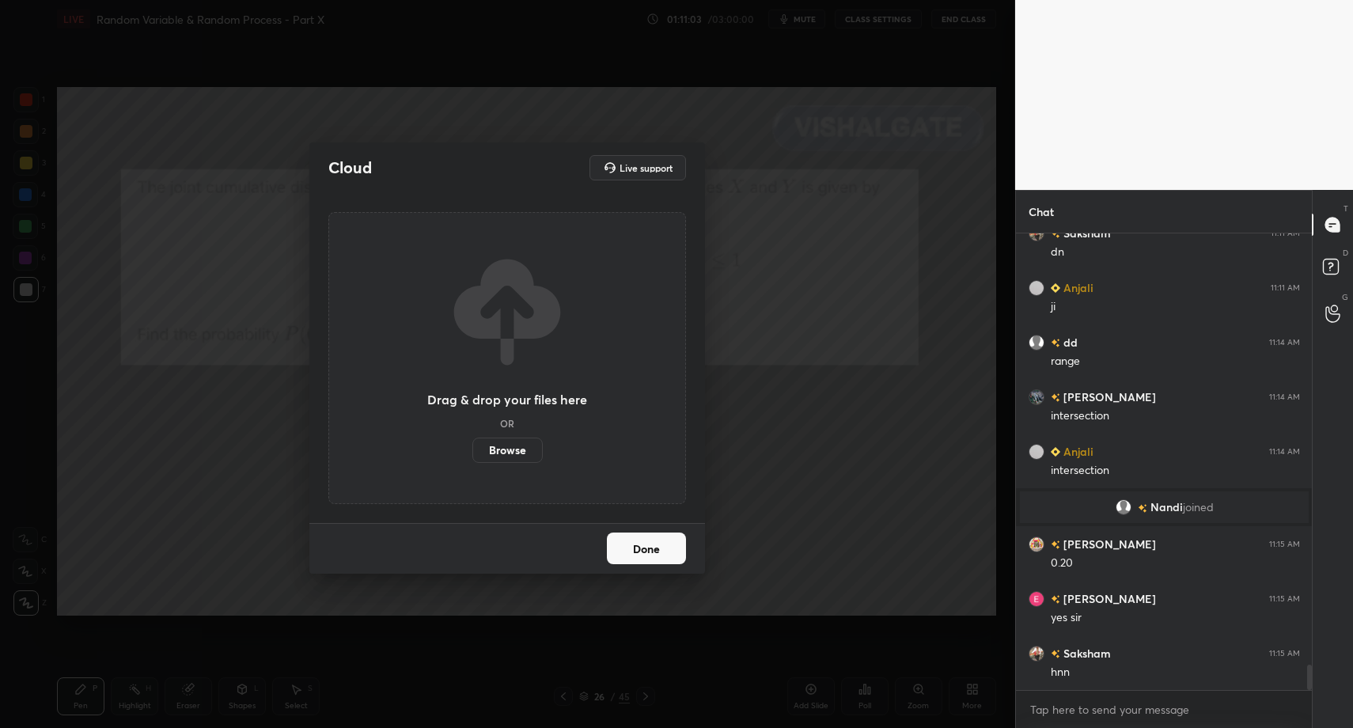
click at [506, 454] on label "Browse" at bounding box center [507, 450] width 70 height 25
click at [472, 454] on input "Browse" at bounding box center [472, 450] width 0 height 25
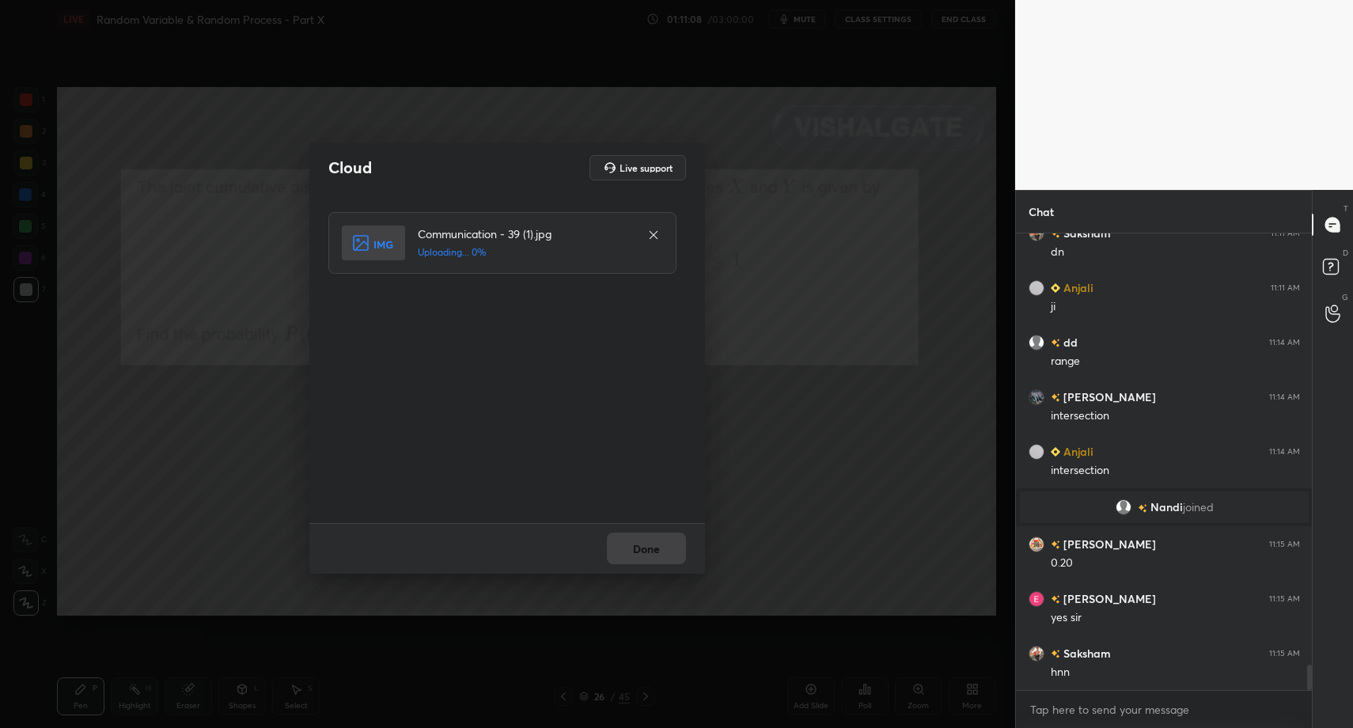
click at [643, 552] on div "Done" at bounding box center [507, 548] width 396 height 51
drag, startPoint x: 643, startPoint y: 552, endPoint x: 652, endPoint y: 548, distance: 9.6
click at [643, 552] on div "Done" at bounding box center [507, 548] width 396 height 51
click at [651, 548] on div "Done" at bounding box center [507, 548] width 396 height 51
click at [652, 548] on div "Done" at bounding box center [507, 548] width 396 height 51
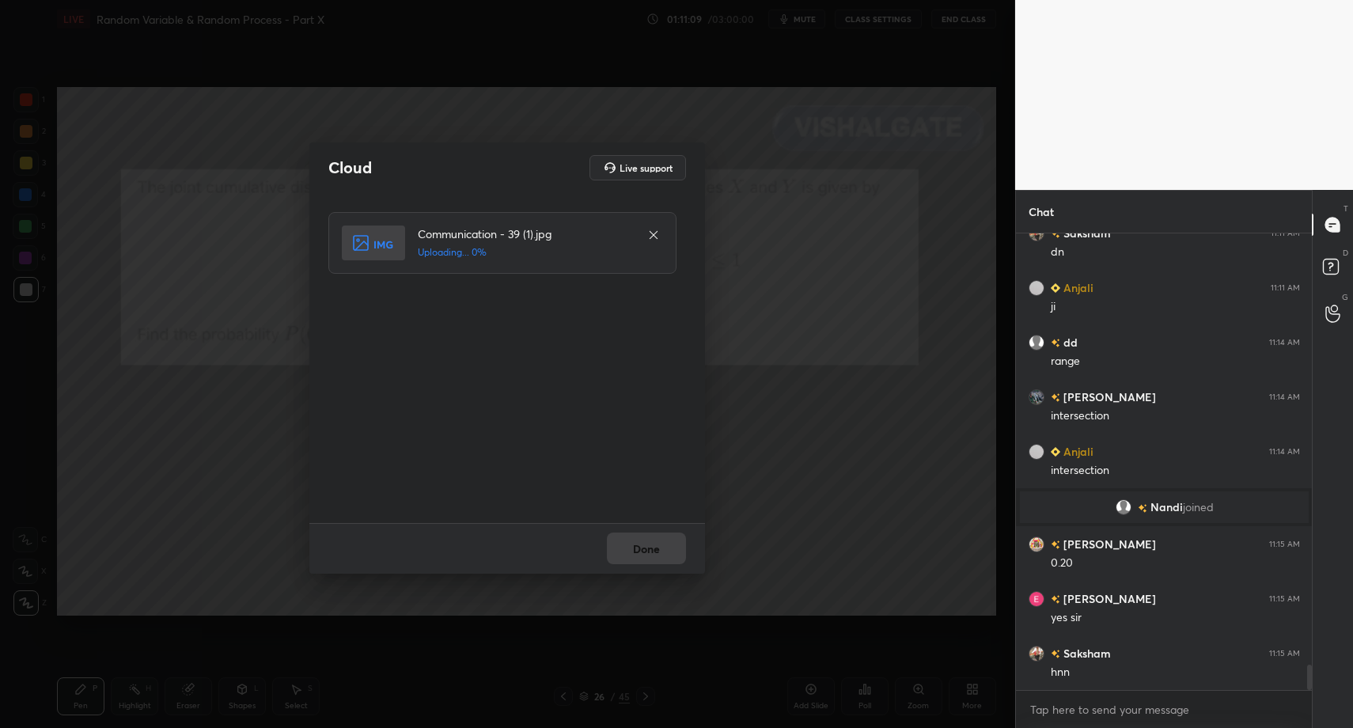
click at [652, 549] on div "Done" at bounding box center [507, 548] width 396 height 51
drag, startPoint x: 653, startPoint y: 551, endPoint x: 645, endPoint y: 548, distance: 8.3
click at [646, 548] on div "Done" at bounding box center [507, 548] width 396 height 51
click at [646, 551] on div "Done" at bounding box center [507, 548] width 396 height 51
click at [651, 548] on button "Done" at bounding box center [646, 548] width 79 height 32
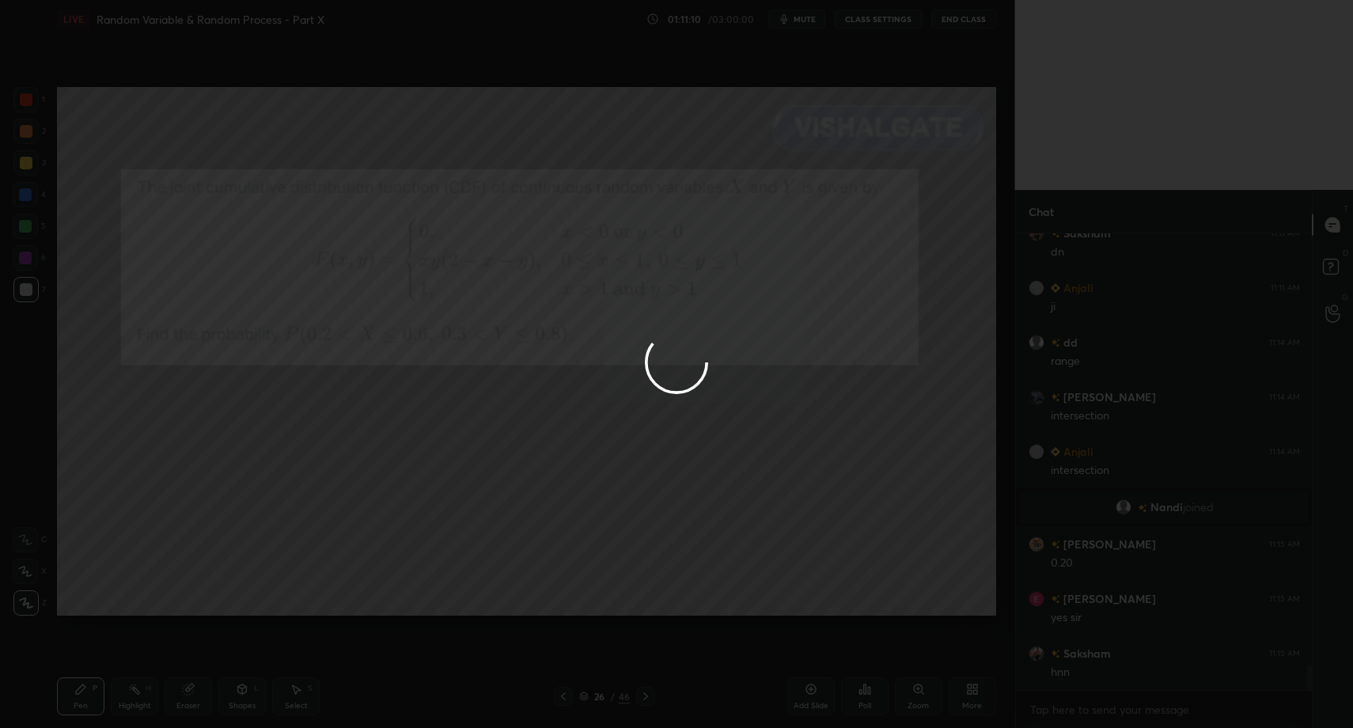
click at [651, 548] on button "Done" at bounding box center [646, 548] width 79 height 32
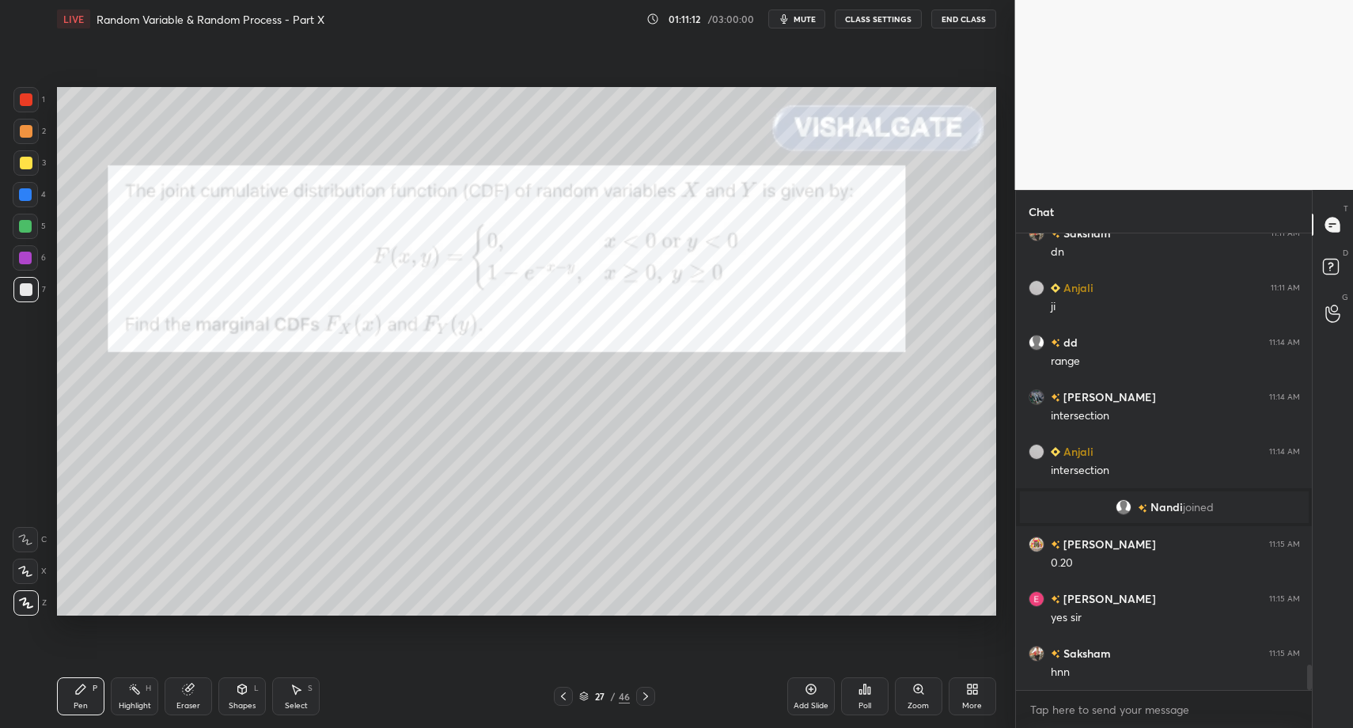
drag, startPoint x: 71, startPoint y: 692, endPoint x: 82, endPoint y: 622, distance: 71.3
click at [71, 692] on div "Pen P" at bounding box center [80, 696] width 47 height 38
click at [31, 310] on div "1 2 3 4 5 6 7 C X Z C X Z E E Erase all H H" at bounding box center [25, 351] width 51 height 528
click at [122, 692] on div "Highlight H" at bounding box center [134, 696] width 47 height 38
click at [125, 686] on div "Highlight H" at bounding box center [134, 696] width 47 height 38
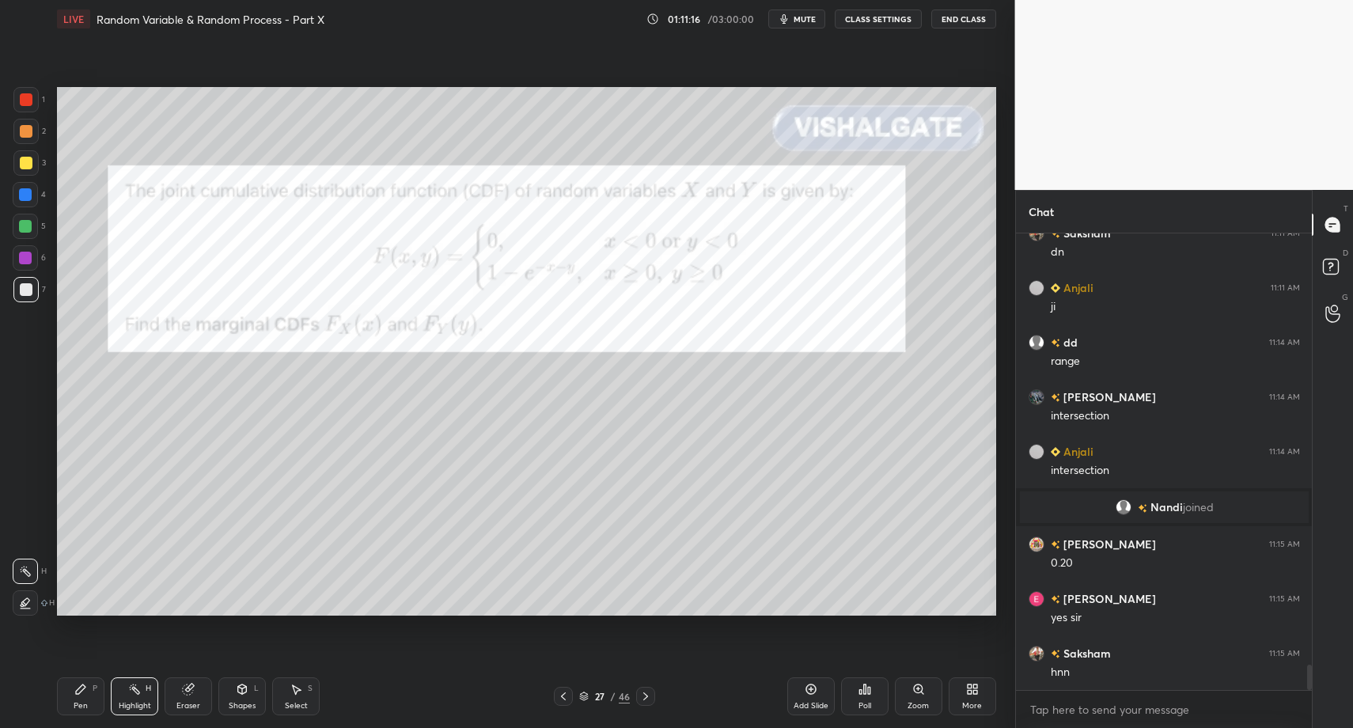
click at [67, 692] on div "Pen P" at bounding box center [80, 696] width 47 height 38
click at [127, 695] on div "Highlight H" at bounding box center [134, 696] width 47 height 38
drag, startPoint x: 133, startPoint y: 692, endPoint x: 184, endPoint y: 627, distance: 81.7
click at [133, 691] on icon at bounding box center [134, 689] width 13 height 13
click at [77, 693] on icon at bounding box center [80, 688] width 9 height 9
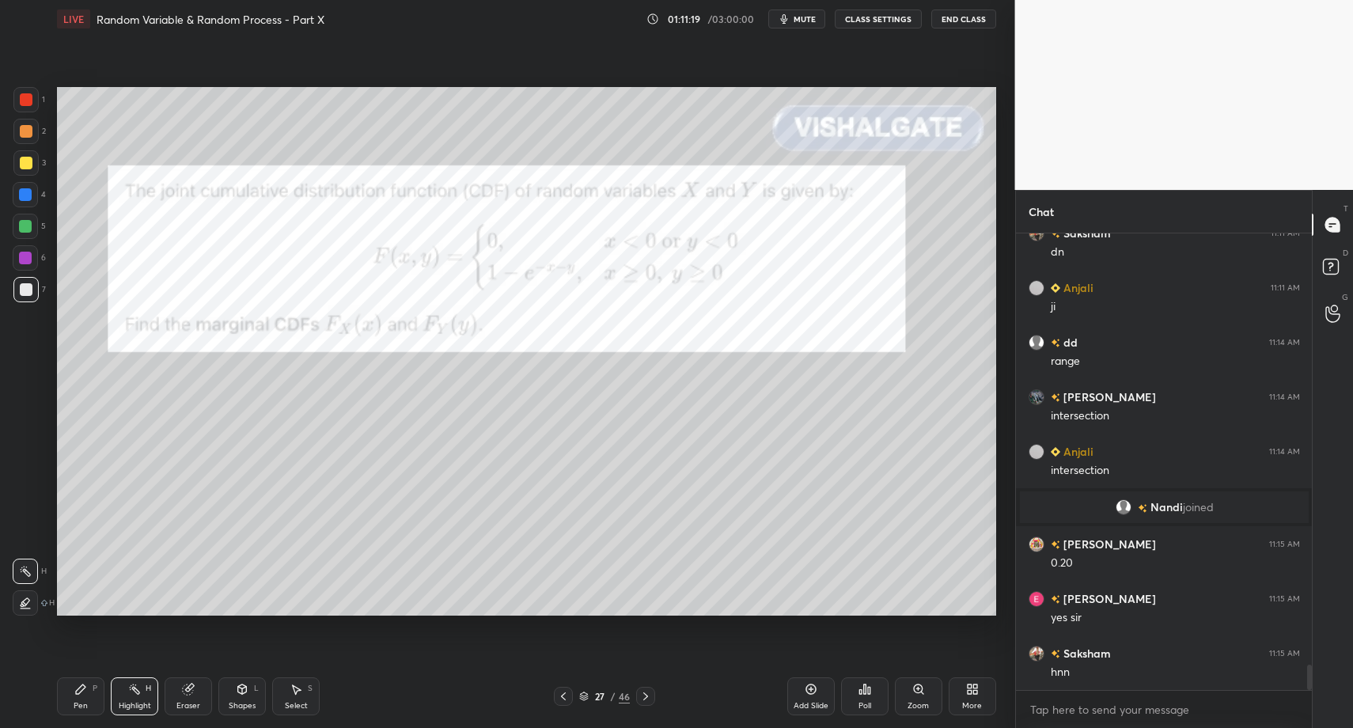
drag, startPoint x: 70, startPoint y: 695, endPoint x: 64, endPoint y: 634, distance: 62.0
click at [69, 692] on div "Pen P" at bounding box center [80, 696] width 47 height 38
click at [16, 294] on div at bounding box center [25, 289] width 25 height 25
drag, startPoint x: 18, startPoint y: 289, endPoint x: 28, endPoint y: 263, distance: 27.8
click at [19, 286] on div at bounding box center [25, 289] width 25 height 25
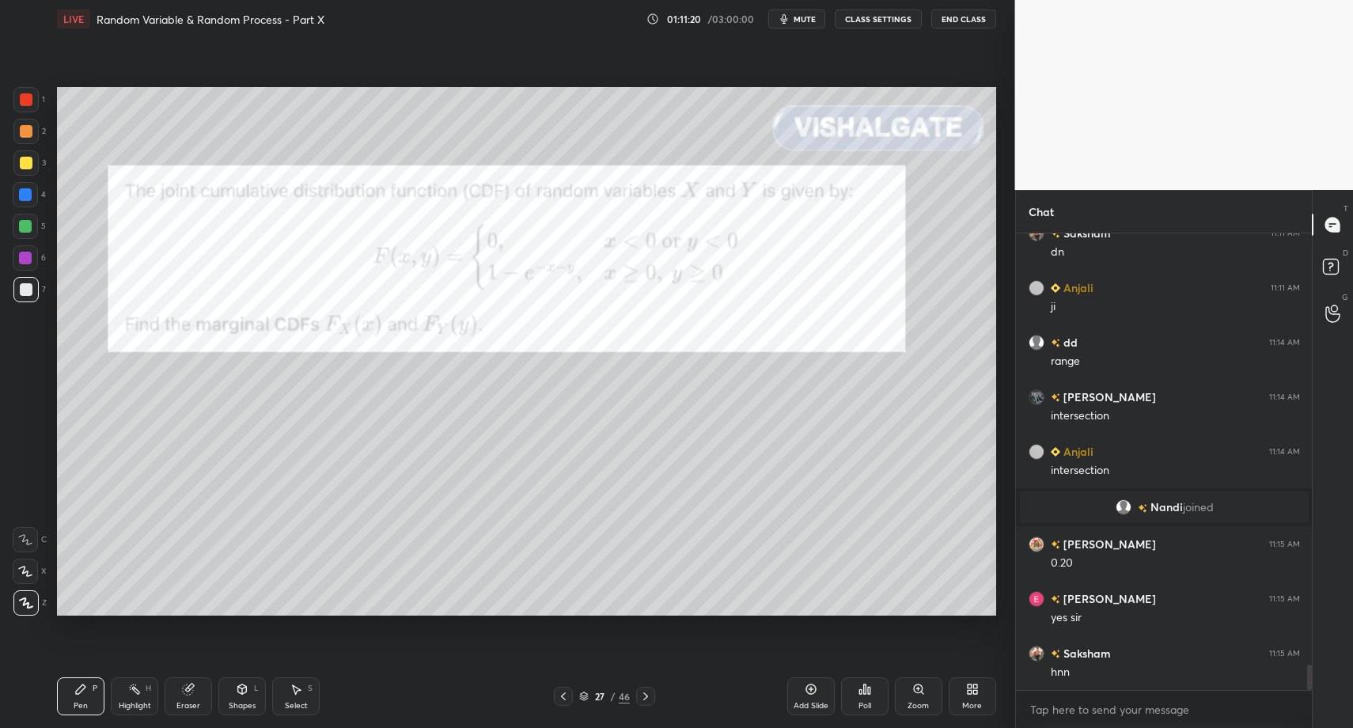
click at [26, 166] on div at bounding box center [26, 163] width 13 height 13
drag, startPoint x: 53, startPoint y: 708, endPoint x: 70, endPoint y: 699, distance: 19.8
click at [53, 708] on div "LIVE Random Variable & Random Process - Part X 01:11:22 / 03:00:00 mute CLASS S…" at bounding box center [527, 364] width 952 height 728
click at [70, 706] on div "Pen P" at bounding box center [80, 696] width 47 height 38
click at [32, 297] on div at bounding box center [25, 289] width 25 height 25
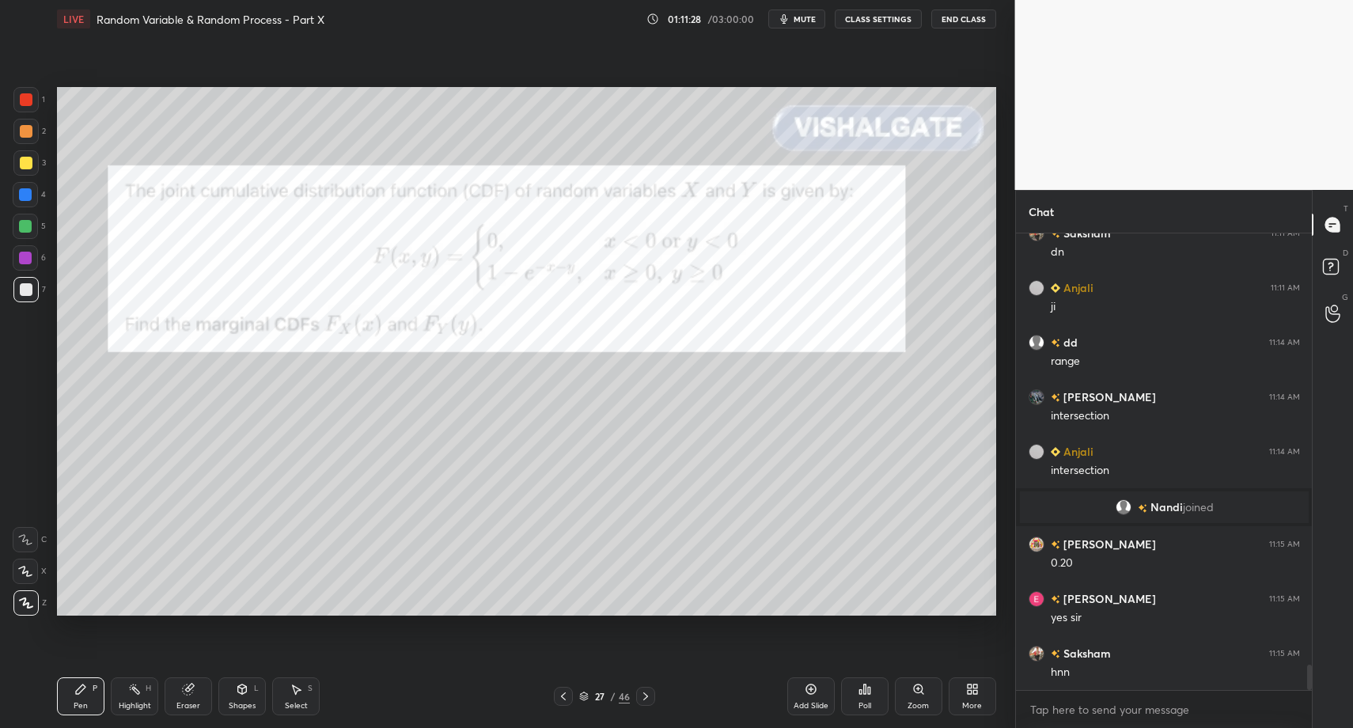
click at [57, 692] on div "Pen P" at bounding box center [80, 696] width 47 height 38
click at [116, 703] on div "Highlight H" at bounding box center [134, 696] width 47 height 38
drag, startPoint x: 116, startPoint y: 703, endPoint x: 191, endPoint y: 623, distance: 110.8
click at [116, 703] on div "Highlight H" at bounding box center [134, 696] width 47 height 38
click at [21, 103] on div at bounding box center [26, 99] width 13 height 13
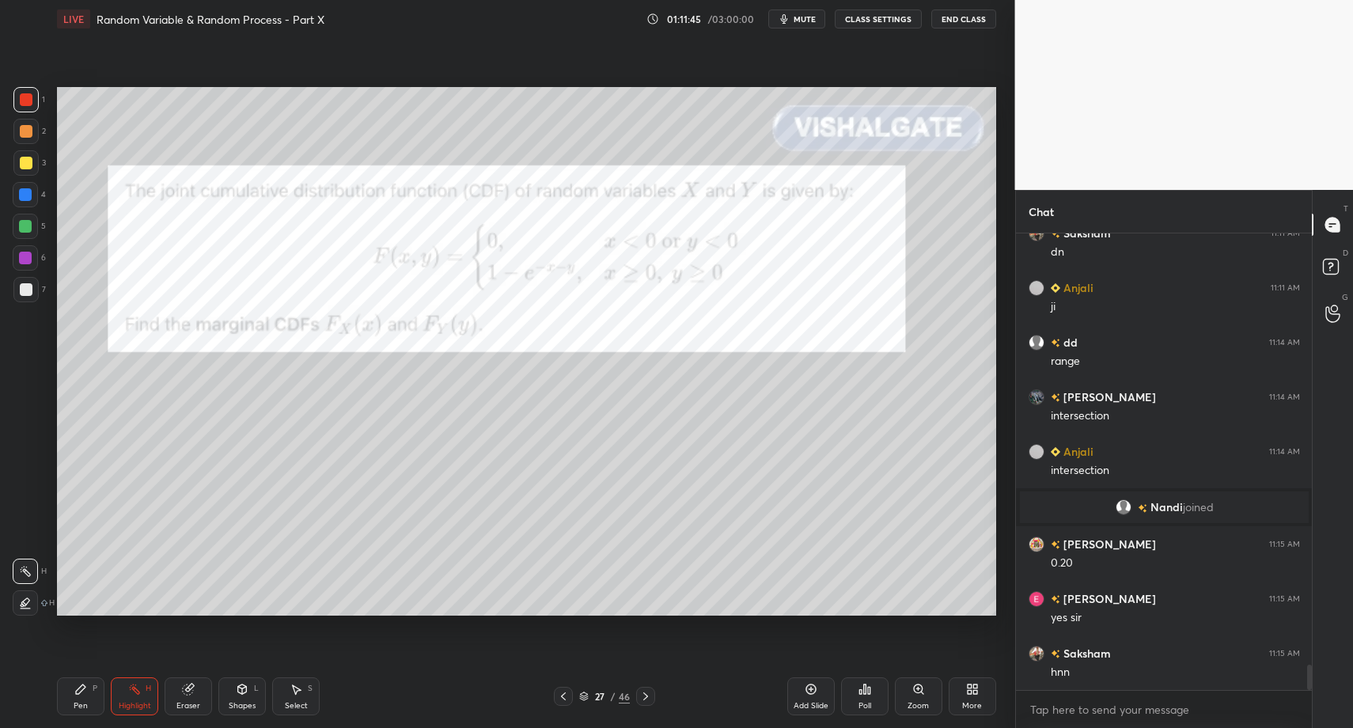
drag, startPoint x: 25, startPoint y: 97, endPoint x: 54, endPoint y: 124, distance: 39.8
click at [25, 102] on div at bounding box center [26, 99] width 13 height 13
click at [559, 699] on icon at bounding box center [563, 696] width 13 height 13
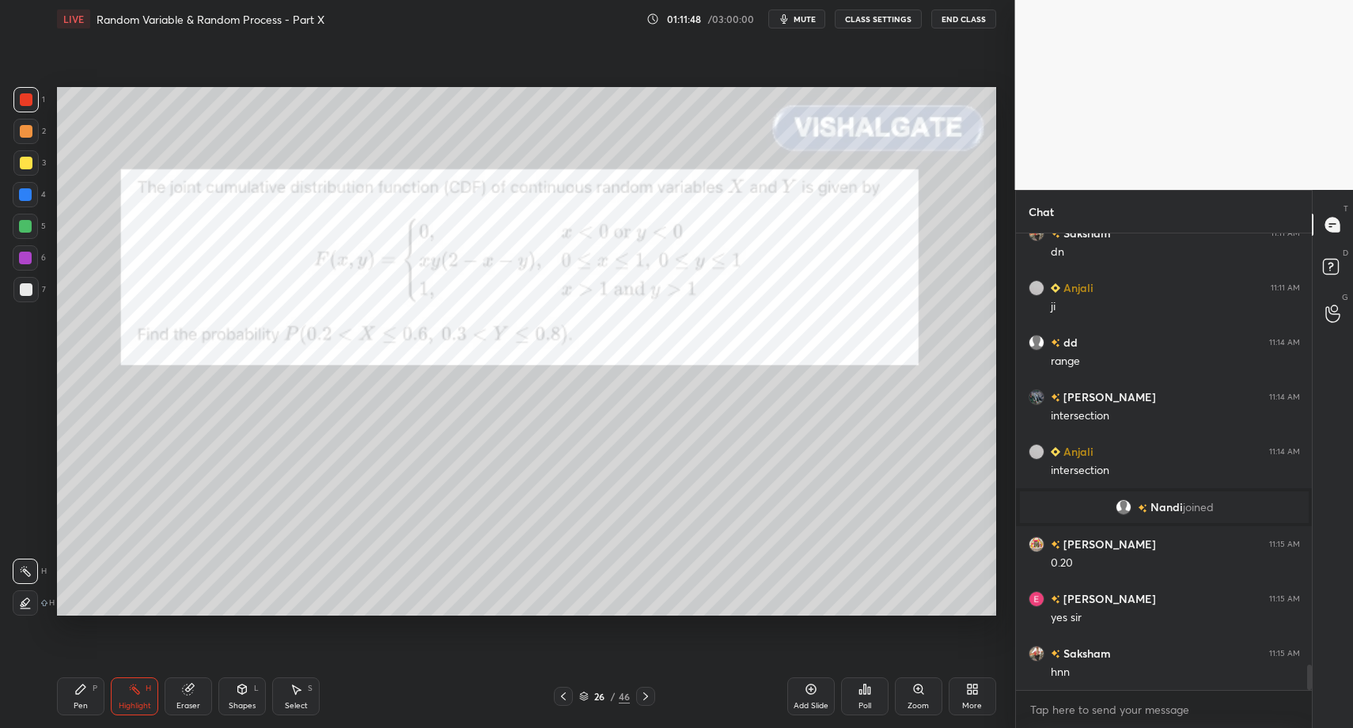
click at [146, 703] on div "Highlight" at bounding box center [135, 706] width 32 height 8
click at [129, 687] on icon at bounding box center [134, 689] width 13 height 13
click at [646, 706] on div "Pen P Highlight H Eraser Shapes L Select S 26 / 46 Add Slide Poll Zoom More" at bounding box center [526, 696] width 939 height 63
click at [645, 700] on icon at bounding box center [645, 696] width 13 height 13
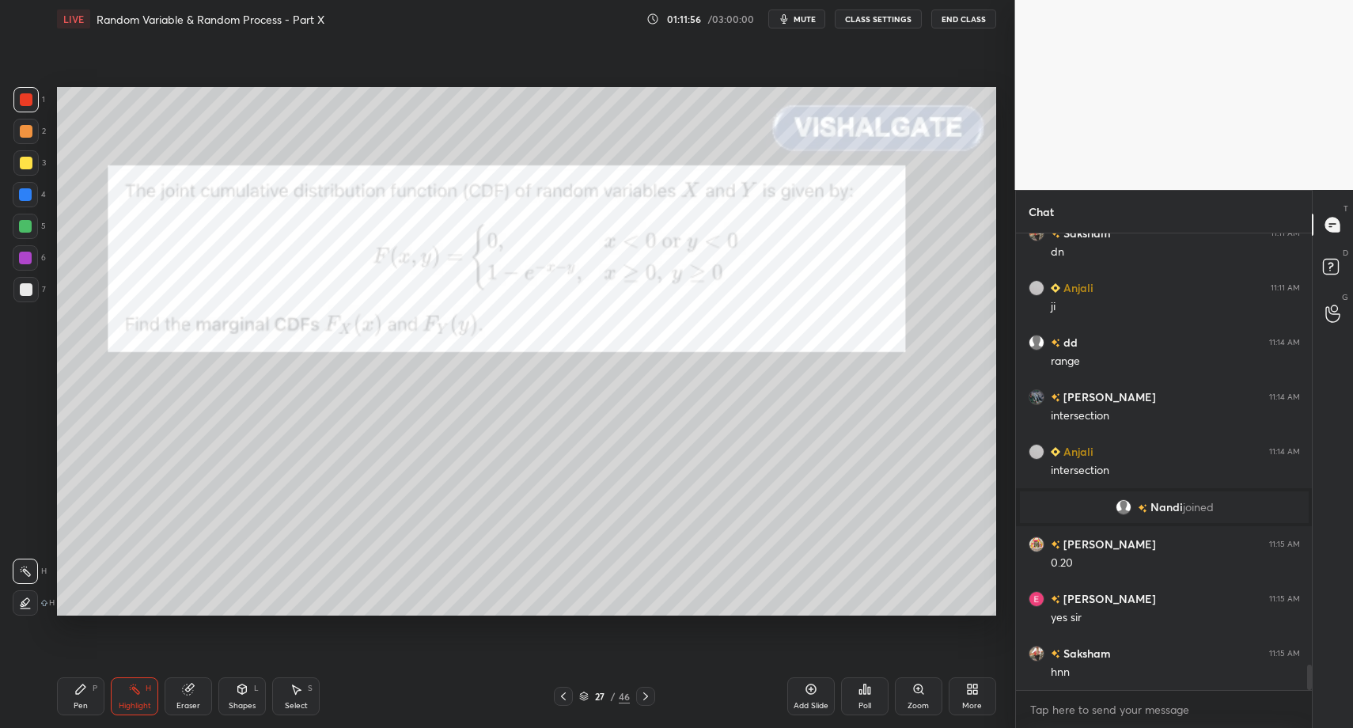
drag, startPoint x: 85, startPoint y: 695, endPoint x: 121, endPoint y: 684, distance: 37.5
click at [85, 695] on div "Pen P" at bounding box center [80, 696] width 47 height 38
click at [29, 304] on div "7" at bounding box center [29, 293] width 32 height 32
click at [22, 295] on div at bounding box center [26, 289] width 13 height 13
drag, startPoint x: 127, startPoint y: 712, endPoint x: 133, endPoint y: 697, distance: 16.3
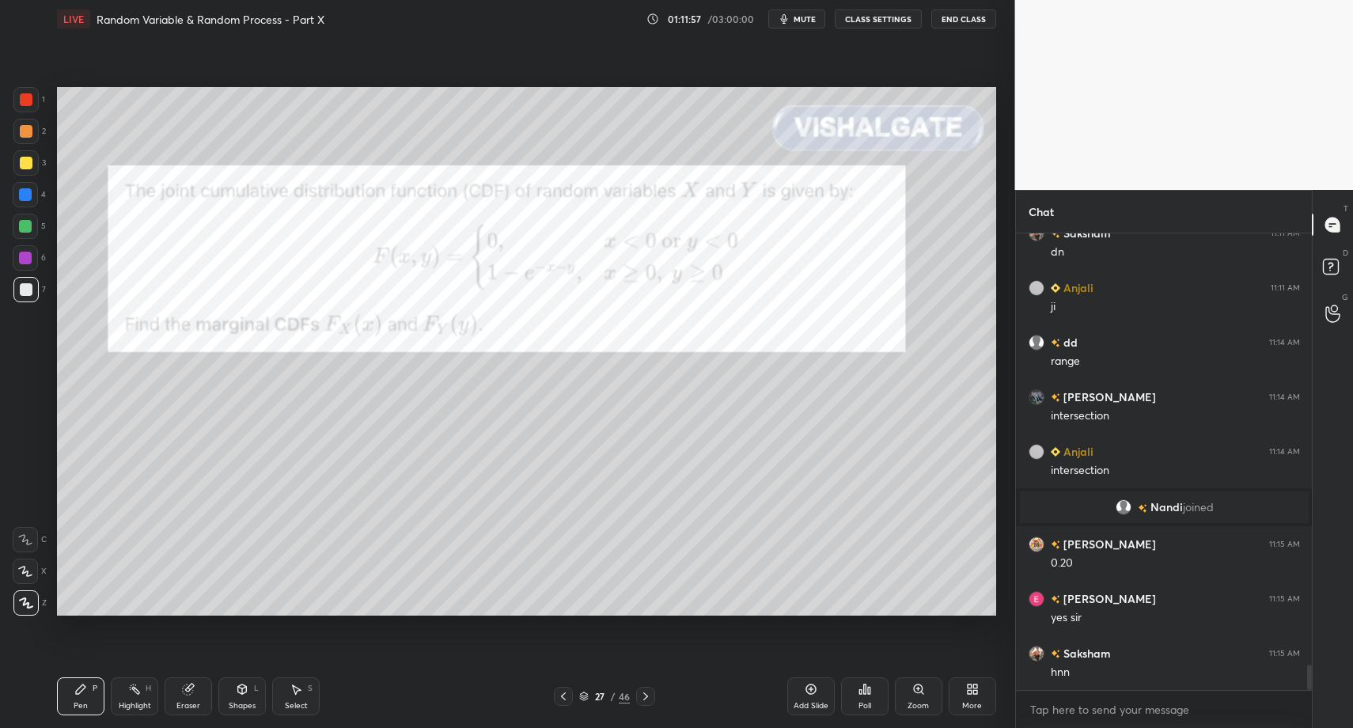
click at [127, 712] on div "Highlight H" at bounding box center [134, 696] width 47 height 38
click at [133, 702] on div "Highlight" at bounding box center [135, 706] width 32 height 8
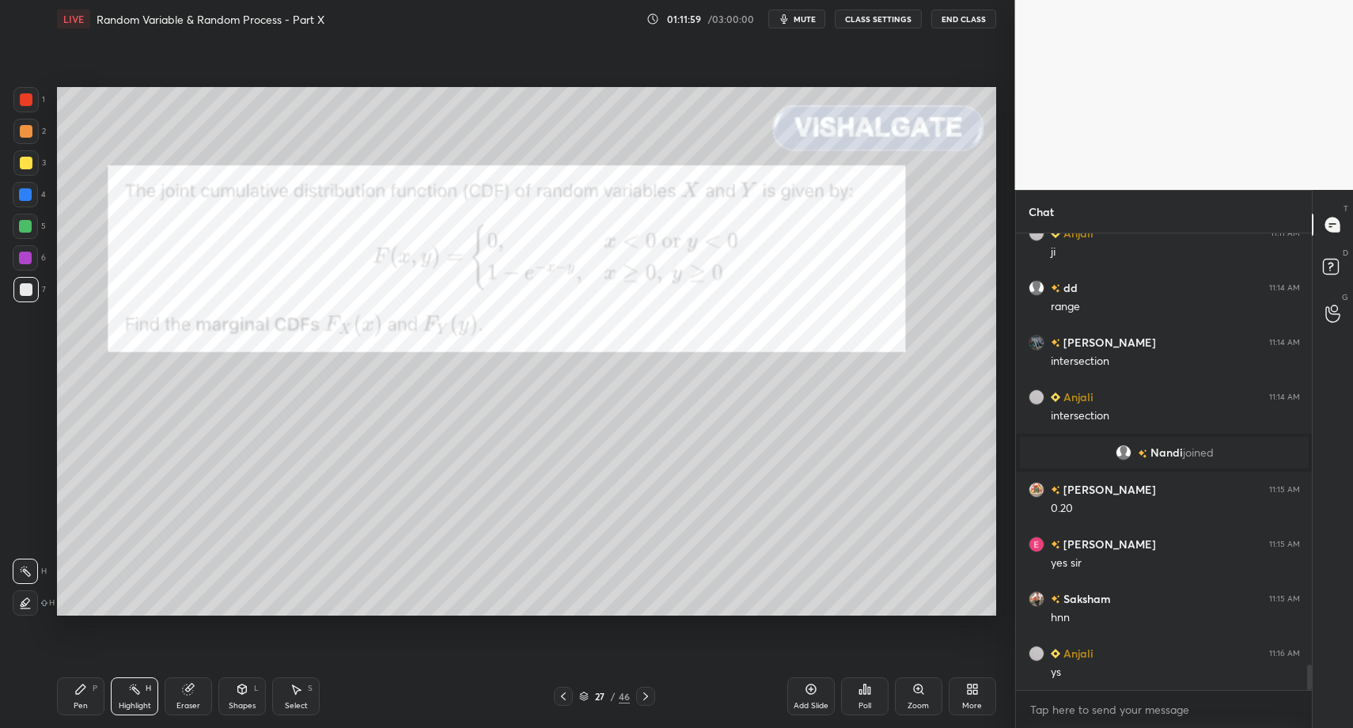
click at [91, 701] on div "Pen P" at bounding box center [80, 696] width 47 height 38
drag, startPoint x: 122, startPoint y: 692, endPoint x: 131, endPoint y: 681, distance: 13.5
click at [122, 692] on div "Highlight H" at bounding box center [134, 696] width 47 height 38
drag, startPoint x: 138, startPoint y: 689, endPoint x: 78, endPoint y: 697, distance: 60.7
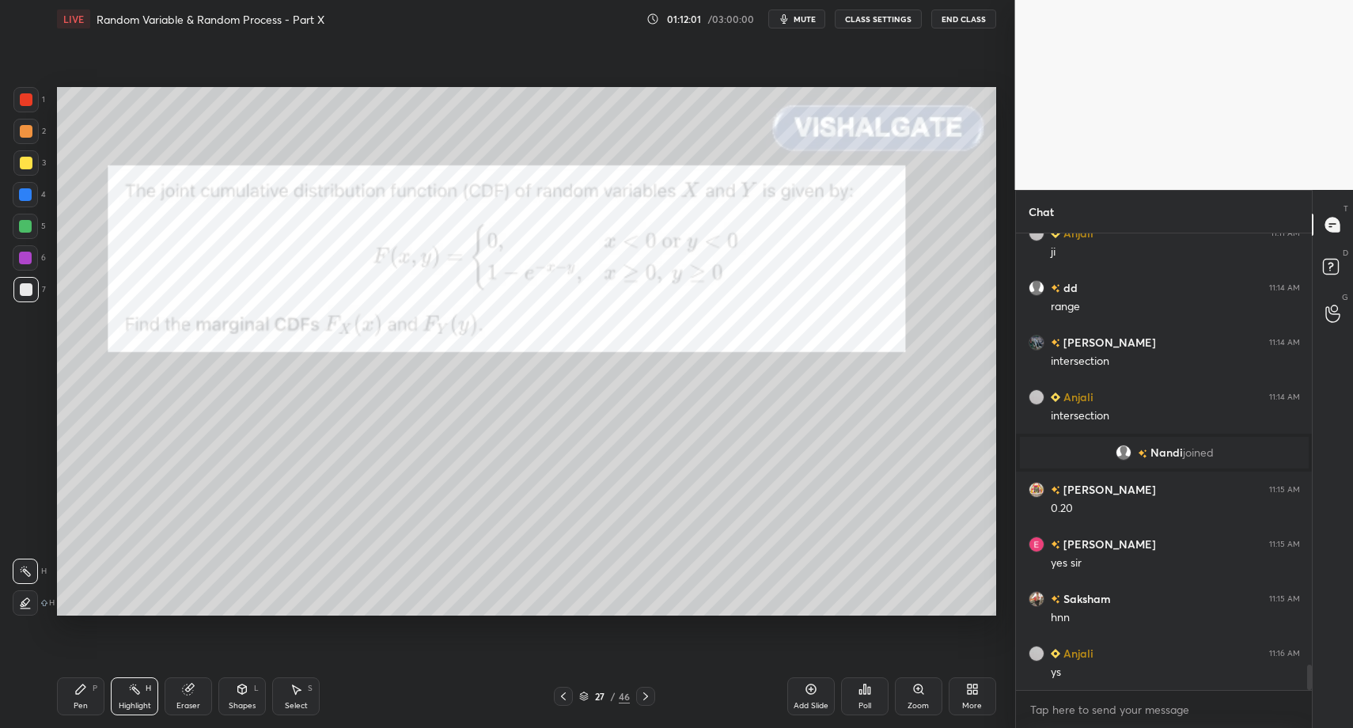
click at [138, 689] on icon at bounding box center [134, 689] width 13 height 13
click at [84, 692] on icon at bounding box center [80, 689] width 13 height 13
click at [86, 680] on div "Pen P" at bounding box center [80, 696] width 47 height 38
click at [25, 257] on div at bounding box center [25, 258] width 13 height 13
click at [155, 714] on div "Pen P Highlight H Eraser Shapes L Select S" at bounding box center [239, 696] width 365 height 38
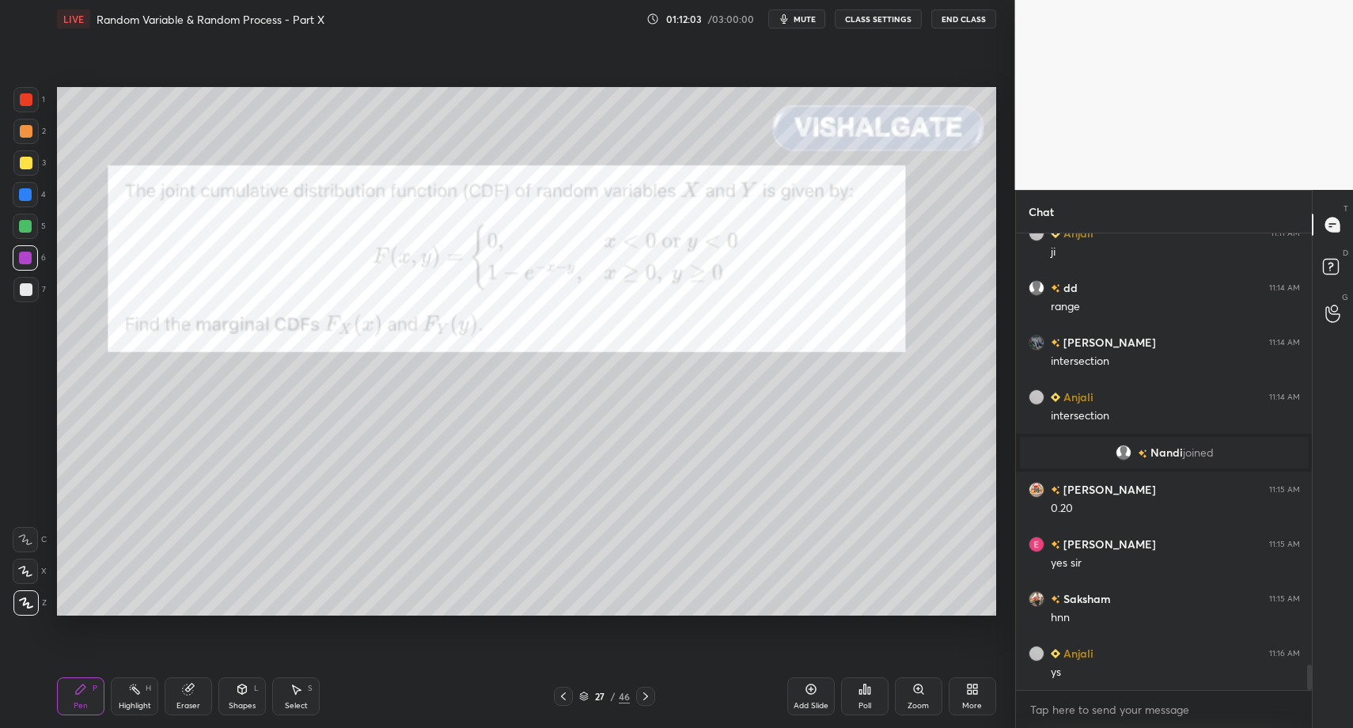
drag, startPoint x: 141, startPoint y: 703, endPoint x: 137, endPoint y: 689, distance: 14.0
click at [141, 696] on div "Highlight H" at bounding box center [134, 696] width 47 height 38
click at [137, 689] on icon at bounding box center [134, 689] width 13 height 13
drag, startPoint x: 66, startPoint y: 701, endPoint x: 63, endPoint y: 670, distance: 31.0
click at [61, 703] on div "Pen P" at bounding box center [80, 696] width 47 height 38
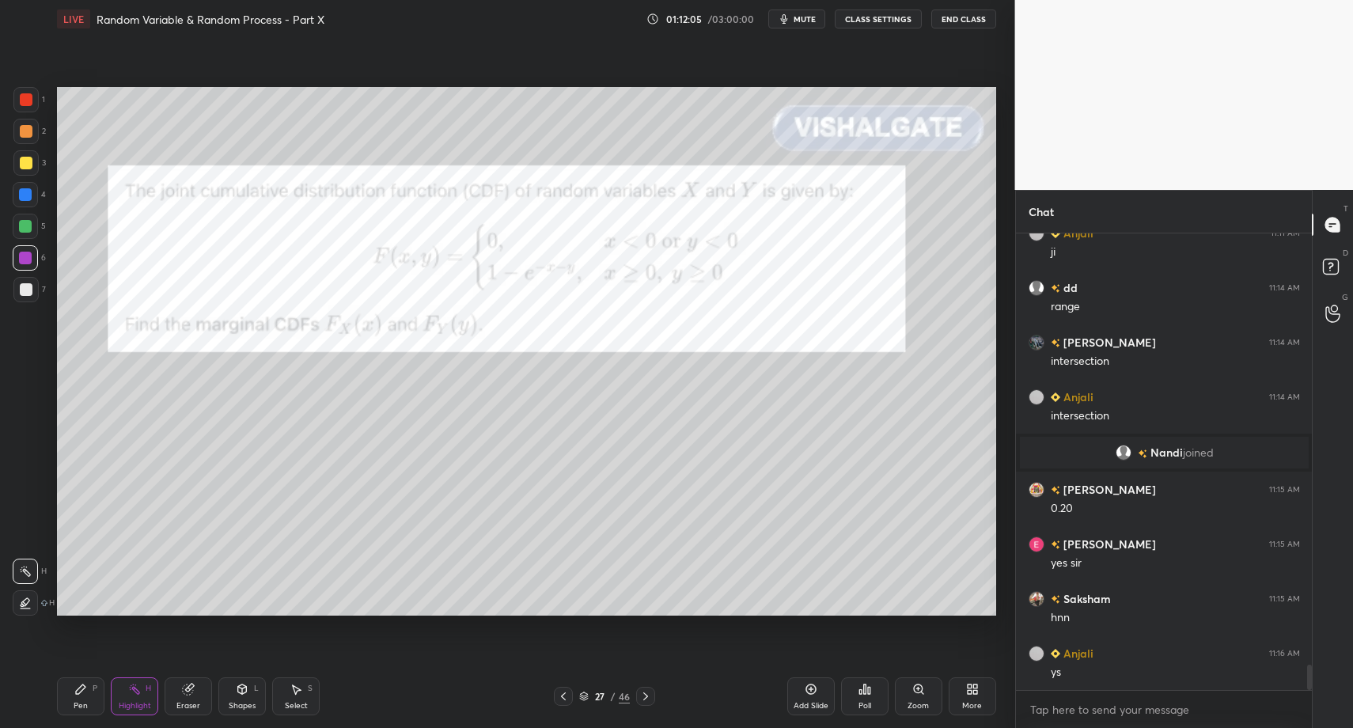
click at [62, 689] on div "Pen P" at bounding box center [80, 696] width 47 height 38
drag, startPoint x: 78, startPoint y: 692, endPoint x: 139, endPoint y: 625, distance: 90.2
click at [31, 135] on div at bounding box center [26, 131] width 13 height 13
click at [28, 160] on div at bounding box center [26, 163] width 13 height 13
click at [28, 569] on icon at bounding box center [25, 571] width 14 height 11
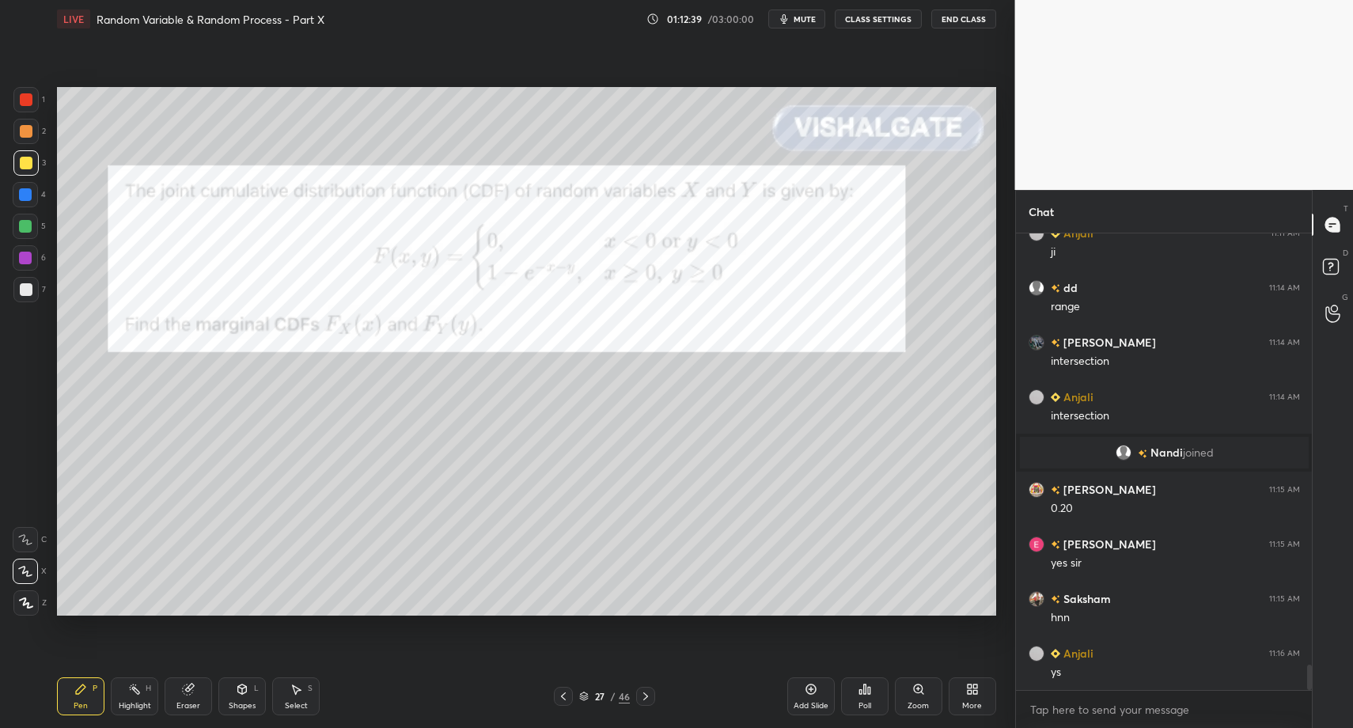
click at [225, 695] on div "Shapes L" at bounding box center [241, 696] width 47 height 38
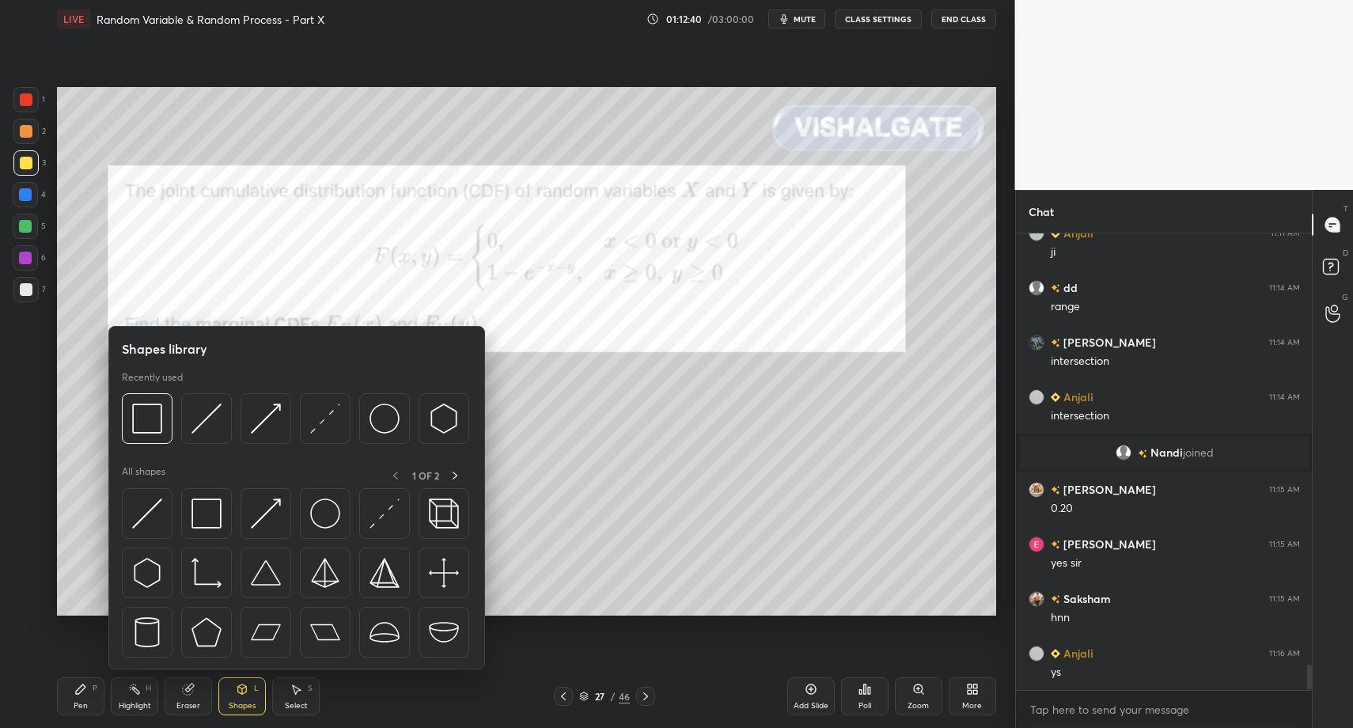
click at [25, 120] on div at bounding box center [25, 131] width 25 height 25
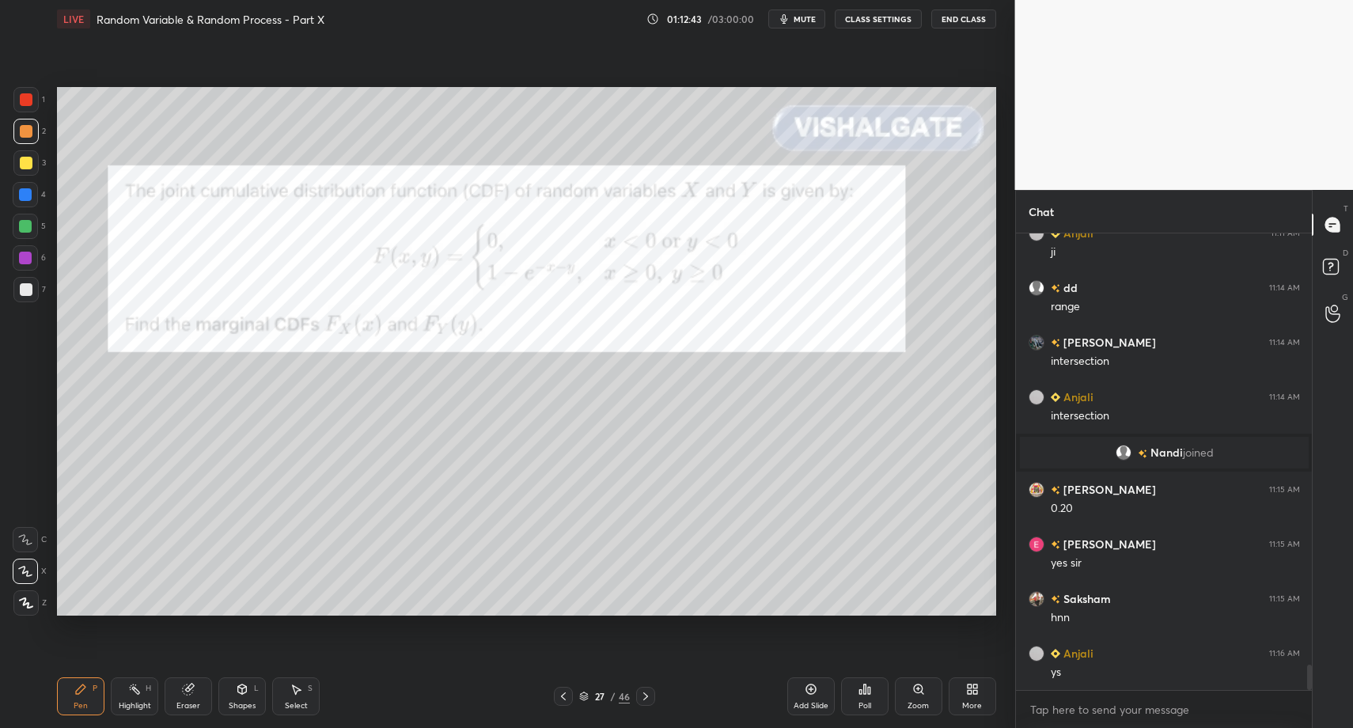
drag, startPoint x: 70, startPoint y: 697, endPoint x: 67, endPoint y: 623, distance: 73.6
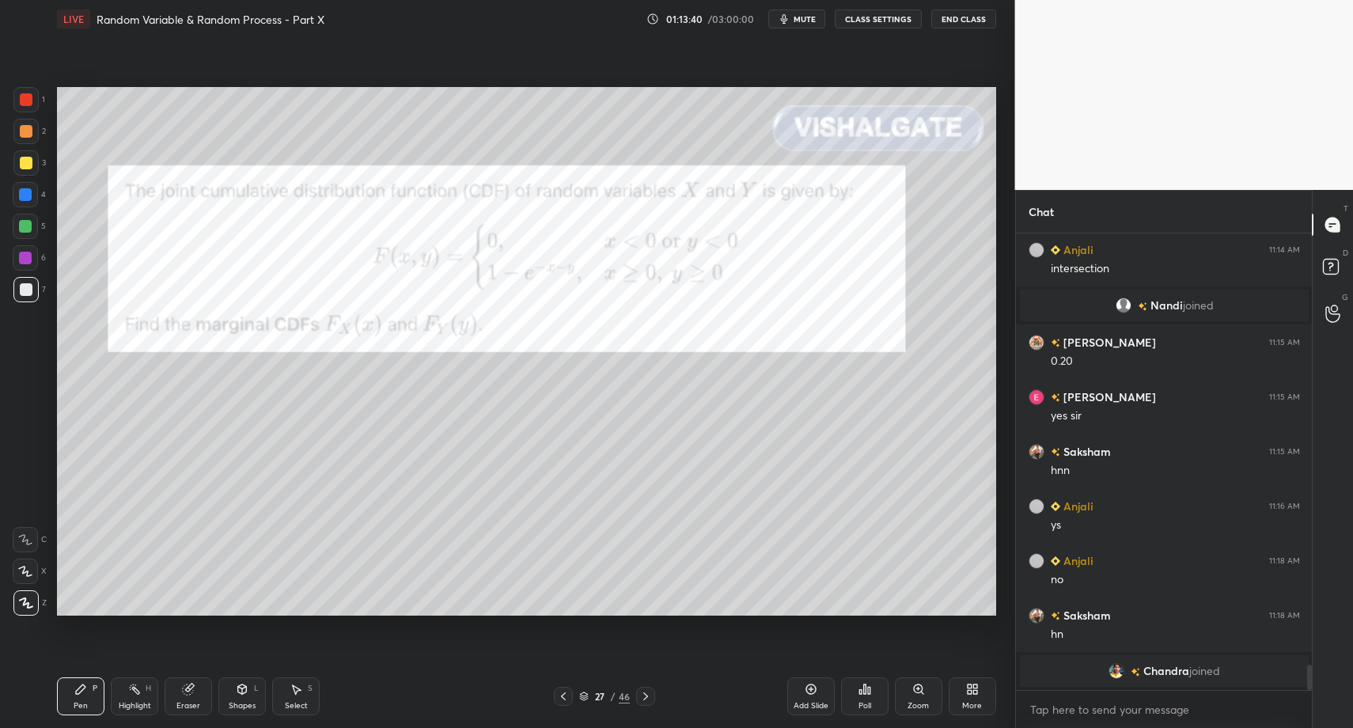
scroll to position [7816, 0]
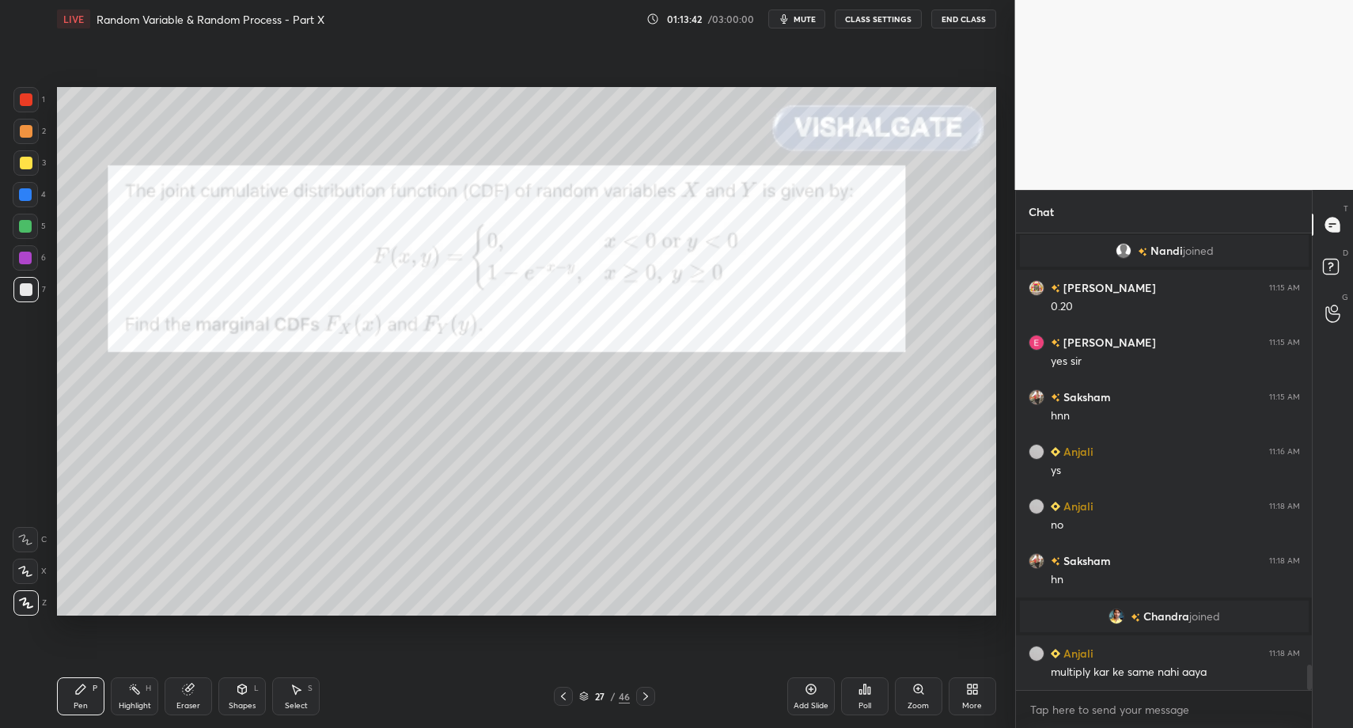
click at [645, 695] on icon at bounding box center [645, 696] width 13 height 13
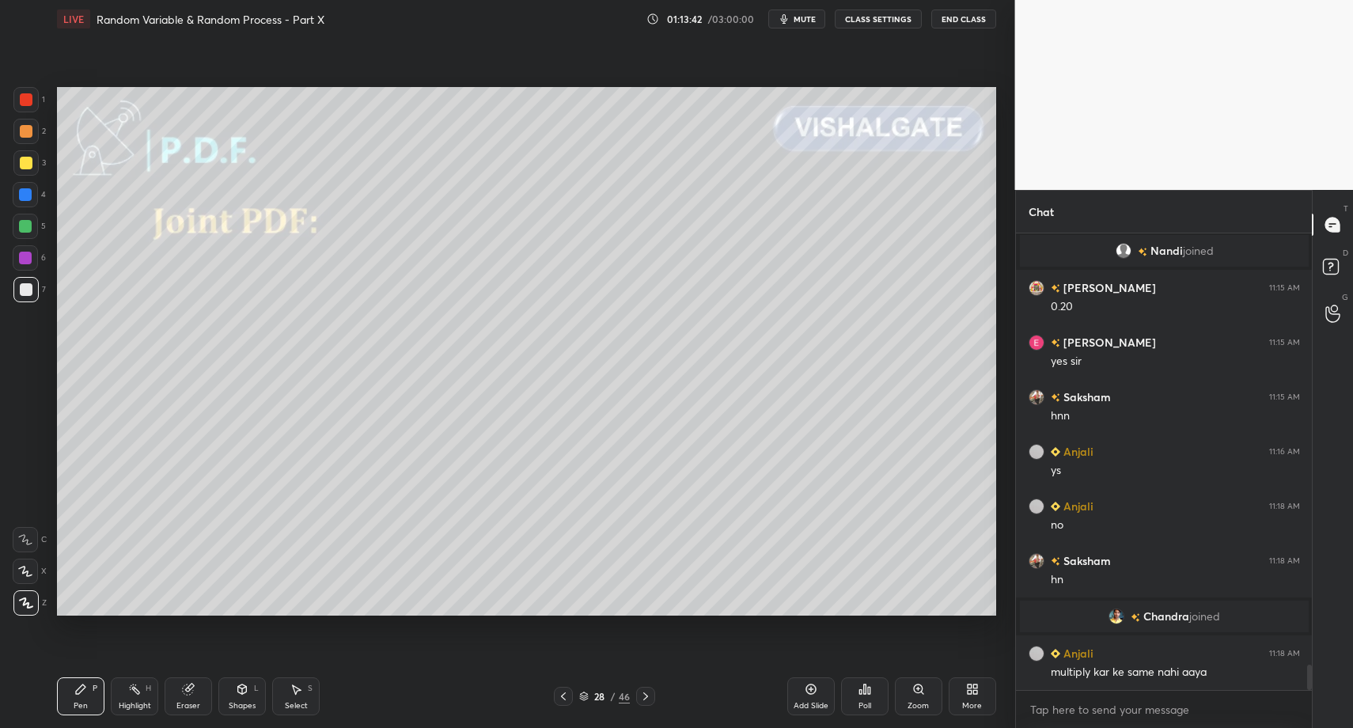
drag, startPoint x: 559, startPoint y: 695, endPoint x: 581, endPoint y: 695, distance: 22.2
click at [559, 695] on icon at bounding box center [563, 696] width 13 height 13
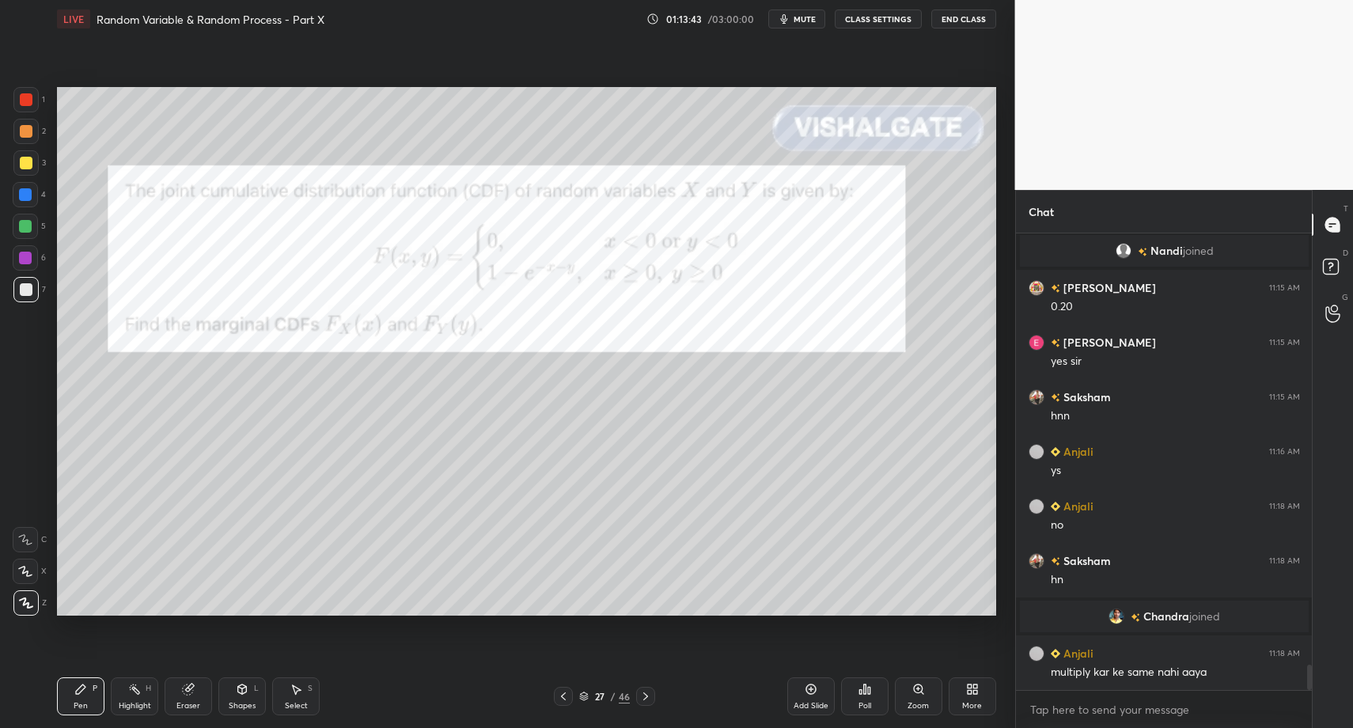
drag, startPoint x: 807, startPoint y: 695, endPoint x: 790, endPoint y: 688, distance: 18.8
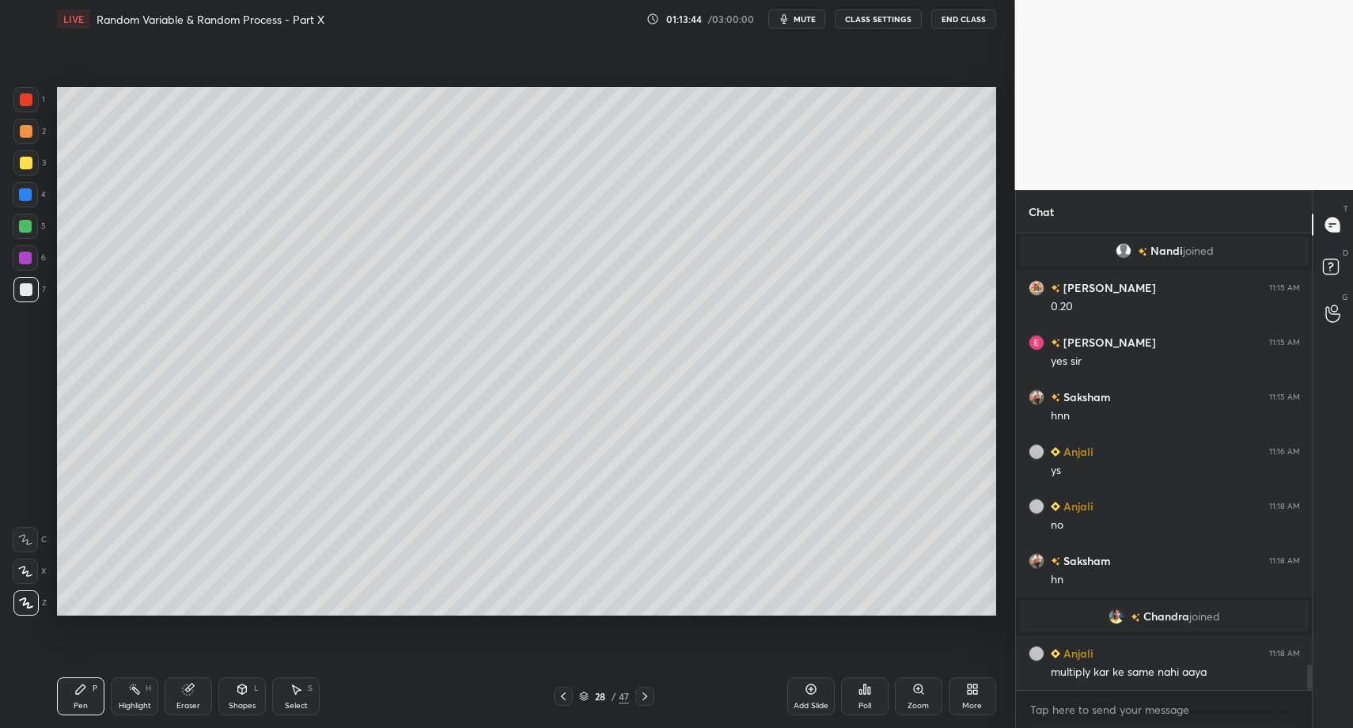
drag, startPoint x: 34, startPoint y: 295, endPoint x: 28, endPoint y: 371, distance: 76.2
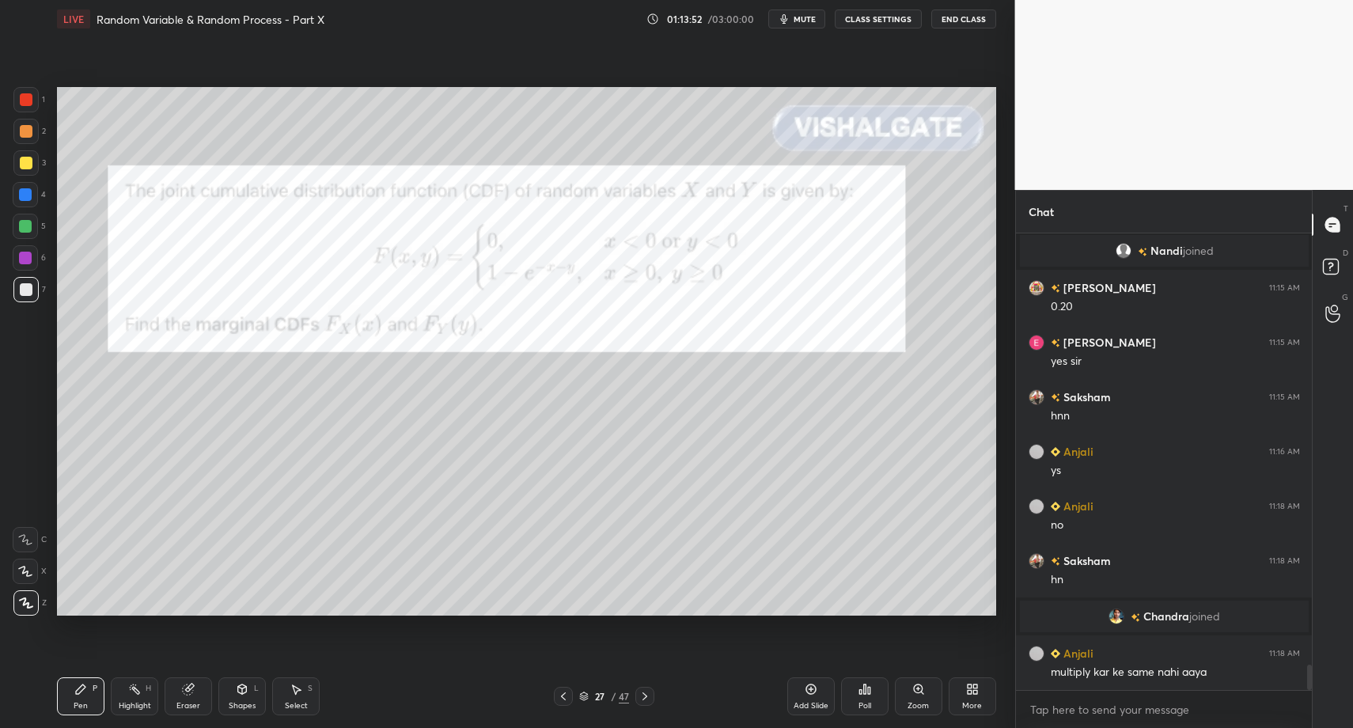
scroll to position [7870, 0]
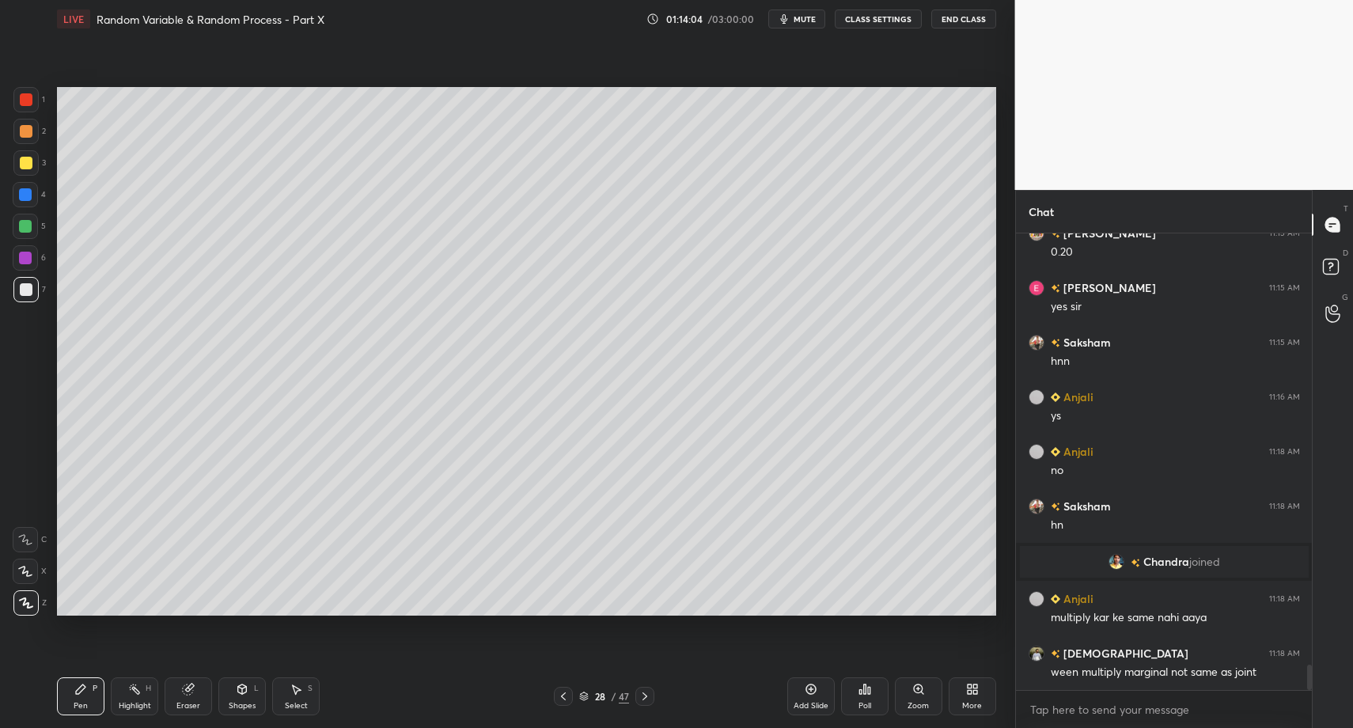
drag, startPoint x: 554, startPoint y: 693, endPoint x: 606, endPoint y: 701, distance: 52.8
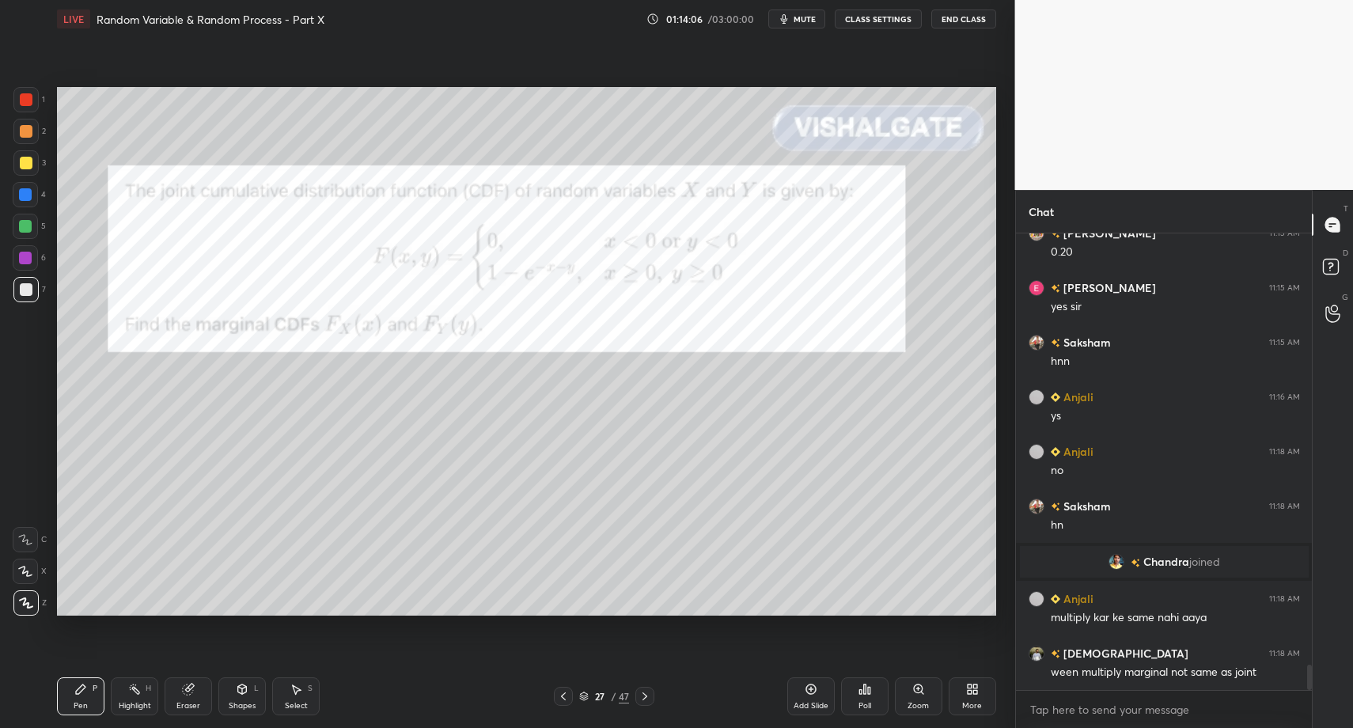
drag, startPoint x: 645, startPoint y: 693, endPoint x: 542, endPoint y: 684, distance: 103.2
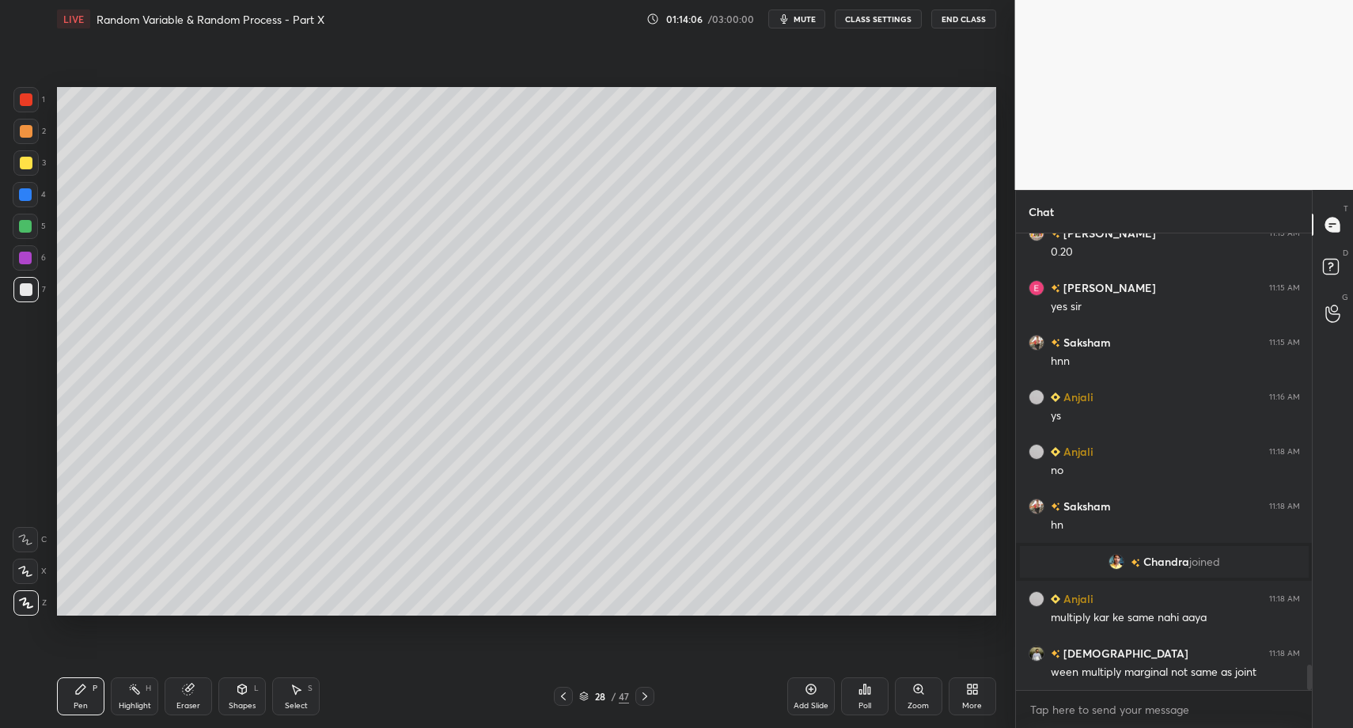
drag, startPoint x: 295, startPoint y: 706, endPoint x: 296, endPoint y: 693, distance: 12.7
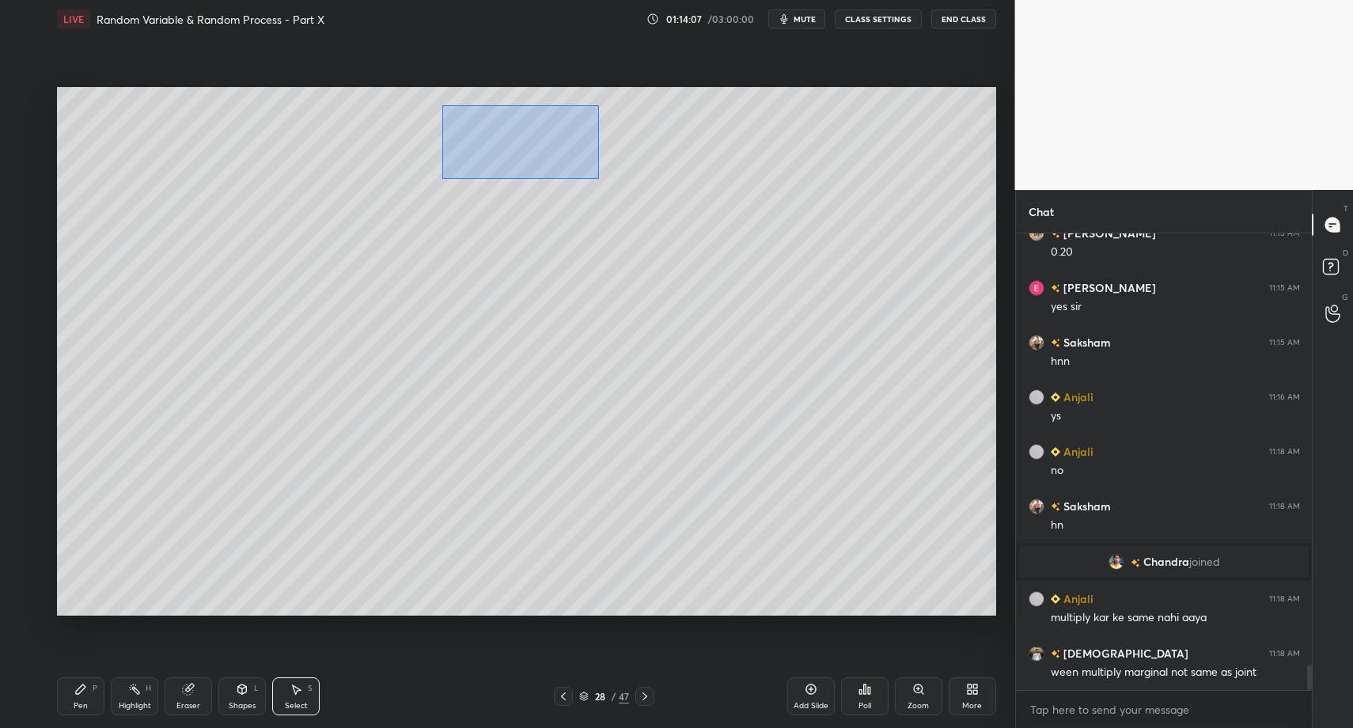
drag, startPoint x: 508, startPoint y: 150, endPoint x: 667, endPoint y: 182, distance: 162.3
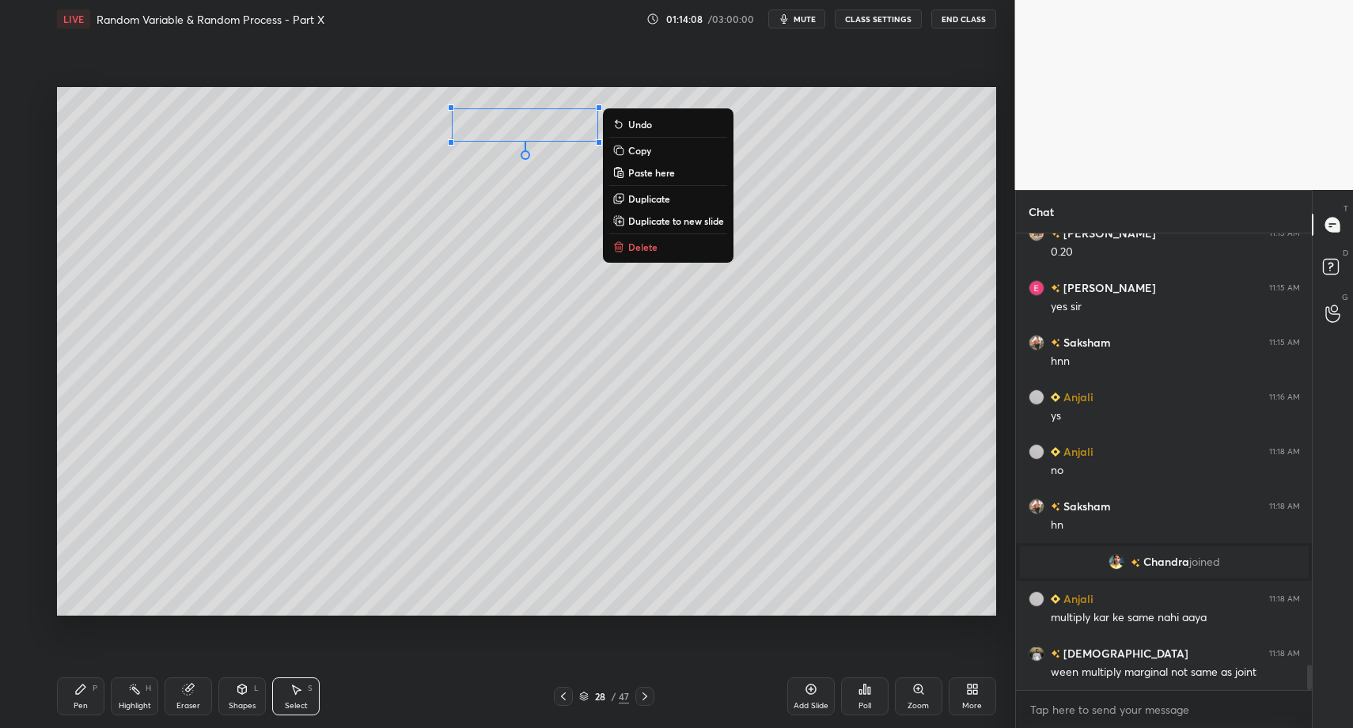
drag, startPoint x: 67, startPoint y: 697, endPoint x: 135, endPoint y: 629, distance: 96.2
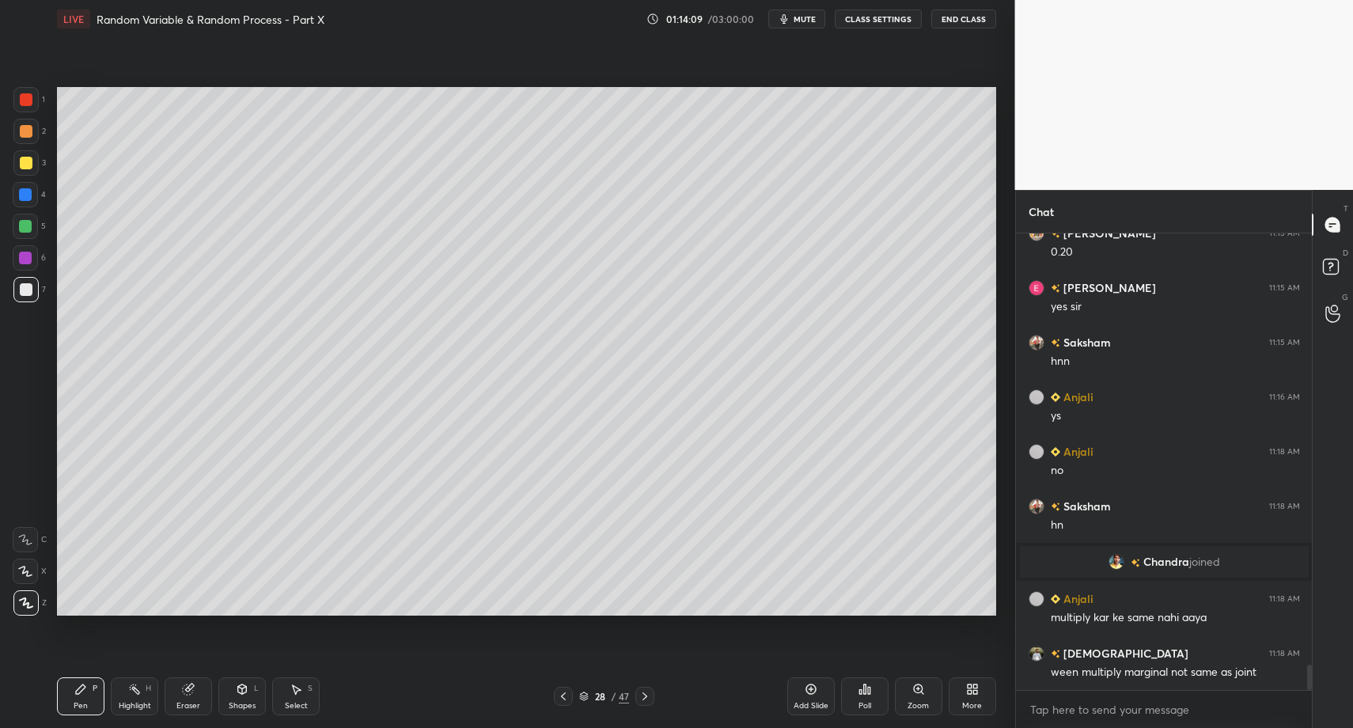
drag, startPoint x: 244, startPoint y: 702, endPoint x: 249, endPoint y: 674, distance: 28.2
drag, startPoint x: 73, startPoint y: 701, endPoint x: 119, endPoint y: 637, distance: 79.3
drag, startPoint x: 76, startPoint y: 697, endPoint x: 85, endPoint y: 677, distance: 21.6
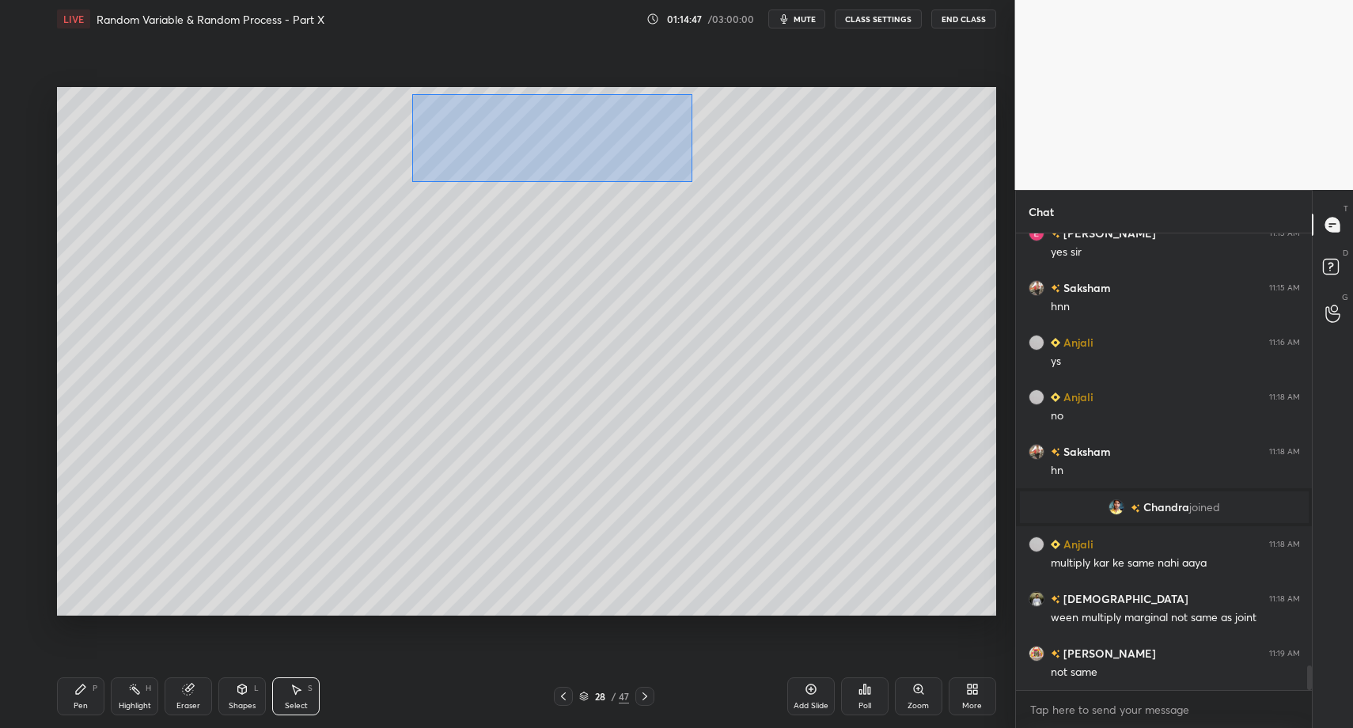
drag, startPoint x: 420, startPoint y: 106, endPoint x: 671, endPoint y: 194, distance: 265.7
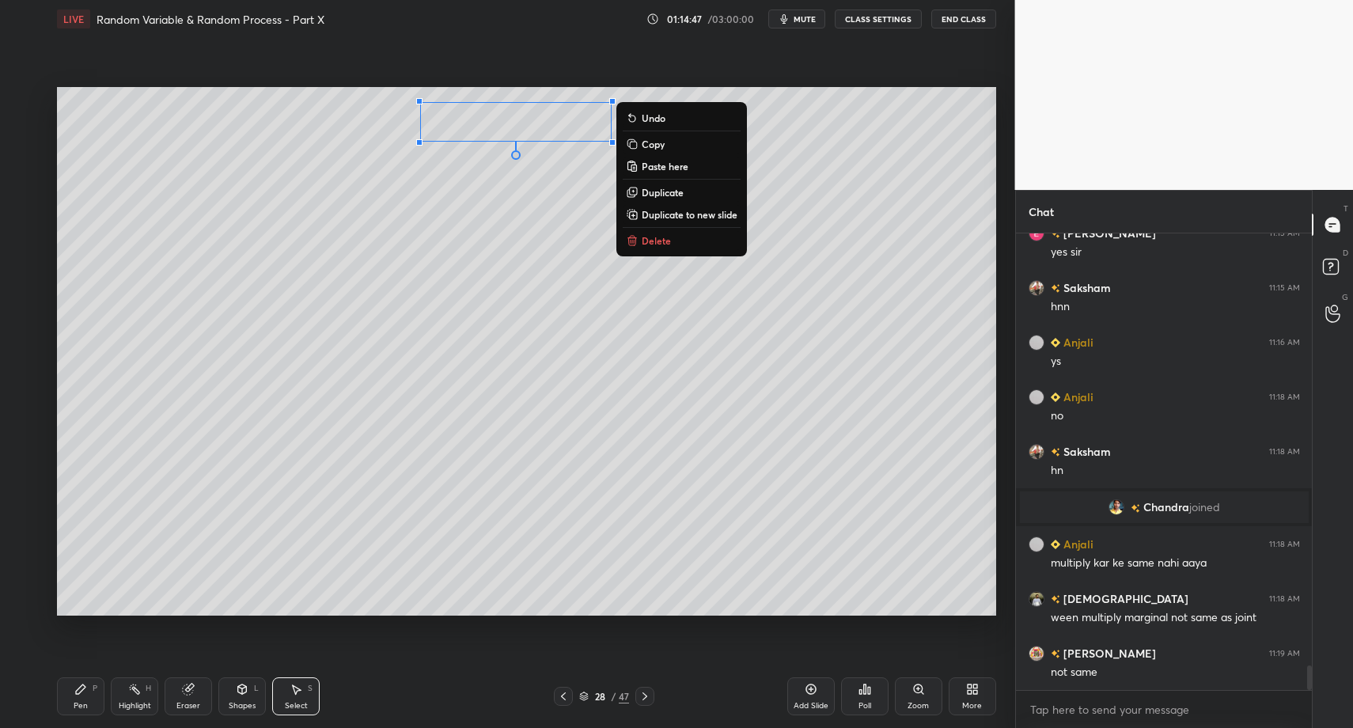
drag, startPoint x: 650, startPoint y: 237, endPoint x: 578, endPoint y: 261, distance: 76.1
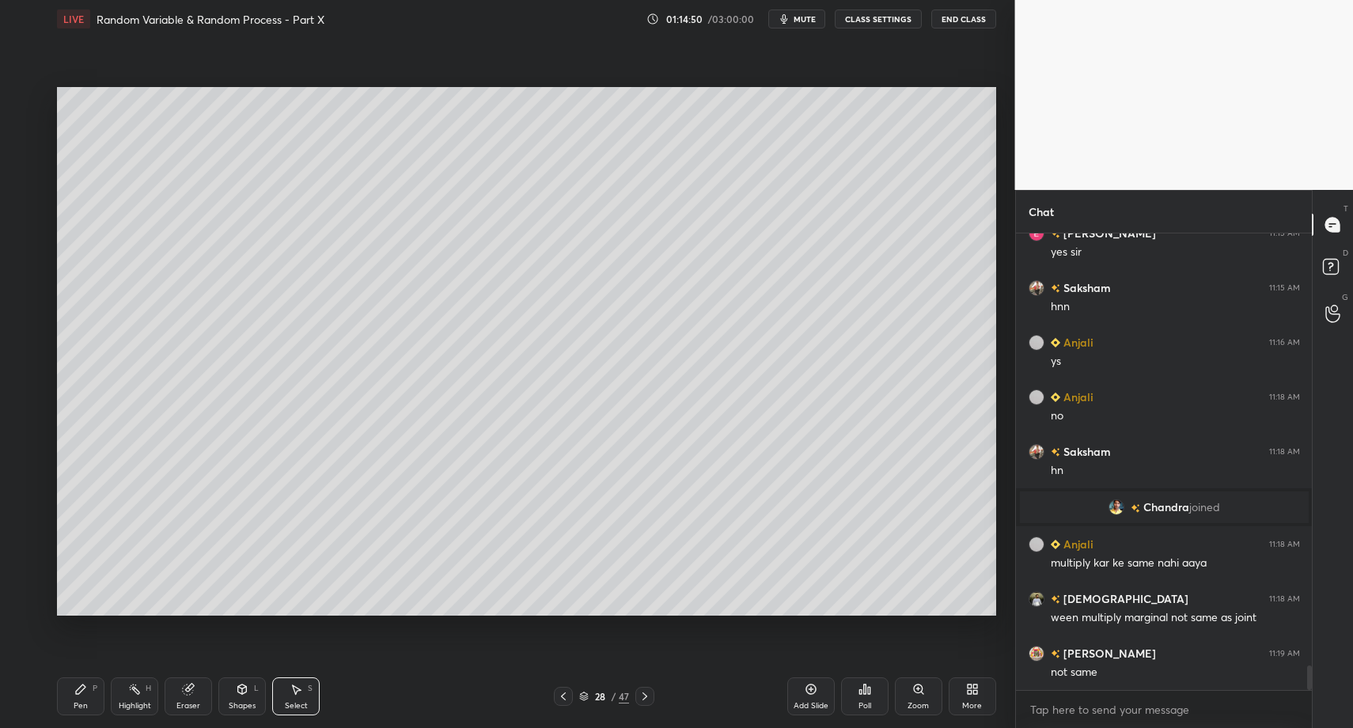
drag, startPoint x: 298, startPoint y: 703, endPoint x: 302, endPoint y: 573, distance: 129.8
drag, startPoint x: 301, startPoint y: 115, endPoint x: 422, endPoint y: 143, distance: 124.4
drag, startPoint x: 348, startPoint y: 150, endPoint x: 378, endPoint y: 183, distance: 44.8
drag, startPoint x: 284, startPoint y: 696, endPoint x: 323, endPoint y: 555, distance: 146.8
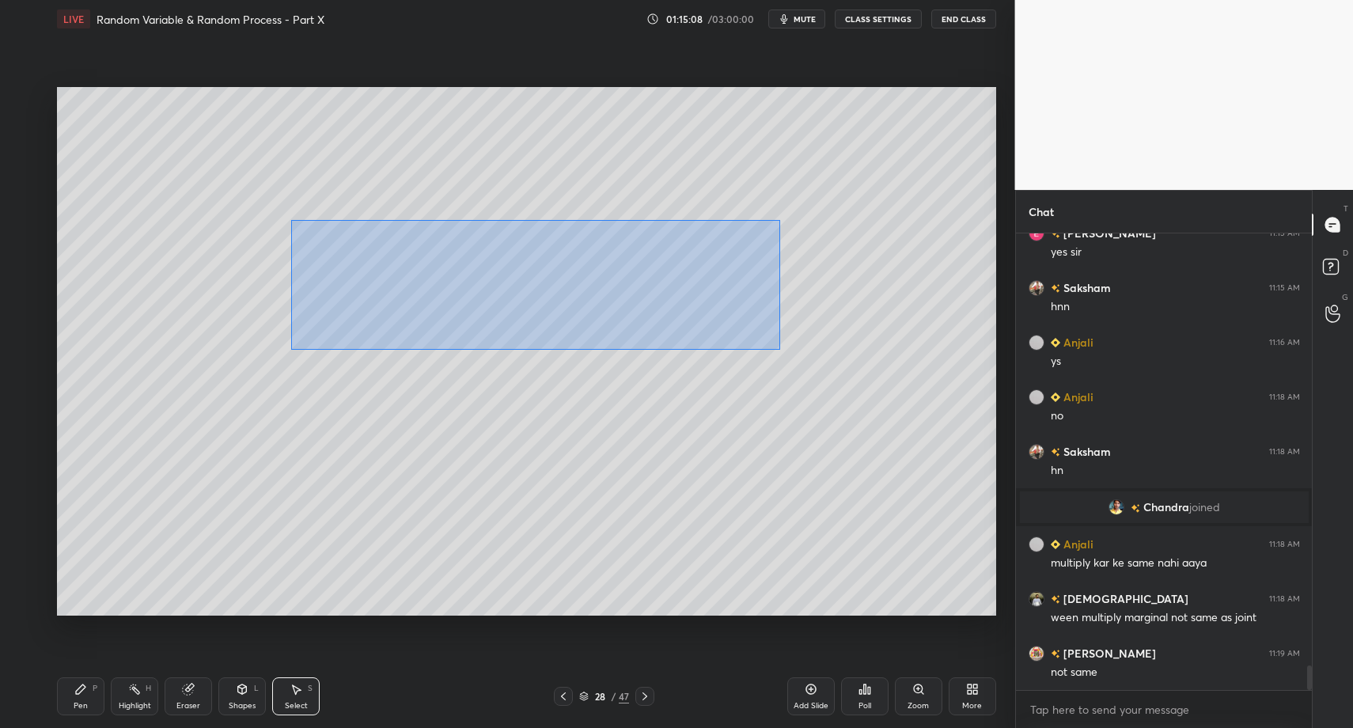
drag, startPoint x: 291, startPoint y: 220, endPoint x: 748, endPoint y: 366, distance: 479.9
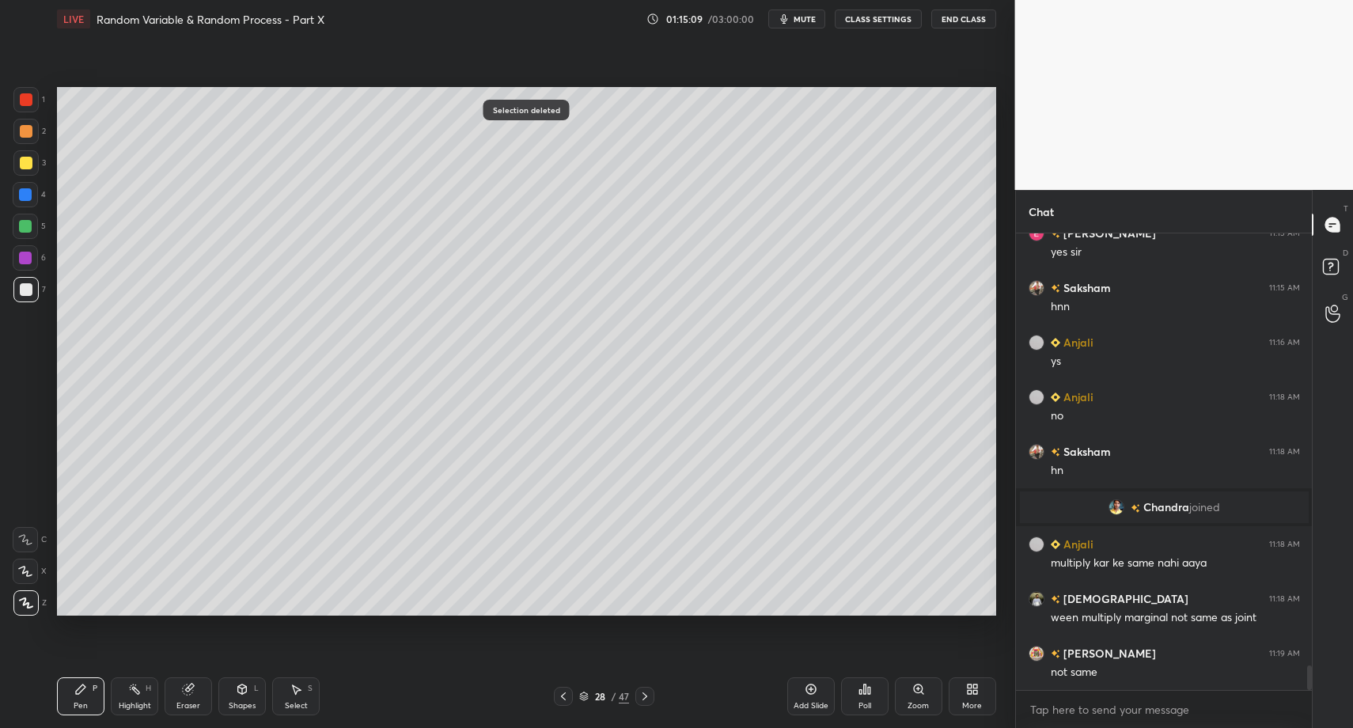
drag, startPoint x: 68, startPoint y: 703, endPoint x: 81, endPoint y: 679, distance: 28.0
drag, startPoint x: 299, startPoint y: 707, endPoint x: 293, endPoint y: 675, distance: 33.1
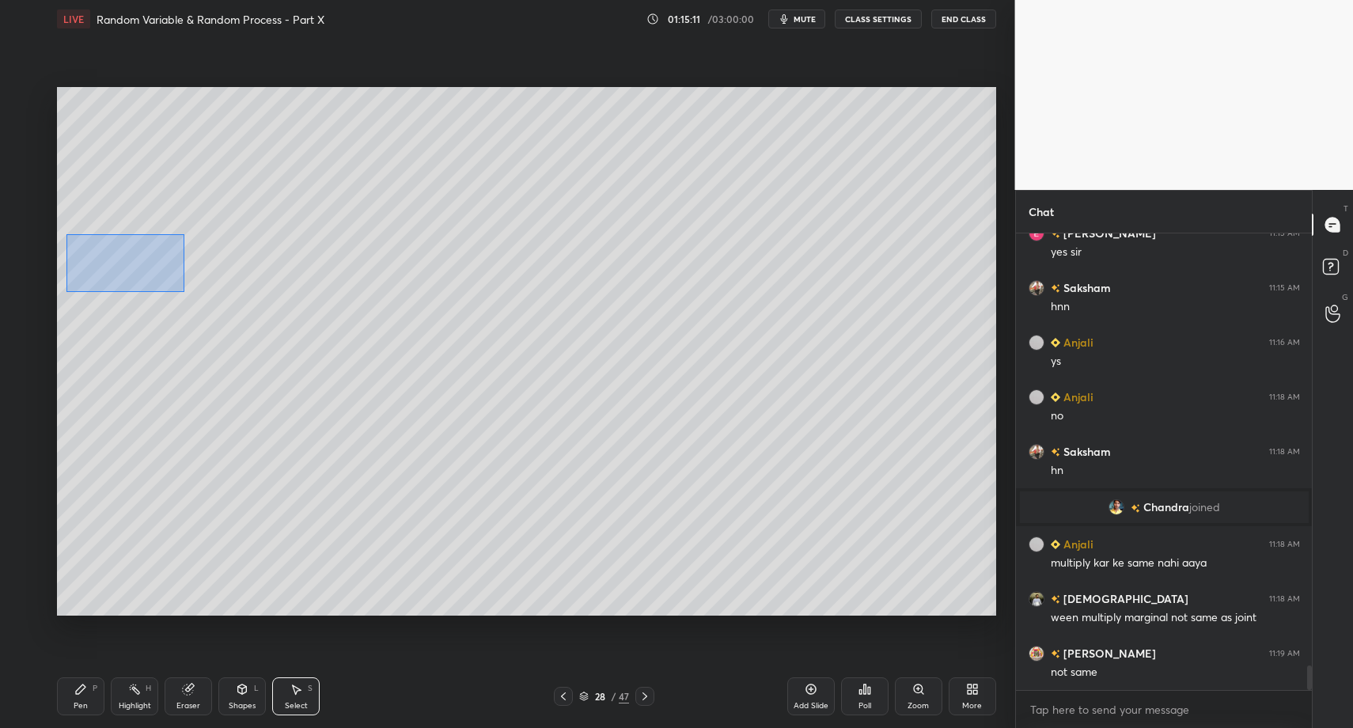
drag, startPoint x: 66, startPoint y: 234, endPoint x: 385, endPoint y: 347, distance: 338.3
drag, startPoint x: 204, startPoint y: 293, endPoint x: 198, endPoint y: 322, distance: 30.0
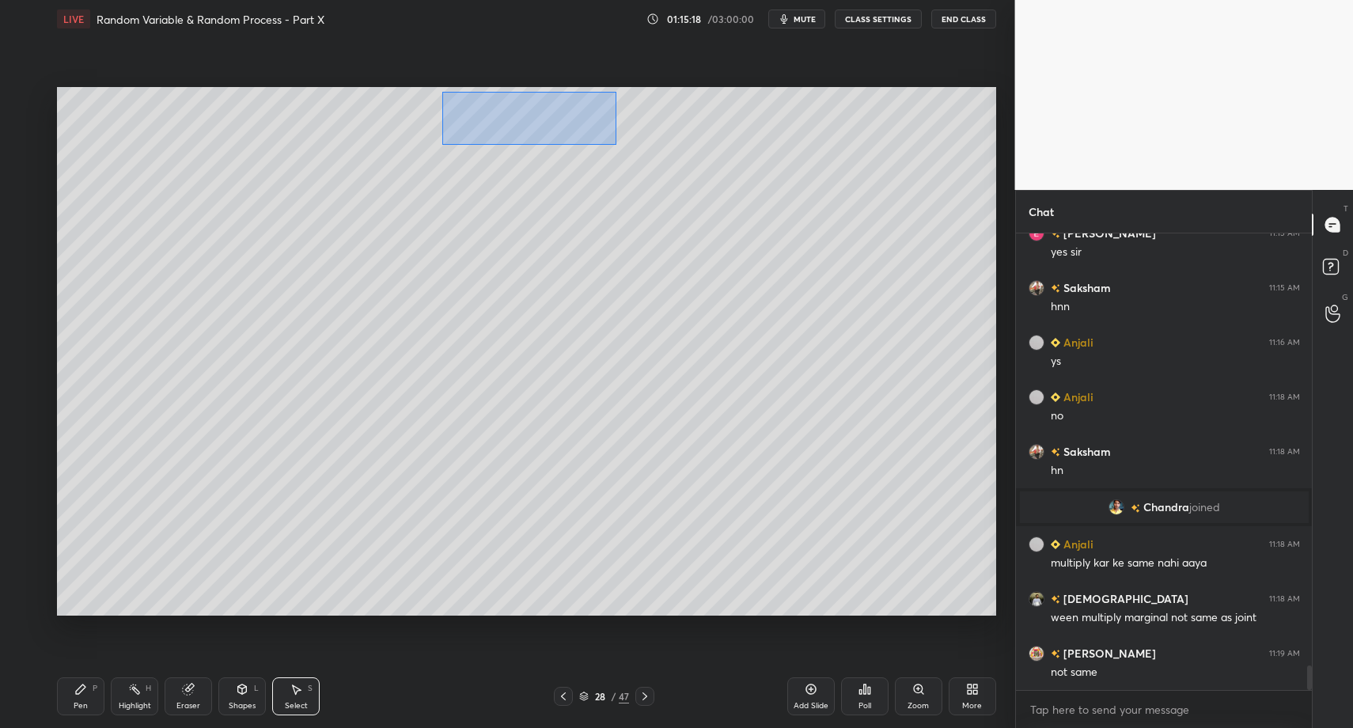
drag, startPoint x: 443, startPoint y: 92, endPoint x: 620, endPoint y: 145, distance: 185.0
drag, startPoint x: 522, startPoint y: 180, endPoint x: 498, endPoint y: 294, distance: 117.3
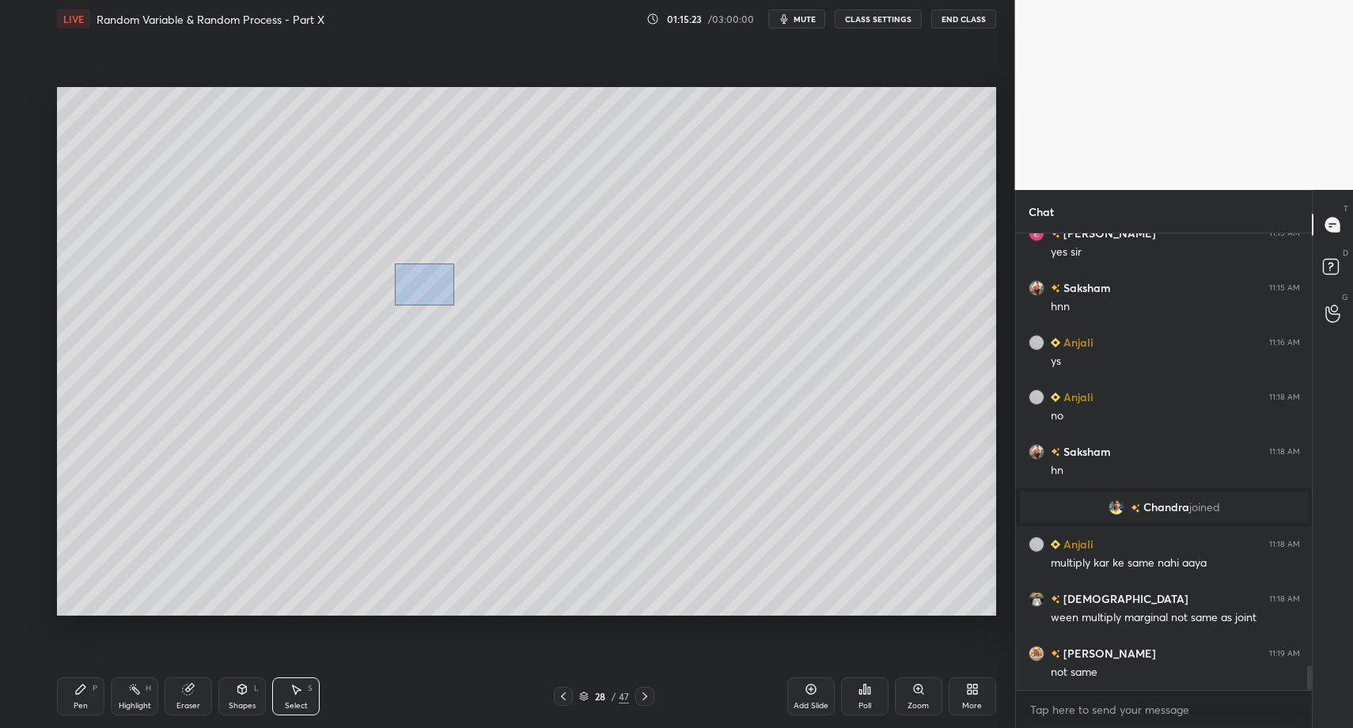
drag, startPoint x: 418, startPoint y: 279, endPoint x: 452, endPoint y: 306, distance: 43.4
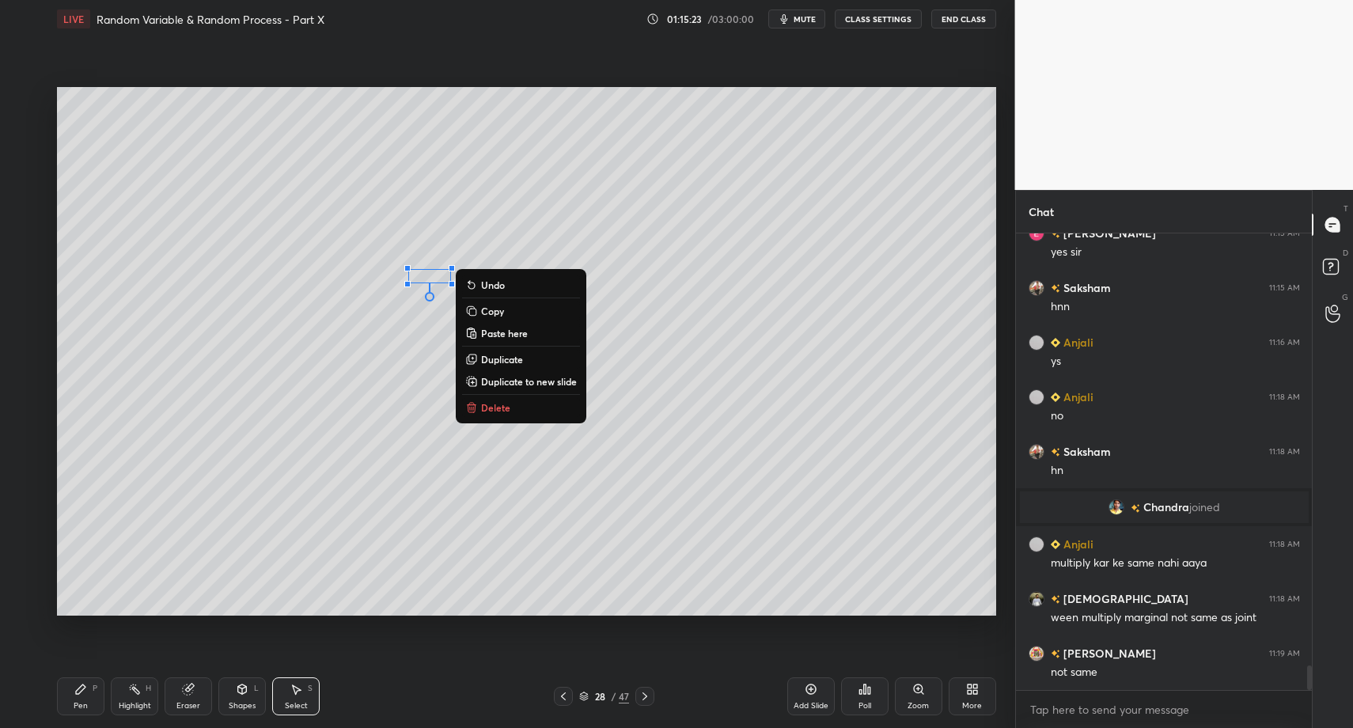
drag, startPoint x: 483, startPoint y: 406, endPoint x: 479, endPoint y: 345, distance: 61.0
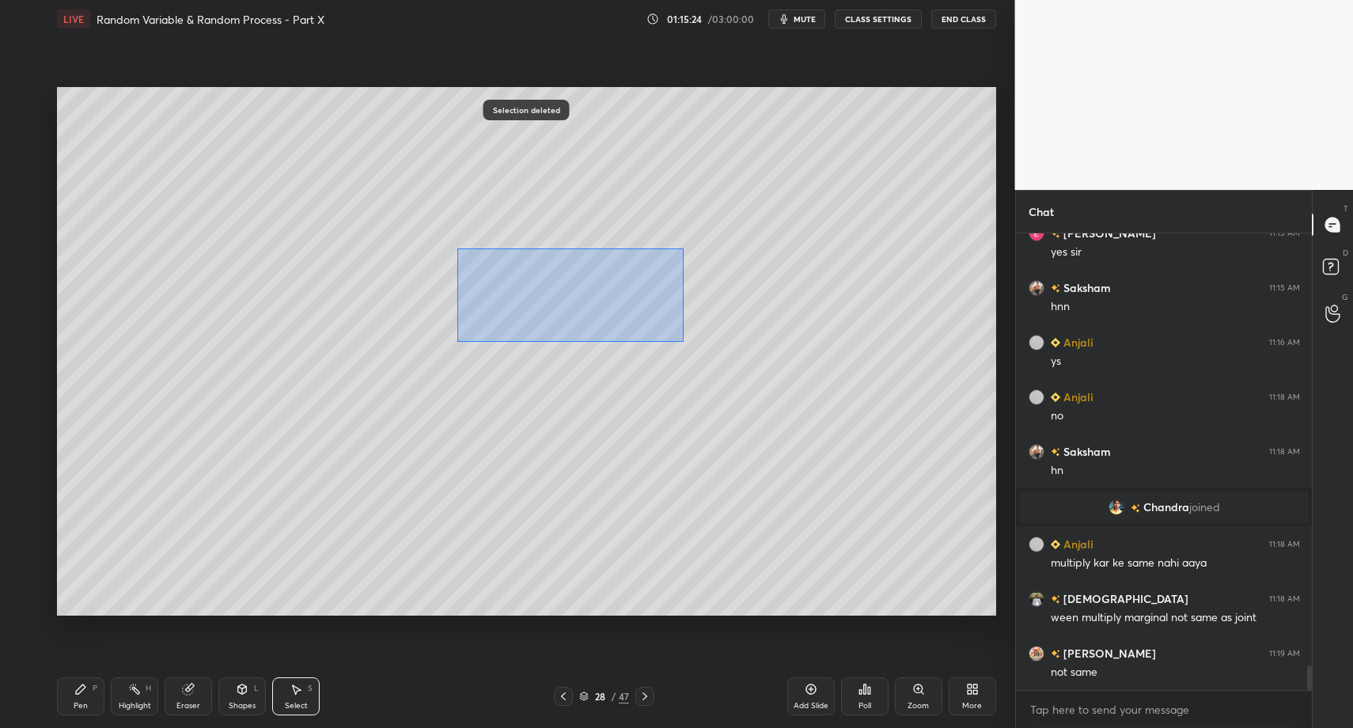
drag, startPoint x: 457, startPoint y: 248, endPoint x: 558, endPoint y: 285, distance: 107.9
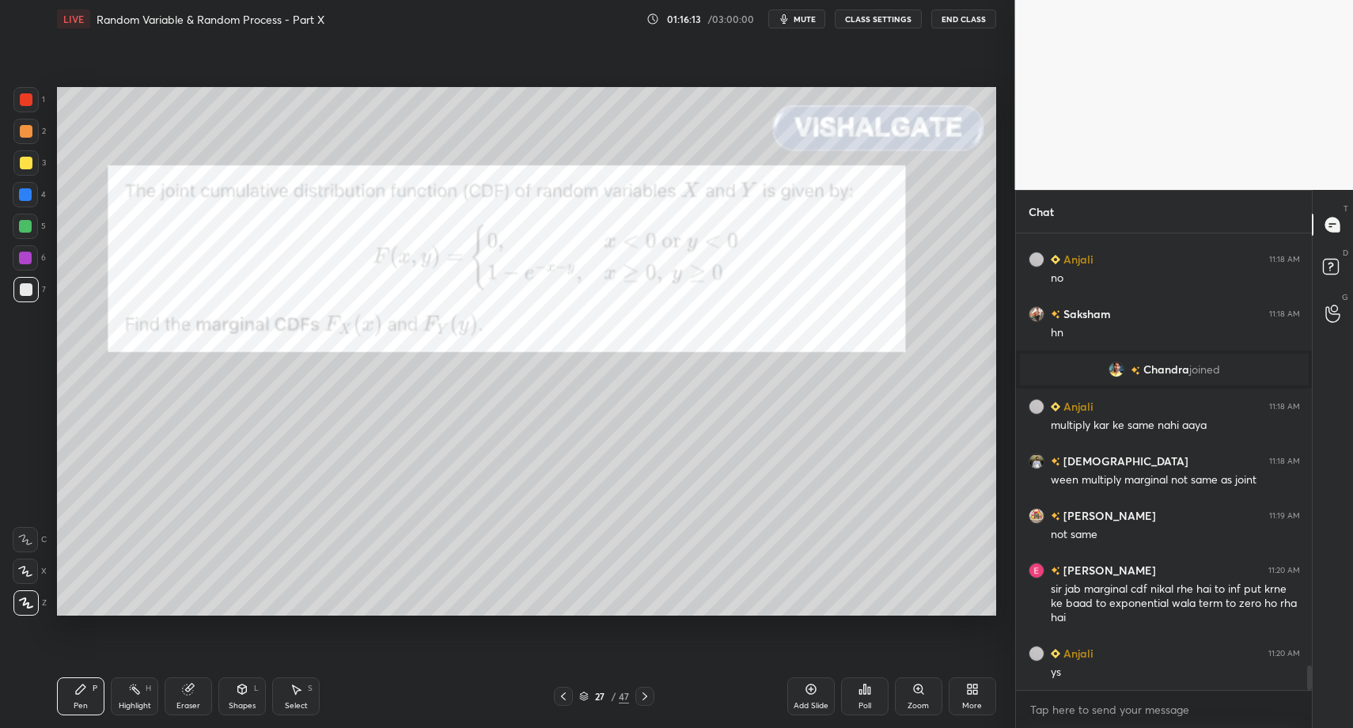
scroll to position [8117, 0]
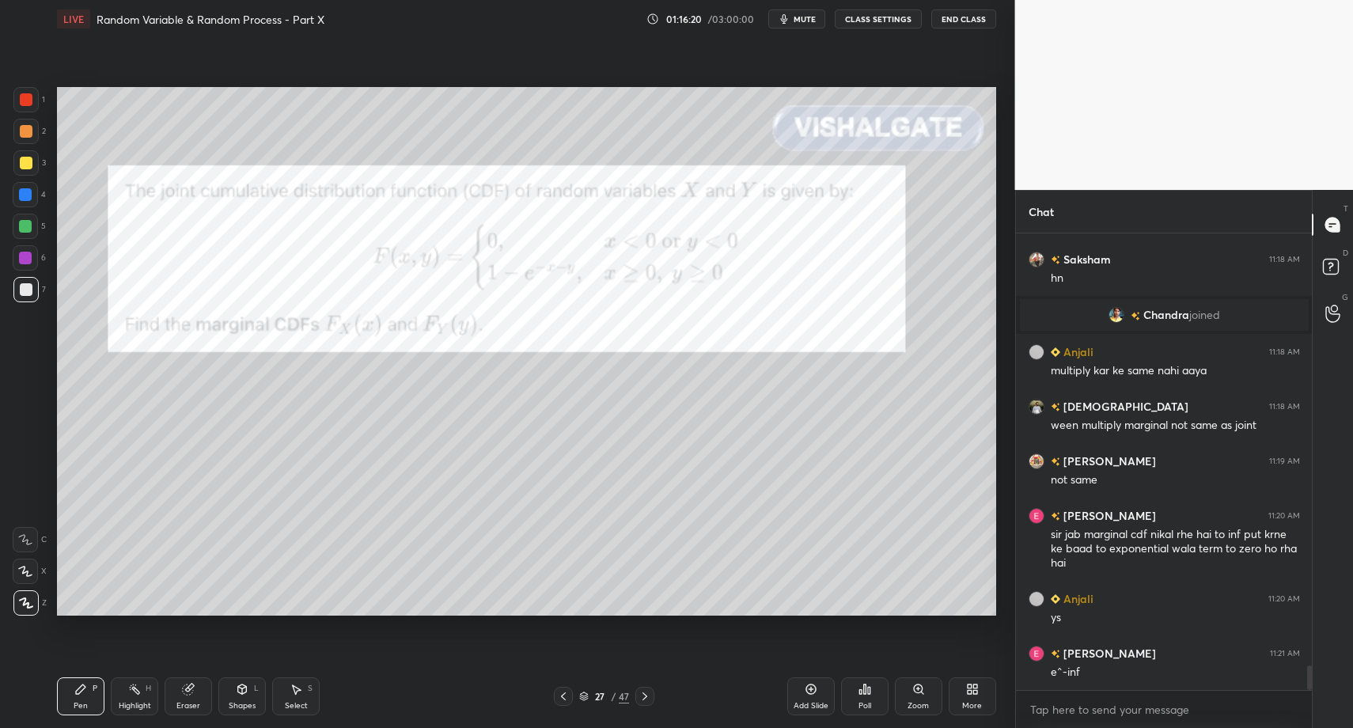
click at [34, 100] on div at bounding box center [25, 99] width 25 height 25
click at [28, 90] on div at bounding box center [25, 99] width 25 height 25
click at [25, 296] on div at bounding box center [25, 289] width 25 height 25
click at [32, 118] on div "1" at bounding box center [29, 103] width 32 height 32
click at [30, 109] on div at bounding box center [25, 99] width 25 height 25
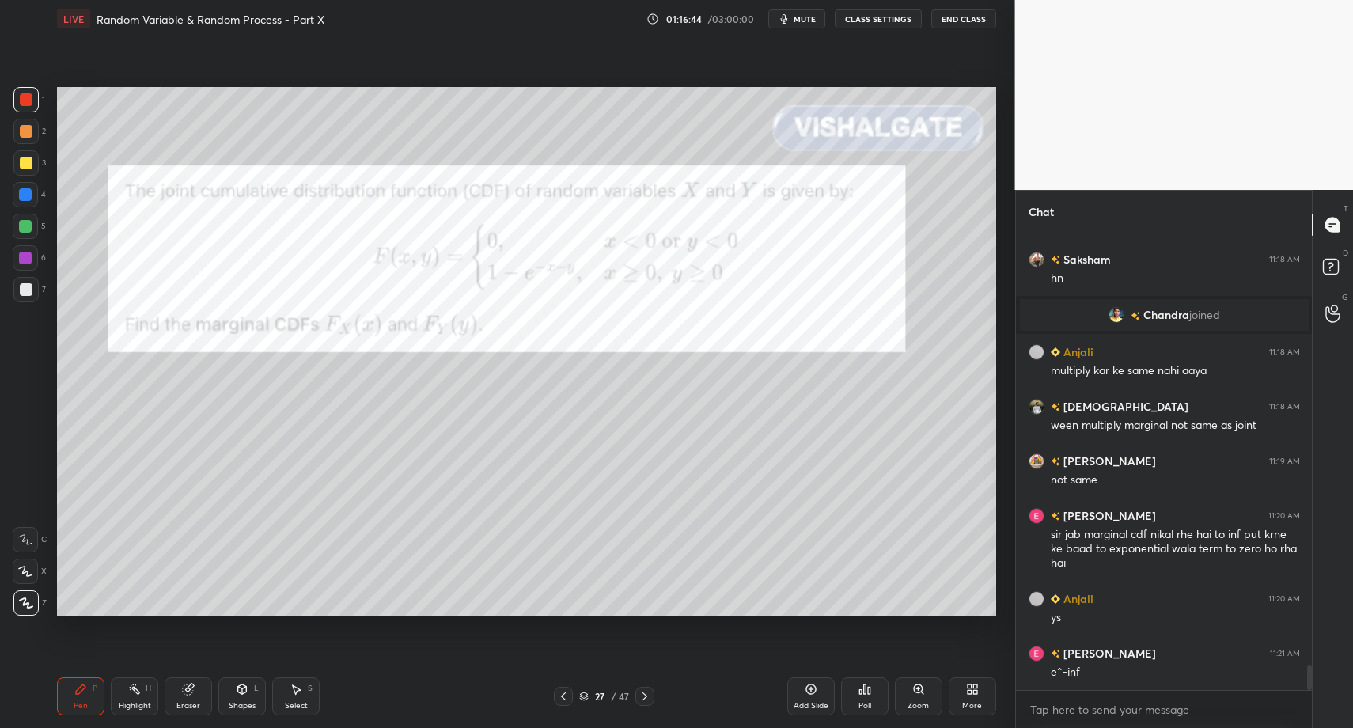
scroll to position [8172, 0]
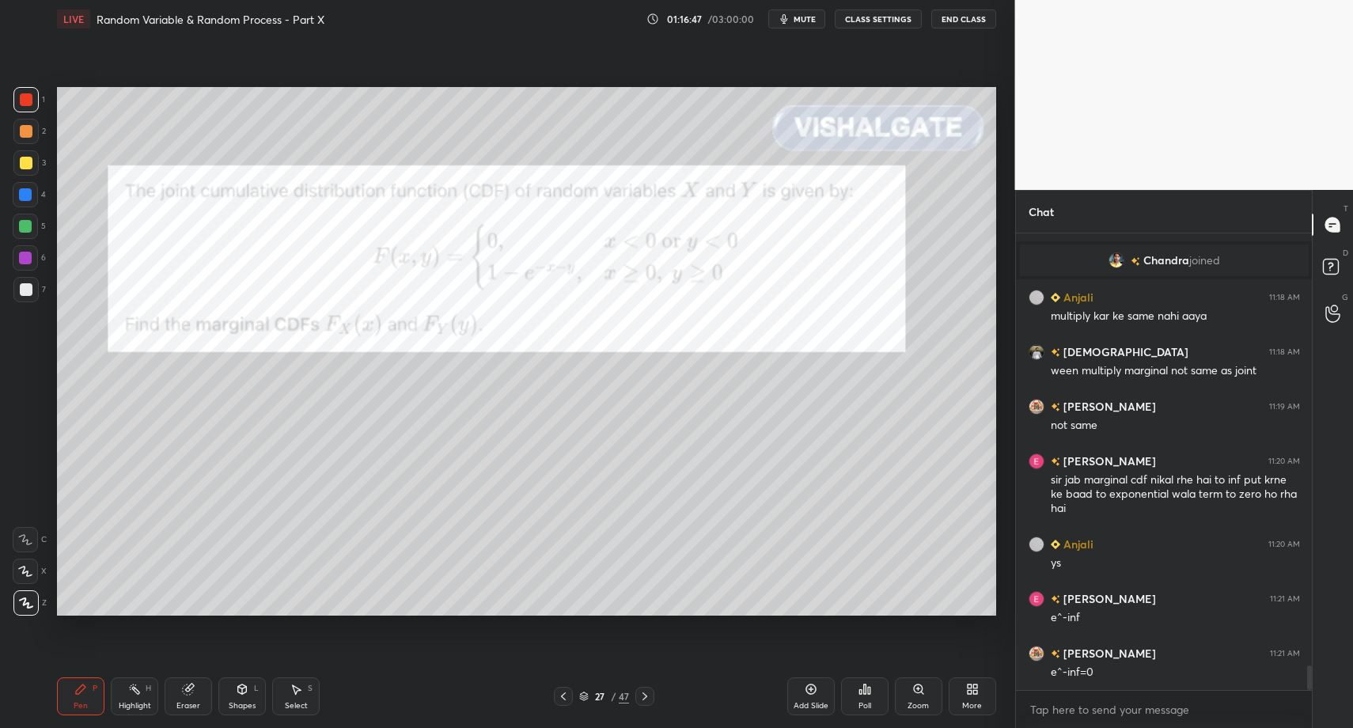
drag, startPoint x: 88, startPoint y: 691, endPoint x: 142, endPoint y: 625, distance: 85.4
click at [88, 691] on div "Pen P" at bounding box center [80, 696] width 47 height 38
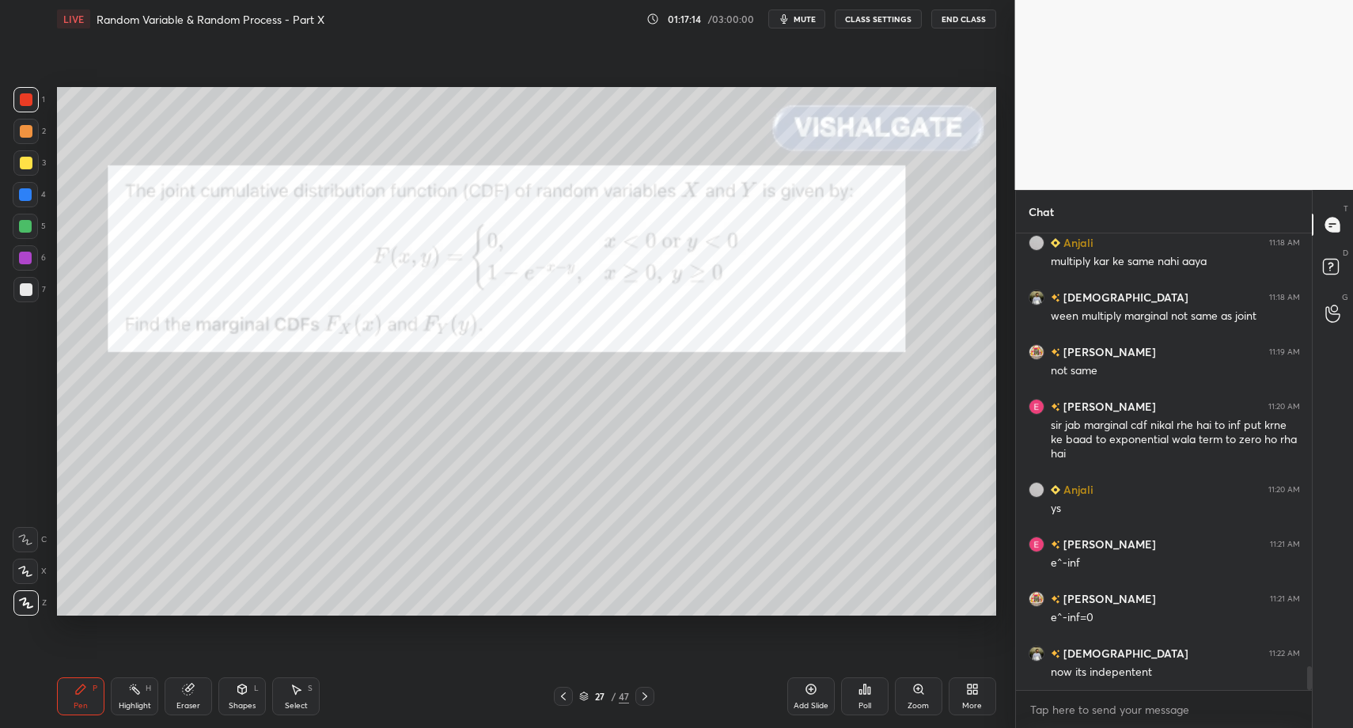
scroll to position [8281, 0]
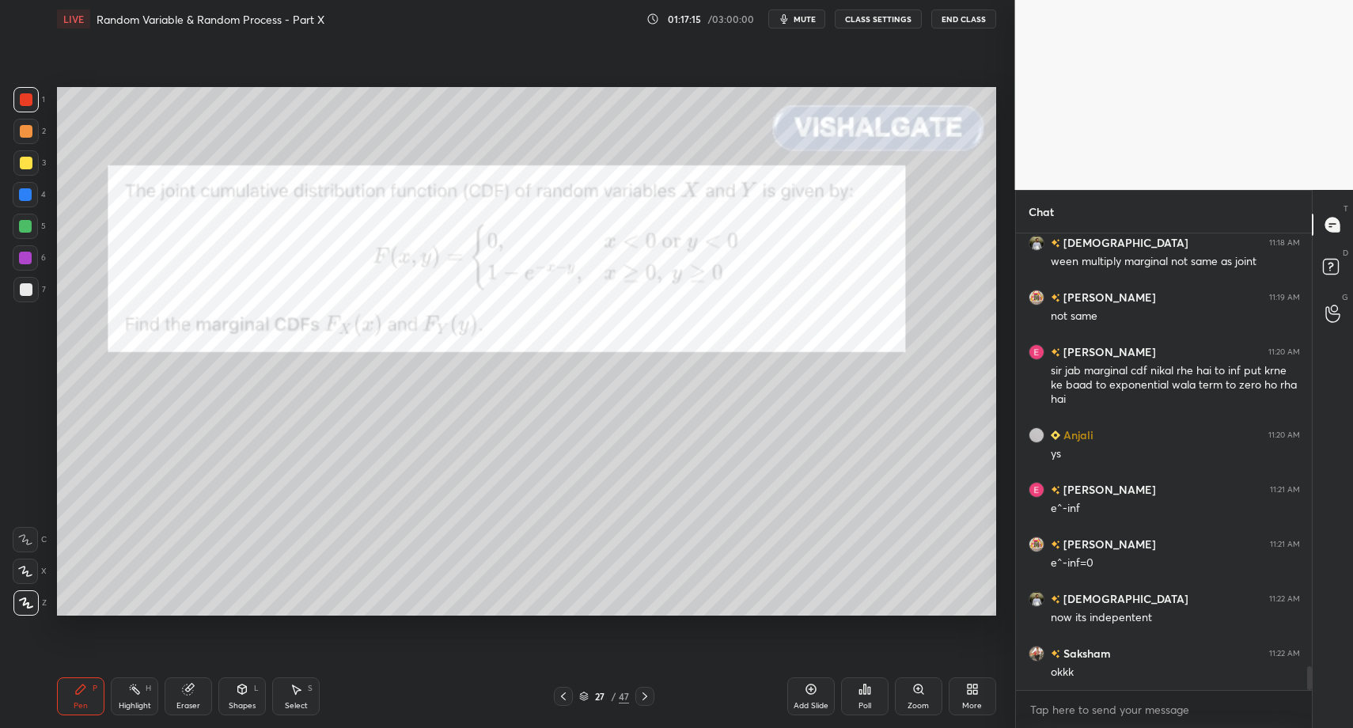
click at [654, 697] on div at bounding box center [644, 696] width 19 height 19
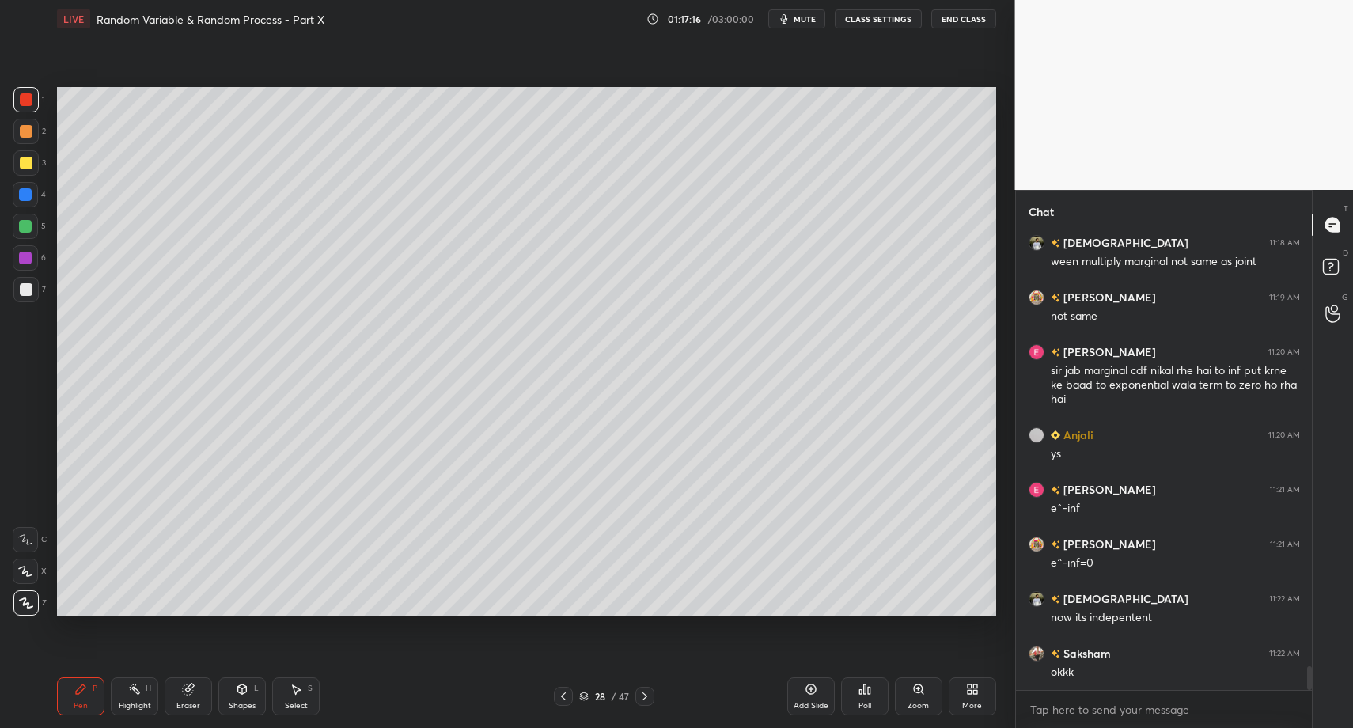
click at [90, 696] on div "Pen P" at bounding box center [80, 696] width 47 height 38
click at [87, 690] on div "Pen P" at bounding box center [80, 696] width 47 height 38
drag, startPoint x: 29, startPoint y: 293, endPoint x: 40, endPoint y: 294, distance: 10.3
click at [29, 294] on div at bounding box center [26, 289] width 13 height 13
click at [293, 696] on div "Select S" at bounding box center [295, 696] width 47 height 38
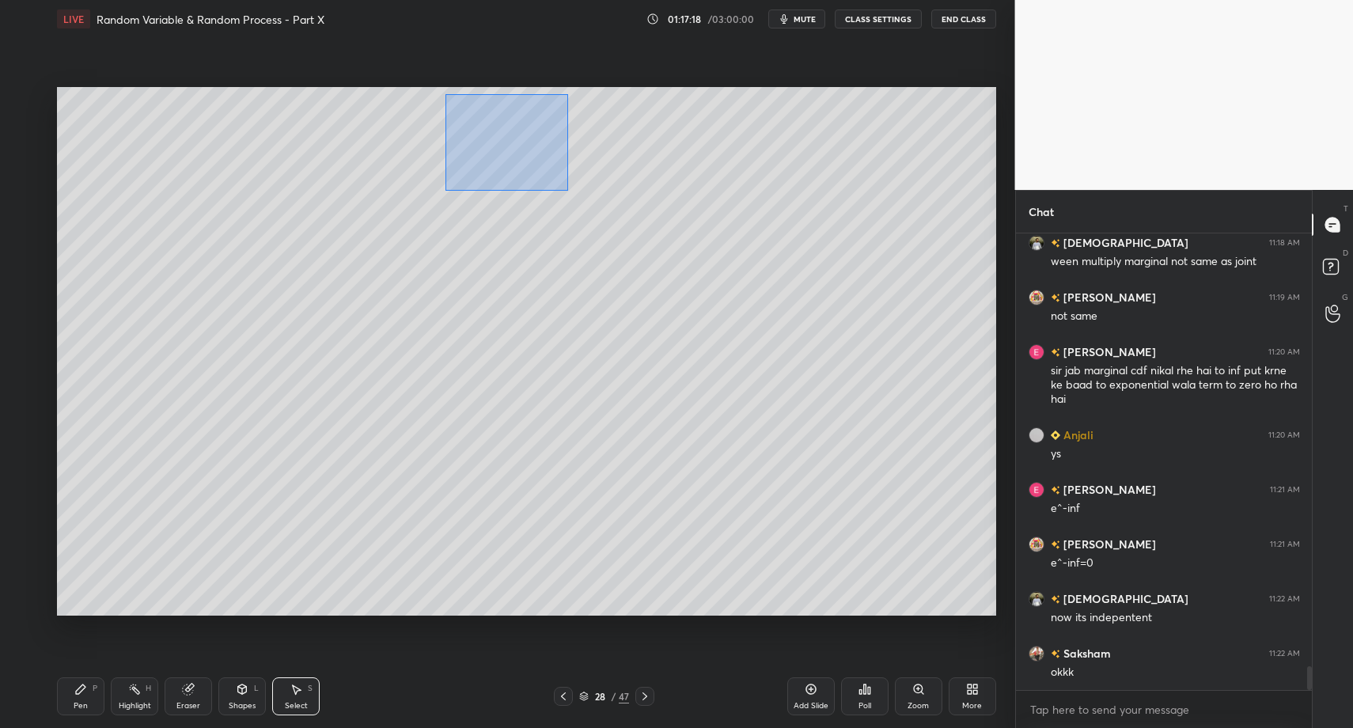
drag, startPoint x: 457, startPoint y: 107, endPoint x: 779, endPoint y: 235, distance: 347.3
click at [816, 266] on div "0 ° Undo Copy Paste here Duplicate Duplicate to new slide Delete" at bounding box center [526, 351] width 939 height 528
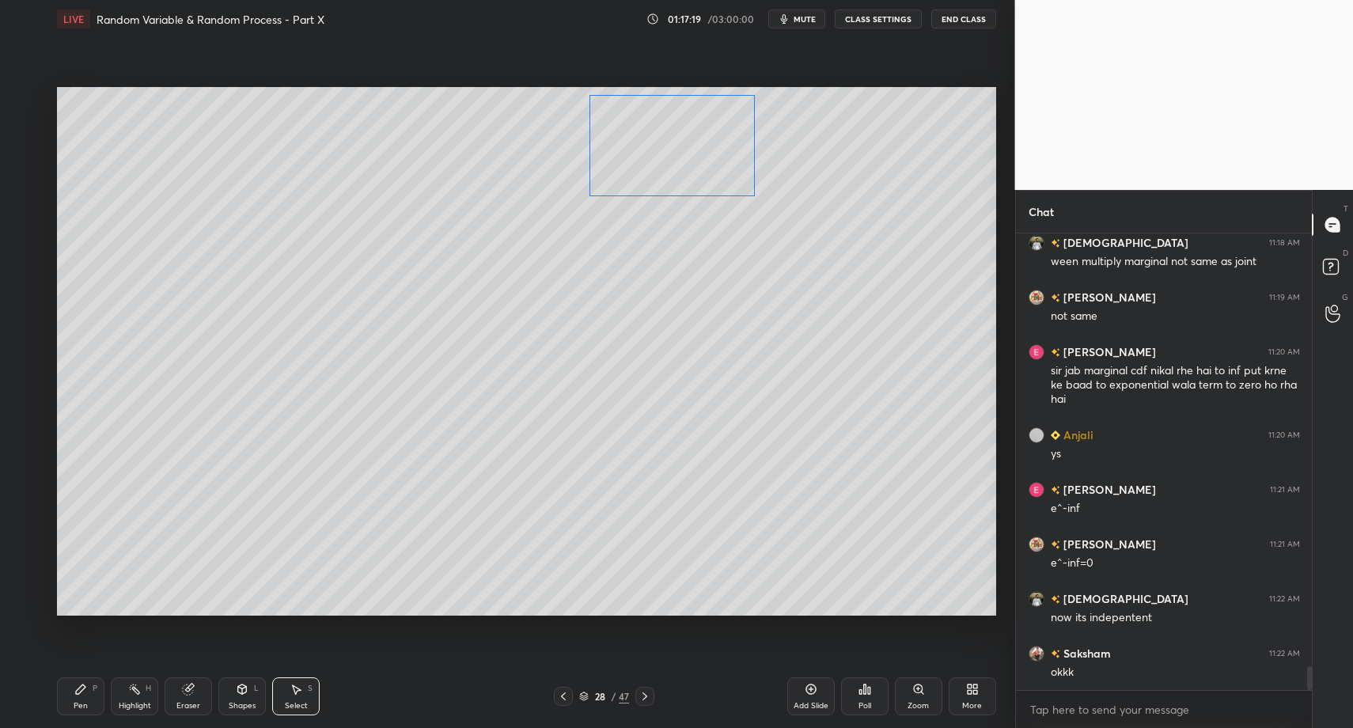
drag, startPoint x: 573, startPoint y: 153, endPoint x: 675, endPoint y: 147, distance: 102.3
click at [683, 150] on div "0 ° Undo Copy Paste here Duplicate Duplicate to new slide Delete" at bounding box center [526, 351] width 939 height 528
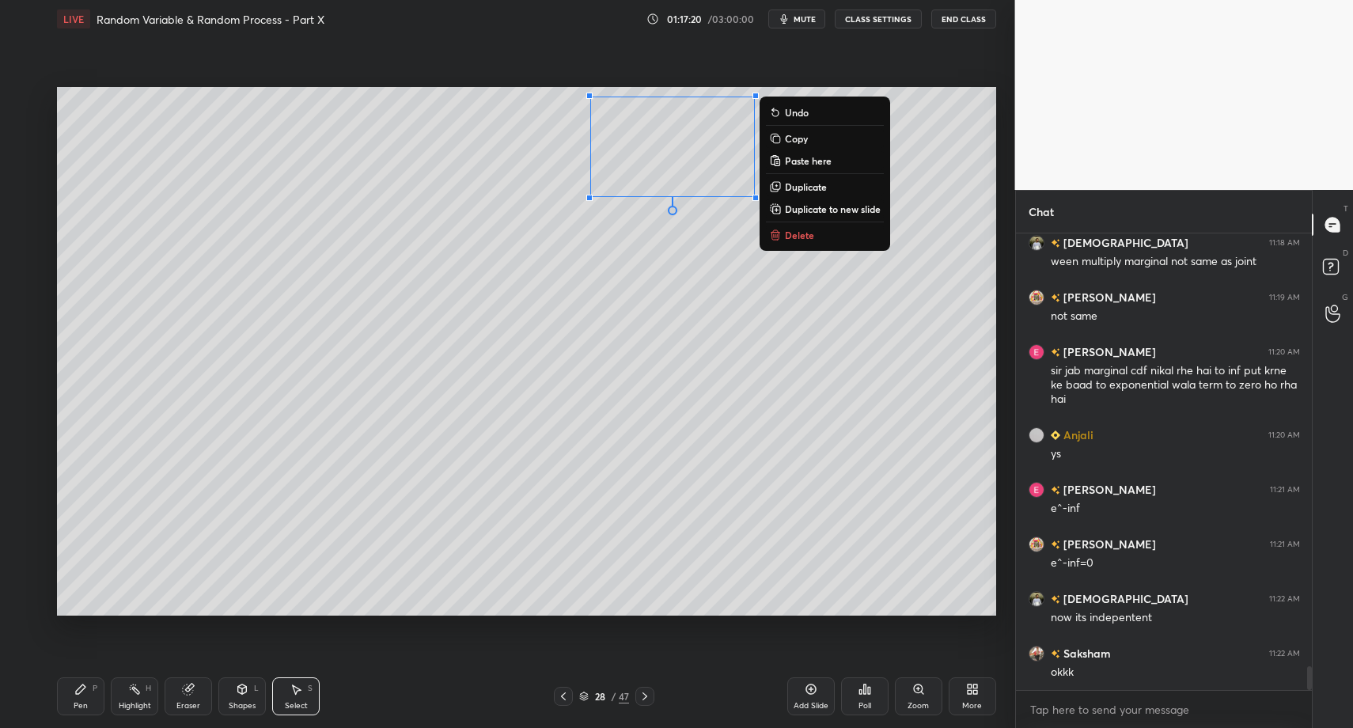
click at [107, 705] on div "Pen P Highlight H Eraser Shapes L Select S" at bounding box center [239, 696] width 365 height 38
click at [74, 695] on div "Pen P" at bounding box center [80, 696] width 47 height 38
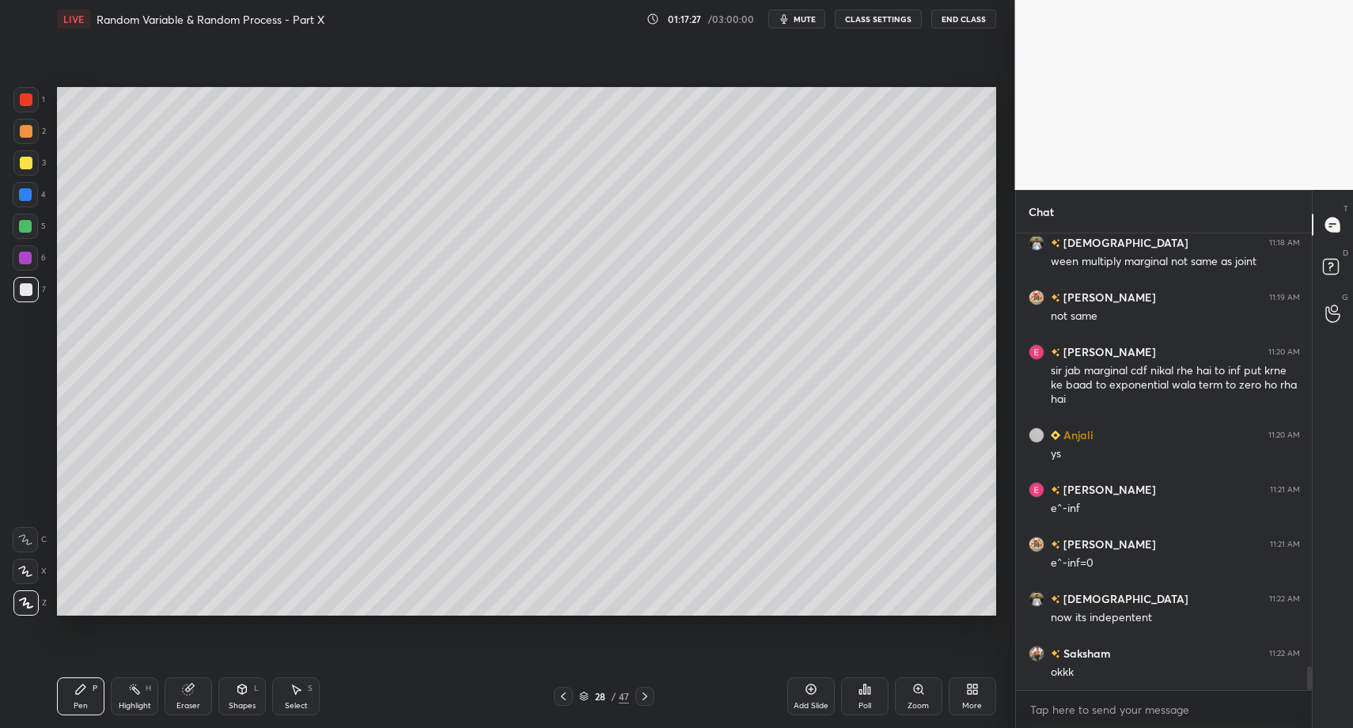
drag, startPoint x: 563, startPoint y: 697, endPoint x: 552, endPoint y: 696, distance: 11.1
click at [563, 697] on icon at bounding box center [563, 696] width 5 height 8
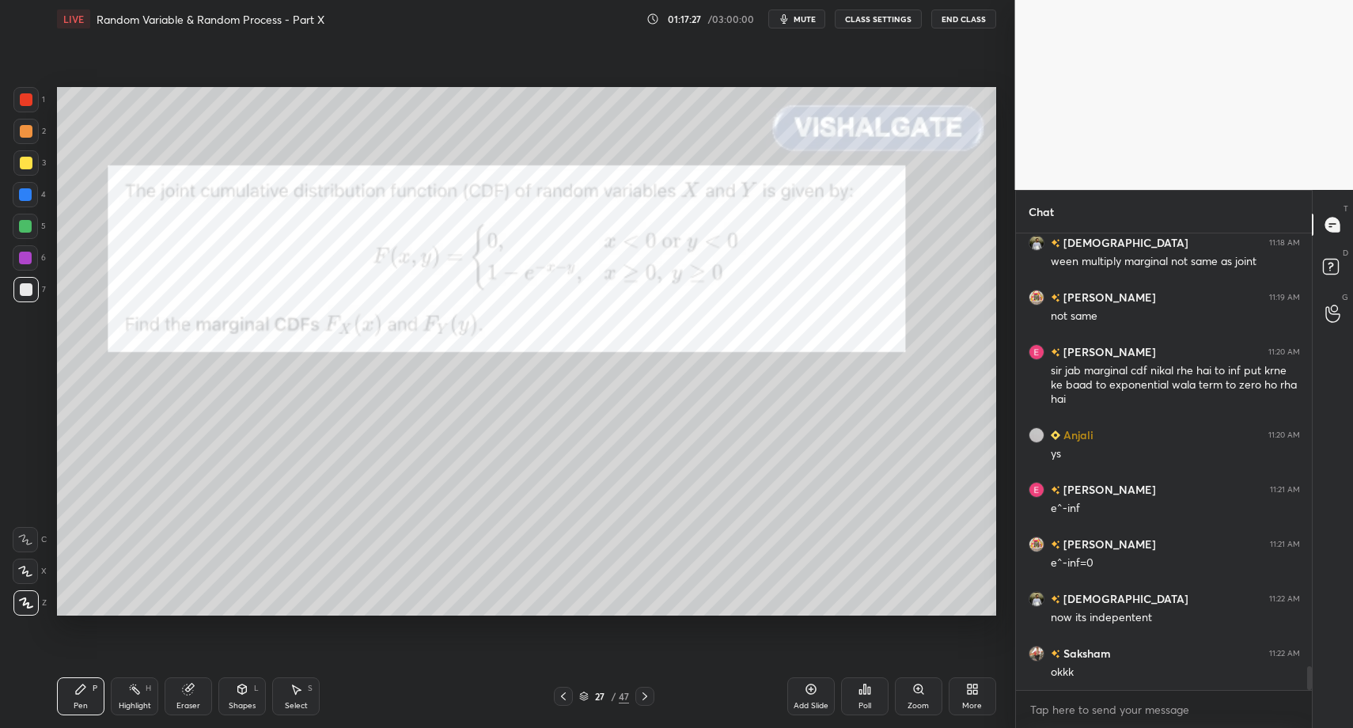
click at [85, 711] on div "Pen P" at bounding box center [80, 696] width 47 height 38
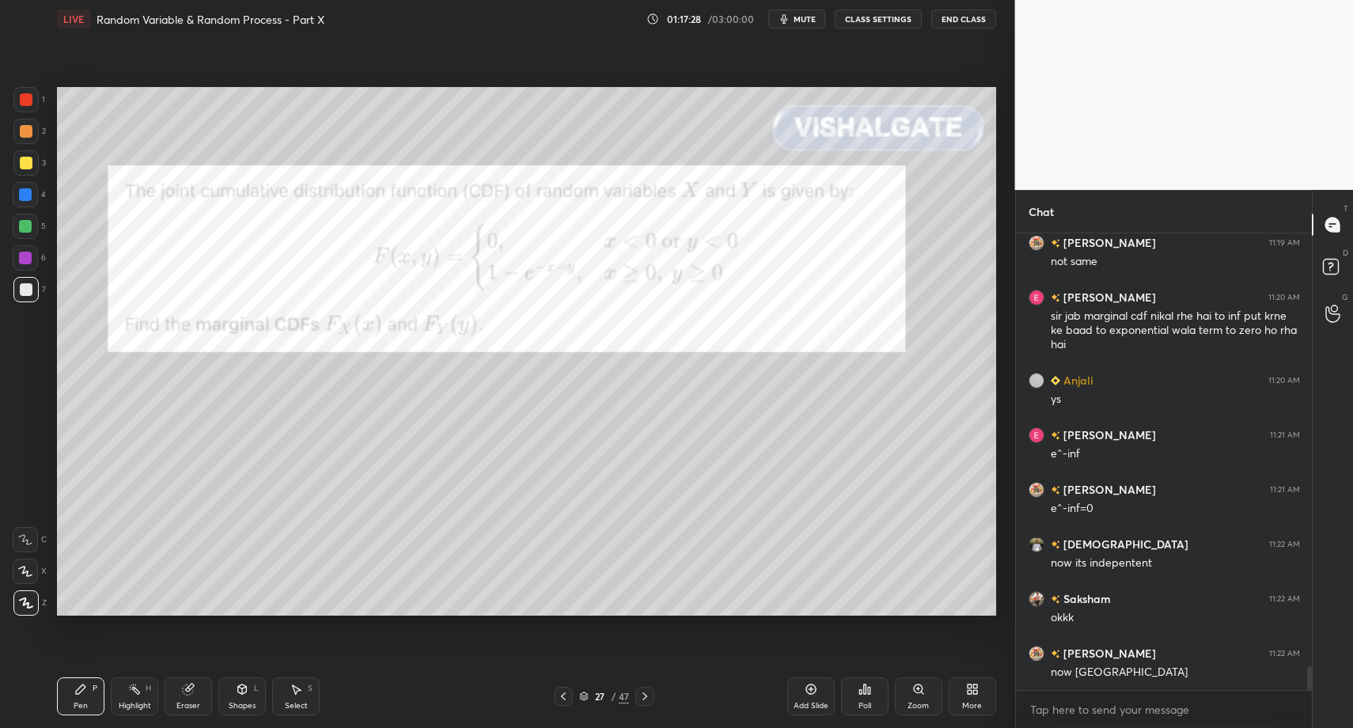
click at [31, 100] on div at bounding box center [26, 99] width 13 height 13
drag, startPoint x: 32, startPoint y: 289, endPoint x: 17, endPoint y: 290, distance: 15.1
click at [32, 289] on div at bounding box center [25, 289] width 25 height 25
click at [240, 705] on div "Shapes" at bounding box center [242, 706] width 27 height 8
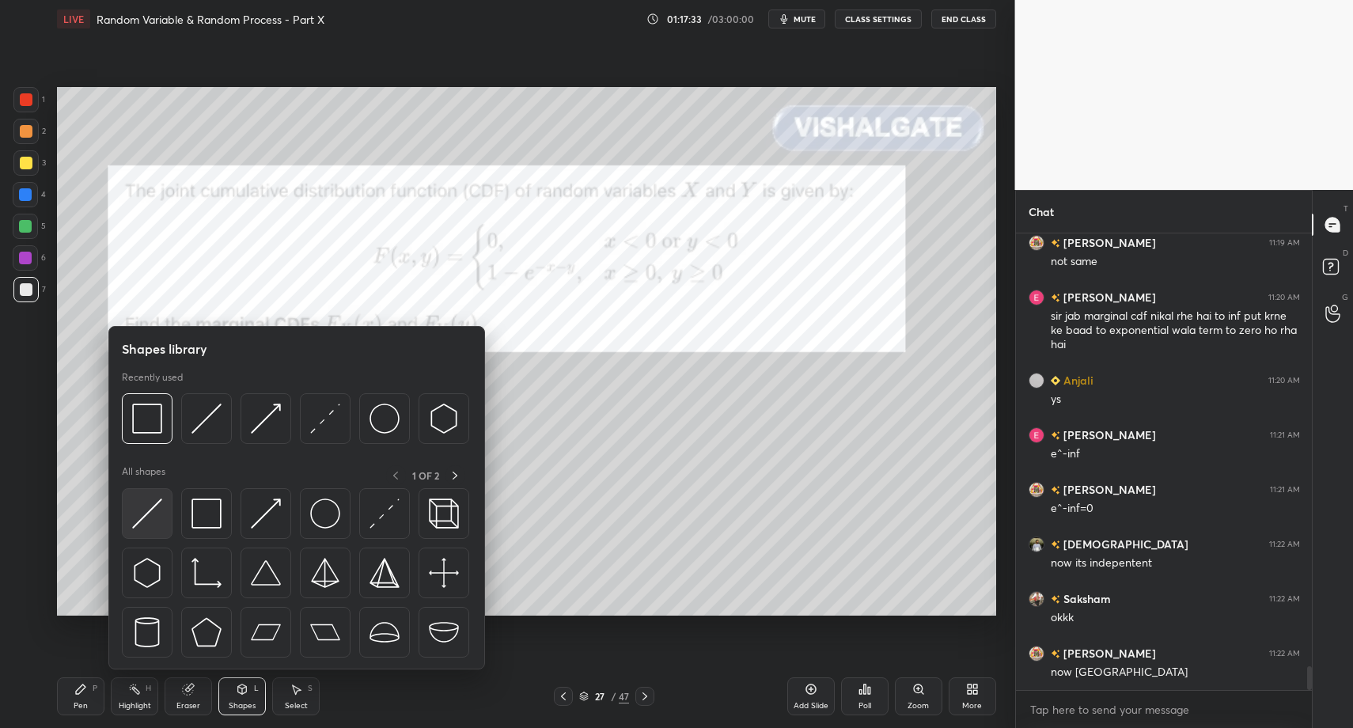
click at [153, 517] on img at bounding box center [147, 513] width 30 height 30
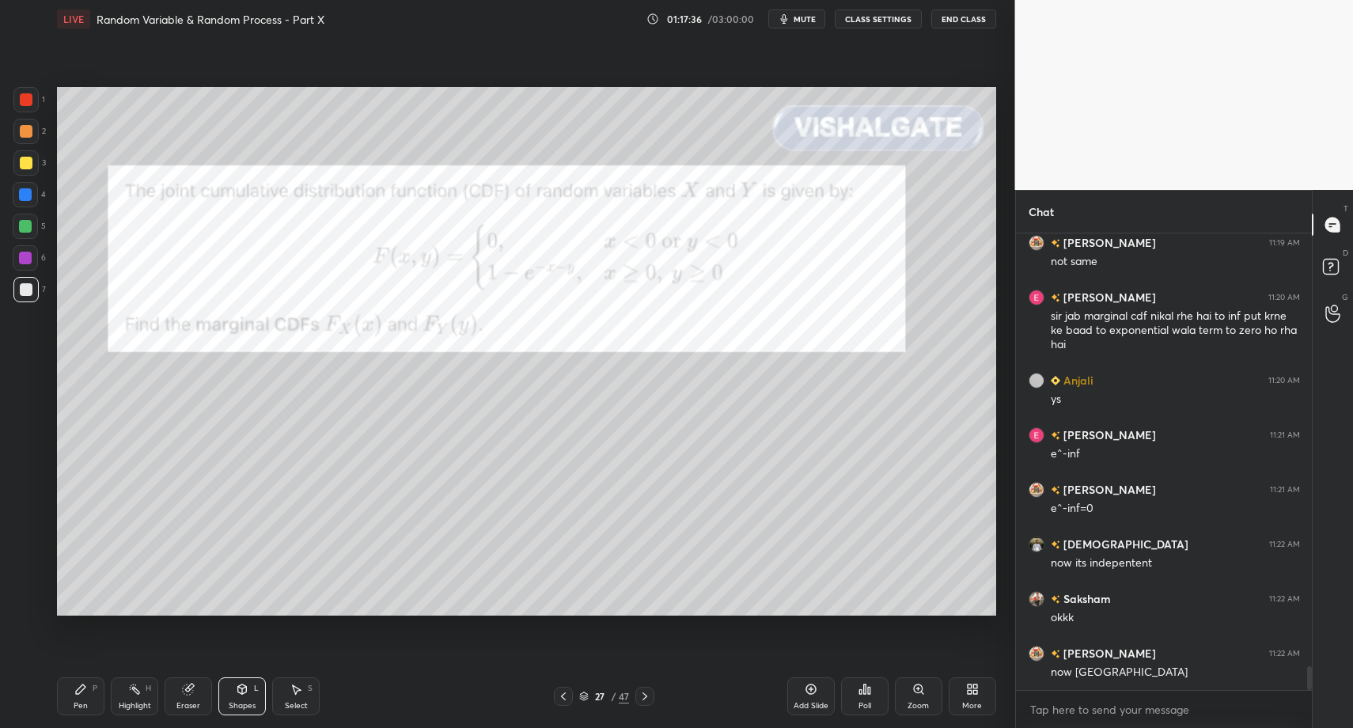
click at [24, 101] on div at bounding box center [26, 99] width 13 height 13
drag, startPoint x: 17, startPoint y: 101, endPoint x: 44, endPoint y: 113, distance: 29.4
click at [17, 104] on div at bounding box center [25, 99] width 25 height 25
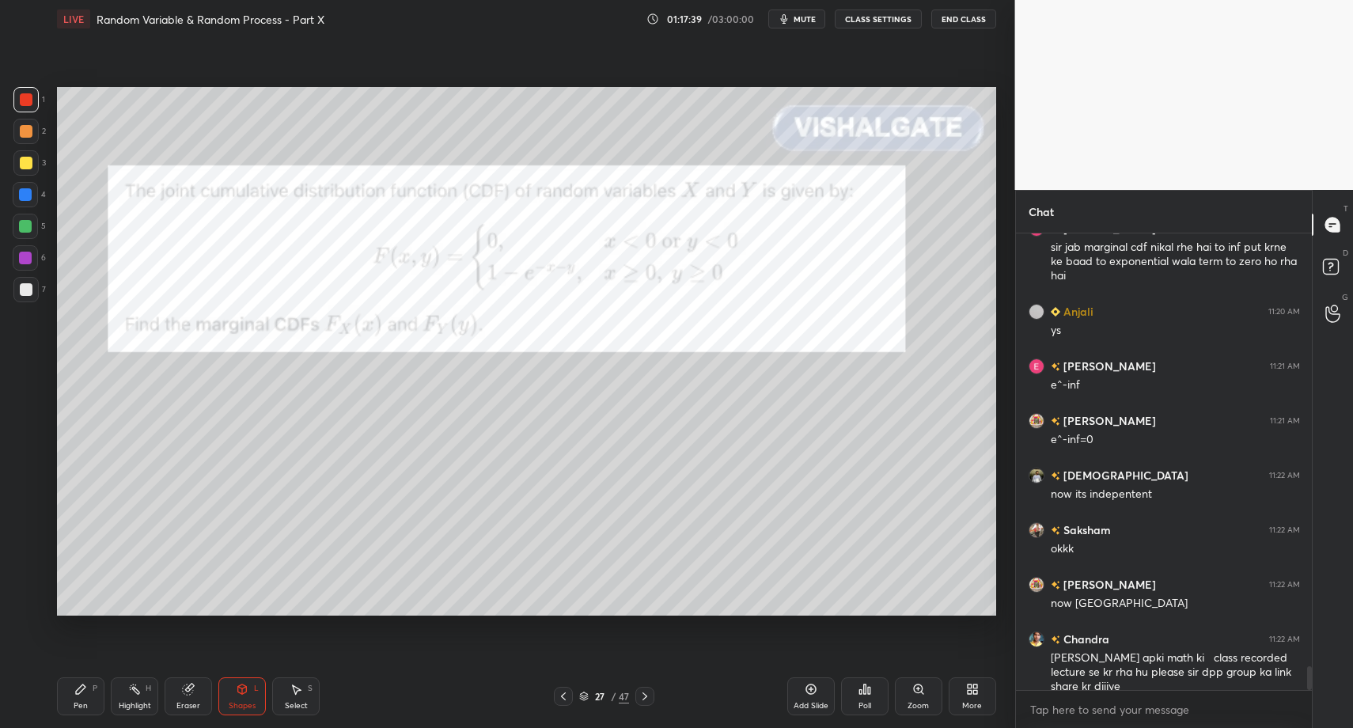
click at [91, 700] on div "Pen P" at bounding box center [80, 696] width 47 height 38
click at [95, 699] on div "Pen P" at bounding box center [80, 696] width 47 height 38
click at [32, 275] on div "6" at bounding box center [29, 261] width 33 height 32
click at [28, 270] on div at bounding box center [25, 257] width 25 height 25
click at [645, 699] on icon at bounding box center [645, 696] width 13 height 13
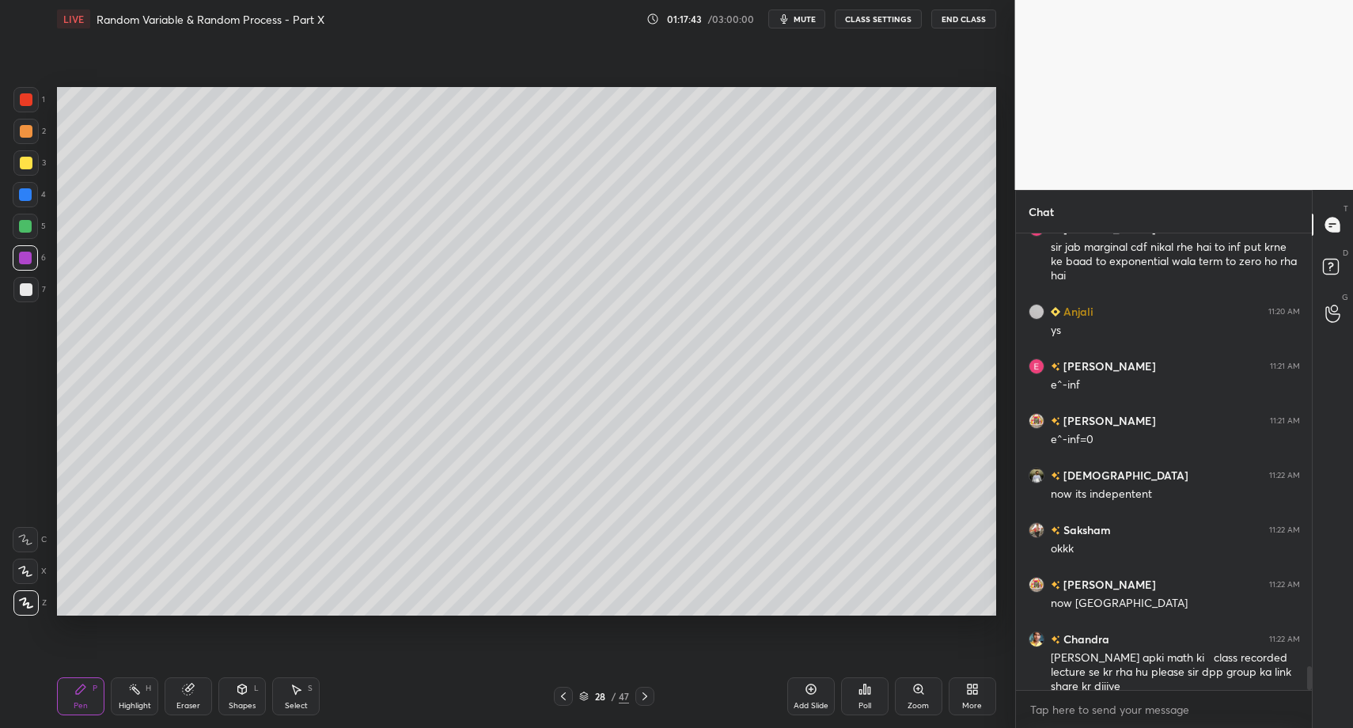
click at [106, 706] on div "Pen P Highlight H Eraser Shapes L Select S" at bounding box center [239, 696] width 365 height 38
drag, startPoint x: 93, startPoint y: 707, endPoint x: 146, endPoint y: 665, distance: 67.5
click at [93, 707] on div "Pen P" at bounding box center [80, 696] width 47 height 38
click at [106, 705] on div "Pen P Highlight H Eraser Shapes L Select S" at bounding box center [239, 696] width 365 height 38
click at [83, 697] on div "Pen P" at bounding box center [80, 696] width 47 height 38
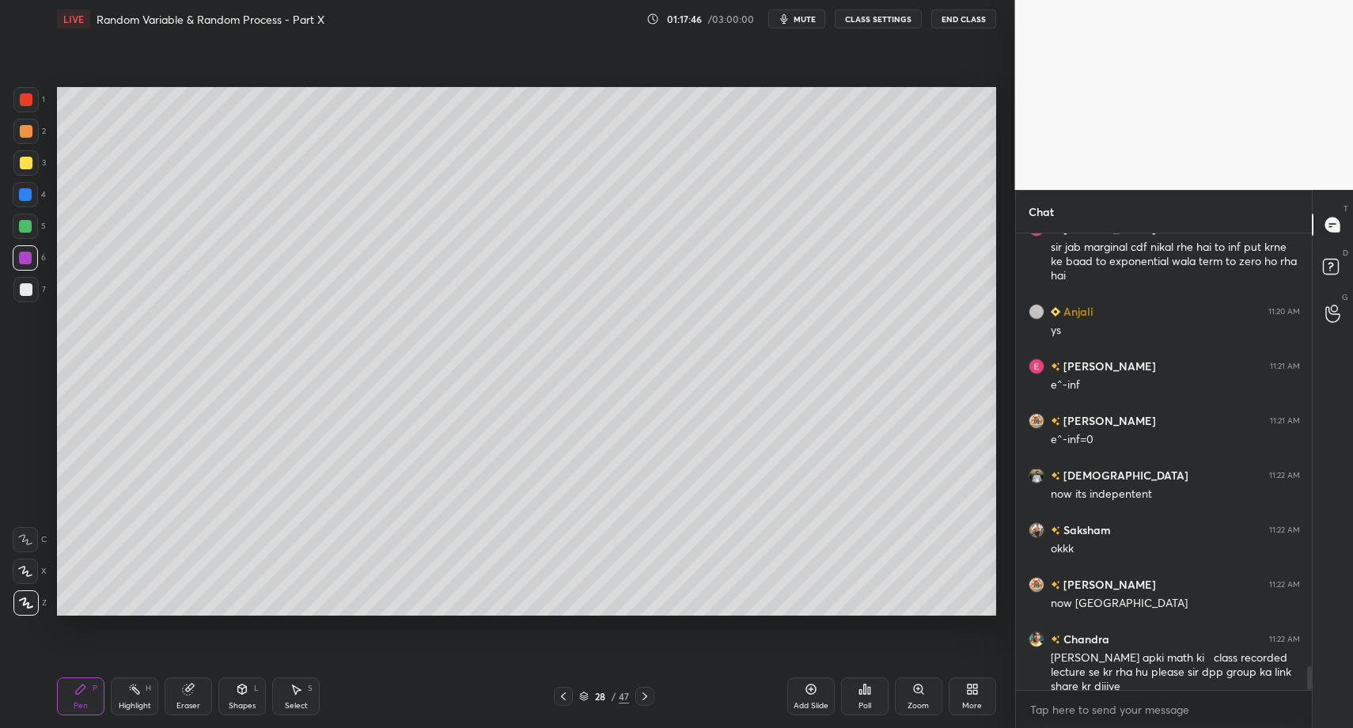
drag, startPoint x: 94, startPoint y: 718, endPoint x: 78, endPoint y: 706, distance: 20.9
click at [91, 716] on div "Pen P Highlight H Eraser Shapes L Select S 28 / 47 Add Slide Poll Zoom More" at bounding box center [526, 696] width 939 height 63
click at [72, 695] on div "Pen P" at bounding box center [80, 696] width 47 height 38
drag, startPoint x: 27, startPoint y: 300, endPoint x: 36, endPoint y: 392, distance: 92.3
click at [27, 300] on div at bounding box center [25, 289] width 25 height 25
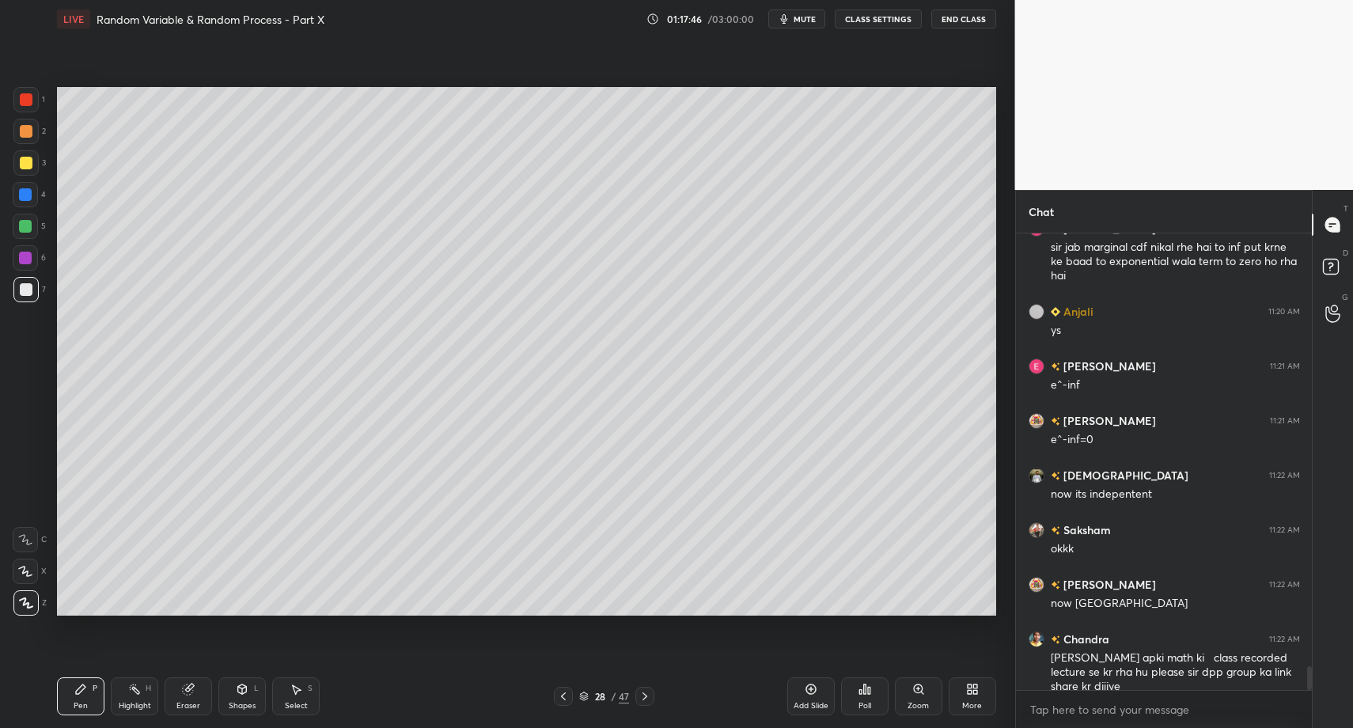
click at [66, 684] on div "Pen P" at bounding box center [80, 696] width 47 height 38
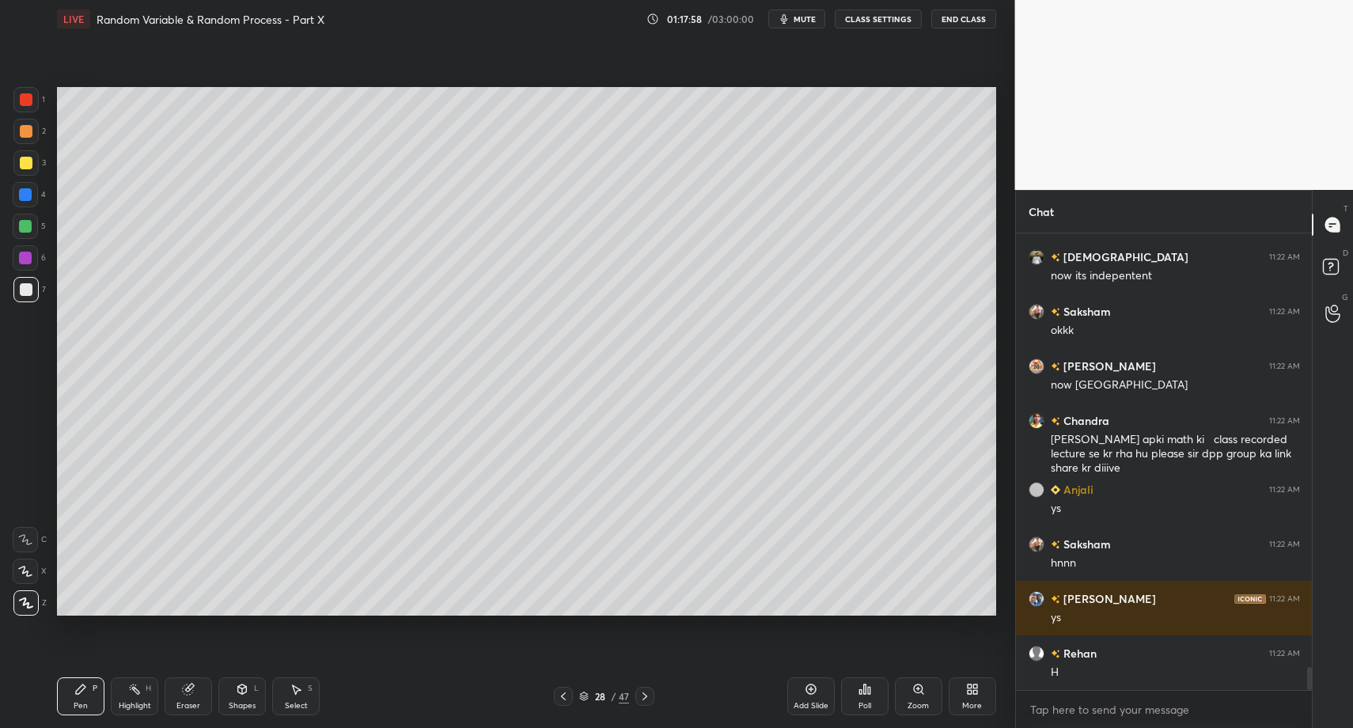
scroll to position [8677, 0]
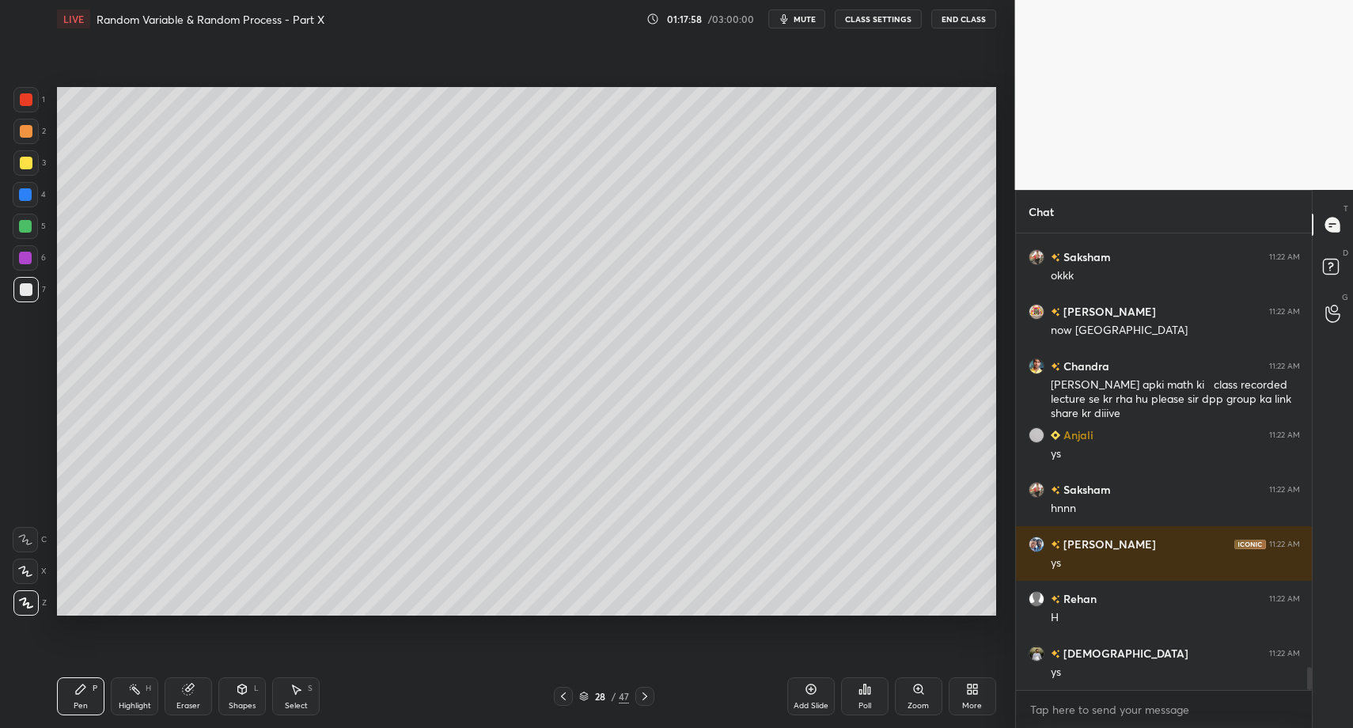
click at [43, 172] on div "3" at bounding box center [29, 162] width 32 height 25
drag, startPoint x: 38, startPoint y: 161, endPoint x: 41, endPoint y: 262, distance: 101.3
click at [35, 167] on div "3" at bounding box center [29, 162] width 32 height 25
drag, startPoint x: 32, startPoint y: 549, endPoint x: 34, endPoint y: 571, distance: 22.3
click at [31, 553] on div "C X Z" at bounding box center [30, 568] width 34 height 95
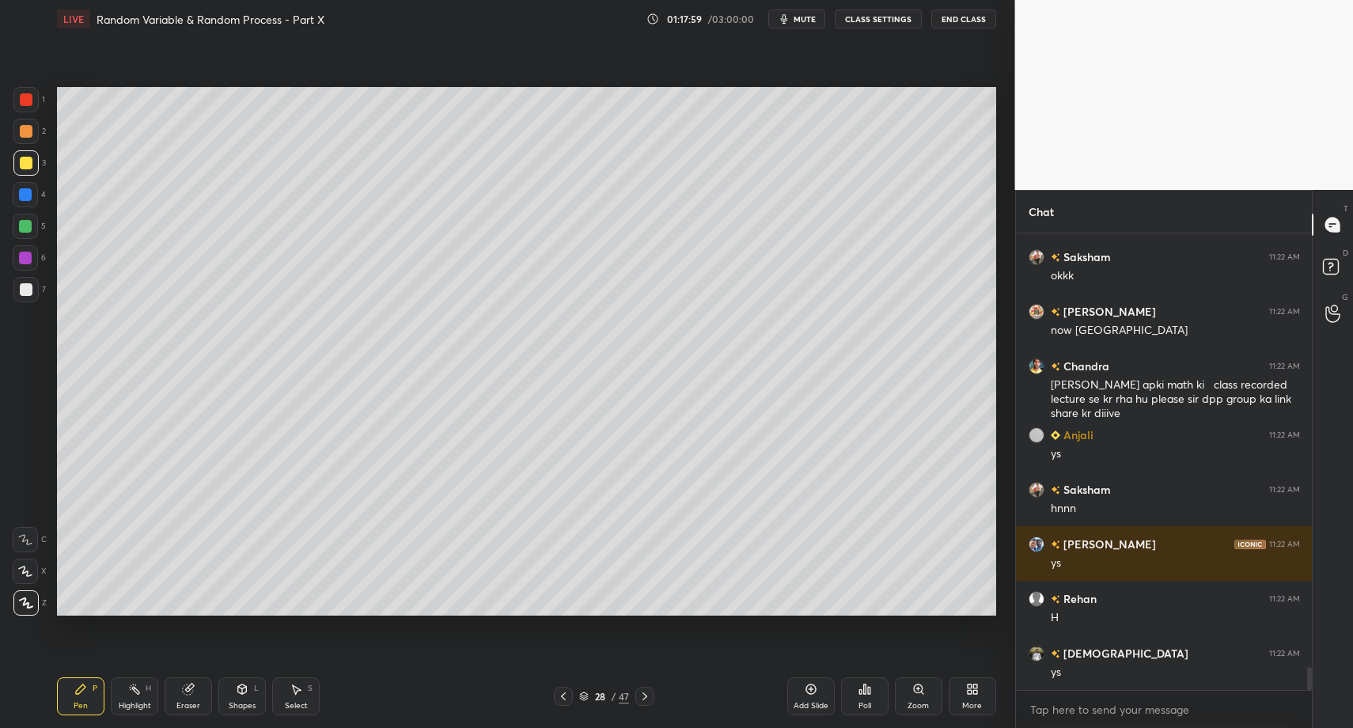
click at [28, 571] on icon at bounding box center [25, 571] width 14 height 11
drag, startPoint x: 238, startPoint y: 692, endPoint x: 245, endPoint y: 675, distance: 18.8
click at [238, 692] on icon at bounding box center [242, 688] width 9 height 9
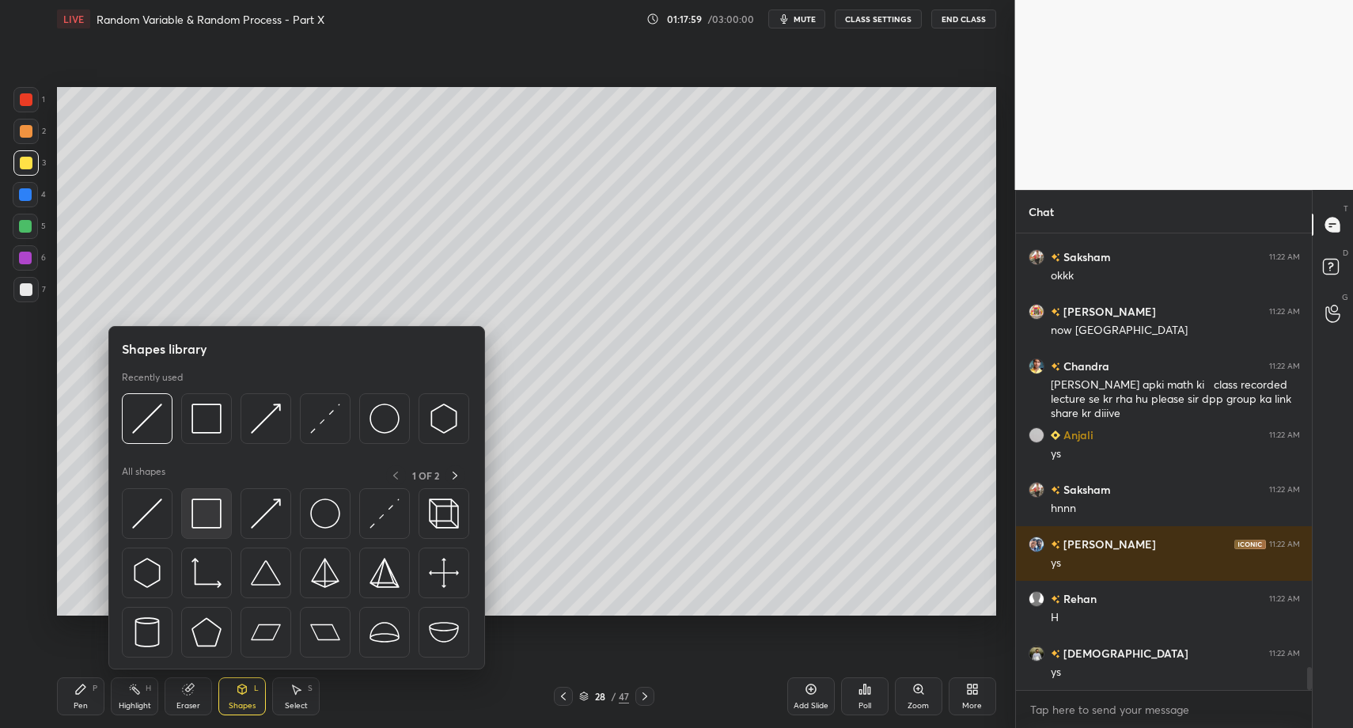
click at [203, 523] on img at bounding box center [206, 513] width 30 height 30
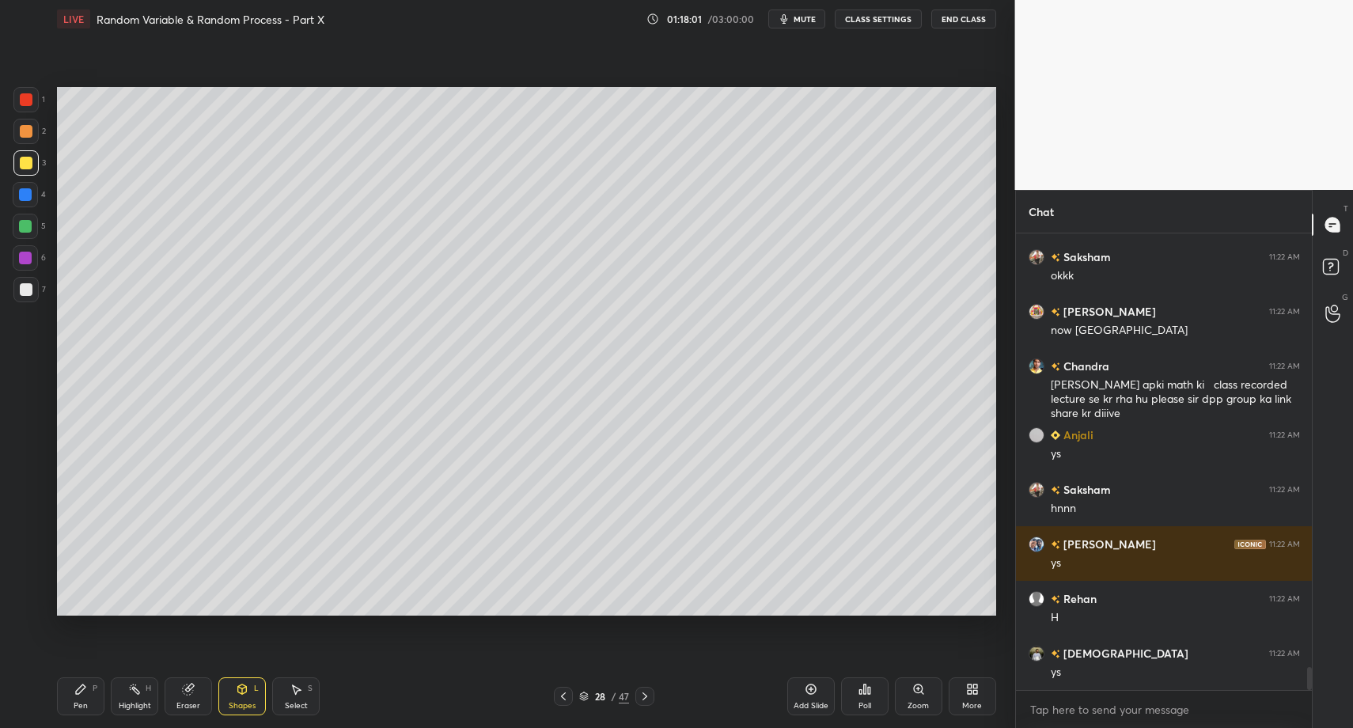
drag, startPoint x: 247, startPoint y: 707, endPoint x: 247, endPoint y: 681, distance: 25.3
click at [247, 707] on div "Shapes" at bounding box center [242, 706] width 27 height 8
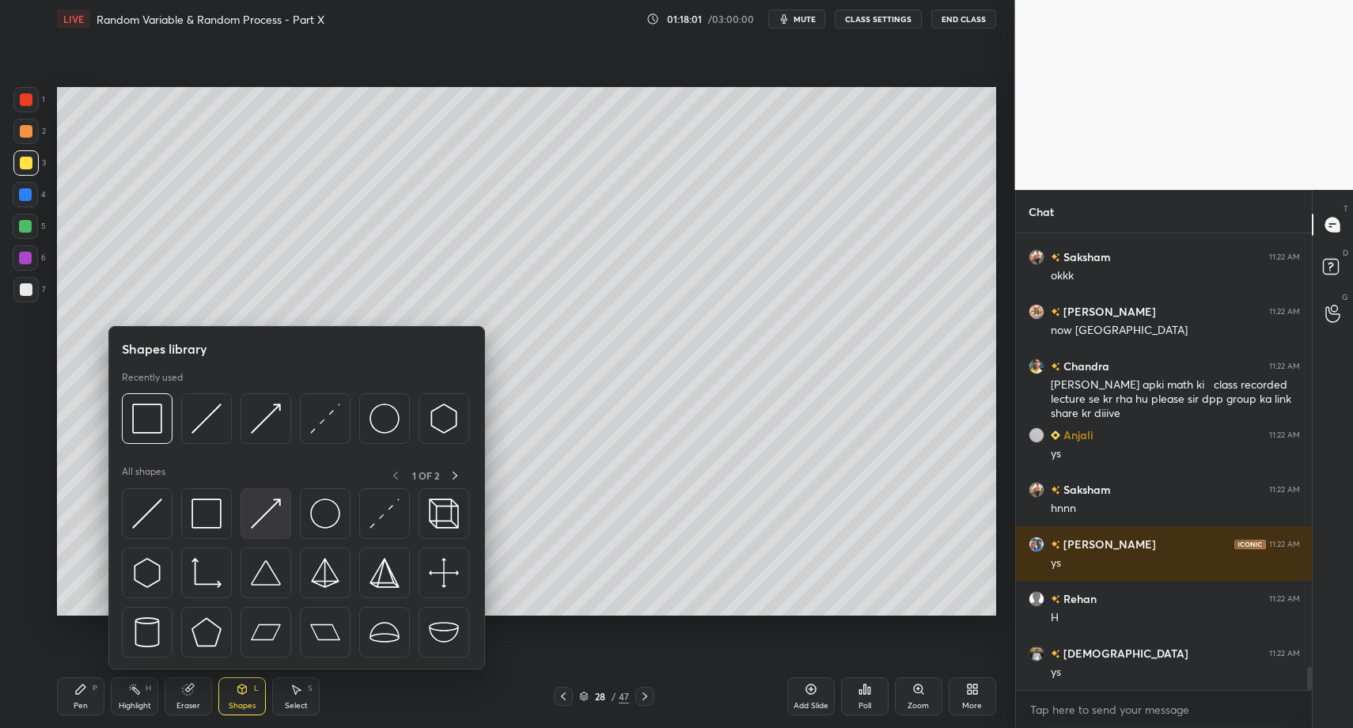
click at [260, 521] on img at bounding box center [266, 513] width 30 height 30
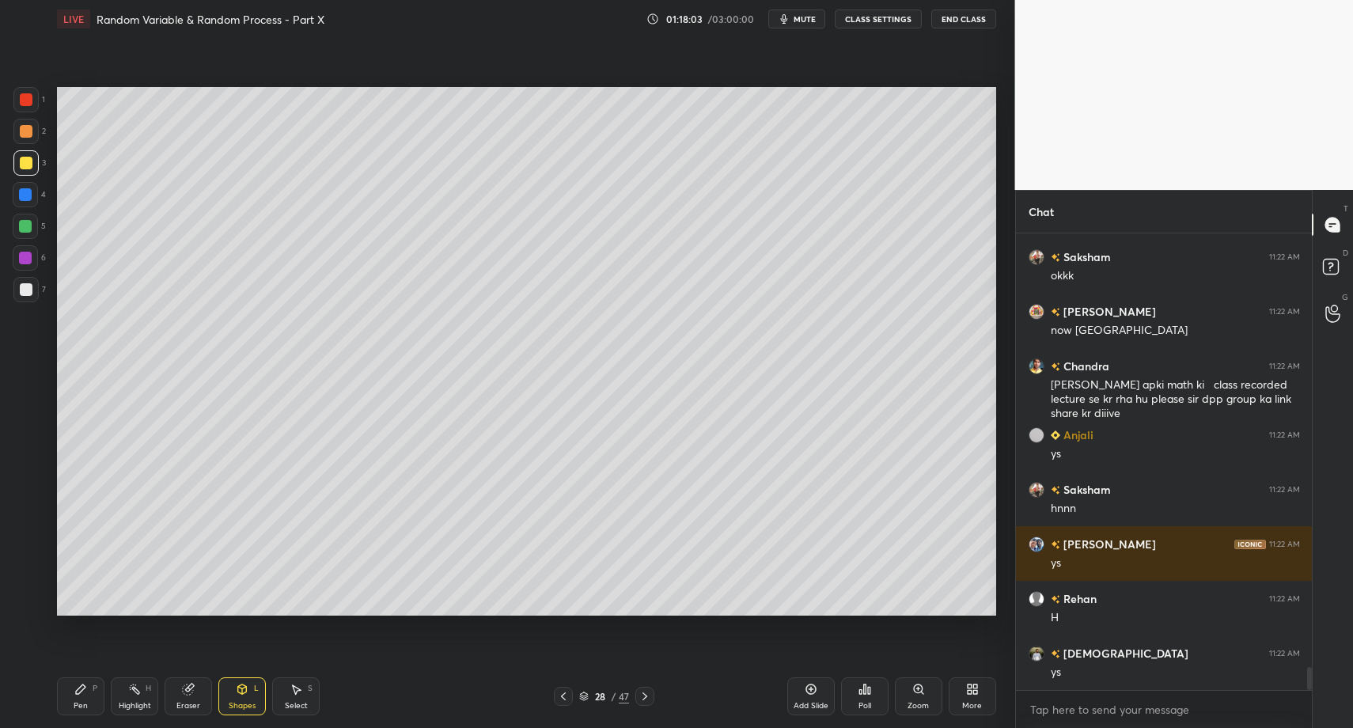
drag, startPoint x: 123, startPoint y: 697, endPoint x: 70, endPoint y: 696, distance: 53.8
click at [114, 700] on div "Highlight H" at bounding box center [134, 696] width 47 height 38
drag, startPoint x: 70, startPoint y: 696, endPoint x: 74, endPoint y: 688, distance: 9.9
click at [71, 695] on div "Pen P" at bounding box center [80, 696] width 47 height 38
drag, startPoint x: 9, startPoint y: 294, endPoint x: 31, endPoint y: 315, distance: 30.2
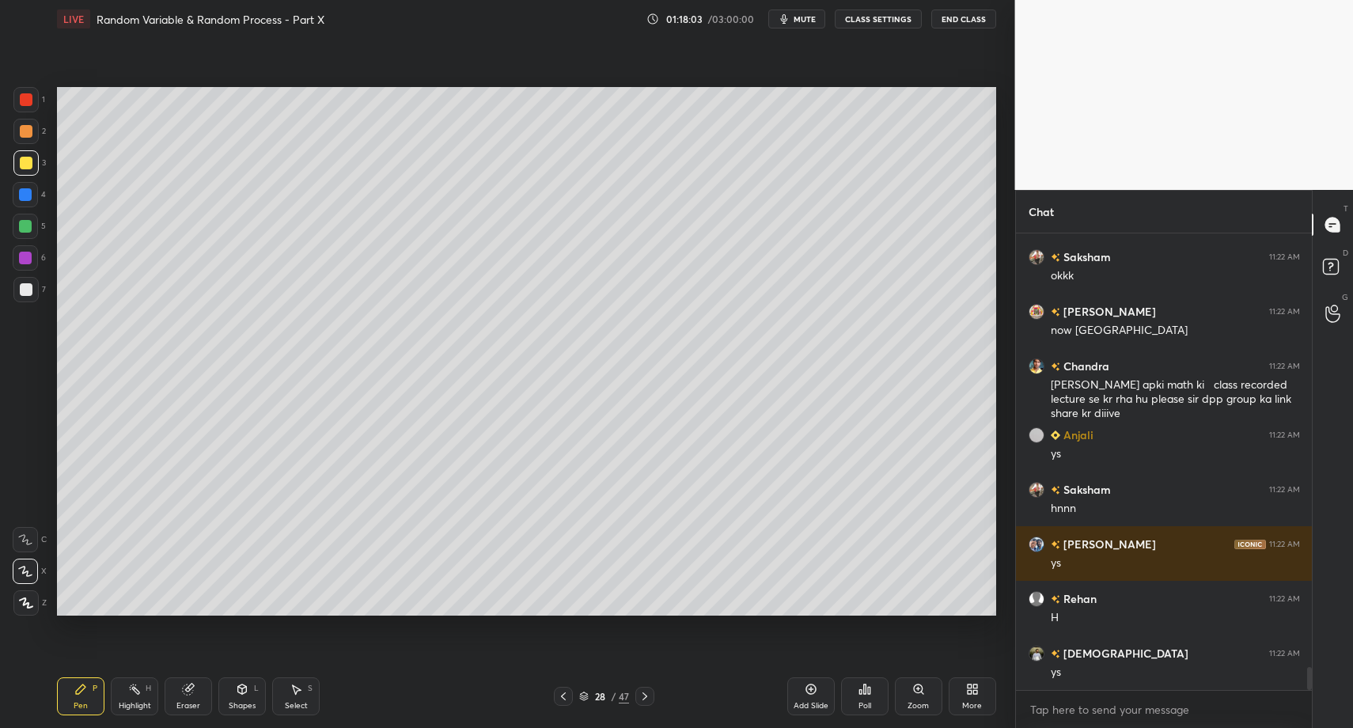
click at [9, 294] on div "1 2 3 4 5 6 7 C X Z C X Z E E Erase all H H" at bounding box center [25, 351] width 51 height 528
click at [28, 292] on div at bounding box center [26, 289] width 13 height 13
click at [24, 584] on div "Z" at bounding box center [29, 600] width 33 height 32
drag, startPoint x: 85, startPoint y: 694, endPoint x: 92, endPoint y: 646, distance: 48.0
click at [85, 694] on icon at bounding box center [80, 689] width 13 height 13
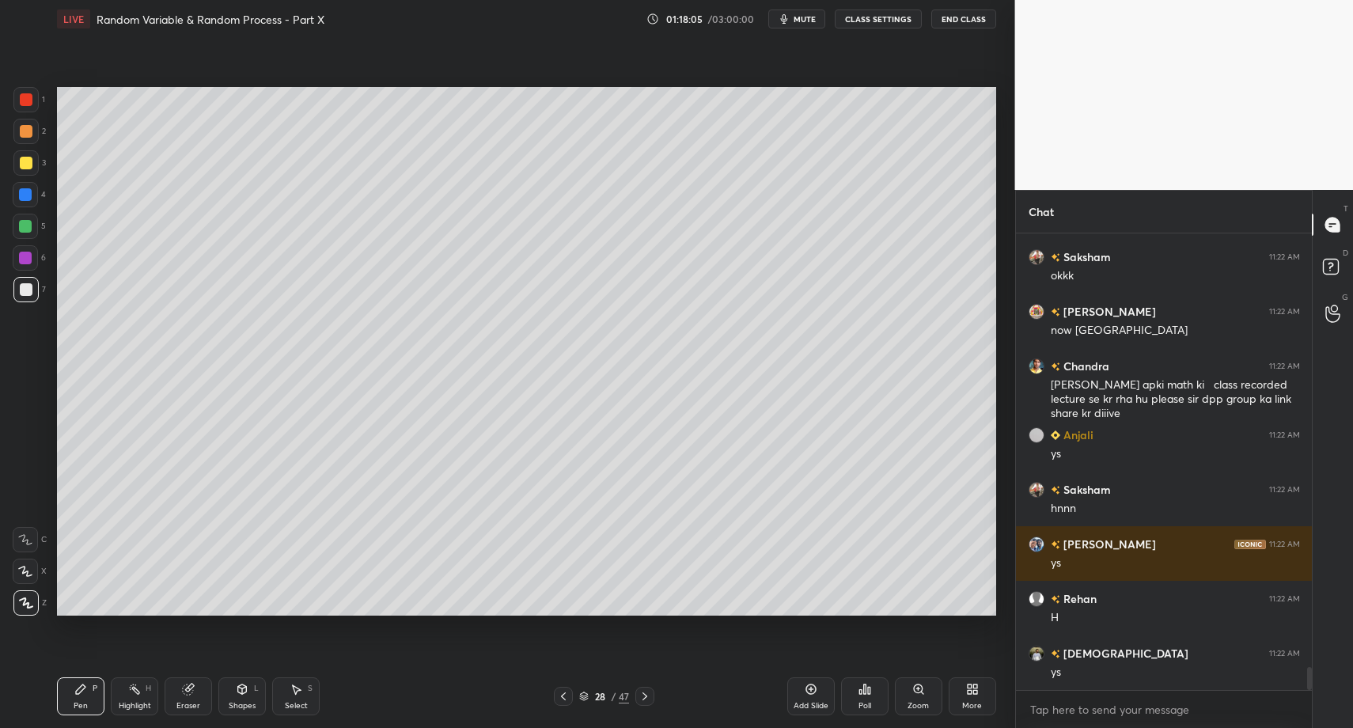
click at [30, 128] on div at bounding box center [26, 131] width 13 height 13
click at [93, 694] on div "Pen P" at bounding box center [80, 696] width 47 height 38
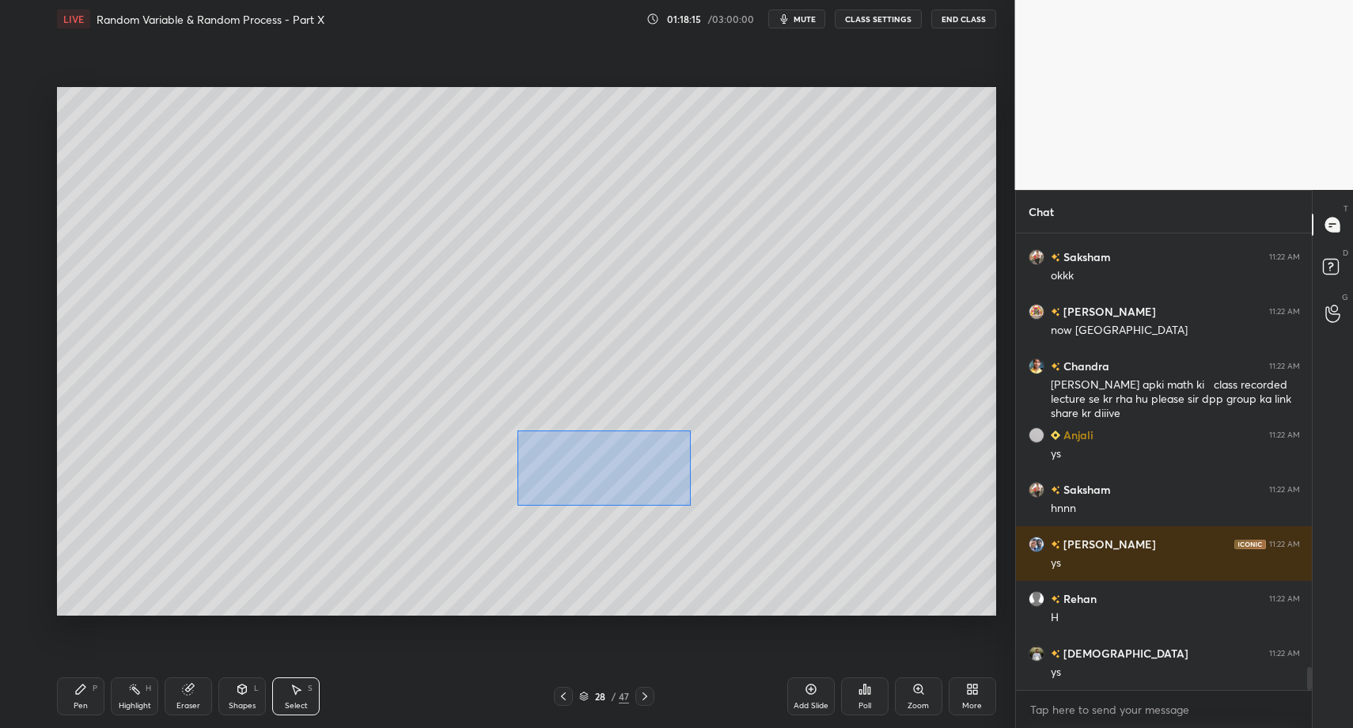
drag, startPoint x: 521, startPoint y: 441, endPoint x: 617, endPoint y: 476, distance: 101.9
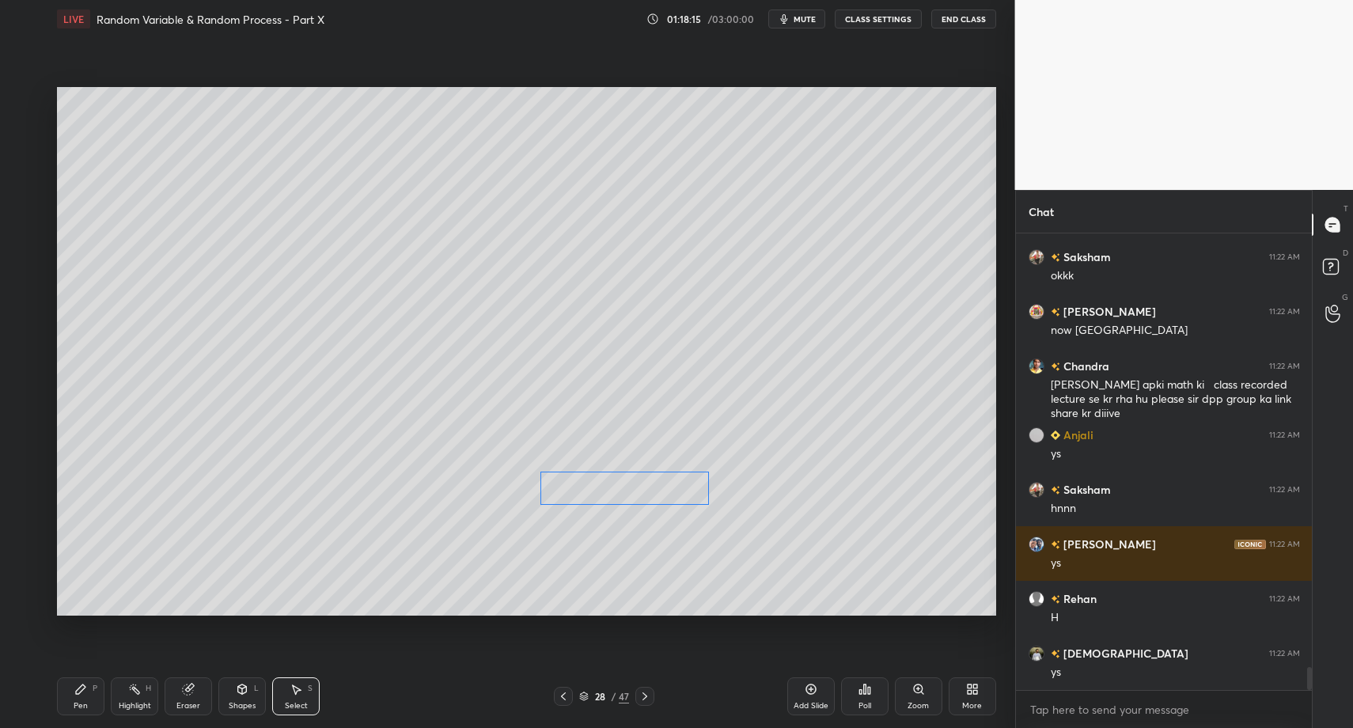
drag, startPoint x: 585, startPoint y: 490, endPoint x: 506, endPoint y: 525, distance: 87.5
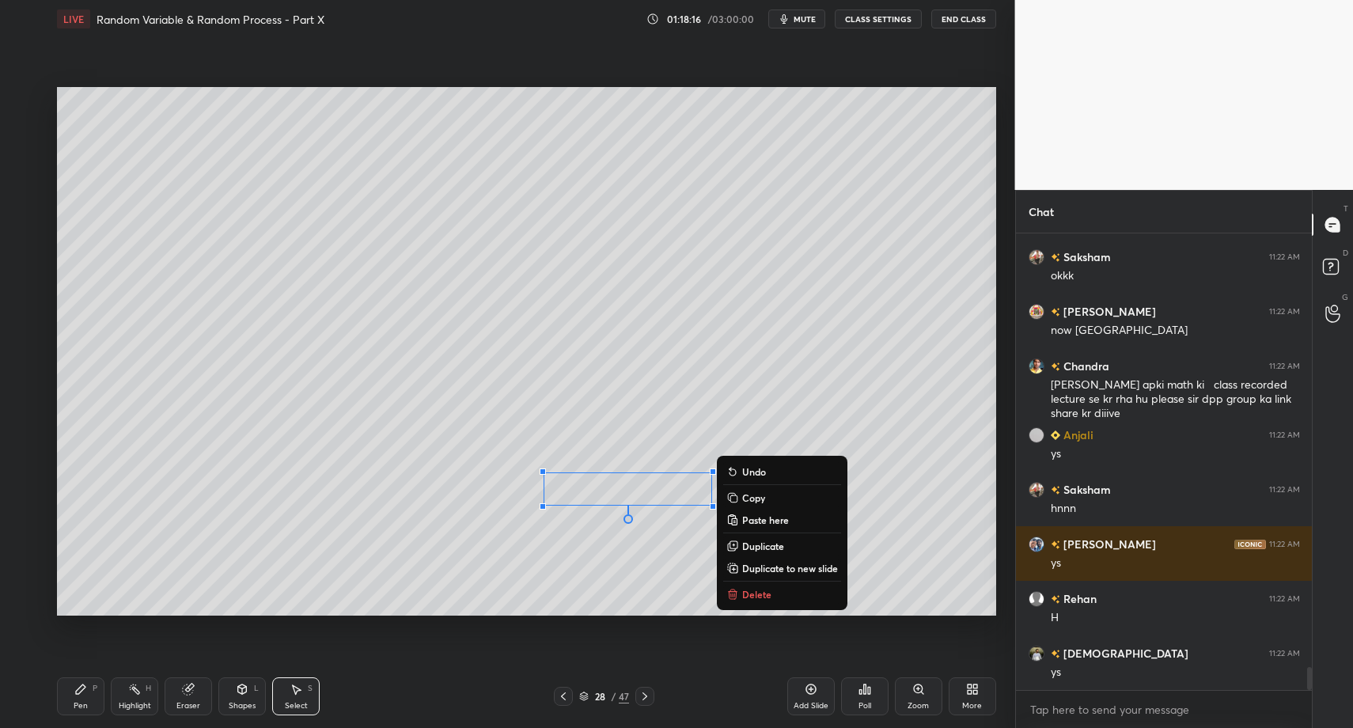
drag, startPoint x: 65, startPoint y: 682, endPoint x: 63, endPoint y: 698, distance: 16.0
drag, startPoint x: 63, startPoint y: 698, endPoint x: 97, endPoint y: 669, distance: 45.0
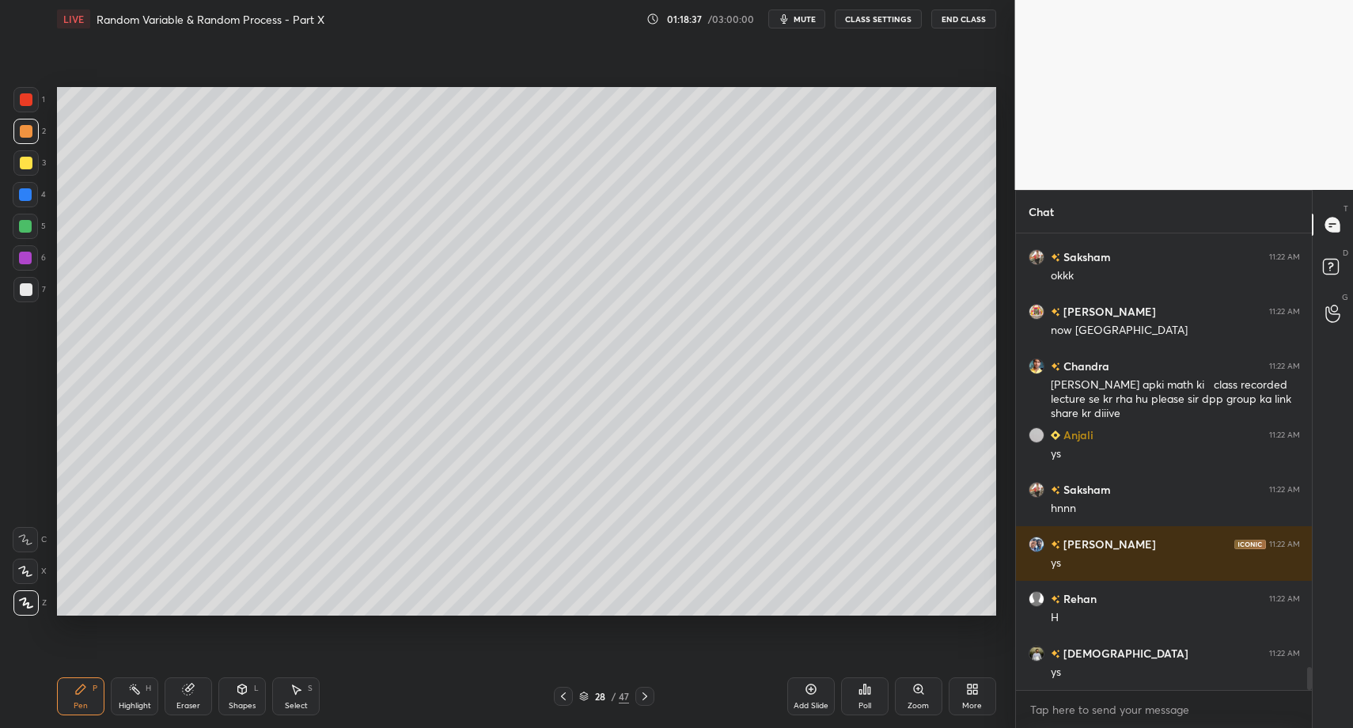
click at [563, 698] on icon at bounding box center [563, 696] width 13 height 13
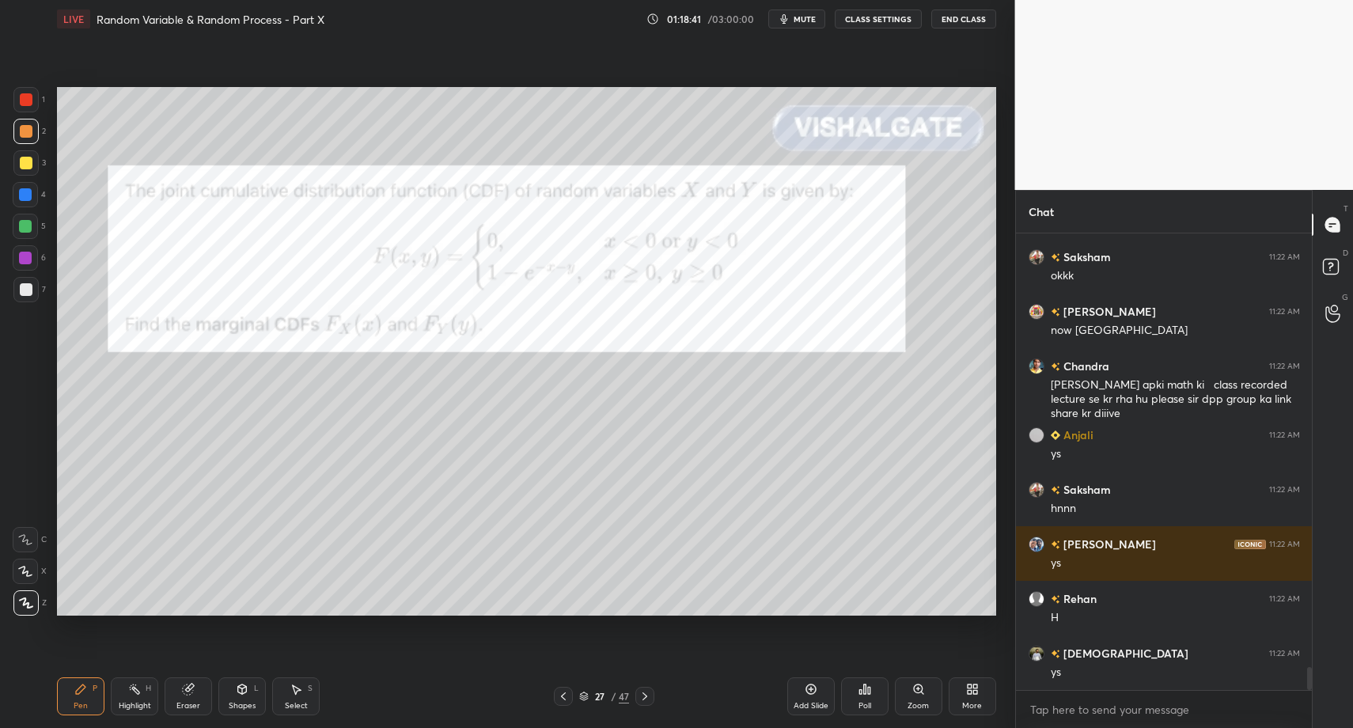
click at [652, 695] on div at bounding box center [644, 696] width 19 height 19
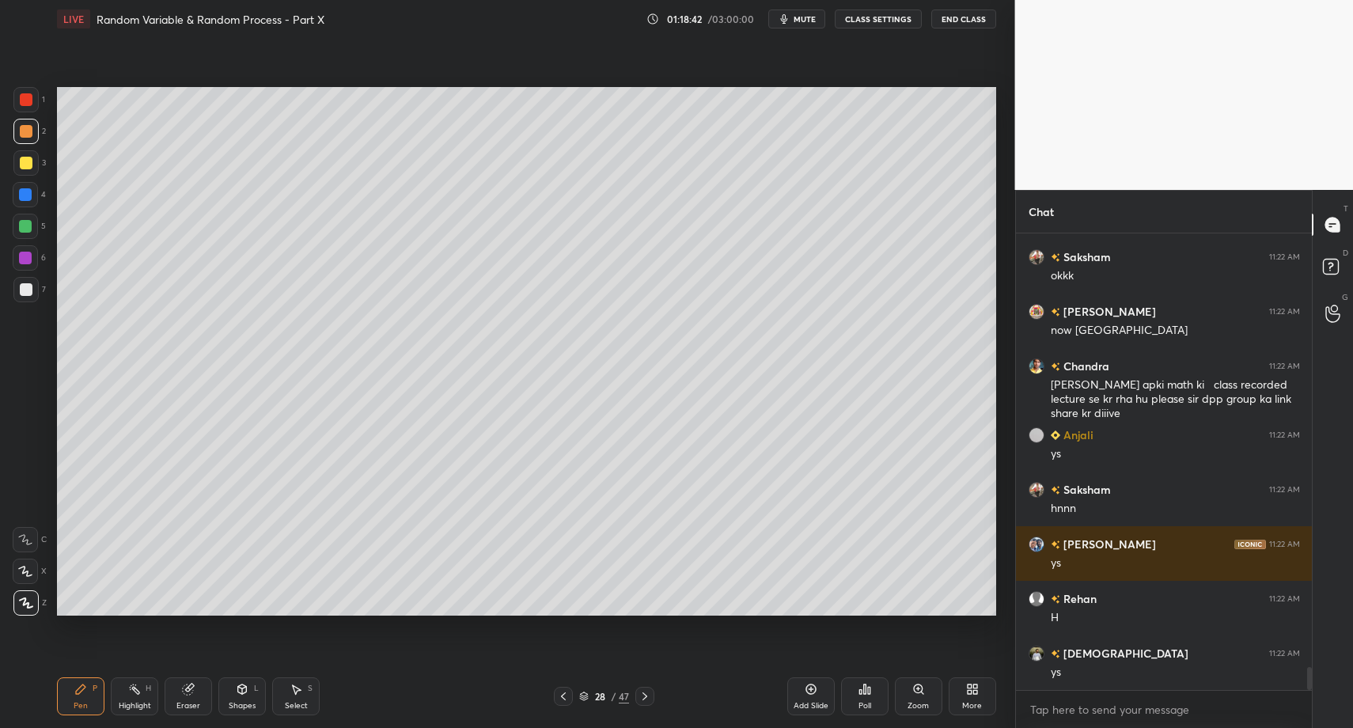
click at [650, 695] on icon at bounding box center [645, 696] width 13 height 13
click at [562, 695] on icon at bounding box center [563, 696] width 5 height 8
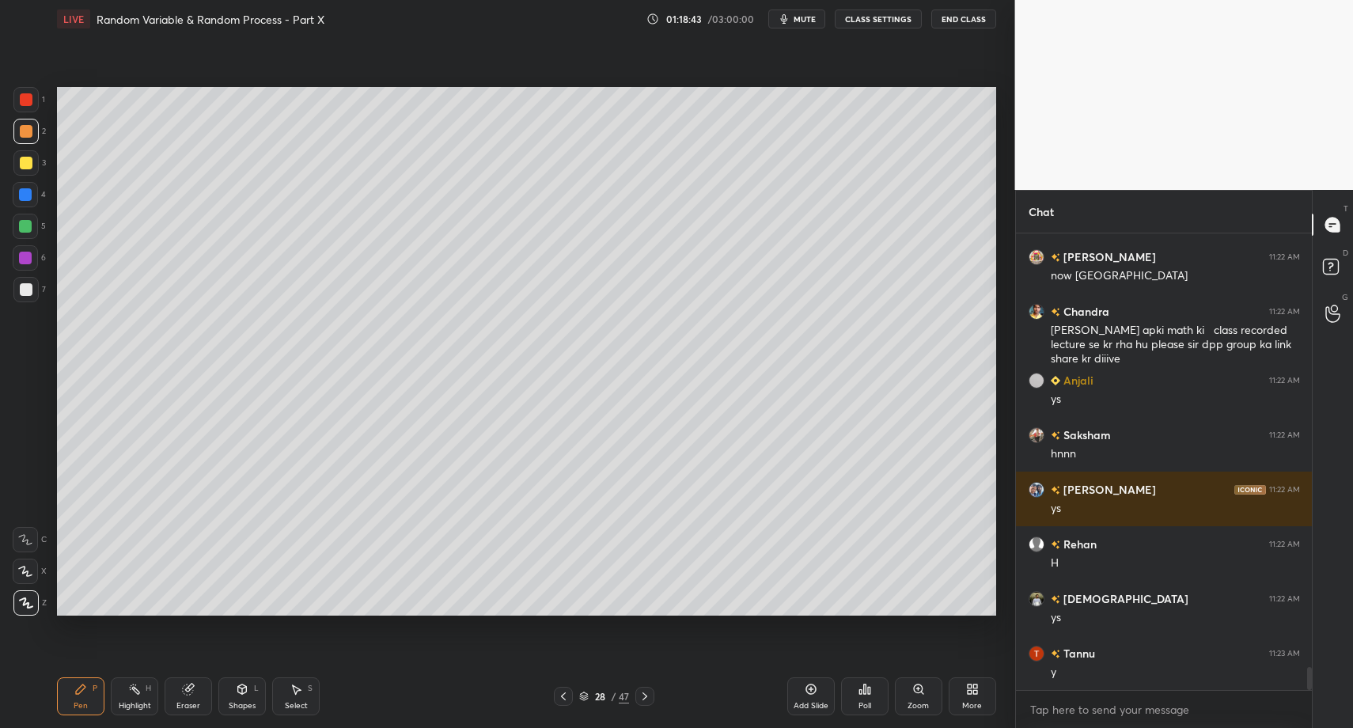
click at [74, 688] on icon at bounding box center [80, 689] width 13 height 13
click at [81, 686] on icon at bounding box center [80, 688] width 9 height 9
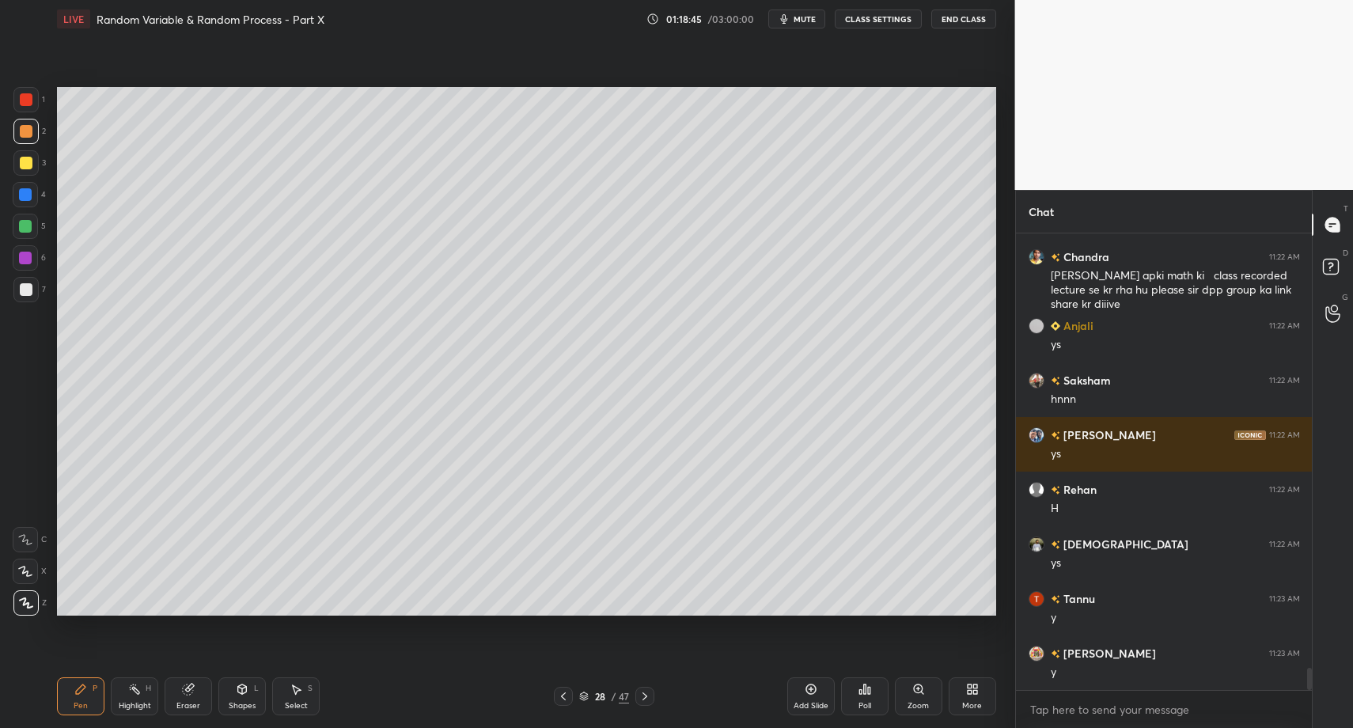
click at [801, 688] on div "Add Slide" at bounding box center [810, 696] width 47 height 38
drag, startPoint x: 79, startPoint y: 705, endPoint x: 83, endPoint y: 680, distance: 25.6
click at [79, 705] on div "Pen" at bounding box center [81, 706] width 14 height 8
click at [24, 161] on div at bounding box center [26, 163] width 13 height 13
drag, startPoint x: 233, startPoint y: 708, endPoint x: 245, endPoint y: 671, distance: 39.3
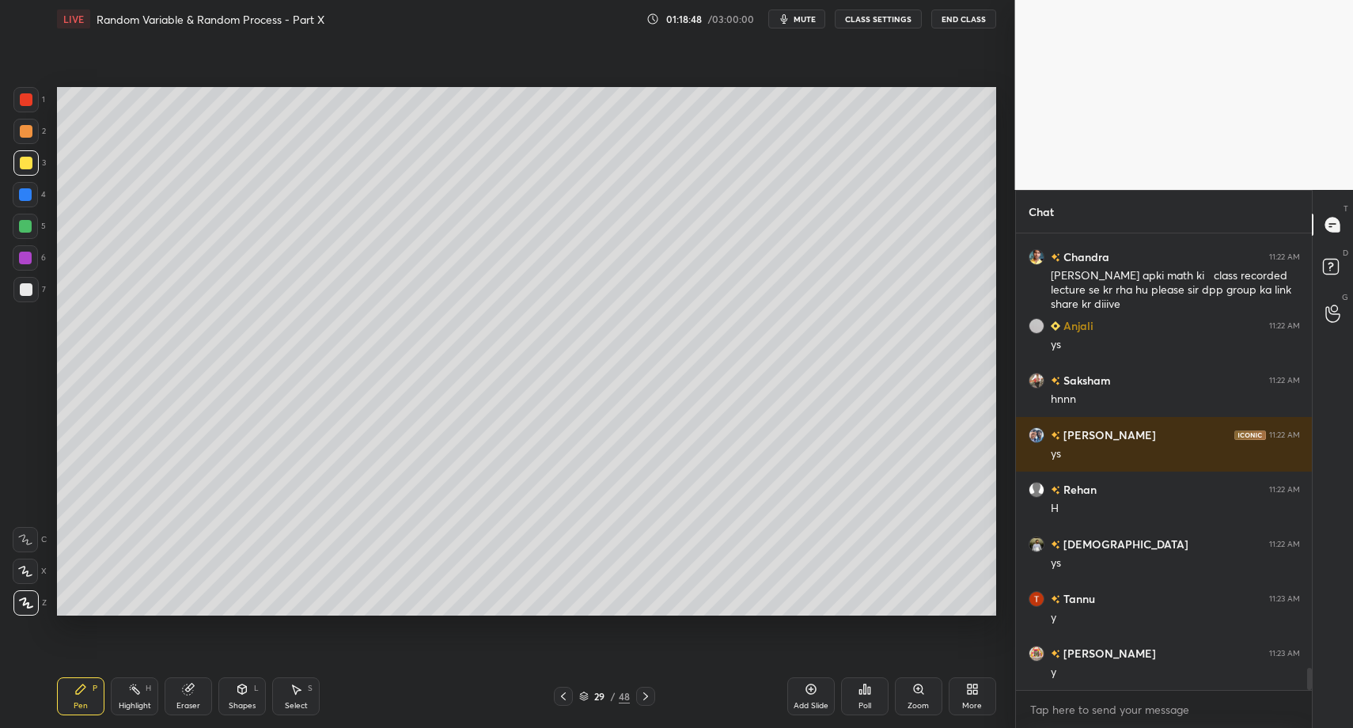
click at [235, 703] on div "Shapes" at bounding box center [242, 706] width 27 height 8
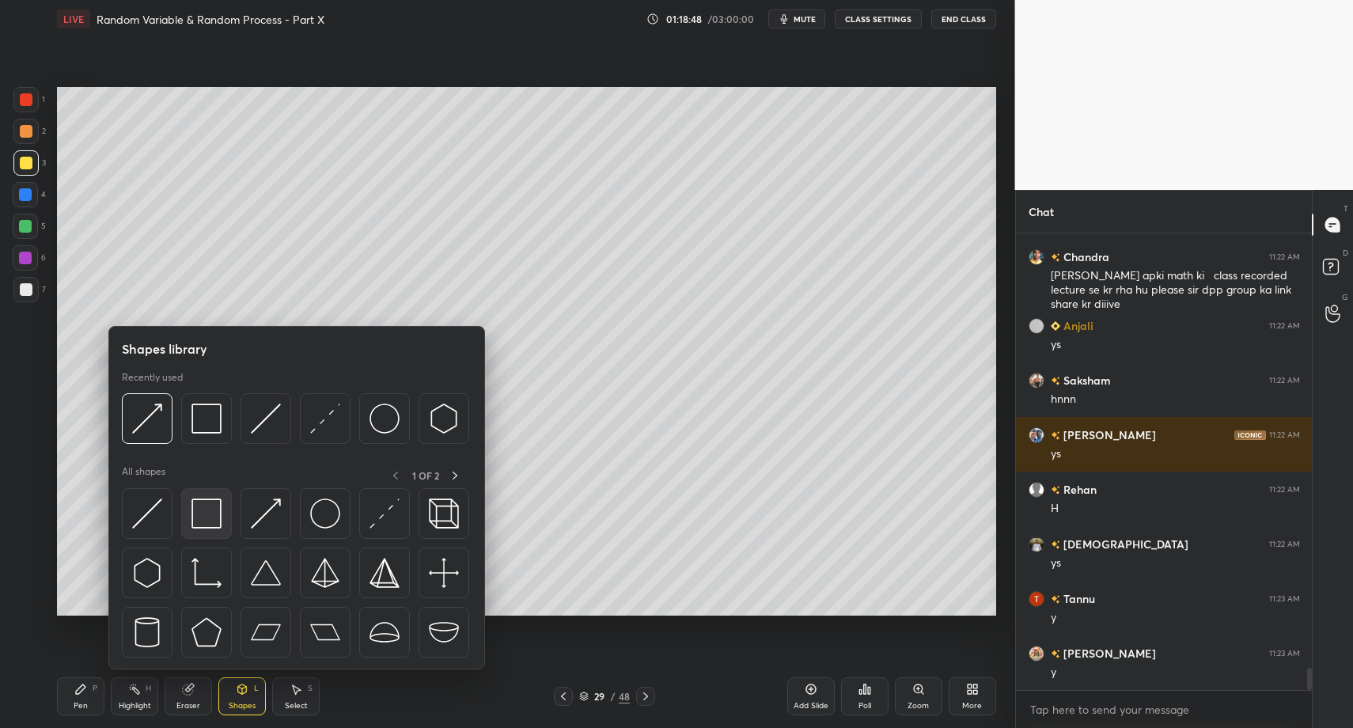
click at [212, 505] on img at bounding box center [206, 513] width 30 height 30
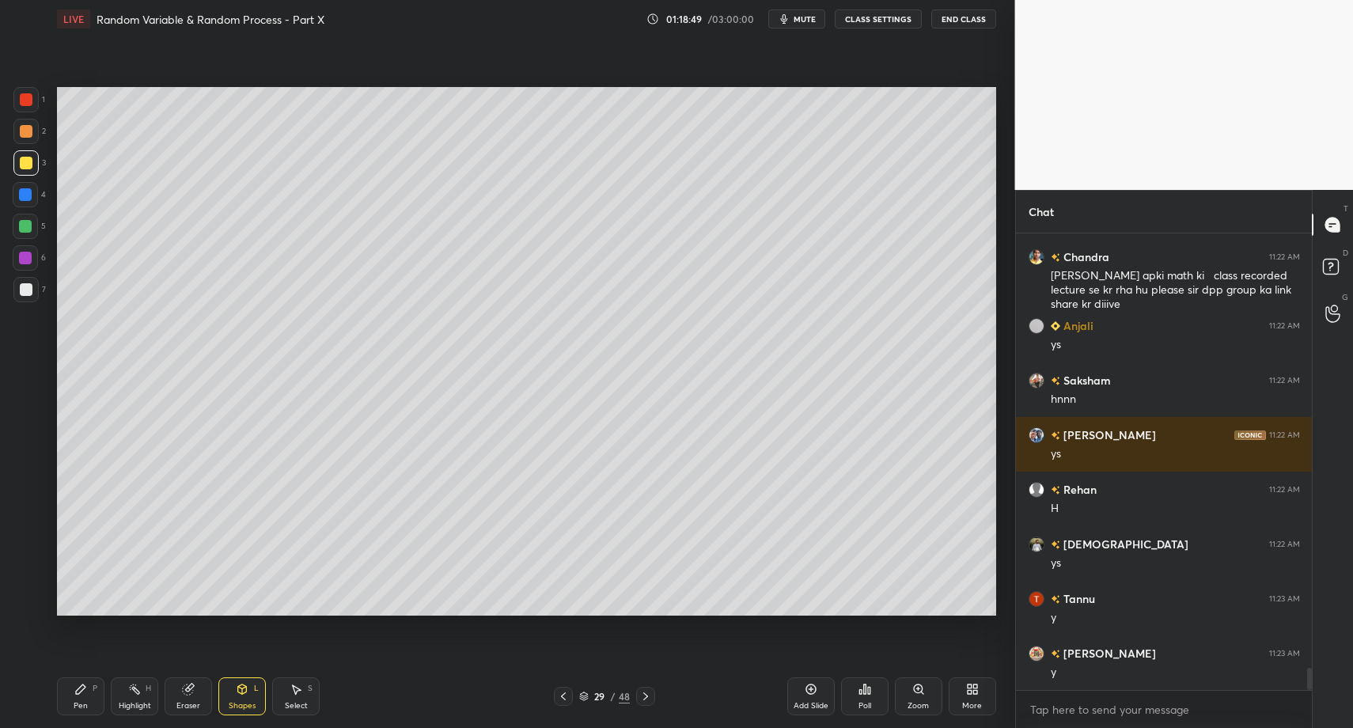
click at [25, 292] on div at bounding box center [26, 289] width 13 height 13
drag, startPoint x: 74, startPoint y: 684, endPoint x: 85, endPoint y: 652, distance: 34.3
click at [74, 684] on div "Pen P" at bounding box center [80, 696] width 47 height 38
drag, startPoint x: 60, startPoint y: 707, endPoint x: 72, endPoint y: 694, distance: 17.4
drag, startPoint x: 72, startPoint y: 694, endPoint x: 78, endPoint y: 680, distance: 14.5
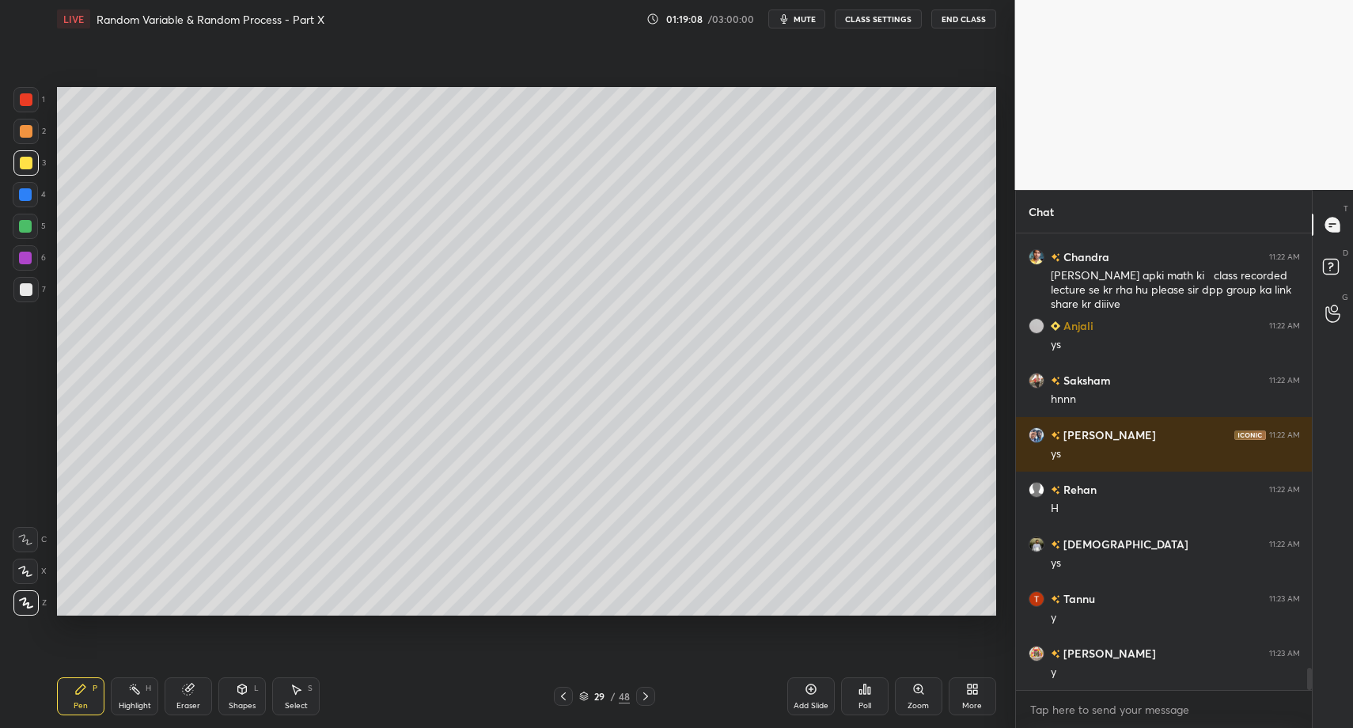
drag, startPoint x: 75, startPoint y: 715, endPoint x: 138, endPoint y: 645, distance: 94.2
click at [76, 695] on div "Pen P" at bounding box center [80, 696] width 47 height 38
click at [77, 684] on icon at bounding box center [80, 689] width 13 height 13
click at [28, 302] on div "7" at bounding box center [29, 293] width 32 height 32
drag, startPoint x: 25, startPoint y: 289, endPoint x: 44, endPoint y: 321, distance: 37.2
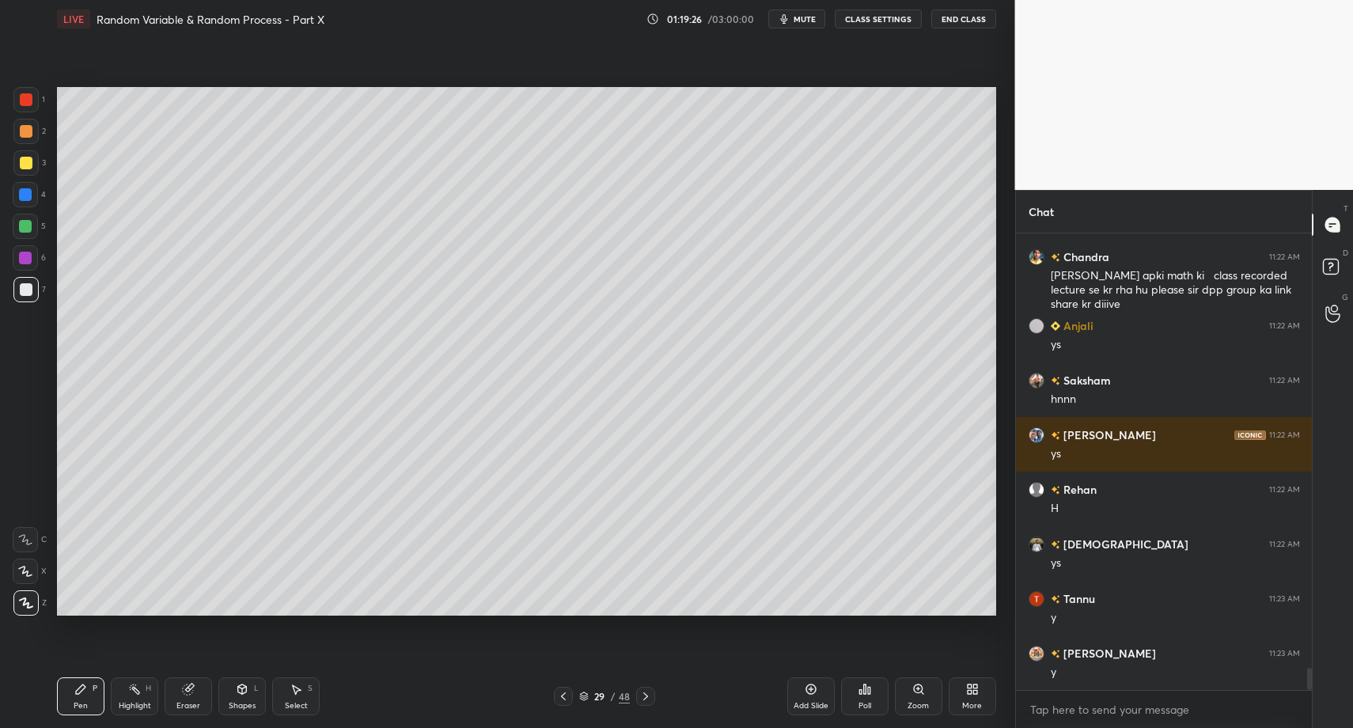
click at [25, 289] on div at bounding box center [26, 289] width 13 height 13
drag, startPoint x: 94, startPoint y: 700, endPoint x: 90, endPoint y: 627, distance: 72.9
click at [94, 700] on div "Pen P" at bounding box center [80, 696] width 47 height 38
drag, startPoint x: 236, startPoint y: 702, endPoint x: 233, endPoint y: 685, distance: 16.8
click at [236, 702] on div "Shapes" at bounding box center [242, 706] width 27 height 8
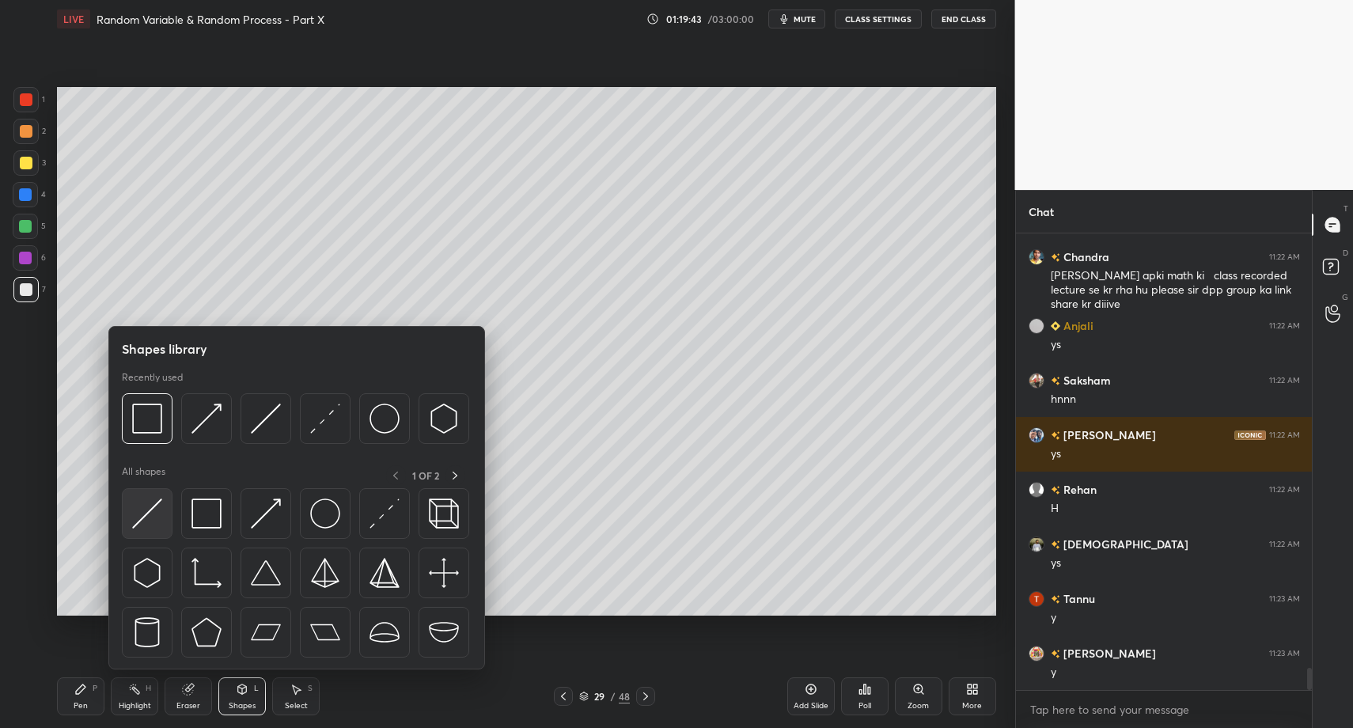
click at [160, 527] on img at bounding box center [147, 513] width 30 height 30
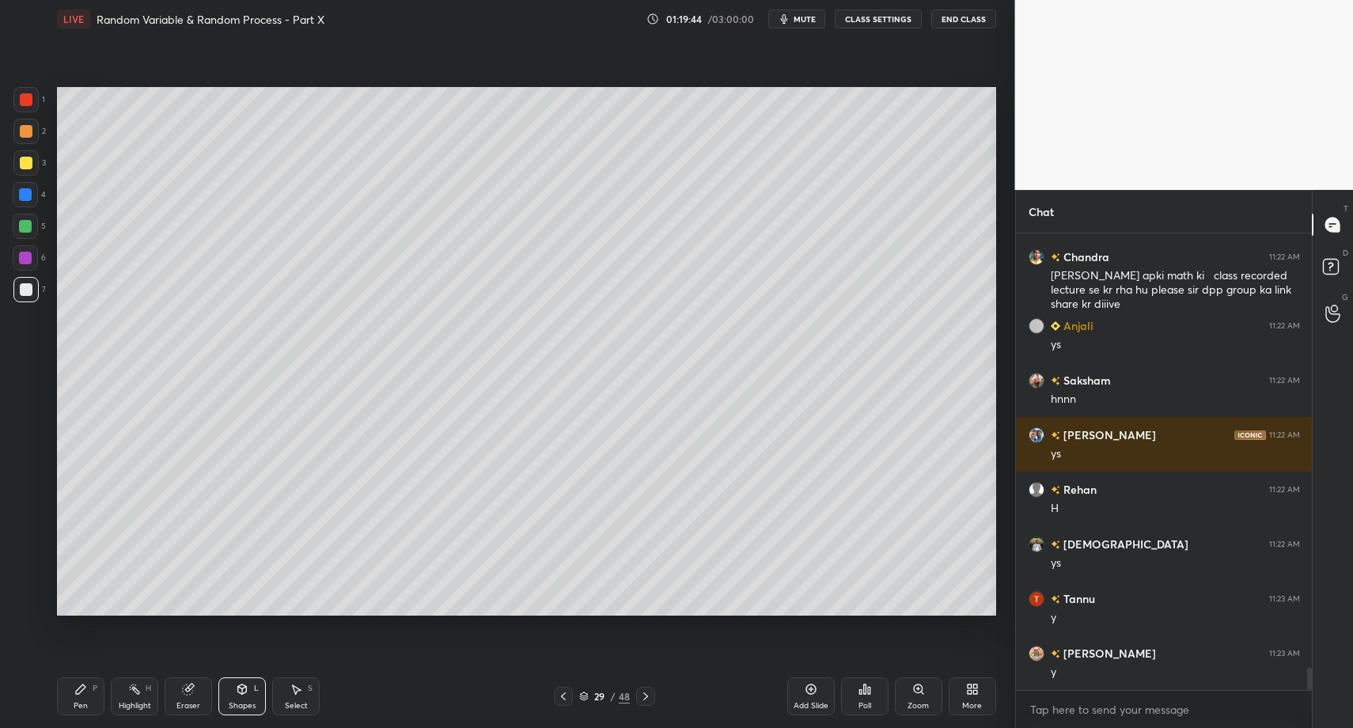
click at [103, 703] on div "Pen P" at bounding box center [80, 696] width 47 height 38
click at [98, 700] on div "Pen P" at bounding box center [80, 696] width 47 height 38
drag, startPoint x: 243, startPoint y: 695, endPoint x: 242, endPoint y: 679, distance: 15.8
click at [243, 695] on icon at bounding box center [242, 689] width 13 height 13
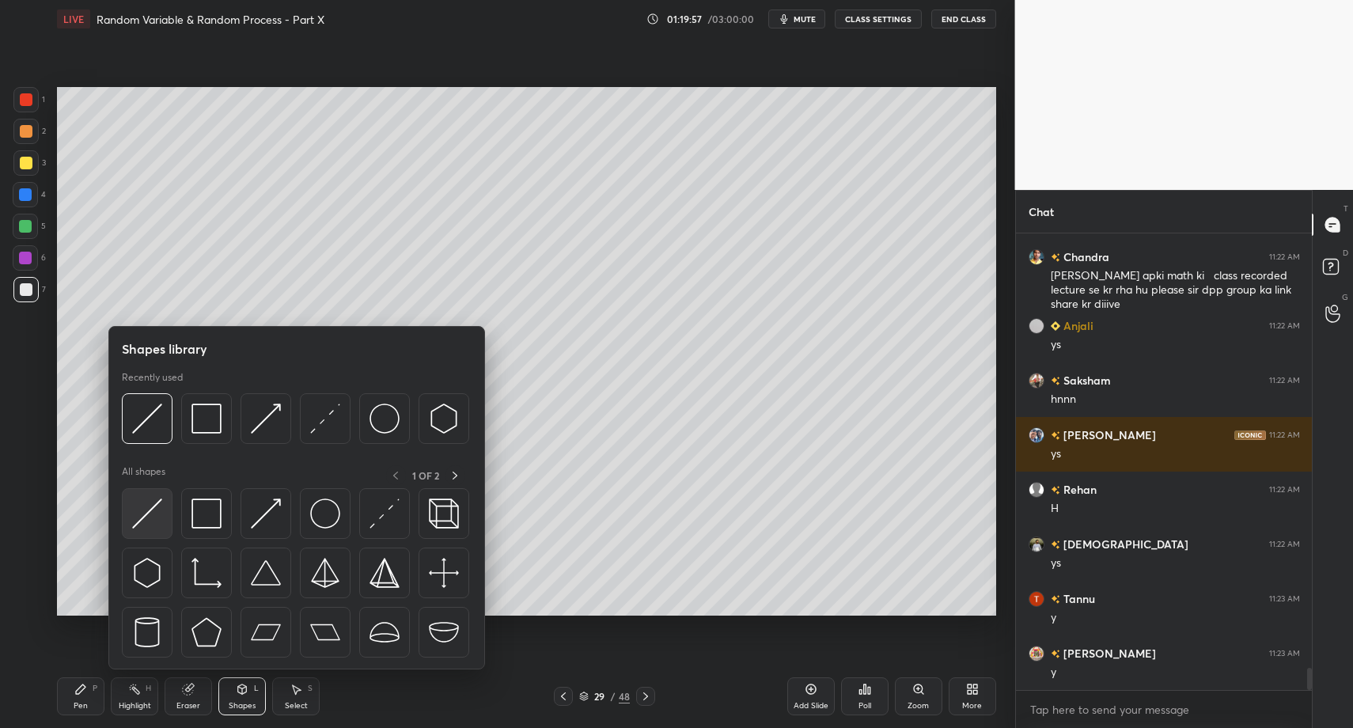
click at [149, 516] on img at bounding box center [147, 513] width 30 height 30
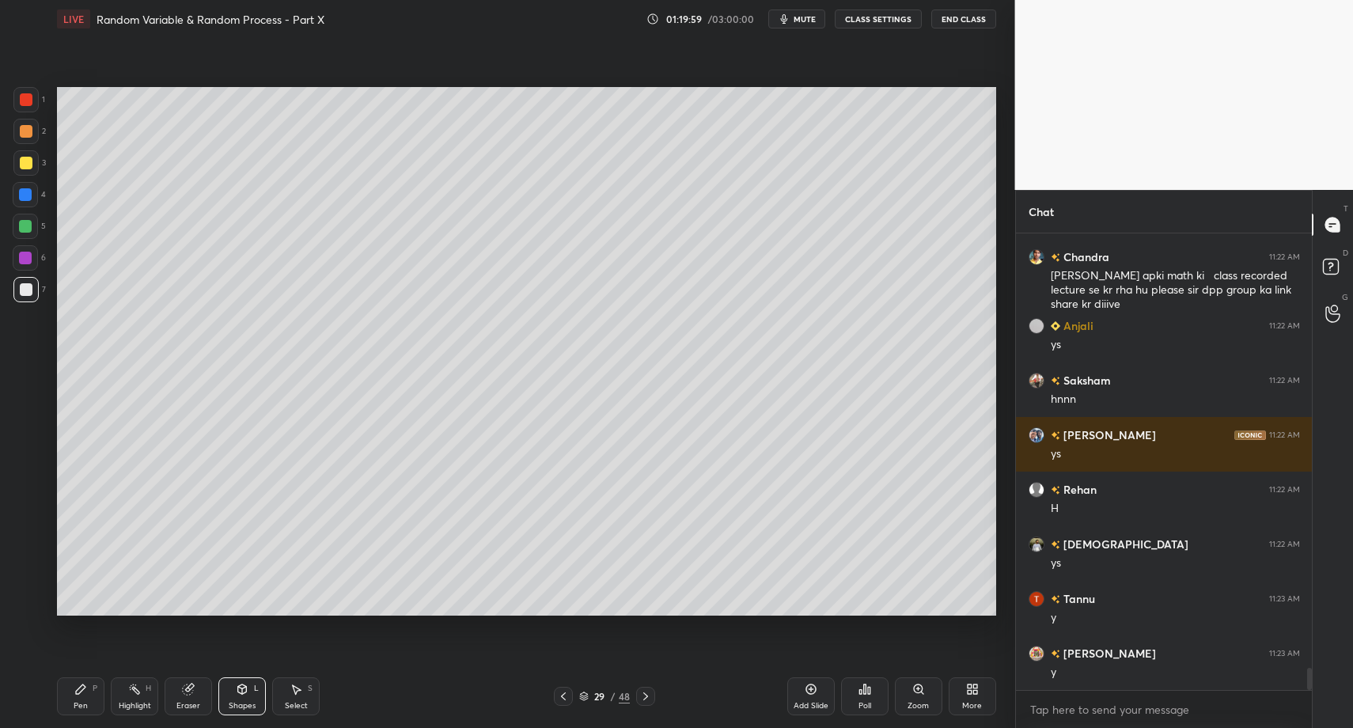
click at [81, 692] on icon at bounding box center [80, 689] width 13 height 13
click at [70, 697] on div "Pen P" at bounding box center [80, 696] width 47 height 38
drag, startPoint x: 243, startPoint y: 693, endPoint x: 241, endPoint y: 676, distance: 17.6
click at [243, 693] on icon at bounding box center [242, 688] width 9 height 9
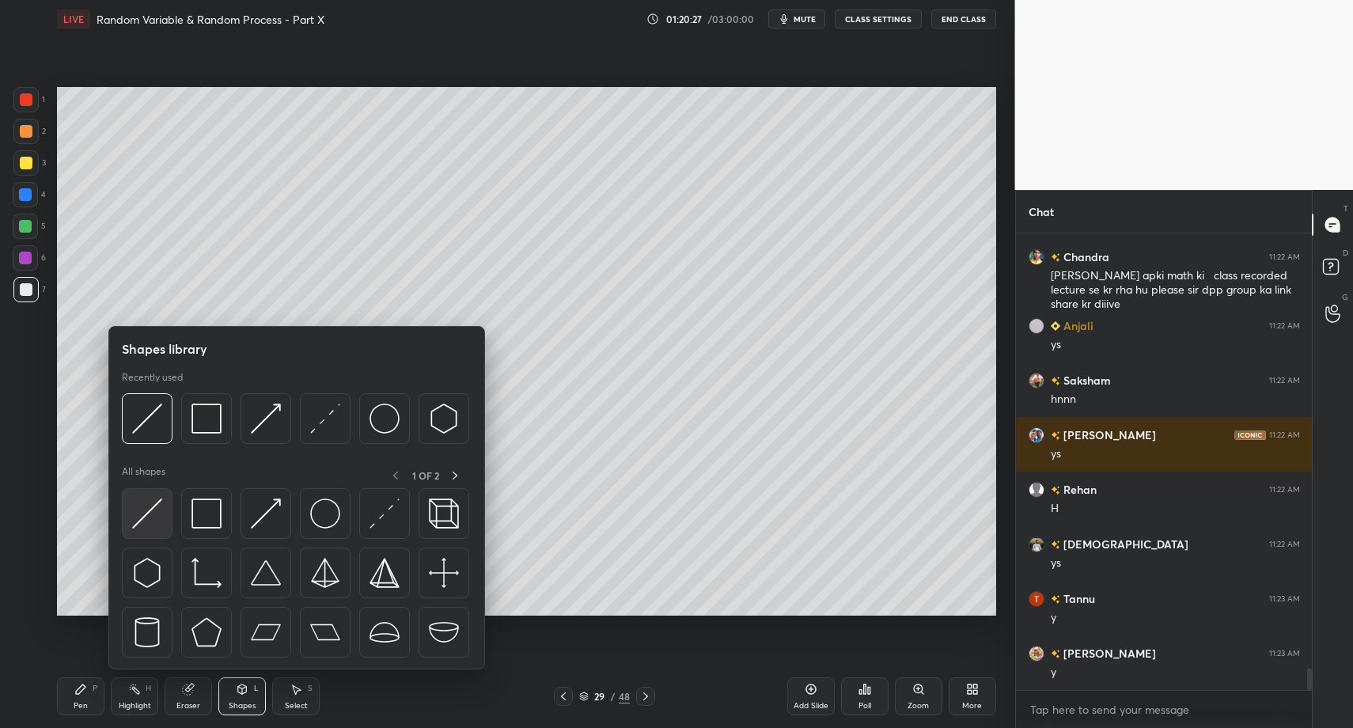
click at [150, 525] on img at bounding box center [147, 513] width 30 height 30
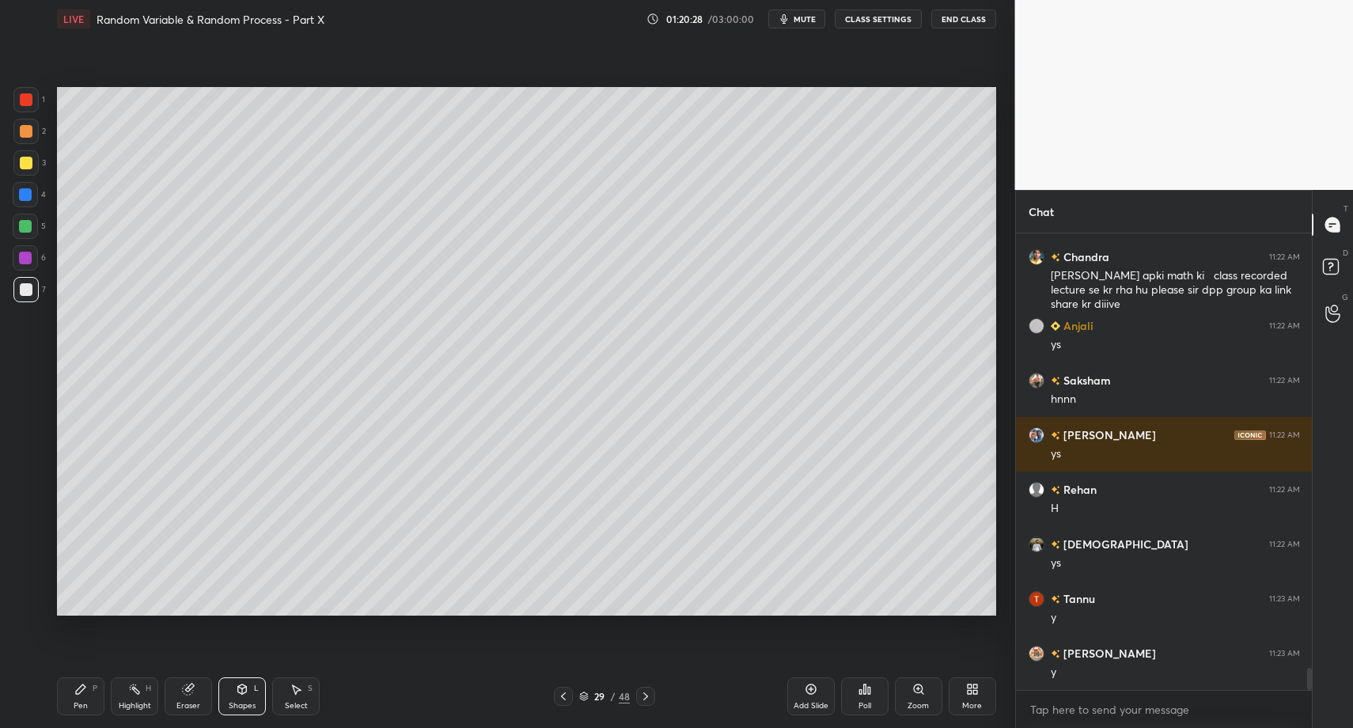
click at [90, 692] on div "Pen P" at bounding box center [80, 696] width 47 height 38
drag, startPoint x: 90, startPoint y: 692, endPoint x: 112, endPoint y: 648, distance: 48.5
click at [90, 692] on div "Pen P" at bounding box center [80, 696] width 47 height 38
click at [298, 695] on div "Select S" at bounding box center [295, 696] width 47 height 38
drag, startPoint x: 294, startPoint y: 684, endPoint x: 299, endPoint y: 663, distance: 21.1
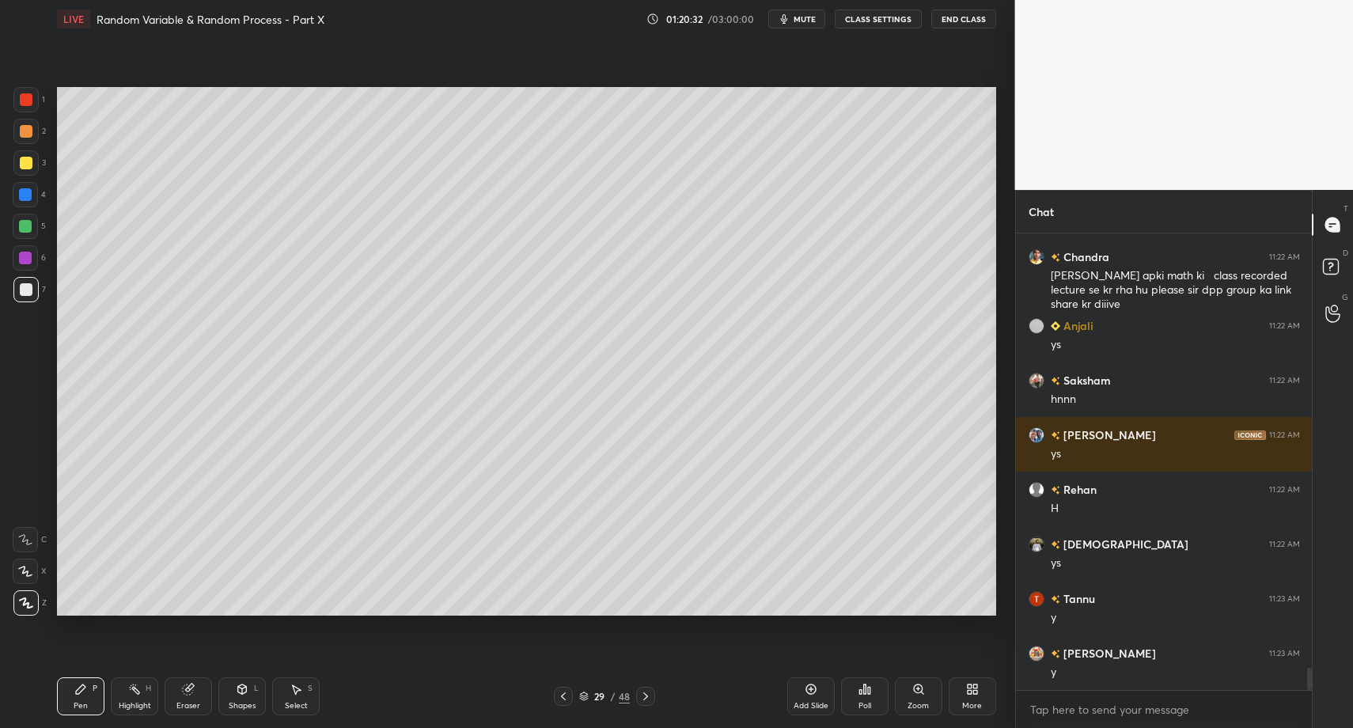
click at [294, 674] on div "Pen P Highlight H Eraser Shapes L Select S 29 / 48 Add Slide Poll Zoom More" at bounding box center [526, 696] width 939 height 63
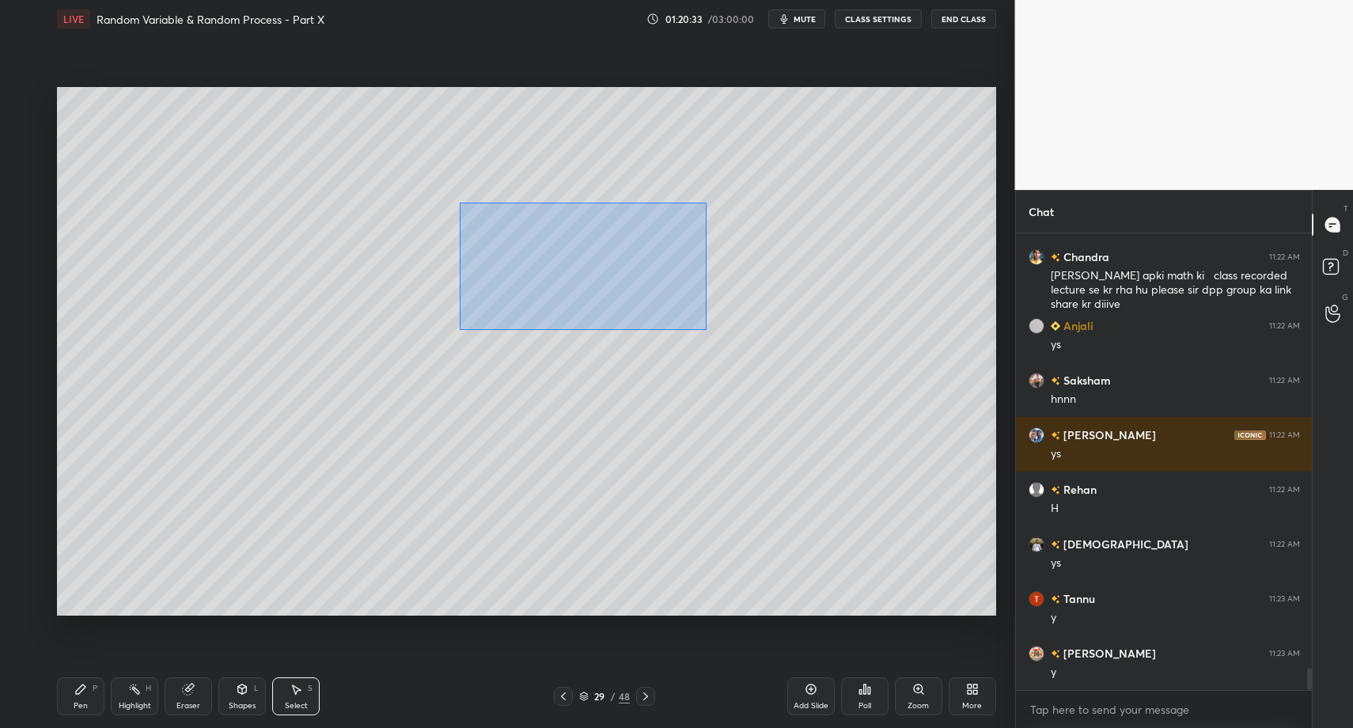
drag, startPoint x: 460, startPoint y: 203, endPoint x: 706, endPoint y: 323, distance: 273.9
click at [706, 330] on div "0 ° Undo Copy Paste here Duplicate Duplicate to new slide Delete" at bounding box center [526, 351] width 939 height 528
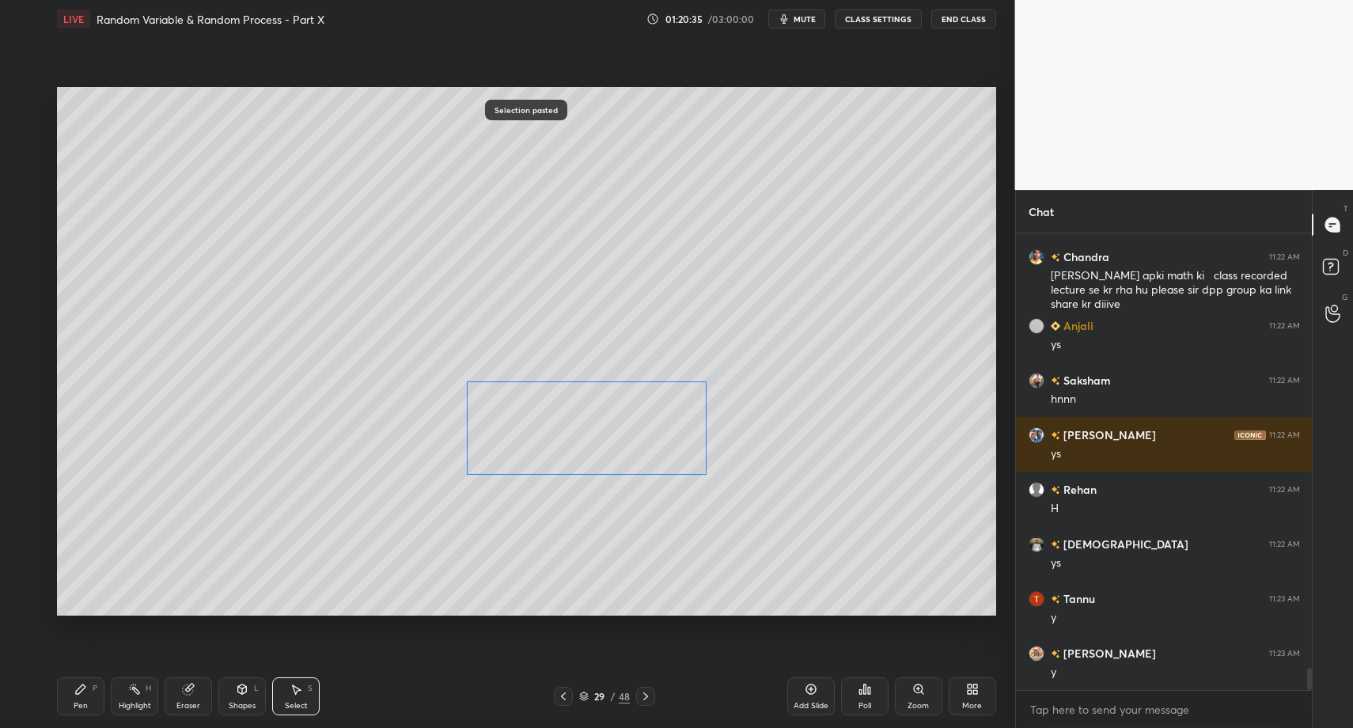
drag, startPoint x: 594, startPoint y: 294, endPoint x: 567, endPoint y: 457, distance: 165.2
click at [582, 454] on div "0 ° Undo Copy Paste here Duplicate Duplicate to new slide Delete" at bounding box center [526, 351] width 939 height 528
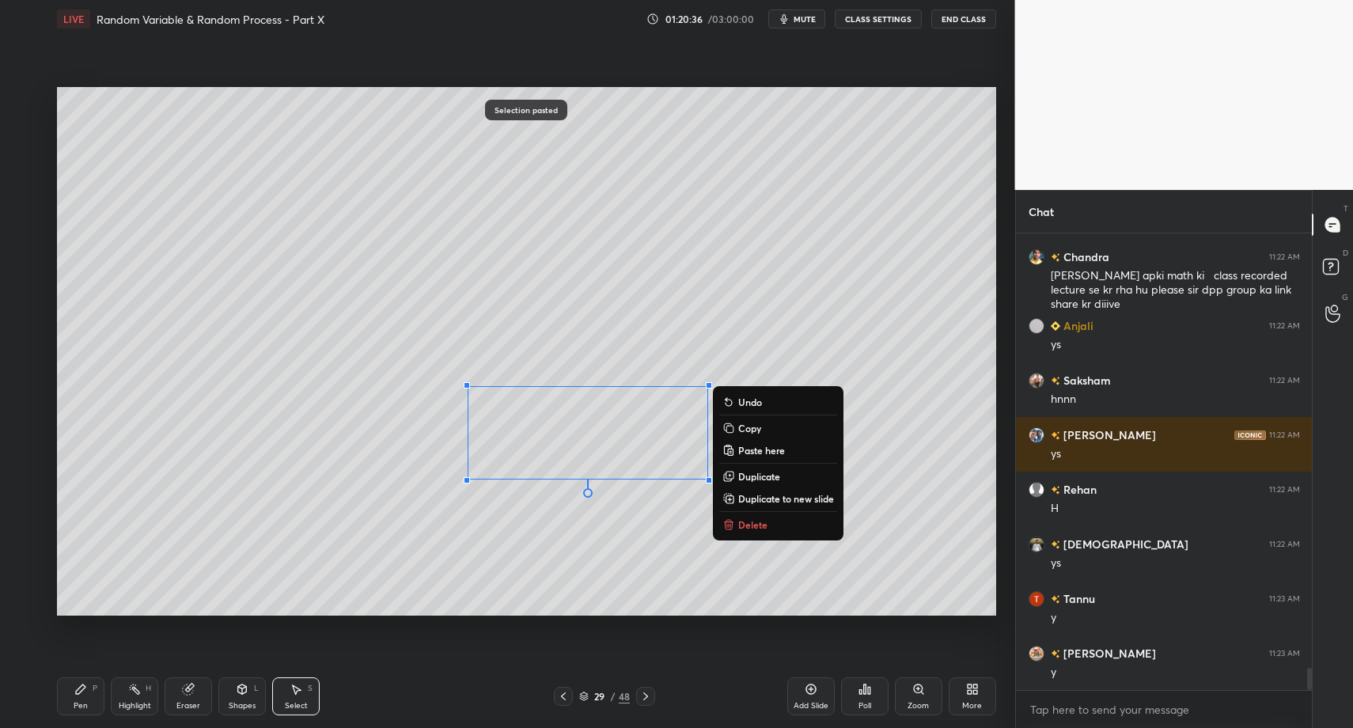
drag, startPoint x: 93, startPoint y: 697, endPoint x: 101, endPoint y: 697, distance: 8.7
click at [93, 697] on div "Pen P" at bounding box center [80, 696] width 47 height 38
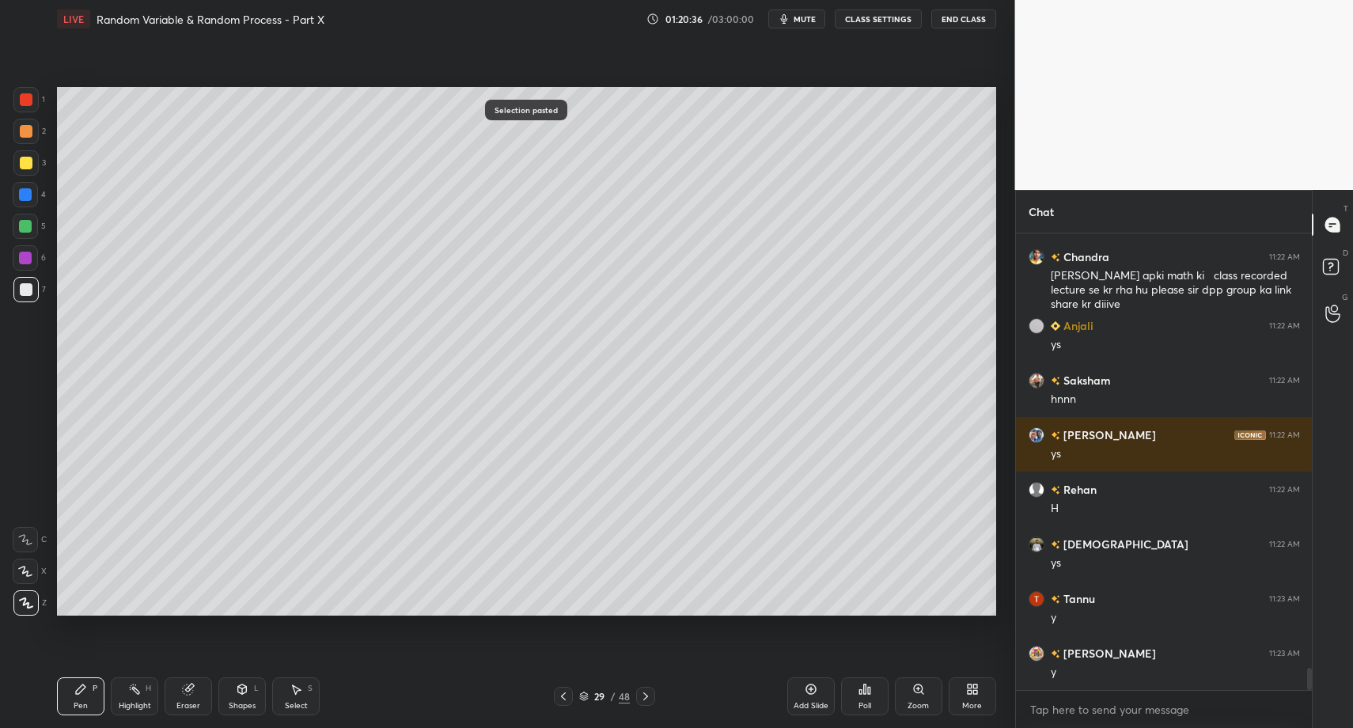
drag, startPoint x: 277, startPoint y: 699, endPoint x: 326, endPoint y: 666, distance: 59.3
click at [280, 699] on div "Select S" at bounding box center [295, 696] width 47 height 38
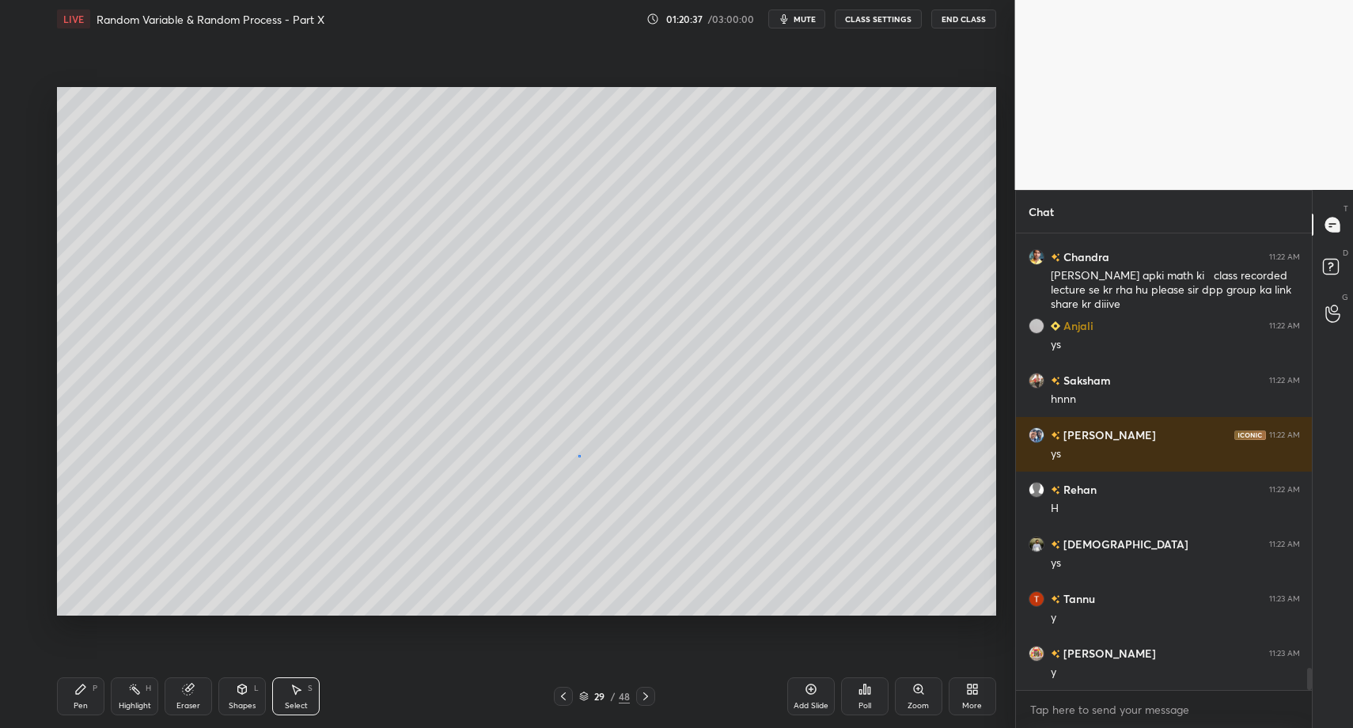
drag, startPoint x: 578, startPoint y: 455, endPoint x: 601, endPoint y: 491, distance: 43.0
click at [597, 478] on div "0 ° Undo Copy Paste here Duplicate Duplicate to new slide Delete" at bounding box center [526, 351] width 939 height 528
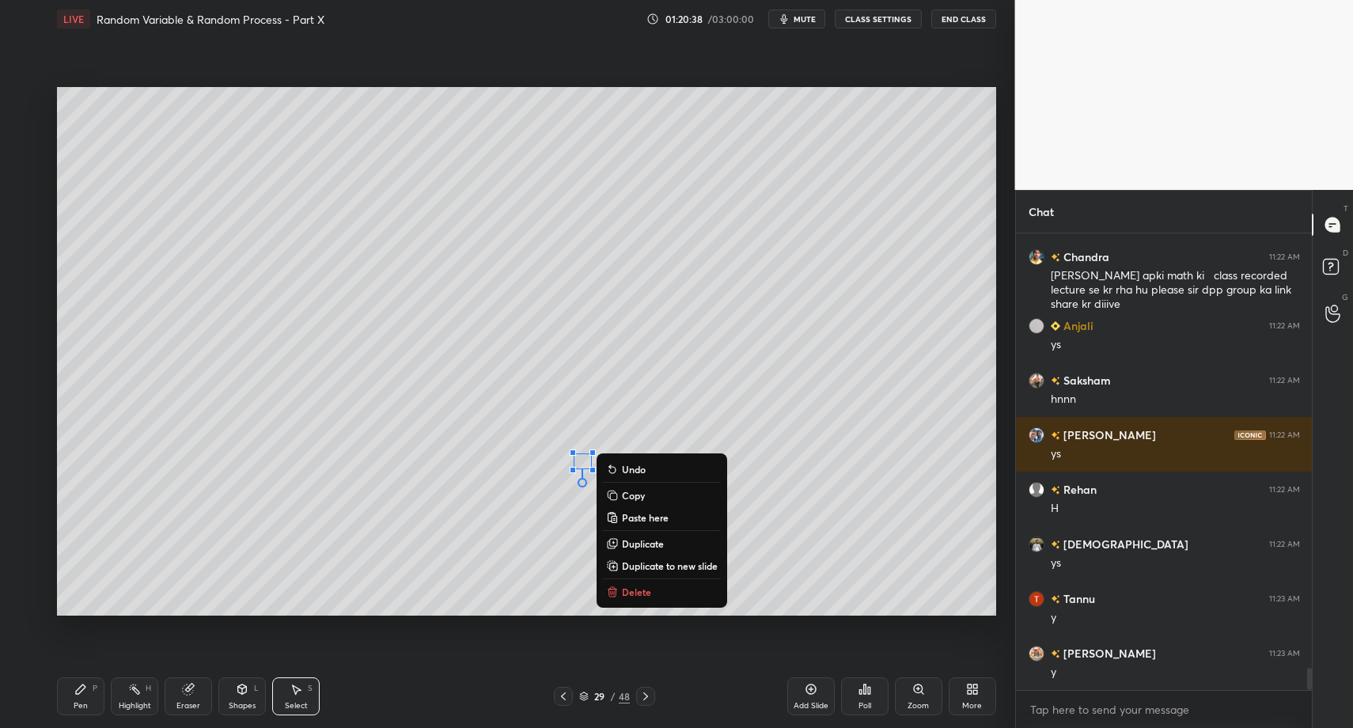
drag, startPoint x: 619, startPoint y: 585, endPoint x: 512, endPoint y: 603, distance: 108.4
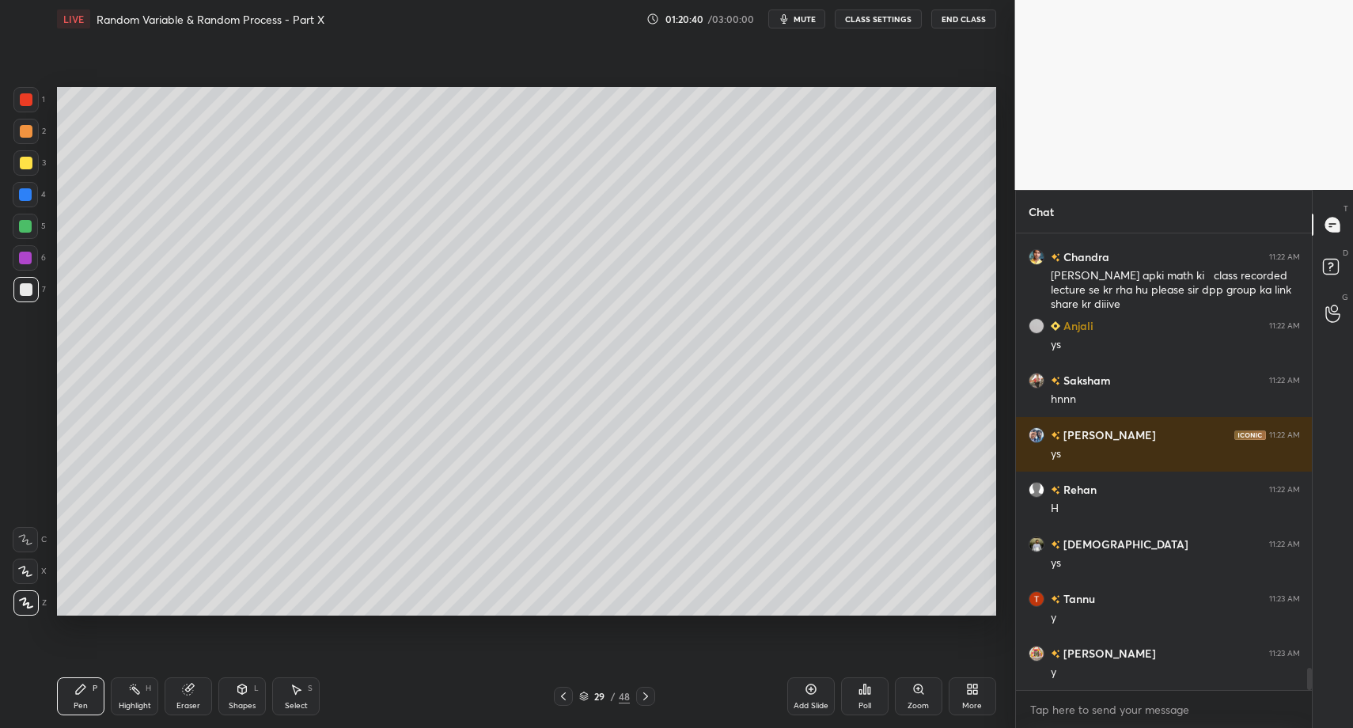
scroll to position [8824, 0]
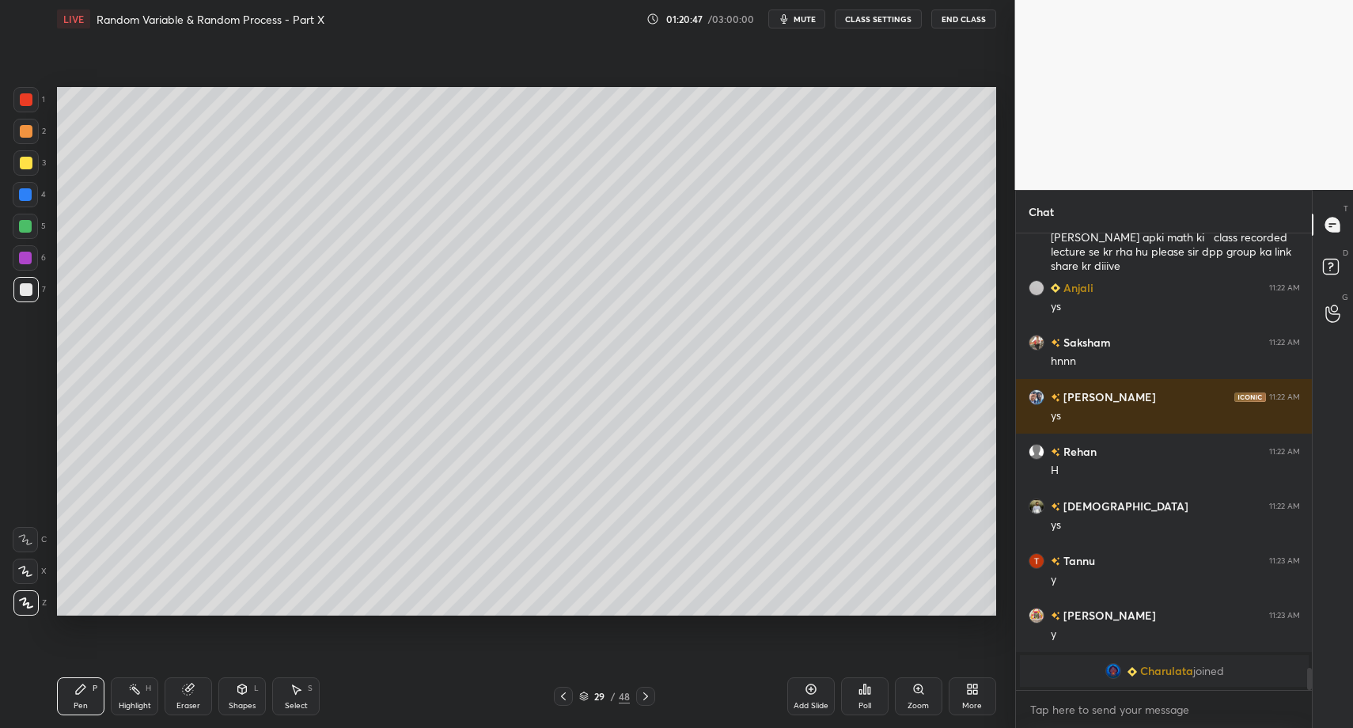
drag, startPoint x: 21, startPoint y: 102, endPoint x: 20, endPoint y: 131, distance: 28.5
click at [27, 103] on div at bounding box center [26, 99] width 13 height 13
click at [23, 552] on div "X" at bounding box center [30, 568] width 34 height 32
click at [244, 710] on div "Shapes" at bounding box center [242, 706] width 27 height 8
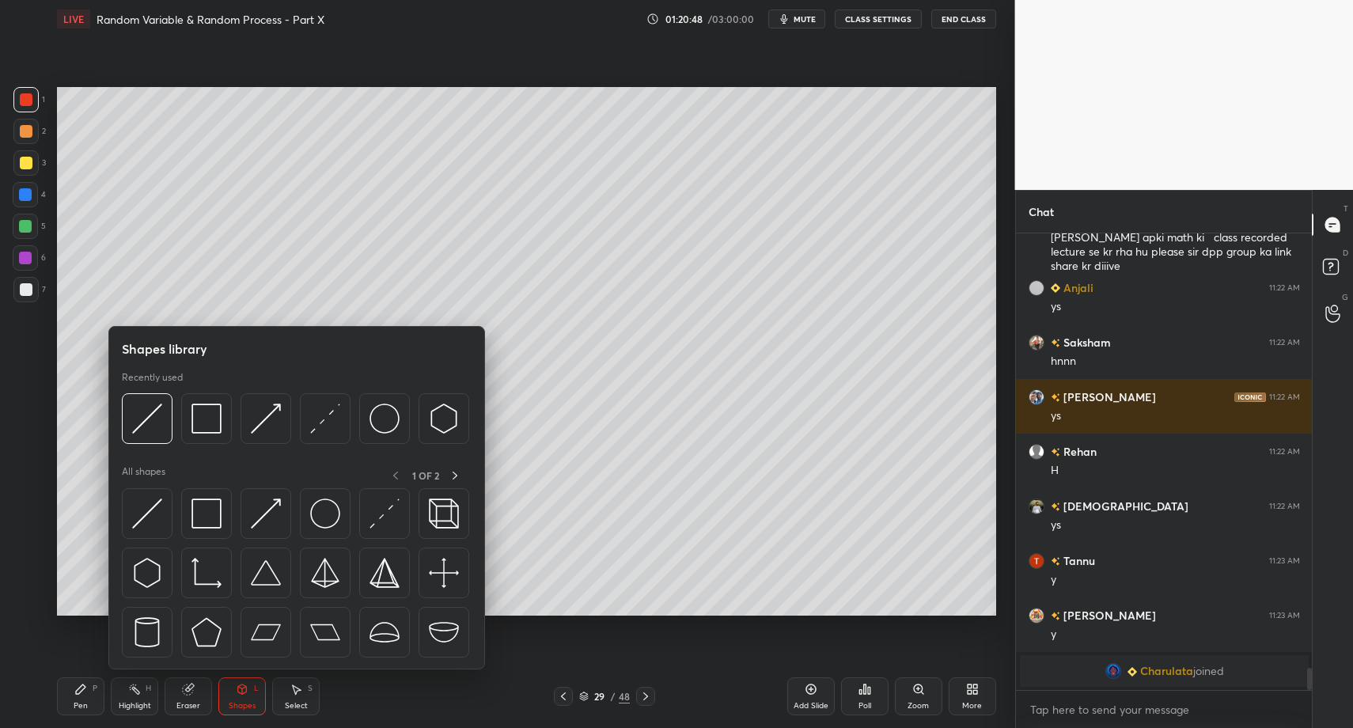
click at [74, 693] on div "Pen P" at bounding box center [80, 696] width 47 height 38
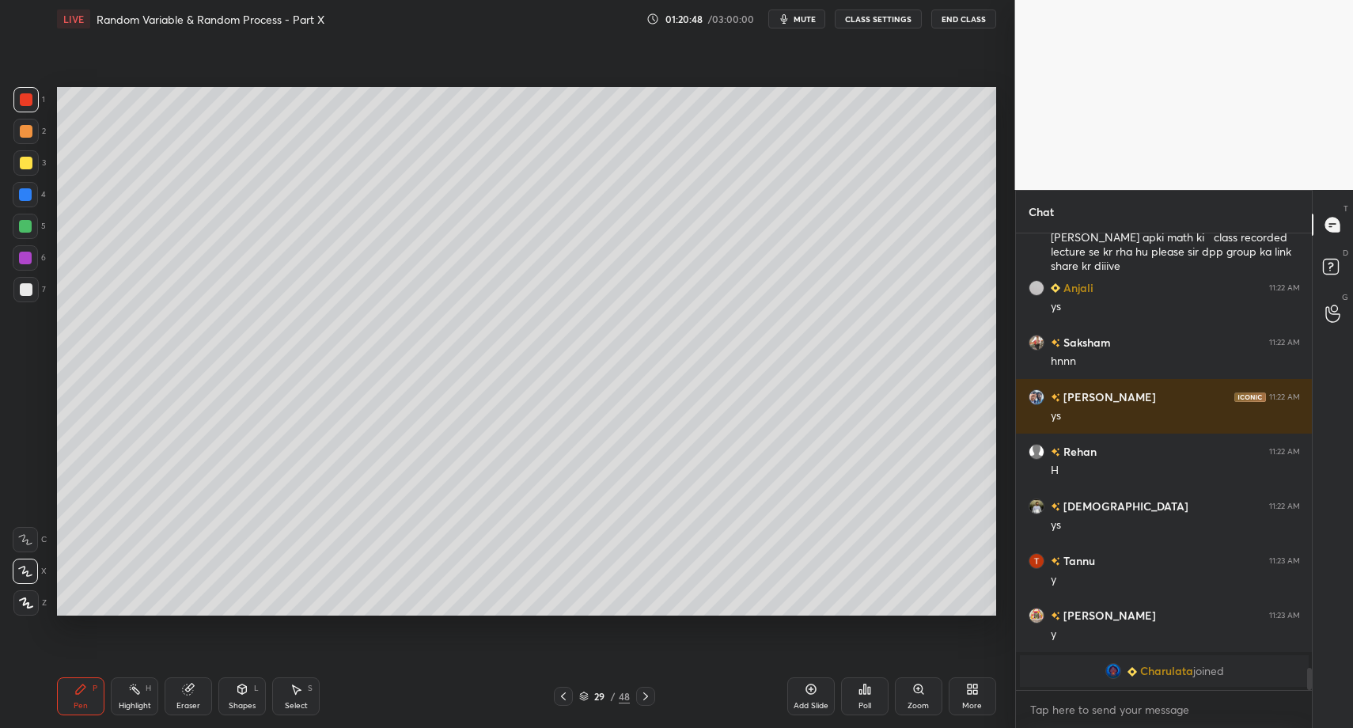
drag, startPoint x: 30, startPoint y: 539, endPoint x: 51, endPoint y: 572, distance: 39.1
click at [30, 539] on icon at bounding box center [25, 539] width 14 height 11
click at [244, 684] on icon at bounding box center [242, 688] width 9 height 9
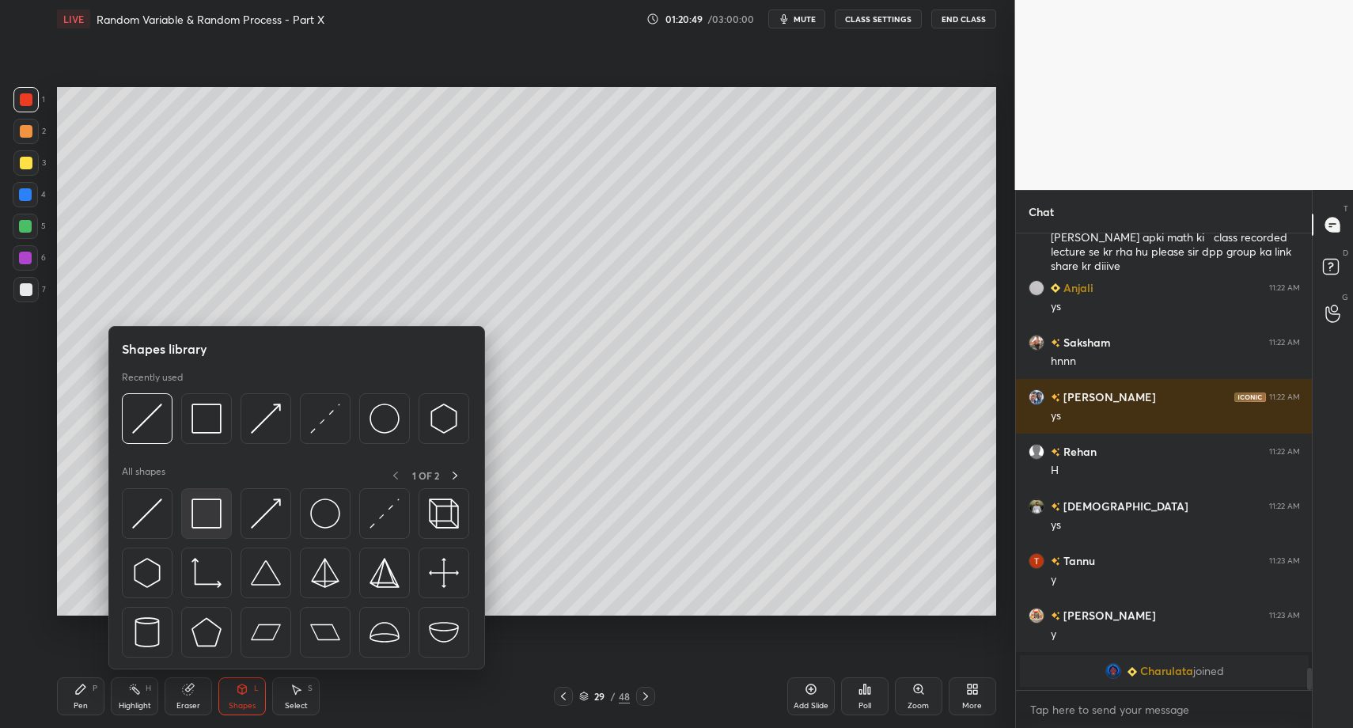
click at [210, 537] on div at bounding box center [206, 513] width 51 height 51
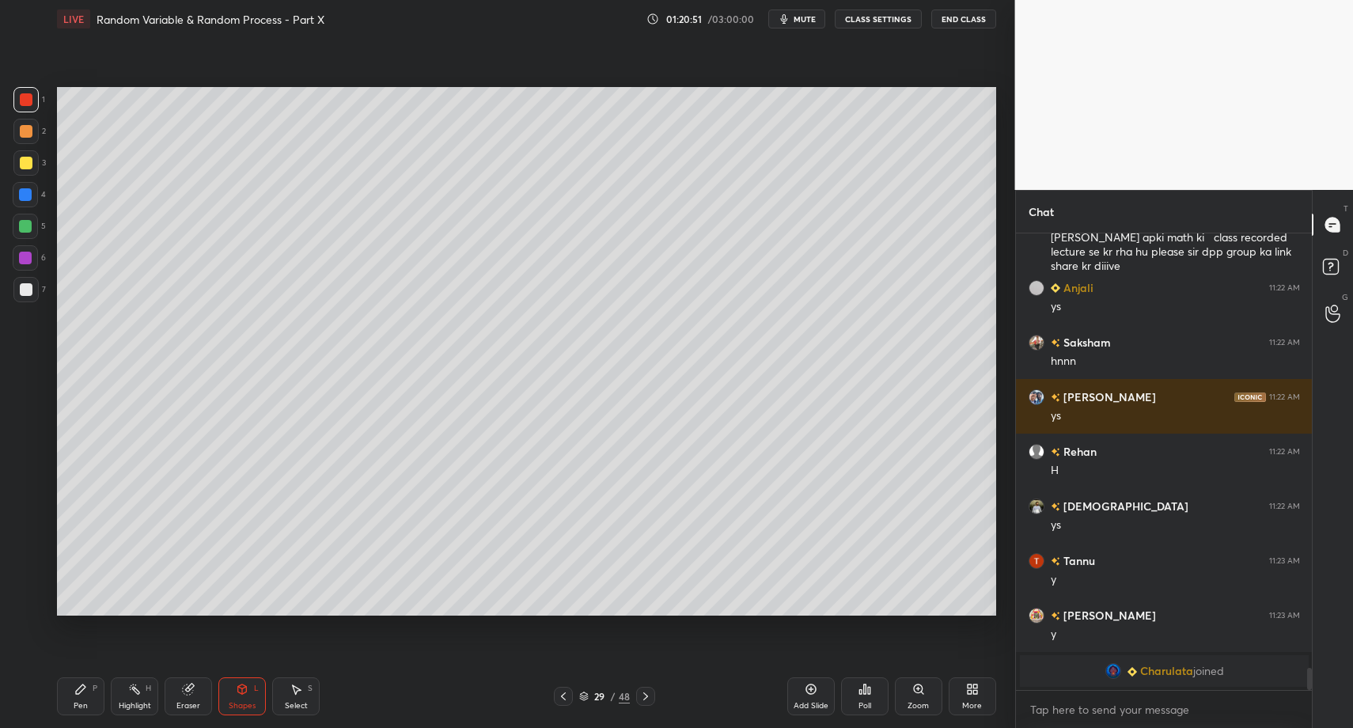
scroll to position [8627, 0]
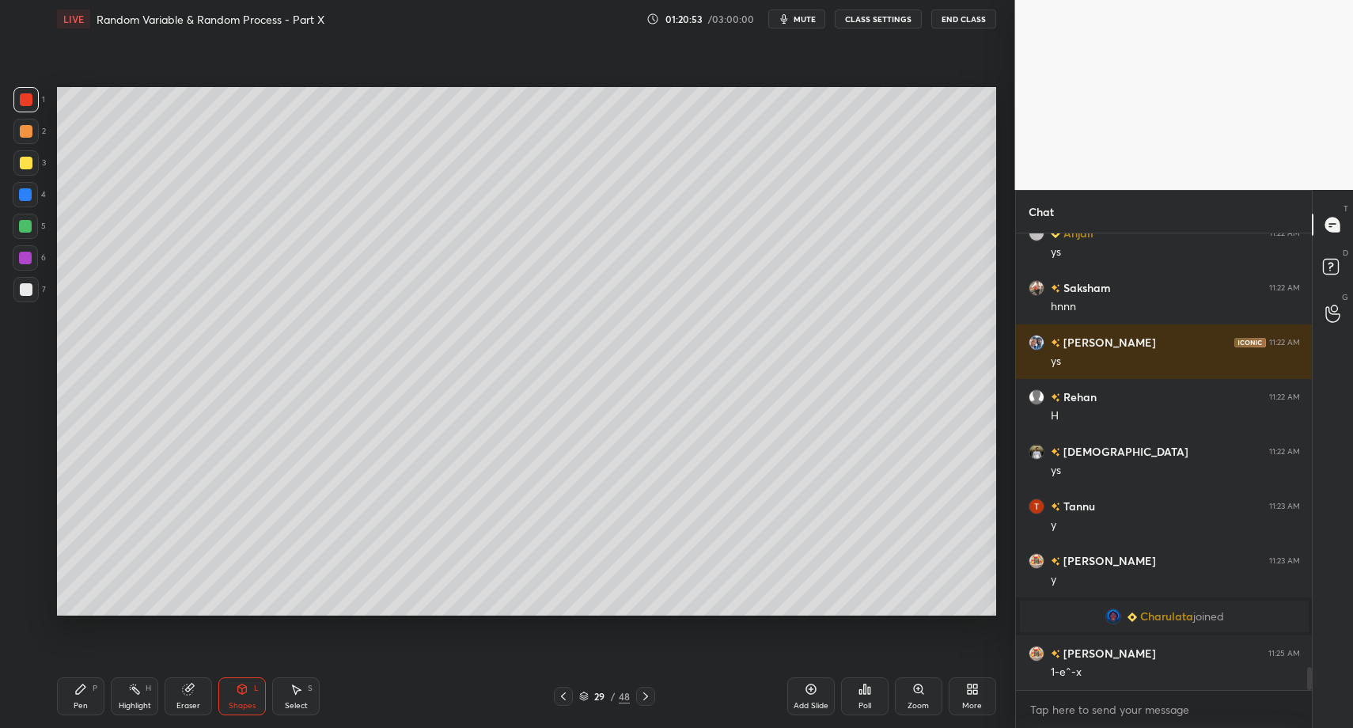
click at [75, 704] on div "Pen" at bounding box center [81, 706] width 14 height 8
click at [73, 695] on div "Pen P" at bounding box center [80, 696] width 47 height 38
click at [25, 292] on div at bounding box center [25, 289] width 25 height 25
click at [36, 602] on div at bounding box center [25, 602] width 25 height 25
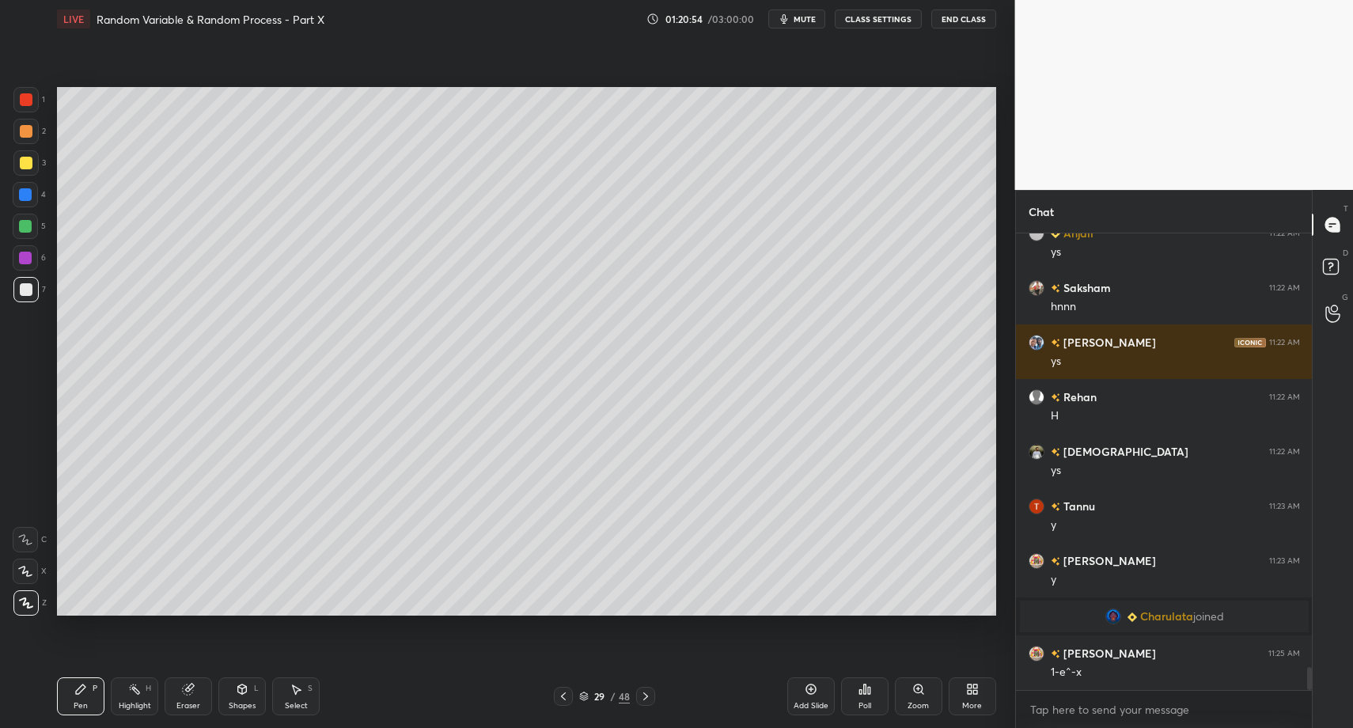
click at [38, 596] on div at bounding box center [25, 602] width 25 height 25
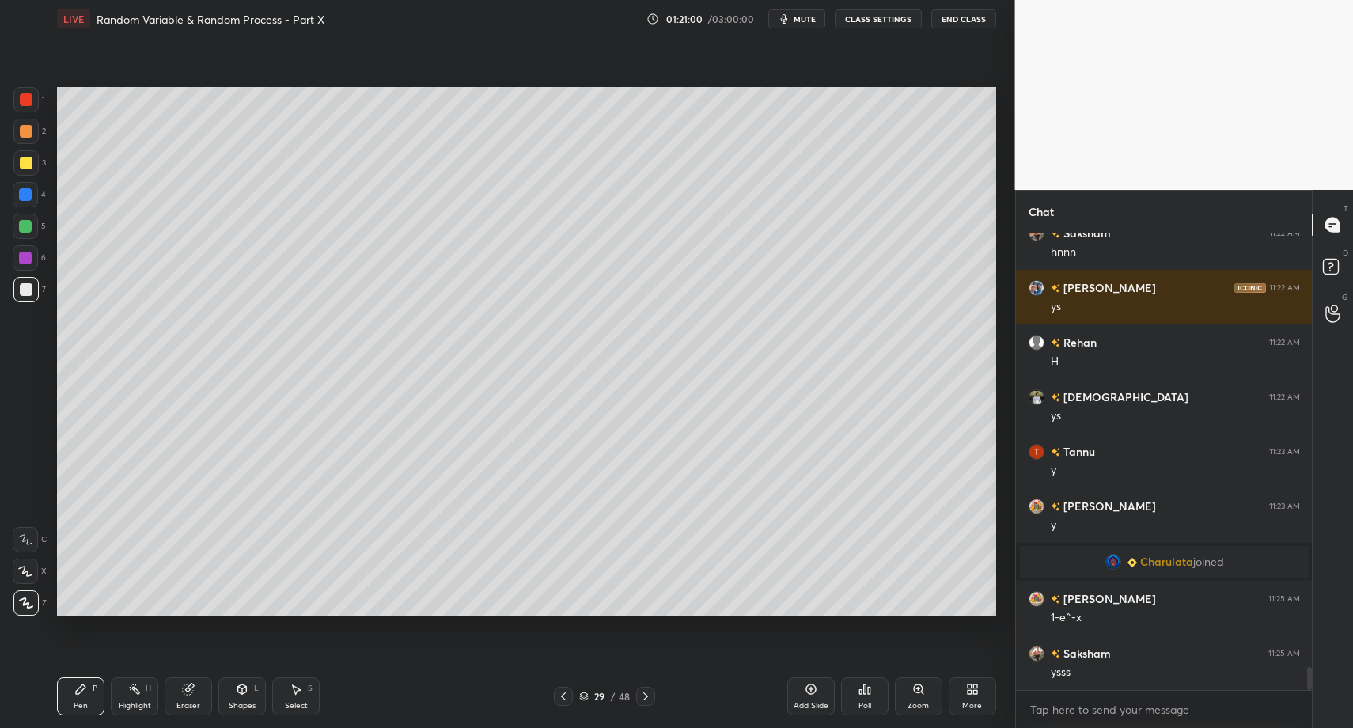
scroll to position [8736, 0]
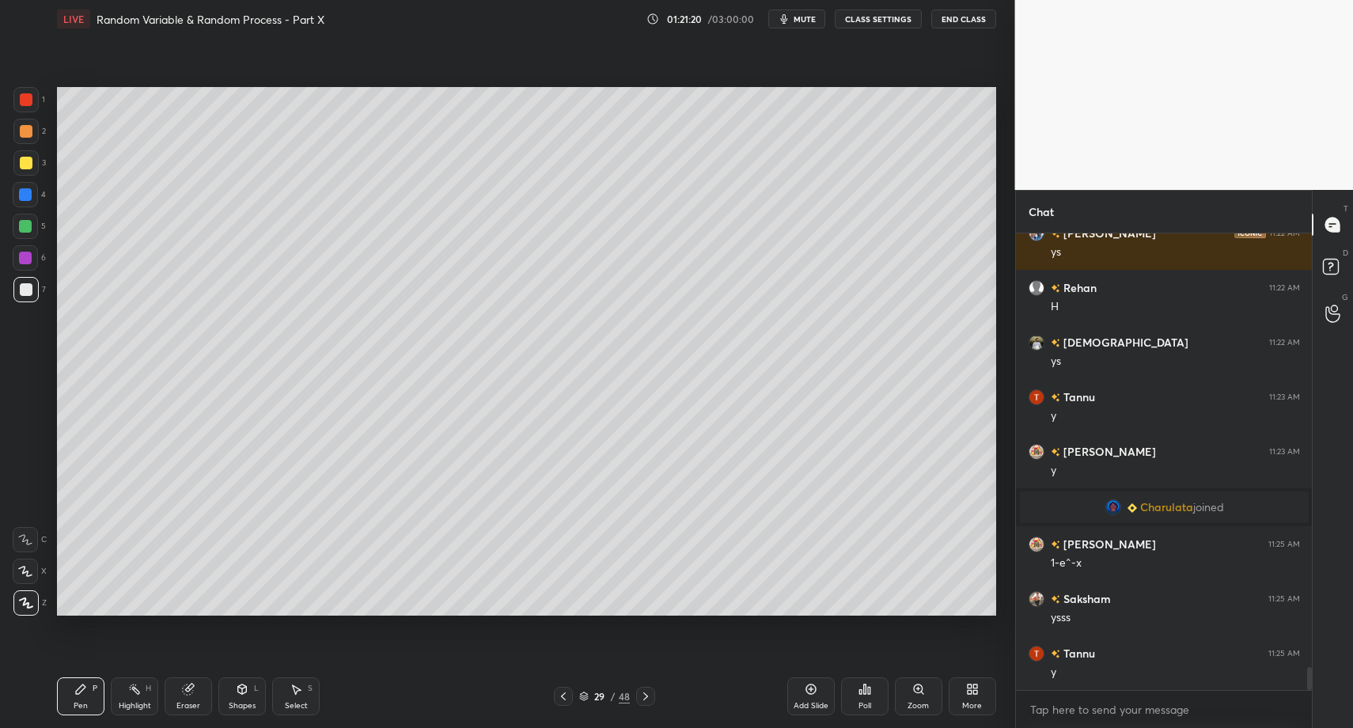
drag, startPoint x: 643, startPoint y: 699, endPoint x: 653, endPoint y: 694, distance: 11.0
click at [641, 699] on icon at bounding box center [645, 696] width 13 height 13
click at [82, 696] on div "Pen P" at bounding box center [80, 696] width 47 height 38
drag, startPoint x: 24, startPoint y: 195, endPoint x: 37, endPoint y: 248, distance: 54.7
drag, startPoint x: 20, startPoint y: 295, endPoint x: 32, endPoint y: 281, distance: 18.5
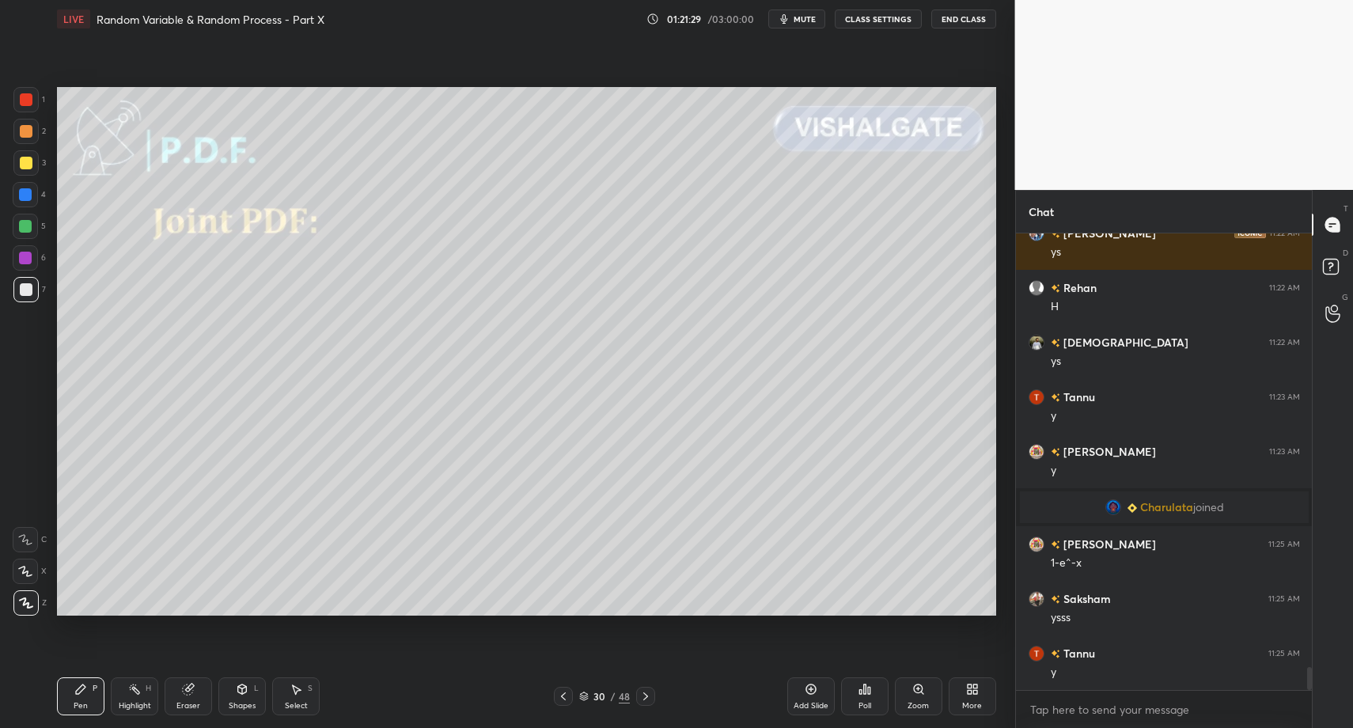
drag, startPoint x: 26, startPoint y: 233, endPoint x: 51, endPoint y: 253, distance: 32.0
click at [32, 180] on div "3" at bounding box center [29, 166] width 32 height 32
click at [28, 165] on div at bounding box center [26, 163] width 13 height 13
drag, startPoint x: 244, startPoint y: 688, endPoint x: 237, endPoint y: 670, distance: 19.3
click at [240, 681] on div "Shapes L" at bounding box center [241, 696] width 47 height 38
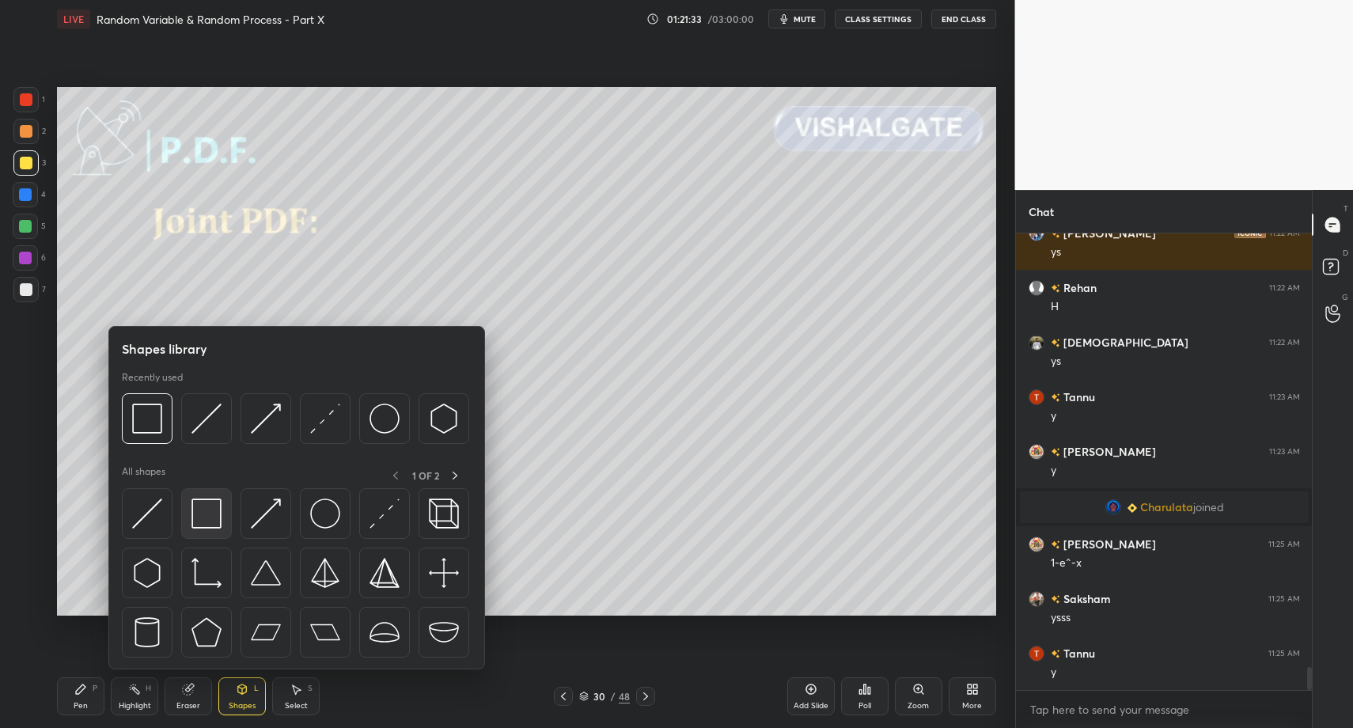
click at [199, 512] on img at bounding box center [206, 513] width 30 height 30
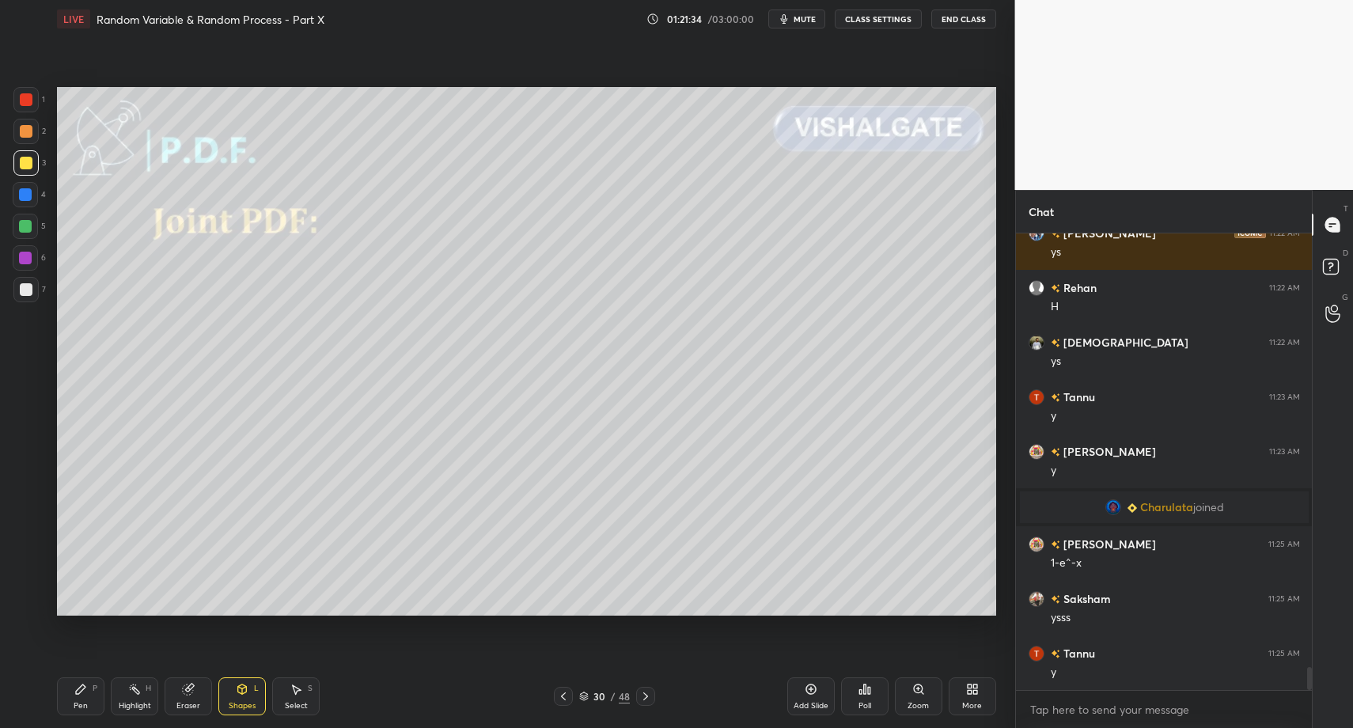
click at [30, 286] on div at bounding box center [26, 289] width 13 height 13
drag, startPoint x: 30, startPoint y: 286, endPoint x: 12, endPoint y: 430, distance: 144.4
click at [30, 286] on div at bounding box center [26, 289] width 13 height 13
click at [63, 699] on div "Pen P" at bounding box center [80, 696] width 47 height 38
click at [70, 696] on div "Pen P" at bounding box center [80, 696] width 47 height 38
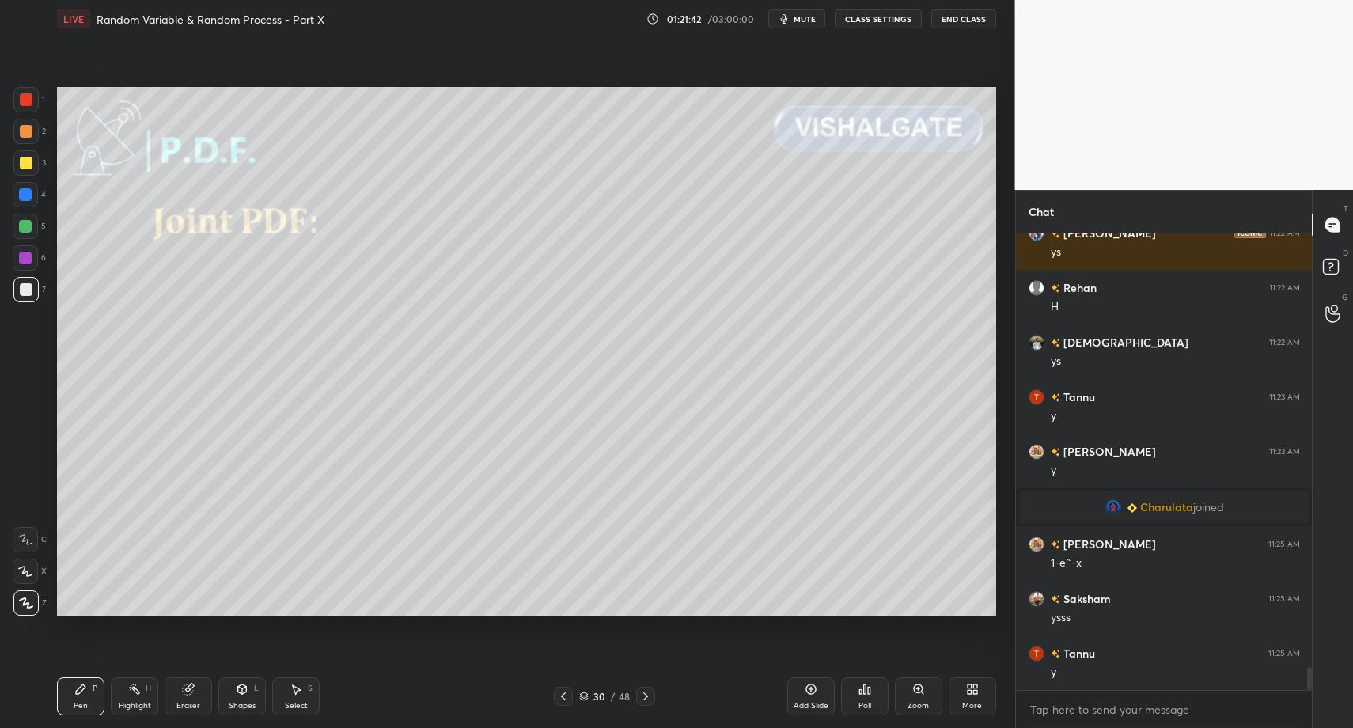
click at [77, 703] on div "Pen" at bounding box center [81, 706] width 14 height 8
click at [256, 696] on div "Shapes L" at bounding box center [241, 696] width 47 height 38
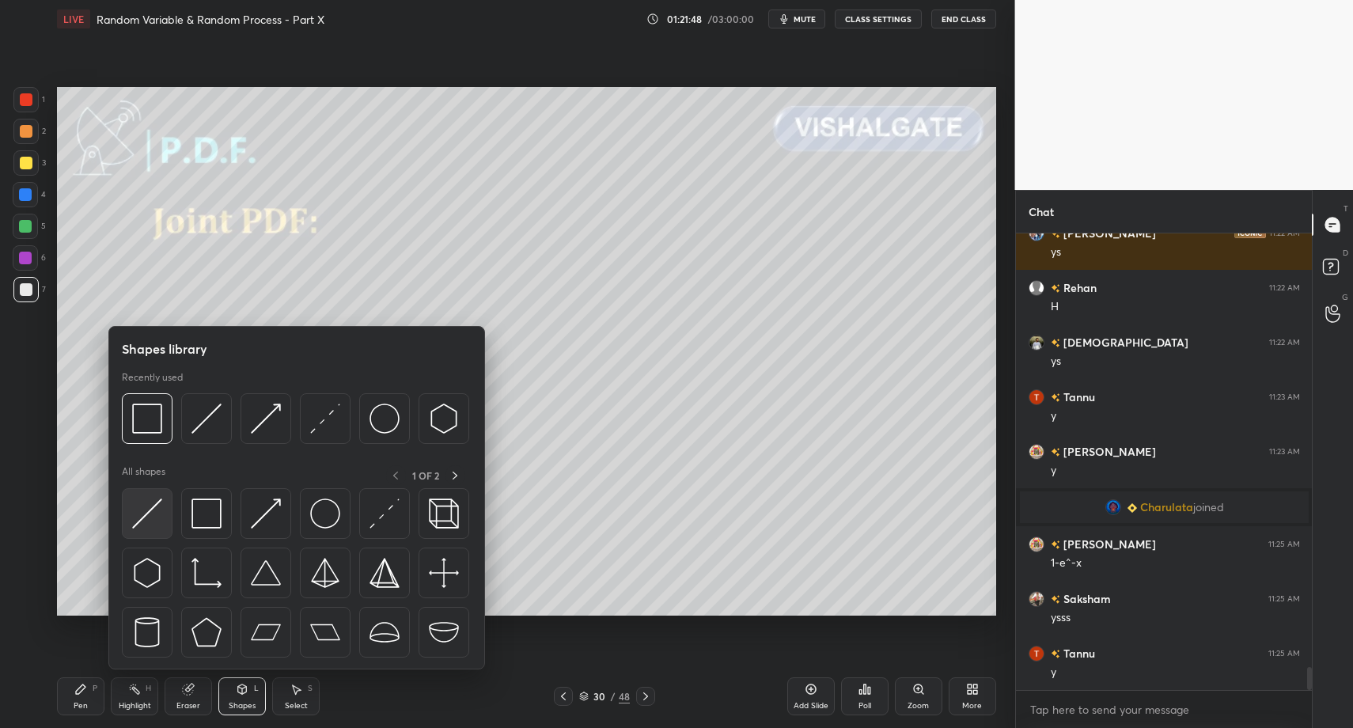
click at [154, 512] on img at bounding box center [147, 513] width 30 height 30
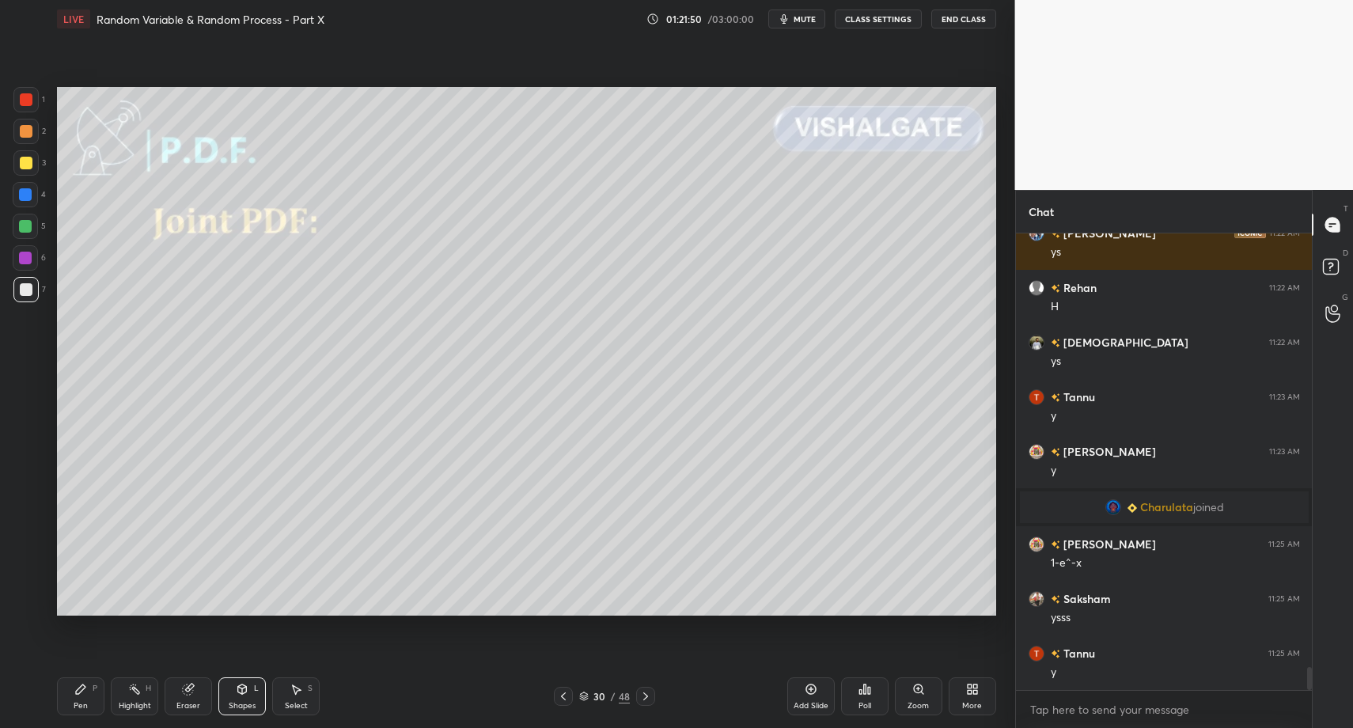
click at [93, 701] on div "Pen P" at bounding box center [80, 696] width 47 height 38
click at [72, 685] on div "Pen P" at bounding box center [80, 696] width 47 height 38
click at [33, 164] on div at bounding box center [25, 162] width 25 height 25
drag, startPoint x: 241, startPoint y: 688, endPoint x: 244, endPoint y: 675, distance: 12.9
click at [240, 690] on icon at bounding box center [242, 689] width 13 height 13
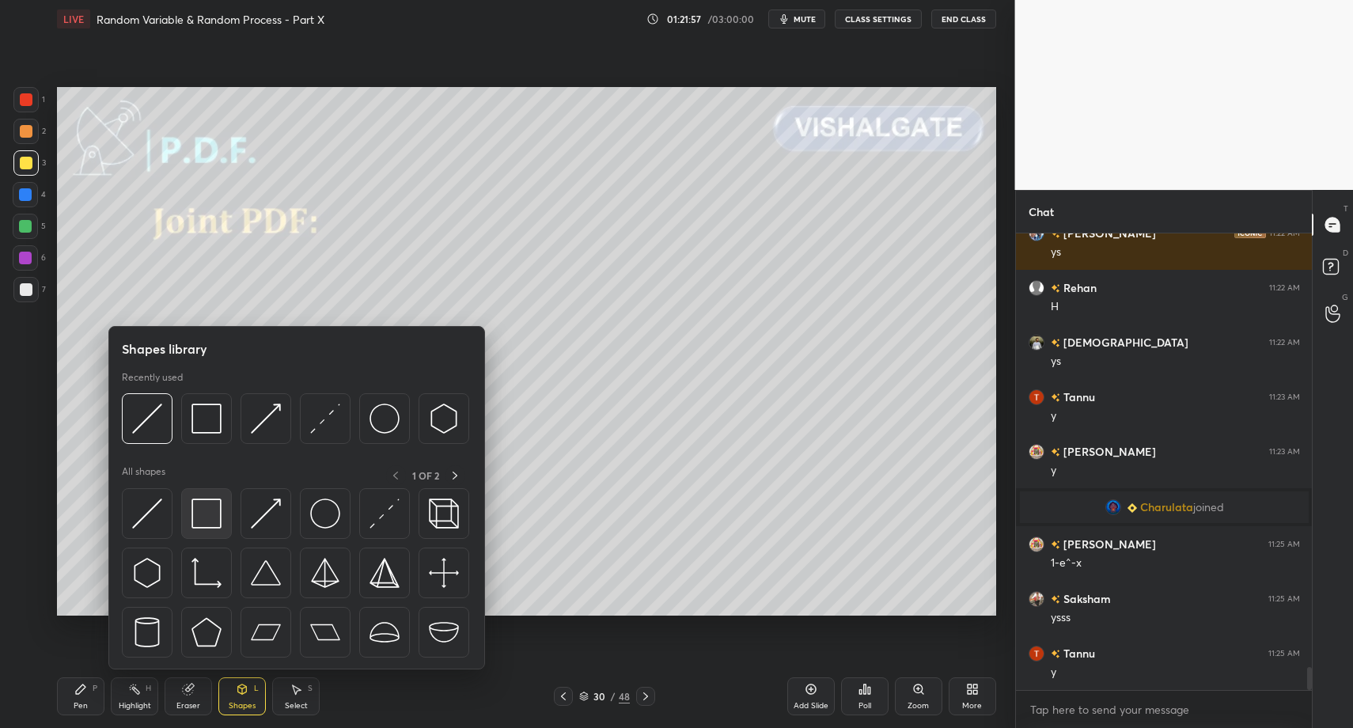
click at [199, 517] on img at bounding box center [206, 513] width 30 height 30
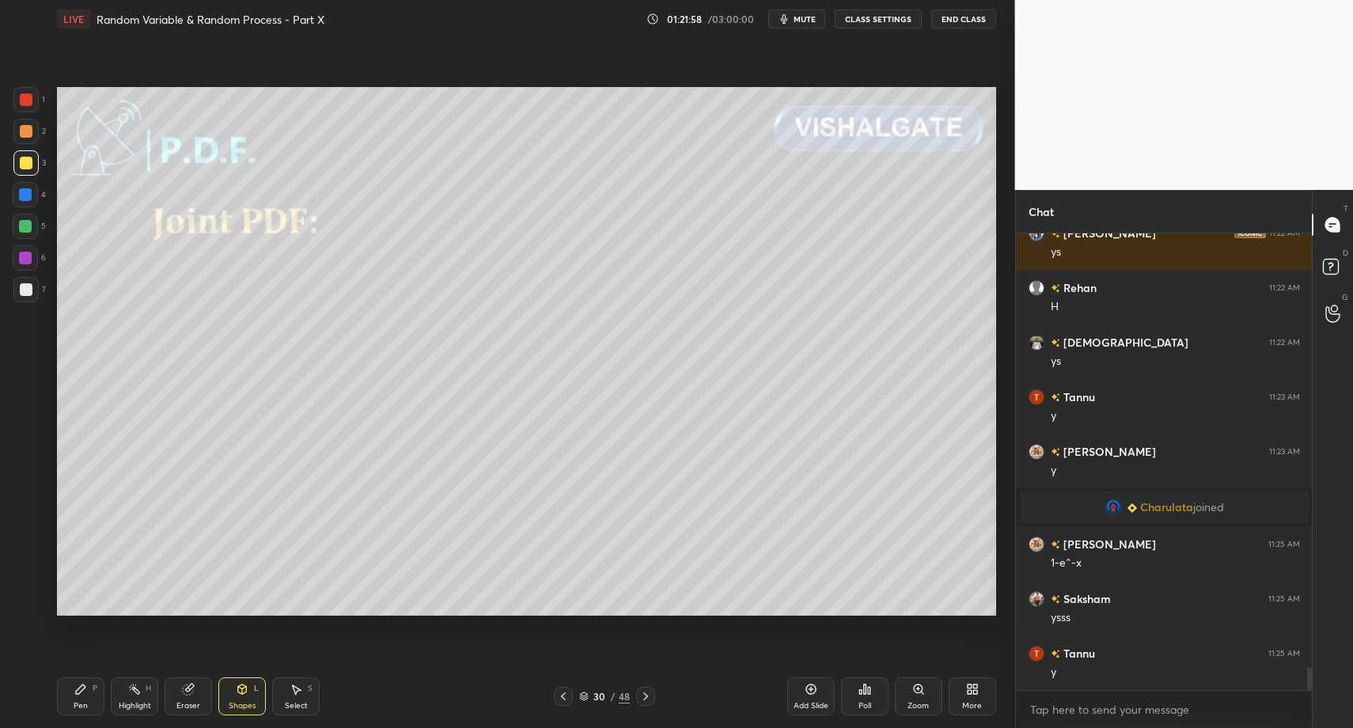
drag, startPoint x: 18, startPoint y: 296, endPoint x: 29, endPoint y: 350, distance: 54.9
click at [18, 296] on div at bounding box center [25, 289] width 25 height 25
drag, startPoint x: 97, startPoint y: 711, endPoint x: 93, endPoint y: 701, distance: 10.6
click at [97, 711] on div "Pen P" at bounding box center [80, 696] width 47 height 38
click at [93, 701] on div "Pen P" at bounding box center [80, 696] width 47 height 38
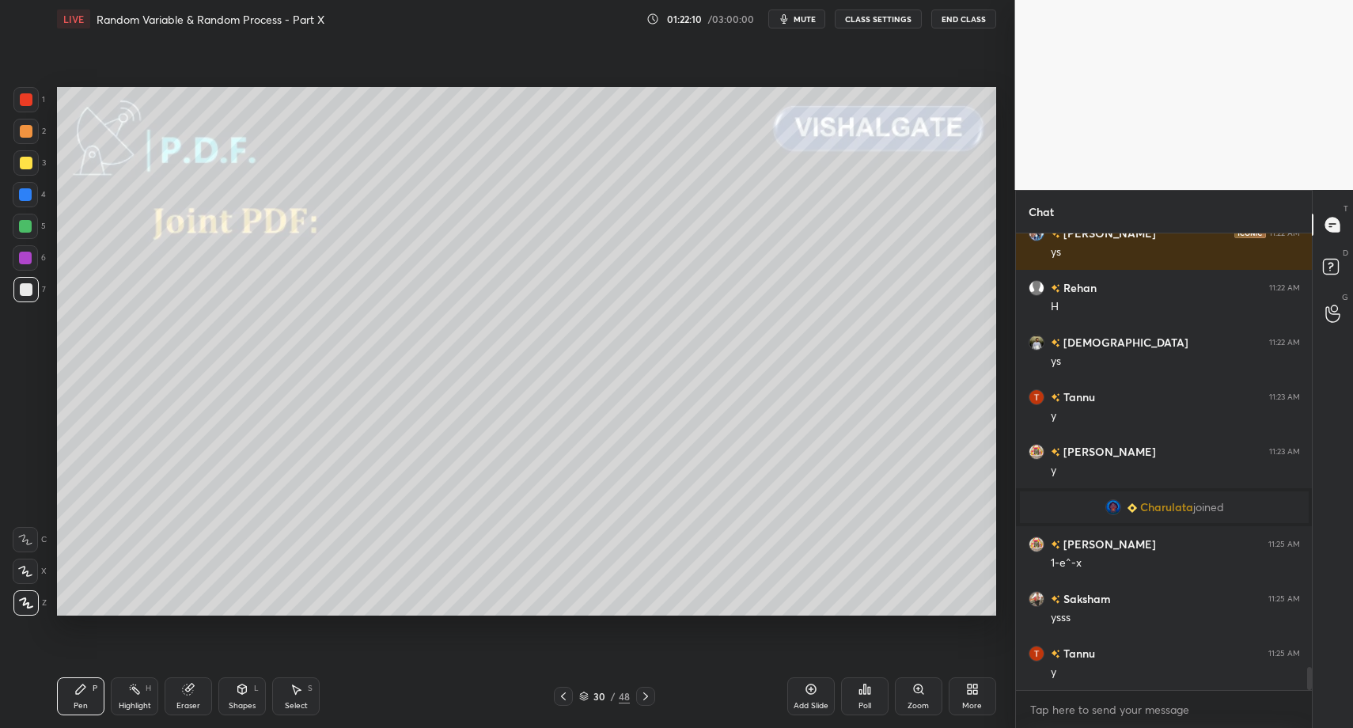
click at [286, 695] on div "Select S" at bounding box center [295, 696] width 47 height 38
click at [292, 683] on icon at bounding box center [296, 689] width 13 height 13
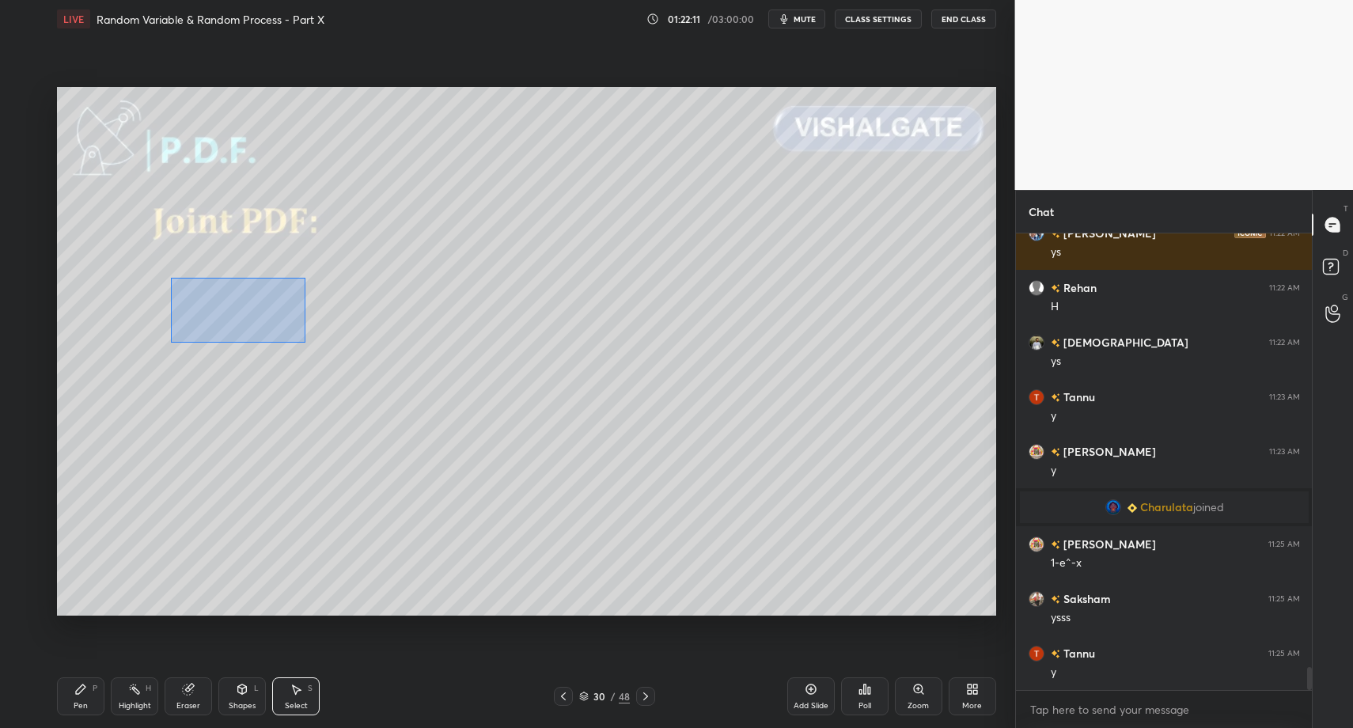
drag, startPoint x: 180, startPoint y: 295, endPoint x: 309, endPoint y: 346, distance: 137.8
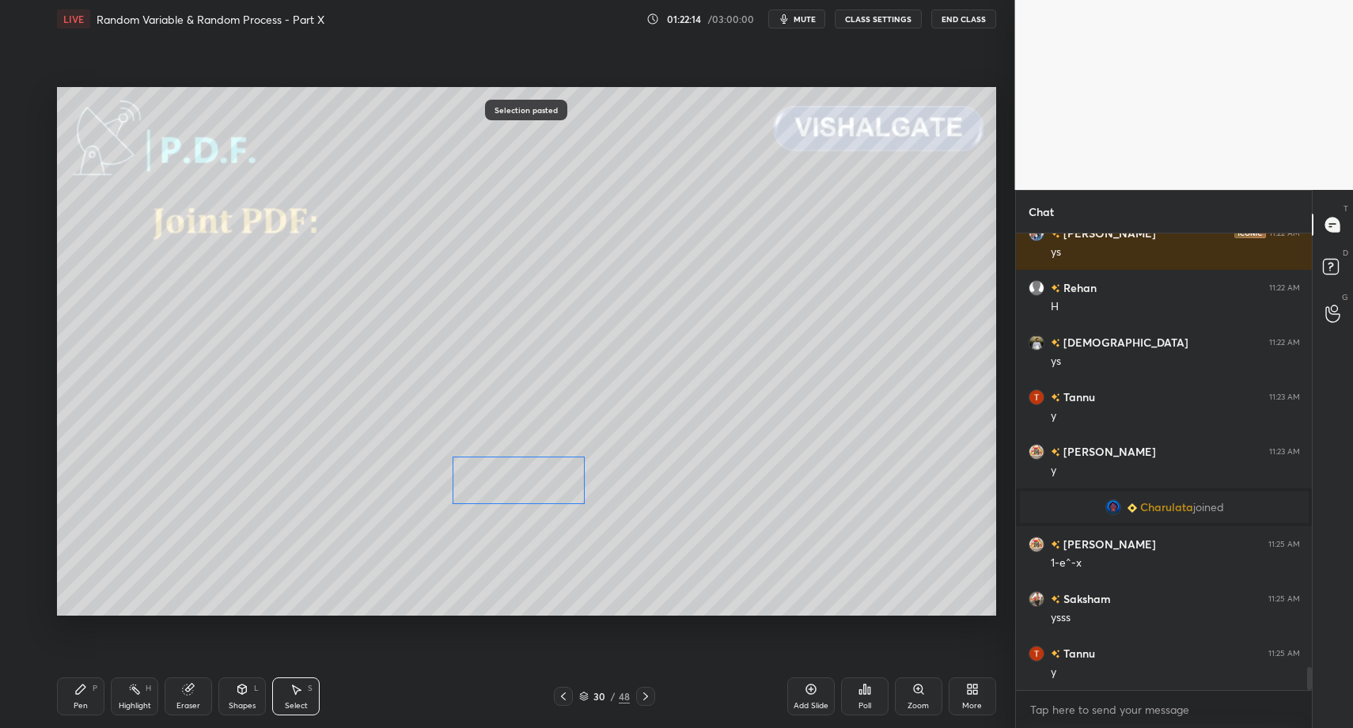
drag, startPoint x: 290, startPoint y: 347, endPoint x: 536, endPoint y: 482, distance: 281.5
drag, startPoint x: 258, startPoint y: 699, endPoint x: 250, endPoint y: 676, distance: 25.0
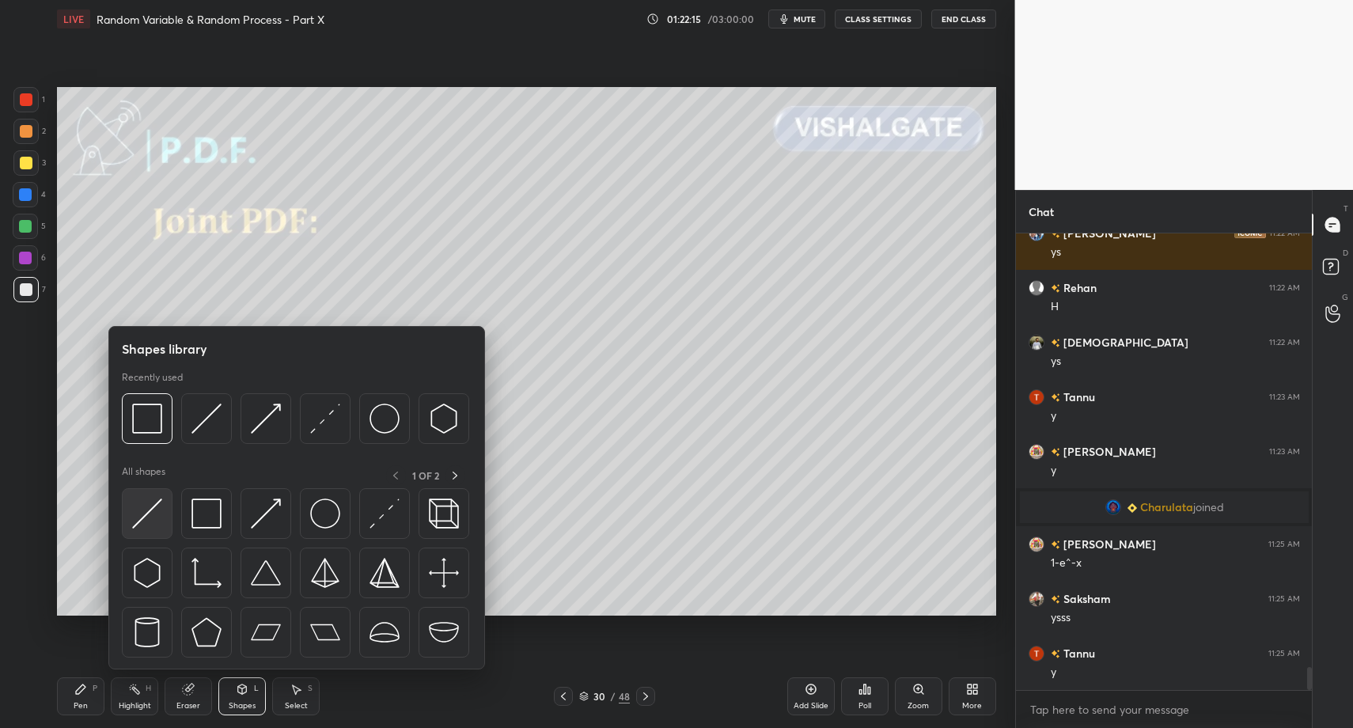
click at [153, 529] on div at bounding box center [147, 513] width 51 height 51
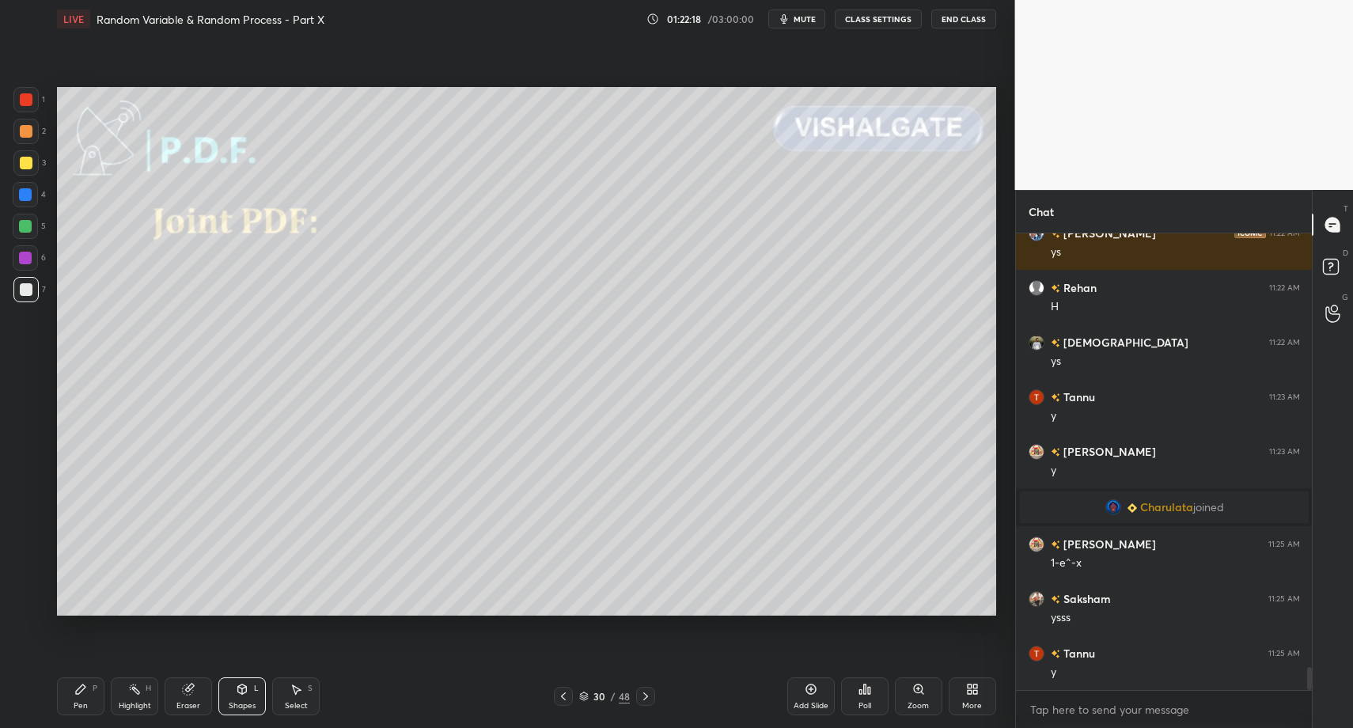
click at [85, 704] on div "Pen" at bounding box center [81, 706] width 14 height 8
click at [78, 703] on div "Pen" at bounding box center [81, 706] width 14 height 8
click at [287, 702] on div "Select S" at bounding box center [295, 696] width 47 height 38
drag, startPoint x: 290, startPoint y: 706, endPoint x: 355, endPoint y: 637, distance: 94.6
click at [290, 706] on div "Select" at bounding box center [296, 706] width 23 height 8
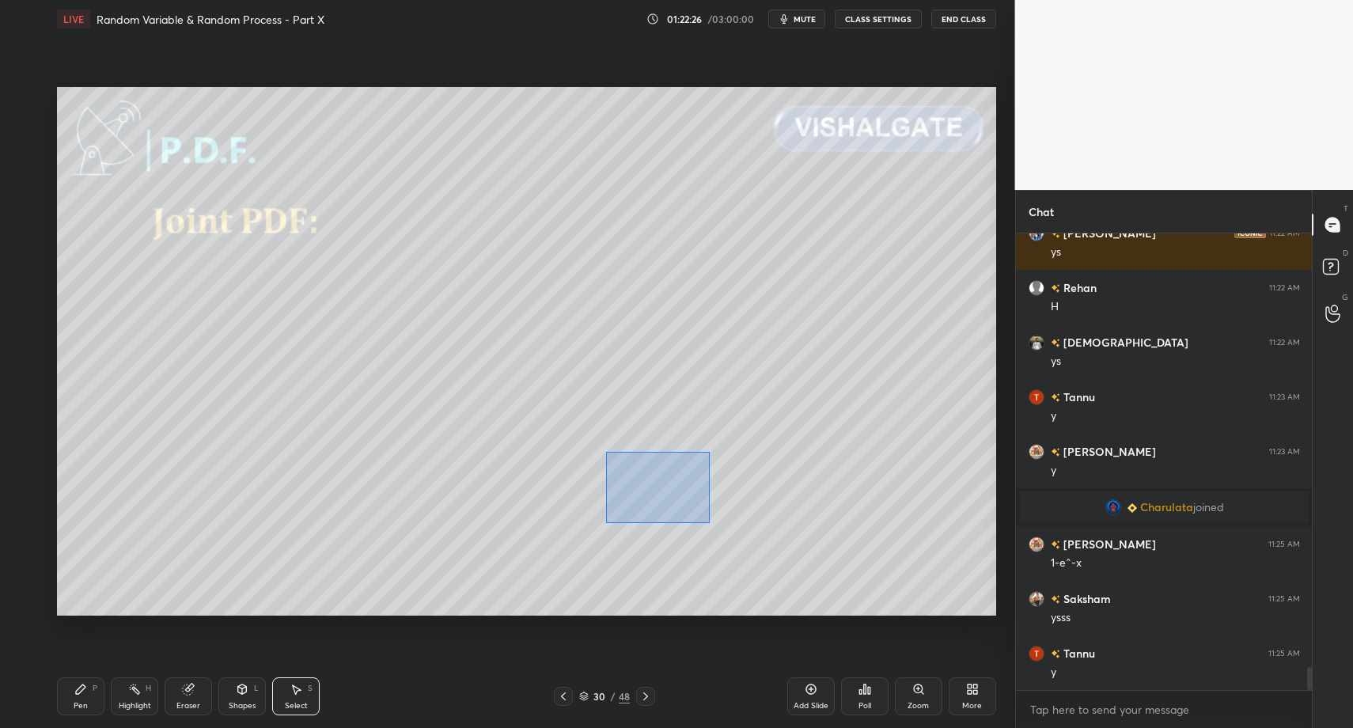
drag, startPoint x: 606, startPoint y: 453, endPoint x: 705, endPoint y: 542, distance: 133.3
click at [709, 521] on div "0 ° Undo Copy Paste here Duplicate Duplicate to new slide Delete" at bounding box center [526, 351] width 939 height 528
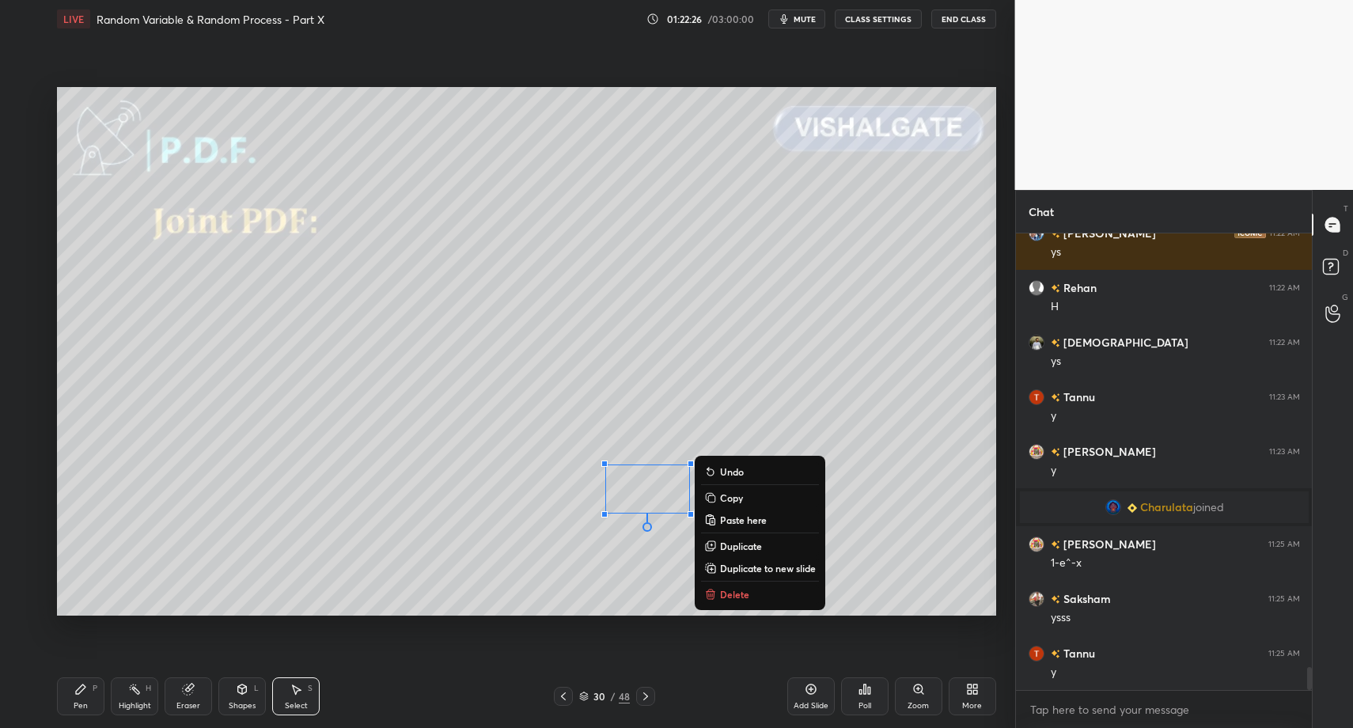
drag, startPoint x: 726, startPoint y: 588, endPoint x: 588, endPoint y: 605, distance: 138.8
click at [726, 589] on p "Delete" at bounding box center [734, 594] width 29 height 13
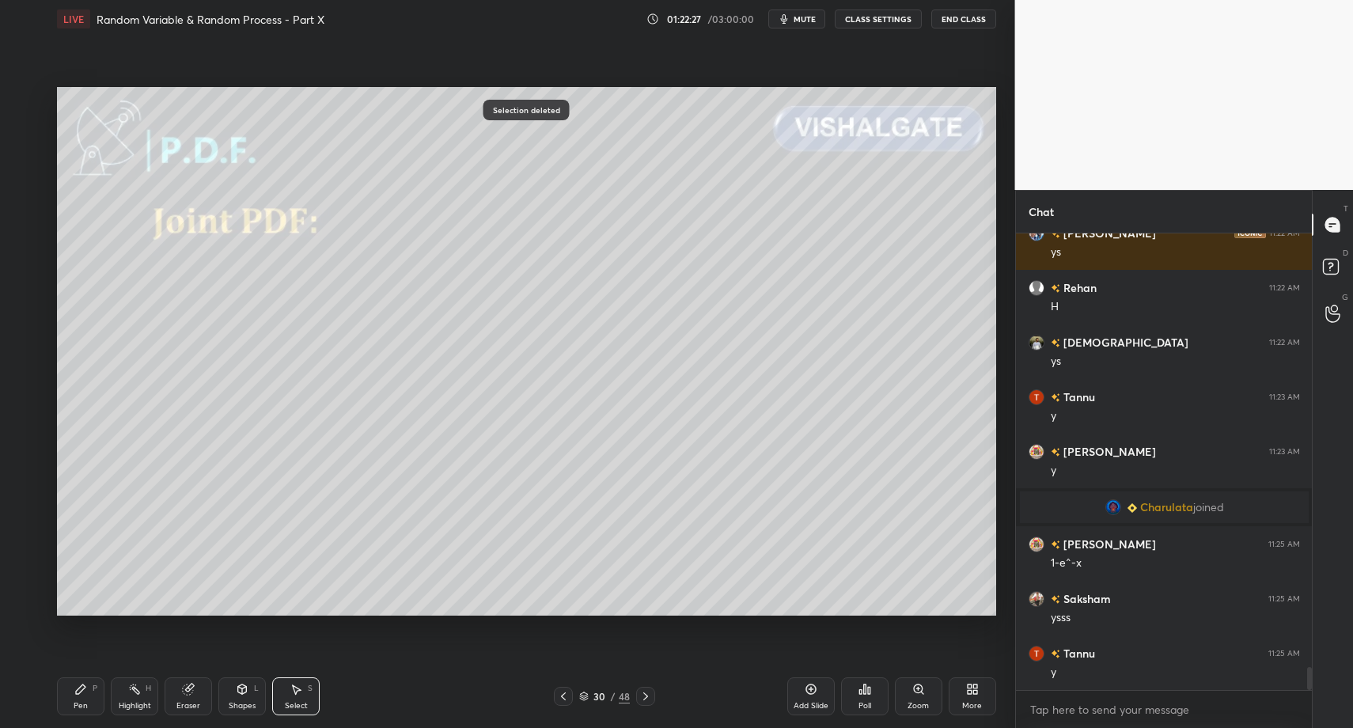
click at [90, 711] on div "Pen P" at bounding box center [80, 696] width 47 height 38
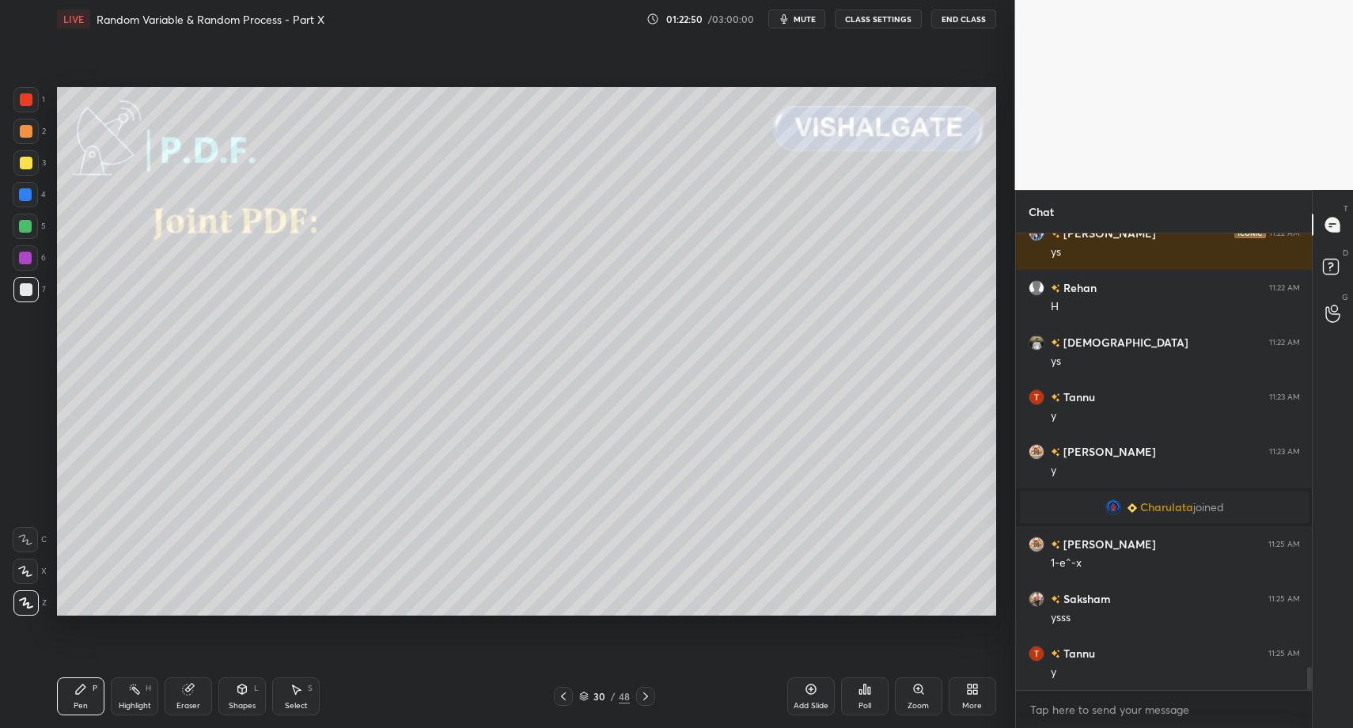
click at [648, 697] on div at bounding box center [645, 696] width 19 height 19
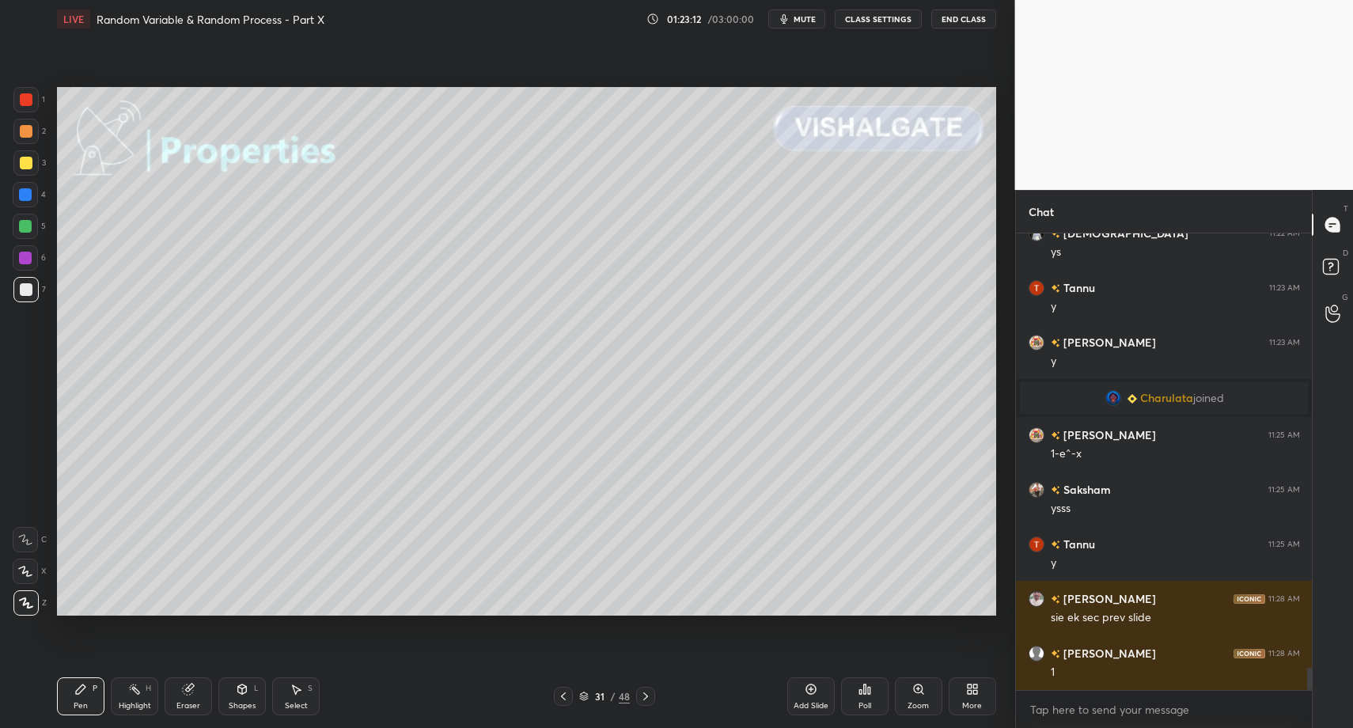
scroll to position [8900, 0]
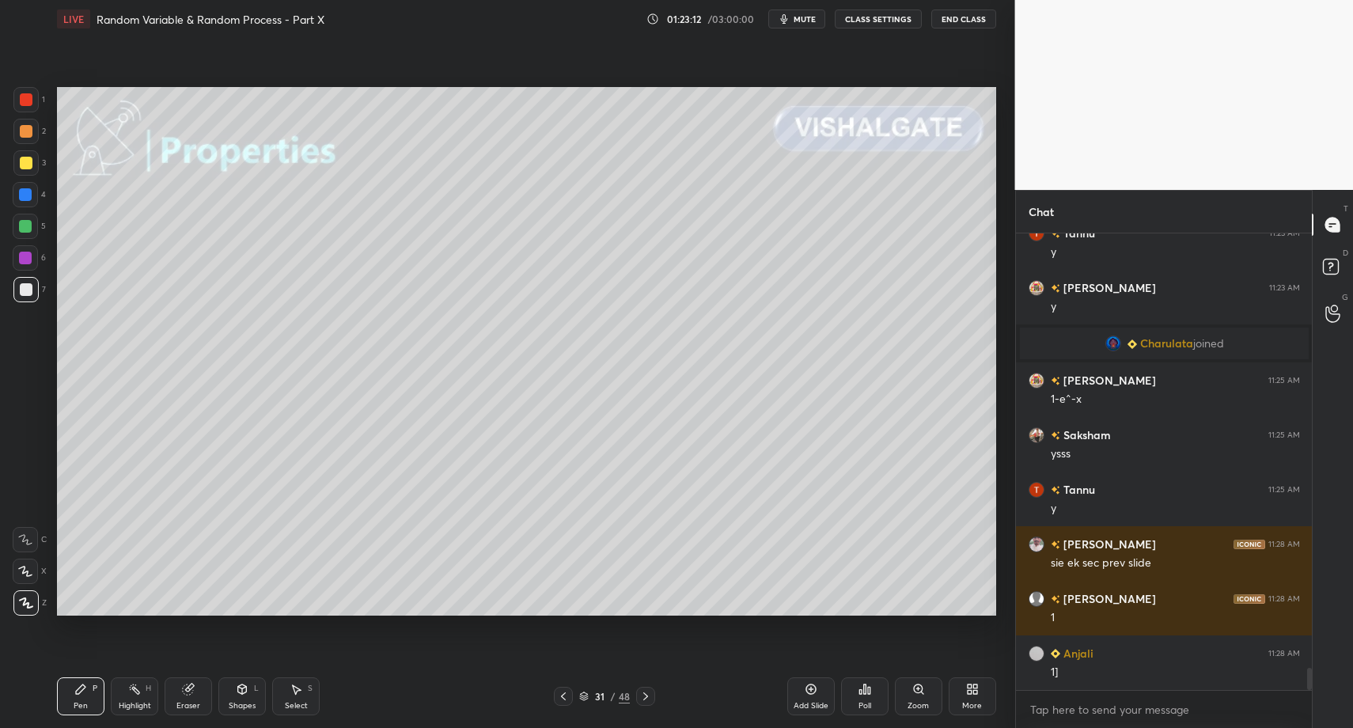
click at [27, 164] on div at bounding box center [26, 163] width 13 height 13
click at [30, 544] on div at bounding box center [25, 539] width 25 height 25
drag, startPoint x: 250, startPoint y: 700, endPoint x: 251, endPoint y: 674, distance: 26.1
click at [249, 700] on div "Shapes L" at bounding box center [241, 696] width 47 height 38
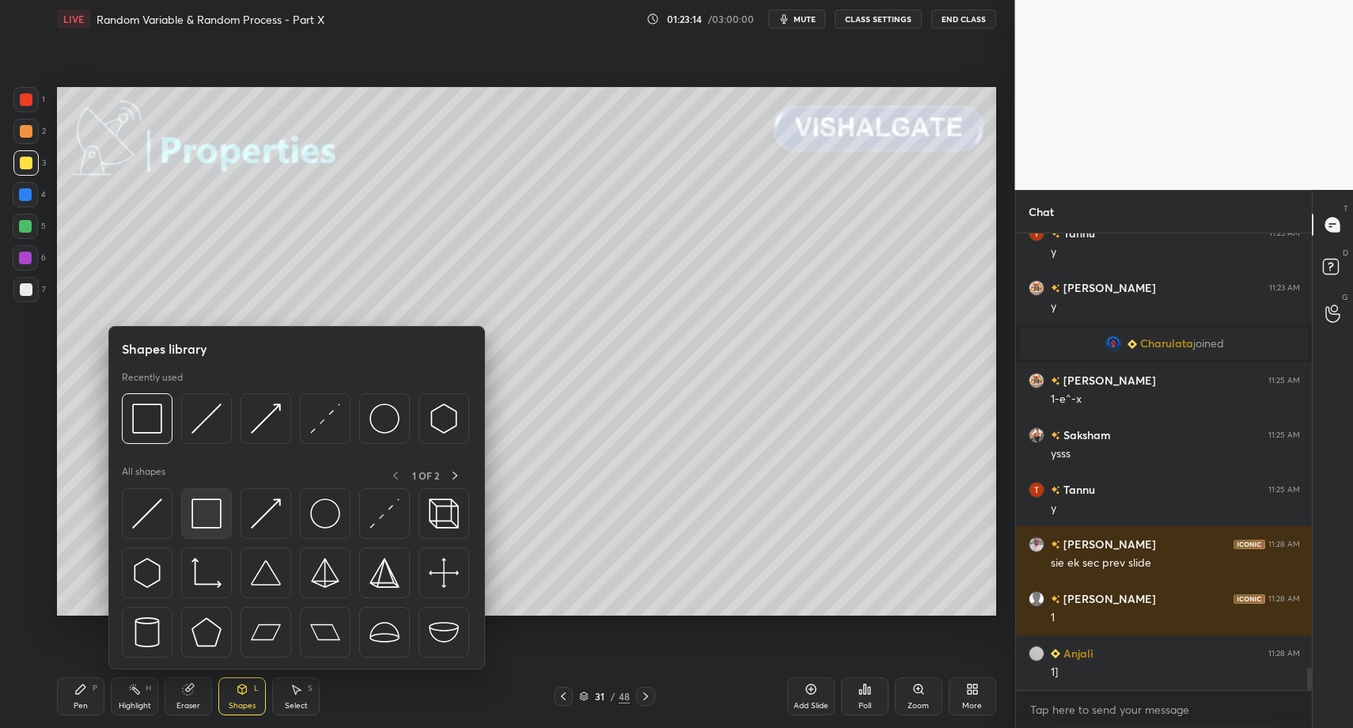
click at [214, 529] on img at bounding box center [206, 513] width 30 height 30
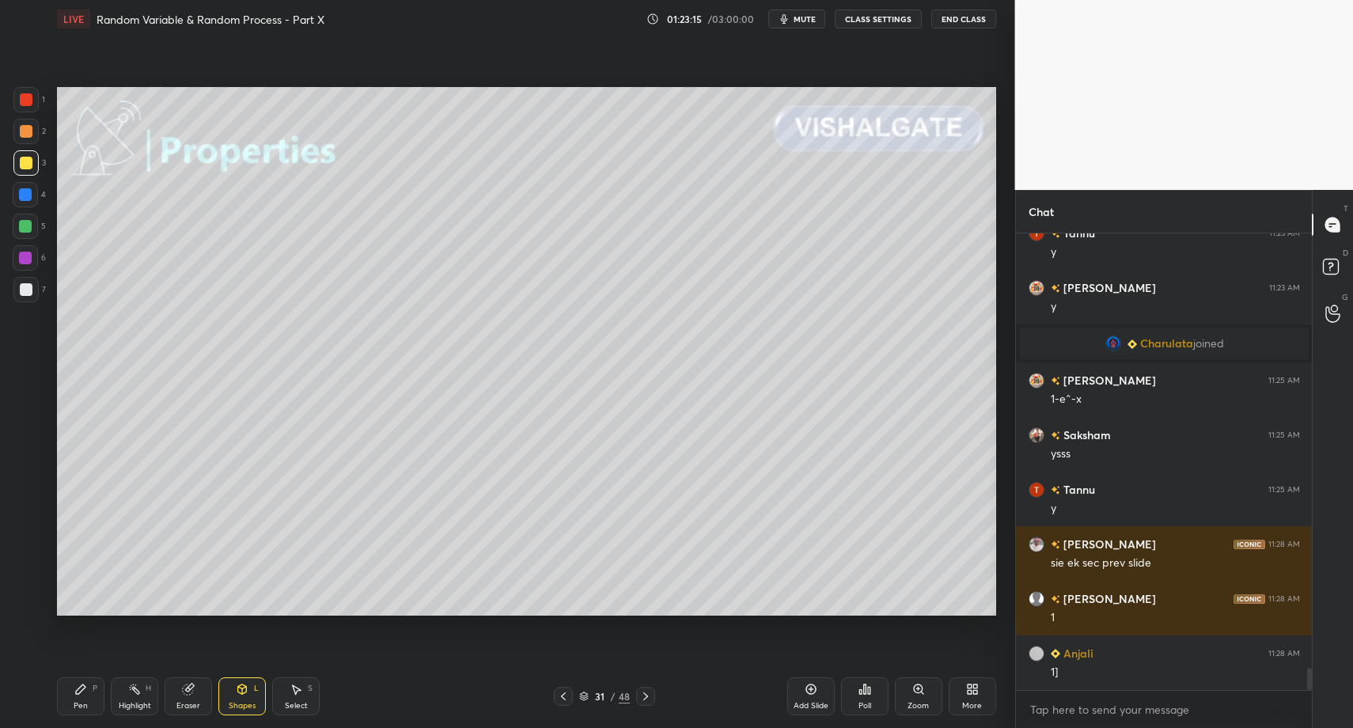
click at [31, 102] on div at bounding box center [26, 99] width 13 height 13
click at [256, 703] on div "Shapes L" at bounding box center [241, 696] width 47 height 38
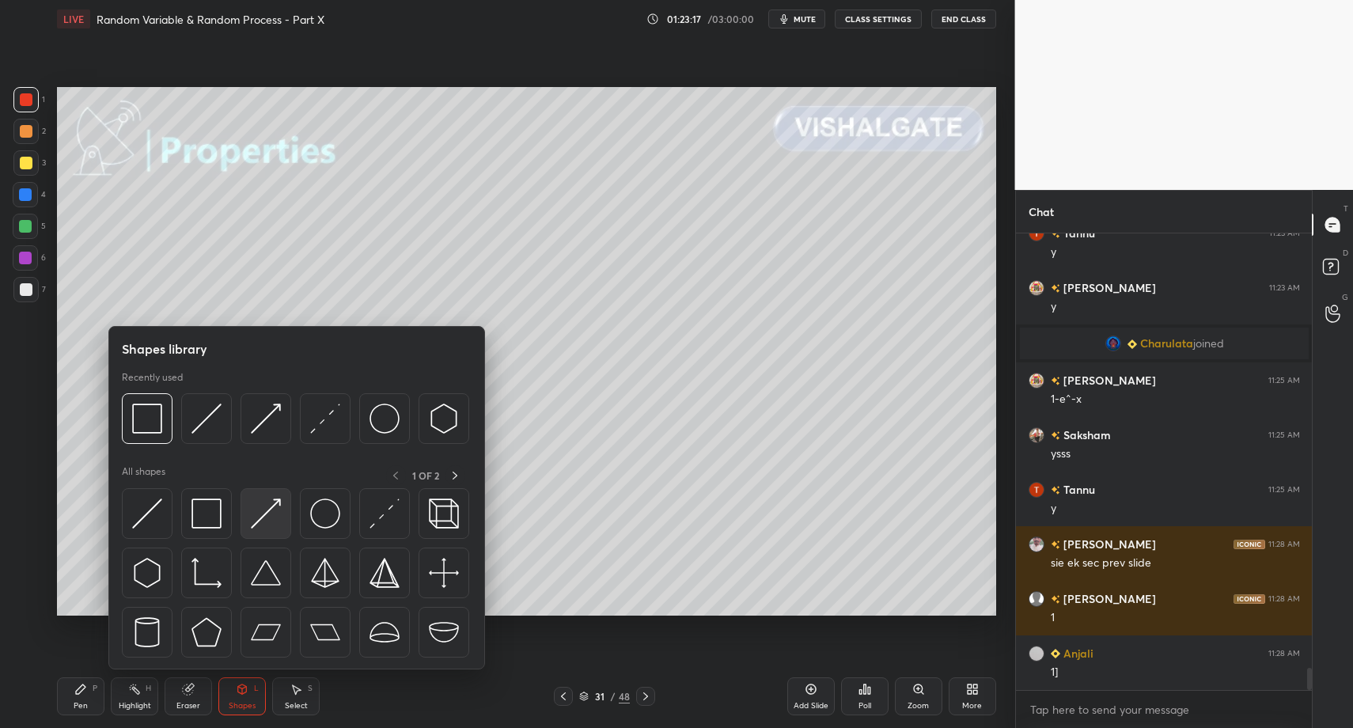
click at [265, 516] on img at bounding box center [266, 513] width 30 height 30
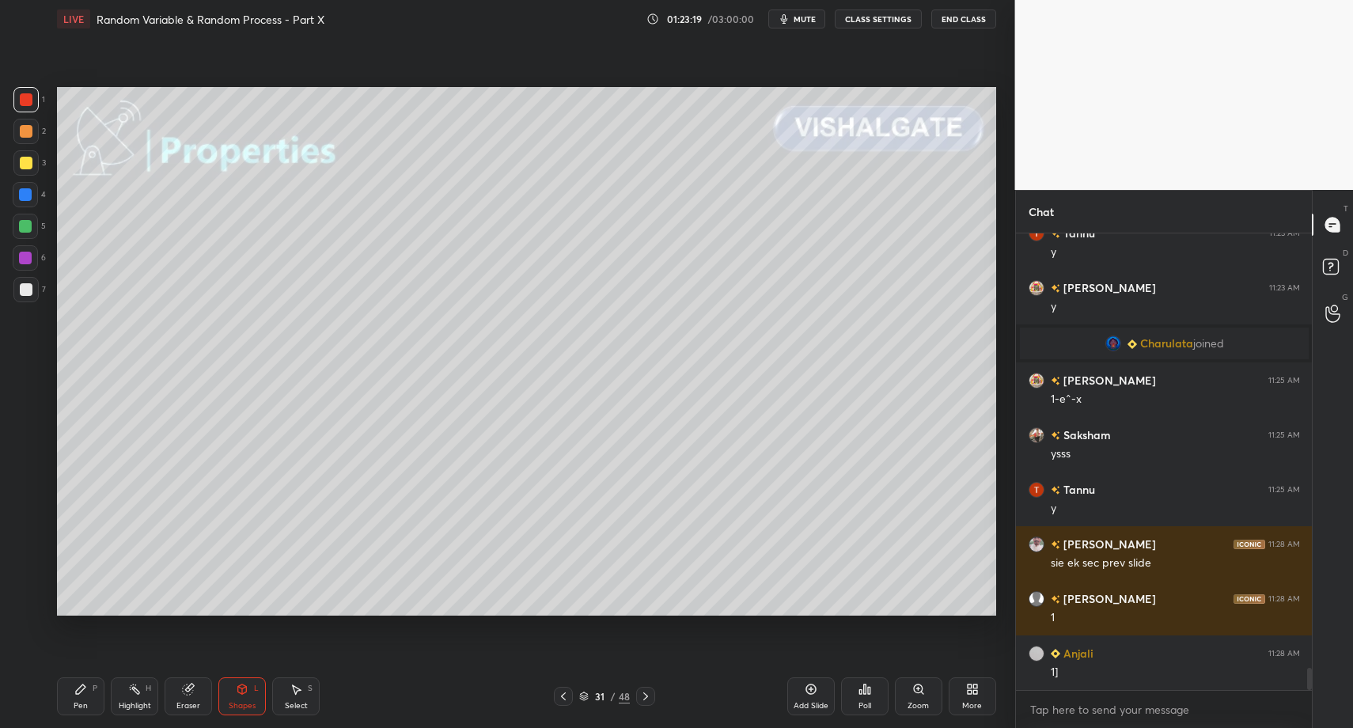
click at [80, 705] on div "Pen" at bounding box center [81, 706] width 14 height 8
drag, startPoint x: 80, startPoint y: 705, endPoint x: 70, endPoint y: 631, distance: 74.2
click at [77, 702] on div "Pen" at bounding box center [81, 706] width 14 height 8
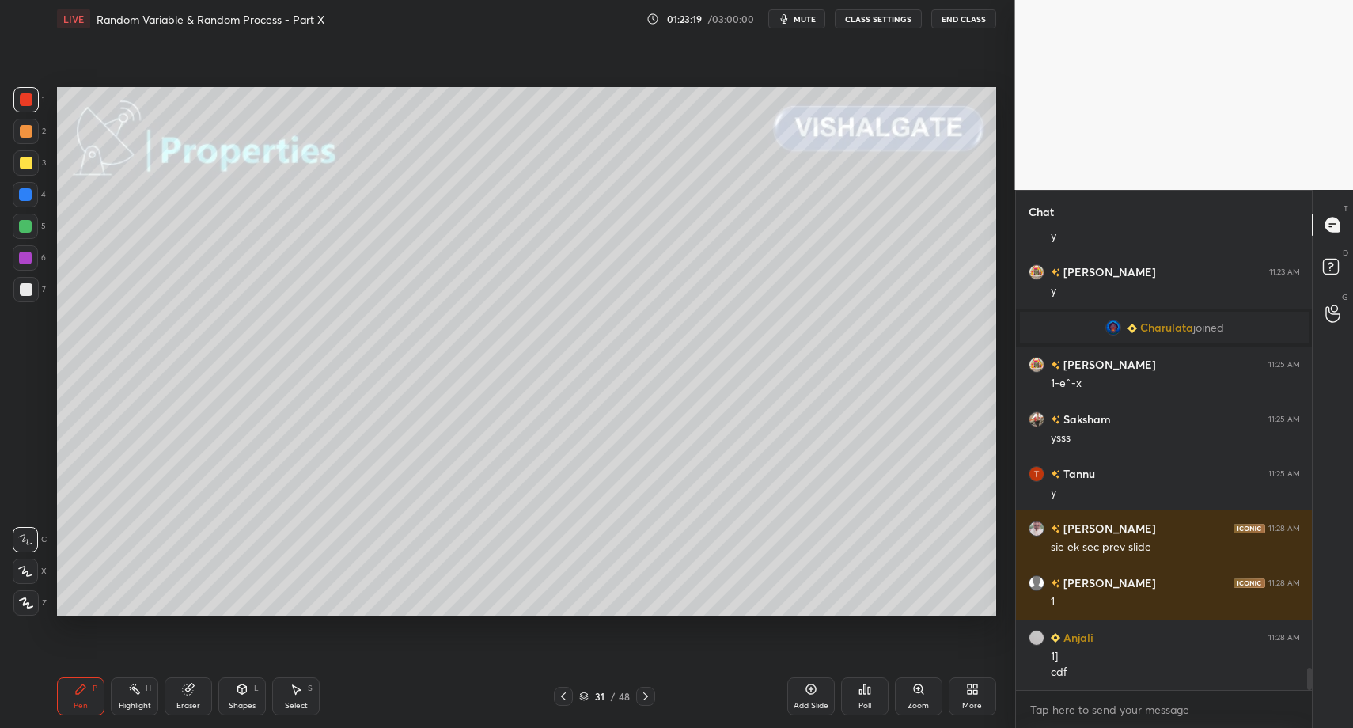
click at [20, 286] on div at bounding box center [26, 289] width 13 height 13
drag, startPoint x: 25, startPoint y: 279, endPoint x: 26, endPoint y: 335, distance: 55.4
click at [23, 281] on div at bounding box center [25, 289] width 25 height 25
click at [25, 597] on div at bounding box center [25, 602] width 25 height 25
drag, startPoint x: 26, startPoint y: 594, endPoint x: 41, endPoint y: 604, distance: 17.8
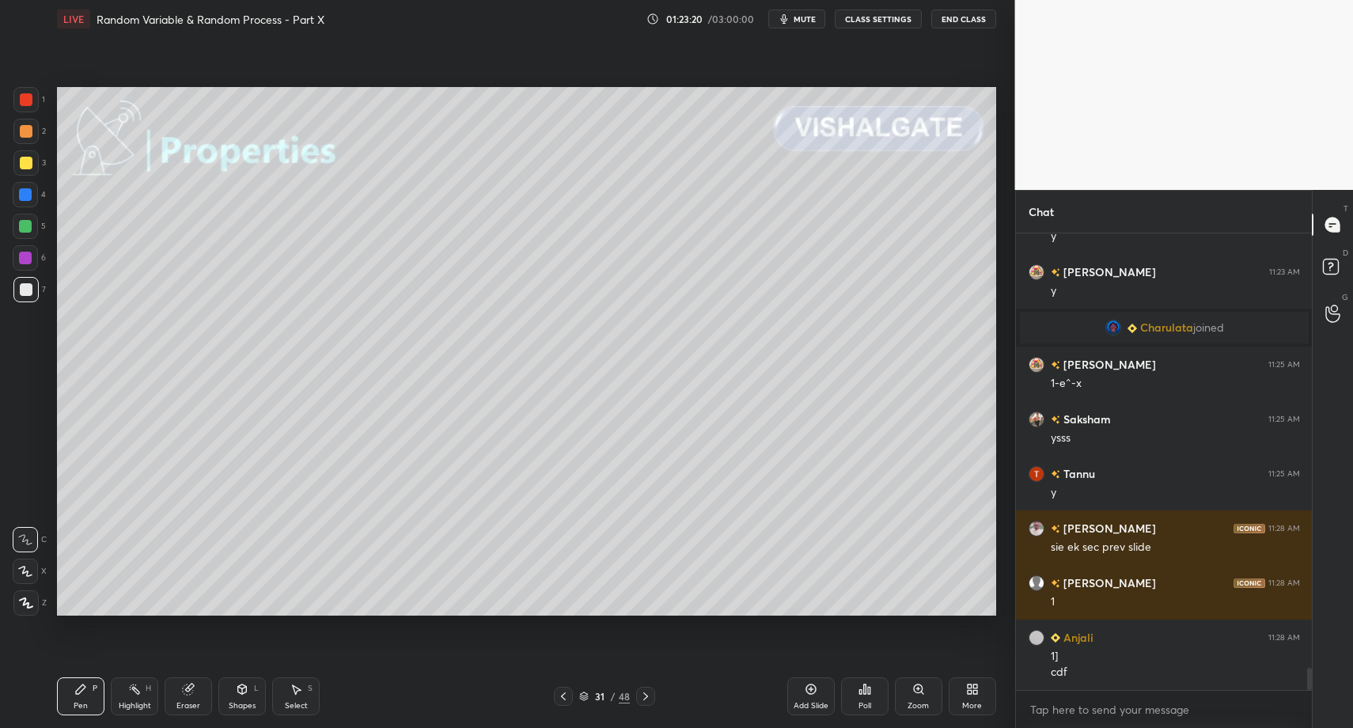
click at [26, 594] on div at bounding box center [25, 602] width 25 height 25
drag, startPoint x: 70, startPoint y: 682, endPoint x: 105, endPoint y: 681, distance: 34.8
click at [76, 683] on div "Pen P" at bounding box center [80, 696] width 47 height 38
click at [132, 695] on div "Highlight H" at bounding box center [134, 696] width 47 height 38
click at [126, 677] on div "Highlight H" at bounding box center [134, 696] width 47 height 38
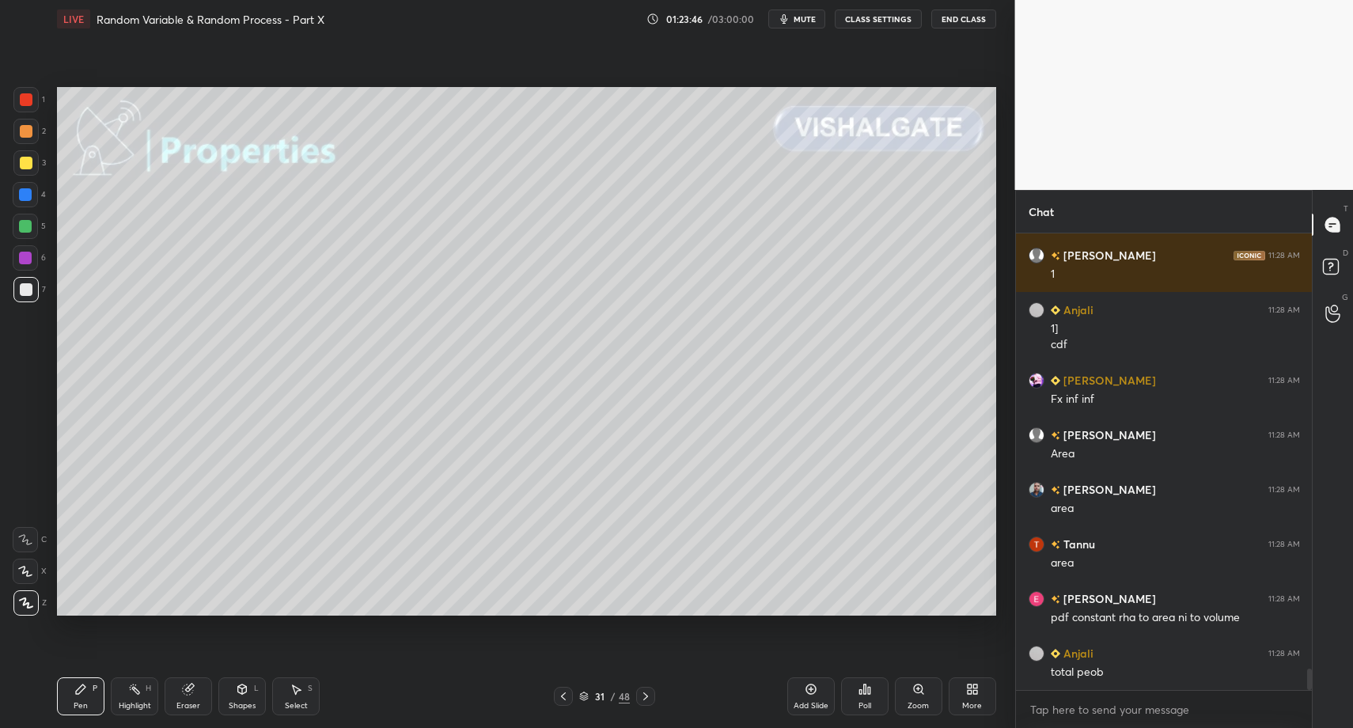
scroll to position [9298, 0]
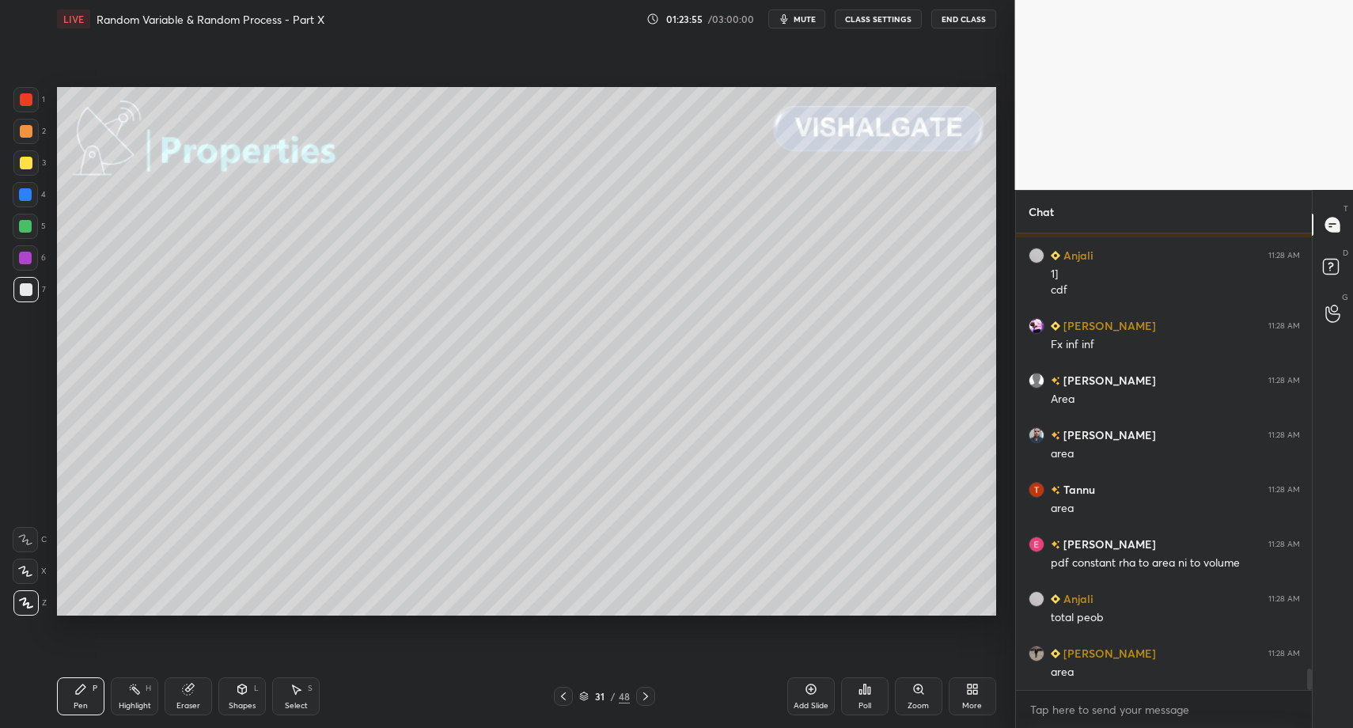
drag, startPoint x: 148, startPoint y: 695, endPoint x: 139, endPoint y: 695, distance: 8.7
click at [143, 695] on div "Highlight H" at bounding box center [134, 696] width 47 height 38
click at [135, 698] on div "Highlight H" at bounding box center [134, 696] width 47 height 38
drag, startPoint x: 78, startPoint y: 700, endPoint x: 100, endPoint y: 673, distance: 35.5
click at [73, 705] on div "Pen P" at bounding box center [80, 696] width 47 height 38
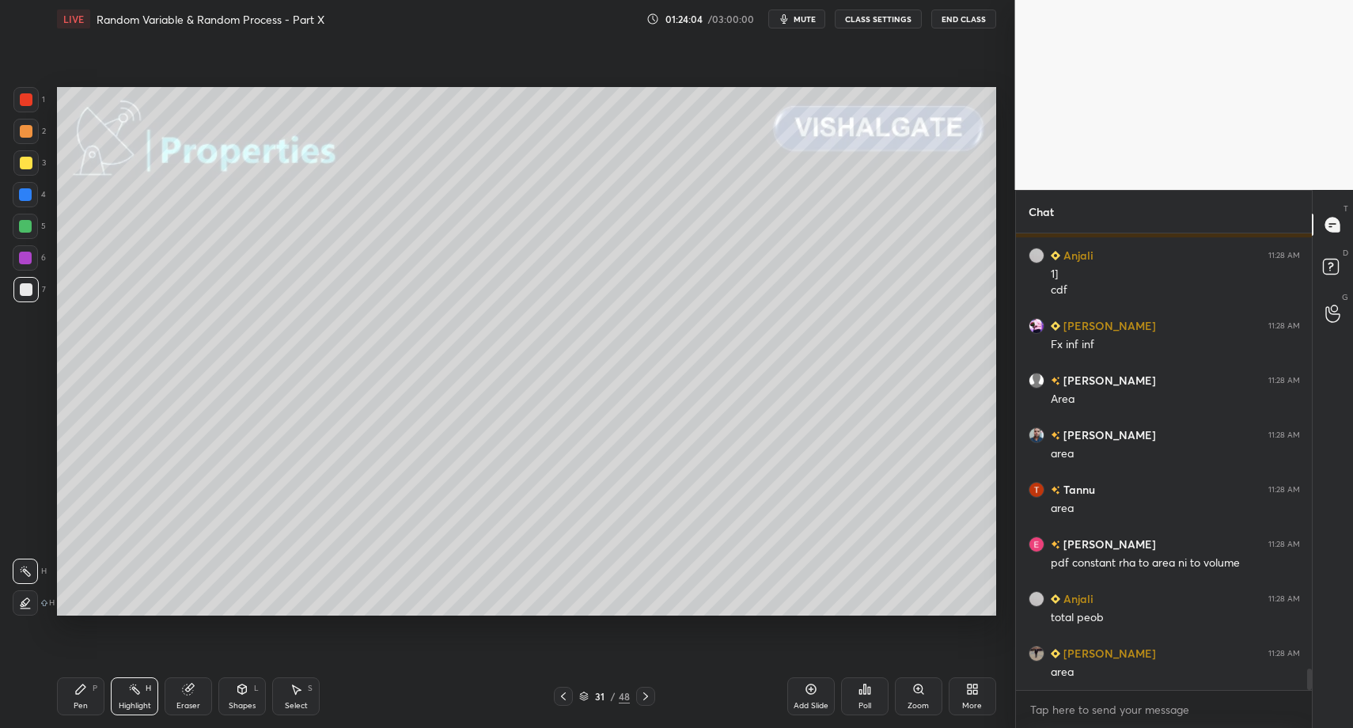
click at [70, 706] on div "Pen P" at bounding box center [80, 696] width 47 height 38
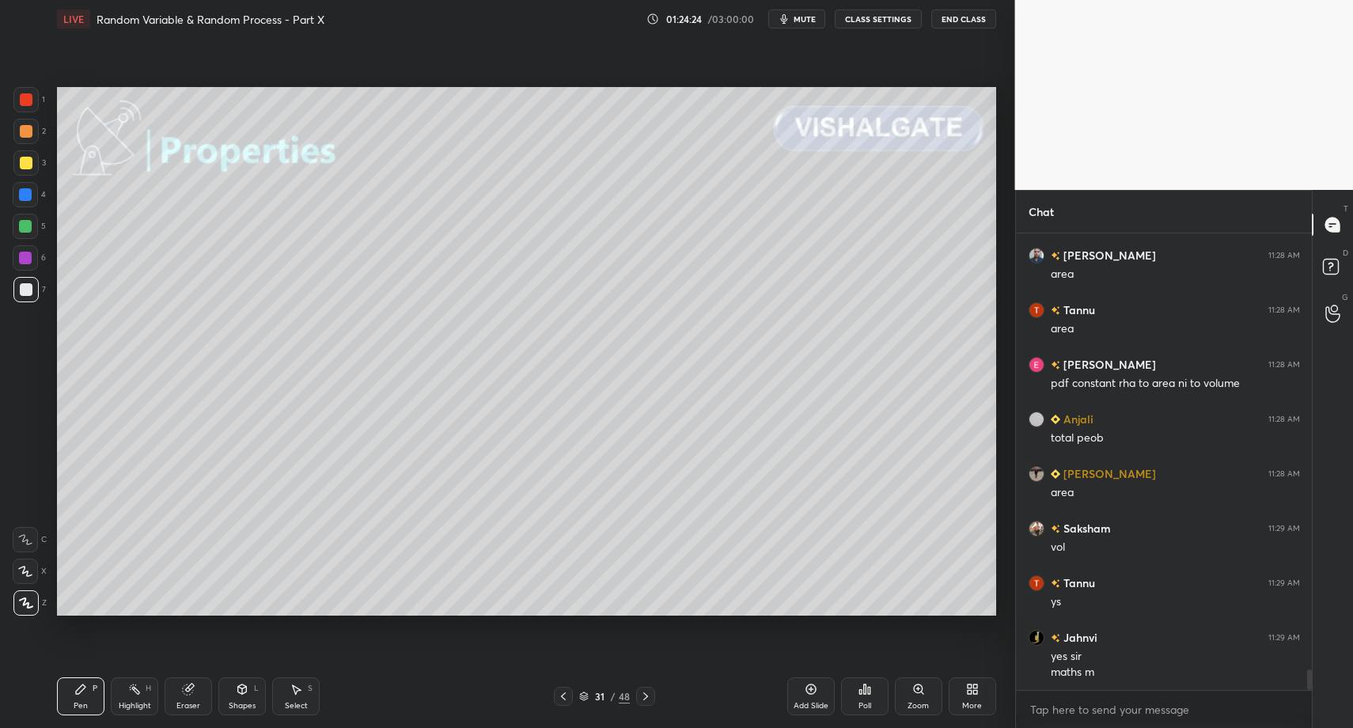
scroll to position [9532, 0]
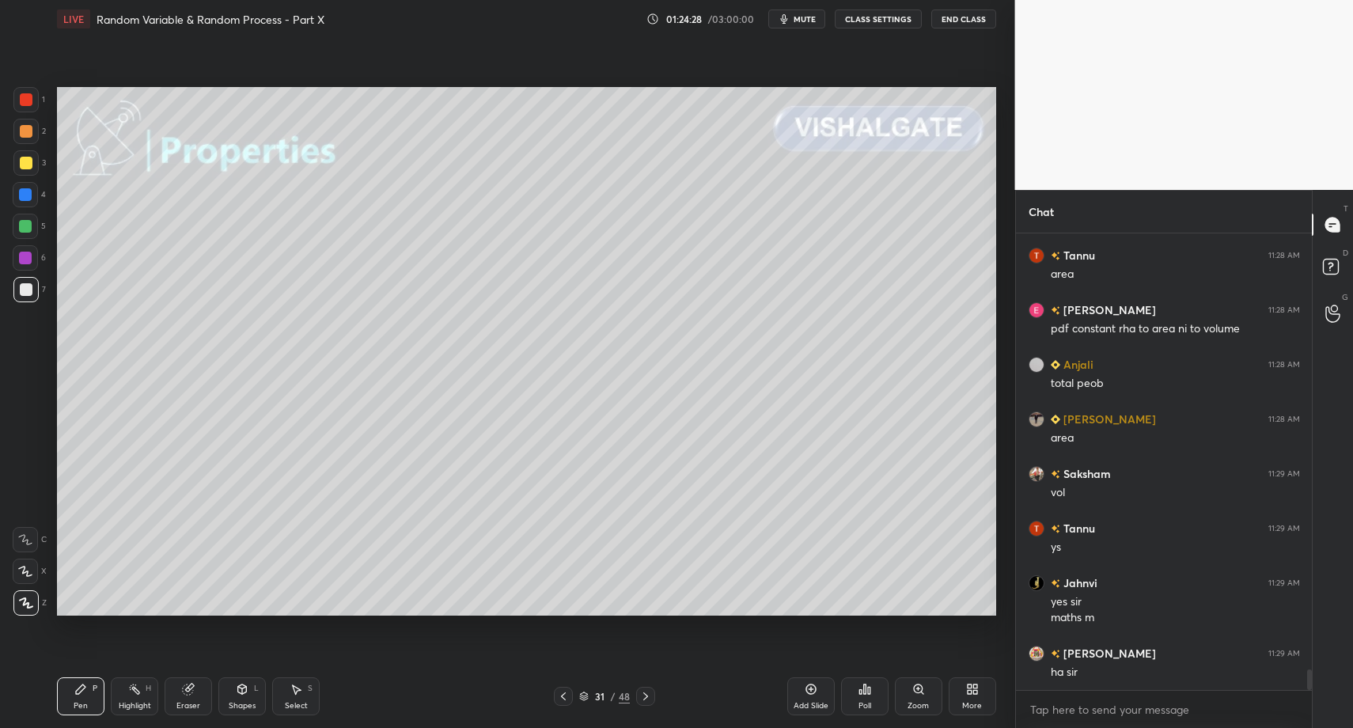
click at [303, 703] on div "Select" at bounding box center [296, 706] width 23 height 8
click at [295, 703] on div "Select" at bounding box center [296, 706] width 23 height 8
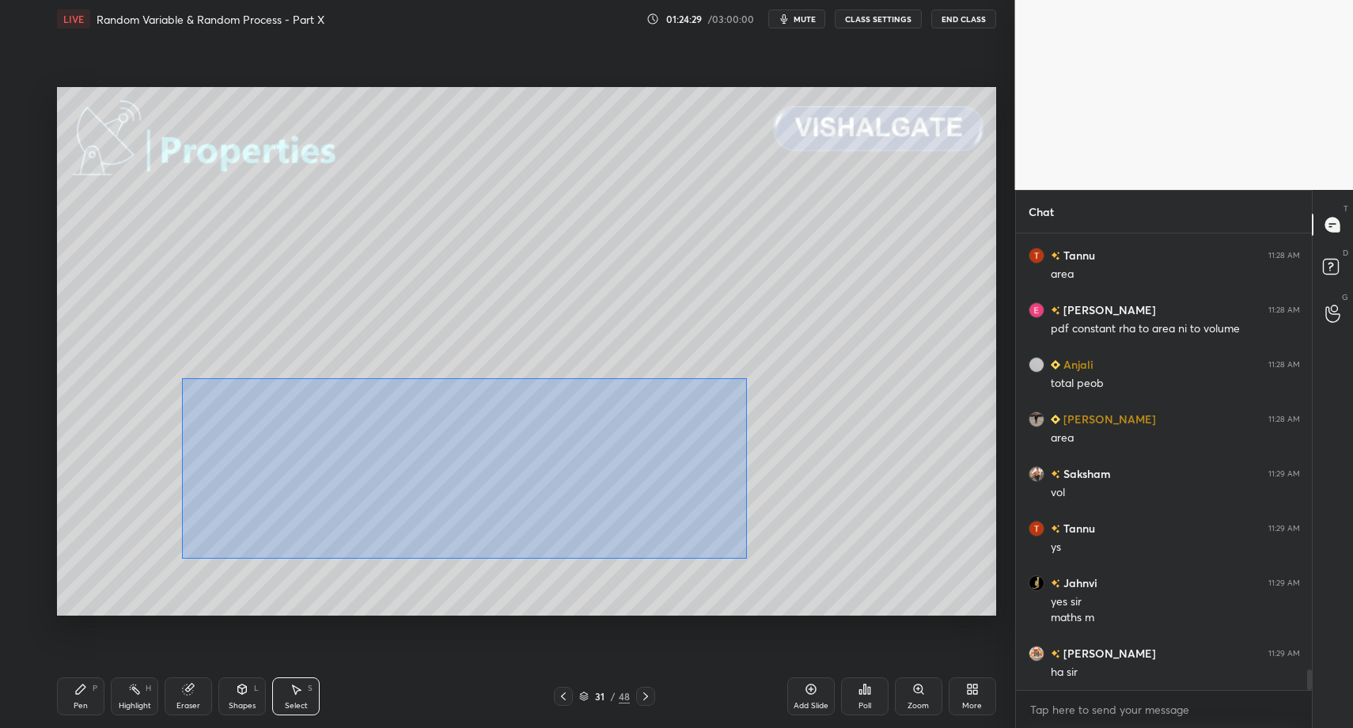
drag, startPoint x: 185, startPoint y: 380, endPoint x: 786, endPoint y: 555, distance: 626.2
click at [851, 569] on div "0 ° Undo Copy Paste here Duplicate Duplicate to new slide Delete" at bounding box center [526, 351] width 939 height 528
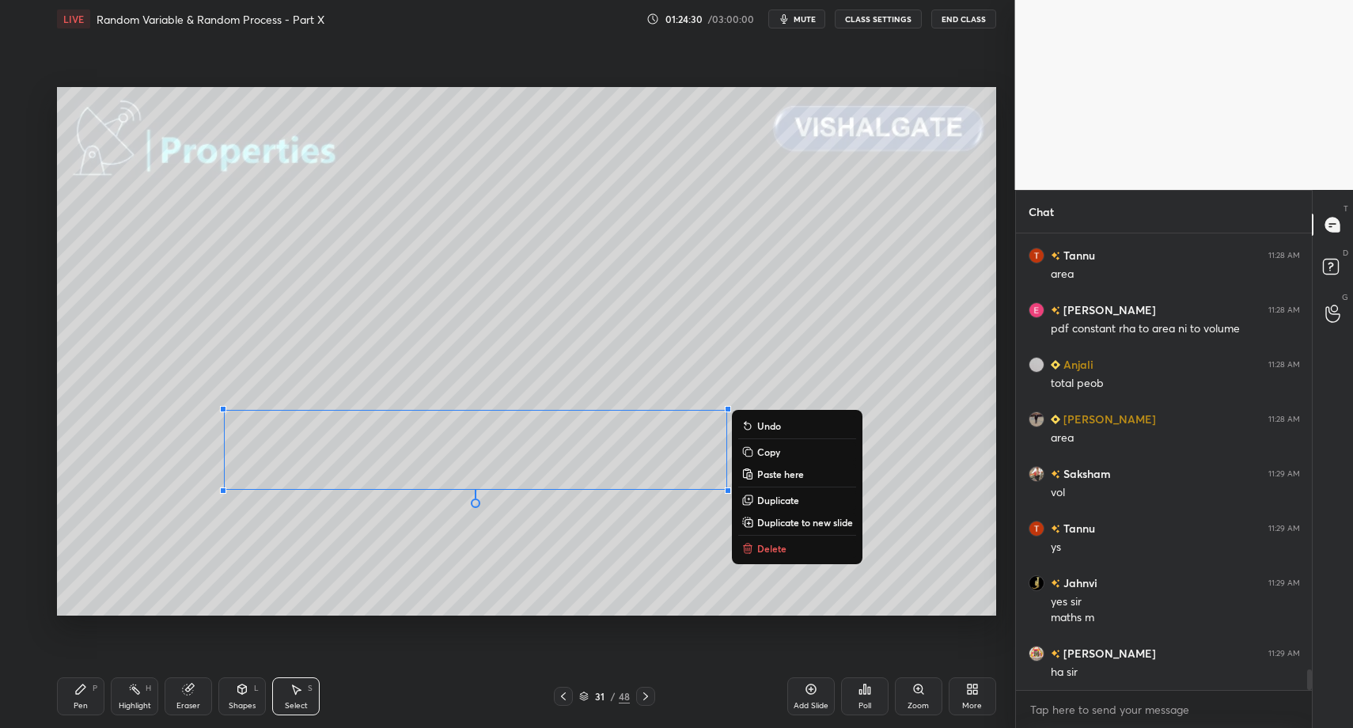
click at [765, 546] on p "Delete" at bounding box center [771, 548] width 29 height 13
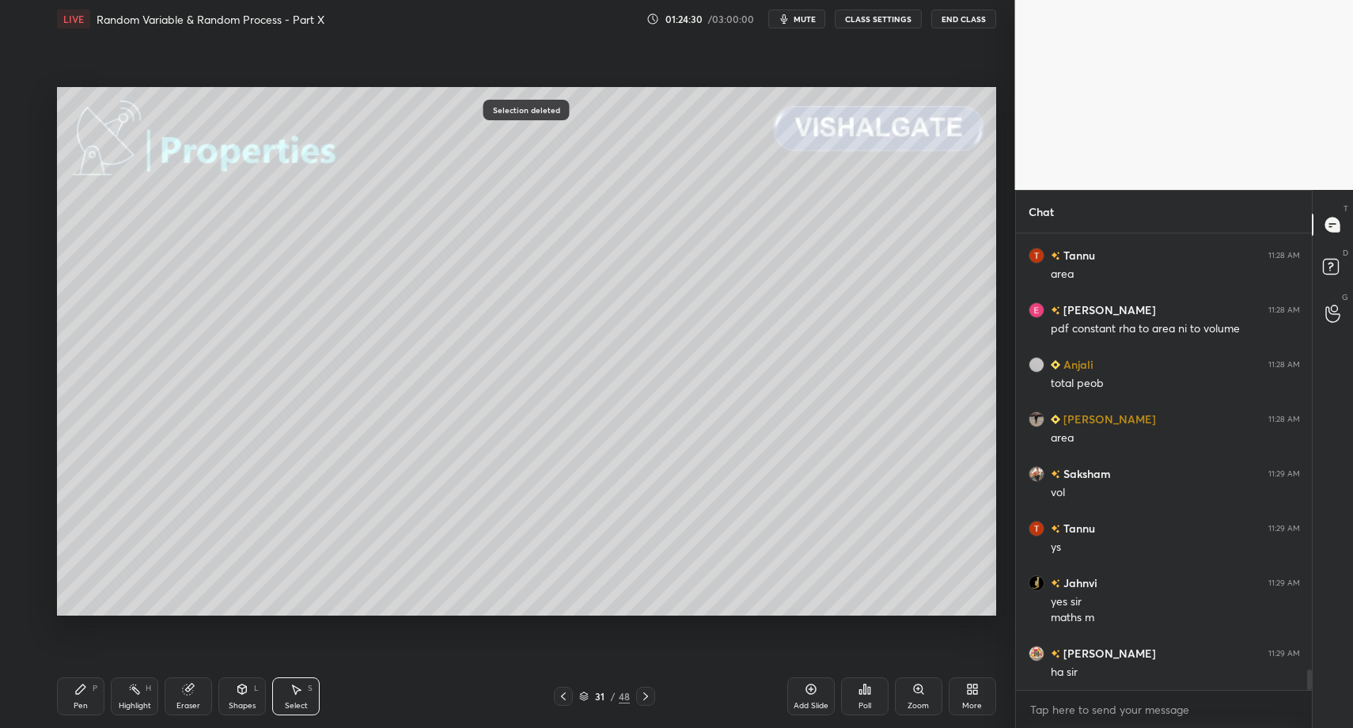
drag, startPoint x: 87, startPoint y: 696, endPoint x: 41, endPoint y: 696, distance: 45.9
click at [87, 696] on div "Pen P" at bounding box center [80, 696] width 47 height 38
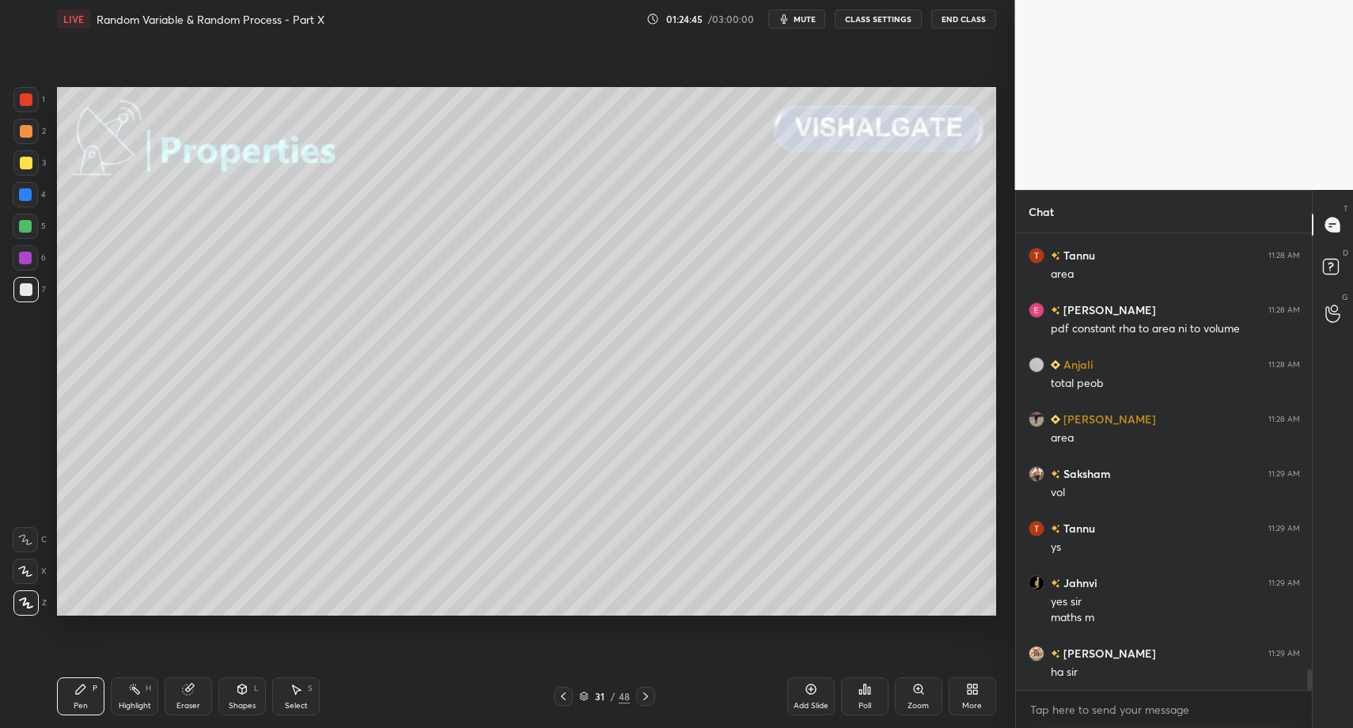
scroll to position [9586, 0]
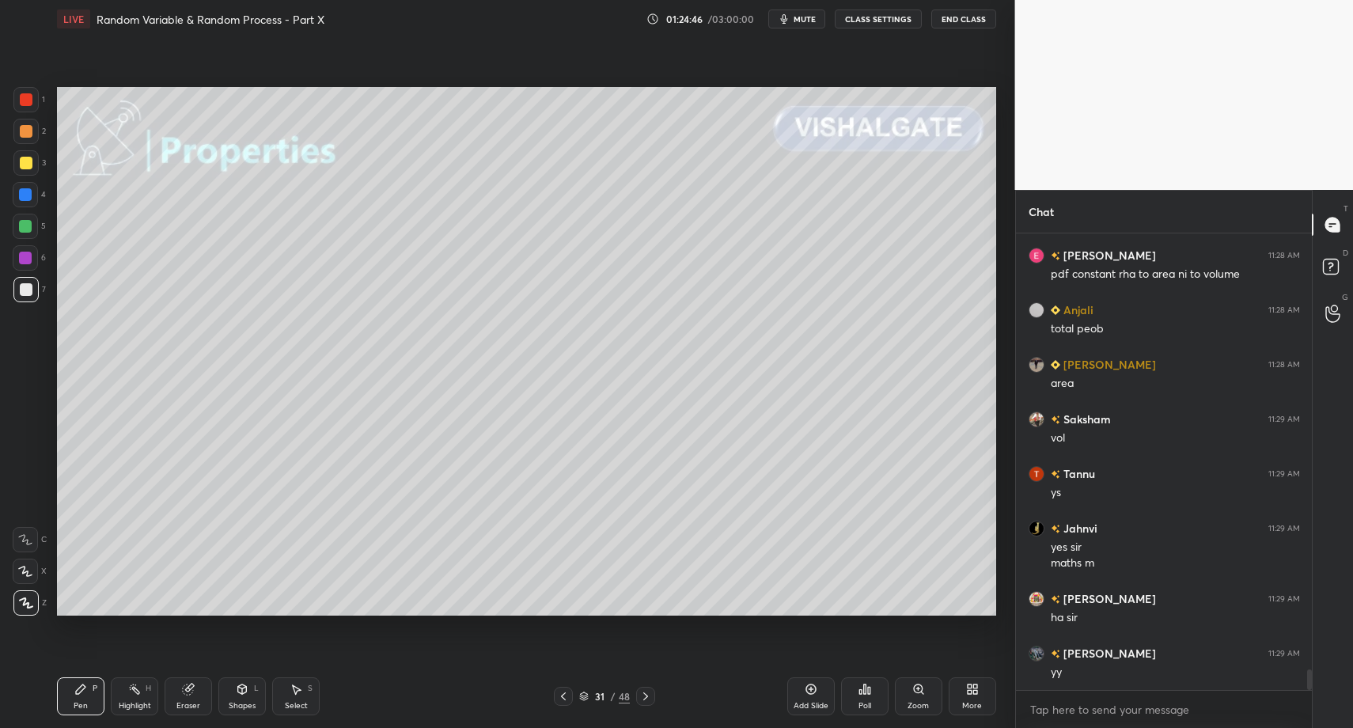
click at [71, 684] on div "Pen P" at bounding box center [80, 696] width 47 height 38
click at [11, 301] on div "1 2 3 4 5 6 7 C X Z C X Z E E Erase all H H" at bounding box center [25, 351] width 51 height 528
click at [22, 289] on div at bounding box center [26, 289] width 13 height 13
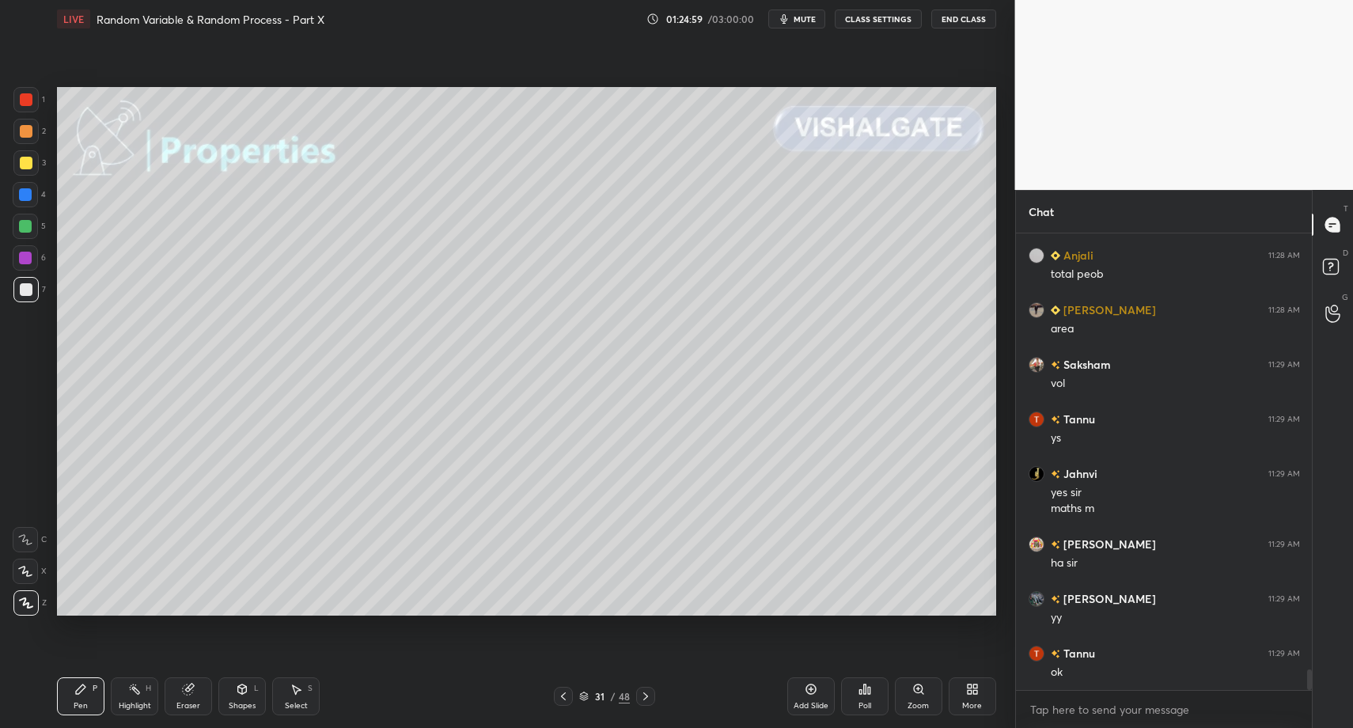
click at [132, 695] on div "Highlight H" at bounding box center [134, 696] width 47 height 38
drag, startPoint x: 132, startPoint y: 695, endPoint x: 142, endPoint y: 635, distance: 61.7
click at [127, 690] on div "Highlight H" at bounding box center [134, 696] width 47 height 38
click at [74, 697] on div "Pen P" at bounding box center [80, 696] width 47 height 38
drag, startPoint x: 73, startPoint y: 693, endPoint x: 209, endPoint y: 628, distance: 150.8
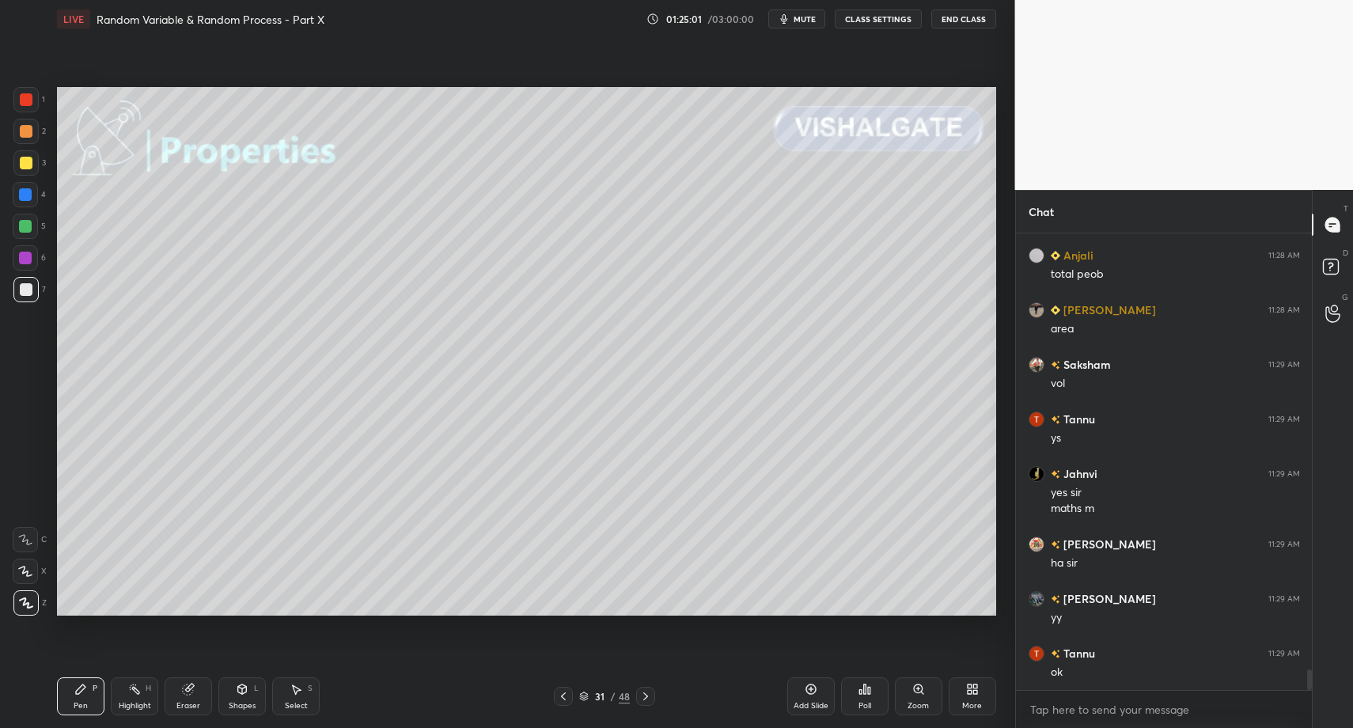
click at [73, 693] on div "Pen P" at bounding box center [80, 696] width 47 height 38
click at [32, 295] on div at bounding box center [25, 289] width 25 height 25
click at [26, 163] on div at bounding box center [26, 163] width 13 height 13
click at [67, 699] on div "Pen P" at bounding box center [80, 696] width 47 height 38
click at [63, 687] on div "Pen P" at bounding box center [80, 696] width 47 height 38
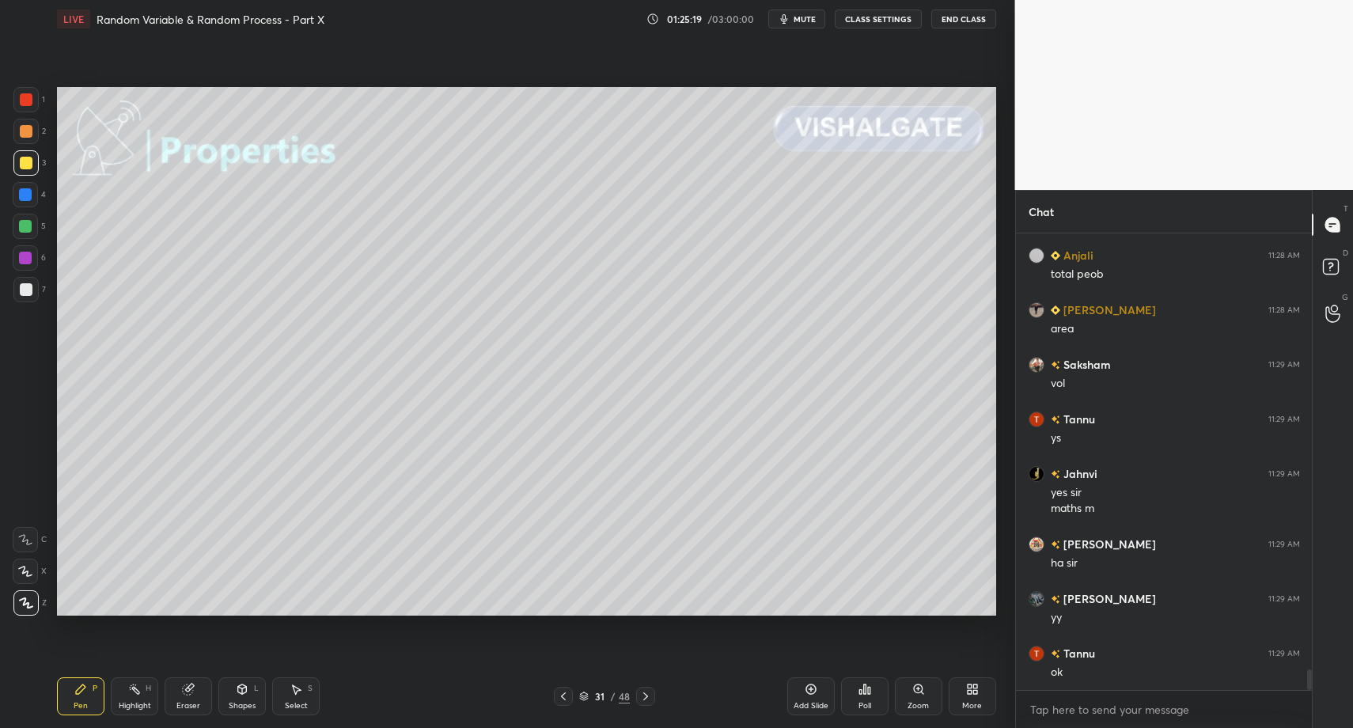
click at [28, 290] on div at bounding box center [25, 289] width 25 height 25
click at [81, 693] on icon at bounding box center [80, 689] width 13 height 13
click at [47, 260] on div "1 2 3 4 5 6 7 C X Z C X Z E E Erase all H H" at bounding box center [25, 351] width 51 height 528
drag, startPoint x: 36, startPoint y: 253, endPoint x: 37, endPoint y: 267, distance: 14.3
click at [36, 253] on div at bounding box center [25, 257] width 25 height 25
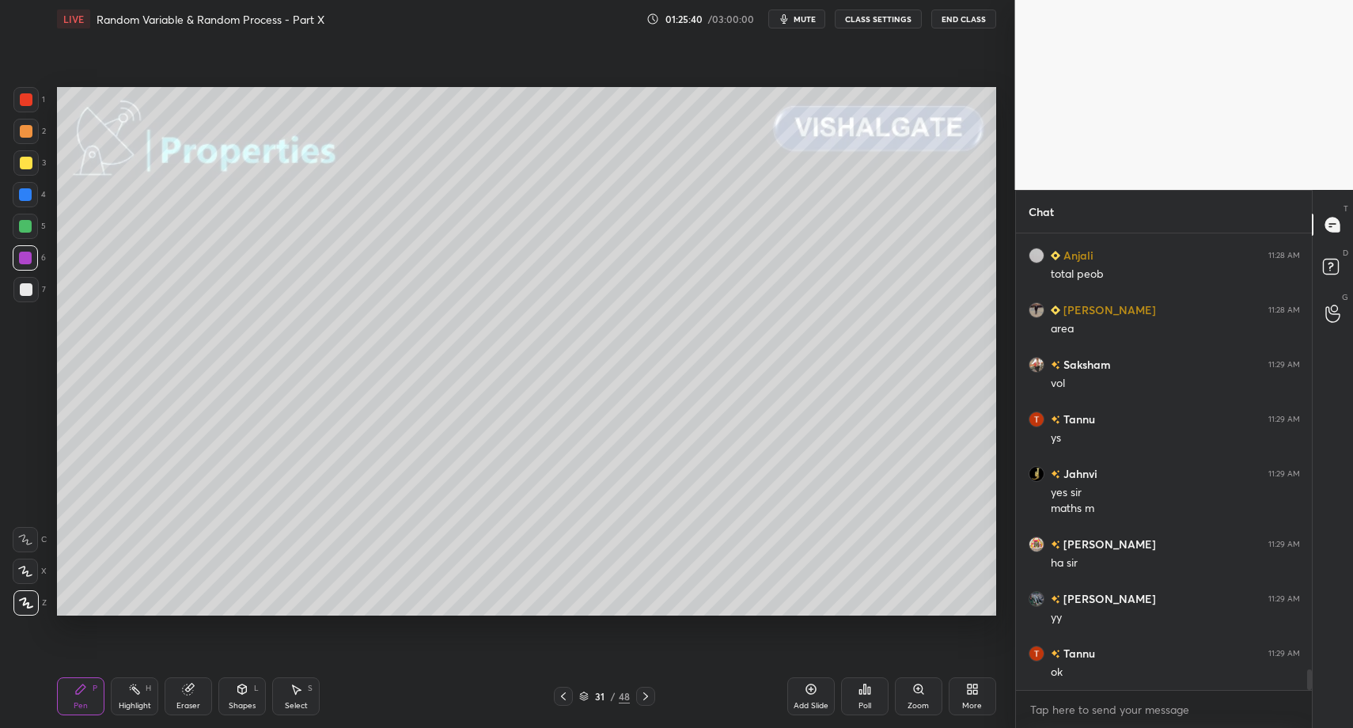
click at [32, 559] on div at bounding box center [25, 571] width 25 height 25
drag, startPoint x: 26, startPoint y: 569, endPoint x: 37, endPoint y: 569, distance: 11.1
click at [26, 569] on icon at bounding box center [25, 571] width 14 height 11
click at [27, 93] on div at bounding box center [26, 99] width 13 height 13
click at [33, 559] on div at bounding box center [25, 571] width 25 height 25
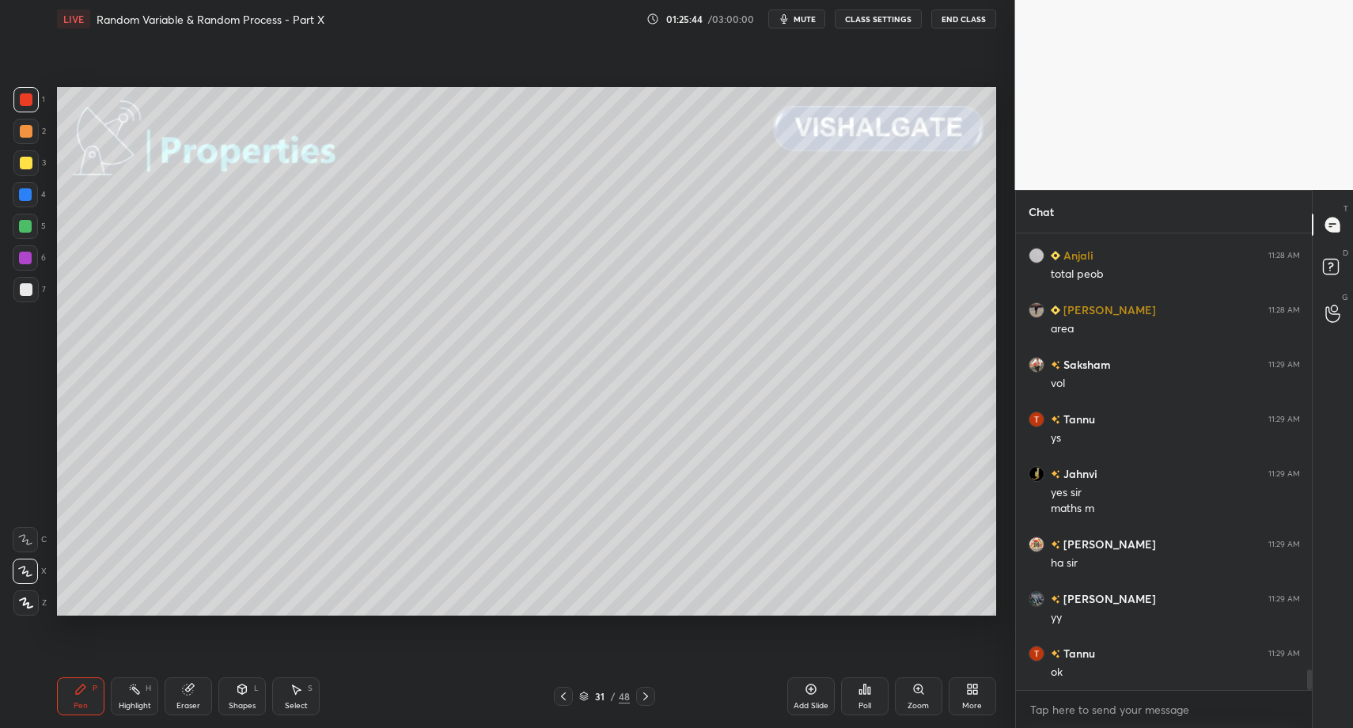
drag, startPoint x: 25, startPoint y: 257, endPoint x: 15, endPoint y: 283, distance: 28.1
click at [25, 259] on div at bounding box center [25, 258] width 13 height 13
drag, startPoint x: 256, startPoint y: 690, endPoint x: 252, endPoint y: 672, distance: 18.8
click at [256, 690] on div "L" at bounding box center [256, 688] width 5 height 8
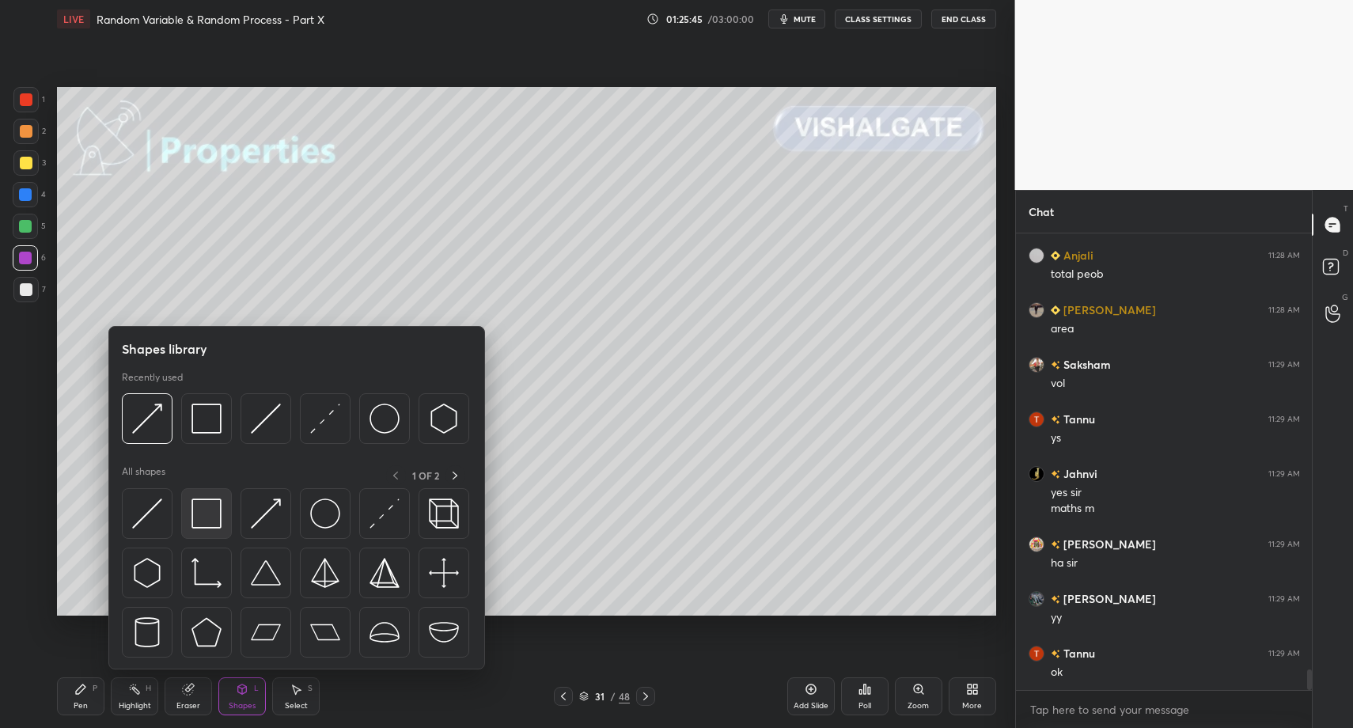
click at [203, 529] on img at bounding box center [206, 513] width 30 height 30
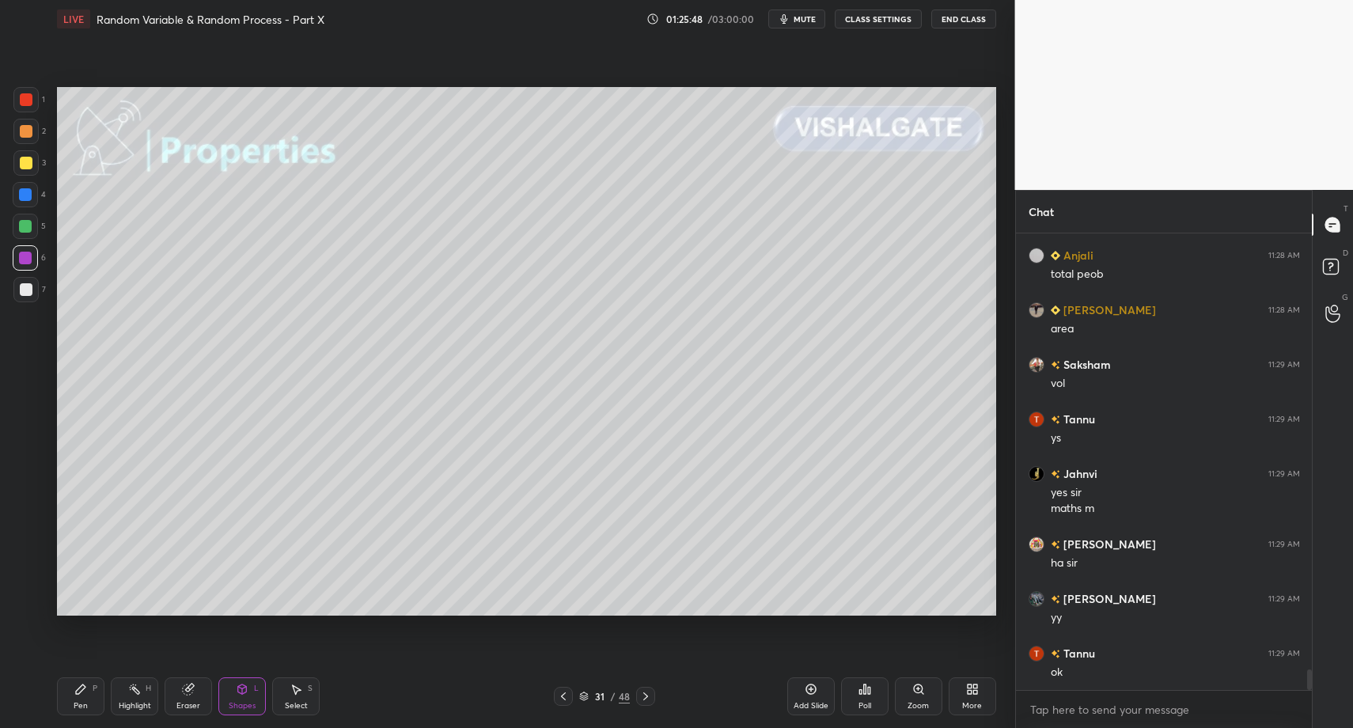
click at [73, 701] on div "Pen P" at bounding box center [80, 696] width 47 height 38
click at [24, 282] on div at bounding box center [25, 289] width 25 height 25
click at [29, 259] on div at bounding box center [25, 258] width 13 height 13
drag, startPoint x: 243, startPoint y: 705, endPoint x: 260, endPoint y: 669, distance: 39.3
click at [243, 705] on div "Shapes" at bounding box center [242, 706] width 27 height 8
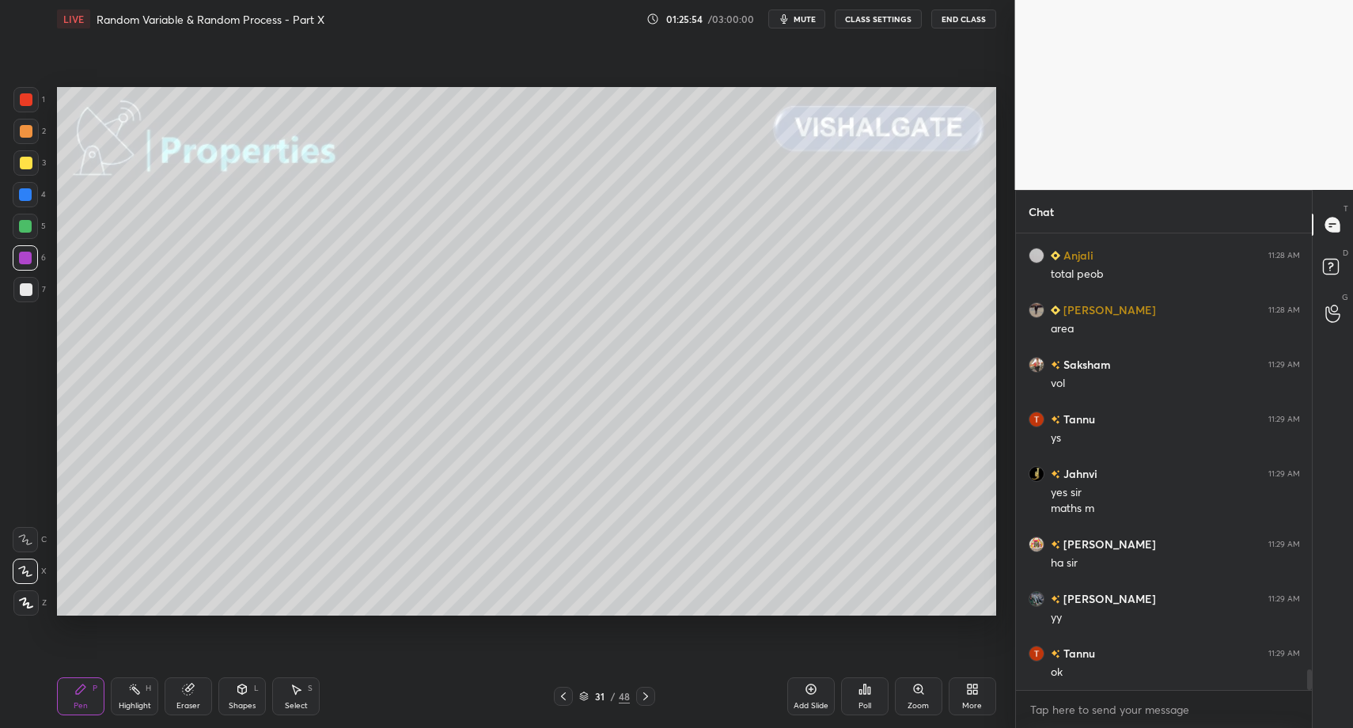
scroll to position [9696, 0]
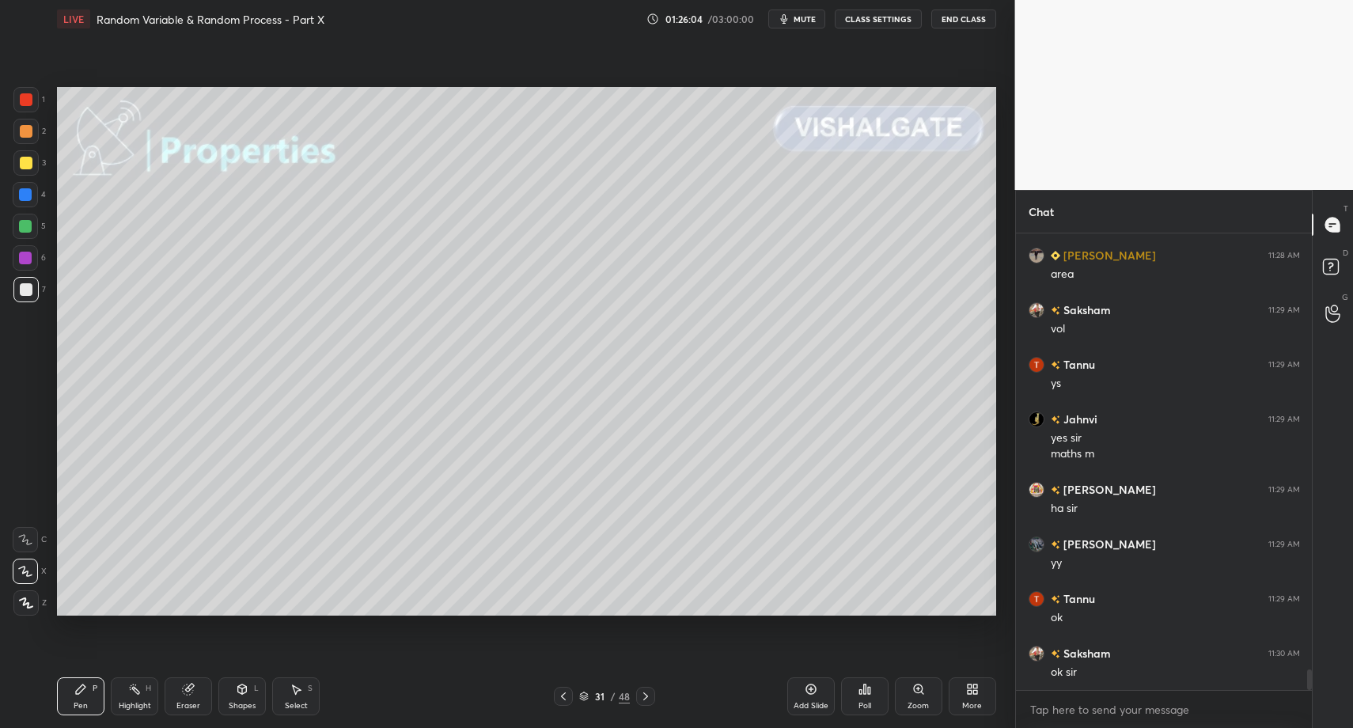
click at [66, 704] on div "Pen P" at bounding box center [80, 696] width 47 height 38
drag, startPoint x: 21, startPoint y: 288, endPoint x: 20, endPoint y: 277, distance: 11.1
click at [18, 287] on div at bounding box center [25, 289] width 25 height 25
click at [133, 704] on div "Highlight" at bounding box center [135, 706] width 32 height 8
click at [74, 703] on div "Pen" at bounding box center [81, 706] width 14 height 8
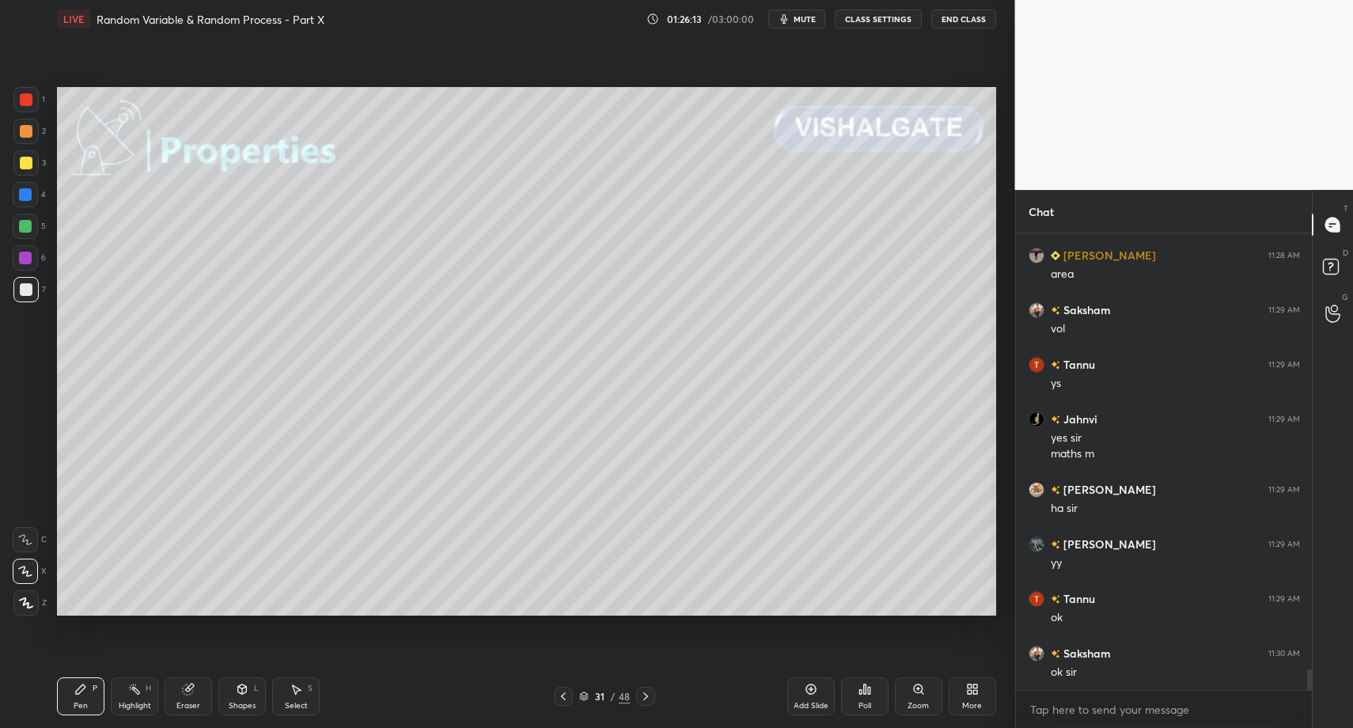
click at [68, 690] on div "Pen P" at bounding box center [80, 696] width 47 height 38
click at [33, 172] on div at bounding box center [25, 162] width 25 height 25
click at [652, 699] on div at bounding box center [645, 696] width 19 height 19
drag, startPoint x: 563, startPoint y: 699, endPoint x: 555, endPoint y: 693, distance: 9.0
click at [560, 698] on icon at bounding box center [563, 696] width 13 height 13
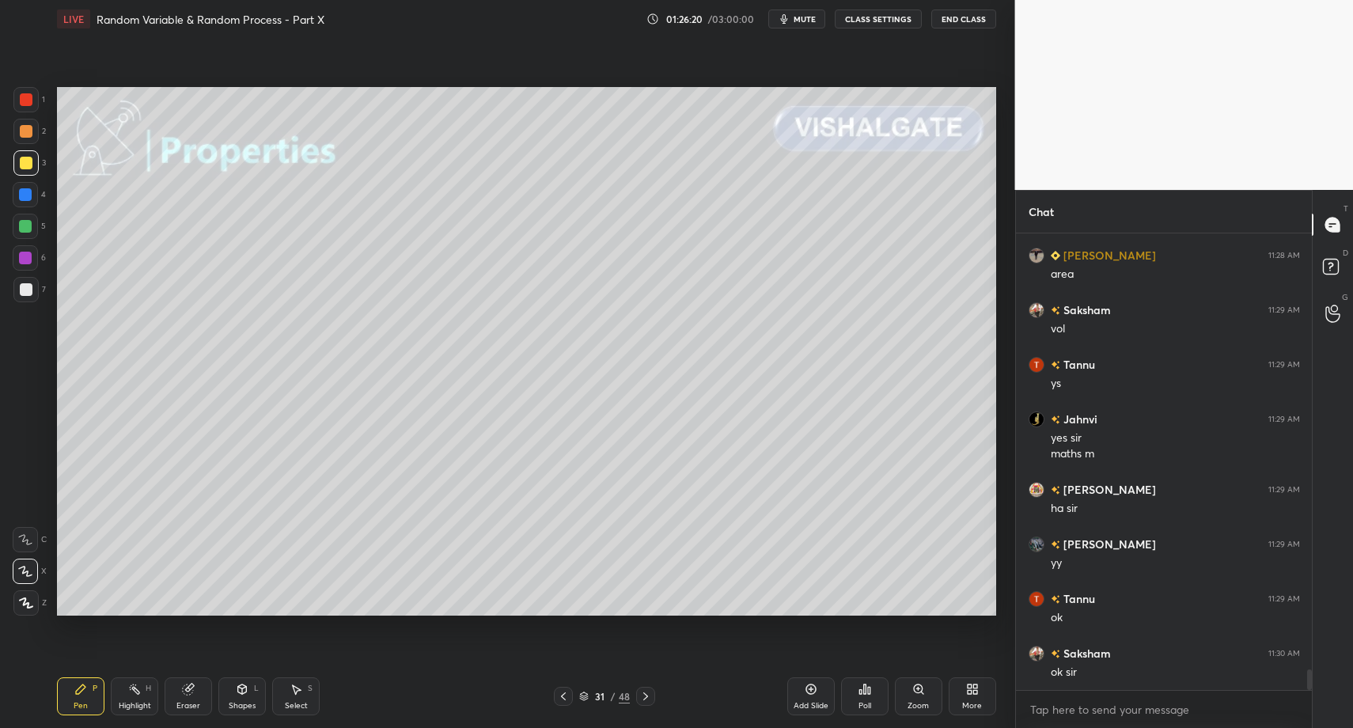
drag, startPoint x: 124, startPoint y: 701, endPoint x: 139, endPoint y: 692, distance: 17.4
click at [124, 702] on div "Highlight" at bounding box center [135, 706] width 32 height 8
click at [127, 699] on div "Highlight H" at bounding box center [134, 696] width 47 height 38
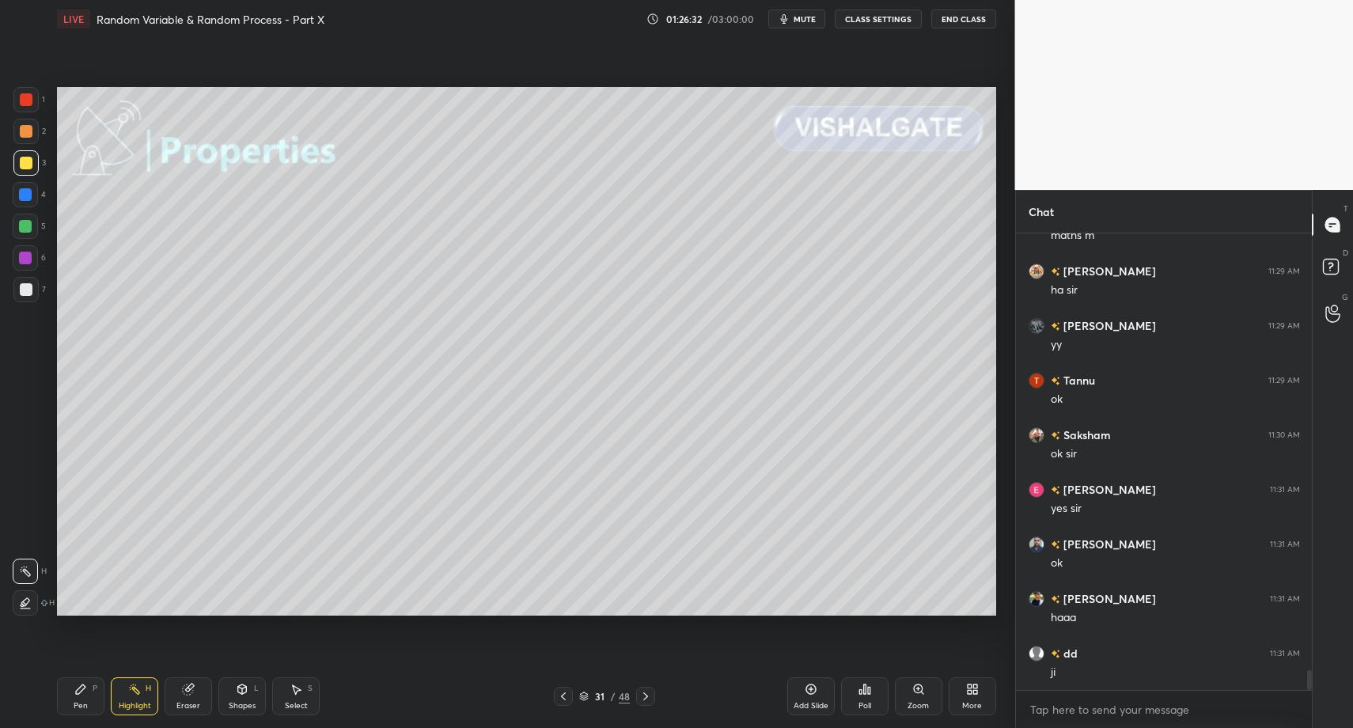
scroll to position [9968, 0]
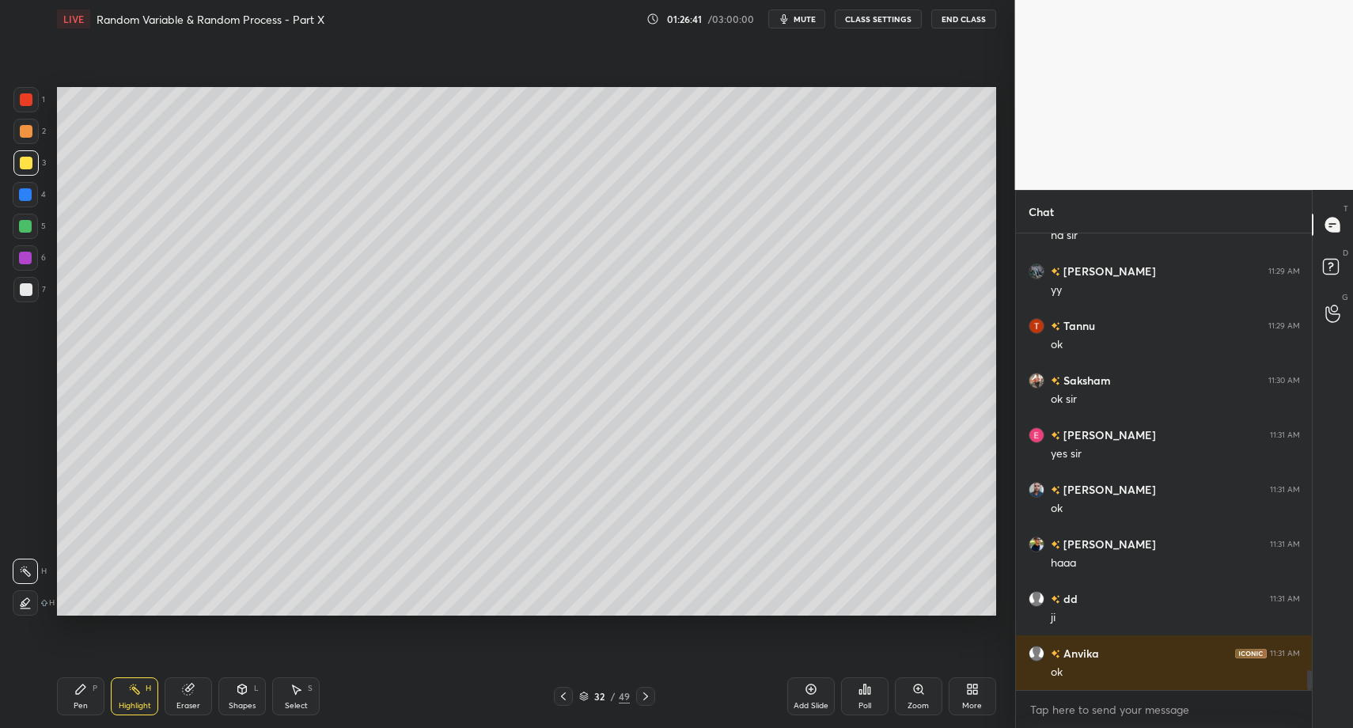
drag, startPoint x: 58, startPoint y: 705, endPoint x: 81, endPoint y: 680, distance: 34.1
drag, startPoint x: 81, startPoint y: 680, endPoint x: 77, endPoint y: 672, distance: 9.9
drag, startPoint x: 20, startPoint y: 293, endPoint x: 28, endPoint y: 306, distance: 15.6
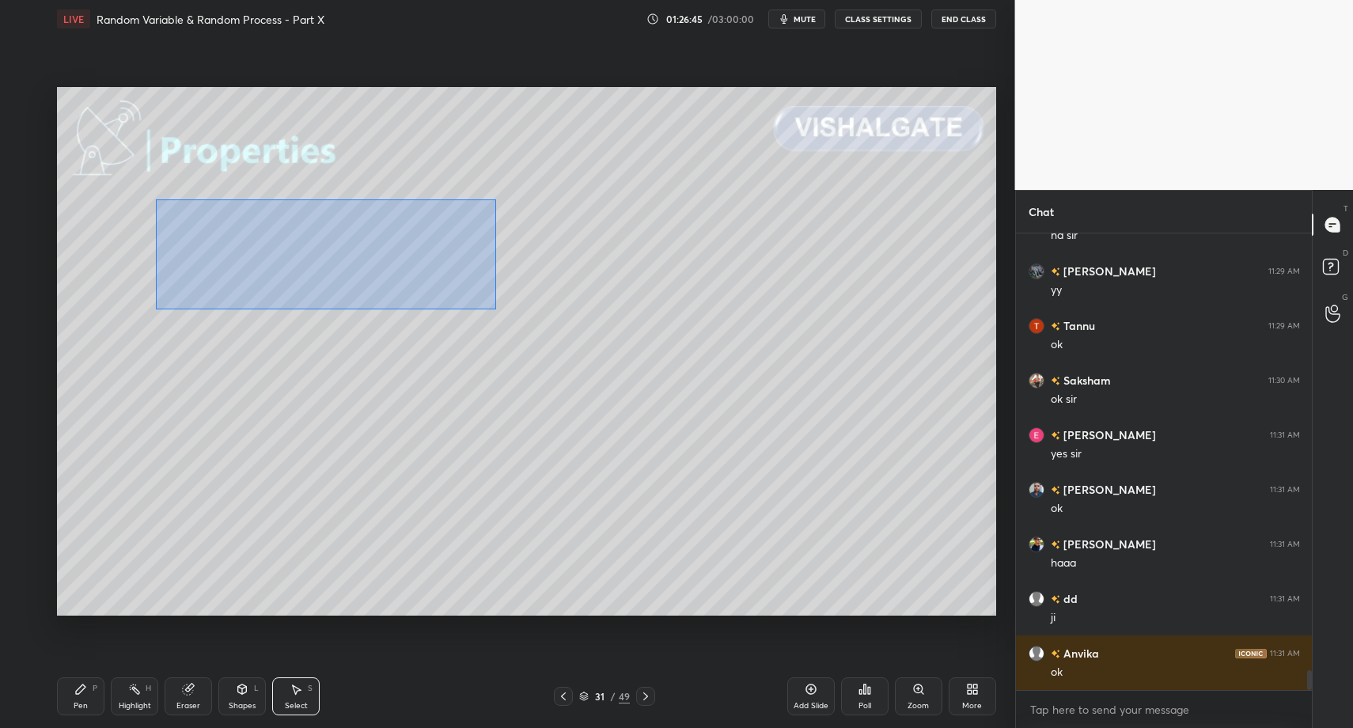
drag, startPoint x: 209, startPoint y: 259, endPoint x: 496, endPoint y: 309, distance: 291.5
click at [496, 309] on div "0 ° Undo Copy Paste here Duplicate Duplicate to new slide Delete" at bounding box center [526, 351] width 939 height 528
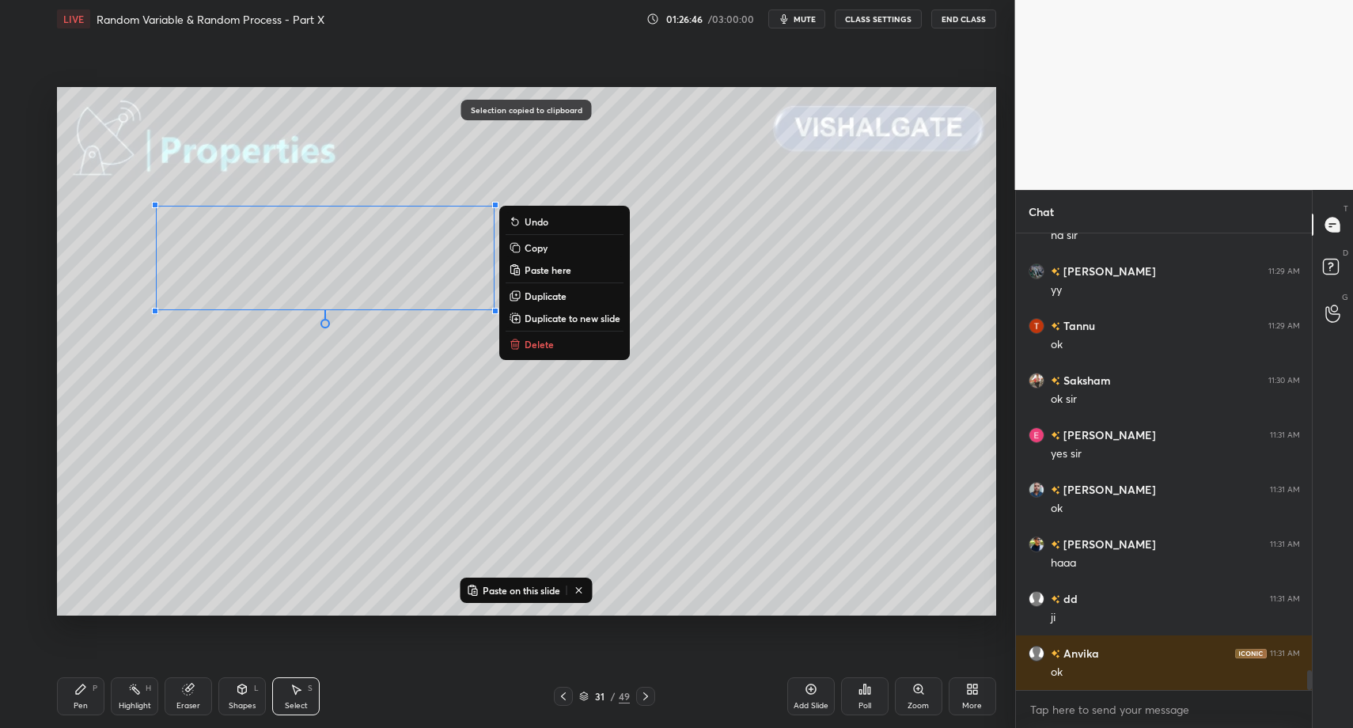
click at [644, 695] on icon at bounding box center [645, 696] width 13 height 13
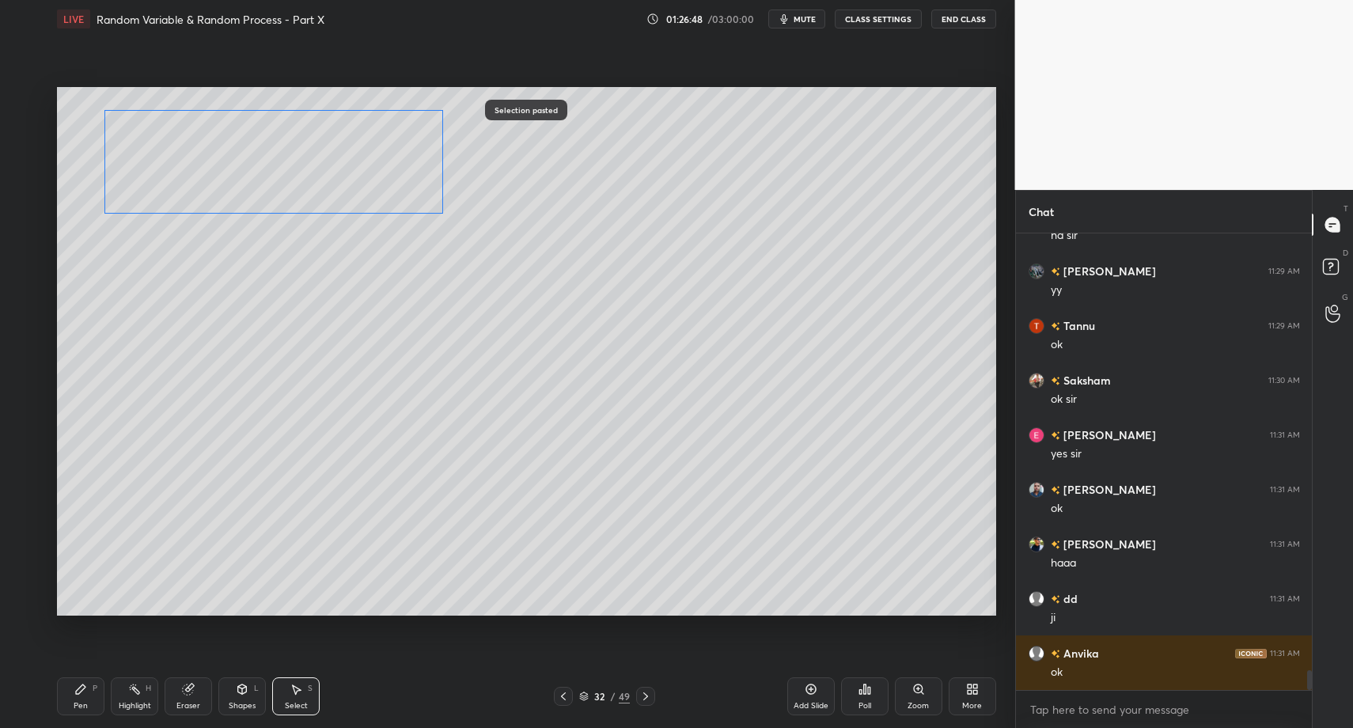
drag, startPoint x: 253, startPoint y: 266, endPoint x: 203, endPoint y: 175, distance: 104.1
click at [203, 174] on div "0 ° Undo Copy Paste here Duplicate Duplicate to new slide Delete" at bounding box center [526, 351] width 939 height 528
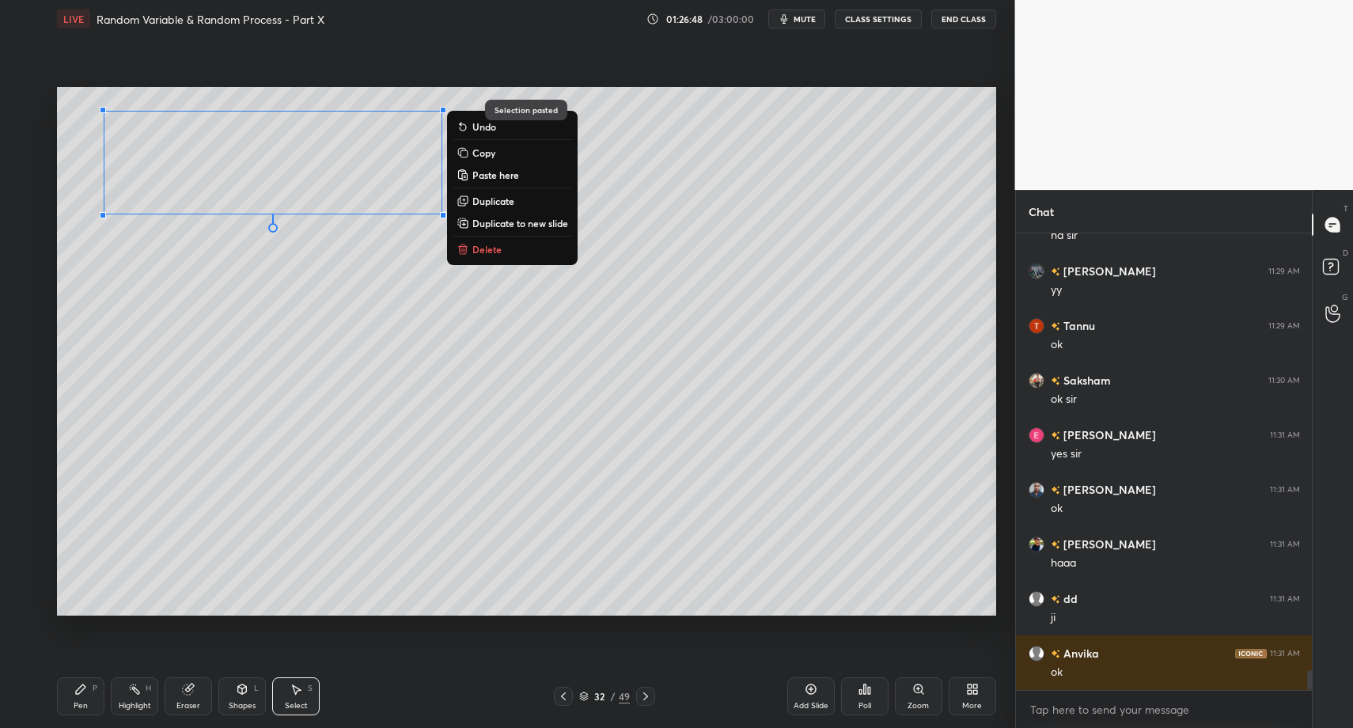
click at [73, 697] on div "Pen P" at bounding box center [80, 696] width 47 height 38
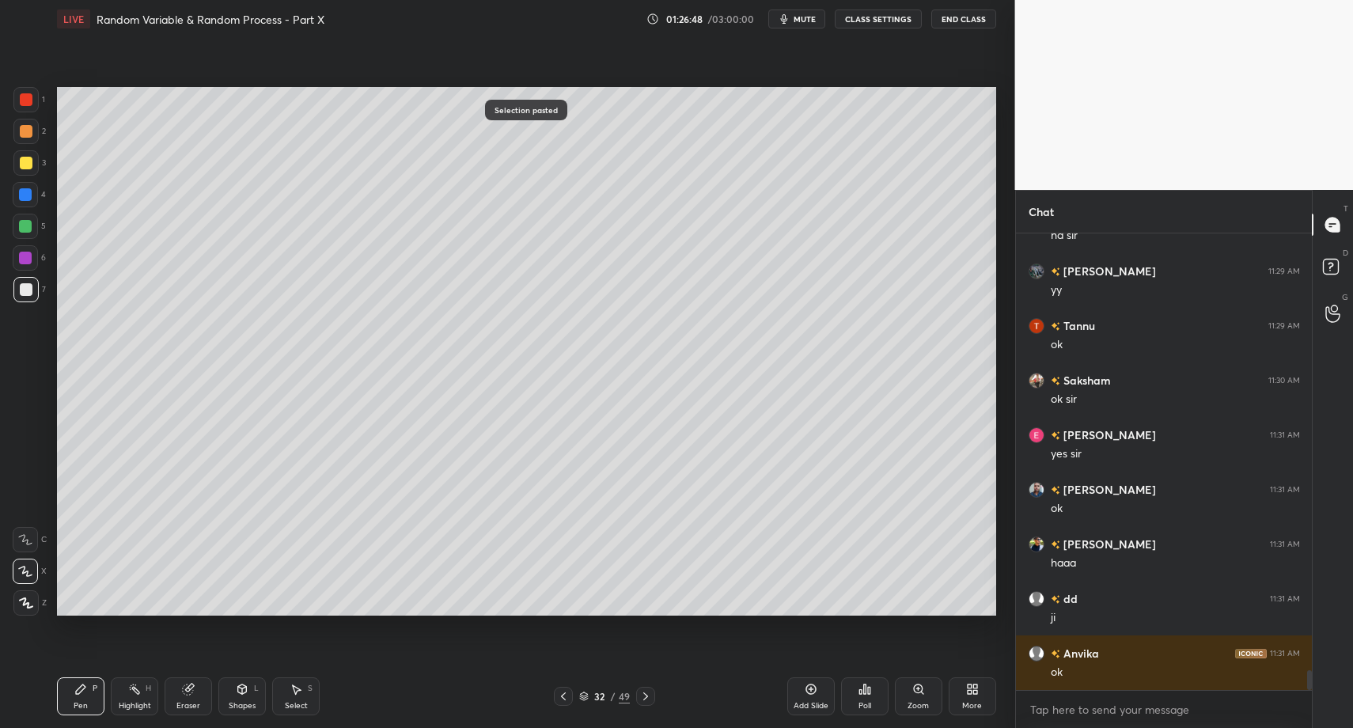
click at [63, 694] on div "Pen P" at bounding box center [80, 696] width 47 height 38
click at [26, 161] on div at bounding box center [26, 163] width 13 height 13
click at [17, 294] on div at bounding box center [25, 289] width 25 height 25
click at [30, 286] on div at bounding box center [26, 289] width 13 height 13
click at [69, 703] on div "Pen P" at bounding box center [80, 696] width 47 height 38
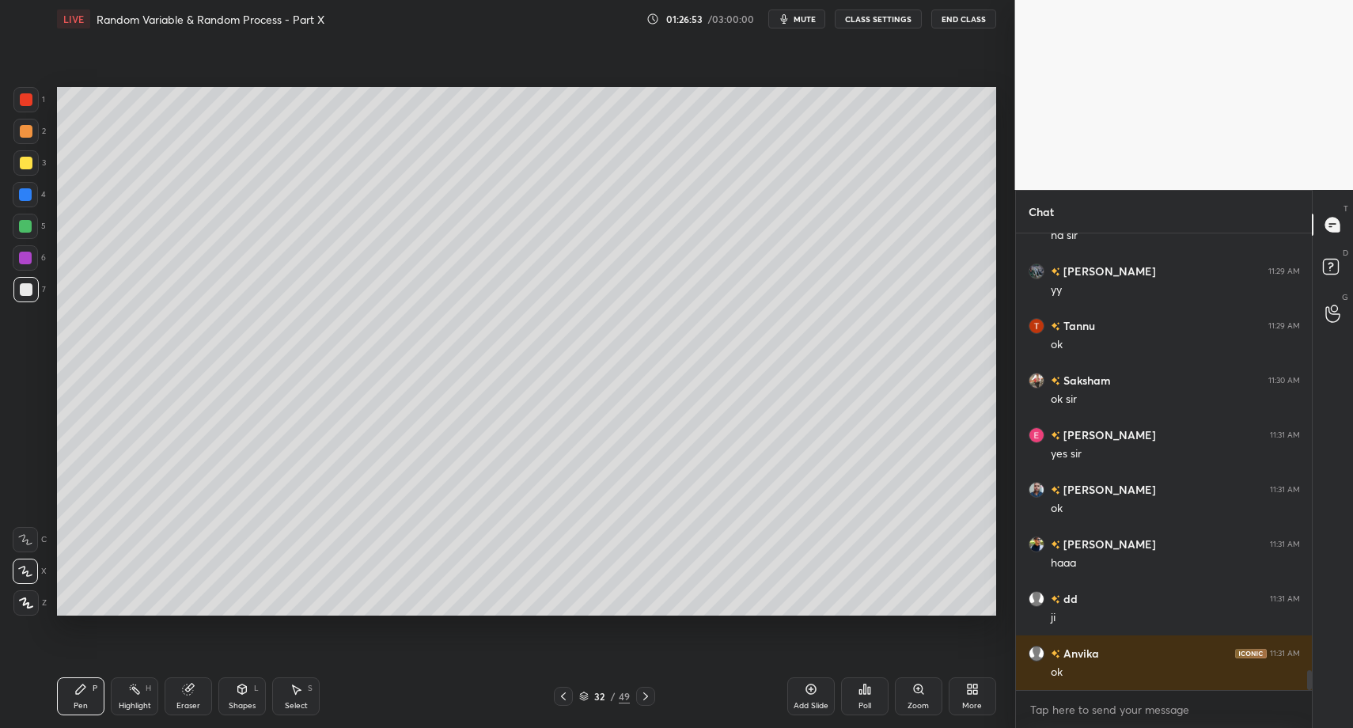
drag, startPoint x: 63, startPoint y: 698, endPoint x: 131, endPoint y: 624, distance: 100.8
click at [63, 698] on div "Pen P" at bounding box center [80, 696] width 47 height 38
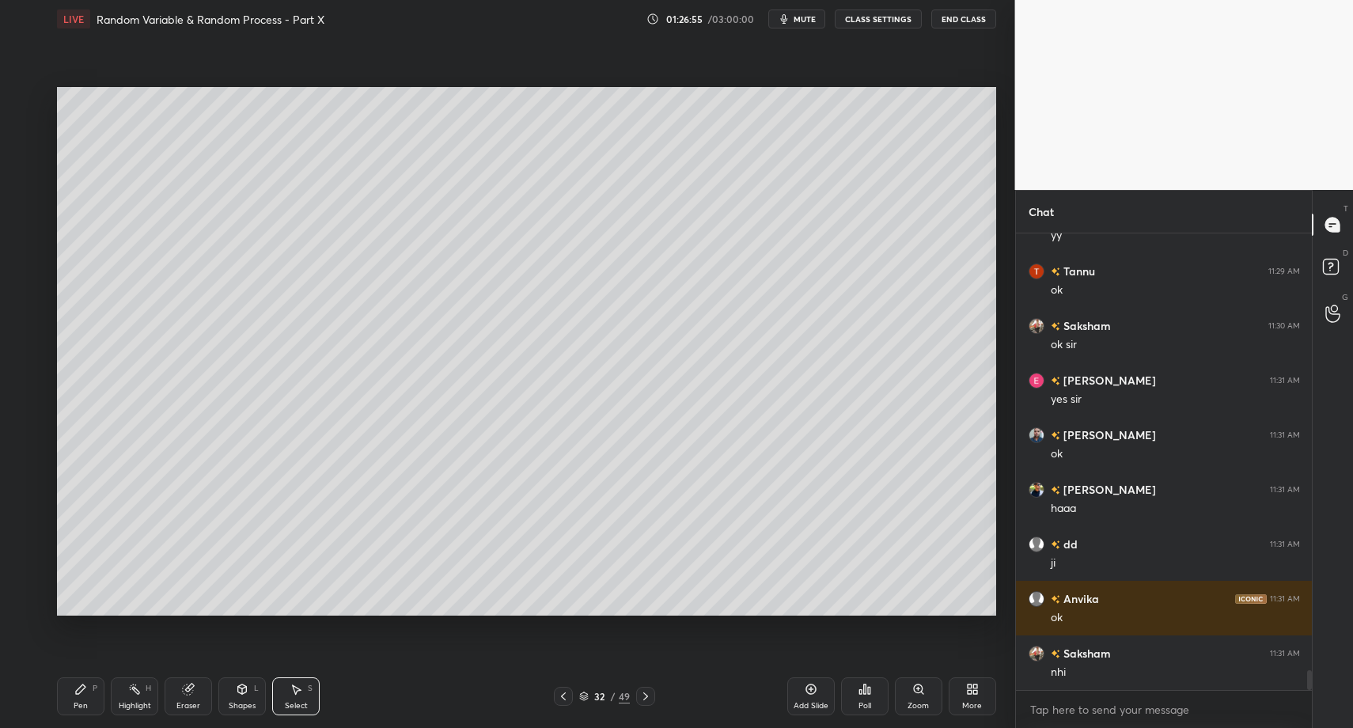
drag, startPoint x: 283, startPoint y: 699, endPoint x: 256, endPoint y: 546, distance: 155.8
drag, startPoint x: 142, startPoint y: 301, endPoint x: 199, endPoint y: 381, distance: 98.1
drag, startPoint x: 90, startPoint y: 707, endPoint x: 123, endPoint y: 651, distance: 64.9
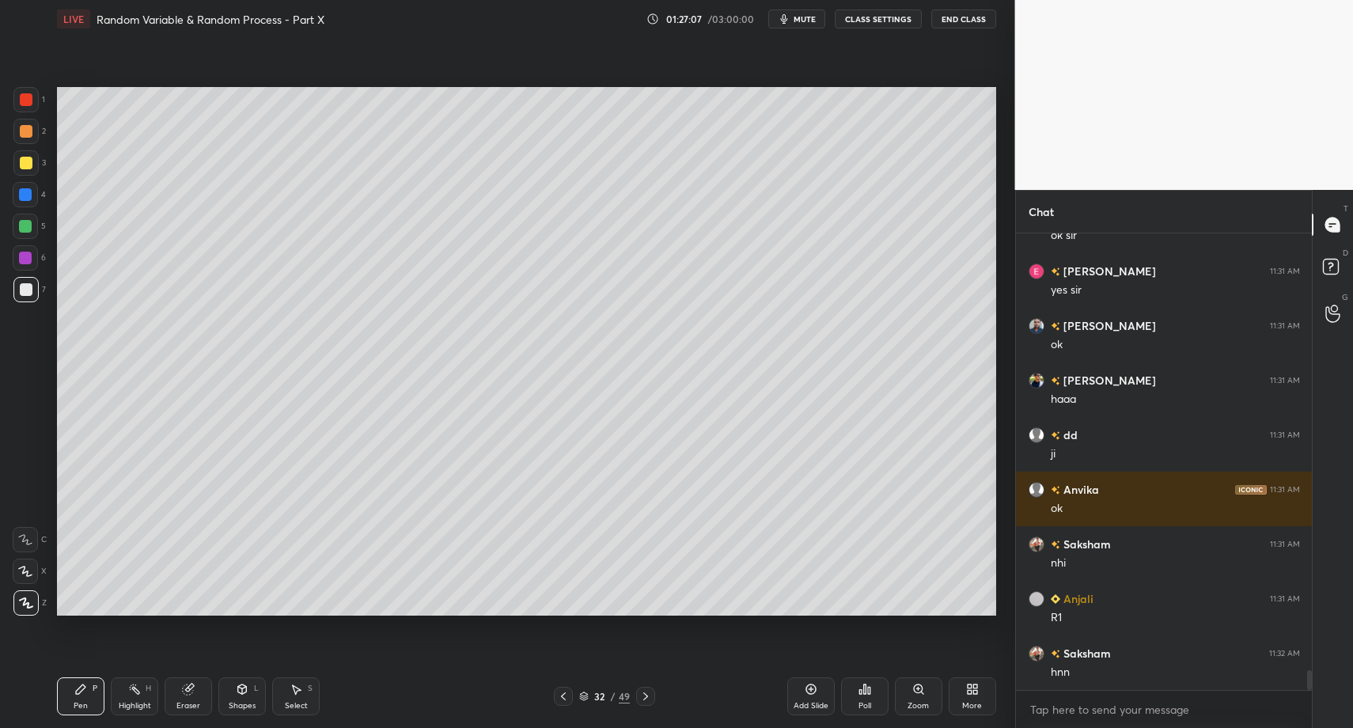
scroll to position [10187, 0]
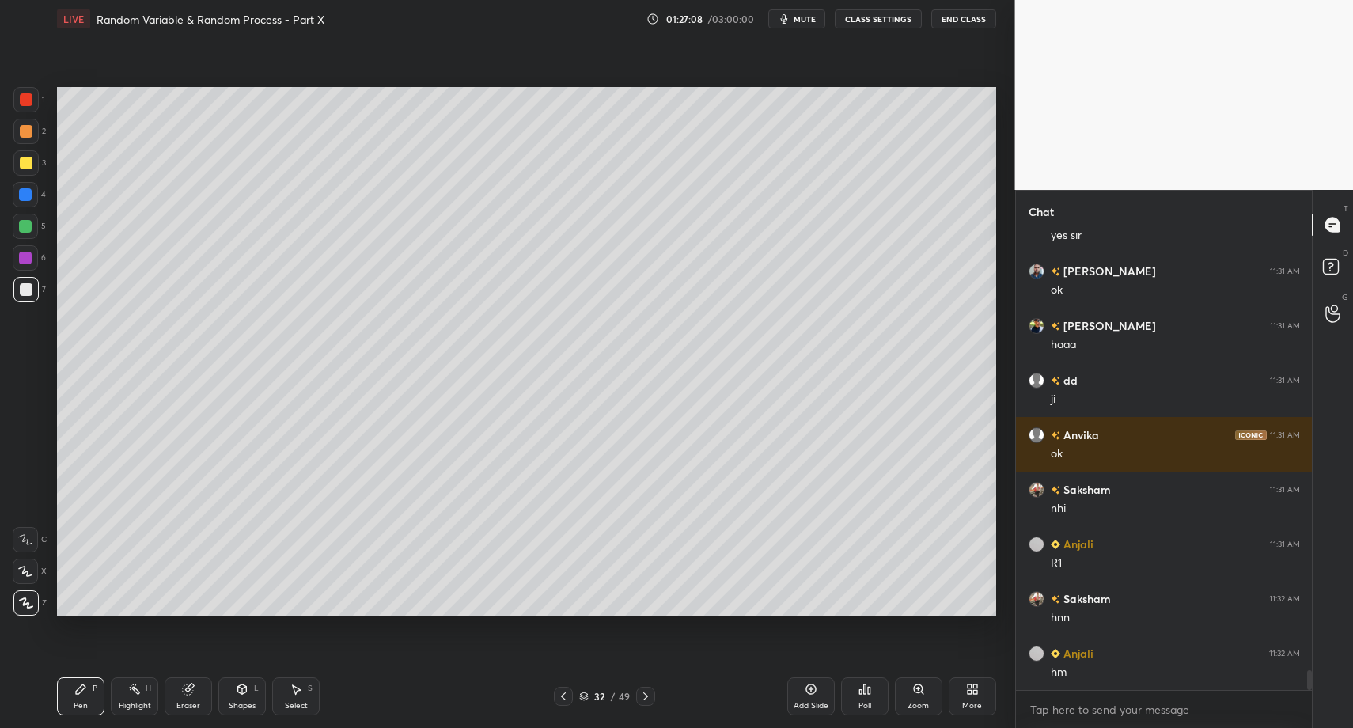
drag, startPoint x: 300, startPoint y: 708, endPoint x: 297, endPoint y: 676, distance: 31.7
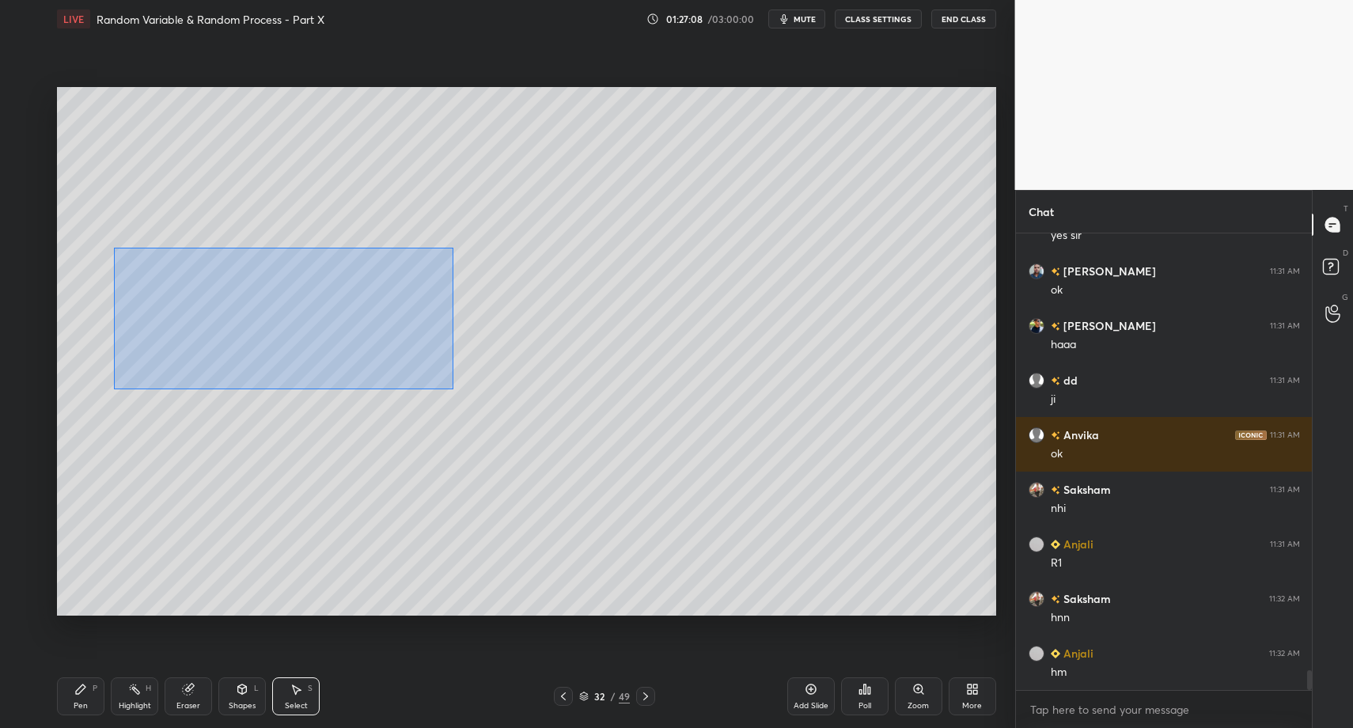
drag, startPoint x: 135, startPoint y: 263, endPoint x: 567, endPoint y: 413, distance: 457.2
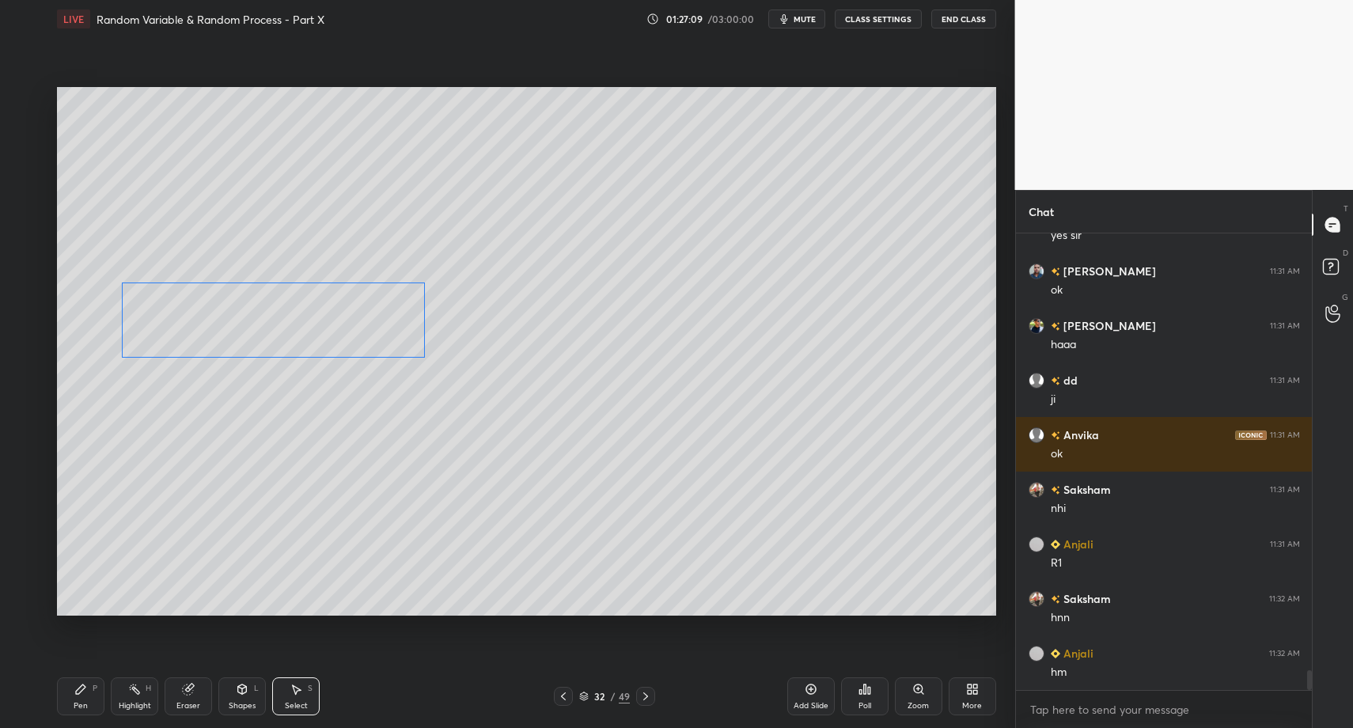
drag, startPoint x: 284, startPoint y: 307, endPoint x: 262, endPoint y: 316, distance: 24.1
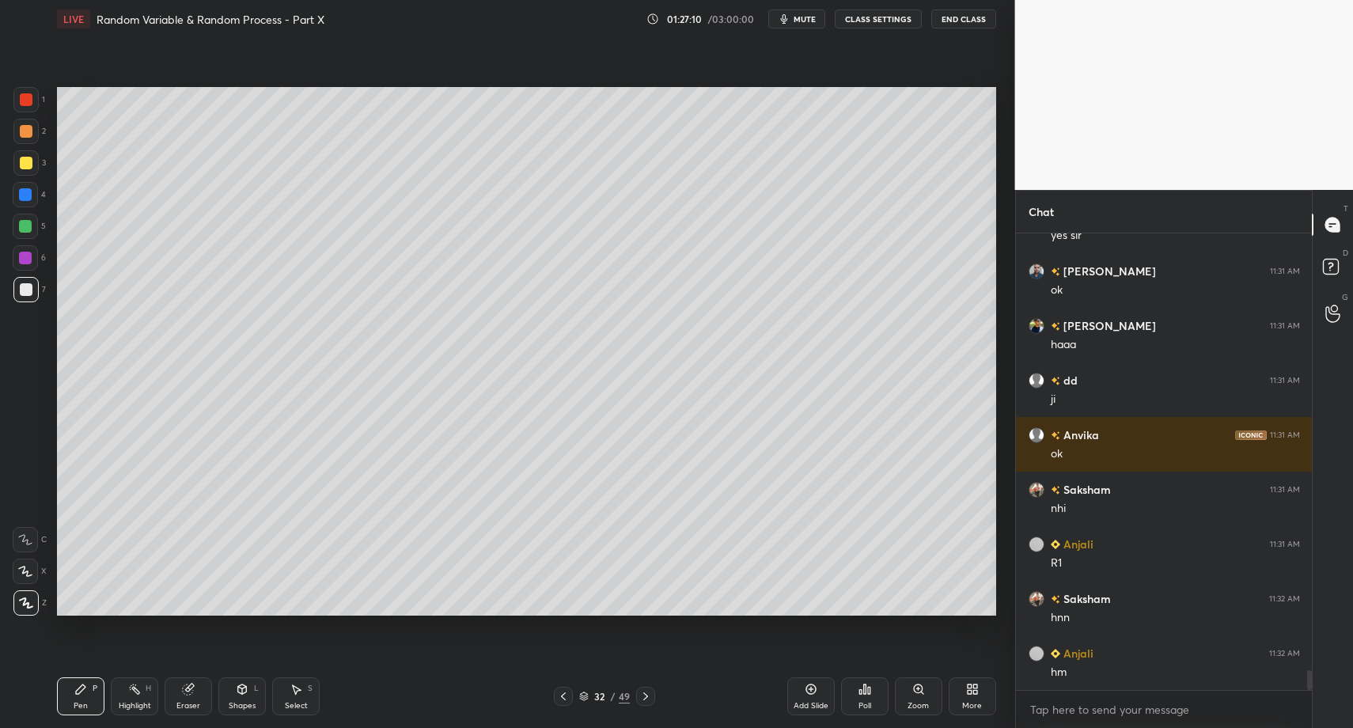
scroll to position [10241, 0]
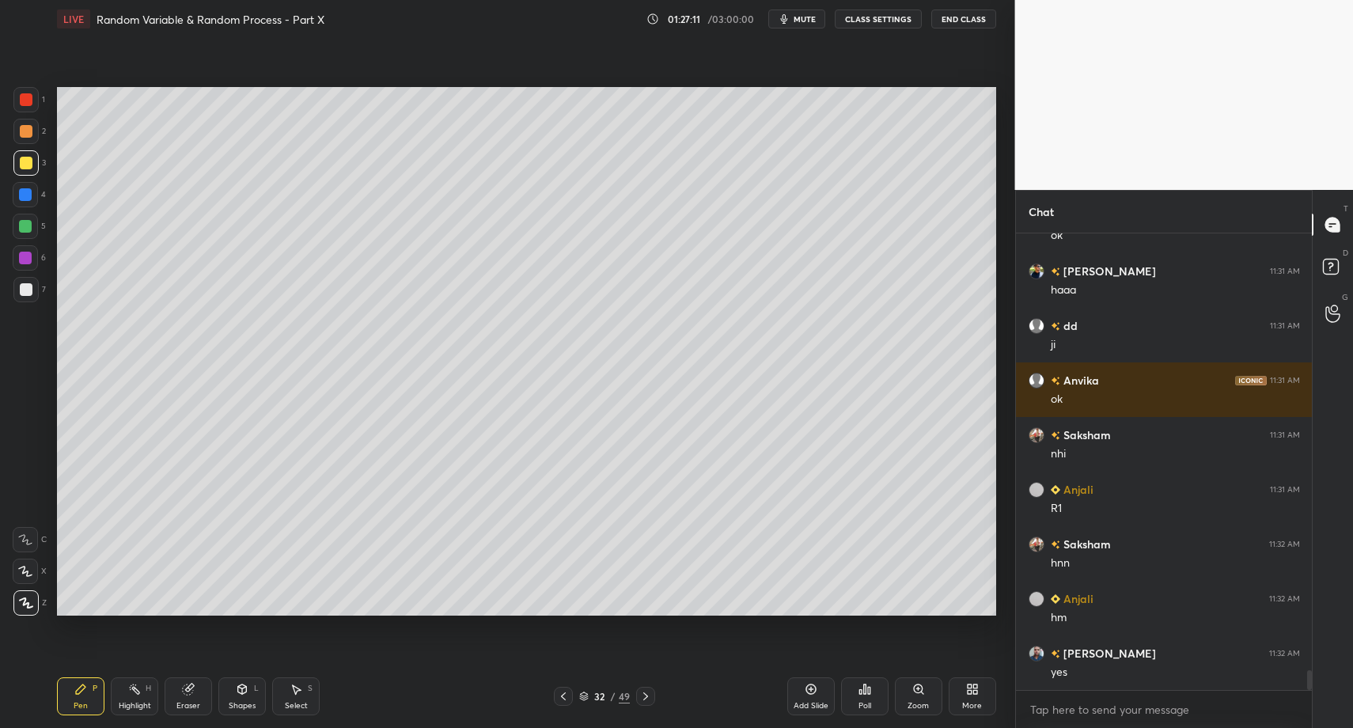
drag, startPoint x: 26, startPoint y: 578, endPoint x: 28, endPoint y: 569, distance: 9.8
drag, startPoint x: 240, startPoint y: 695, endPoint x: 242, endPoint y: 672, distance: 23.9
drag, startPoint x: 92, startPoint y: 704, endPoint x: 211, endPoint y: 703, distance: 119.5
drag, startPoint x: 28, startPoint y: 290, endPoint x: 20, endPoint y: 352, distance: 63.0
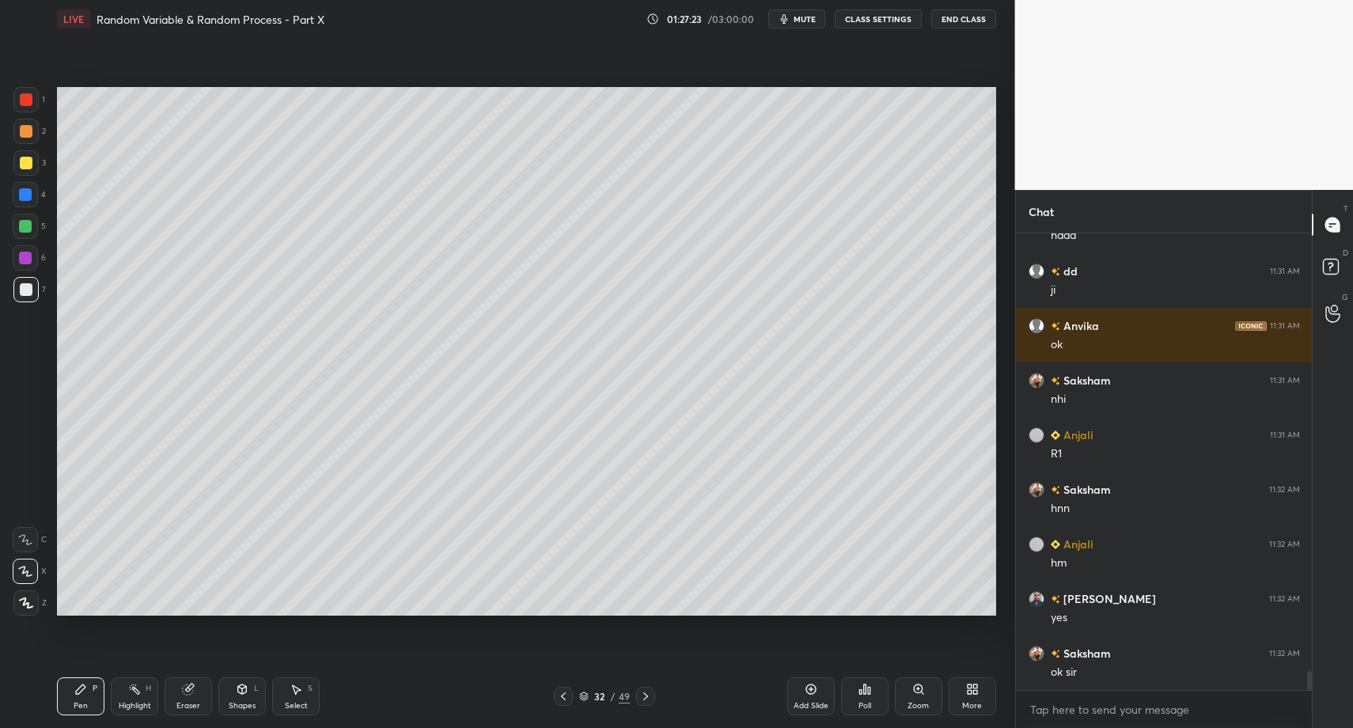
drag, startPoint x: 86, startPoint y: 694, endPoint x: 90, endPoint y: 620, distance: 73.7
drag, startPoint x: 31, startPoint y: 594, endPoint x: 45, endPoint y: 544, distance: 51.8
drag, startPoint x: 258, startPoint y: 705, endPoint x: 255, endPoint y: 676, distance: 29.4
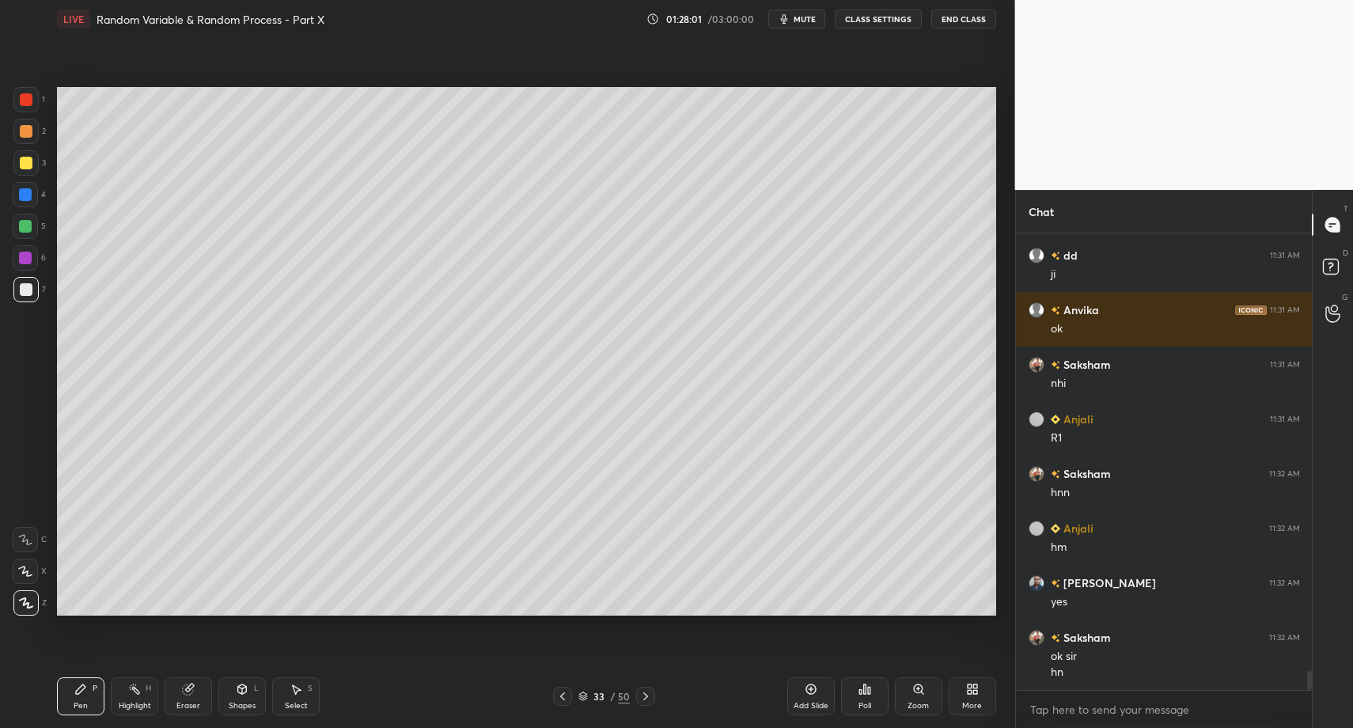
drag, startPoint x: 31, startPoint y: 158, endPoint x: 55, endPoint y: 137, distance: 31.9
drag, startPoint x: 34, startPoint y: 282, endPoint x: 36, endPoint y: 349, distance: 66.5
click at [304, 699] on div "Select S" at bounding box center [295, 696] width 47 height 38
click at [296, 693] on icon at bounding box center [297, 689] width 9 height 9
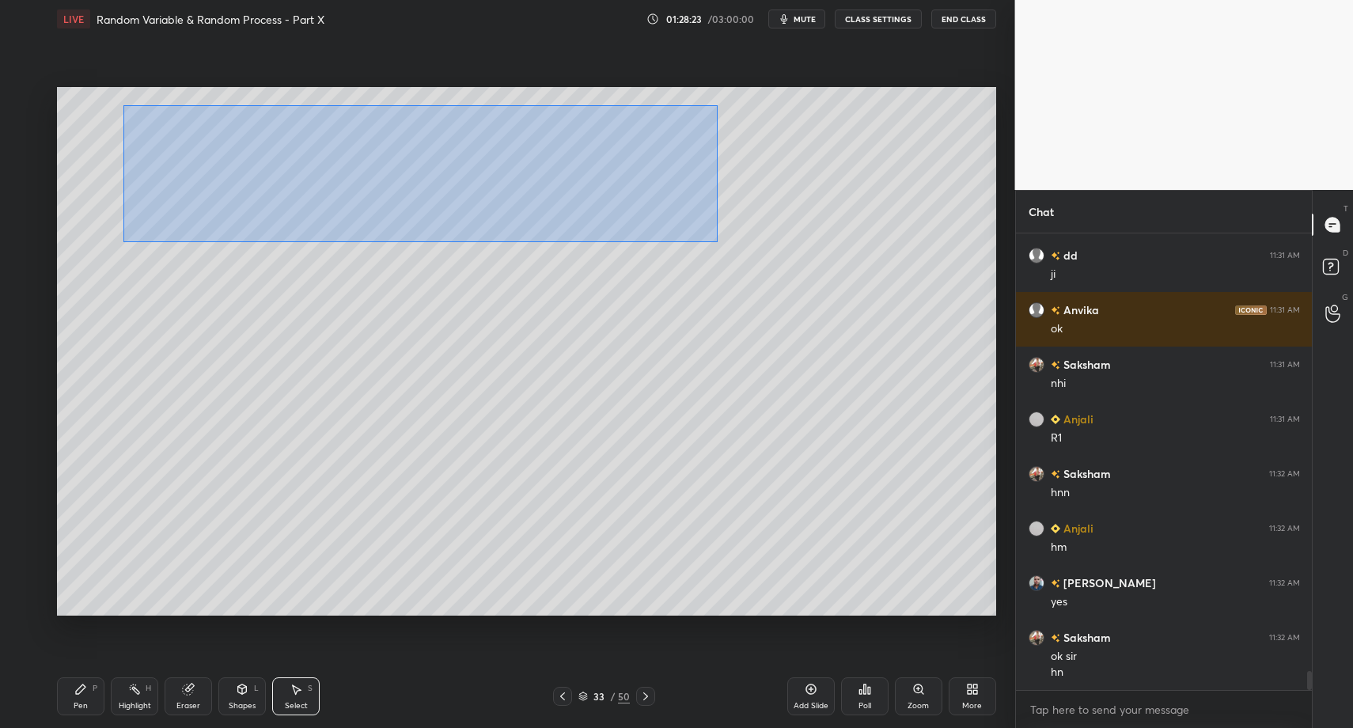
drag, startPoint x: 123, startPoint y: 105, endPoint x: 611, endPoint y: 219, distance: 501.3
click at [710, 240] on div "0 ° Undo Copy Paste here Duplicate Duplicate to new slide Delete" at bounding box center [526, 351] width 939 height 528
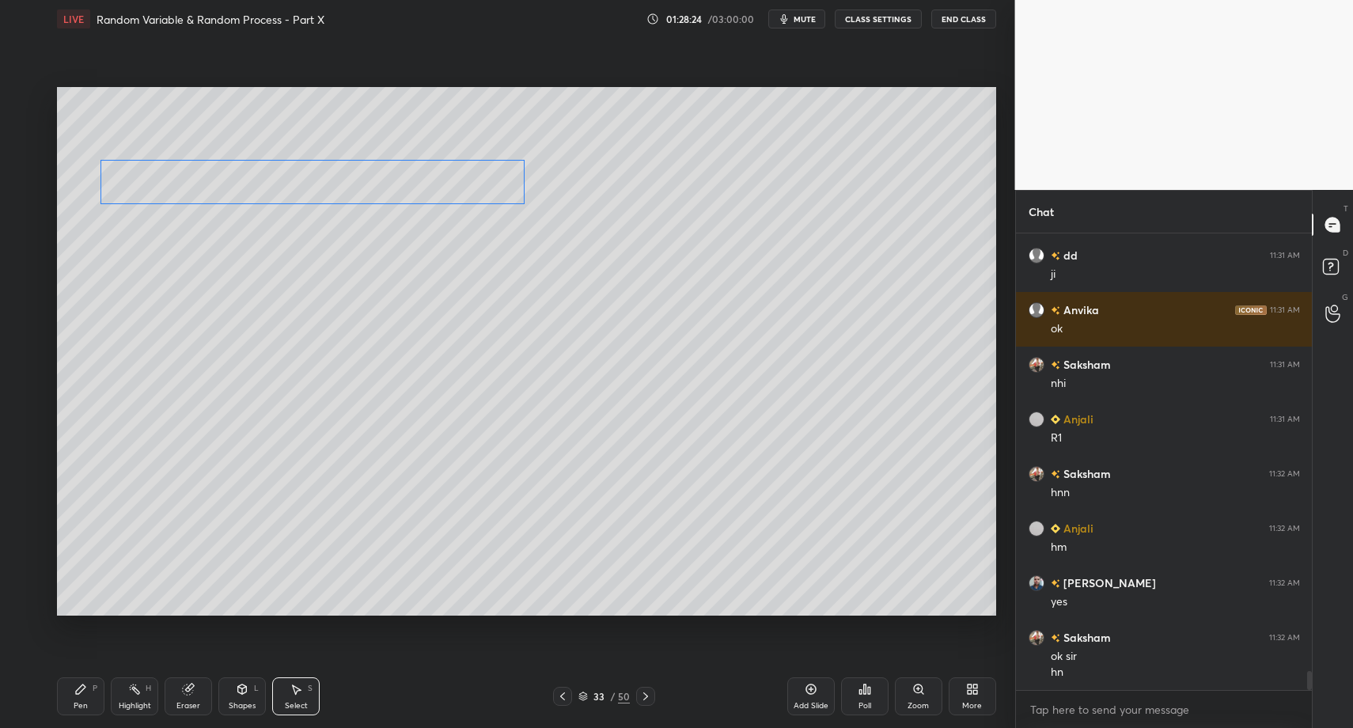
drag, startPoint x: 210, startPoint y: 131, endPoint x: 176, endPoint y: 169, distance: 51.5
click at [176, 169] on div "0 ° Undo Copy Paste here Duplicate Duplicate to new slide Delete" at bounding box center [526, 351] width 939 height 528
drag, startPoint x: 153, startPoint y: 184, endPoint x: 169, endPoint y: 170, distance: 20.8
click at [175, 143] on div "0 ° Undo Copy Paste here Duplicate Duplicate to new slide Delete" at bounding box center [526, 351] width 939 height 528
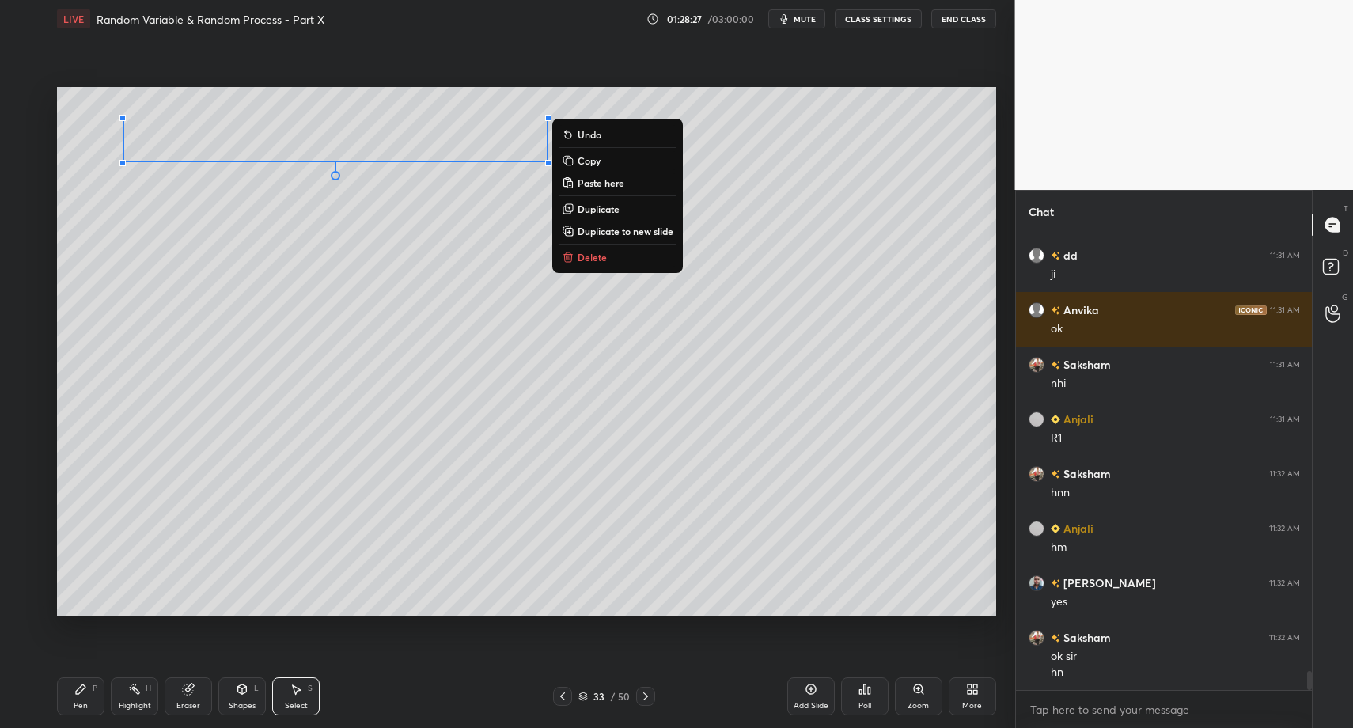
click at [68, 699] on div "Pen P" at bounding box center [80, 696] width 47 height 38
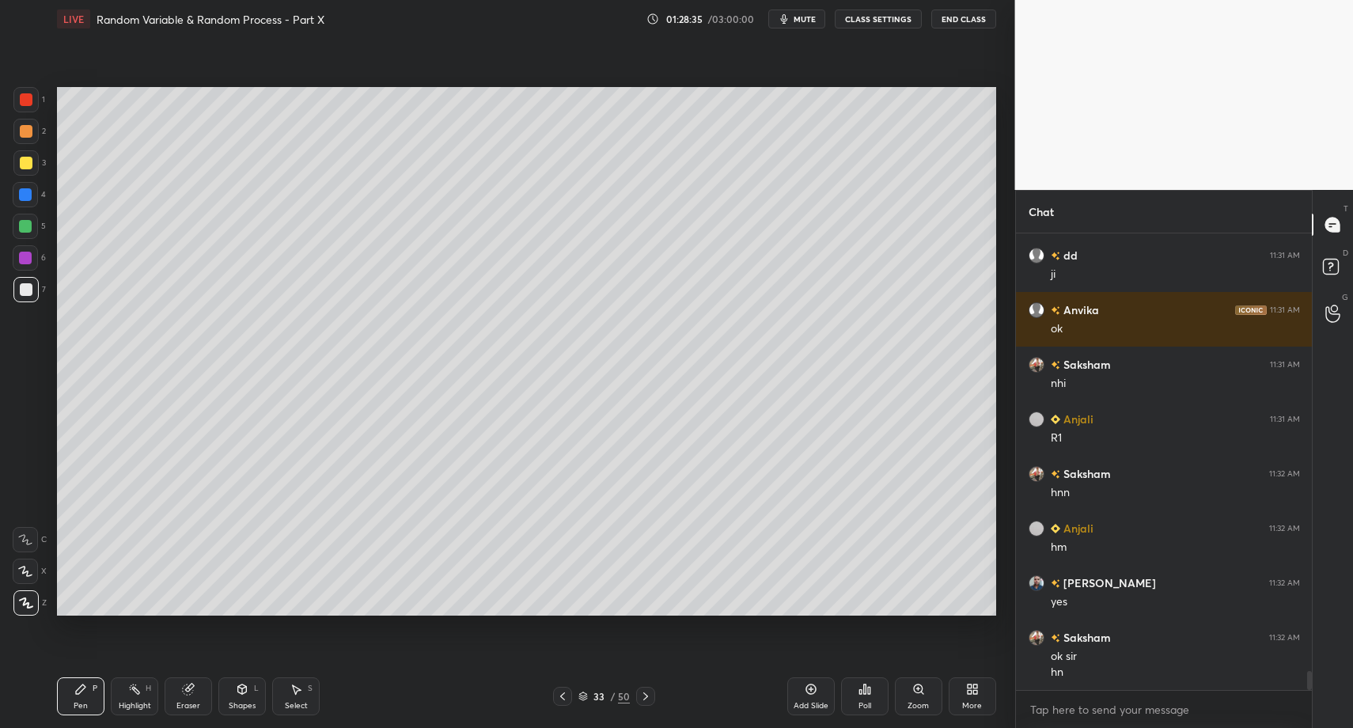
click at [53, 699] on div "LIVE Random Variable & Random Process - Part X 01:28:35 / 03:00:00 mute CLASS S…" at bounding box center [527, 364] width 952 height 728
click at [75, 695] on div "Pen P" at bounding box center [80, 696] width 47 height 38
click at [79, 695] on icon at bounding box center [80, 689] width 13 height 13
click at [38, 295] on div at bounding box center [25, 289] width 25 height 25
click at [26, 299] on div at bounding box center [25, 289] width 25 height 25
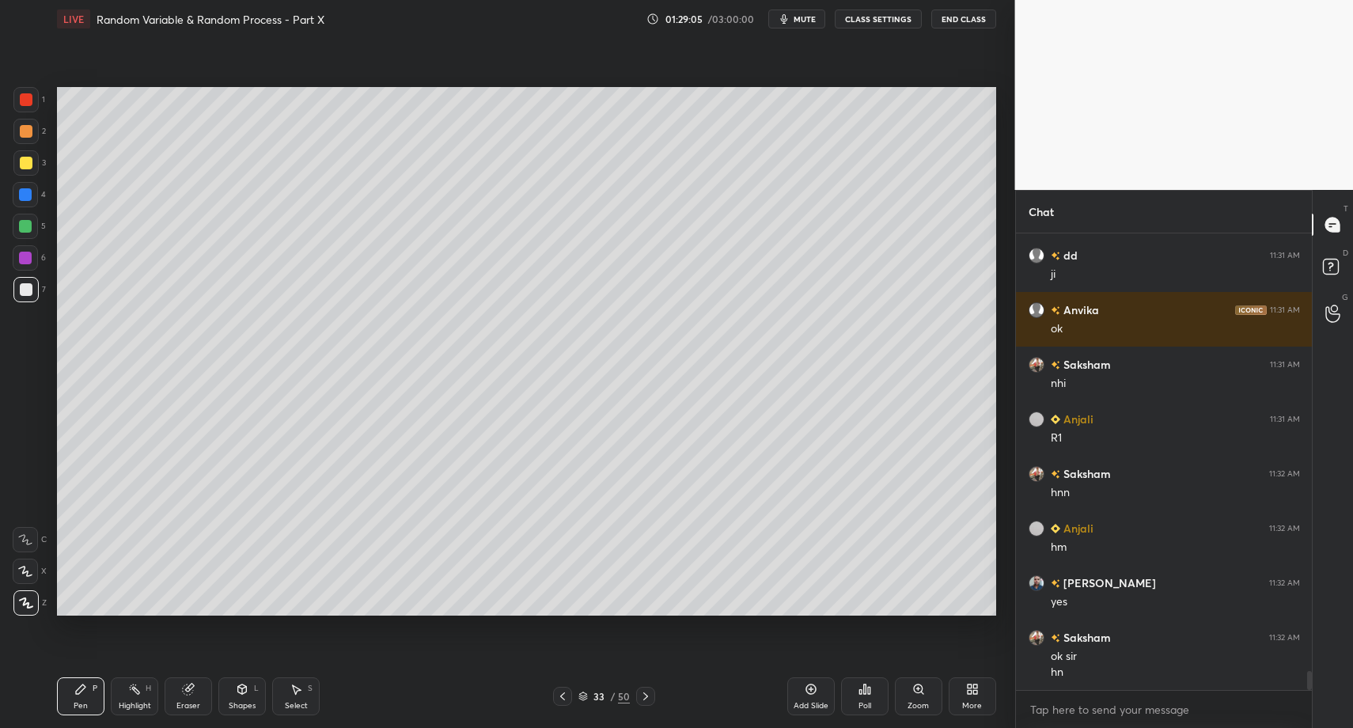
click at [25, 292] on div at bounding box center [26, 289] width 13 height 13
drag, startPoint x: 25, startPoint y: 292, endPoint x: 15, endPoint y: 290, distance: 10.4
click at [25, 292] on div at bounding box center [26, 289] width 13 height 13
click at [76, 695] on div "Pen P" at bounding box center [80, 696] width 47 height 38
click at [27, 299] on div at bounding box center [25, 289] width 25 height 25
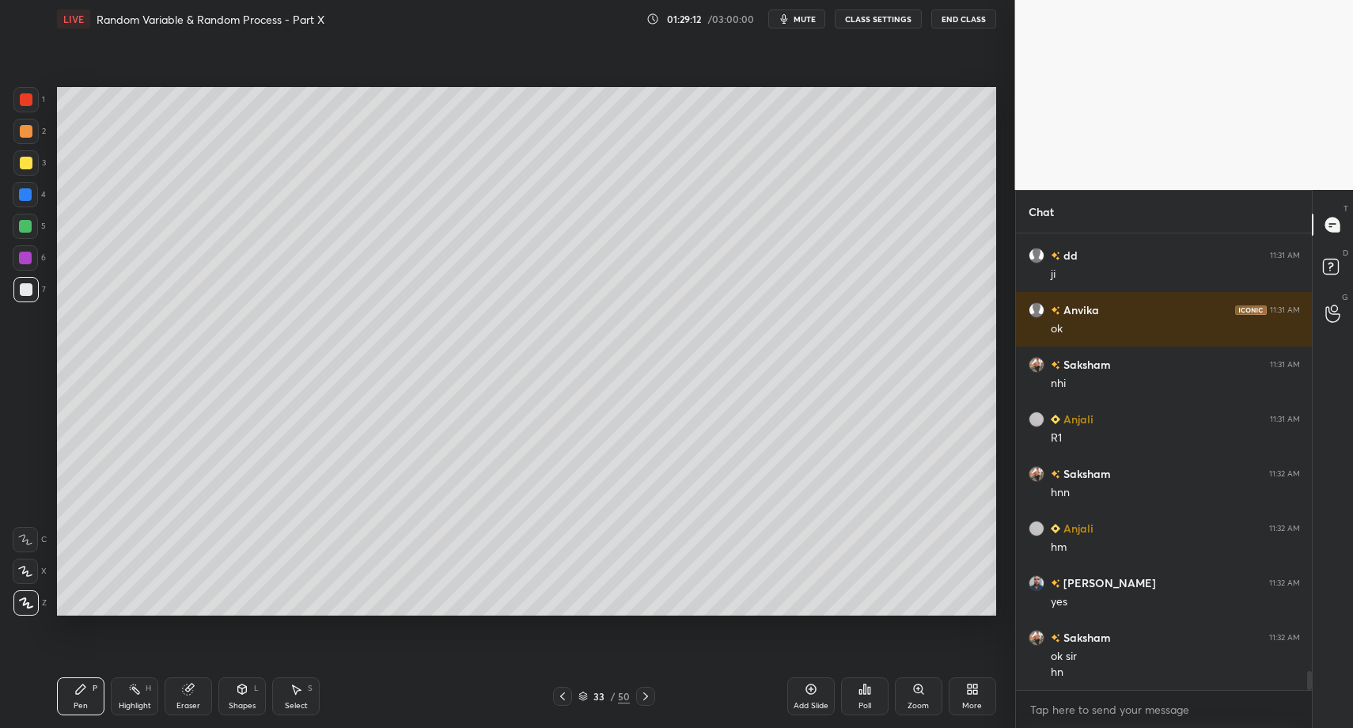
click at [55, 691] on div "LIVE Random Variable & Random Process - Part X 01:29:12 / 03:00:00 mute CLASS S…" at bounding box center [527, 364] width 952 height 728
drag, startPoint x: 291, startPoint y: 699, endPoint x: 298, endPoint y: 685, distance: 15.9
click at [290, 694] on div "Select S" at bounding box center [295, 696] width 47 height 38
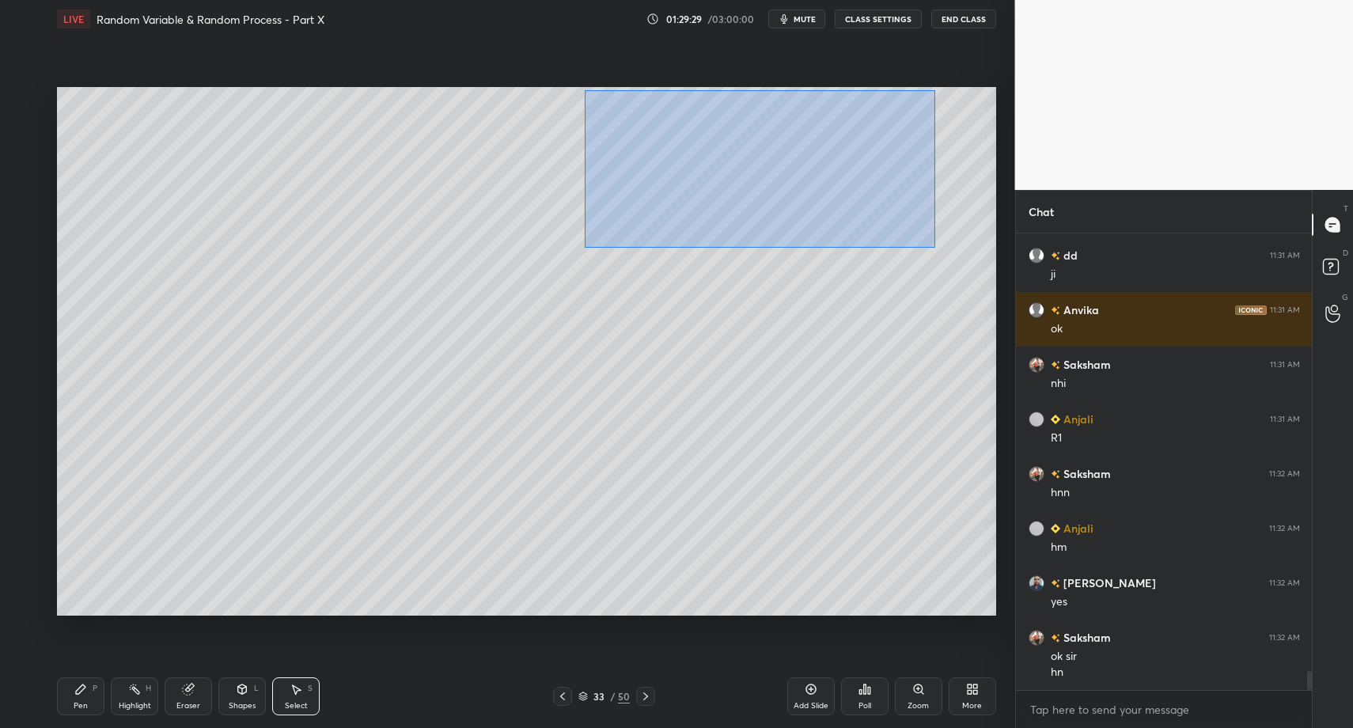
drag, startPoint x: 585, startPoint y: 90, endPoint x: 851, endPoint y: 307, distance: 343.6
click at [934, 246] on div "0 ° Undo Copy Paste here Duplicate Duplicate to new slide Delete" at bounding box center [526, 351] width 939 height 528
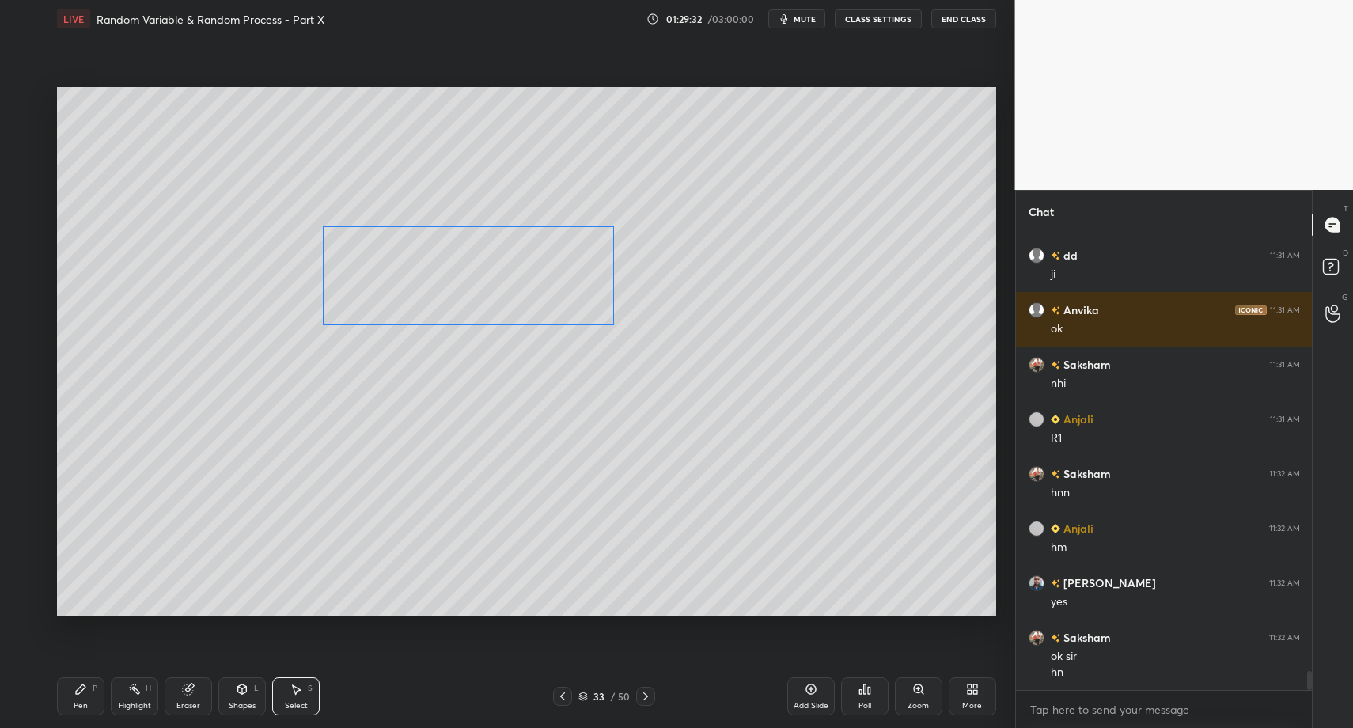
drag, startPoint x: 710, startPoint y: 190, endPoint x: 422, endPoint y: 302, distance: 309.1
click at [422, 302] on div "0 ° Undo Copy Paste here Duplicate Duplicate to new slide Delete" at bounding box center [526, 351] width 939 height 528
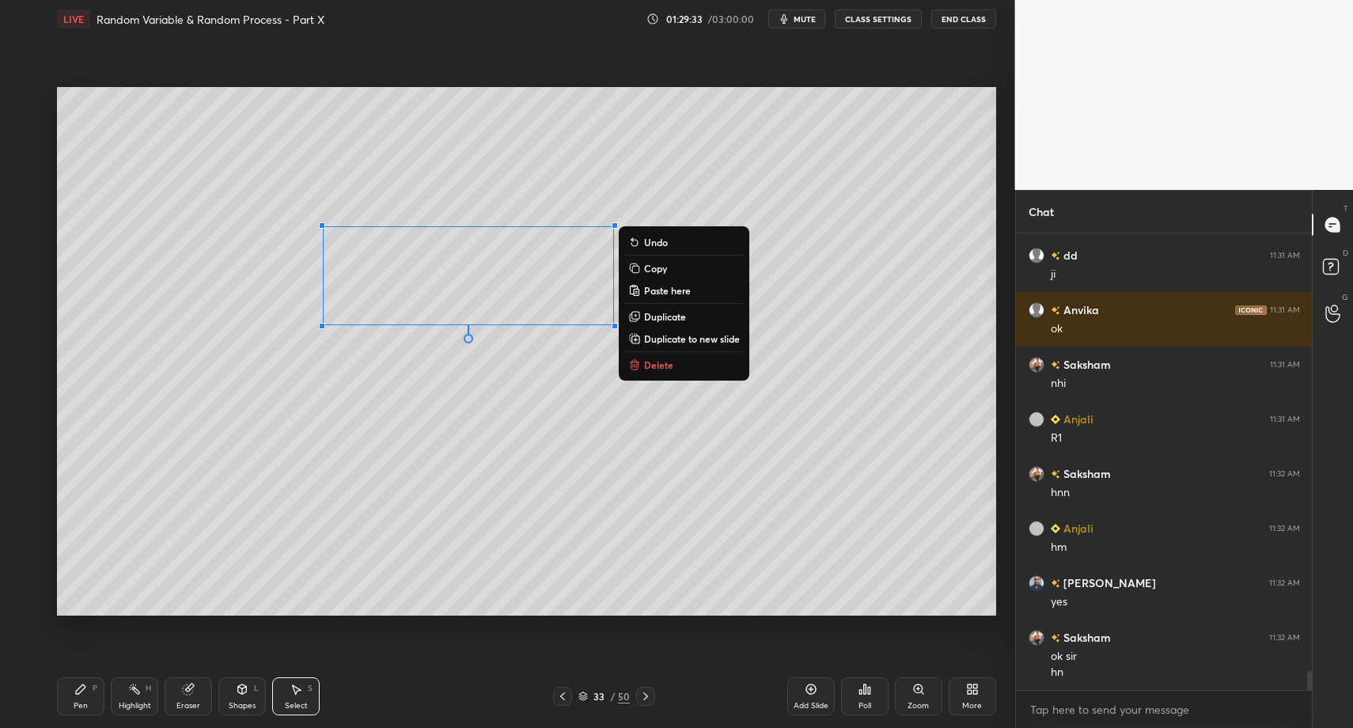
drag, startPoint x: 68, startPoint y: 699, endPoint x: 123, endPoint y: 699, distance: 55.4
click at [68, 699] on div "Pen P" at bounding box center [80, 696] width 47 height 38
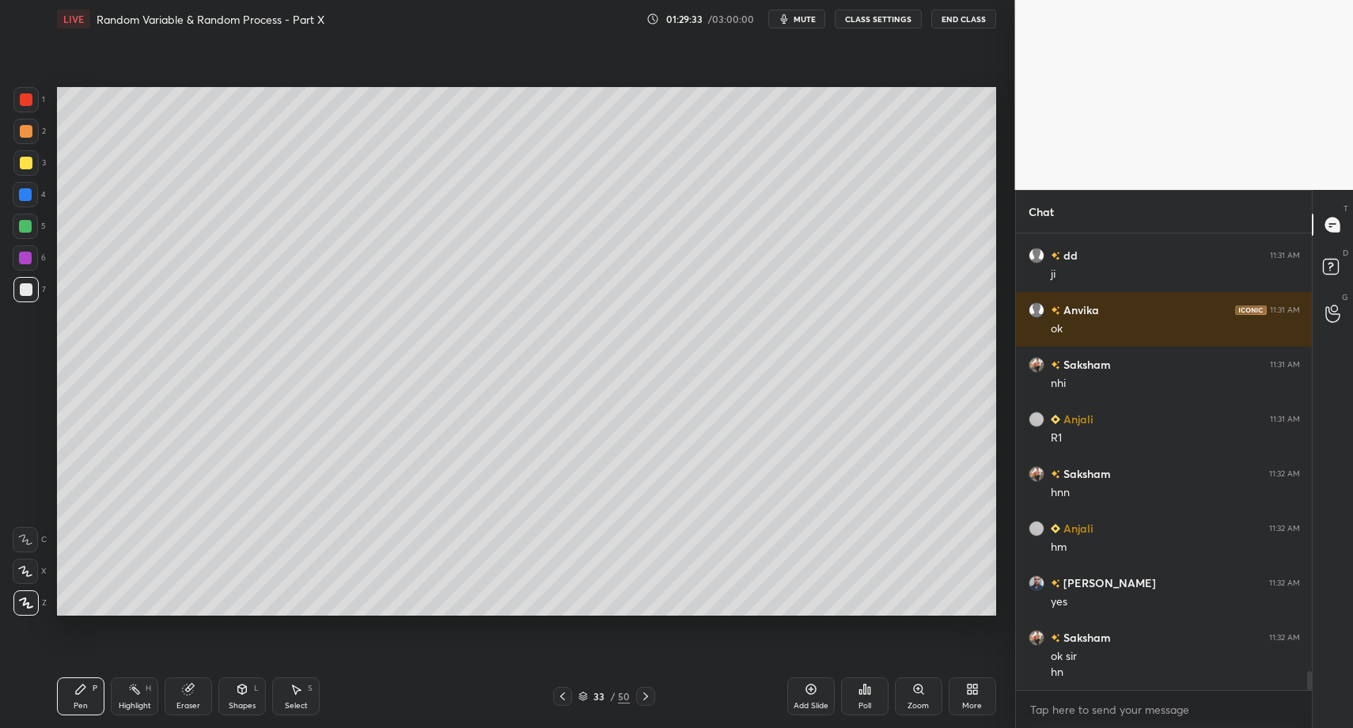
drag, startPoint x: 290, startPoint y: 704, endPoint x: 311, endPoint y: 699, distance: 21.1
click at [290, 704] on div "Select" at bounding box center [296, 706] width 23 height 8
drag, startPoint x: 311, startPoint y: 699, endPoint x: 343, endPoint y: 624, distance: 81.9
click at [310, 699] on div "Select S" at bounding box center [295, 696] width 47 height 38
drag, startPoint x: 805, startPoint y: 117, endPoint x: 904, endPoint y: 233, distance: 153.2
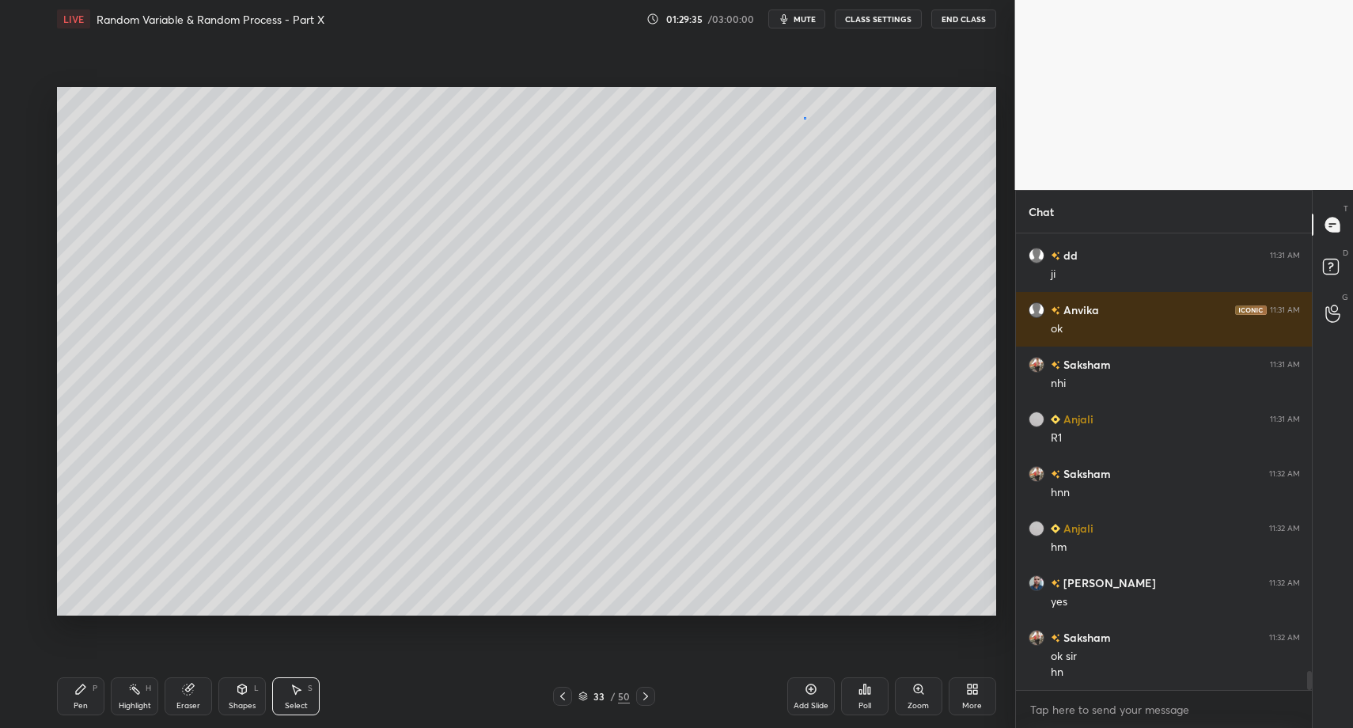
click at [907, 215] on div "0 ° Undo Copy Paste here Duplicate Duplicate to new slide Delete" at bounding box center [526, 351] width 939 height 528
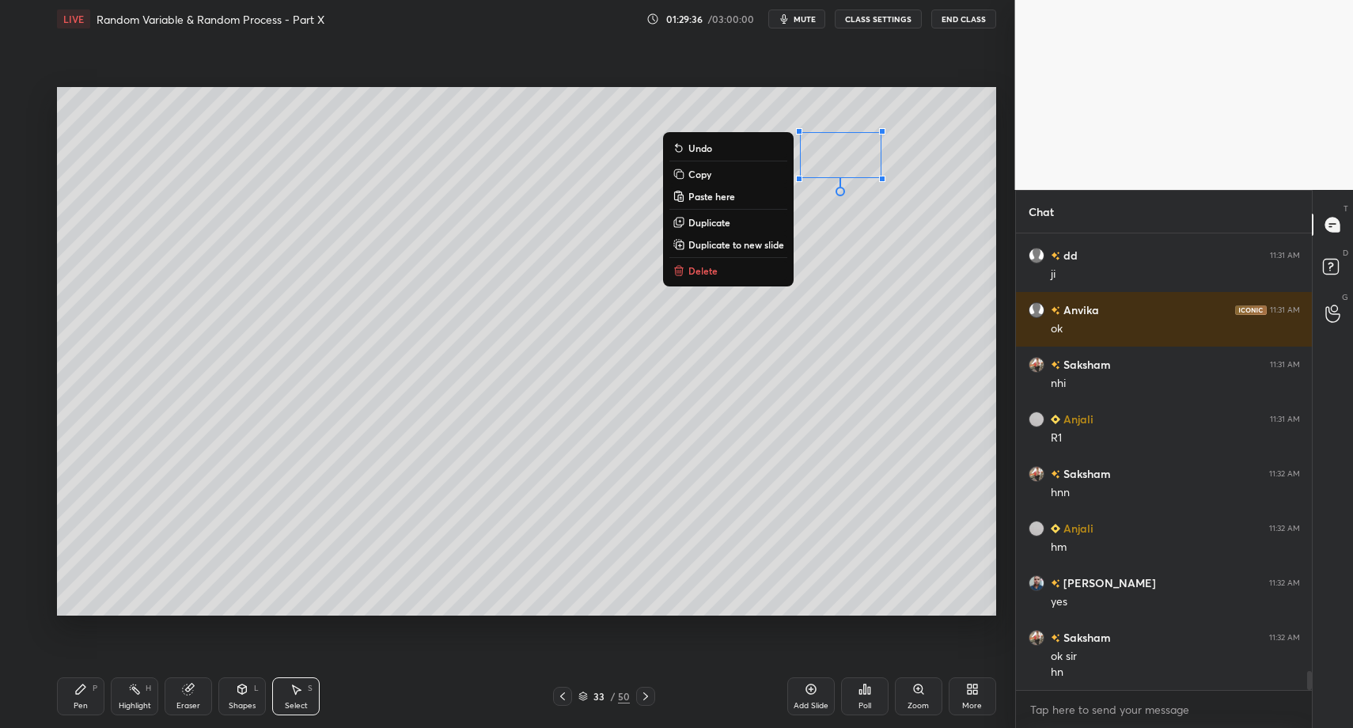
click at [745, 266] on button "Delete" at bounding box center [728, 270] width 118 height 19
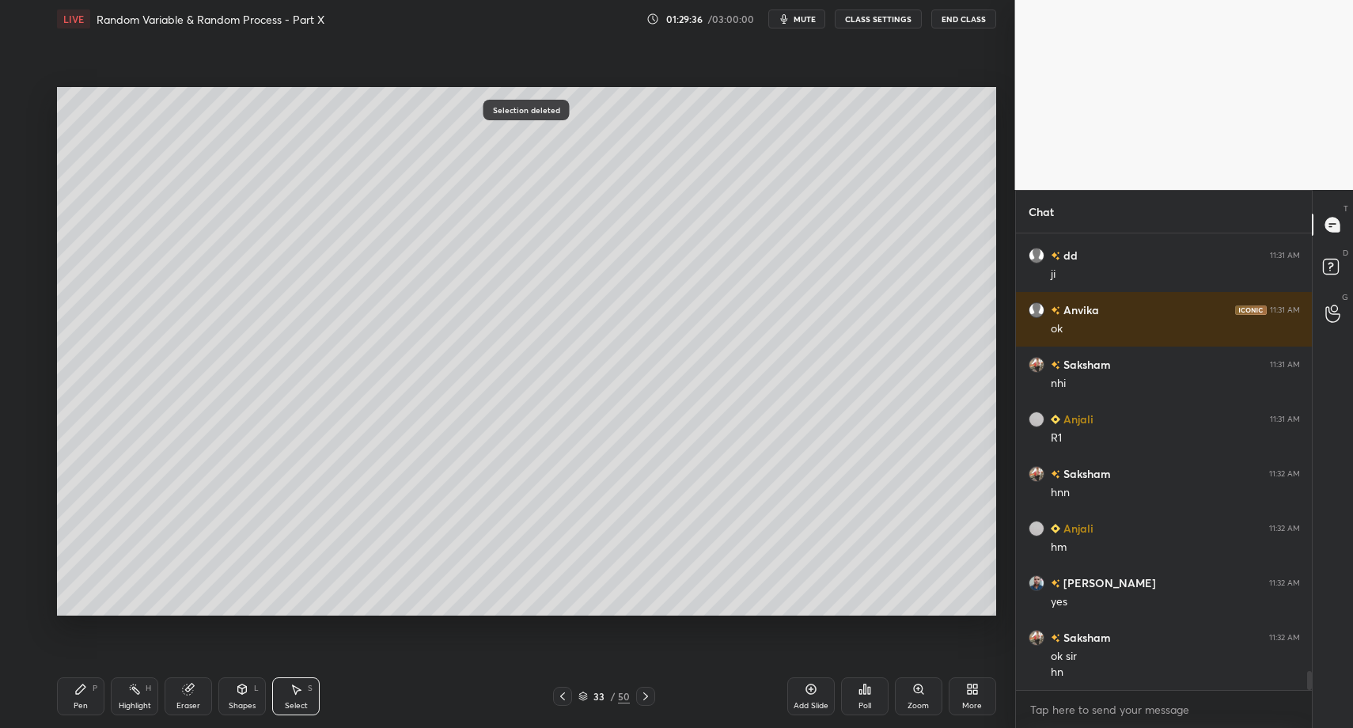
click at [63, 702] on div "Pen P" at bounding box center [80, 696] width 47 height 38
click at [72, 695] on div "Pen P" at bounding box center [80, 696] width 47 height 38
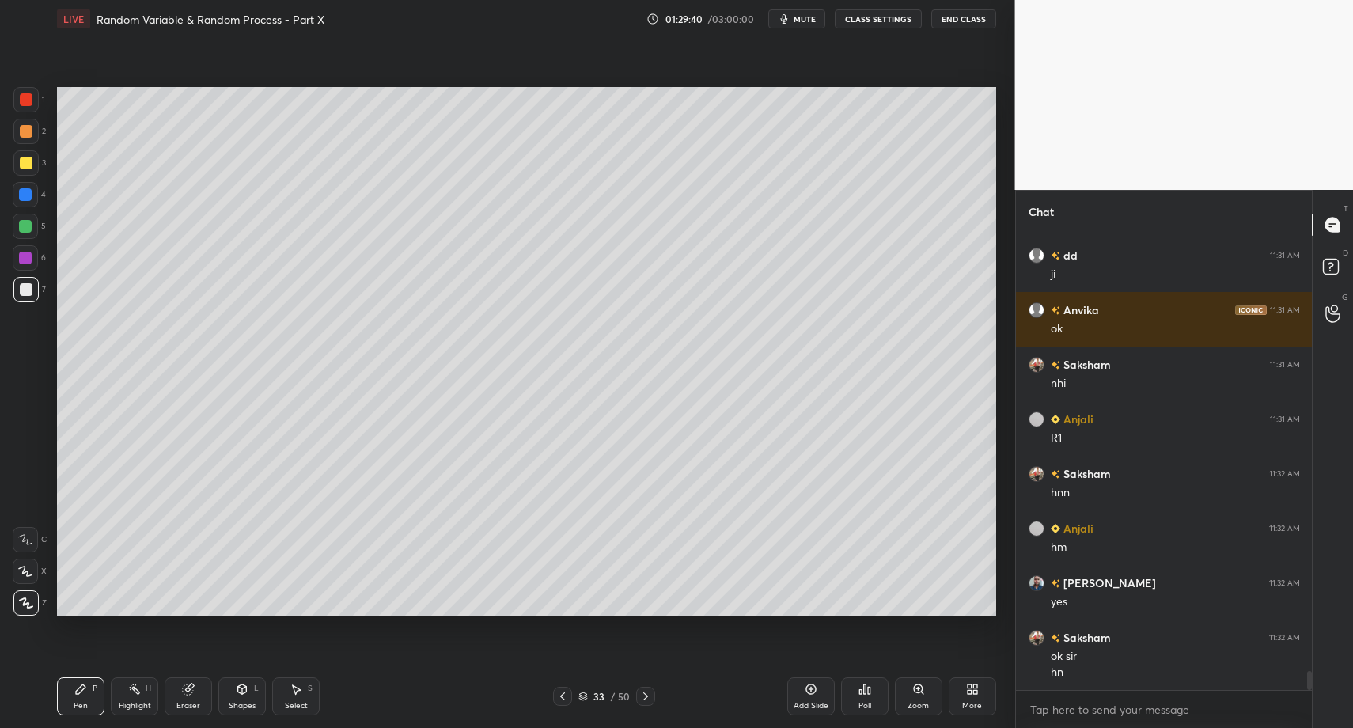
click at [303, 703] on div "Select S" at bounding box center [295, 696] width 47 height 38
drag, startPoint x: 307, startPoint y: 704, endPoint x: 364, endPoint y: 548, distance: 166.7
click at [305, 699] on div "Select S" at bounding box center [295, 696] width 47 height 38
drag, startPoint x: 544, startPoint y: 264, endPoint x: 658, endPoint y: 360, distance: 148.8
click at [663, 360] on div "0 ° Undo Copy Paste here Duplicate Duplicate to new slide Delete" at bounding box center [526, 351] width 939 height 528
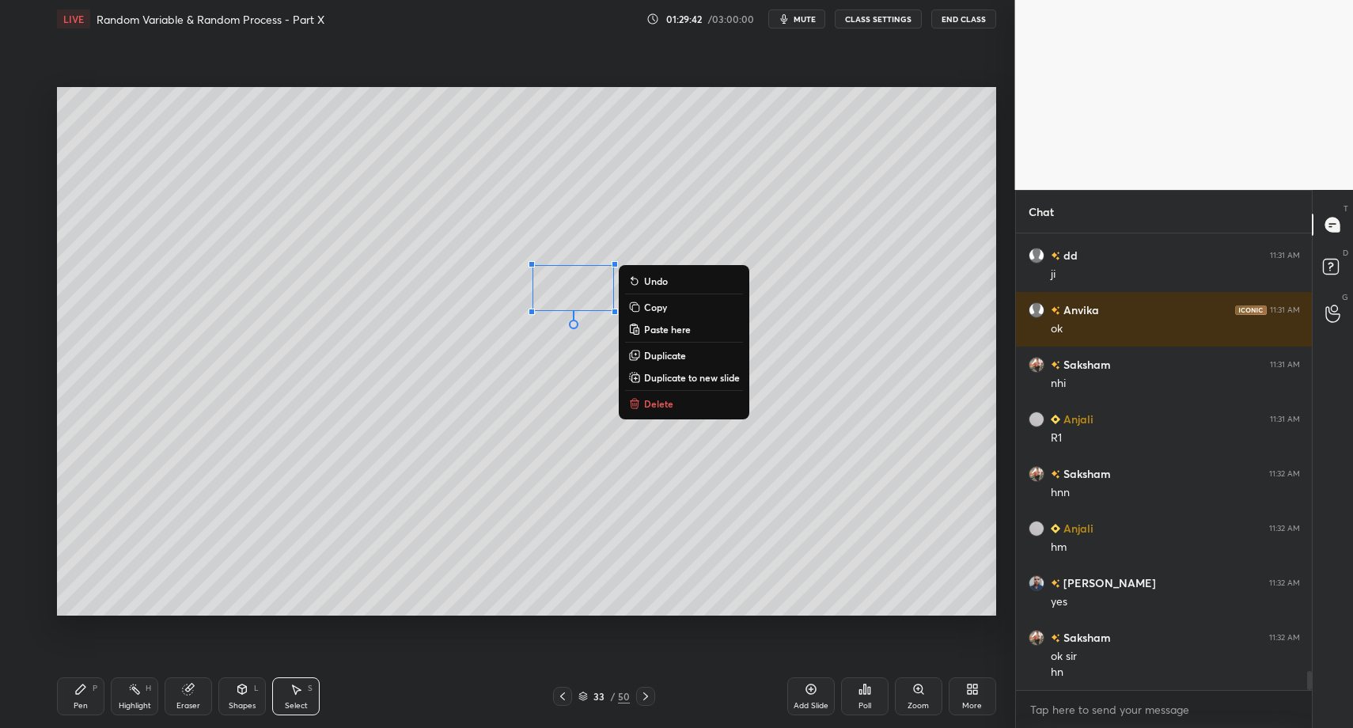
drag, startPoint x: 642, startPoint y: 404, endPoint x: 499, endPoint y: 350, distance: 153.0
click at [642, 404] on button "Delete" at bounding box center [684, 403] width 118 height 19
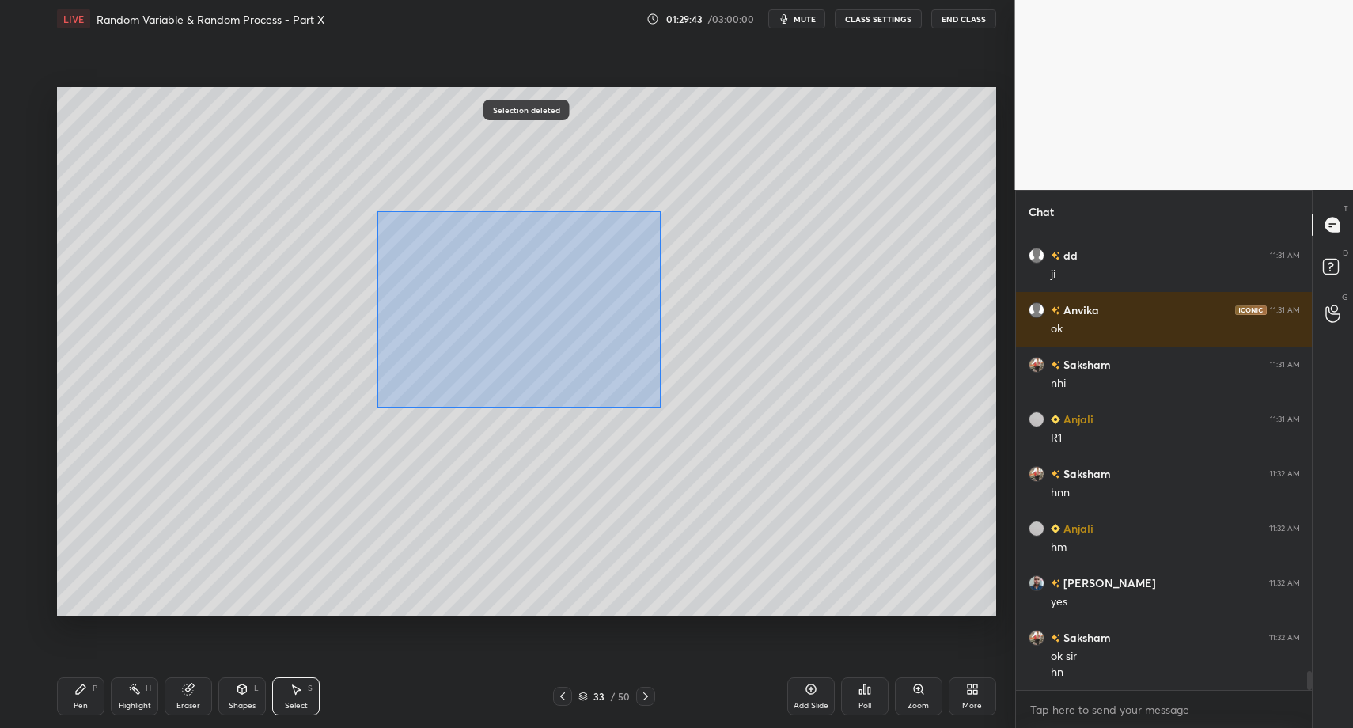
drag, startPoint x: 377, startPoint y: 211, endPoint x: 516, endPoint y: 331, distance: 183.5
click at [661, 403] on div "0 ° Undo Copy Paste here Duplicate Duplicate to new slide Delete" at bounding box center [526, 351] width 939 height 528
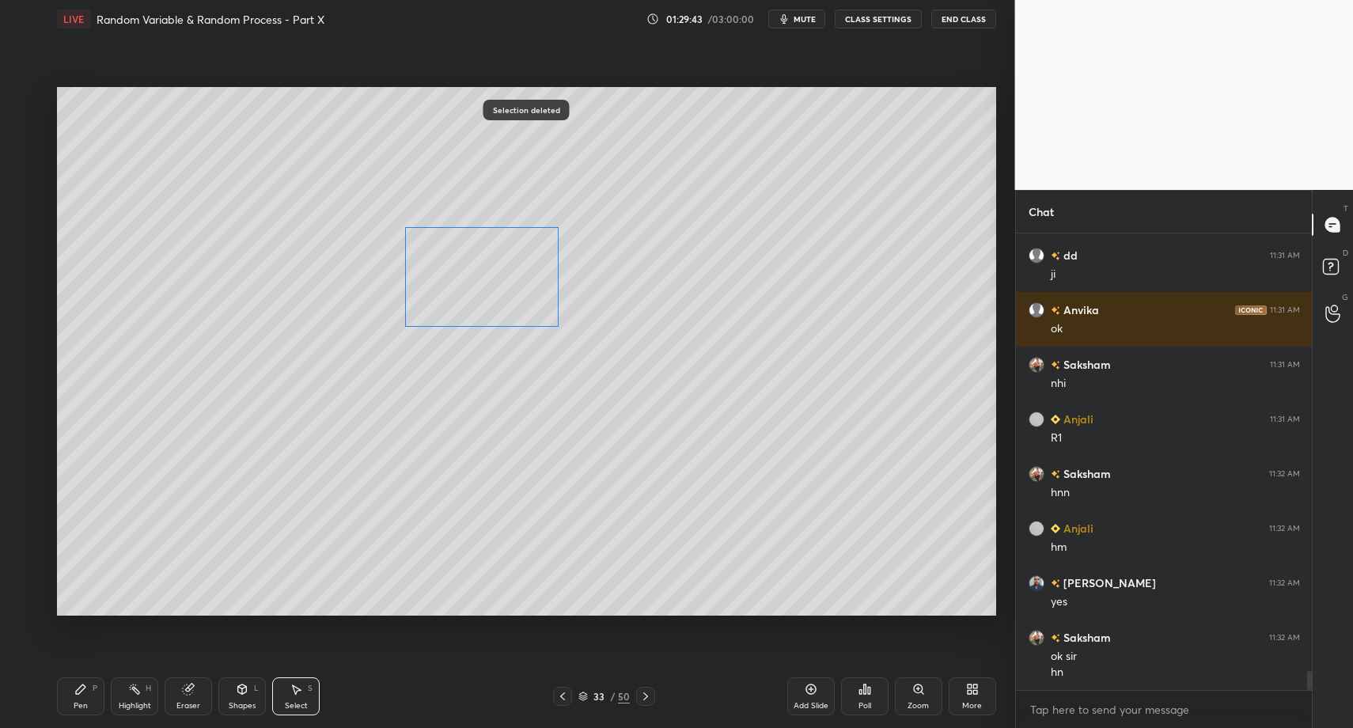
drag, startPoint x: 449, startPoint y: 299, endPoint x: 444, endPoint y: 340, distance: 41.5
click at [483, 301] on div "0 ° Undo Copy Paste here Duplicate Duplicate to new slide Delete" at bounding box center [526, 351] width 939 height 528
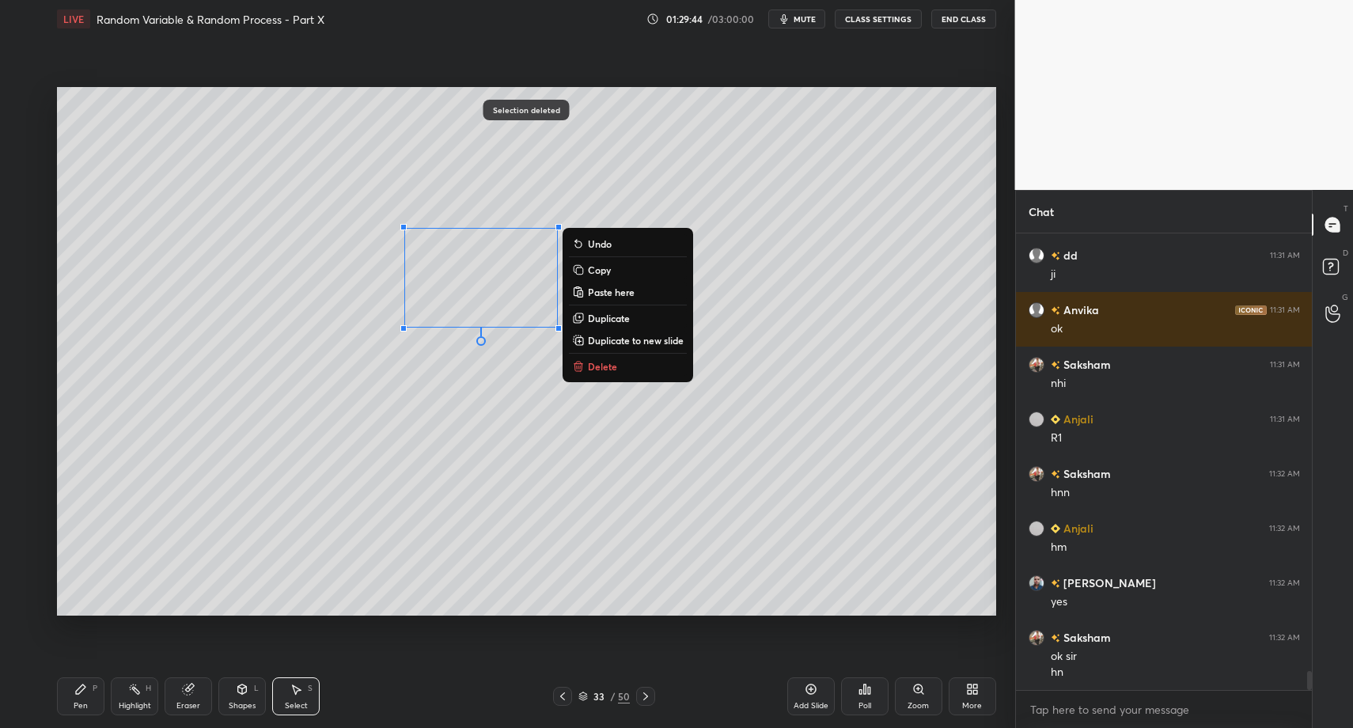
drag, startPoint x: 84, startPoint y: 697, endPoint x: 75, endPoint y: 698, distance: 8.7
click at [80, 697] on div "Pen P" at bounding box center [80, 696] width 47 height 38
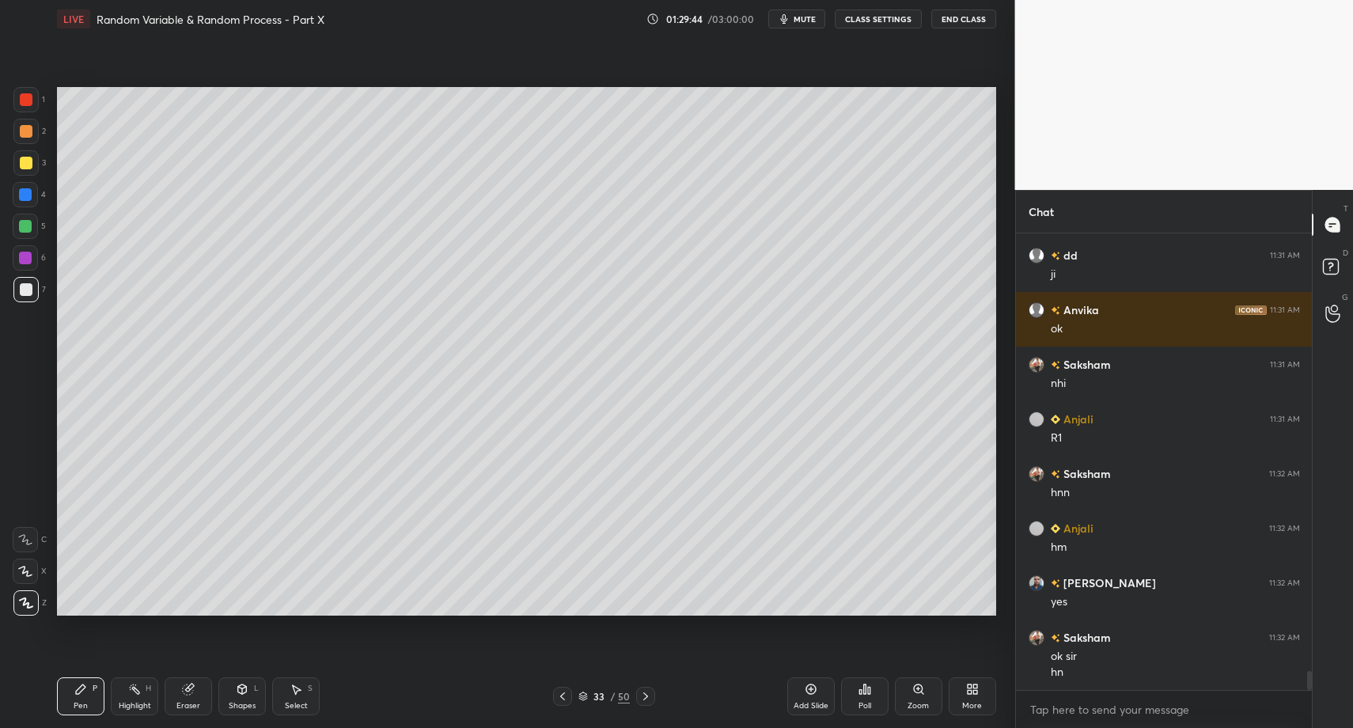
click at [85, 696] on div "Pen P" at bounding box center [80, 696] width 47 height 38
click at [293, 697] on div "Select S" at bounding box center [295, 696] width 47 height 38
click at [71, 704] on div "Pen P" at bounding box center [80, 696] width 47 height 38
drag, startPoint x: 293, startPoint y: 698, endPoint x: 331, endPoint y: 617, distance: 89.2
click at [293, 698] on div "Select S" at bounding box center [295, 696] width 47 height 38
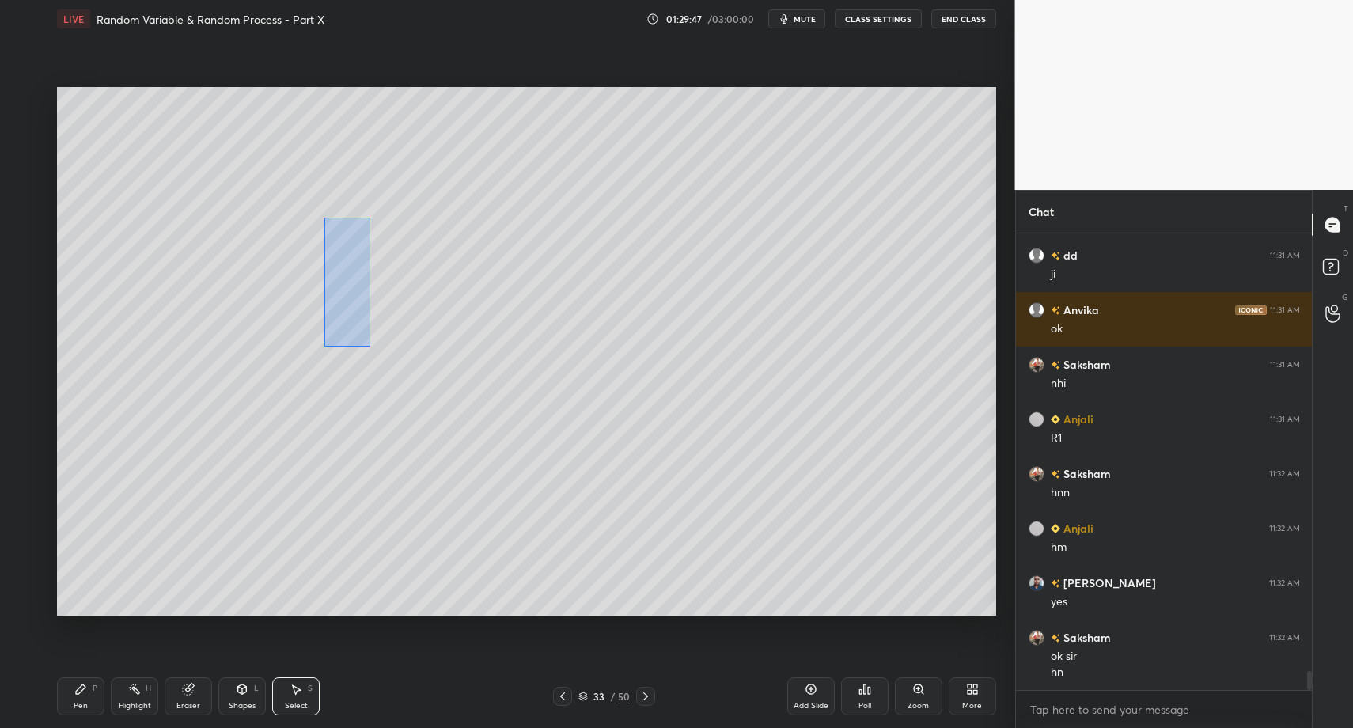
drag, startPoint x: 324, startPoint y: 218, endPoint x: 370, endPoint y: 350, distance: 139.9
click at [369, 346] on div "0 ° Undo Copy Paste here Duplicate Duplicate to new slide Delete" at bounding box center [526, 351] width 939 height 528
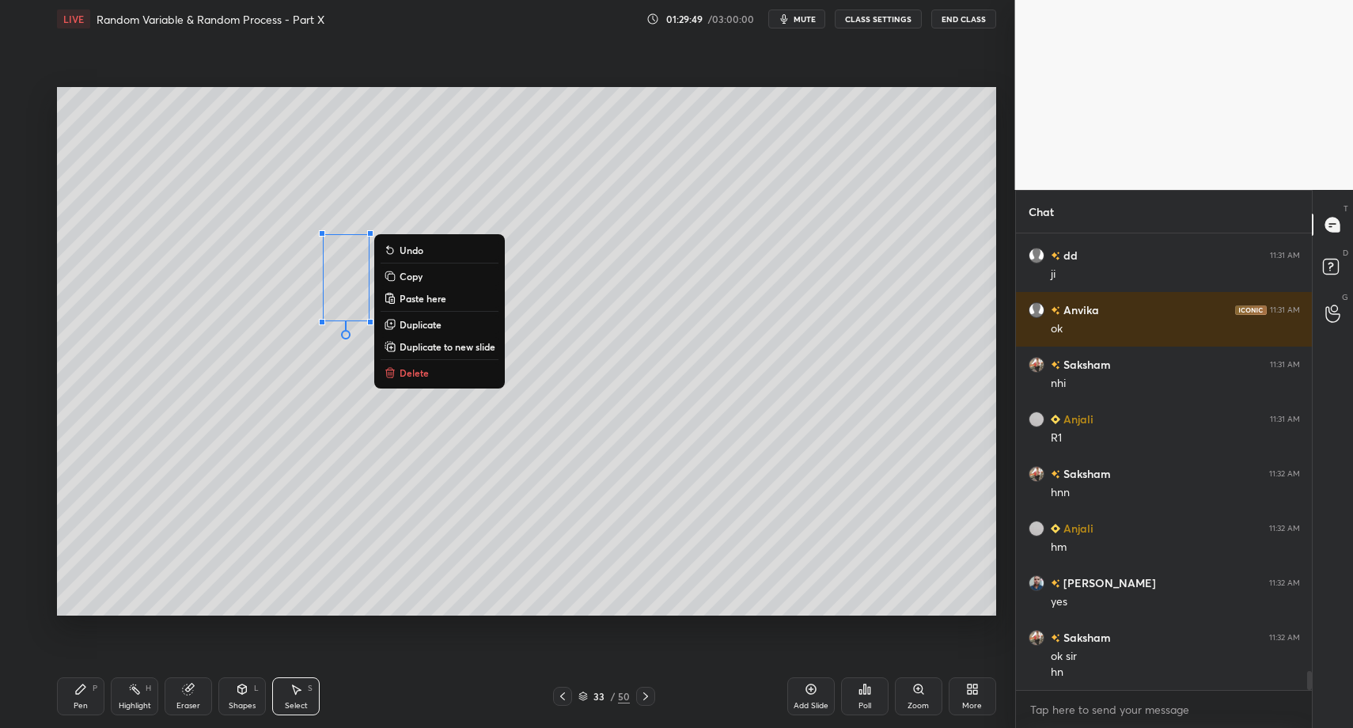
click at [100, 699] on div "Pen P" at bounding box center [80, 696] width 47 height 38
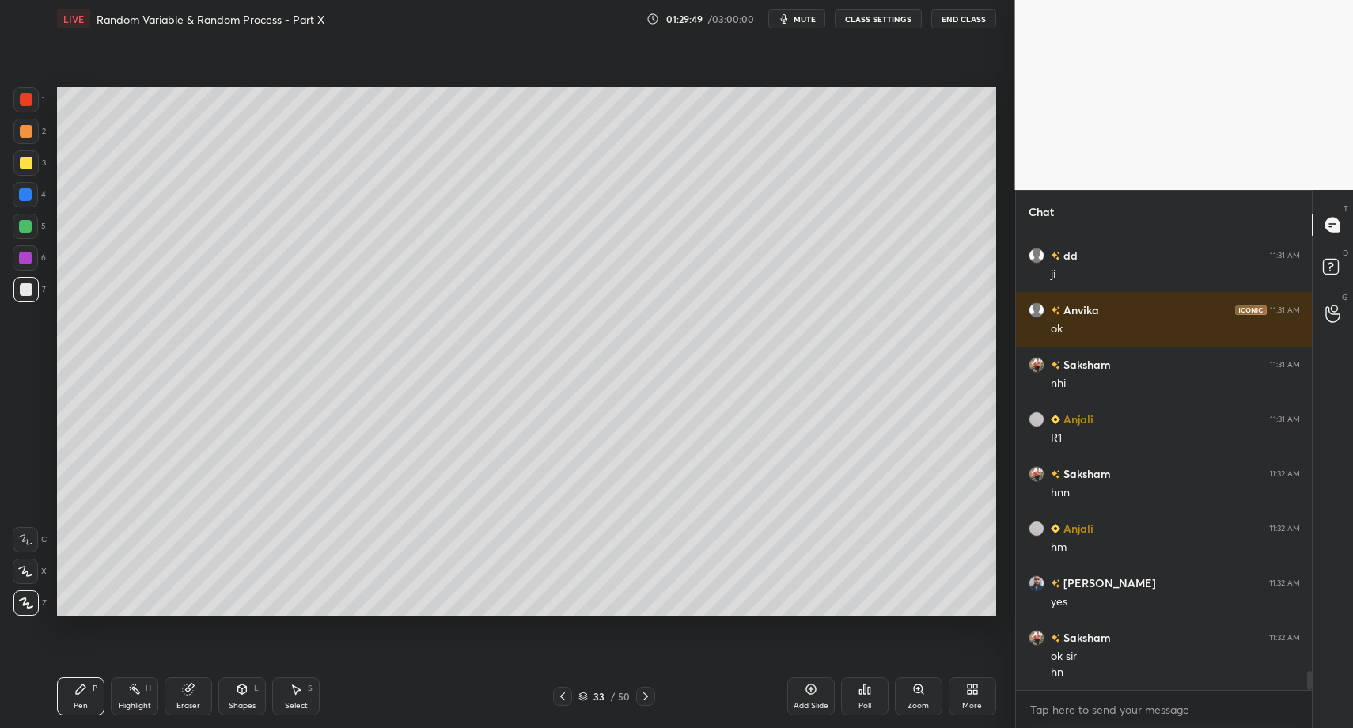
drag, startPoint x: 87, startPoint y: 701, endPoint x: 141, endPoint y: 699, distance: 53.9
click at [87, 701] on div "Pen P" at bounding box center [80, 696] width 47 height 38
click at [145, 703] on div "Highlight" at bounding box center [135, 706] width 32 height 8
click at [78, 702] on div "Pen" at bounding box center [81, 706] width 14 height 8
click at [132, 694] on icon at bounding box center [134, 689] width 13 height 13
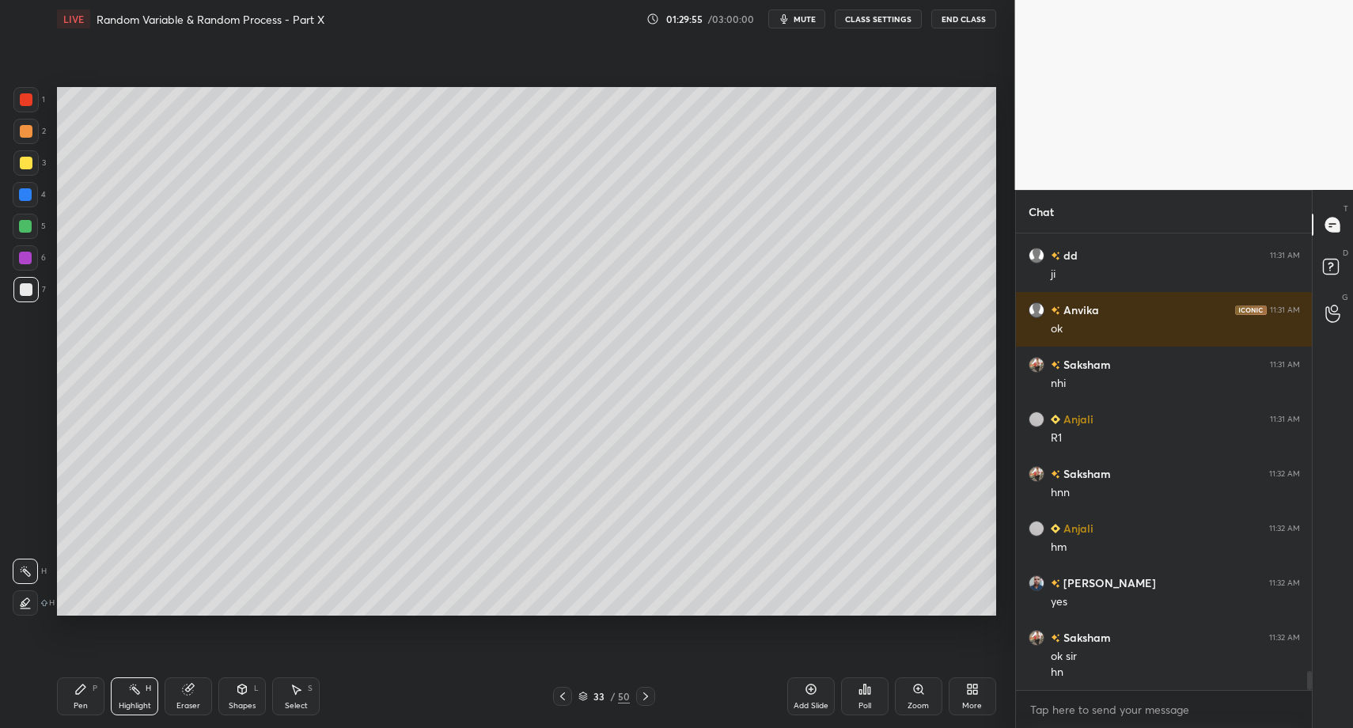
click at [284, 695] on div "Select S" at bounding box center [295, 696] width 47 height 38
drag, startPoint x: 280, startPoint y: 698, endPoint x: 267, endPoint y: 623, distance: 76.4
click at [284, 691] on div "Select S" at bounding box center [295, 696] width 47 height 38
drag, startPoint x: 147, startPoint y: 260, endPoint x: 695, endPoint y: 459, distance: 582.4
click at [692, 459] on div "0 ° Undo Copy Paste here Duplicate Duplicate to new slide Delete" at bounding box center [526, 351] width 939 height 528
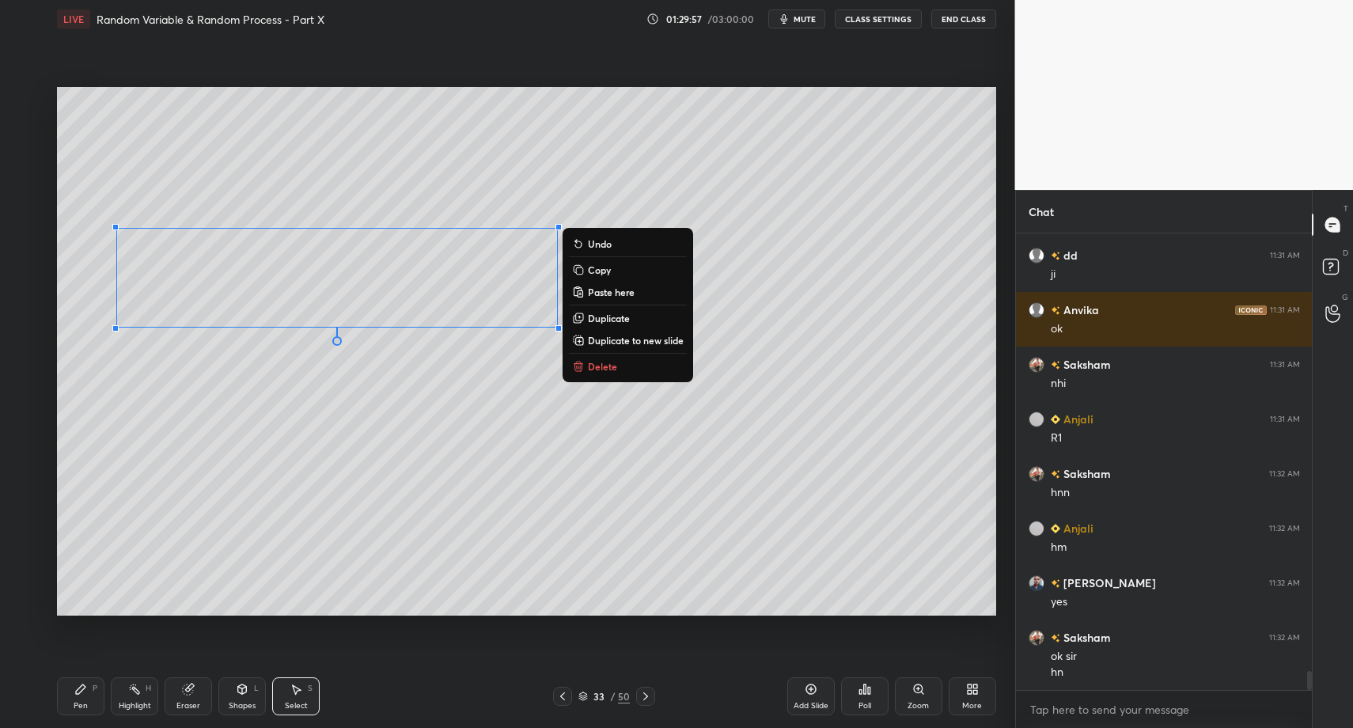
click at [625, 362] on button "Delete" at bounding box center [628, 366] width 118 height 19
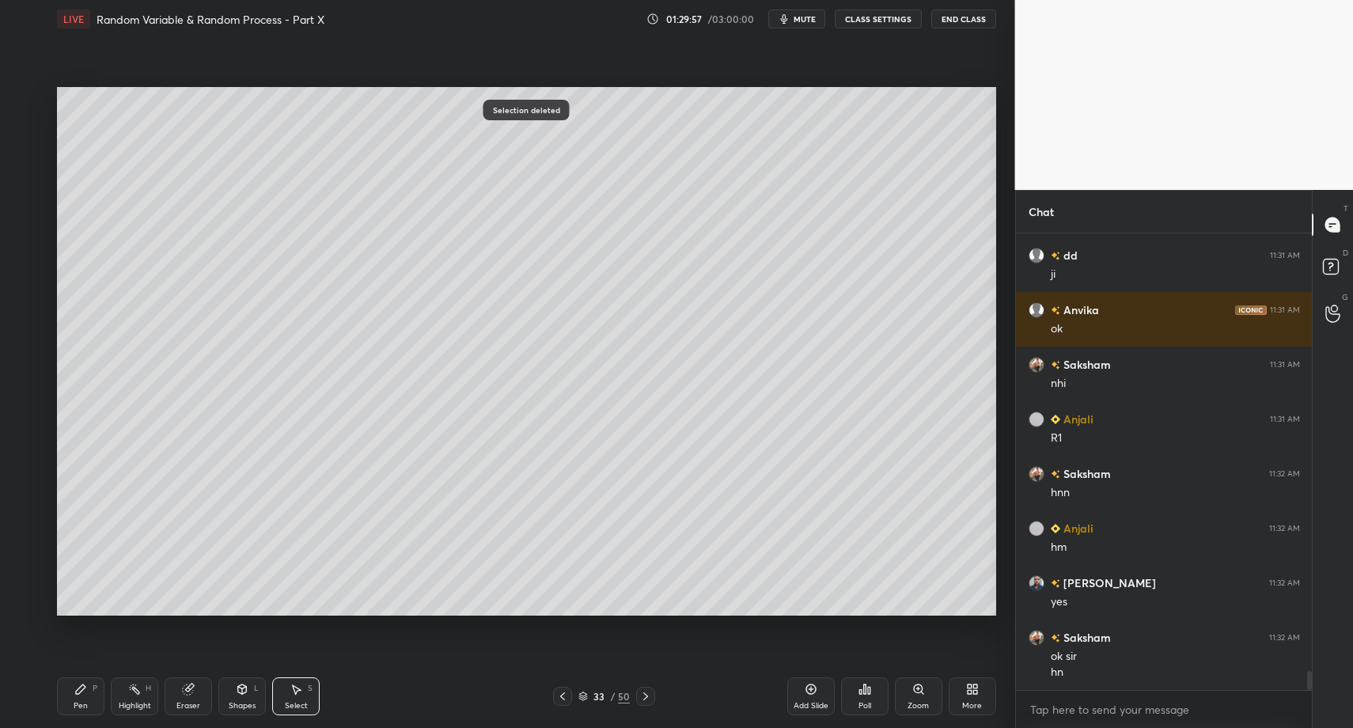
click at [59, 696] on div "Pen P" at bounding box center [80, 696] width 47 height 38
click at [62, 695] on div "Pen P" at bounding box center [80, 696] width 47 height 38
click at [22, 169] on div at bounding box center [26, 163] width 13 height 13
click at [21, 164] on div at bounding box center [26, 163] width 13 height 13
click at [85, 684] on icon at bounding box center [80, 689] width 13 height 13
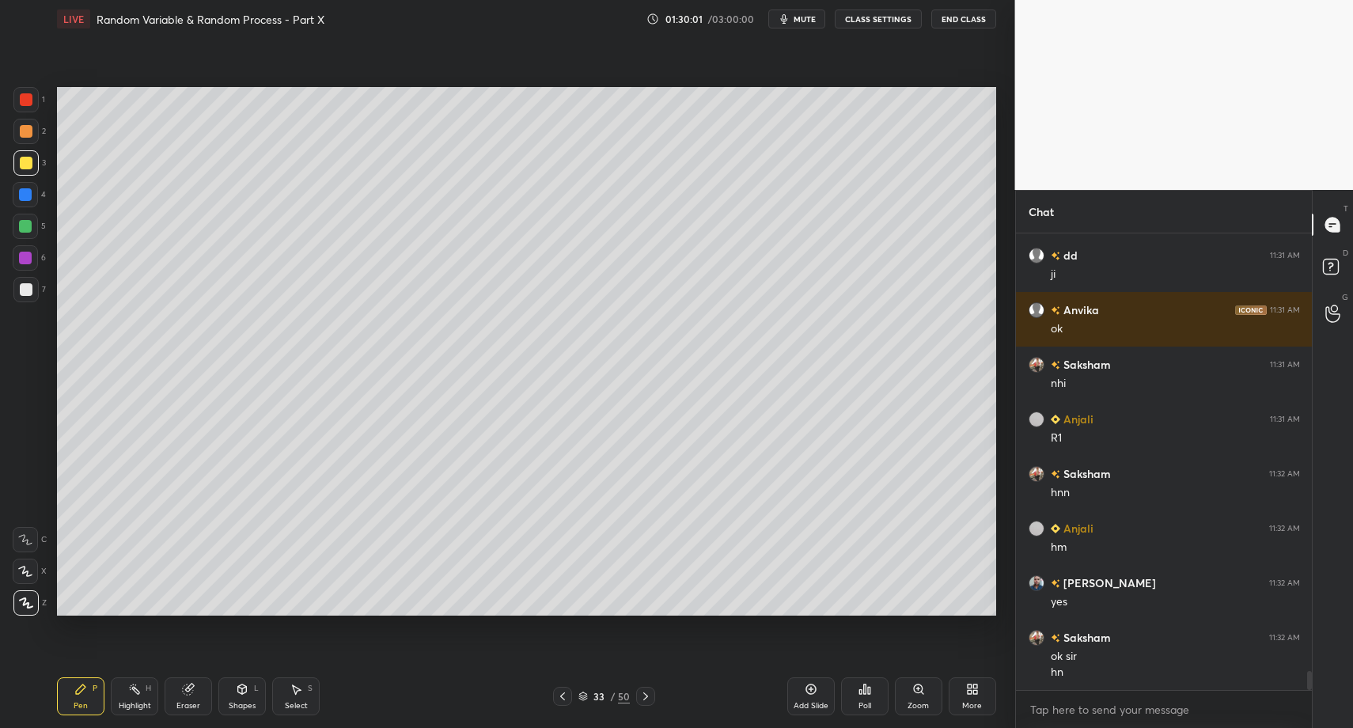
click at [233, 680] on div "Shapes L" at bounding box center [241, 696] width 47 height 38
click at [21, 287] on div at bounding box center [26, 289] width 13 height 13
drag, startPoint x: 80, startPoint y: 697, endPoint x: 97, endPoint y: 669, distance: 32.7
click at [80, 697] on div "Pen P" at bounding box center [80, 696] width 47 height 38
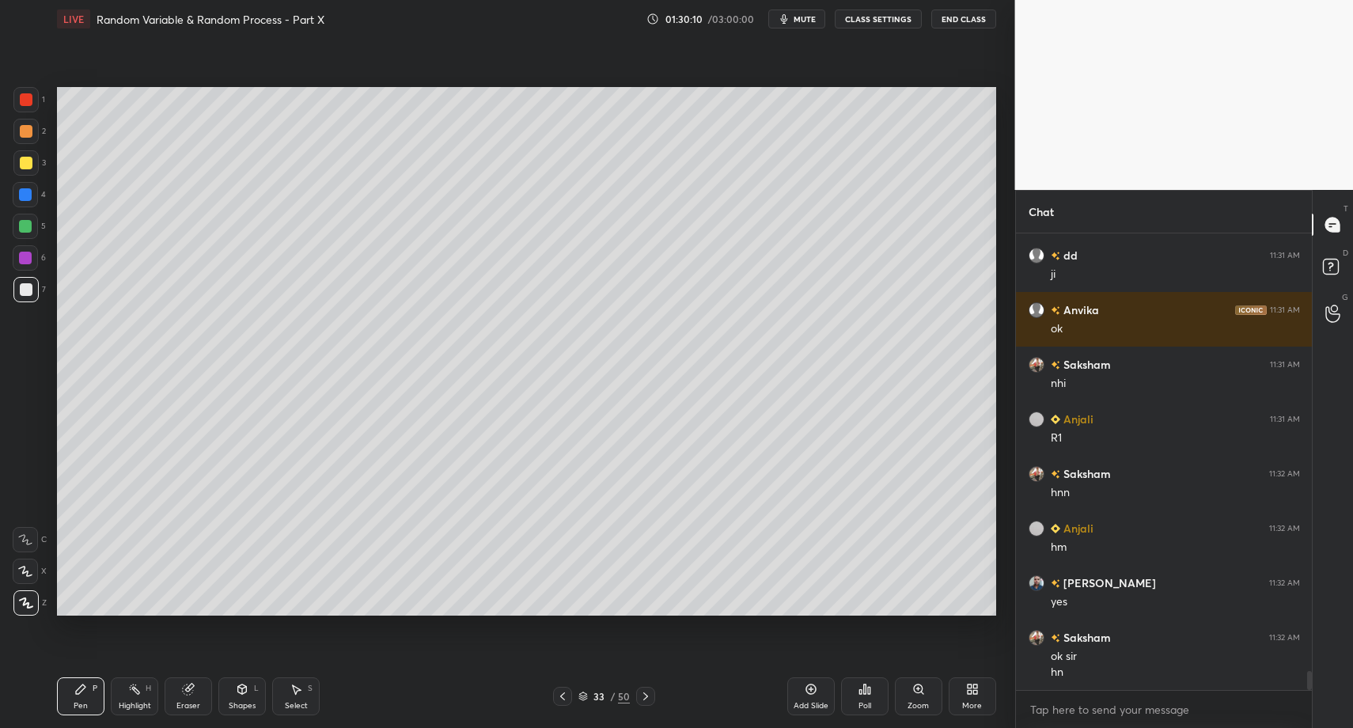
click at [299, 695] on div "Select S" at bounding box center [295, 696] width 47 height 38
drag, startPoint x: 299, startPoint y: 695, endPoint x: 308, endPoint y: 676, distance: 20.9
click at [299, 695] on div "Select S" at bounding box center [295, 696] width 47 height 38
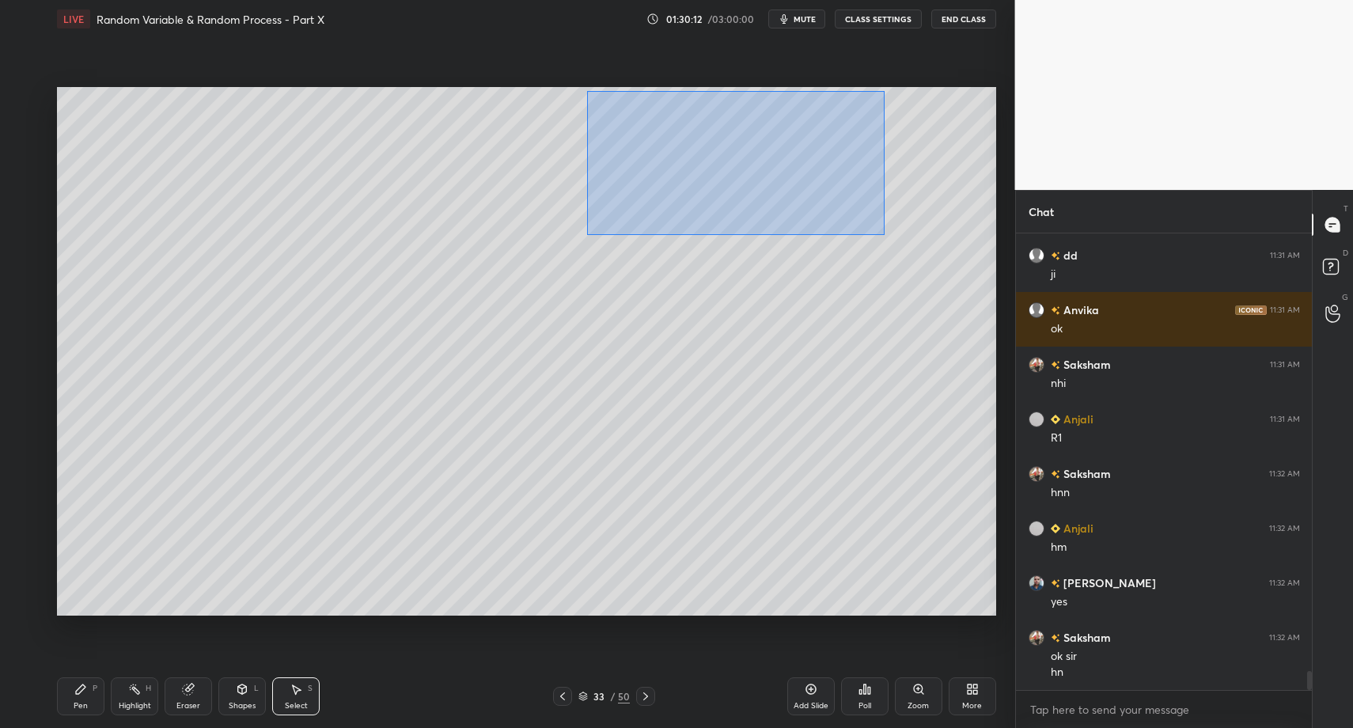
drag, startPoint x: 587, startPoint y: 91, endPoint x: 888, endPoint y: 242, distance: 336.5
click at [907, 240] on div "0 ° Undo Copy Paste here Duplicate Duplicate to new slide Delete" at bounding box center [526, 351] width 939 height 528
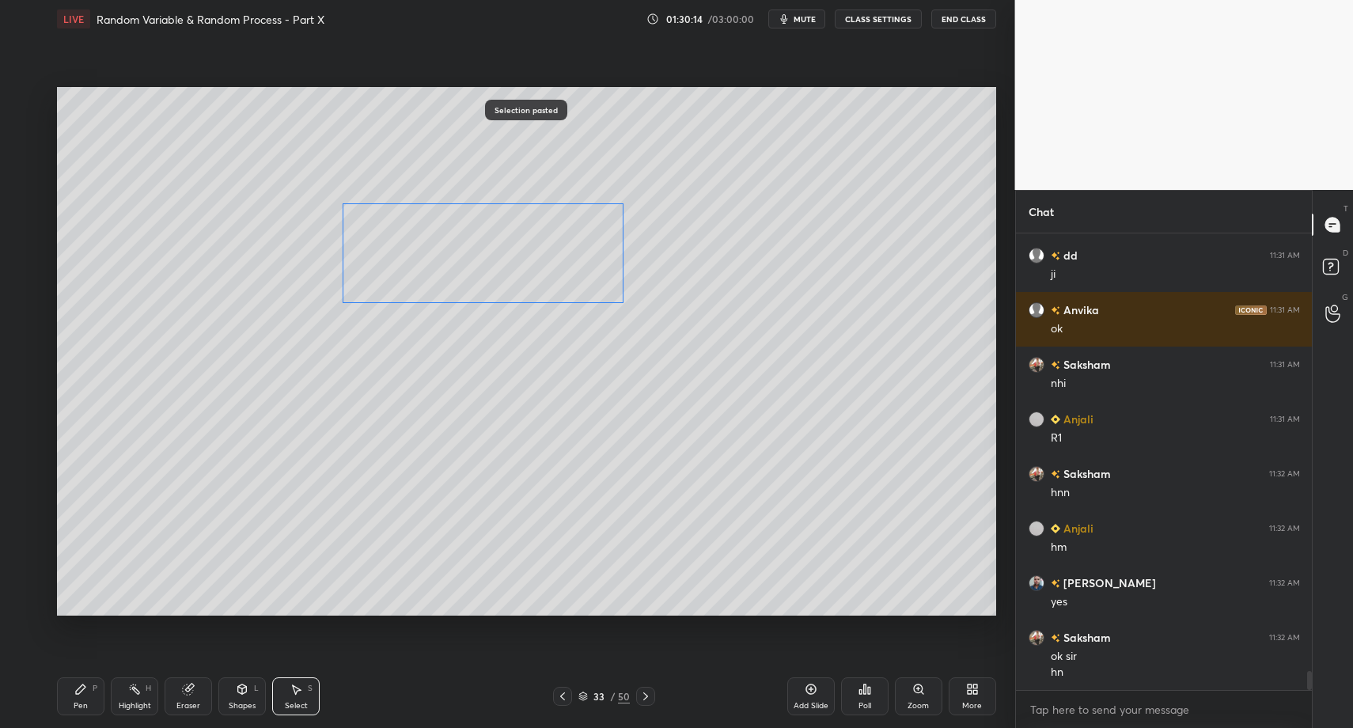
drag, startPoint x: 681, startPoint y: 204, endPoint x: 351, endPoint y: 378, distance: 373.7
click at [411, 281] on div "0 ° Undo Copy Paste here Duplicate Duplicate to new slide Delete" at bounding box center [526, 351] width 939 height 528
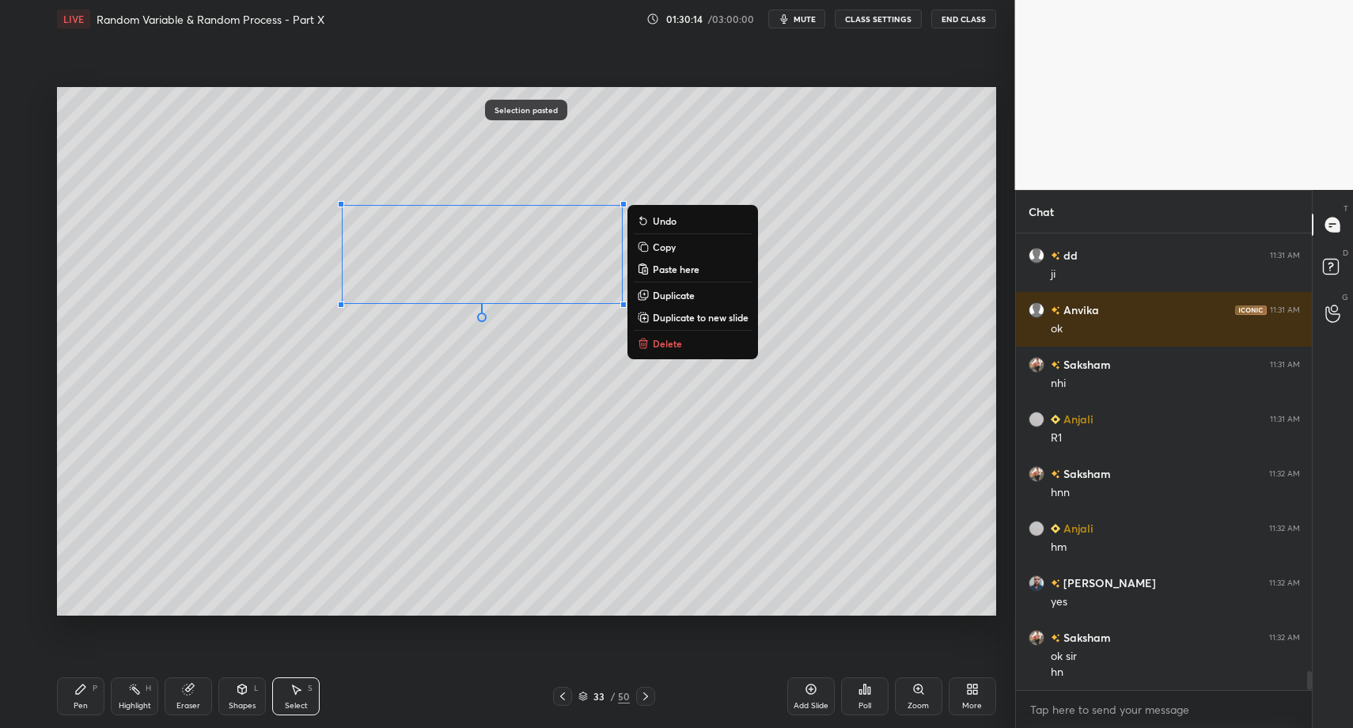
click at [76, 702] on div "Pen" at bounding box center [81, 706] width 14 height 8
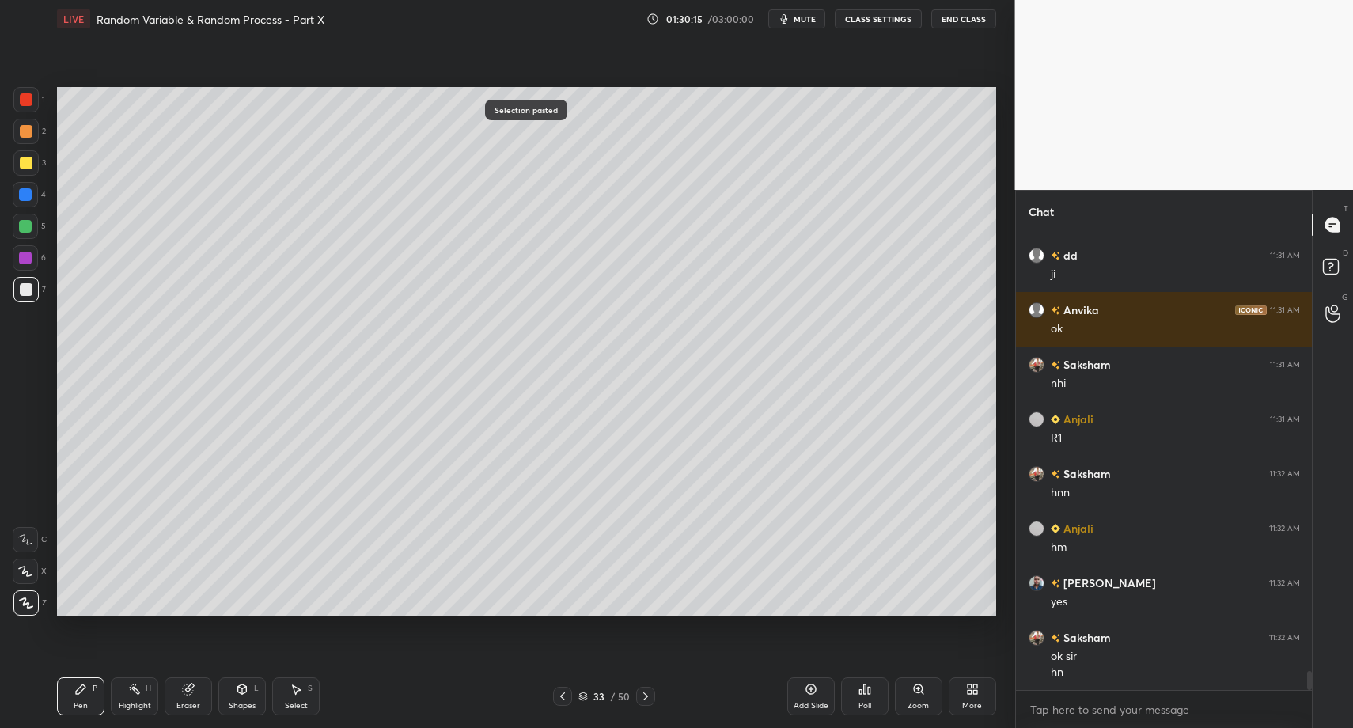
click at [286, 704] on div "Select" at bounding box center [296, 706] width 23 height 8
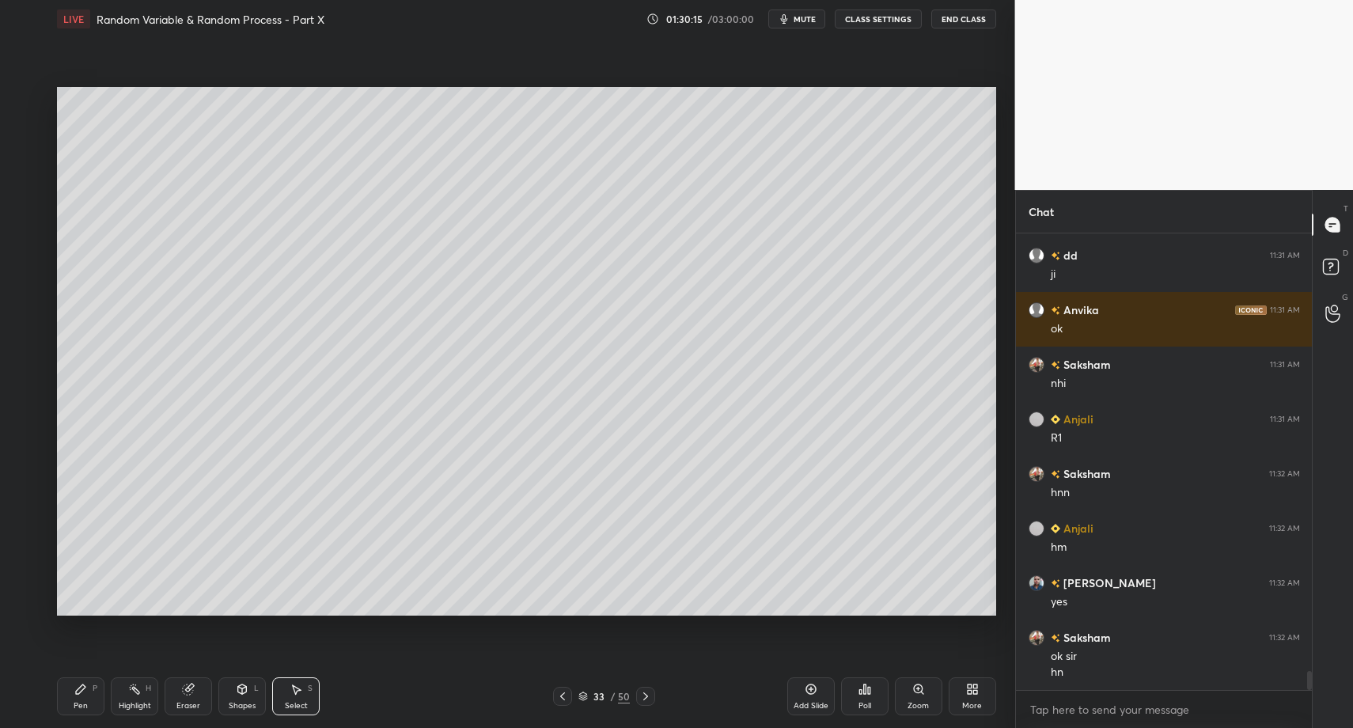
drag, startPoint x: 297, startPoint y: 695, endPoint x: 301, endPoint y: 675, distance: 20.9
click at [294, 694] on div "Select S" at bounding box center [295, 696] width 47 height 38
drag, startPoint x: 589, startPoint y: 244, endPoint x: 610, endPoint y: 271, distance: 33.9
click at [665, 305] on div "0 ° Undo Copy Paste here Duplicate Duplicate to new slide Delete" at bounding box center [526, 351] width 939 height 528
drag, startPoint x: 619, startPoint y: 269, endPoint x: 660, endPoint y: 271, distance: 41.2
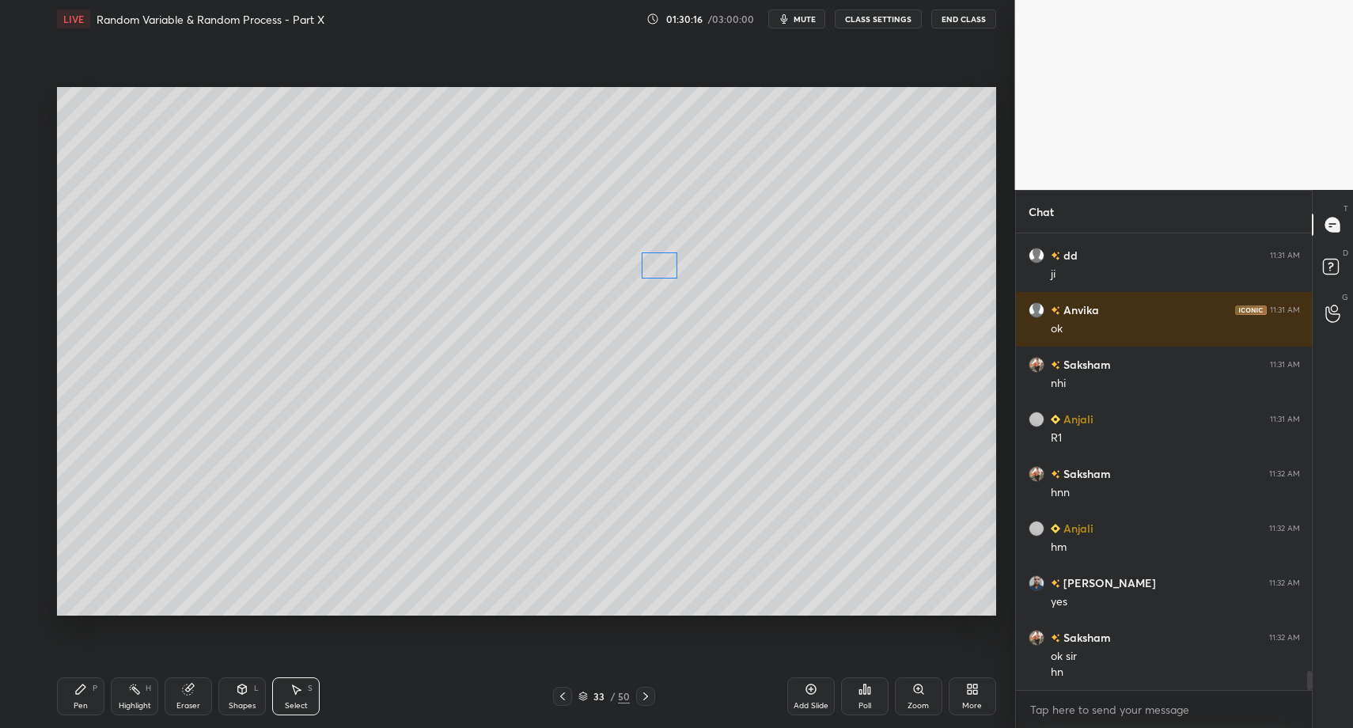
click at [669, 271] on div "0 ° Undo Copy Paste here Duplicate Duplicate to new slide Delete" at bounding box center [526, 351] width 939 height 528
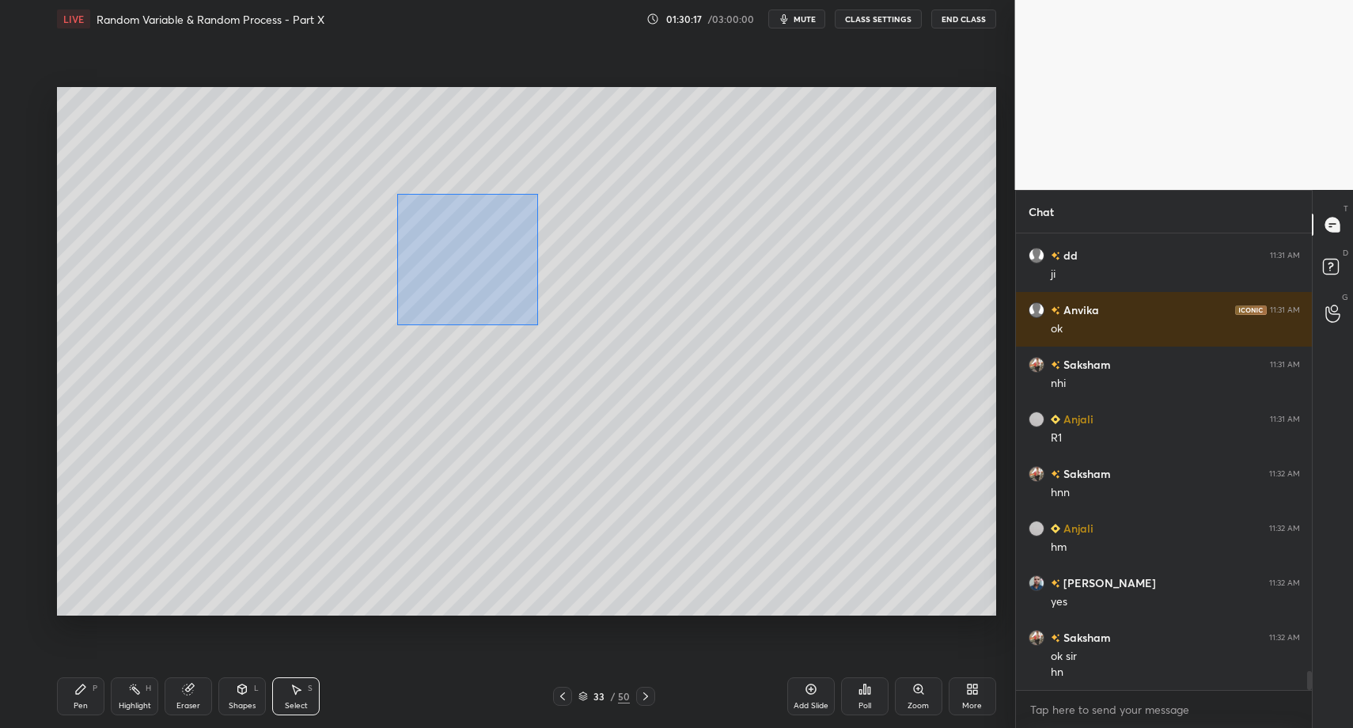
drag, startPoint x: 398, startPoint y: 195, endPoint x: 619, endPoint y: 316, distance: 252.1
click at [631, 323] on div "0 ° Undo Copy Paste here Duplicate Duplicate to new slide Delete" at bounding box center [526, 351] width 939 height 528
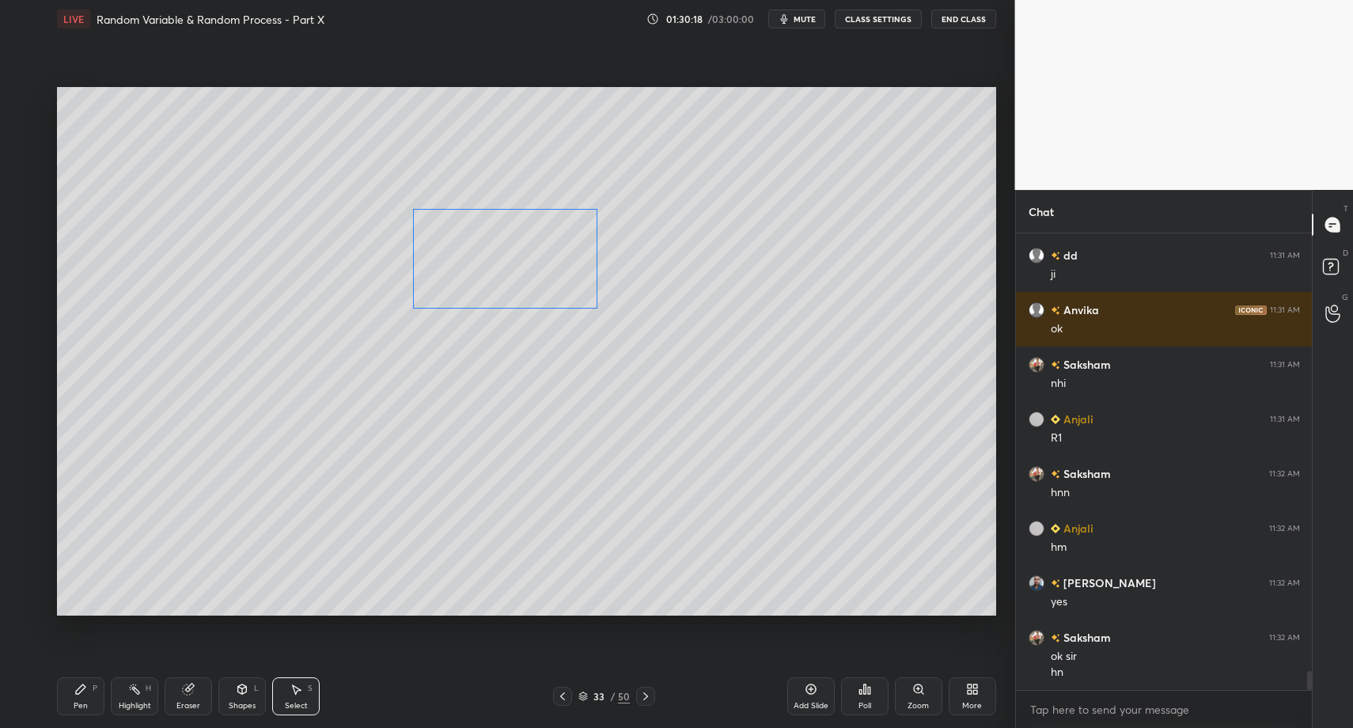
drag, startPoint x: 542, startPoint y: 269, endPoint x: 410, endPoint y: 402, distance: 187.4
click at [559, 271] on div "0 ° Undo Copy Paste here Duplicate Duplicate to new slide Delete" at bounding box center [526, 351] width 939 height 528
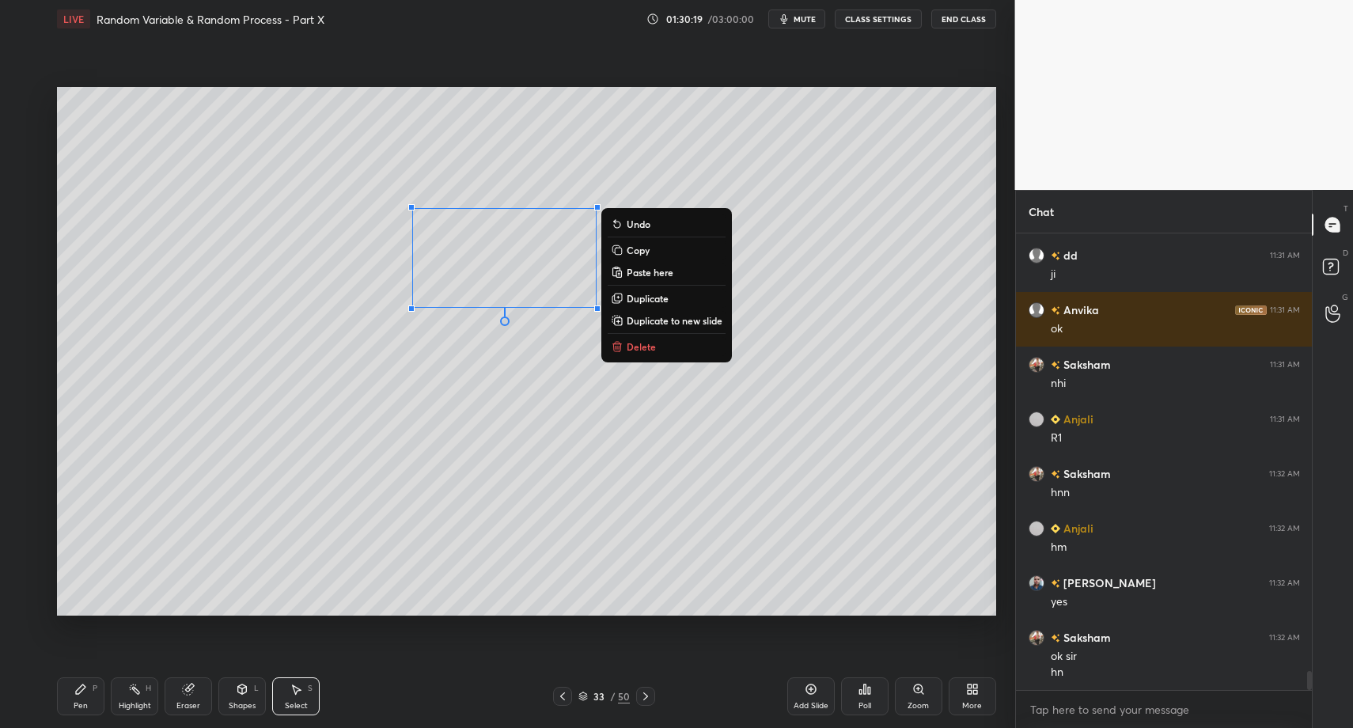
click at [73, 699] on div "Pen P" at bounding box center [80, 696] width 47 height 38
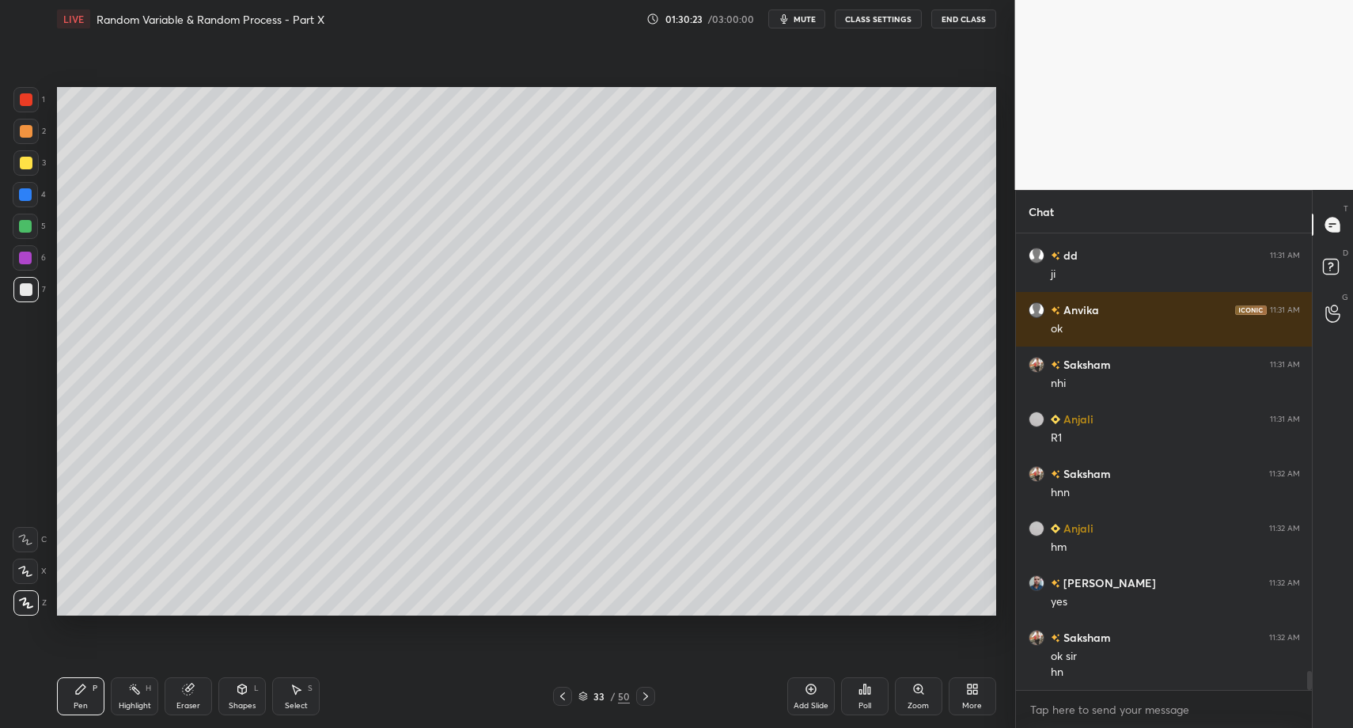
click at [293, 696] on div "Select S" at bounding box center [295, 696] width 47 height 38
click at [297, 686] on icon at bounding box center [296, 689] width 13 height 13
drag, startPoint x: 373, startPoint y: 210, endPoint x: 387, endPoint y: 231, distance: 24.6
click at [387, 225] on div "0 ° Undo Copy Paste here Duplicate Duplicate to new slide Delete" at bounding box center [526, 351] width 939 height 528
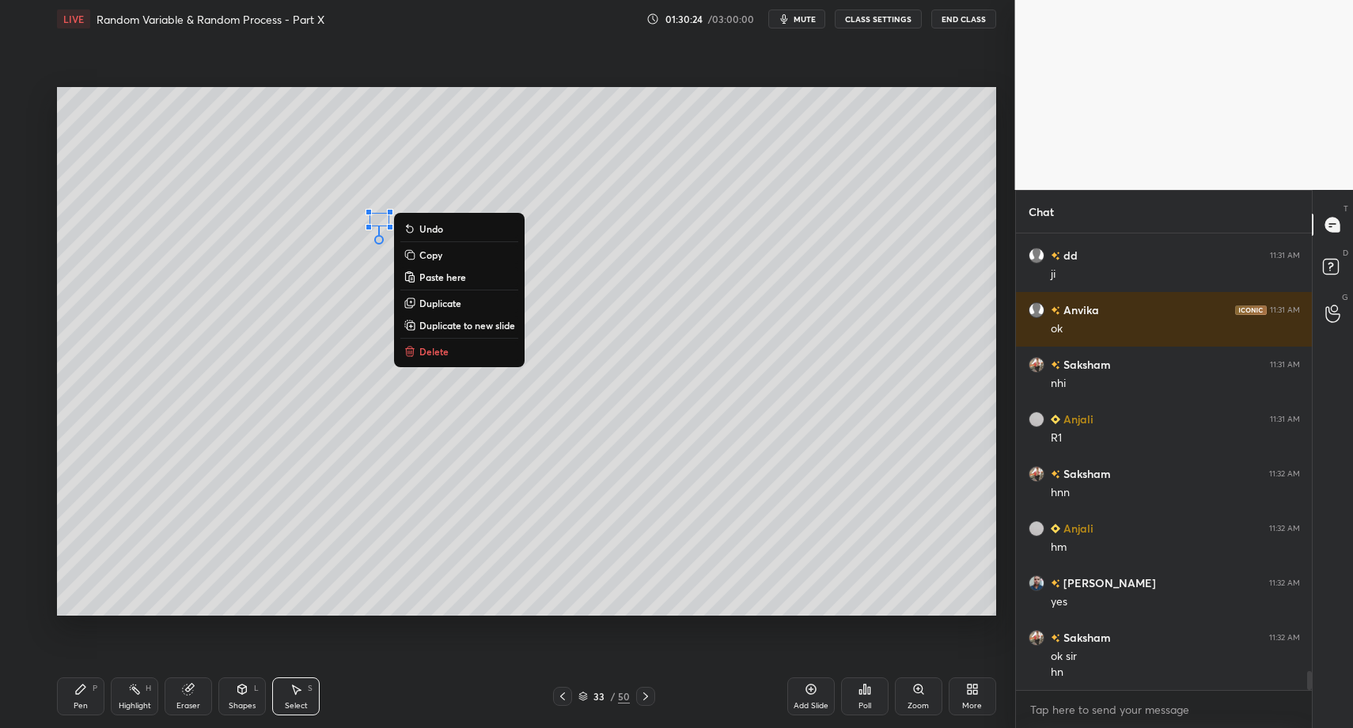
click at [425, 353] on p "Delete" at bounding box center [433, 351] width 29 height 13
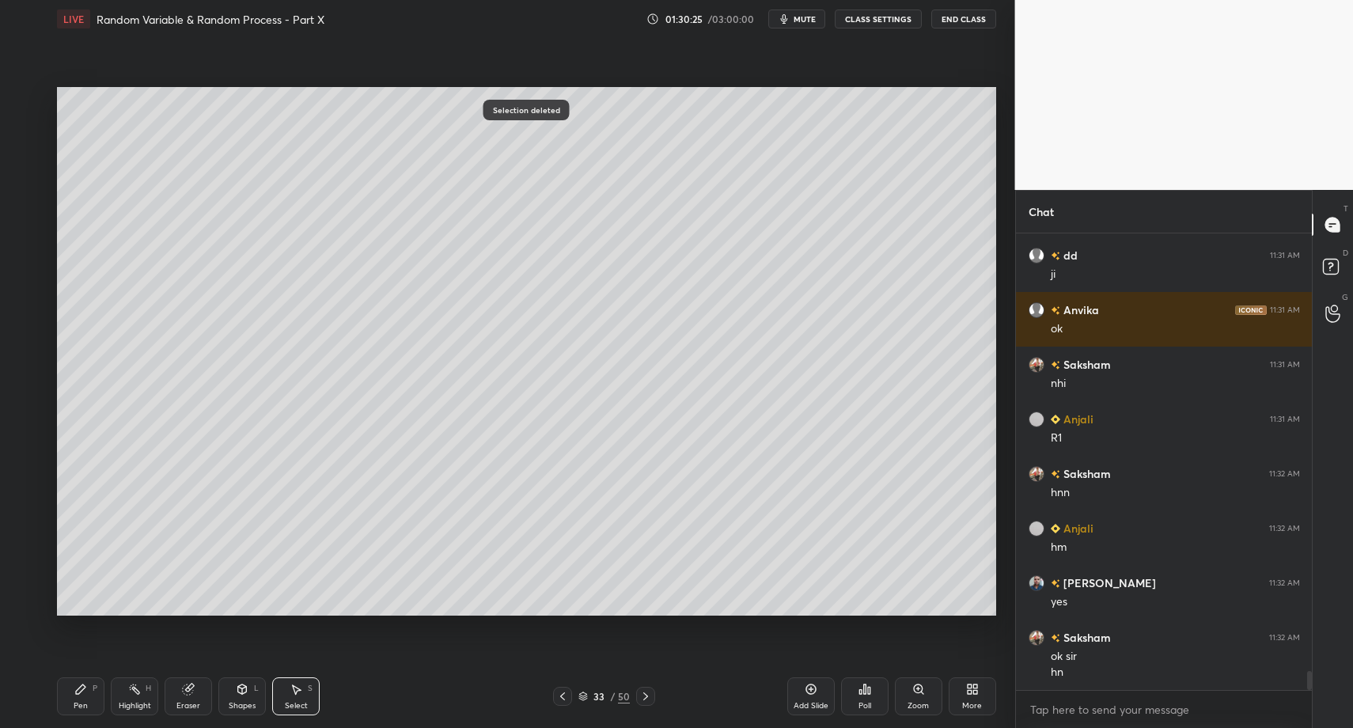
click at [64, 699] on div "Pen P" at bounding box center [80, 696] width 47 height 38
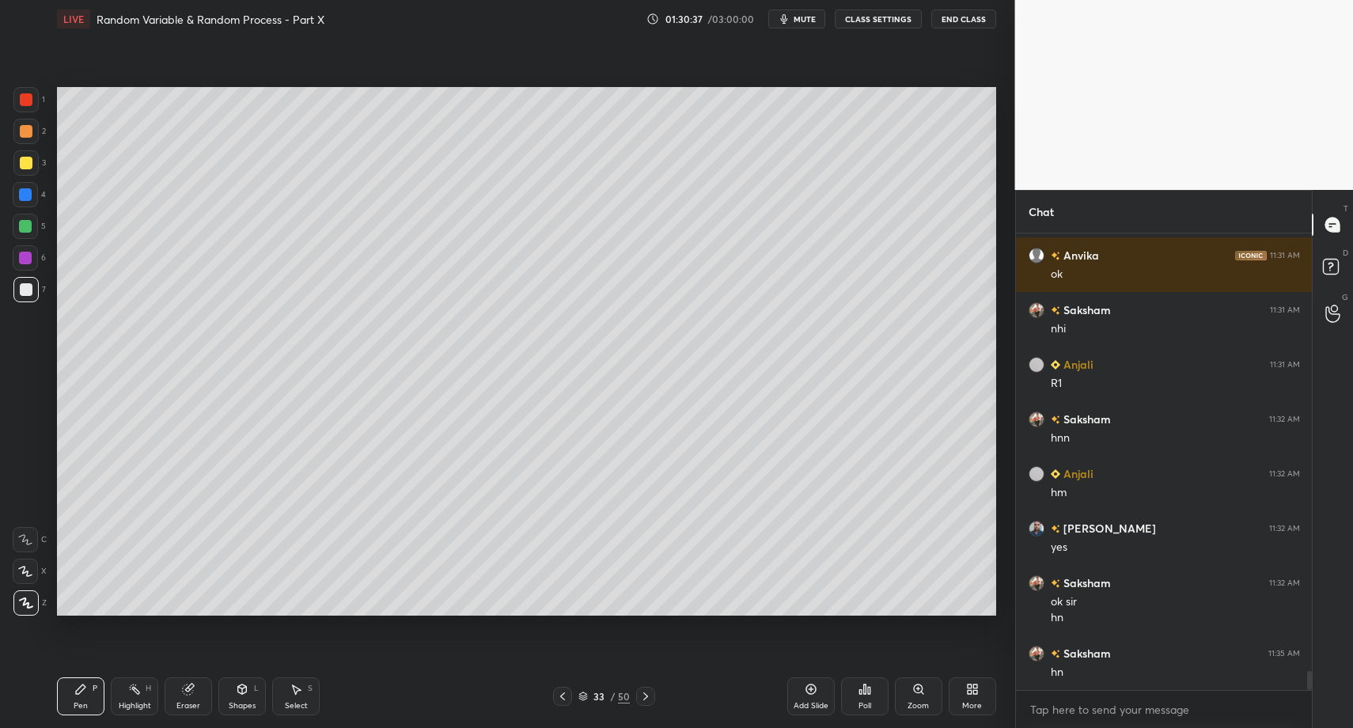
click at [296, 703] on div "Select" at bounding box center [296, 706] width 23 height 8
drag, startPoint x: 369, startPoint y: 200, endPoint x: 390, endPoint y: 224, distance: 31.4
click at [390, 224] on div "0 ° Undo Copy Paste here Duplicate Duplicate to new slide Delete" at bounding box center [526, 351] width 939 height 528
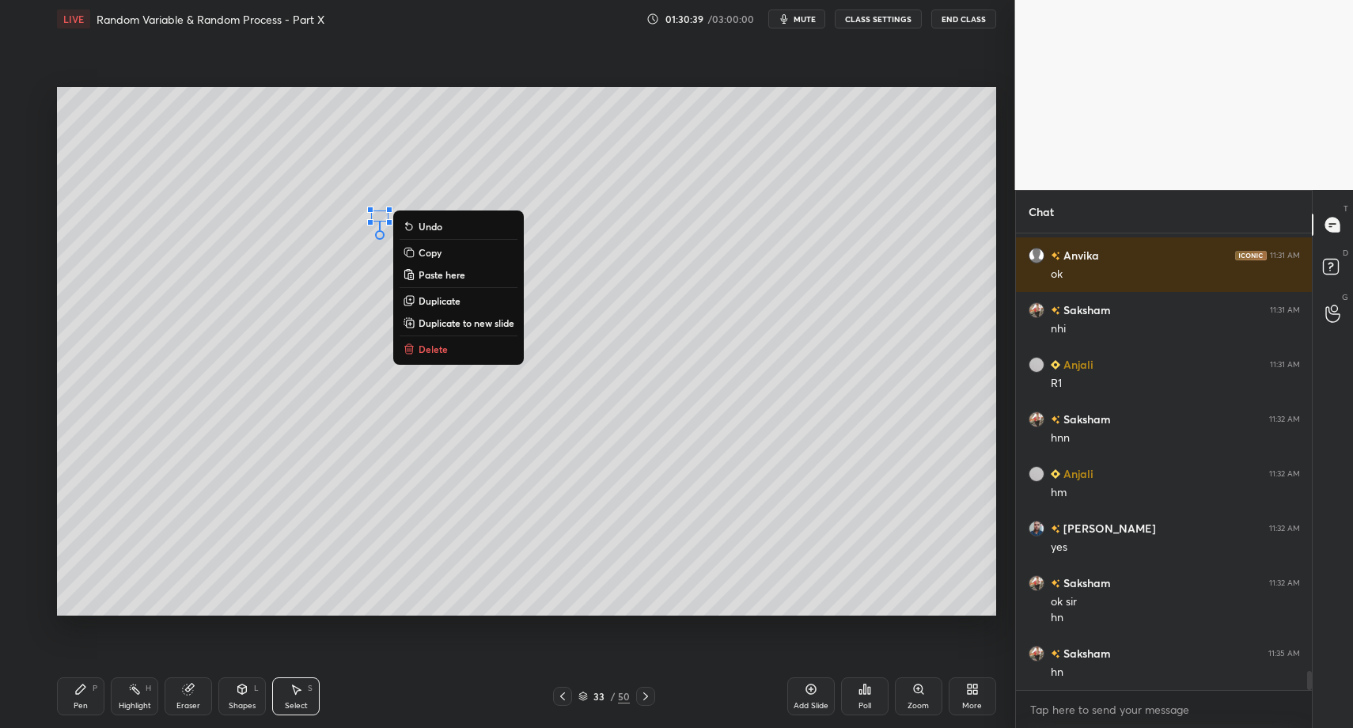
drag, startPoint x: 428, startPoint y: 354, endPoint x: 435, endPoint y: 343, distance: 12.5
click at [428, 354] on p "Delete" at bounding box center [433, 349] width 29 height 13
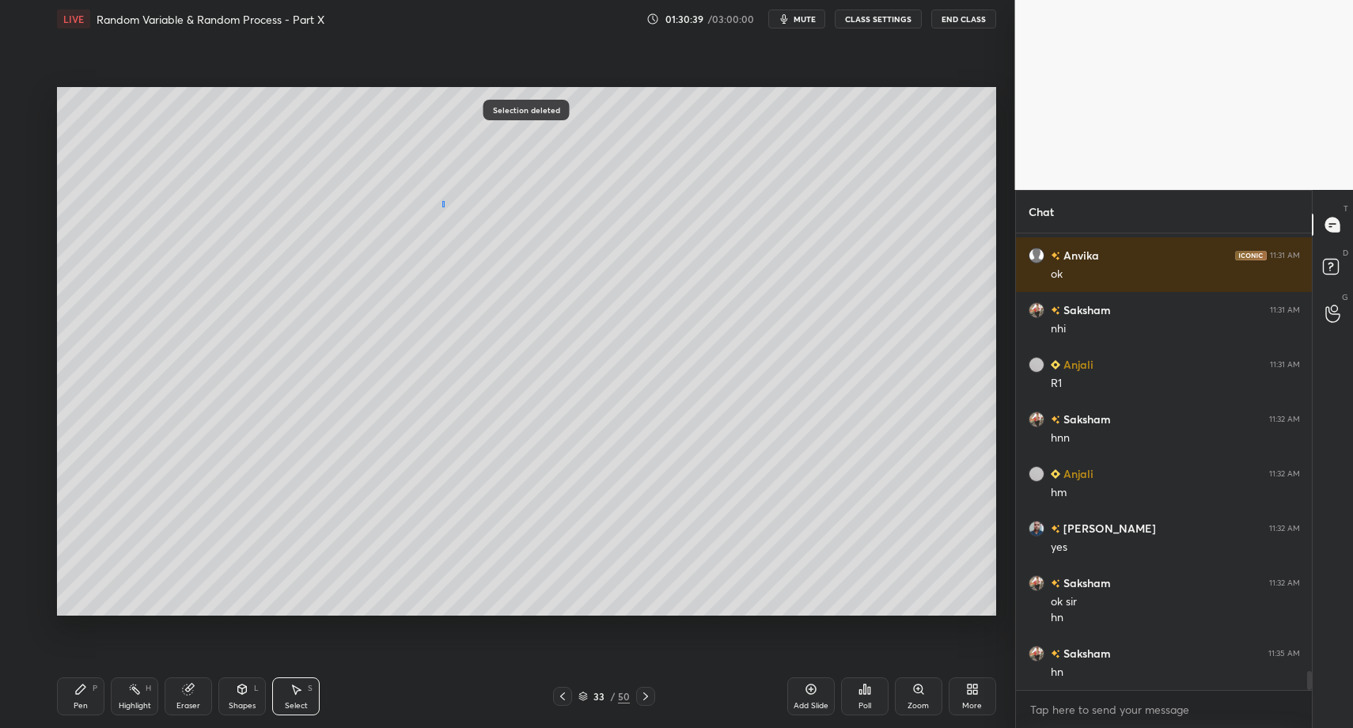
drag, startPoint x: 443, startPoint y: 207, endPoint x: 461, endPoint y: 246, distance: 42.8
click at [457, 229] on div "0 ° Undo Copy Paste here Duplicate Duplicate to new slide Delete" at bounding box center [526, 351] width 939 height 528
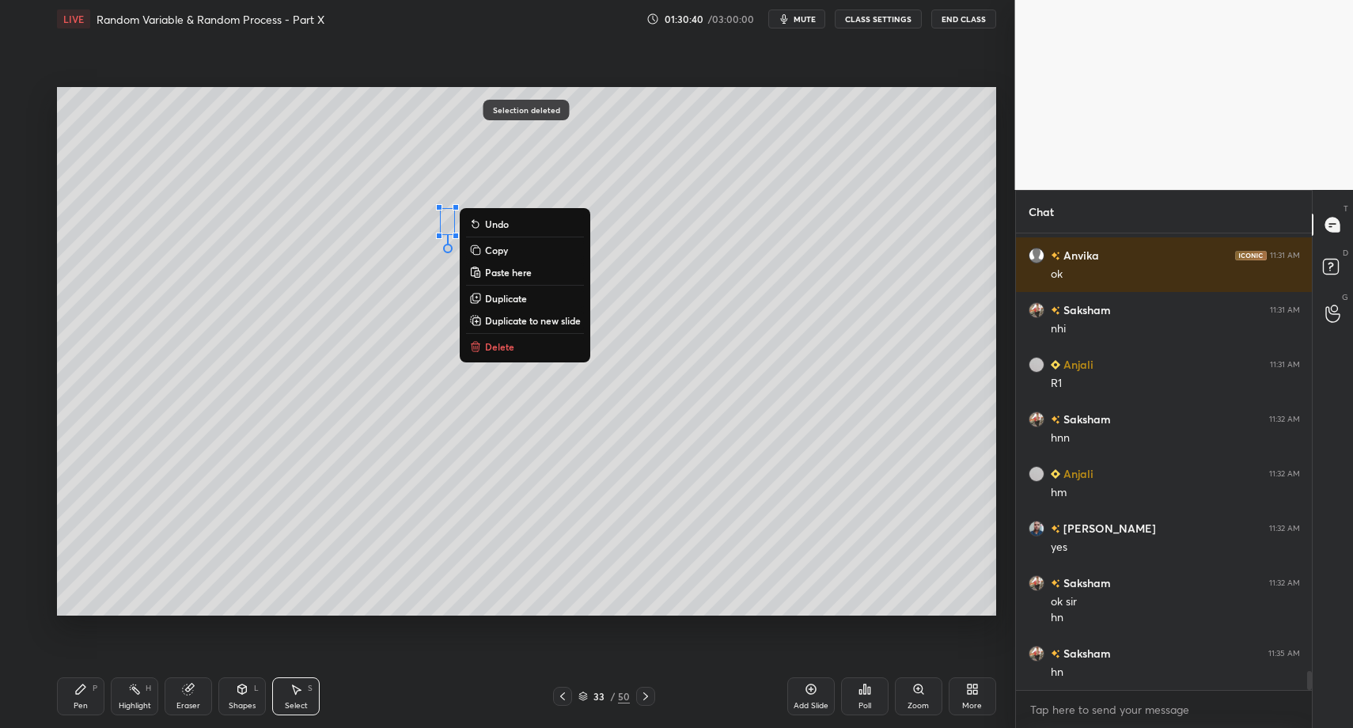
click at [483, 349] on button "Delete" at bounding box center [525, 346] width 118 height 19
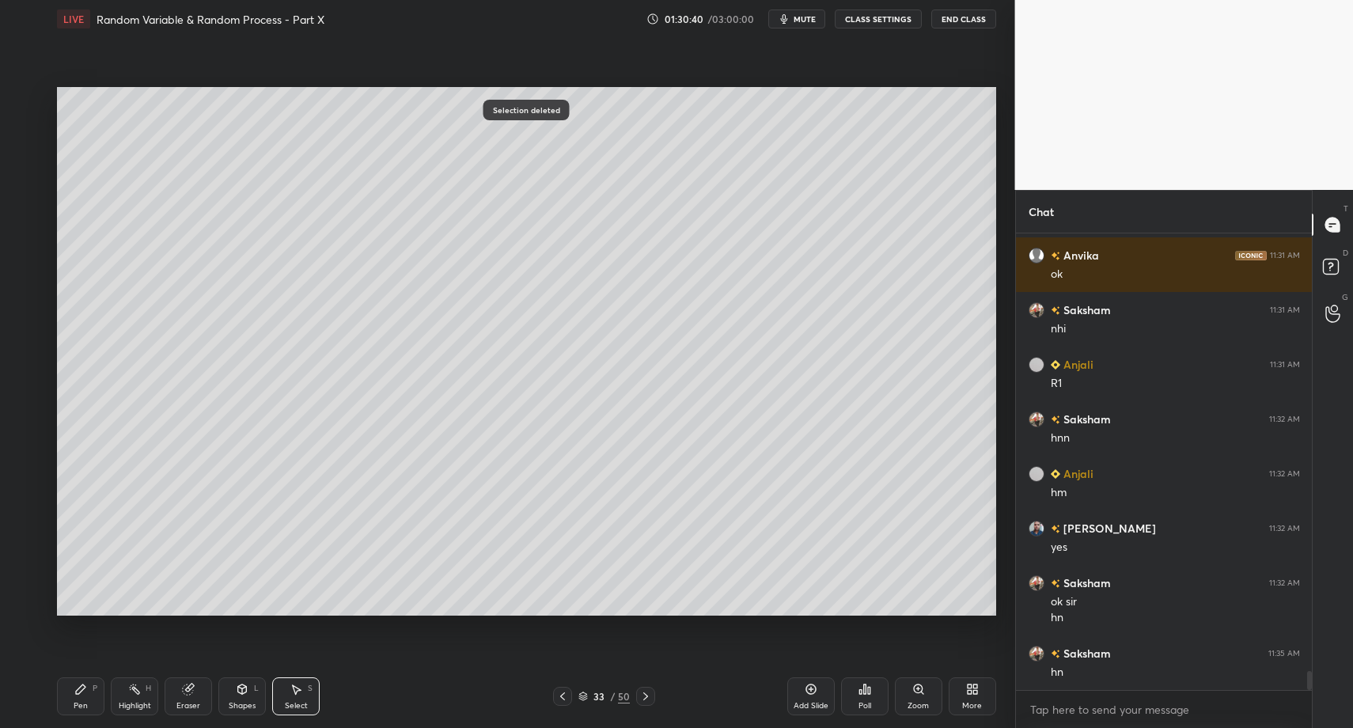
click at [83, 692] on icon at bounding box center [80, 689] width 13 height 13
drag, startPoint x: 73, startPoint y: 688, endPoint x: 123, endPoint y: 622, distance: 82.4
click at [73, 688] on div "Pen P" at bounding box center [80, 696] width 47 height 38
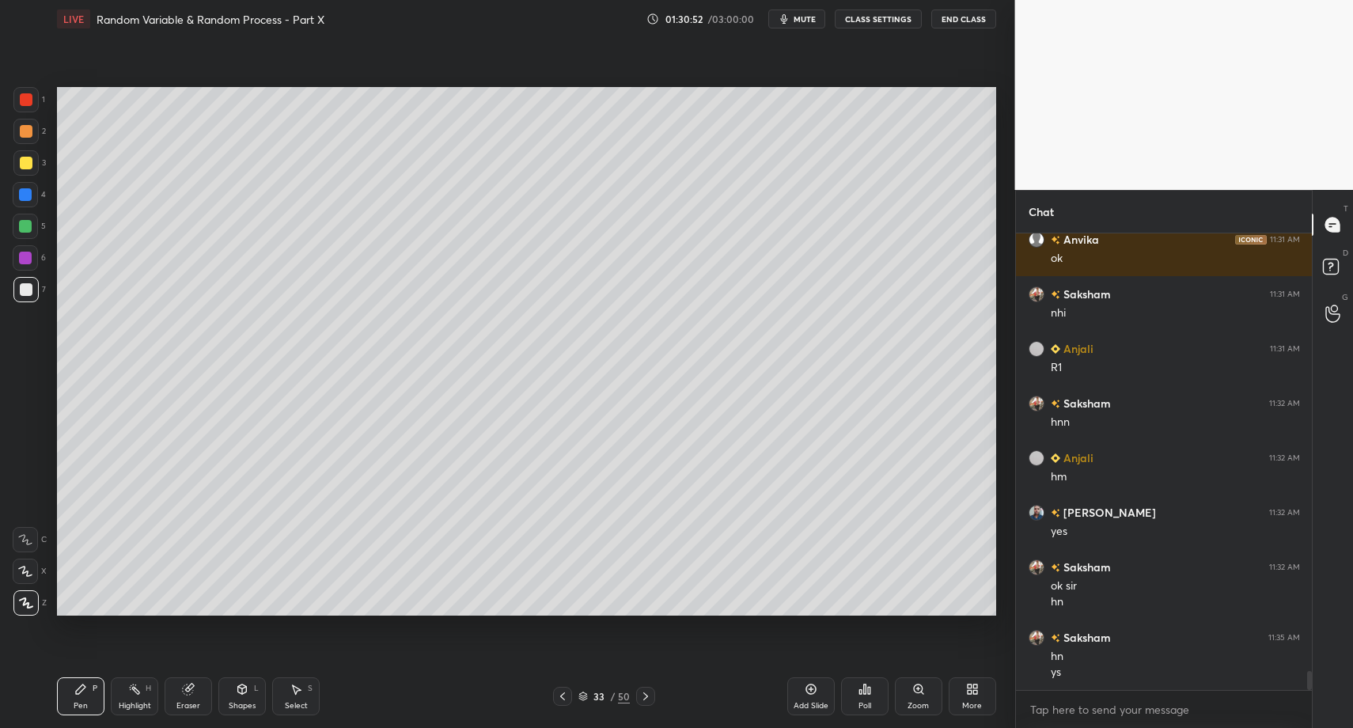
scroll to position [10437, 0]
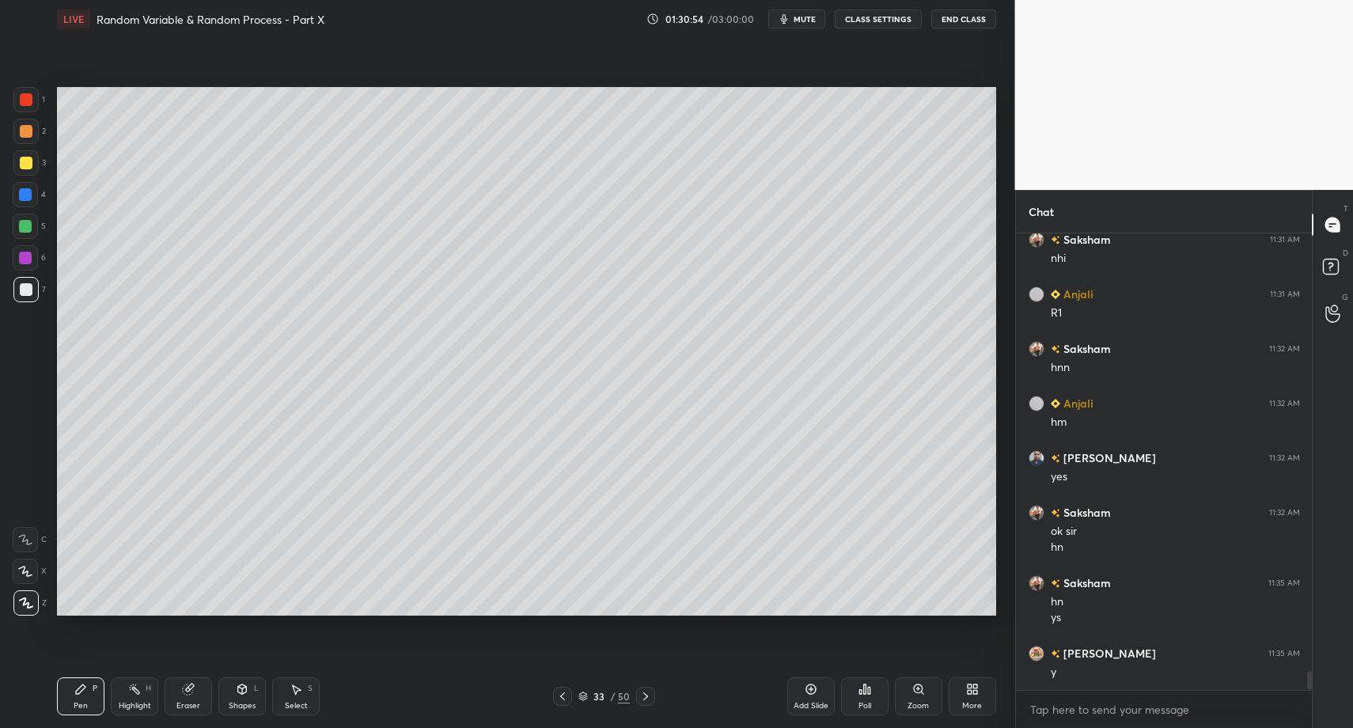
drag, startPoint x: 81, startPoint y: 692, endPoint x: 77, endPoint y: 681, distance: 11.3
click at [81, 692] on icon at bounding box center [80, 689] width 13 height 13
click at [27, 287] on div at bounding box center [26, 289] width 13 height 13
click at [138, 699] on div "Highlight H" at bounding box center [134, 696] width 47 height 38
drag, startPoint x: 138, startPoint y: 699, endPoint x: 193, endPoint y: 657, distance: 69.5
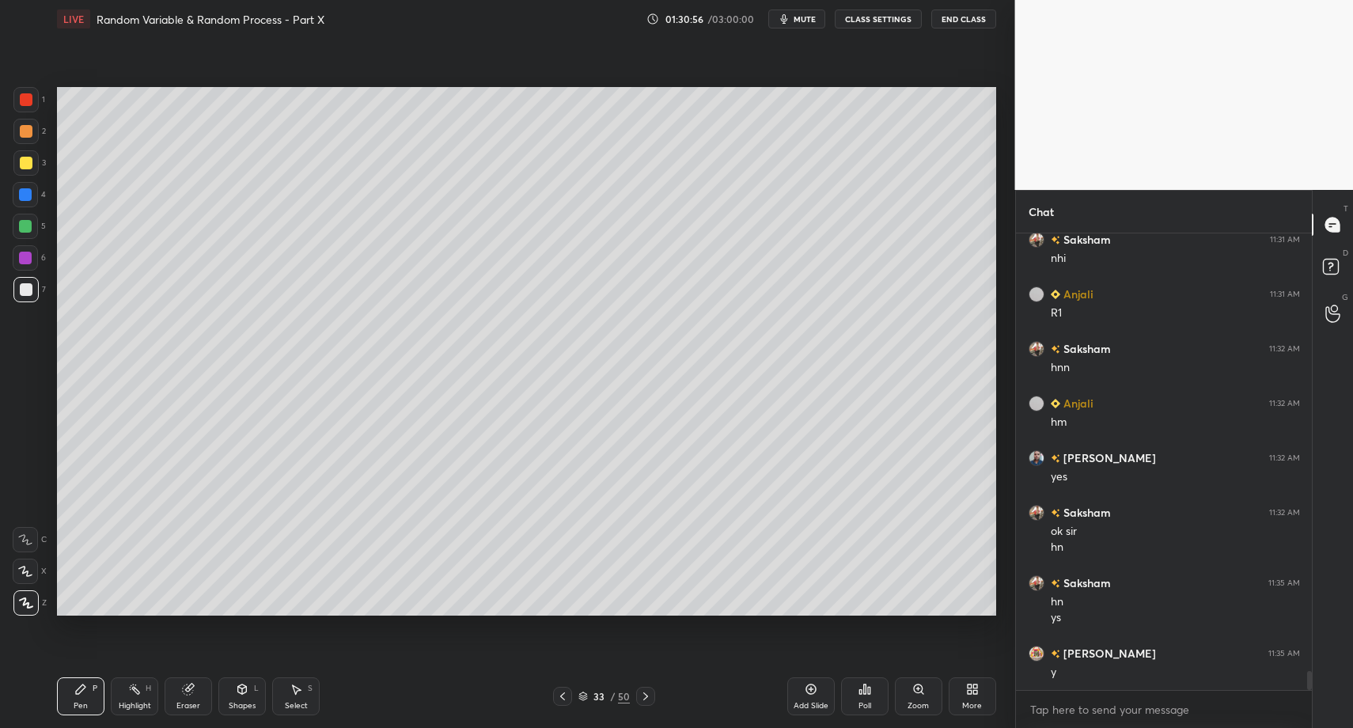
click at [138, 699] on div "Highlight H" at bounding box center [134, 696] width 47 height 38
click at [64, 692] on div "Pen P" at bounding box center [80, 696] width 47 height 38
click at [86, 694] on div "Pen P" at bounding box center [80, 696] width 47 height 38
click at [131, 708] on div "Highlight" at bounding box center [135, 706] width 32 height 8
click at [74, 704] on div "Pen" at bounding box center [81, 706] width 14 height 8
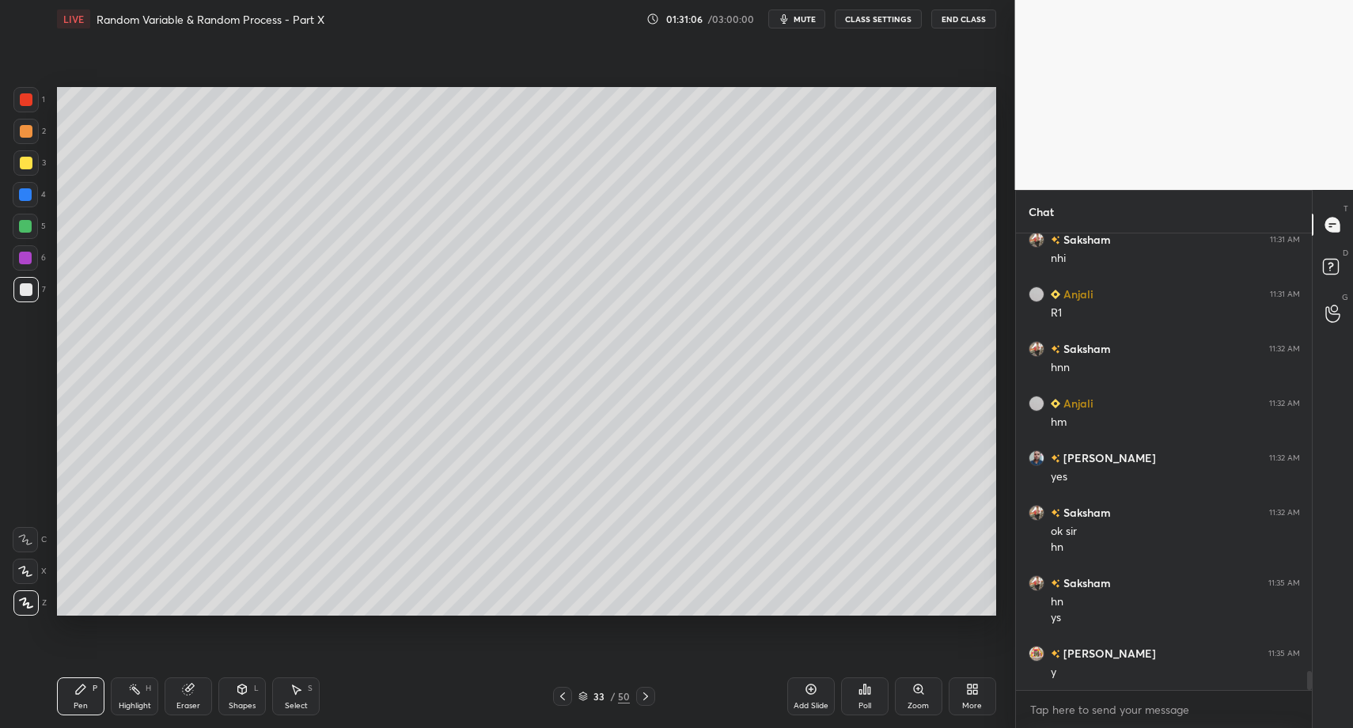
click at [85, 711] on div "Pen P" at bounding box center [80, 696] width 47 height 38
click at [89, 694] on div "Pen P" at bounding box center [80, 696] width 47 height 38
click at [229, 692] on div "Shapes L" at bounding box center [241, 696] width 47 height 38
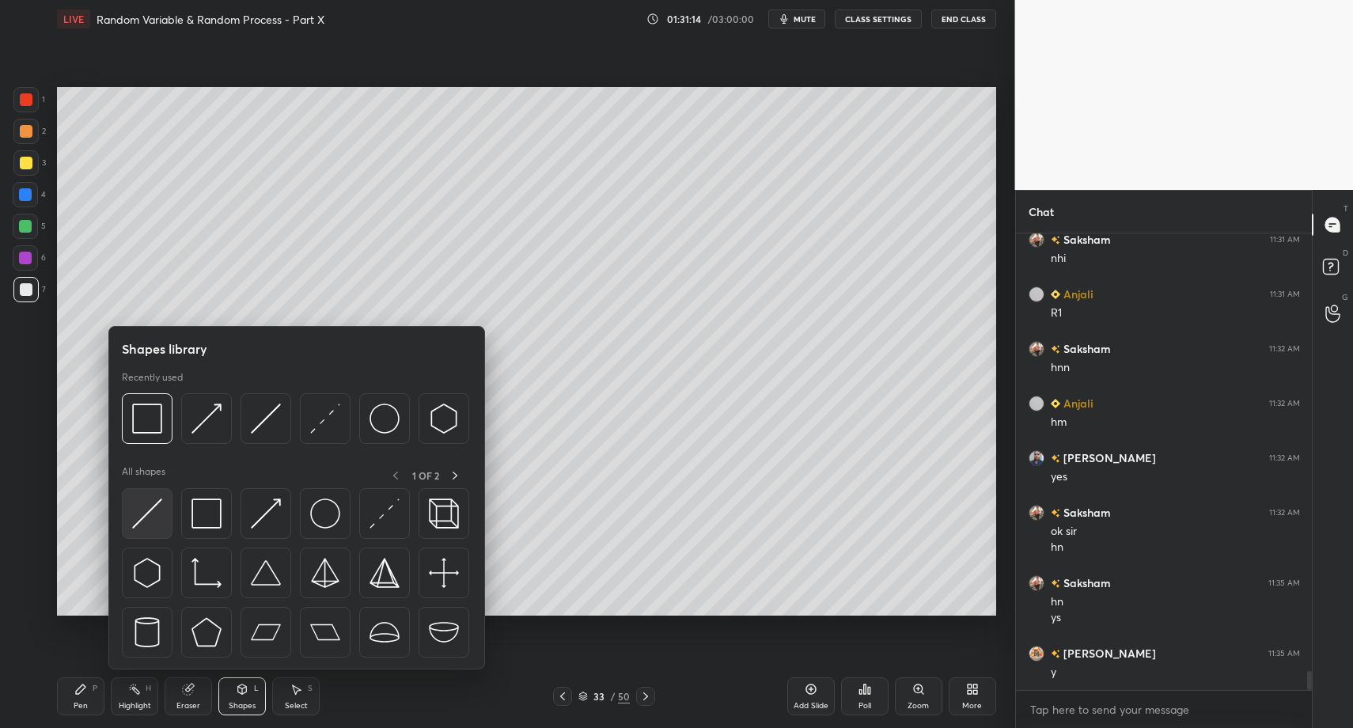
click at [143, 524] on img at bounding box center [147, 513] width 30 height 30
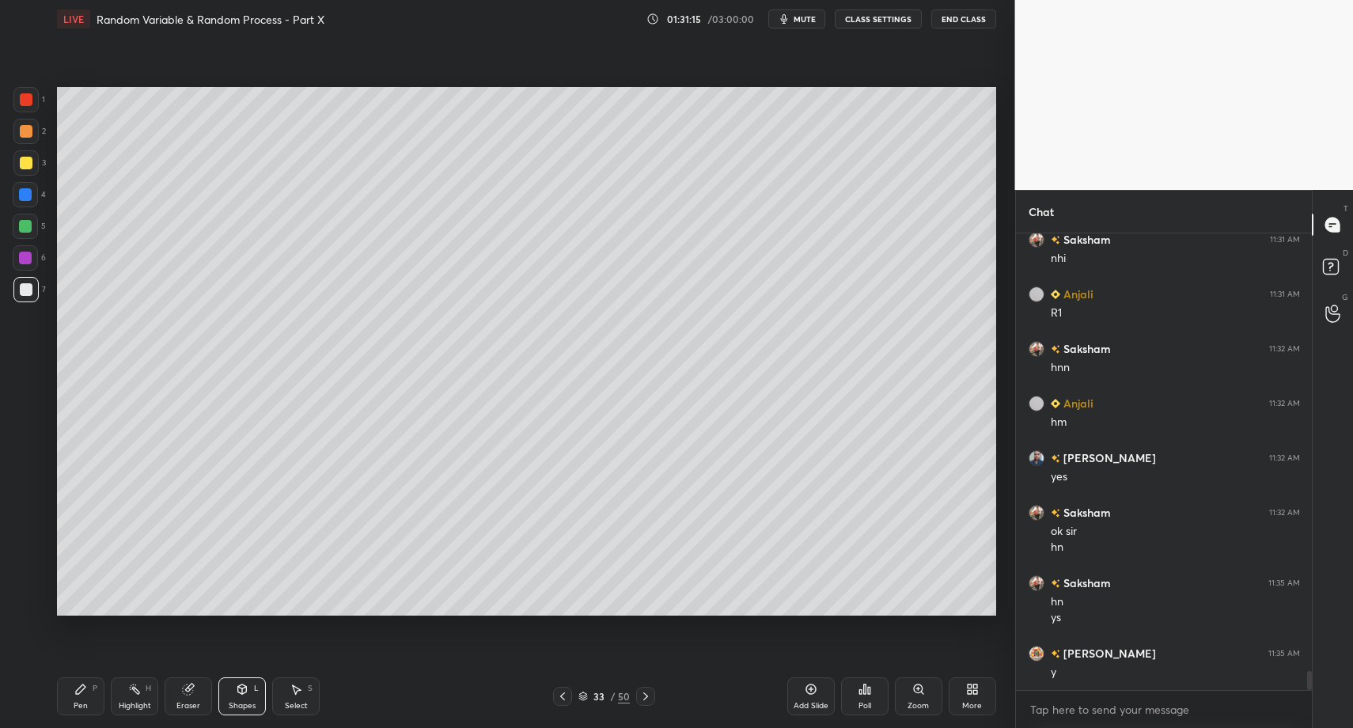
click at [75, 703] on div "Pen" at bounding box center [81, 706] width 14 height 8
drag, startPoint x: 75, startPoint y: 703, endPoint x: 117, endPoint y: 639, distance: 77.3
click at [75, 697] on div "Pen P" at bounding box center [80, 696] width 47 height 38
click at [137, 703] on div "Highlight" at bounding box center [135, 706] width 32 height 8
click at [116, 698] on div "Highlight H" at bounding box center [134, 696] width 47 height 38
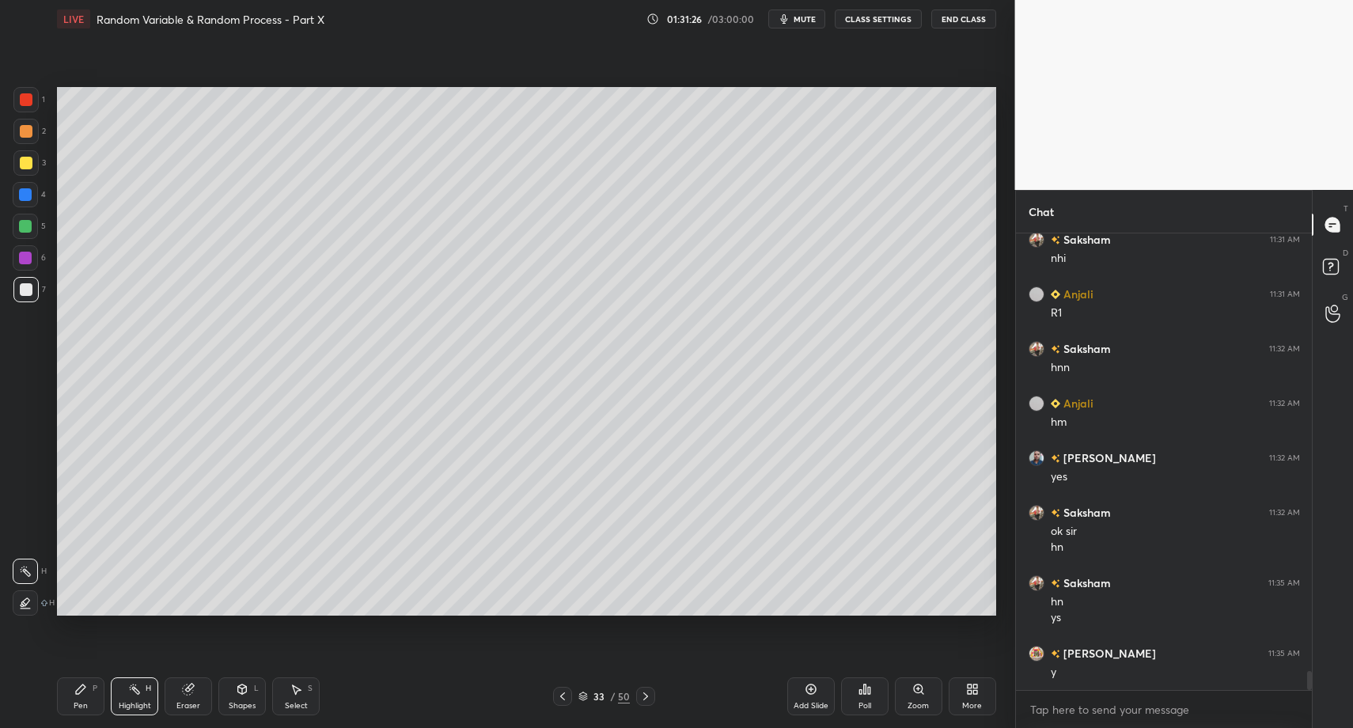
click at [59, 703] on div "Pen P" at bounding box center [80, 696] width 47 height 38
click at [67, 704] on div "Pen P" at bounding box center [80, 696] width 47 height 38
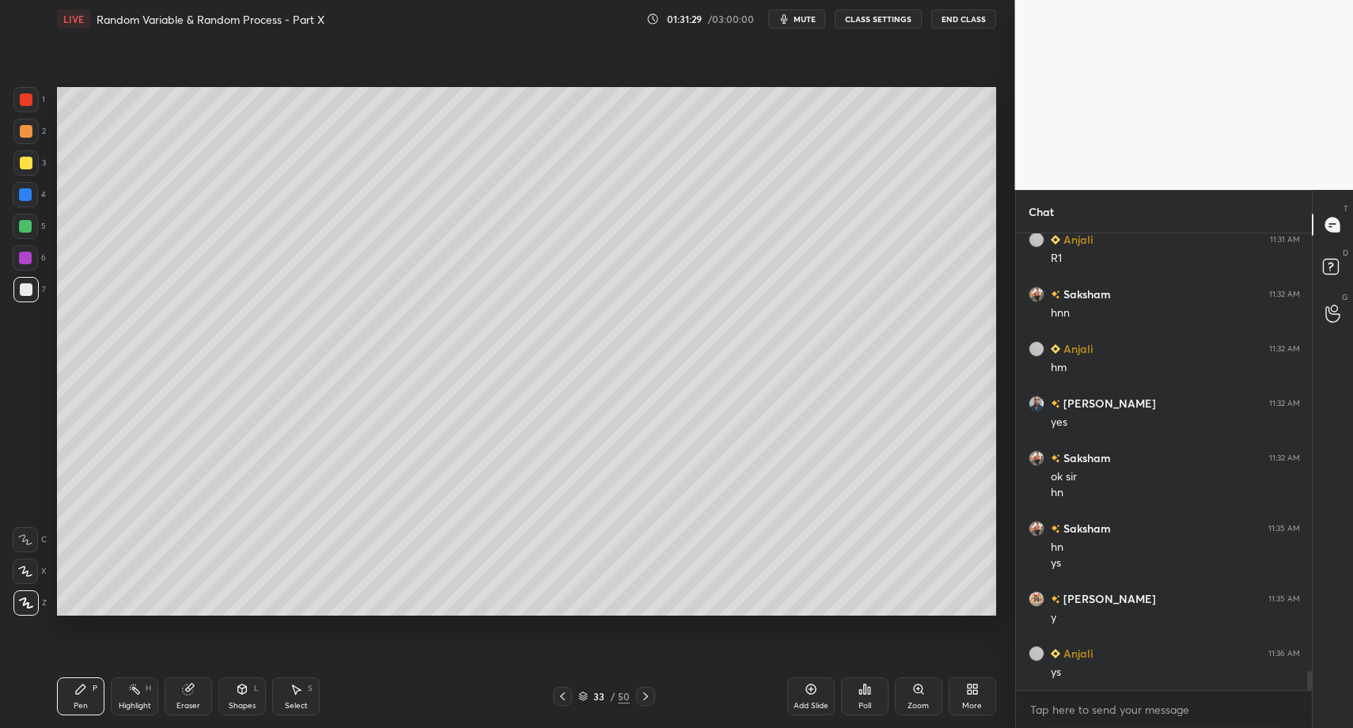
scroll to position [10546, 0]
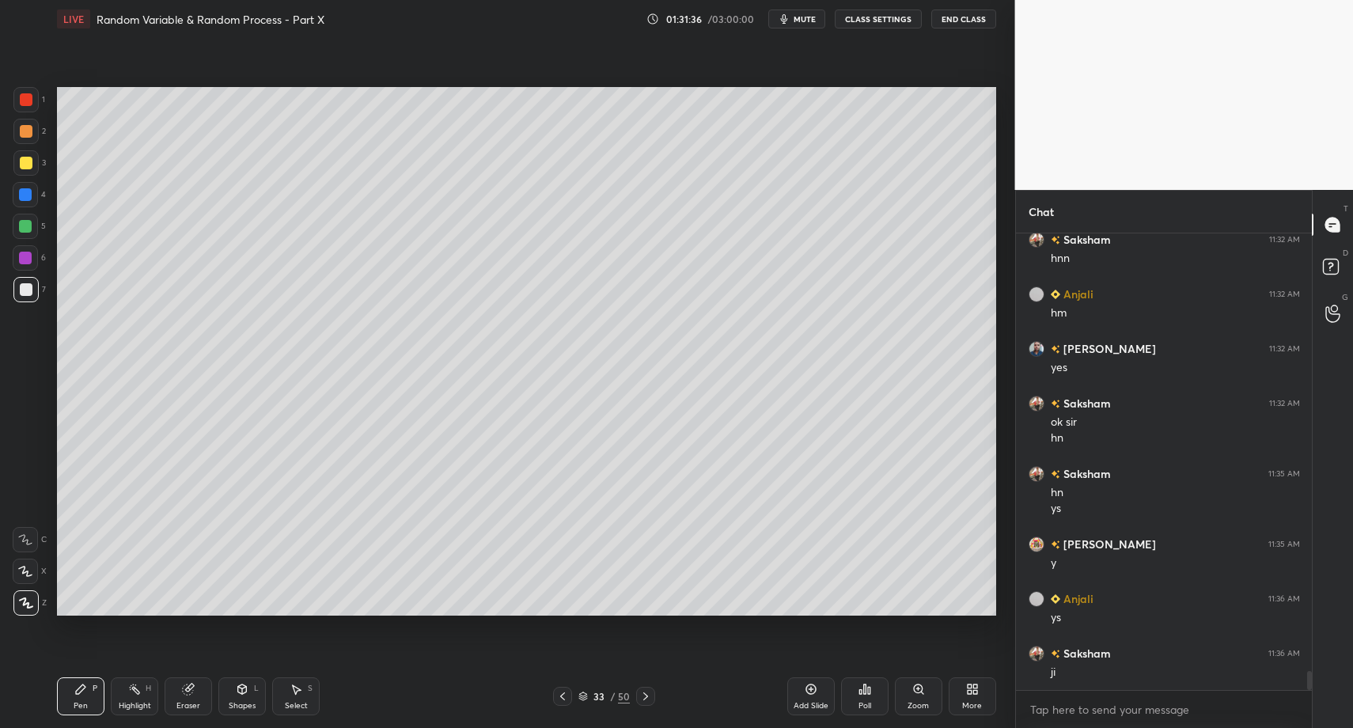
drag, startPoint x: 129, startPoint y: 715, endPoint x: 127, endPoint y: 705, distance: 10.6
click at [129, 715] on div "Pen P Highlight H Eraser Shapes L Select S 33 / 50 Add Slide Poll Zoom More" at bounding box center [526, 696] width 939 height 63
click at [124, 706] on div "Highlight" at bounding box center [135, 706] width 32 height 8
click at [84, 694] on icon at bounding box center [80, 689] width 13 height 13
drag, startPoint x: 74, startPoint y: 692, endPoint x: 244, endPoint y: 617, distance: 185.7
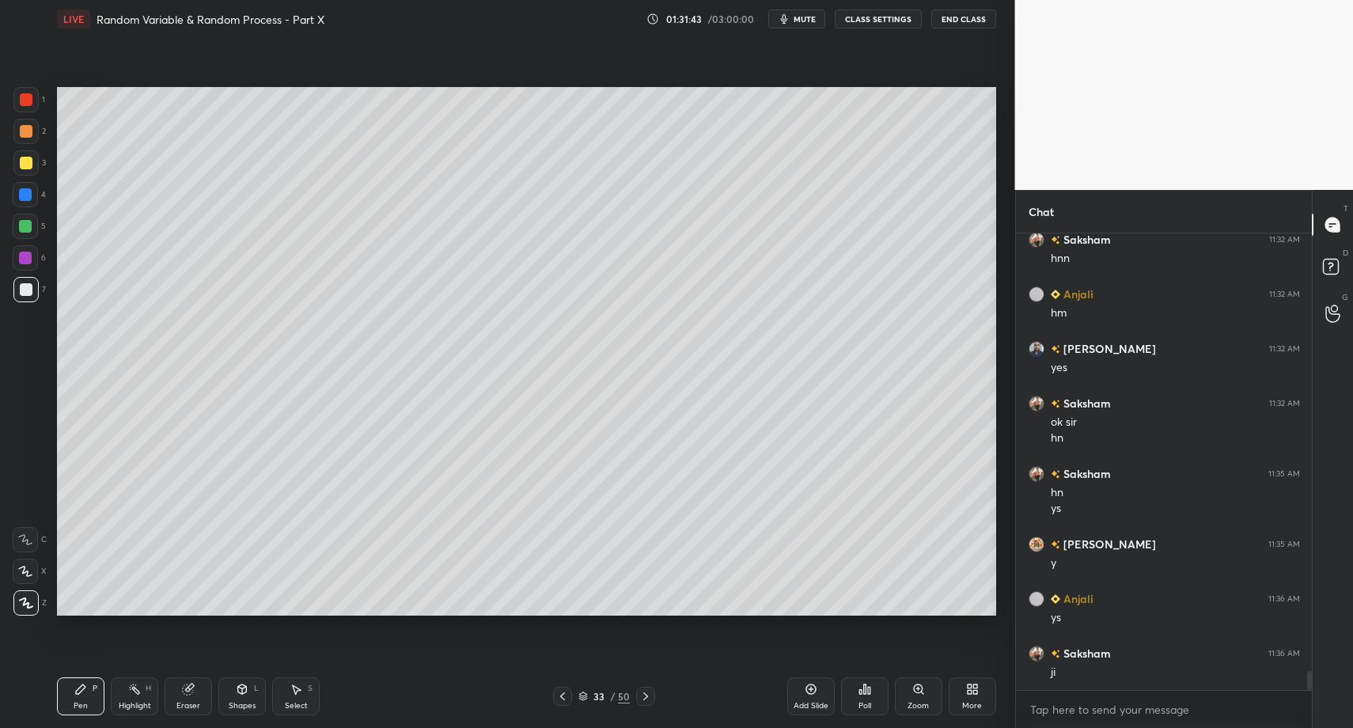
click at [74, 692] on icon at bounding box center [80, 689] width 13 height 13
click at [25, 161] on div at bounding box center [26, 163] width 13 height 13
click at [24, 161] on div at bounding box center [26, 163] width 13 height 13
click at [286, 706] on div "Select" at bounding box center [296, 706] width 23 height 8
click at [290, 695] on icon at bounding box center [296, 689] width 13 height 13
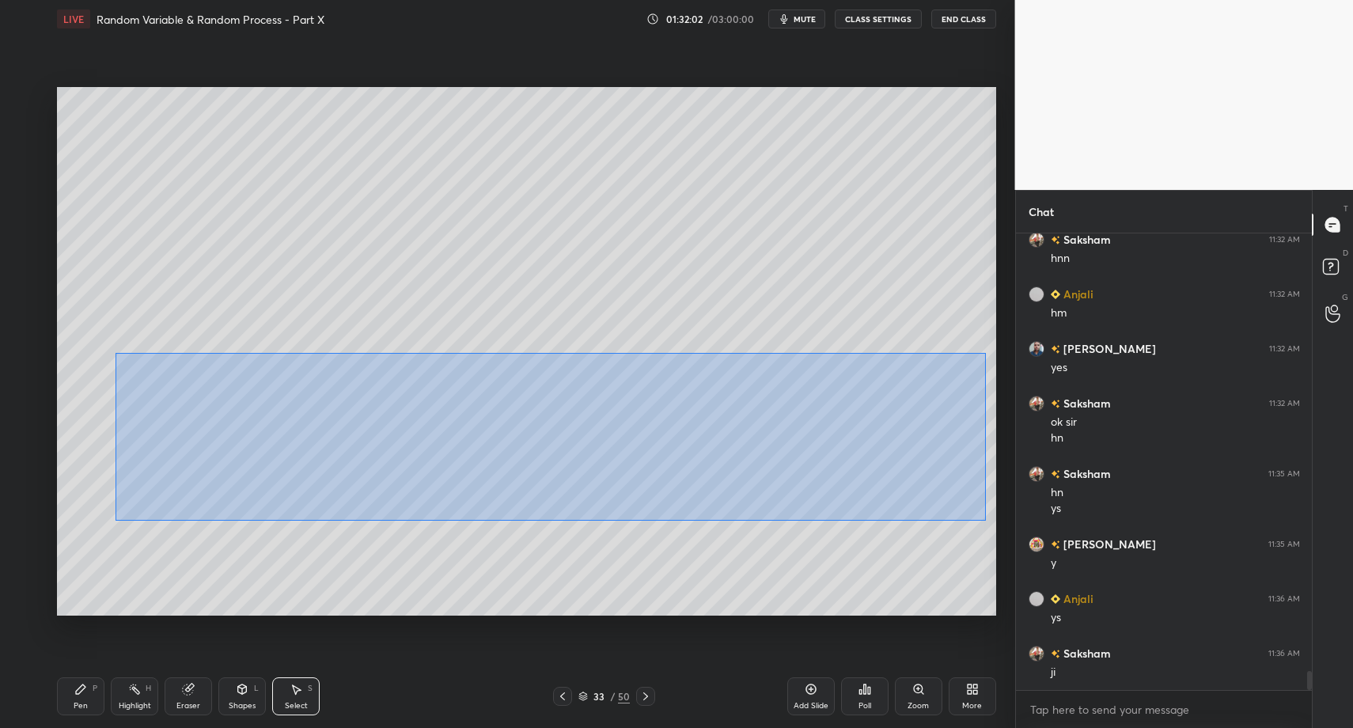
drag, startPoint x: 132, startPoint y: 371, endPoint x: 986, endPoint y: 521, distance: 866.7
click at [986, 521] on div "0 ° Undo Copy Paste here Duplicate Duplicate to new slide Delete" at bounding box center [526, 351] width 939 height 528
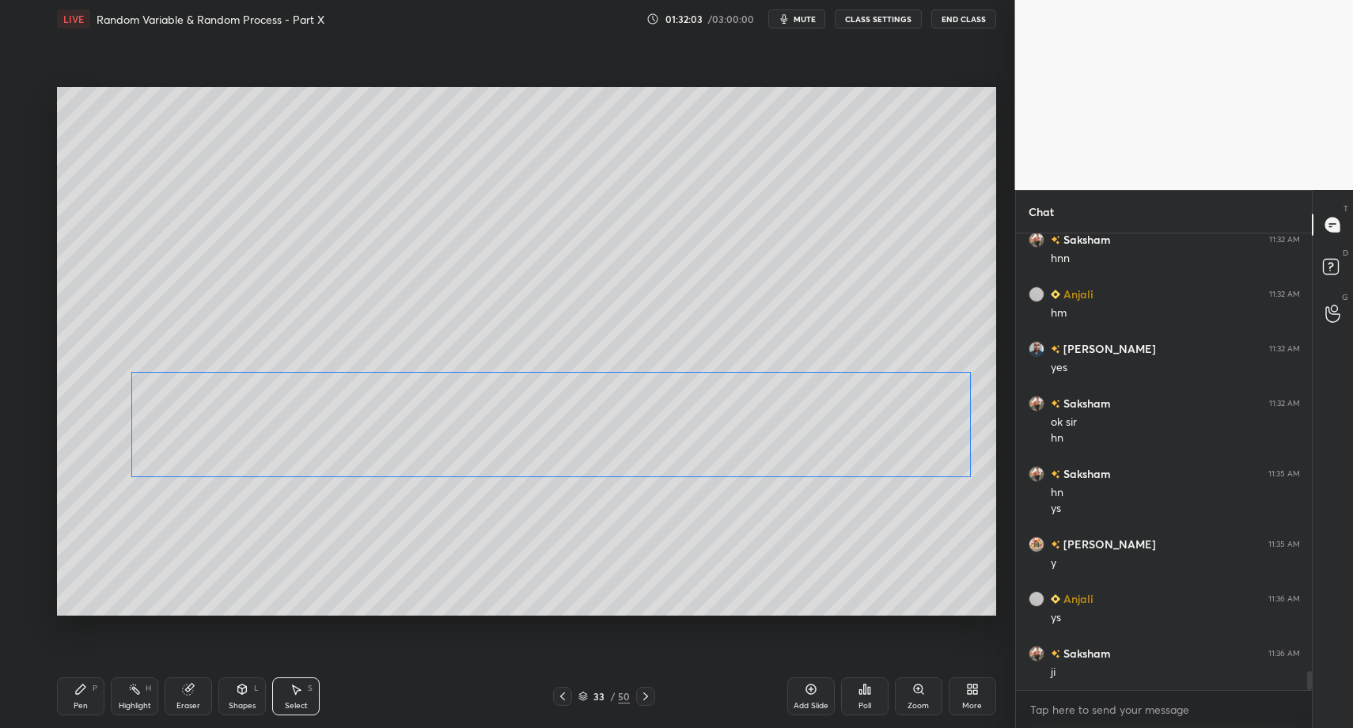
drag, startPoint x: 207, startPoint y: 449, endPoint x: 188, endPoint y: 449, distance: 18.2
click at [186, 447] on div "0 ° Undo Copy Paste here Duplicate Duplicate to new slide Delete" at bounding box center [526, 351] width 939 height 528
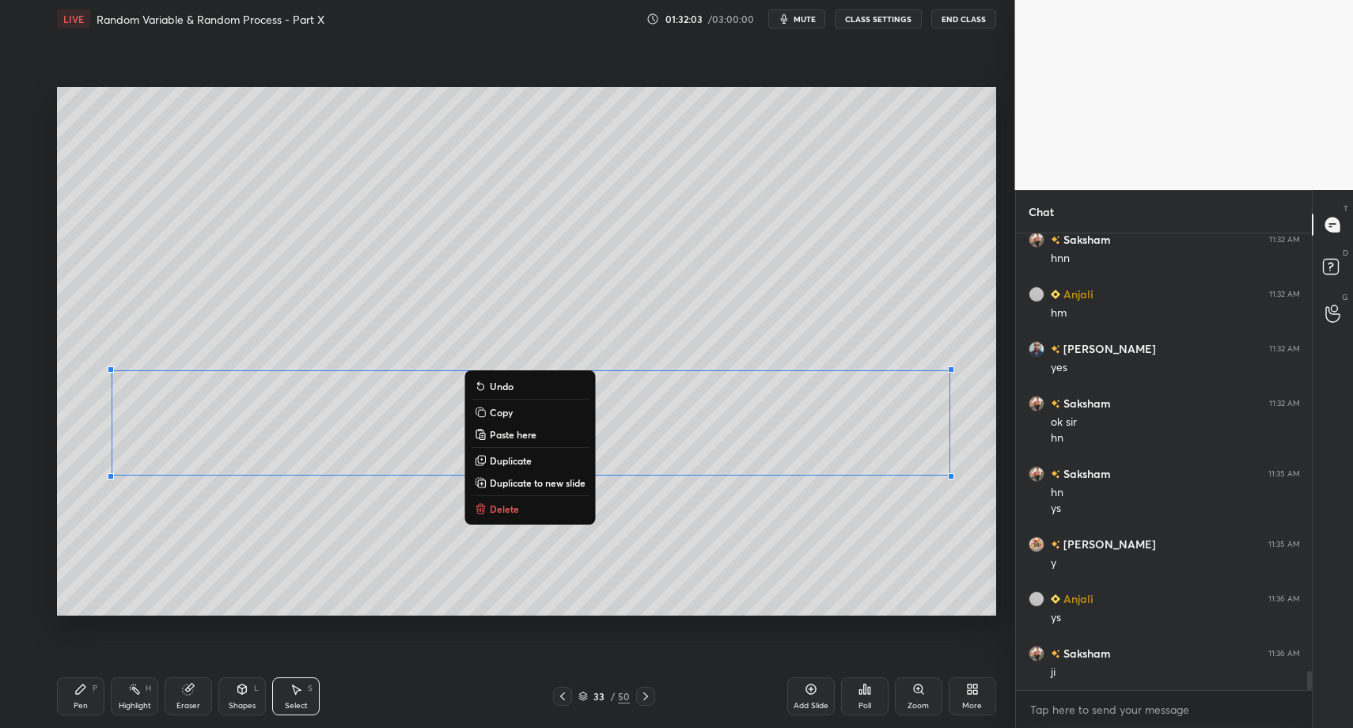
click at [81, 698] on div "Pen P" at bounding box center [80, 696] width 47 height 38
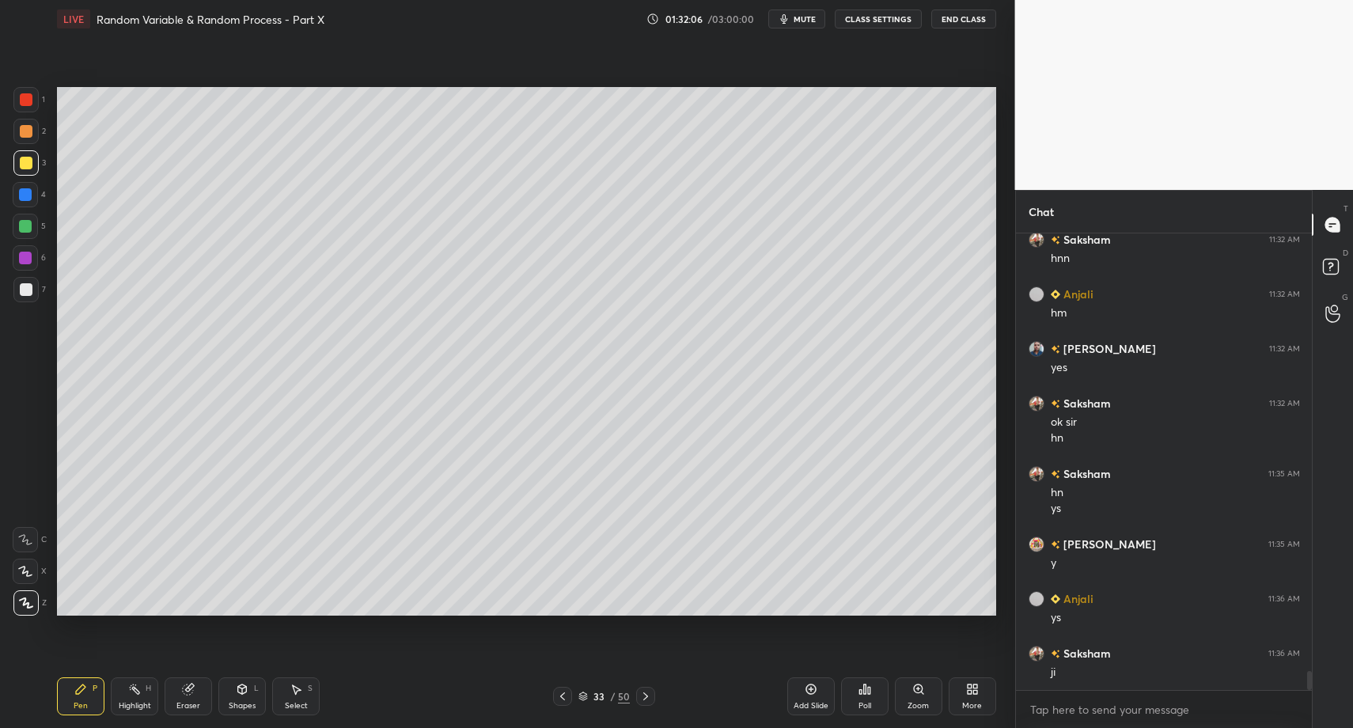
drag, startPoint x: 35, startPoint y: 98, endPoint x: 40, endPoint y: 104, distance: 8.4
click at [35, 98] on div at bounding box center [25, 99] width 25 height 25
drag, startPoint x: 22, startPoint y: 525, endPoint x: 56, endPoint y: 544, distance: 39.0
click at [25, 528] on div "C" at bounding box center [30, 537] width 34 height 32
drag, startPoint x: 233, startPoint y: 691, endPoint x: 236, endPoint y: 675, distance: 16.1
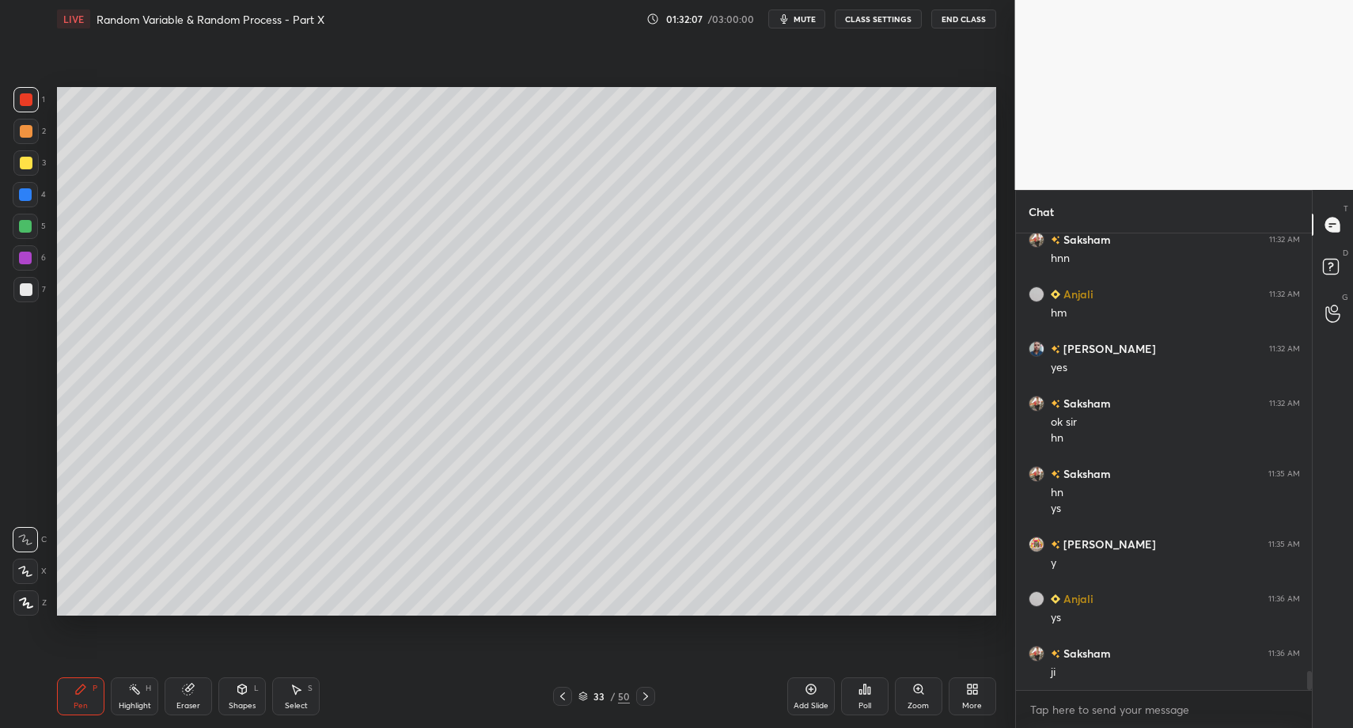
click at [233, 691] on div "Shapes L" at bounding box center [241, 696] width 47 height 38
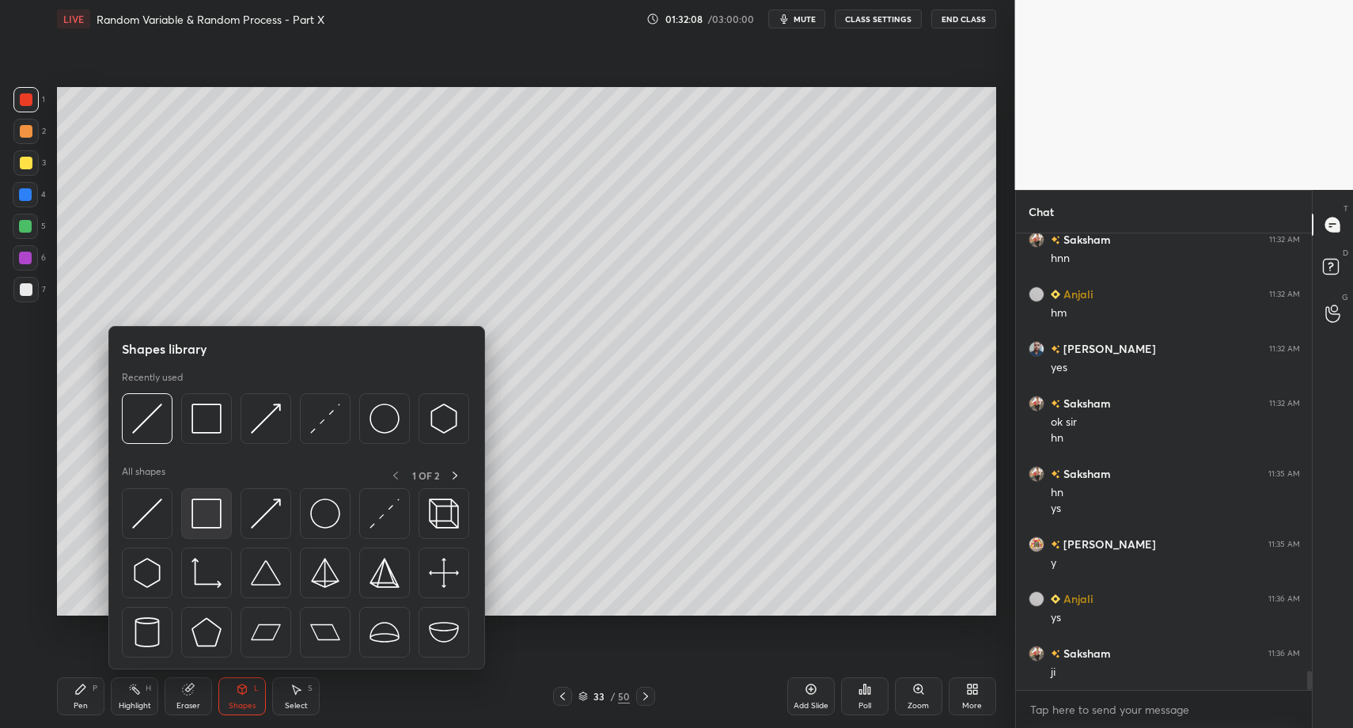
click at [202, 509] on img at bounding box center [206, 513] width 30 height 30
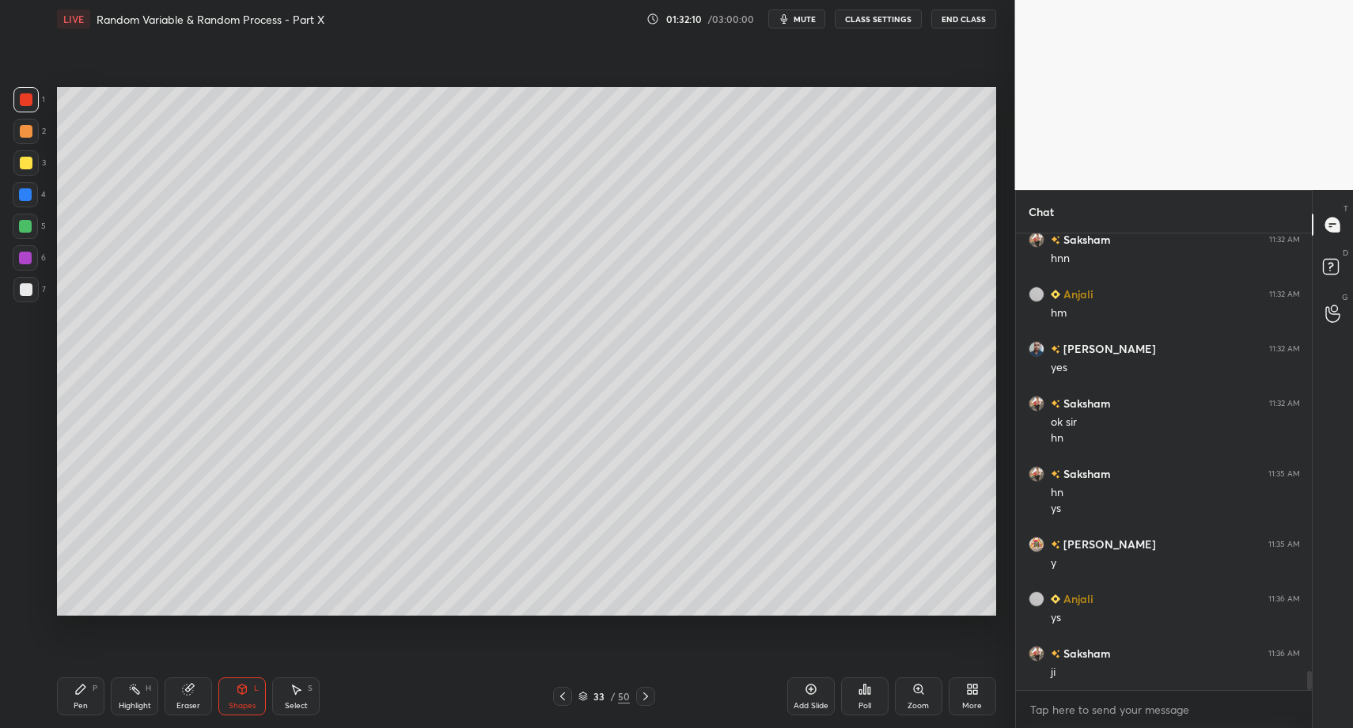
click at [67, 707] on div "Pen P" at bounding box center [80, 696] width 47 height 38
click at [59, 714] on div "Pen P" at bounding box center [80, 696] width 47 height 38
click at [37, 286] on div at bounding box center [25, 289] width 25 height 25
click at [27, 585] on div "Z" at bounding box center [29, 600] width 33 height 32
click at [23, 585] on div "Z" at bounding box center [29, 600] width 33 height 32
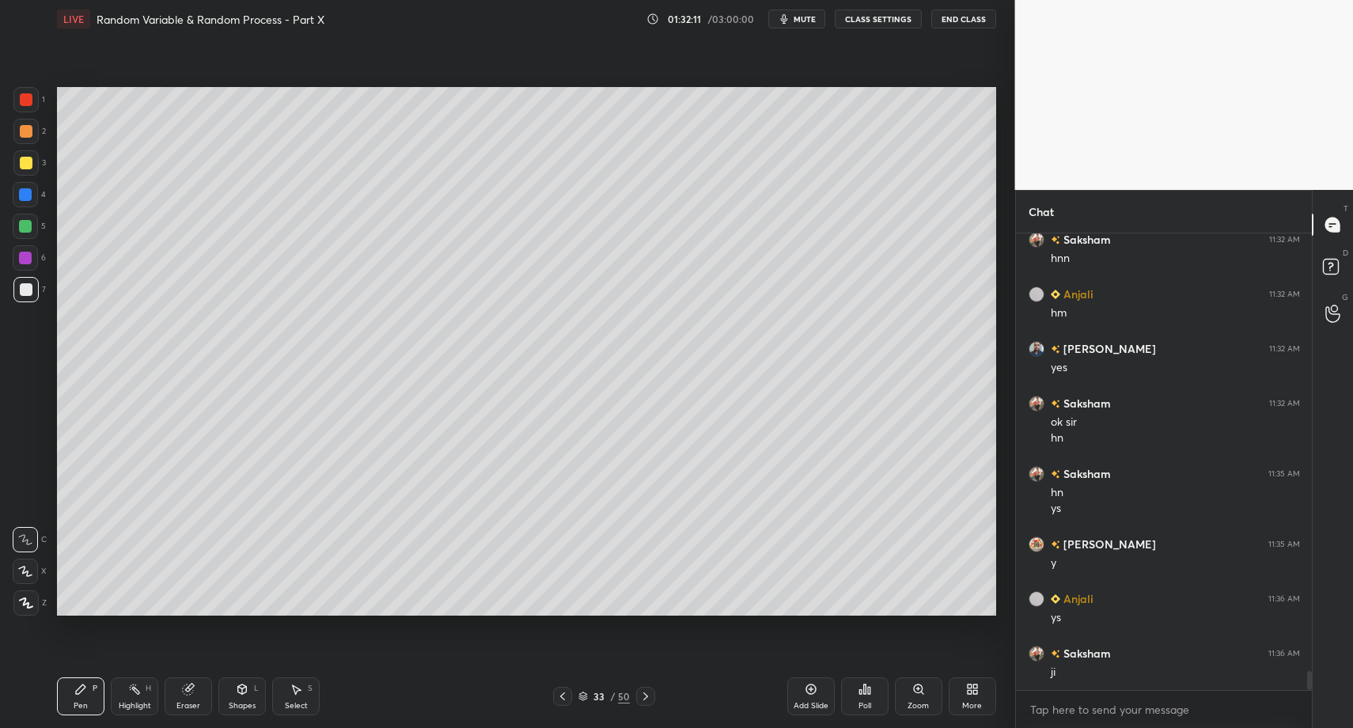
click at [20, 598] on icon at bounding box center [26, 602] width 14 height 11
click at [128, 699] on div "Highlight H" at bounding box center [134, 696] width 47 height 38
drag, startPoint x: 130, startPoint y: 697, endPoint x: 174, endPoint y: 668, distance: 53.1
click at [127, 700] on div "Highlight H" at bounding box center [134, 696] width 47 height 38
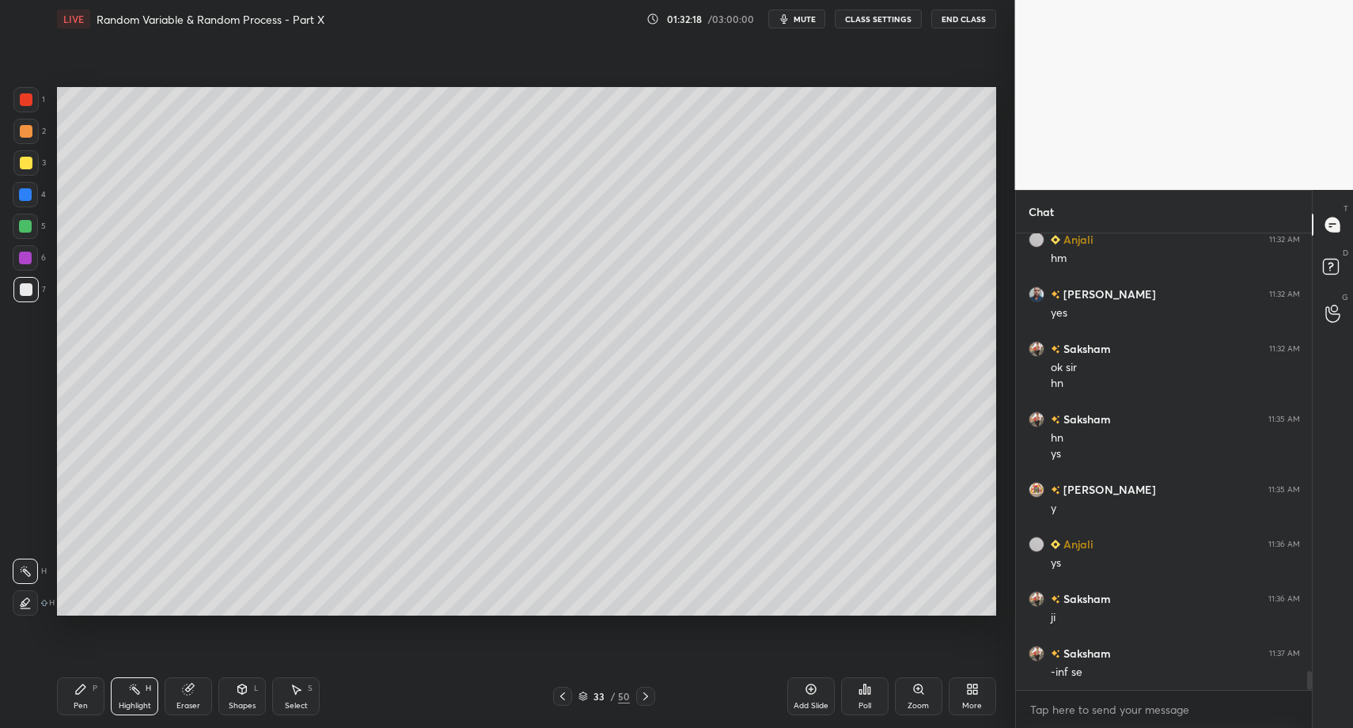
scroll to position [10655, 0]
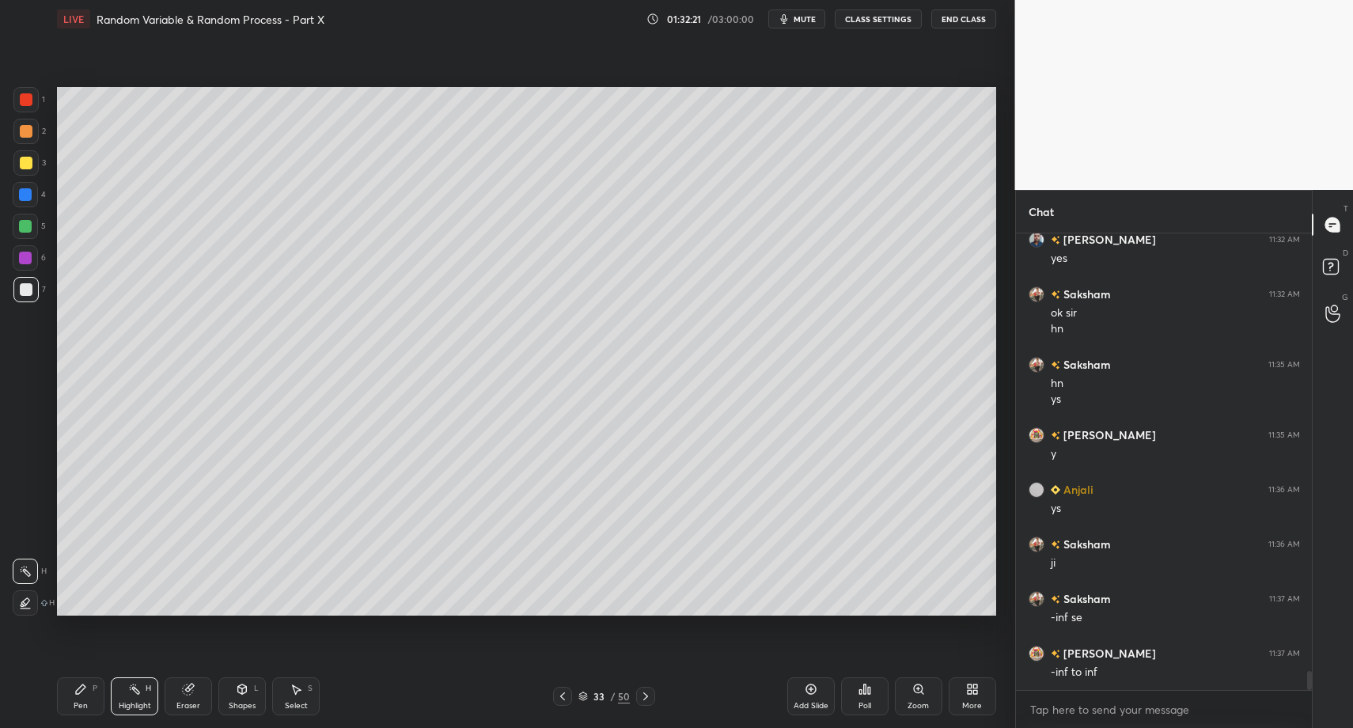
drag, startPoint x: 83, startPoint y: 676, endPoint x: 78, endPoint y: 690, distance: 15.0
click at [81, 680] on div "Pen P Highlight H Eraser Shapes L Select S 33 / 50 Add Slide Poll Zoom More" at bounding box center [526, 696] width 939 height 63
click at [73, 684] on div "Pen P" at bounding box center [80, 696] width 47 height 38
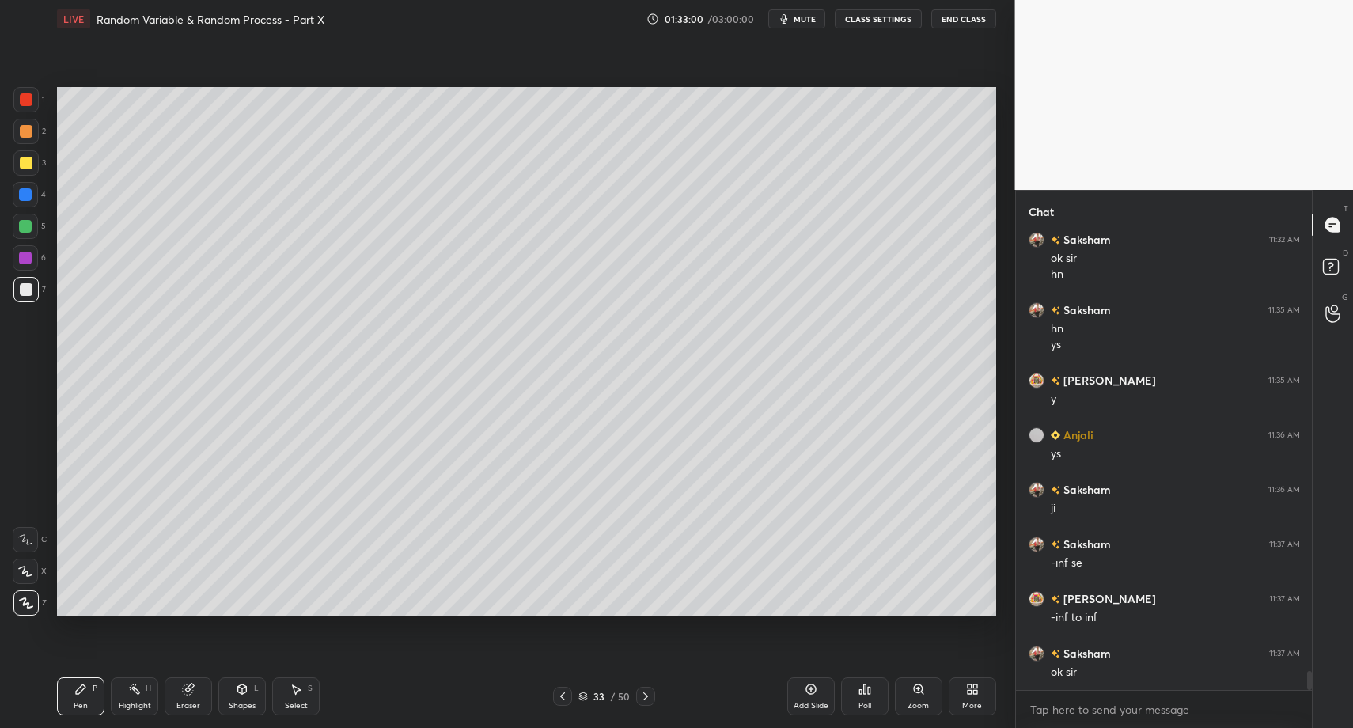
click at [790, 693] on div "Pen P Highlight H Eraser Shapes L Select S 33 / 50 Add Slide Poll Zoom More" at bounding box center [526, 696] width 939 height 63
click at [49, 704] on div "1 2 3 4 5 6 7 C X Z C X Z E E Erase all H H LIVE Random Variable & Random Proce…" at bounding box center [501, 364] width 1002 height 728
drag, startPoint x: 832, startPoint y: 679, endPoint x: 817, endPoint y: 689, distance: 18.2
click at [829, 679] on div "Add Slide Poll Zoom More" at bounding box center [891, 696] width 209 height 89
click at [815, 692] on icon at bounding box center [811, 689] width 13 height 13
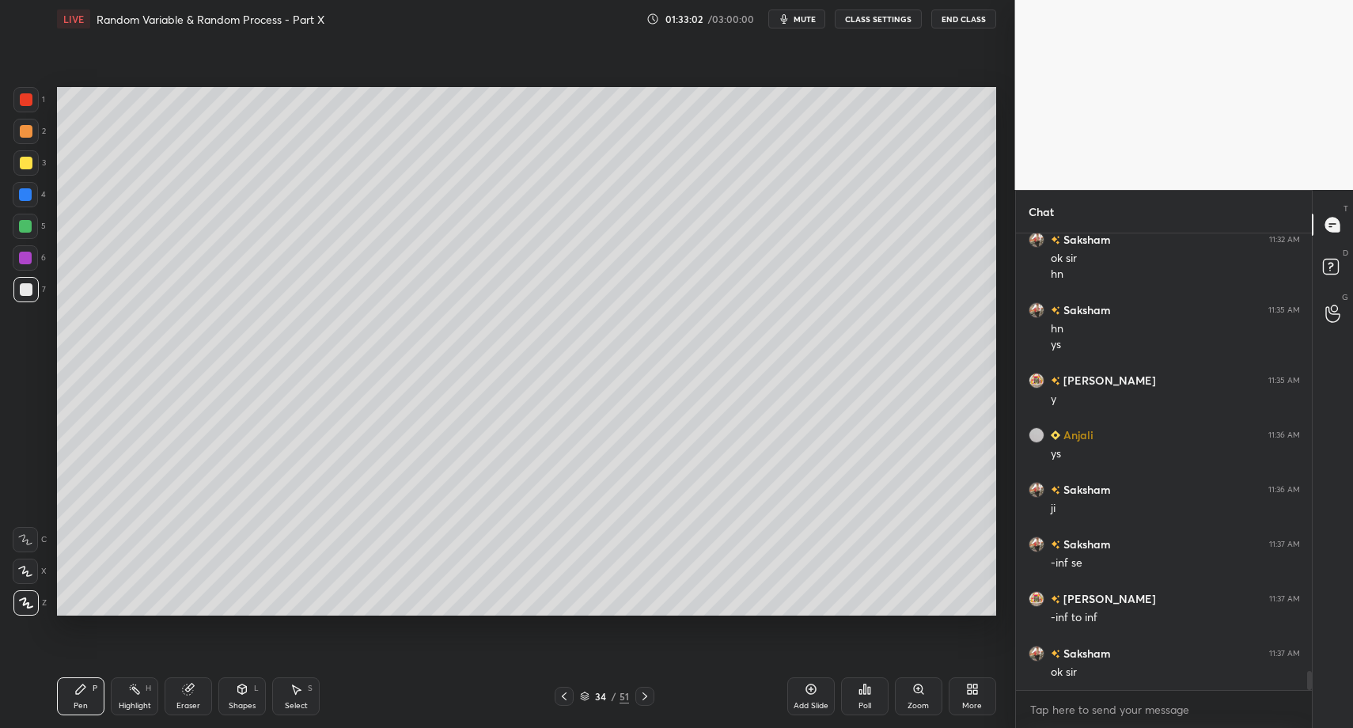
click at [242, 698] on div "Shapes L" at bounding box center [241, 696] width 47 height 38
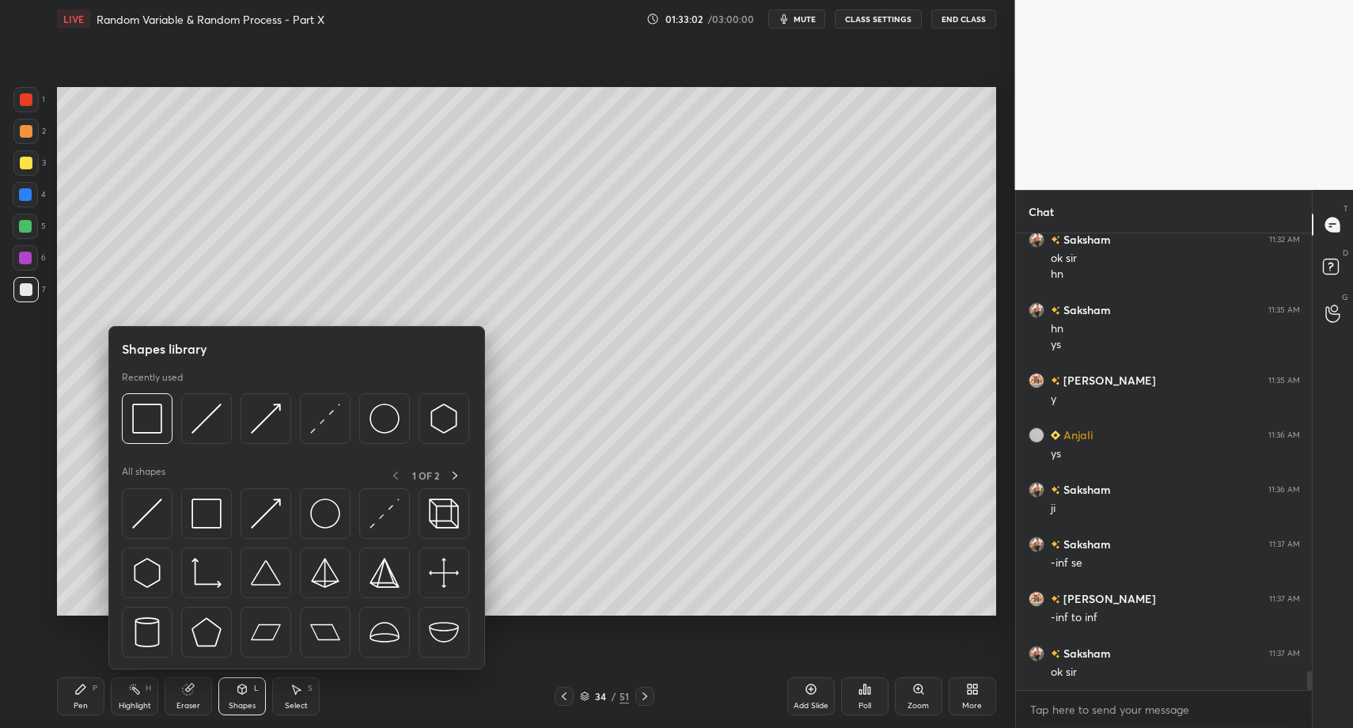
click at [80, 699] on div "Pen P" at bounding box center [80, 696] width 47 height 38
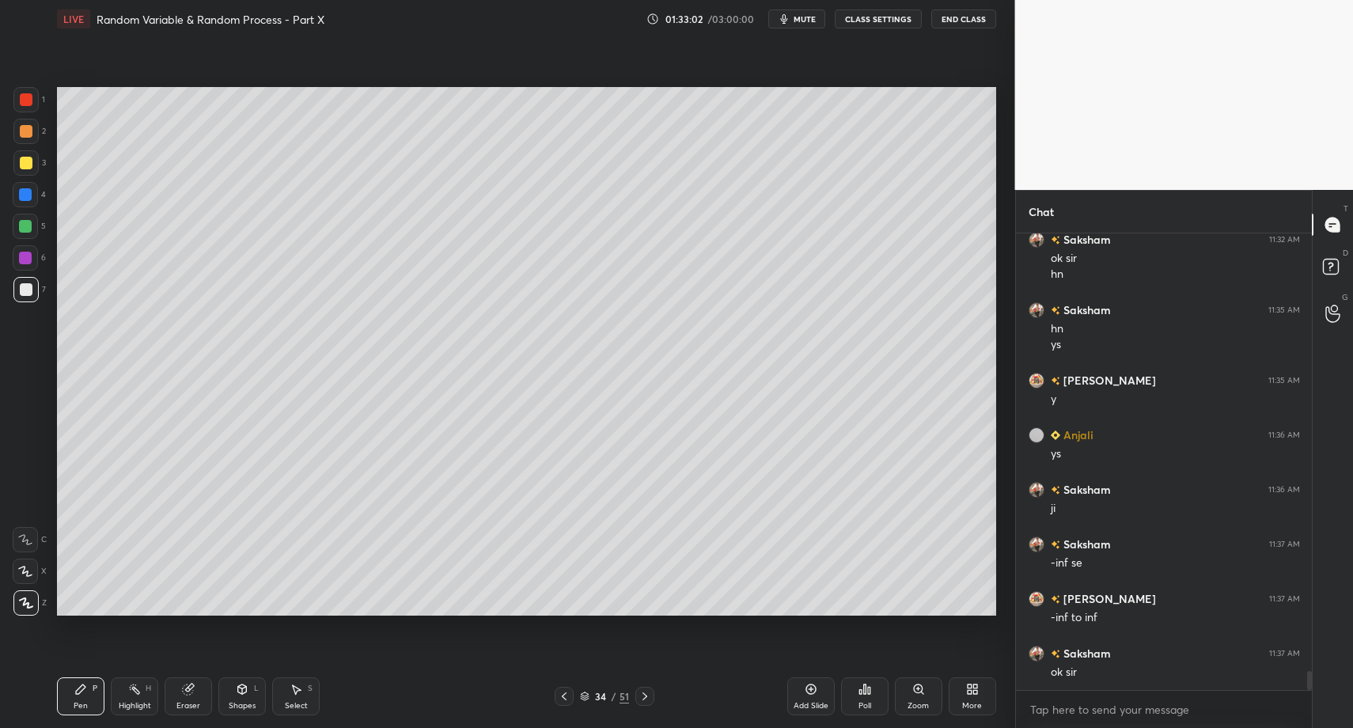
click at [80, 689] on icon at bounding box center [80, 689] width 13 height 13
click at [31, 160] on div at bounding box center [26, 163] width 13 height 13
click at [224, 687] on div "Shapes L" at bounding box center [241, 696] width 47 height 38
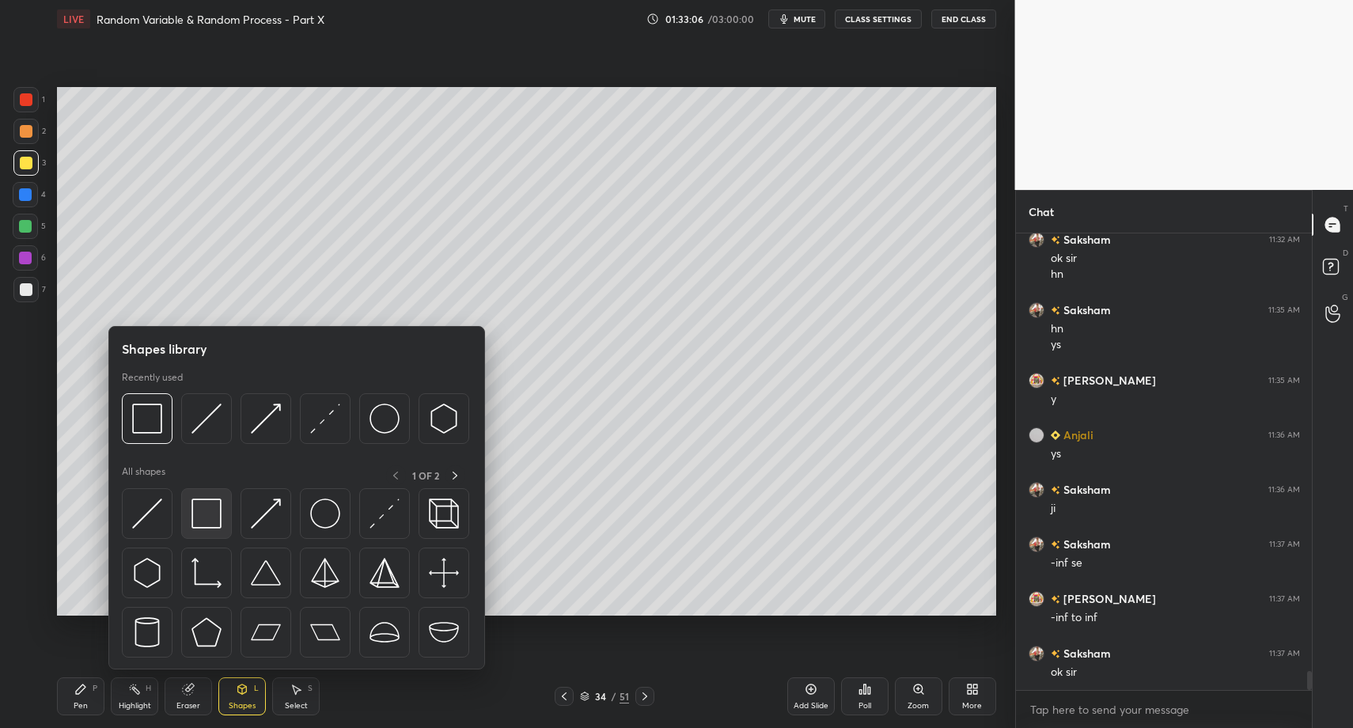
click at [198, 525] on img at bounding box center [206, 513] width 30 height 30
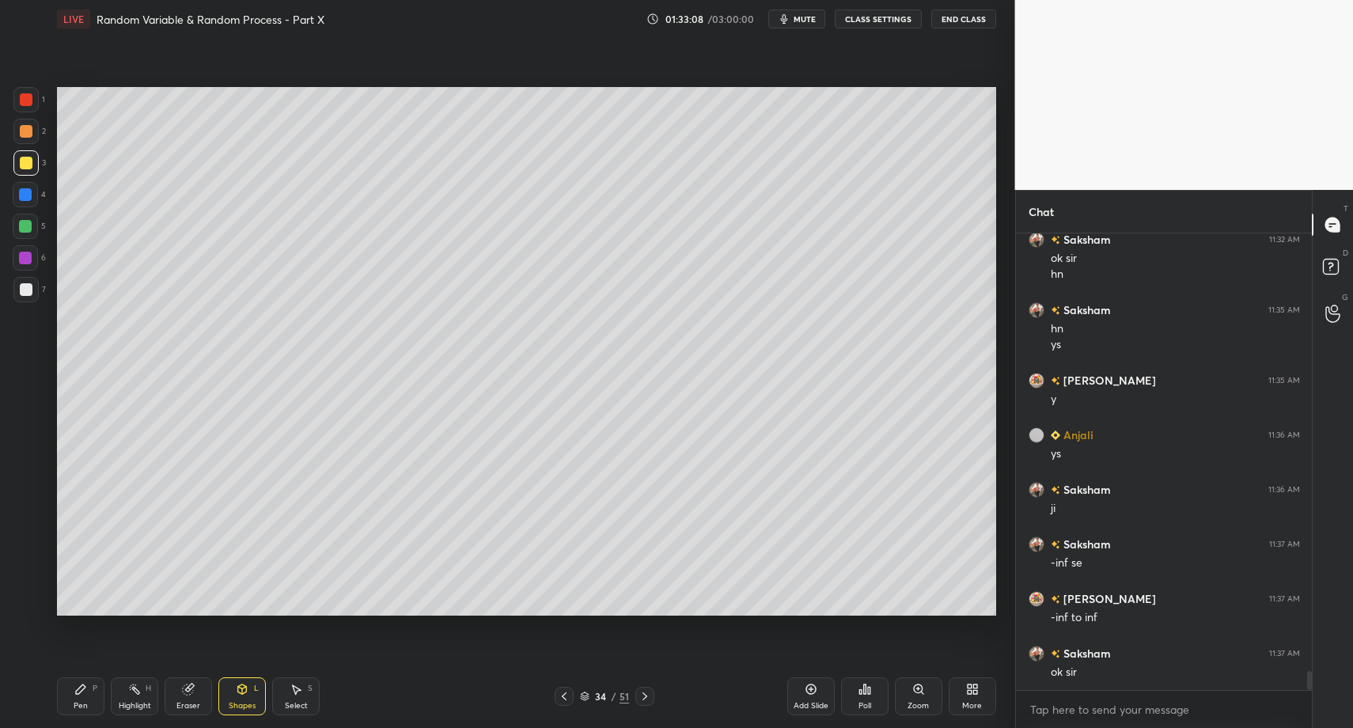
click at [28, 297] on div "7" at bounding box center [29, 293] width 32 height 32
click at [88, 704] on div "Pen P" at bounding box center [80, 696] width 47 height 38
click at [565, 696] on icon at bounding box center [564, 696] width 13 height 13
click at [646, 695] on div at bounding box center [644, 696] width 19 height 19
click at [59, 710] on div "Pen P" at bounding box center [80, 696] width 47 height 38
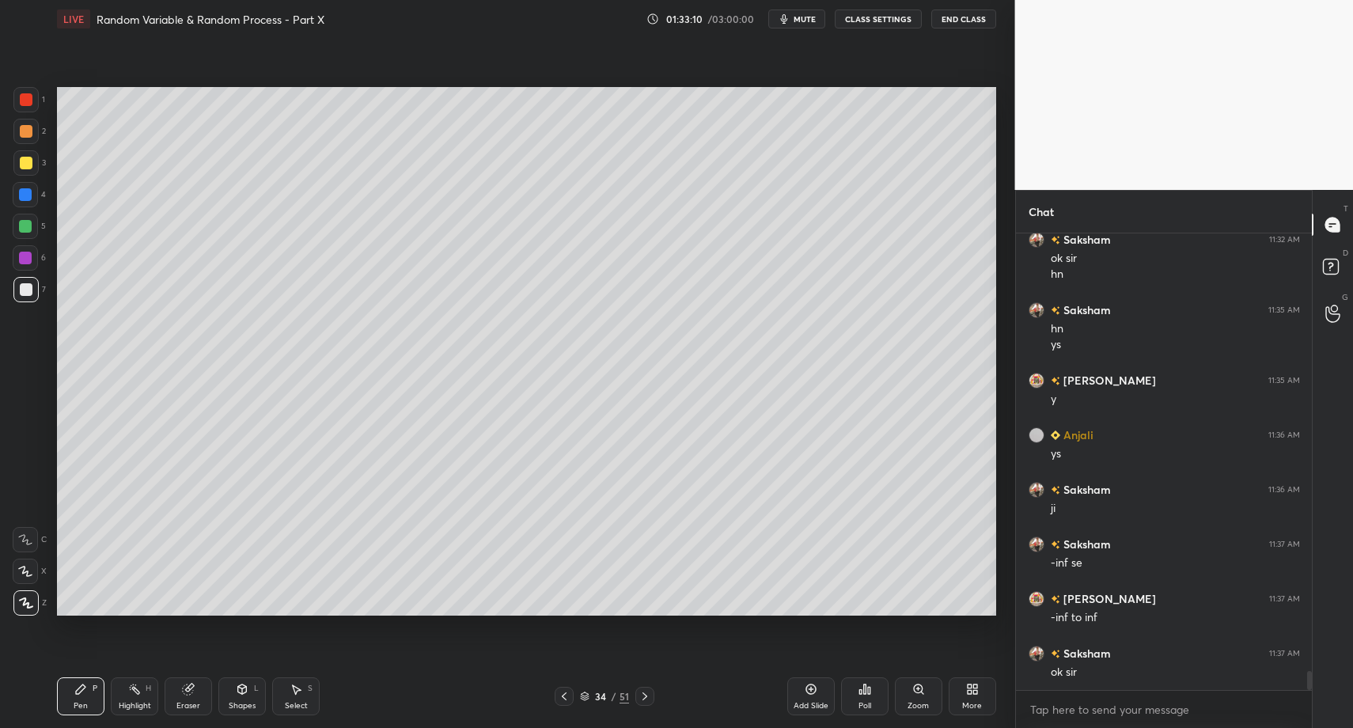
drag, startPoint x: 73, startPoint y: 702, endPoint x: 83, endPoint y: 637, distance: 65.7
click at [72, 688] on div "Pen P" at bounding box center [80, 696] width 47 height 38
click at [559, 697] on icon at bounding box center [564, 696] width 13 height 13
drag, startPoint x: 296, startPoint y: 694, endPoint x: 307, endPoint y: 694, distance: 11.1
click at [296, 694] on icon at bounding box center [297, 689] width 9 height 9
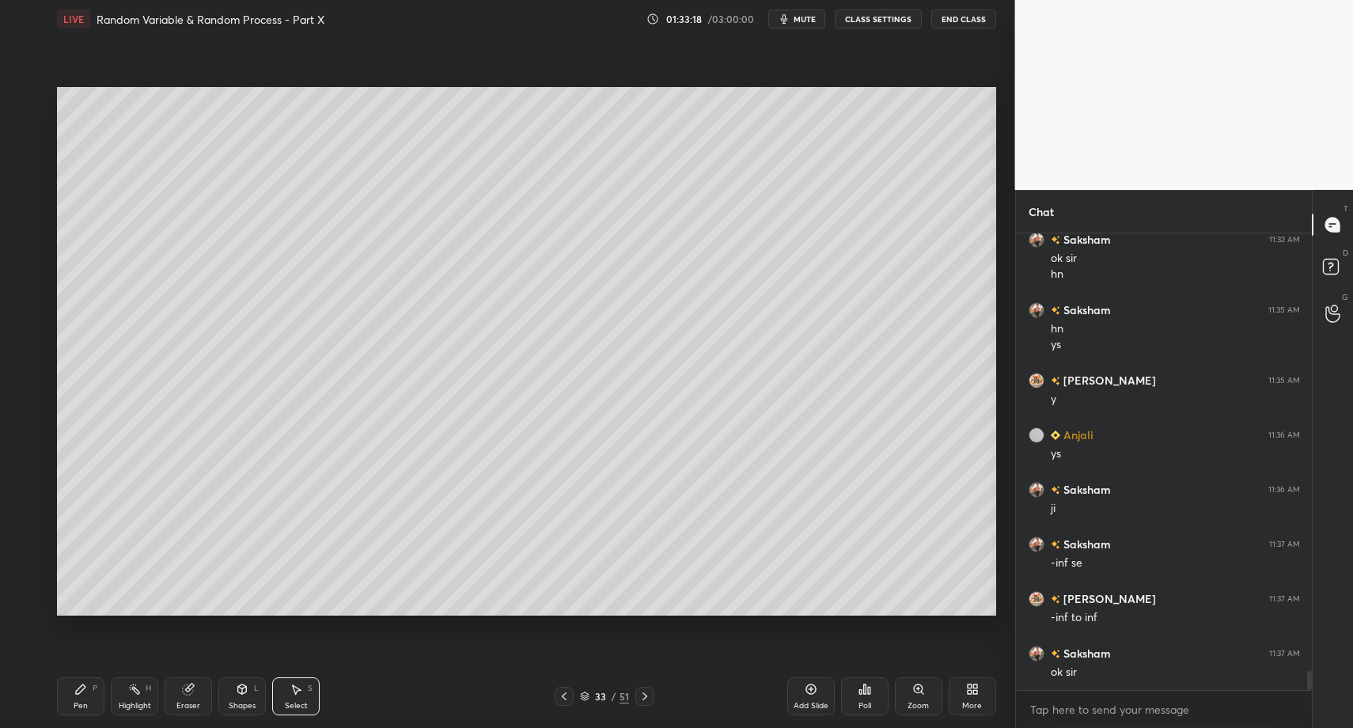
drag, startPoint x: 298, startPoint y: 693, endPoint x: 383, endPoint y: 509, distance: 202.9
click at [297, 687] on div "Select S" at bounding box center [295, 696] width 47 height 38
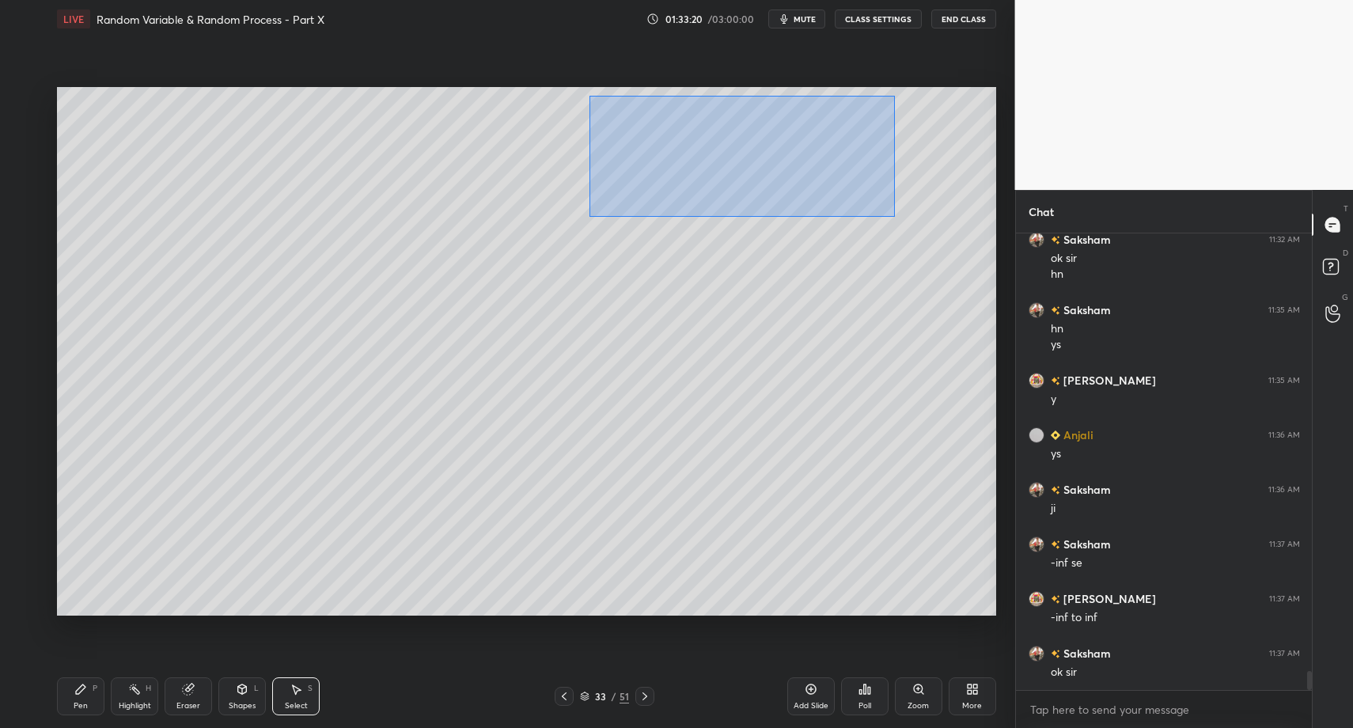
drag, startPoint x: 589, startPoint y: 95, endPoint x: 680, endPoint y: 402, distance: 320.2
click at [893, 219] on div "0 ° Undo Copy Paste here Duplicate Duplicate to new slide Delete" at bounding box center [526, 351] width 939 height 528
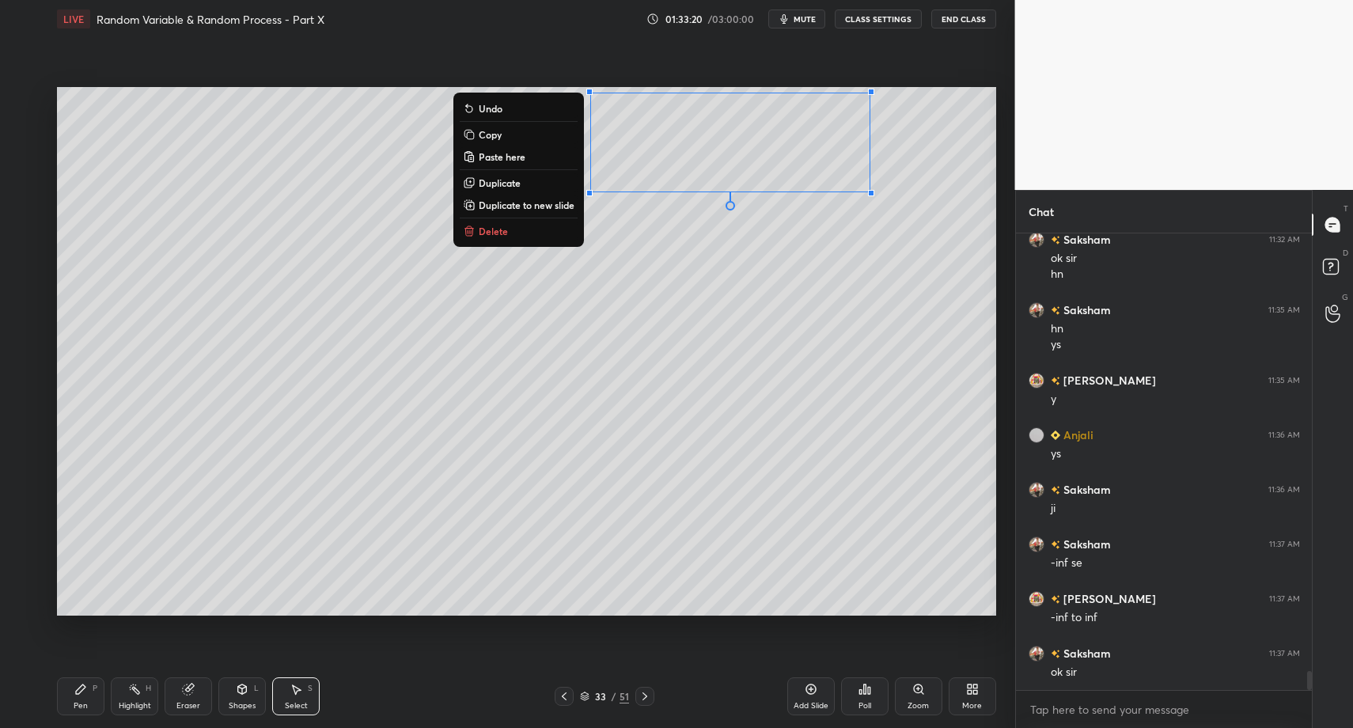
drag, startPoint x: 648, startPoint y: 700, endPoint x: 447, endPoint y: 695, distance: 201.0
click at [648, 700] on icon at bounding box center [645, 696] width 13 height 13
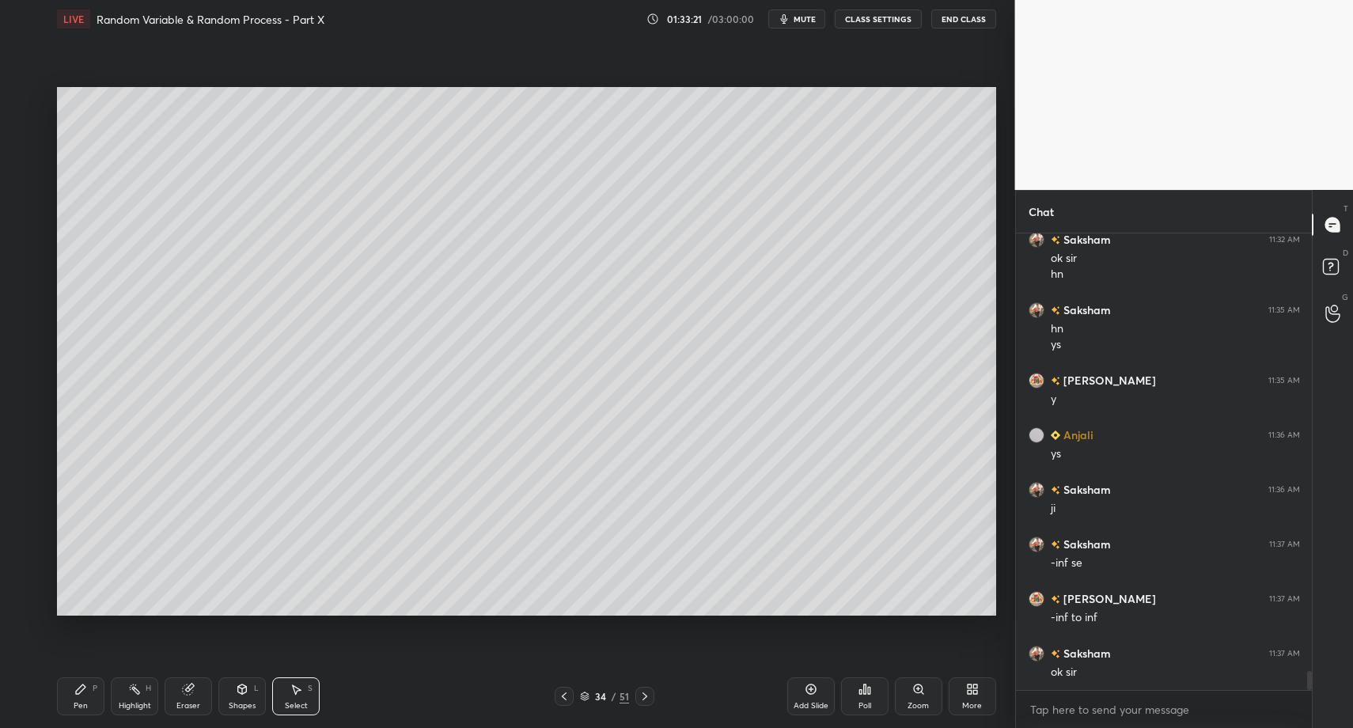
click at [85, 710] on div "Pen" at bounding box center [81, 706] width 14 height 8
click at [92, 699] on div "Pen P" at bounding box center [80, 696] width 47 height 38
click at [55, 690] on div "LIVE Random Variable & Random Process - Part X 01:33:36 / 03:00:00 mute CLASS S…" at bounding box center [527, 364] width 952 height 728
click at [242, 693] on icon at bounding box center [242, 691] width 0 height 6
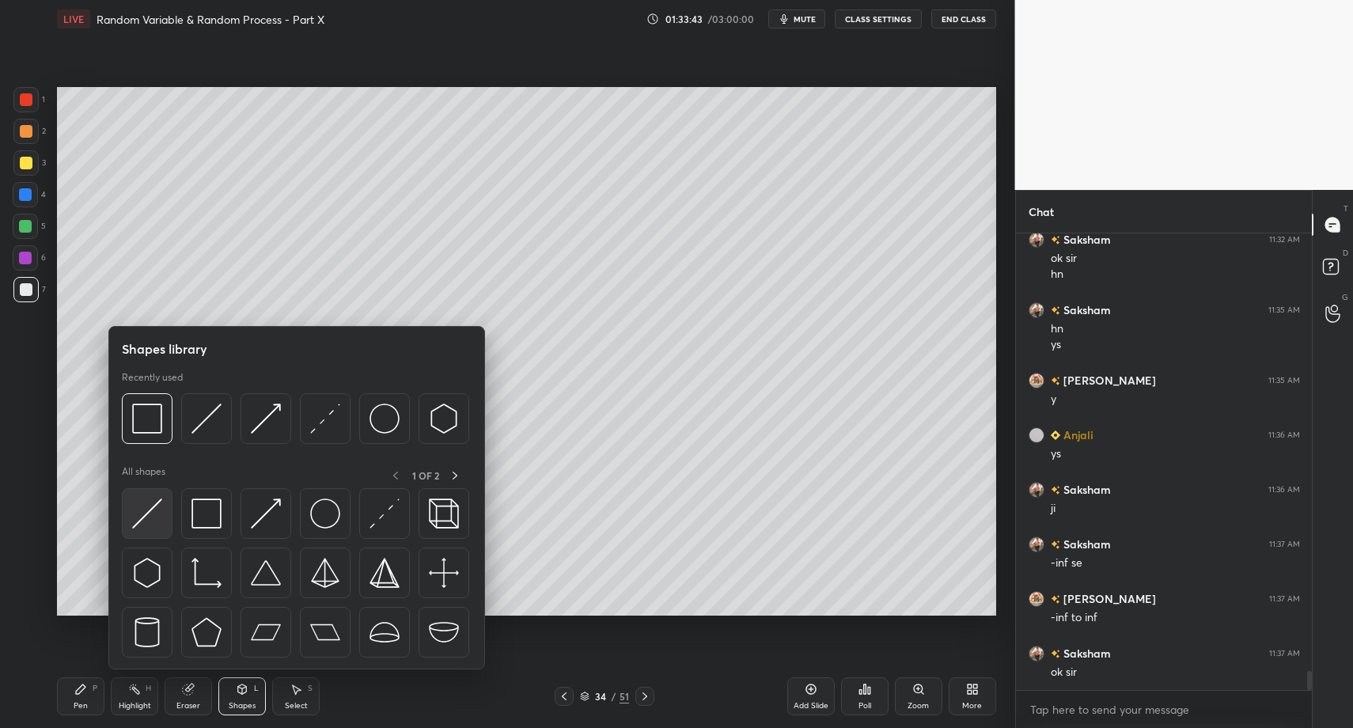
click at [153, 506] on img at bounding box center [147, 513] width 30 height 30
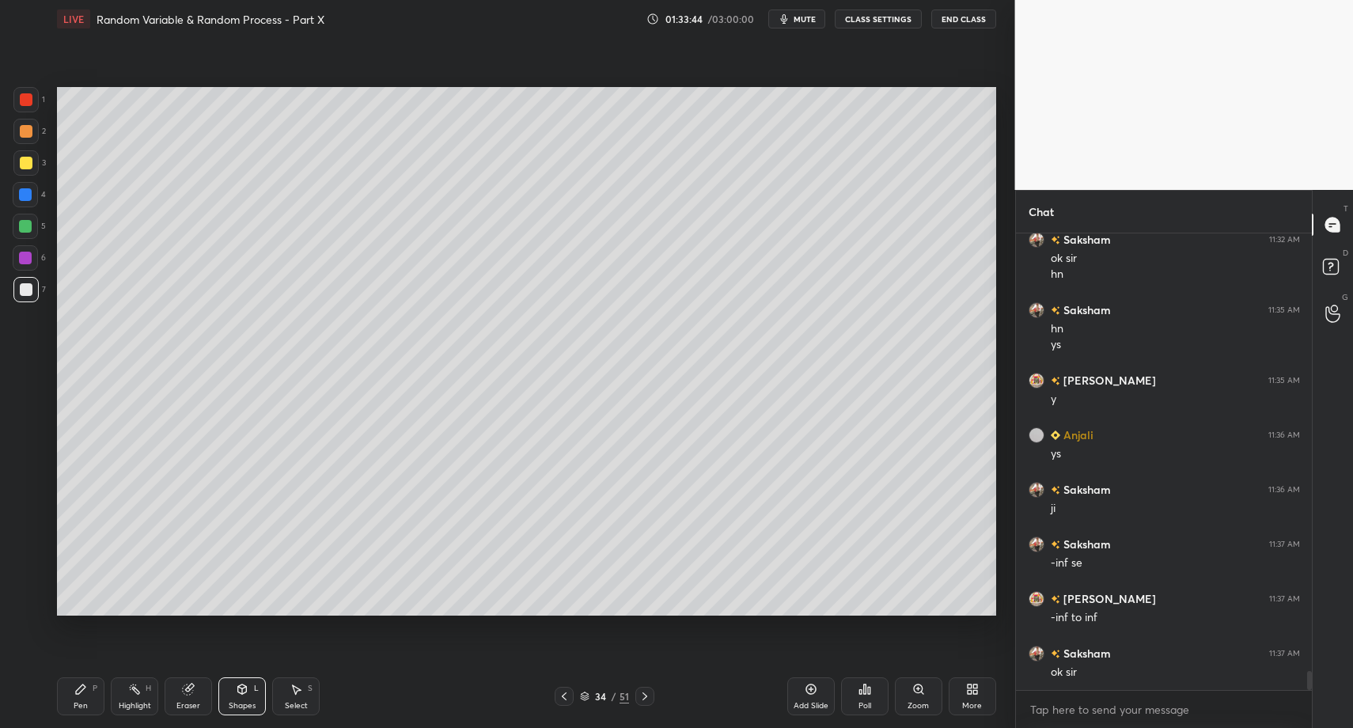
click at [69, 699] on div "Pen P" at bounding box center [80, 696] width 47 height 38
click at [68, 698] on div "Pen P" at bounding box center [80, 696] width 47 height 38
click at [32, 167] on div at bounding box center [25, 162] width 25 height 25
click at [56, 692] on div "LIVE Random Variable & Random Process - Part X 01:34:00 / 03:00:00 mute CLASS S…" at bounding box center [527, 364] width 952 height 728
drag, startPoint x: 28, startPoint y: 127, endPoint x: 39, endPoint y: 117, distance: 15.1
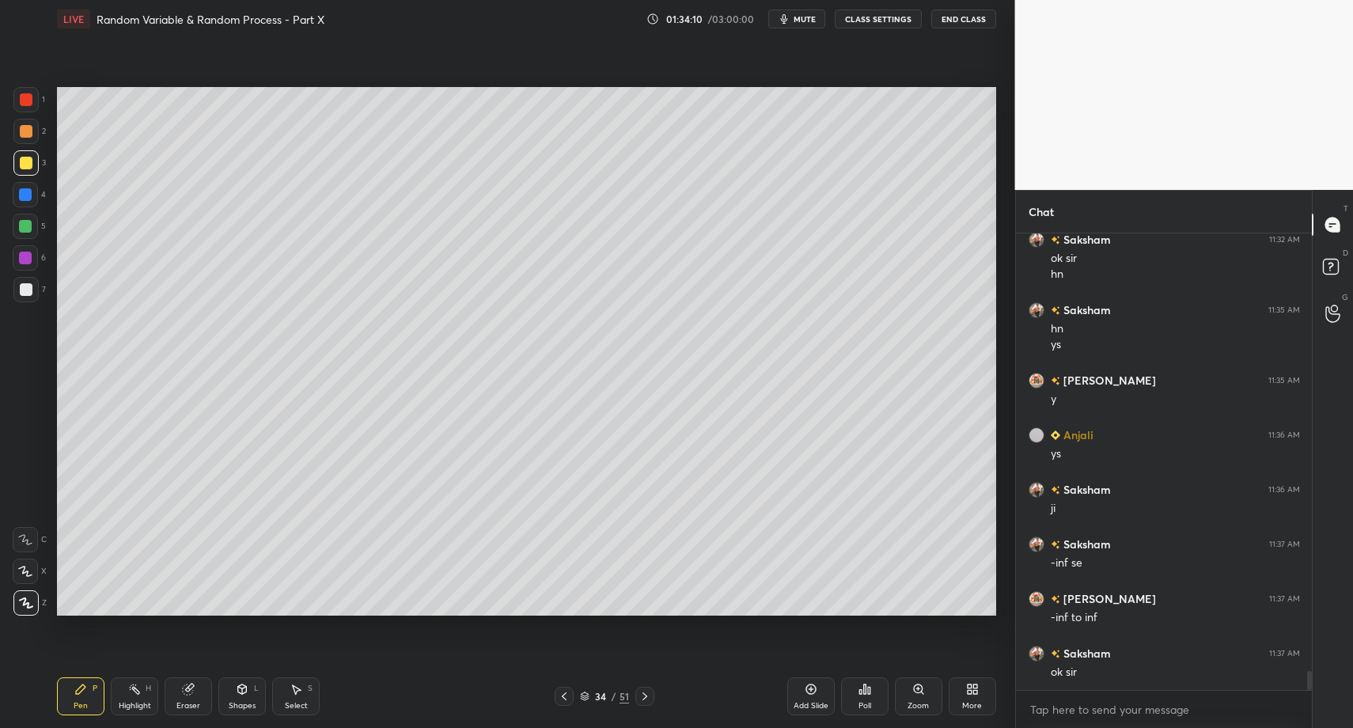
click at [28, 127] on div at bounding box center [26, 131] width 13 height 13
click at [33, 103] on div at bounding box center [25, 99] width 25 height 25
click at [15, 528] on div at bounding box center [25, 539] width 25 height 25
drag, startPoint x: 21, startPoint y: 531, endPoint x: 55, endPoint y: 561, distance: 45.4
click at [22, 534] on div at bounding box center [25, 539] width 25 height 25
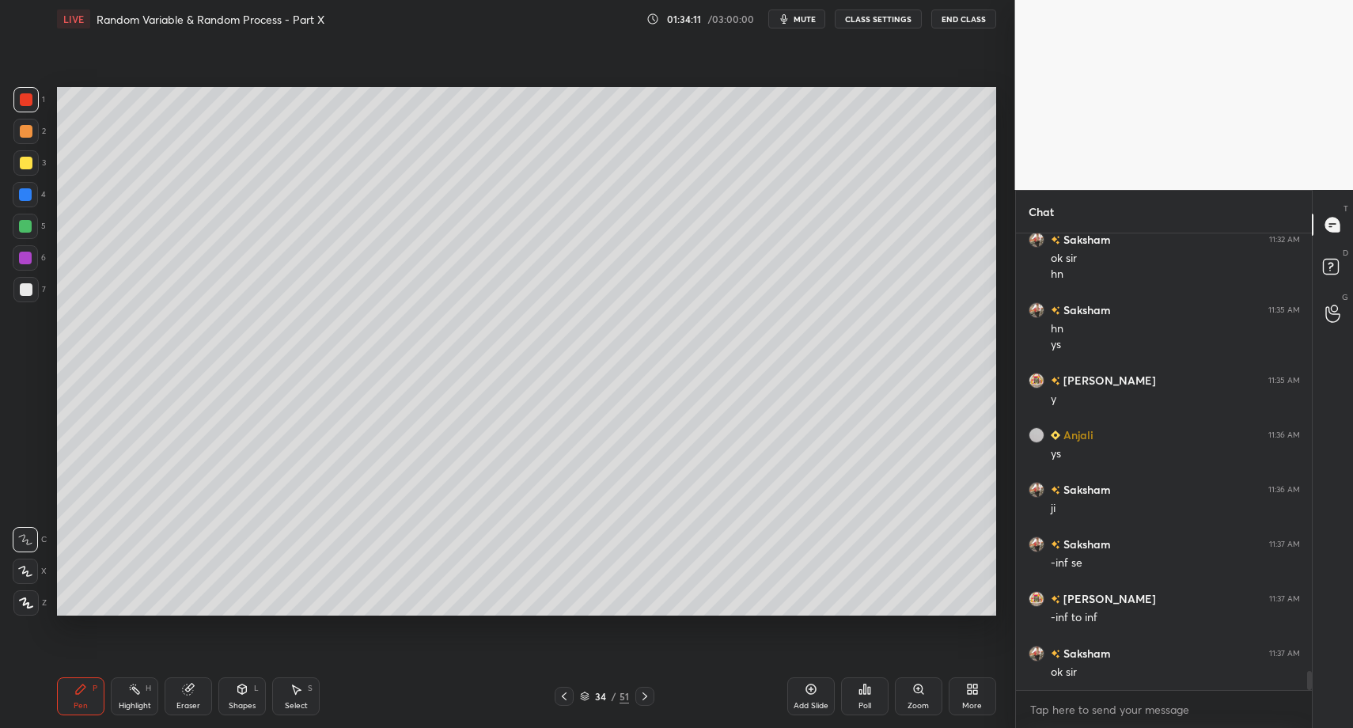
click at [267, 711] on div "Pen P Highlight H Eraser Shapes L Select S" at bounding box center [239, 696] width 365 height 38
drag, startPoint x: 242, startPoint y: 695, endPoint x: 237, endPoint y: 680, distance: 15.0
click at [242, 695] on icon at bounding box center [242, 689] width 13 height 13
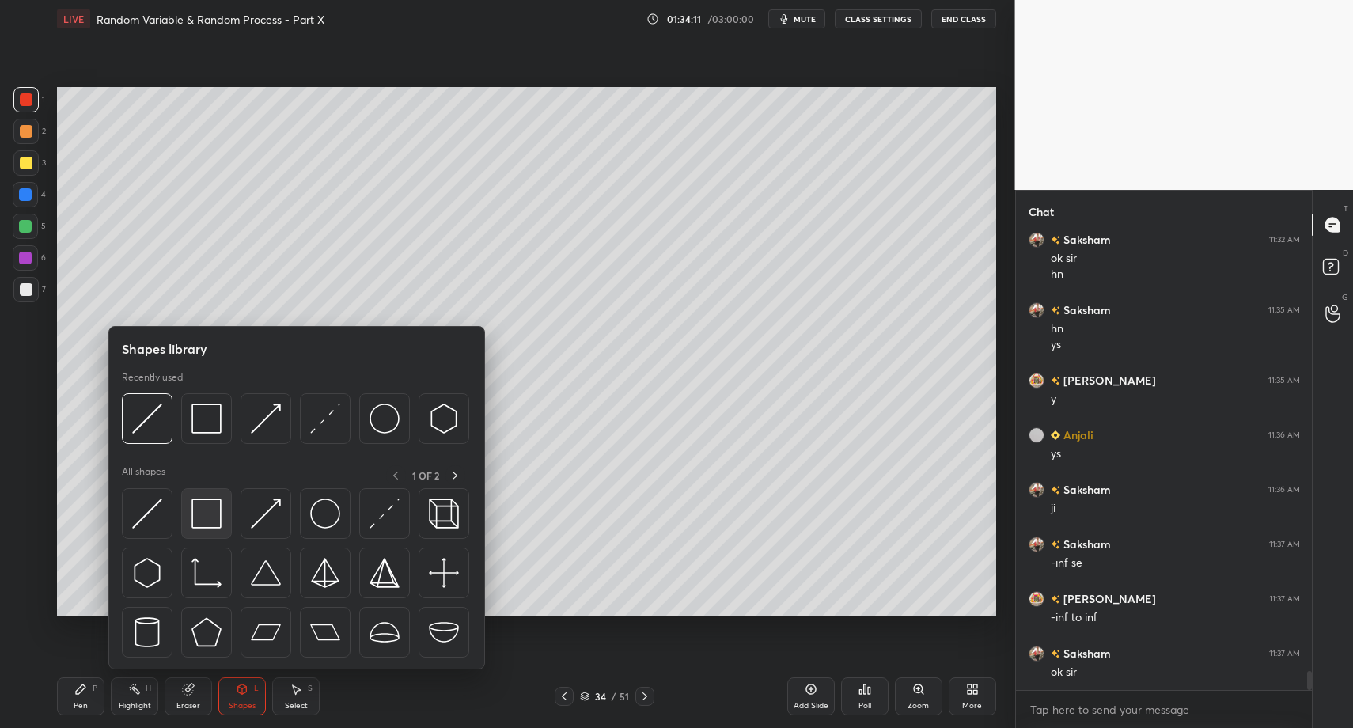
click at [219, 512] on img at bounding box center [206, 513] width 30 height 30
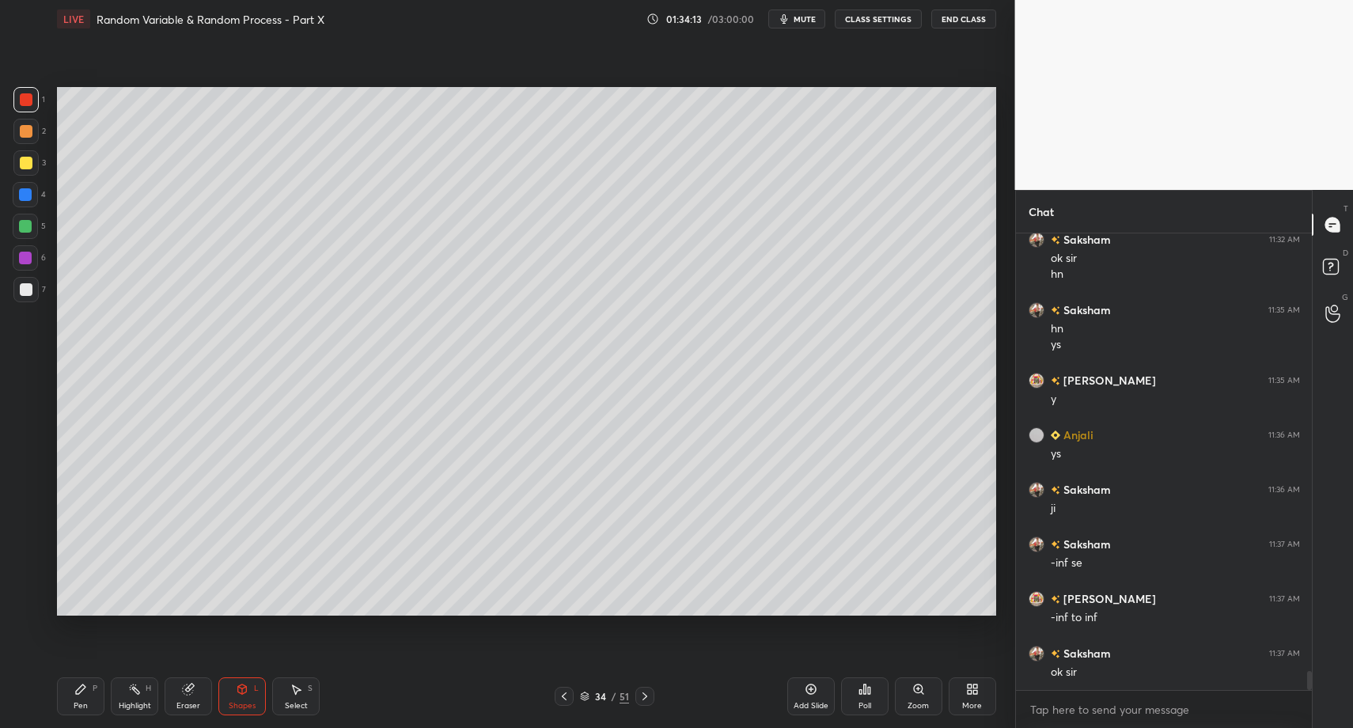
click at [64, 695] on div "Pen P" at bounding box center [80, 696] width 47 height 38
click at [21, 301] on div at bounding box center [25, 289] width 25 height 25
click at [32, 580] on div at bounding box center [25, 571] width 25 height 25
click at [28, 598] on icon at bounding box center [26, 602] width 14 height 11
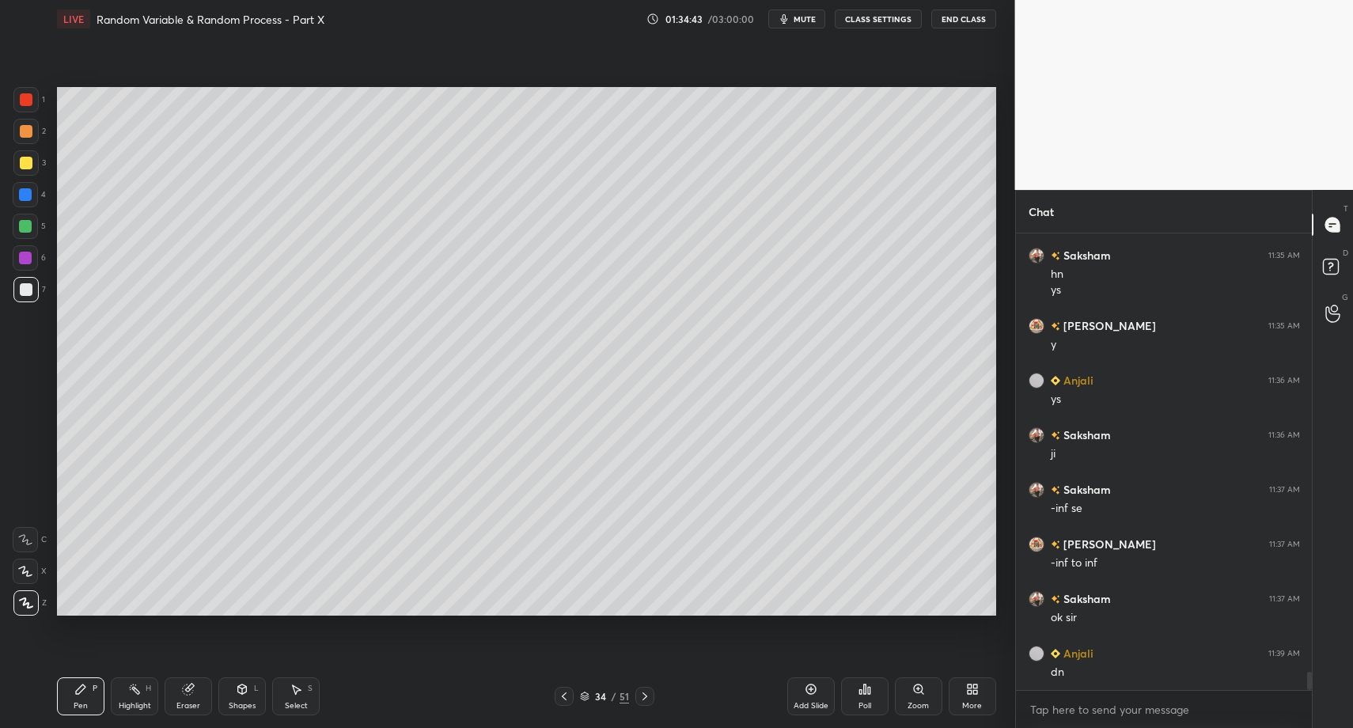
click at [643, 697] on icon at bounding box center [645, 696] width 13 height 13
click at [79, 689] on icon at bounding box center [80, 688] width 9 height 9
drag, startPoint x: 27, startPoint y: 300, endPoint x: 36, endPoint y: 237, distance: 63.1
click at [27, 295] on div at bounding box center [25, 289] width 25 height 25
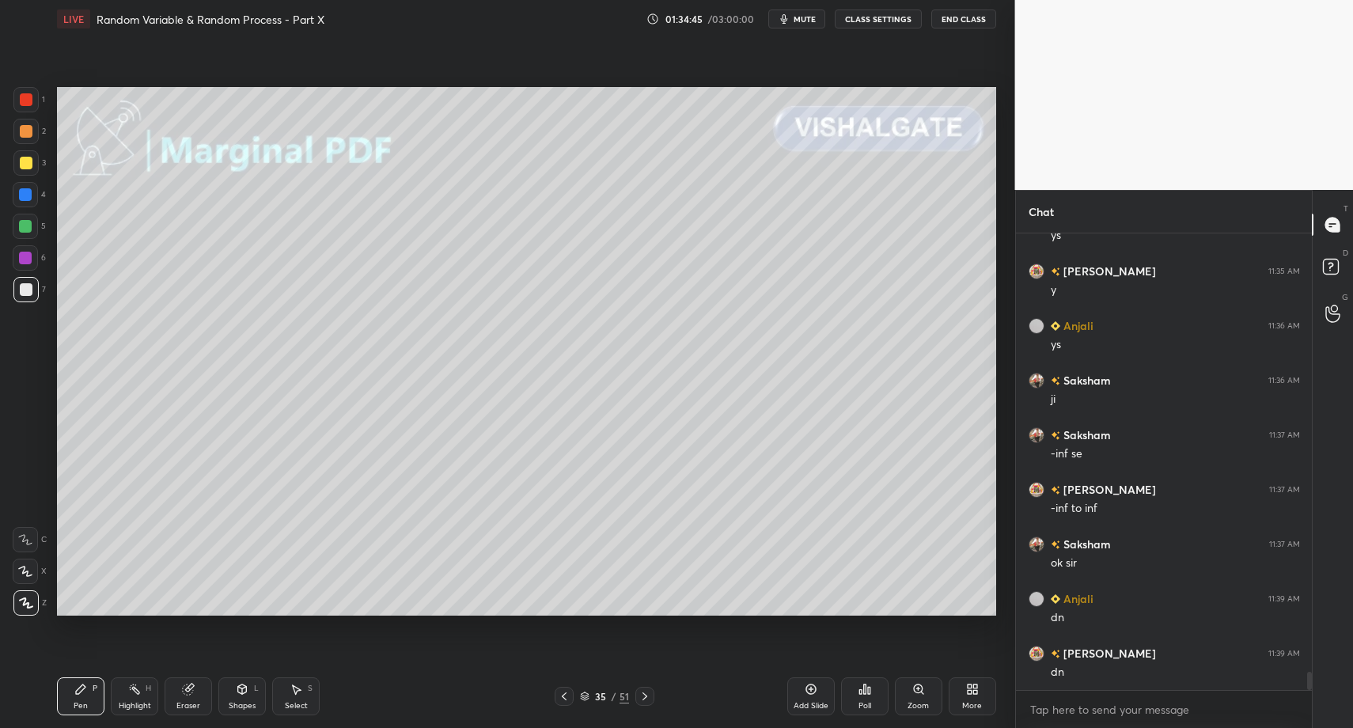
drag, startPoint x: 27, startPoint y: 165, endPoint x: 25, endPoint y: 342, distance: 176.5
click at [27, 165] on div at bounding box center [26, 163] width 13 height 13
click at [65, 685] on div "Pen P" at bounding box center [80, 696] width 47 height 38
drag, startPoint x: 219, startPoint y: 700, endPoint x: 222, endPoint y: 675, distance: 25.5
click at [219, 700] on div "Shapes L" at bounding box center [241, 696] width 47 height 38
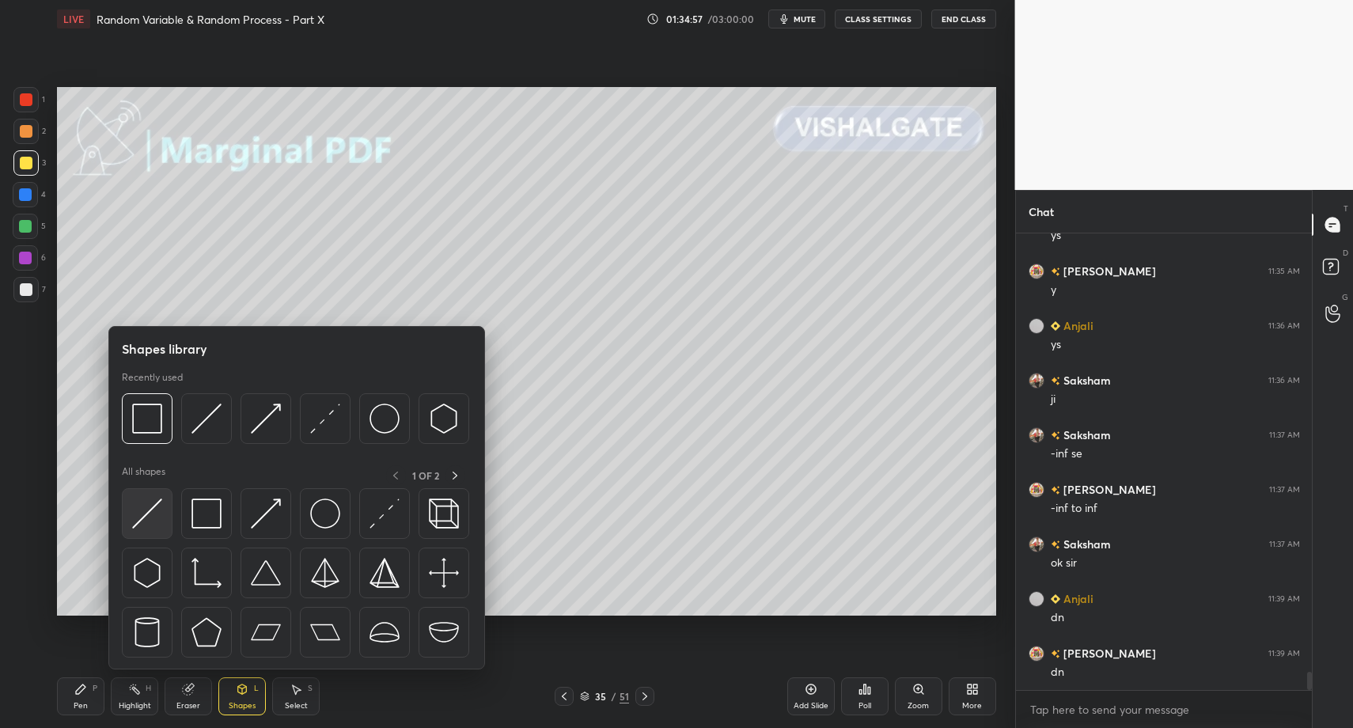
click at [135, 524] on img at bounding box center [147, 513] width 30 height 30
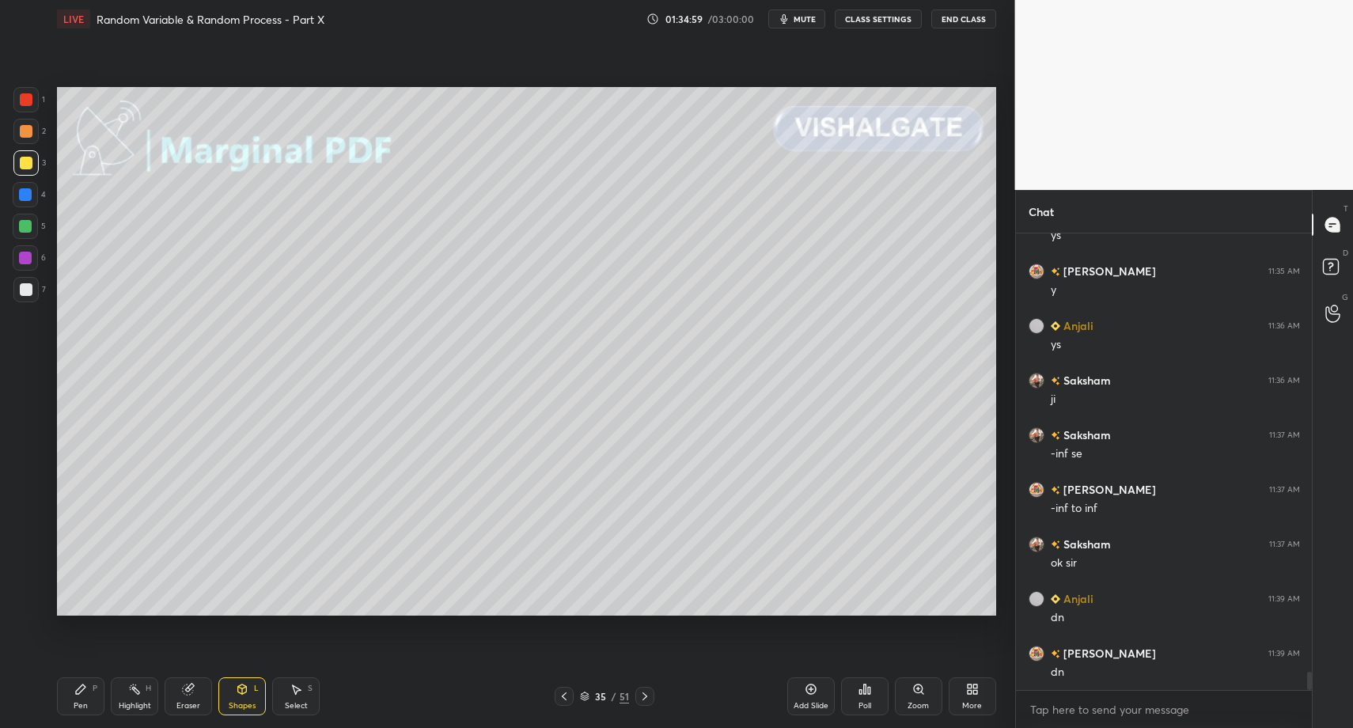
drag, startPoint x: 30, startPoint y: 287, endPoint x: 35, endPoint y: 294, distance: 8.6
click at [30, 287] on div at bounding box center [26, 289] width 13 height 13
click at [71, 693] on div "Pen P" at bounding box center [80, 696] width 47 height 38
click at [314, 703] on div "Pen P Highlight H Eraser Shapes L Select S" at bounding box center [239, 696] width 365 height 38
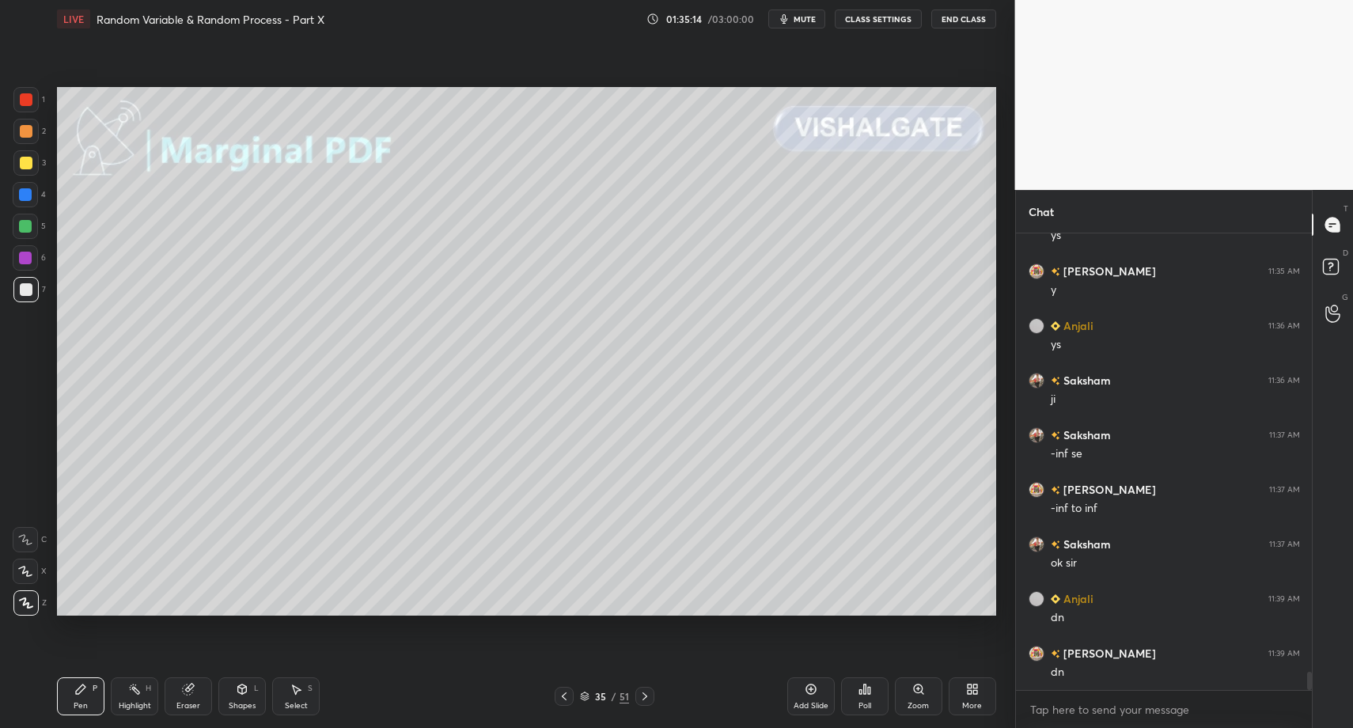
click at [293, 698] on div "Select S" at bounding box center [295, 696] width 47 height 38
drag, startPoint x: 725, startPoint y: 218, endPoint x: 765, endPoint y: 277, distance: 71.8
click at [765, 274] on div "0 ° Undo Copy Paste here Duplicate Duplicate to new slide Delete" at bounding box center [526, 351] width 939 height 528
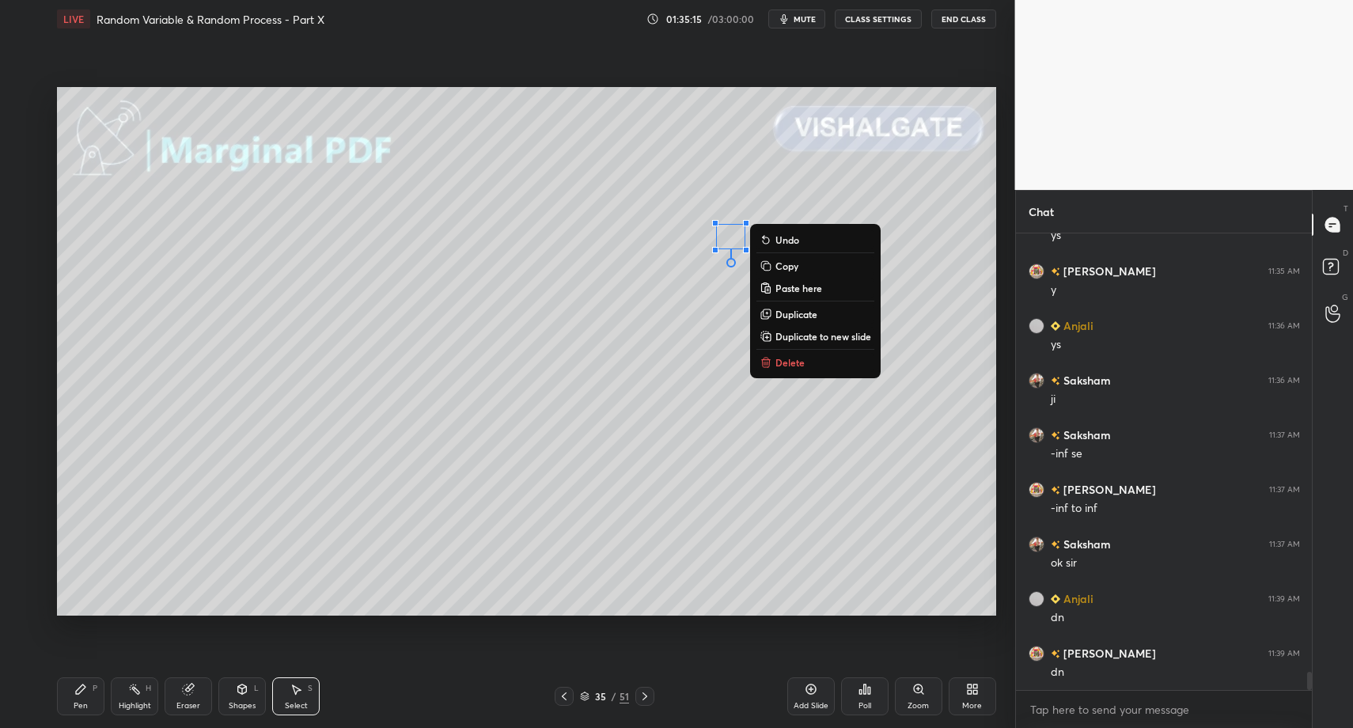
drag, startPoint x: 775, startPoint y: 358, endPoint x: 764, endPoint y: 358, distance: 11.9
click at [775, 358] on p "Delete" at bounding box center [789, 362] width 29 height 13
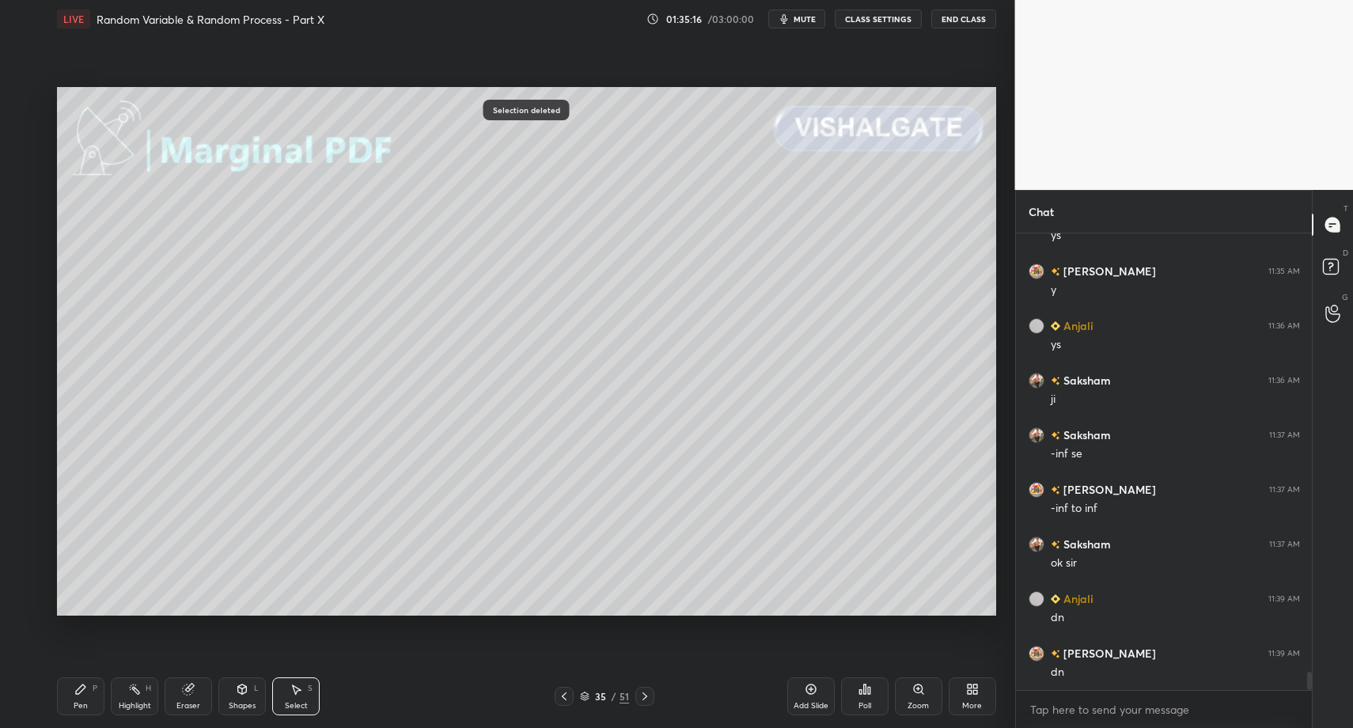
click at [55, 707] on div "LIVE Random Variable & Random Process - Part X 01:35:16 / 03:00:00 mute CLASS S…" at bounding box center [527, 364] width 952 height 728
click at [66, 706] on div "Pen P" at bounding box center [80, 696] width 47 height 38
click at [28, 161] on div at bounding box center [26, 163] width 13 height 13
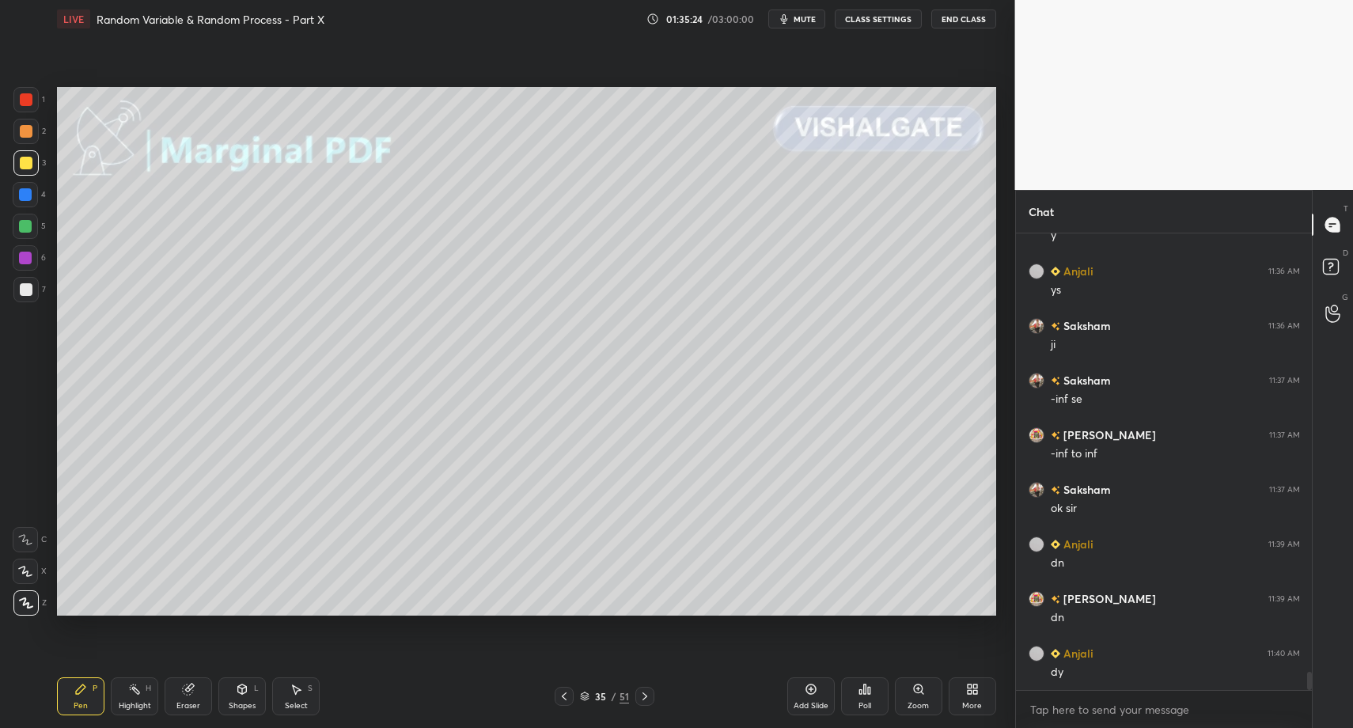
scroll to position [10928, 0]
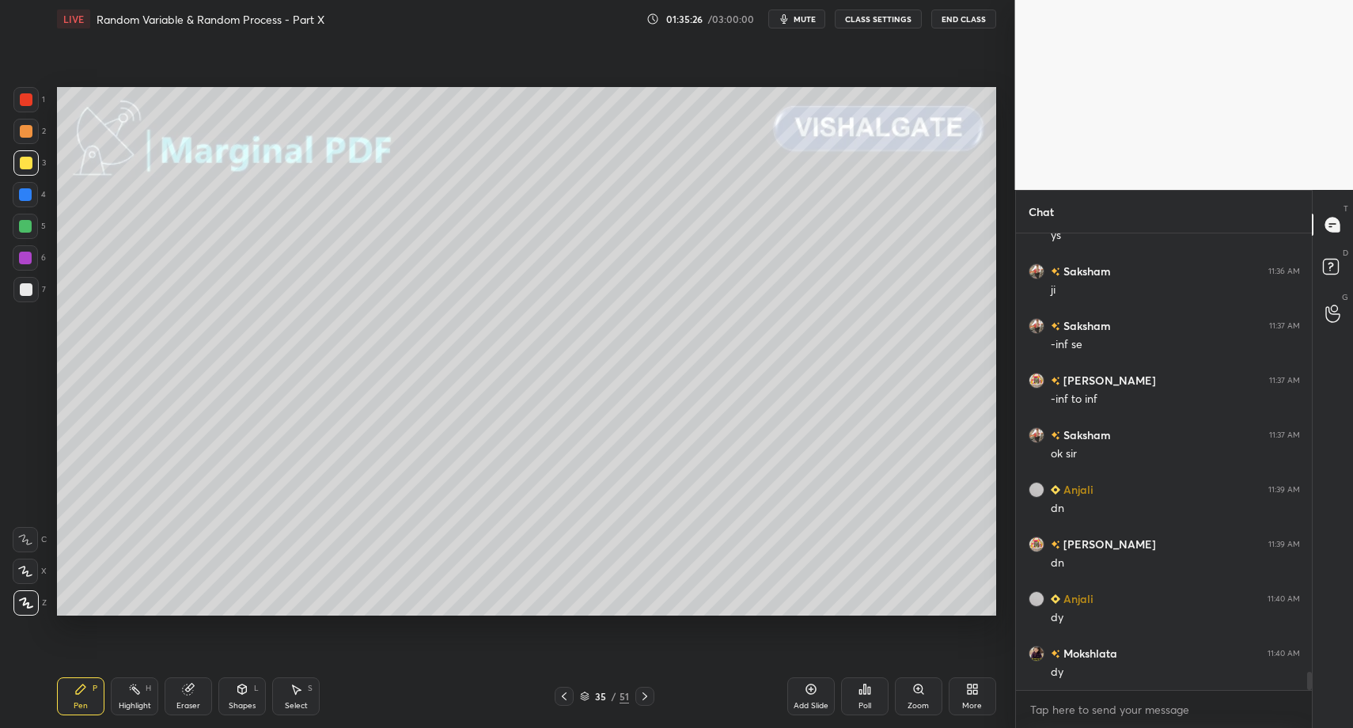
drag, startPoint x: 264, startPoint y: 686, endPoint x: 244, endPoint y: 688, distance: 19.9
click at [252, 688] on div "Shapes L" at bounding box center [241, 696] width 47 height 38
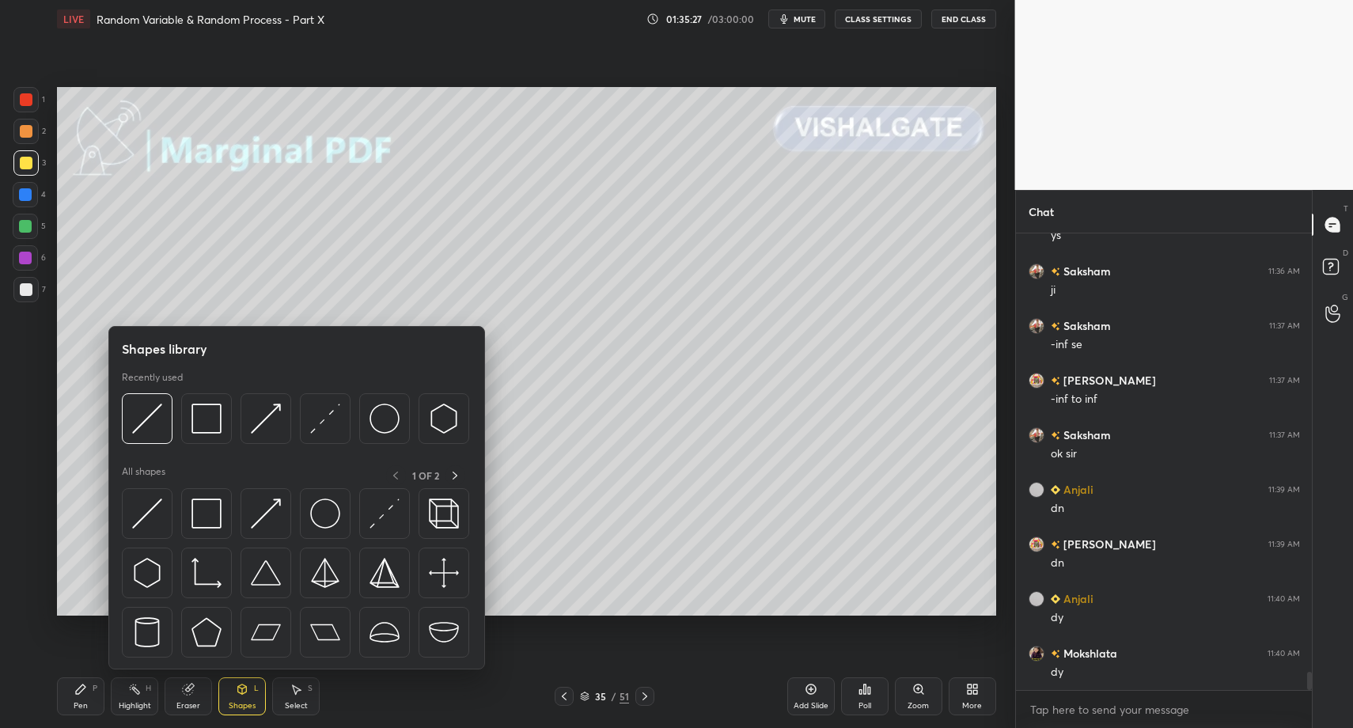
click at [236, 695] on div "Shapes L" at bounding box center [241, 696] width 47 height 38
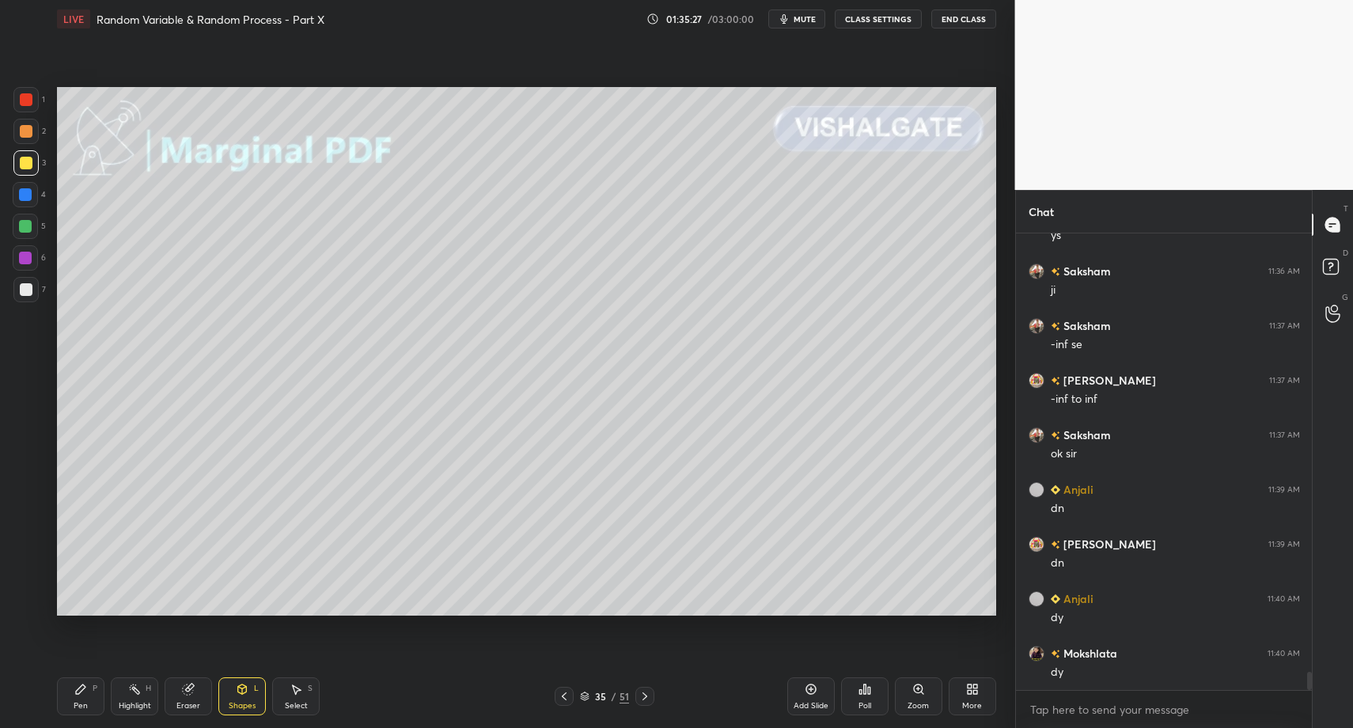
click at [239, 704] on div "Shapes" at bounding box center [242, 706] width 27 height 8
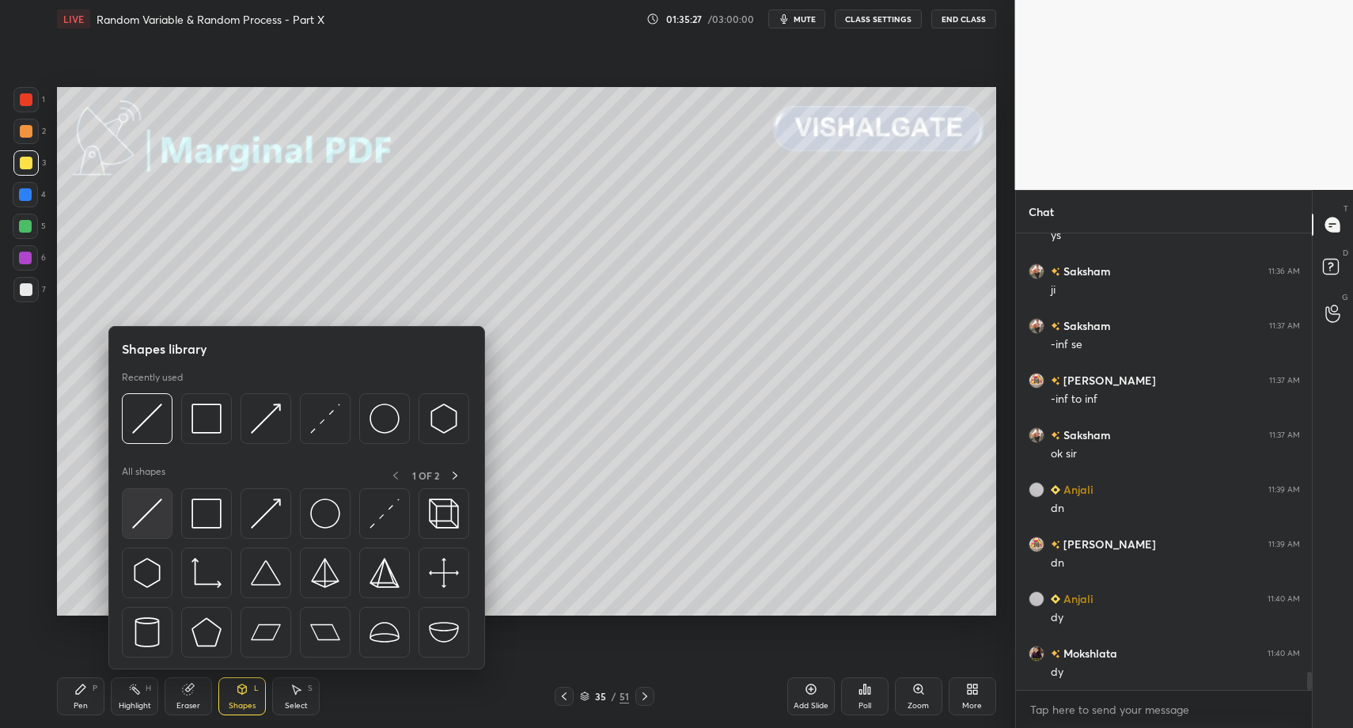
click at [151, 509] on img at bounding box center [147, 513] width 30 height 30
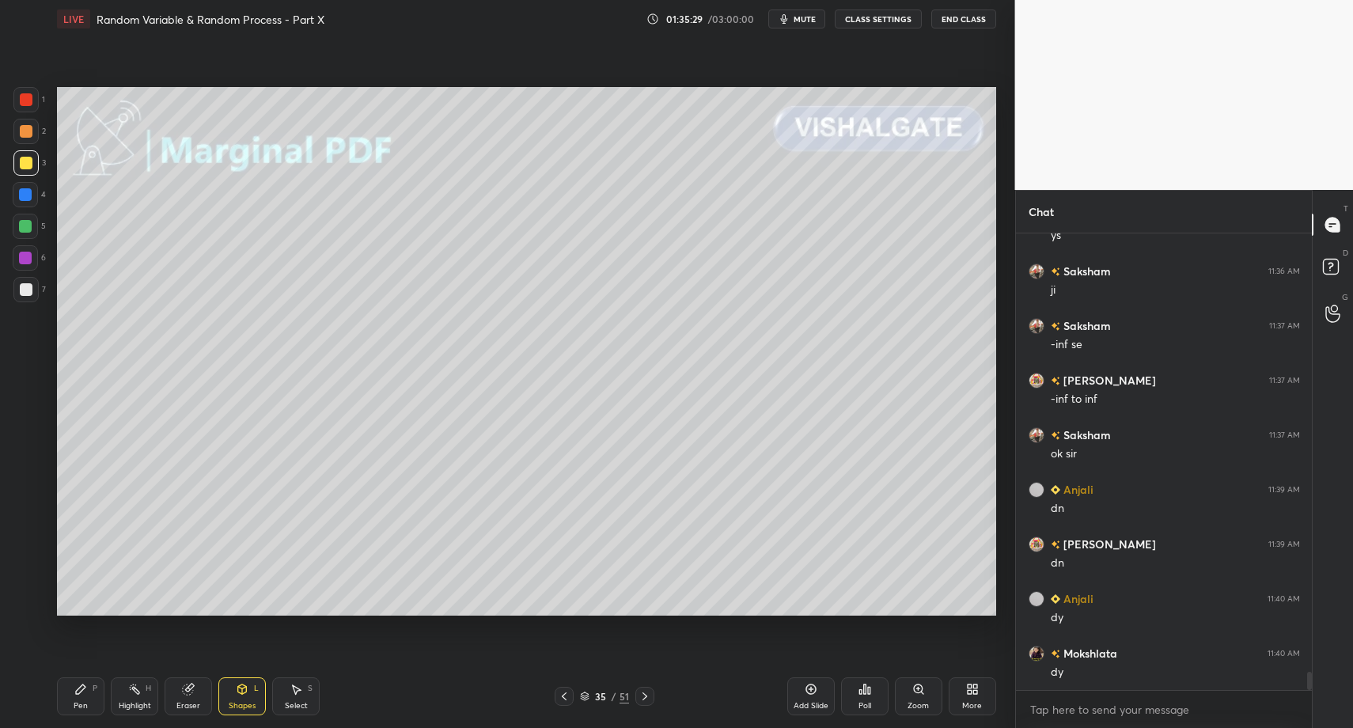
click at [30, 284] on div at bounding box center [26, 289] width 13 height 13
click at [80, 684] on icon at bounding box center [80, 689] width 13 height 13
click at [150, 699] on div "Highlight H" at bounding box center [134, 696] width 47 height 38
click at [128, 694] on icon at bounding box center [134, 689] width 13 height 13
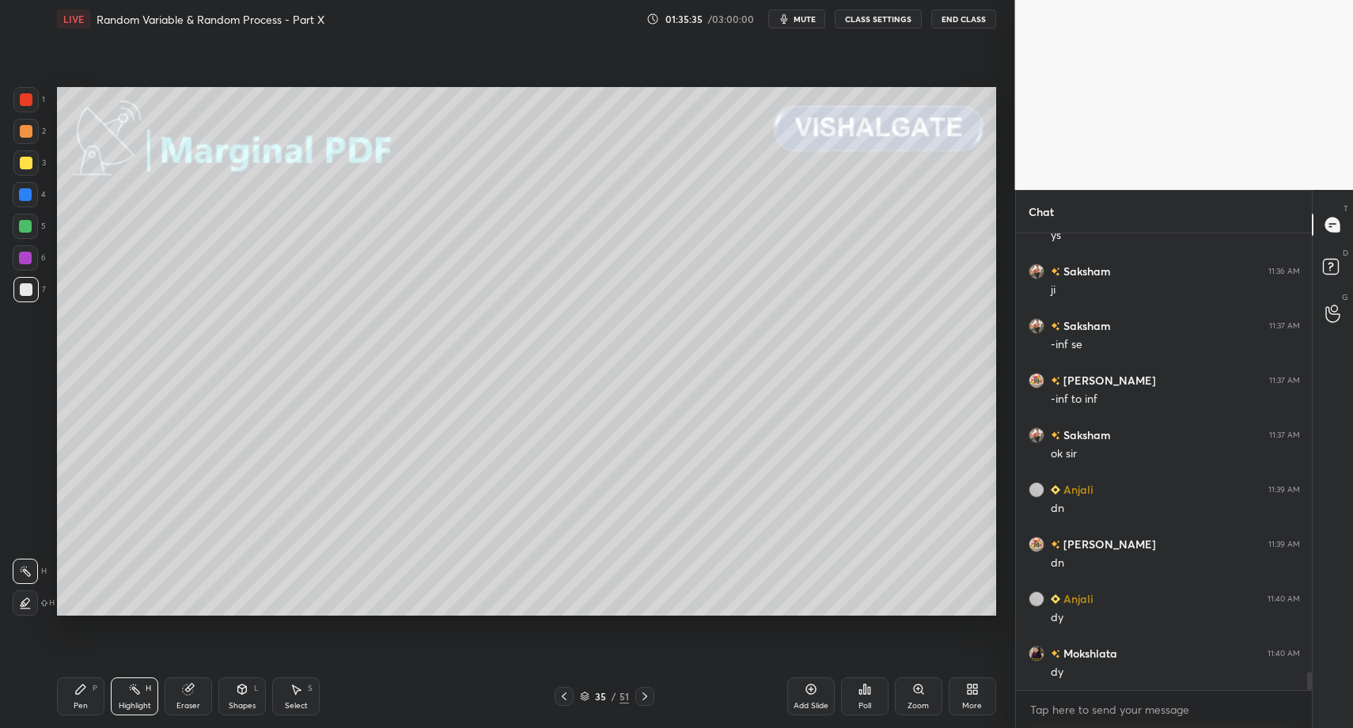
click at [74, 695] on div "Pen P" at bounding box center [80, 696] width 47 height 38
click at [73, 684] on div "Pen P" at bounding box center [80, 696] width 47 height 38
click at [22, 185] on div at bounding box center [25, 194] width 25 height 25
click at [26, 570] on icon at bounding box center [25, 571] width 14 height 11
drag, startPoint x: 207, startPoint y: 680, endPoint x: 217, endPoint y: 682, distance: 10.4
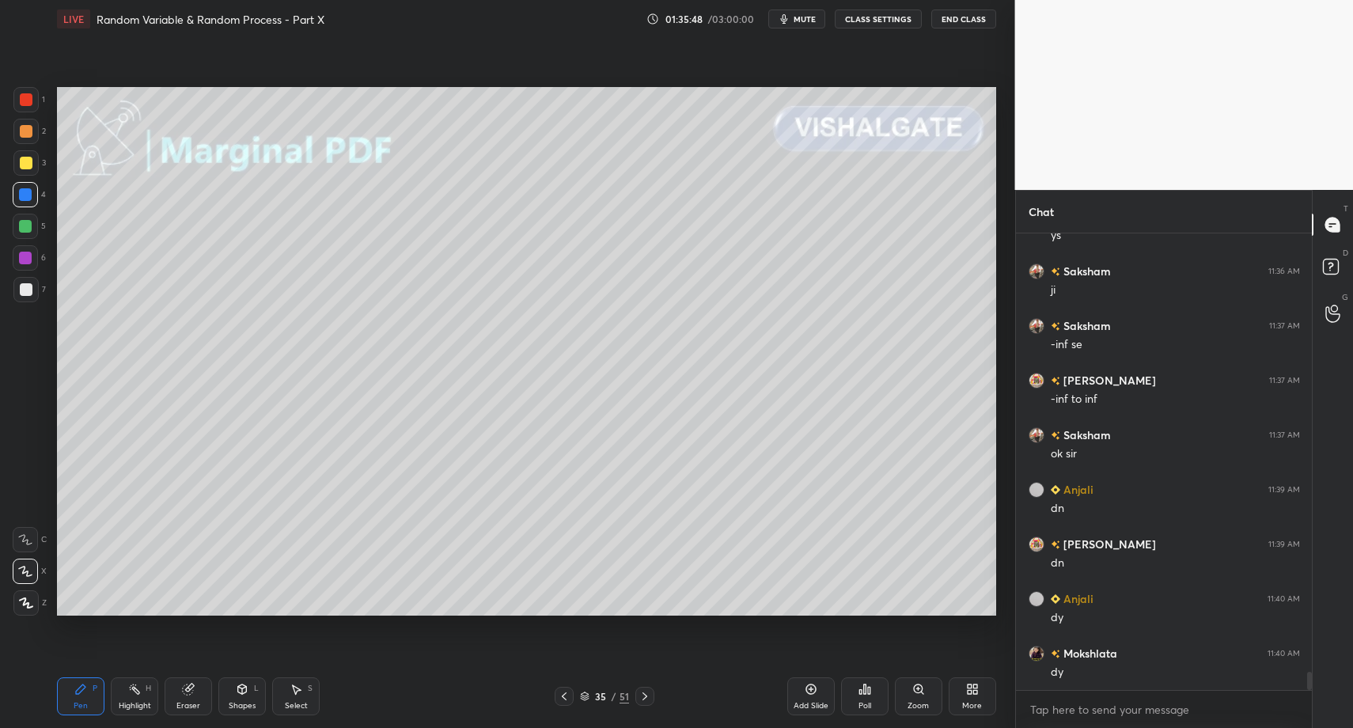
click at [207, 680] on div "Eraser" at bounding box center [188, 696] width 47 height 38
drag, startPoint x: 245, startPoint y: 700, endPoint x: 242, endPoint y: 692, distance: 8.5
click at [243, 696] on div "Shapes L" at bounding box center [241, 696] width 47 height 38
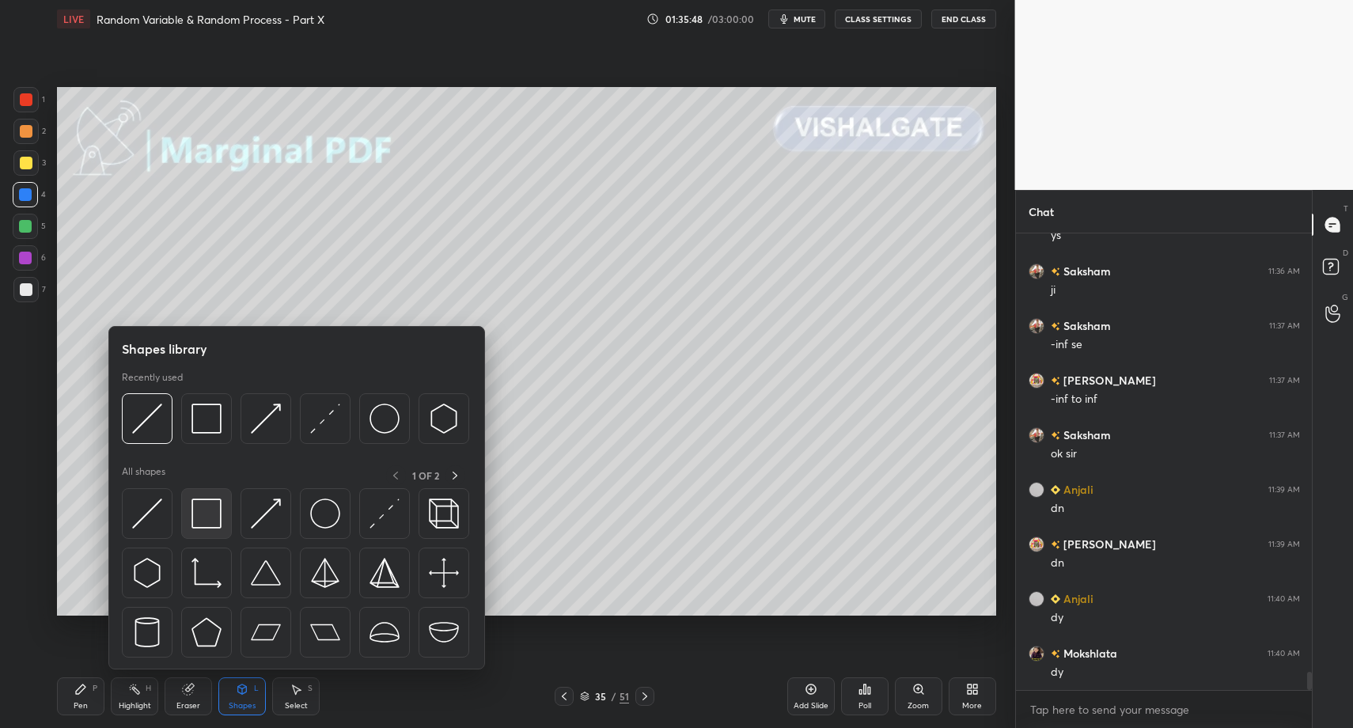
click at [207, 508] on img at bounding box center [206, 513] width 30 height 30
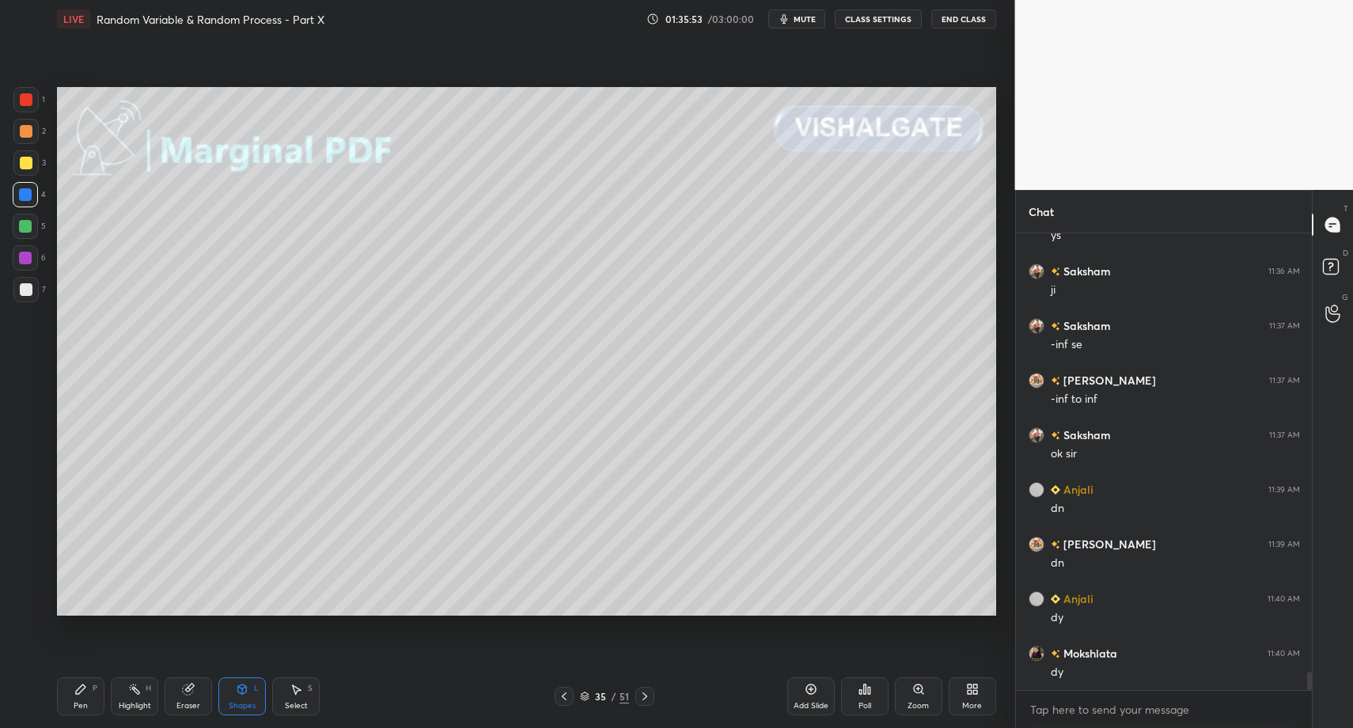
click at [101, 688] on div "Pen P" at bounding box center [80, 696] width 47 height 38
drag, startPoint x: 101, startPoint y: 688, endPoint x: 63, endPoint y: 629, distance: 70.2
click at [101, 688] on div "Pen P" at bounding box center [80, 696] width 47 height 38
click at [25, 300] on div at bounding box center [25, 289] width 25 height 25
click at [31, 597] on icon at bounding box center [26, 602] width 14 height 11
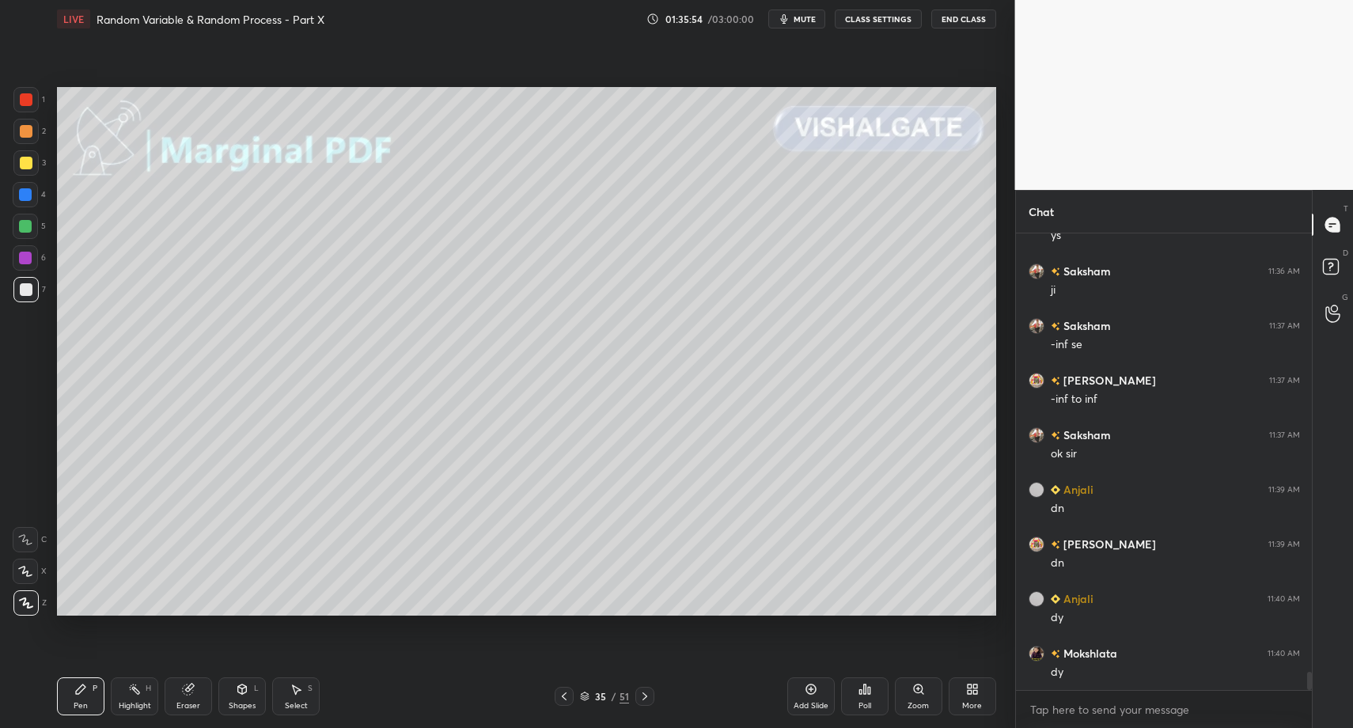
click at [24, 601] on icon at bounding box center [26, 602] width 13 height 9
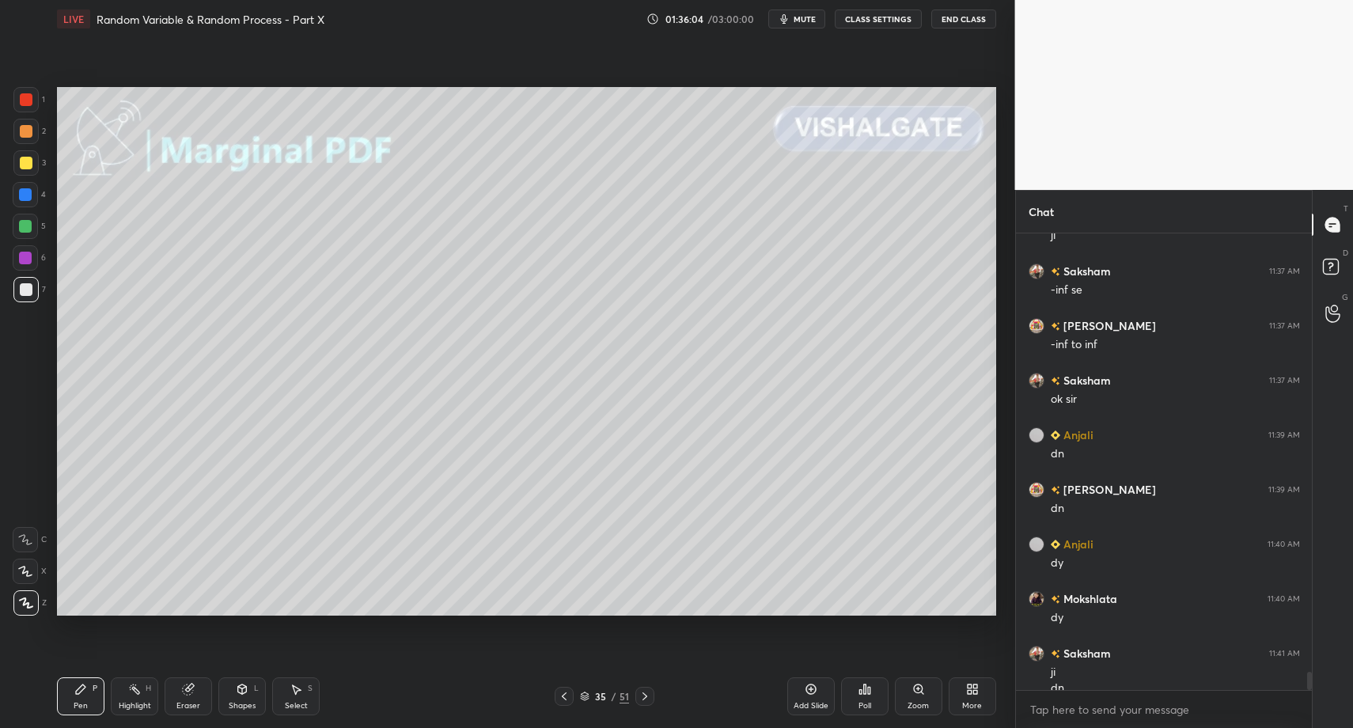
scroll to position [10999, 0]
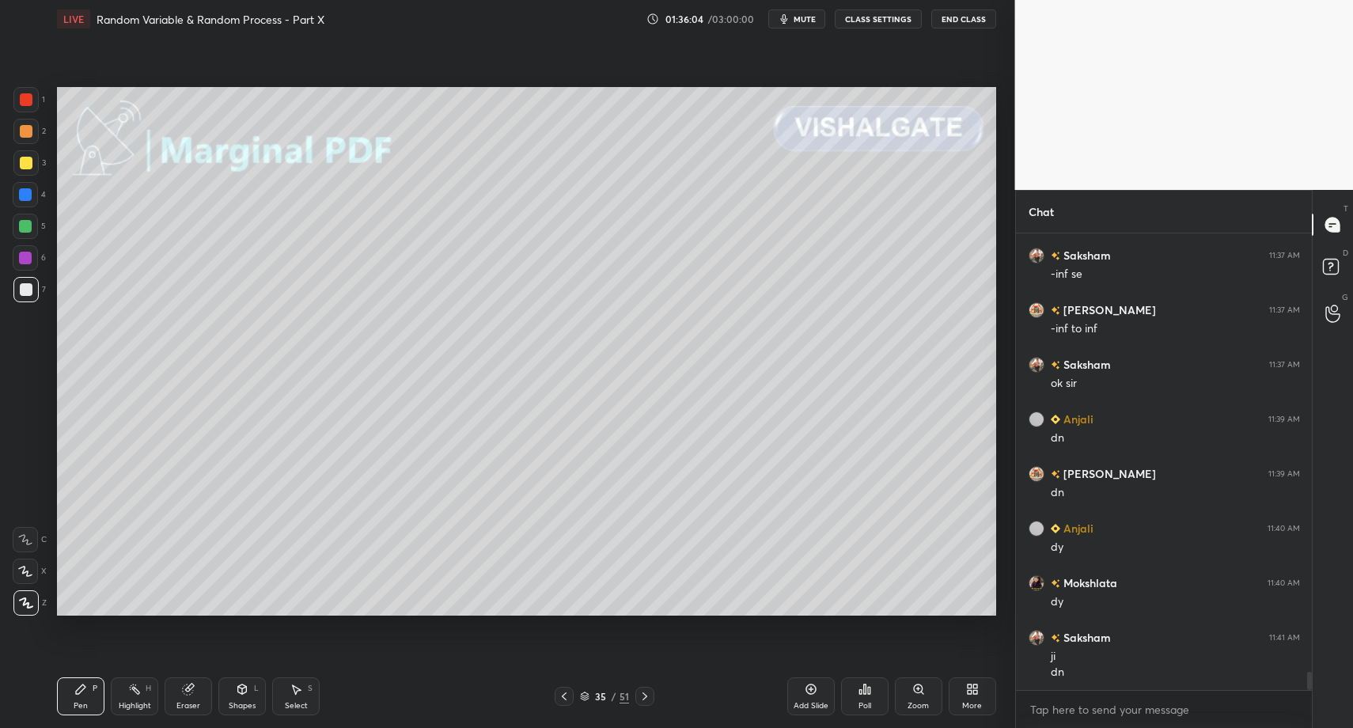
click at [640, 699] on icon at bounding box center [645, 696] width 13 height 13
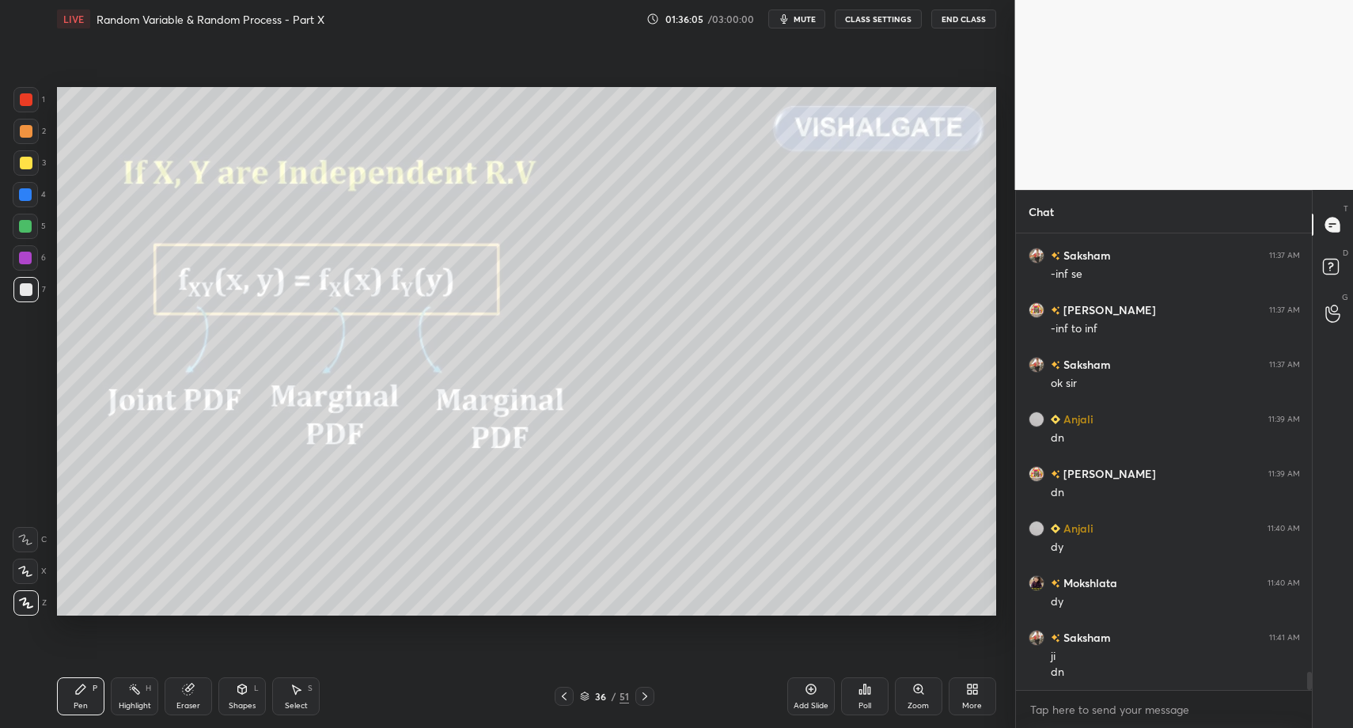
click at [66, 700] on div "Pen P" at bounding box center [80, 696] width 47 height 38
click at [126, 703] on div "Highlight" at bounding box center [135, 706] width 32 height 8
drag, startPoint x: 85, startPoint y: 680, endPoint x: 102, endPoint y: 667, distance: 22.0
click at [80, 678] on div "Pen P" at bounding box center [80, 696] width 47 height 38
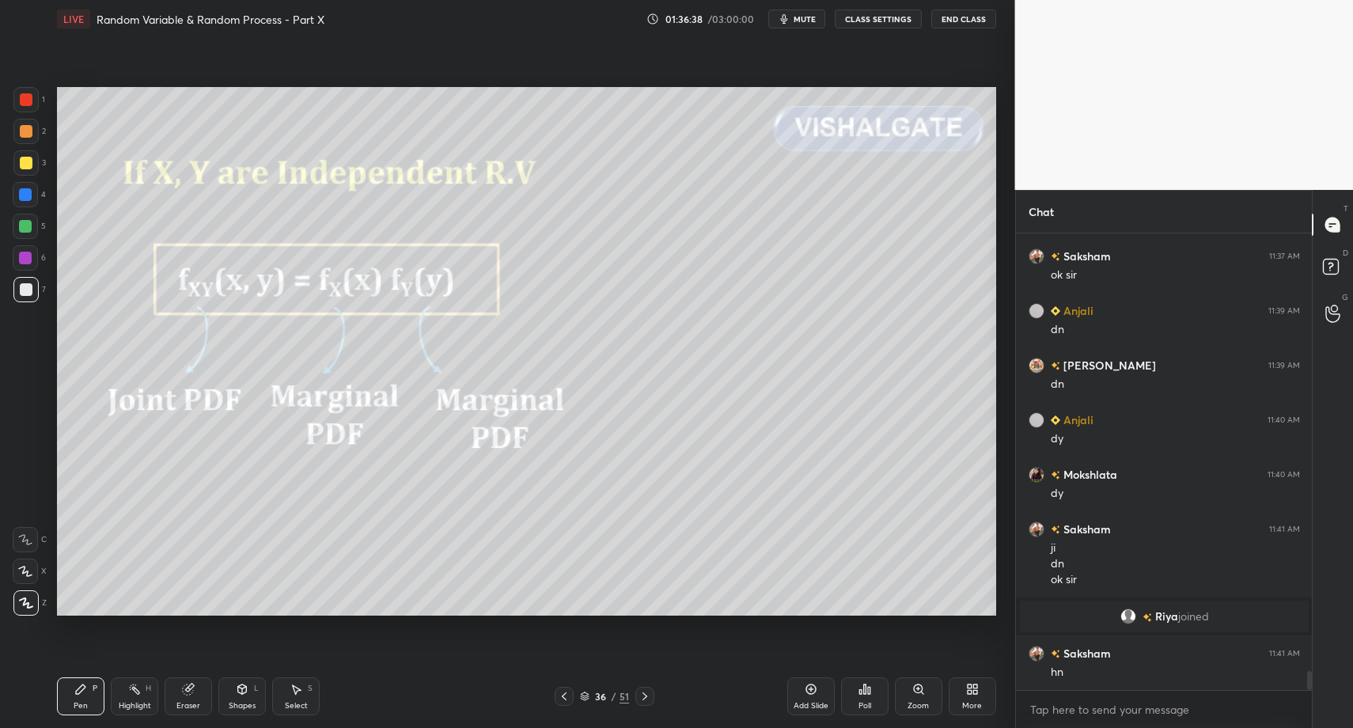
scroll to position [10420, 0]
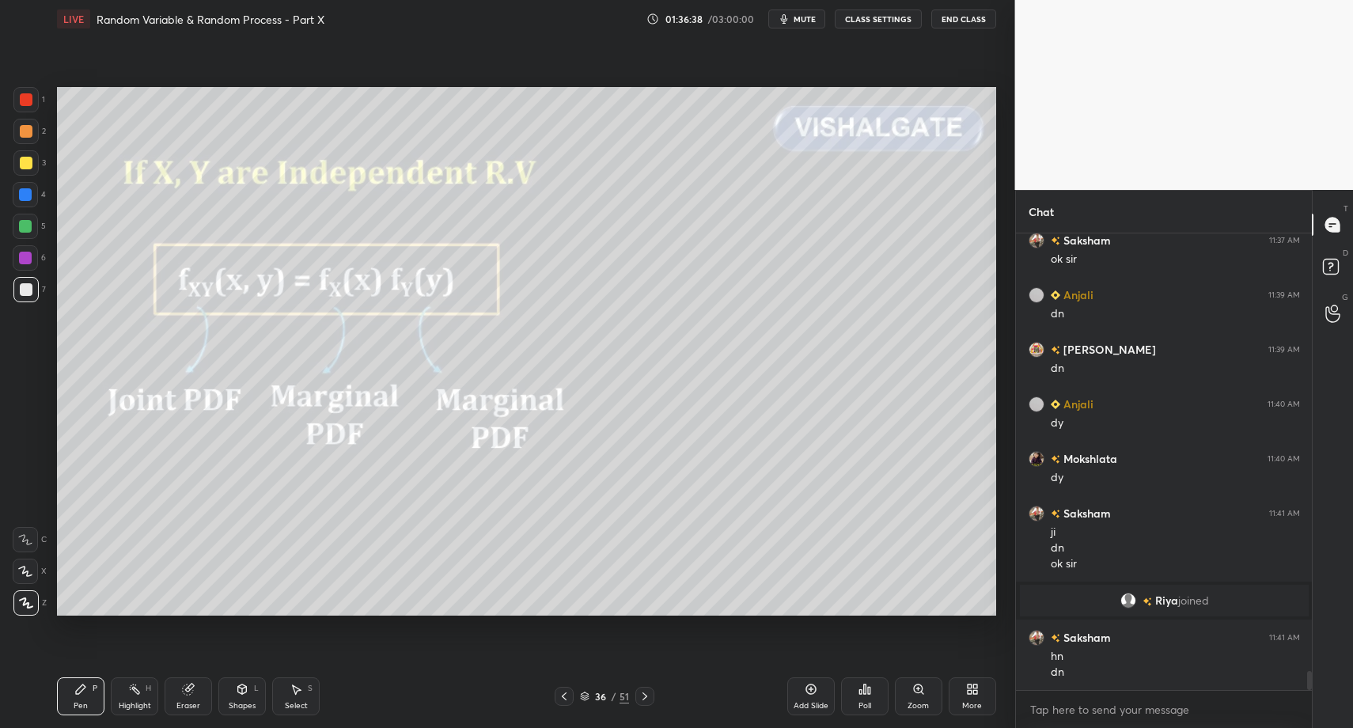
click at [647, 695] on icon at bounding box center [645, 696] width 13 height 13
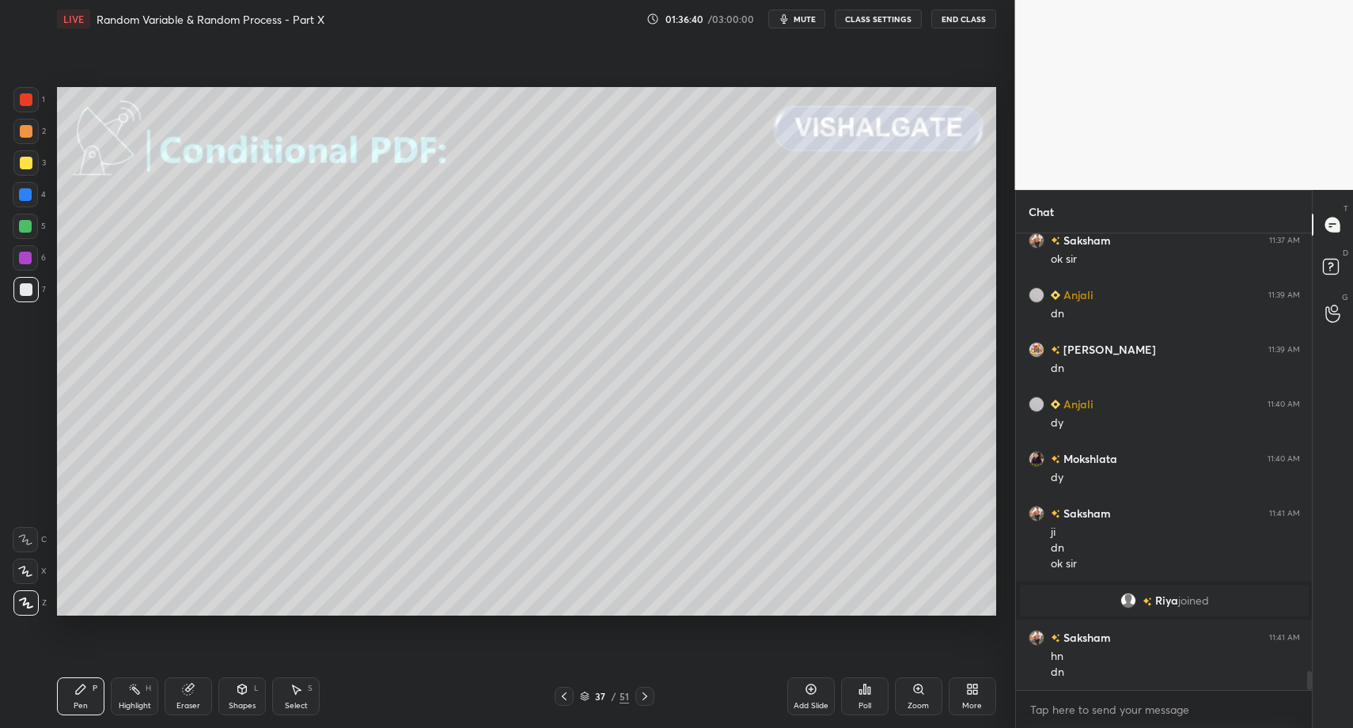
scroll to position [10475, 0]
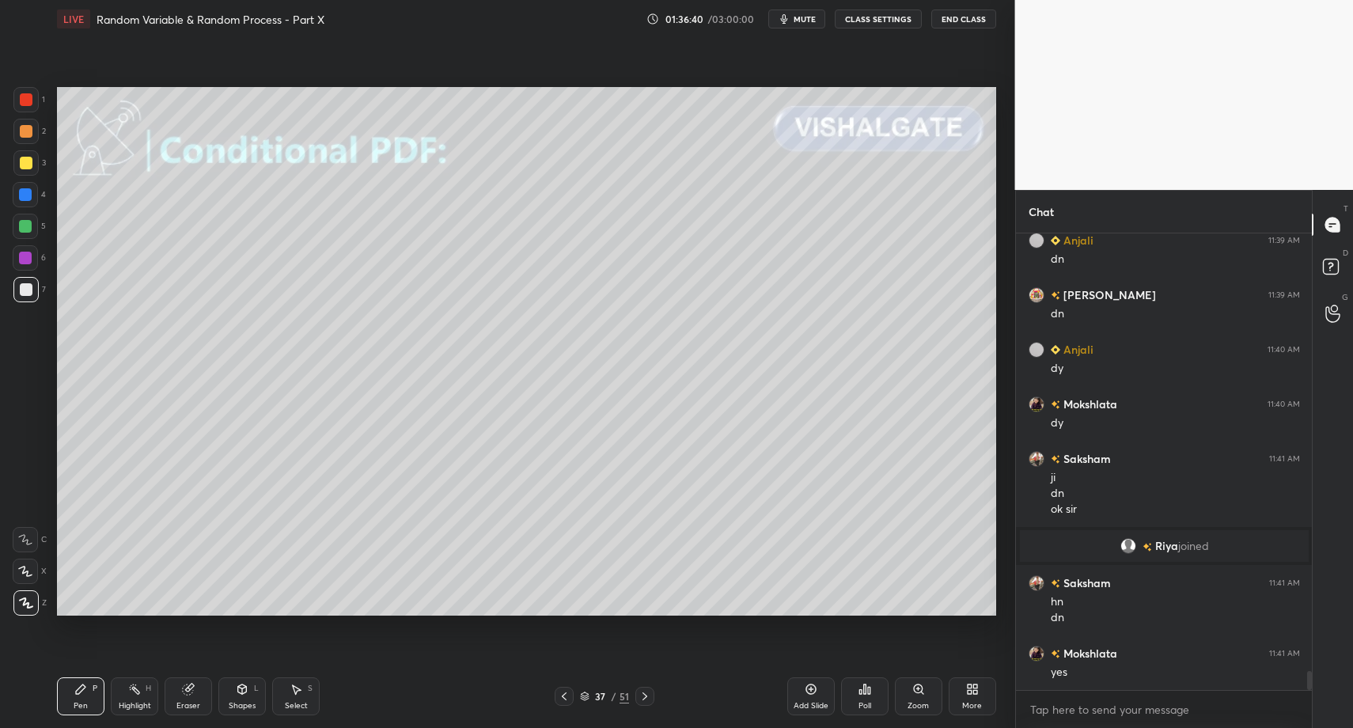
click at [74, 695] on div "Pen P" at bounding box center [80, 696] width 47 height 38
click at [28, 294] on div at bounding box center [25, 289] width 25 height 25
click at [38, 167] on div "3" at bounding box center [29, 162] width 32 height 25
click at [67, 698] on div "Pen P" at bounding box center [80, 696] width 47 height 38
click at [562, 695] on icon at bounding box center [564, 696] width 13 height 13
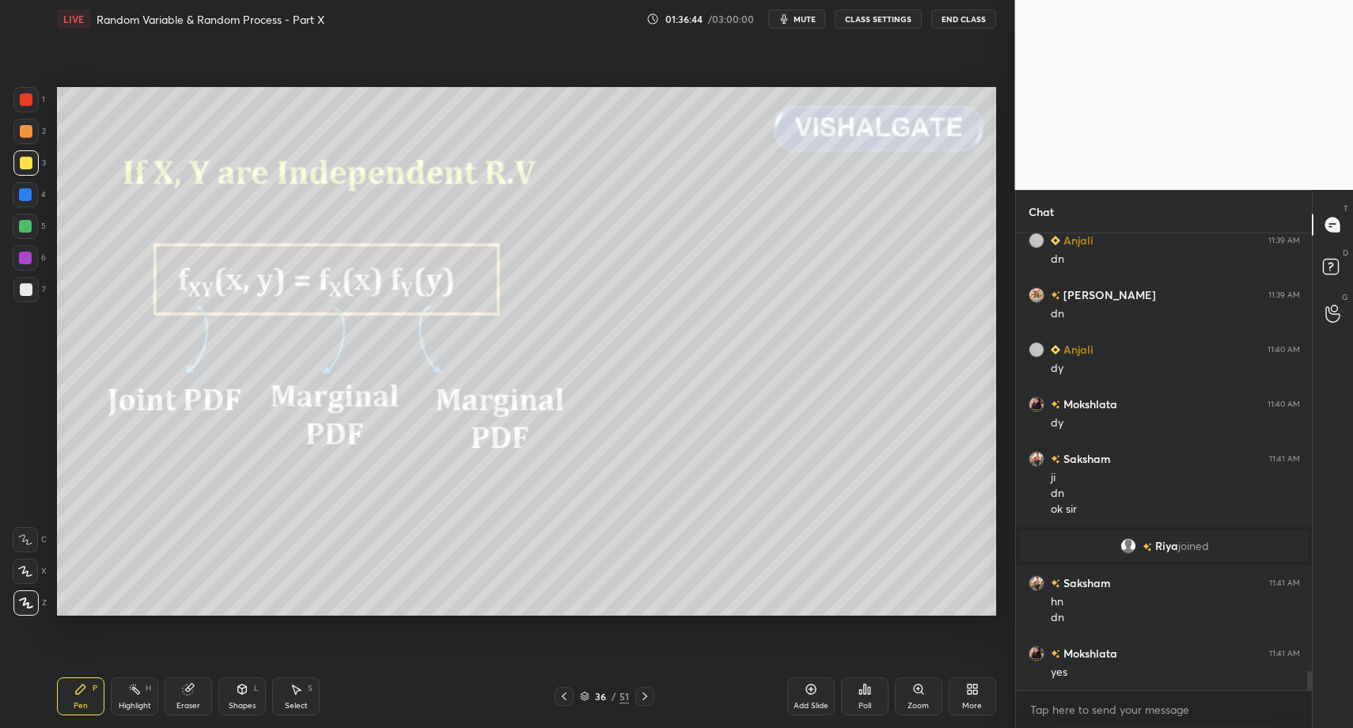
click at [563, 695] on icon at bounding box center [564, 696] width 5 height 8
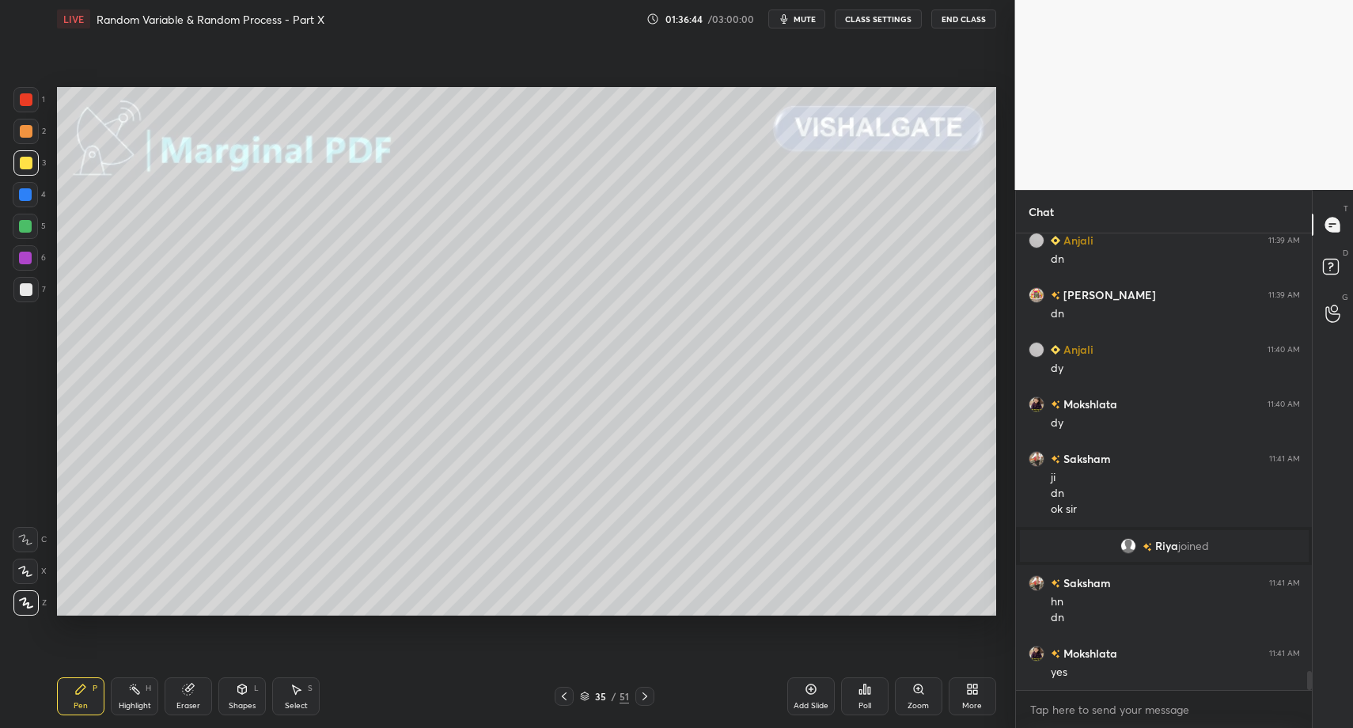
click at [563, 695] on icon at bounding box center [564, 696] width 13 height 13
click at [565, 697] on icon at bounding box center [564, 696] width 13 height 13
click at [564, 698] on icon at bounding box center [564, 696] width 13 height 13
click at [639, 698] on icon at bounding box center [645, 696] width 13 height 13
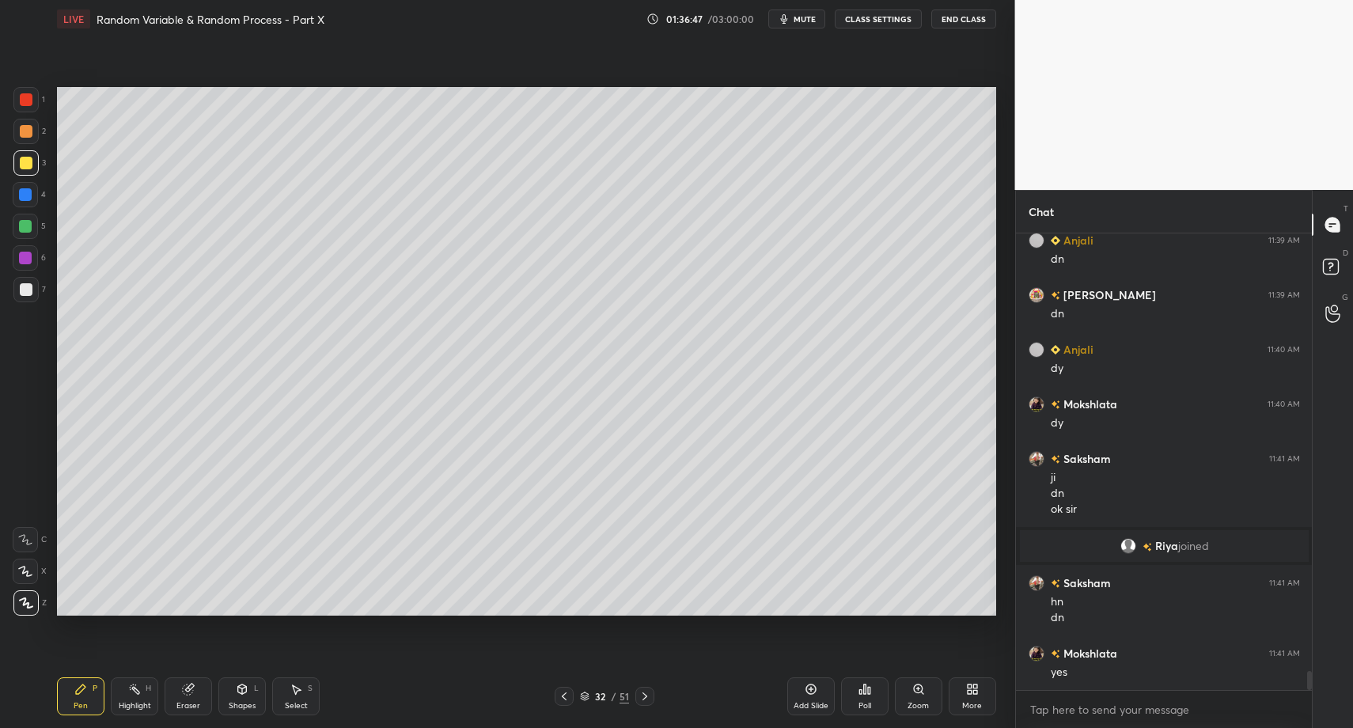
click at [639, 698] on icon at bounding box center [645, 696] width 13 height 13
click at [643, 695] on icon at bounding box center [645, 696] width 13 height 13
click at [644, 695] on icon at bounding box center [645, 696] width 13 height 13
click at [101, 707] on div "Pen P" at bounding box center [80, 696] width 47 height 38
click at [69, 699] on div "Pen P" at bounding box center [80, 696] width 47 height 38
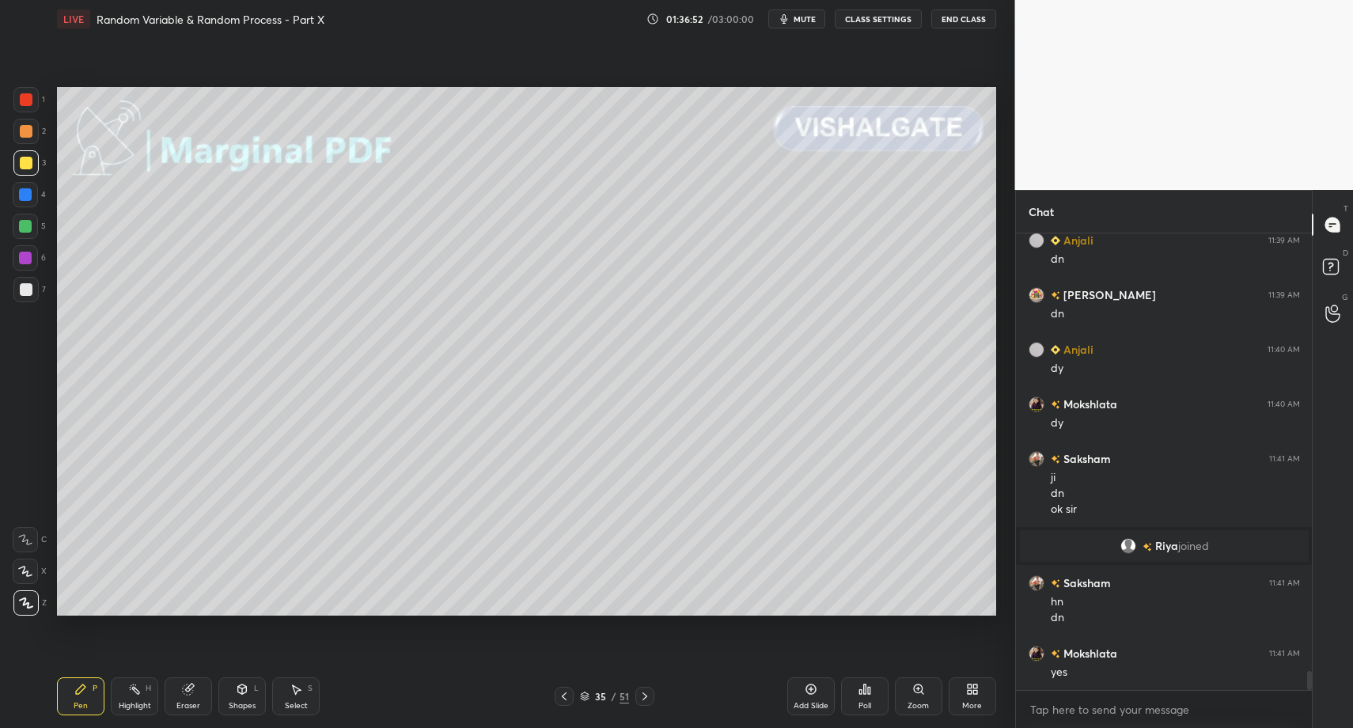
click at [238, 690] on icon at bounding box center [242, 688] width 9 height 9
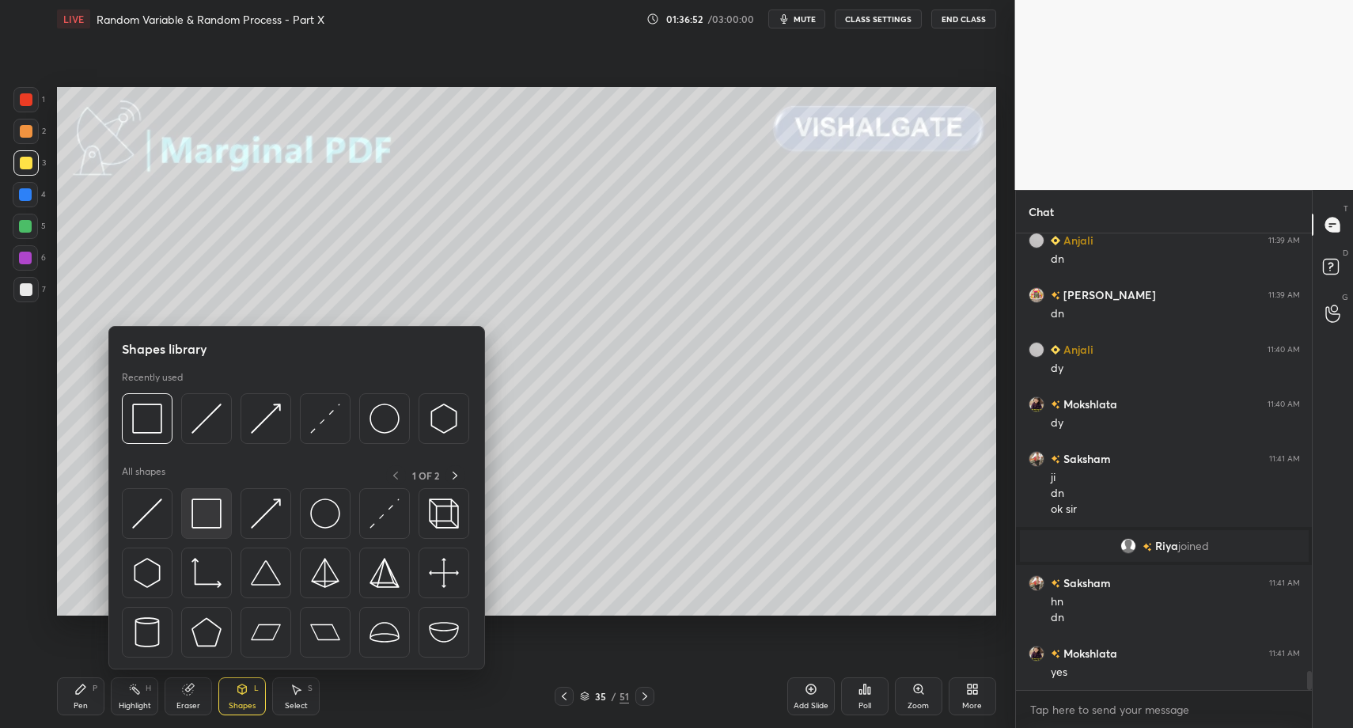
click at [213, 527] on img at bounding box center [206, 513] width 30 height 30
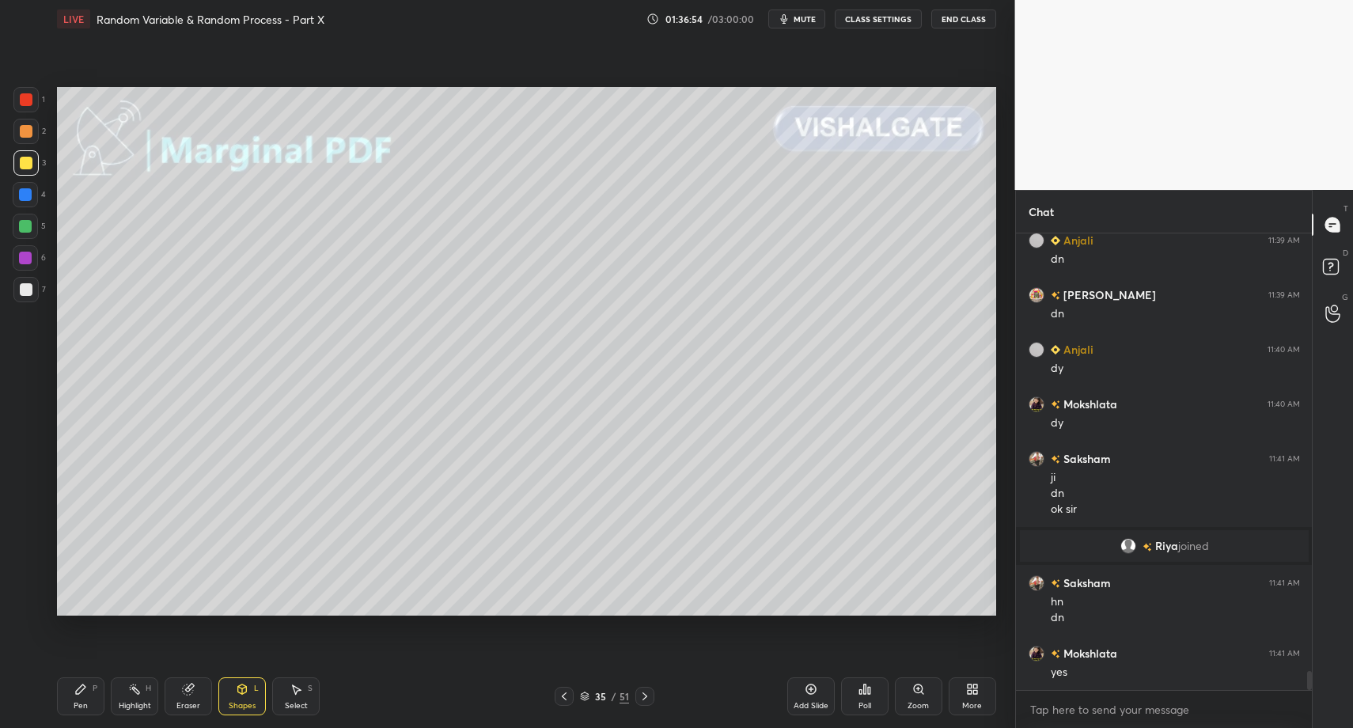
click at [636, 695] on div "35 / 51" at bounding box center [605, 696] width 100 height 19
click at [633, 695] on div "35 / 51" at bounding box center [605, 696] width 100 height 19
click at [637, 697] on div at bounding box center [644, 696] width 19 height 19
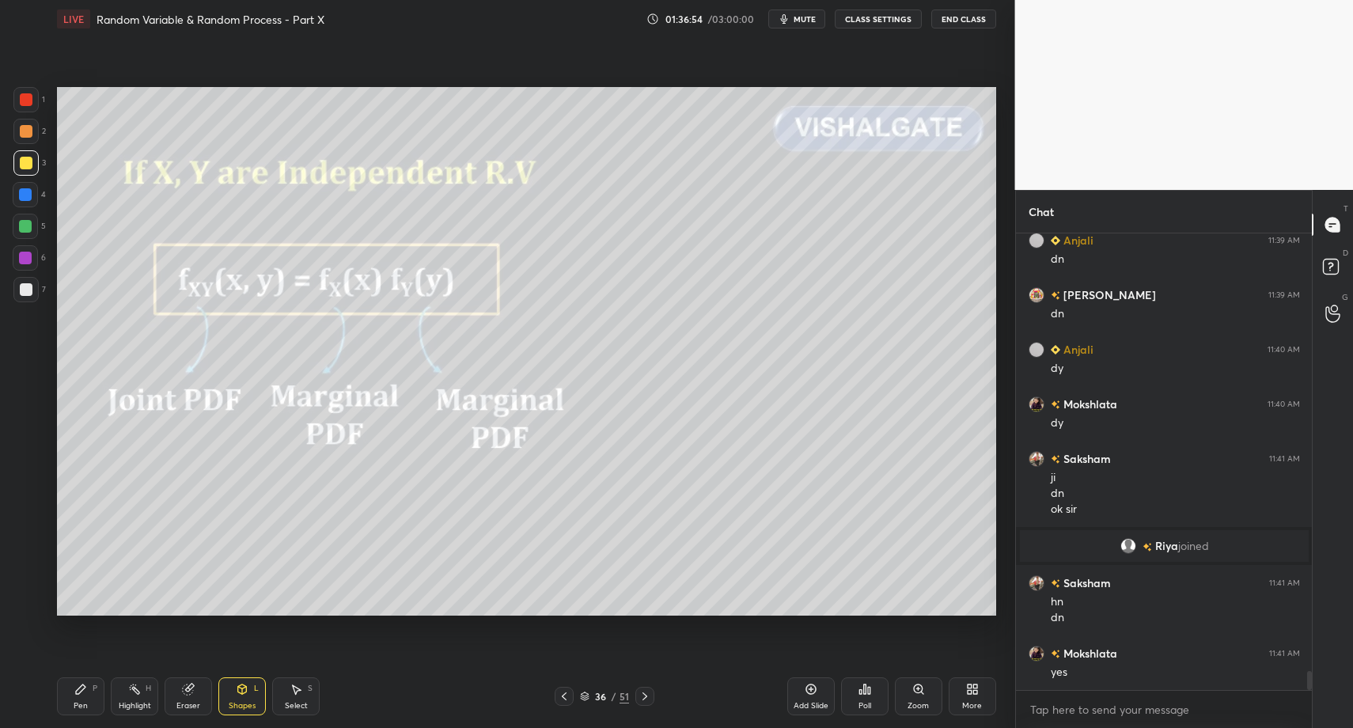
click at [637, 697] on div at bounding box center [644, 696] width 19 height 19
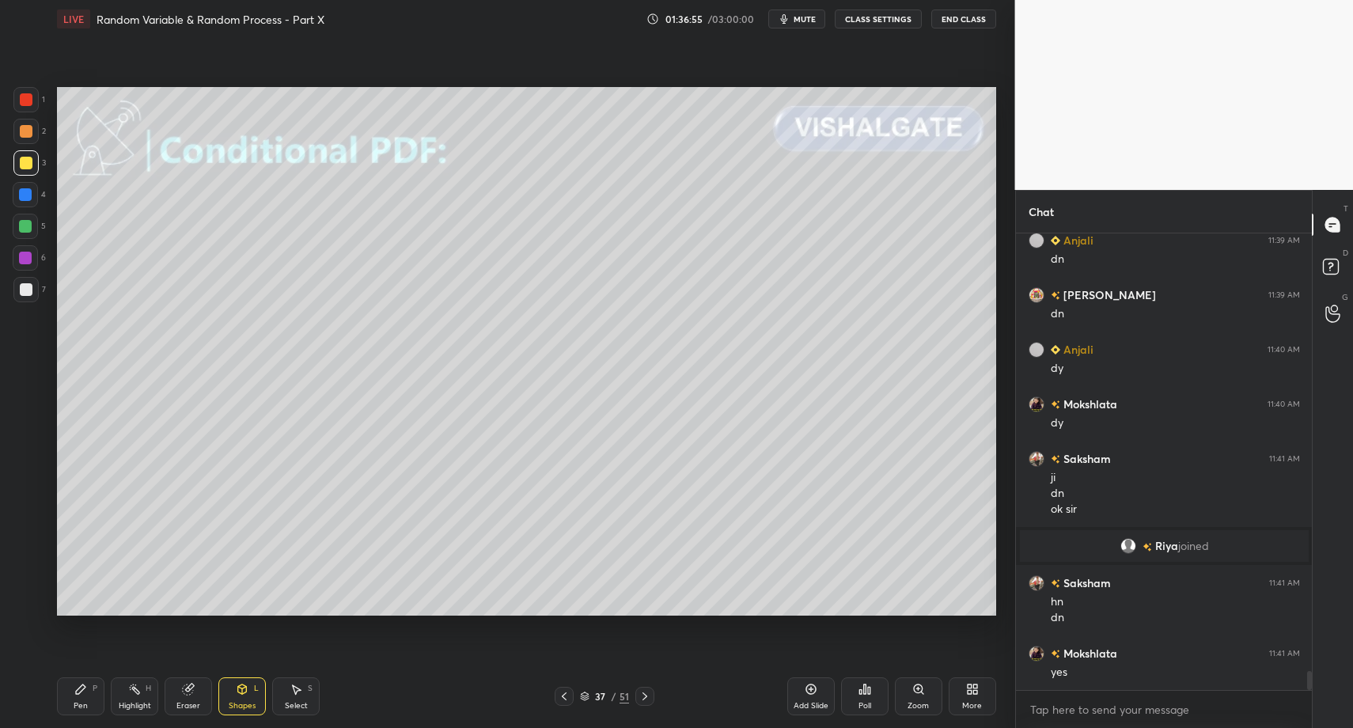
click at [57, 695] on div "Pen P" at bounding box center [80, 696] width 47 height 38
click at [51, 683] on div "LIVE Random Variable & Random Process - Part X 01:36:55 / 03:00:00 mute CLASS S…" at bounding box center [527, 364] width 952 height 728
drag, startPoint x: 267, startPoint y: 723, endPoint x: 248, endPoint y: 663, distance: 62.8
click at [263, 716] on div "Pen P Highlight H Eraser Shapes L Select S 37 / 51 Add Slide Poll Zoom More" at bounding box center [526, 696] width 939 height 63
click at [226, 692] on div "Shapes L" at bounding box center [241, 696] width 47 height 38
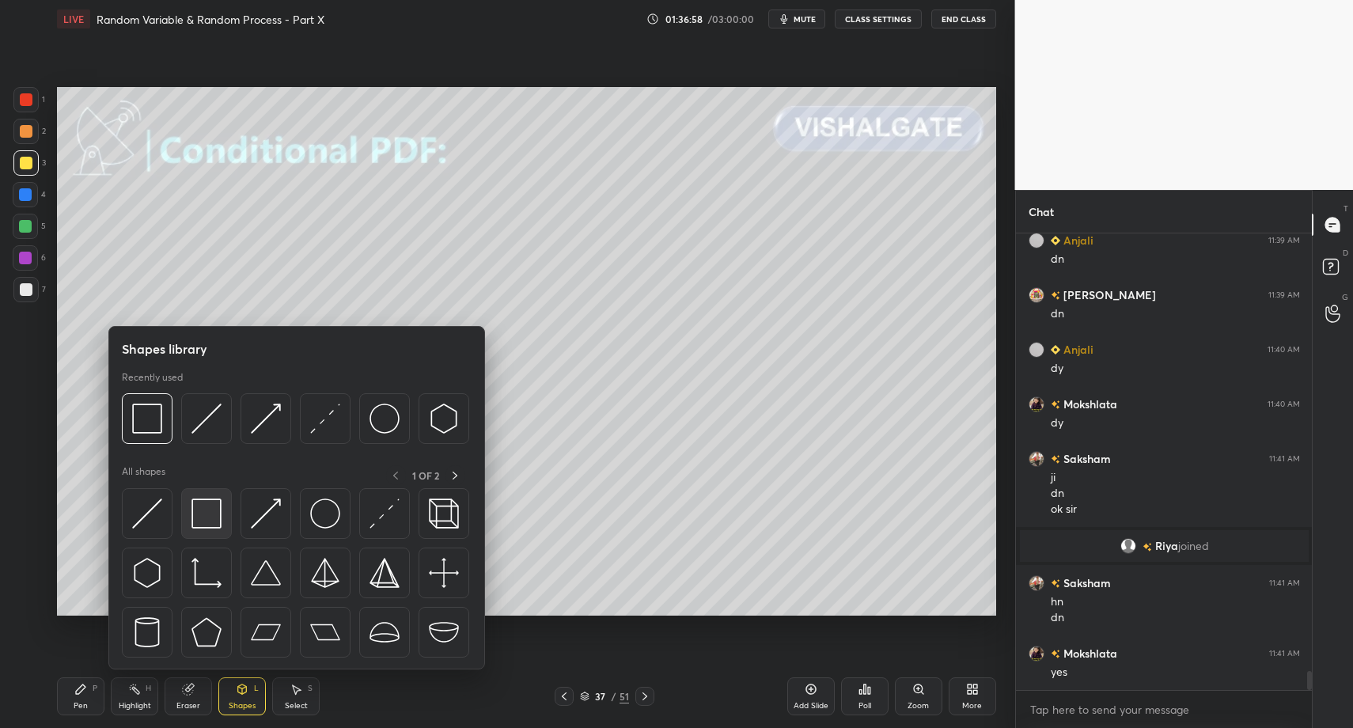
click at [206, 525] on img at bounding box center [206, 513] width 30 height 30
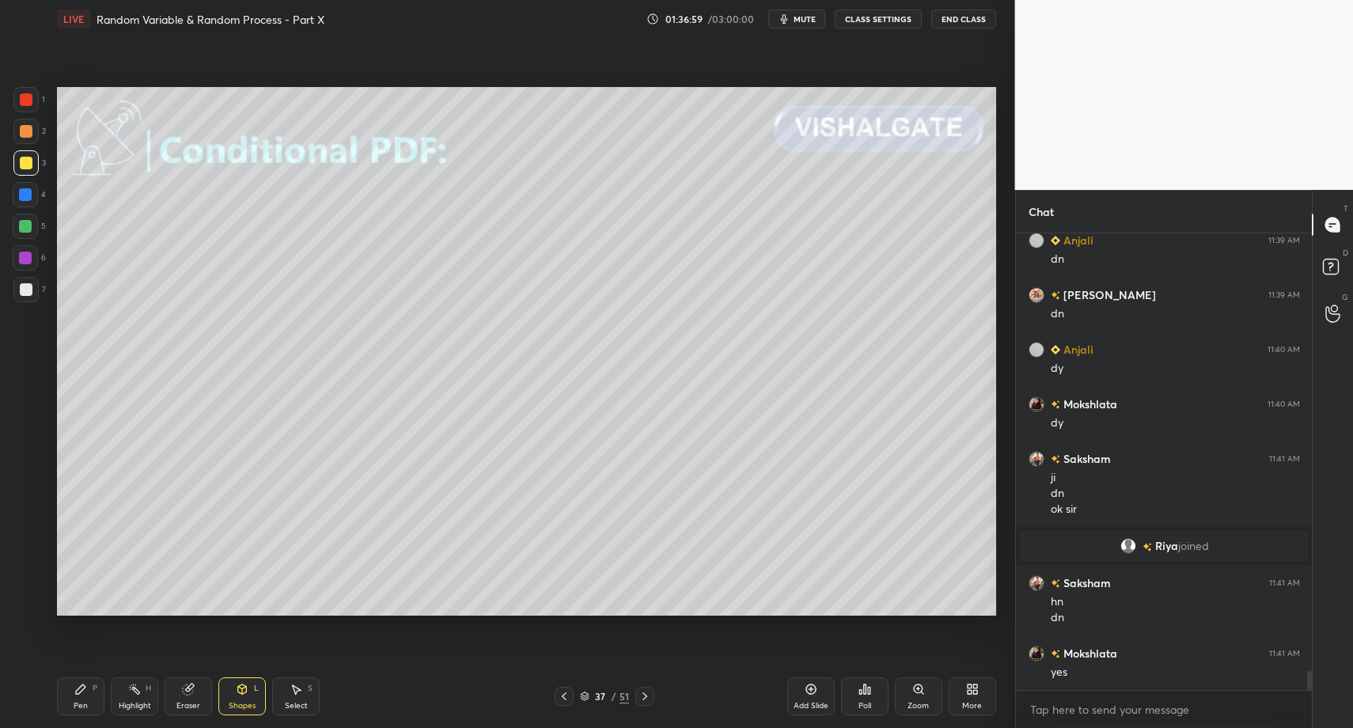
click at [70, 694] on div "Pen P" at bounding box center [80, 696] width 47 height 38
click at [74, 698] on div "Pen P" at bounding box center [80, 696] width 47 height 38
click at [25, 171] on div at bounding box center [25, 162] width 25 height 25
drag, startPoint x: 32, startPoint y: 571, endPoint x: 53, endPoint y: 582, distance: 23.4
click at [32, 571] on div at bounding box center [25, 571] width 25 height 25
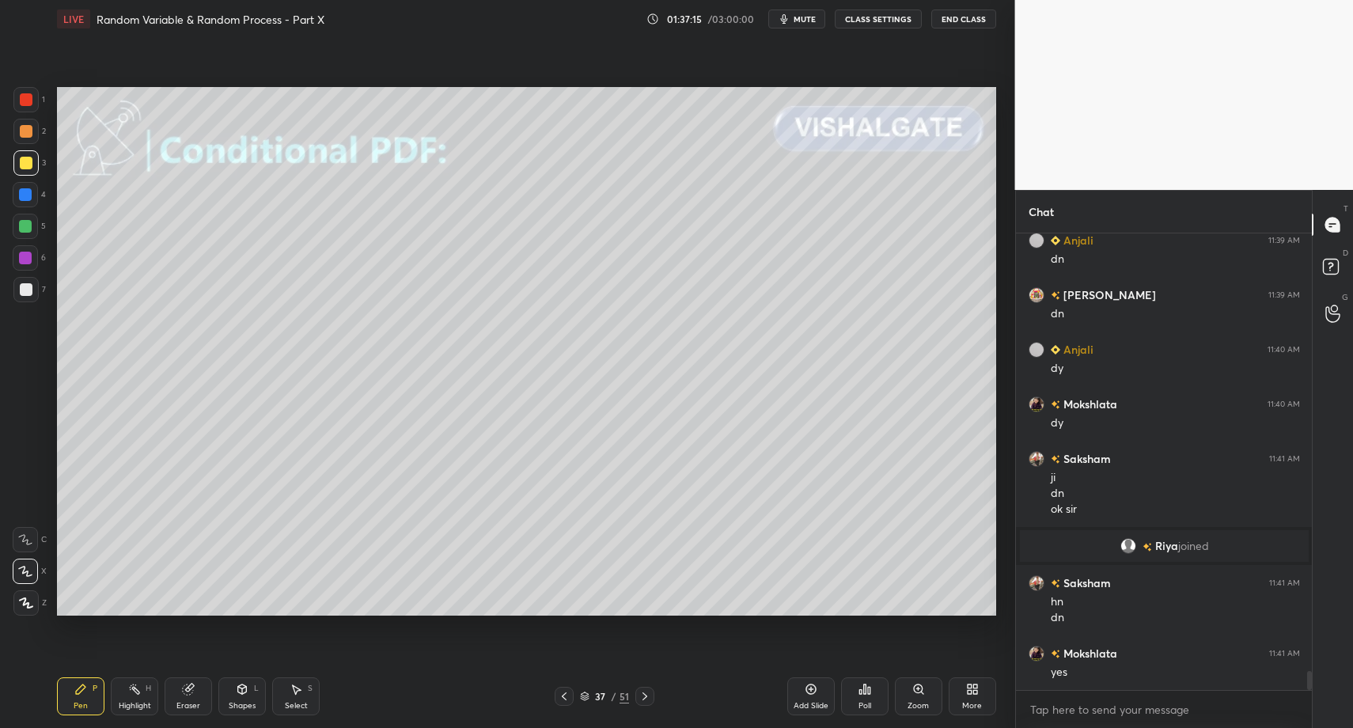
click at [236, 696] on div "Shapes L" at bounding box center [241, 696] width 47 height 38
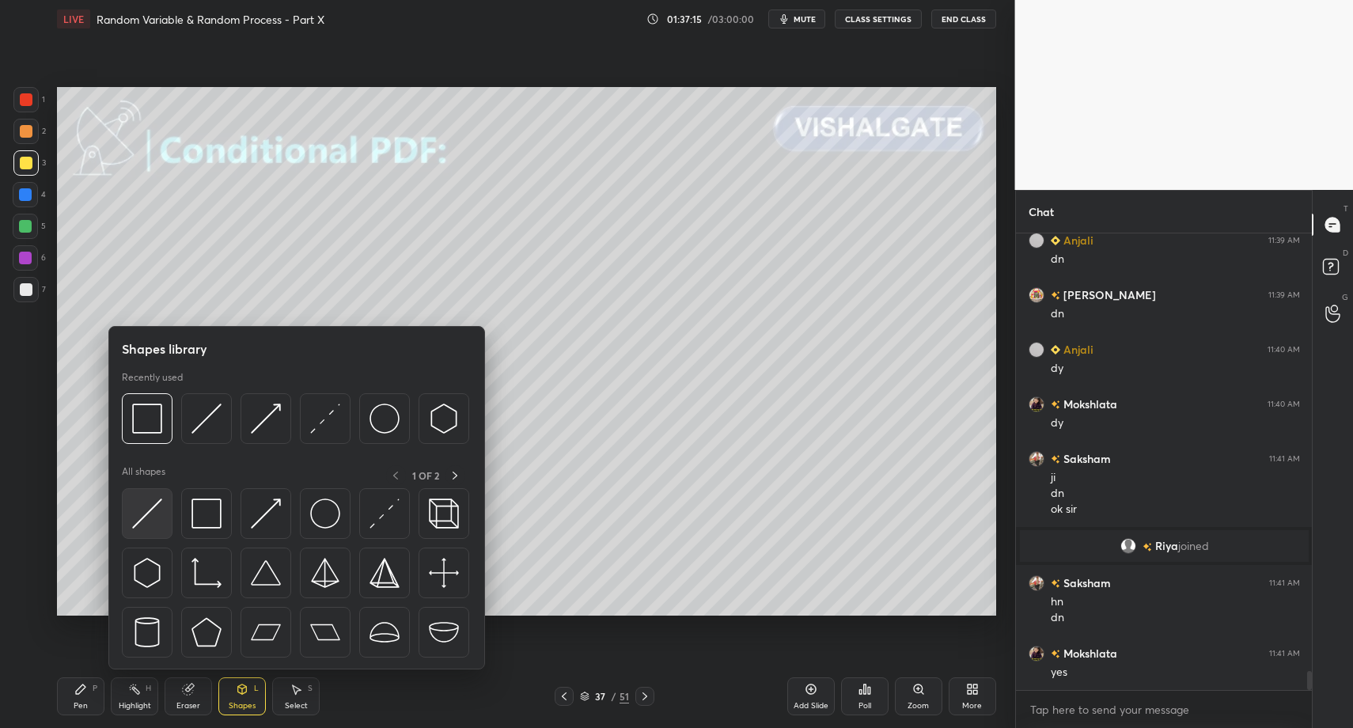
click at [147, 521] on img at bounding box center [147, 513] width 30 height 30
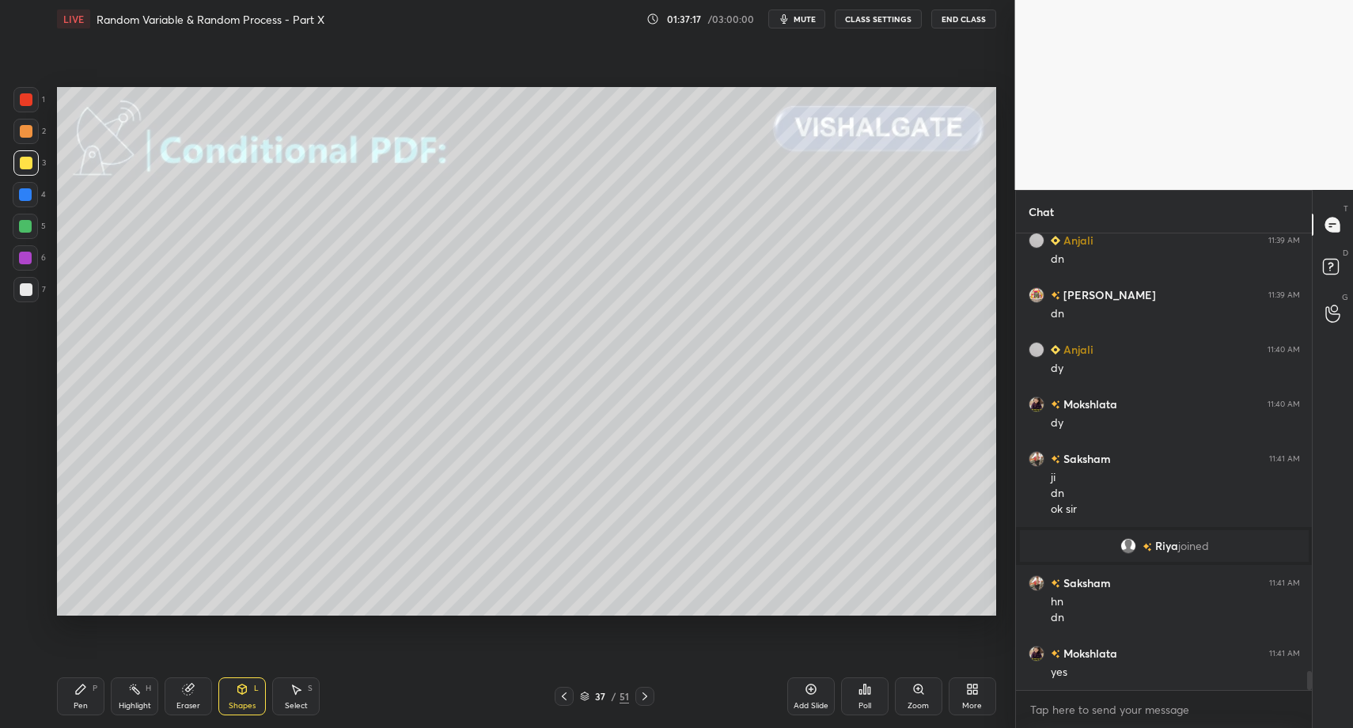
click at [44, 297] on div "7" at bounding box center [29, 289] width 32 height 25
drag, startPoint x: 96, startPoint y: 703, endPoint x: 94, endPoint y: 676, distance: 26.2
click at [96, 703] on div "Pen P" at bounding box center [80, 696] width 47 height 38
drag, startPoint x: 31, startPoint y: 590, endPoint x: 33, endPoint y: 608, distance: 17.6
click at [32, 593] on div at bounding box center [25, 602] width 25 height 25
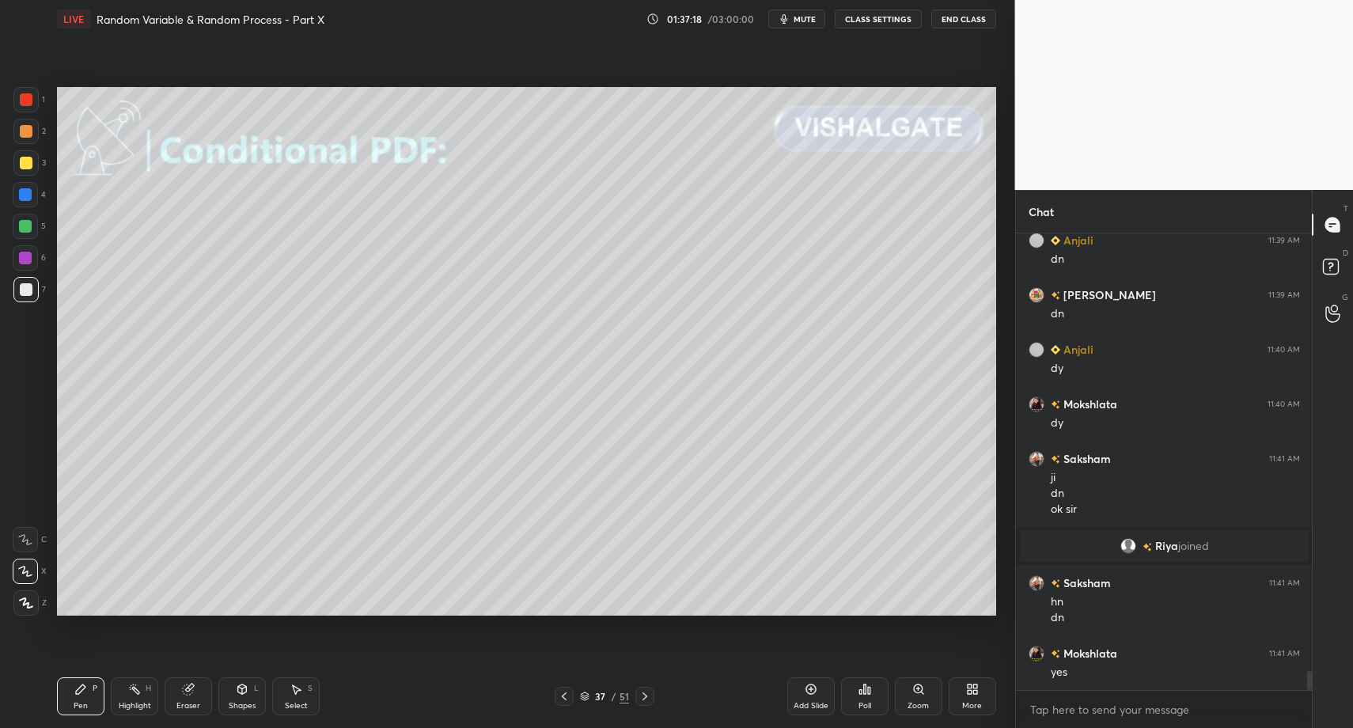
click at [32, 608] on icon at bounding box center [26, 602] width 14 height 11
drag, startPoint x: 84, startPoint y: 696, endPoint x: 94, endPoint y: 656, distance: 41.6
click at [84, 696] on div "Pen P" at bounding box center [80, 696] width 47 height 38
drag, startPoint x: 245, startPoint y: 696, endPoint x: 248, endPoint y: 677, distance: 19.3
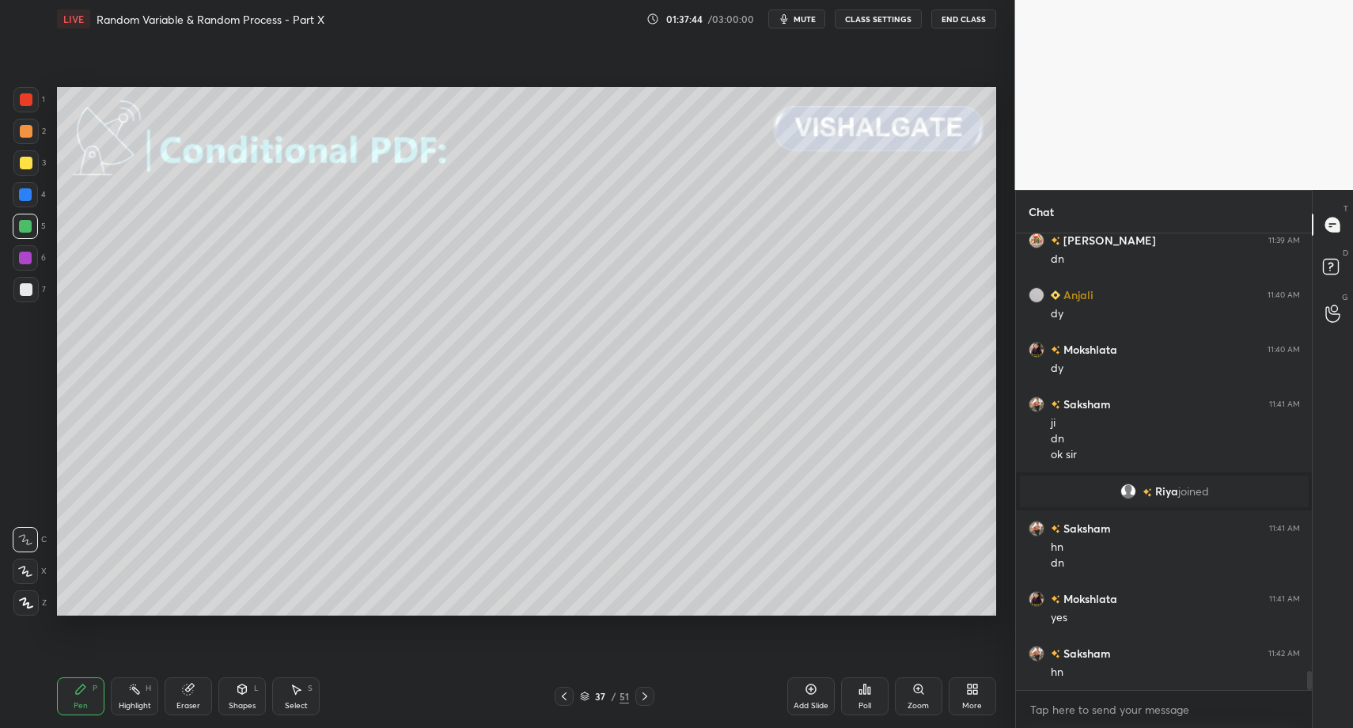
drag, startPoint x: 21, startPoint y: 293, endPoint x: 22, endPoint y: 304, distance: 11.2
drag, startPoint x: 21, startPoint y: 608, endPoint x: 29, endPoint y: 603, distance: 9.9
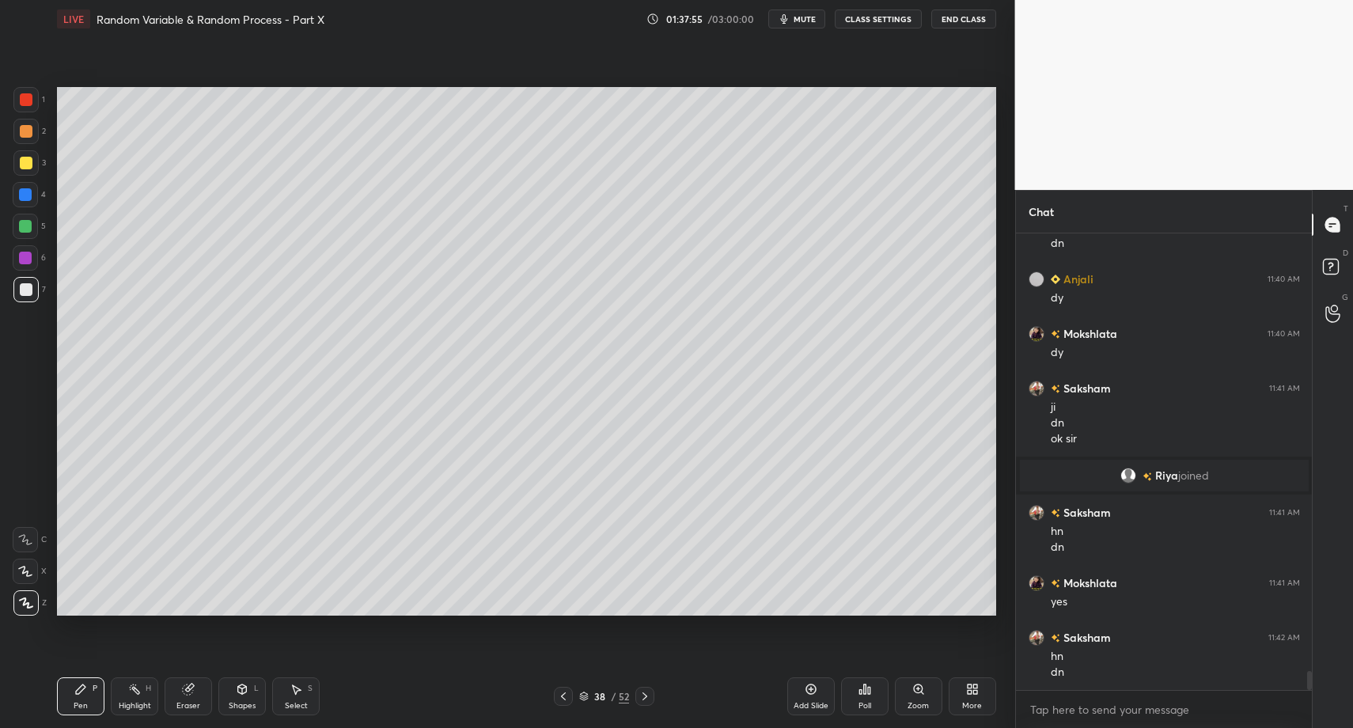
drag, startPoint x: 80, startPoint y: 713, endPoint x: 69, endPoint y: 709, distance: 11.8
drag, startPoint x: 229, startPoint y: 687, endPoint x: 226, endPoint y: 674, distance: 12.9
drag, startPoint x: 87, startPoint y: 681, endPoint x: 79, endPoint y: 689, distance: 11.2
drag, startPoint x: 226, startPoint y: 695, endPoint x: 222, endPoint y: 673, distance: 22.7
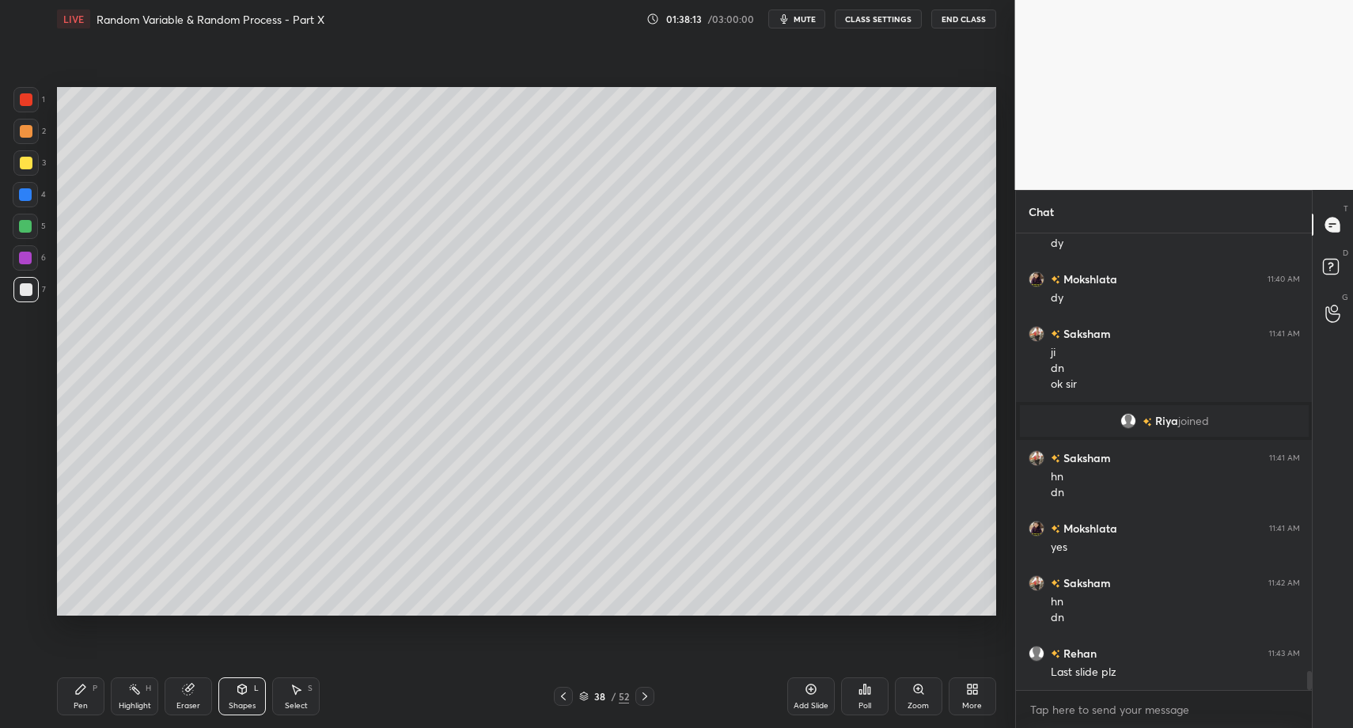
drag, startPoint x: 87, startPoint y: 697, endPoint x: 82, endPoint y: 689, distance: 9.2
drag, startPoint x: 25, startPoint y: 301, endPoint x: 32, endPoint y: 320, distance: 21.0
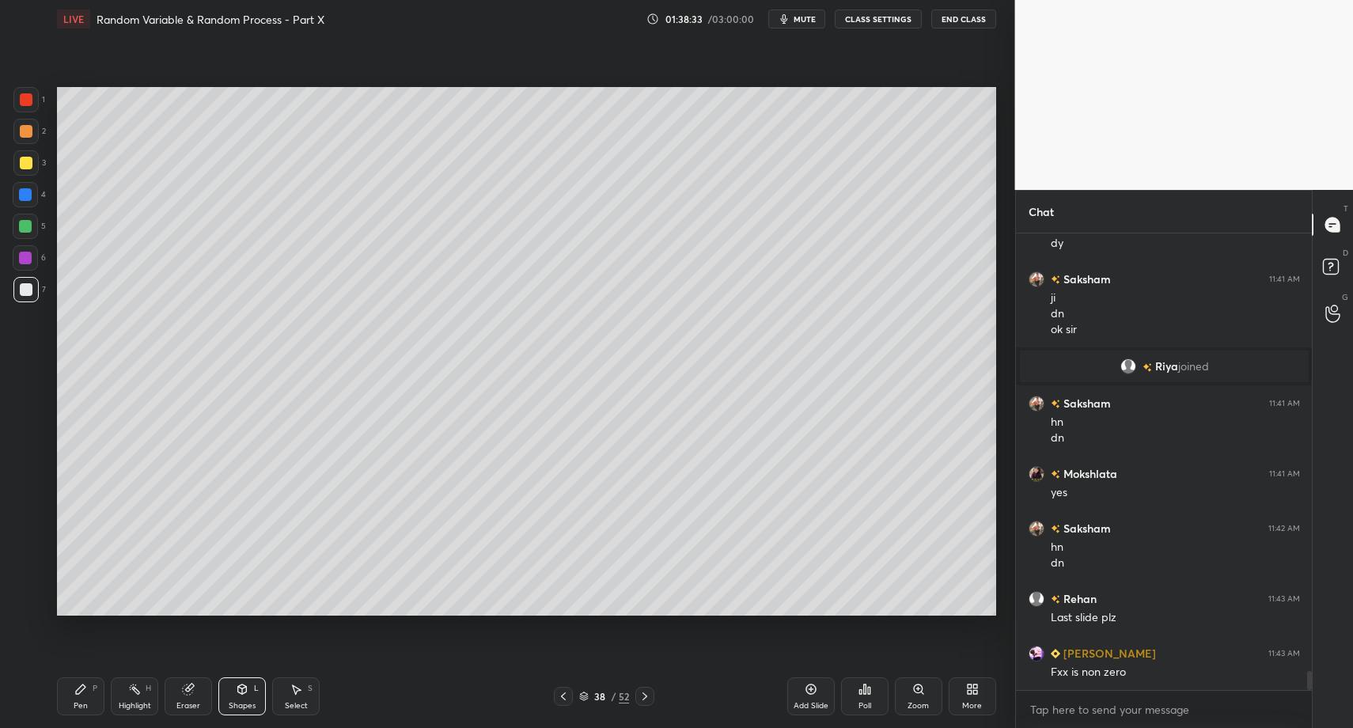
drag, startPoint x: 76, startPoint y: 695, endPoint x: 138, endPoint y: 622, distance: 95.4
drag, startPoint x: 21, startPoint y: 159, endPoint x: 9, endPoint y: 179, distance: 23.5
drag, startPoint x: 229, startPoint y: 705, endPoint x: 244, endPoint y: 680, distance: 28.4
drag, startPoint x: 89, startPoint y: 702, endPoint x: 93, endPoint y: 680, distance: 22.7
drag, startPoint x: 26, startPoint y: 267, endPoint x: 20, endPoint y: 291, distance: 25.3
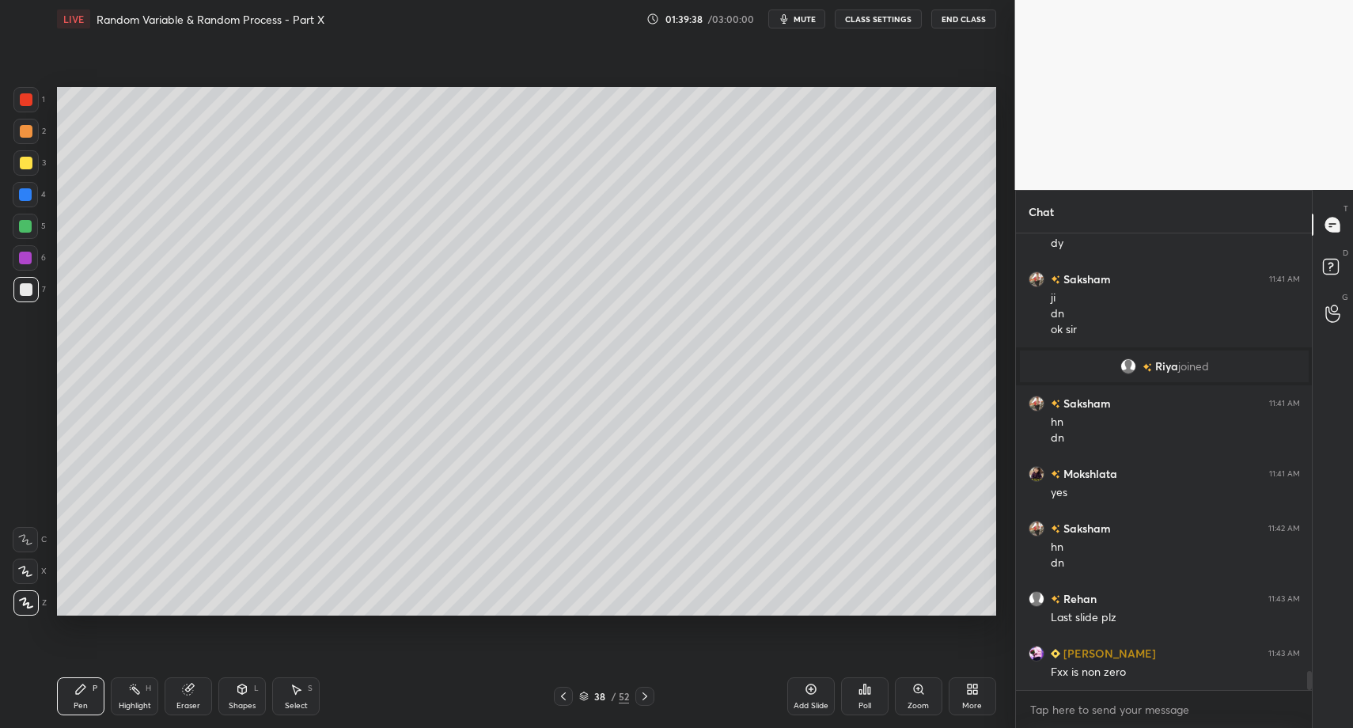
drag, startPoint x: 33, startPoint y: 226, endPoint x: 28, endPoint y: 236, distance: 10.6
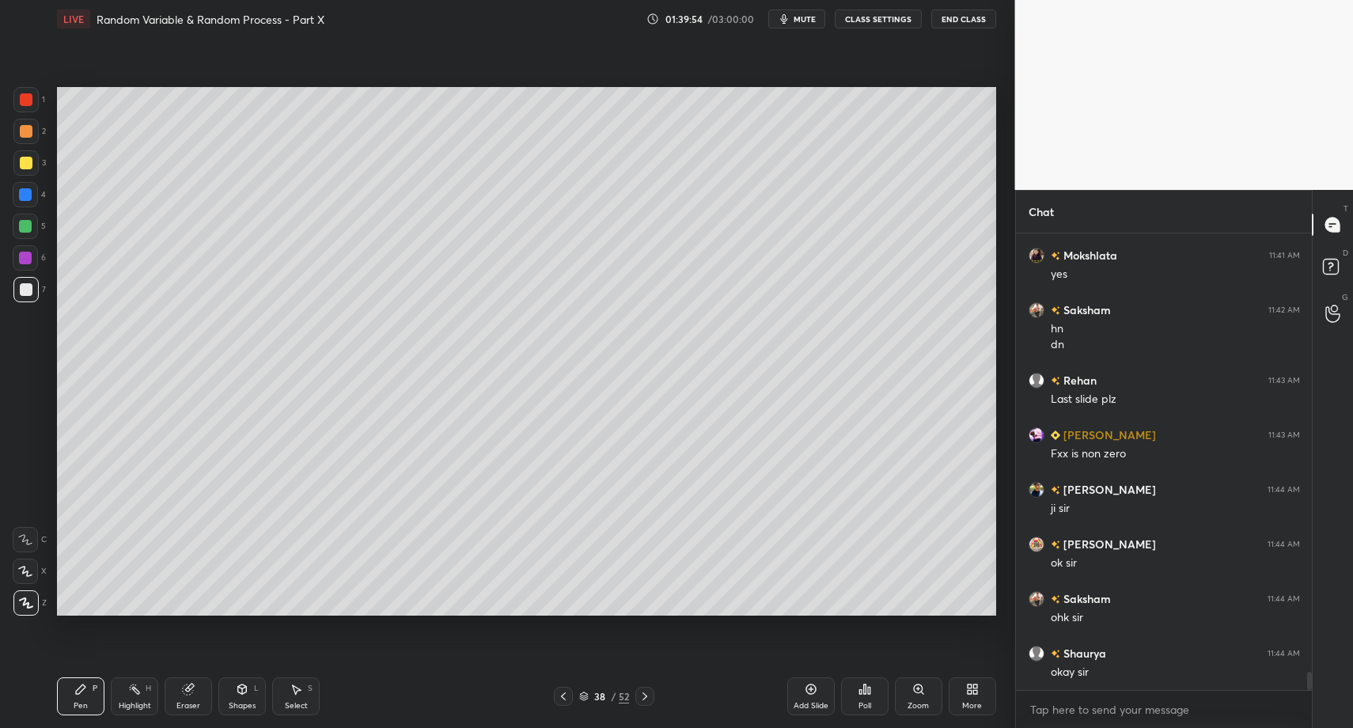
scroll to position [10927, 0]
